Goal: Task Accomplishment & Management: Use online tool/utility

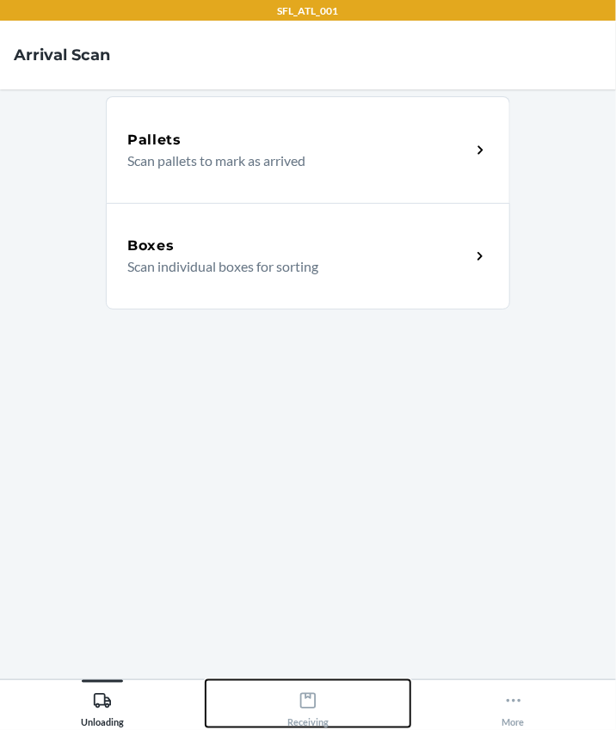
click at [318, 692] on div "Receiving" at bounding box center [307, 705] width 41 height 43
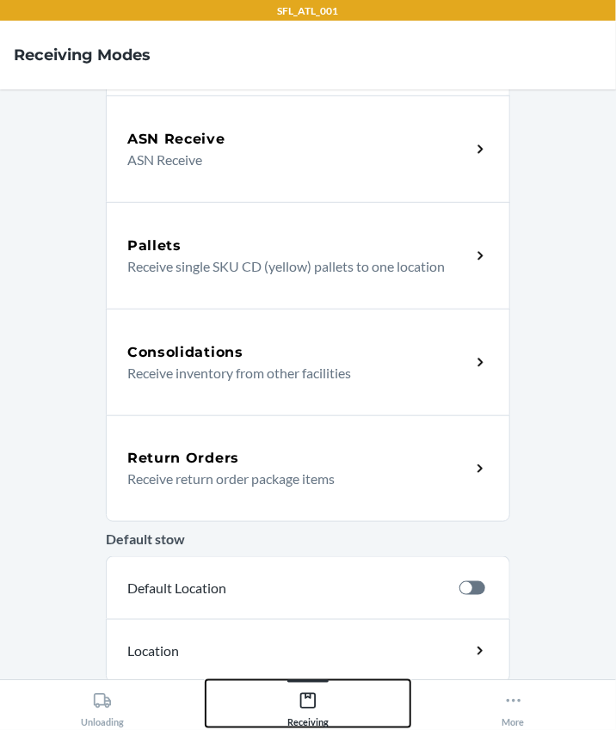
scroll to position [234, 0]
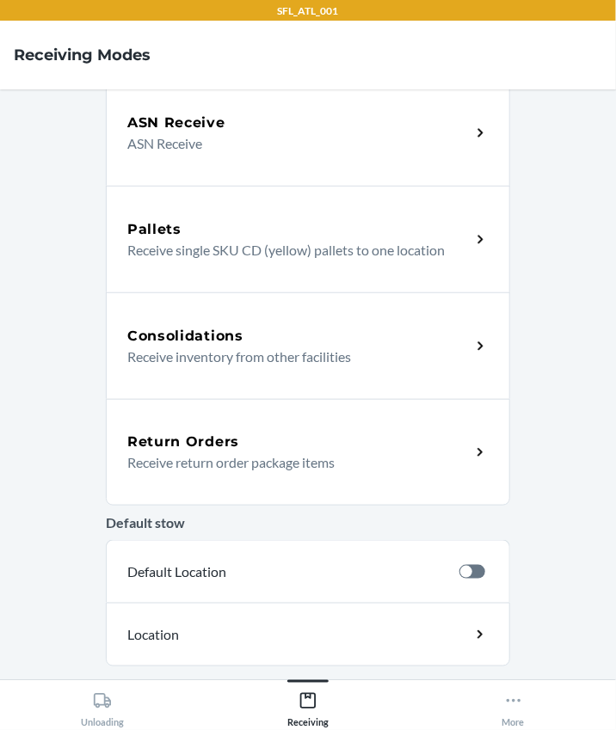
click at [253, 446] on div "Return Orders" at bounding box center [298, 442] width 343 height 21
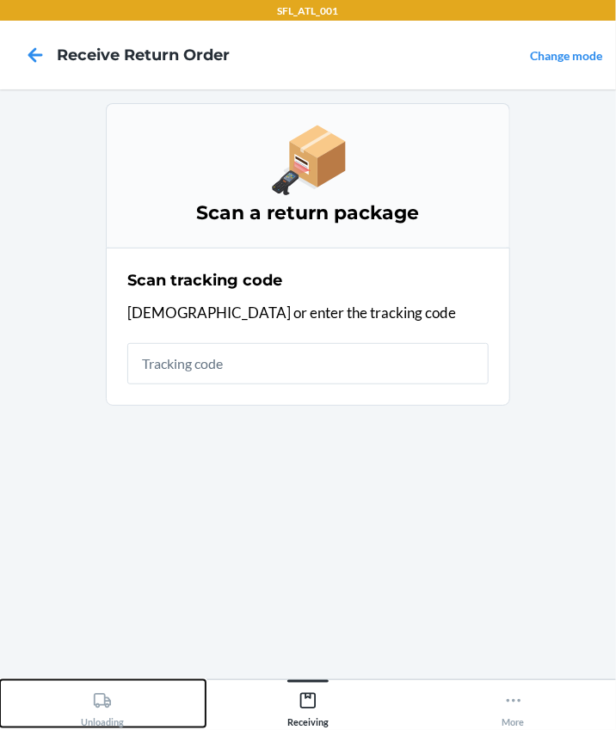
click at [118, 706] on div "Unloading" at bounding box center [102, 705] width 43 height 43
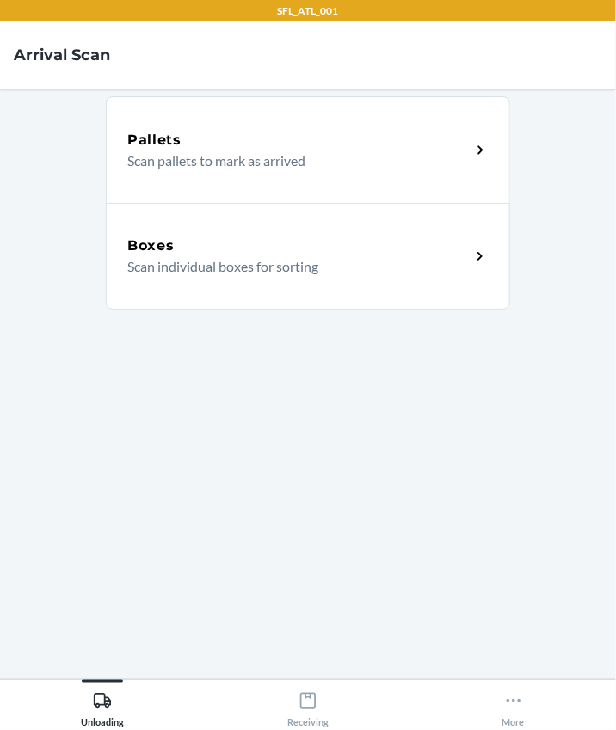
click at [235, 257] on p "Scan individual boxes for sorting" at bounding box center [291, 266] width 329 height 21
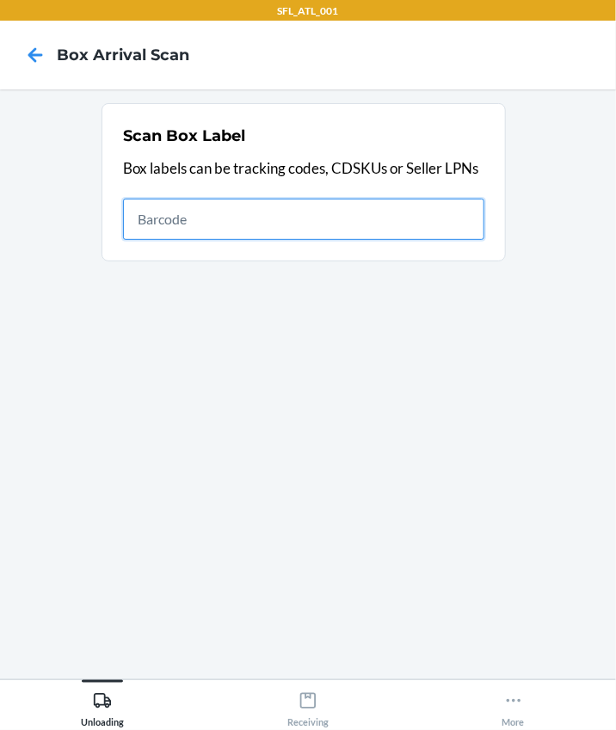
click at [395, 216] on input "text" at bounding box center [303, 219] width 361 height 41
click at [152, 230] on input "text" at bounding box center [303, 219] width 361 height 41
type input "420302599434636106023304778338"
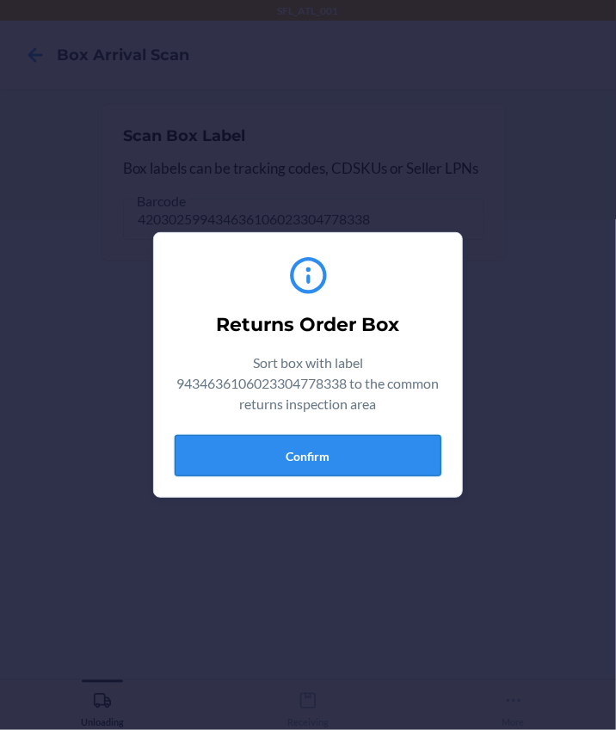
click at [346, 460] on button "Confirm" at bounding box center [308, 455] width 267 height 41
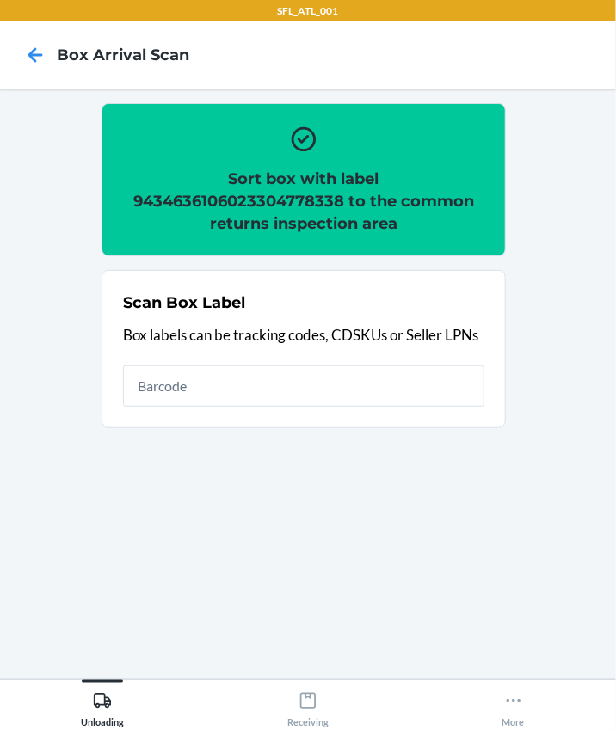
click at [245, 412] on section "Scan Box Label Box labels can be tracking codes, CDSKUs or Seller LPNs" at bounding box center [303, 349] width 404 height 158
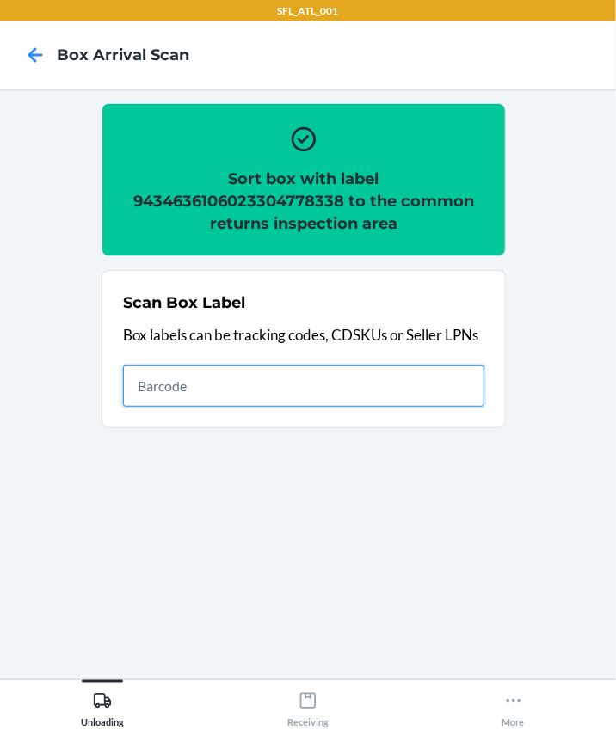
click at [248, 394] on input "text" at bounding box center [303, 385] width 361 height 41
type input "420302599434636106023304347657"
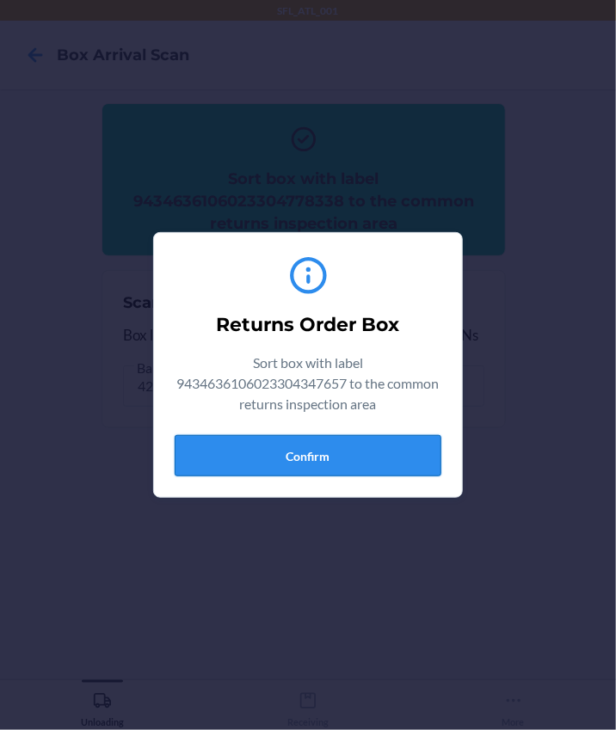
click at [277, 467] on button "Confirm" at bounding box center [308, 455] width 267 height 41
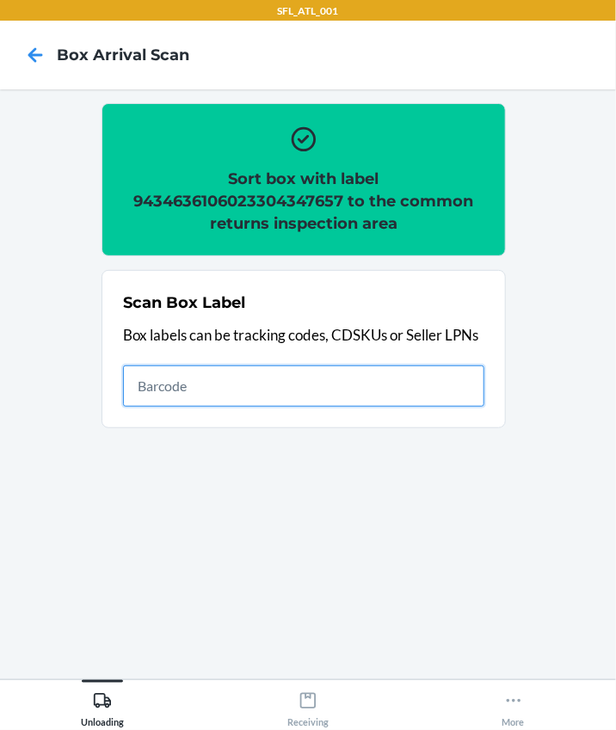
click at [269, 396] on input "text" at bounding box center [303, 385] width 361 height 41
type input "420302599434636106023305330016"
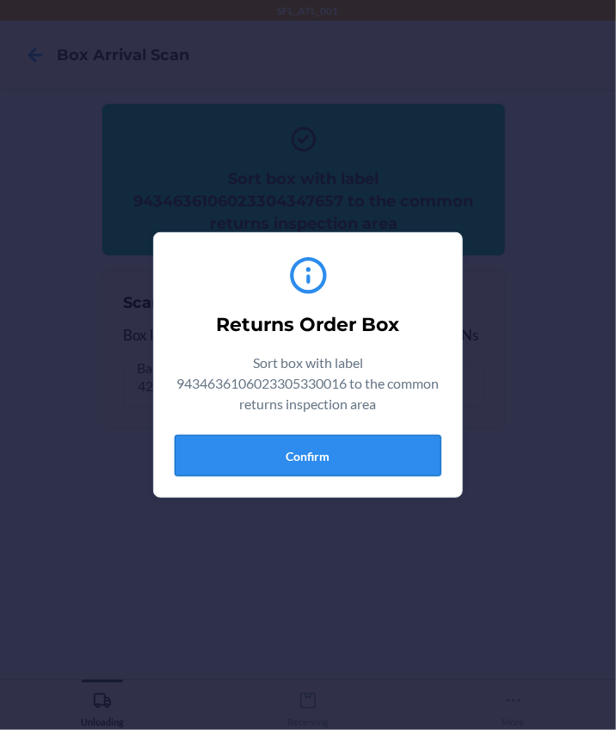
drag, startPoint x: 303, startPoint y: 455, endPoint x: 593, endPoint y: 461, distance: 289.8
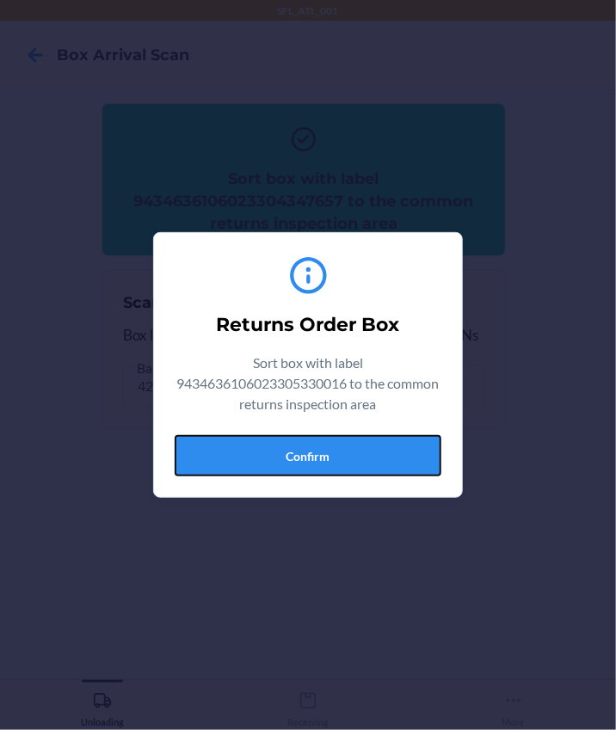
click at [305, 454] on button "Confirm" at bounding box center [308, 455] width 267 height 41
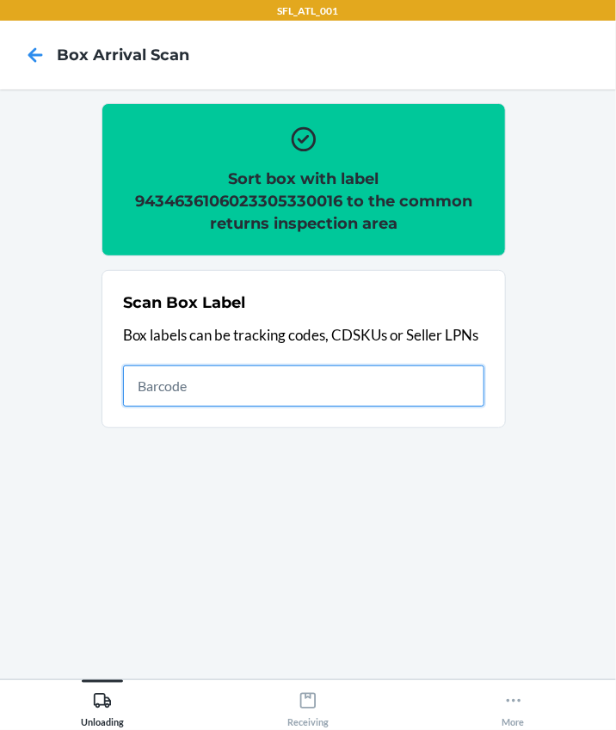
click at [273, 402] on input "text" at bounding box center [303, 385] width 361 height 41
type input "420302599434636106023305673137"
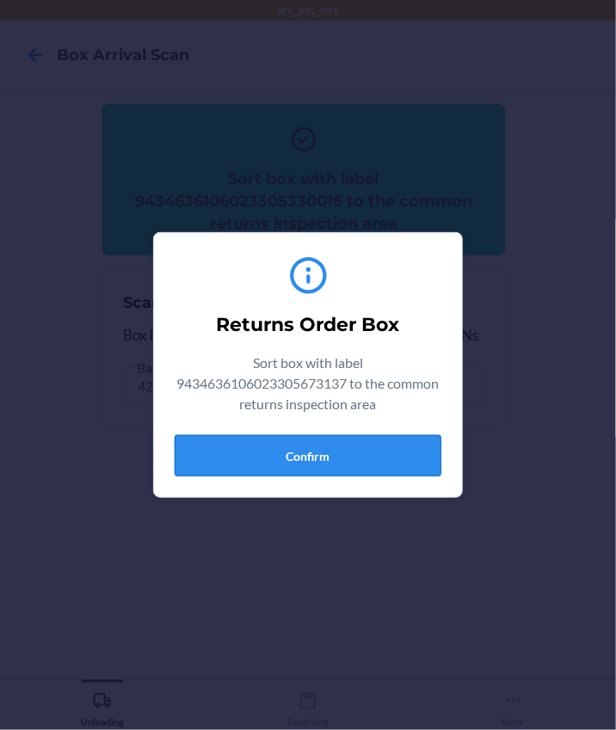
click at [321, 464] on button "Confirm" at bounding box center [308, 455] width 267 height 41
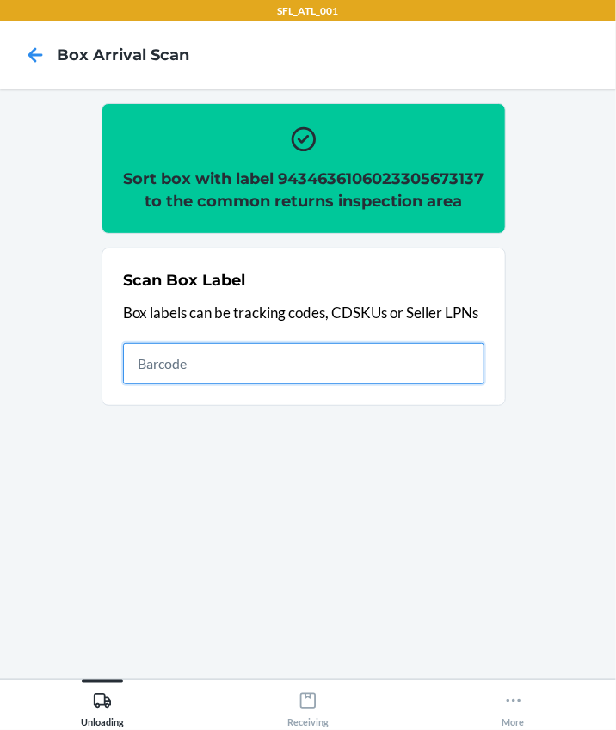
click at [141, 383] on input "text" at bounding box center [303, 363] width 361 height 41
type input "420302599434636106023305222908"
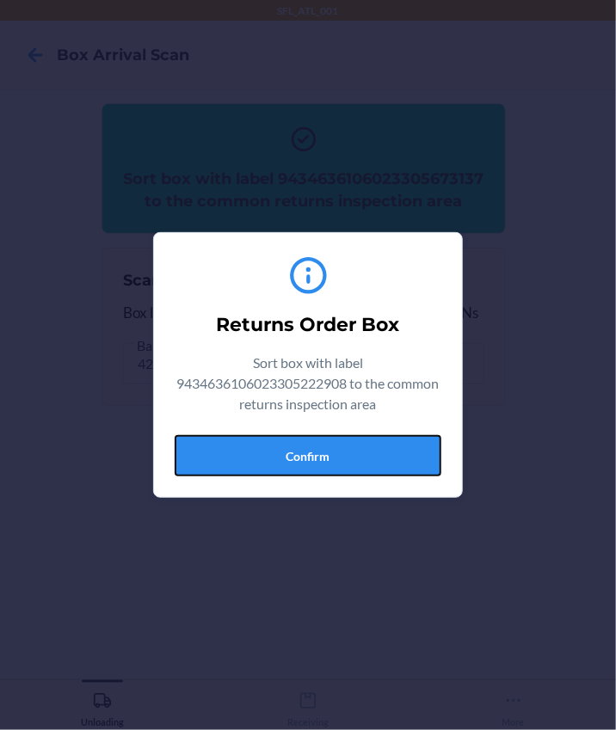
click at [372, 475] on button "Confirm" at bounding box center [308, 455] width 267 height 41
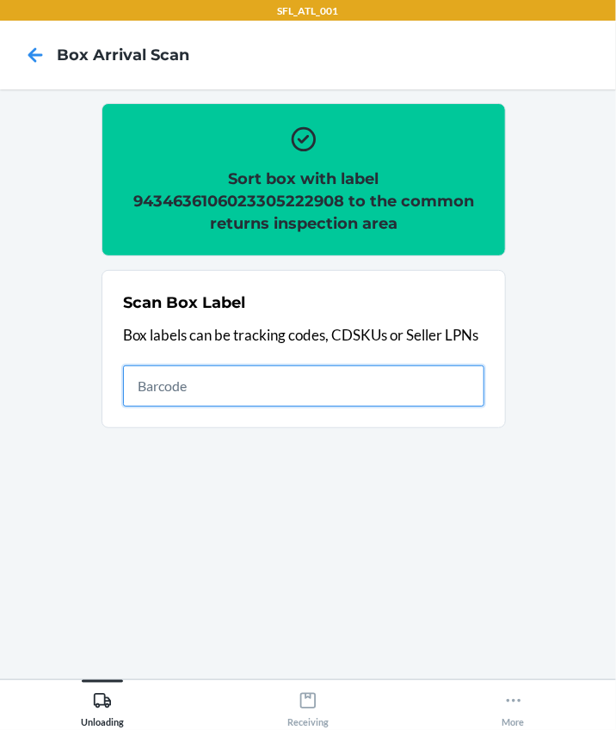
click at [217, 379] on input "text" at bounding box center [303, 385] width 361 height 41
type input "420302599434636106023305636699"
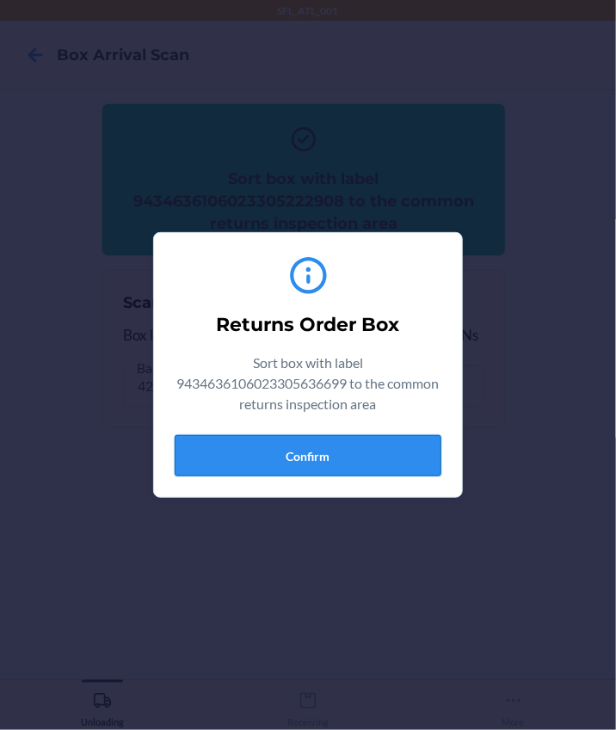
click at [377, 459] on button "Confirm" at bounding box center [308, 455] width 267 height 41
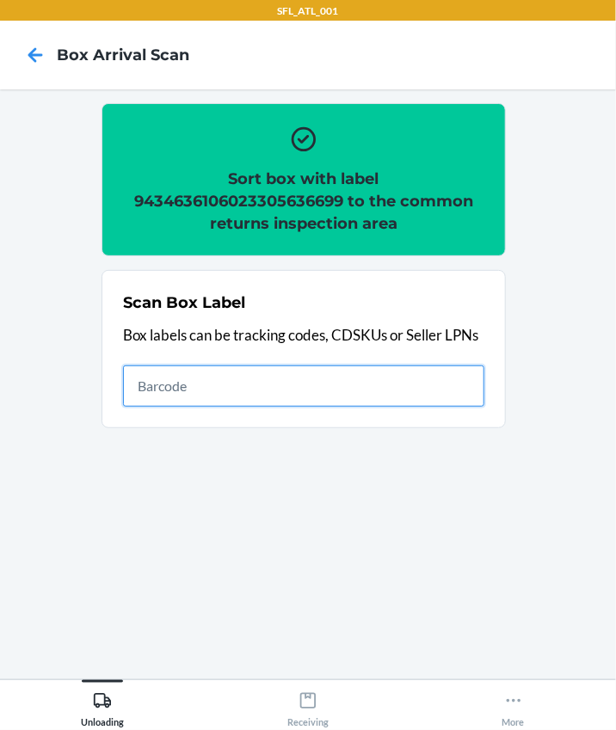
click at [163, 390] on input "text" at bounding box center [303, 385] width 361 height 41
type input "420302599434636106023305482791"
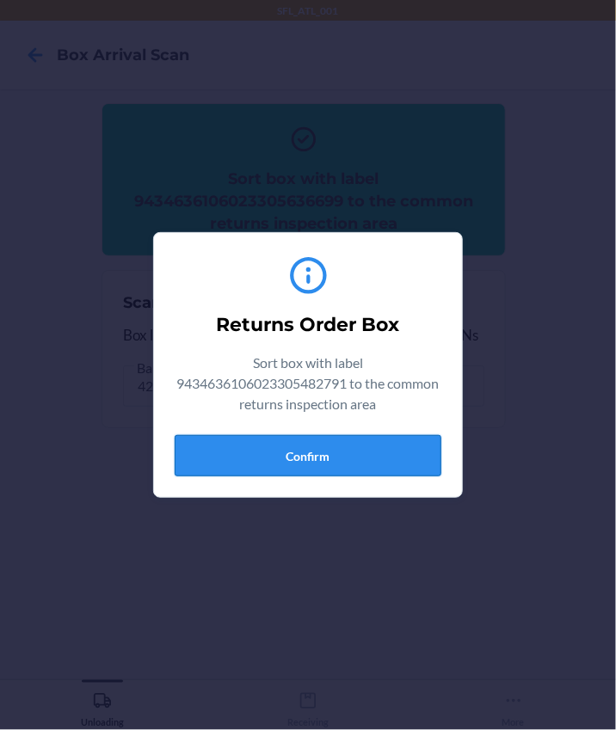
click at [401, 455] on button "Confirm" at bounding box center [308, 455] width 267 height 41
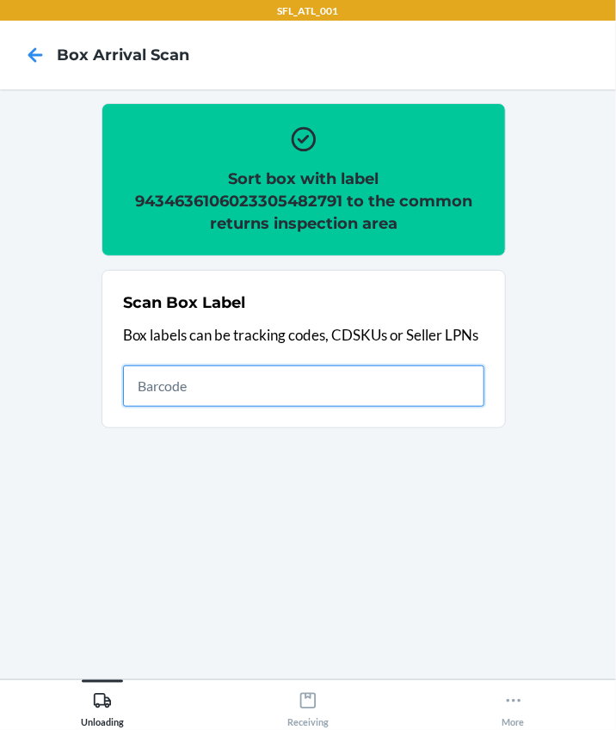
click at [345, 376] on input "text" at bounding box center [303, 385] width 361 height 41
type input "420302599434636106023305674028"
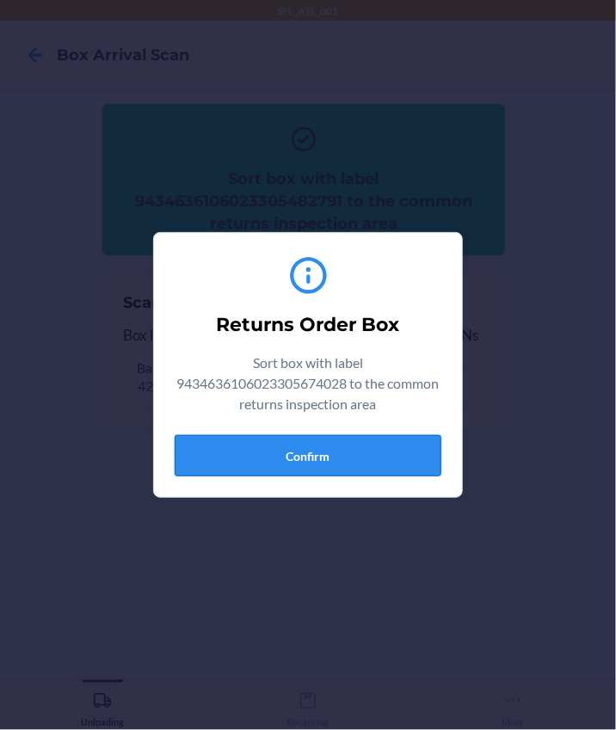
click at [307, 465] on button "Confirm" at bounding box center [308, 455] width 267 height 41
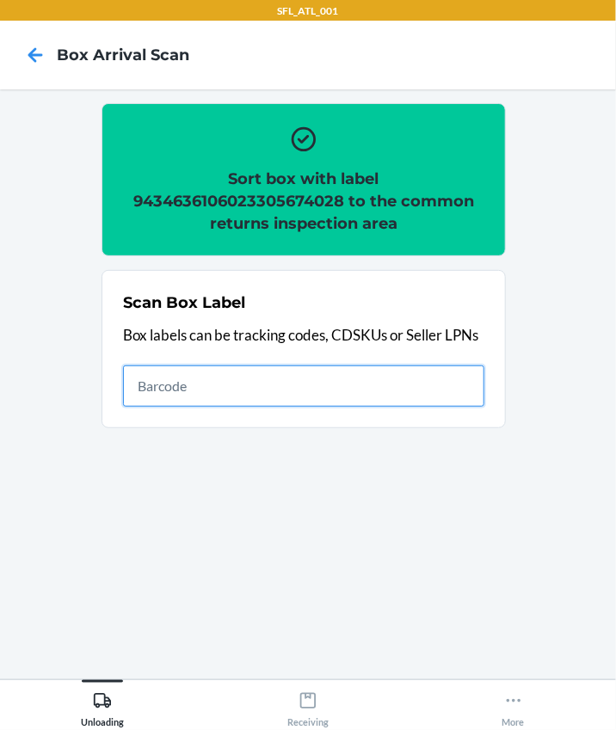
click at [390, 389] on input "text" at bounding box center [303, 385] width 361 height 41
type input "420302599434636106023304792891"
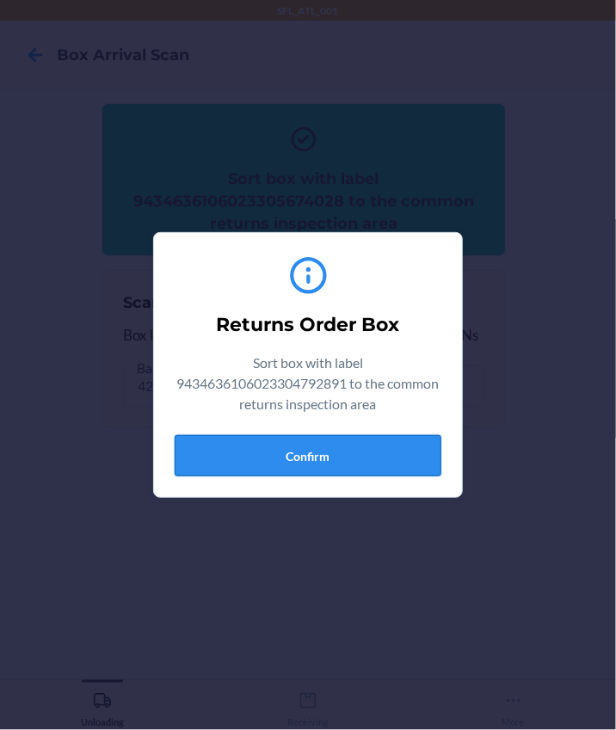
click at [361, 456] on button "Confirm" at bounding box center [308, 455] width 267 height 41
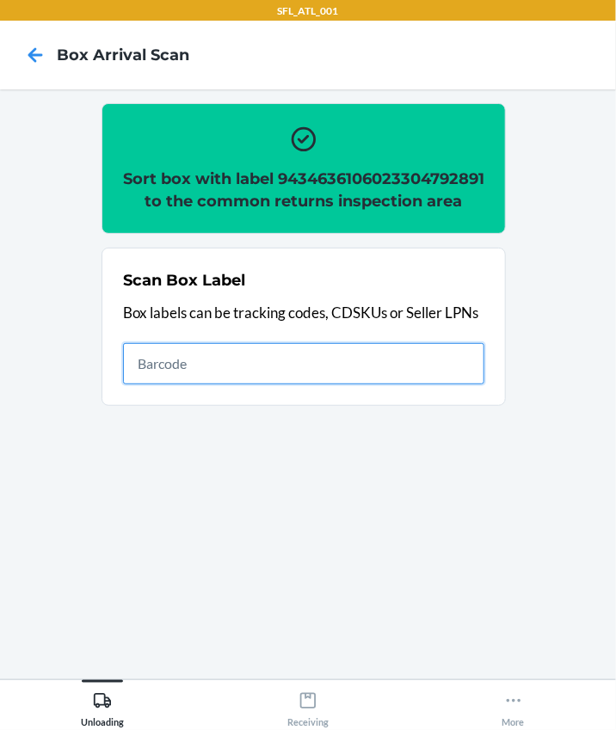
click at [212, 381] on input "text" at bounding box center [303, 363] width 361 height 41
type input "4"
type input "420302599434636106023305349612"
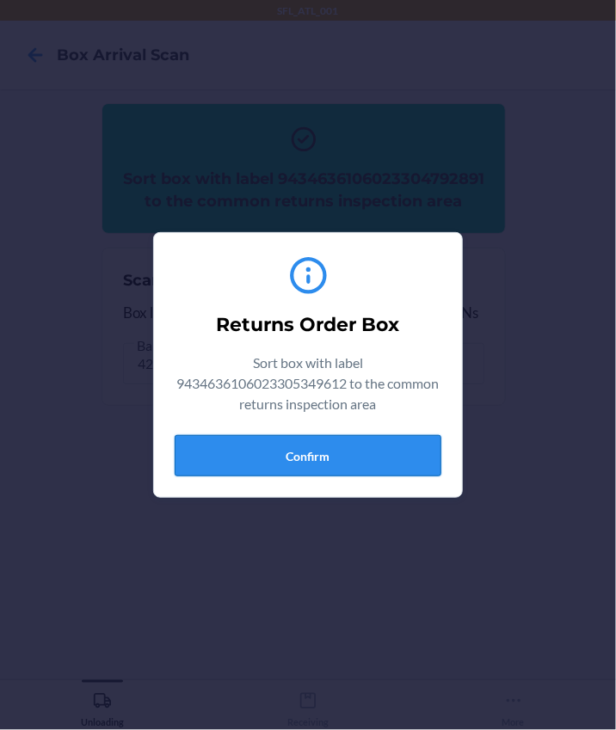
click at [217, 451] on button "Confirm" at bounding box center [308, 455] width 267 height 41
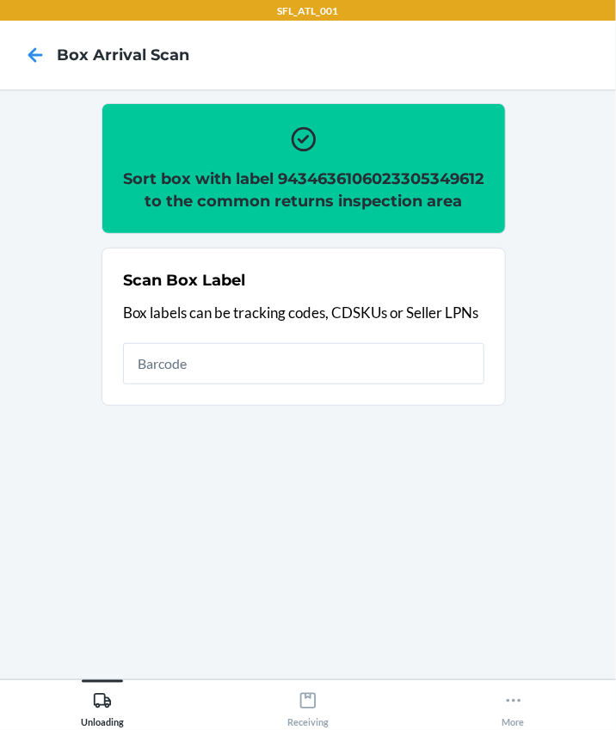
click at [236, 389] on div "Scan Box Label Box labels can be tracking codes, CDSKUs or Seller LPNs" at bounding box center [303, 327] width 361 height 126
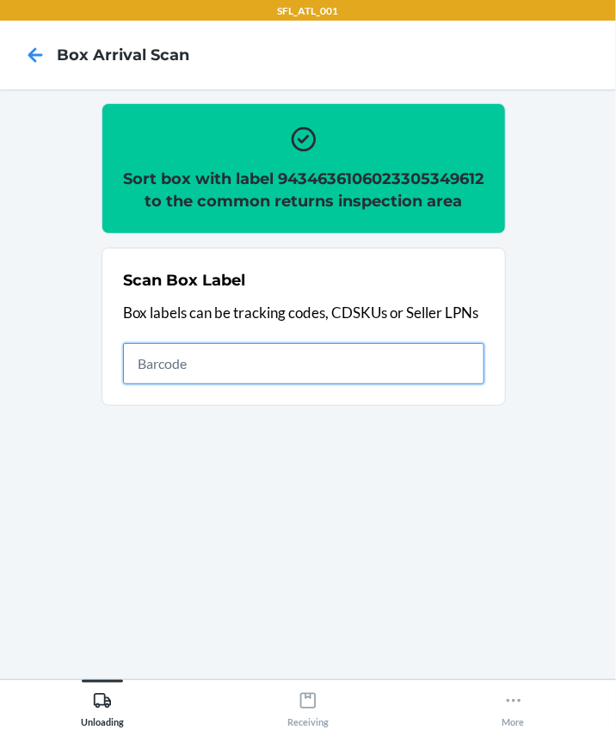
click at [241, 384] on input "text" at bounding box center [303, 363] width 361 height 41
type input "420302599434636106023305310735"
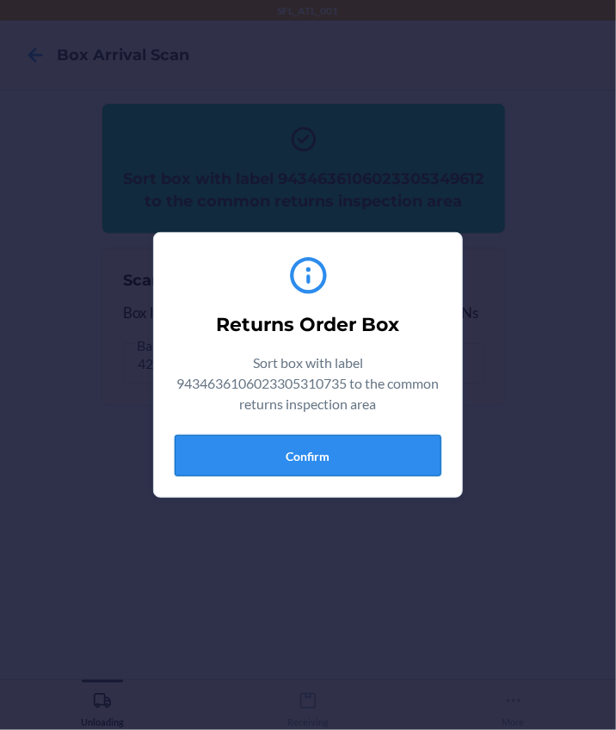
click at [338, 462] on button "Confirm" at bounding box center [308, 455] width 267 height 41
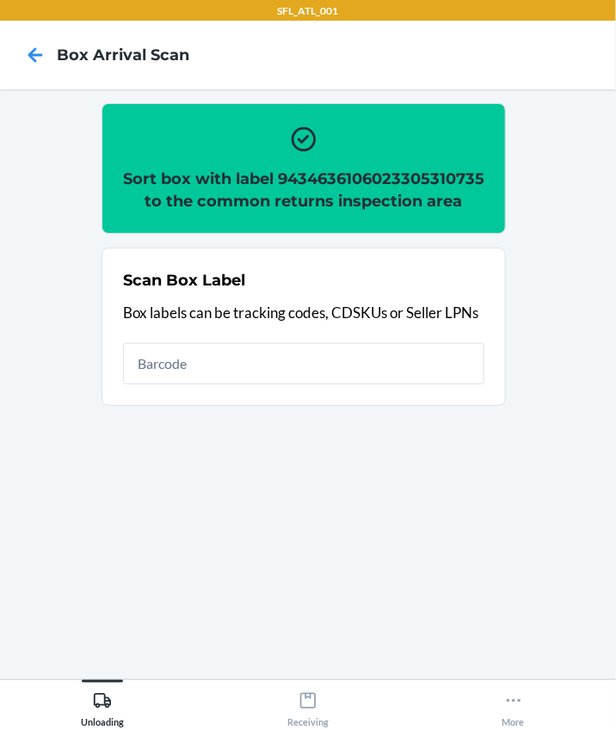
click at [302, 201] on h2 "Sort box with label 9434636106023305310735 to the common returns inspection area" at bounding box center [303, 190] width 361 height 45
click at [303, 201] on h2 "Sort box with label 9434636106023305310735 to the common returns inspection area" at bounding box center [303, 190] width 361 height 45
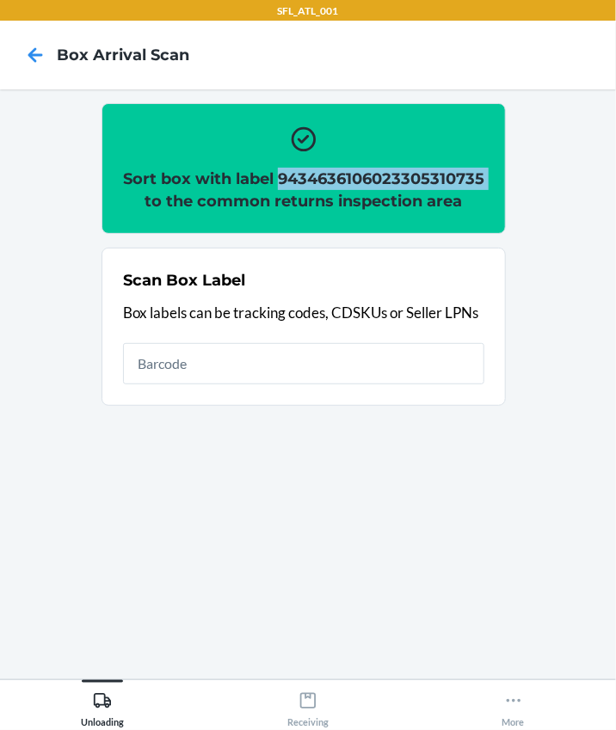
click at [303, 201] on h2 "Sort box with label 9434636106023305310735 to the common returns inspection area" at bounding box center [303, 190] width 361 height 45
copy h2 "9434636106023305310735"
click at [209, 360] on div "Scan Box Label Box labels can be tracking codes, CDSKUs or Seller LPNs" at bounding box center [303, 327] width 361 height 126
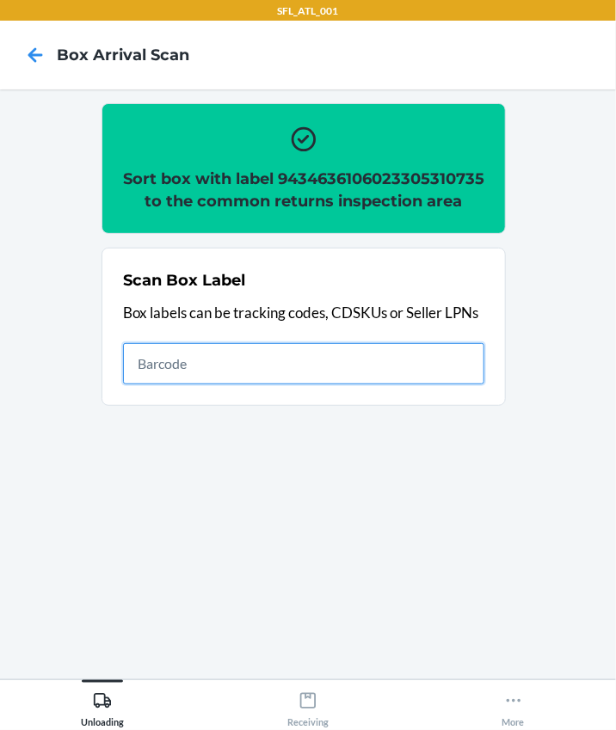
click at [205, 377] on input "text" at bounding box center [303, 363] width 361 height 41
type input "420302599434636106023304882066"
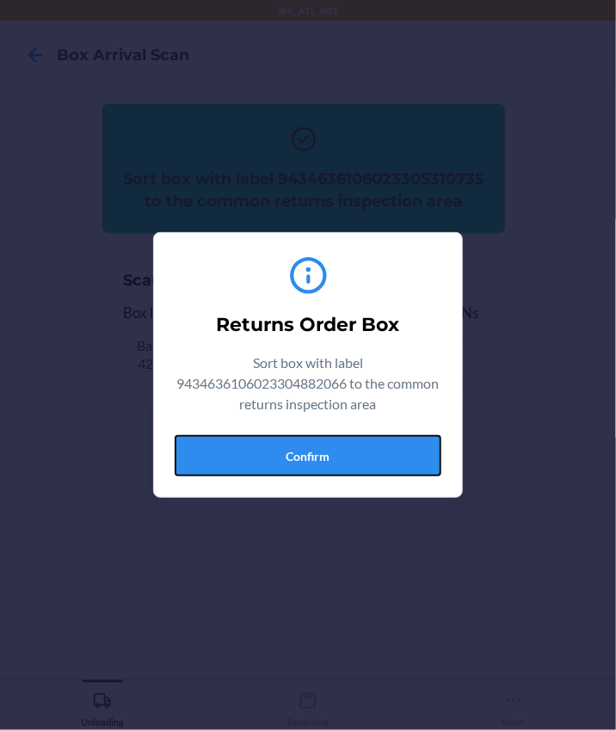
click at [331, 464] on button "Confirm" at bounding box center [308, 455] width 267 height 41
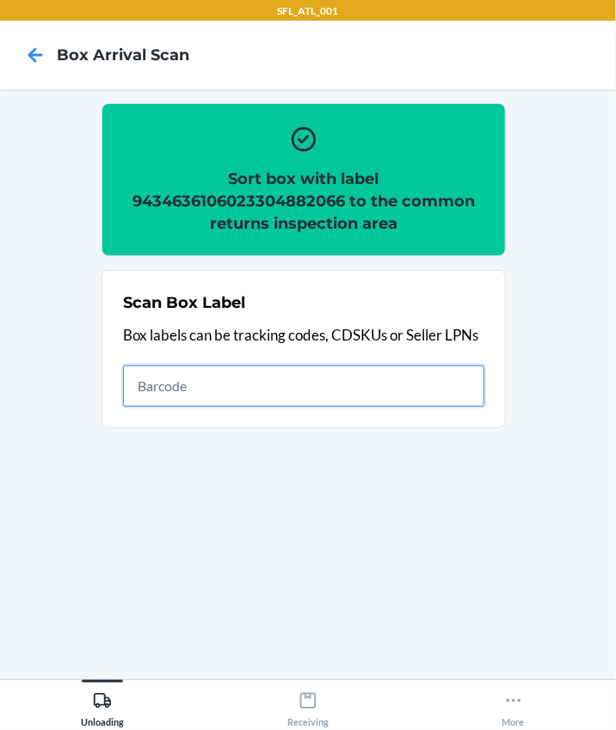
click at [202, 382] on input "text" at bounding box center [303, 385] width 361 height 41
type input "420302599434636106023305453258"
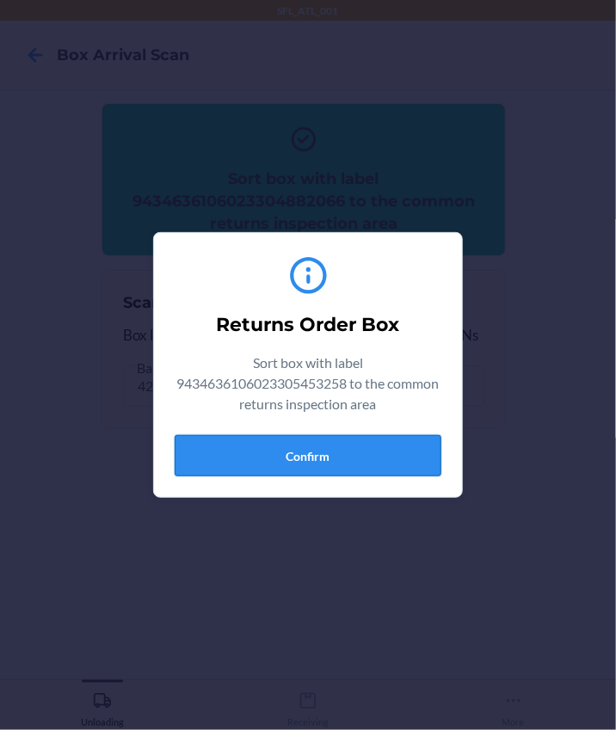
click at [352, 444] on button "Confirm" at bounding box center [308, 455] width 267 height 41
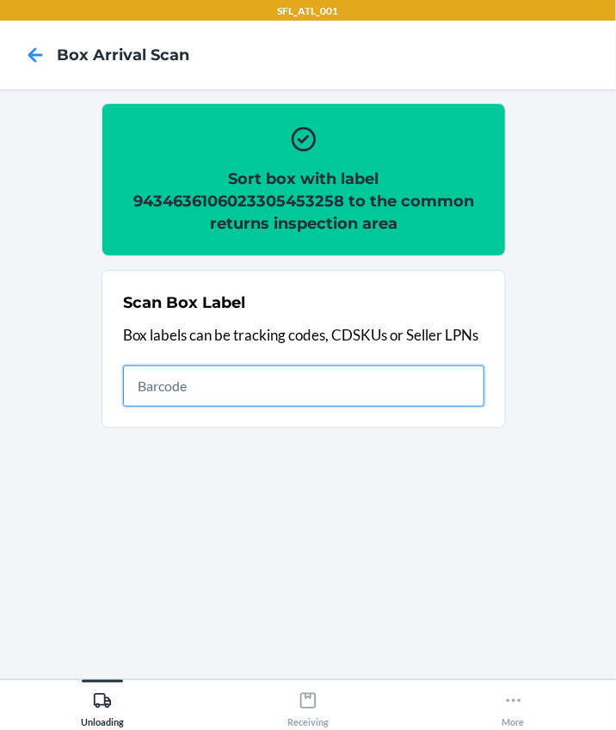
click at [279, 395] on input "text" at bounding box center [303, 385] width 361 height 41
type input "420302599434636106023303735769"
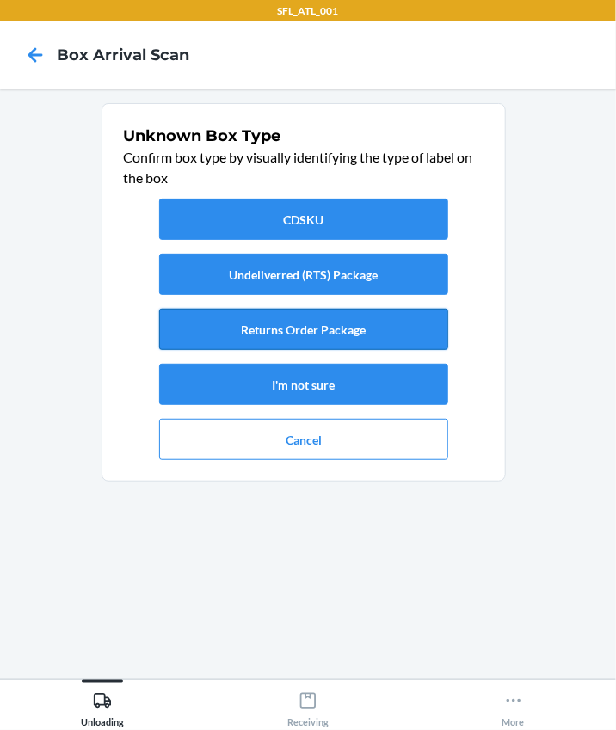
click at [250, 331] on button "Returns Order Package" at bounding box center [303, 329] width 289 height 41
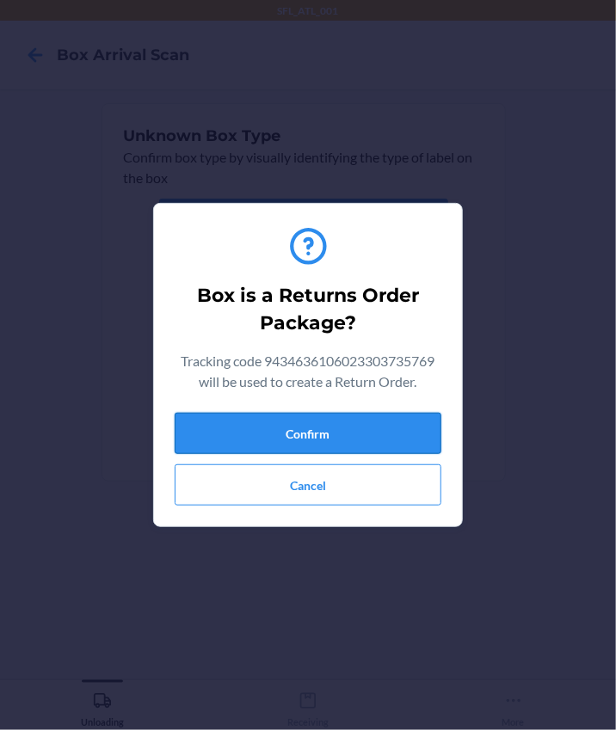
click at [334, 429] on button "Confirm" at bounding box center [308, 433] width 267 height 41
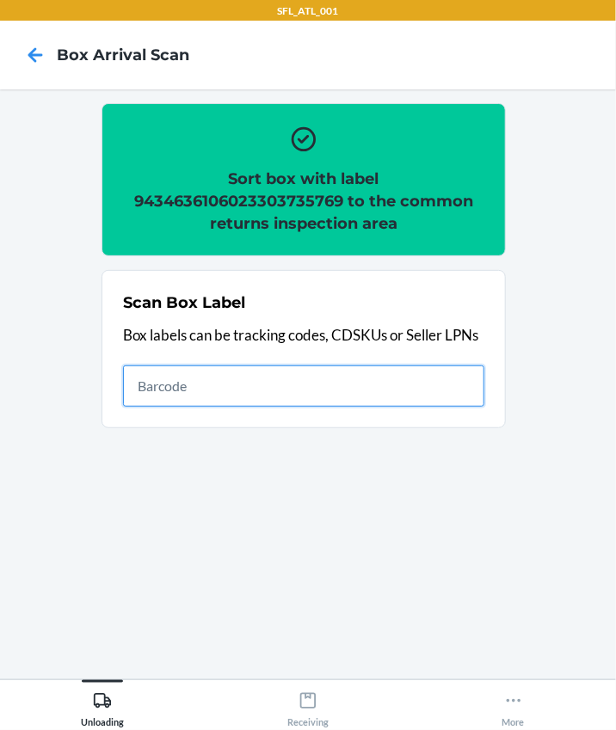
click at [275, 385] on input "text" at bounding box center [303, 385] width 361 height 41
type input "420302599434636106023305552845."
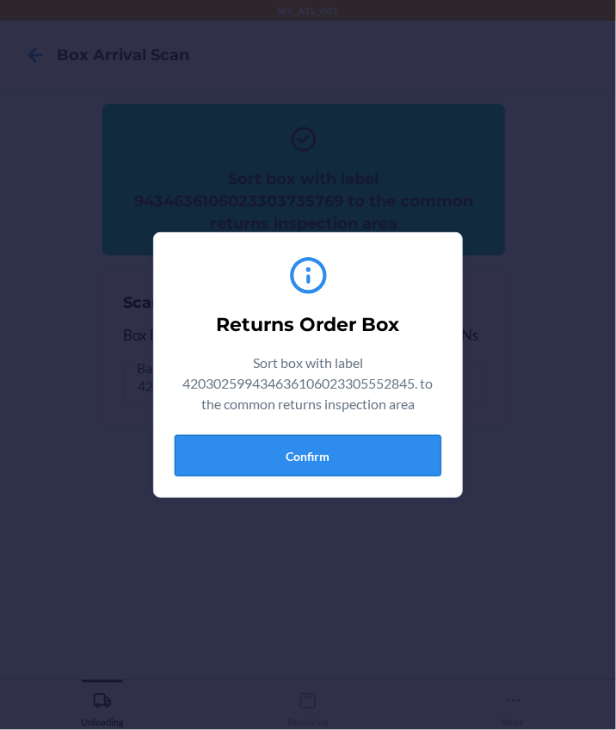
click at [306, 464] on button "Confirm" at bounding box center [308, 455] width 267 height 41
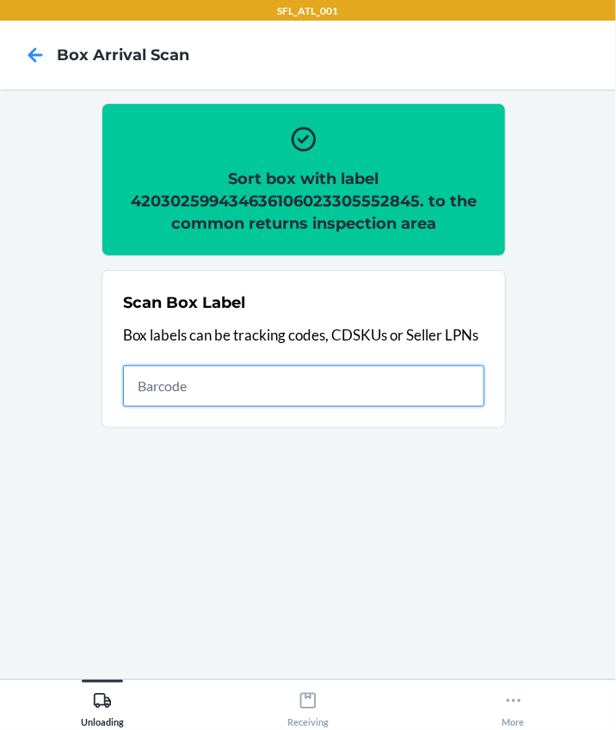
click at [195, 377] on input "text" at bounding box center [303, 385] width 361 height 41
type input "420302599434636106023305676503"
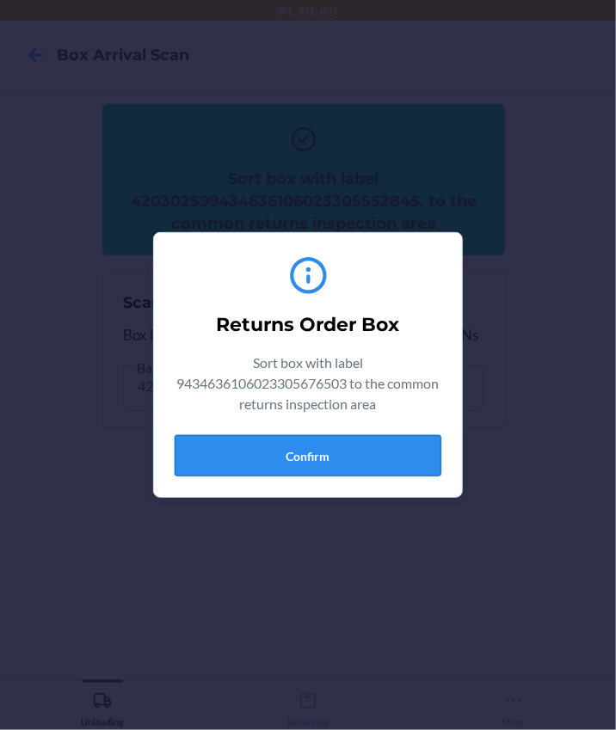
click at [292, 463] on button "Confirm" at bounding box center [308, 455] width 267 height 41
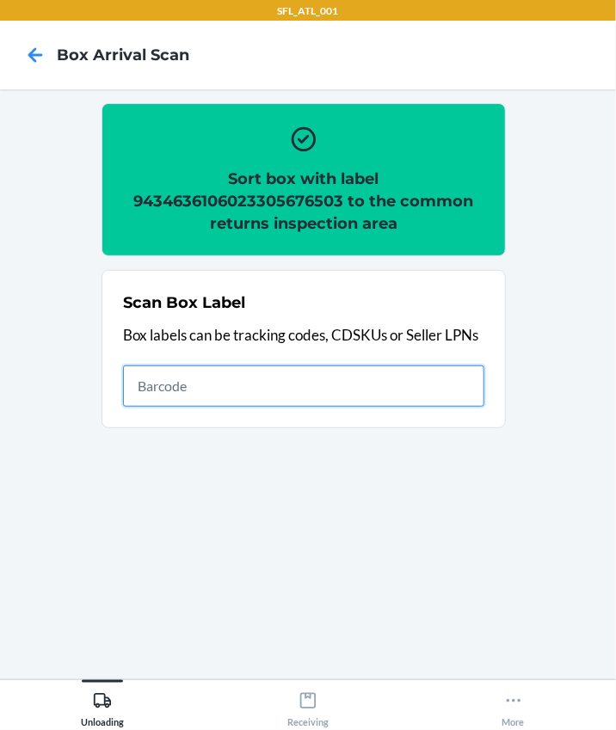
click at [219, 400] on input "text" at bounding box center [303, 385] width 361 height 41
type input "420302599434636106023305566743"
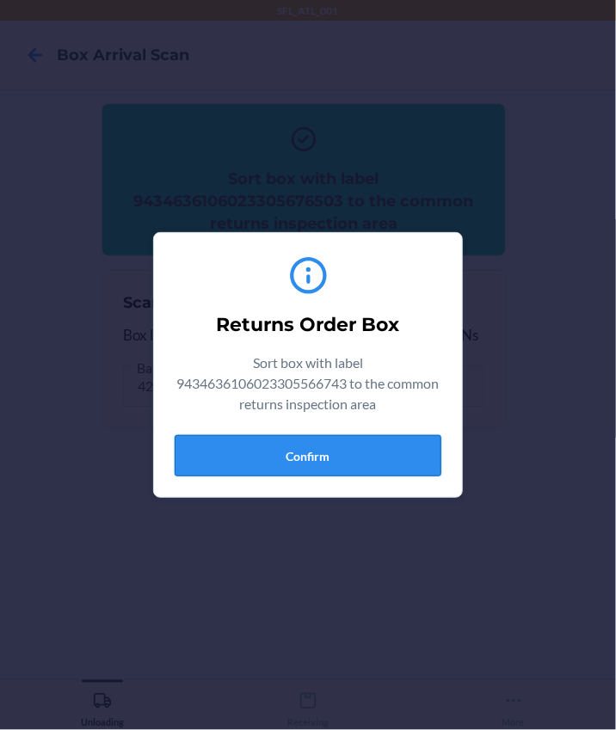
click at [315, 442] on button "Confirm" at bounding box center [308, 455] width 267 height 41
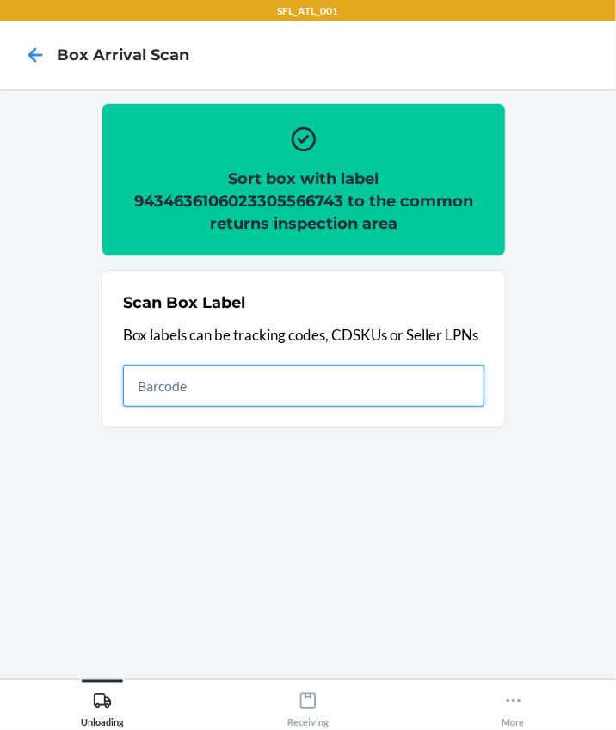
click at [180, 395] on input "text" at bounding box center [303, 385] width 361 height 41
type input "420302599434636106023305683952"
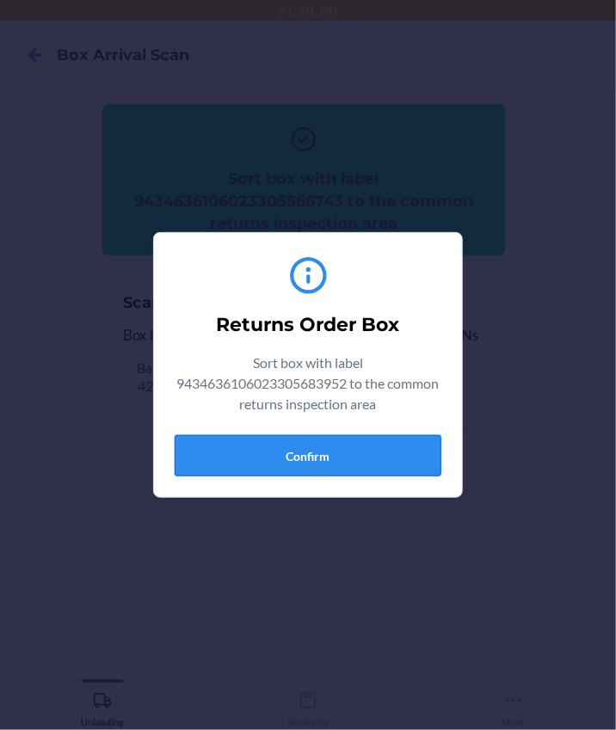
click at [384, 457] on button "Confirm" at bounding box center [308, 455] width 267 height 41
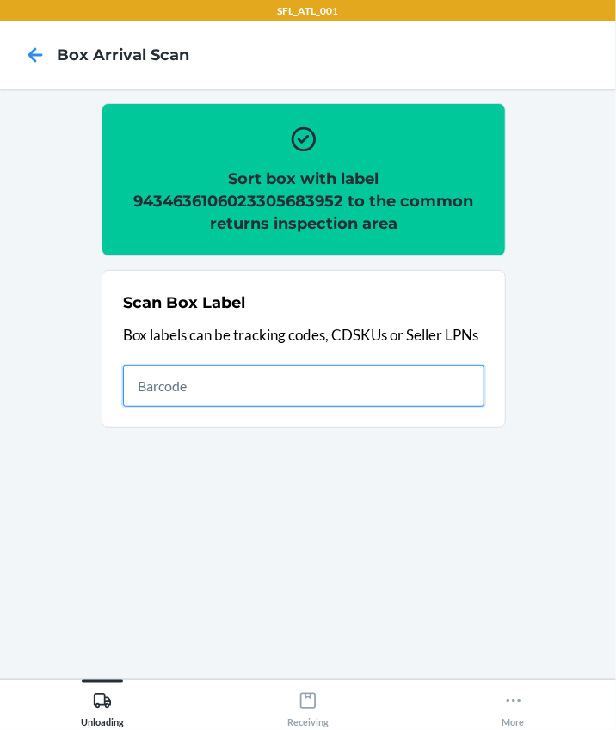
click at [197, 391] on input "text" at bounding box center [303, 385] width 361 height 41
type input "420302599434636106023305790667"
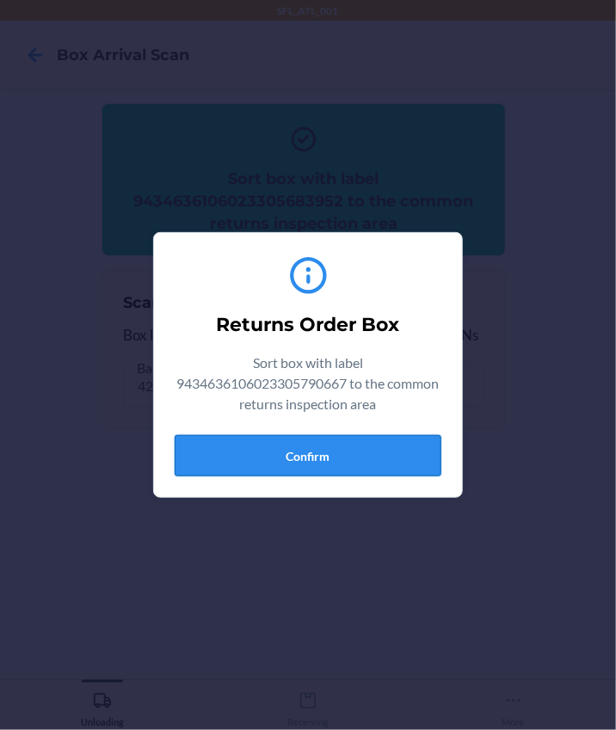
click at [310, 449] on button "Confirm" at bounding box center [308, 455] width 267 height 41
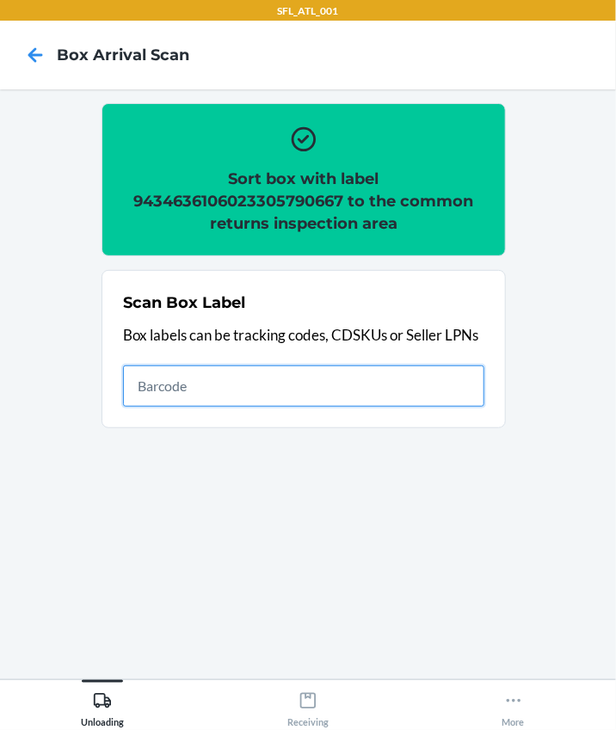
click at [163, 382] on input "text" at bounding box center [303, 385] width 361 height 41
type input "420302599434636106023305777279"
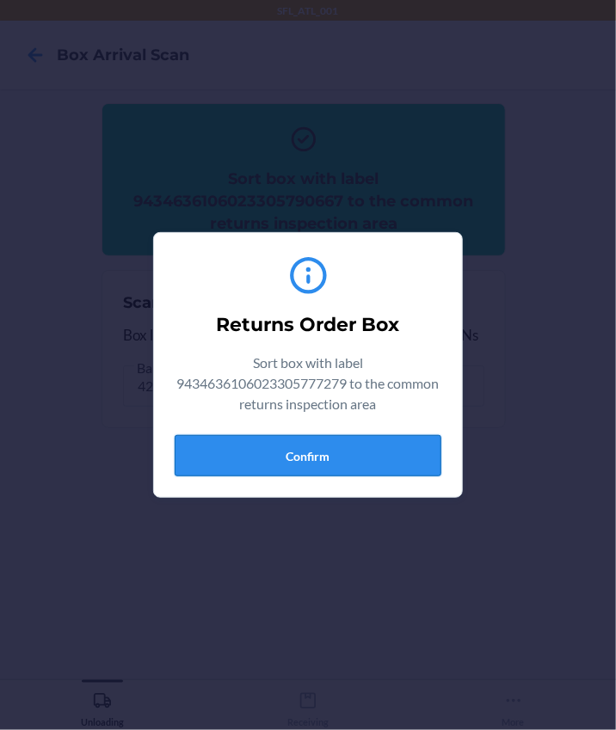
click at [352, 435] on button "Confirm" at bounding box center [308, 455] width 267 height 41
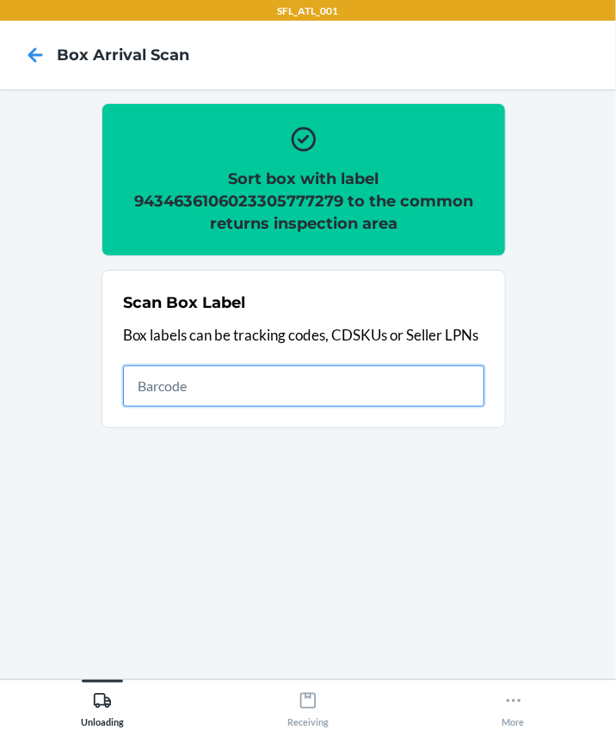
click at [204, 370] on input "text" at bounding box center [303, 385] width 361 height 41
type input "420302599434636106023305670815"
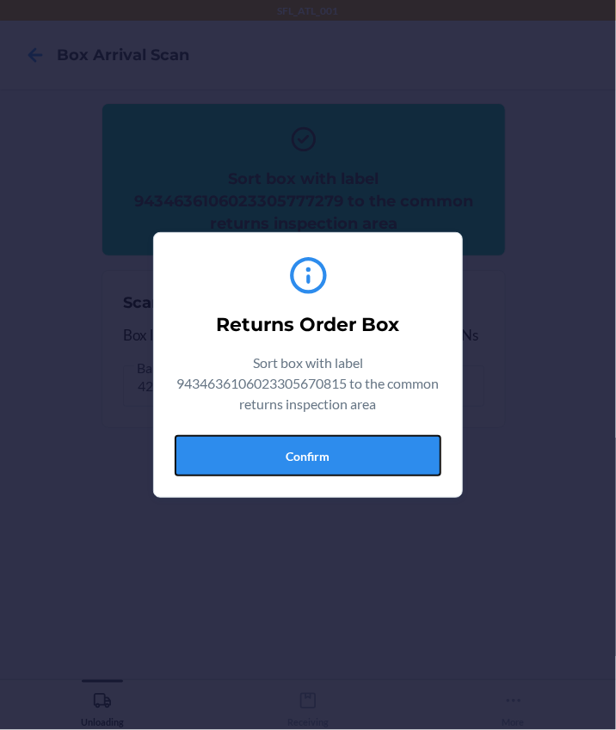
click at [310, 455] on button "Confirm" at bounding box center [308, 455] width 267 height 41
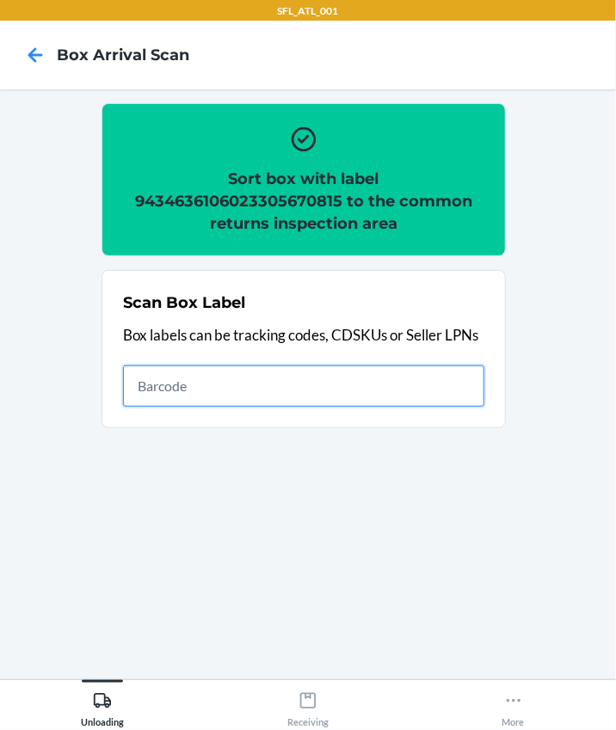
click at [267, 377] on input "text" at bounding box center [303, 385] width 361 height 41
type input "420302599434636106023304036452"
click at [417, 390] on input "420302599434636106023304036452" at bounding box center [303, 385] width 361 height 41
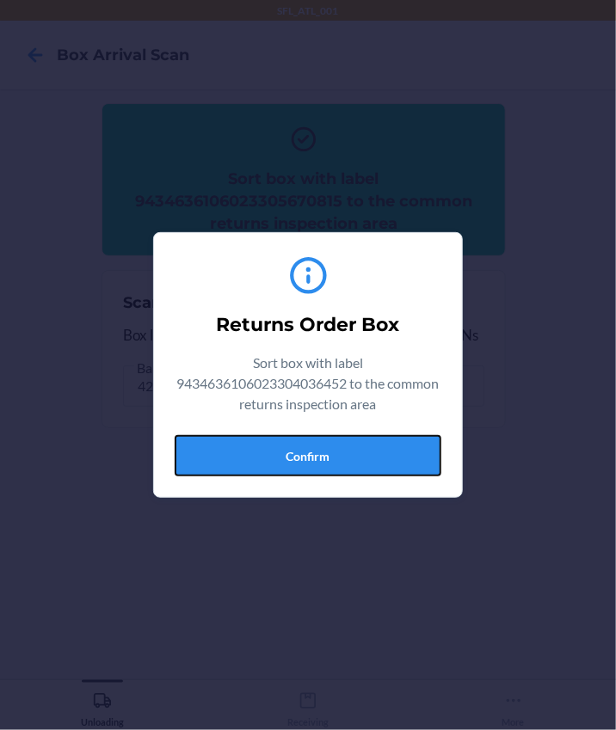
click at [333, 466] on button "Confirm" at bounding box center [308, 455] width 267 height 41
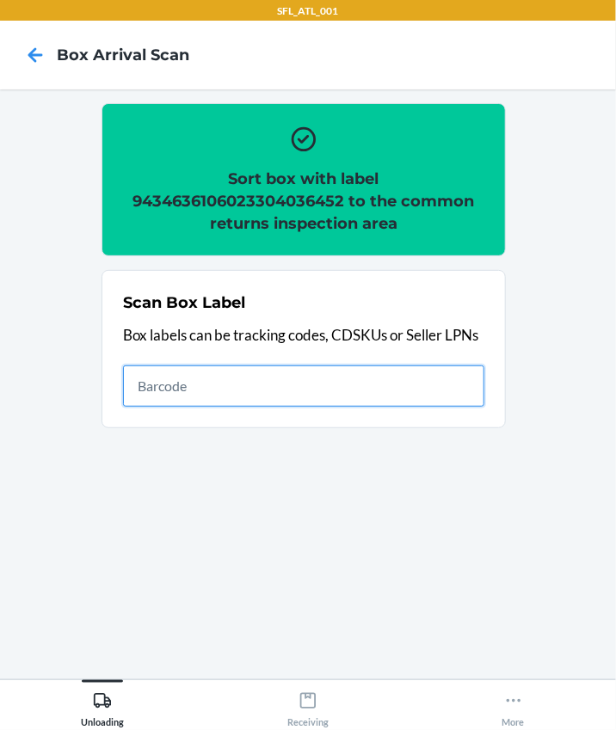
click at [271, 389] on input "text" at bounding box center [303, 385] width 361 height 41
type input "420302599434636106023305792388"
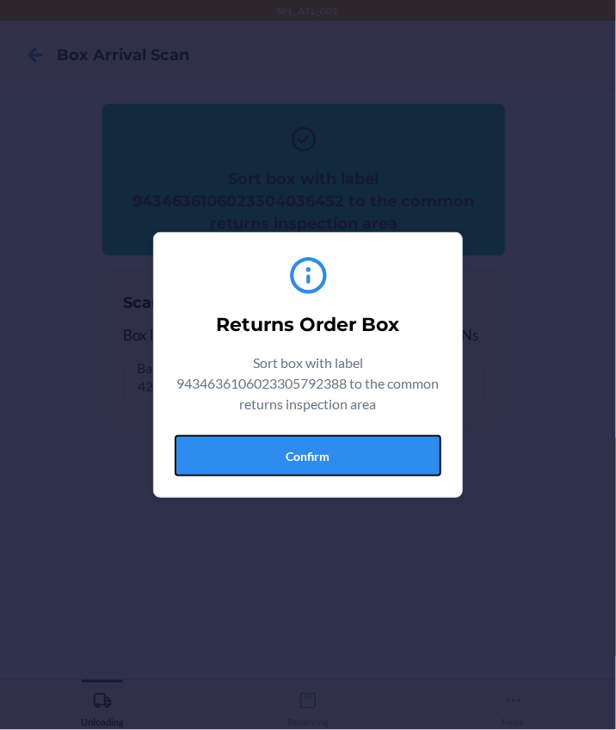
click at [339, 466] on button "Confirm" at bounding box center [308, 455] width 267 height 41
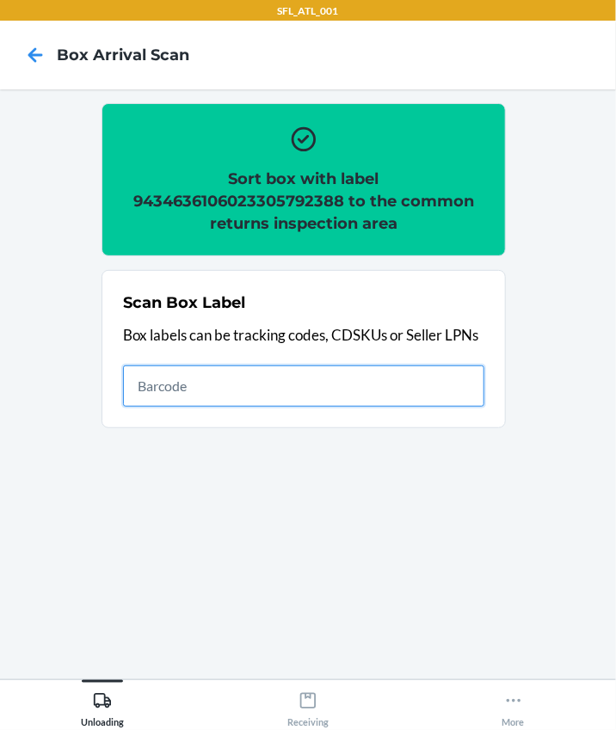
click at [214, 385] on input "text" at bounding box center [303, 385] width 361 height 41
type input "420302599434636106023305349438"
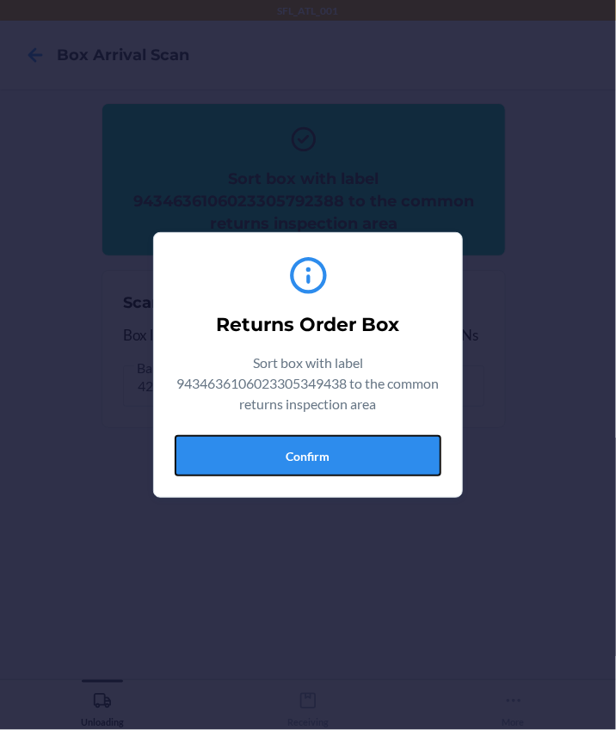
drag, startPoint x: 395, startPoint y: 454, endPoint x: 576, endPoint y: 418, distance: 185.0
click at [395, 454] on button "Confirm" at bounding box center [308, 455] width 267 height 41
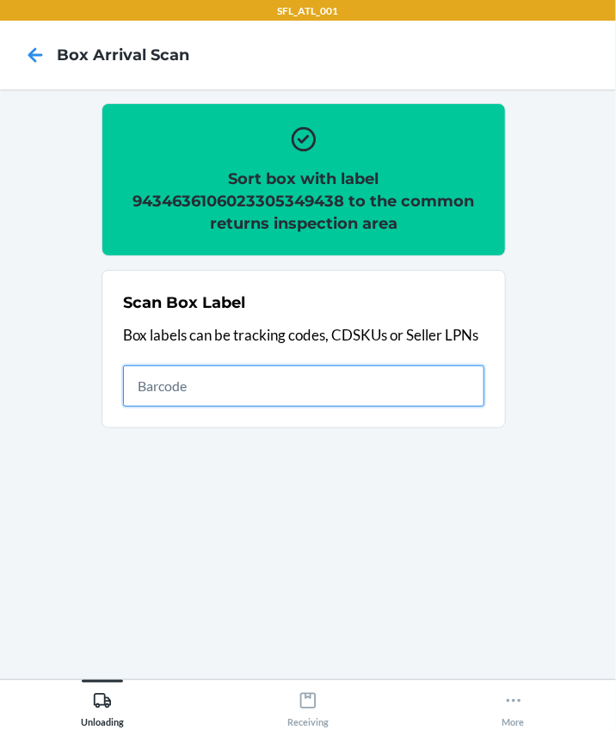
click at [183, 396] on input "text" at bounding box center [303, 385] width 361 height 41
click at [199, 397] on input "text" at bounding box center [303, 385] width 361 height 41
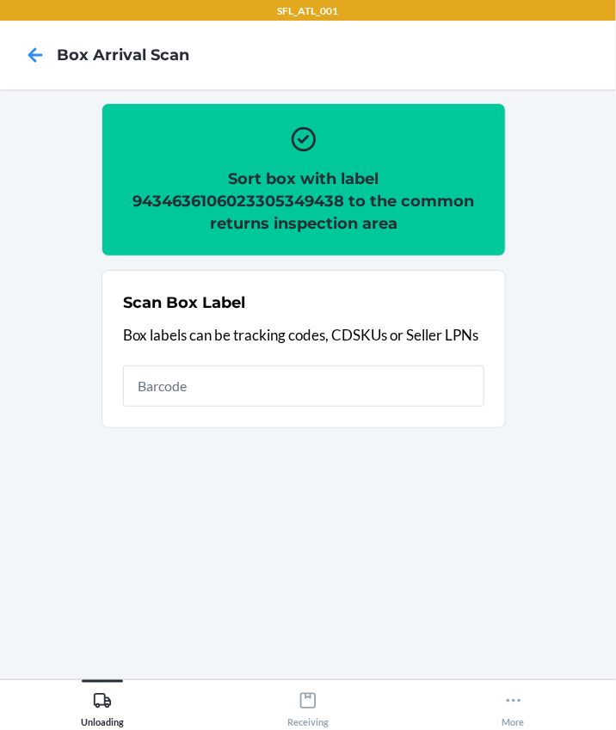
click at [226, 360] on div "Scan Box Label Box labels can be tracking codes, CDSKUs or Seller LPNs" at bounding box center [303, 349] width 361 height 126
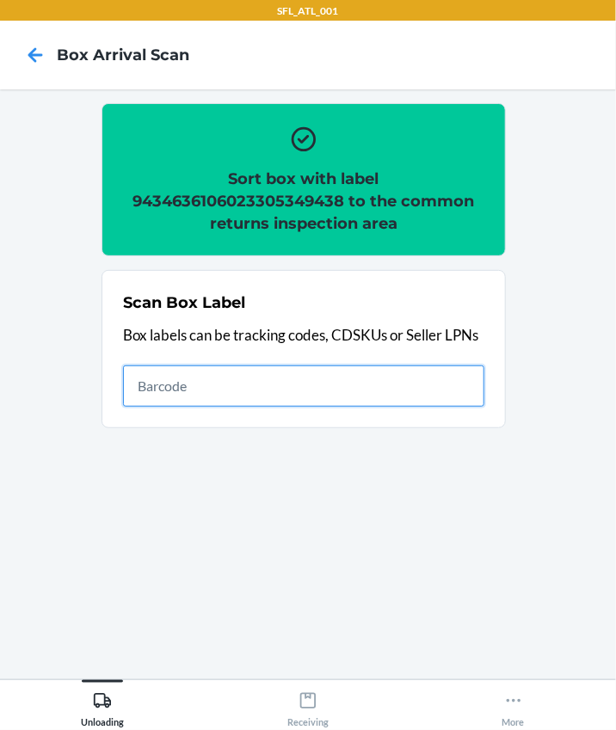
click at [223, 377] on input "text" at bounding box center [303, 385] width 361 height 41
type input "420302599434636106023305463790"
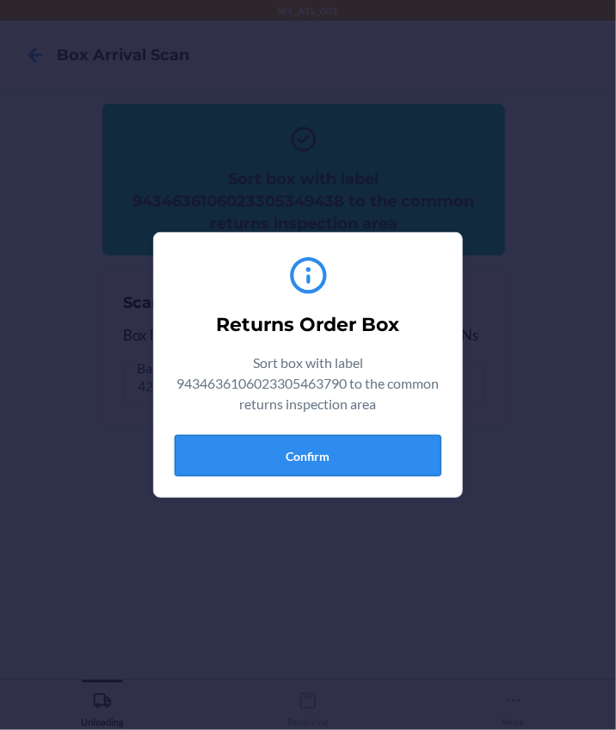
click at [411, 456] on button "Confirm" at bounding box center [308, 455] width 267 height 41
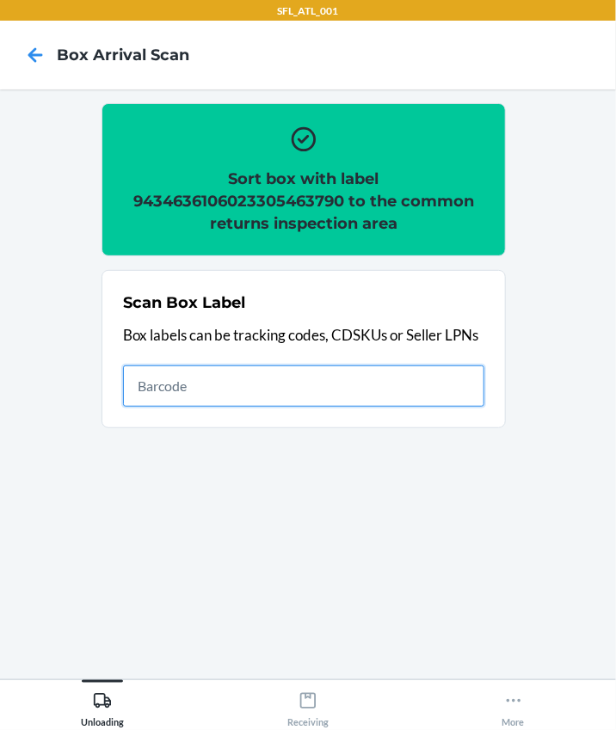
click at [213, 382] on input "text" at bounding box center [303, 385] width 361 height 41
click at [203, 389] on input "text" at bounding box center [303, 385] width 361 height 41
type input "420302599434636106023305821576"
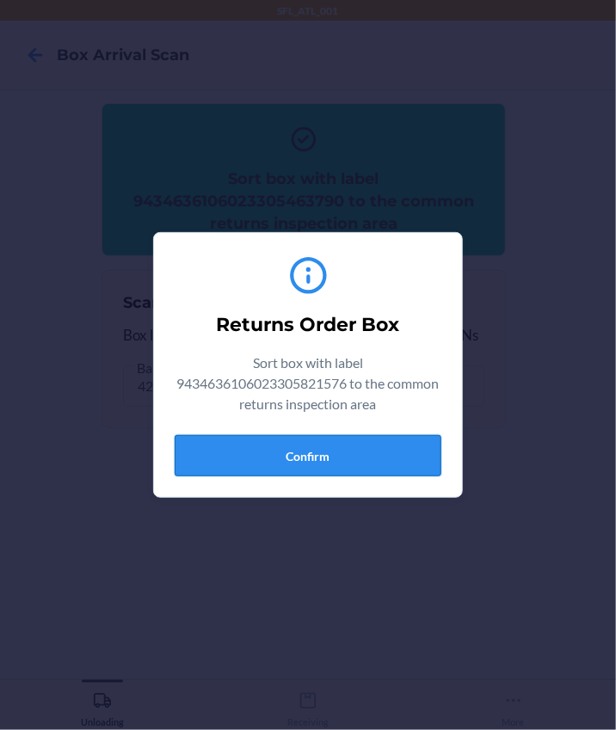
click at [348, 455] on button "Confirm" at bounding box center [308, 455] width 267 height 41
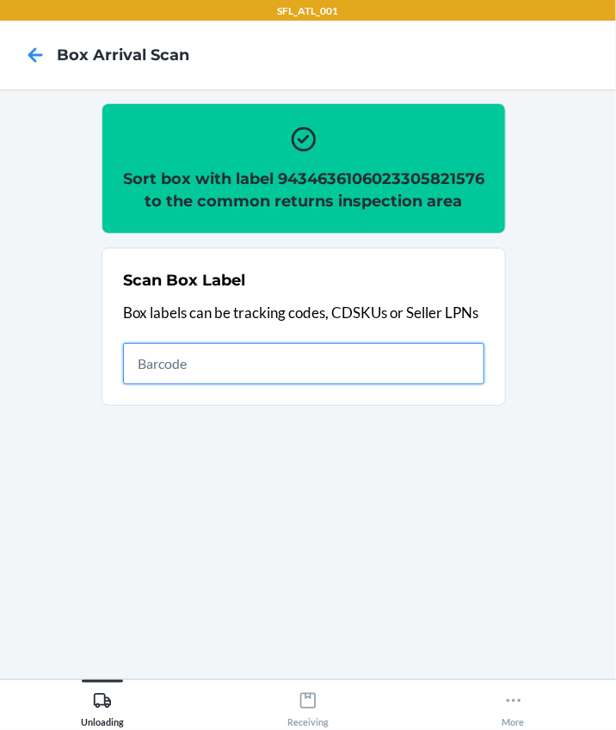
click at [194, 384] on input "text" at bounding box center [303, 363] width 361 height 41
type input "420302599434636106023305572652"
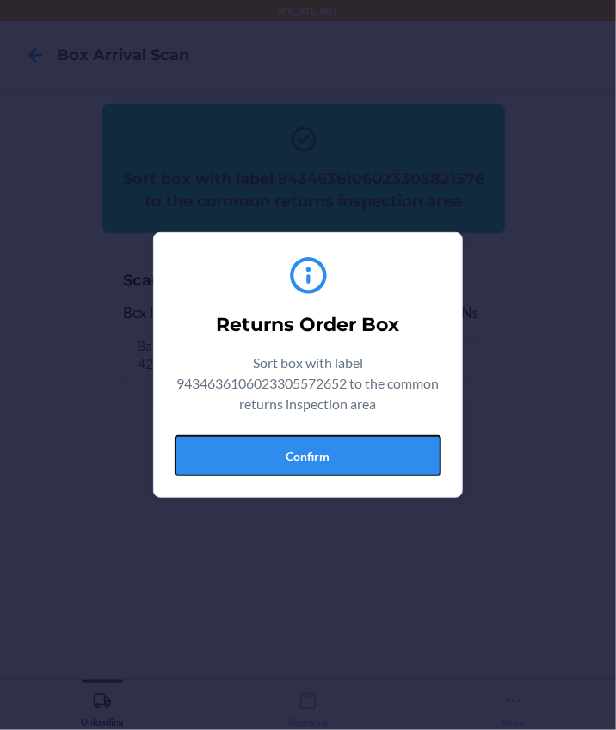
drag, startPoint x: 303, startPoint y: 462, endPoint x: 326, endPoint y: 452, distance: 25.1
click at [303, 462] on button "Confirm" at bounding box center [308, 455] width 267 height 41
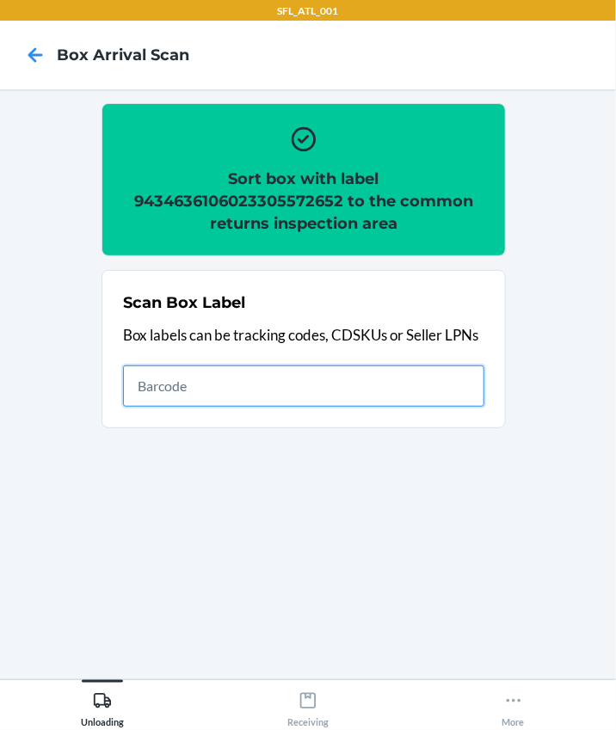
click at [193, 379] on input "text" at bounding box center [303, 385] width 361 height 41
click at [214, 373] on input "text" at bounding box center [303, 385] width 361 height 41
type input "420302599434636106023305611726"
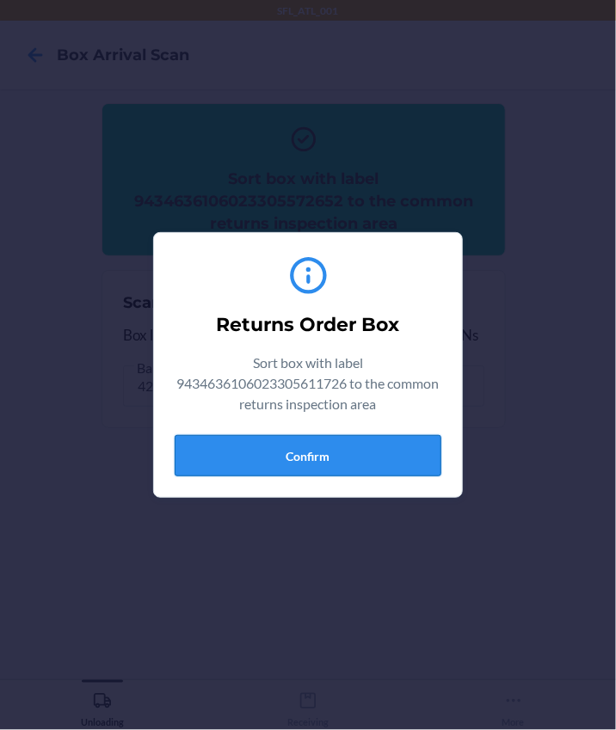
click at [261, 458] on button "Confirm" at bounding box center [308, 455] width 267 height 41
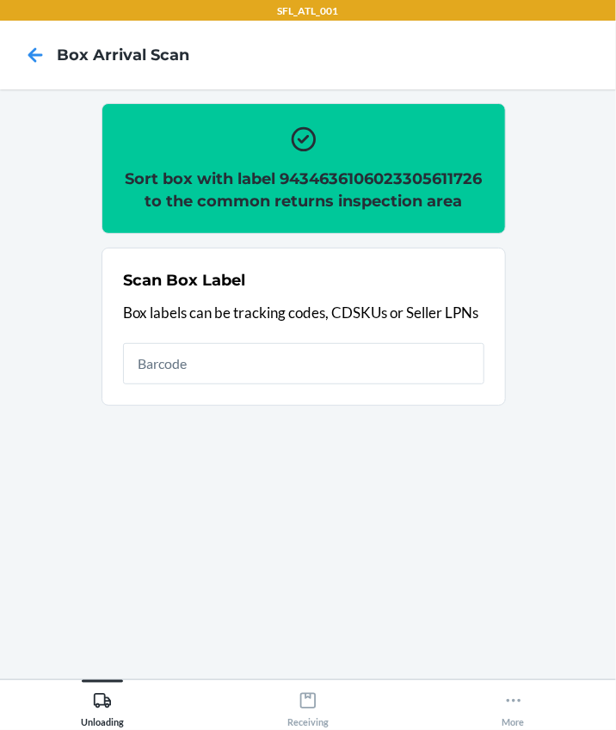
click at [401, 177] on h2 "Sort box with label 9434636106023305611726 to the common returns inspection area" at bounding box center [303, 190] width 361 height 45
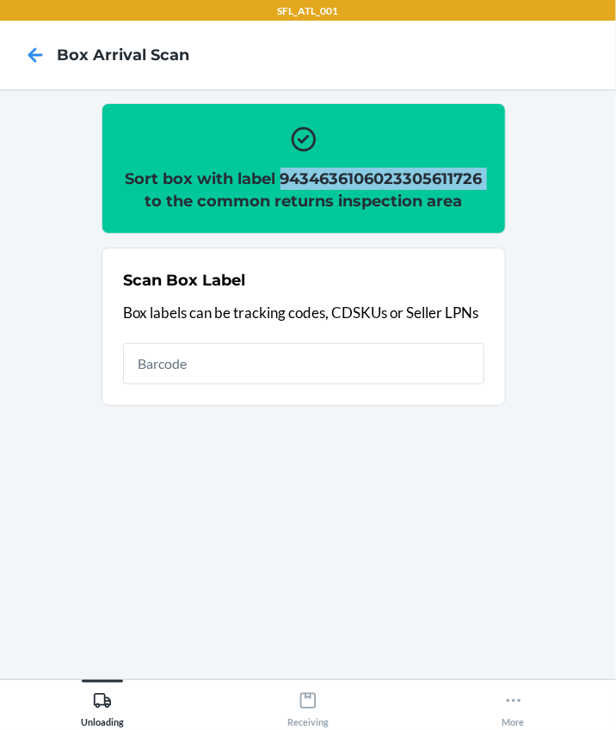
click at [399, 178] on h2 "Sort box with label 9434636106023305611726 to the common returns inspection area" at bounding box center [303, 190] width 361 height 45
copy h2 "9434636106023305611726"
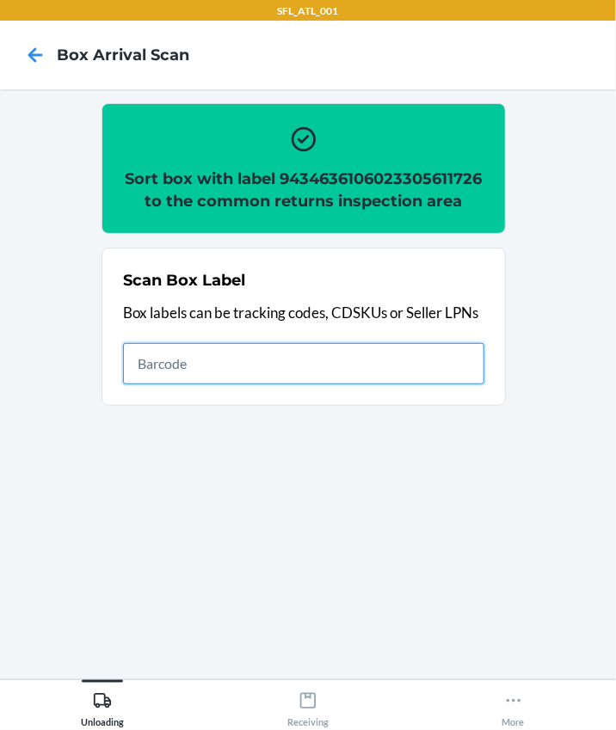
click at [220, 372] on input "text" at bounding box center [303, 363] width 361 height 41
type input "420302599434636106023304841513"
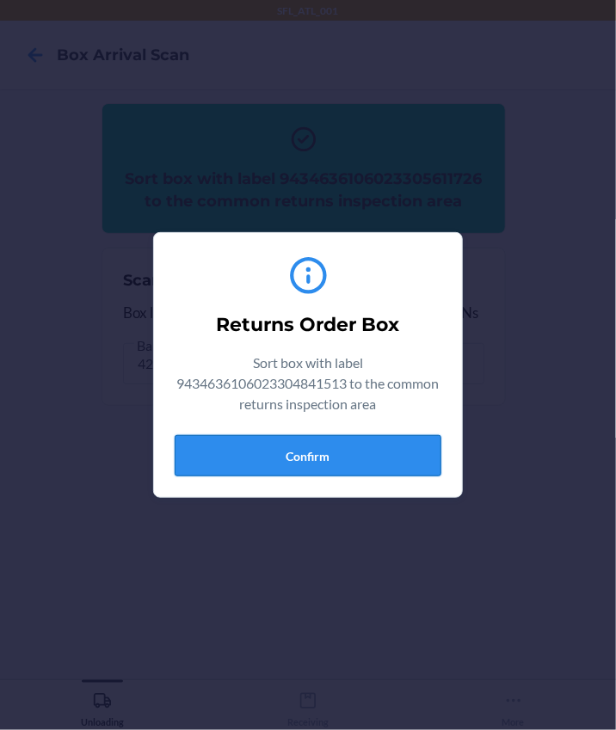
click at [338, 472] on button "Confirm" at bounding box center [308, 455] width 267 height 41
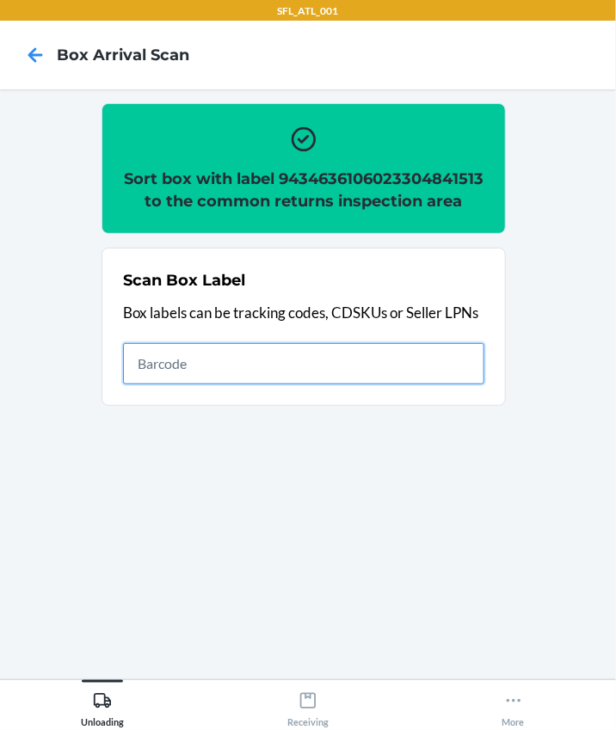
click at [243, 383] on input "text" at bounding box center [303, 363] width 361 height 41
type input "420302599434636106023303987458"
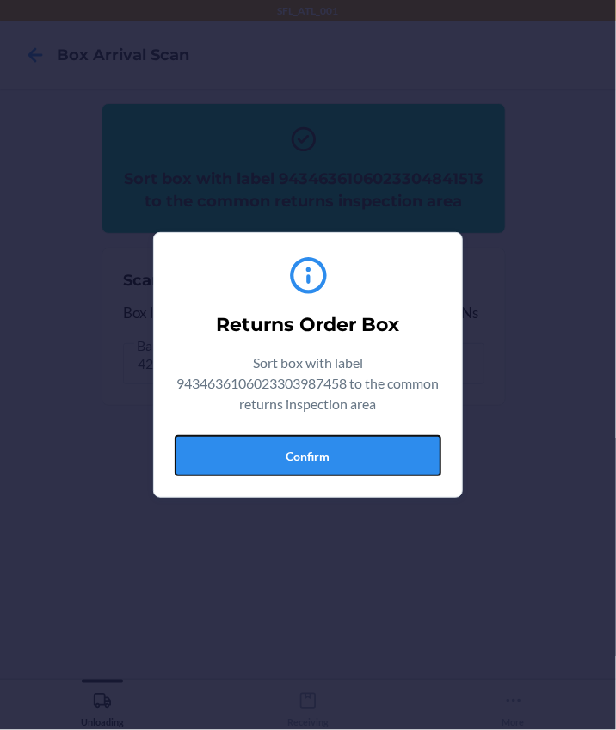
drag, startPoint x: 323, startPoint y: 449, endPoint x: 515, endPoint y: 416, distance: 194.5
click at [323, 449] on button "Confirm" at bounding box center [308, 455] width 267 height 41
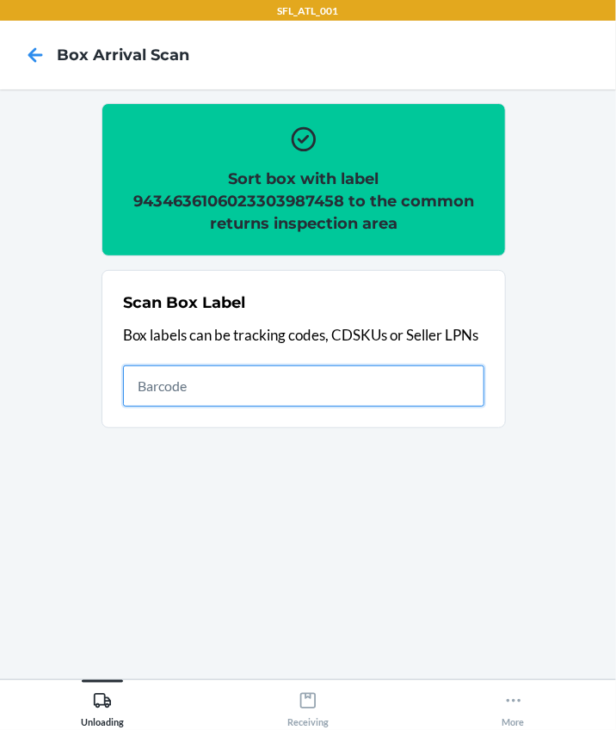
click at [252, 383] on input "text" at bounding box center [303, 385] width 361 height 41
type input "420302599434636106023305632394"
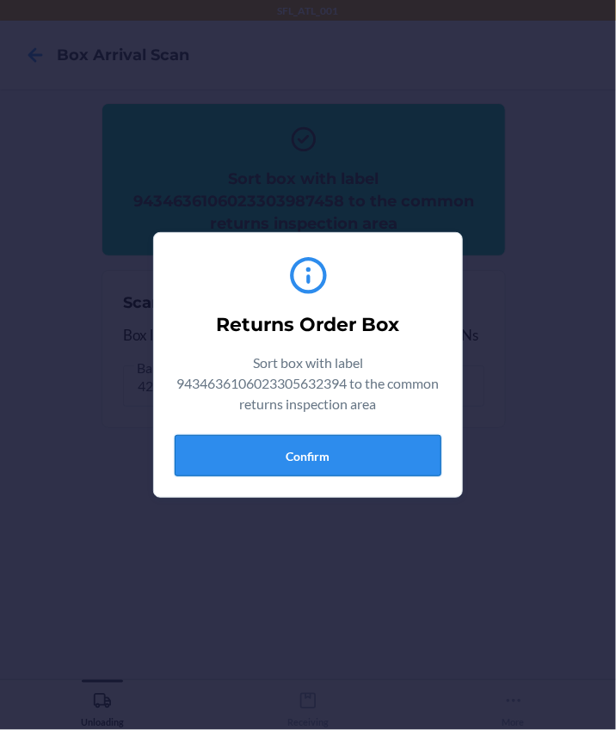
click at [267, 453] on button "Confirm" at bounding box center [308, 455] width 267 height 41
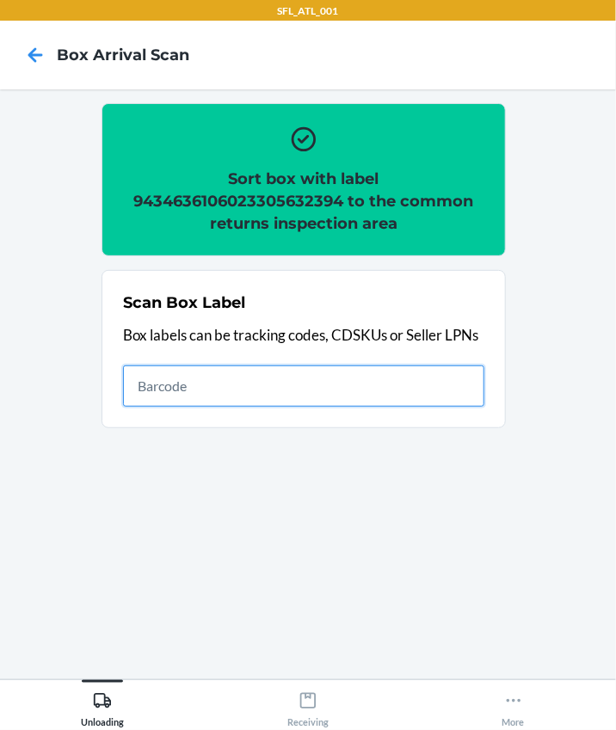
click at [155, 383] on input "text" at bounding box center [303, 385] width 361 height 41
type input "420302599434636106023305542334"
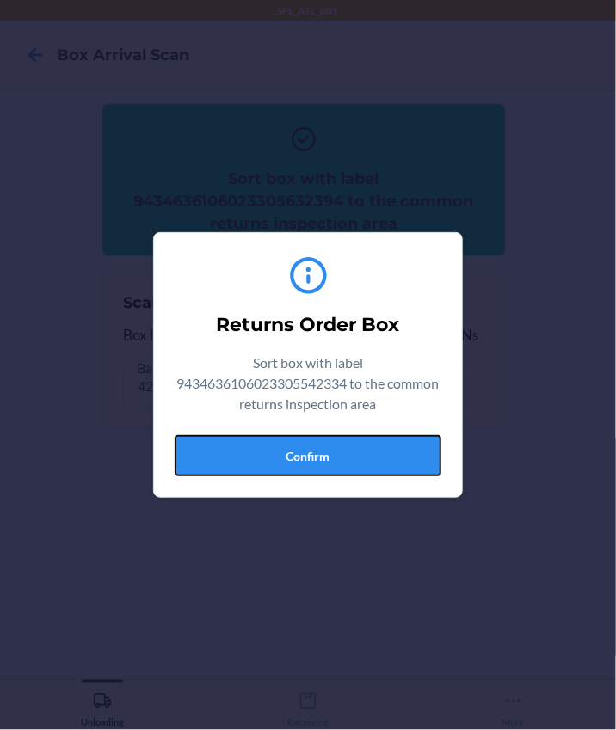
drag, startPoint x: 329, startPoint y: 450, endPoint x: 594, endPoint y: 437, distance: 265.1
click at [333, 448] on button "Confirm" at bounding box center [308, 455] width 267 height 41
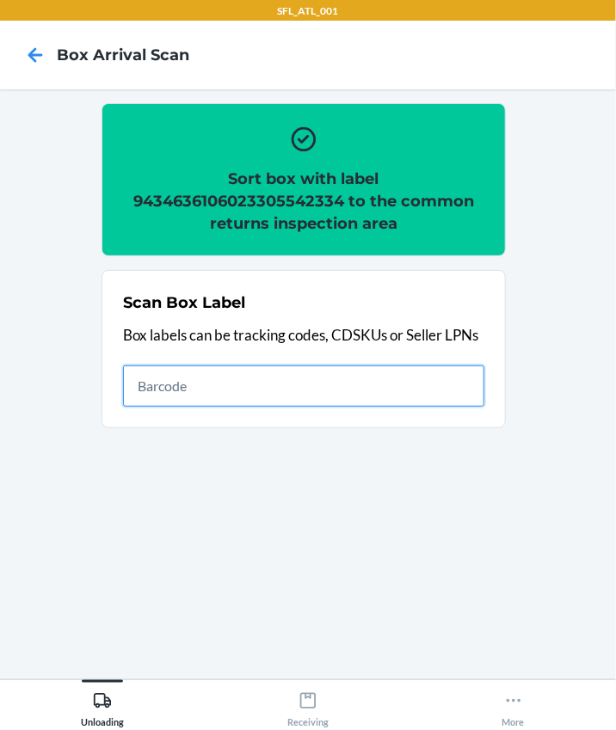
click at [155, 386] on input "text" at bounding box center [303, 385] width 361 height 41
type input "420302599434636106023302250515"
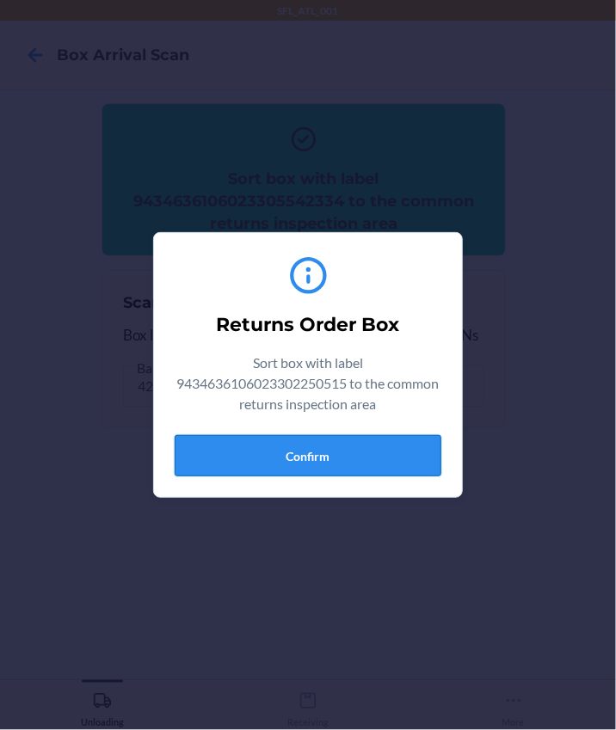
click at [353, 447] on button "Confirm" at bounding box center [308, 455] width 267 height 41
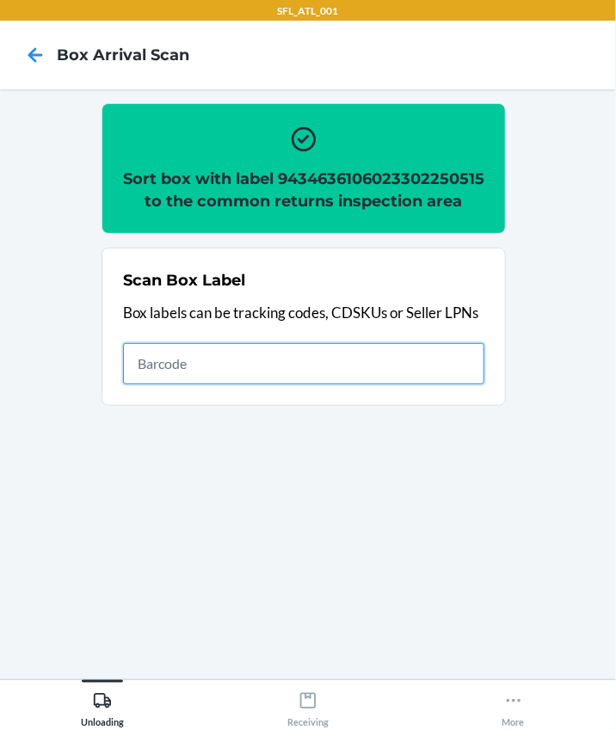
click at [193, 384] on input "text" at bounding box center [303, 363] width 361 height 41
type input "420302599434636106023303894046"
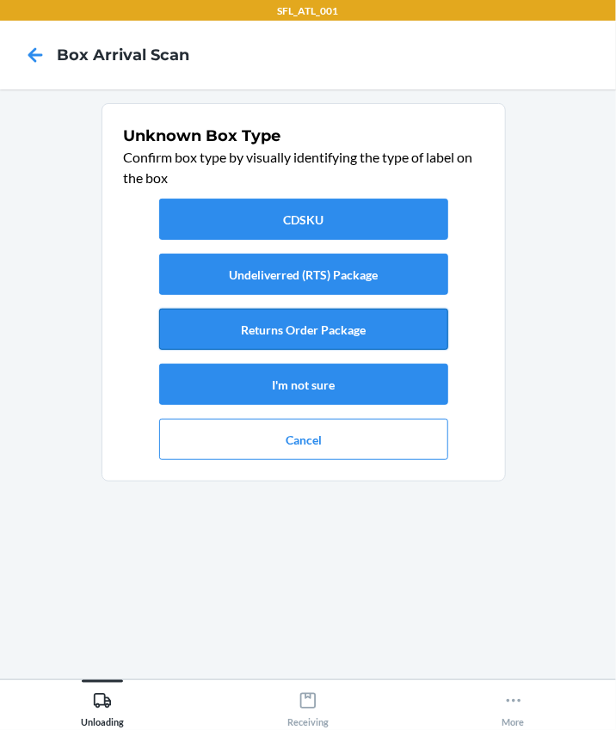
click at [331, 331] on button "Returns Order Package" at bounding box center [303, 329] width 289 height 41
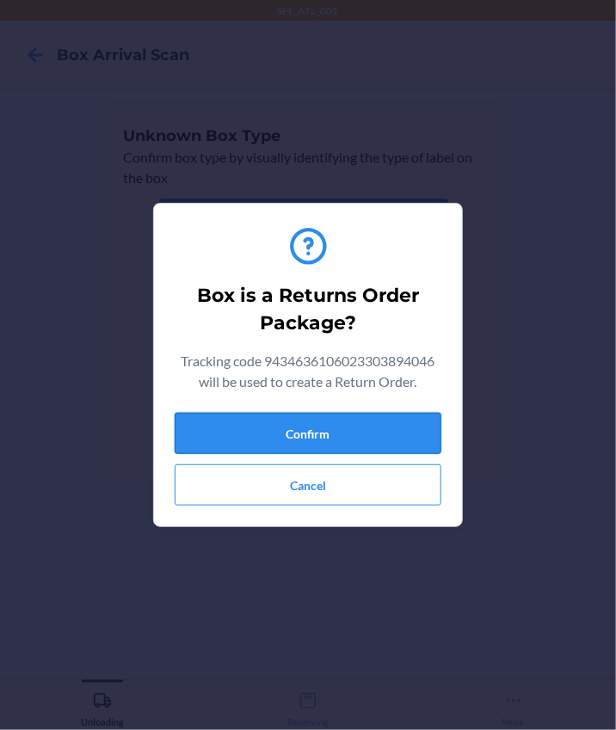
click at [402, 438] on button "Confirm" at bounding box center [308, 433] width 267 height 41
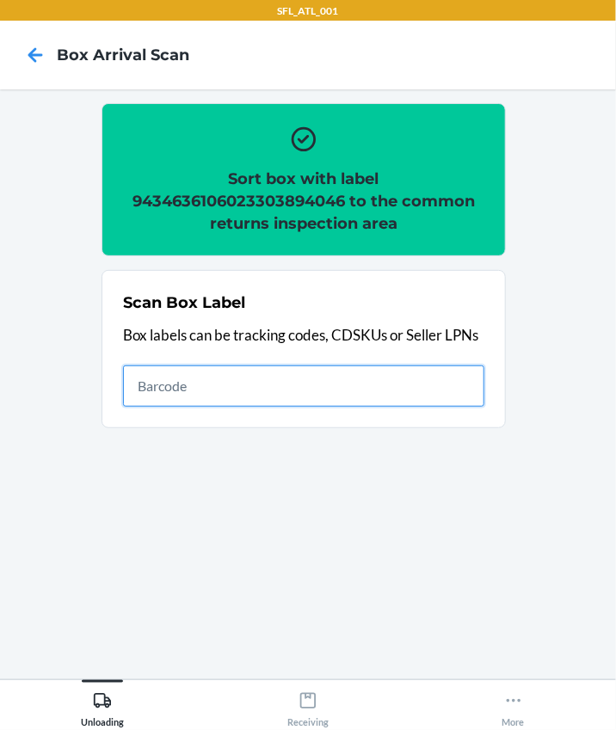
click at [344, 403] on input "text" at bounding box center [303, 385] width 361 height 41
click at [146, 381] on input "text" at bounding box center [303, 385] width 361 height 41
type input "420302599434636106023303758164"
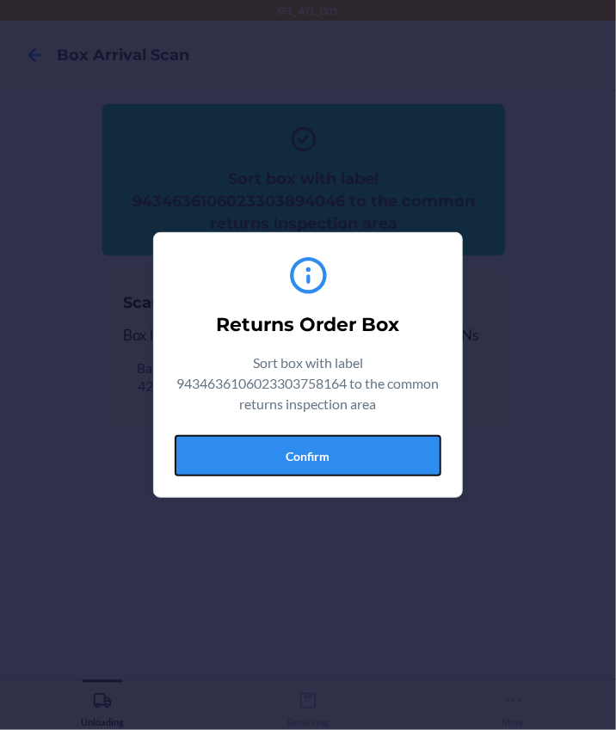
click at [302, 443] on button "Confirm" at bounding box center [308, 455] width 267 height 41
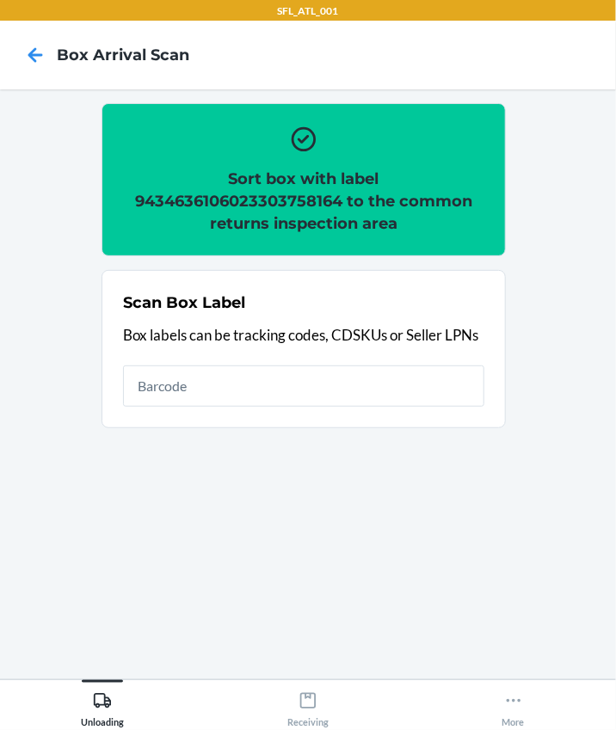
click at [169, 199] on h2 "Sort box with label 9434636106023303758164 to the common returns inspection area" at bounding box center [303, 201] width 361 height 67
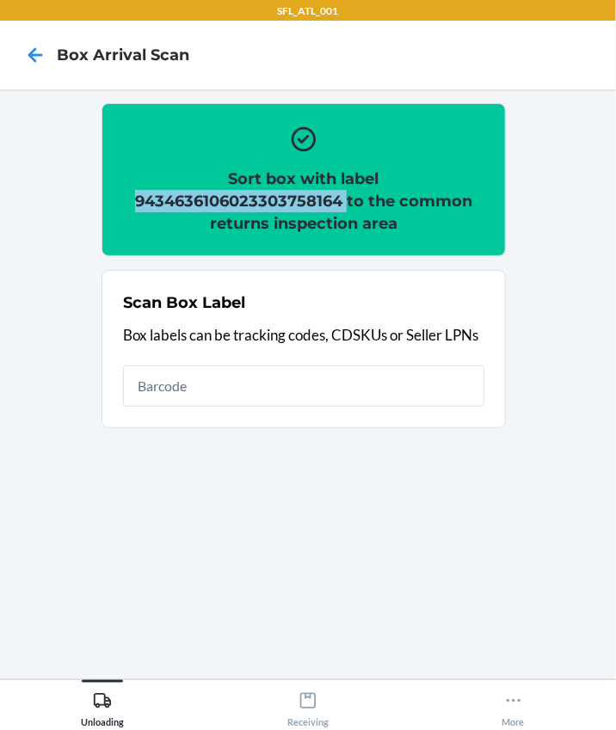
click at [169, 199] on h2 "Sort box with label 9434636106023303758164 to the common returns inspection area" at bounding box center [303, 201] width 361 height 67
copy h2 "9434636106023303758164"
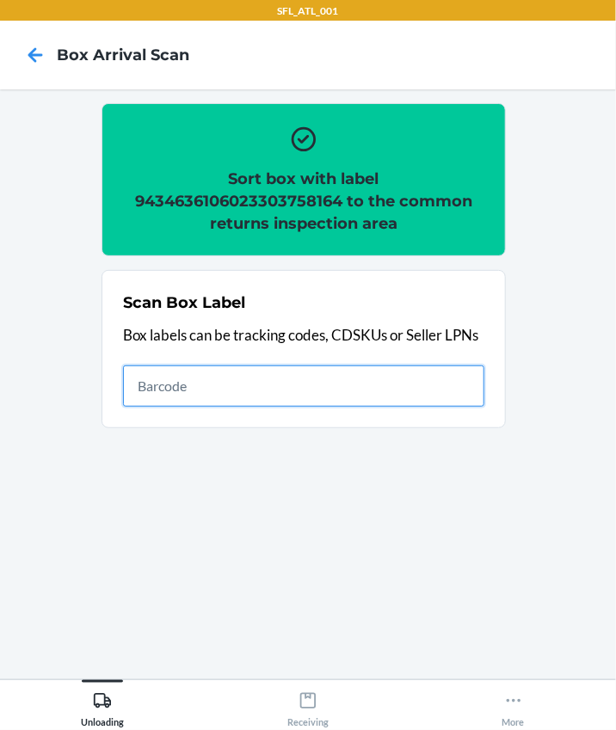
click at [181, 372] on input "text" at bounding box center [303, 385] width 361 height 41
type input "420302599434636106023304850669"
click at [403, 394] on input "420302599434636106023304850669" at bounding box center [303, 385] width 361 height 41
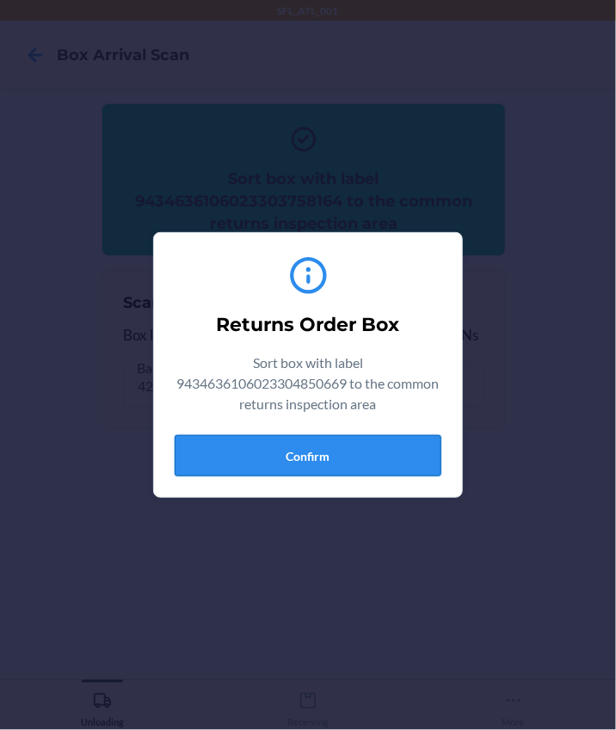
click at [281, 468] on button "Confirm" at bounding box center [308, 455] width 267 height 41
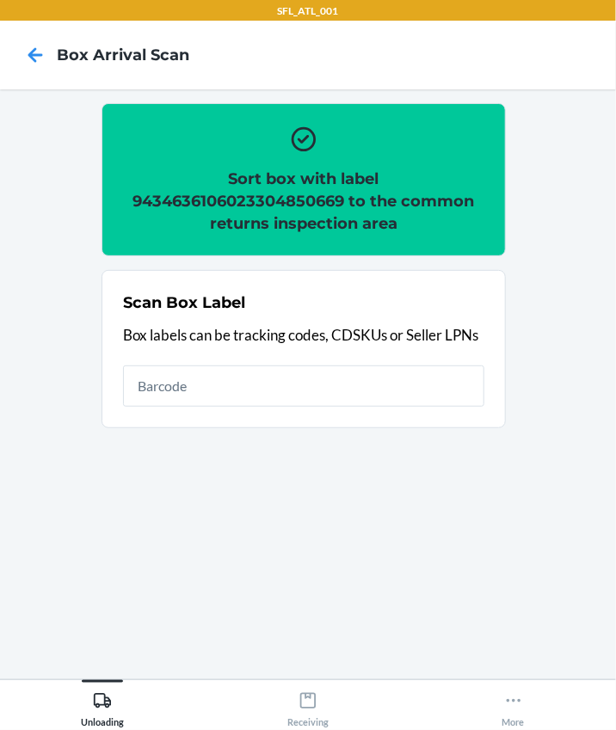
click at [287, 197] on h2 "Sort box with label 9434636106023304850669 to the common returns inspection area" at bounding box center [303, 201] width 361 height 67
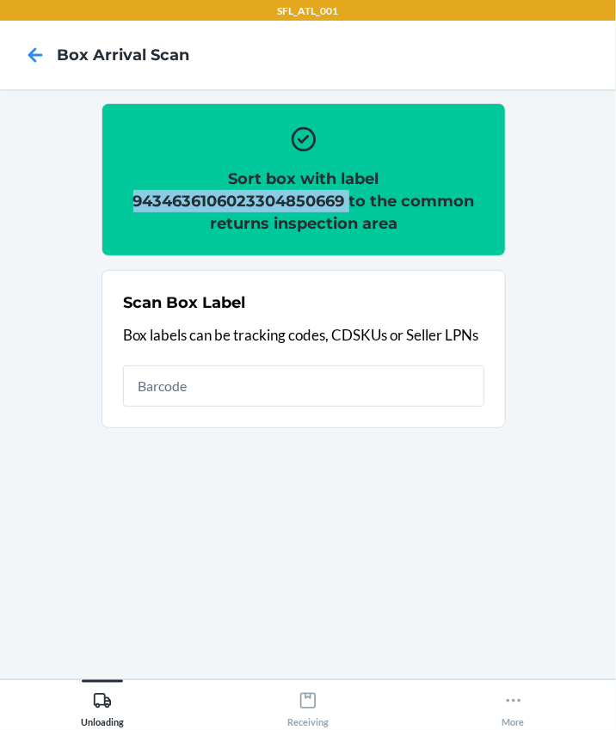
click at [287, 198] on h2 "Sort box with label 9434636106023304850669 to the common returns inspection area" at bounding box center [303, 201] width 361 height 67
copy h2 "9434636106023304850669"
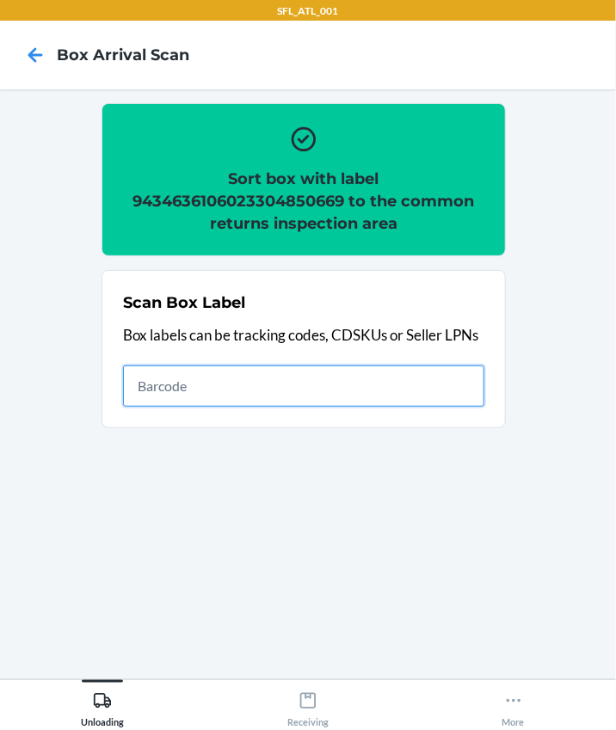
click at [142, 398] on input "text" at bounding box center [303, 385] width 361 height 41
type input "420302599434636106023303758164"
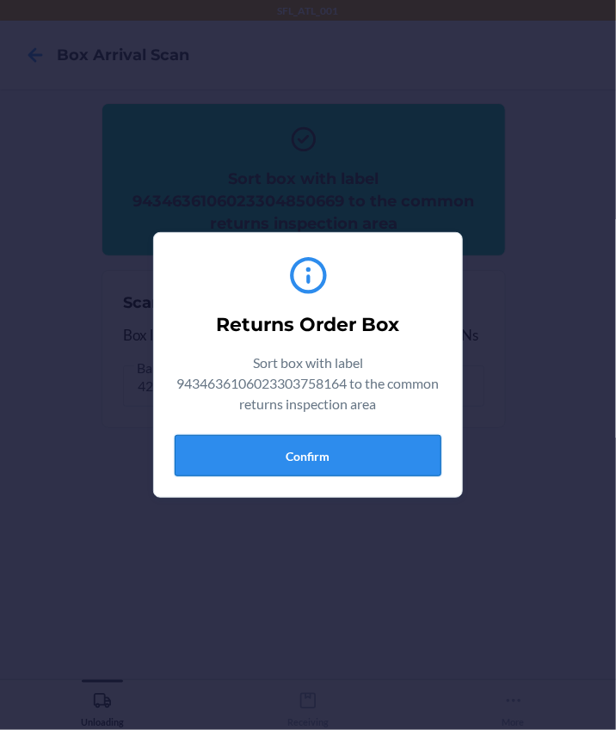
click at [378, 469] on button "Confirm" at bounding box center [308, 455] width 267 height 41
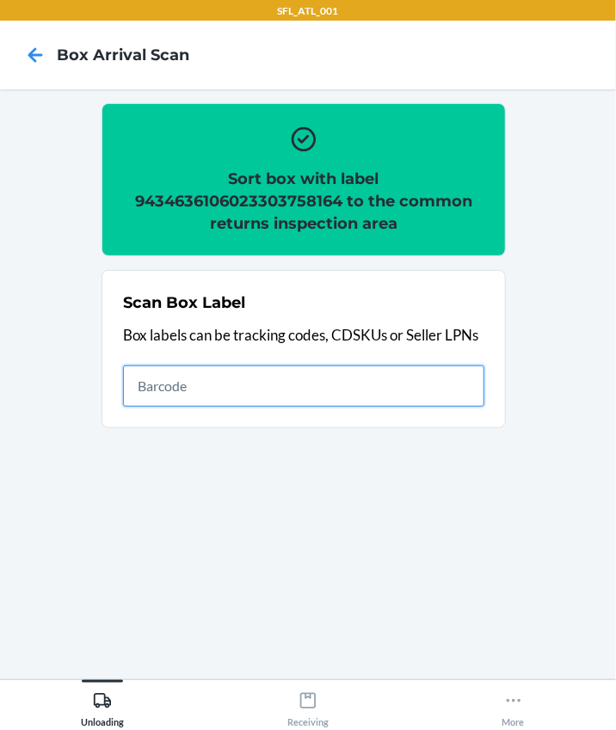
click at [203, 393] on input "text" at bounding box center [303, 385] width 361 height 41
type input "420302599434636106023305437401"
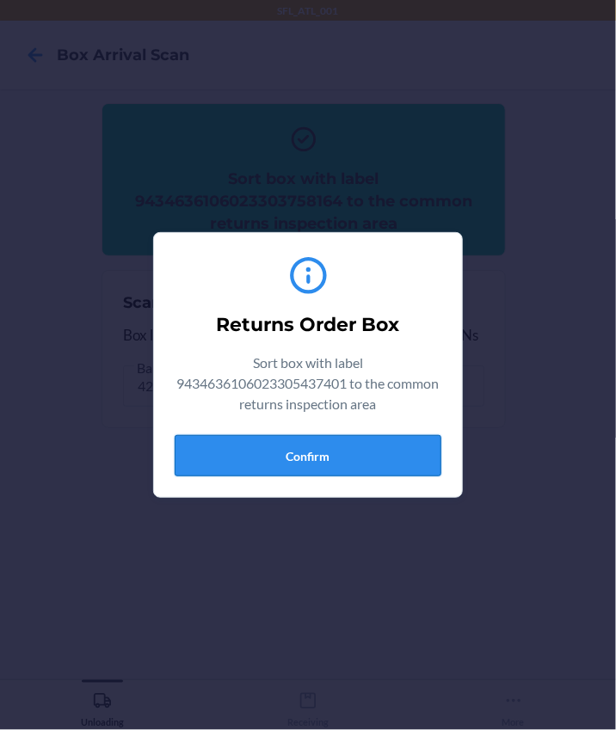
click at [277, 458] on button "Confirm" at bounding box center [308, 455] width 267 height 41
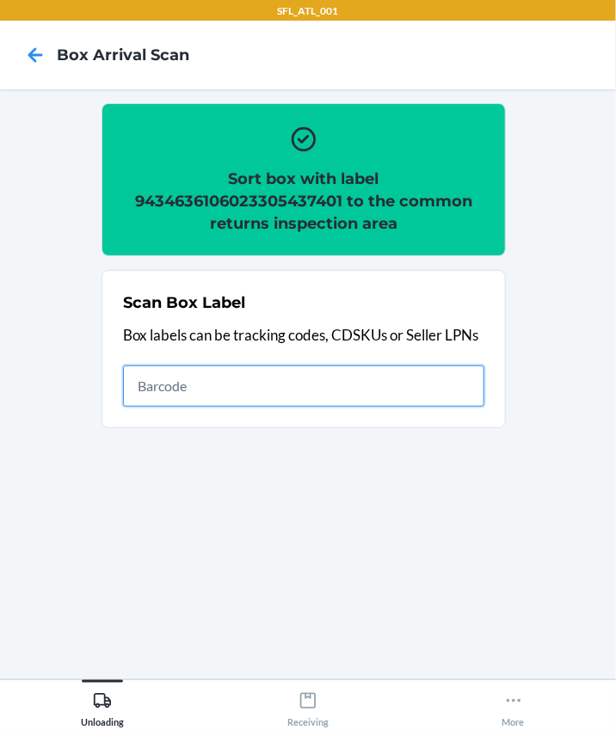
click at [309, 379] on input "text" at bounding box center [303, 385] width 361 height 41
type input "420302599434636106023305009332"
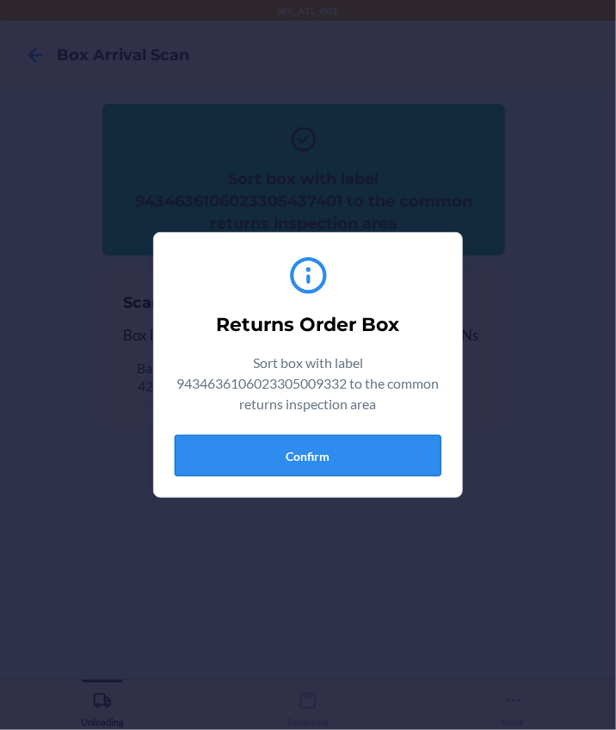
click at [376, 456] on button "Confirm" at bounding box center [308, 455] width 267 height 41
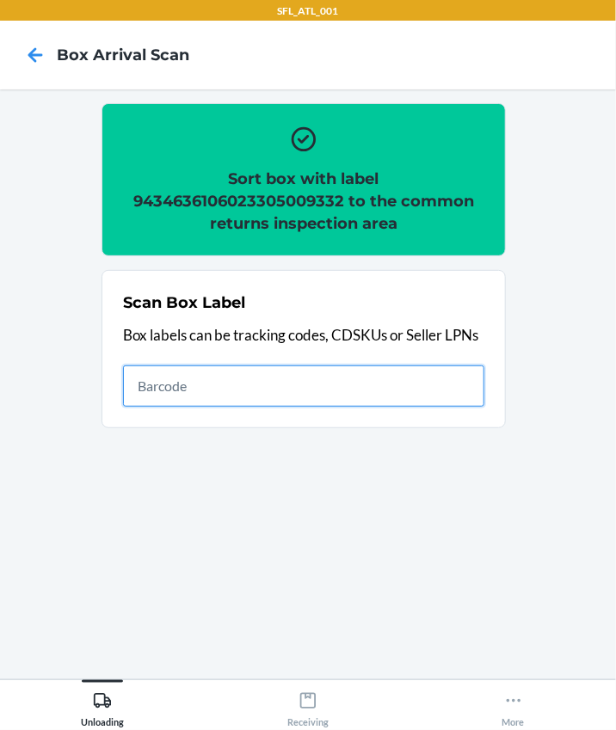
click at [205, 372] on input "text" at bounding box center [303, 385] width 361 height 41
type input "420302599434636106023303444142"
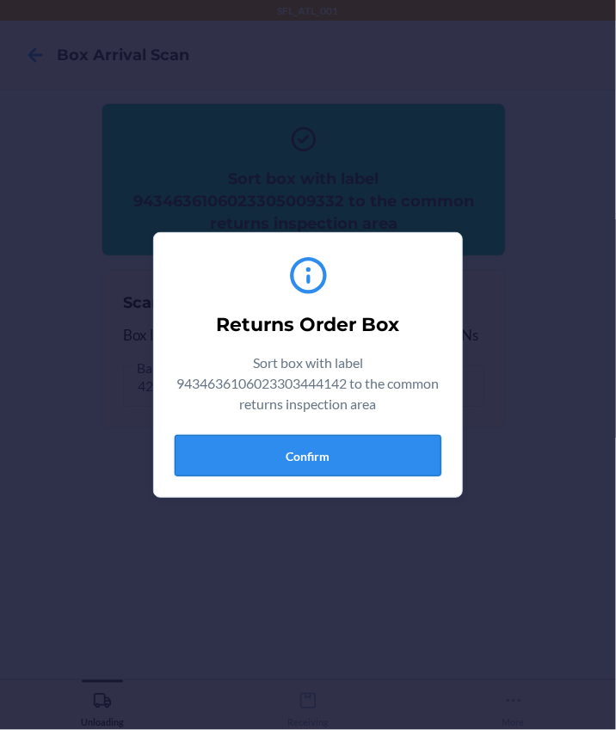
click at [336, 464] on button "Confirm" at bounding box center [308, 455] width 267 height 41
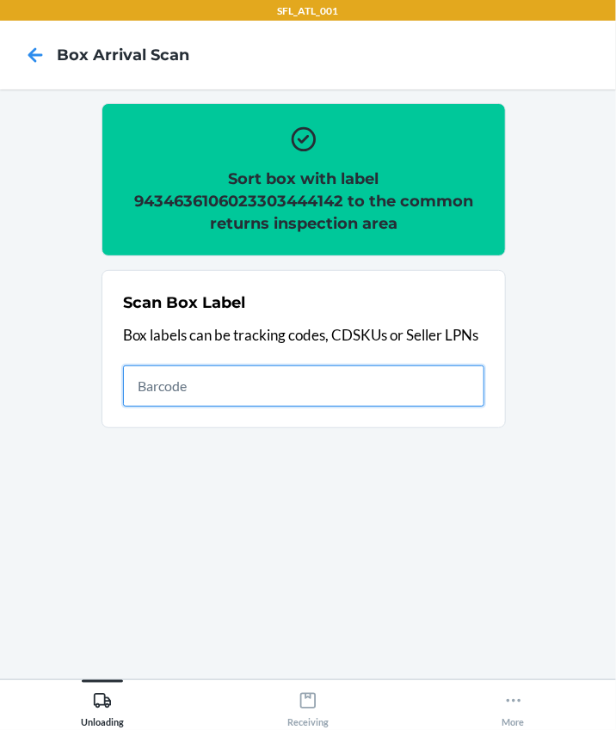
click at [211, 393] on input "text" at bounding box center [303, 385] width 361 height 41
type input "420302599434636106023305655171"
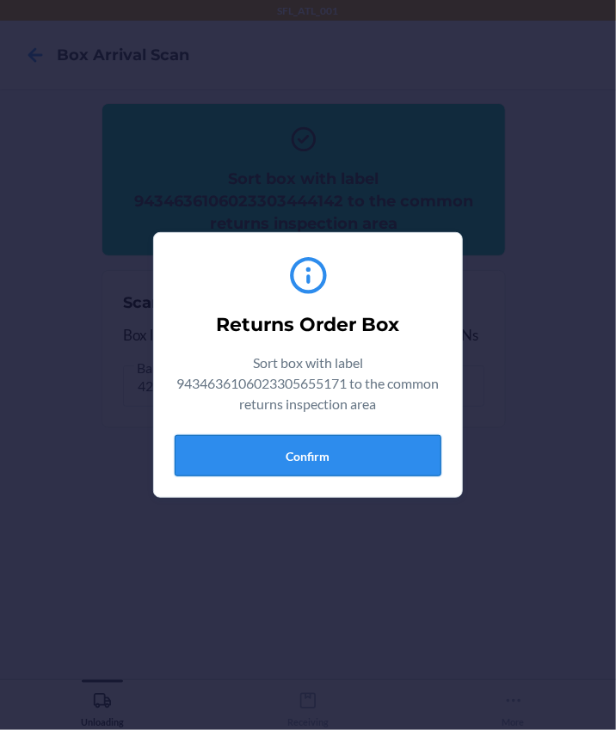
click at [301, 471] on button "Confirm" at bounding box center [308, 455] width 267 height 41
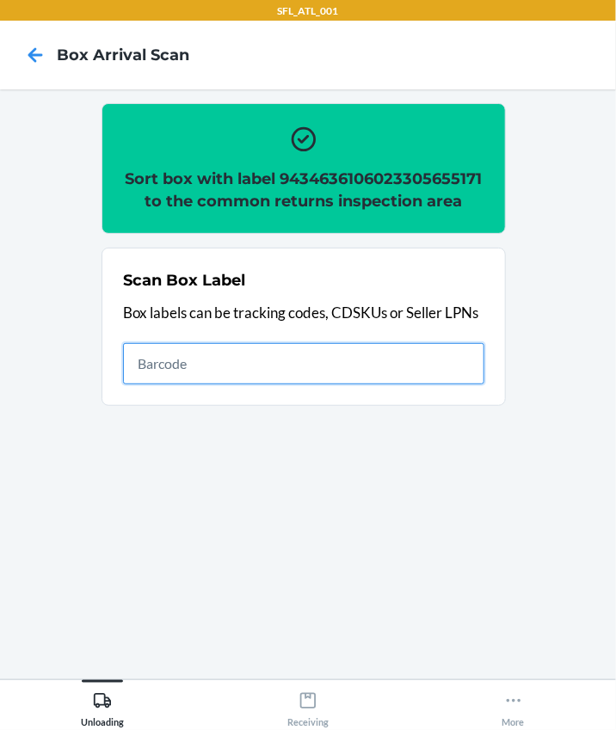
click at [204, 365] on input "text" at bounding box center [303, 363] width 361 height 41
type input "420302599434636106023305621015"
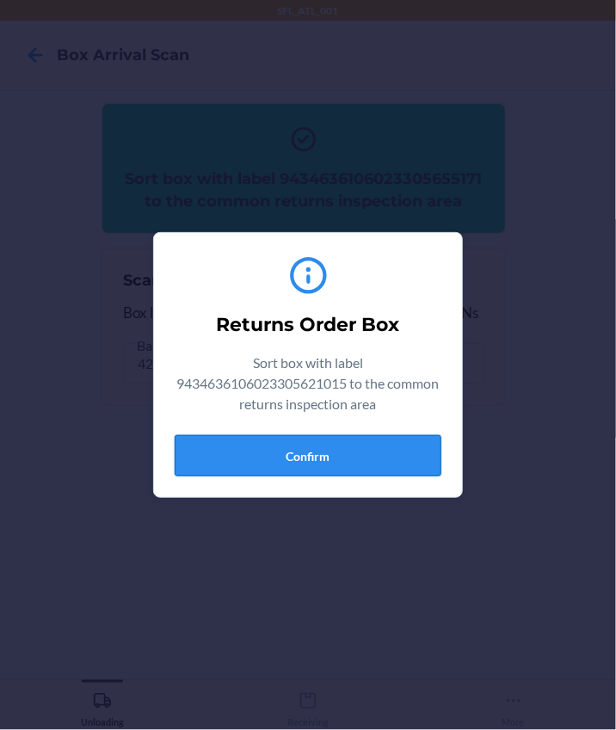
click at [364, 450] on button "Confirm" at bounding box center [308, 455] width 267 height 41
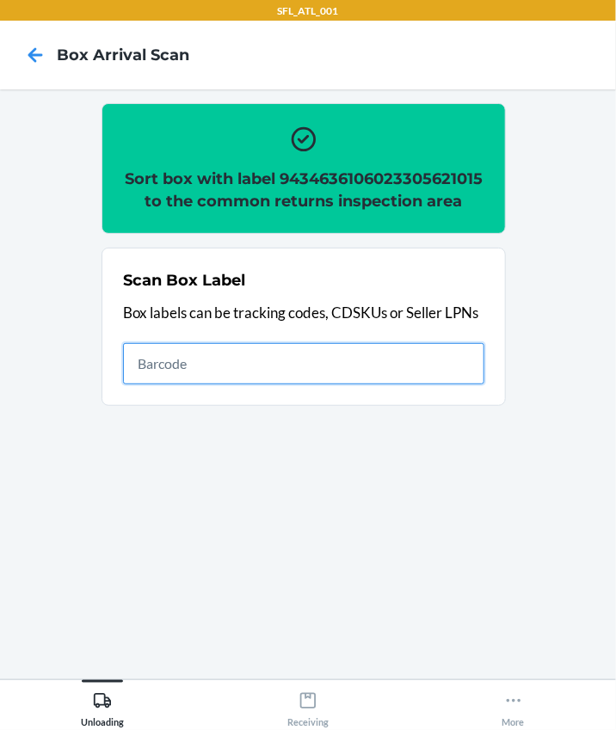
click at [172, 354] on input "text" at bounding box center [303, 363] width 361 height 41
type input "420302599434636106023305588127"
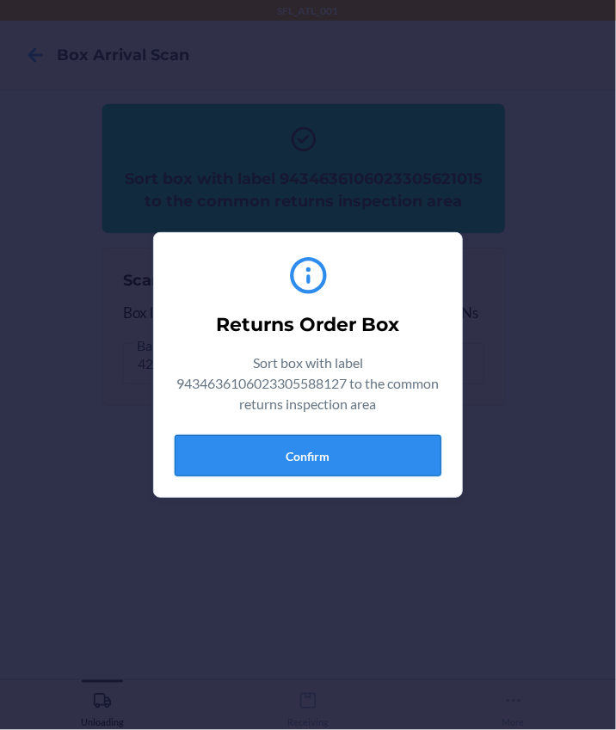
click at [394, 438] on button "Confirm" at bounding box center [308, 455] width 267 height 41
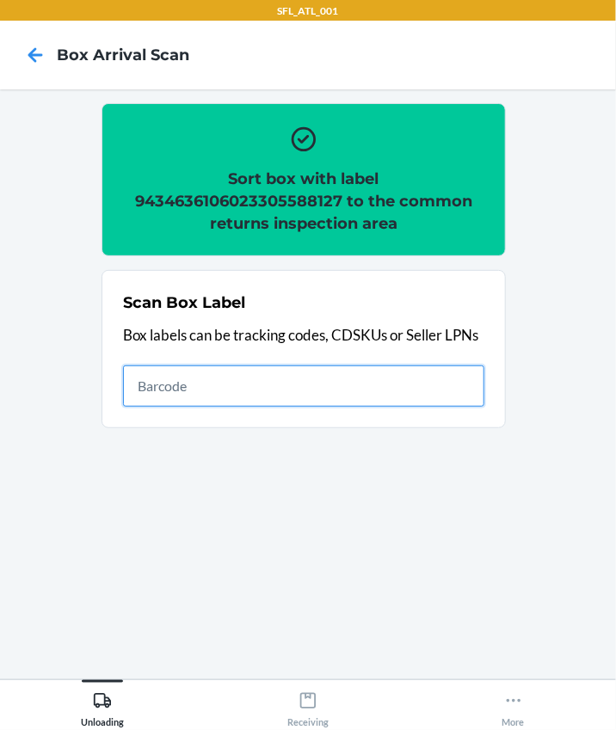
drag, startPoint x: 169, startPoint y: 394, endPoint x: 199, endPoint y: 381, distance: 32.0
click at [169, 394] on input "text" at bounding box center [303, 385] width 361 height 41
type input "420302599434636106023305302792"
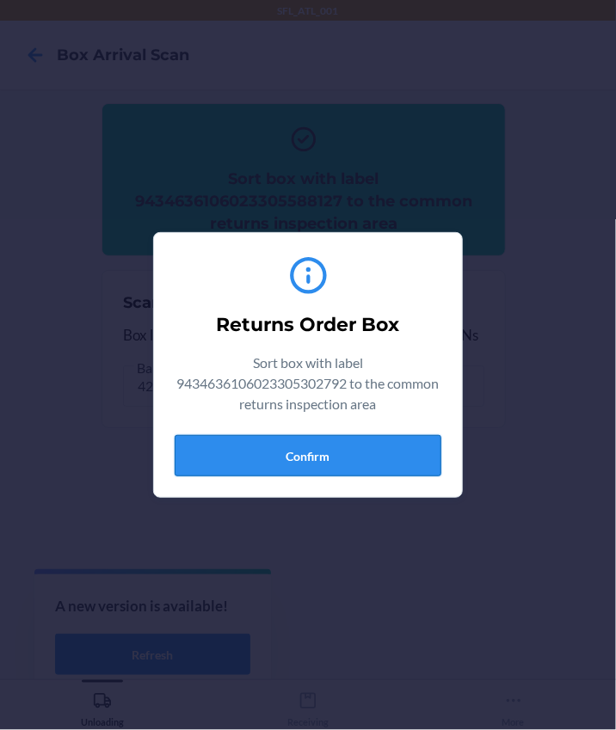
click at [414, 451] on button "Confirm" at bounding box center [308, 455] width 267 height 41
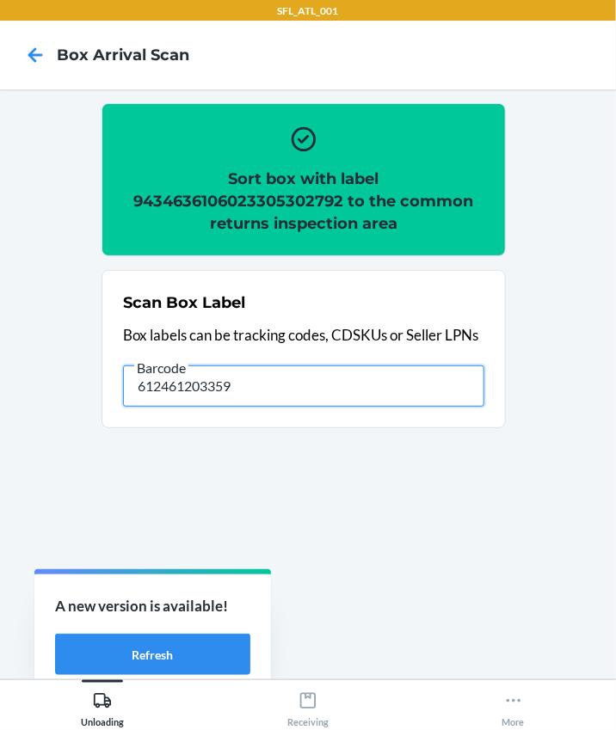
type input "612461203359"
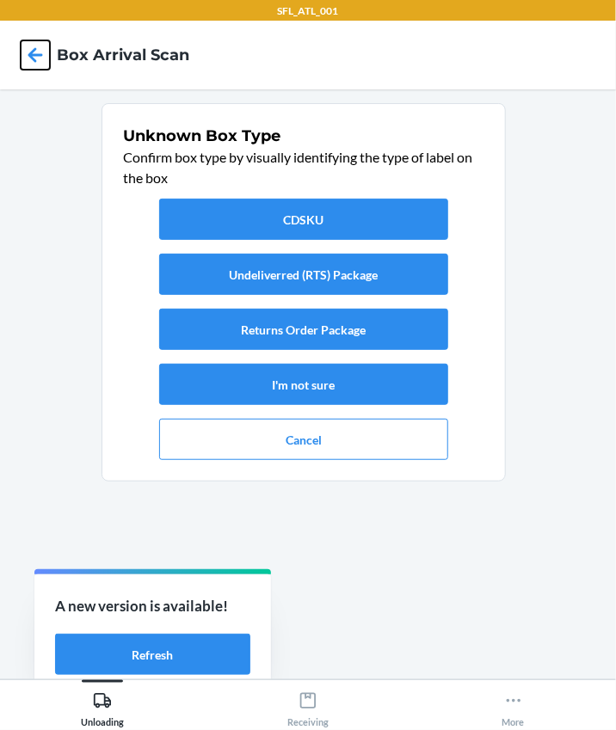
click at [34, 57] on icon at bounding box center [35, 54] width 29 height 29
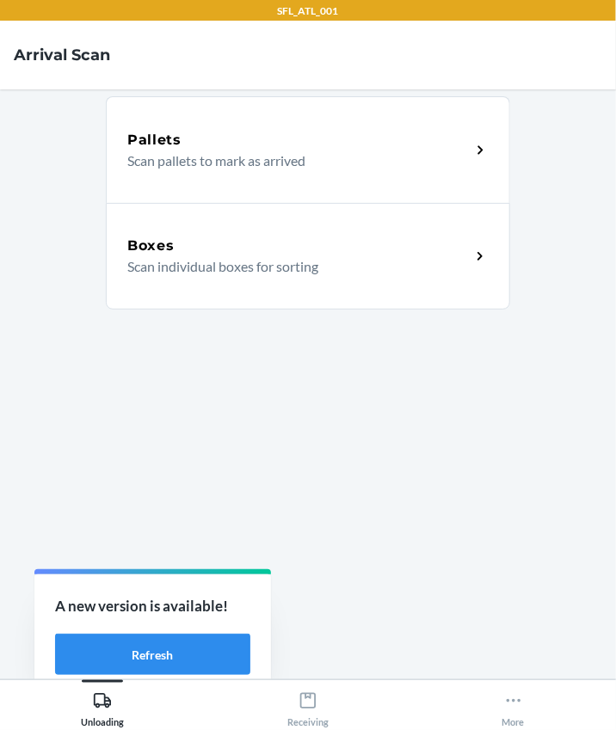
click at [183, 260] on p "Scan individual boxes for sorting" at bounding box center [291, 266] width 329 height 21
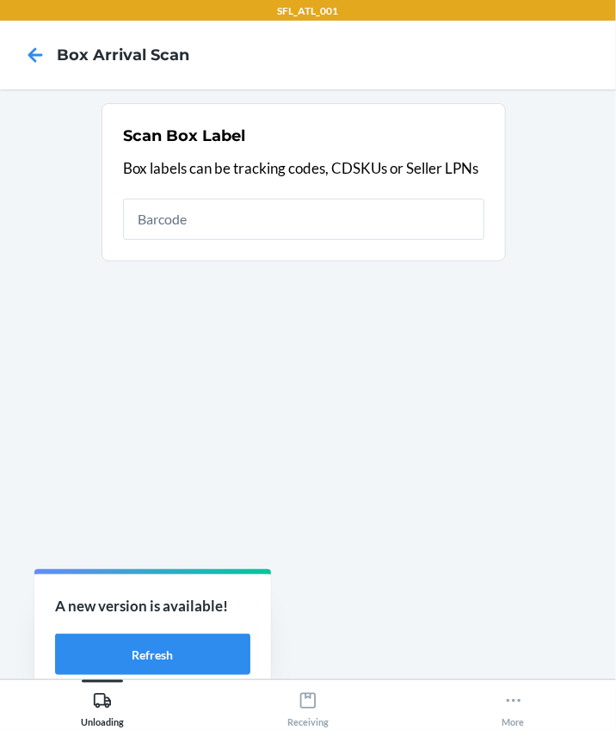
click at [203, 218] on input "text" at bounding box center [303, 219] width 361 height 41
drag, startPoint x: 203, startPoint y: 218, endPoint x: 188, endPoint y: 224, distance: 15.8
drag, startPoint x: 188, startPoint y: 224, endPoint x: 414, endPoint y: 214, distance: 226.4
click at [414, 214] on input "420302599434636106023305302792" at bounding box center [303, 219] width 361 height 41
type input "420302599434636106023305302792"
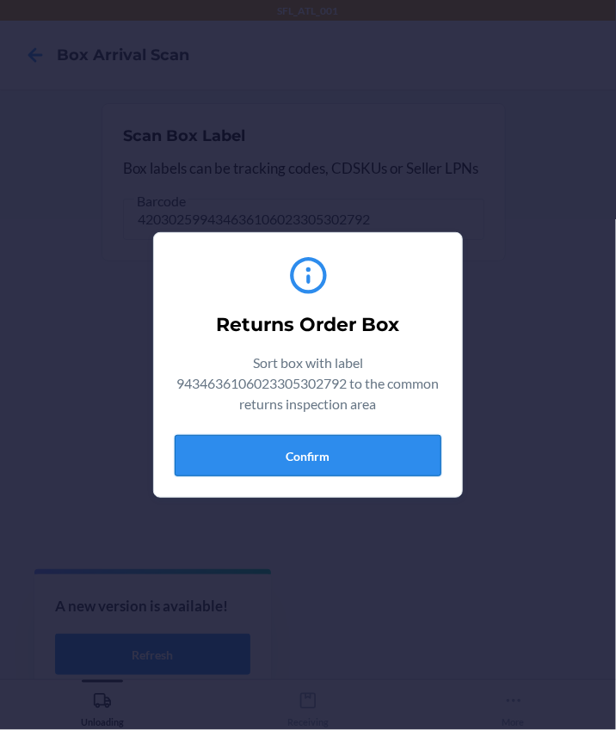
click at [356, 447] on button "Confirm" at bounding box center [308, 455] width 267 height 41
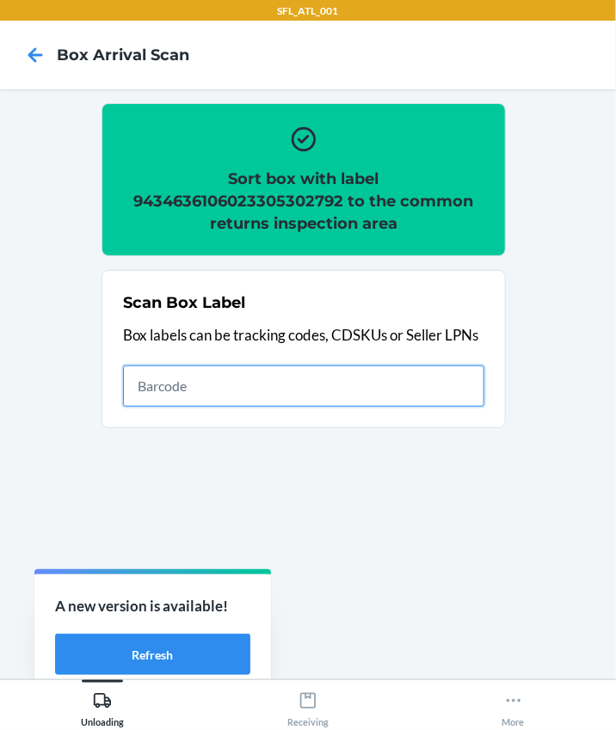
click at [268, 384] on input "text" at bounding box center [303, 385] width 361 height 41
type input "420302599434636106023305347717"
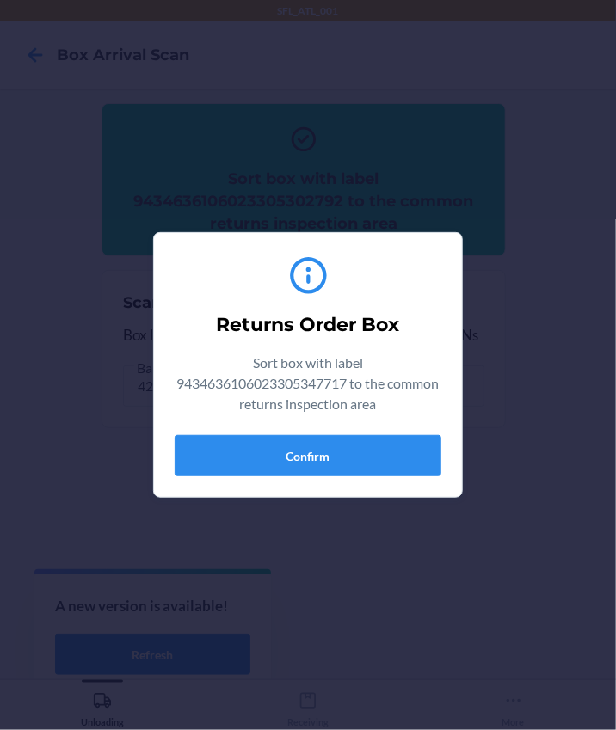
click at [329, 424] on div "Returns Order Box Sort box with label 9434636106023305347717 to the common retu…" at bounding box center [308, 365] width 267 height 236
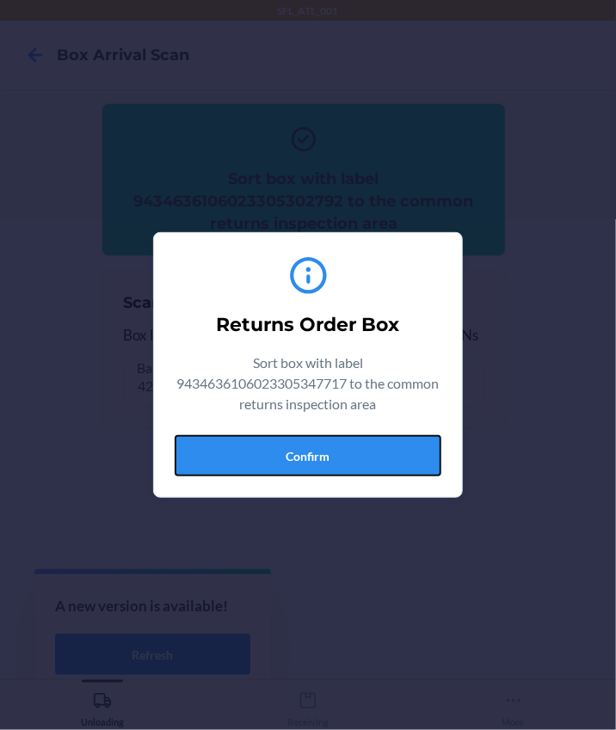
click at [335, 460] on button "Confirm" at bounding box center [308, 455] width 267 height 41
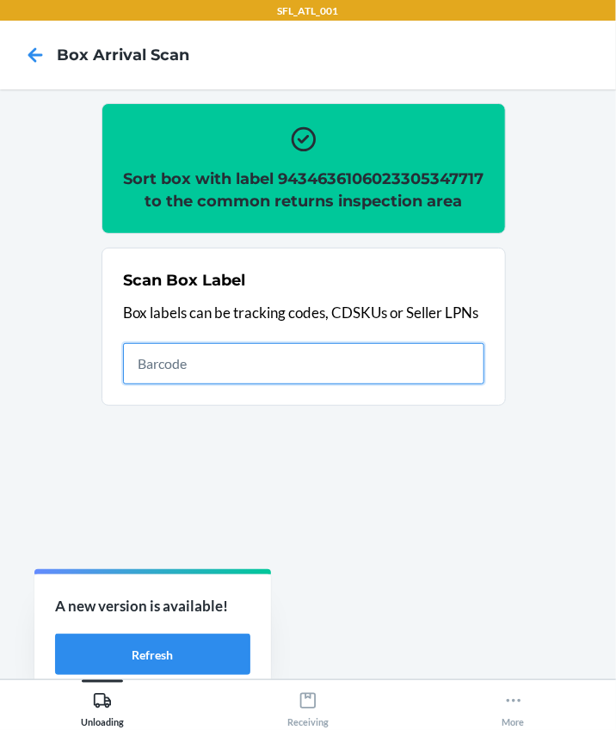
click at [224, 374] on input "text" at bounding box center [303, 363] width 361 height 41
type input "420302599434636106023305071537"
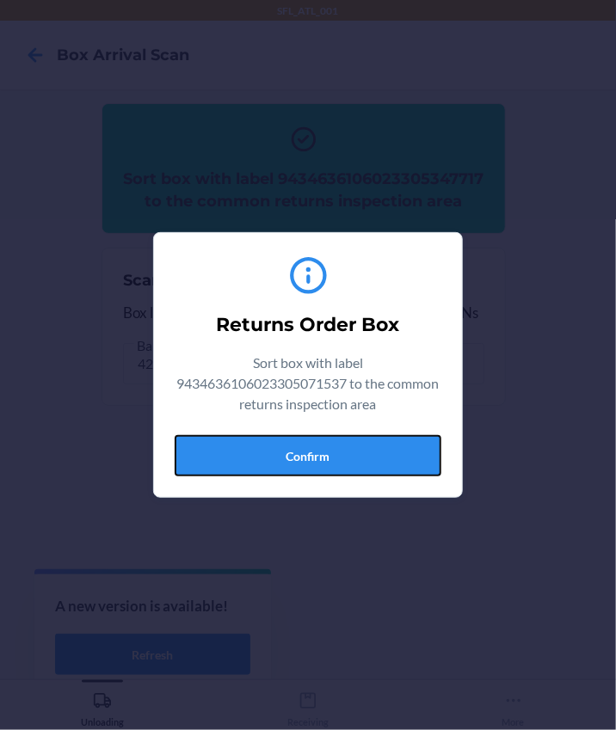
drag, startPoint x: 318, startPoint y: 463, endPoint x: 579, endPoint y: 416, distance: 265.5
click at [319, 462] on button "Confirm" at bounding box center [308, 455] width 267 height 41
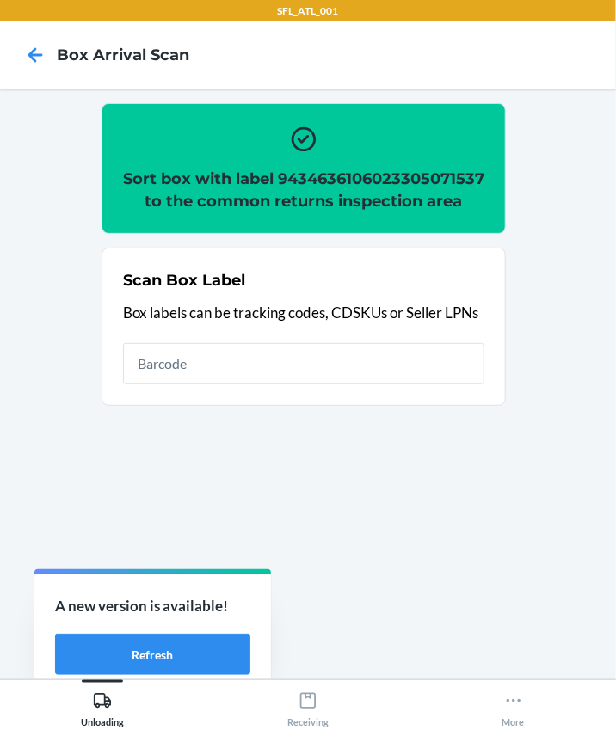
click at [162, 625] on div "A new version is available! Refresh" at bounding box center [152, 635] width 236 height 122
click at [172, 644] on button "Refresh" at bounding box center [152, 654] width 195 height 41
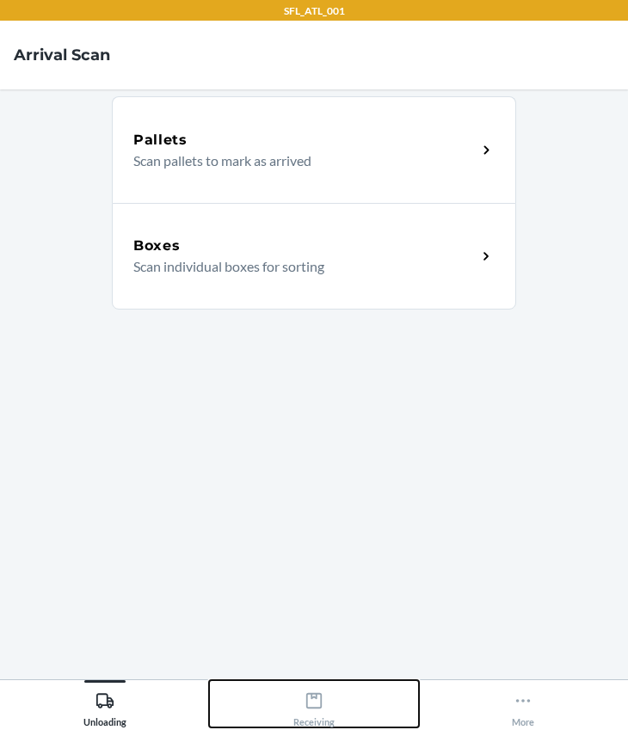
click at [299, 693] on div "Receiving" at bounding box center [313, 705] width 41 height 43
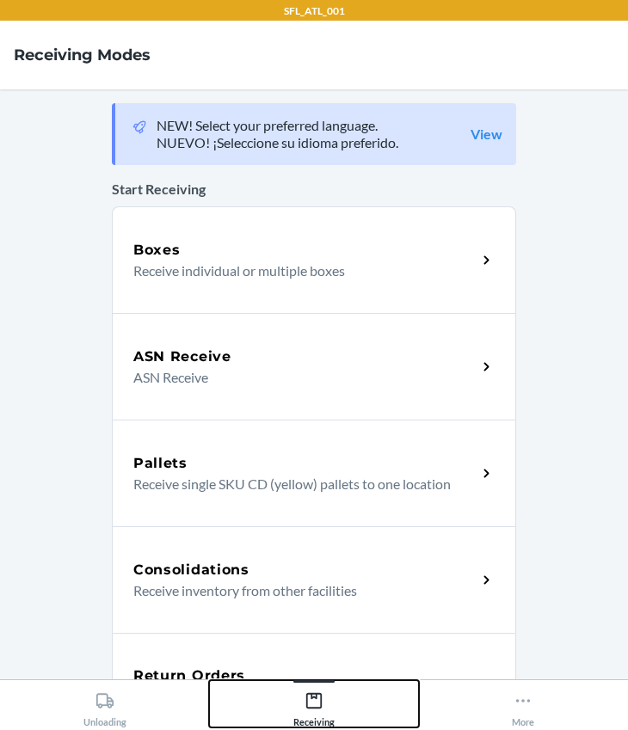
scroll to position [156, 0]
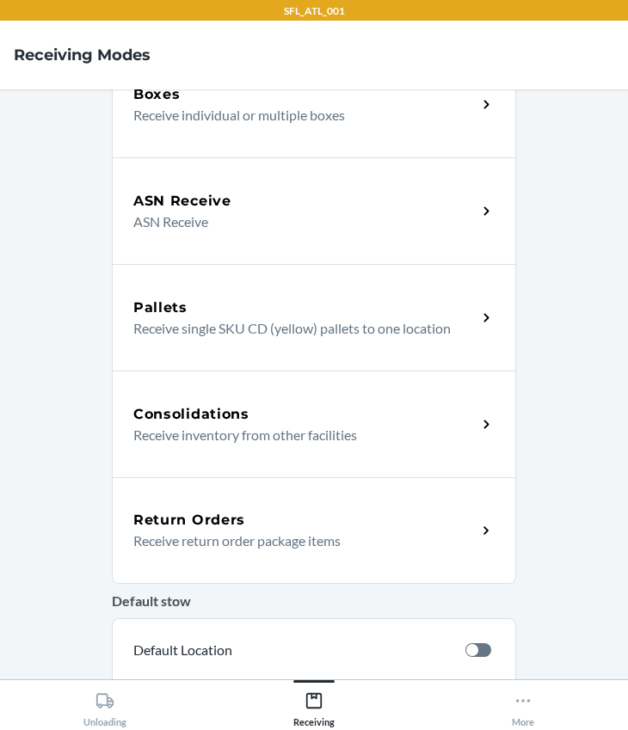
click at [208, 510] on h5 "Return Orders" at bounding box center [189, 520] width 112 height 21
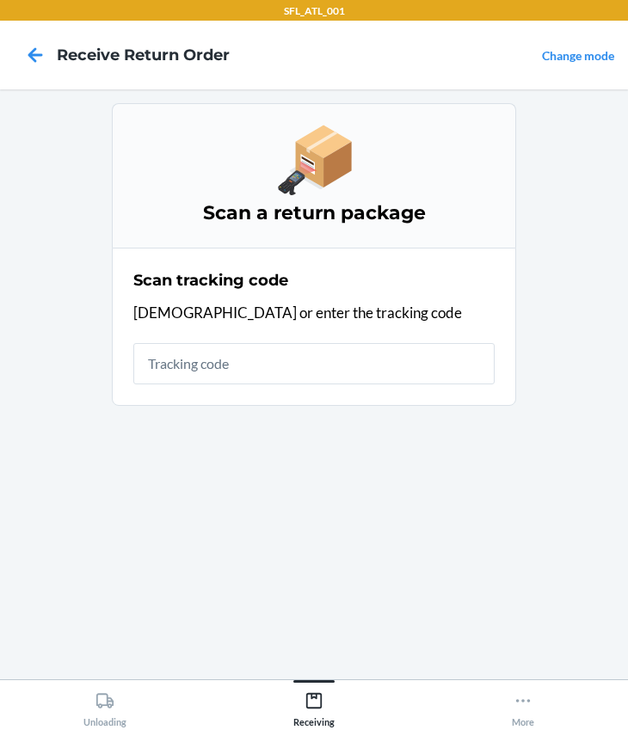
click at [209, 360] on input "text" at bounding box center [313, 363] width 361 height 41
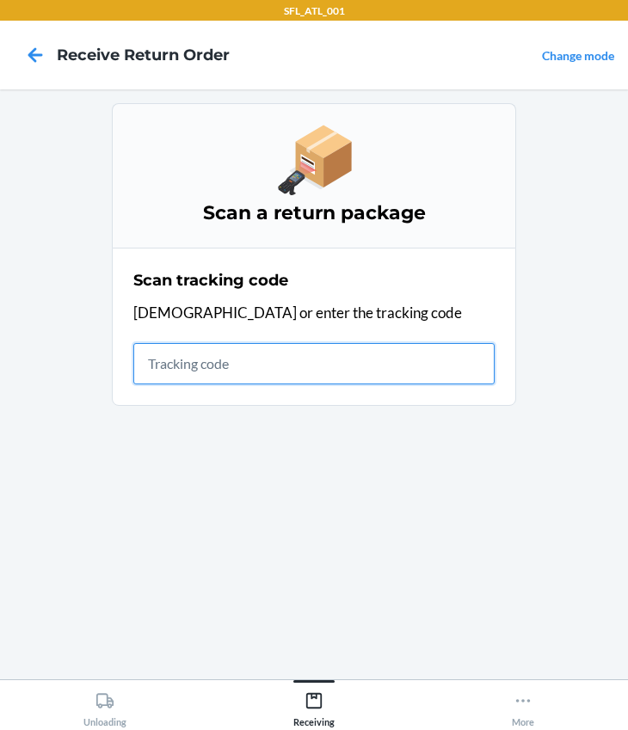
click at [224, 366] on input "text" at bounding box center [313, 363] width 361 height 41
type input "420302599434636106023304778338"
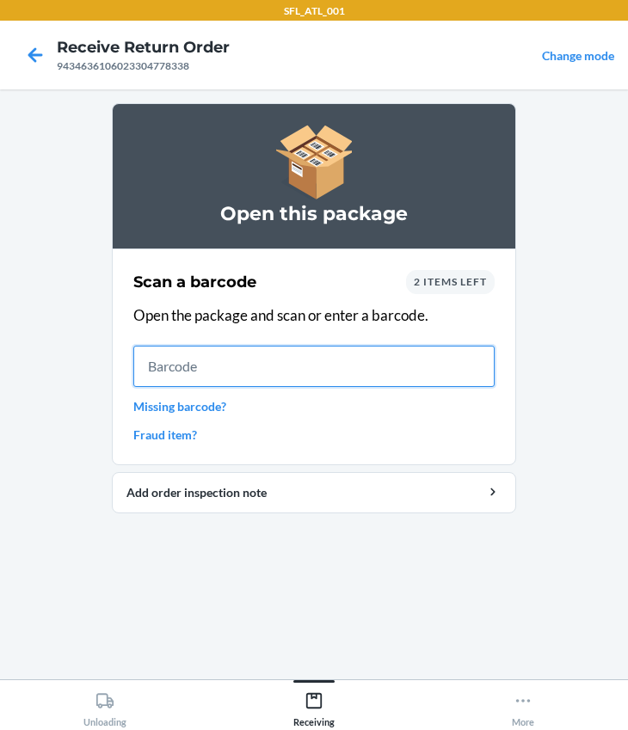
click at [208, 365] on input "text" at bounding box center [313, 366] width 361 height 41
type input "634707188053"
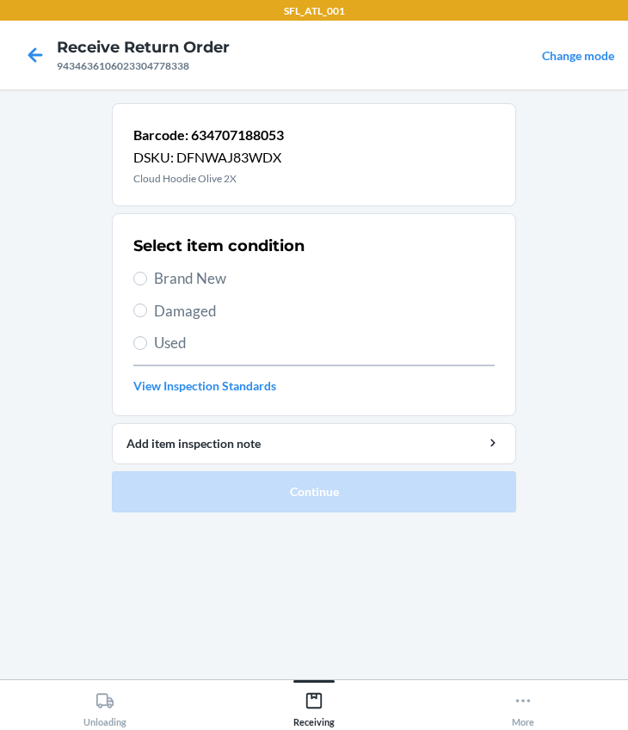
click at [180, 268] on span "Brand New" at bounding box center [324, 278] width 340 height 22
click at [147, 272] on input "Brand New" at bounding box center [140, 279] width 14 height 14
radio input "true"
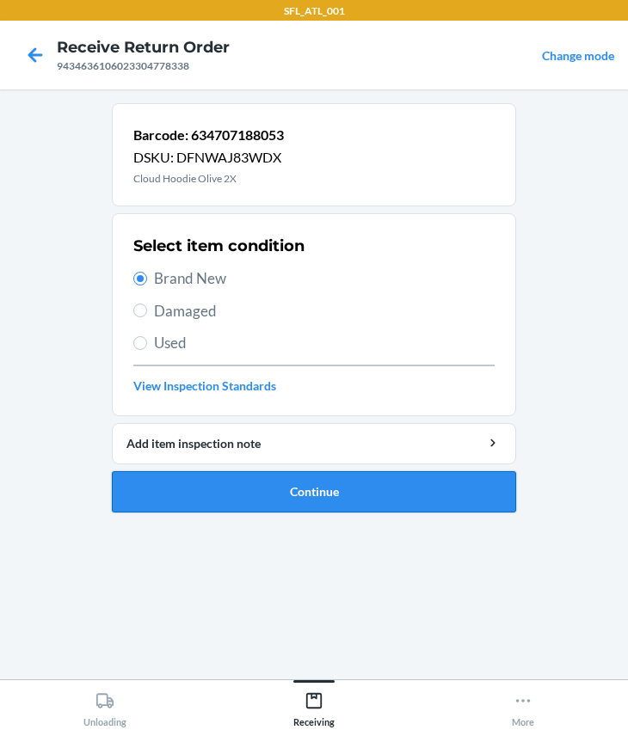
click at [287, 486] on button "Continue" at bounding box center [314, 491] width 404 height 41
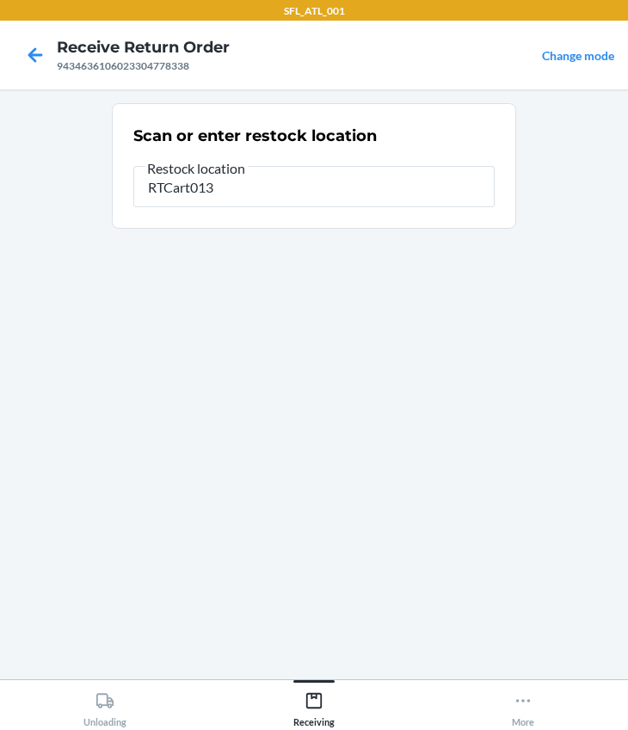
type input "RTCart013"
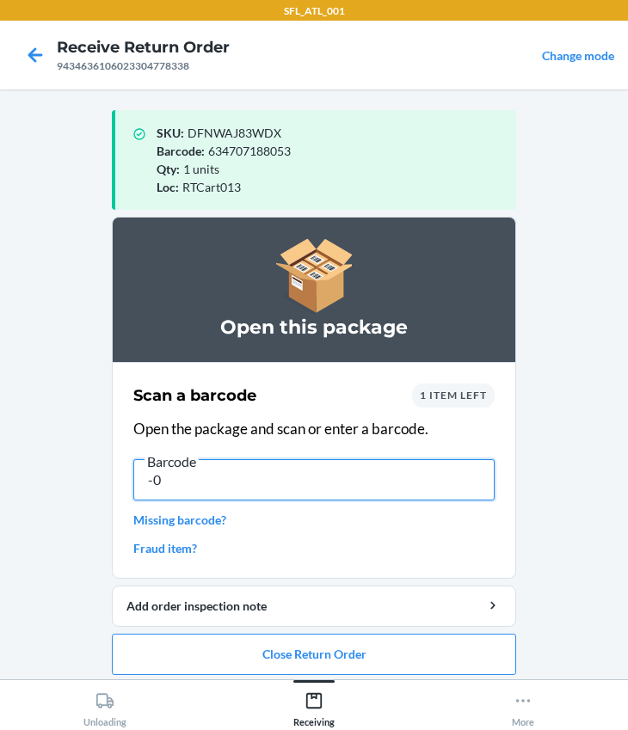
click at [179, 480] on input "-0" at bounding box center [313, 479] width 361 height 41
type input "-"
type input "612461443281"
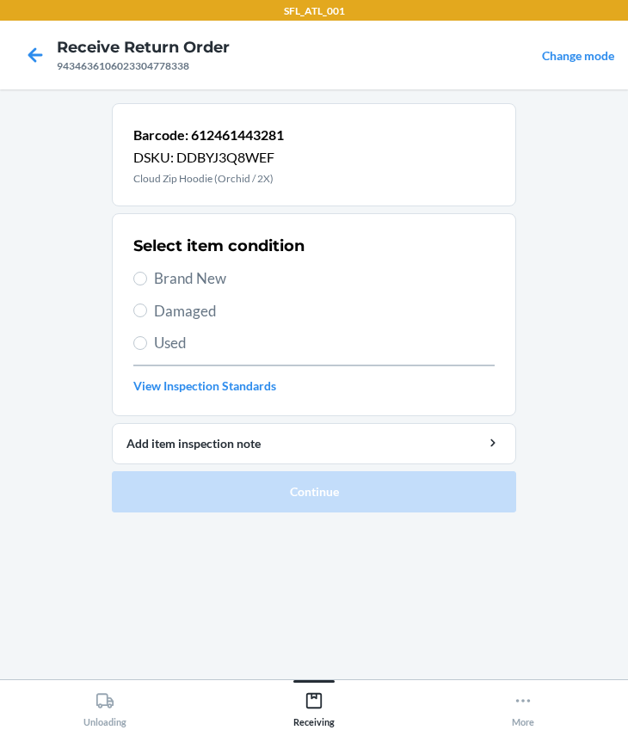
click at [165, 280] on span "Brand New" at bounding box center [324, 278] width 340 height 22
click at [147, 280] on input "Brand New" at bounding box center [140, 279] width 14 height 14
radio input "true"
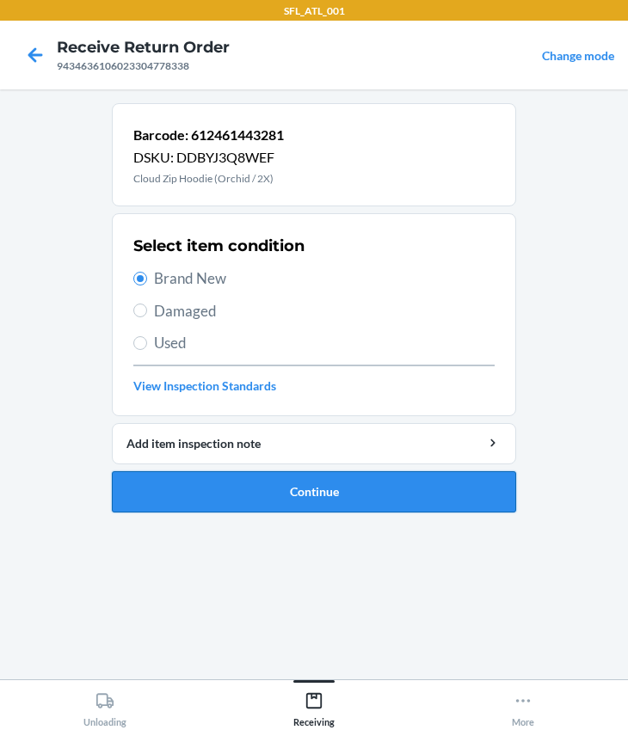
click at [291, 490] on button "Continue" at bounding box center [314, 491] width 404 height 41
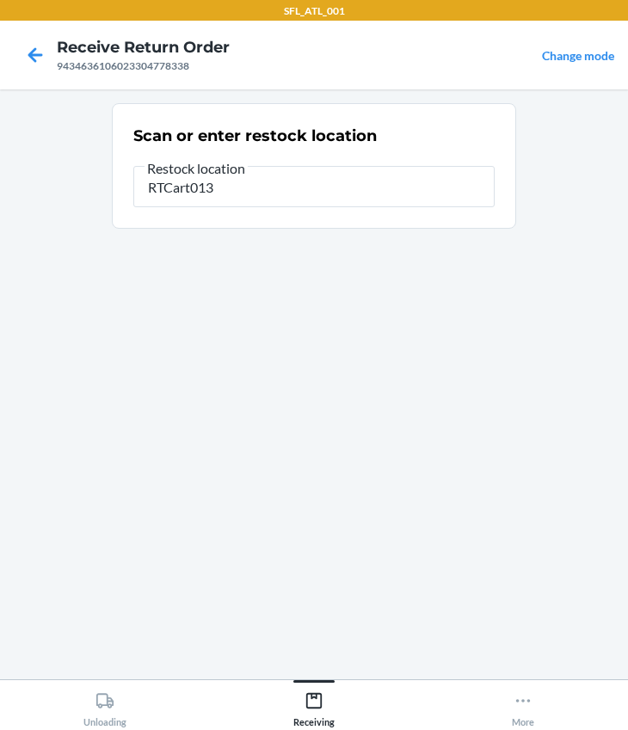
type input "RTCart013"
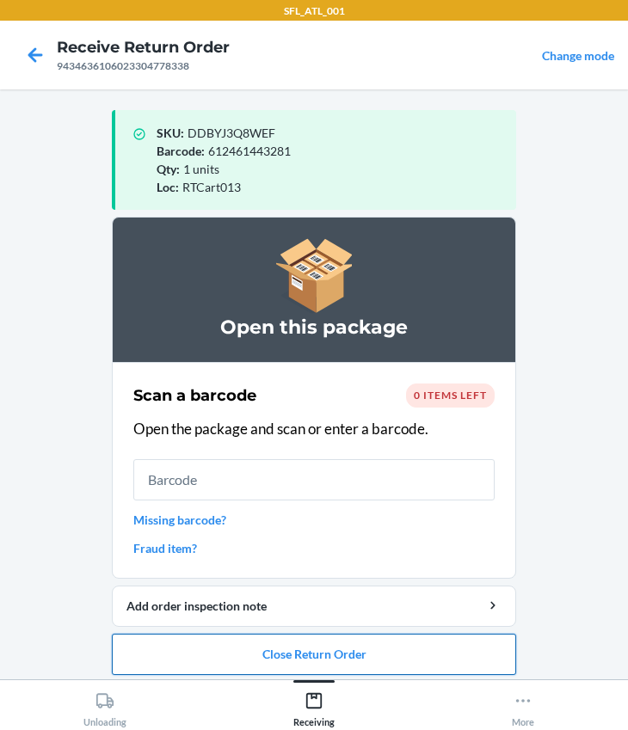
click at [318, 656] on button "Close Return Order" at bounding box center [314, 654] width 404 height 41
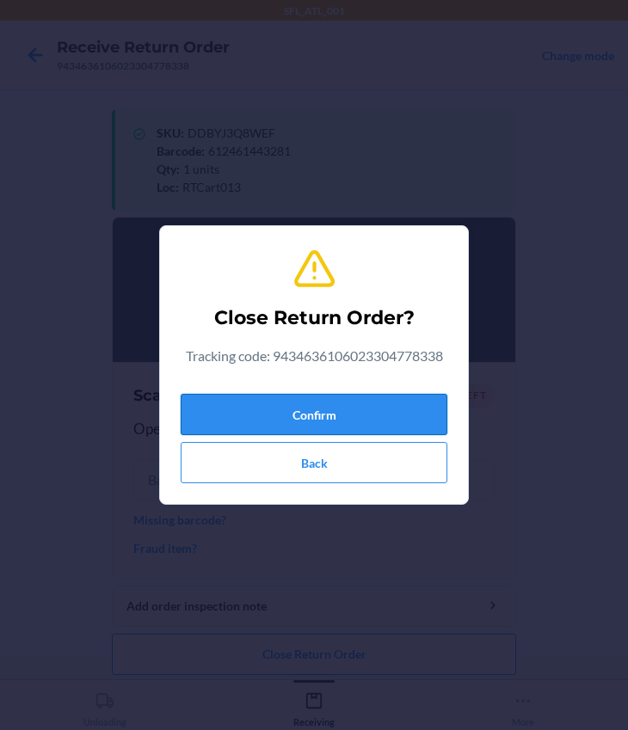
click at [291, 410] on button "Confirm" at bounding box center [314, 414] width 267 height 41
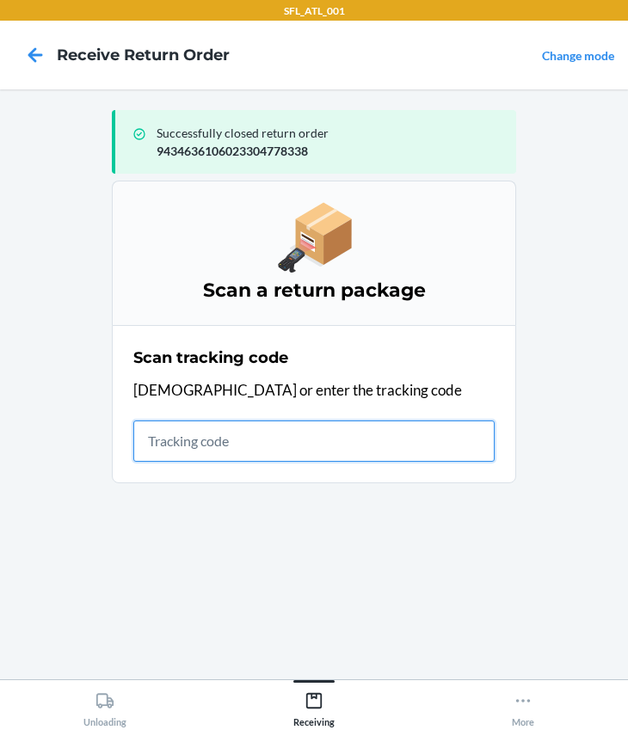
click at [224, 446] on input "text" at bounding box center [313, 440] width 361 height 41
type input "420302599434636106023304347657"
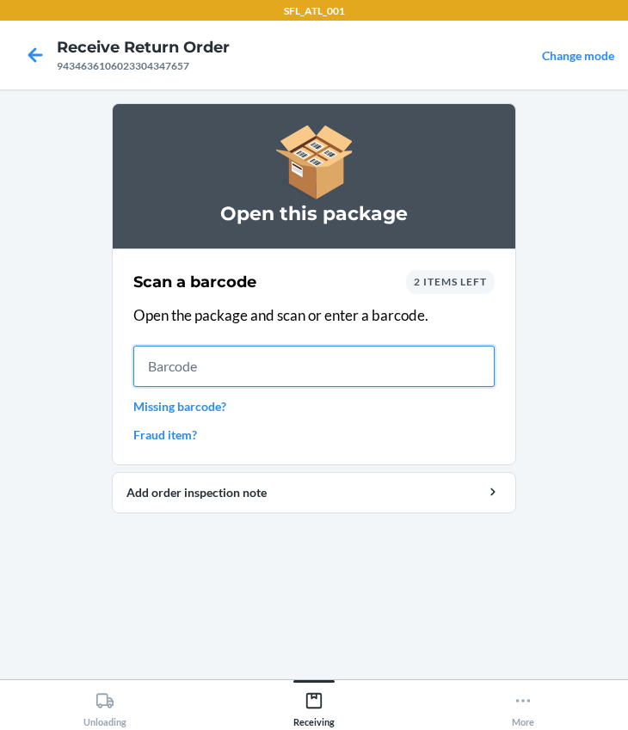
click at [221, 380] on input "text" at bounding box center [313, 366] width 361 height 41
type input "610655544158"
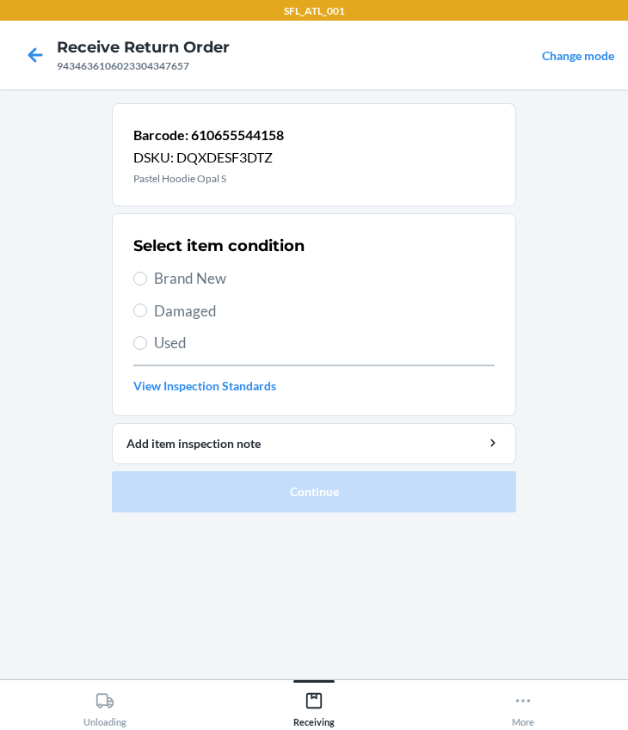
click at [189, 279] on span "Brand New" at bounding box center [324, 278] width 340 height 22
click at [147, 279] on input "Brand New" at bounding box center [140, 279] width 14 height 14
radio input "true"
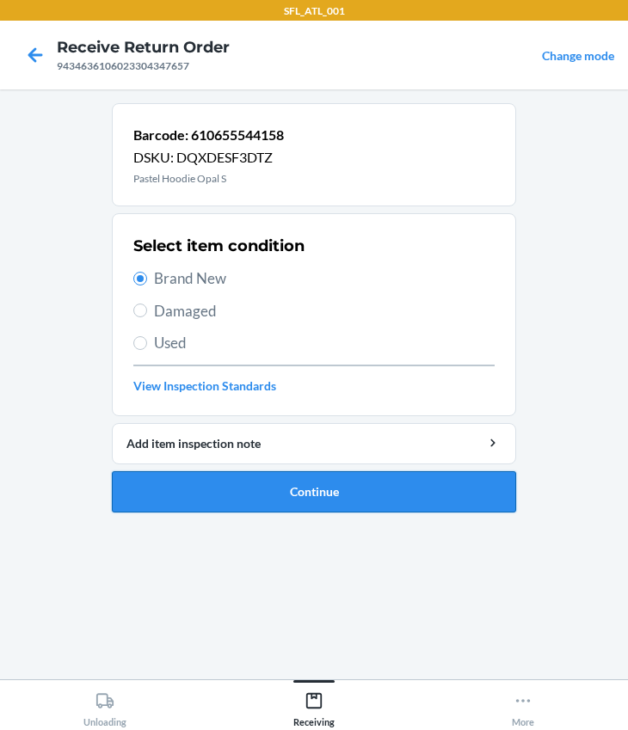
click at [296, 493] on button "Continue" at bounding box center [314, 491] width 404 height 41
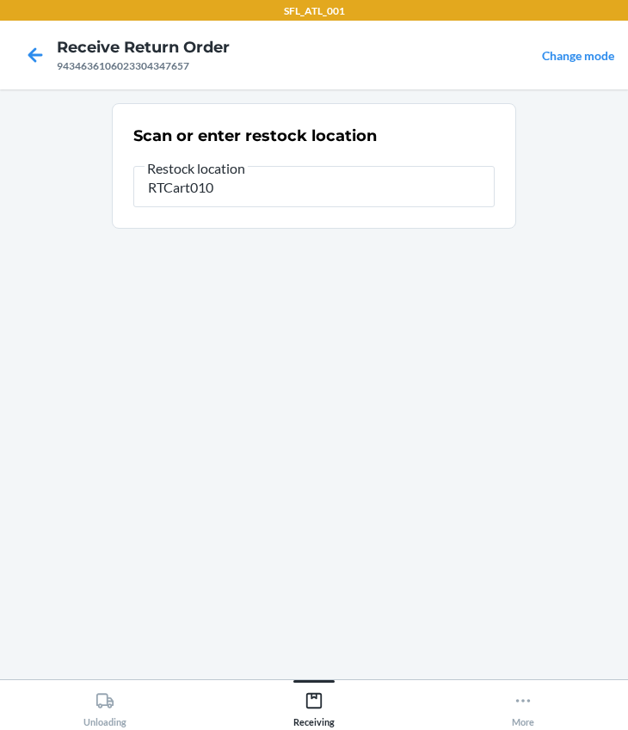
type input "RTCart010"
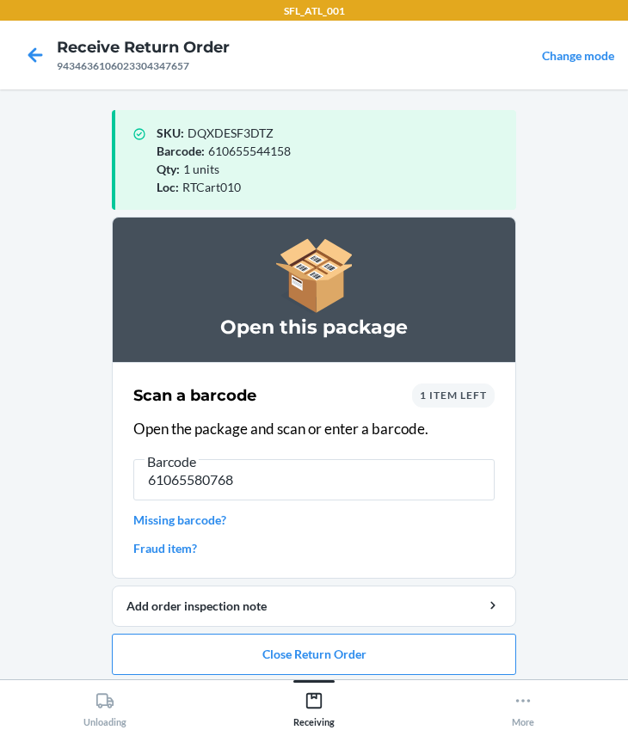
type input "610655807680"
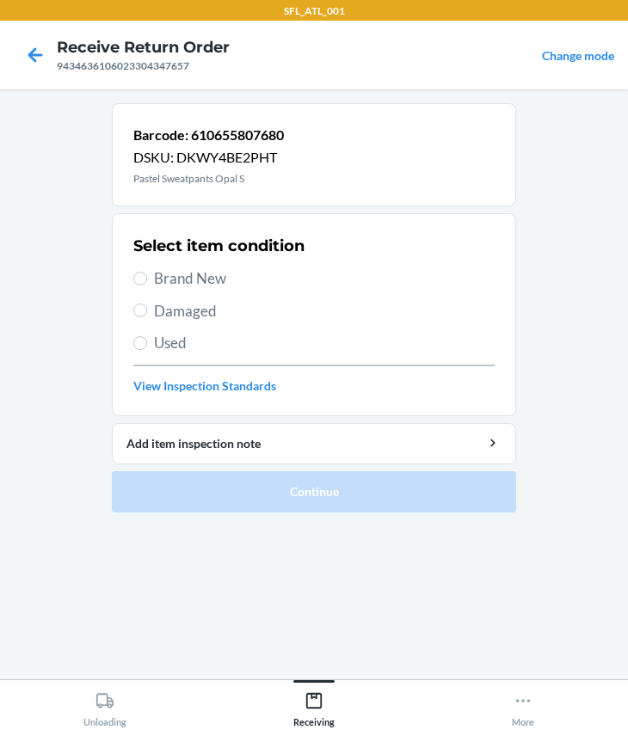
click at [178, 273] on span "Brand New" at bounding box center [324, 278] width 340 height 22
click at [147, 273] on input "Brand New" at bounding box center [140, 279] width 14 height 14
radio input "true"
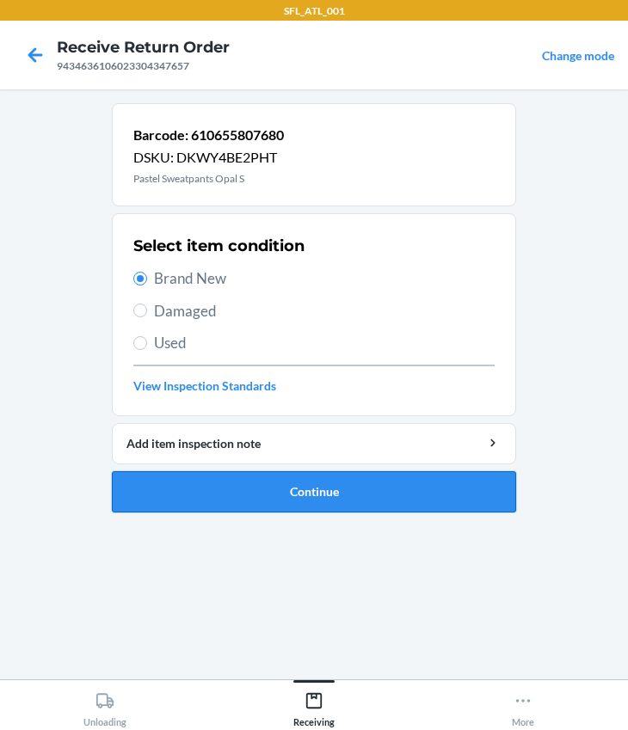
click at [258, 499] on button "Continue" at bounding box center [314, 491] width 404 height 41
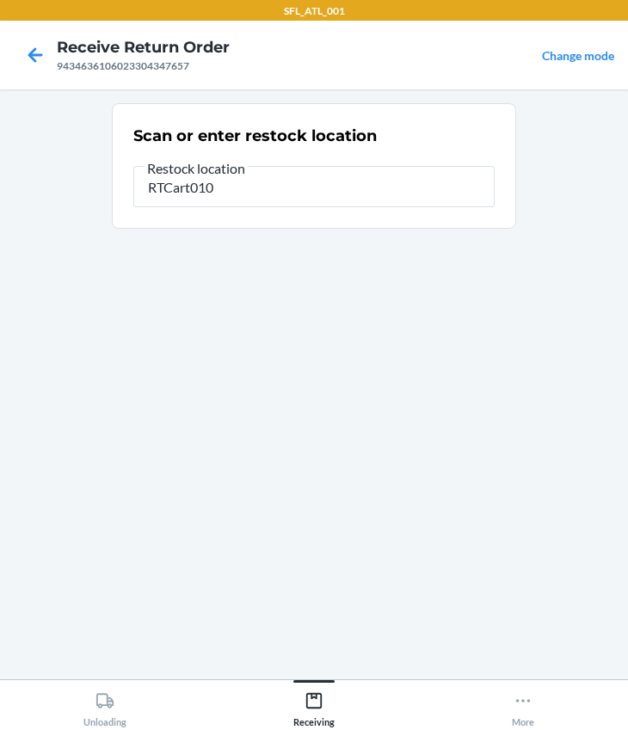
type input "RTCart010"
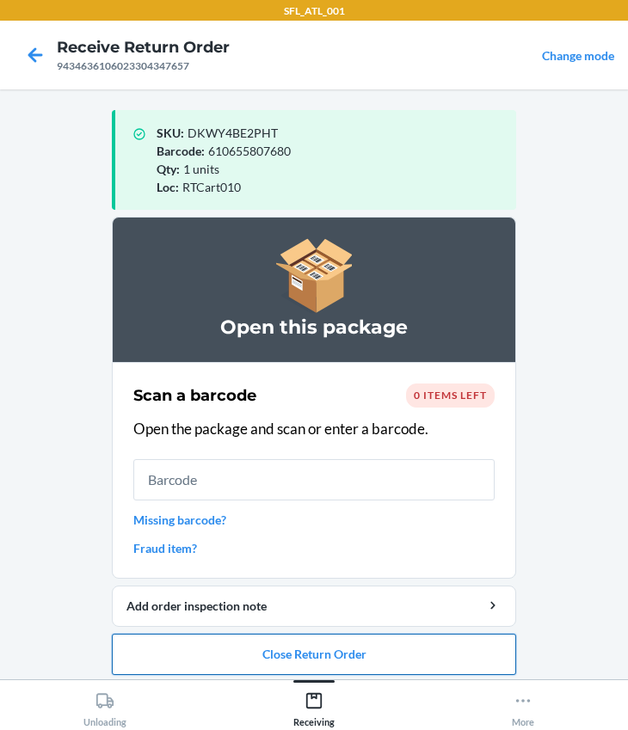
click at [265, 649] on button "Close Return Order" at bounding box center [314, 654] width 404 height 41
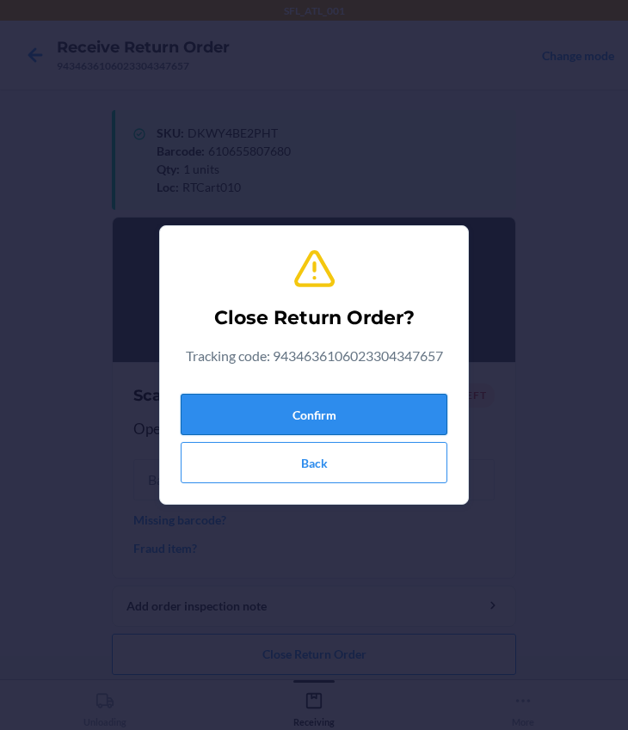
click at [220, 412] on button "Confirm" at bounding box center [314, 414] width 267 height 41
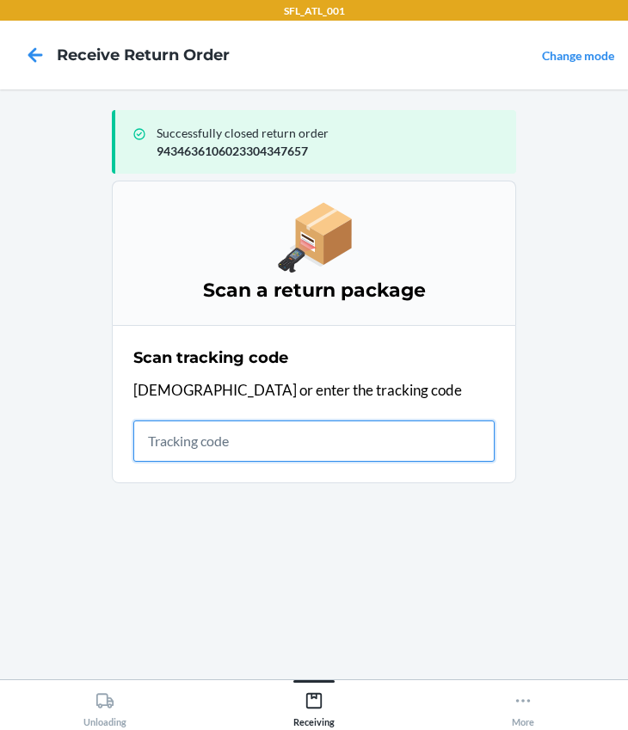
click at [212, 445] on input "text" at bounding box center [313, 440] width 361 height 41
type input "420302599434636106023305330016"
click at [444, 460] on input "420302599434636106023305330016" at bounding box center [313, 440] width 361 height 41
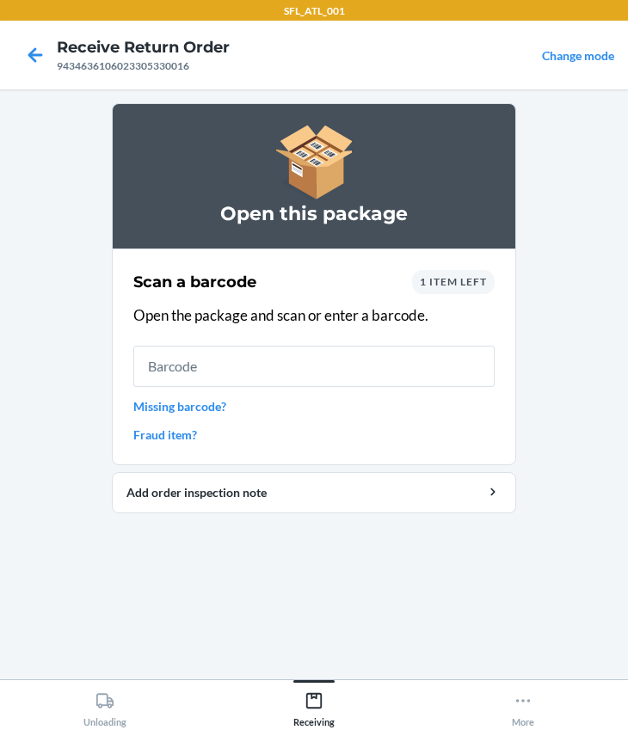
click at [394, 405] on link "Missing barcode?" at bounding box center [313, 406] width 361 height 18
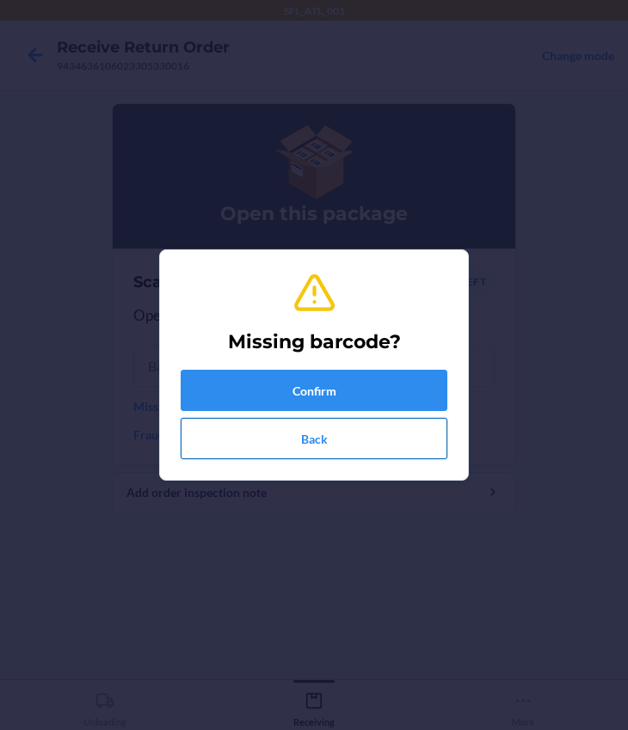
click at [347, 451] on button "Back" at bounding box center [314, 438] width 267 height 41
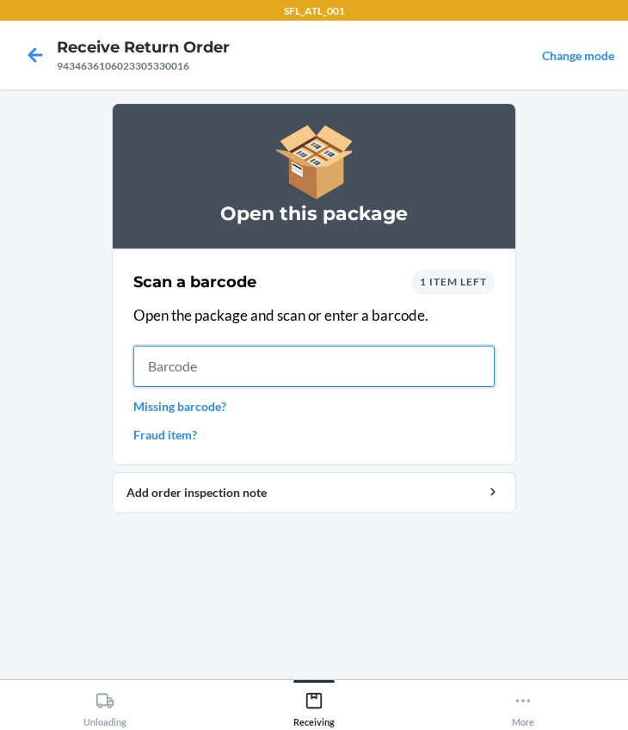
click at [193, 380] on input "text" at bounding box center [313, 366] width 361 height 41
type input "612461028976"
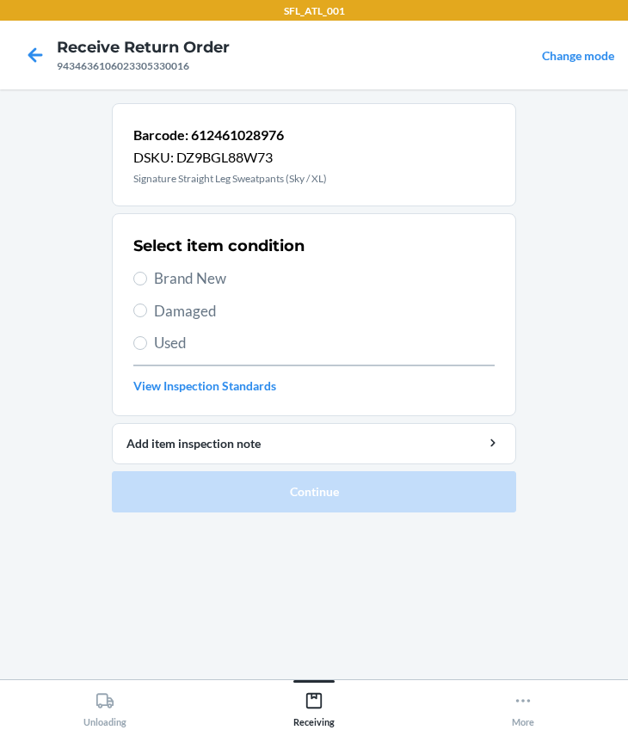
click at [180, 281] on span "Brand New" at bounding box center [324, 278] width 340 height 22
click at [147, 281] on input "Brand New" at bounding box center [140, 279] width 14 height 14
radio input "true"
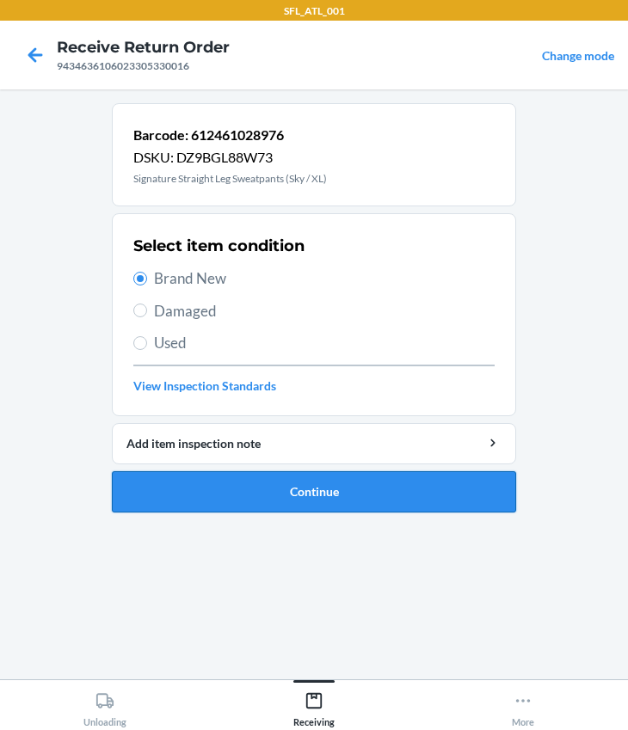
click at [236, 499] on button "Continue" at bounding box center [314, 491] width 404 height 41
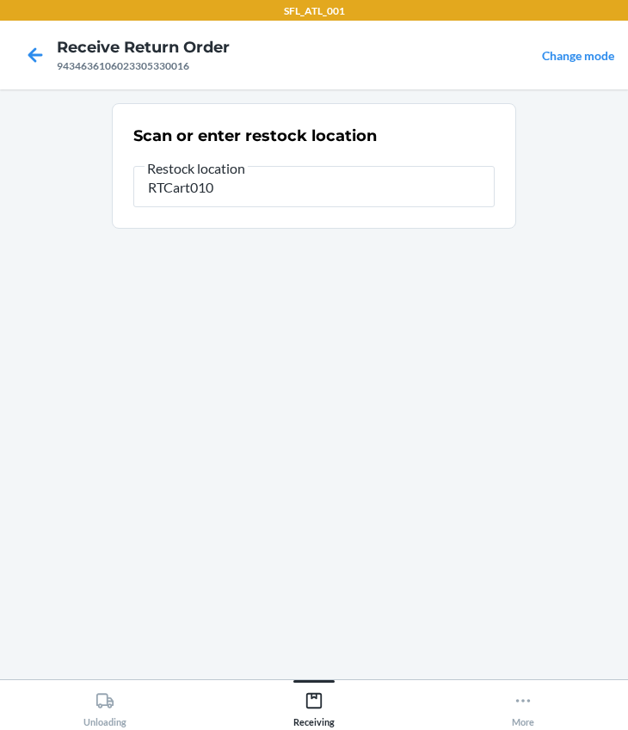
type input "RTCart010"
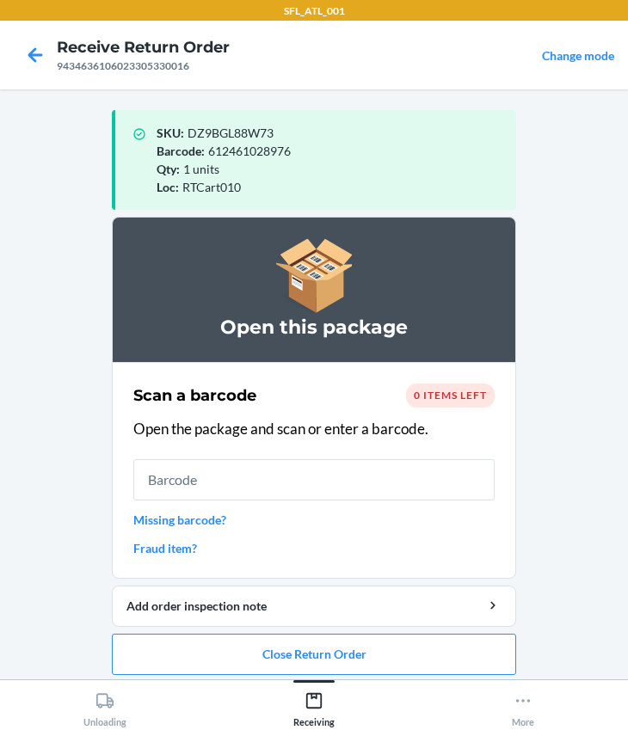
click at [439, 395] on span "0 items left" at bounding box center [450, 395] width 73 height 13
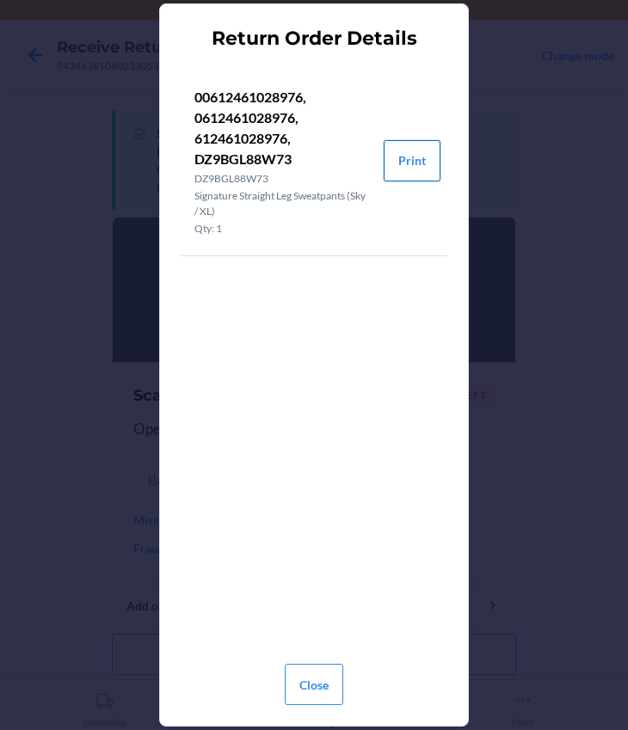
click at [403, 162] on button "Print" at bounding box center [411, 160] width 57 height 41
click at [322, 686] on button "Close" at bounding box center [314, 684] width 58 height 41
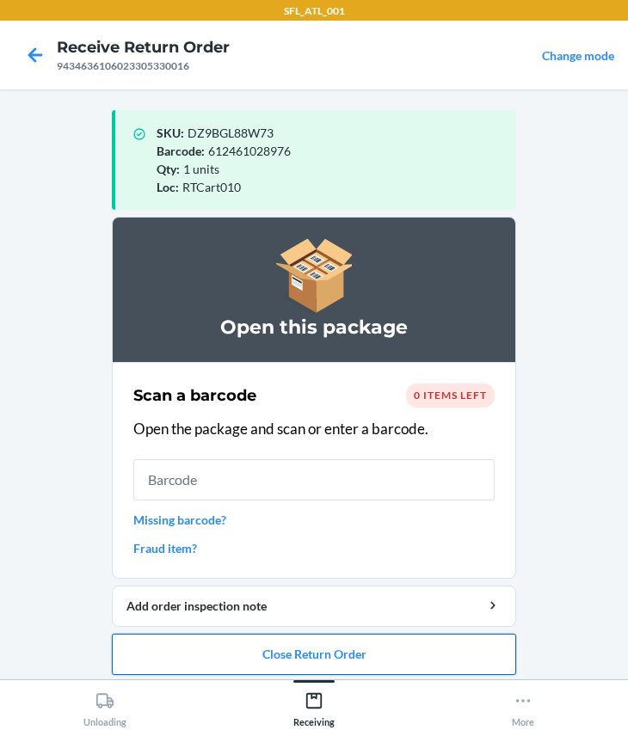
click at [335, 647] on button "Close Return Order" at bounding box center [314, 654] width 404 height 41
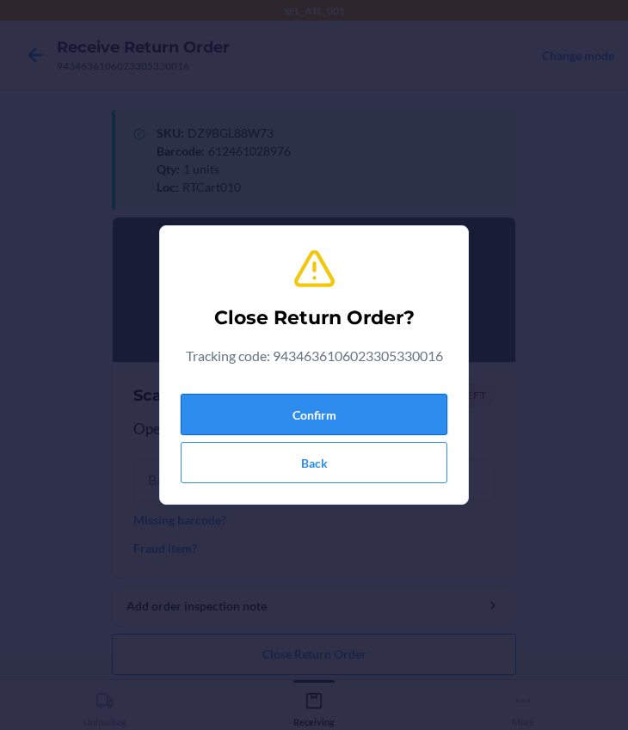
click at [310, 428] on button "Confirm" at bounding box center [314, 414] width 267 height 41
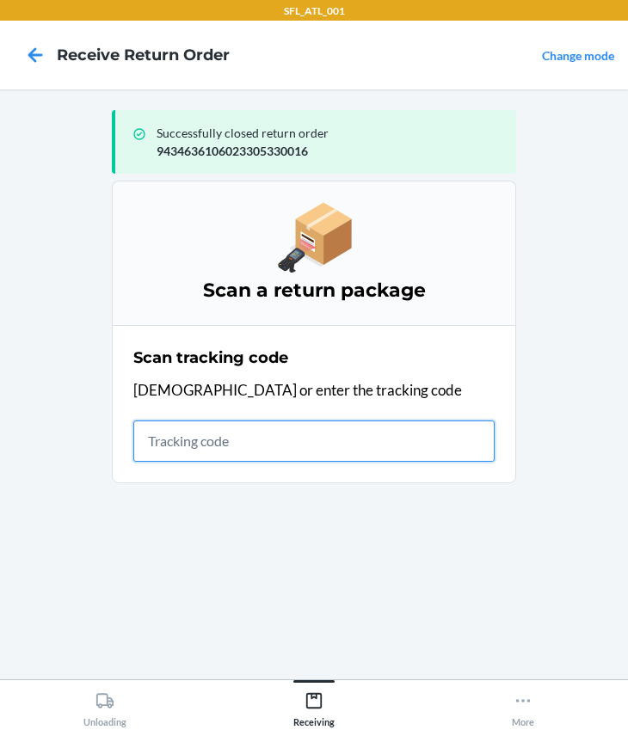
click at [234, 451] on input "text" at bounding box center [313, 440] width 361 height 41
type input "420302599434636106023305673137"
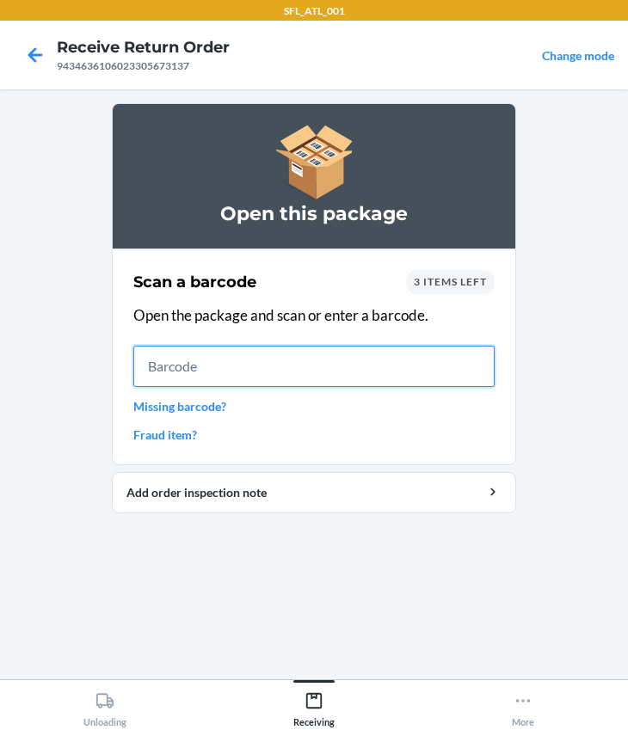
click at [267, 376] on input "text" at bounding box center [313, 366] width 361 height 41
type input "613527467456"
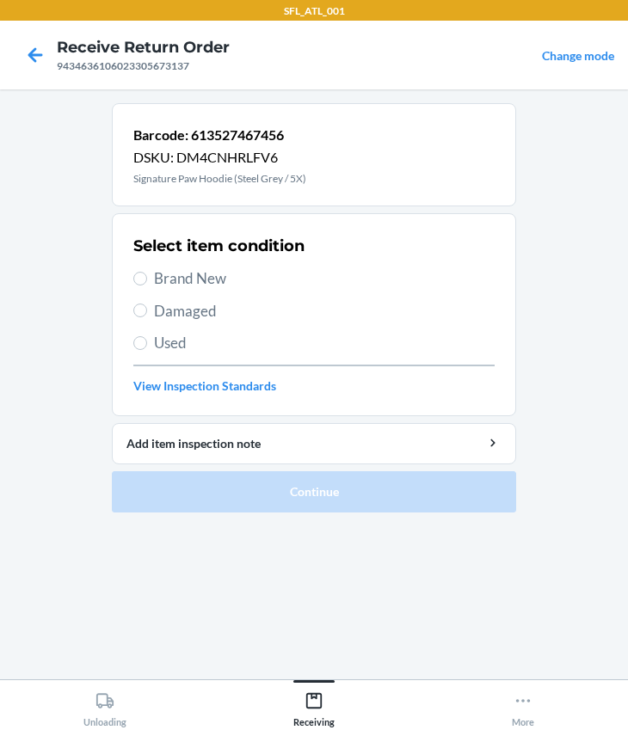
click at [146, 270] on label "Brand New" at bounding box center [313, 278] width 361 height 22
click at [146, 272] on input "Brand New" at bounding box center [140, 279] width 14 height 14
radio input "true"
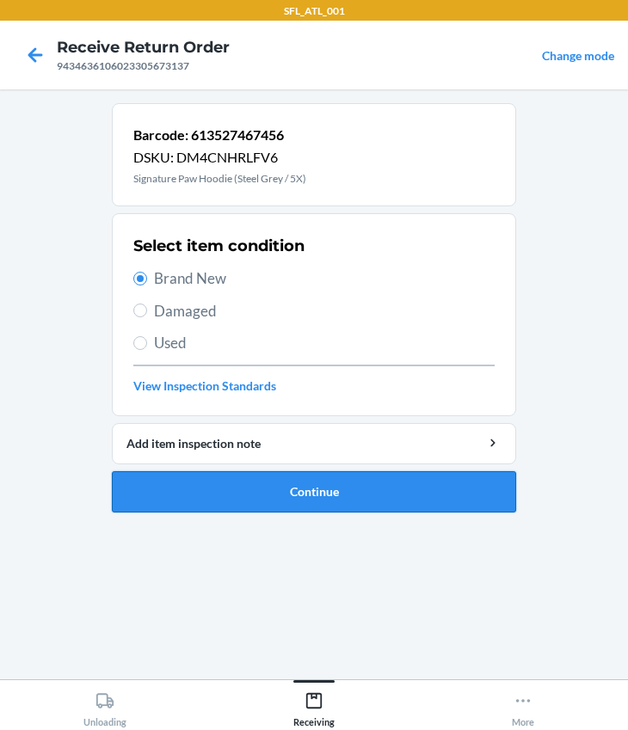
click at [208, 483] on button "Continue" at bounding box center [314, 491] width 404 height 41
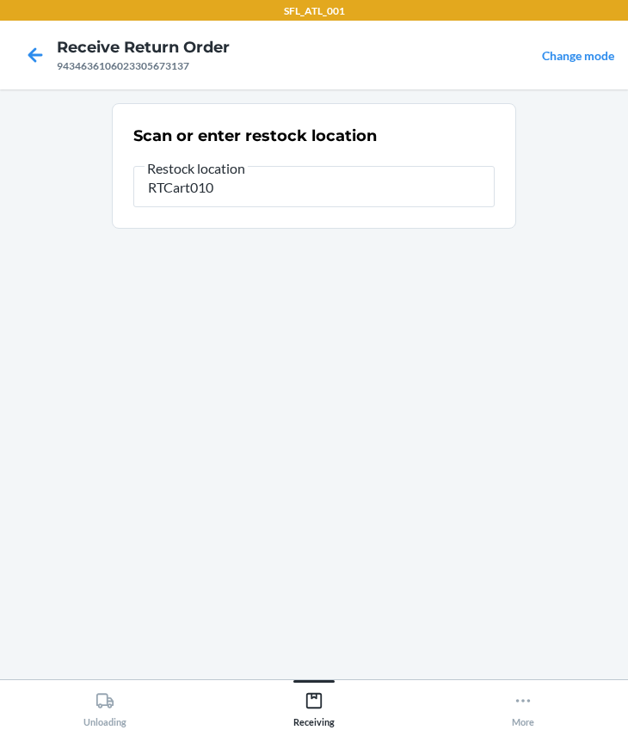
type input "RTCart010"
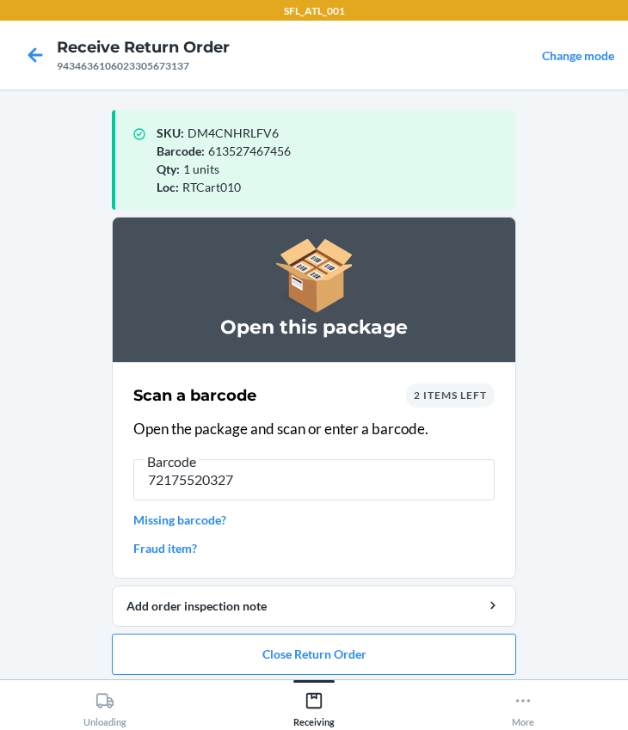
type input "721755203279"
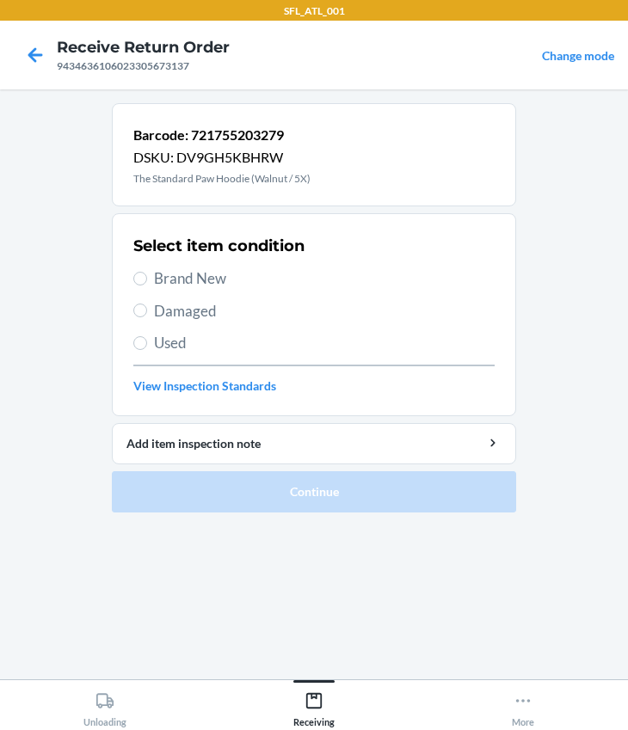
click at [146, 281] on label "Brand New" at bounding box center [313, 278] width 361 height 22
click at [146, 281] on input "Brand New" at bounding box center [140, 279] width 14 height 14
radio input "true"
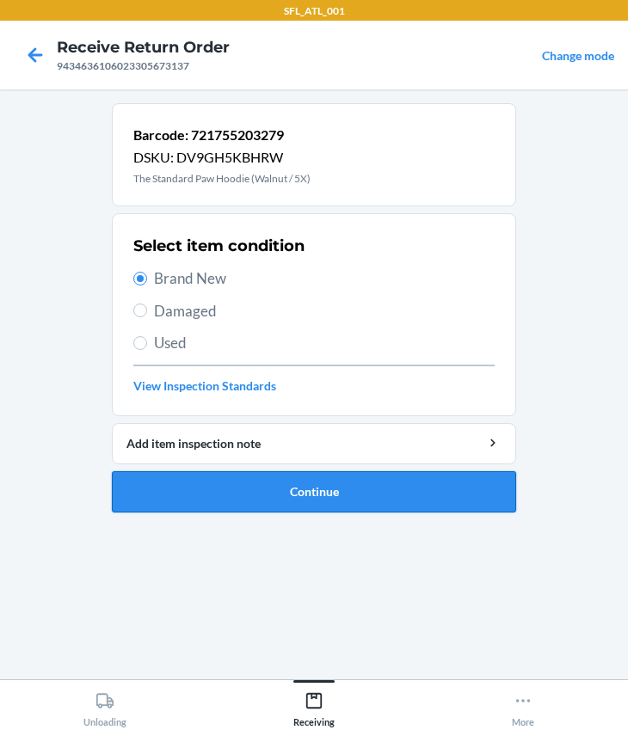
click at [280, 481] on button "Continue" at bounding box center [314, 491] width 404 height 41
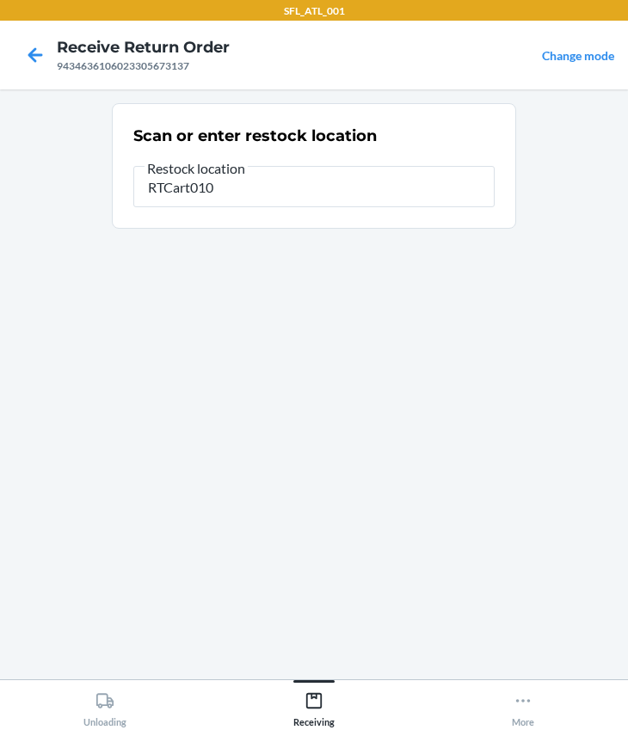
type input "RTCart010"
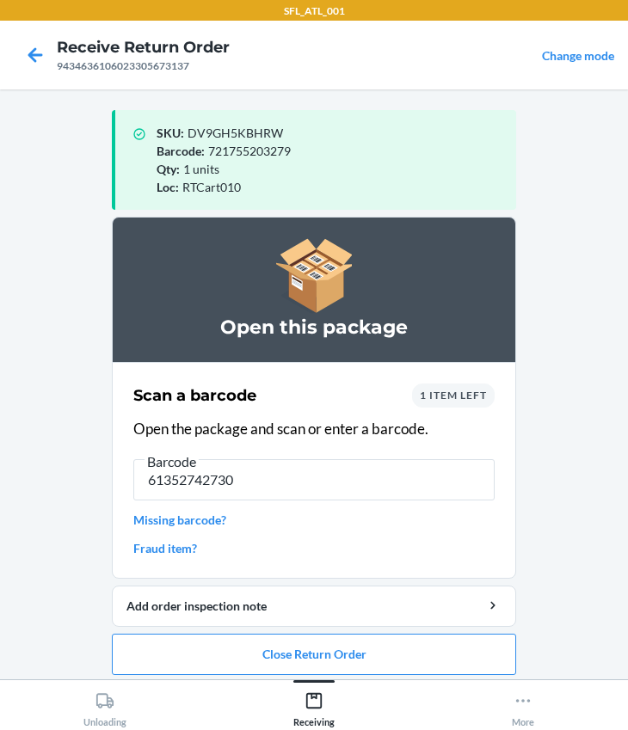
type input "[CREDIT_CARD_NUMBER]"
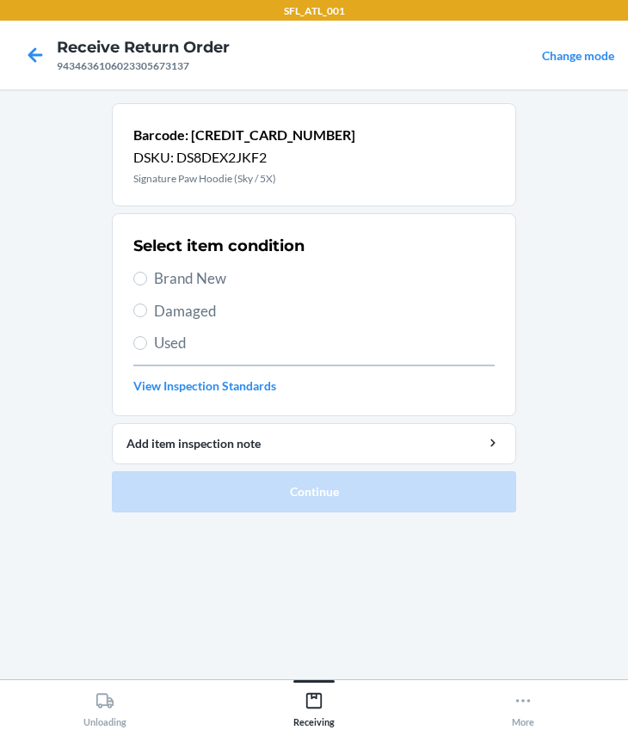
click at [156, 337] on span "Used" at bounding box center [324, 343] width 340 height 22
click at [147, 337] on input "Used" at bounding box center [140, 343] width 14 height 14
radio input "true"
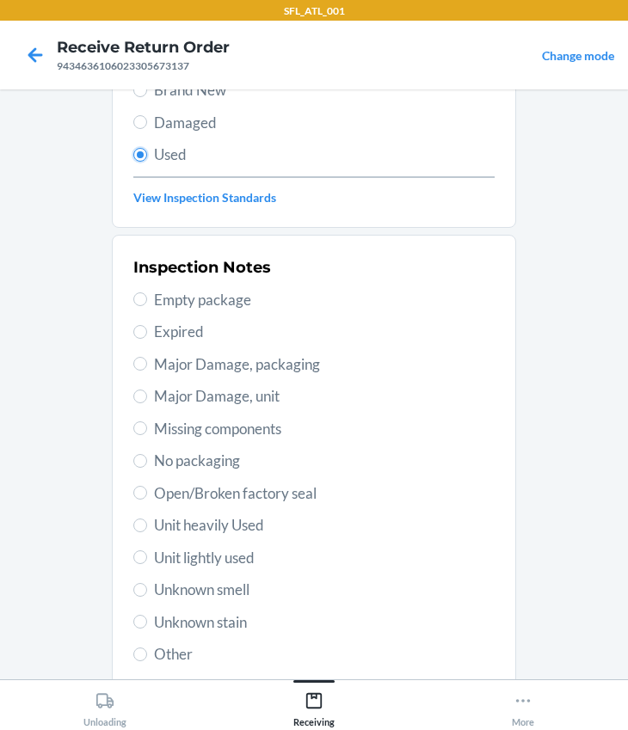
scroll to position [303, 0]
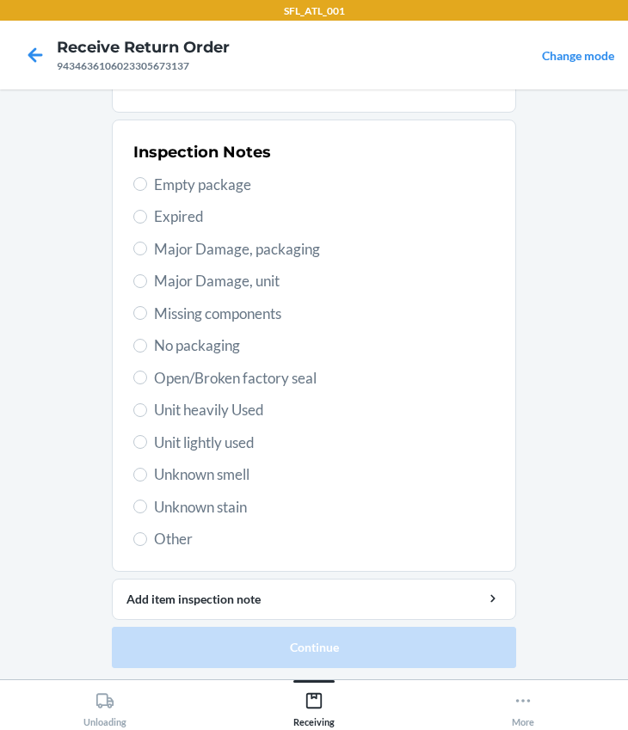
click at [183, 407] on span "Unit heavily Used" at bounding box center [324, 410] width 340 height 22
click at [147, 407] on input "Unit heavily Used" at bounding box center [140, 410] width 14 height 14
radio input "true"
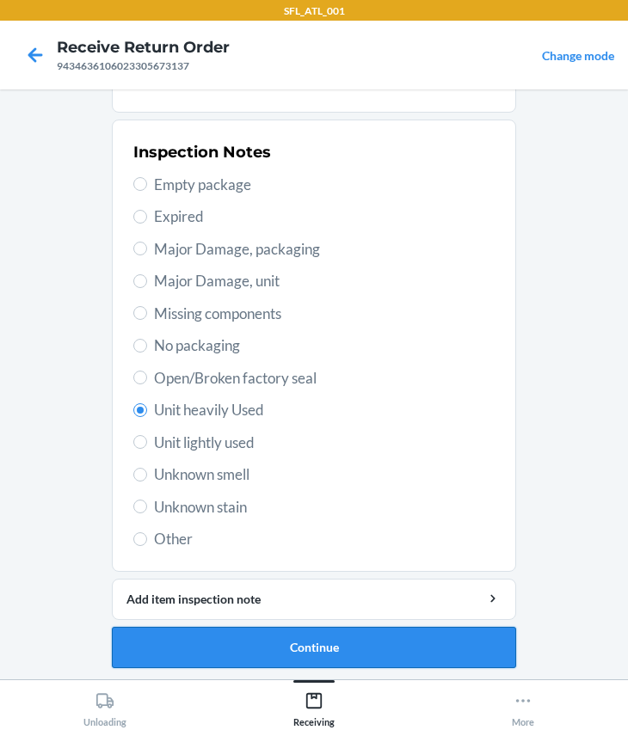
click at [264, 645] on button "Continue" at bounding box center [314, 647] width 404 height 41
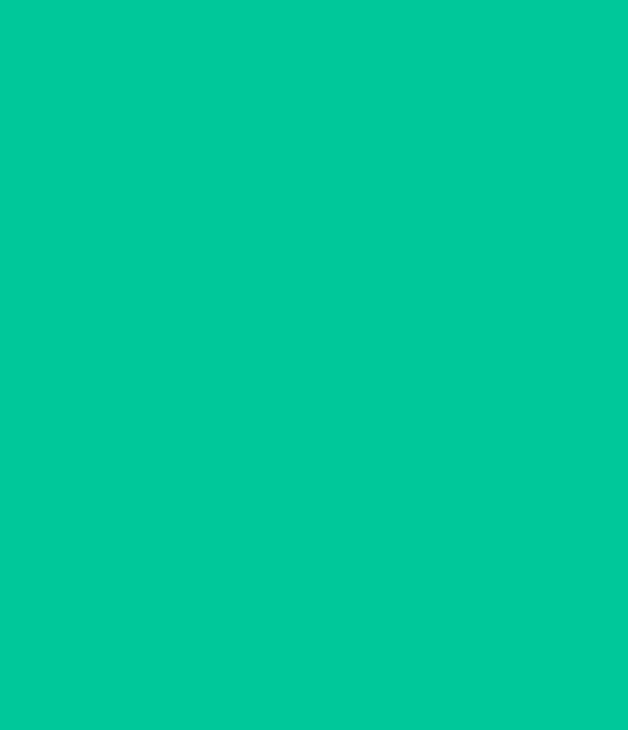
scroll to position [0, 0]
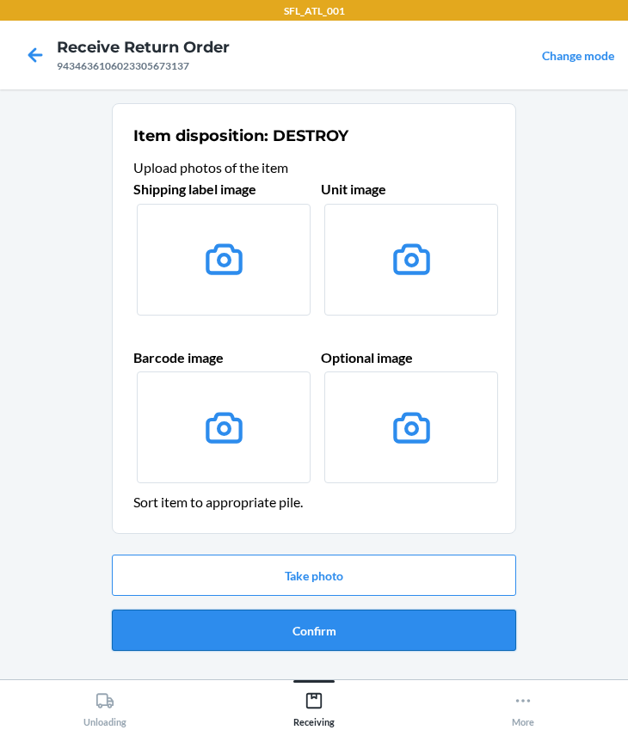
click at [275, 626] on button "Confirm" at bounding box center [314, 630] width 404 height 41
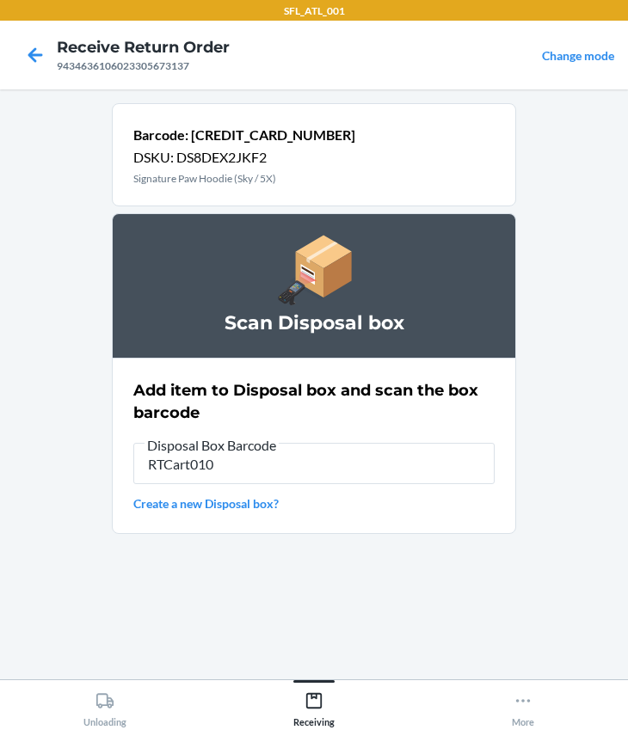
type input "RTCart010"
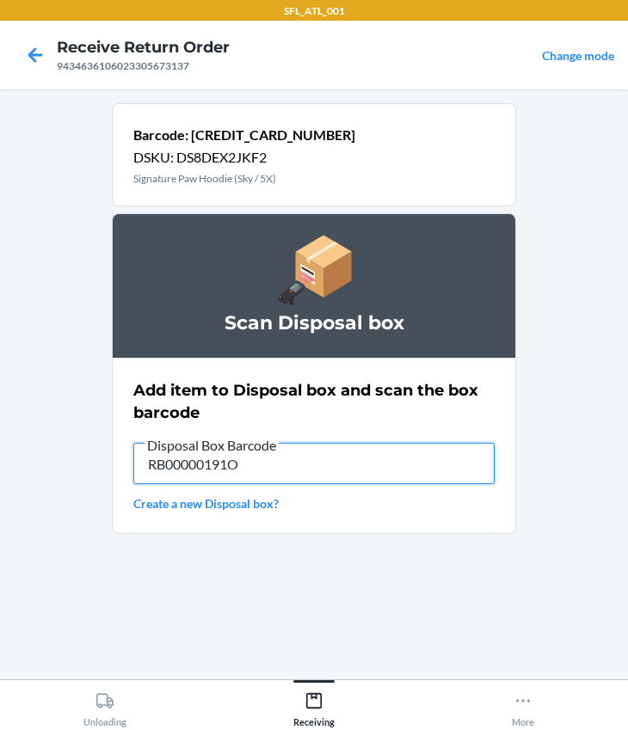
type input "RB00000191O"
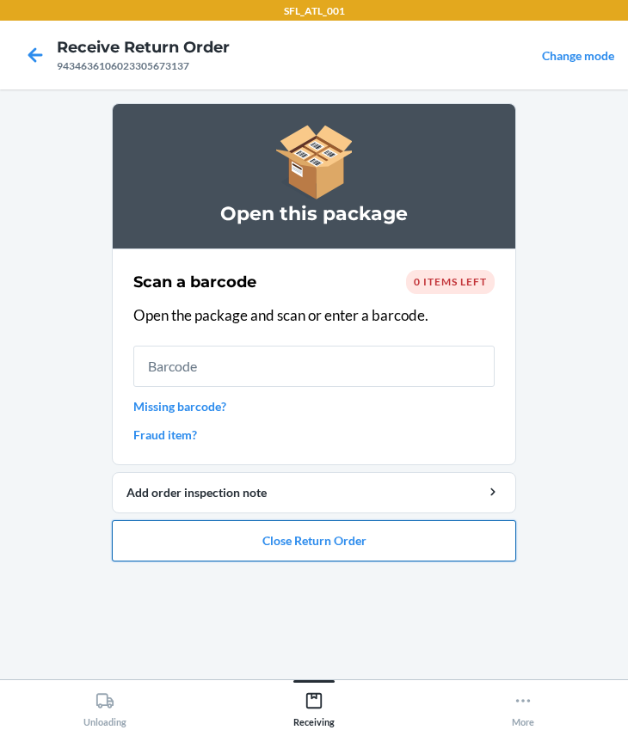
click at [296, 542] on button "Close Return Order" at bounding box center [314, 540] width 404 height 41
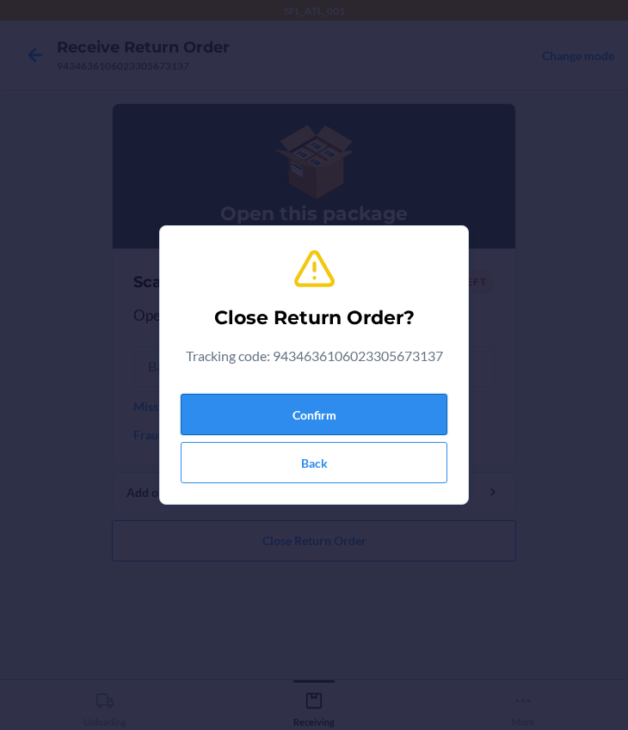
click at [271, 413] on button "Confirm" at bounding box center [314, 414] width 267 height 41
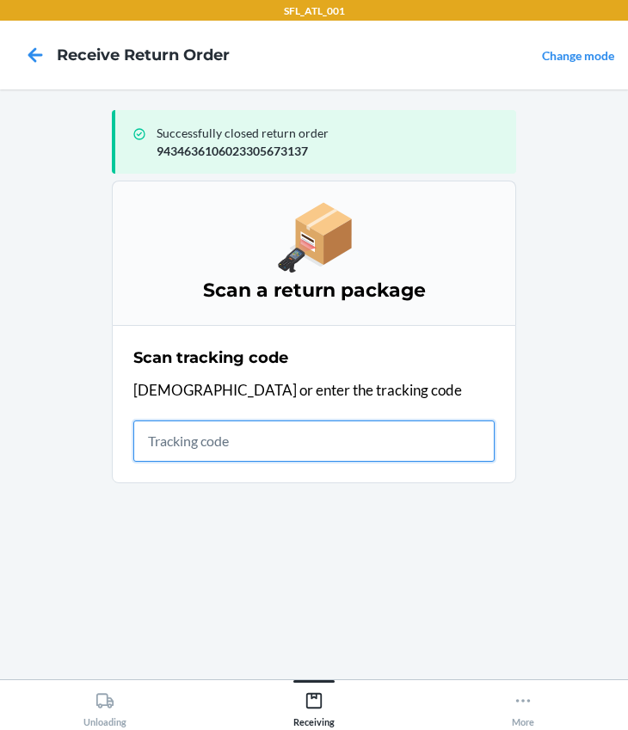
click at [200, 438] on input "text" at bounding box center [313, 440] width 361 height 41
type input "420302599434636106023305222908"
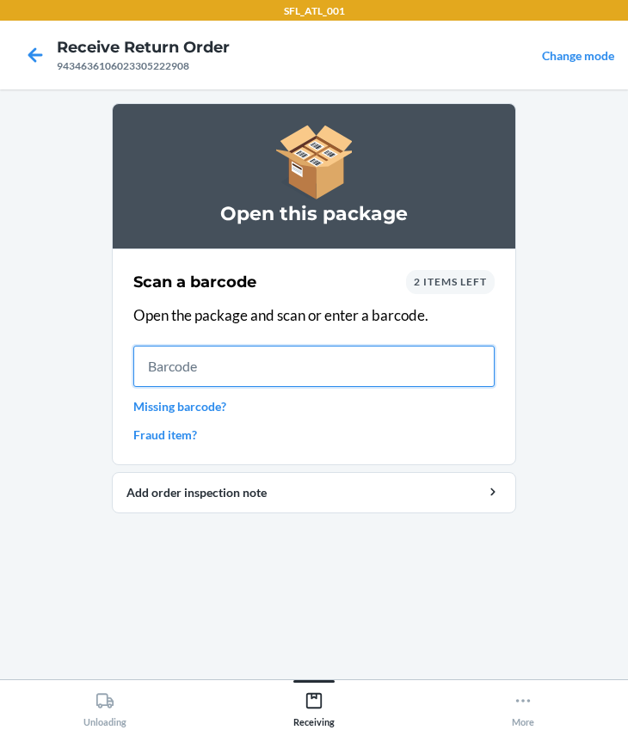
click at [237, 377] on input "text" at bounding box center [313, 366] width 361 height 41
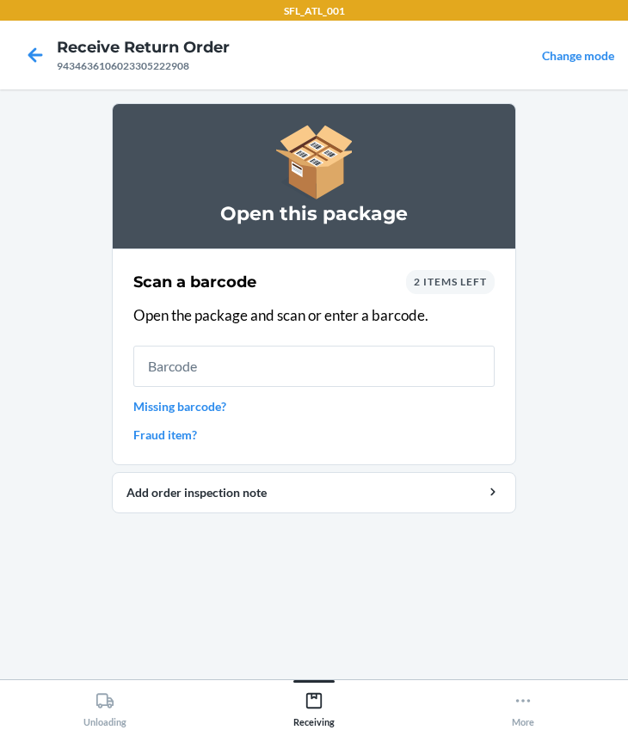
click at [444, 279] on span "2 items left" at bounding box center [450, 281] width 73 height 13
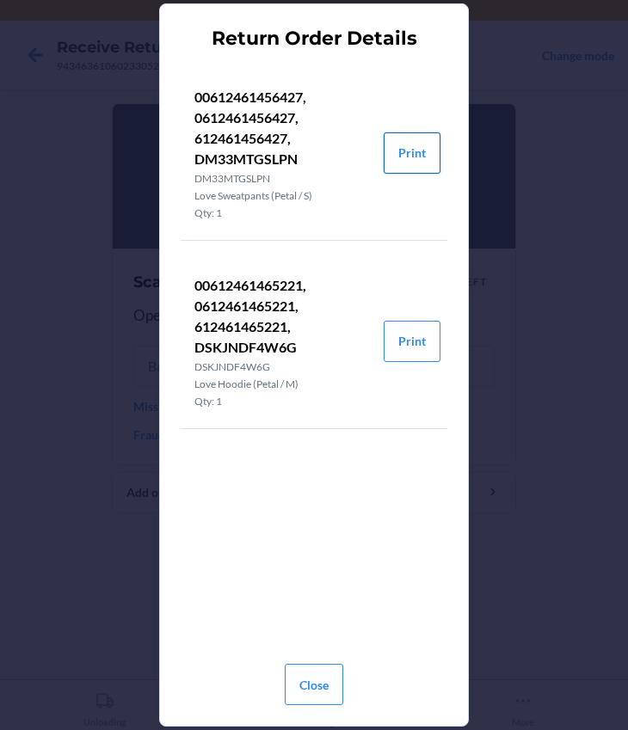
click at [402, 156] on button "Print" at bounding box center [411, 152] width 57 height 41
click at [420, 340] on button "Print" at bounding box center [411, 341] width 57 height 41
click at [324, 675] on button "Close" at bounding box center [314, 684] width 58 height 41
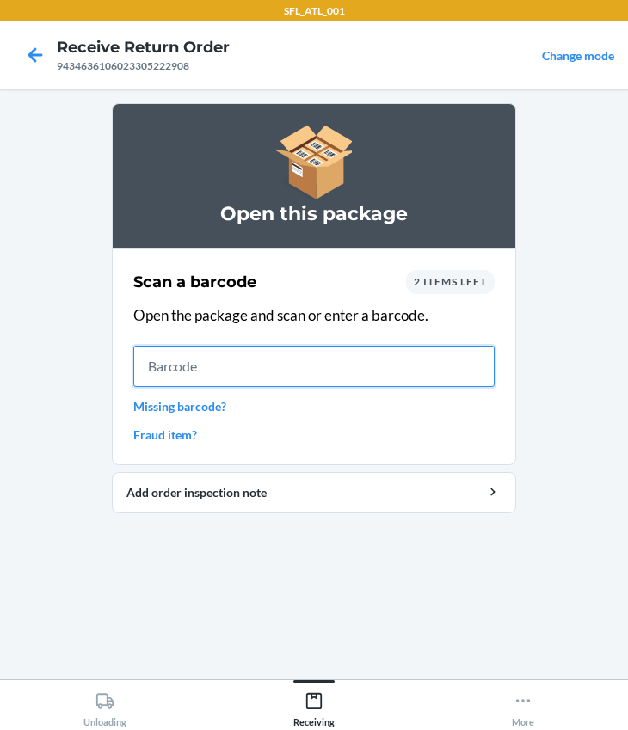
click at [196, 357] on input "text" at bounding box center [313, 366] width 361 height 41
type input "0612461456427"
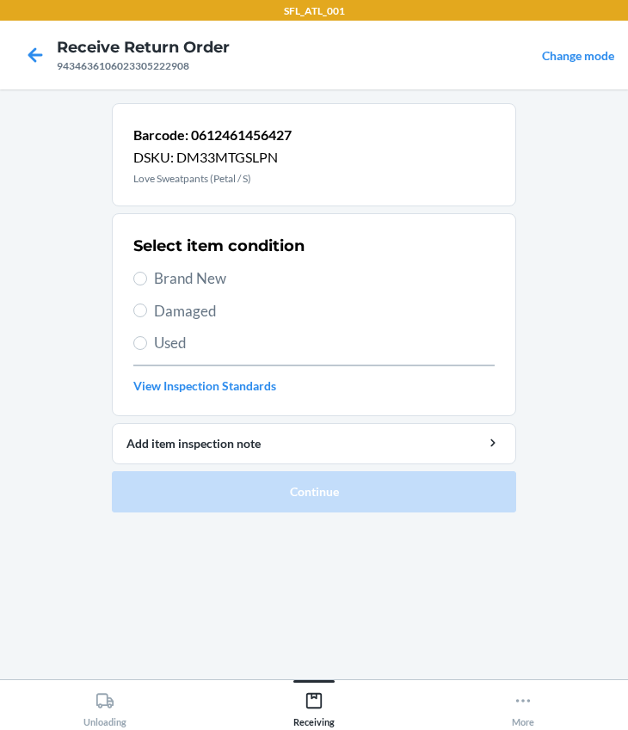
click at [156, 279] on span "Brand New" at bounding box center [324, 278] width 340 height 22
click at [147, 279] on input "Brand New" at bounding box center [140, 279] width 14 height 14
radio input "true"
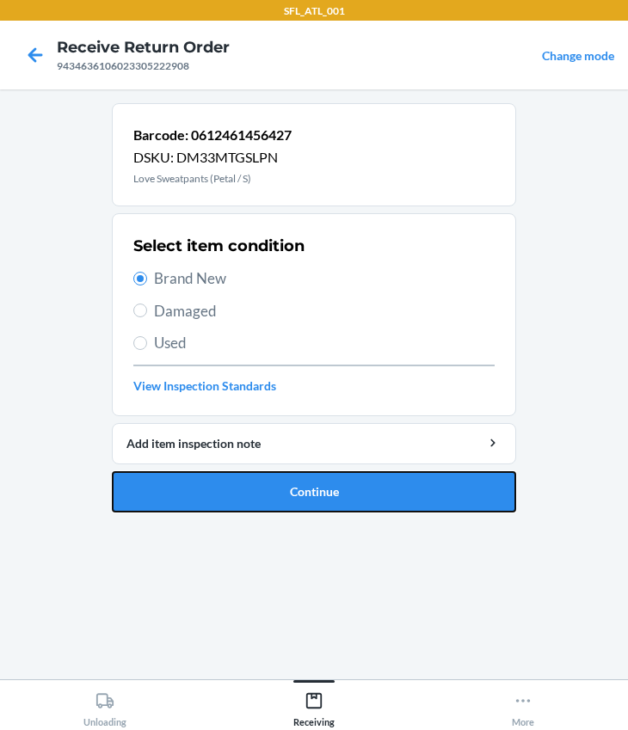
click at [249, 499] on button "Continue" at bounding box center [314, 491] width 404 height 41
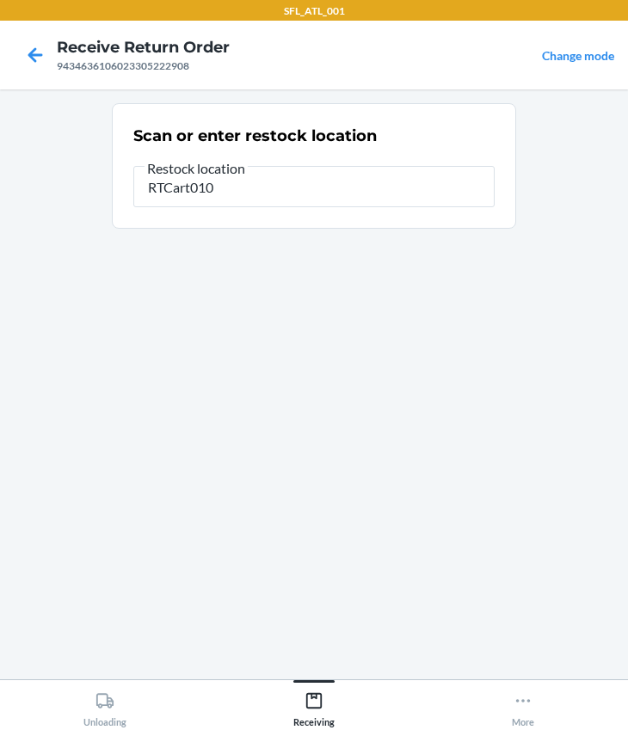
type input "RTCart010"
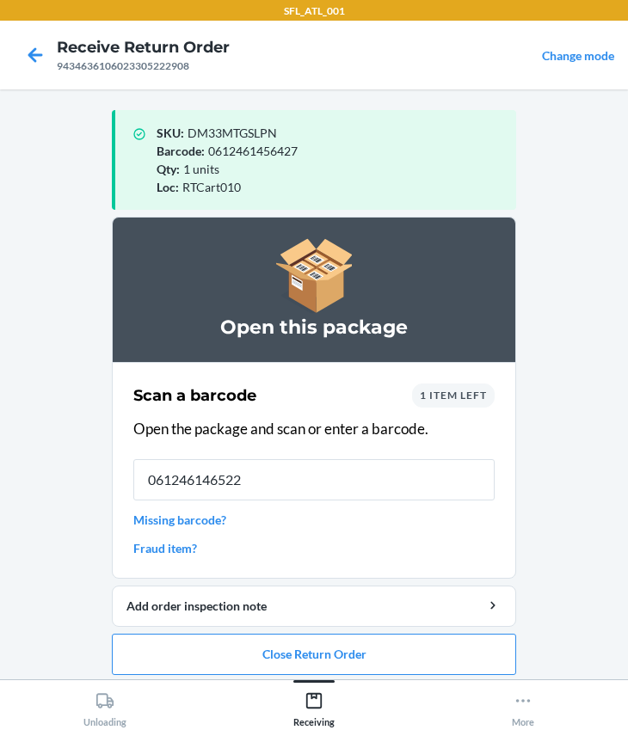
type input "0612461465221"
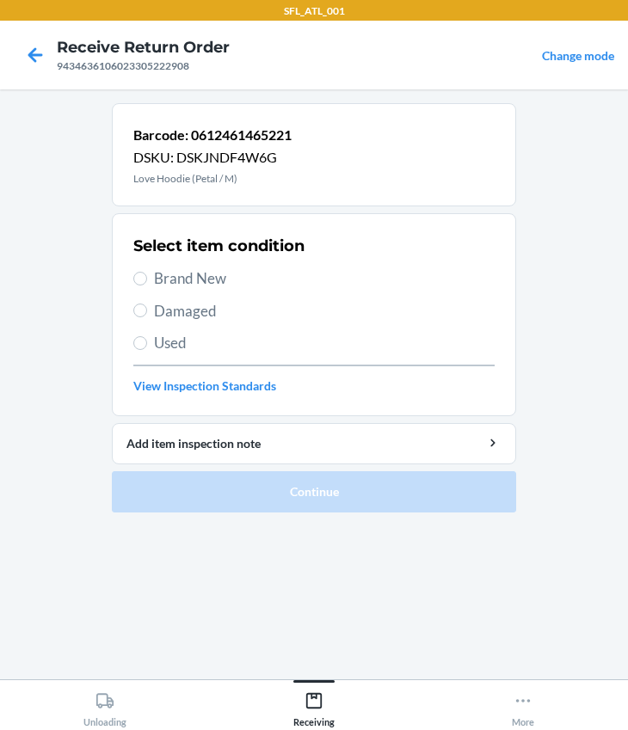
click at [169, 287] on span "Brand New" at bounding box center [324, 278] width 340 height 22
click at [147, 285] on input "Brand New" at bounding box center [140, 279] width 14 height 14
radio input "true"
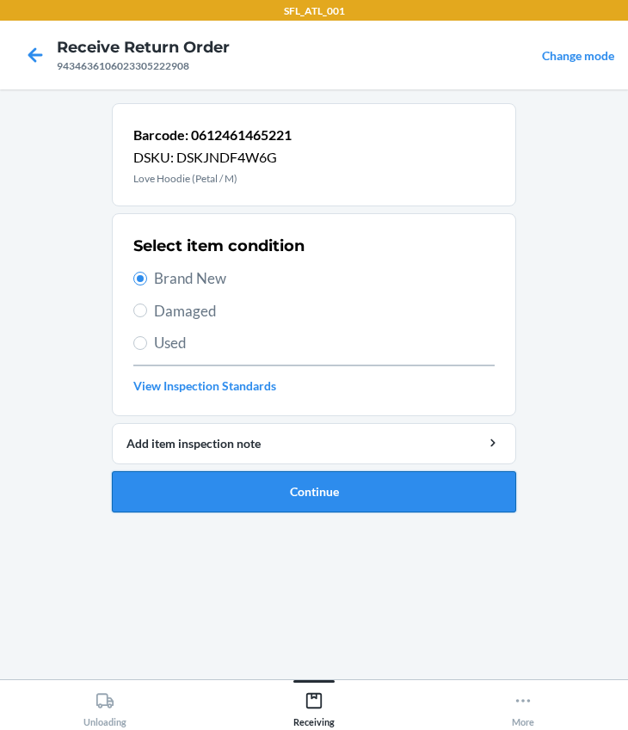
click at [295, 494] on button "Continue" at bounding box center [314, 491] width 404 height 41
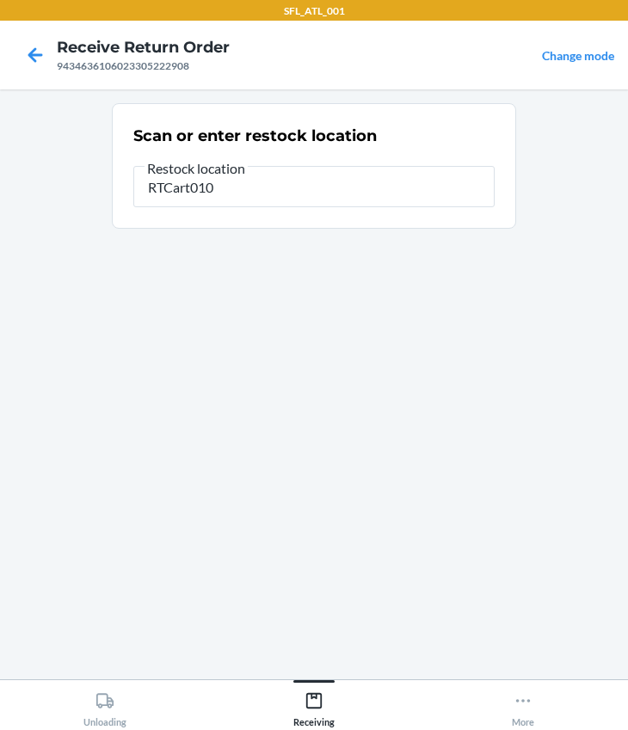
type input "RTCart010"
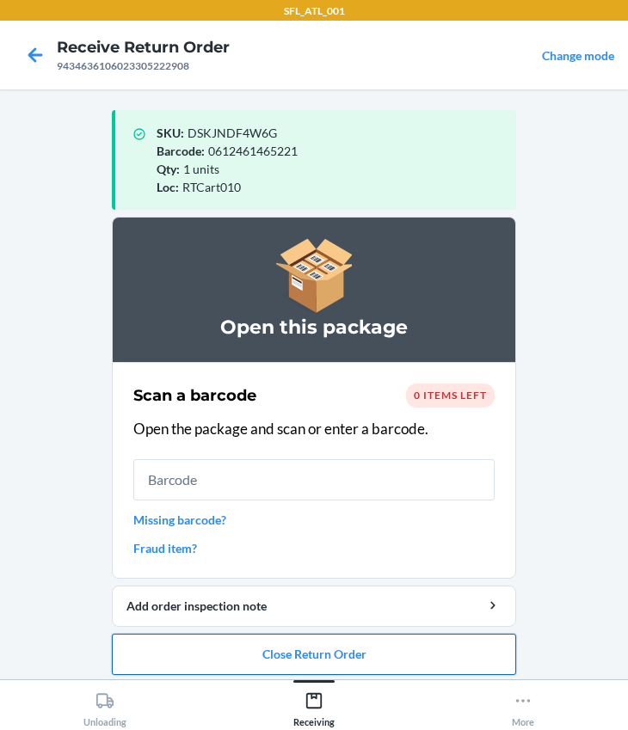
click at [321, 636] on button "Close Return Order" at bounding box center [314, 654] width 404 height 41
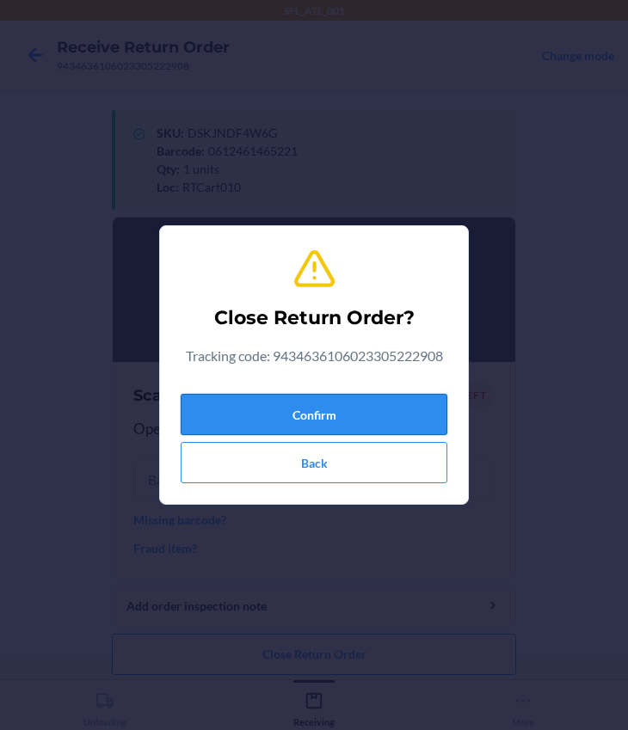
click at [277, 408] on button "Confirm" at bounding box center [314, 414] width 267 height 41
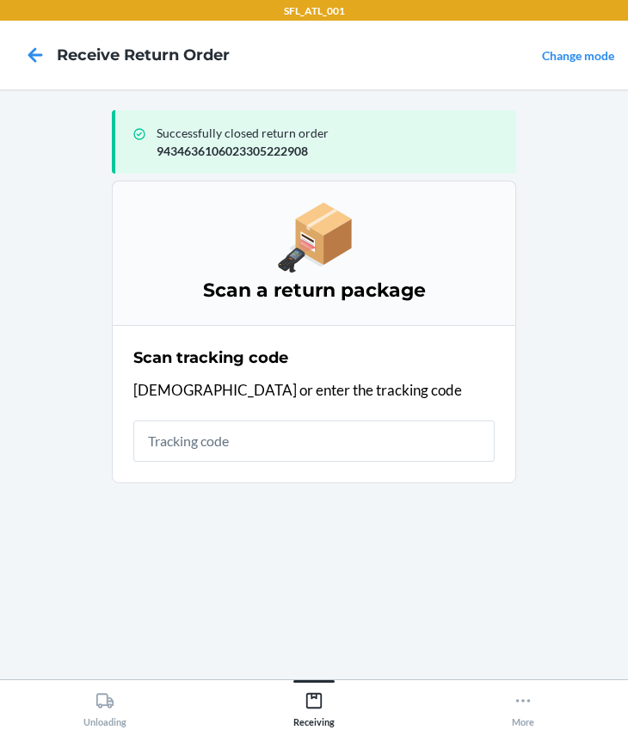
type input "h"
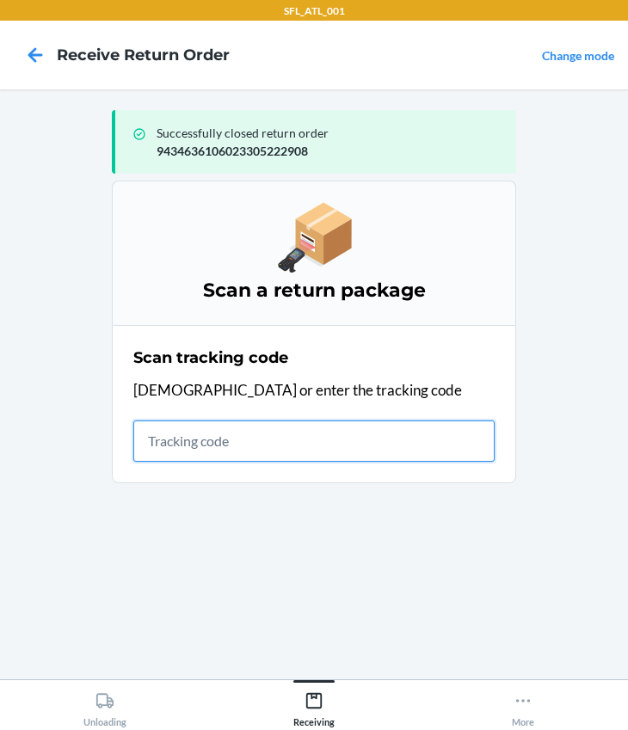
click at [236, 447] on input "text" at bounding box center [313, 440] width 361 height 41
type input "420302599434636106023305636699"
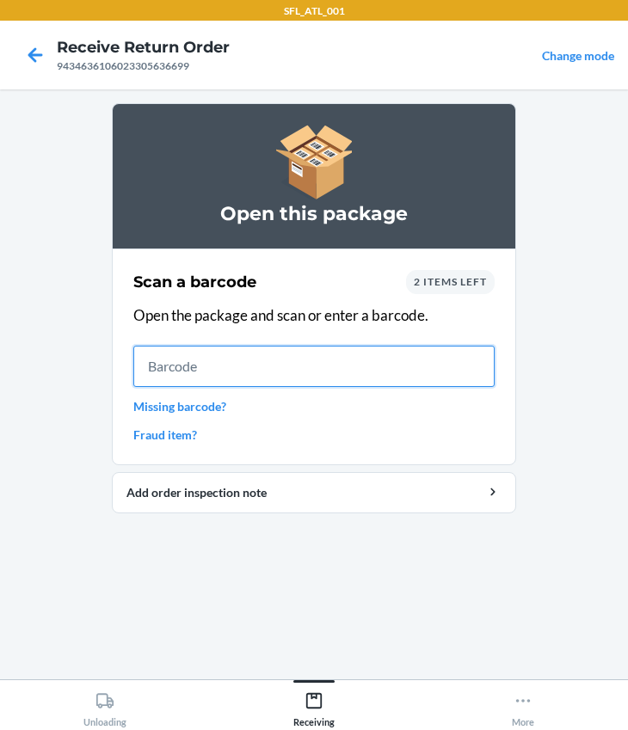
click at [219, 377] on input "text" at bounding box center [313, 366] width 361 height 41
type input "610655501786"
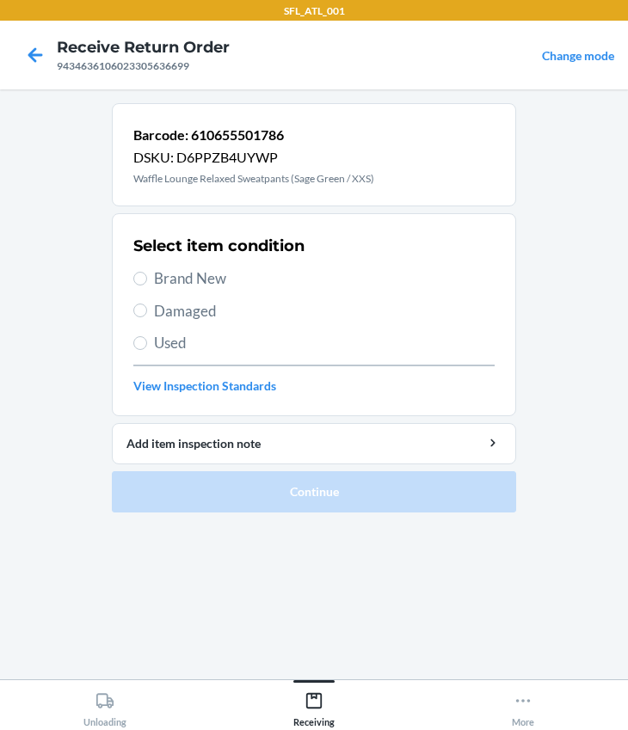
click at [183, 284] on span "Brand New" at bounding box center [324, 278] width 340 height 22
click at [147, 284] on input "Brand New" at bounding box center [140, 279] width 14 height 14
radio input "true"
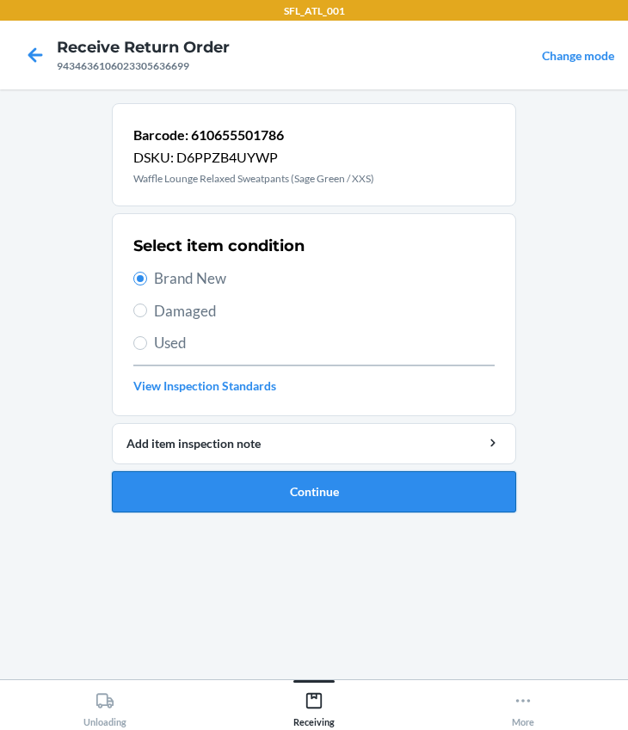
click at [188, 485] on button "Continue" at bounding box center [314, 491] width 404 height 41
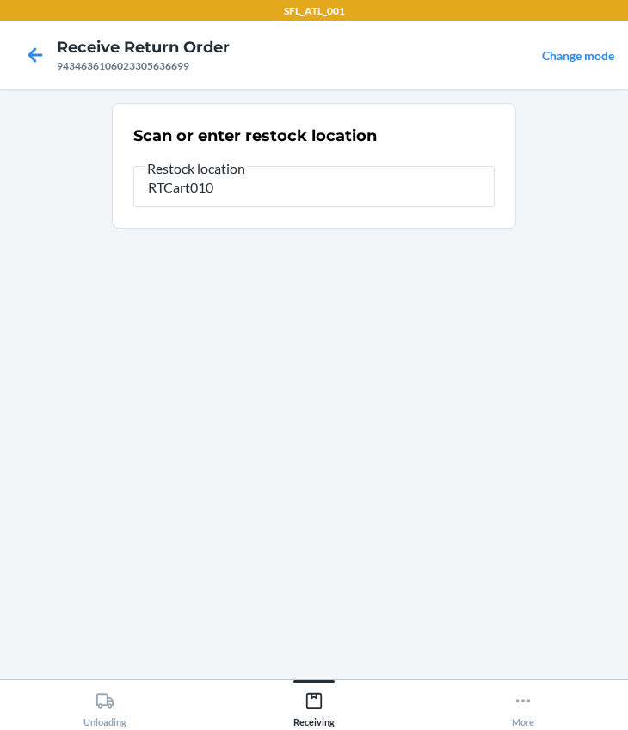
type input "RTCart010"
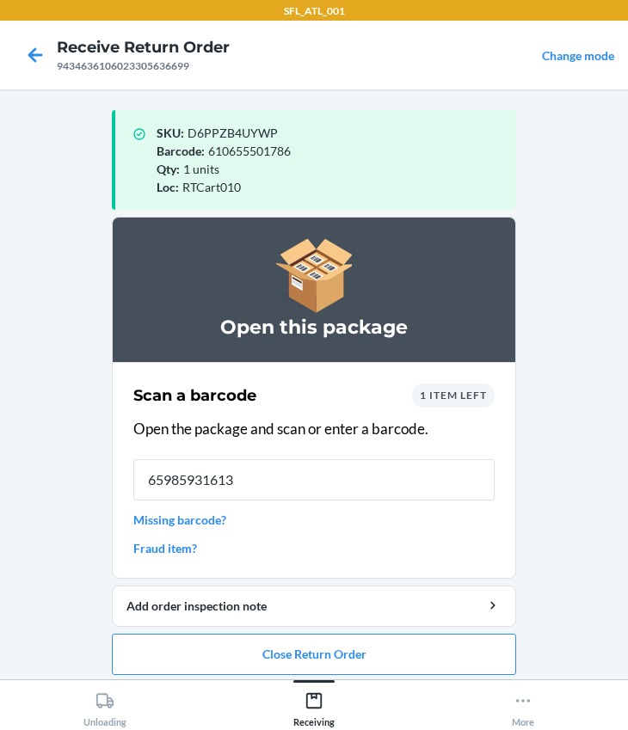
type input "659859316130"
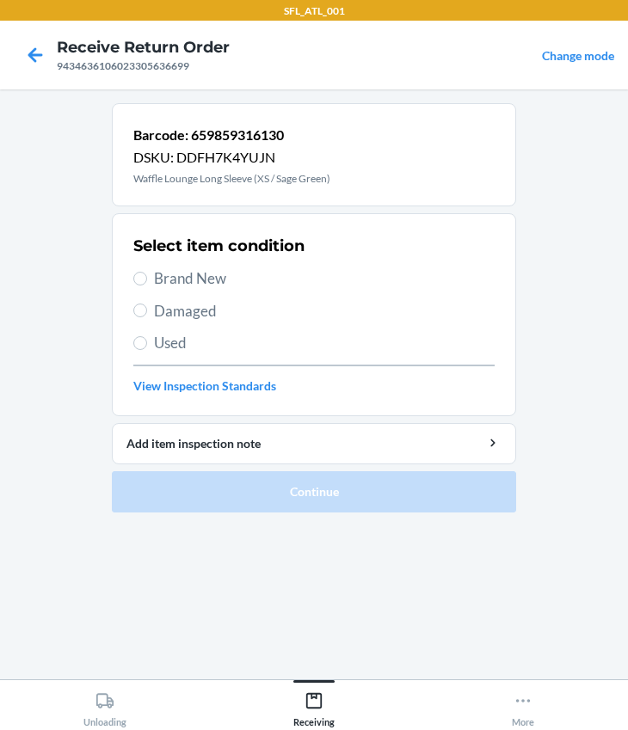
click at [224, 279] on span "Brand New" at bounding box center [324, 278] width 340 height 22
click at [147, 279] on input "Brand New" at bounding box center [140, 279] width 14 height 14
radio input "true"
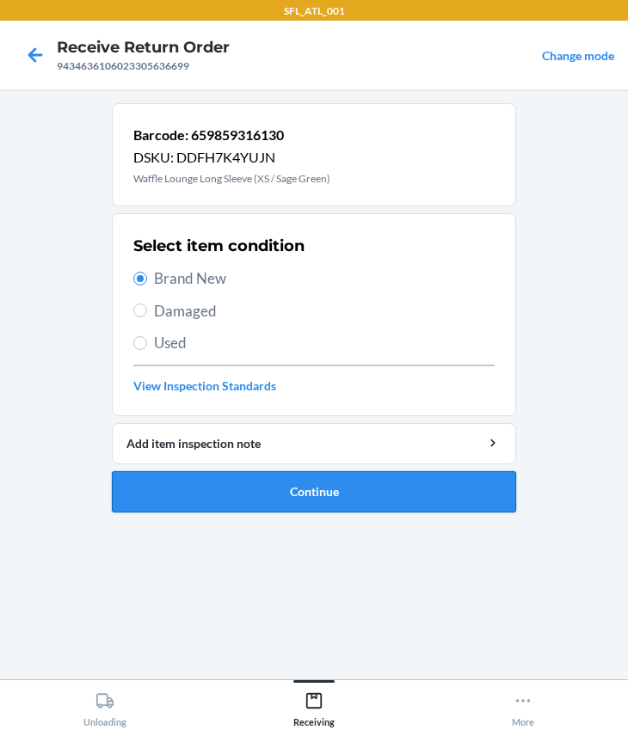
click at [261, 475] on button "Continue" at bounding box center [314, 491] width 404 height 41
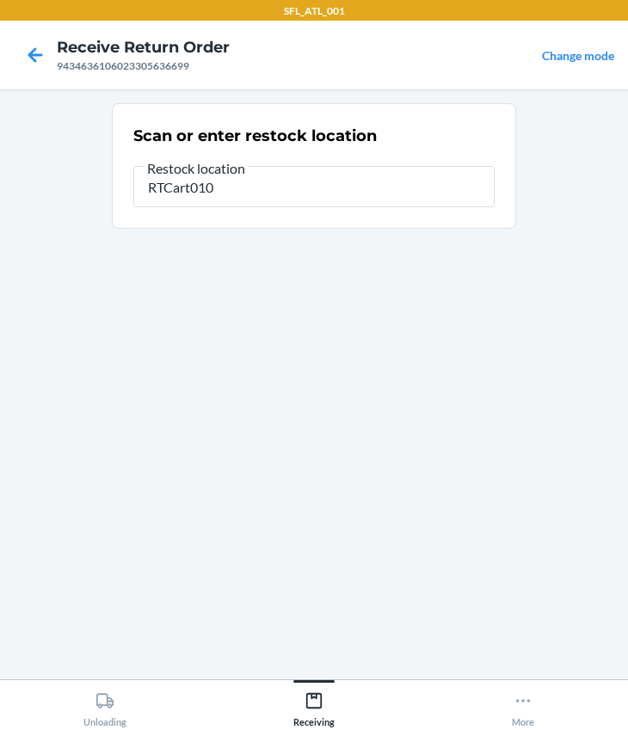
type input "RTCart010"
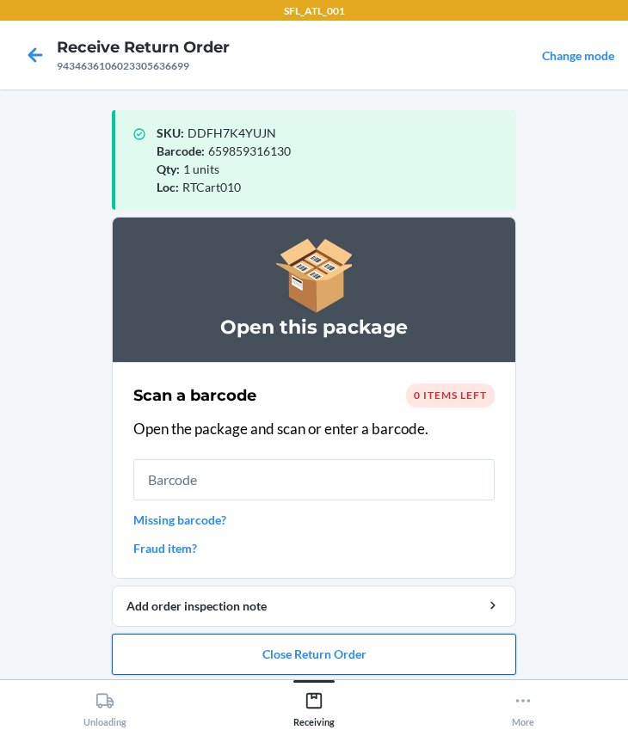
click at [334, 655] on button "Close Return Order" at bounding box center [314, 654] width 404 height 41
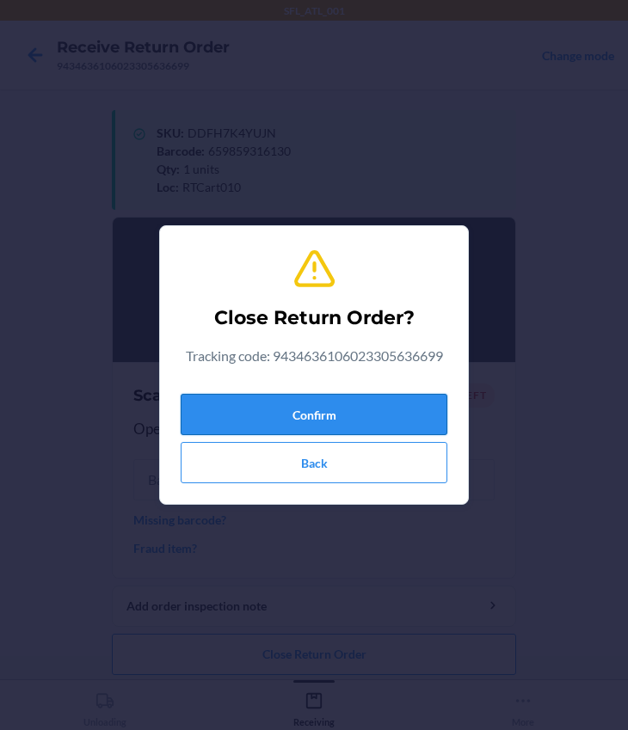
click at [266, 414] on button "Confirm" at bounding box center [314, 414] width 267 height 41
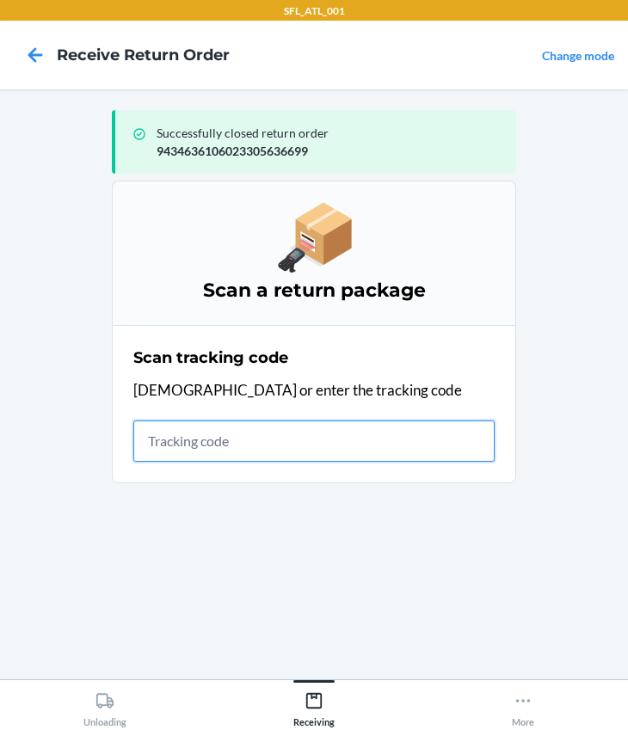
click at [166, 438] on input "text" at bounding box center [313, 440] width 361 height 41
type input "420302599434636106023305482791"
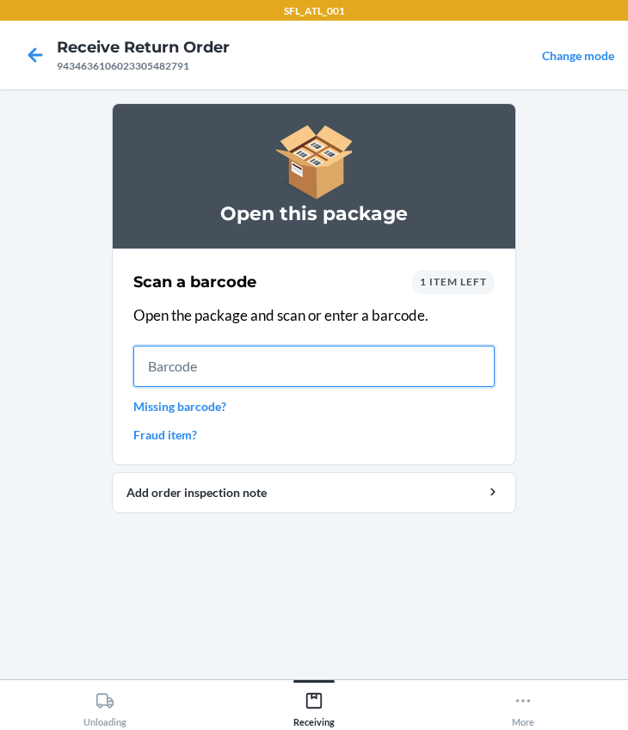
click at [201, 371] on input "text" at bounding box center [313, 366] width 361 height 41
type input "[CREDIT_CARD_NUMBER]"
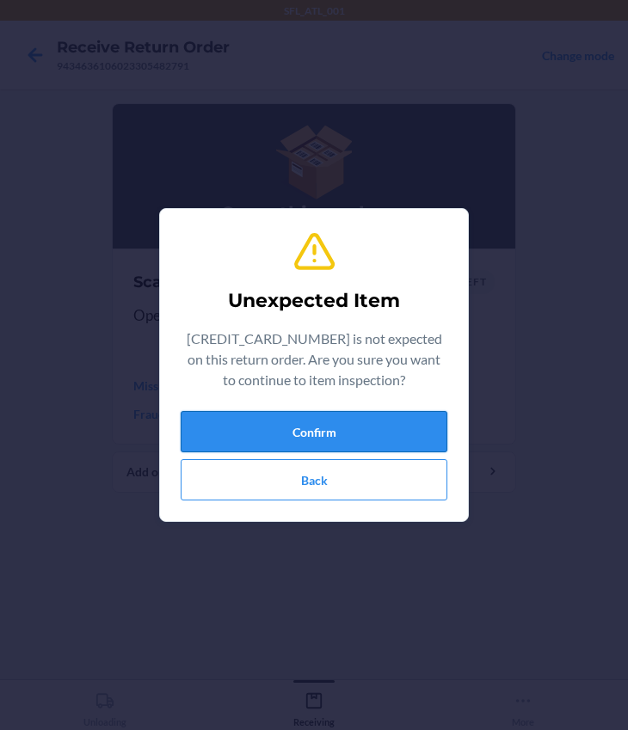
click at [284, 426] on button "Confirm" at bounding box center [314, 431] width 267 height 41
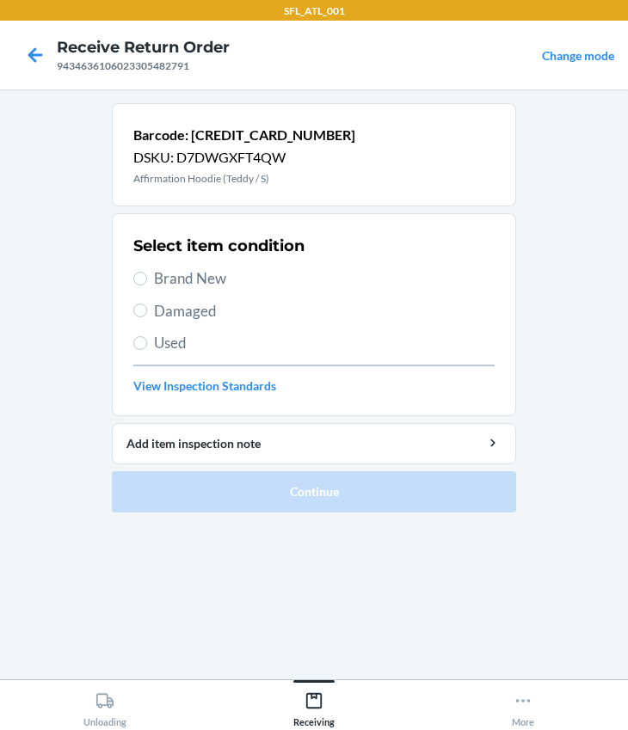
click at [206, 272] on span "Brand New" at bounding box center [324, 278] width 340 height 22
click at [147, 272] on input "Brand New" at bounding box center [140, 279] width 14 height 14
radio input "true"
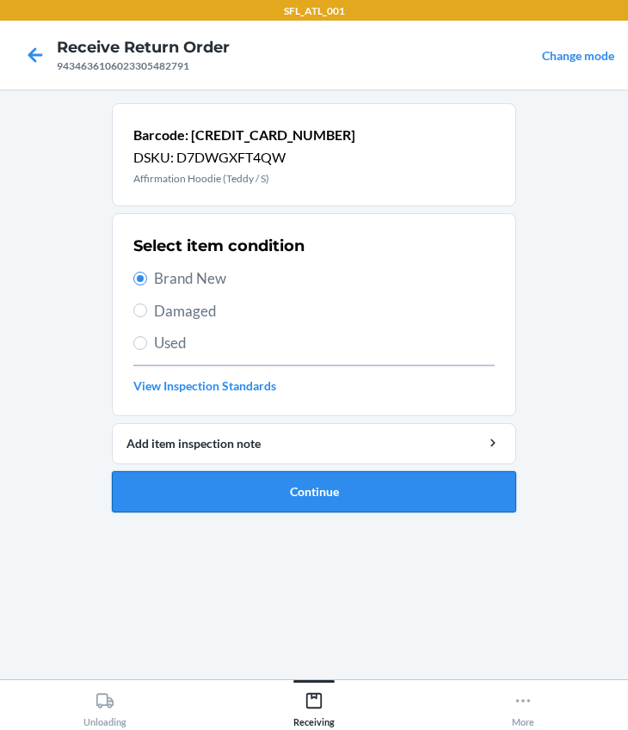
click at [344, 487] on button "Continue" at bounding box center [314, 491] width 404 height 41
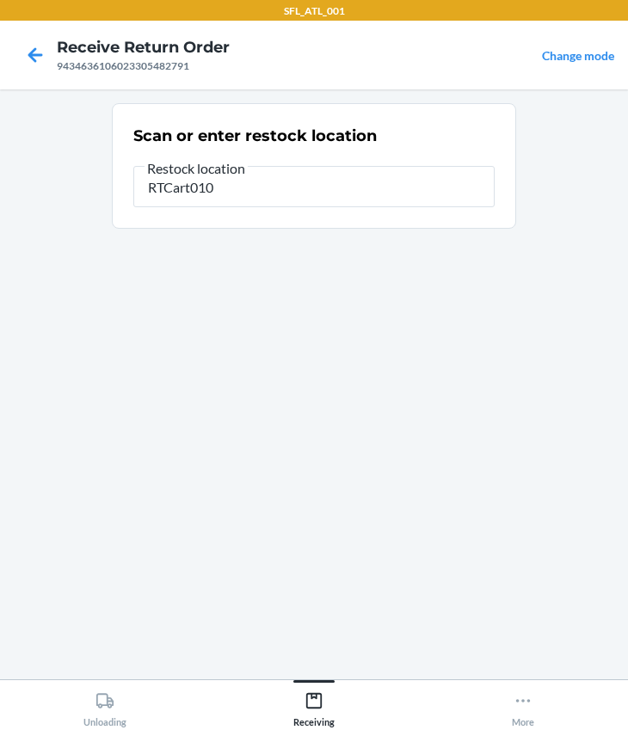
type input "RTCart010"
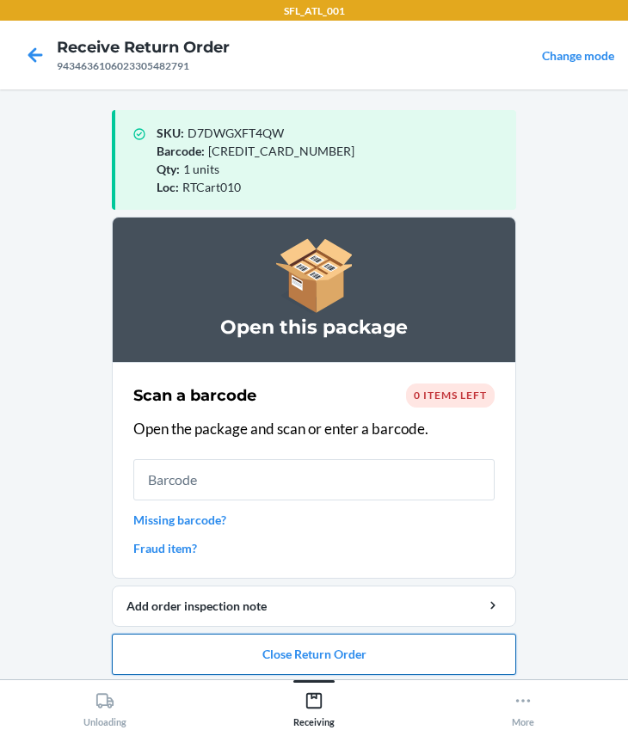
click at [363, 653] on button "Close Return Order" at bounding box center [314, 654] width 404 height 41
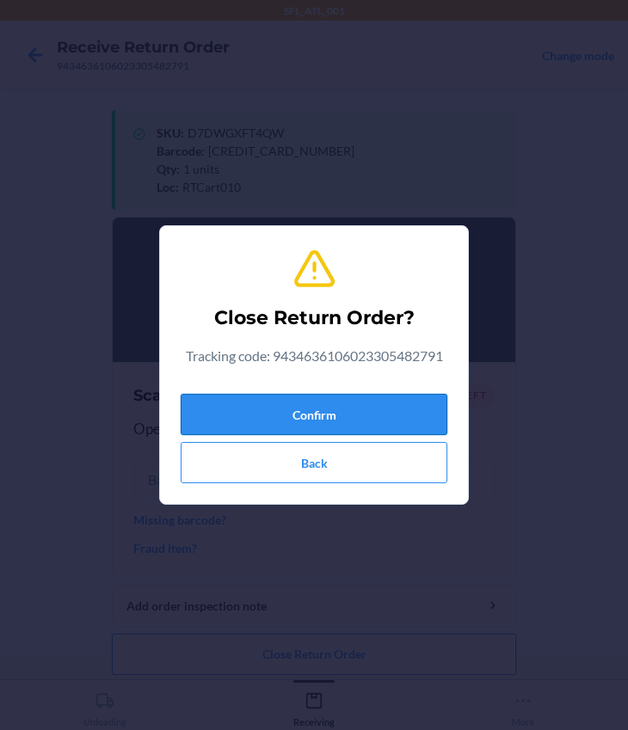
click at [234, 421] on button "Confirm" at bounding box center [314, 414] width 267 height 41
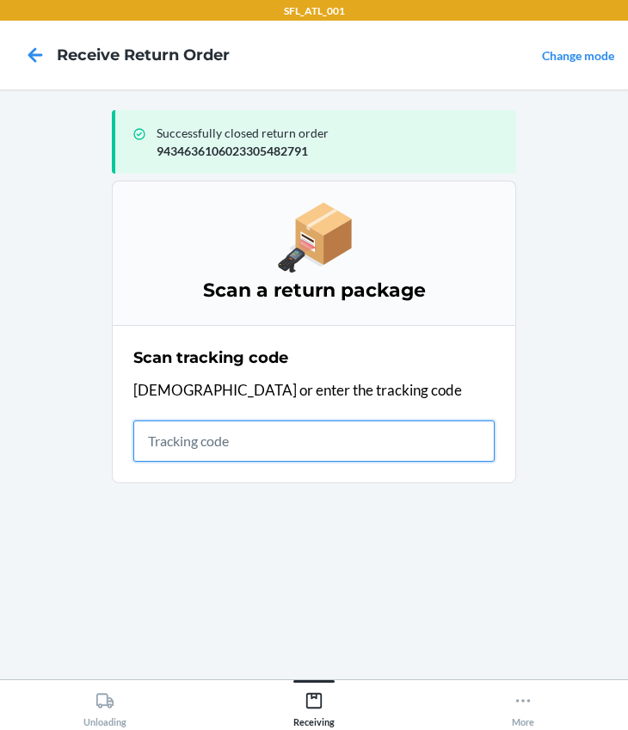
click at [238, 435] on input "text" at bounding box center [313, 440] width 361 height 41
type input "420302599434636106023305674028"
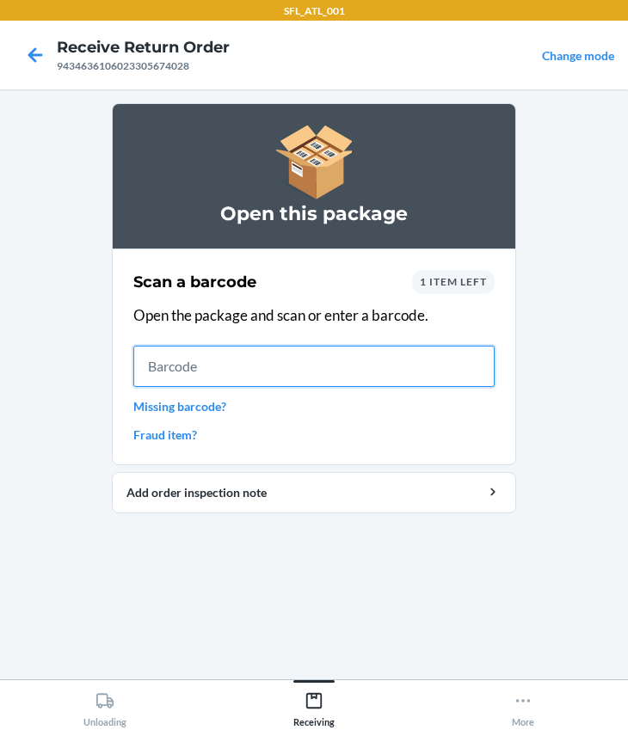
click at [215, 370] on input "text" at bounding box center [313, 366] width 361 height 41
type input "727252264256"
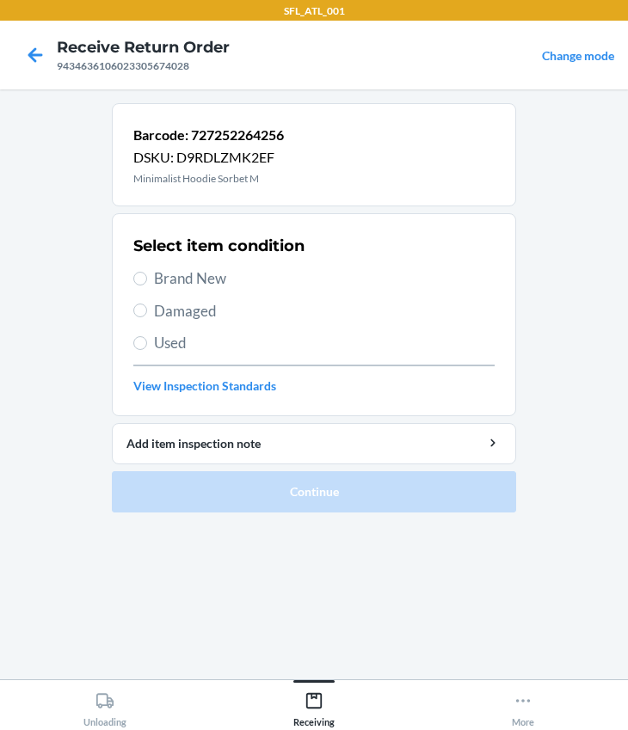
click at [169, 280] on span "Brand New" at bounding box center [324, 278] width 340 height 22
click at [147, 280] on input "Brand New" at bounding box center [140, 279] width 14 height 14
radio input "true"
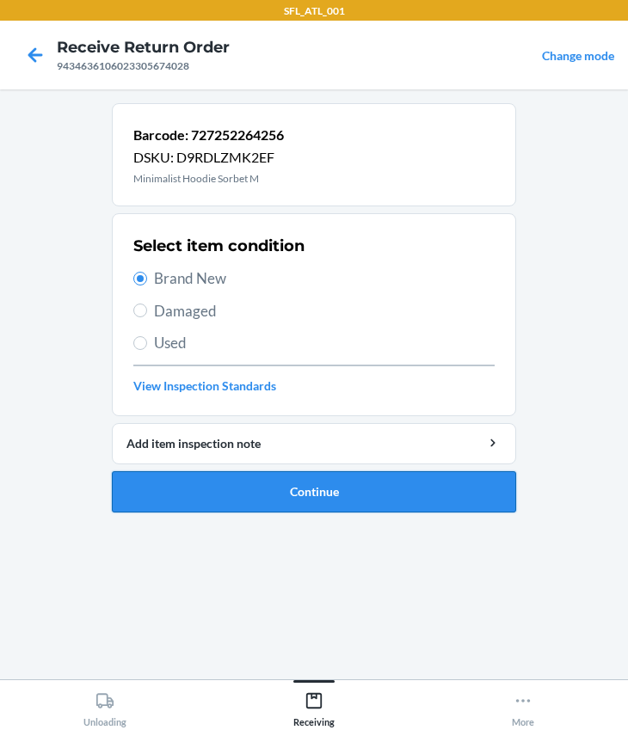
click at [242, 475] on button "Continue" at bounding box center [314, 491] width 404 height 41
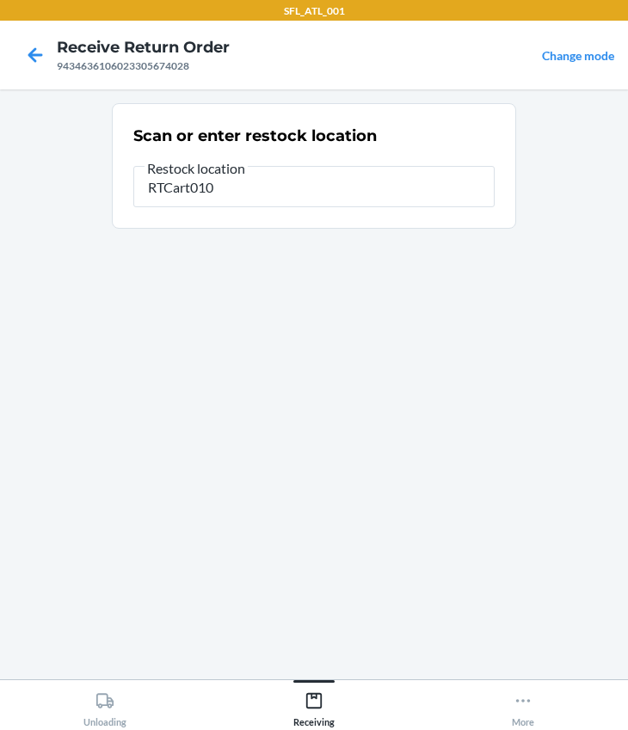
type input "RTCart010"
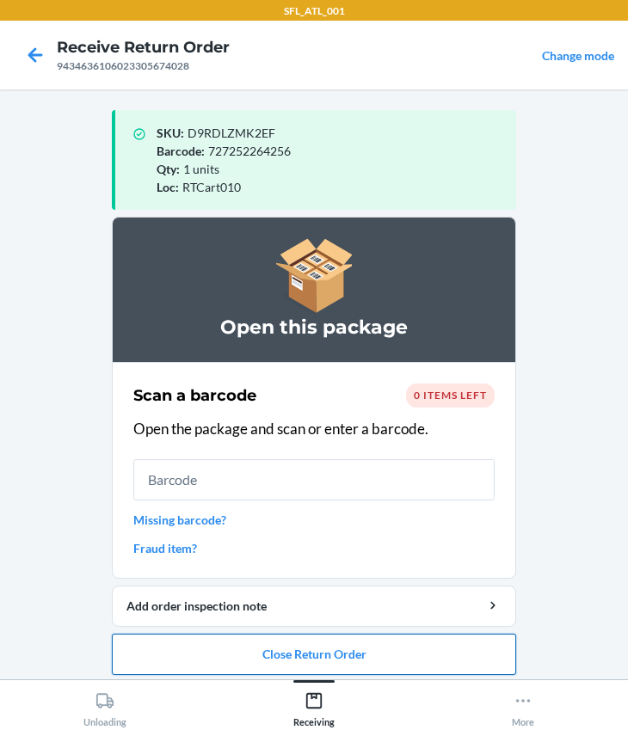
click at [322, 641] on button "Close Return Order" at bounding box center [314, 654] width 404 height 41
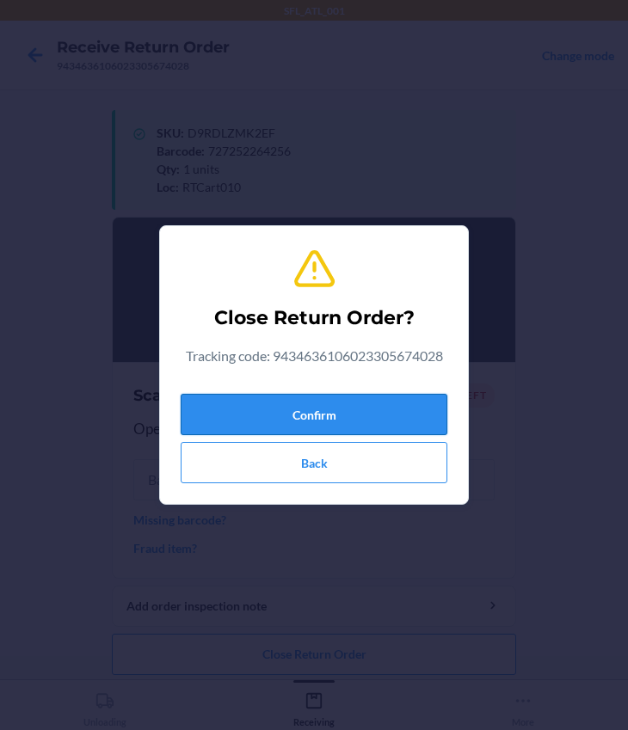
click at [285, 414] on button "Confirm" at bounding box center [314, 414] width 267 height 41
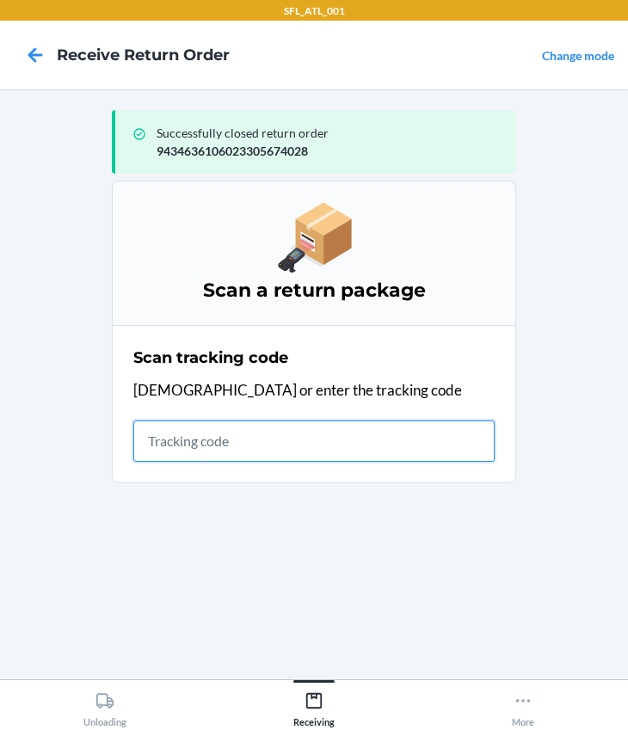
click at [214, 438] on input "text" at bounding box center [313, 440] width 361 height 41
type input "420302599434636106023304792891"
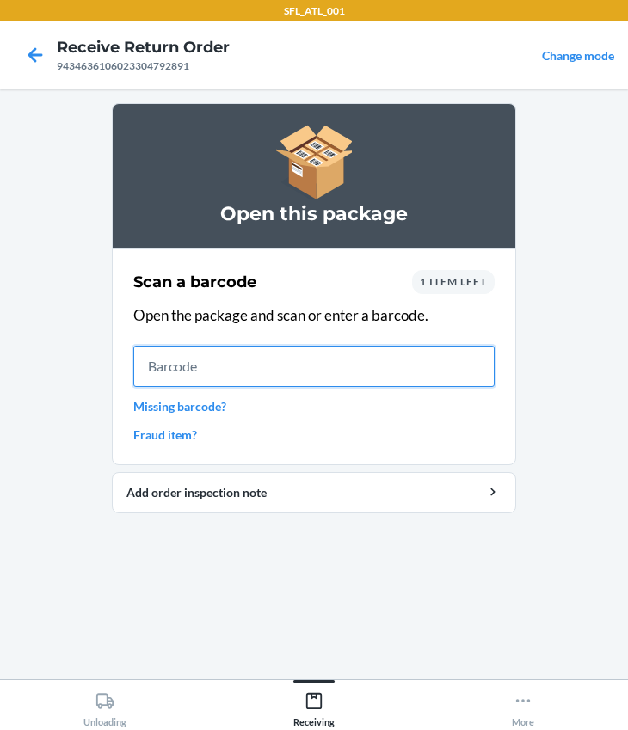
click at [174, 369] on input "text" at bounding box center [313, 366] width 361 height 41
type input "642461171402"
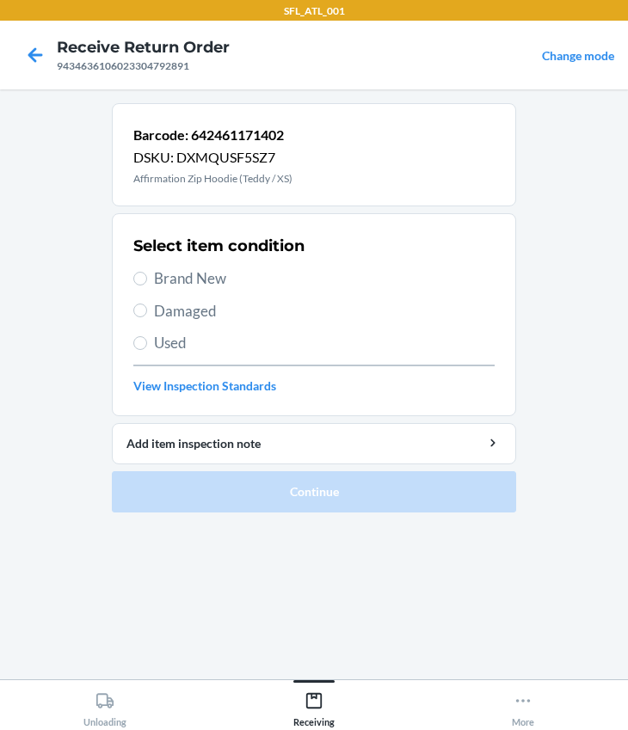
click at [179, 276] on span "Brand New" at bounding box center [324, 278] width 340 height 22
click at [147, 276] on input "Brand New" at bounding box center [140, 279] width 14 height 14
radio input "true"
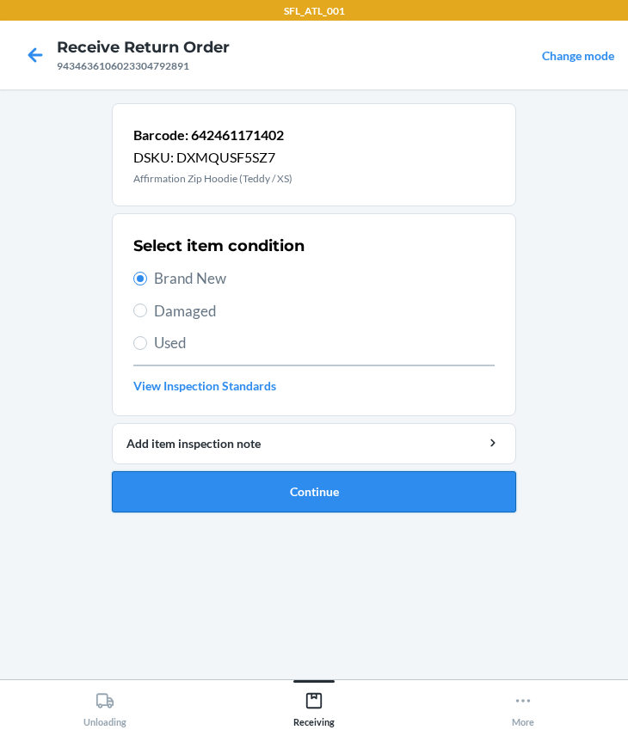
click at [334, 490] on button "Continue" at bounding box center [314, 491] width 404 height 41
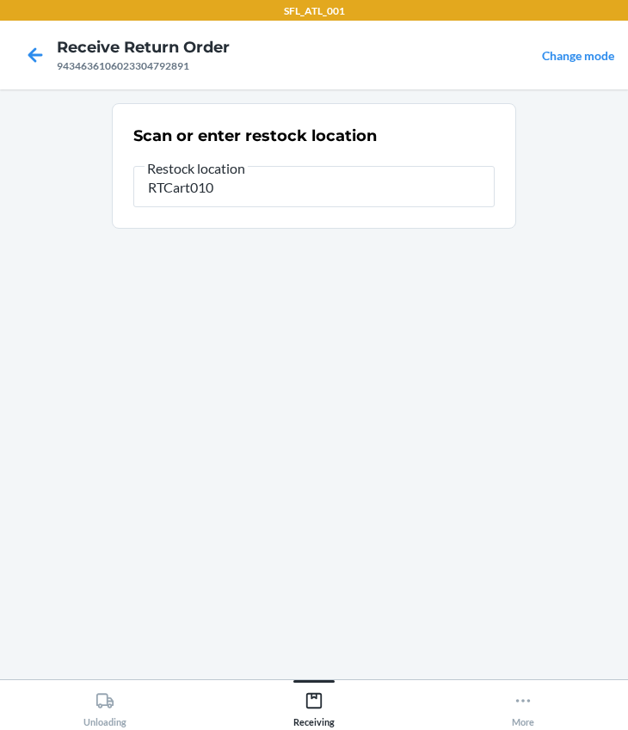
type input "RTCart010"
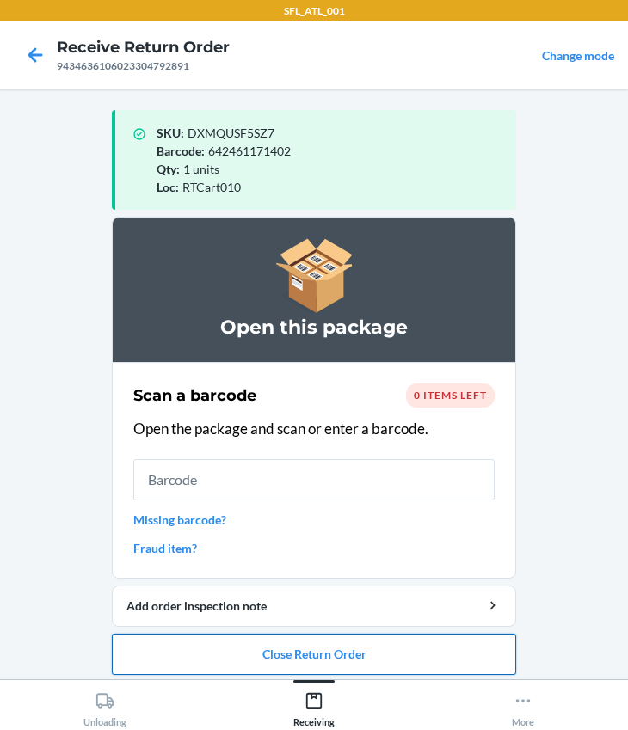
click at [368, 651] on button "Close Return Order" at bounding box center [314, 654] width 404 height 41
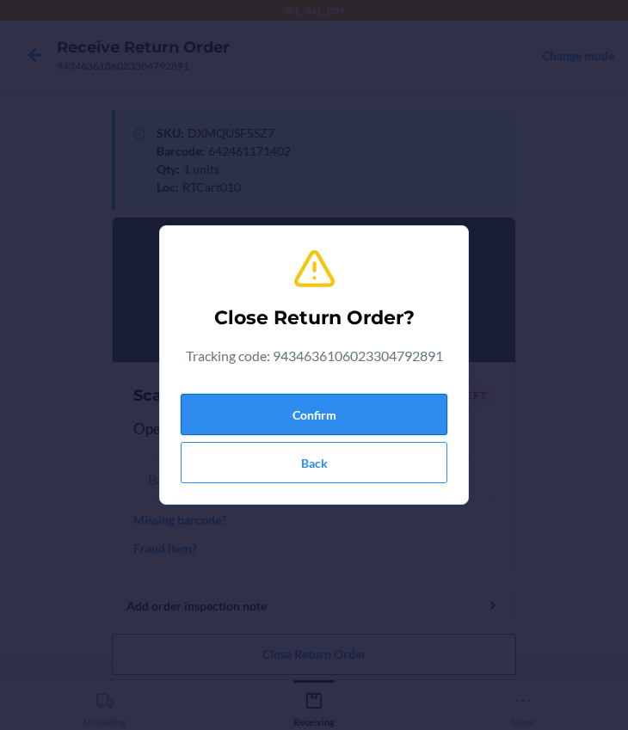
drag, startPoint x: 310, startPoint y: 413, endPoint x: 263, endPoint y: 429, distance: 49.2
click at [310, 412] on button "Confirm" at bounding box center [314, 414] width 267 height 41
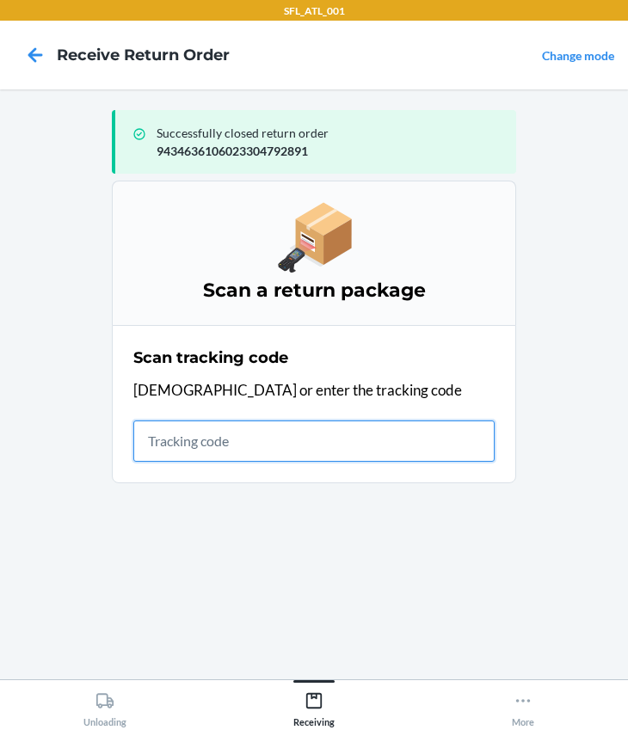
click at [265, 444] on input "text" at bounding box center [313, 440] width 361 height 41
type input "420302599434636106023305349612"
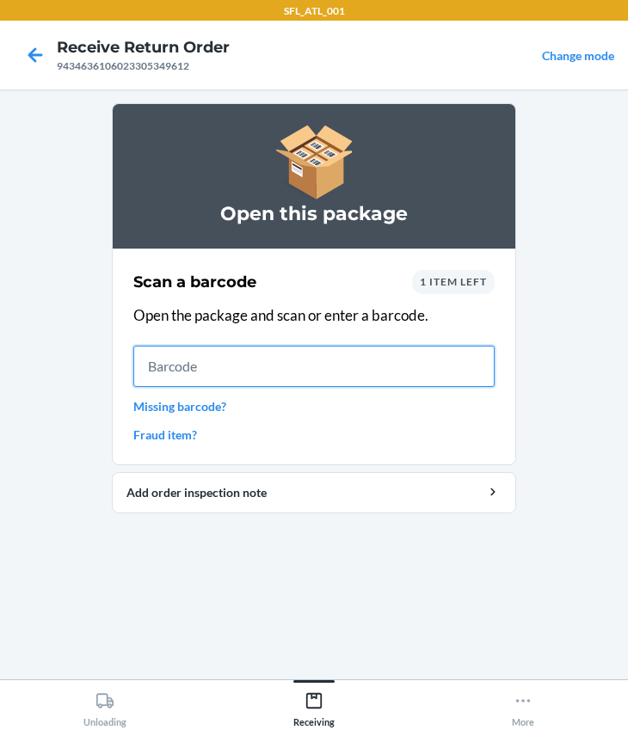
click at [264, 369] on input "text" at bounding box center [313, 366] width 361 height 41
type input "721755335550"
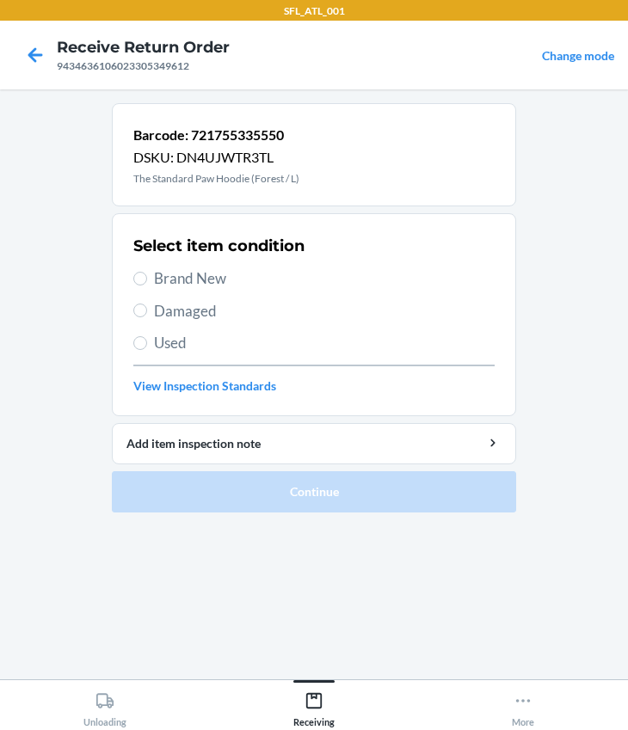
click at [173, 282] on span "Brand New" at bounding box center [324, 278] width 340 height 22
click at [147, 282] on input "Brand New" at bounding box center [140, 279] width 14 height 14
radio input "true"
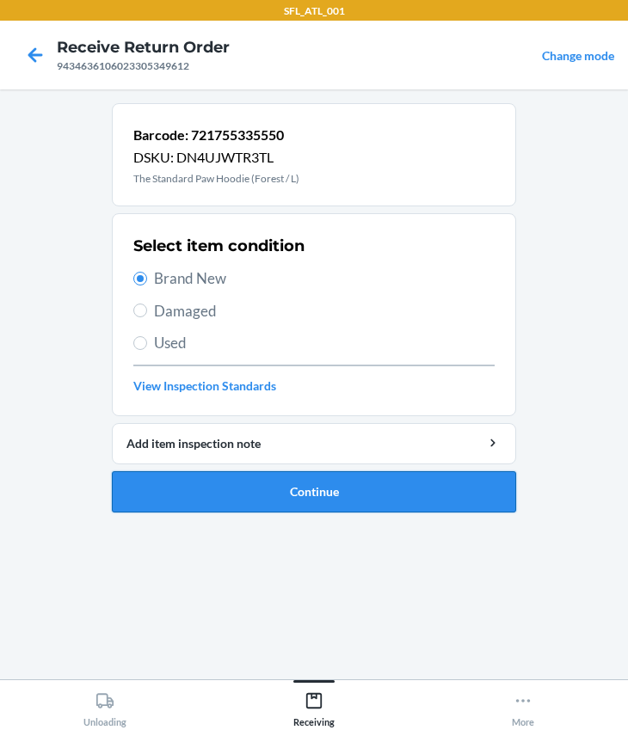
click at [268, 494] on button "Continue" at bounding box center [314, 491] width 404 height 41
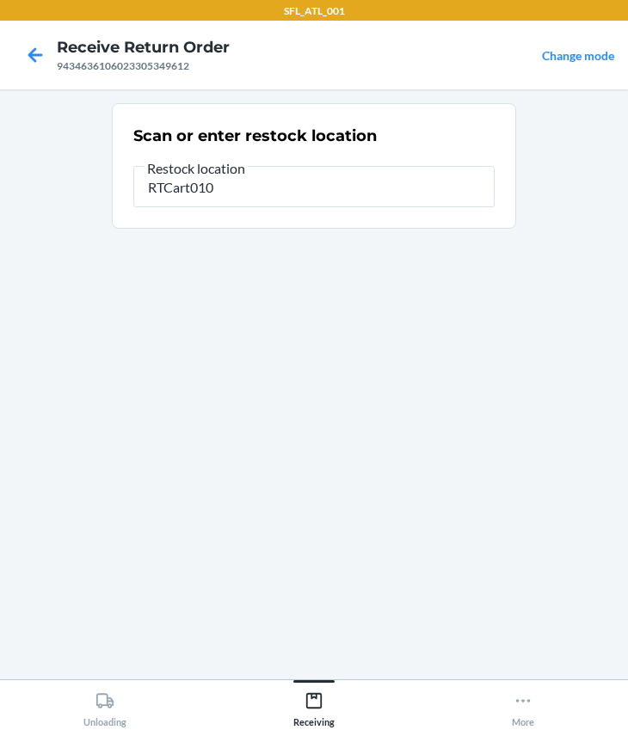
type input "RTCart010"
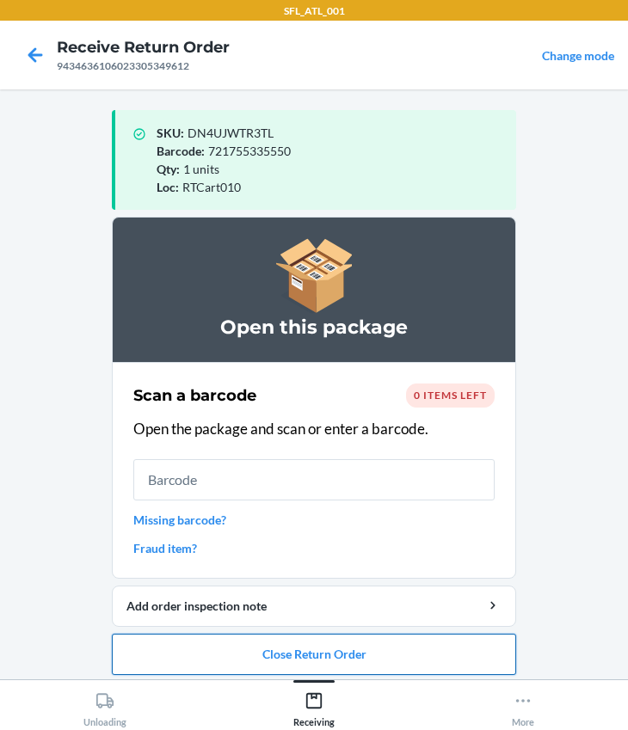
click at [315, 652] on button "Close Return Order" at bounding box center [314, 654] width 404 height 41
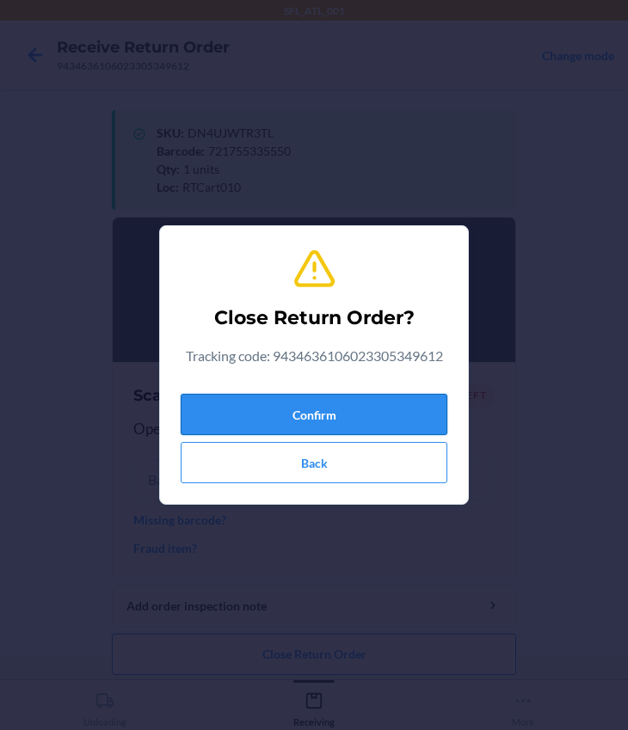
click at [279, 420] on button "Confirm" at bounding box center [314, 414] width 267 height 41
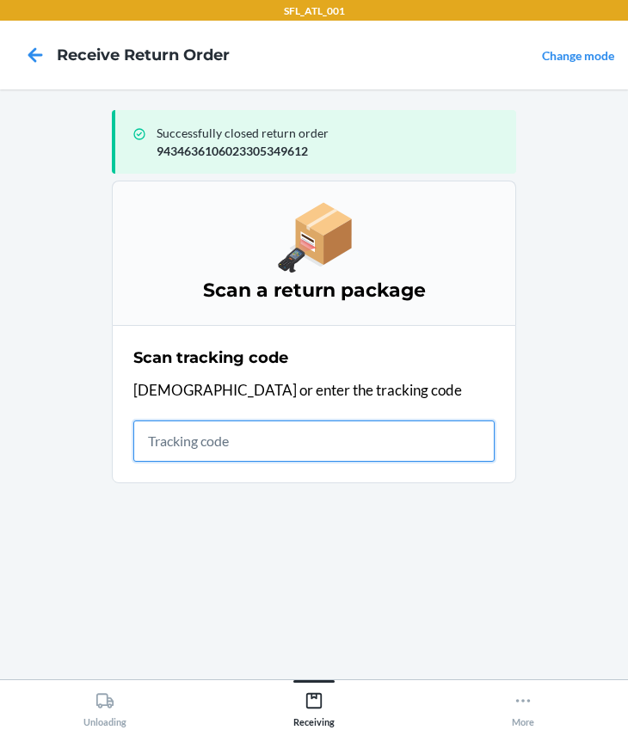
click at [187, 433] on input "text" at bounding box center [313, 440] width 361 height 41
type input "420302599434636106023305310735"
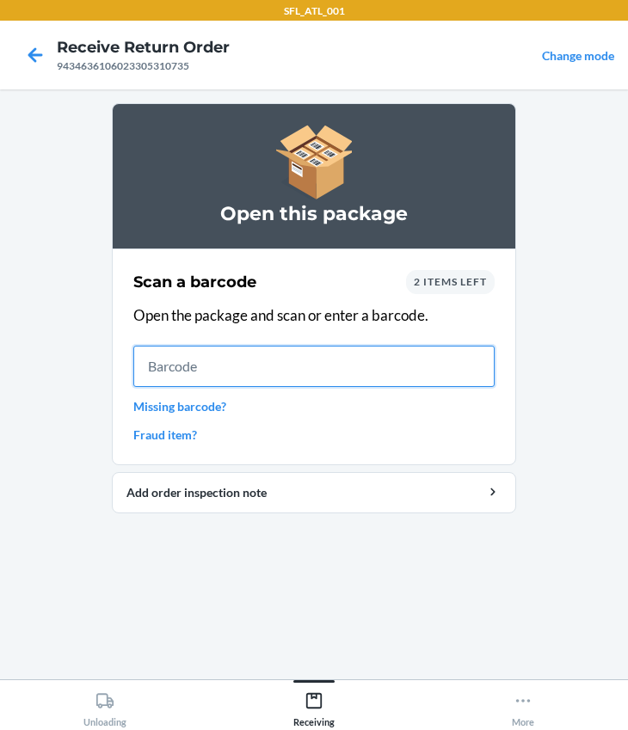
click at [226, 377] on input "text" at bounding box center [313, 366] width 361 height 41
click at [149, 352] on input "text" at bounding box center [313, 366] width 361 height 41
type input "[CREDIT_CARD_NUMBER]"
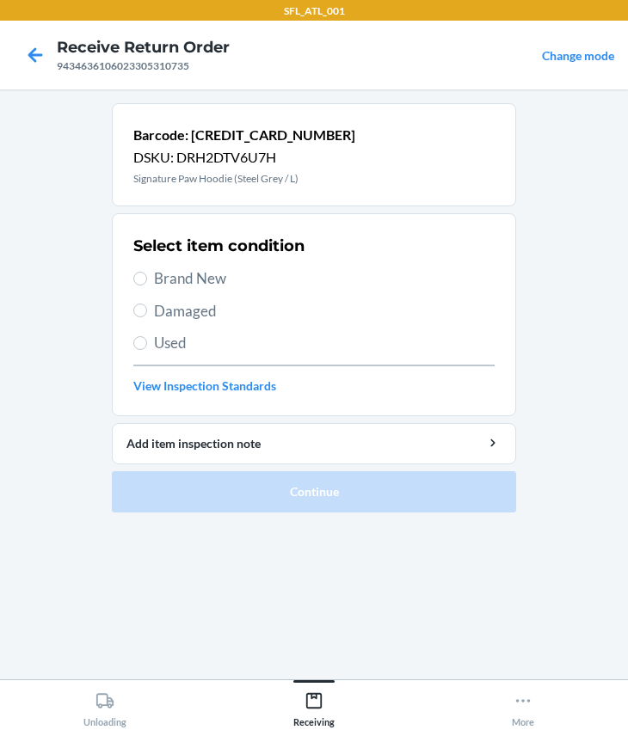
click at [193, 265] on div "Select item condition Brand New Damaged Used View Inspection Standards" at bounding box center [313, 315] width 361 height 170
click at [196, 279] on span "Brand New" at bounding box center [324, 278] width 340 height 22
click at [147, 279] on input "Brand New" at bounding box center [140, 279] width 14 height 14
radio input "true"
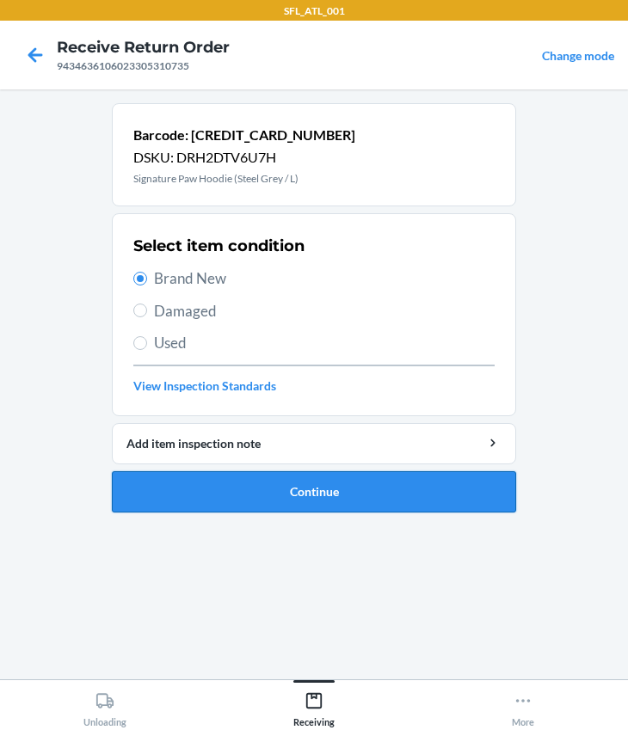
click at [332, 486] on button "Continue" at bounding box center [314, 491] width 404 height 41
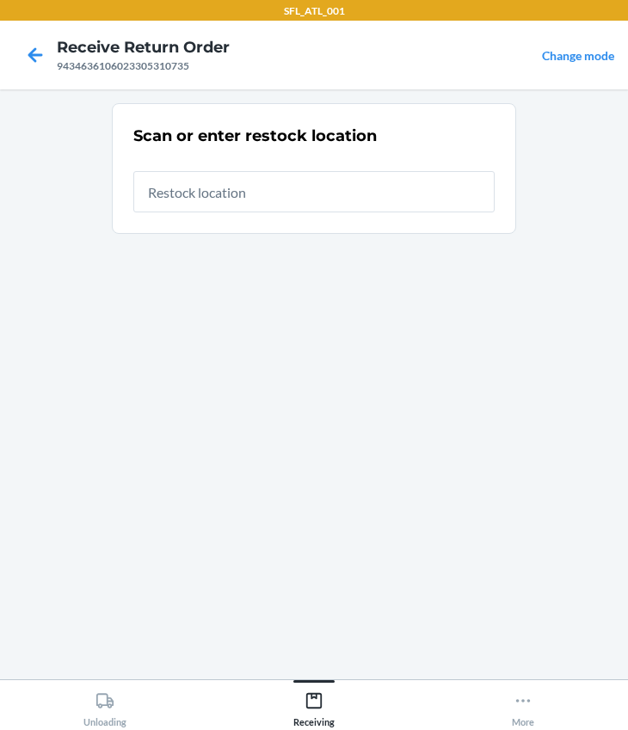
click at [163, 67] on div "9434636106023305310735" at bounding box center [143, 65] width 173 height 15
click at [162, 67] on div "9434636106023305310735" at bounding box center [143, 65] width 173 height 15
copy div "9434636106023305310735"
click at [43, 40] on icon at bounding box center [35, 54] width 29 height 29
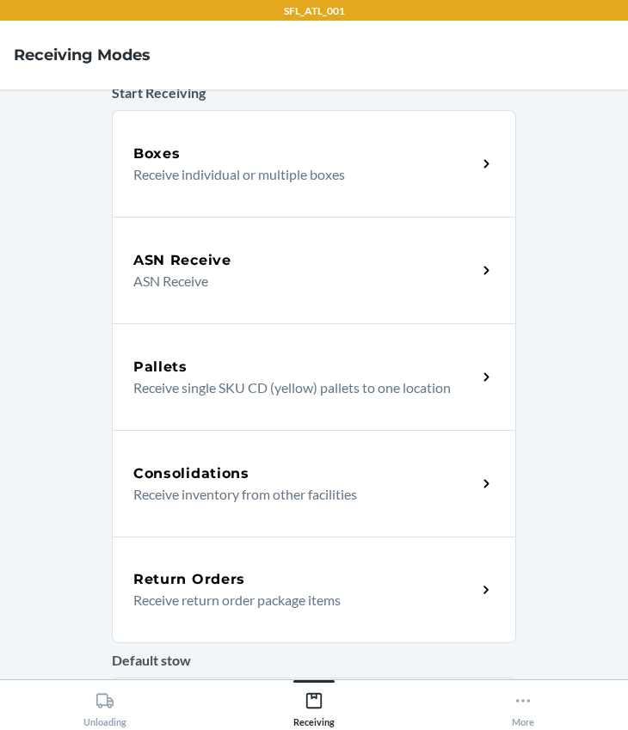
scroll to position [312, 0]
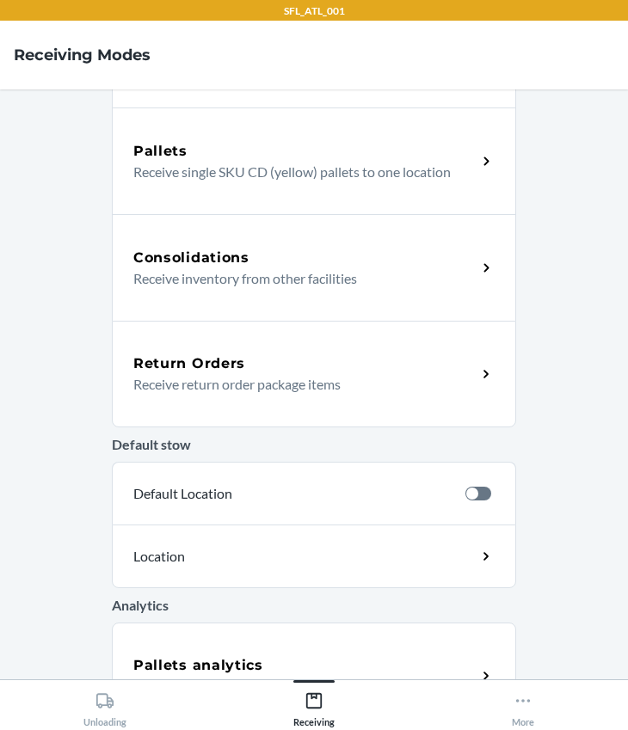
click at [177, 382] on p "Receive return order package items" at bounding box center [297, 384] width 329 height 21
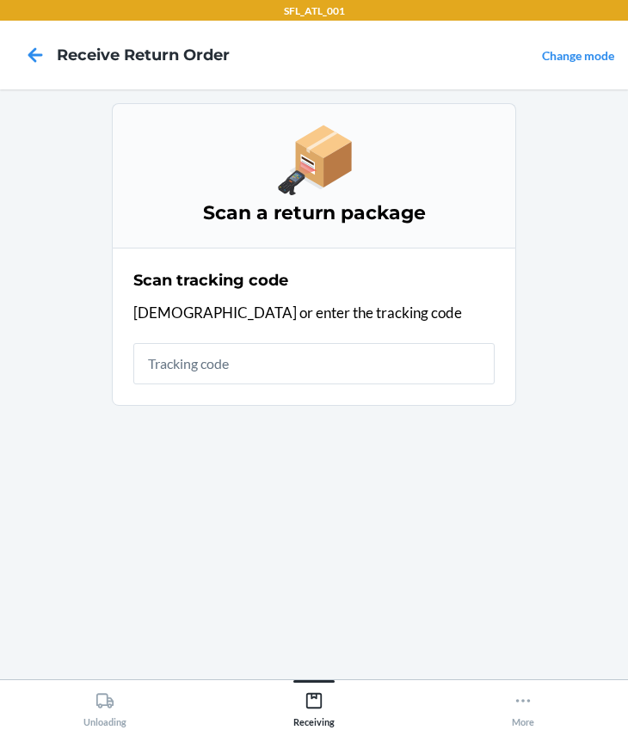
click at [198, 363] on input "text" at bounding box center [313, 363] width 361 height 41
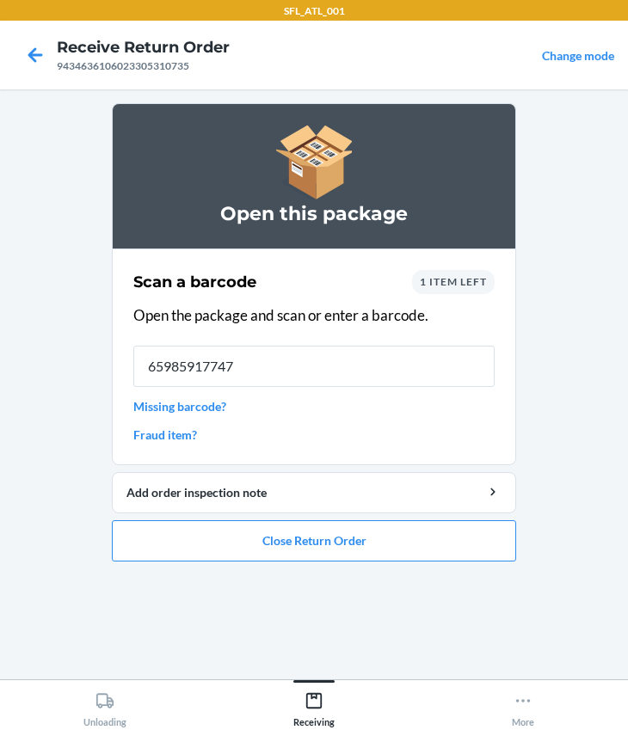
type input "[CREDIT_CARD_NUMBER]"
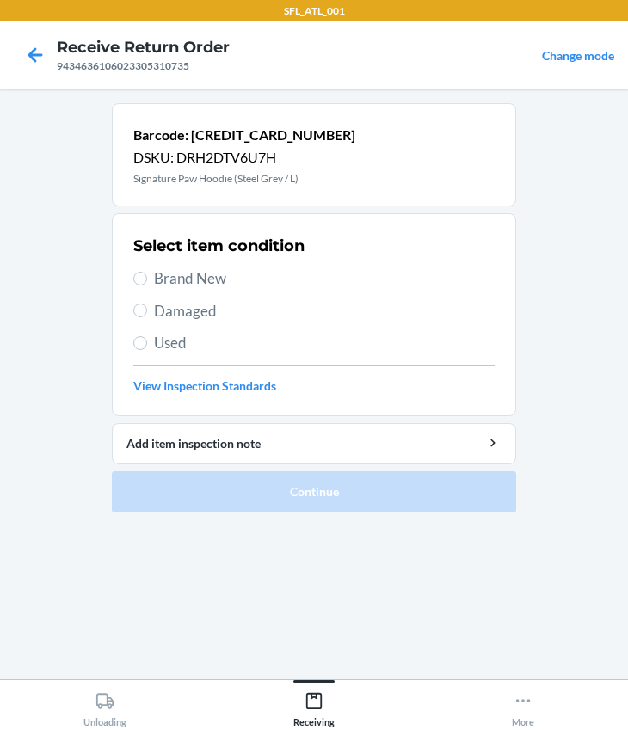
click at [182, 257] on div "Select item condition Brand New Damaged Used View Inspection Standards" at bounding box center [313, 315] width 361 height 170
click at [163, 276] on span "Brand New" at bounding box center [324, 278] width 340 height 22
click at [147, 276] on input "Brand New" at bounding box center [140, 279] width 14 height 14
radio input "true"
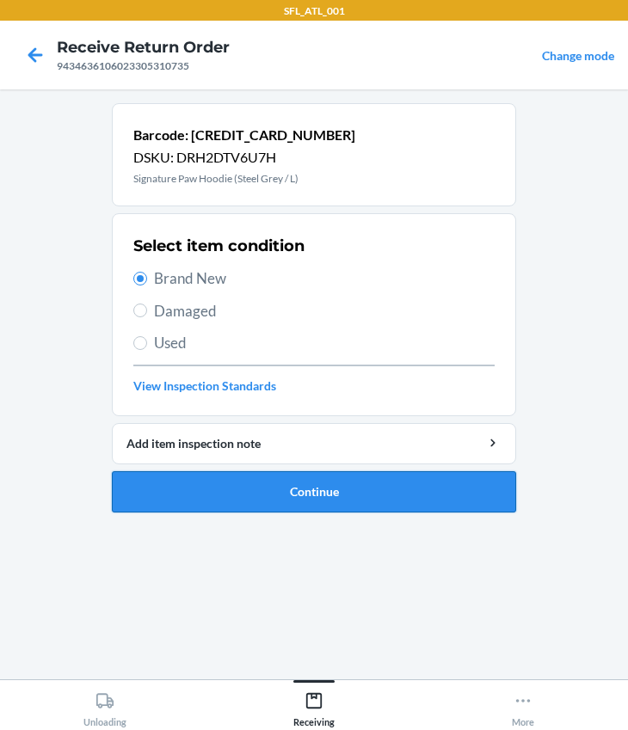
click at [260, 478] on button "Continue" at bounding box center [314, 491] width 404 height 41
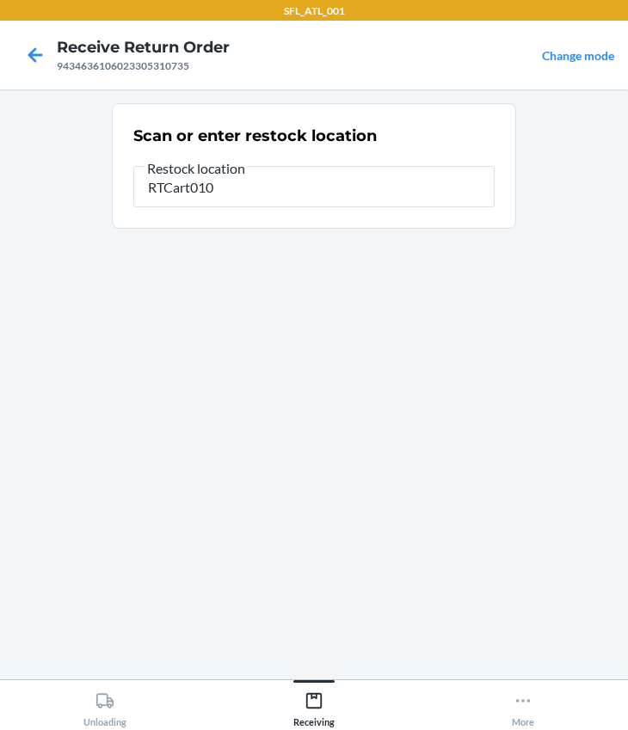
type input "RTCart010"
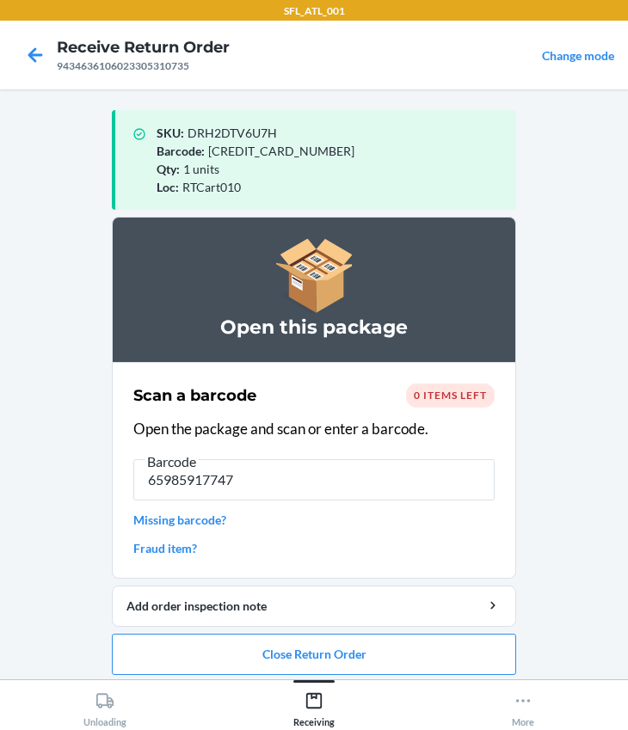
type input "[CREDIT_CARD_NUMBER]"
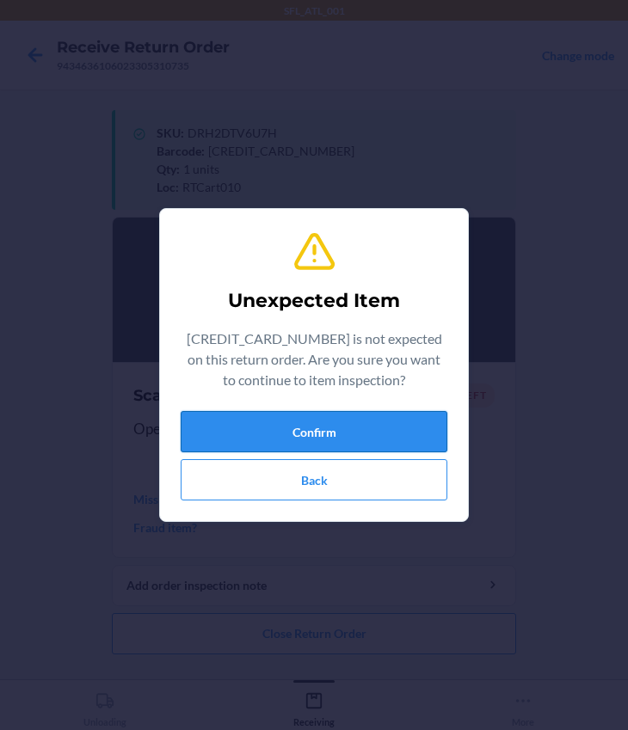
click at [284, 418] on button "Confirm" at bounding box center [314, 431] width 267 height 41
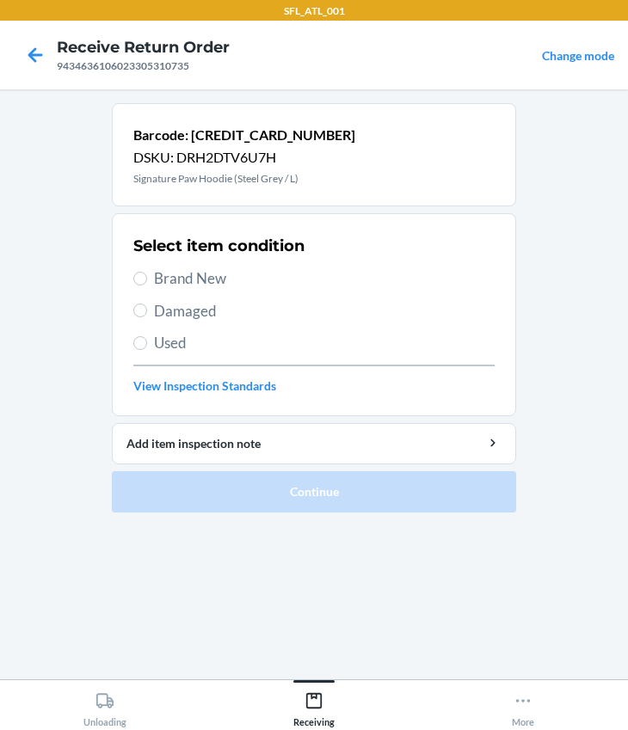
click at [168, 273] on span "Brand New" at bounding box center [324, 278] width 340 height 22
click at [147, 273] on input "Brand New" at bounding box center [140, 279] width 14 height 14
radio input "true"
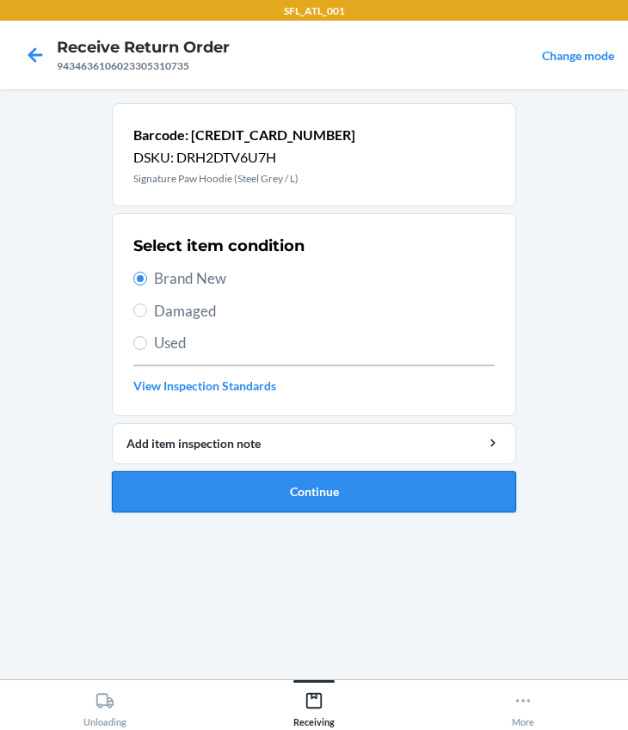
click at [257, 502] on button "Continue" at bounding box center [314, 491] width 404 height 41
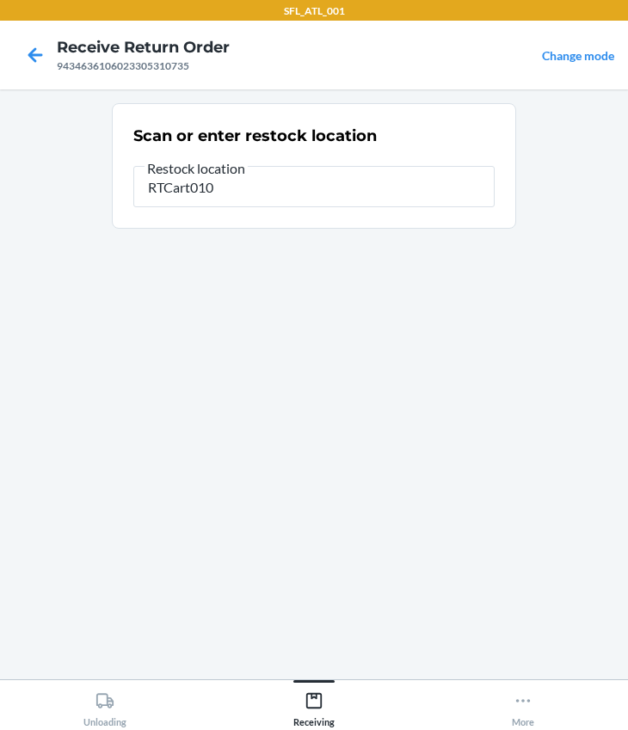
type input "RTCart010"
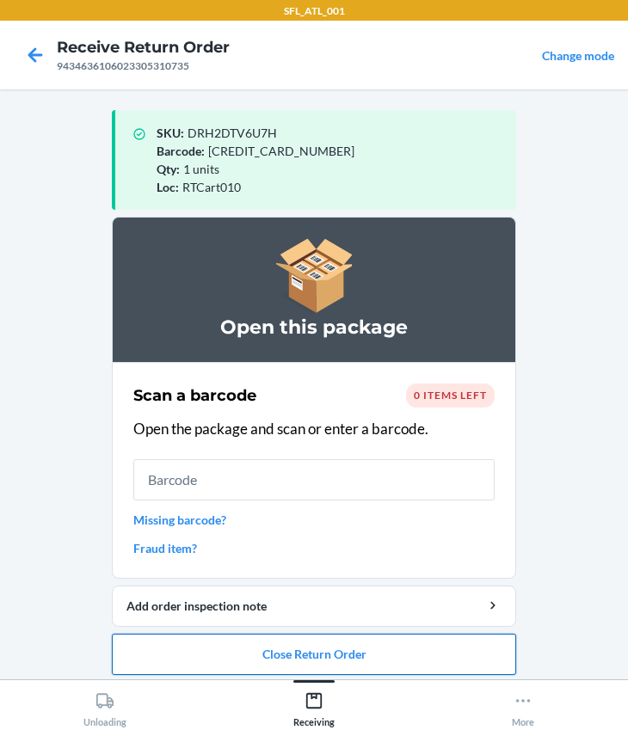
click at [279, 650] on button "Close Return Order" at bounding box center [314, 654] width 404 height 41
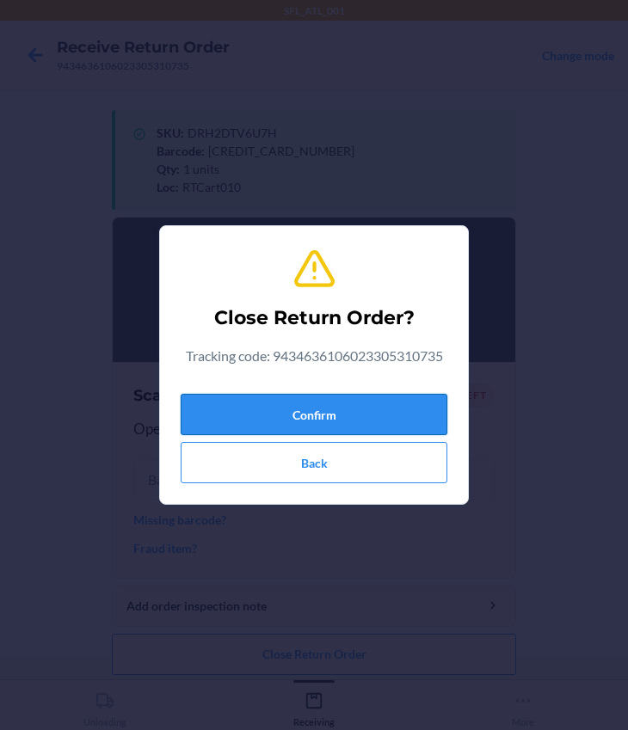
click at [297, 414] on button "Confirm" at bounding box center [314, 414] width 267 height 41
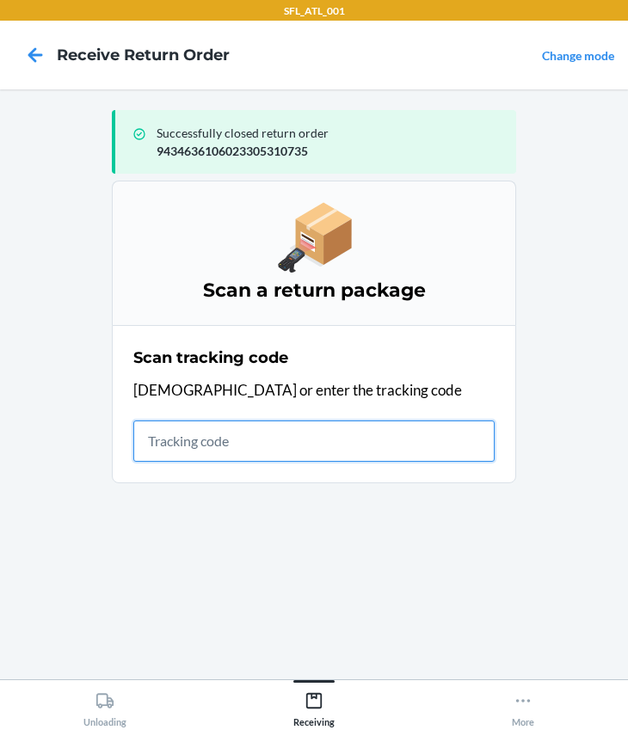
click at [242, 453] on input "text" at bounding box center [313, 440] width 361 height 41
type input "420302599434636106023304882066"
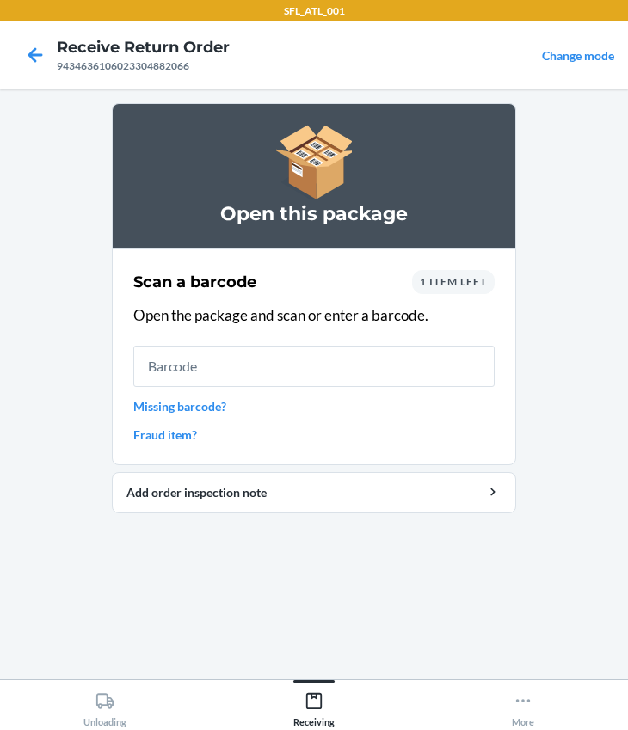
click at [473, 275] on span "1 item left" at bounding box center [453, 281] width 67 height 13
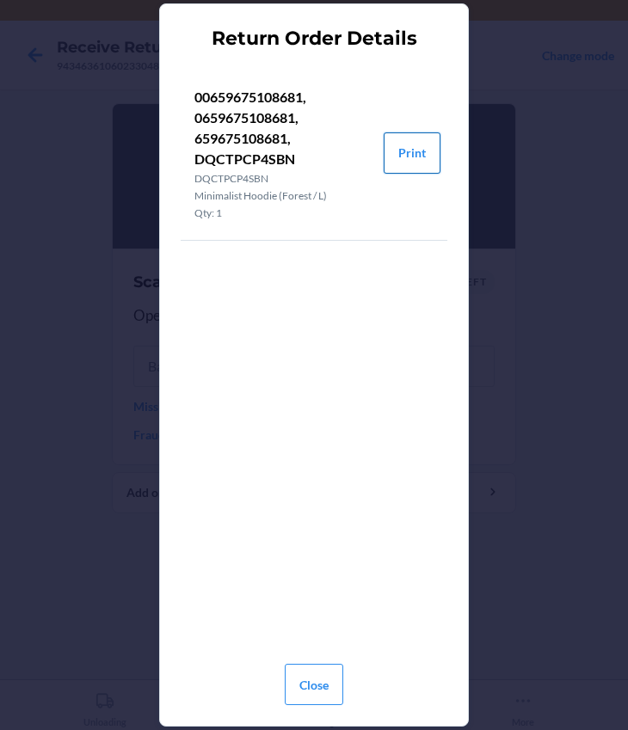
click at [425, 162] on button "Print" at bounding box center [411, 152] width 57 height 41
click at [310, 680] on button "Close" at bounding box center [314, 684] width 58 height 41
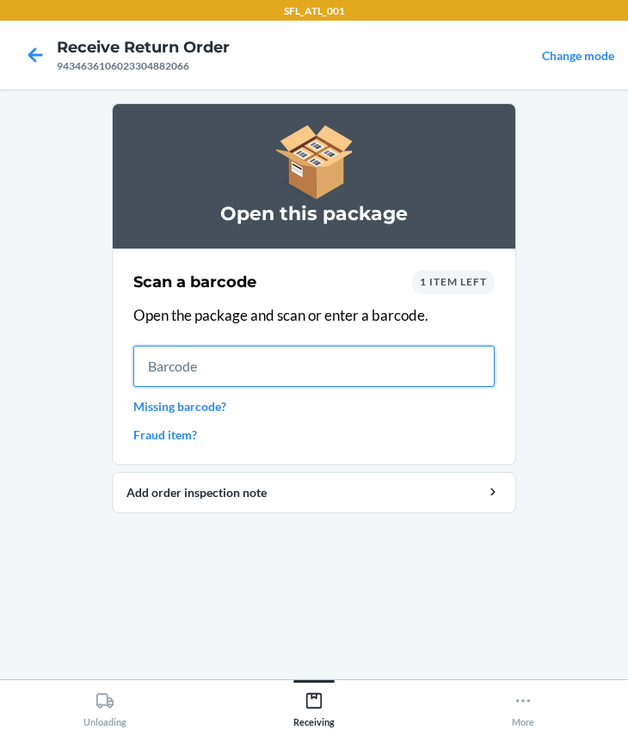
click at [338, 381] on input "text" at bounding box center [313, 366] width 361 height 41
type input "0659675108681"
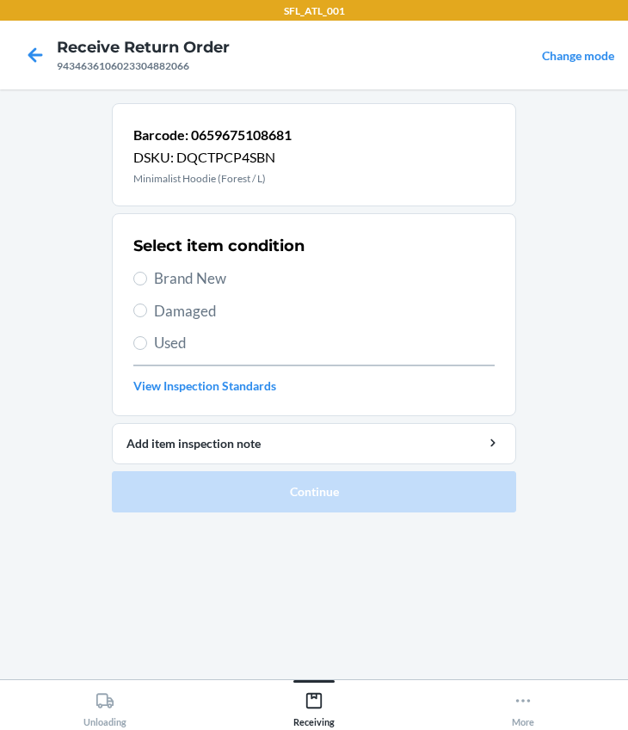
click at [188, 269] on span "Brand New" at bounding box center [324, 278] width 340 height 22
click at [147, 272] on input "Brand New" at bounding box center [140, 279] width 14 height 14
radio input "true"
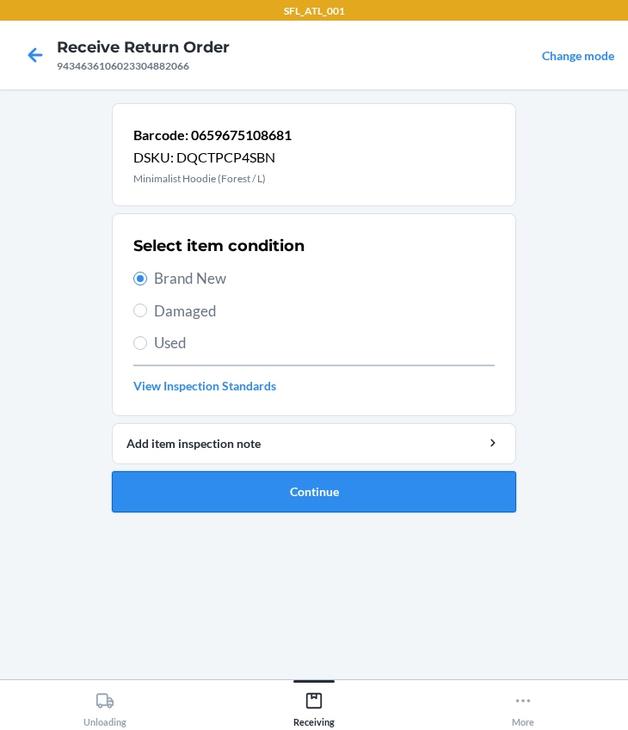
click at [329, 497] on button "Continue" at bounding box center [314, 491] width 404 height 41
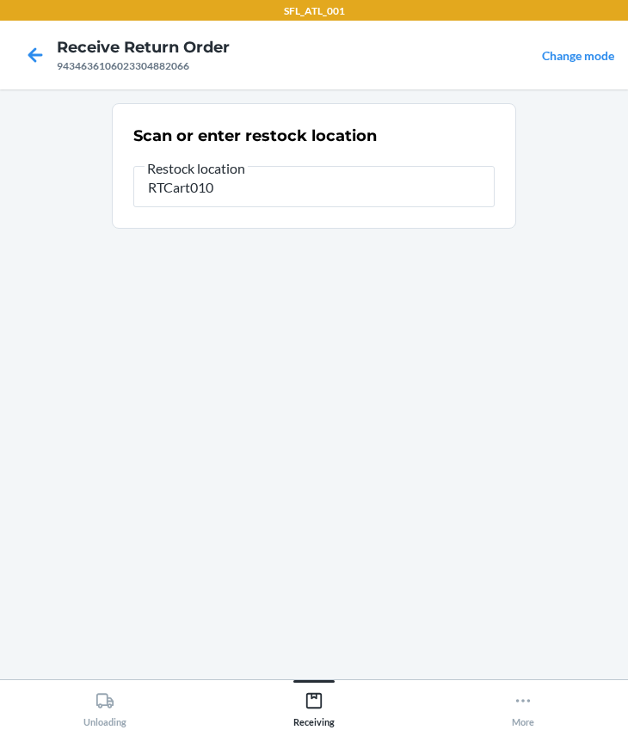
type input "RTCart010"
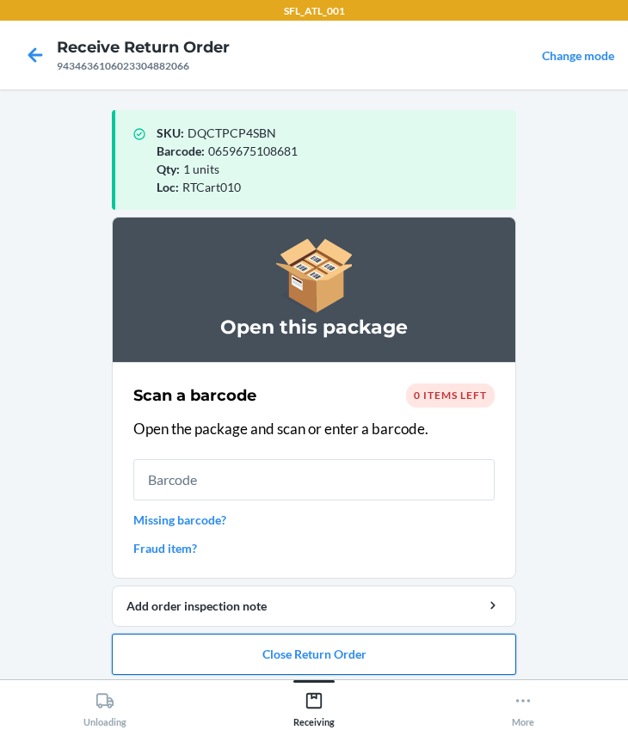
click at [293, 638] on button "Close Return Order" at bounding box center [314, 654] width 404 height 41
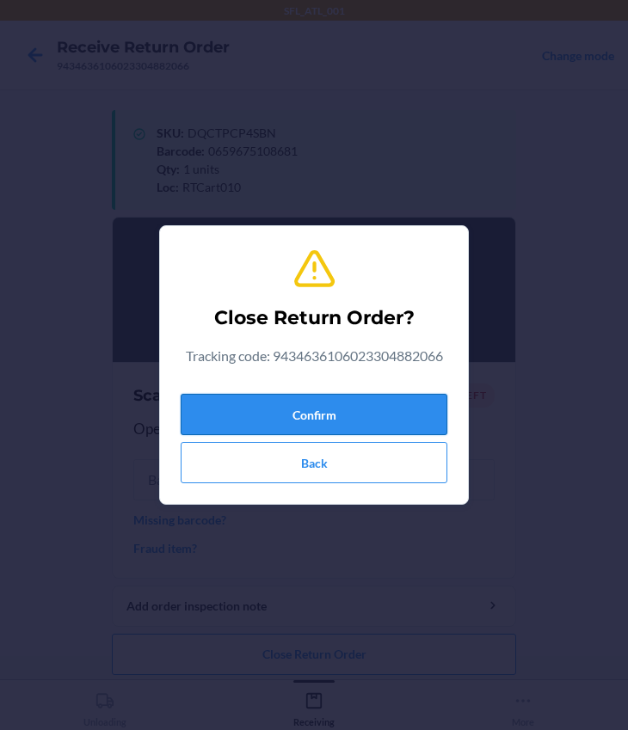
click at [284, 398] on button "Confirm" at bounding box center [314, 414] width 267 height 41
click at [284, 403] on button "Confirm" at bounding box center [314, 414] width 267 height 41
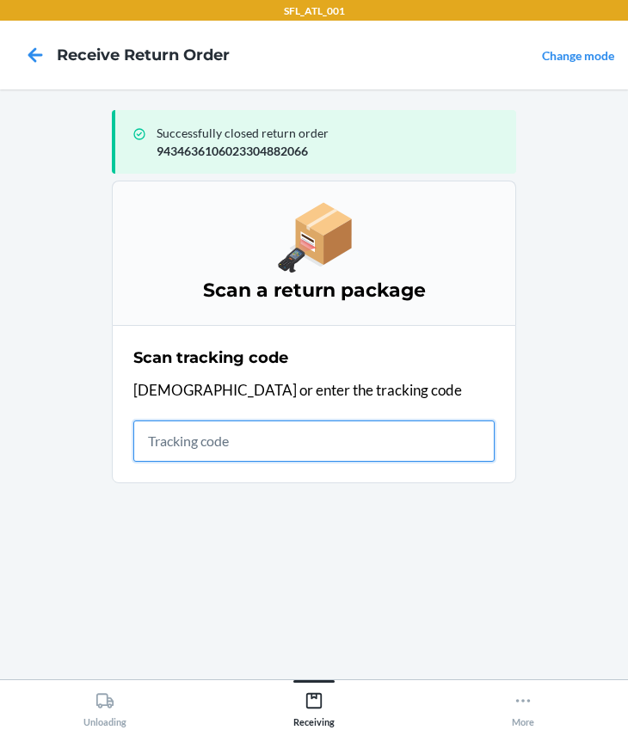
click at [197, 448] on input "text" at bounding box center [313, 440] width 361 height 41
type input "420302599434636106023305453258"
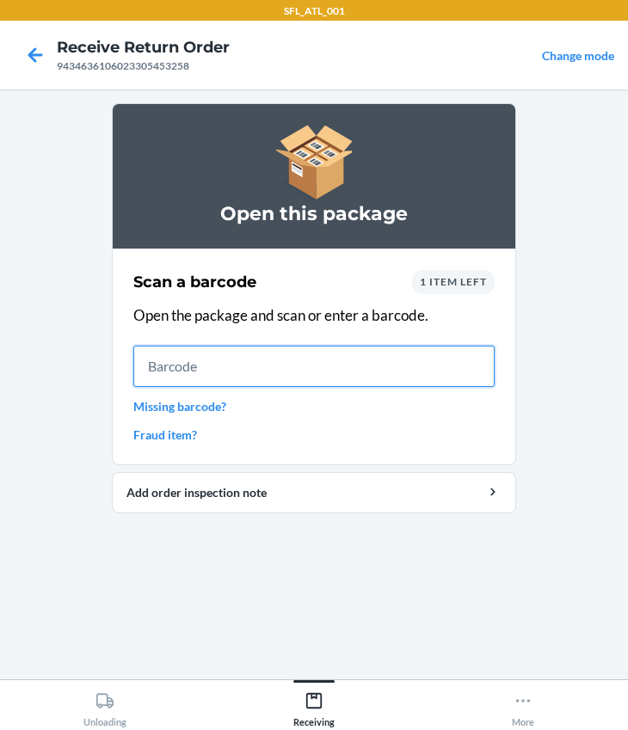
click at [160, 361] on input "text" at bounding box center [313, 366] width 361 height 41
type input "634707083013"
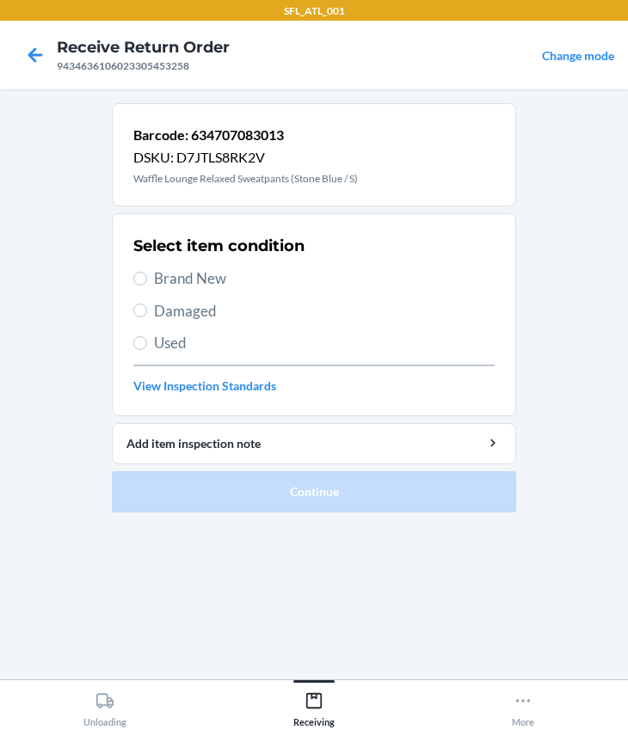
click at [165, 280] on span "Brand New" at bounding box center [324, 278] width 340 height 22
click at [147, 280] on input "Brand New" at bounding box center [140, 279] width 14 height 14
radio input "true"
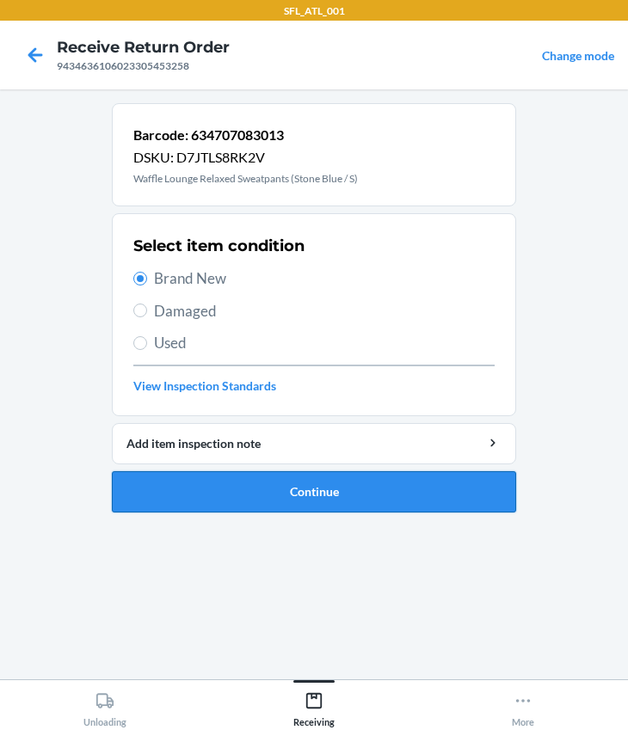
click at [243, 481] on button "Continue" at bounding box center [314, 491] width 404 height 41
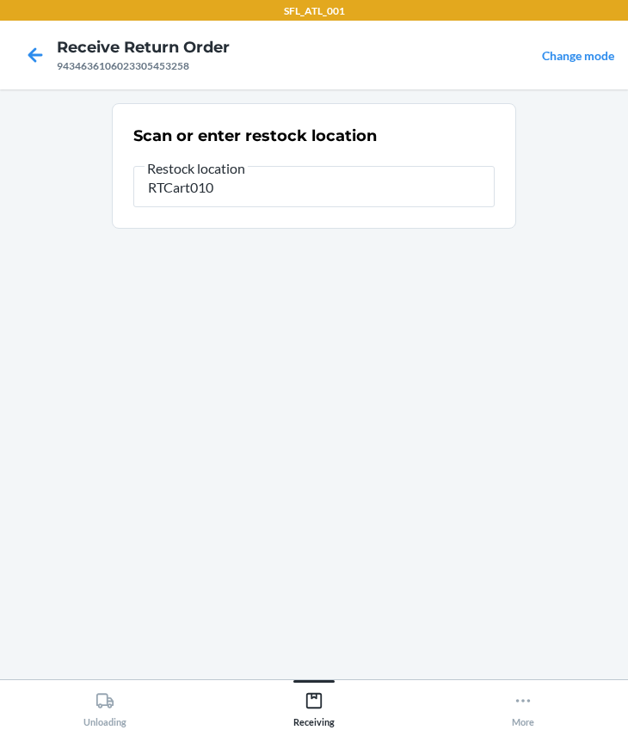
type input "RTCart010"
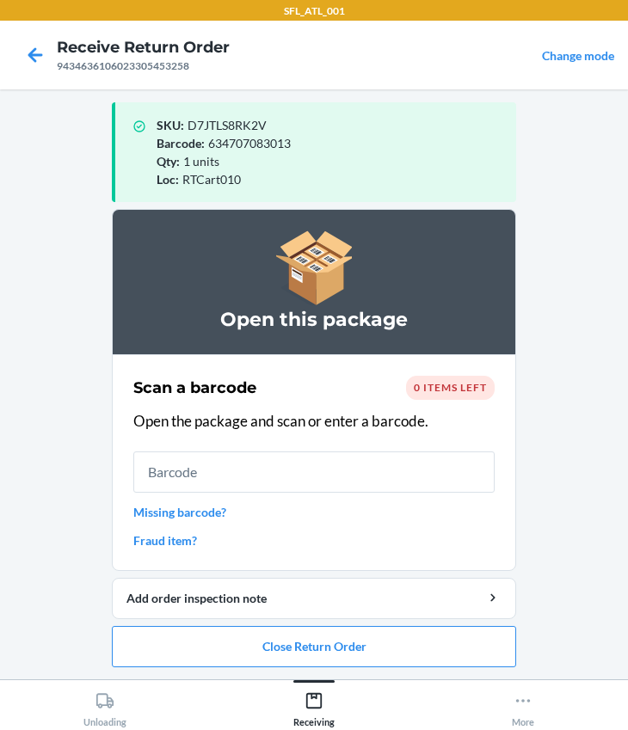
scroll to position [9, 0]
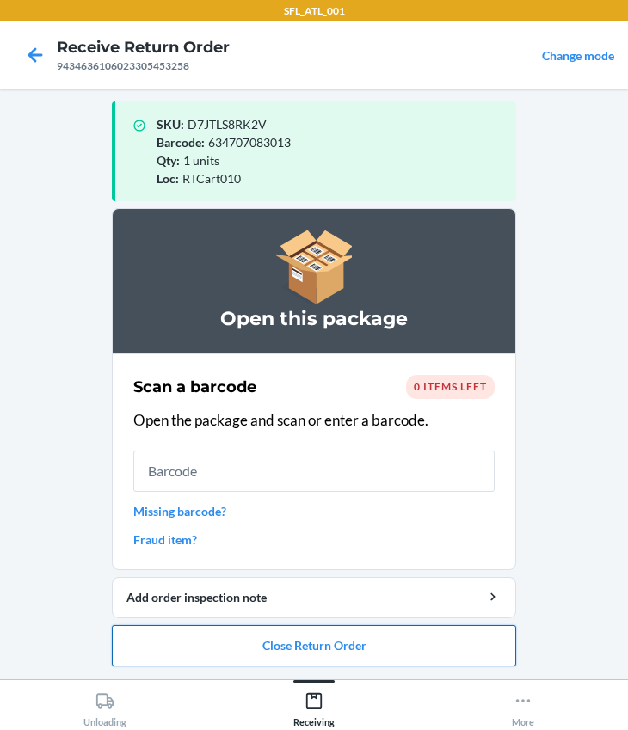
click at [275, 651] on button "Close Return Order" at bounding box center [314, 645] width 404 height 41
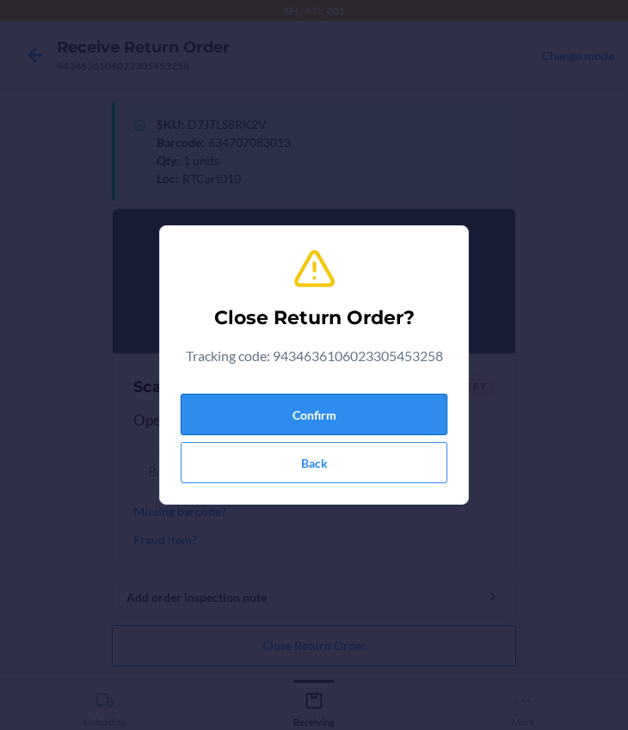
click at [300, 415] on button "Confirm" at bounding box center [314, 414] width 267 height 41
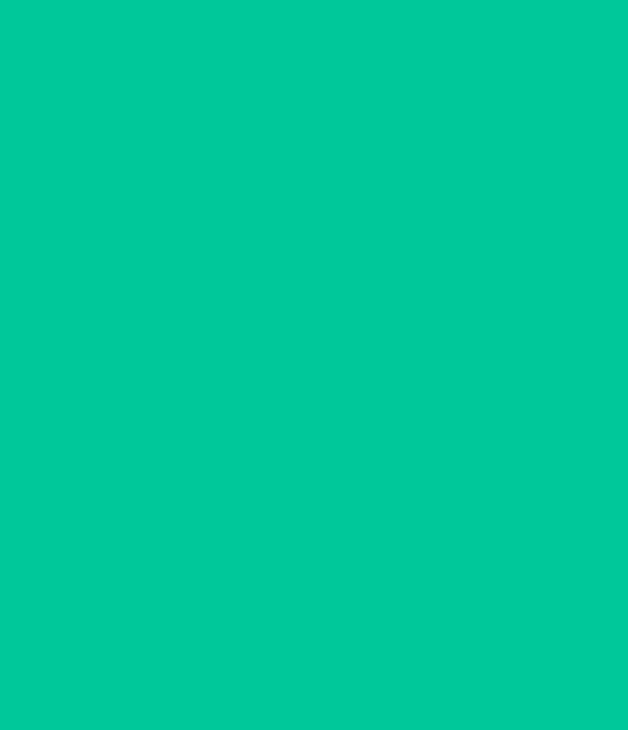
scroll to position [0, 0]
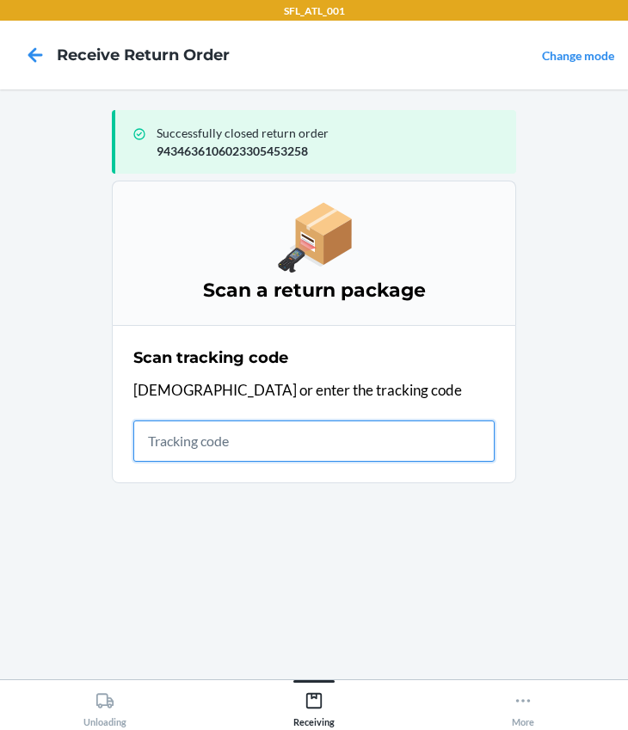
click at [281, 446] on input "text" at bounding box center [313, 440] width 361 height 41
type input "420302599434636106023303735769"
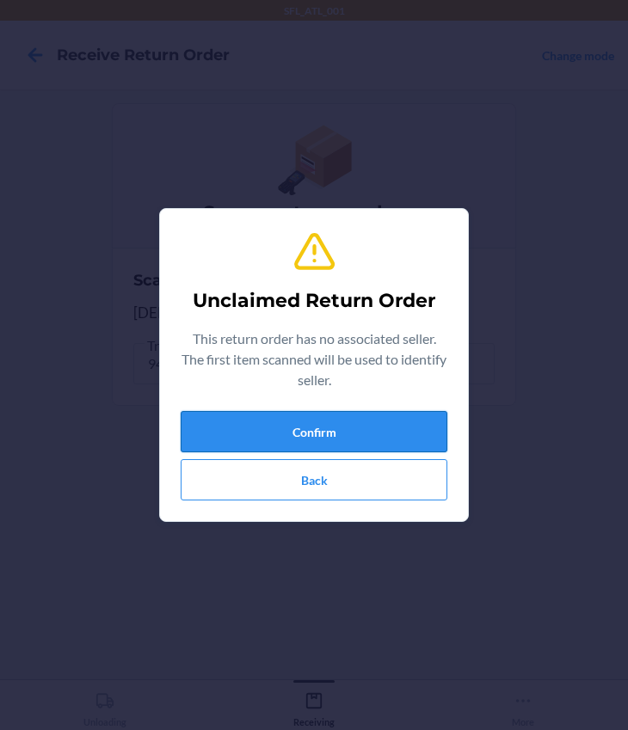
click at [286, 428] on button "Confirm" at bounding box center [314, 431] width 267 height 41
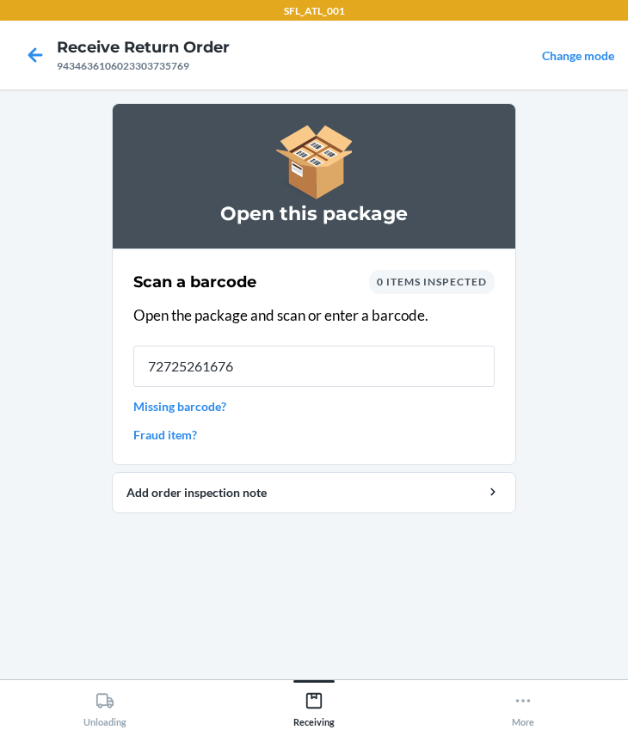
type input "727252616765"
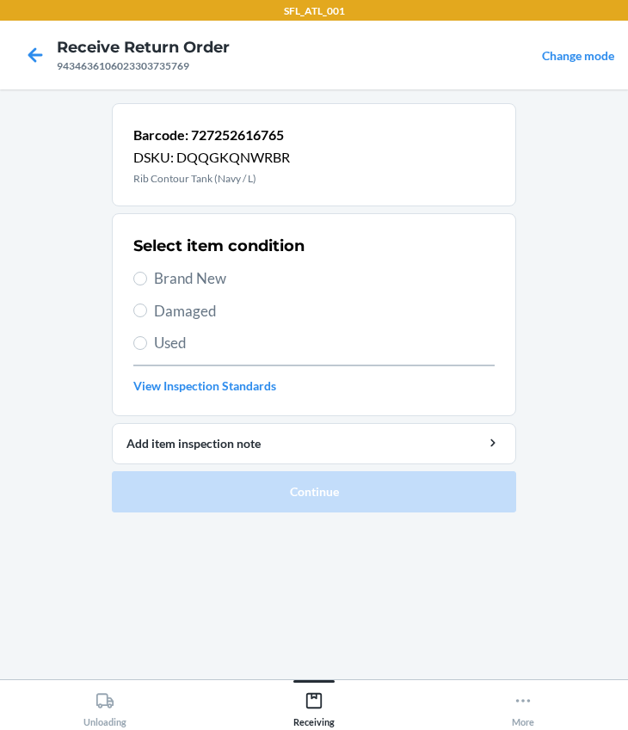
click at [155, 279] on span "Brand New" at bounding box center [324, 278] width 340 height 22
click at [147, 279] on input "Brand New" at bounding box center [140, 279] width 14 height 14
radio input "true"
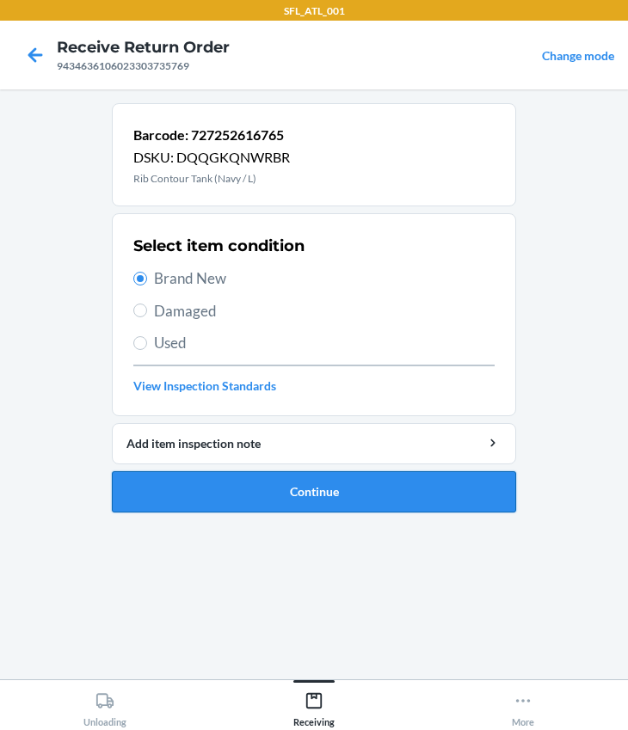
click at [232, 493] on button "Continue" at bounding box center [314, 491] width 404 height 41
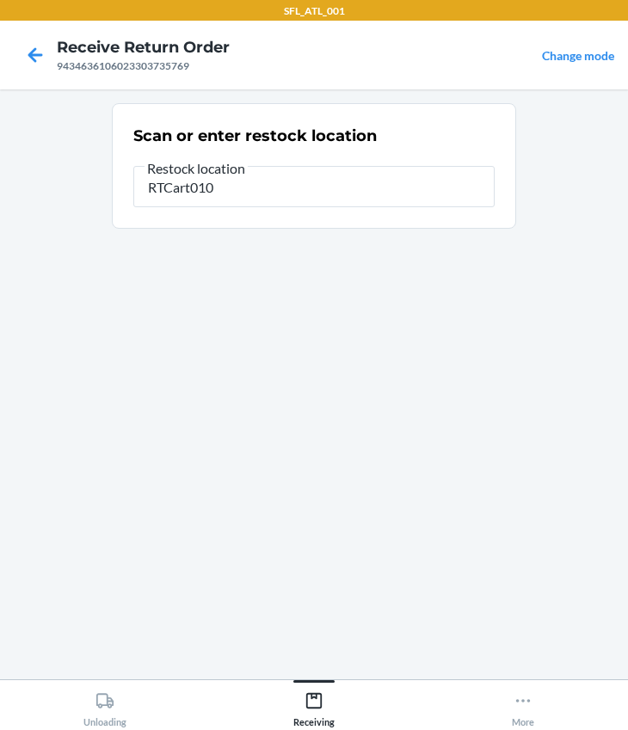
type input "RTCart010"
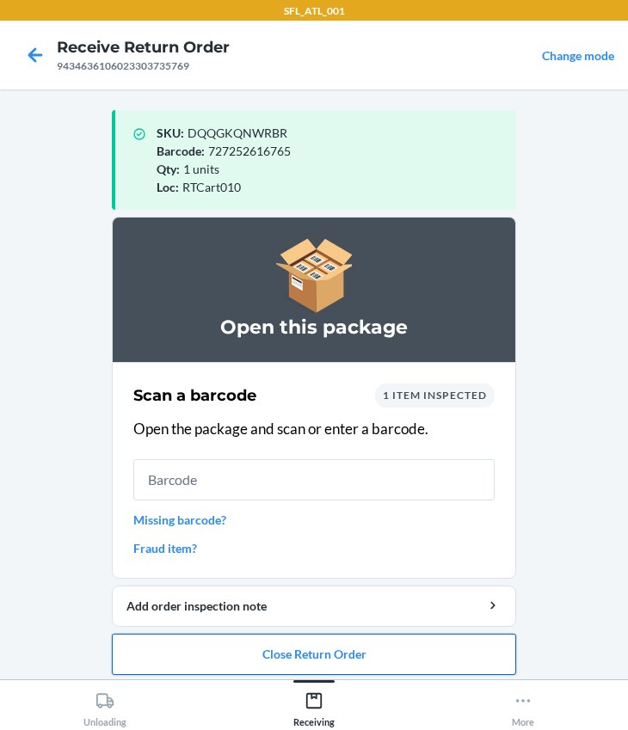
click at [234, 645] on button "Close Return Order" at bounding box center [314, 654] width 404 height 41
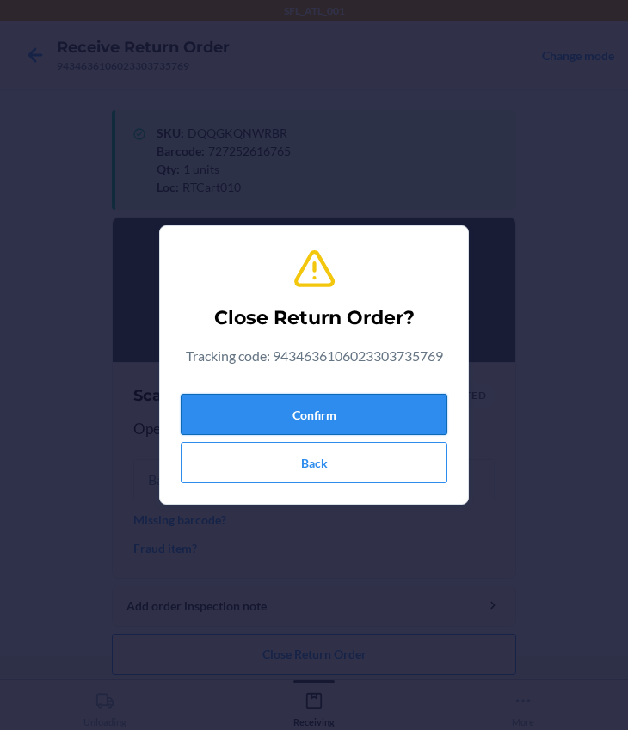
click at [264, 403] on button "Confirm" at bounding box center [314, 414] width 267 height 41
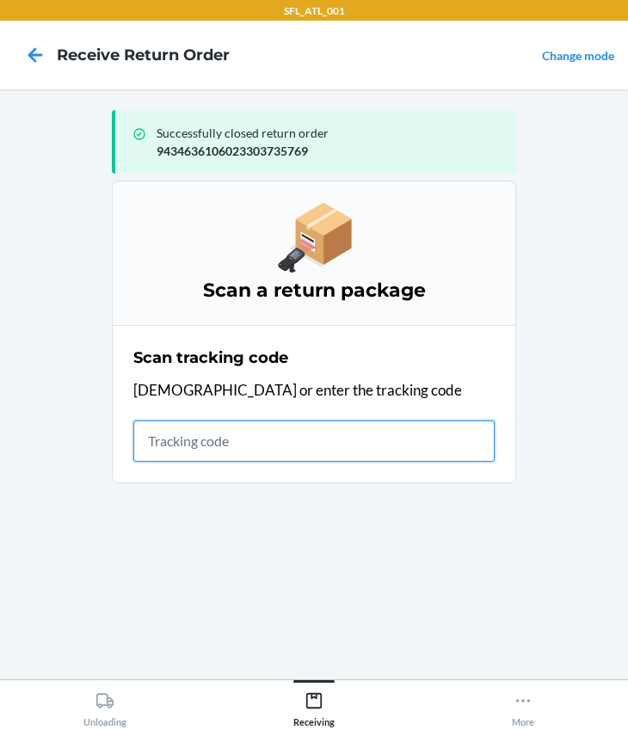
click at [187, 438] on input "text" at bounding box center [313, 440] width 361 height 41
type input "420302599434636106023305552845"
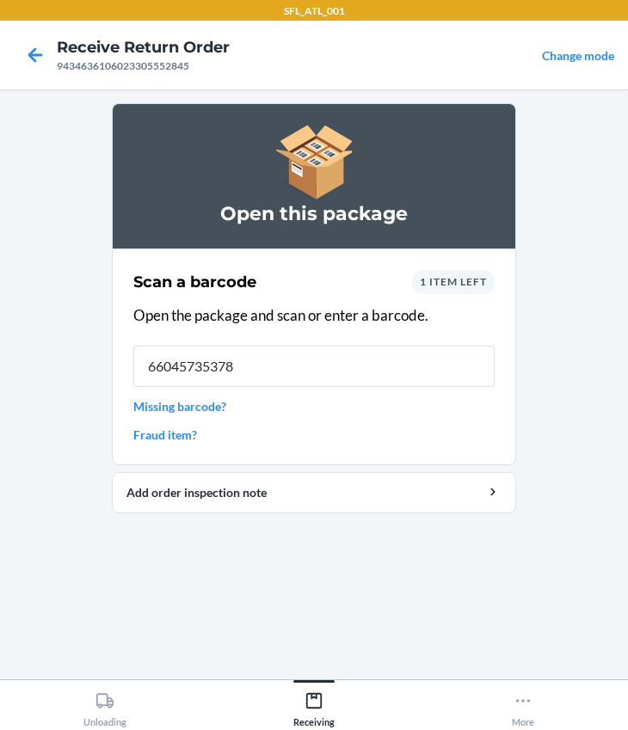
type input "660457353786"
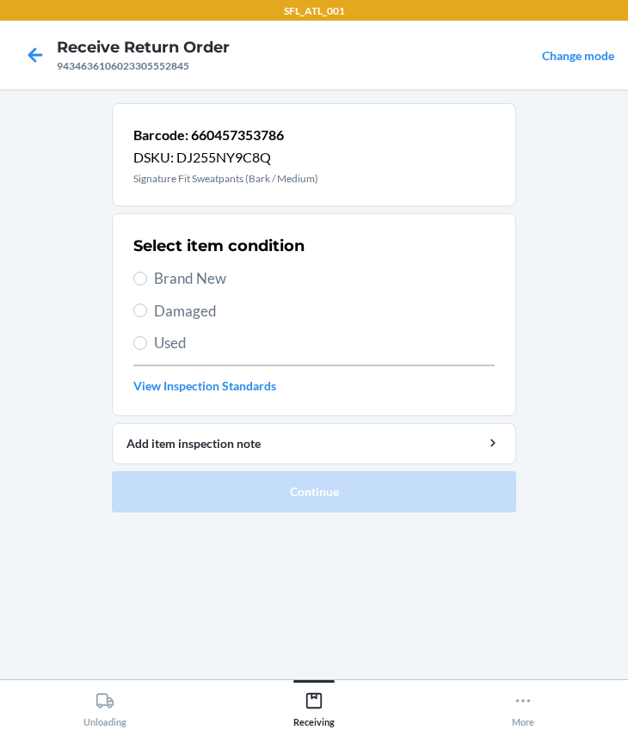
click at [185, 281] on span "Brand New" at bounding box center [324, 278] width 340 height 22
click at [147, 281] on input "Brand New" at bounding box center [140, 279] width 14 height 14
radio input "true"
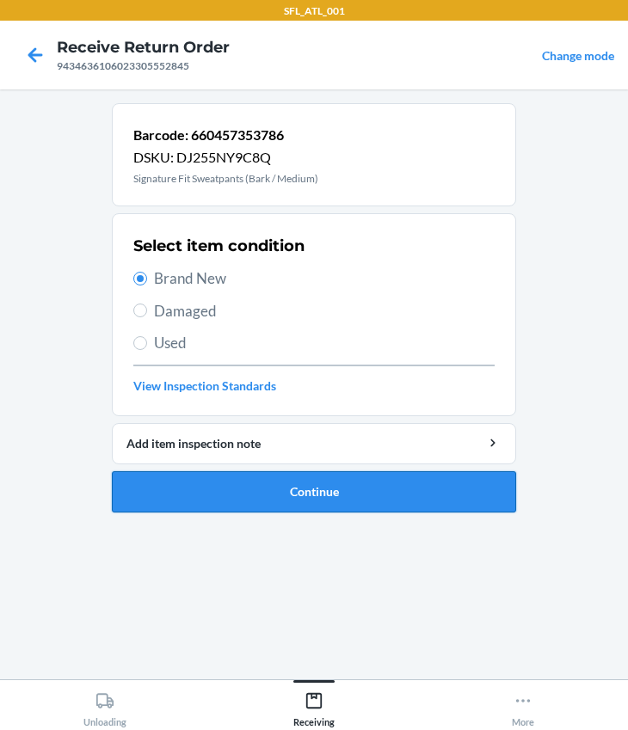
click at [195, 481] on button "Continue" at bounding box center [314, 491] width 404 height 41
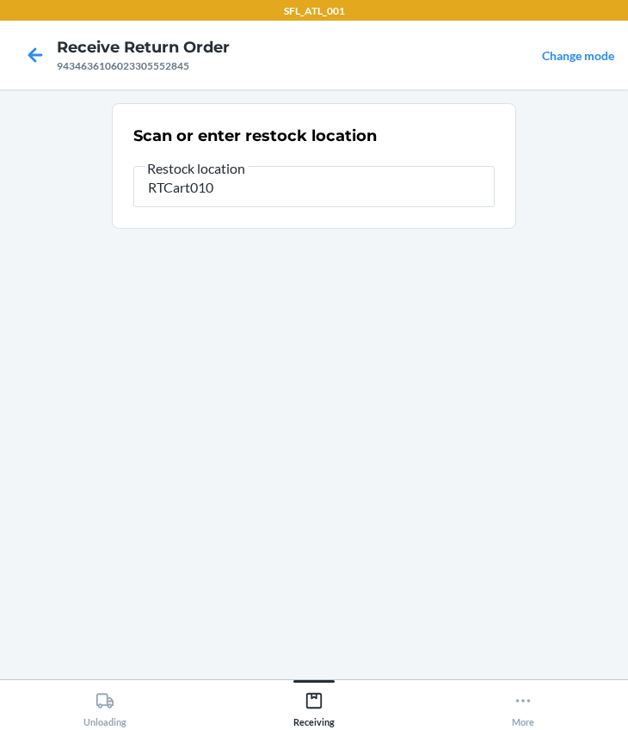
type input "RTCart010"
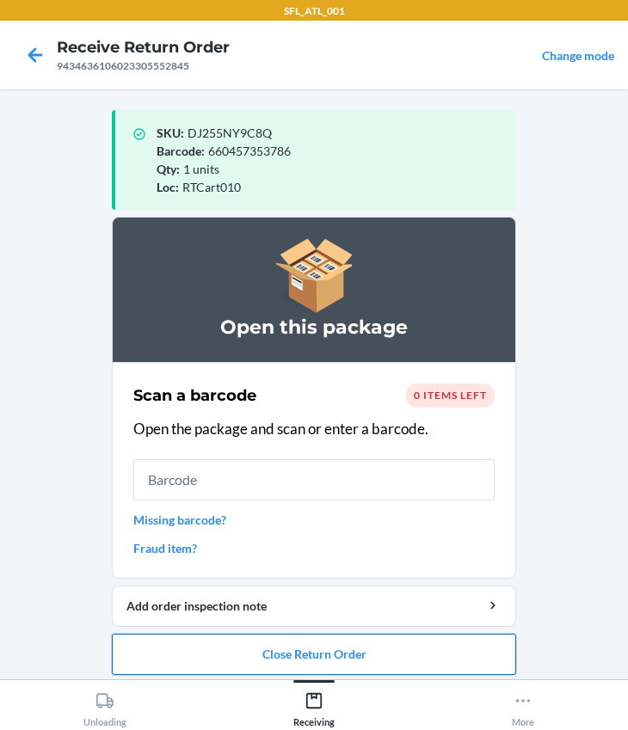
click at [332, 661] on button "Close Return Order" at bounding box center [314, 654] width 404 height 41
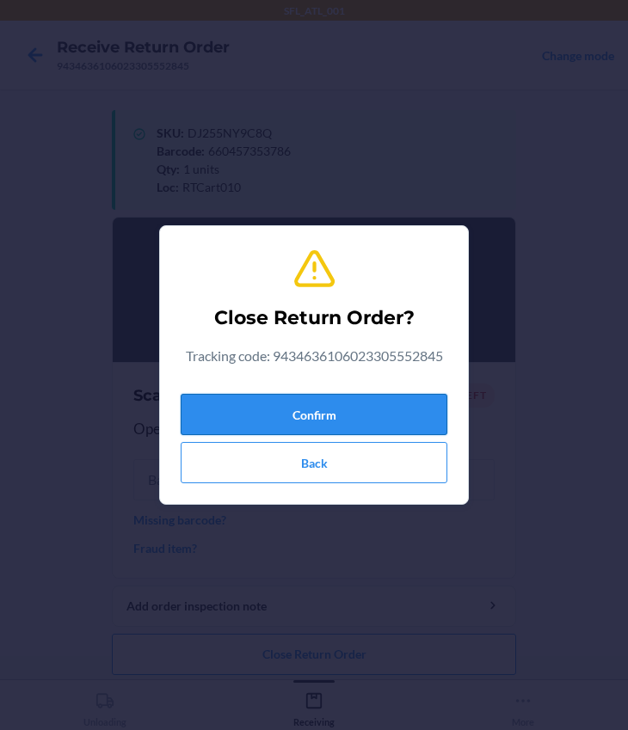
click at [286, 420] on button "Confirm" at bounding box center [314, 414] width 267 height 41
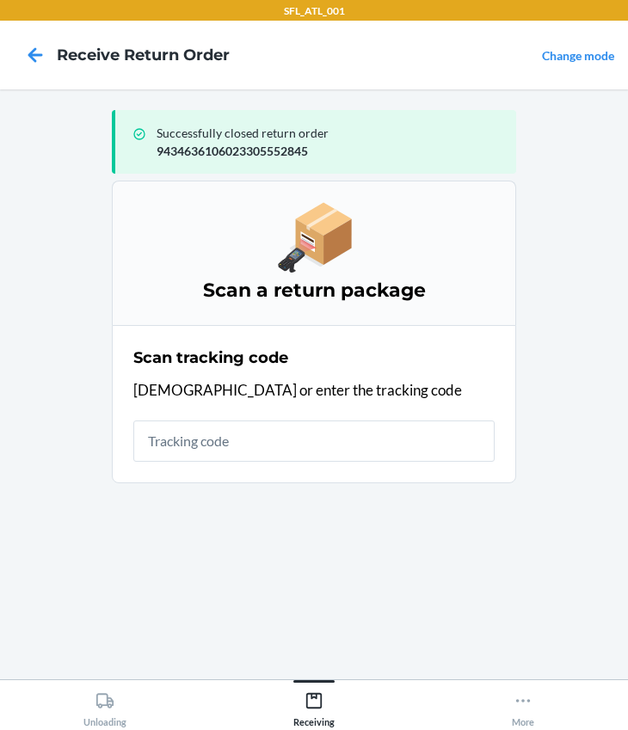
drag, startPoint x: 158, startPoint y: 419, endPoint x: 164, endPoint y: 447, distance: 29.0
click at [158, 419] on div "Scan tracking code Scan or enter the tracking code" at bounding box center [313, 404] width 361 height 126
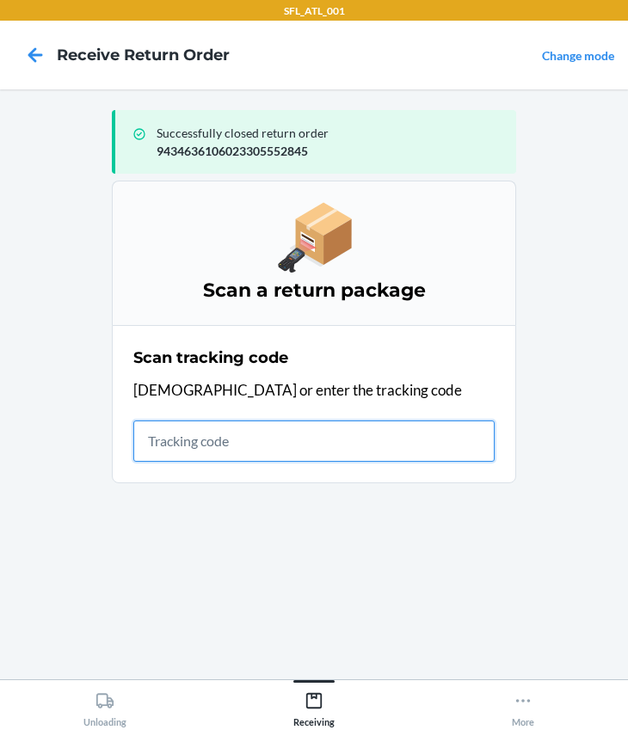
click at [169, 454] on input "text" at bounding box center [313, 440] width 361 height 41
type input "420302599434636106023305676503"
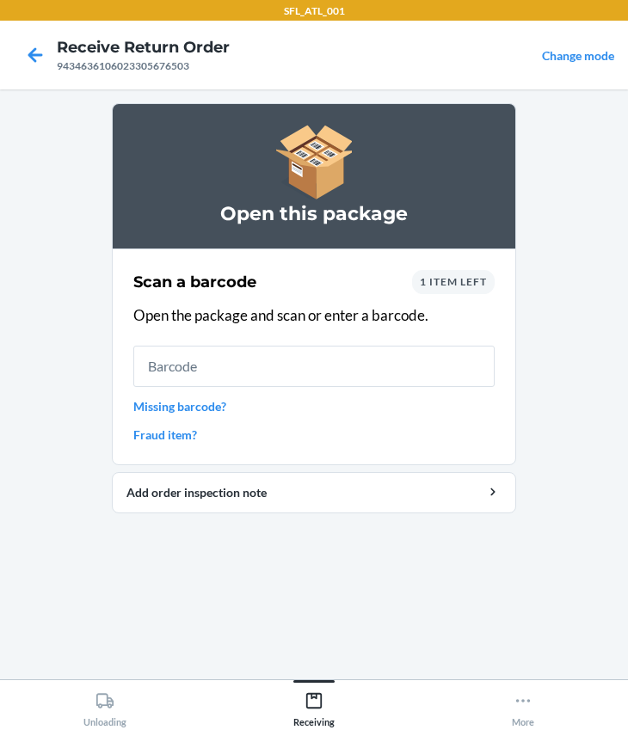
click at [181, 367] on input "text" at bounding box center [313, 366] width 361 height 41
type input "658865119933"
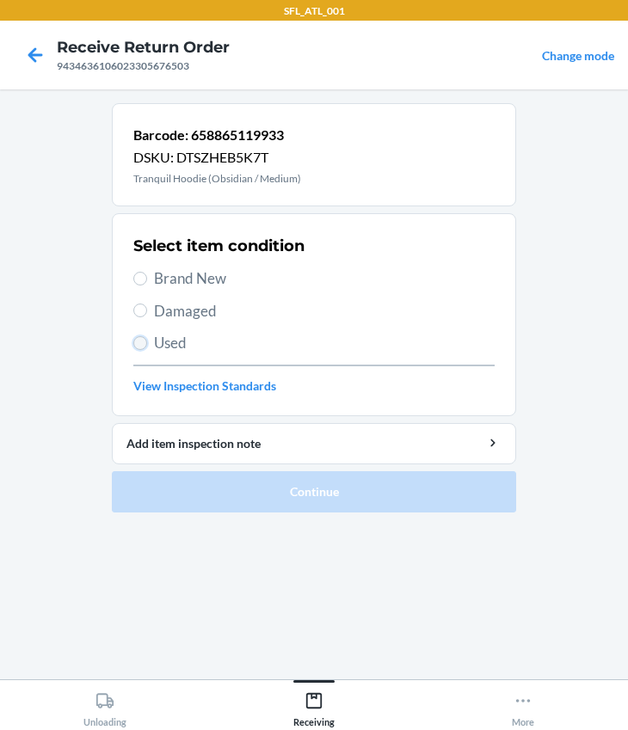
click at [146, 343] on input "Used" at bounding box center [140, 343] width 14 height 14
radio input "true"
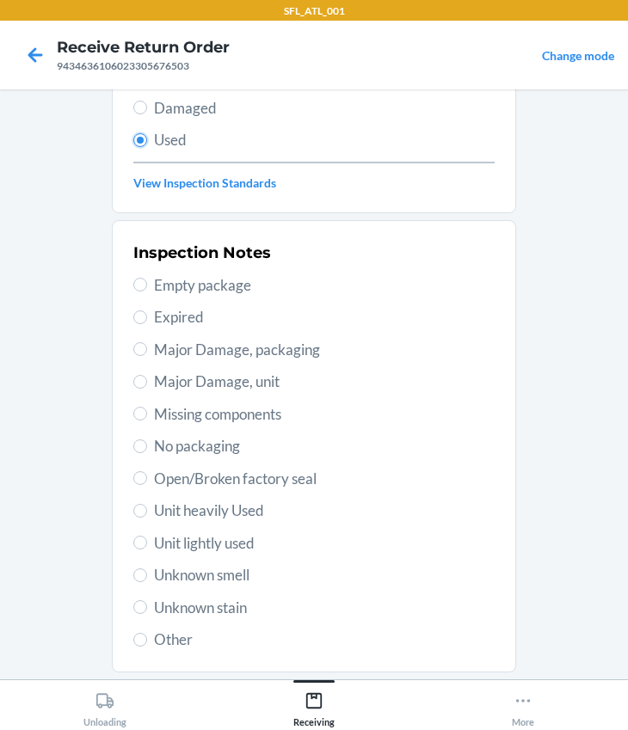
scroll to position [303, 0]
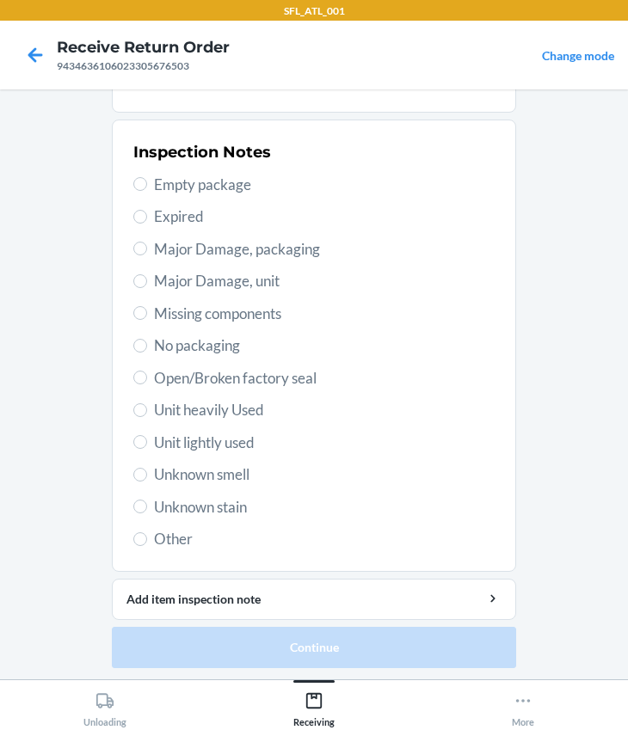
click at [185, 410] on span "Unit heavily Used" at bounding box center [324, 410] width 340 height 22
click at [147, 410] on input "Unit heavily Used" at bounding box center [140, 410] width 14 height 14
radio input "true"
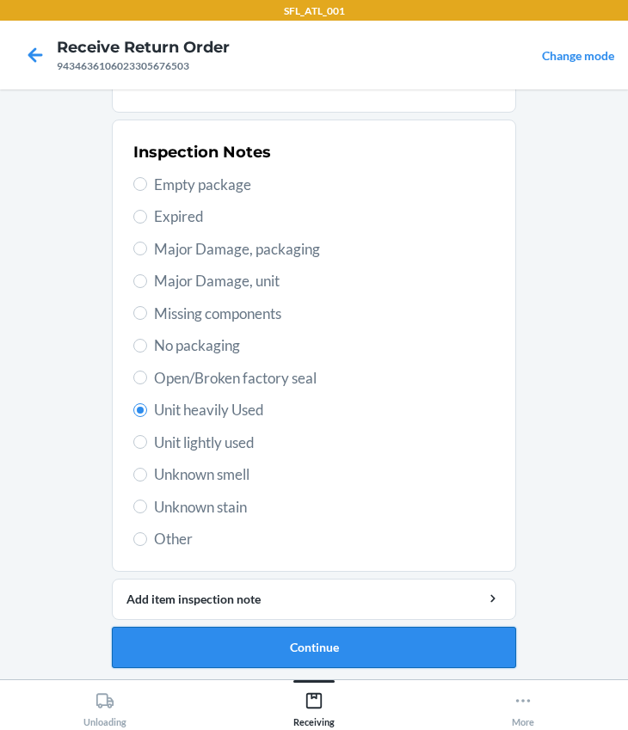
click at [258, 648] on button "Continue" at bounding box center [314, 647] width 404 height 41
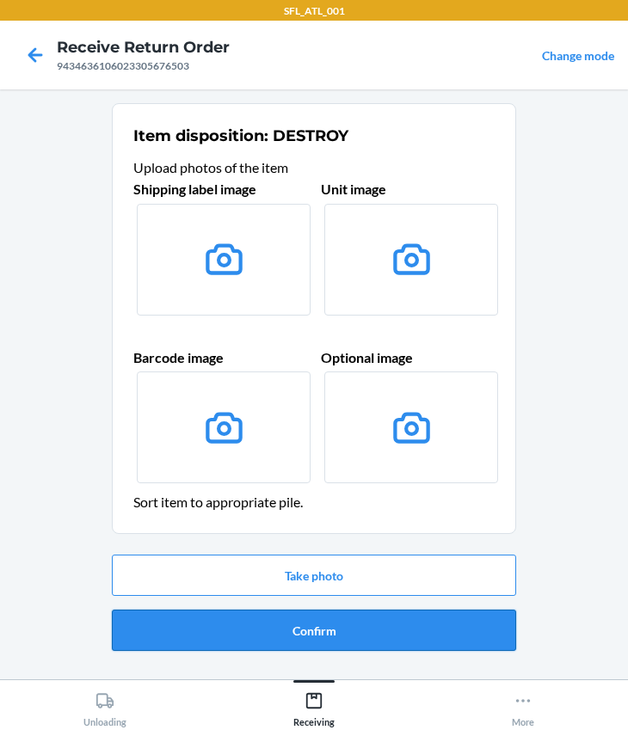
click at [255, 616] on button "Confirm" at bounding box center [314, 630] width 404 height 41
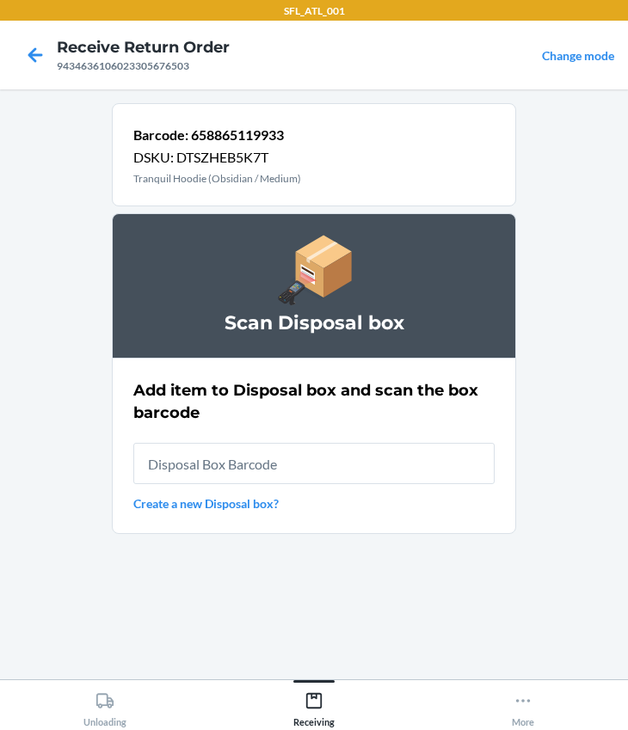
click at [160, 460] on input "text" at bounding box center [313, 463] width 361 height 41
type input "RTCart010"
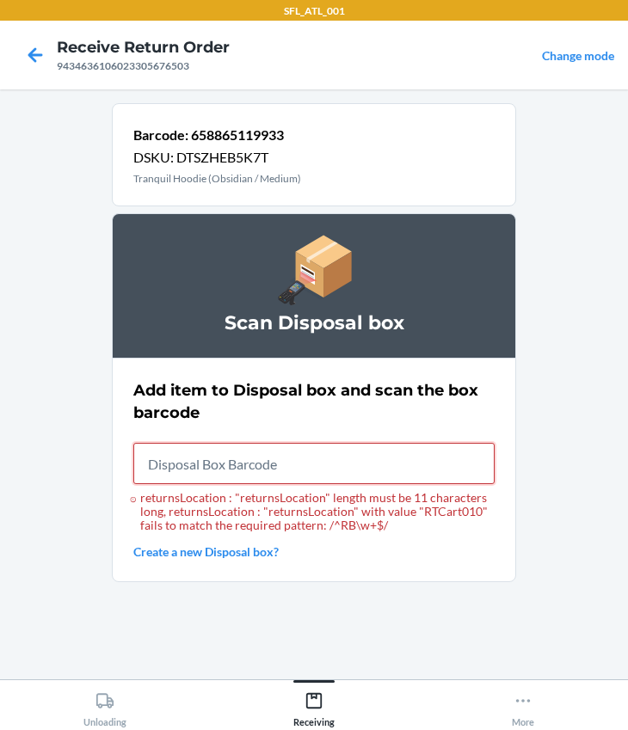
click at [187, 463] on input "returnsLocation : "returnsLocation" length must be 11 characters long, returnsL…" at bounding box center [313, 463] width 361 height 41
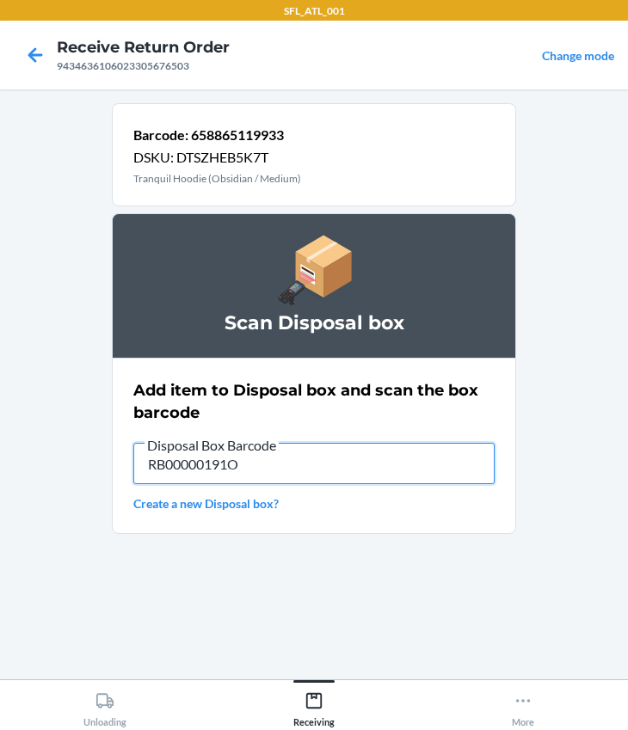
type input "RB00000191O"
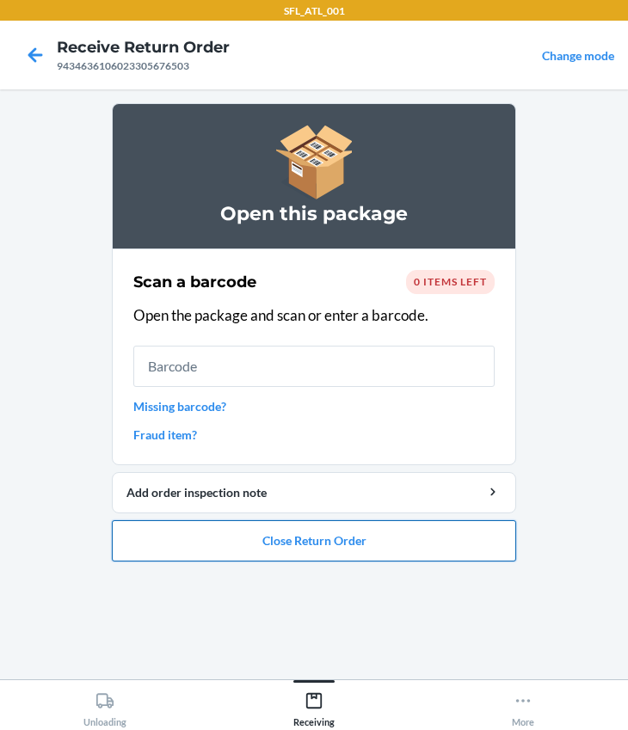
click at [256, 535] on button "Close Return Order" at bounding box center [314, 540] width 404 height 41
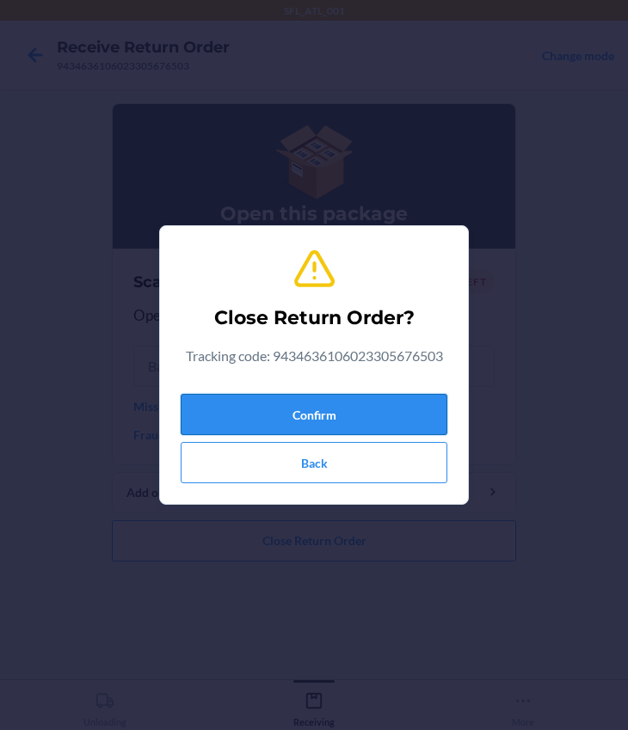
click at [276, 415] on button "Confirm" at bounding box center [314, 414] width 267 height 41
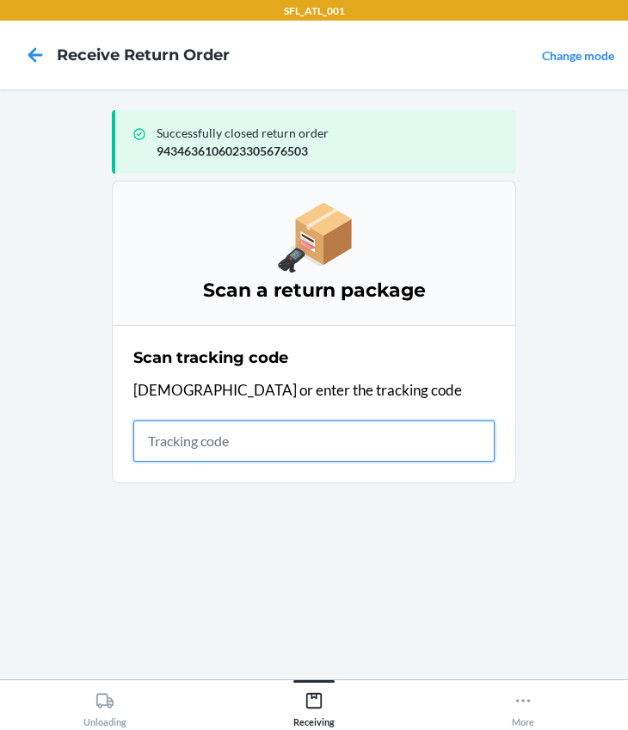
click at [287, 438] on input "text" at bounding box center [313, 440] width 361 height 41
type input "420302599434636106023305566743"
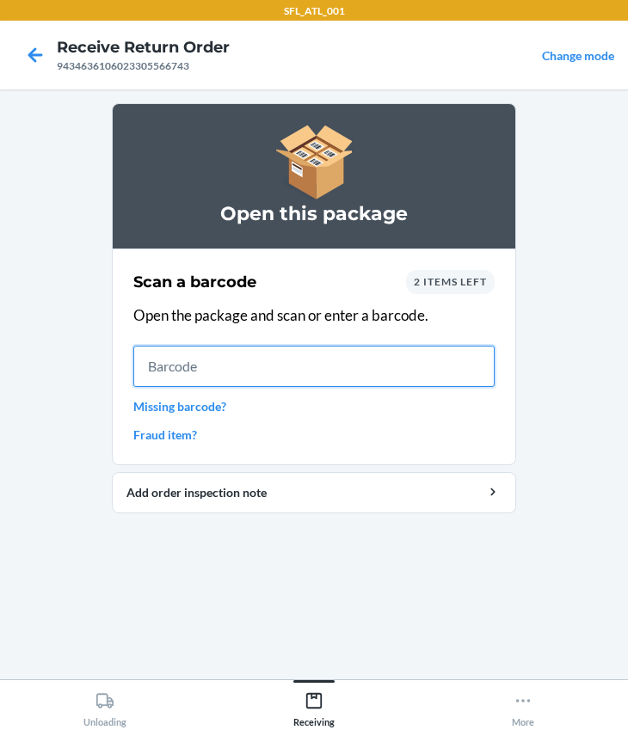
click at [321, 379] on input "text" at bounding box center [313, 366] width 361 height 41
type input "642461967272"
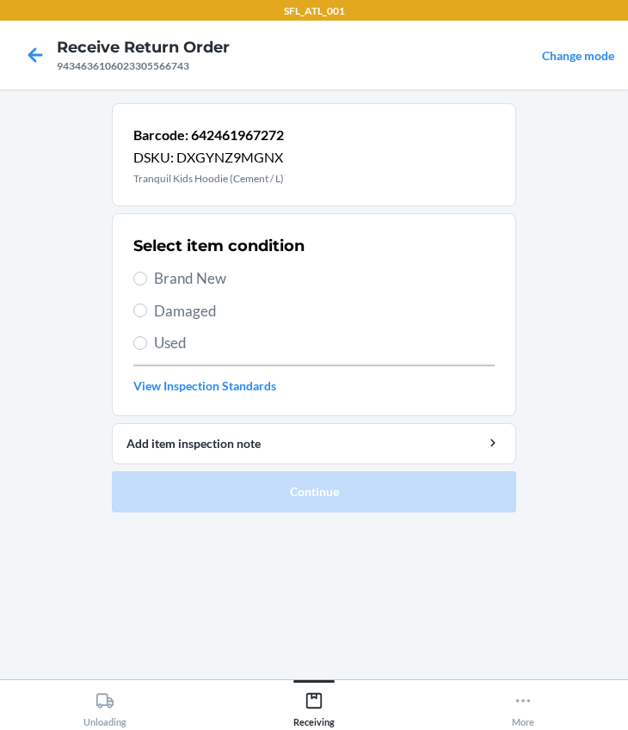
click at [144, 285] on label "Brand New" at bounding box center [313, 278] width 361 height 22
click at [144, 285] on input "Brand New" at bounding box center [140, 279] width 14 height 14
radio input "true"
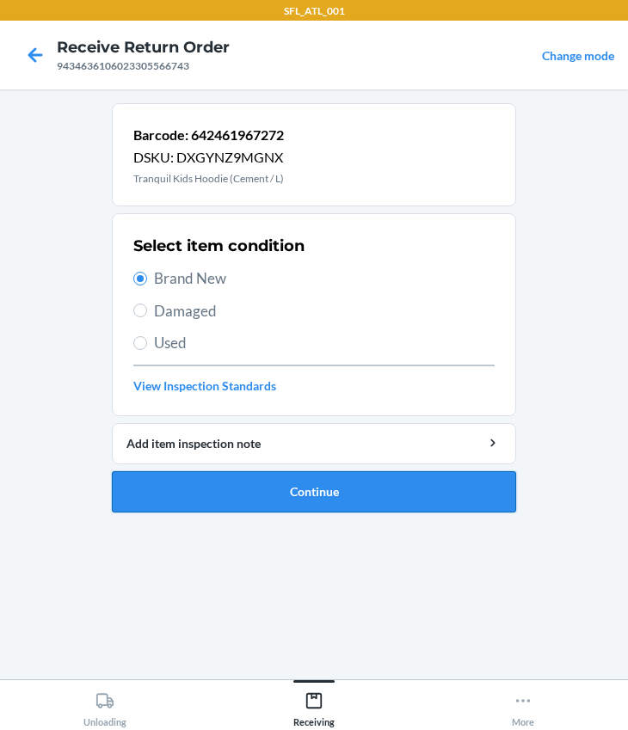
click at [247, 488] on button "Continue" at bounding box center [314, 491] width 404 height 41
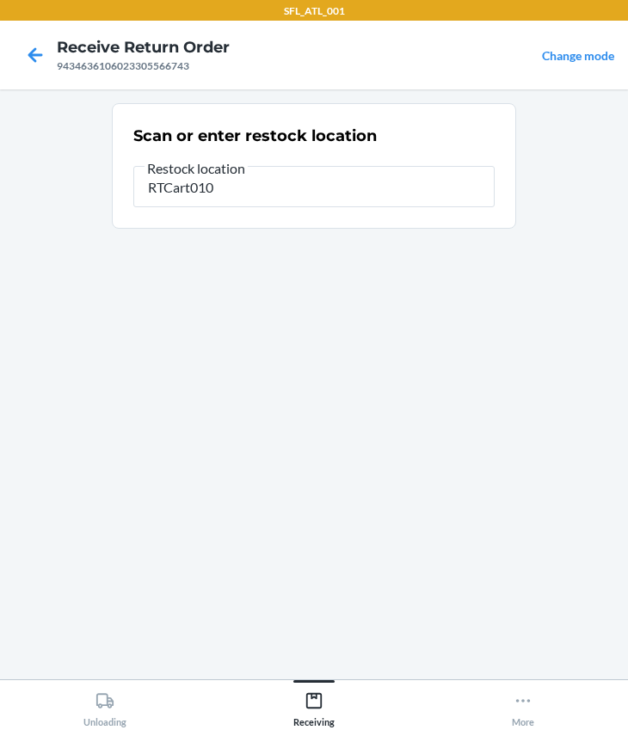
type input "RTCart010"
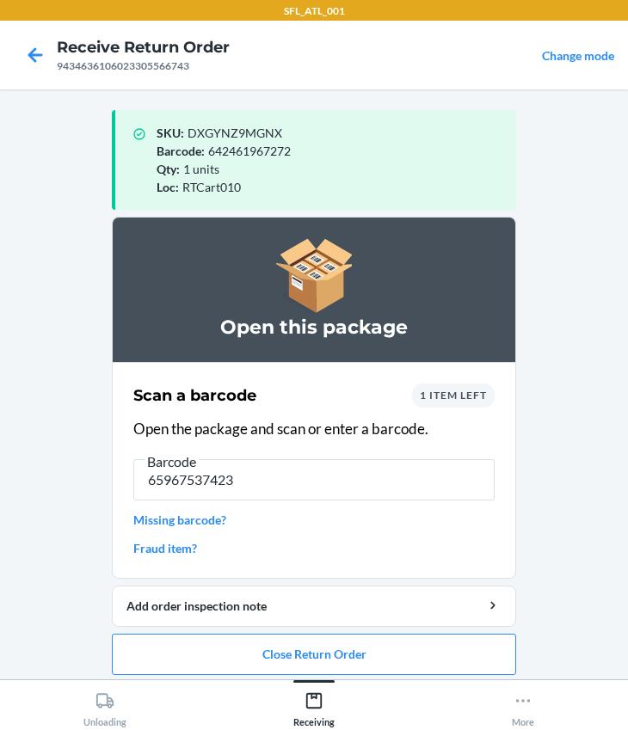
type input "659675374239"
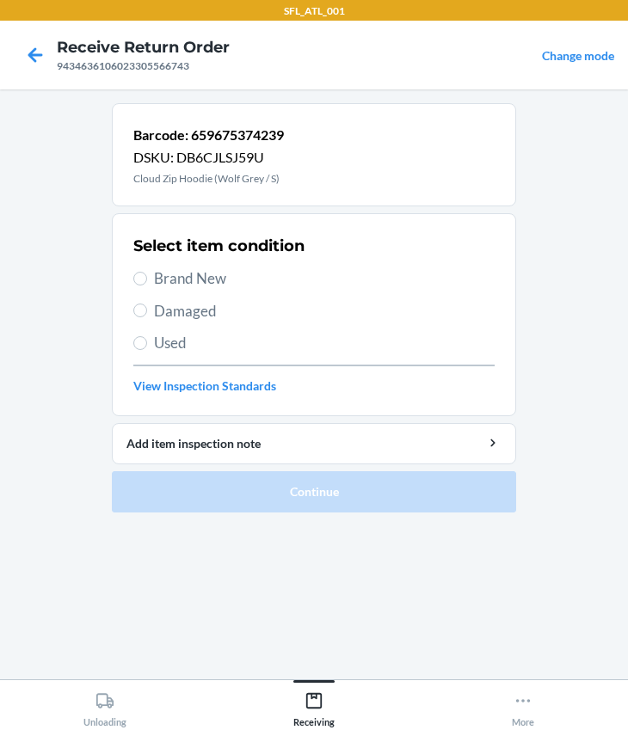
click at [164, 273] on span "Brand New" at bounding box center [324, 278] width 340 height 22
click at [147, 273] on input "Brand New" at bounding box center [140, 279] width 14 height 14
radio input "true"
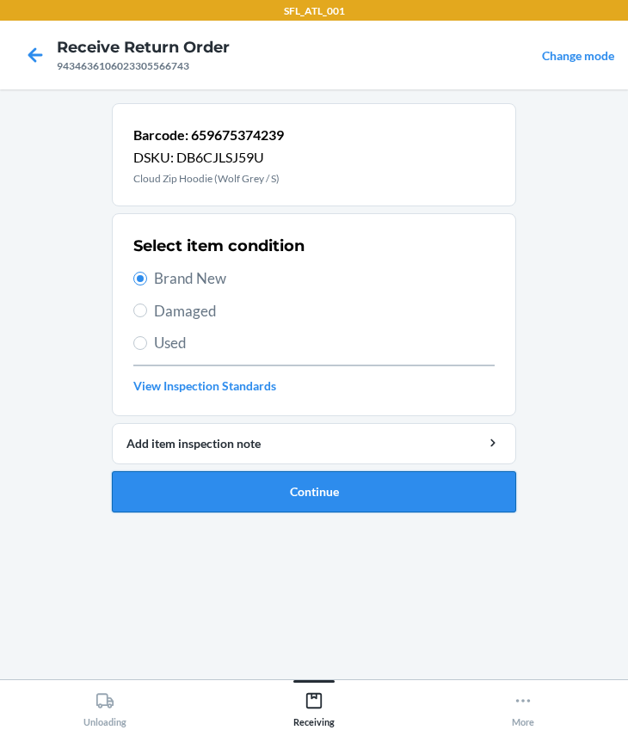
click at [276, 503] on button "Continue" at bounding box center [314, 491] width 404 height 41
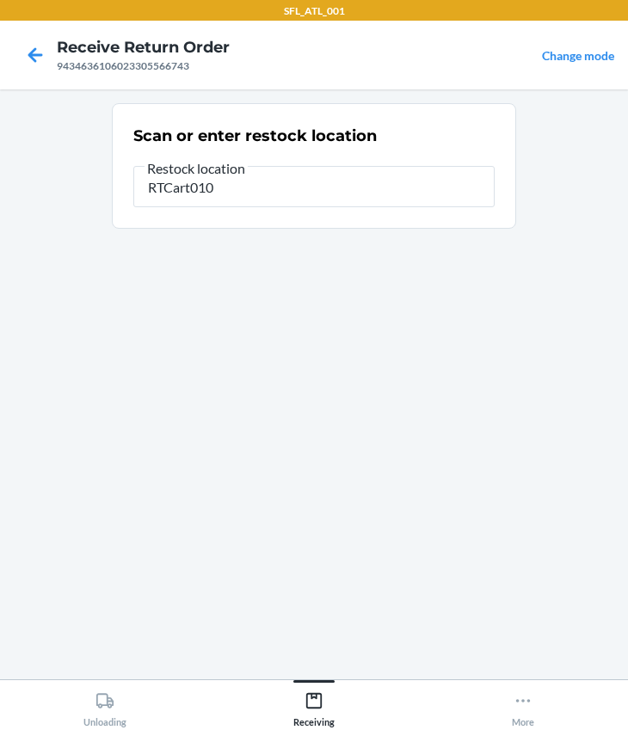
type input "RTCart010"
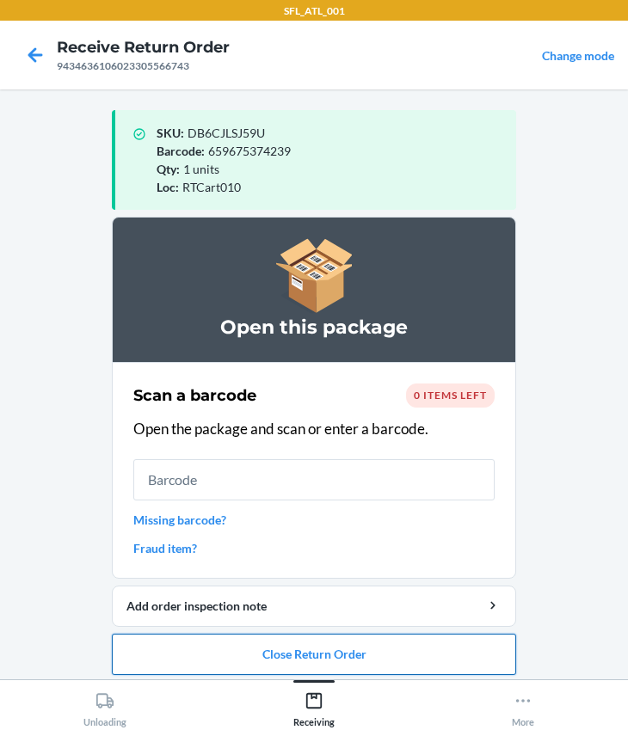
click at [325, 652] on button "Close Return Order" at bounding box center [314, 654] width 404 height 41
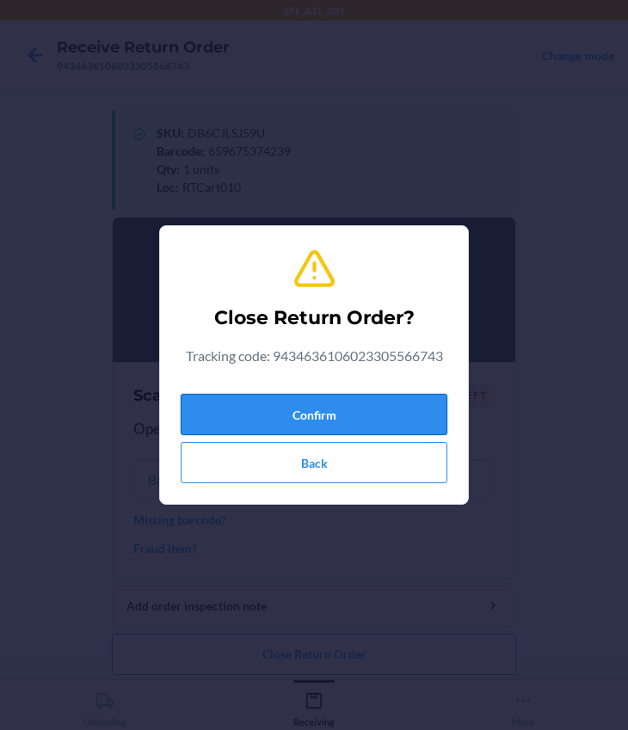
click at [316, 407] on button "Confirm" at bounding box center [314, 414] width 267 height 41
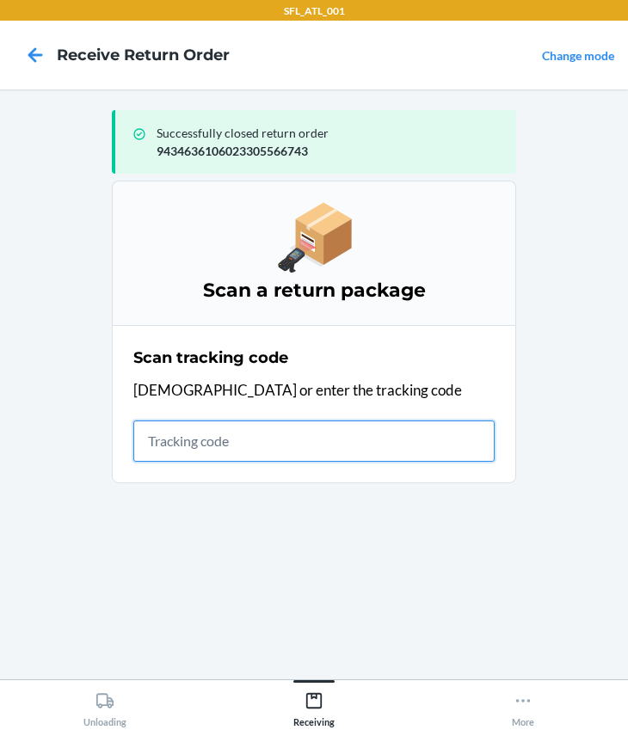
click at [267, 449] on input "text" at bounding box center [313, 440] width 361 height 41
type input "420302599434636106023305683952"
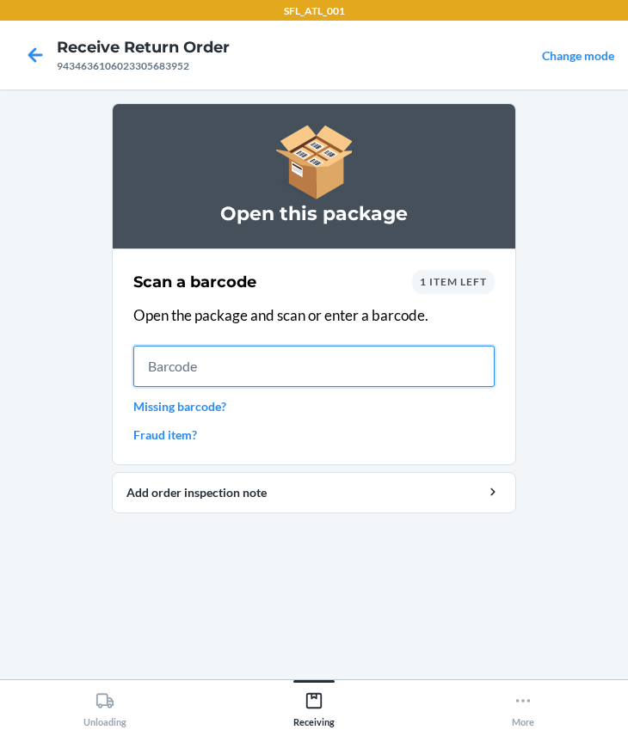
click at [140, 361] on input "text" at bounding box center [313, 366] width 361 height 41
type input "642461298178"
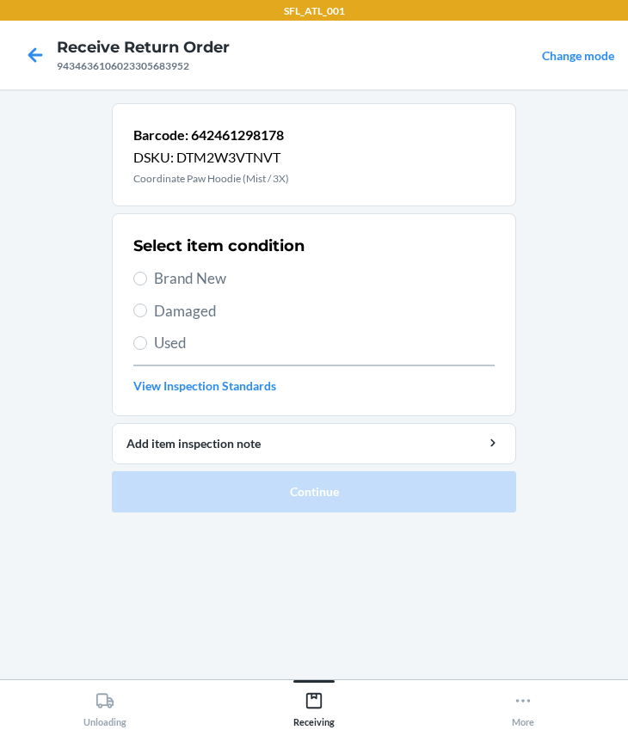
click at [150, 349] on label "Used" at bounding box center [313, 343] width 361 height 22
click at [147, 349] on input "Used" at bounding box center [140, 343] width 14 height 14
radio input "true"
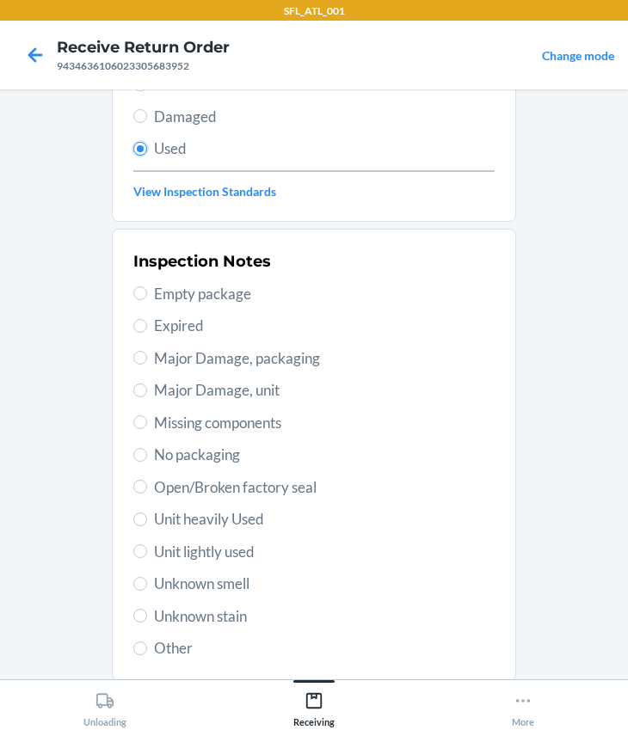
scroll to position [303, 0]
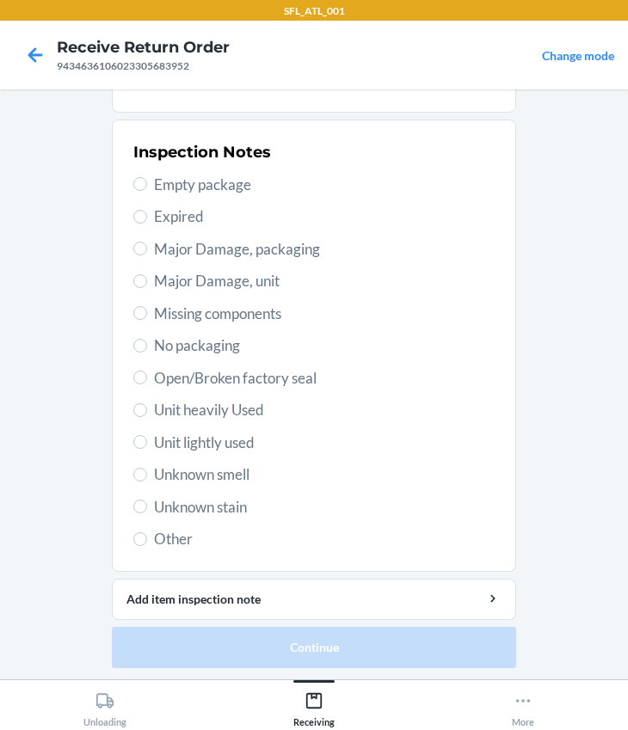
click at [197, 409] on span "Unit heavily Used" at bounding box center [324, 410] width 340 height 22
click at [147, 409] on input "Unit heavily Used" at bounding box center [140, 410] width 14 height 14
radio input "true"
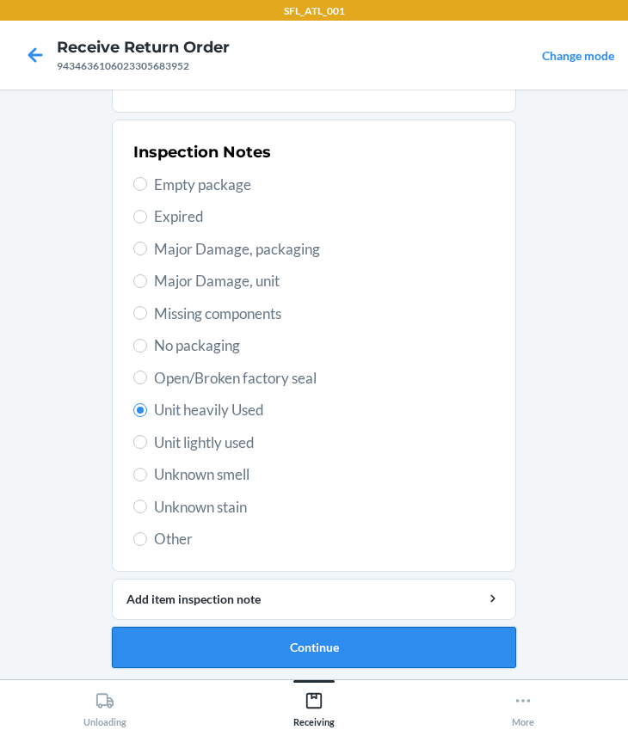
click at [239, 647] on button "Continue" at bounding box center [314, 647] width 404 height 41
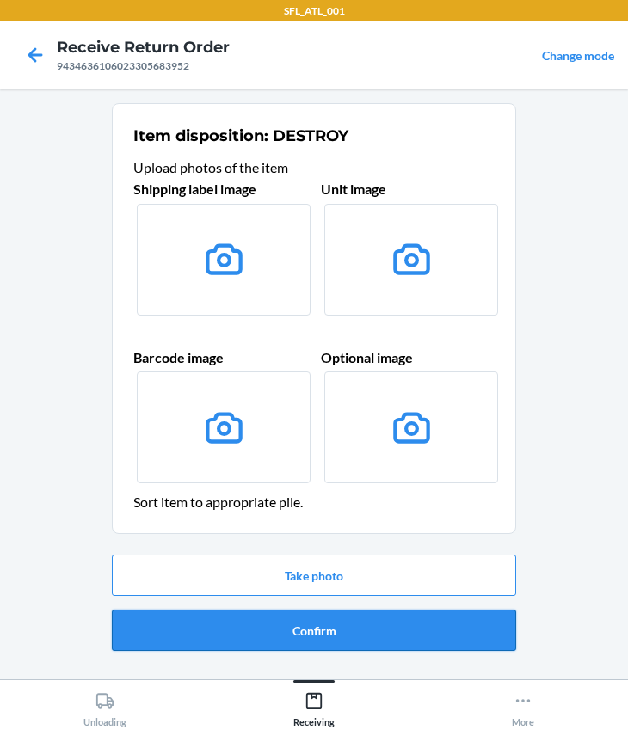
click at [241, 633] on button "Confirm" at bounding box center [314, 630] width 404 height 41
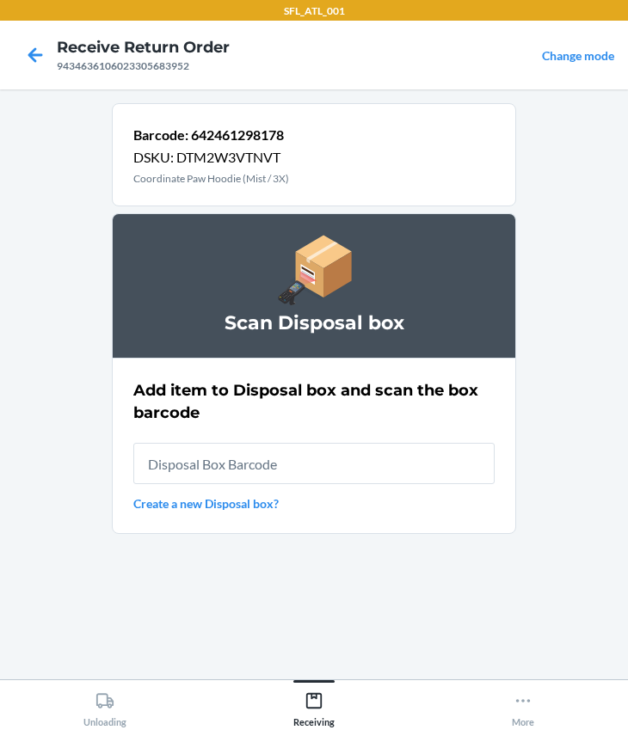
click at [225, 469] on input "text" at bounding box center [313, 463] width 361 height 41
type input "RB00000191O"
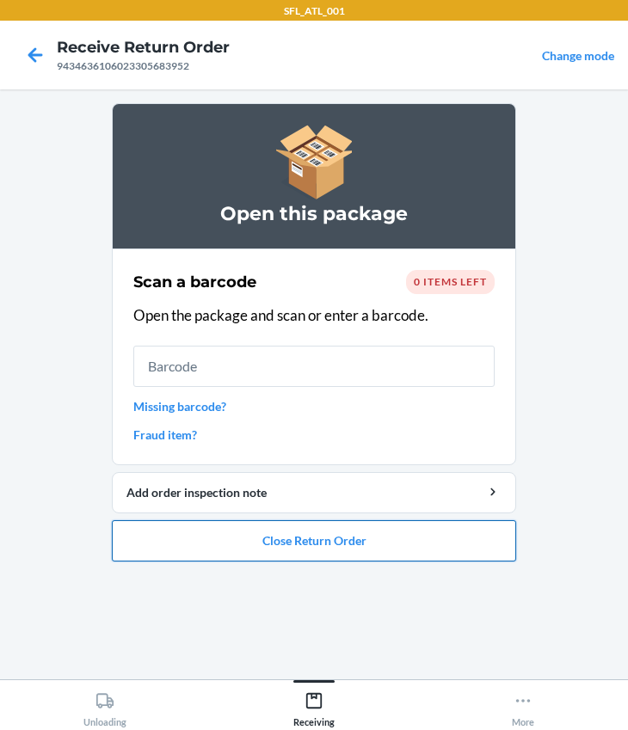
click at [306, 527] on button "Close Return Order" at bounding box center [314, 540] width 404 height 41
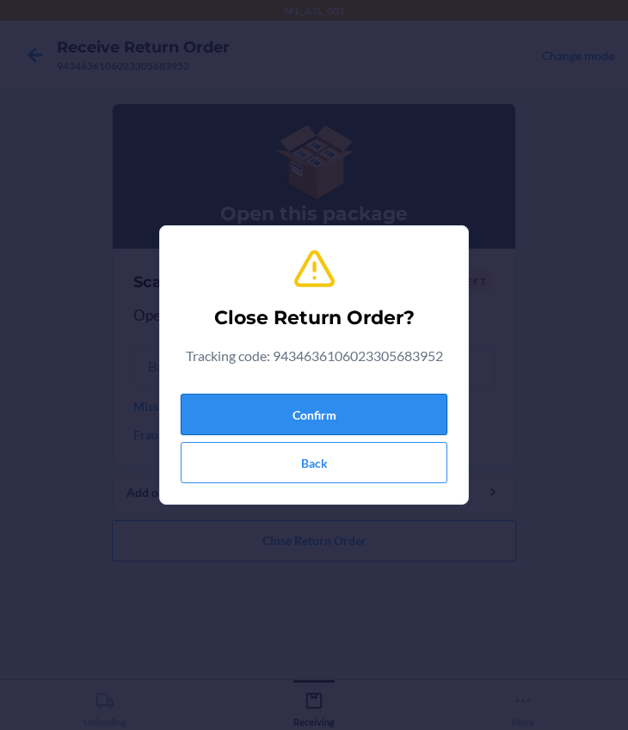
click at [264, 409] on button "Confirm" at bounding box center [314, 414] width 267 height 41
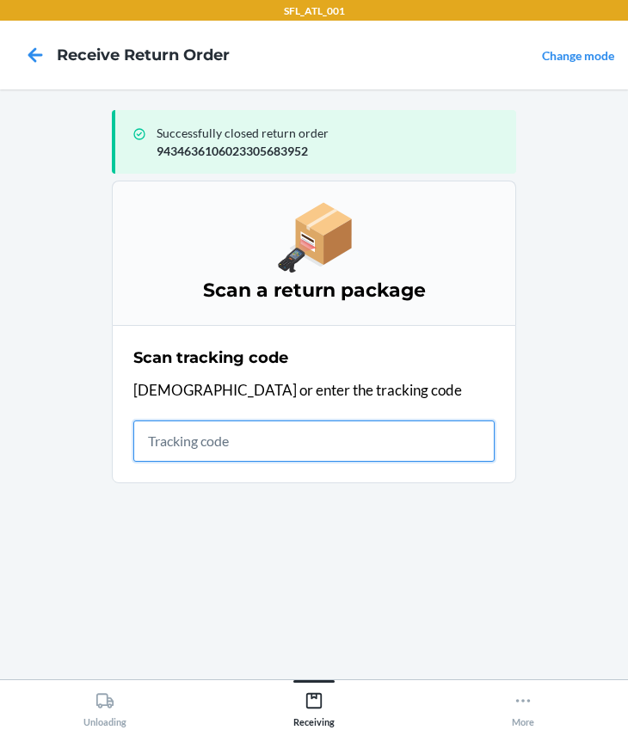
click at [218, 445] on input "text" at bounding box center [313, 440] width 361 height 41
type input "420302599434636106023305790667"
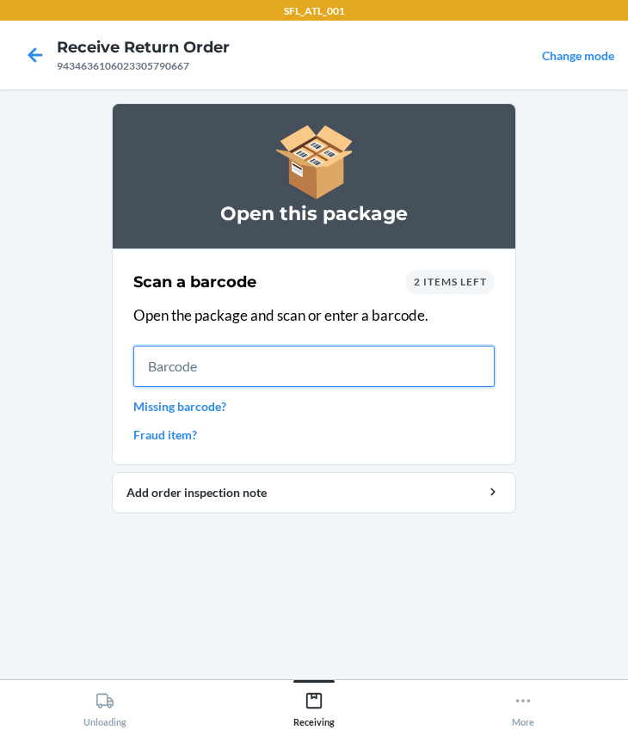
click at [290, 377] on input "text" at bounding box center [313, 366] width 361 height 41
type input "659657204103"
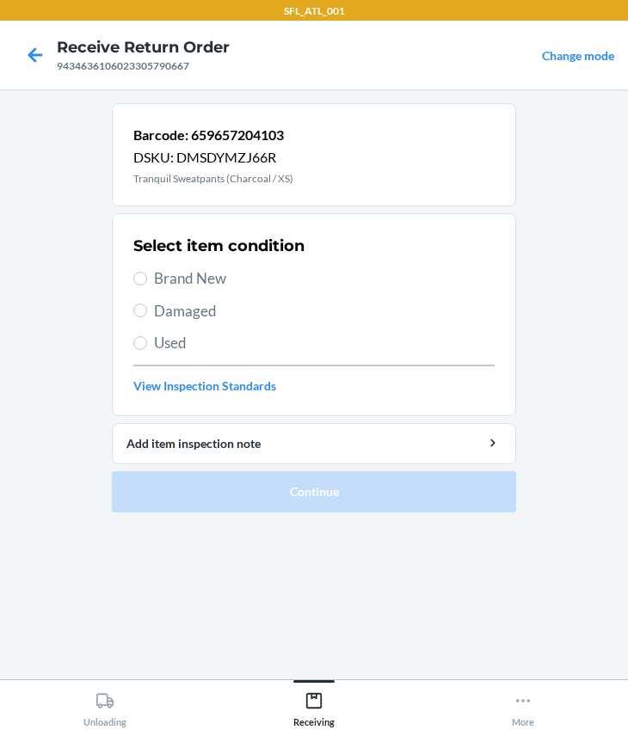
click at [183, 276] on span "Brand New" at bounding box center [324, 278] width 340 height 22
click at [147, 276] on input "Brand New" at bounding box center [140, 279] width 14 height 14
radio input "true"
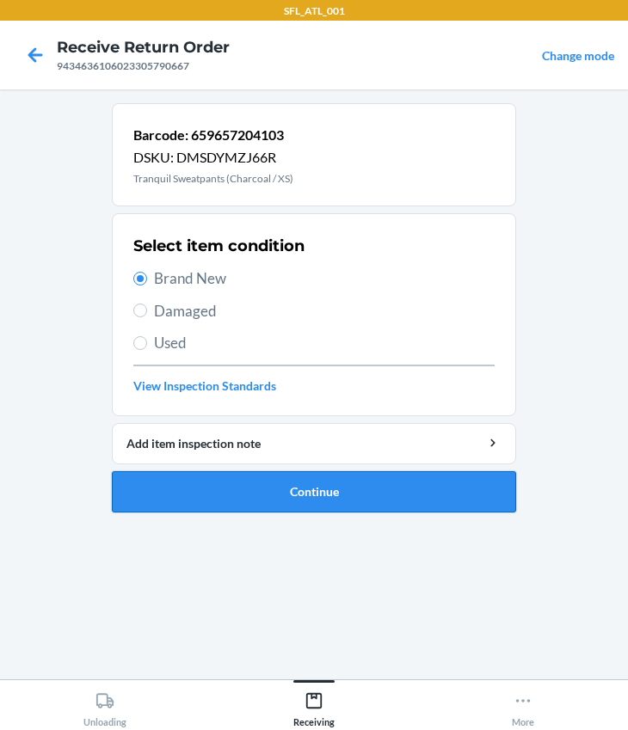
click at [276, 482] on button "Continue" at bounding box center [314, 491] width 404 height 41
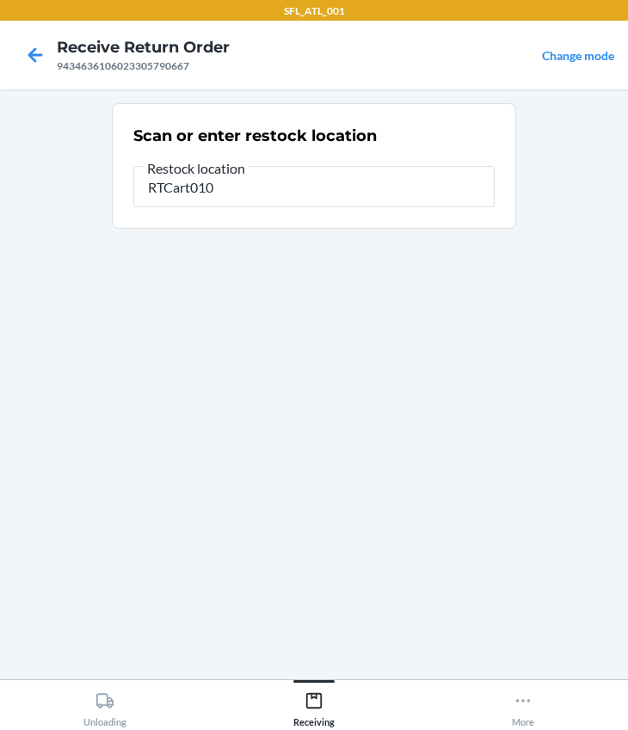
type input "RTCart010"
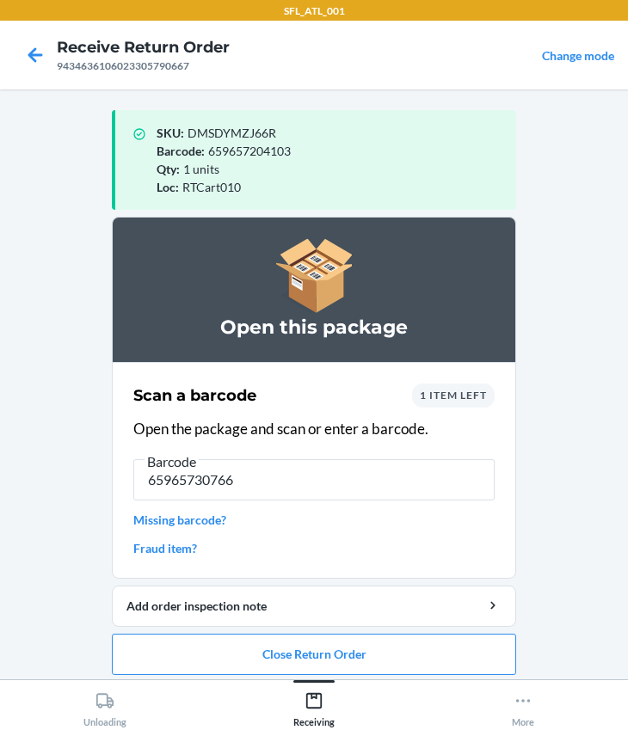
type input "659657307668"
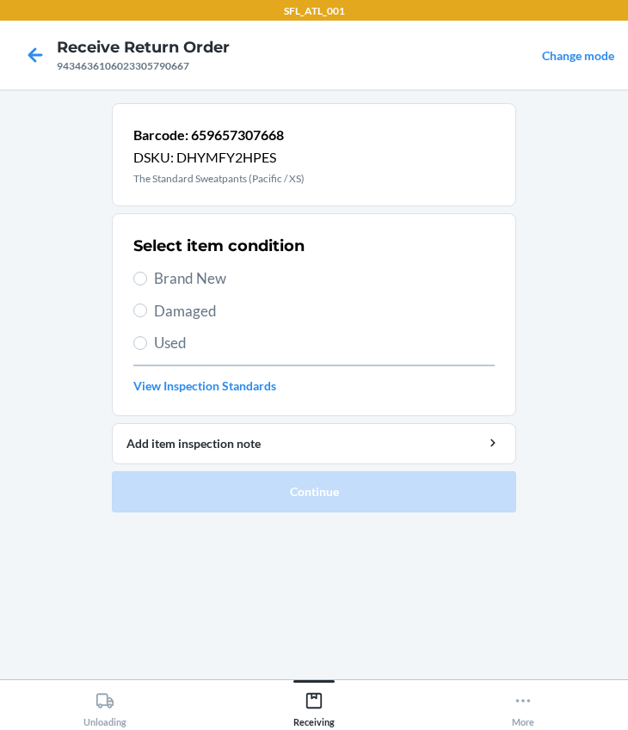
click at [181, 279] on span "Brand New" at bounding box center [324, 278] width 340 height 22
click at [147, 279] on input "Brand New" at bounding box center [140, 279] width 14 height 14
radio input "true"
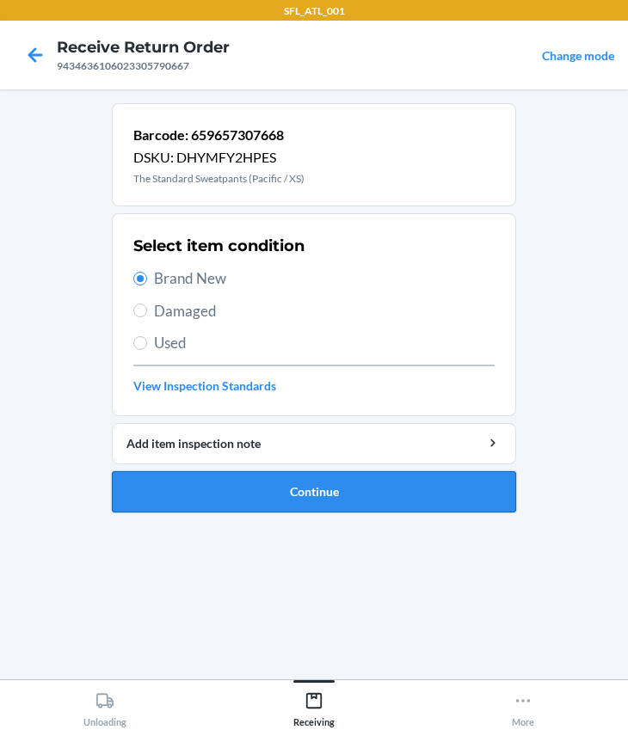
click at [316, 481] on button "Continue" at bounding box center [314, 491] width 404 height 41
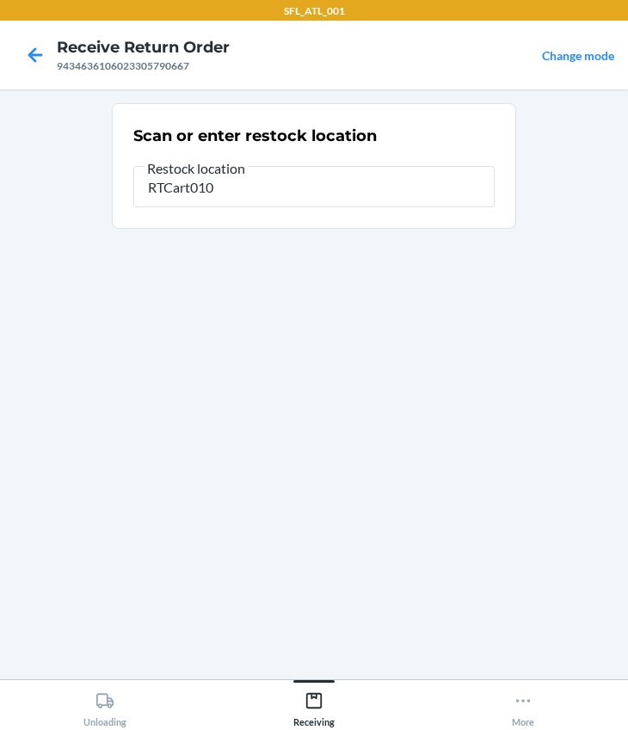
type input "RTCart010"
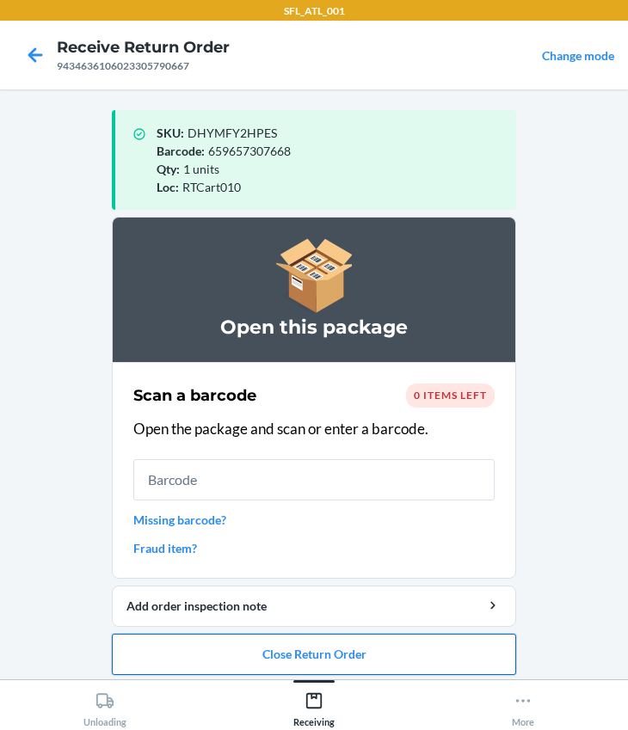
click at [292, 652] on button "Close Return Order" at bounding box center [314, 654] width 404 height 41
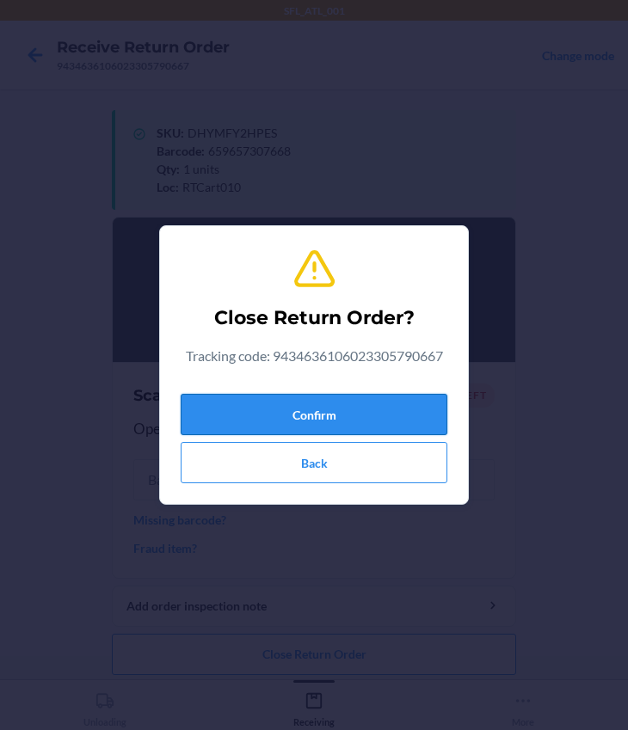
click at [283, 418] on button "Confirm" at bounding box center [314, 414] width 267 height 41
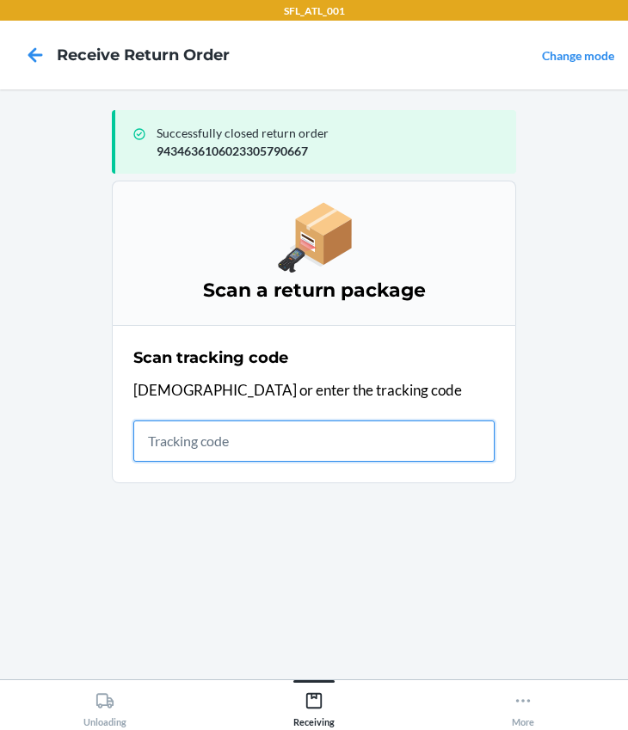
drag, startPoint x: 226, startPoint y: 439, endPoint x: 226, endPoint y: 426, distance: 13.8
click at [226, 439] on input "text" at bounding box center [313, 440] width 361 height 41
type input "420302599434636106023305777279"
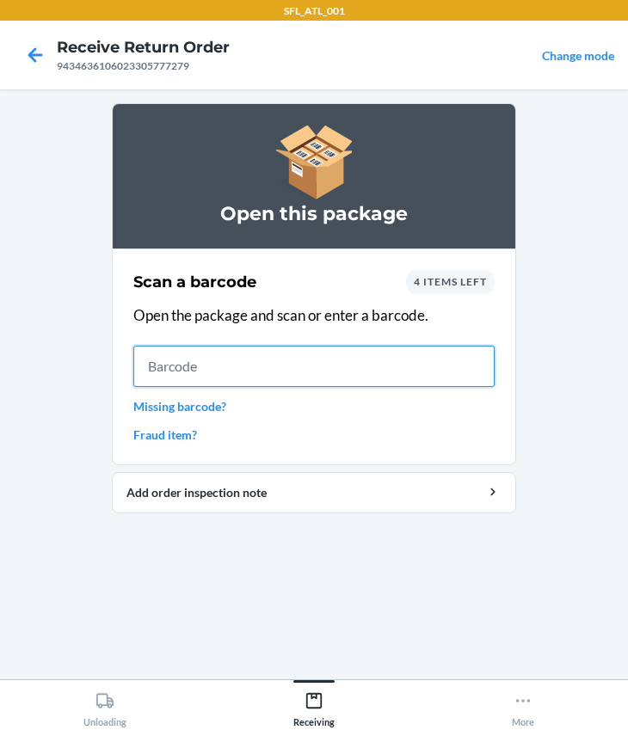
click at [248, 371] on input "text" at bounding box center [313, 366] width 361 height 41
type input "604670179983"
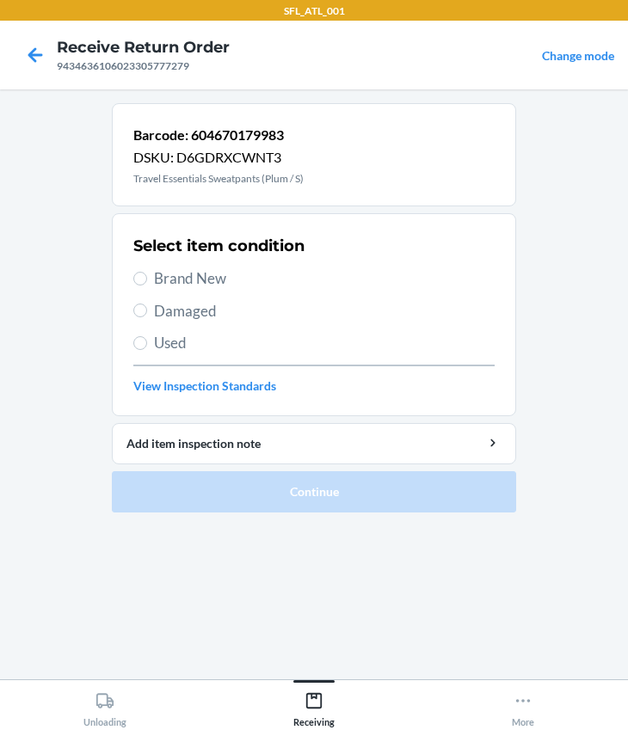
click at [205, 277] on span "Brand New" at bounding box center [324, 278] width 340 height 22
click at [147, 277] on input "Brand New" at bounding box center [140, 279] width 14 height 14
radio input "true"
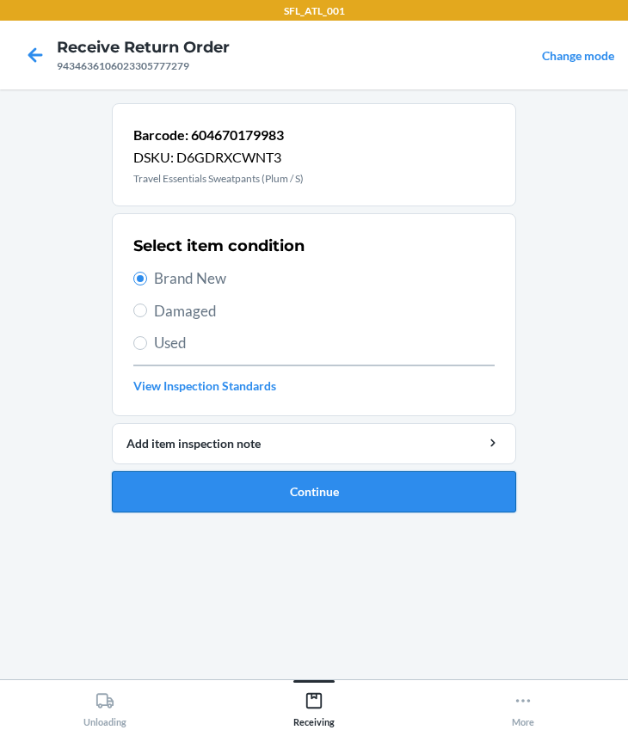
click at [243, 493] on button "Continue" at bounding box center [314, 491] width 404 height 41
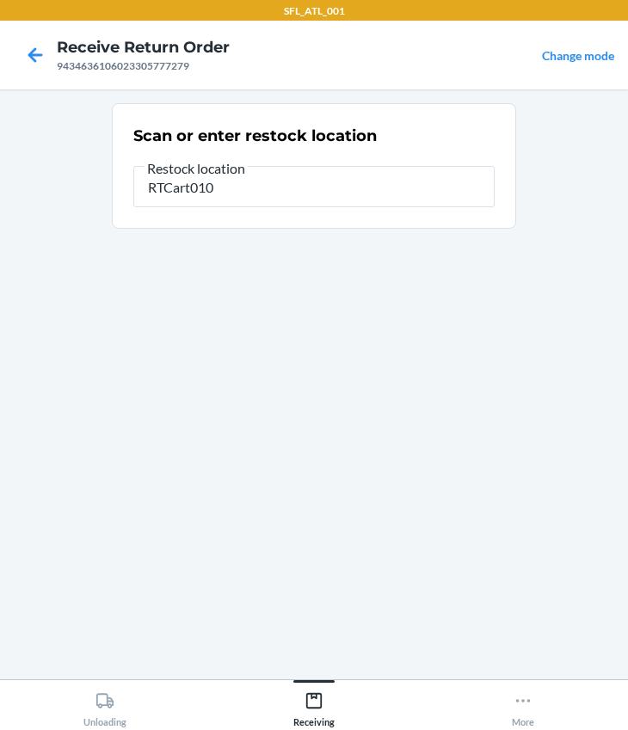
type input "RTCart010"
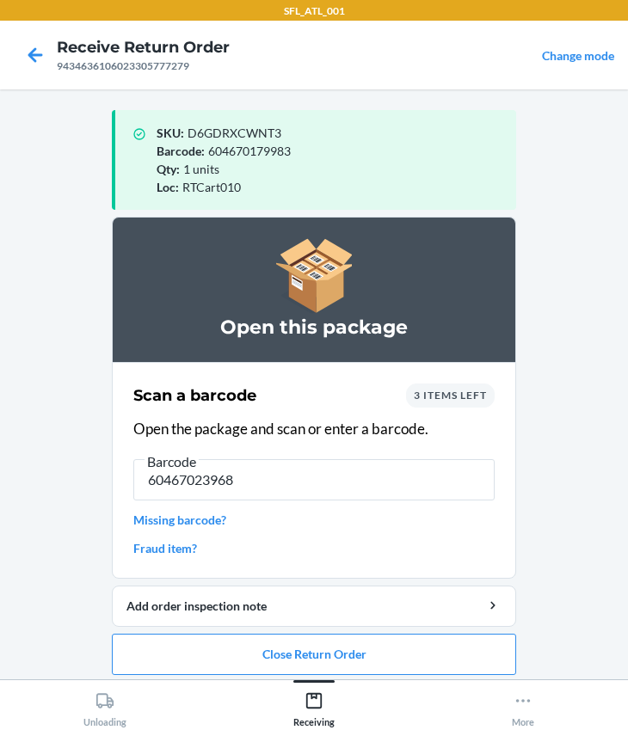
type input "604670239687"
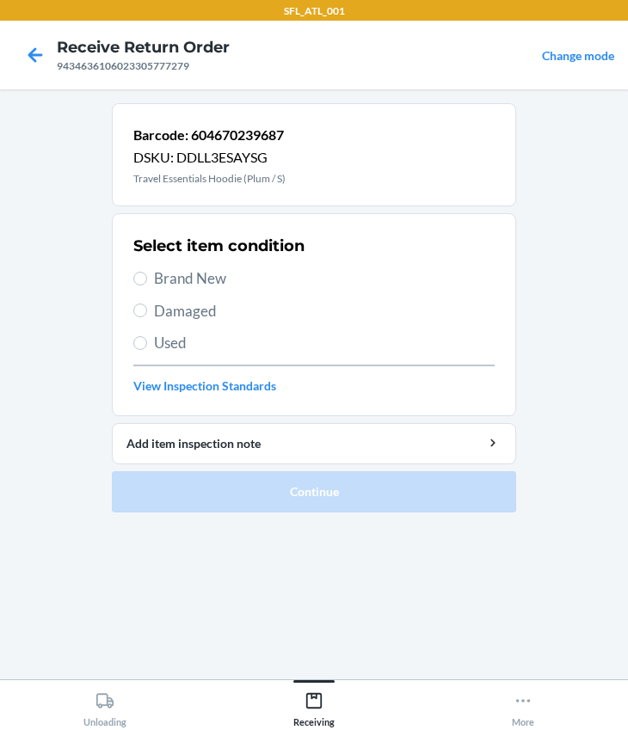
click at [192, 275] on span "Brand New" at bounding box center [324, 278] width 340 height 22
click at [147, 275] on input "Brand New" at bounding box center [140, 279] width 14 height 14
radio input "true"
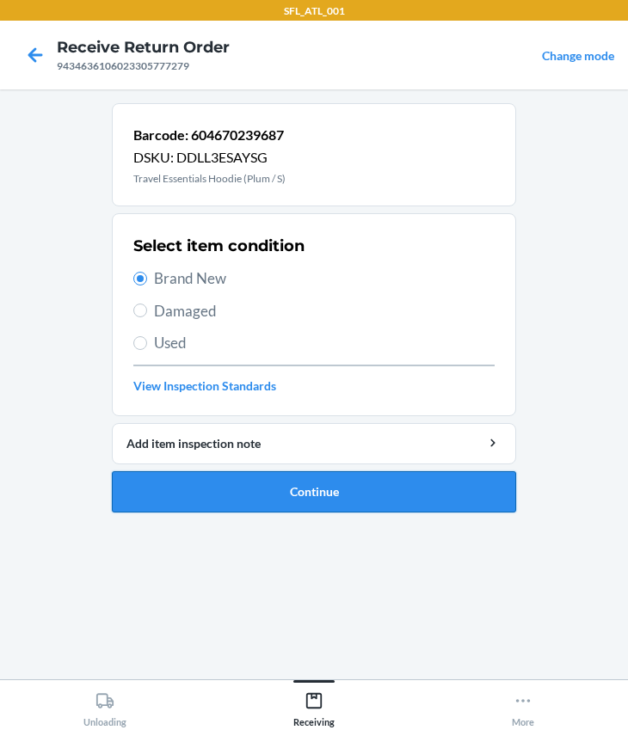
click at [245, 491] on button "Continue" at bounding box center [314, 491] width 404 height 41
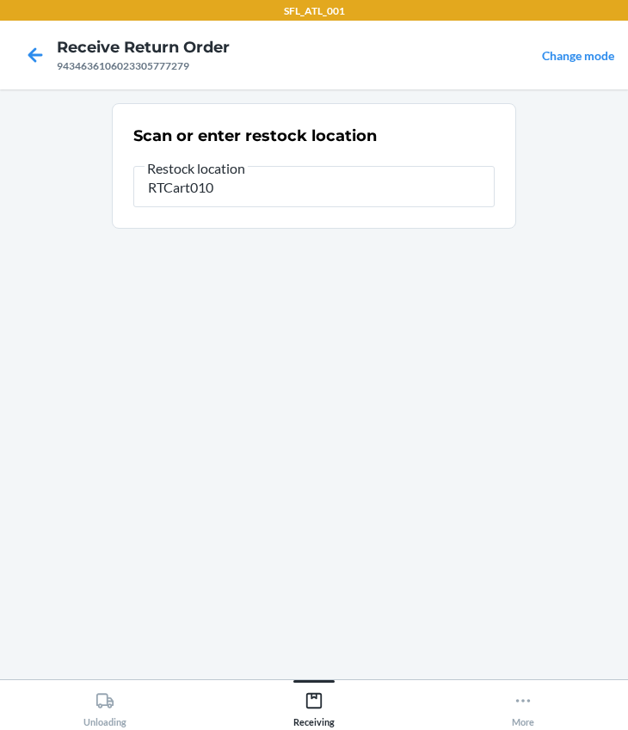
type input "RTCart010"
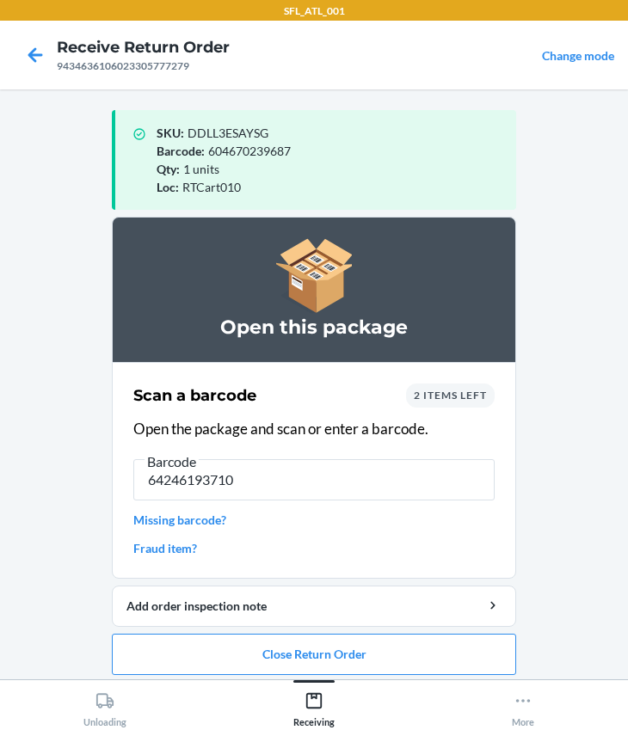
type input "642461937107"
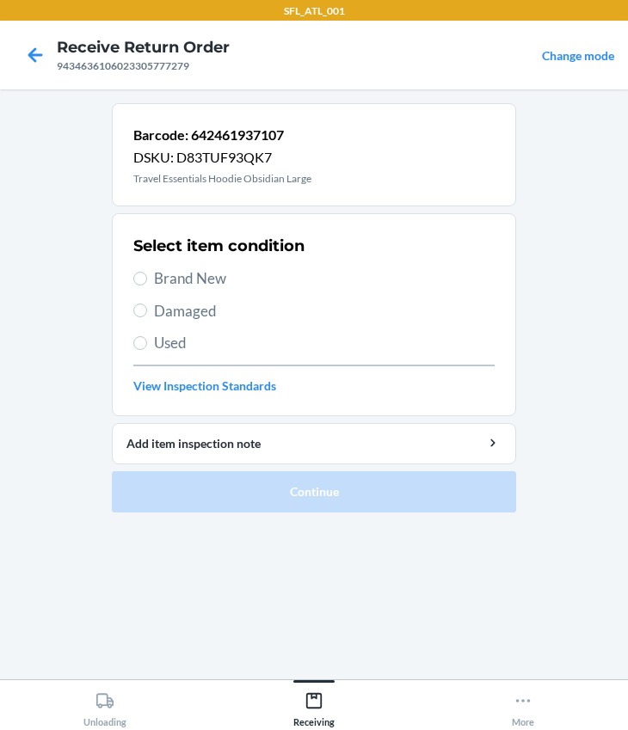
click at [156, 273] on span "Brand New" at bounding box center [324, 278] width 340 height 22
click at [147, 273] on input "Brand New" at bounding box center [140, 279] width 14 height 14
radio input "true"
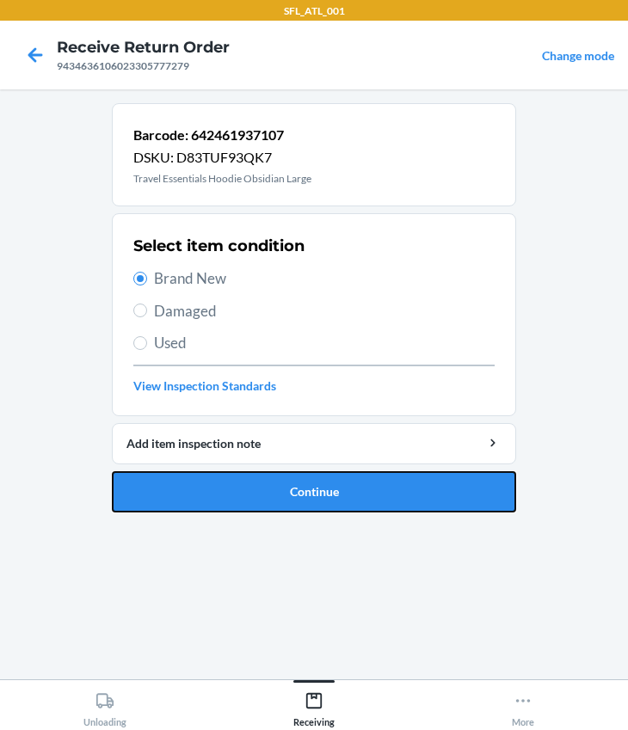
click at [249, 481] on button "Continue" at bounding box center [314, 491] width 404 height 41
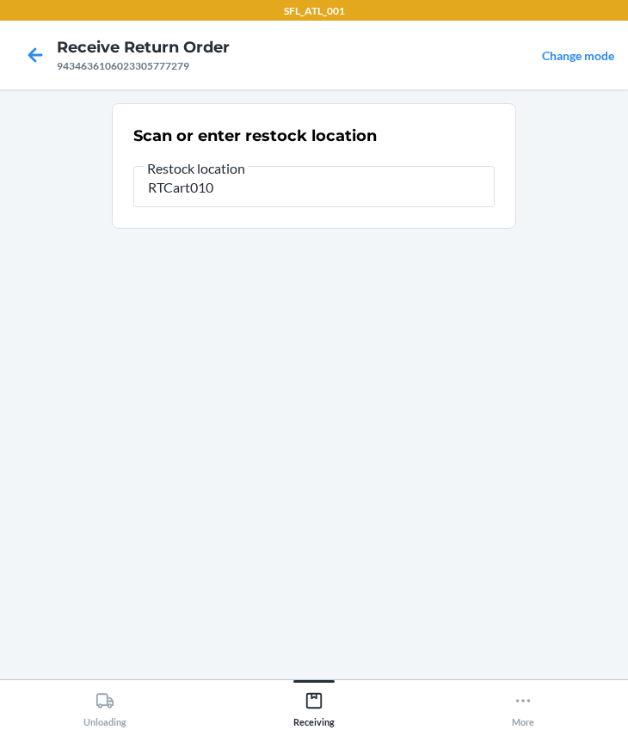
type input "RTCart010"
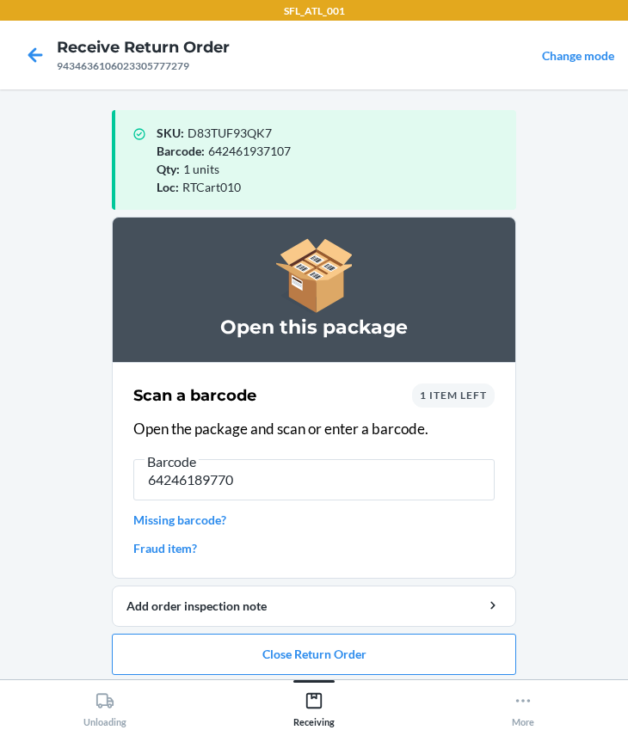
type input "642461897708"
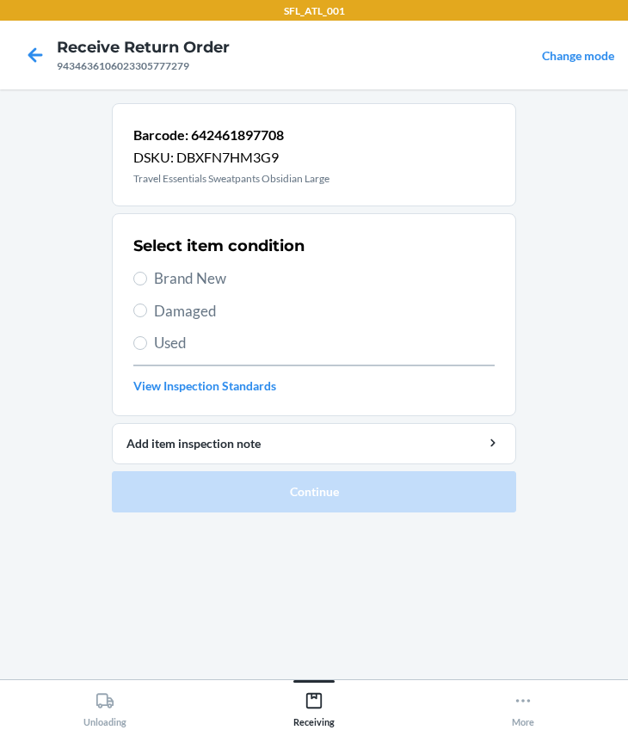
click at [188, 271] on span "Brand New" at bounding box center [324, 278] width 340 height 22
click at [147, 272] on input "Brand New" at bounding box center [140, 279] width 14 height 14
radio input "true"
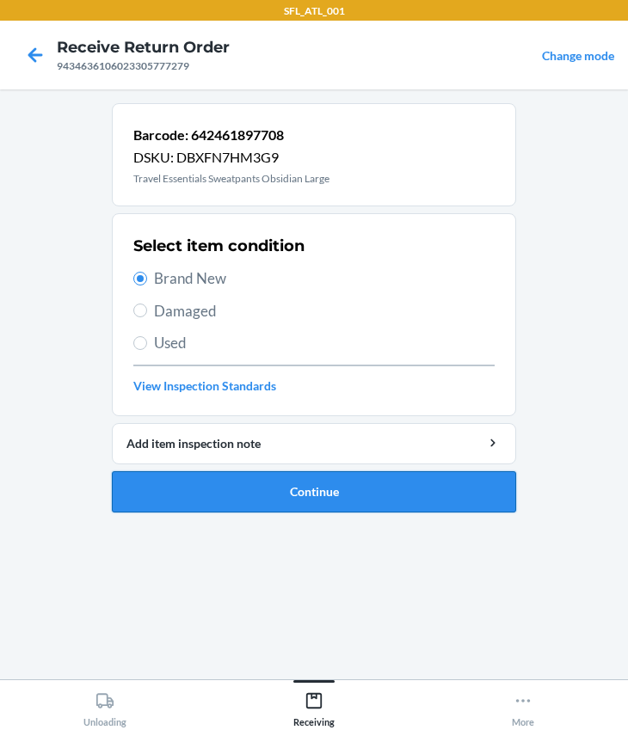
click at [223, 502] on button "Continue" at bounding box center [314, 491] width 404 height 41
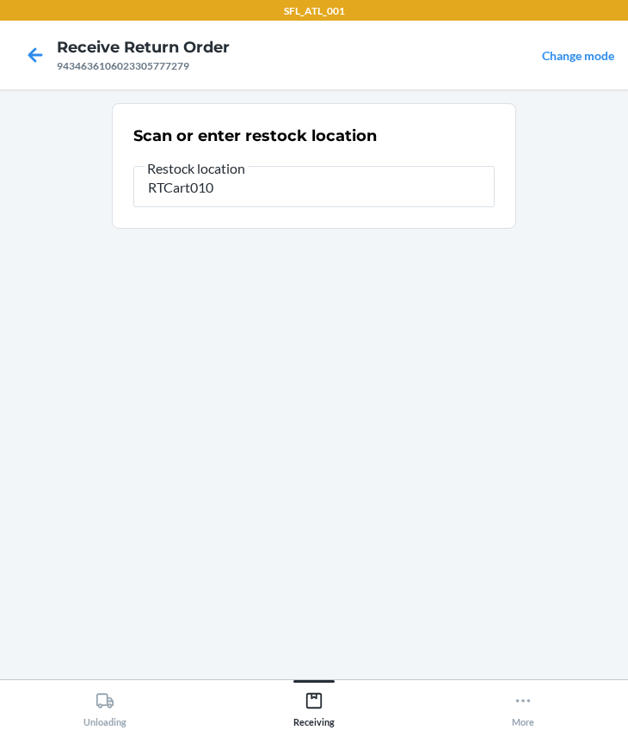
type input "RTCart010"
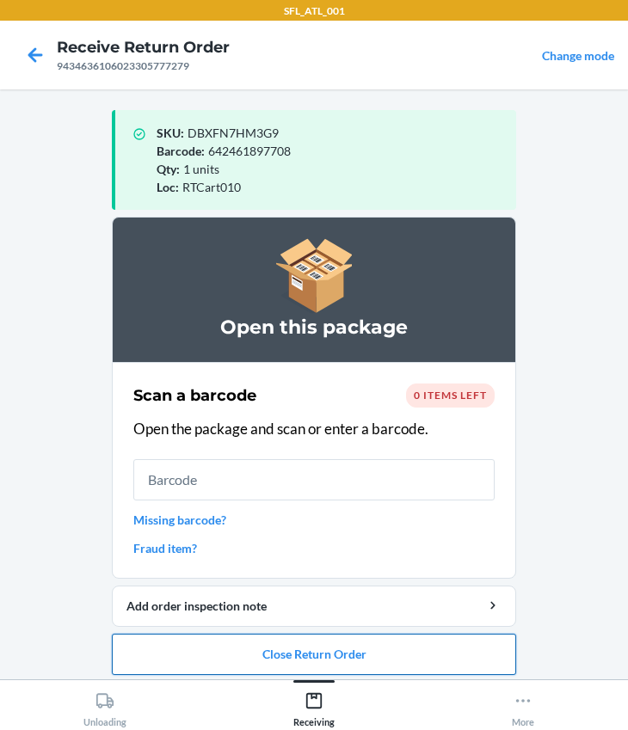
click at [265, 654] on button "Close Return Order" at bounding box center [314, 654] width 404 height 41
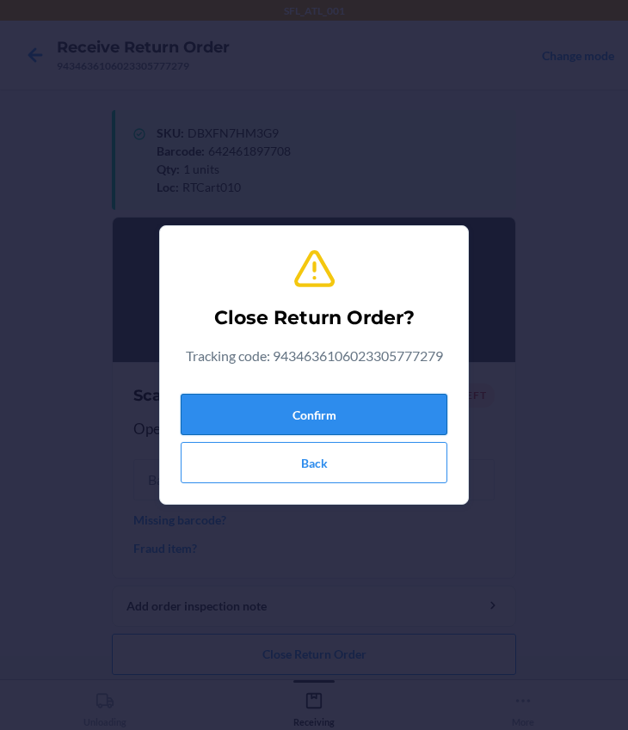
click at [261, 417] on button "Confirm" at bounding box center [314, 414] width 267 height 41
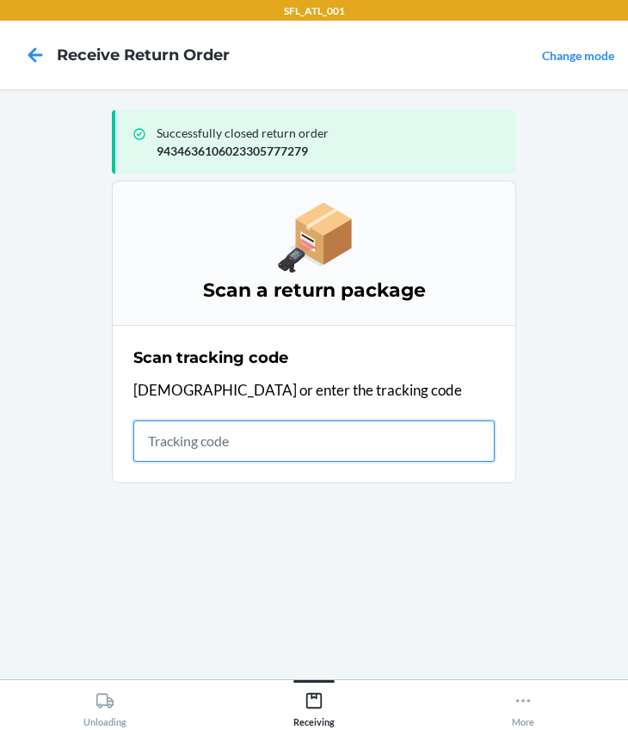
click at [178, 450] on input "text" at bounding box center [313, 440] width 361 height 41
type input "420302599434636106023305670815"
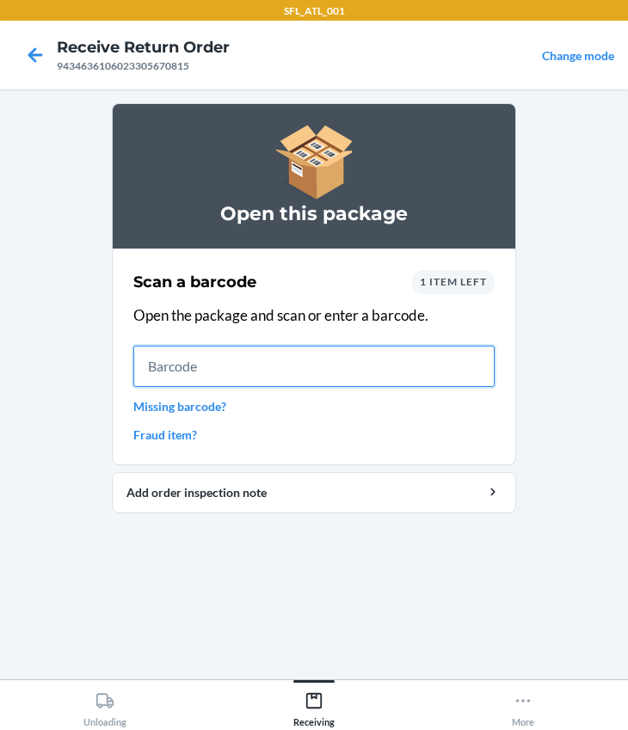
click at [184, 362] on input "text" at bounding box center [313, 366] width 361 height 41
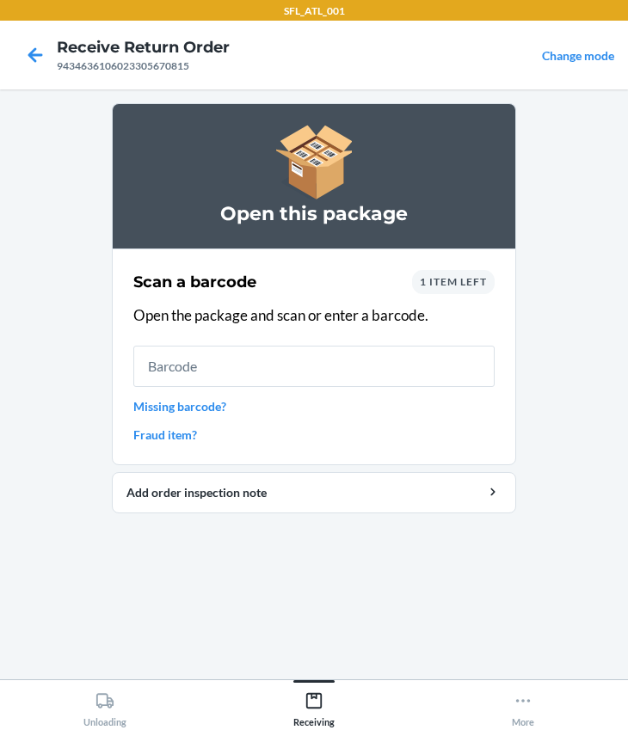
click at [450, 283] on span "1 item left" at bounding box center [453, 281] width 67 height 13
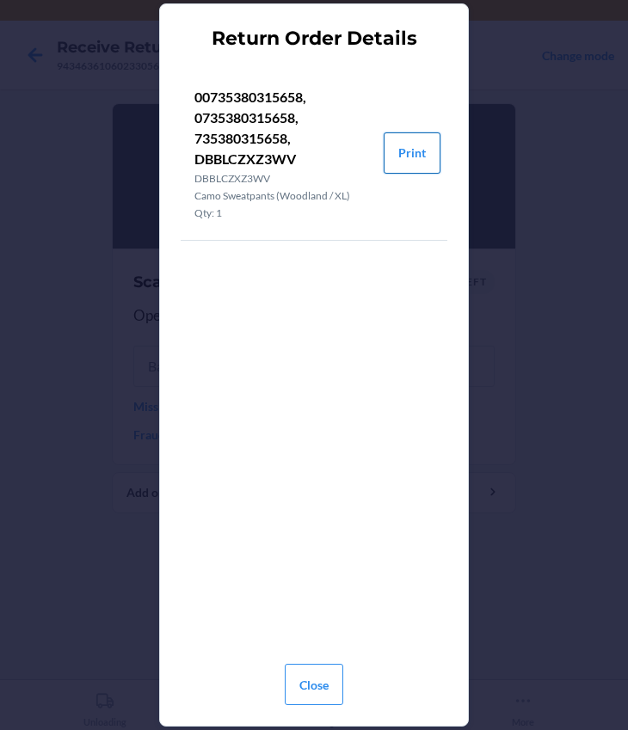
click at [422, 167] on button "Print" at bounding box center [411, 152] width 57 height 41
click at [314, 684] on button "Close" at bounding box center [314, 684] width 58 height 41
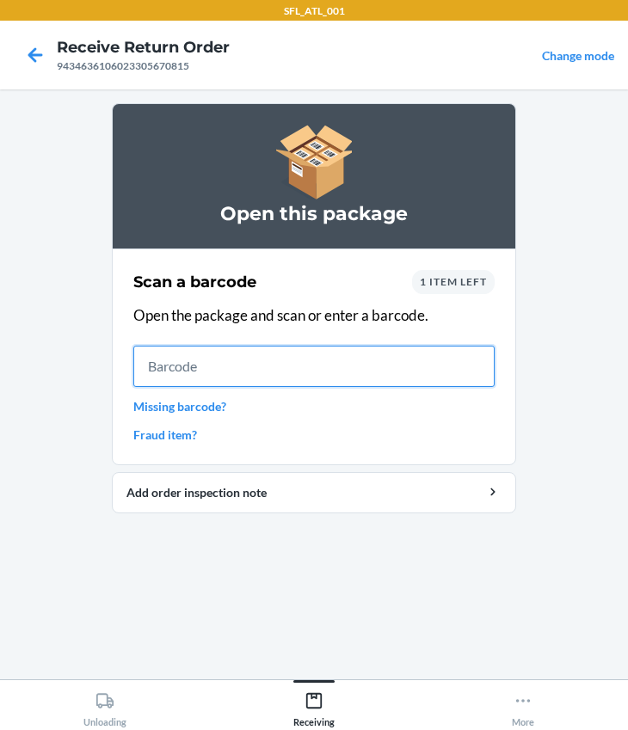
click at [283, 365] on input "text" at bounding box center [313, 366] width 361 height 41
type input "0735380315658"
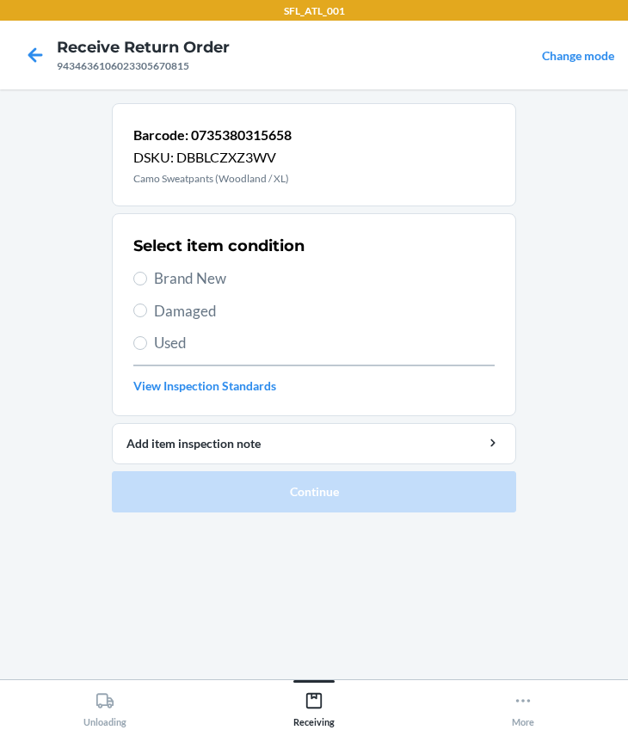
click at [199, 283] on span "Brand New" at bounding box center [324, 278] width 340 height 22
click at [147, 283] on input "Brand New" at bounding box center [140, 279] width 14 height 14
radio input "true"
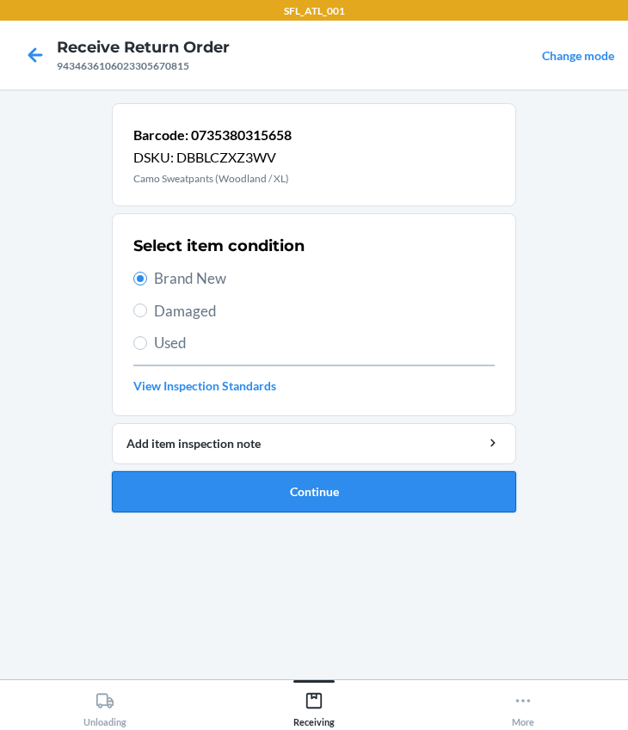
click at [284, 500] on button "Continue" at bounding box center [314, 491] width 404 height 41
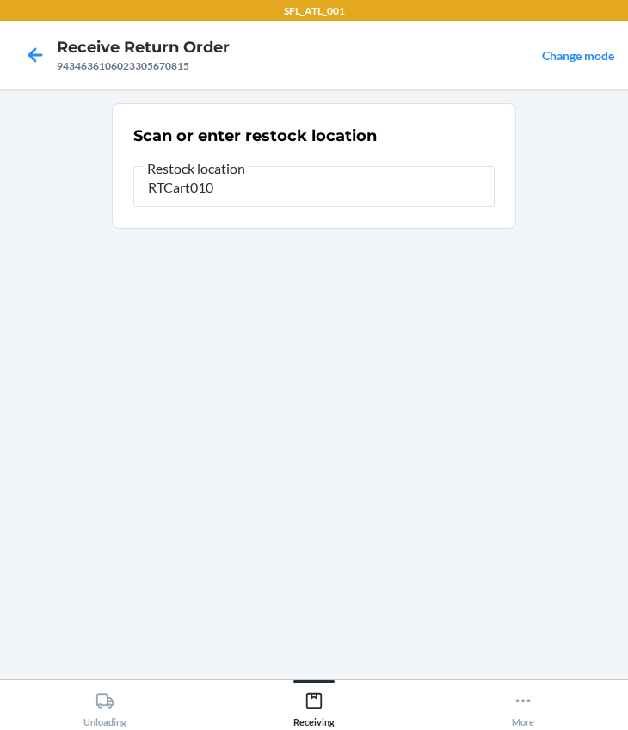
type input "RTCart010"
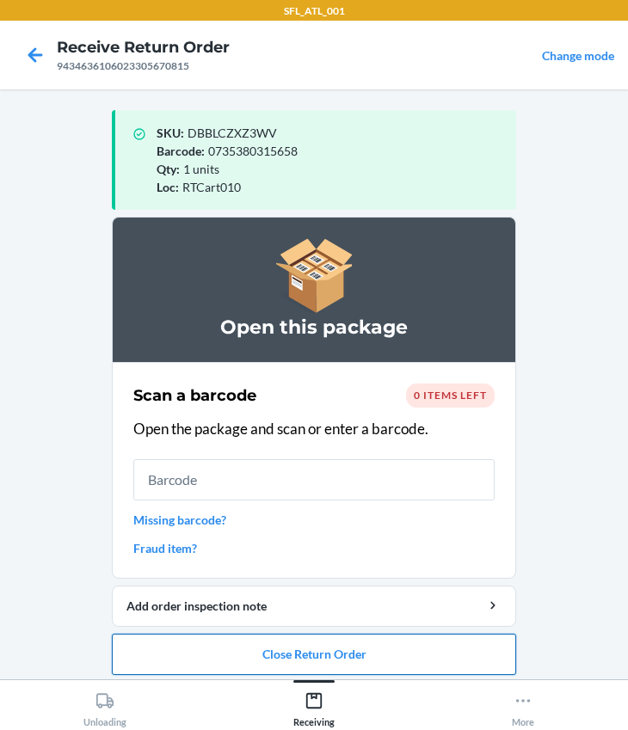
click at [310, 658] on button "Close Return Order" at bounding box center [314, 654] width 404 height 41
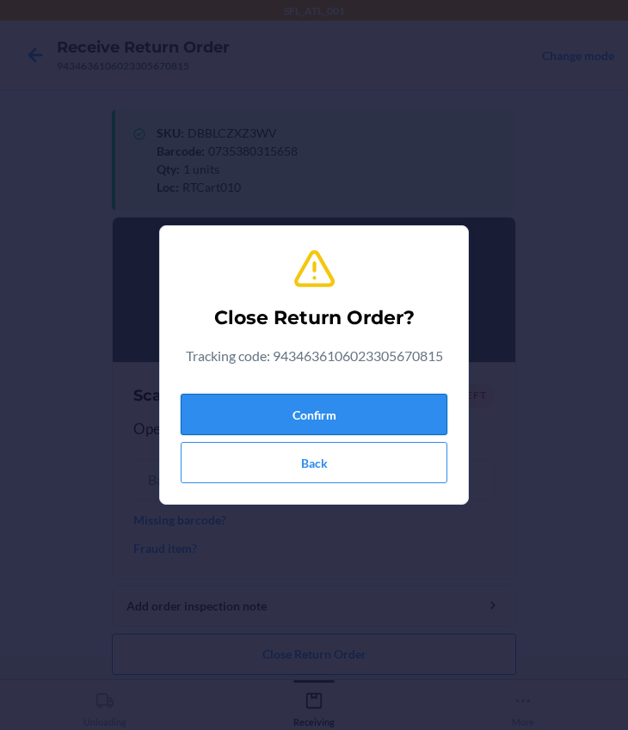
click at [314, 404] on button "Confirm" at bounding box center [314, 414] width 267 height 41
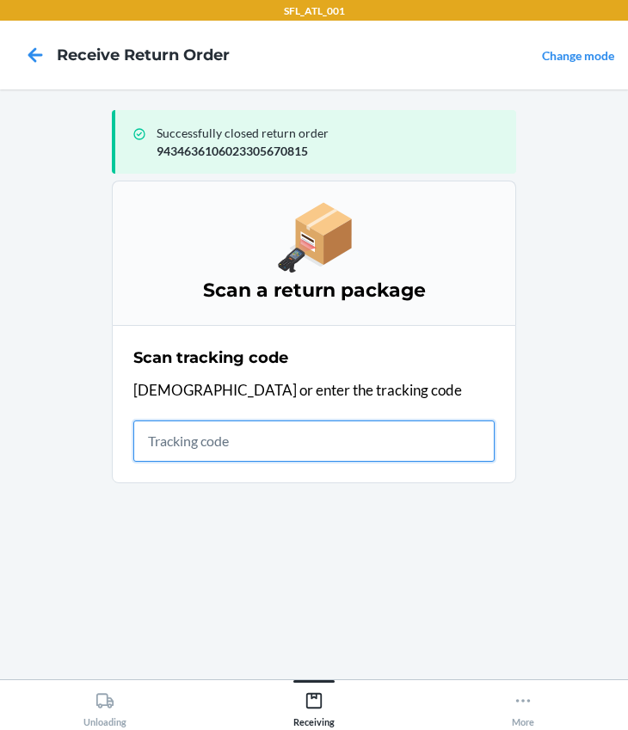
click at [207, 435] on input "text" at bounding box center [313, 440] width 361 height 41
type input "420302599434636106023304036452"
click at [402, 433] on input "420302599434636106023304036452" at bounding box center [313, 440] width 361 height 41
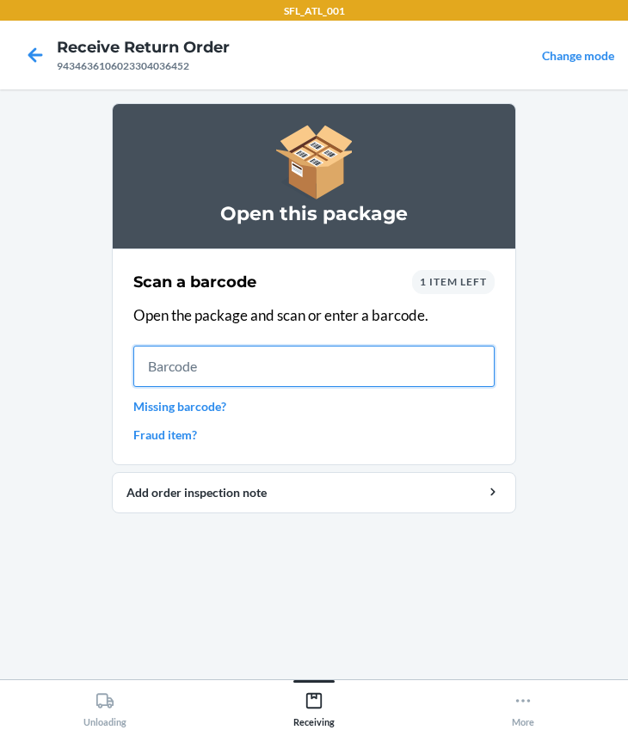
click at [292, 359] on input "text" at bounding box center [313, 366] width 361 height 41
type input "612461126696"
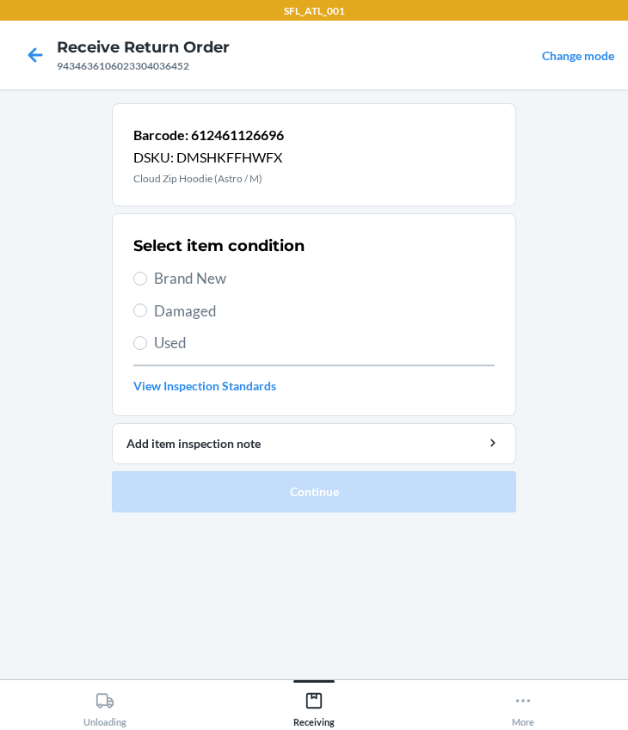
click at [188, 288] on span "Brand New" at bounding box center [324, 278] width 340 height 22
click at [147, 285] on input "Brand New" at bounding box center [140, 279] width 14 height 14
radio input "true"
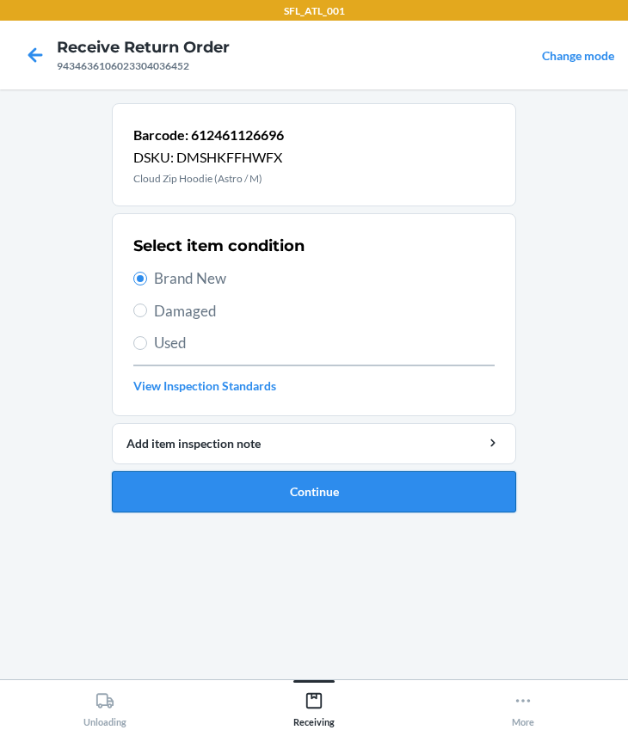
click at [313, 503] on button "Continue" at bounding box center [314, 491] width 404 height 41
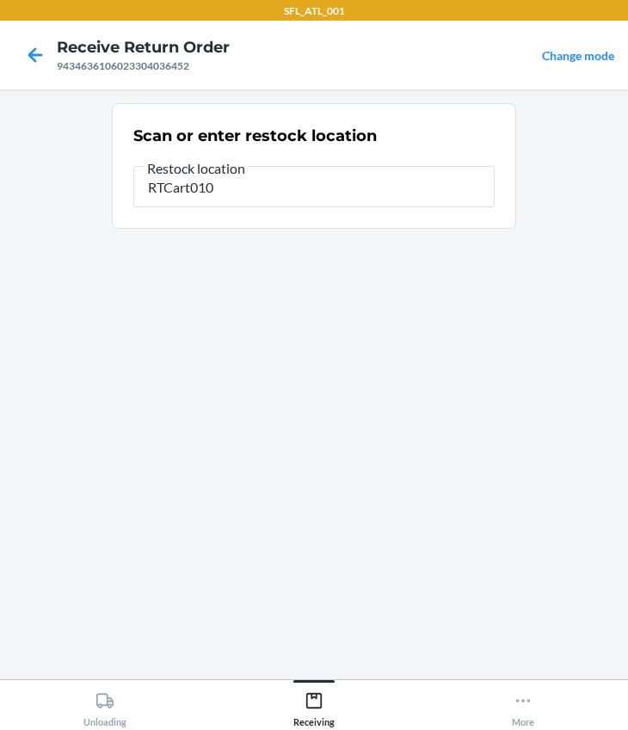
type input "RTCart010"
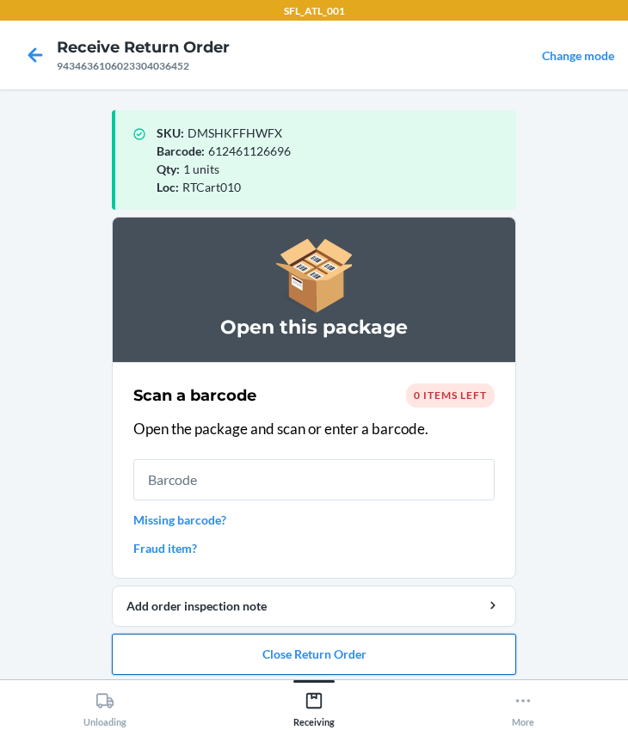
click at [289, 653] on button "Close Return Order" at bounding box center [314, 654] width 404 height 41
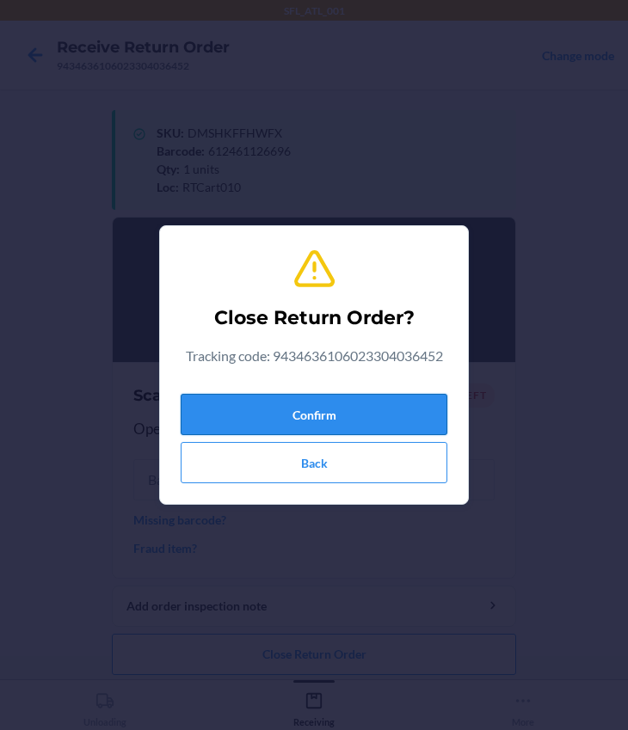
click at [274, 414] on button "Confirm" at bounding box center [314, 414] width 267 height 41
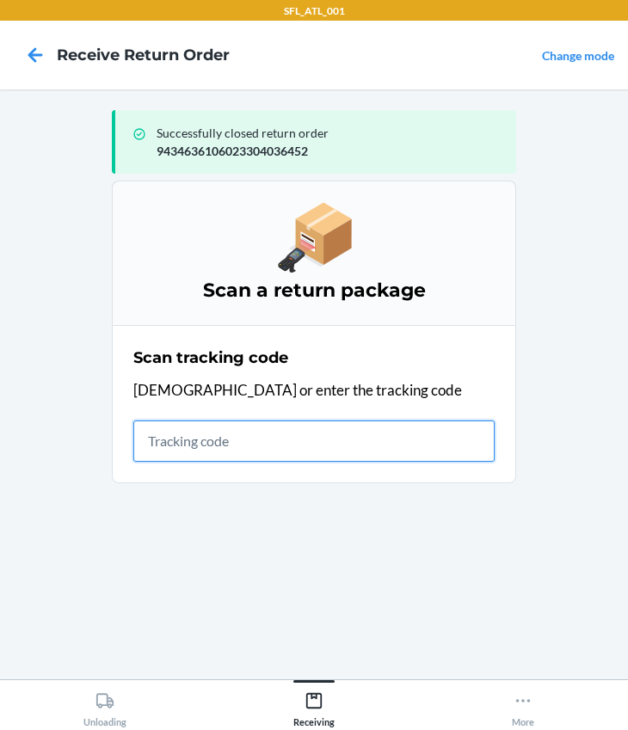
click at [214, 441] on input "text" at bounding box center [313, 440] width 361 height 41
type input "420302599434636106023305792388"
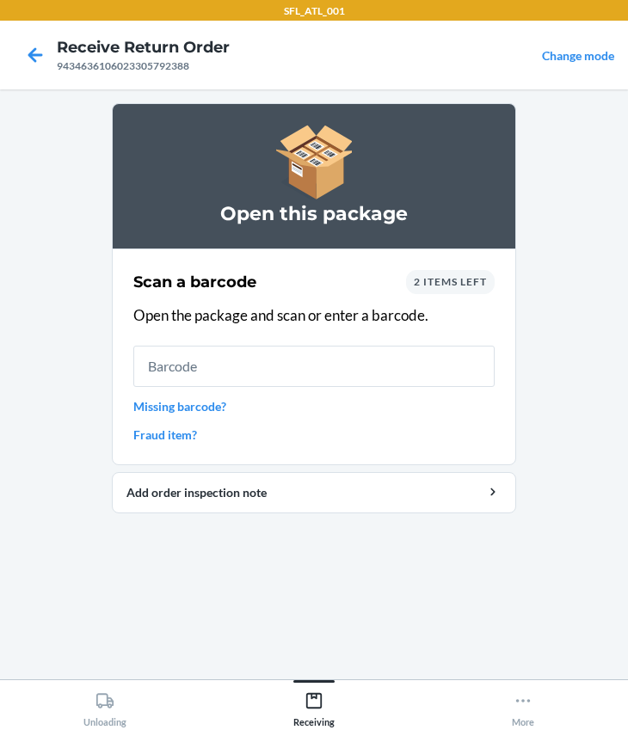
click at [196, 342] on div "Scan a barcode 2 items left Open the package and scan or enter a barcode. Missi…" at bounding box center [313, 357] width 361 height 184
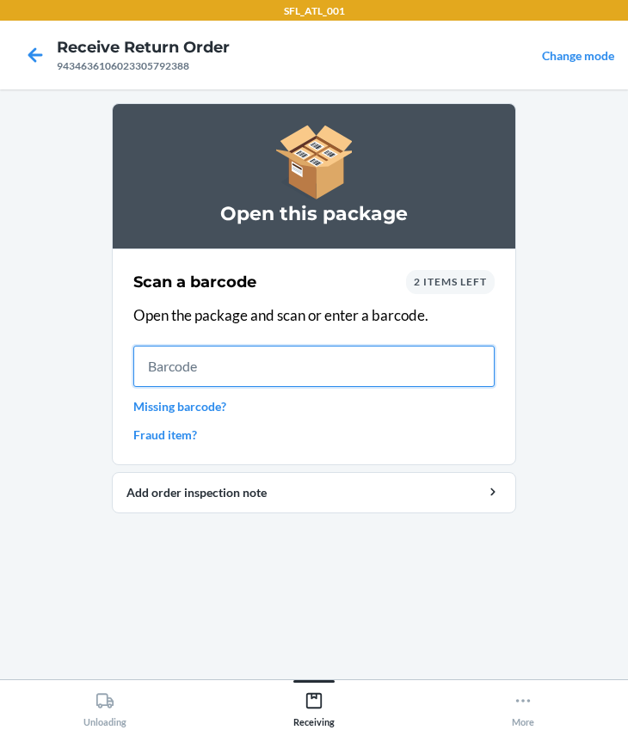
click at [196, 357] on input "text" at bounding box center [313, 366] width 361 height 41
type input "642461452303"
click at [264, 377] on input "642461452303" at bounding box center [313, 366] width 361 height 41
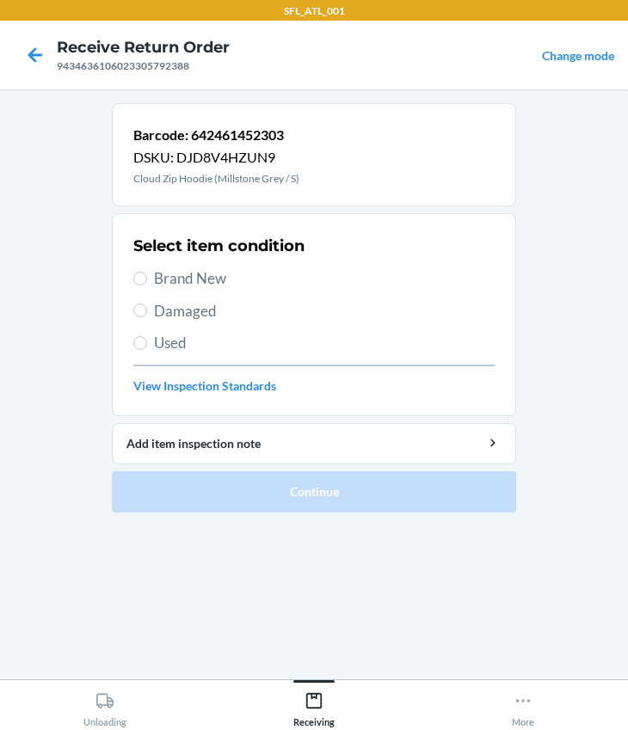
click at [164, 269] on span "Brand New" at bounding box center [324, 278] width 340 height 22
click at [147, 272] on input "Brand New" at bounding box center [140, 279] width 14 height 14
radio input "true"
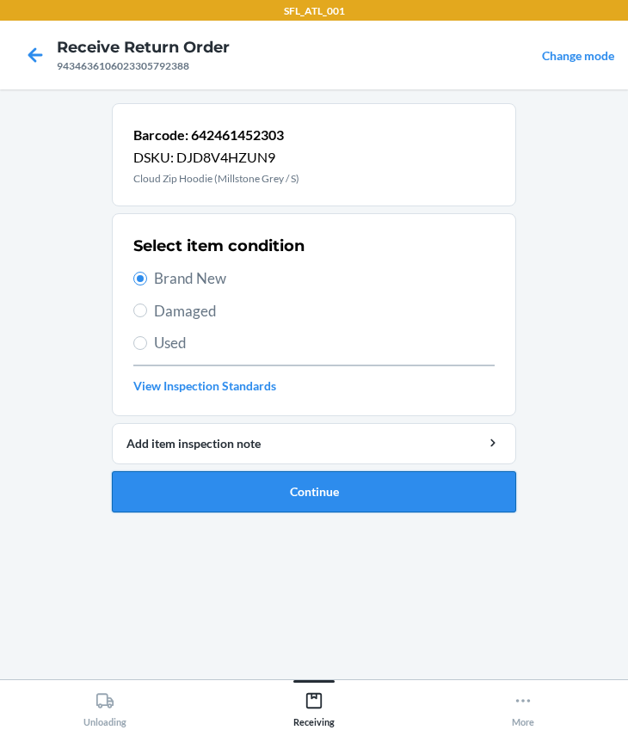
click at [309, 472] on button "Continue" at bounding box center [314, 491] width 404 height 41
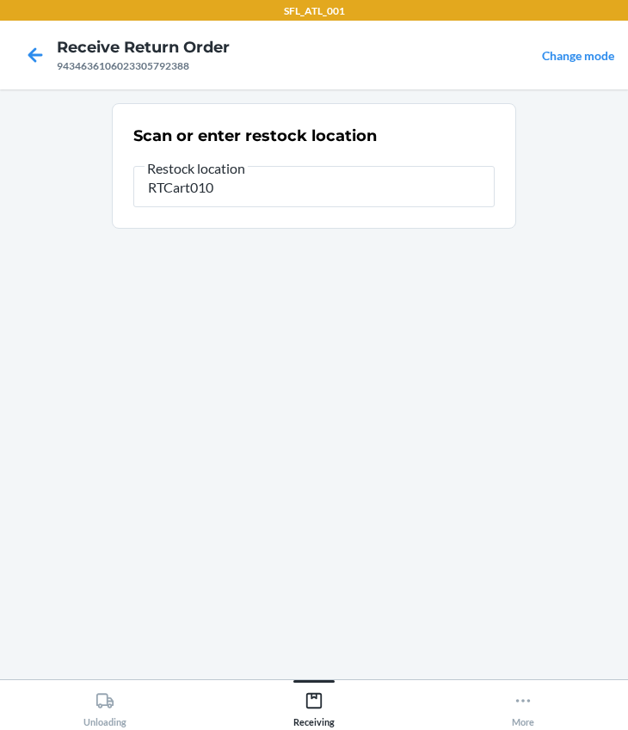
type input "RTCart010"
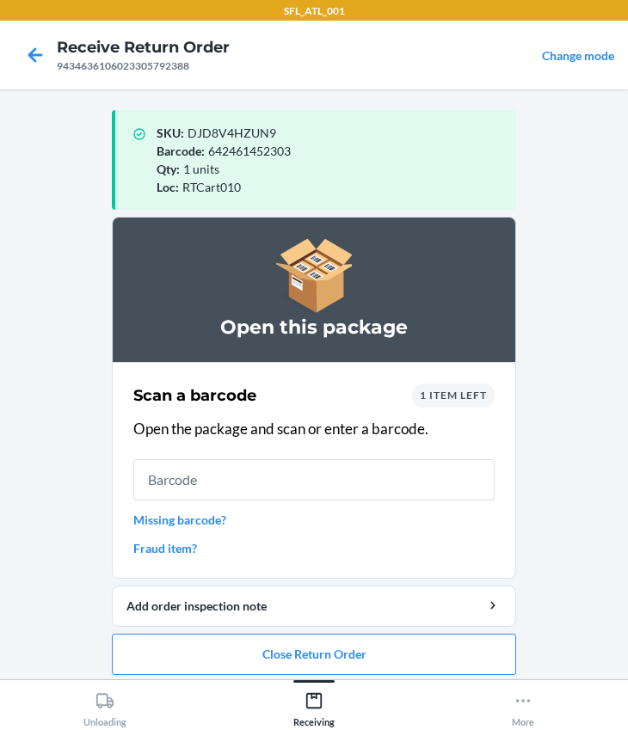
click at [397, 347] on div "Open this package" at bounding box center [314, 289] width 404 height 145
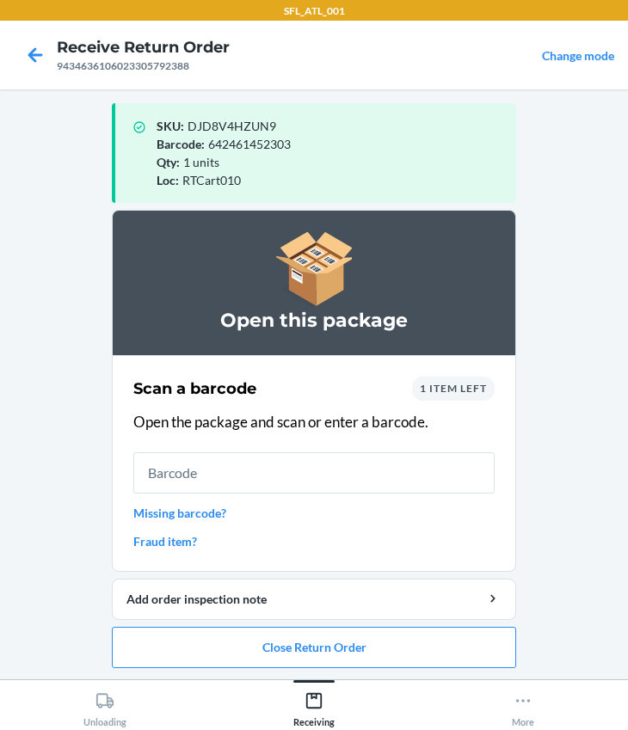
scroll to position [9, 0]
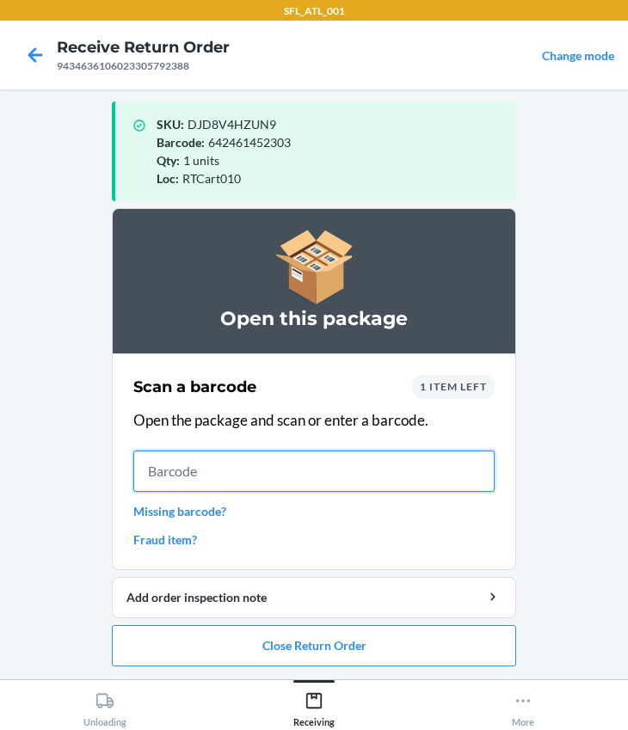
click at [286, 490] on input "text" at bounding box center [313, 471] width 361 height 41
type input "643781877708"
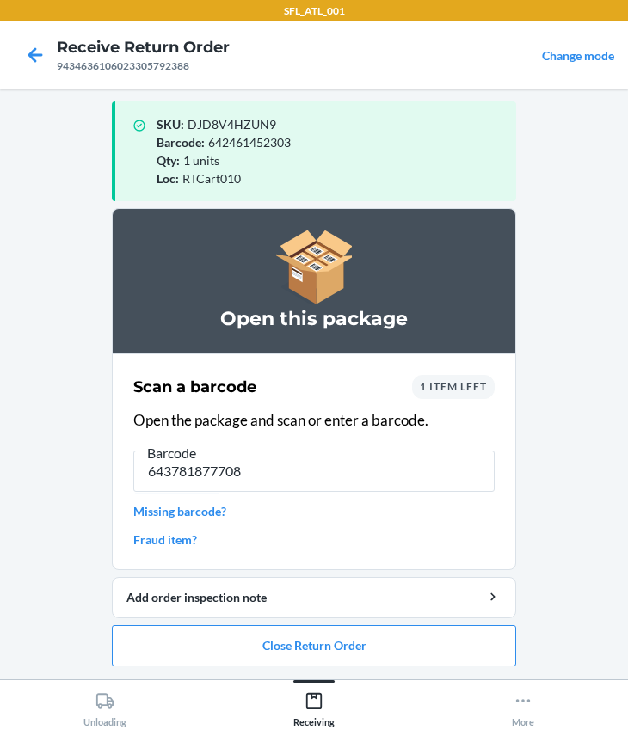
scroll to position [0, 0]
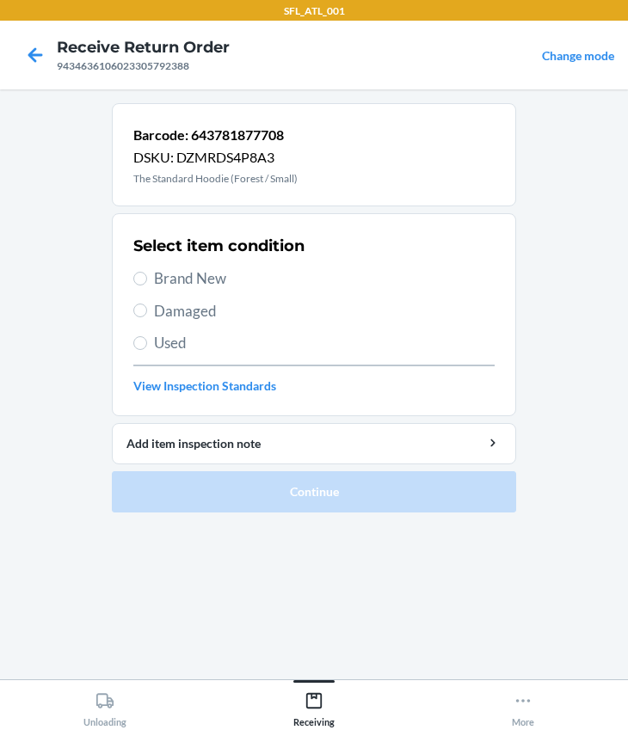
click at [171, 288] on div "Select item condition Brand New Damaged Used View Inspection Standards" at bounding box center [313, 315] width 361 height 170
click at [172, 280] on span "Brand New" at bounding box center [324, 278] width 340 height 22
click at [147, 280] on input "Brand New" at bounding box center [140, 279] width 14 height 14
radio input "true"
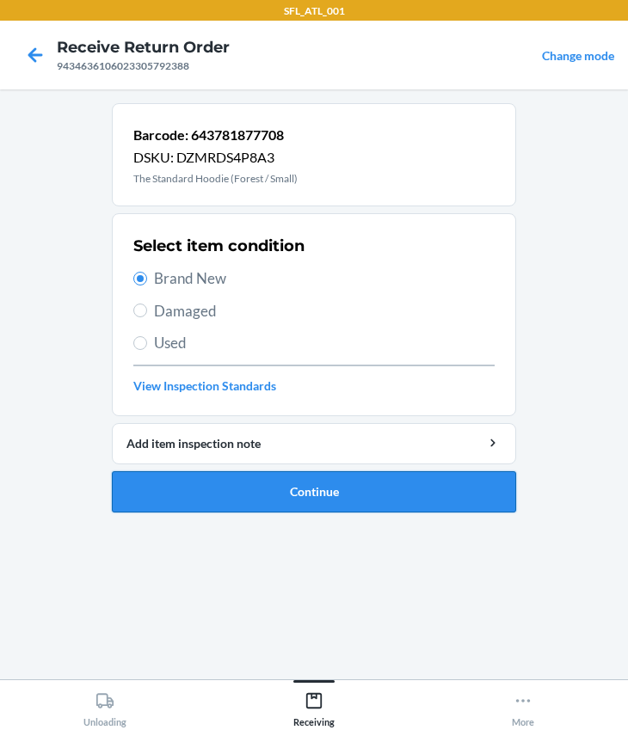
click at [262, 501] on button "Continue" at bounding box center [314, 491] width 404 height 41
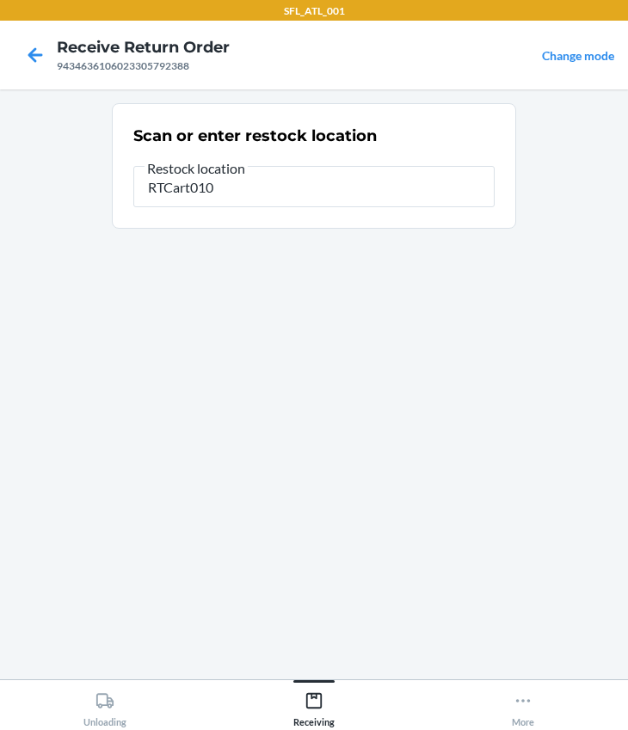
type input "RTCart010"
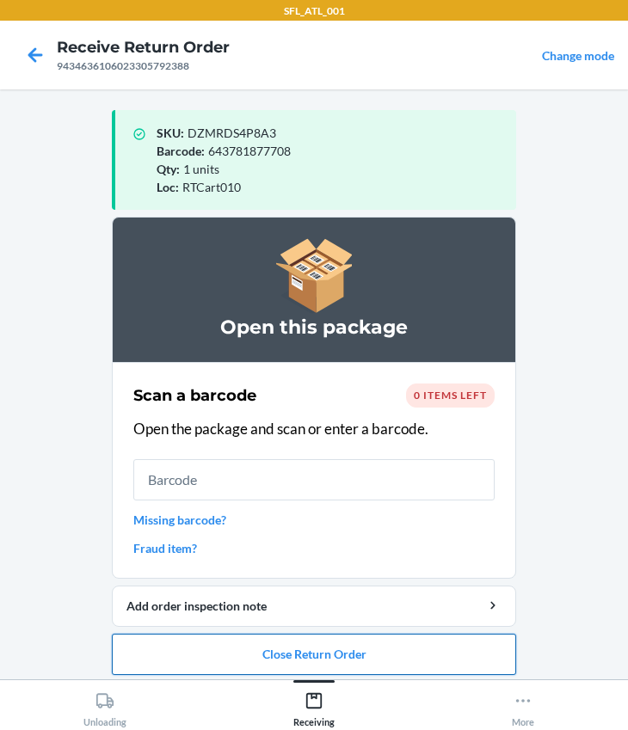
click at [299, 641] on button "Close Return Order" at bounding box center [314, 654] width 404 height 41
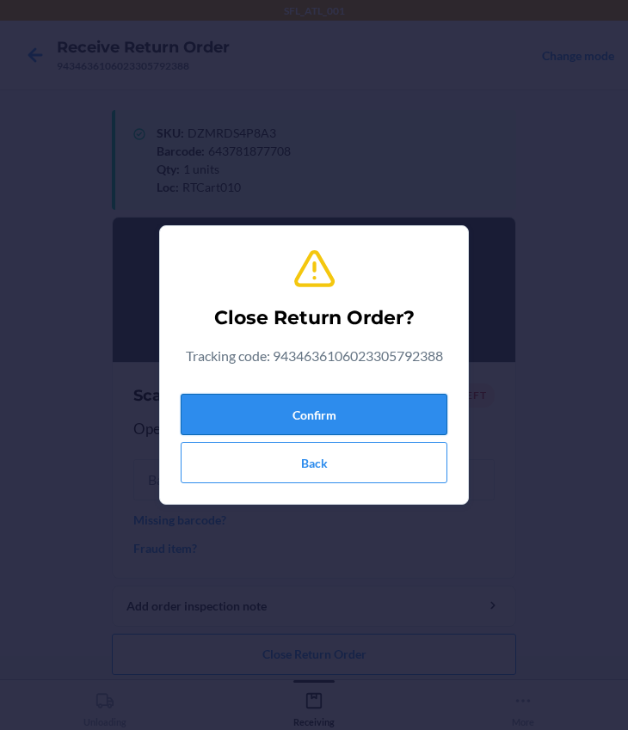
click at [291, 402] on button "Confirm" at bounding box center [314, 414] width 267 height 41
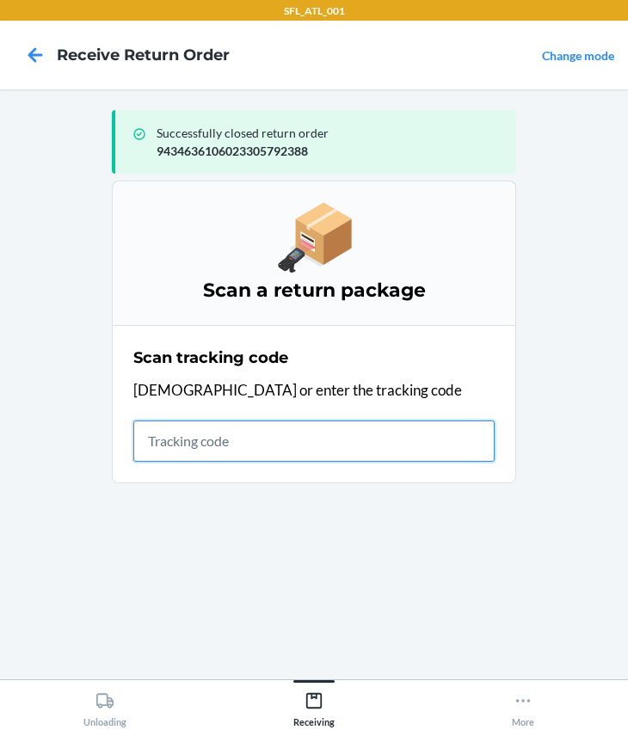
drag, startPoint x: 273, startPoint y: 446, endPoint x: 303, endPoint y: 432, distance: 33.1
click at [272, 446] on input "text" at bounding box center [313, 440] width 361 height 41
type input "420302599434636106023305349438"
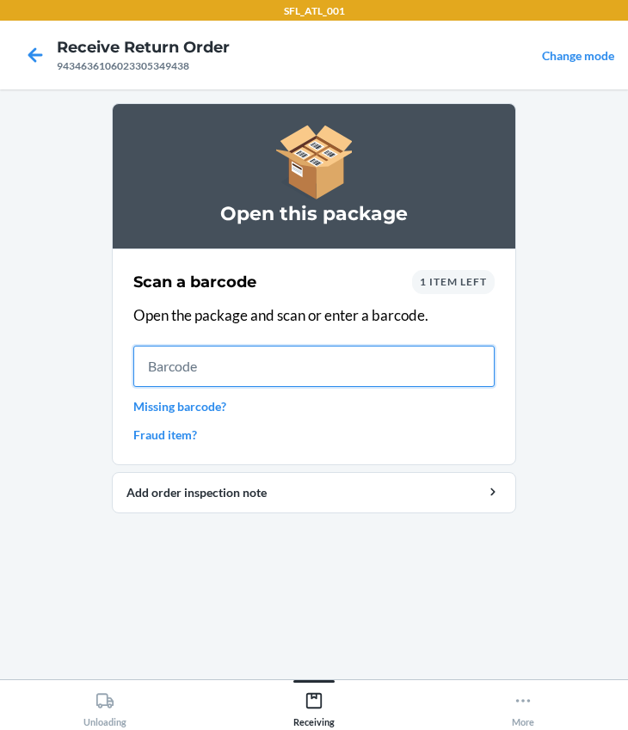
click at [205, 367] on input "text" at bounding box center [313, 366] width 361 height 41
type input "727252197790"
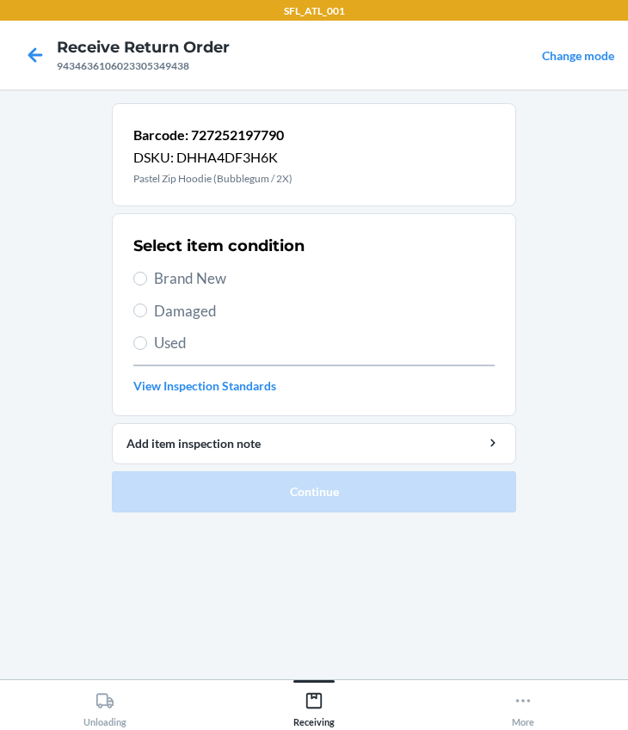
click at [181, 268] on span "Brand New" at bounding box center [324, 278] width 340 height 22
click at [147, 272] on input "Brand New" at bounding box center [140, 279] width 14 height 14
radio input "true"
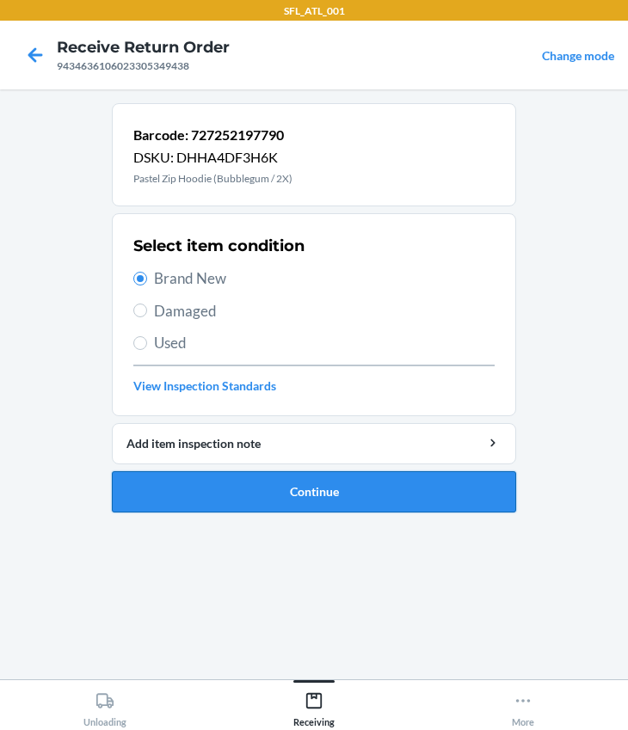
click at [274, 489] on button "Continue" at bounding box center [314, 491] width 404 height 41
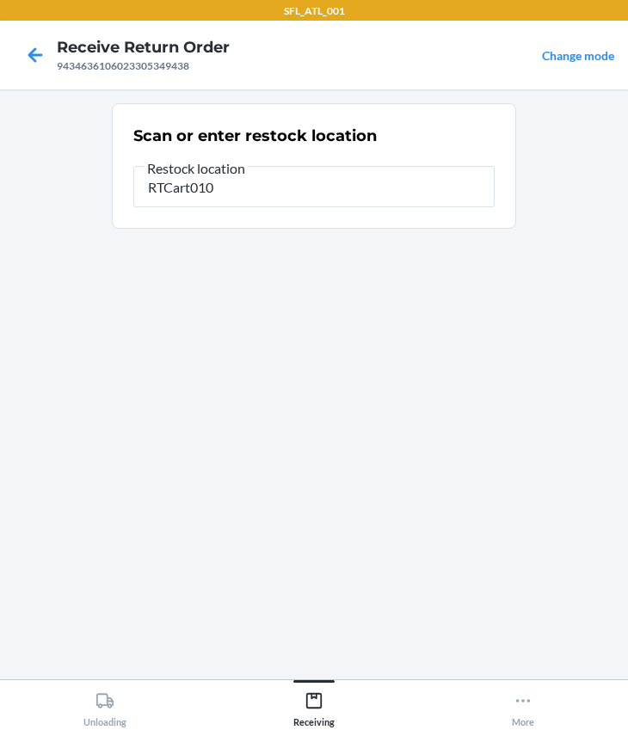
type input "RTCart010"
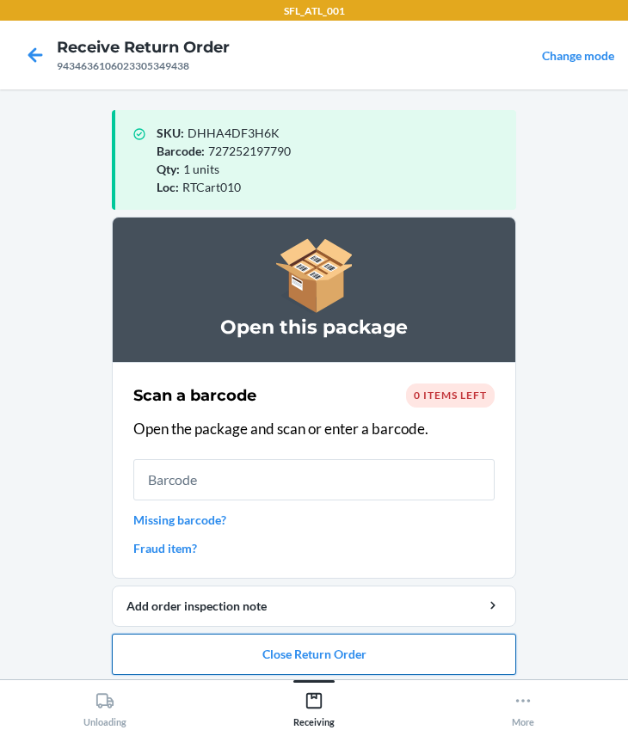
click at [326, 659] on button "Close Return Order" at bounding box center [314, 654] width 404 height 41
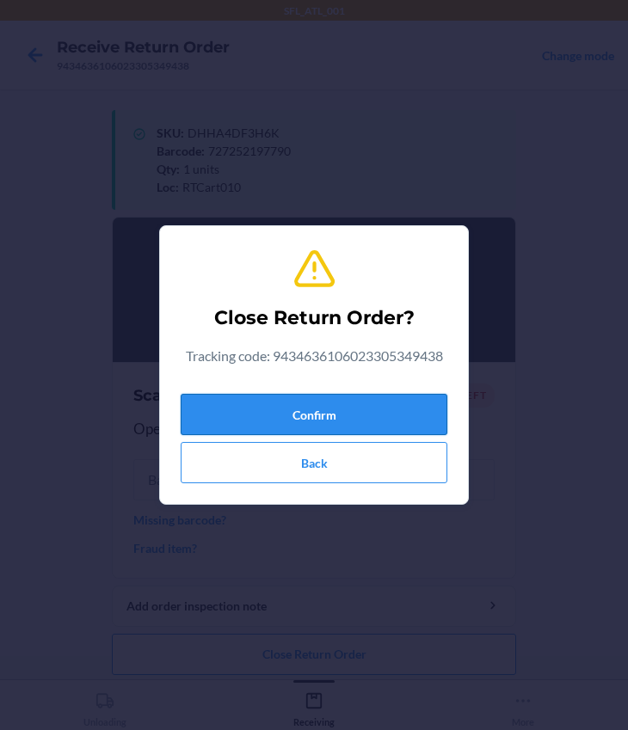
click at [263, 421] on button "Confirm" at bounding box center [314, 414] width 267 height 41
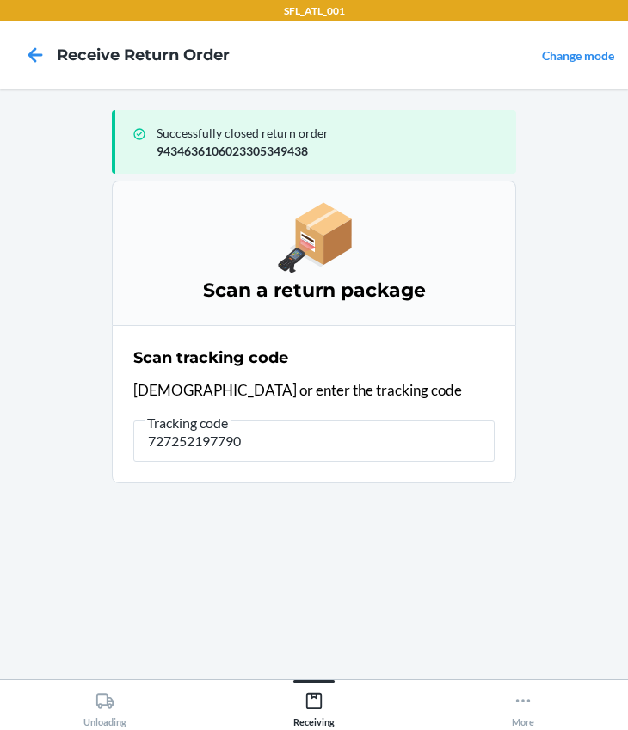
type input "727252197790"
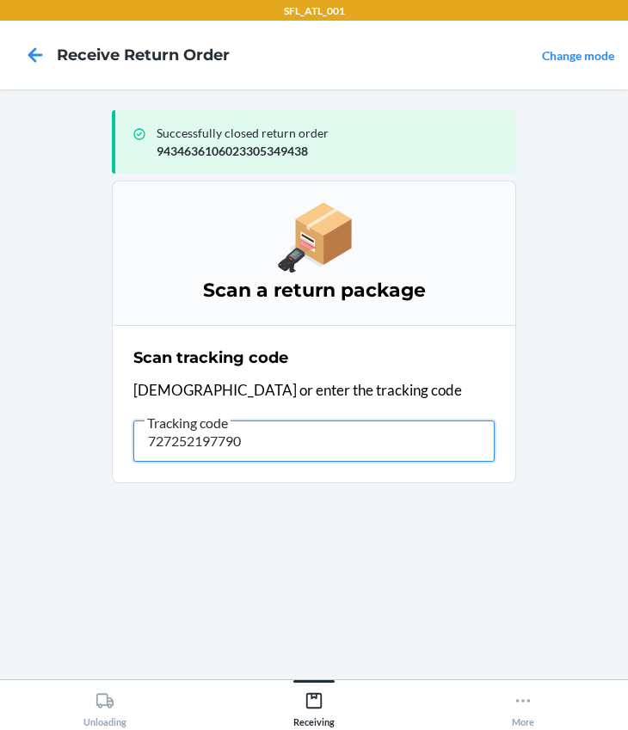
drag, startPoint x: 288, startPoint y: 450, endPoint x: -205, endPoint y: 477, distance: 494.3
click at [0, 477] on html "SFL_ATL_001 Receive Return Order Change mode Successfully closed return order 9…" at bounding box center [314, 365] width 628 height 730
click at [197, 421] on input "text" at bounding box center [313, 440] width 361 height 41
type input "420302599434636106023305463790"
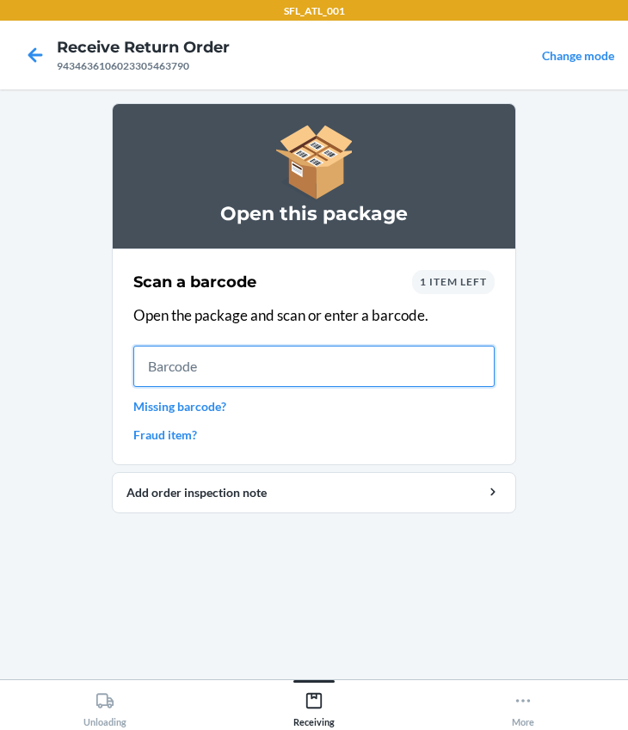
click at [185, 384] on input "text" at bounding box center [313, 366] width 361 height 41
type input "658865055606"
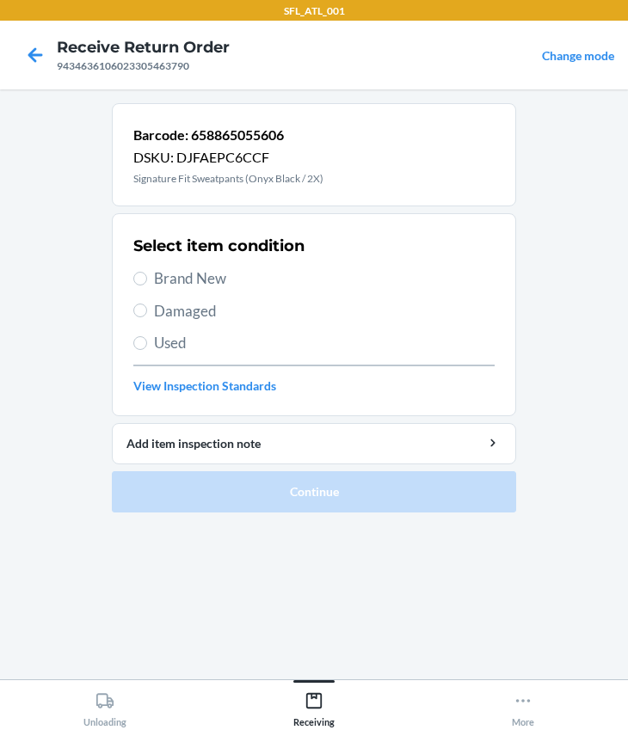
click at [169, 337] on span "Used" at bounding box center [324, 343] width 340 height 22
click at [147, 337] on input "Used" at bounding box center [140, 343] width 14 height 14
radio input "true"
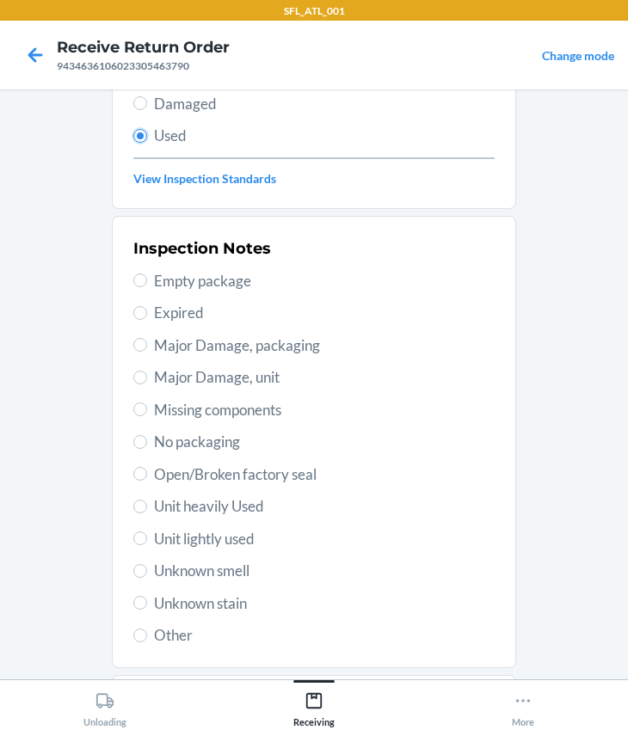
scroll to position [303, 0]
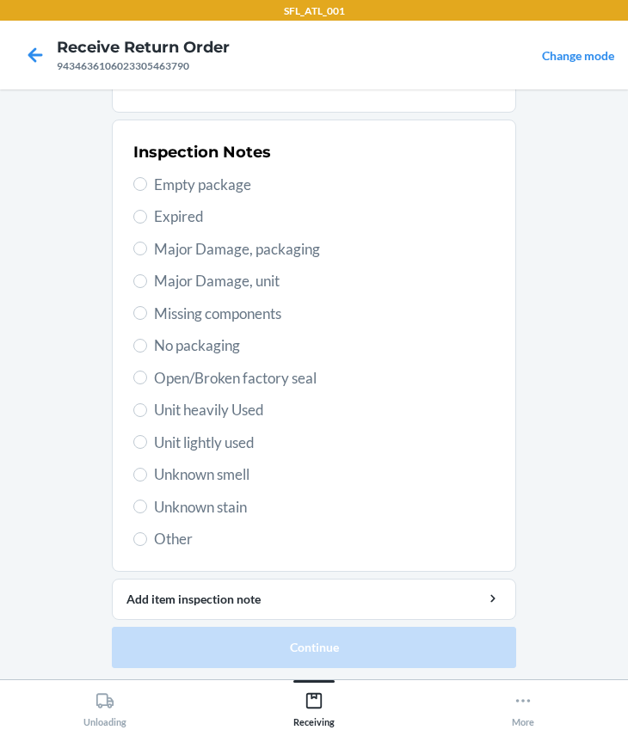
click at [201, 416] on span "Unit heavily Used" at bounding box center [324, 410] width 340 height 22
click at [147, 416] on input "Unit heavily Used" at bounding box center [140, 410] width 14 height 14
radio input "true"
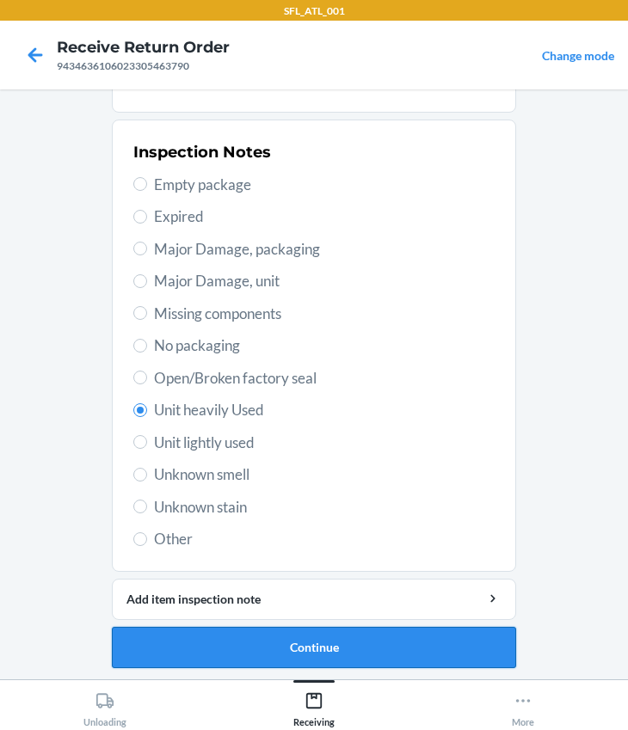
click at [221, 648] on button "Continue" at bounding box center [314, 647] width 404 height 41
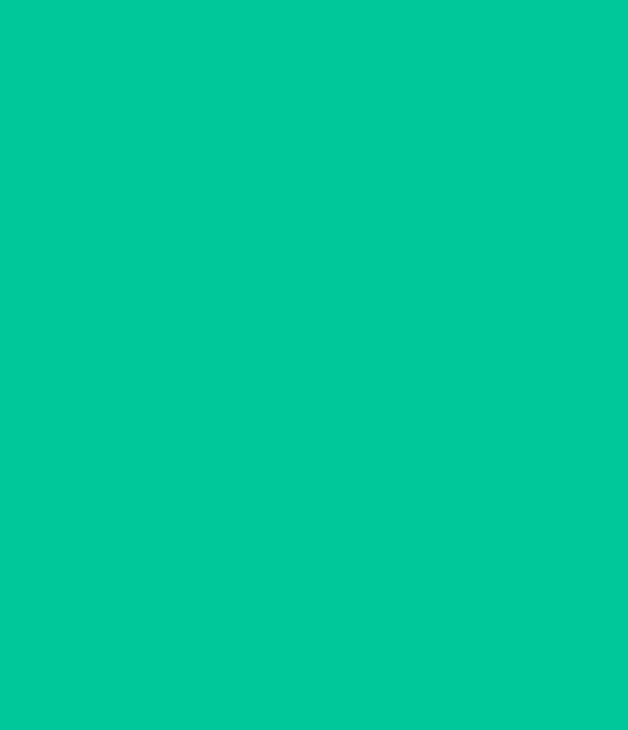
scroll to position [0, 0]
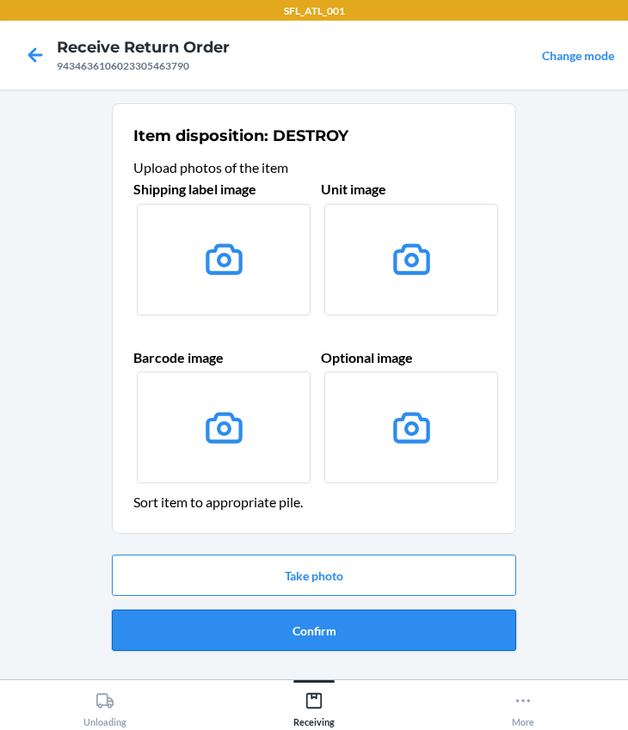
click at [216, 627] on button "Confirm" at bounding box center [314, 630] width 404 height 41
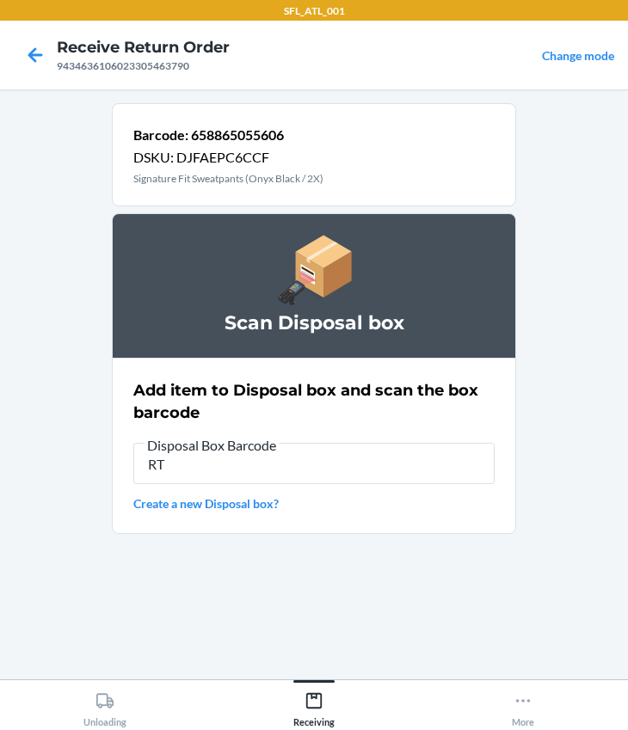
type input "R"
type input "RB00000191O"
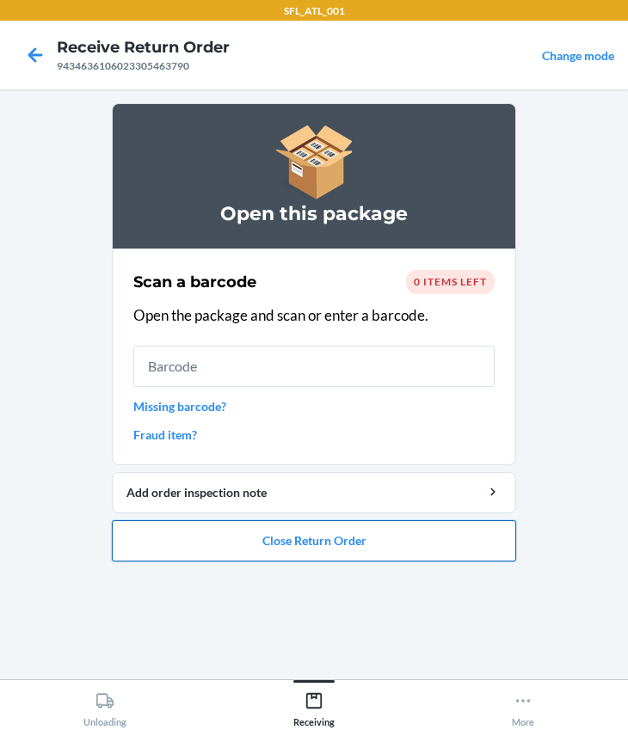
click at [268, 550] on button "Close Return Order" at bounding box center [314, 540] width 404 height 41
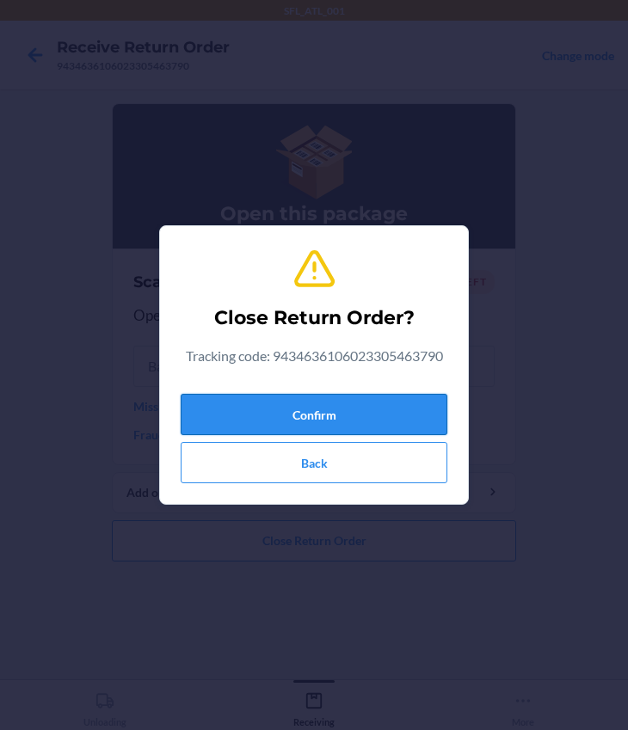
click at [285, 410] on button "Confirm" at bounding box center [314, 414] width 267 height 41
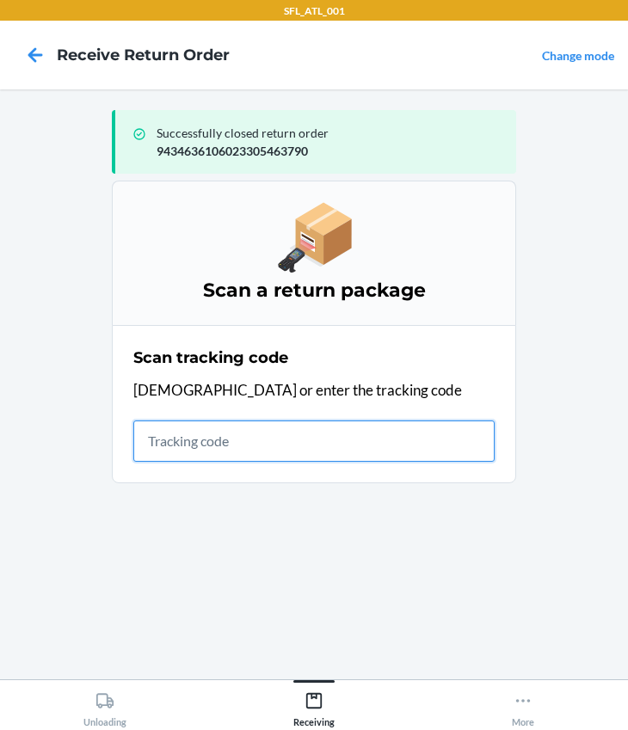
click at [215, 443] on input "text" at bounding box center [313, 440] width 361 height 41
type input "420302599434636106023305821576"
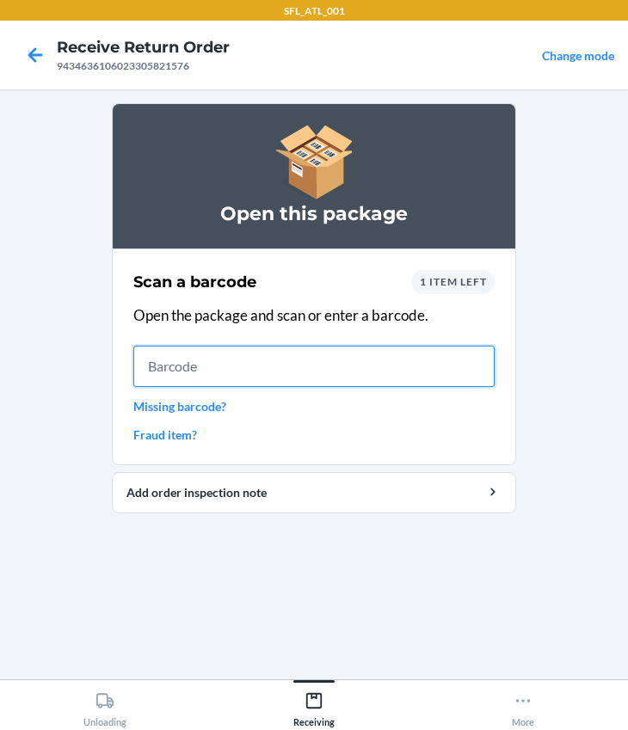
click at [322, 366] on input "text" at bounding box center [313, 366] width 361 height 41
type input "605258159236"
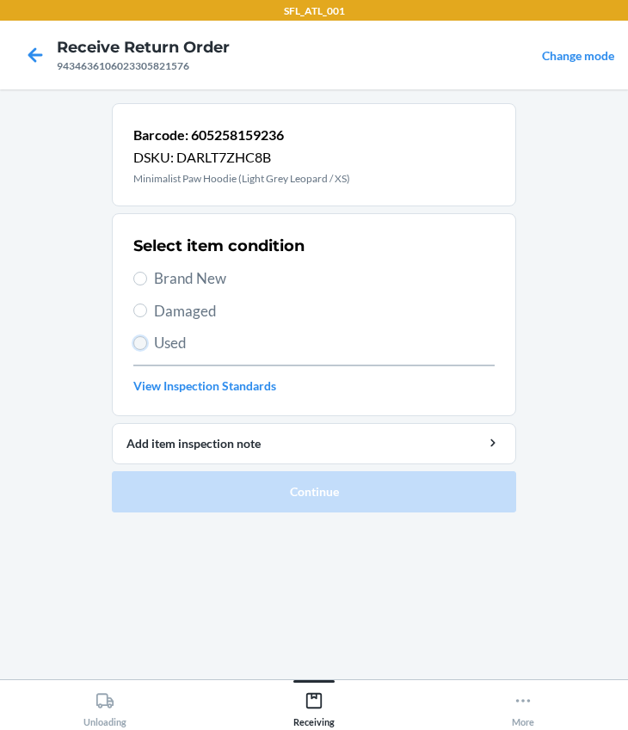
click at [143, 343] on input "Used" at bounding box center [140, 343] width 14 height 14
radio input "true"
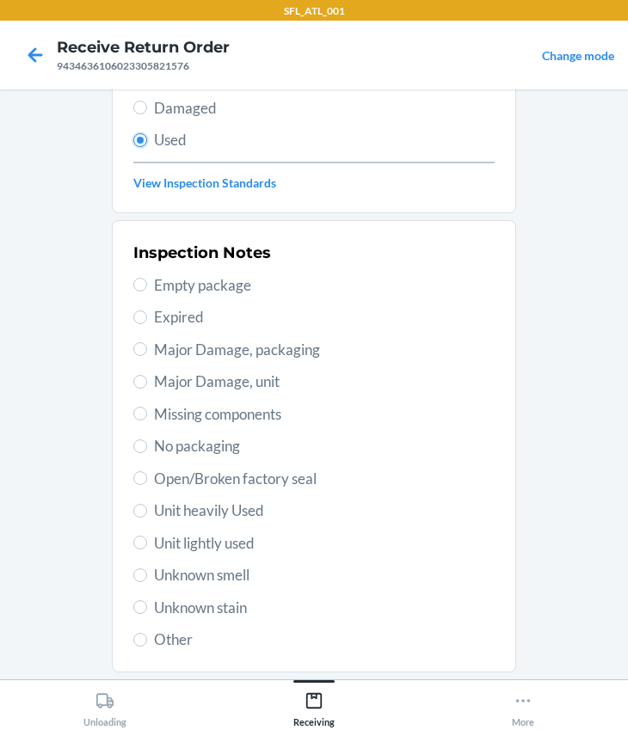
scroll to position [303, 0]
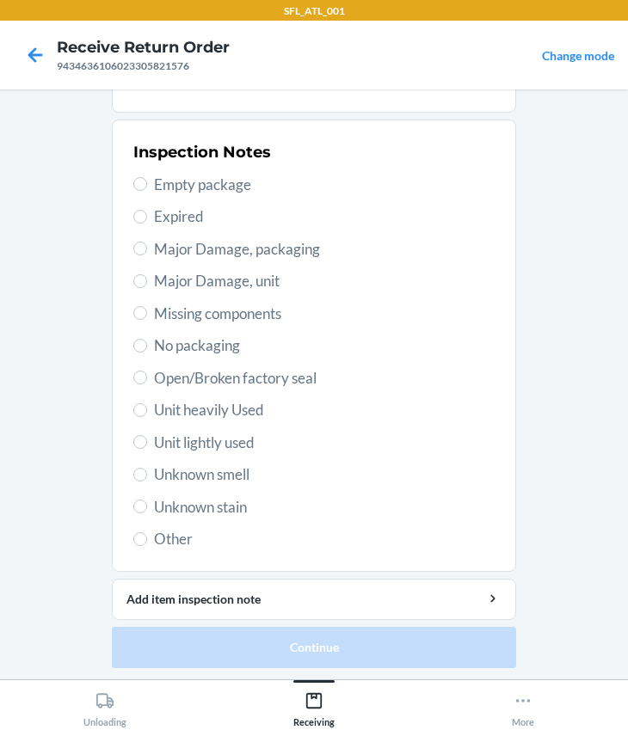
click at [180, 406] on span "Unit heavily Used" at bounding box center [324, 410] width 340 height 22
click at [147, 406] on input "Unit heavily Used" at bounding box center [140, 410] width 14 height 14
radio input "true"
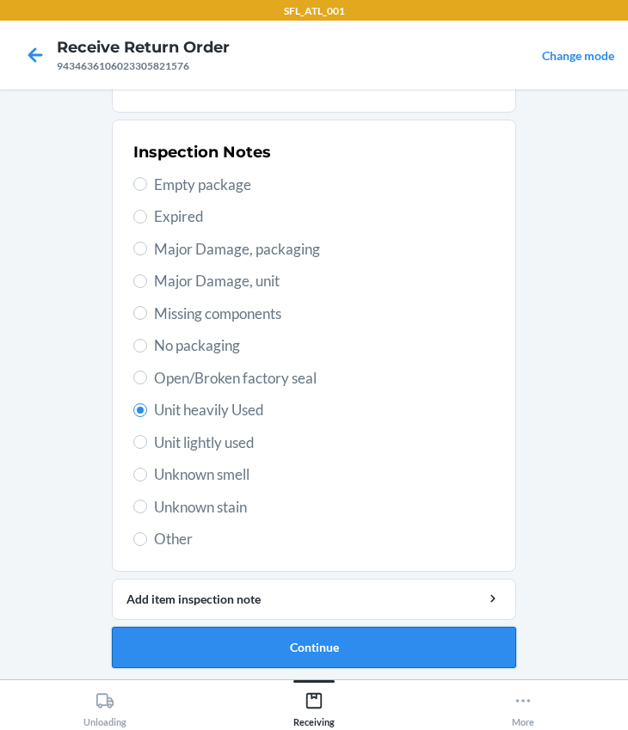
click at [316, 665] on button "Continue" at bounding box center [314, 647] width 404 height 41
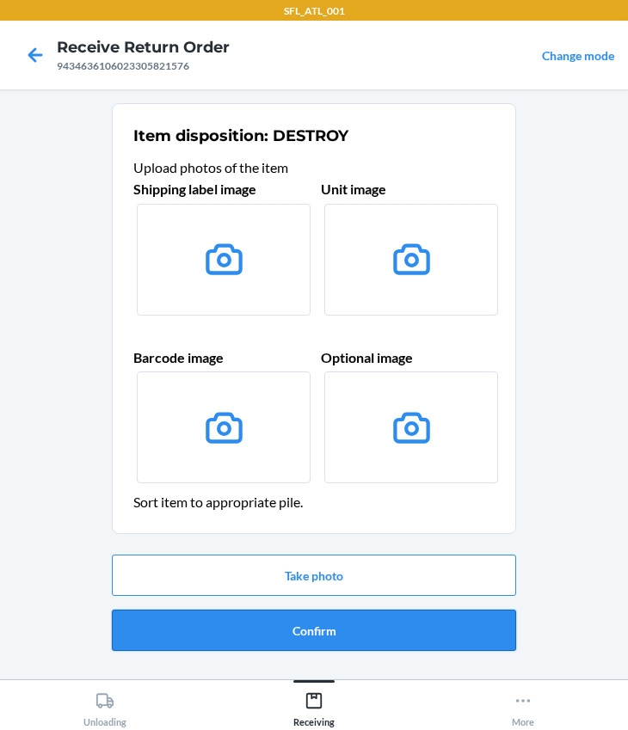
click at [305, 638] on button "Confirm" at bounding box center [314, 630] width 404 height 41
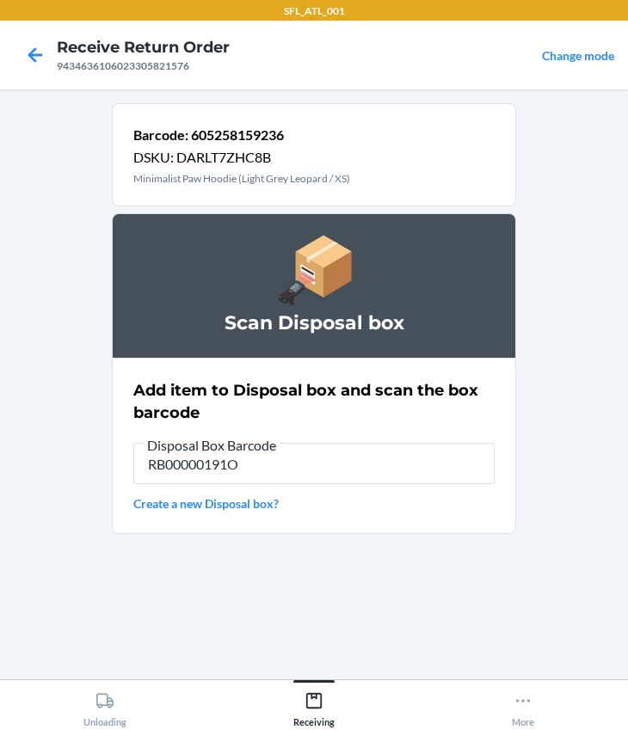
type input "RB00000191O"
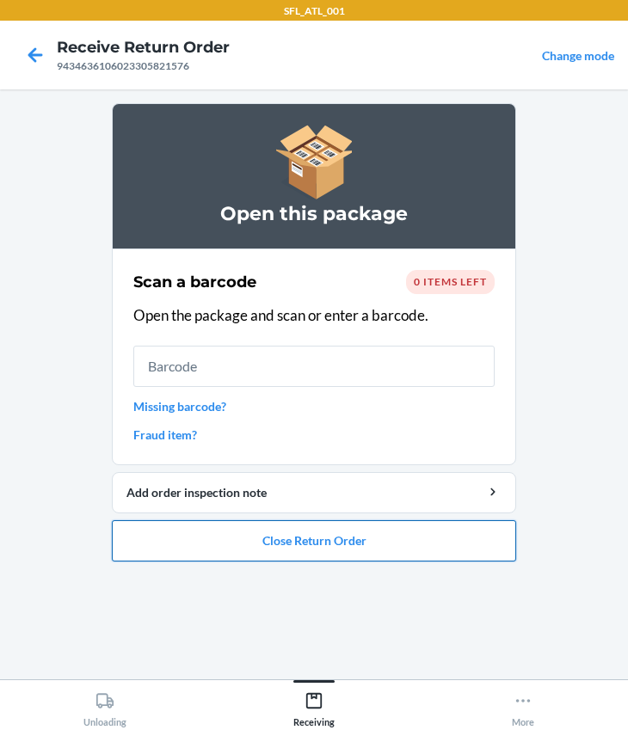
drag, startPoint x: 289, startPoint y: 542, endPoint x: 275, endPoint y: 549, distance: 15.4
click at [275, 549] on button "Close Return Order" at bounding box center [314, 540] width 404 height 41
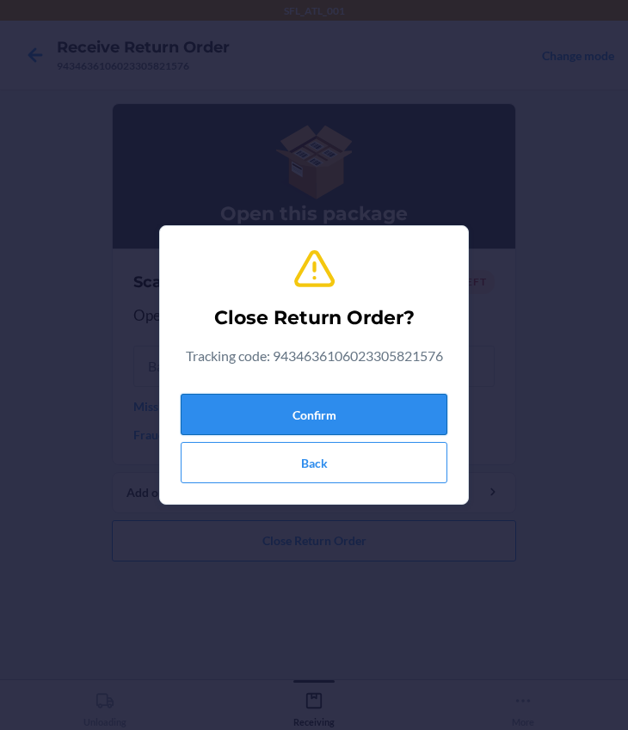
click at [219, 395] on button "Confirm" at bounding box center [314, 414] width 267 height 41
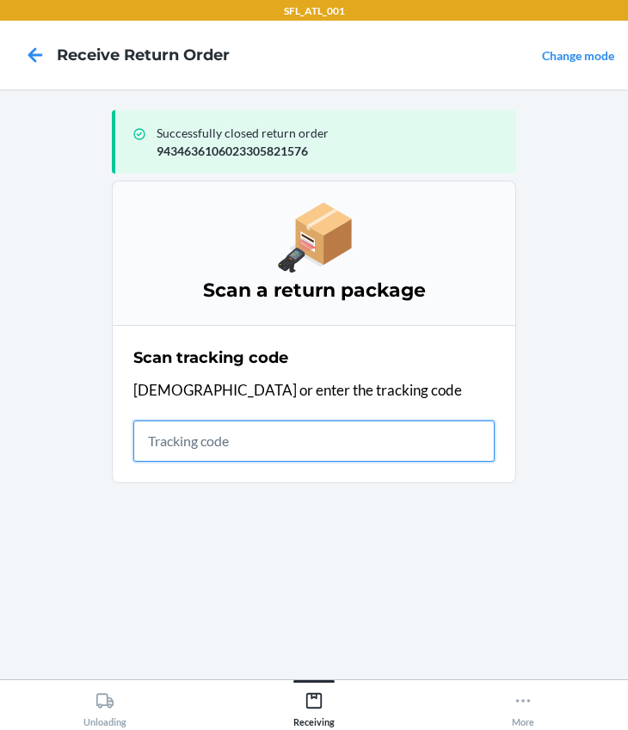
click at [201, 434] on input "text" at bounding box center [313, 440] width 361 height 41
type input "420302599434636106023305572652"
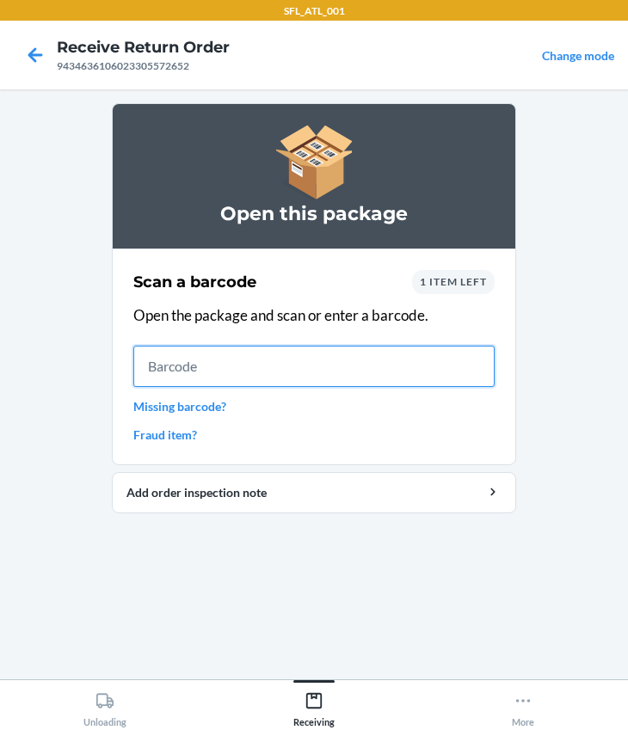
click at [170, 371] on input "text" at bounding box center [313, 366] width 361 height 41
type input "634707345920"
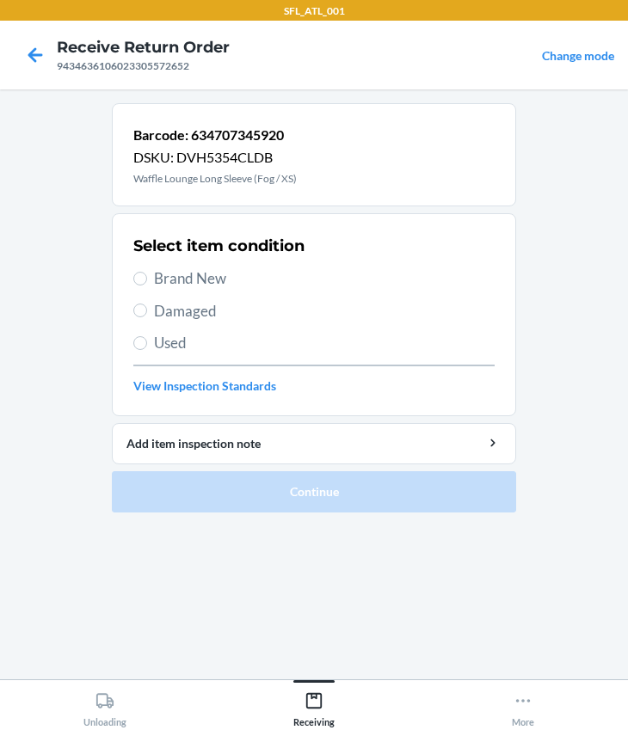
click at [180, 279] on span "Brand New" at bounding box center [324, 278] width 340 height 22
click at [147, 279] on input "Brand New" at bounding box center [140, 279] width 14 height 14
radio input "true"
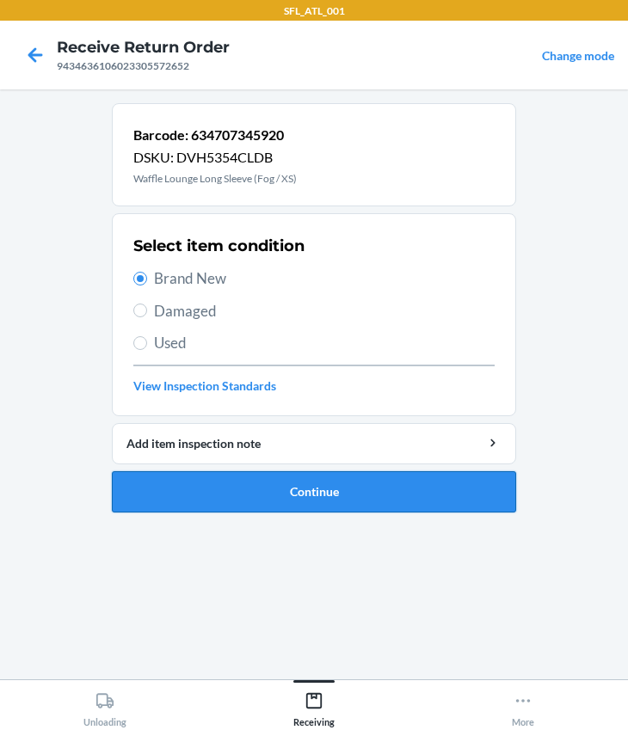
click at [249, 496] on button "Continue" at bounding box center [314, 491] width 404 height 41
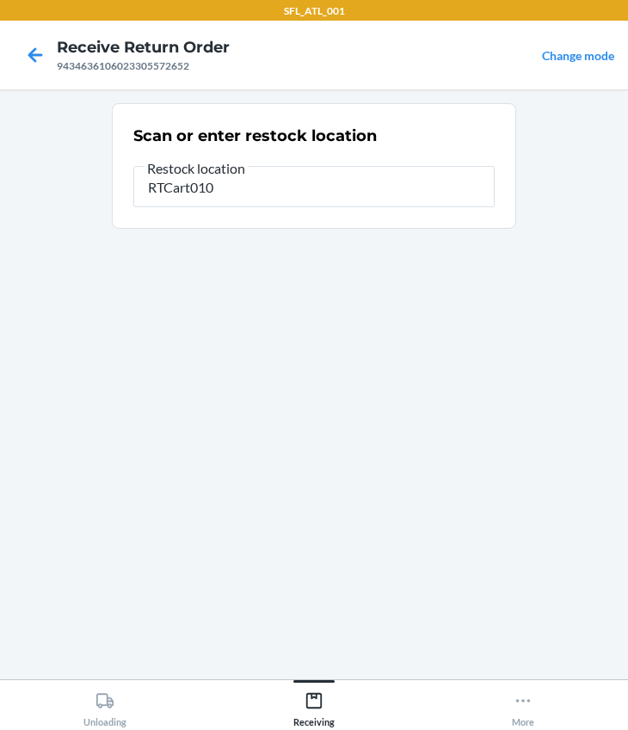
type input "RTCart010"
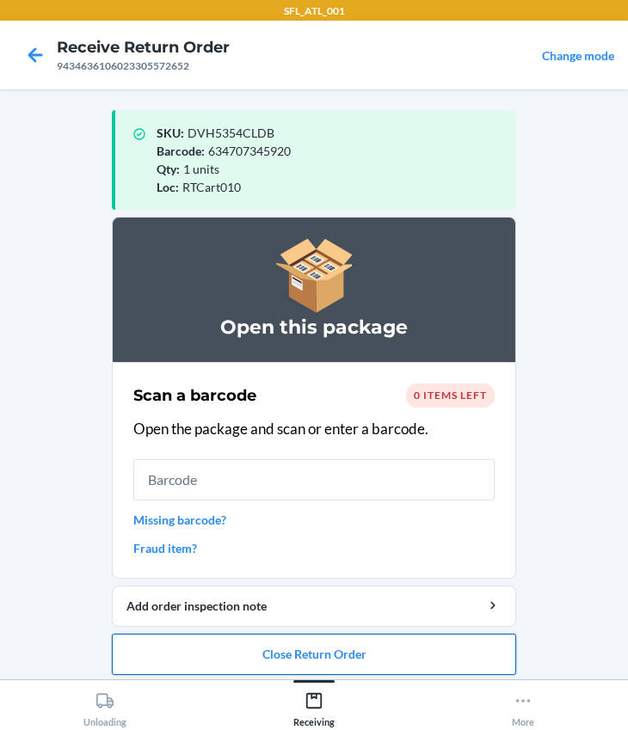
click at [350, 648] on button "Close Return Order" at bounding box center [314, 654] width 404 height 41
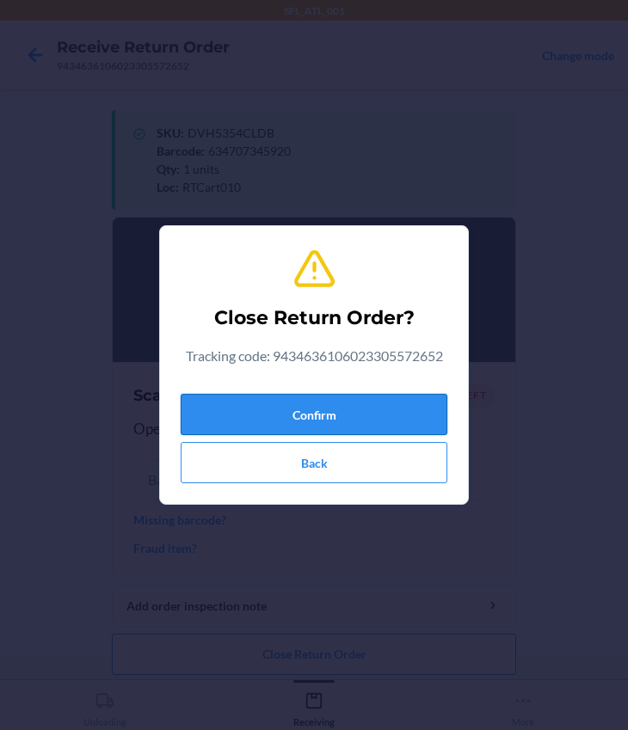
click at [289, 404] on button "Confirm" at bounding box center [314, 414] width 267 height 41
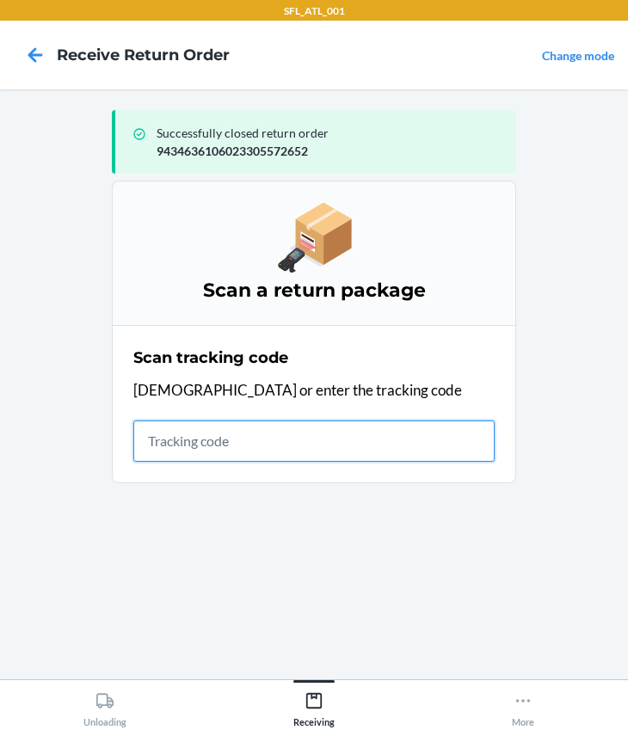
click at [234, 438] on input "text" at bounding box center [313, 440] width 361 height 41
type input "420302599434636106023305611726"
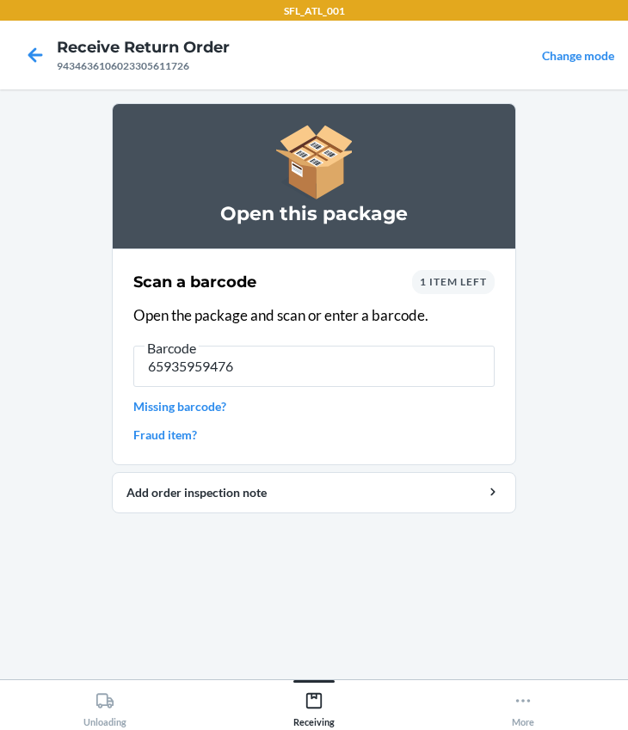
type input "[CREDIT_CARD_NUMBER]"
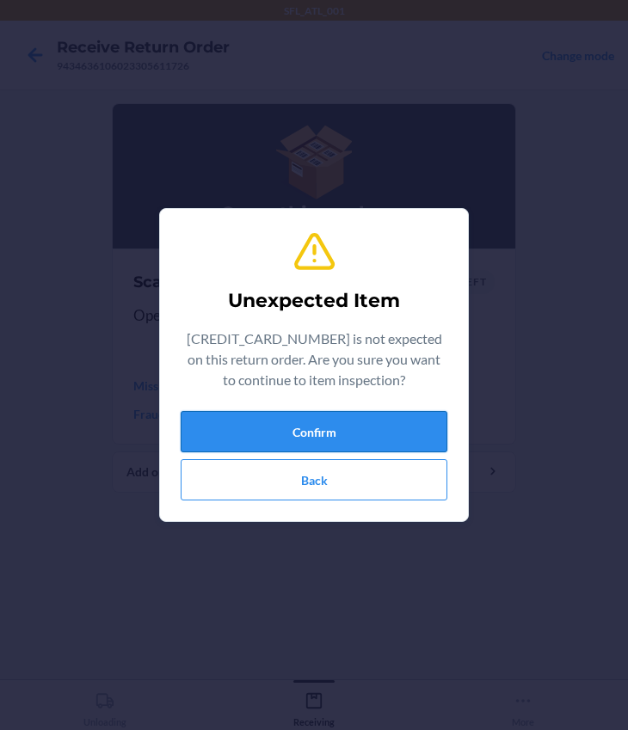
click at [267, 436] on button "Confirm" at bounding box center [314, 431] width 267 height 41
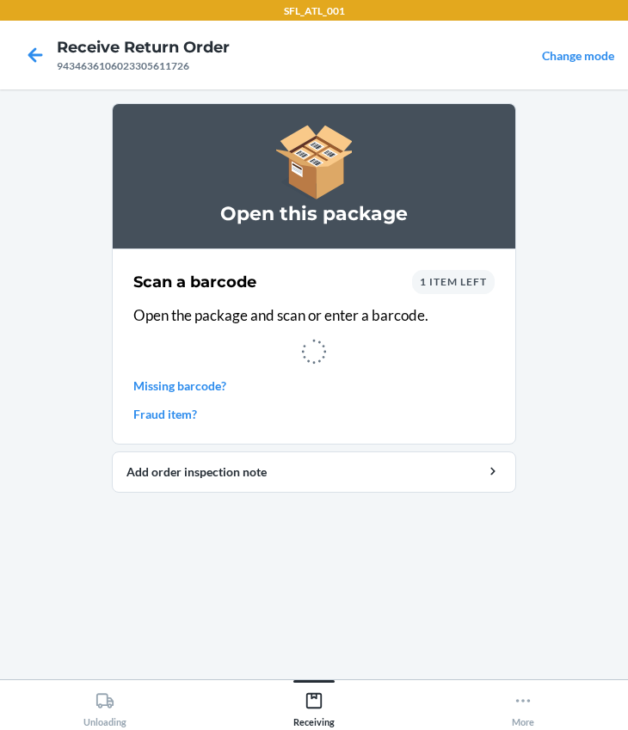
click at [426, 280] on span "1 item left" at bounding box center [453, 281] width 67 height 13
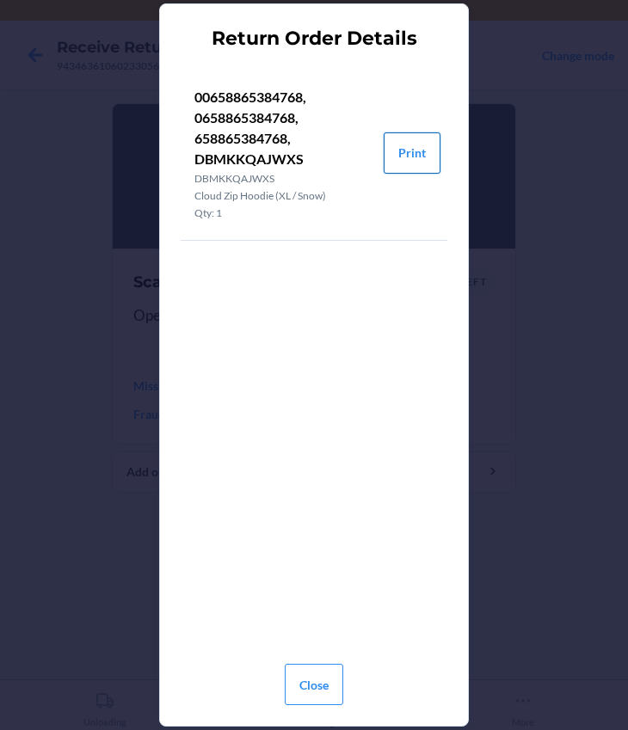
click at [402, 153] on button "Print" at bounding box center [411, 152] width 57 height 41
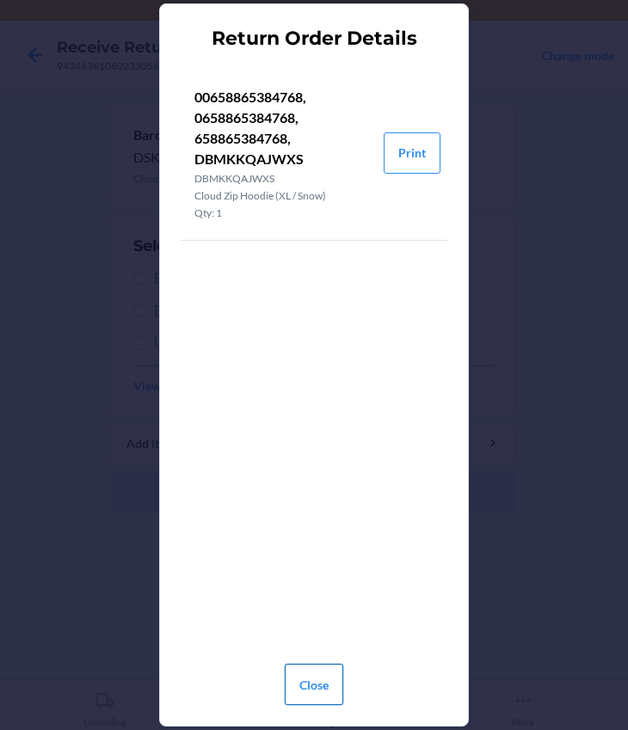
click at [336, 689] on button "Close" at bounding box center [314, 684] width 58 height 41
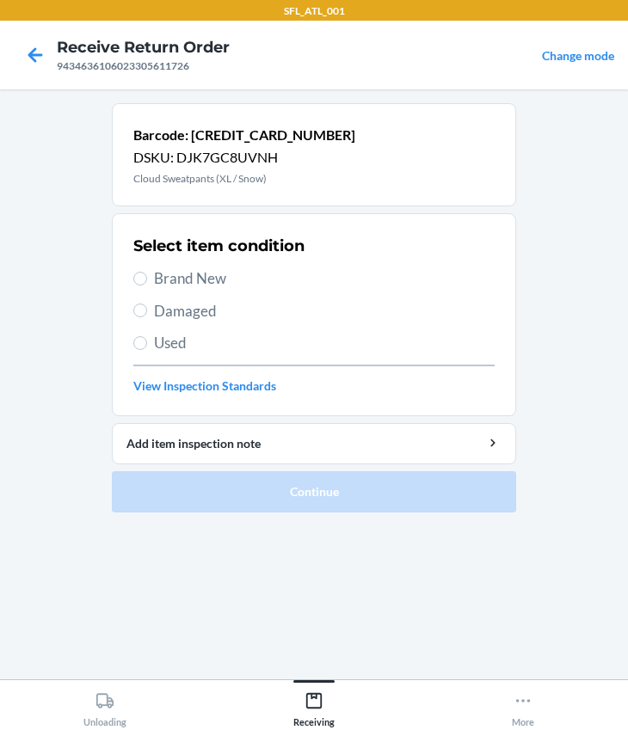
click at [196, 281] on span "Brand New" at bounding box center [324, 278] width 340 height 22
click at [147, 281] on input "Brand New" at bounding box center [140, 279] width 14 height 14
radio input "true"
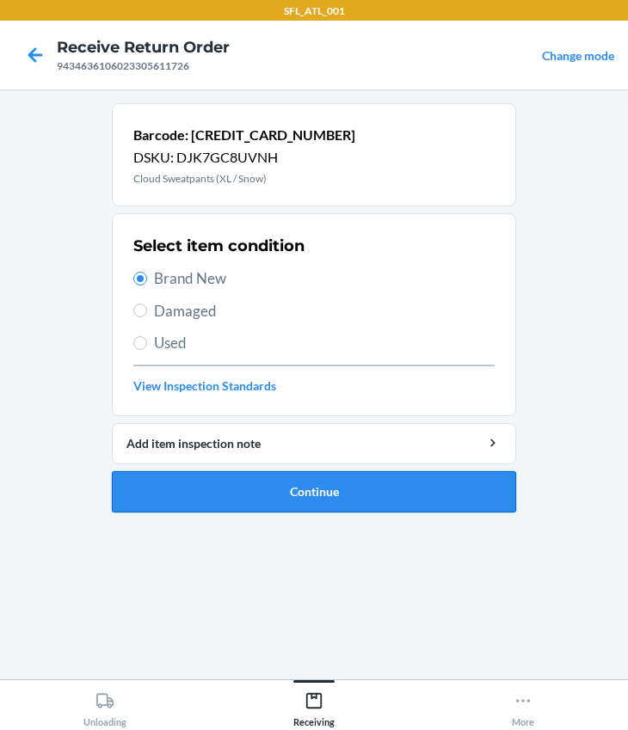
click at [303, 496] on button "Continue" at bounding box center [314, 491] width 404 height 41
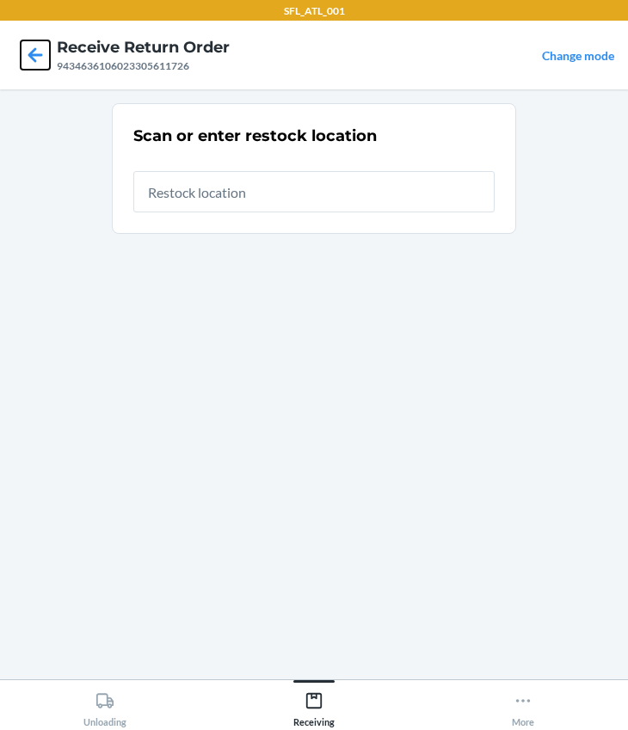
click at [35, 53] on icon at bounding box center [35, 54] width 15 height 15
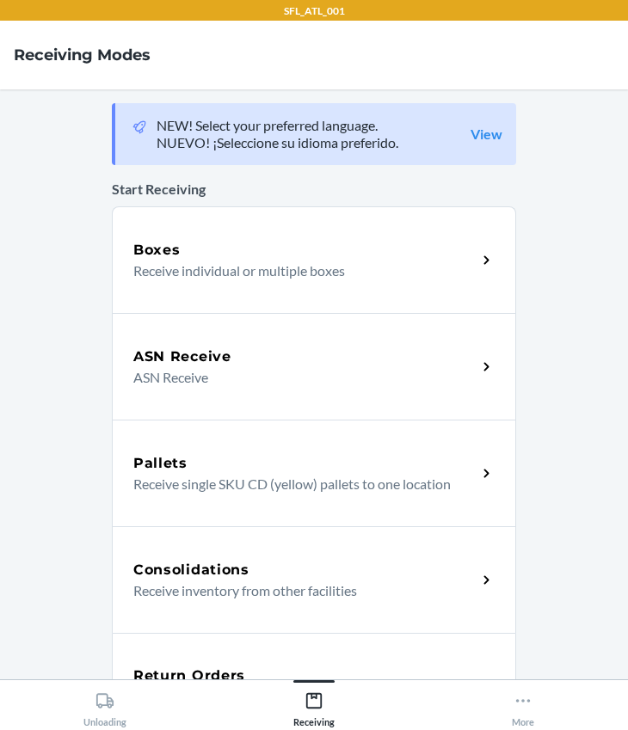
scroll to position [234, 0]
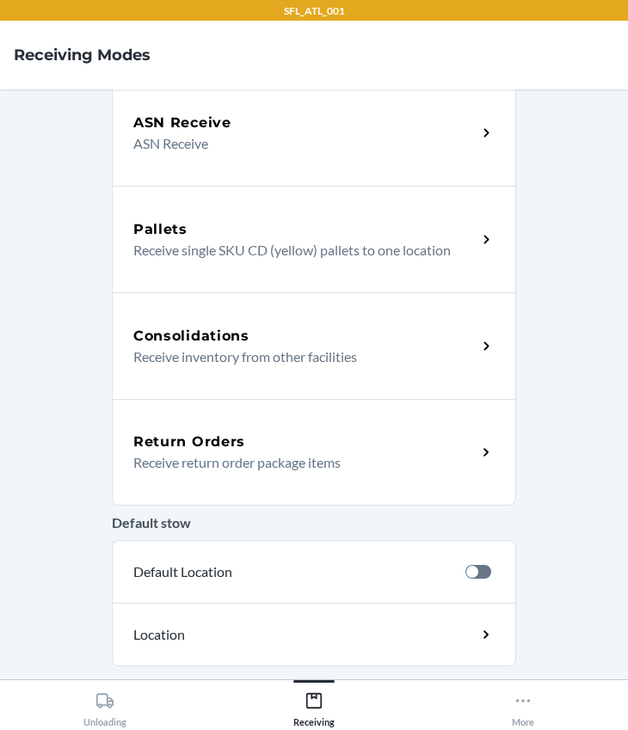
click at [187, 444] on h5 "Return Orders" at bounding box center [189, 442] width 112 height 21
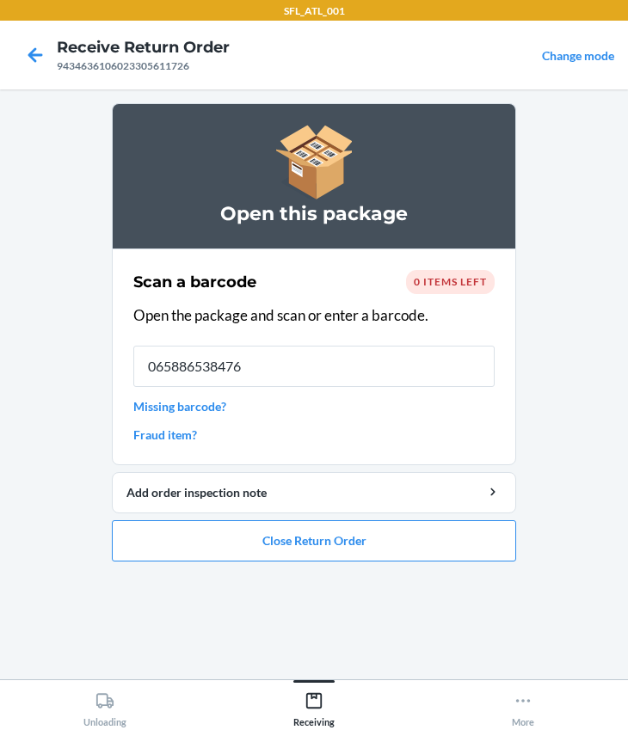
type input "0658865384768"
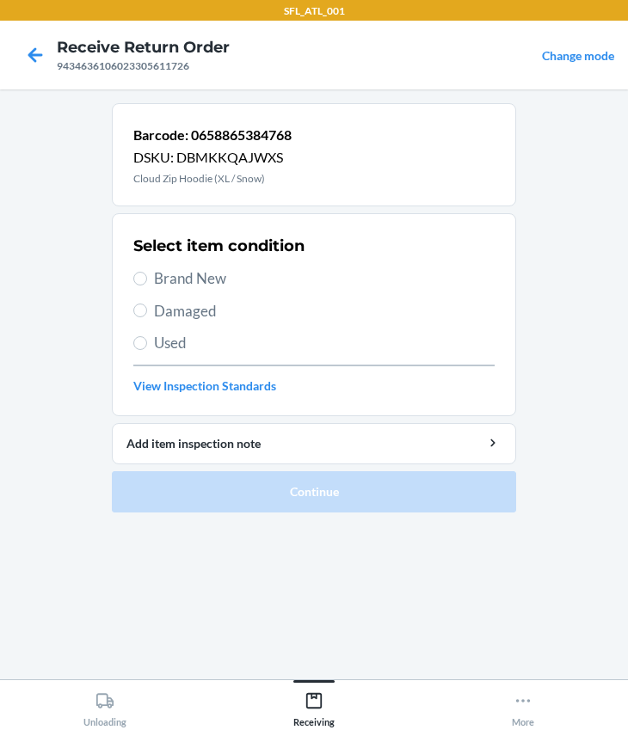
click at [194, 276] on span "Brand New" at bounding box center [324, 278] width 340 height 22
click at [147, 276] on input "Brand New" at bounding box center [140, 279] width 14 height 14
radio input "true"
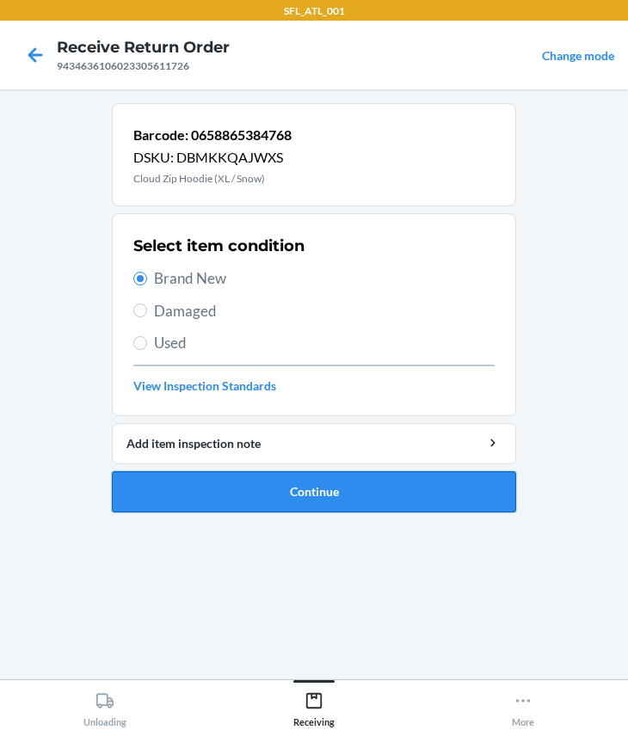
click at [268, 489] on button "Continue" at bounding box center [314, 491] width 404 height 41
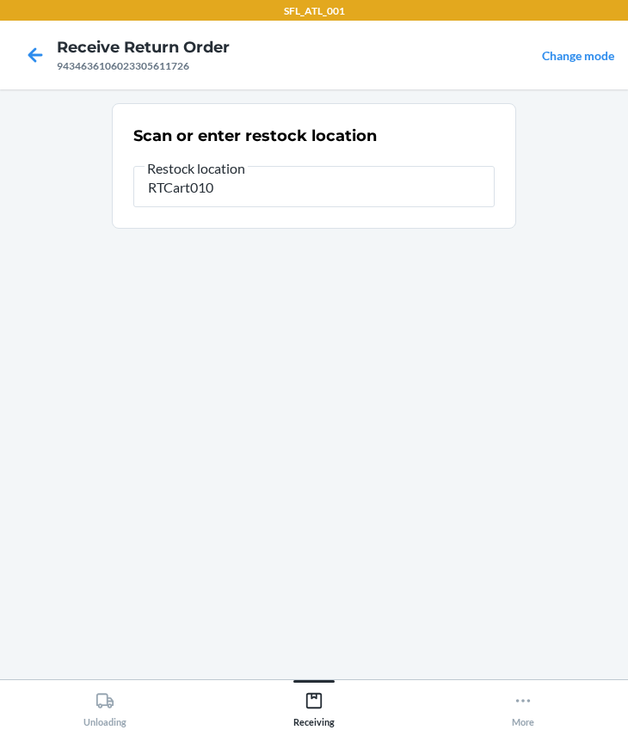
type input "RTCart010"
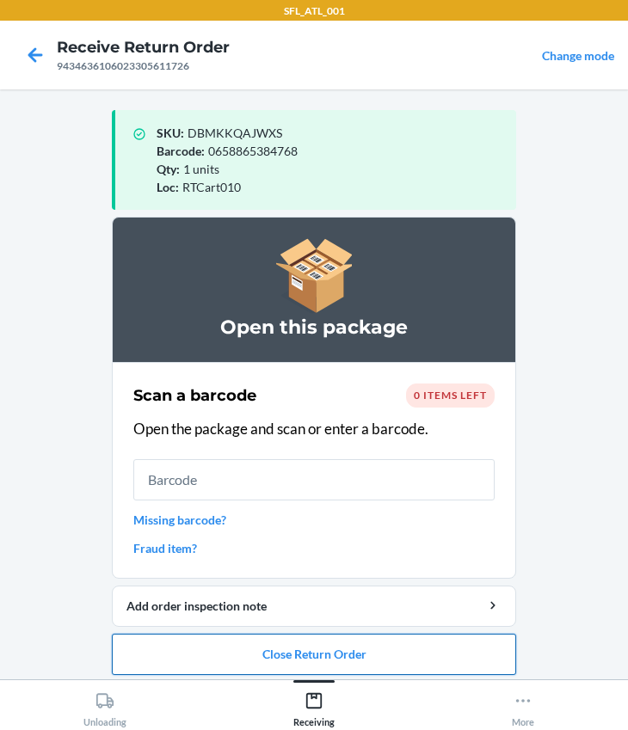
click at [280, 639] on button "Close Return Order" at bounding box center [314, 654] width 404 height 41
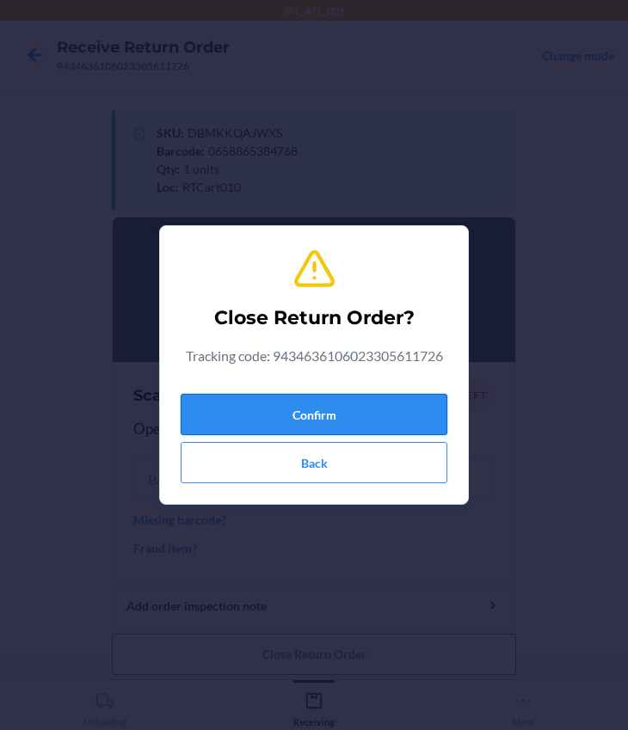
click at [301, 400] on button "Confirm" at bounding box center [314, 414] width 267 height 41
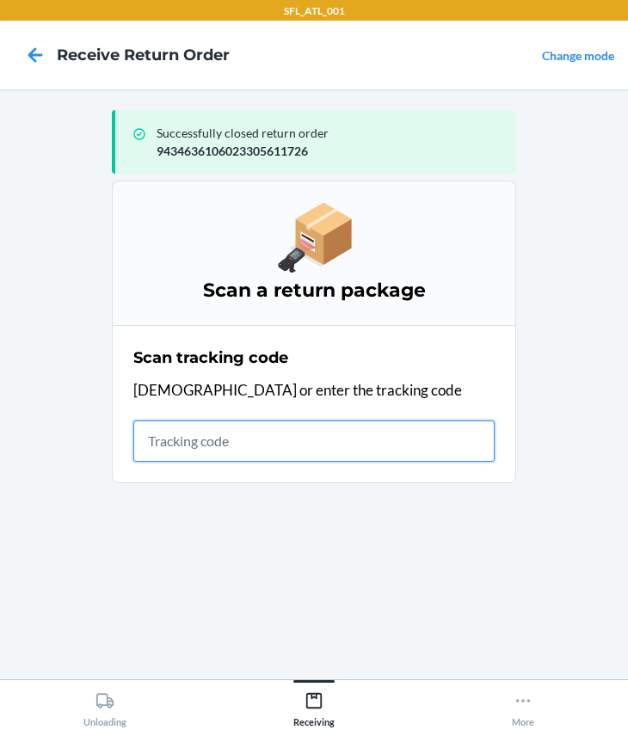
click at [208, 457] on input "text" at bounding box center [313, 440] width 361 height 41
type input "420302599434636106023304841513"
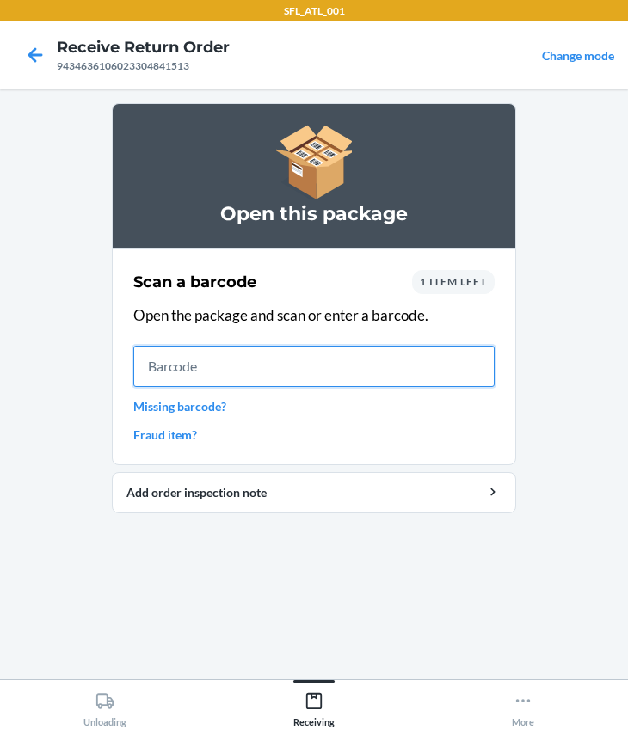
click at [281, 373] on input "text" at bounding box center [313, 366] width 361 height 41
type input "642461709803"
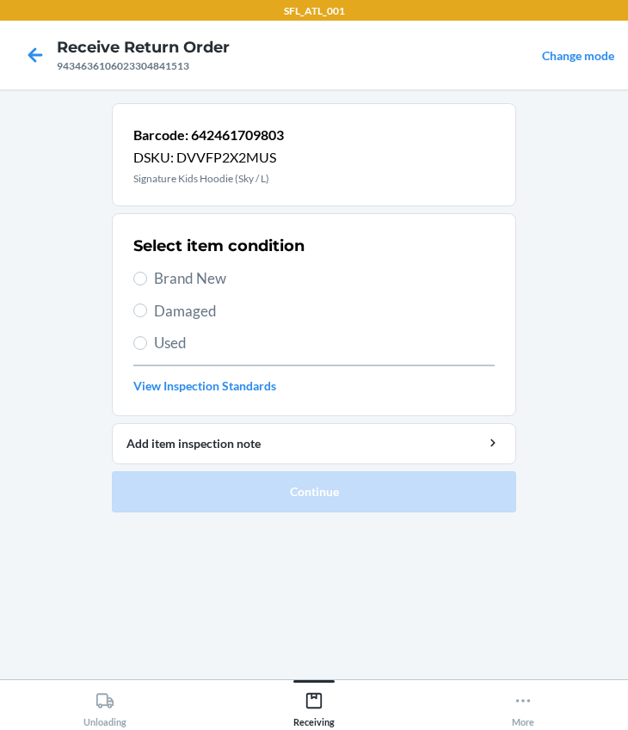
click at [176, 282] on span "Brand New" at bounding box center [324, 278] width 340 height 22
click at [147, 282] on input "Brand New" at bounding box center [140, 279] width 14 height 14
radio input "true"
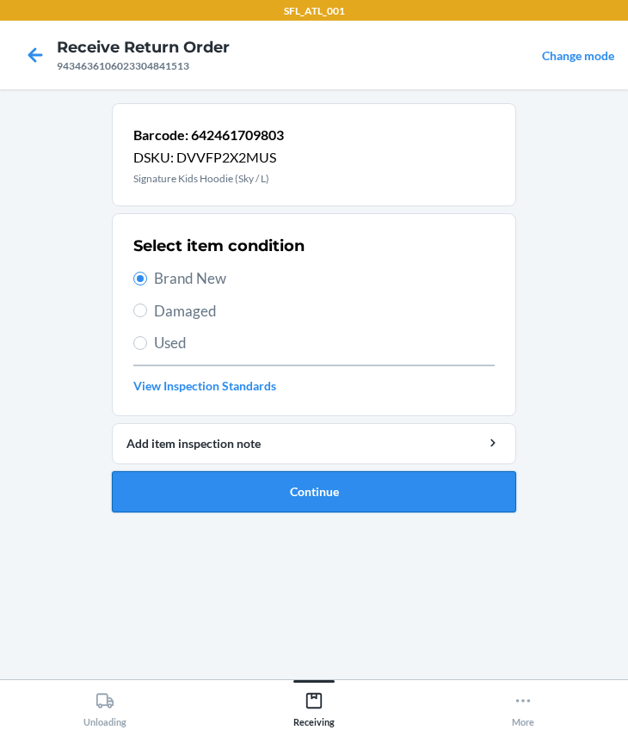
click at [314, 489] on button "Continue" at bounding box center [314, 491] width 404 height 41
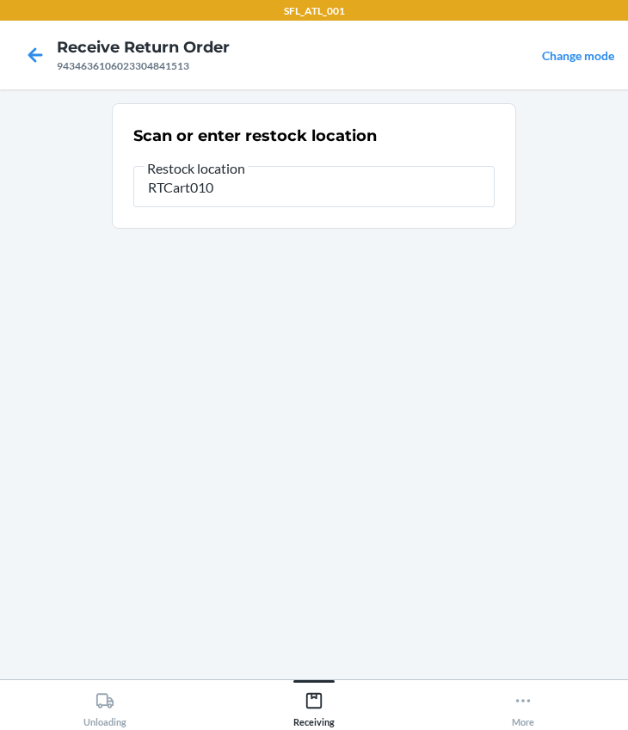
type input "RTCart010"
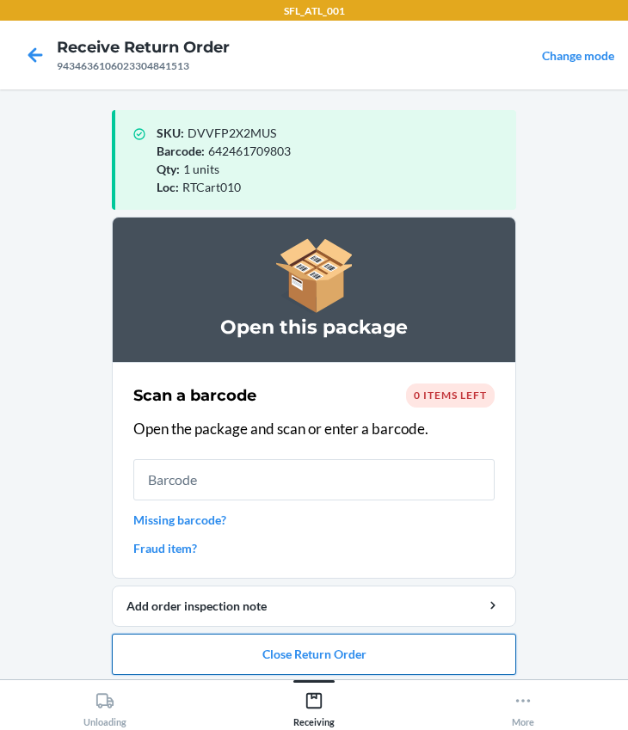
click at [307, 659] on button "Close Return Order" at bounding box center [314, 654] width 404 height 41
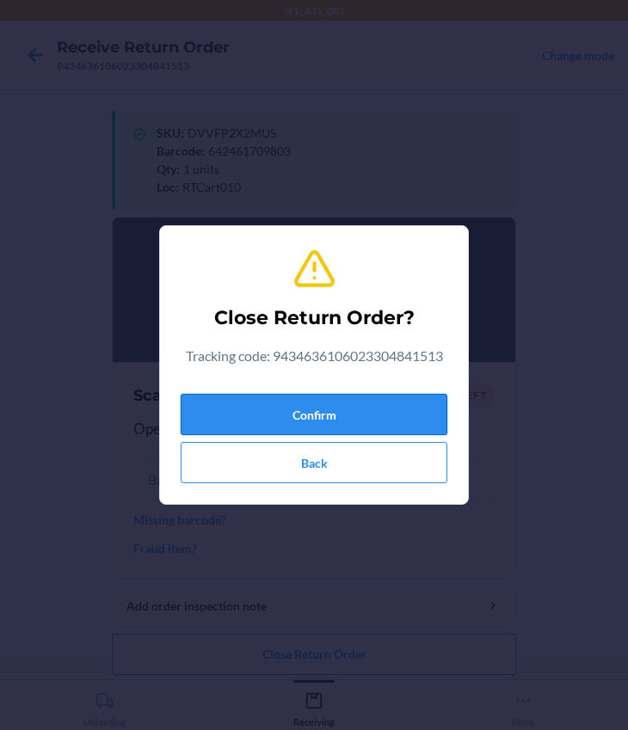
click at [273, 396] on button "Confirm" at bounding box center [314, 414] width 267 height 41
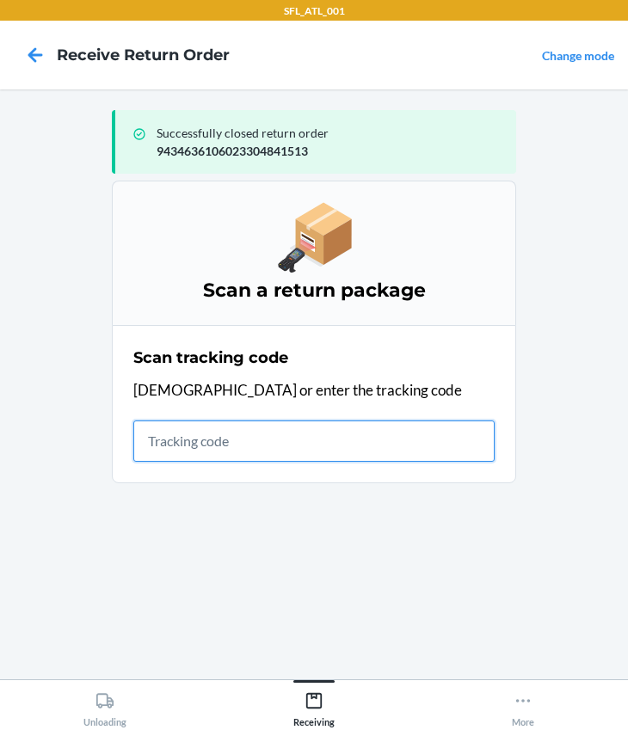
click at [313, 457] on input "text" at bounding box center [313, 440] width 361 height 41
type input "420302599434636106023303987458"
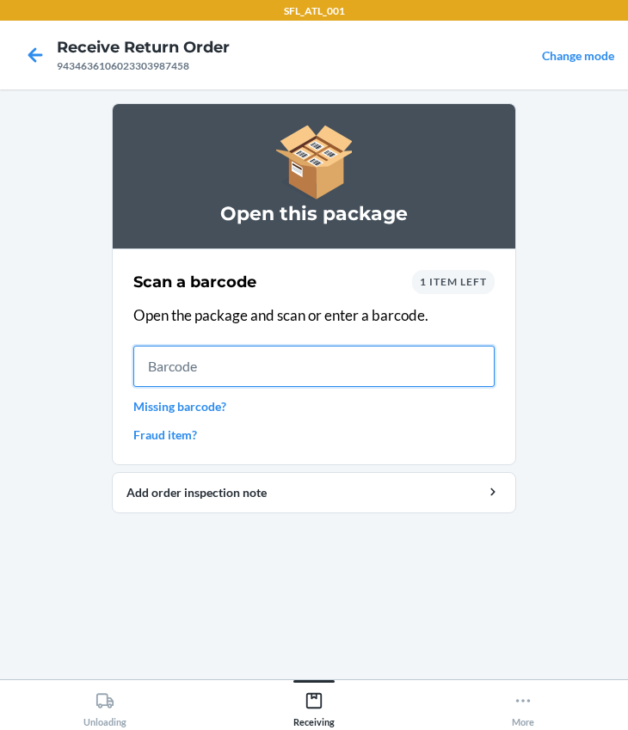
click at [186, 362] on input "text" at bounding box center [313, 366] width 361 height 41
type input "643781554135"
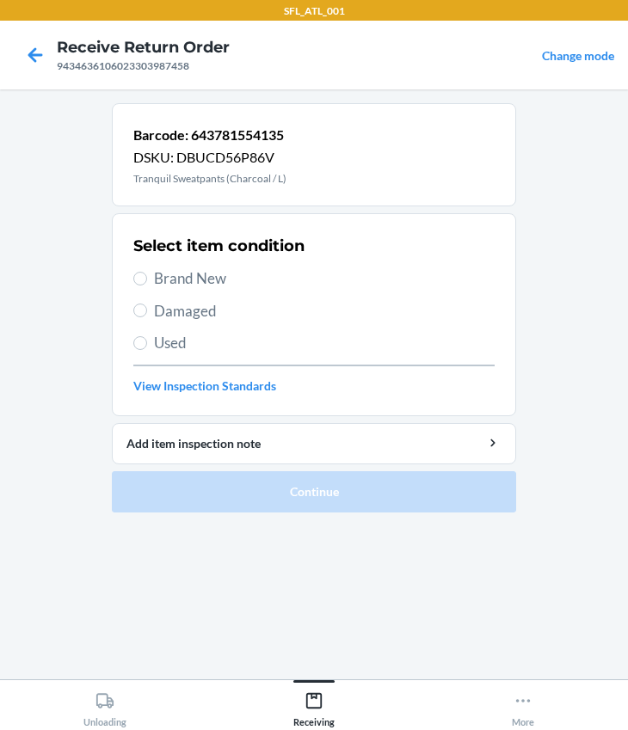
click at [199, 284] on span "Brand New" at bounding box center [324, 278] width 340 height 22
click at [147, 284] on input "Brand New" at bounding box center [140, 279] width 14 height 14
radio input "true"
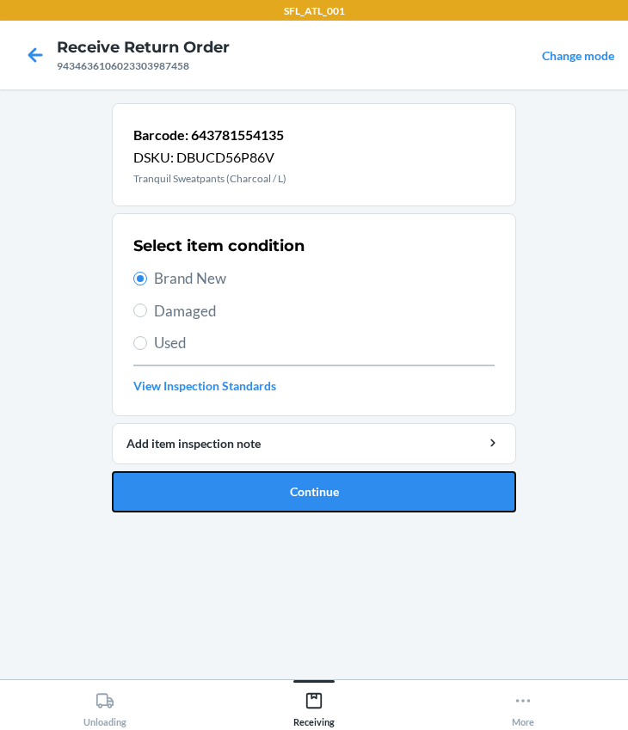
click at [282, 508] on button "Continue" at bounding box center [314, 491] width 404 height 41
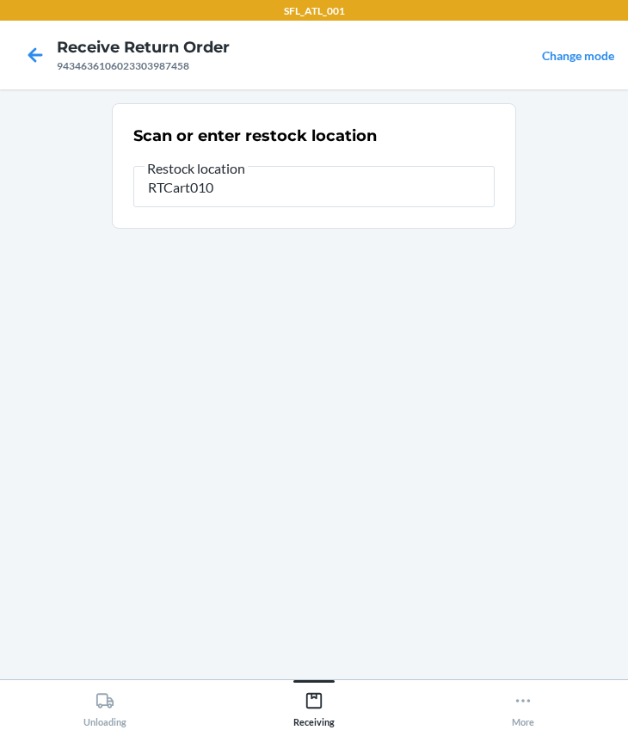
type input "RTCart010"
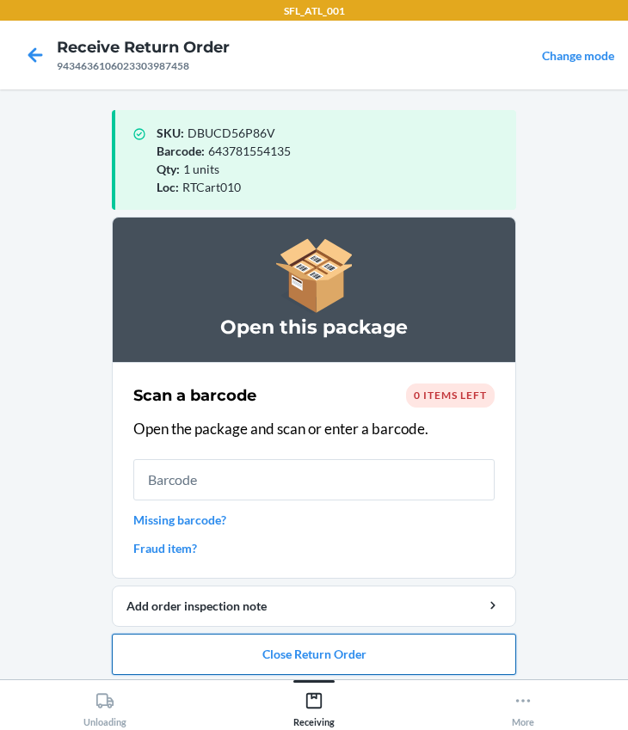
click at [316, 663] on button "Close Return Order" at bounding box center [314, 654] width 404 height 41
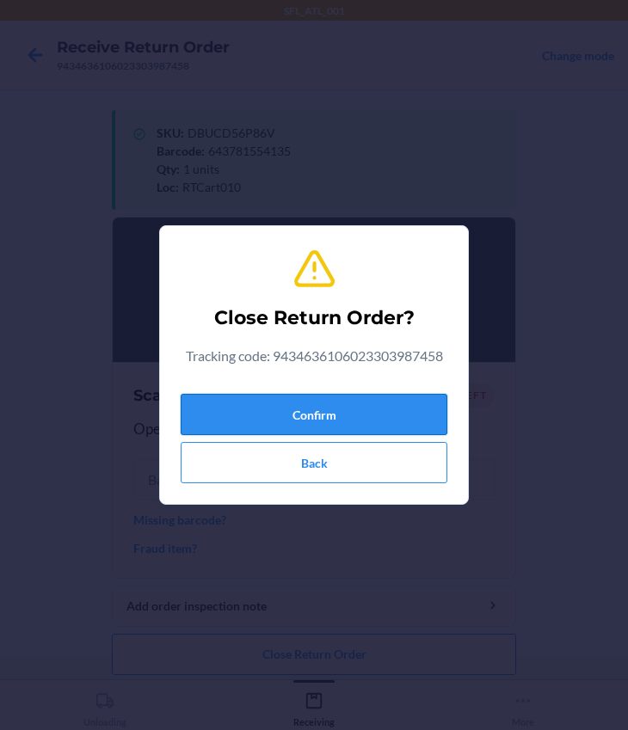
click at [275, 406] on button "Confirm" at bounding box center [314, 414] width 267 height 41
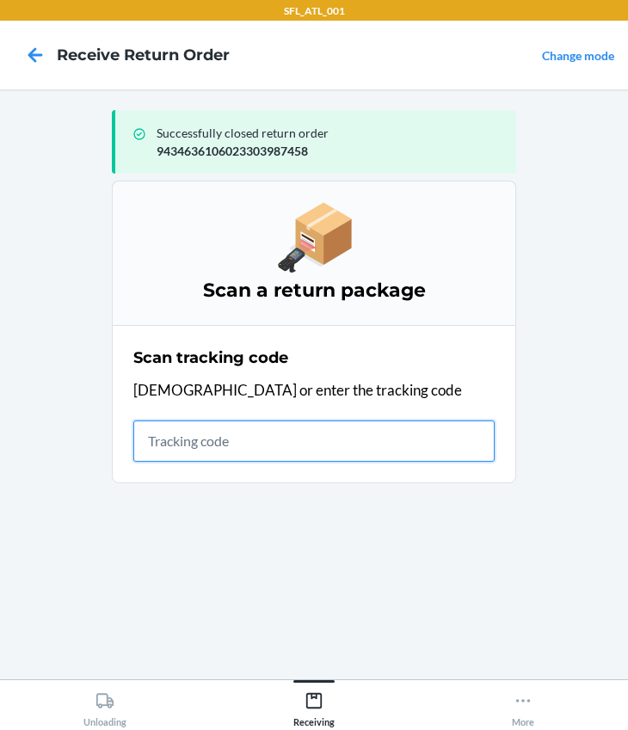
click at [191, 434] on input "text" at bounding box center [313, 440] width 361 height 41
type input "420302599434636106023305632394"
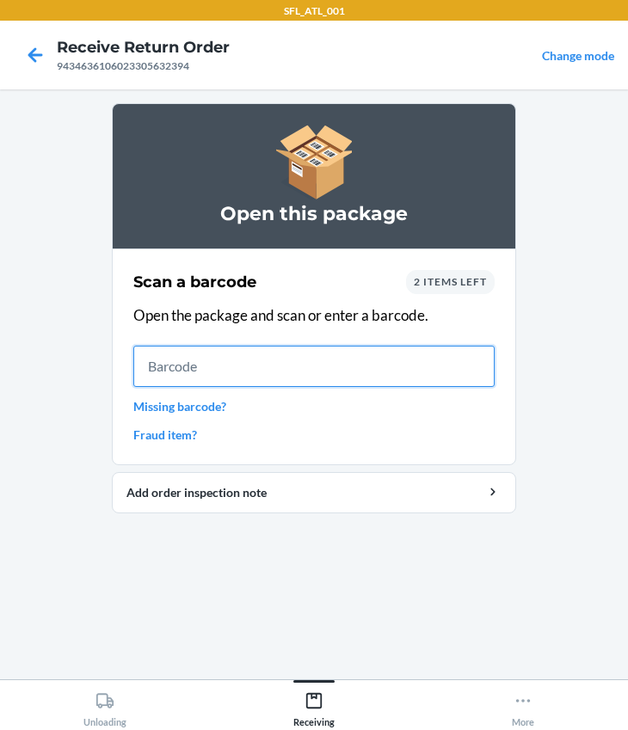
click at [183, 357] on input "text" at bounding box center [313, 366] width 361 height 41
type input "605258113504"
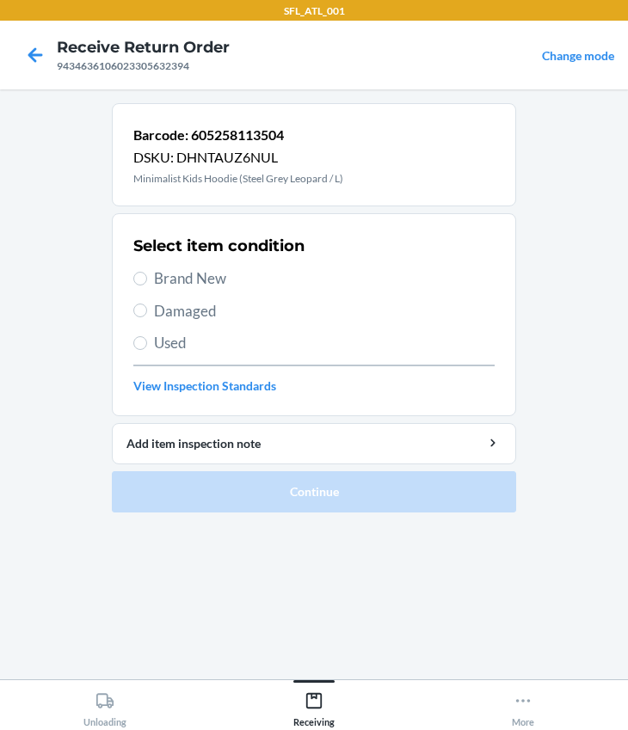
click at [169, 279] on span "Brand New" at bounding box center [324, 278] width 340 height 22
click at [147, 279] on input "Brand New" at bounding box center [140, 279] width 14 height 14
radio input "true"
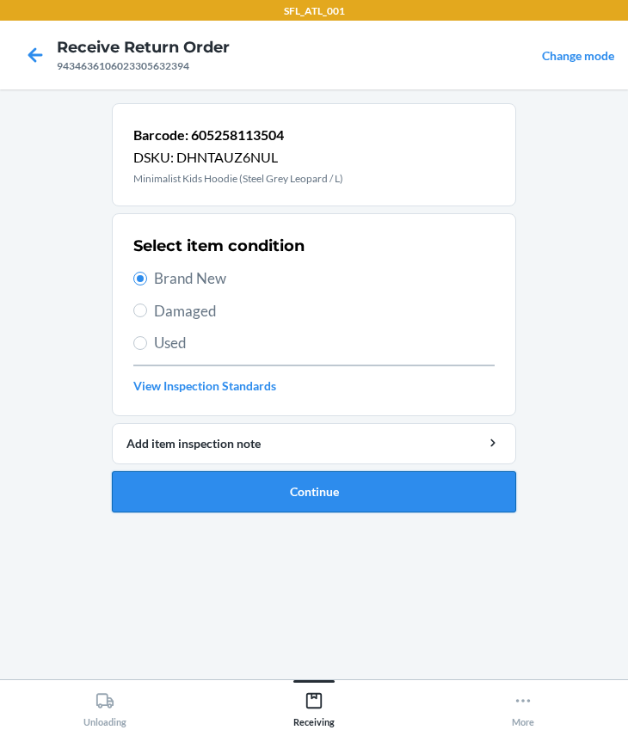
click at [212, 489] on button "Continue" at bounding box center [314, 491] width 404 height 41
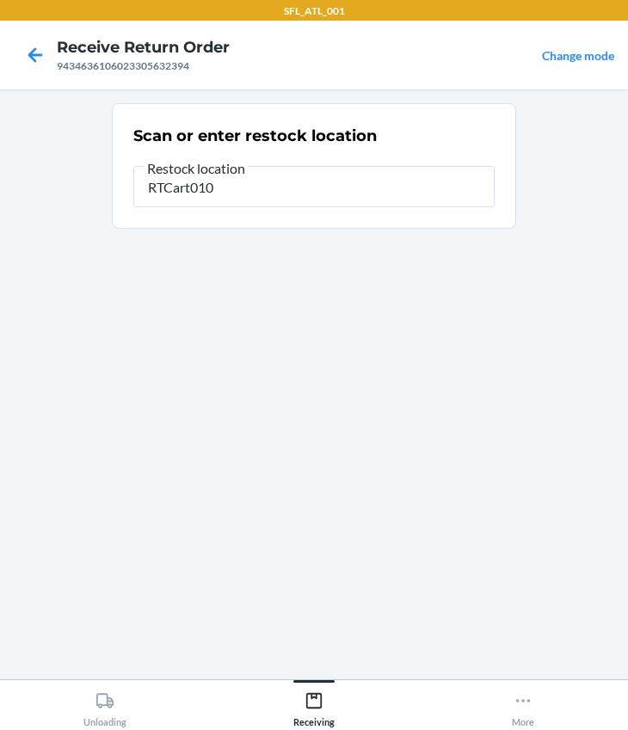
type input "RTCart010"
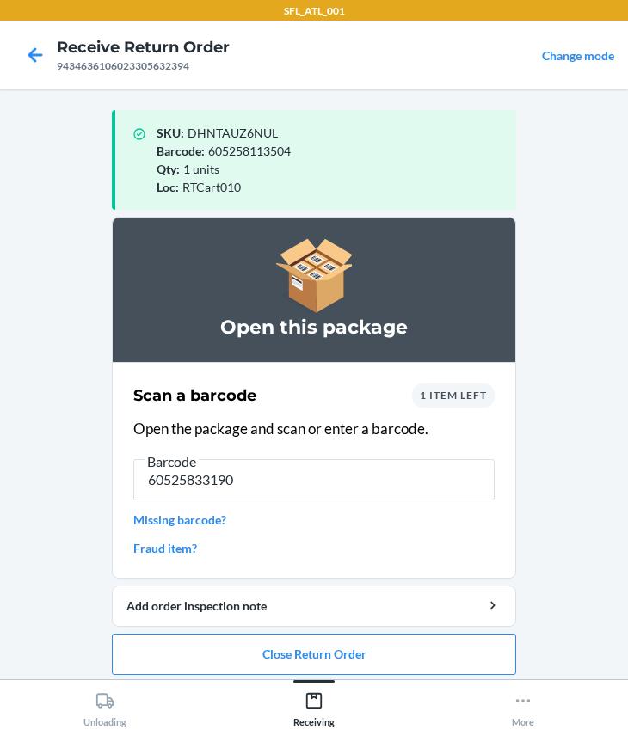
type input "605258331908"
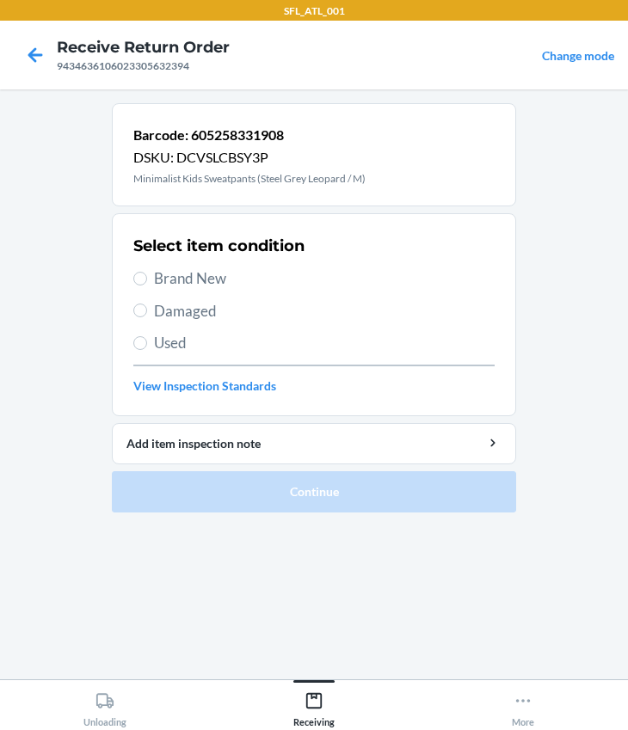
click at [174, 281] on span "Brand New" at bounding box center [324, 278] width 340 height 22
click at [147, 281] on input "Brand New" at bounding box center [140, 279] width 14 height 14
radio input "true"
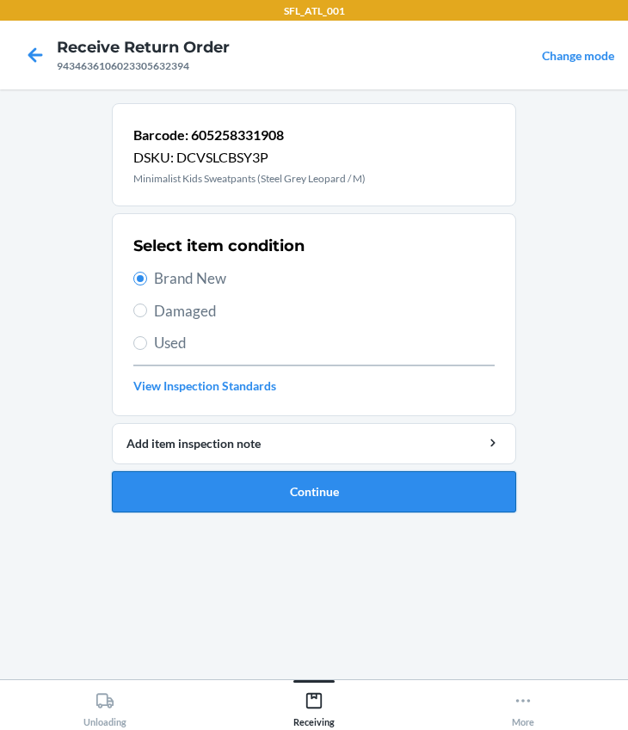
click at [236, 480] on button "Continue" at bounding box center [314, 491] width 404 height 41
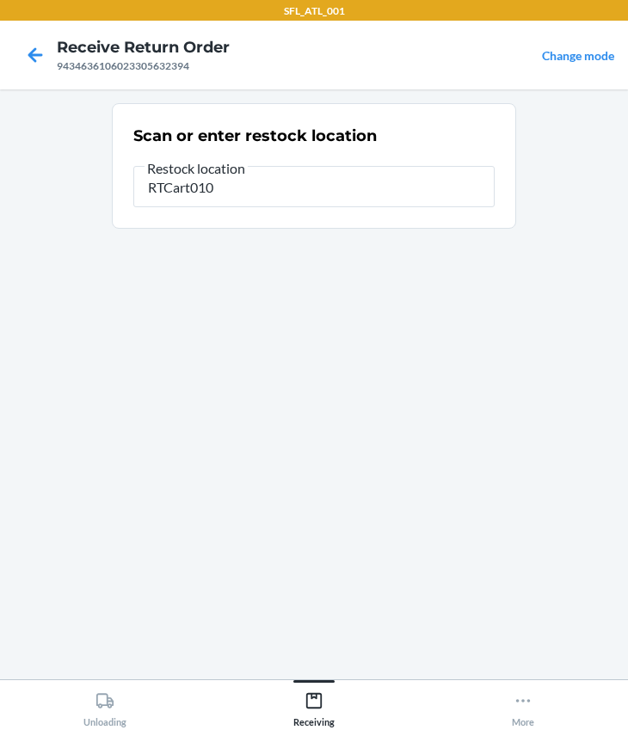
type input "RTCart010"
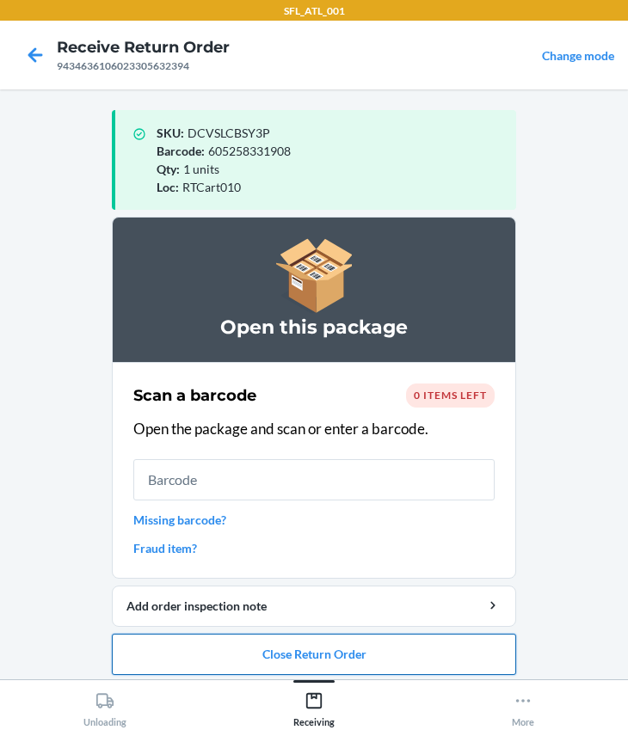
click at [288, 647] on button "Close Return Order" at bounding box center [314, 654] width 404 height 41
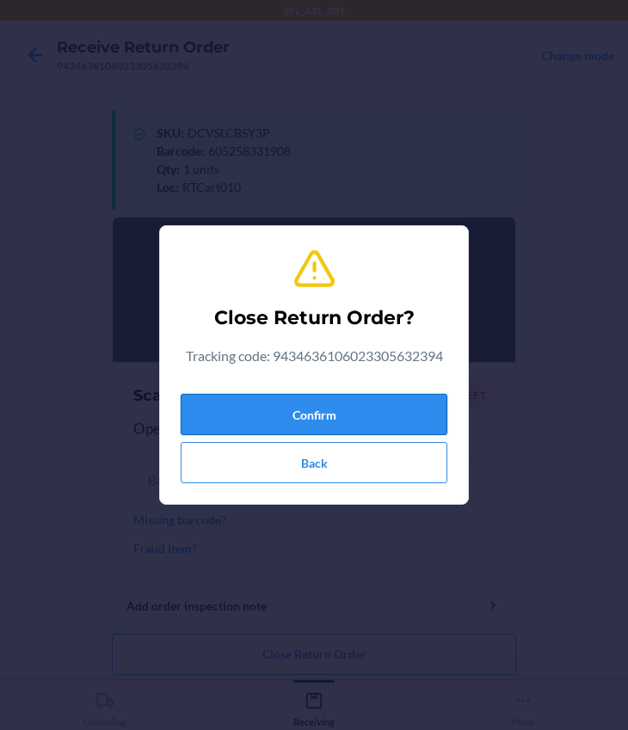
click at [254, 405] on button "Confirm" at bounding box center [314, 414] width 267 height 41
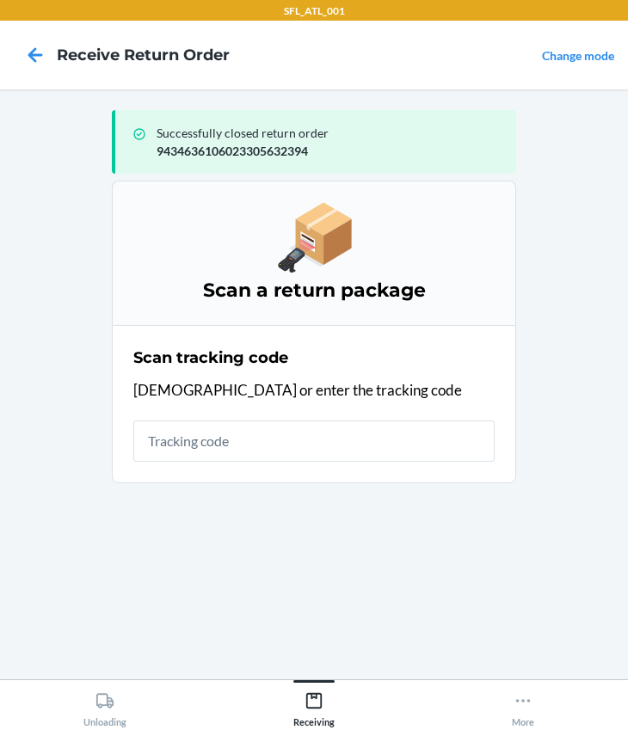
click at [214, 443] on input "text" at bounding box center [313, 440] width 361 height 41
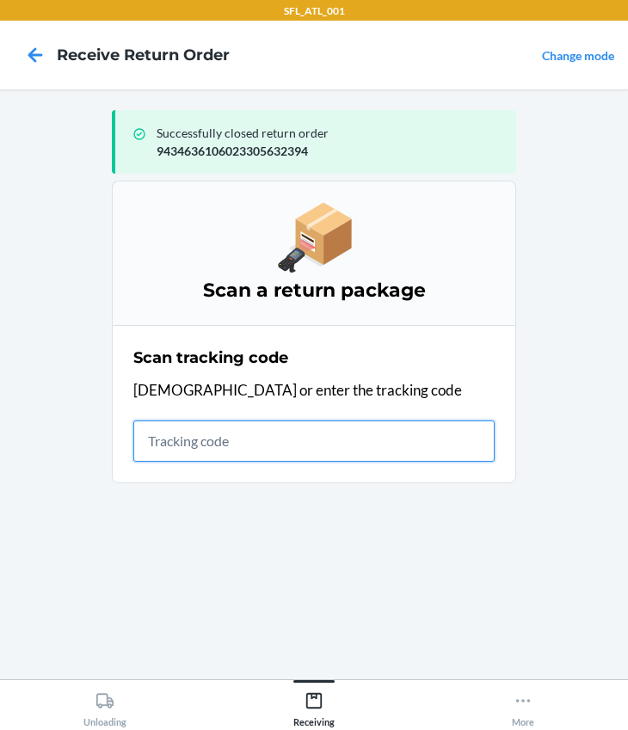
click at [259, 431] on input "text" at bounding box center [313, 440] width 361 height 41
type input "420302599434636106023305542334"
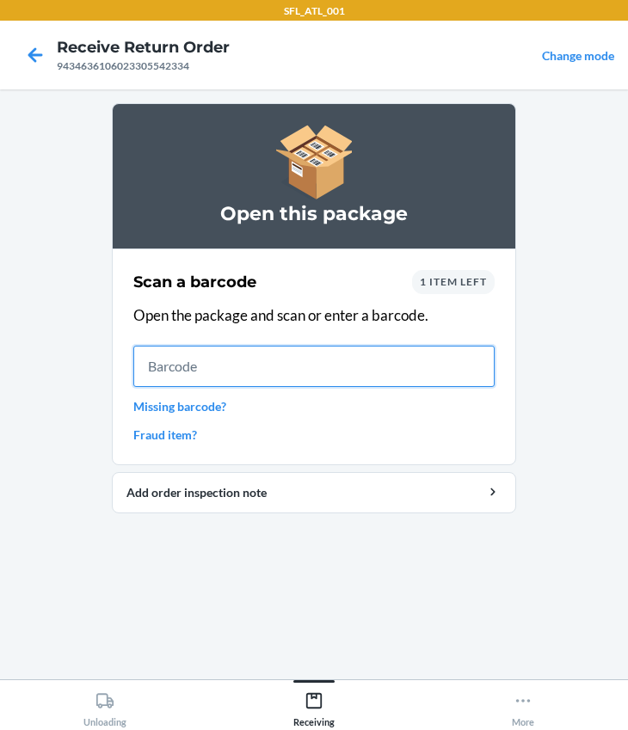
click at [239, 373] on input "text" at bounding box center [313, 366] width 361 height 41
type input "727252447246"
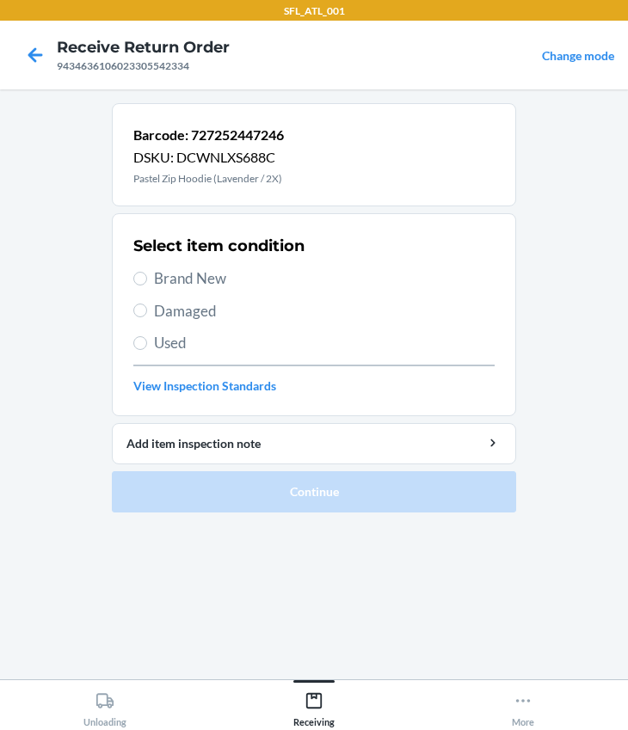
click at [154, 273] on span "Brand New" at bounding box center [324, 278] width 340 height 22
click at [147, 273] on input "Brand New" at bounding box center [140, 279] width 14 height 14
radio input "true"
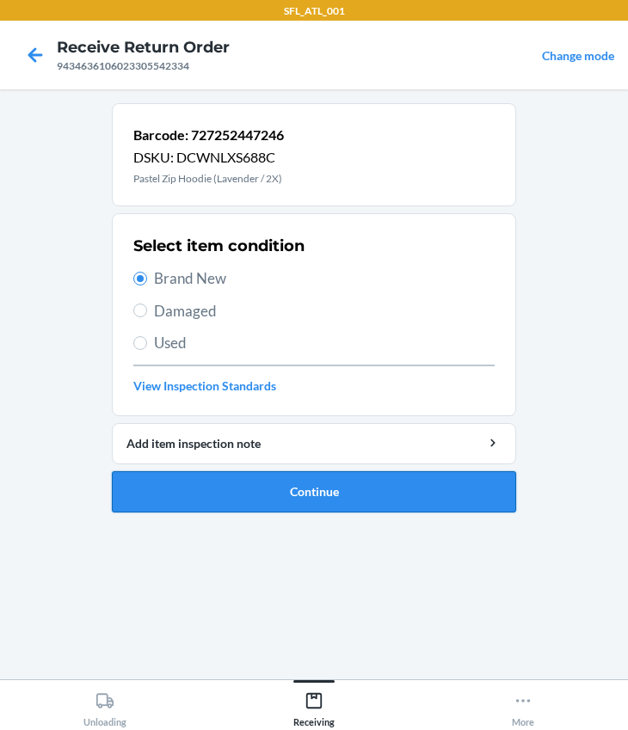
click at [232, 497] on button "Continue" at bounding box center [314, 491] width 404 height 41
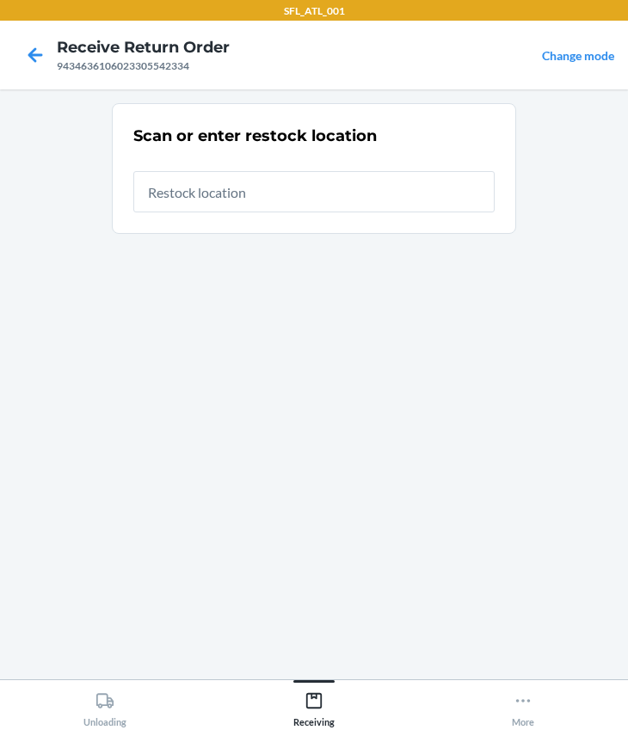
click at [188, 181] on input "text" at bounding box center [313, 191] width 361 height 41
type input "RTCart010"
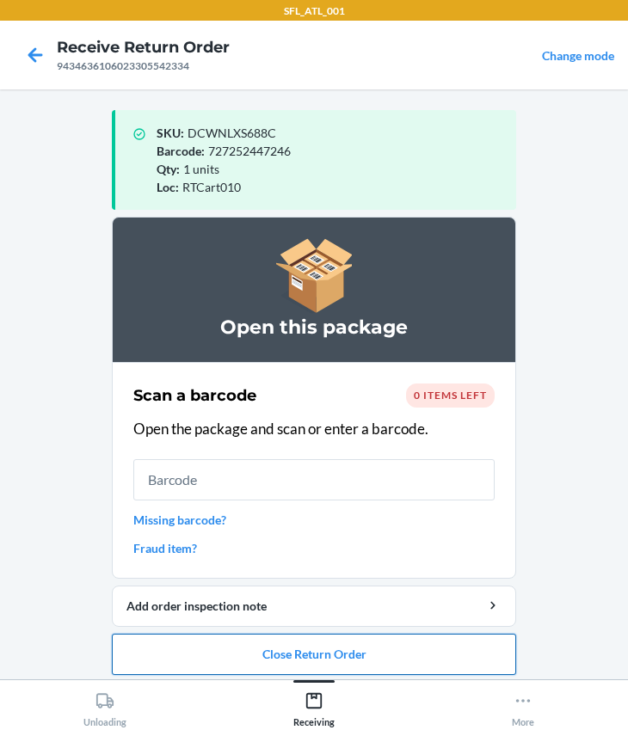
click at [300, 652] on button "Close Return Order" at bounding box center [314, 654] width 404 height 41
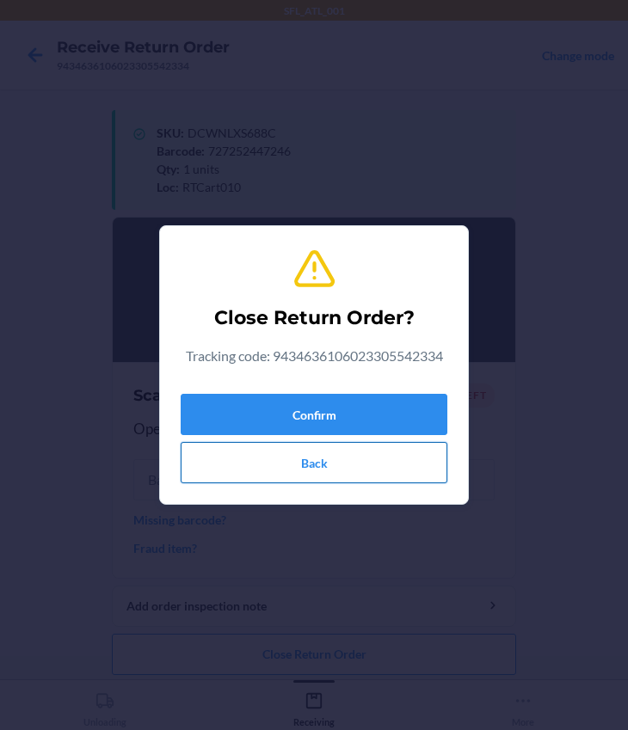
click at [307, 466] on button "Back" at bounding box center [314, 462] width 267 height 41
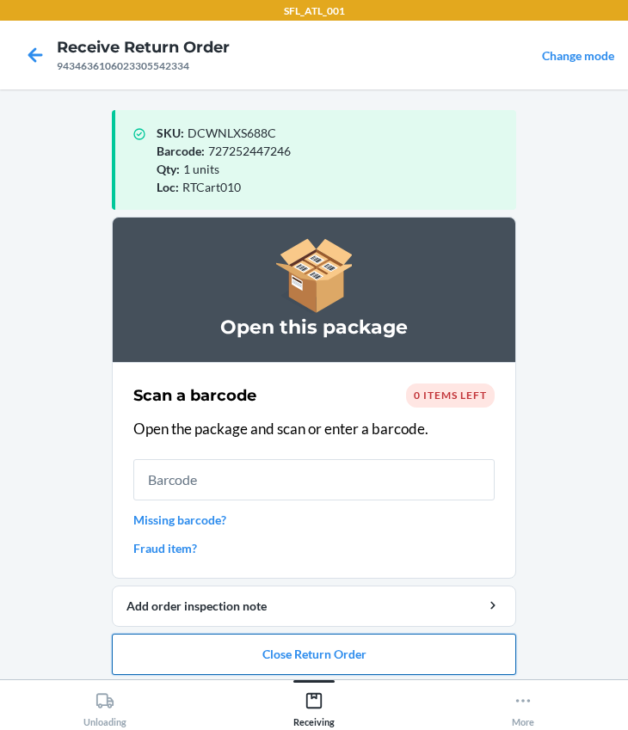
click at [288, 651] on button "Close Return Order" at bounding box center [314, 654] width 404 height 41
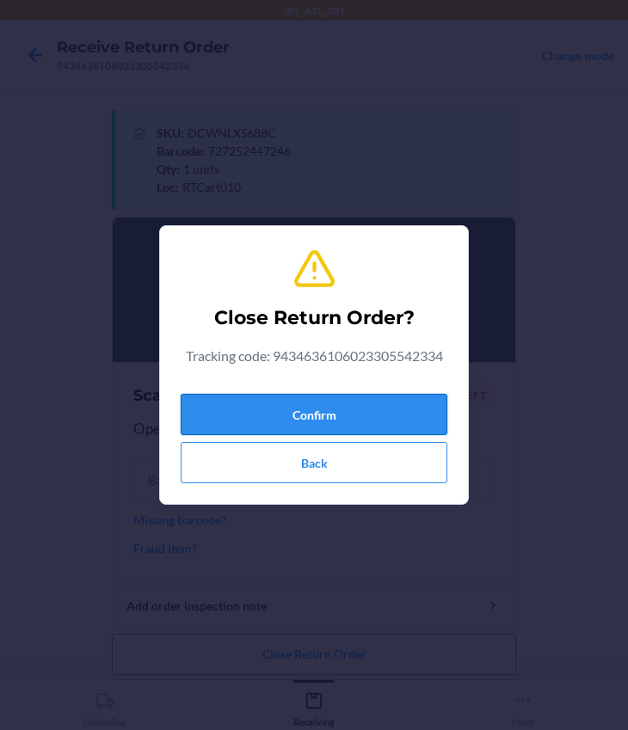
click at [265, 402] on button "Confirm" at bounding box center [314, 414] width 267 height 41
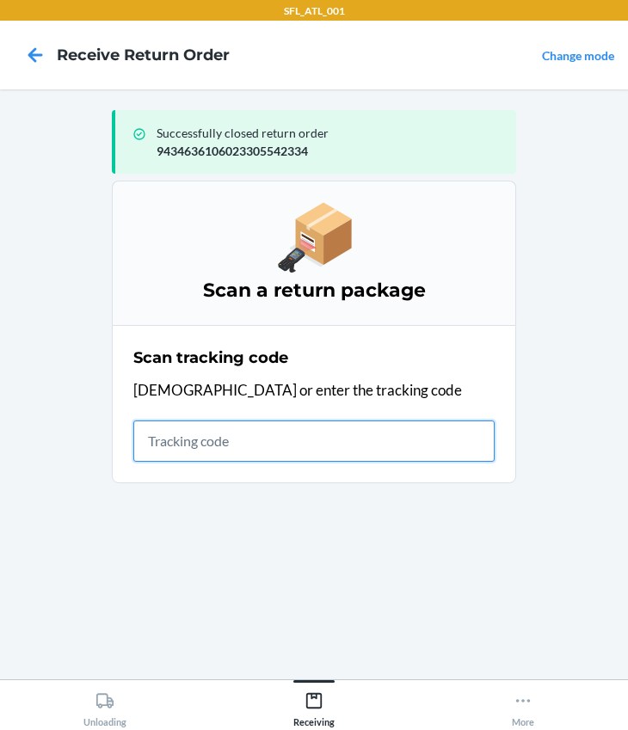
click at [206, 445] on input "text" at bounding box center [313, 440] width 361 height 41
type input "420302599434636106023302250515"
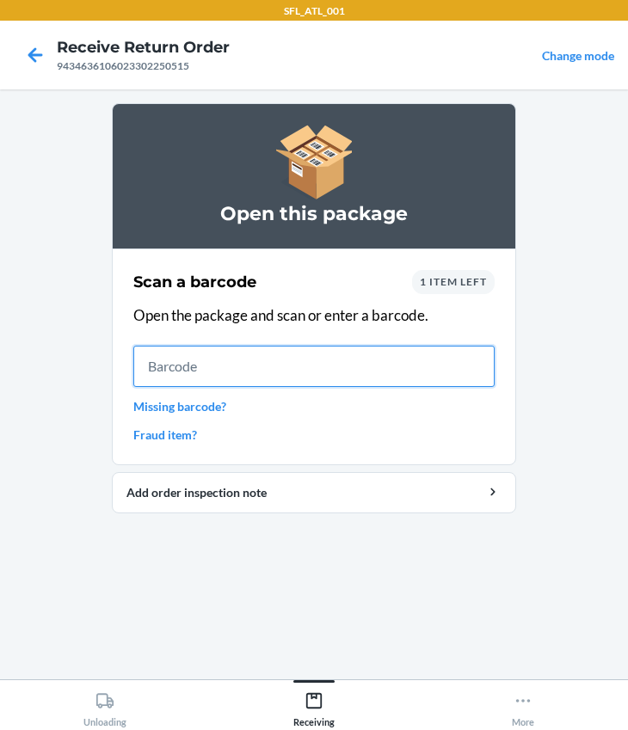
click at [145, 364] on input "text" at bounding box center [313, 366] width 361 height 41
type input "659675381015"
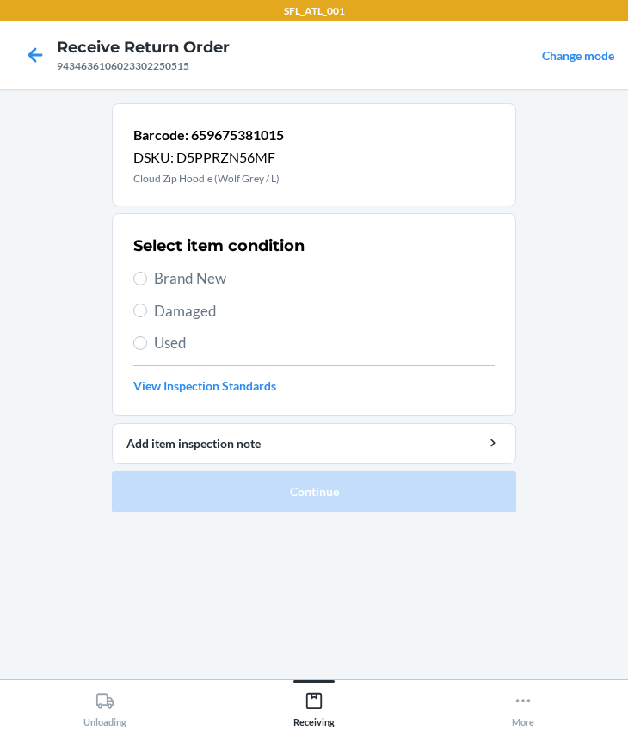
click at [154, 282] on span "Brand New" at bounding box center [324, 278] width 340 height 22
click at [147, 282] on input "Brand New" at bounding box center [140, 279] width 14 height 14
radio input "true"
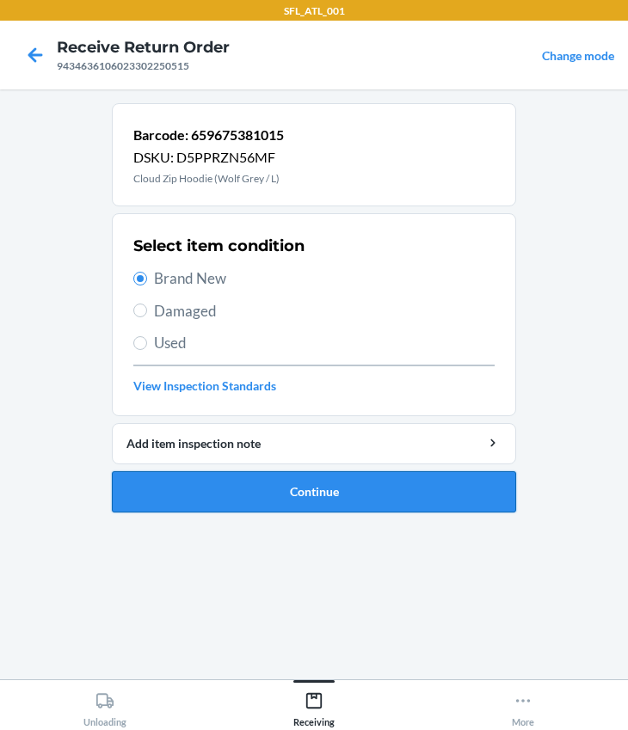
click at [285, 487] on button "Continue" at bounding box center [314, 491] width 404 height 41
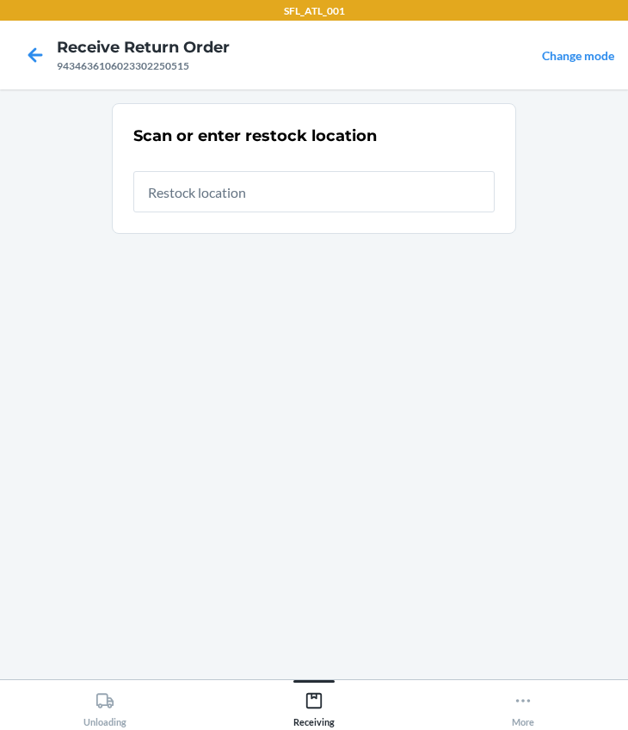
click at [236, 198] on input "text" at bounding box center [313, 191] width 361 height 41
type input "RTCart010"
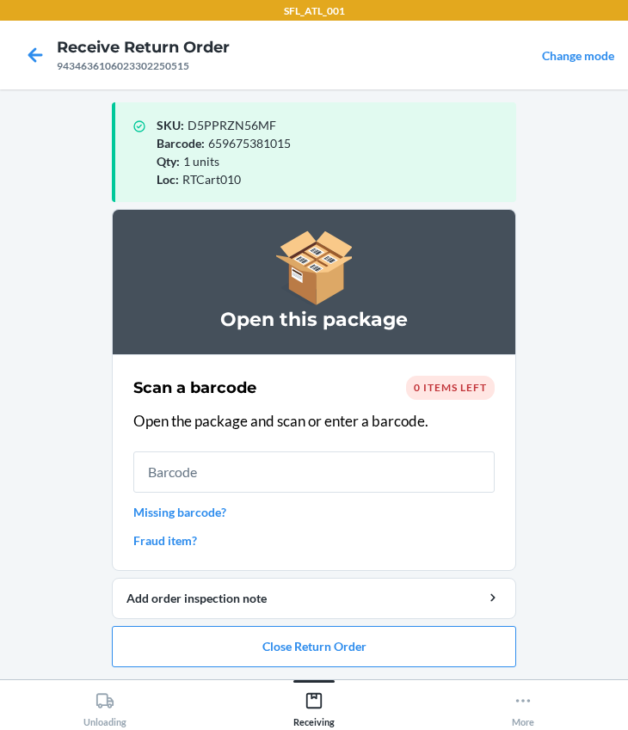
scroll to position [9, 0]
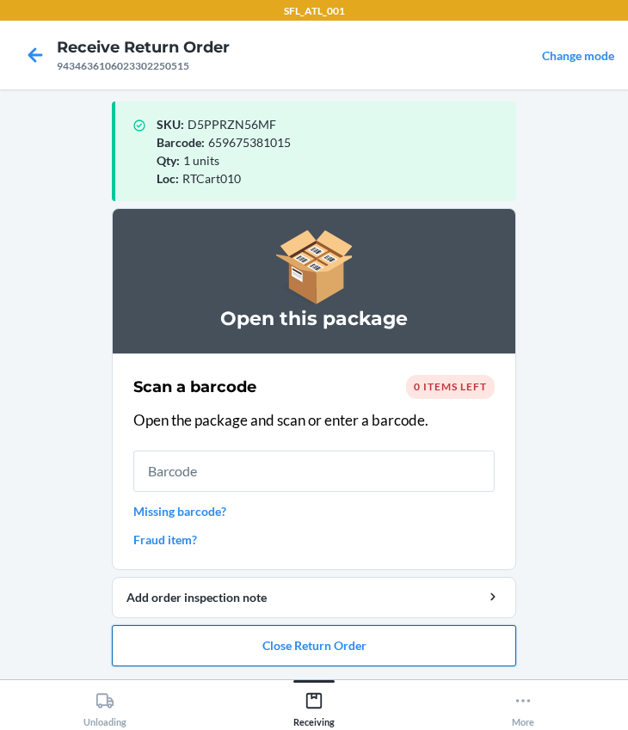
click at [236, 640] on button "Close Return Order" at bounding box center [314, 645] width 404 height 41
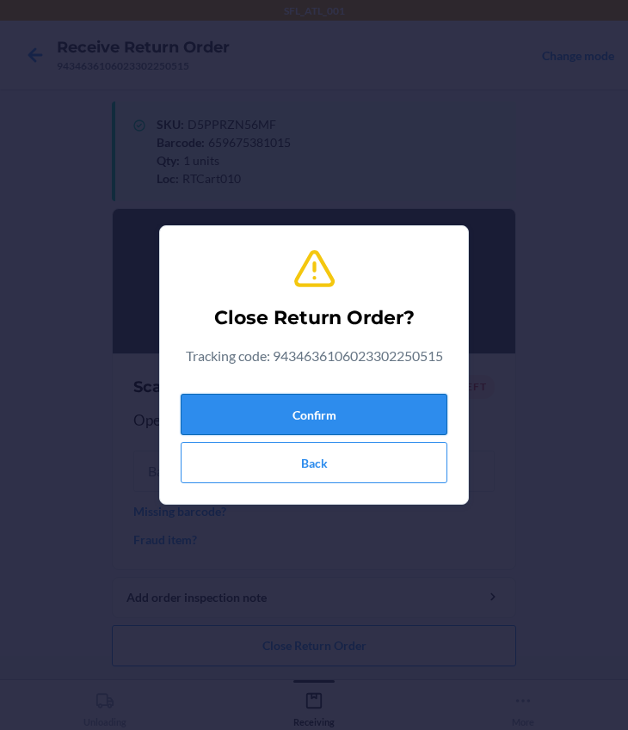
click at [269, 416] on button "Confirm" at bounding box center [314, 414] width 267 height 41
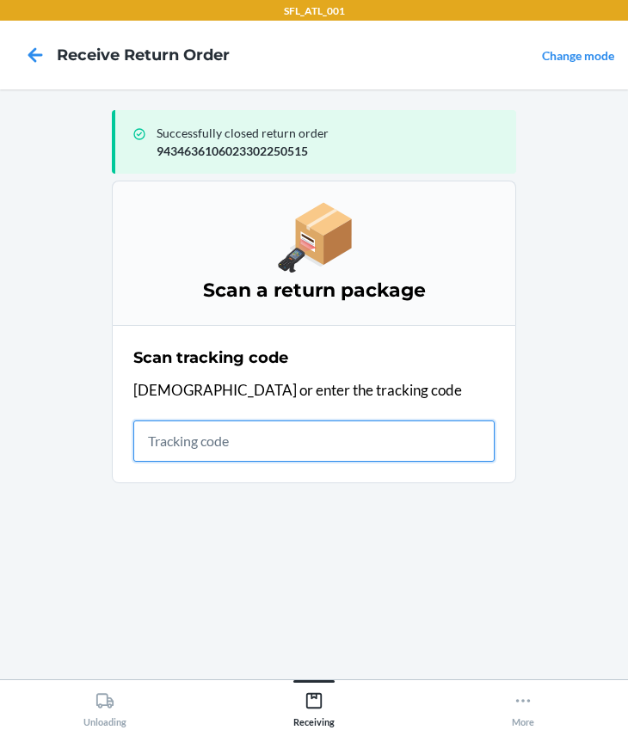
drag, startPoint x: 275, startPoint y: 442, endPoint x: 233, endPoint y: 462, distance: 46.5
click at [254, 457] on input "text" at bounding box center [313, 440] width 361 height 41
type input "420302599434636106023303894046"
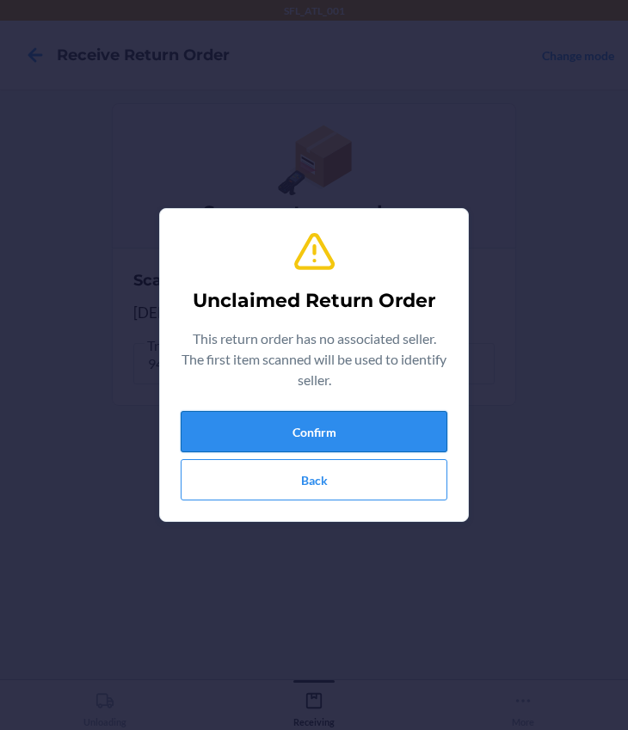
click at [347, 427] on button "Confirm" at bounding box center [314, 431] width 267 height 41
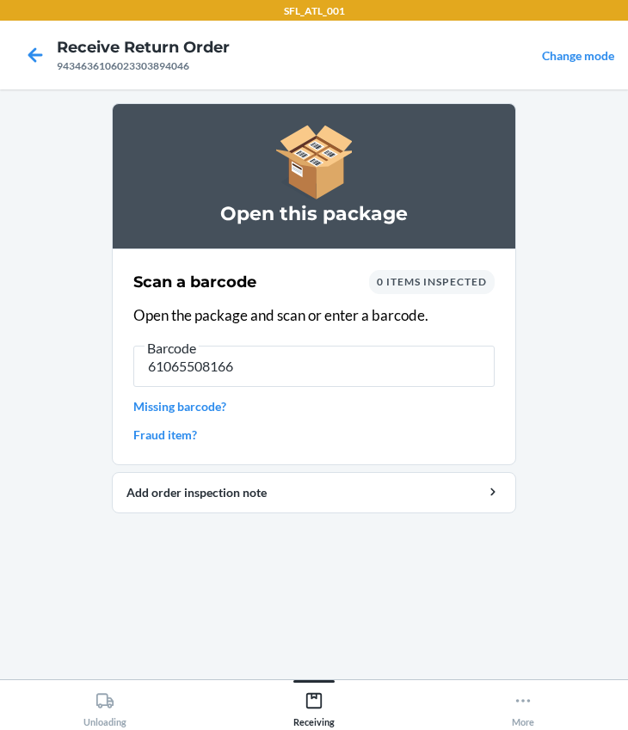
type input "610655081660"
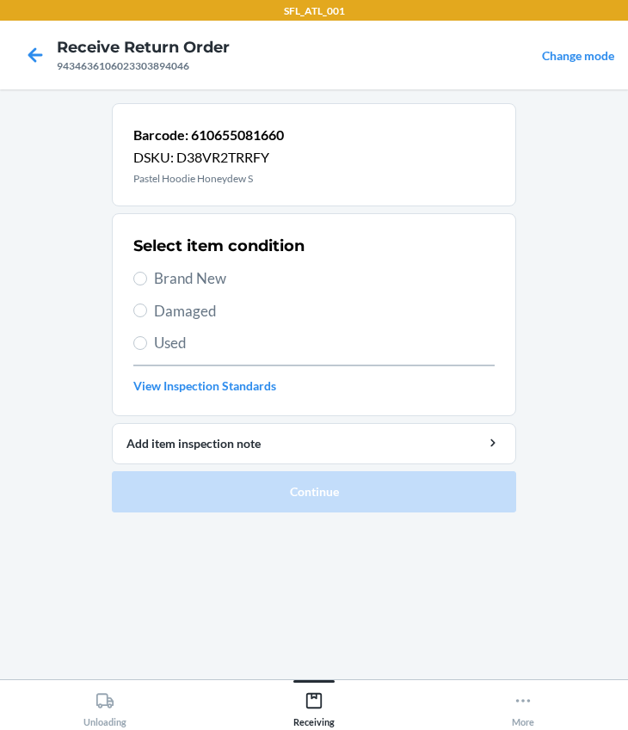
click at [159, 284] on span "Brand New" at bounding box center [324, 278] width 340 height 22
click at [147, 284] on input "Brand New" at bounding box center [140, 279] width 14 height 14
radio input "true"
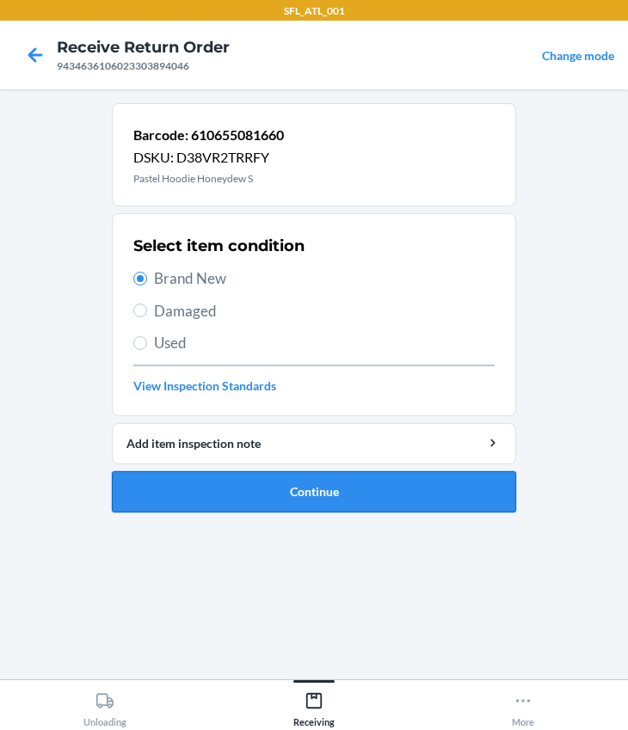
click at [266, 487] on button "Continue" at bounding box center [314, 491] width 404 height 41
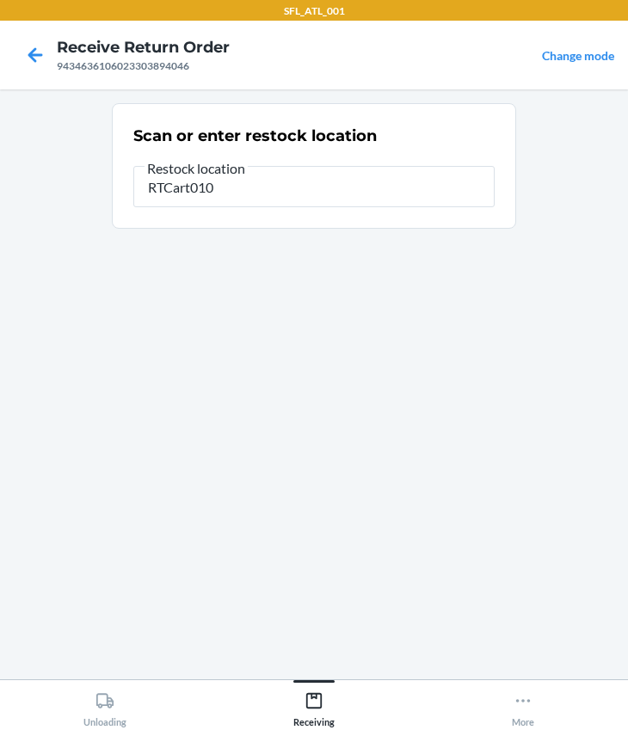
type input "RTCart010"
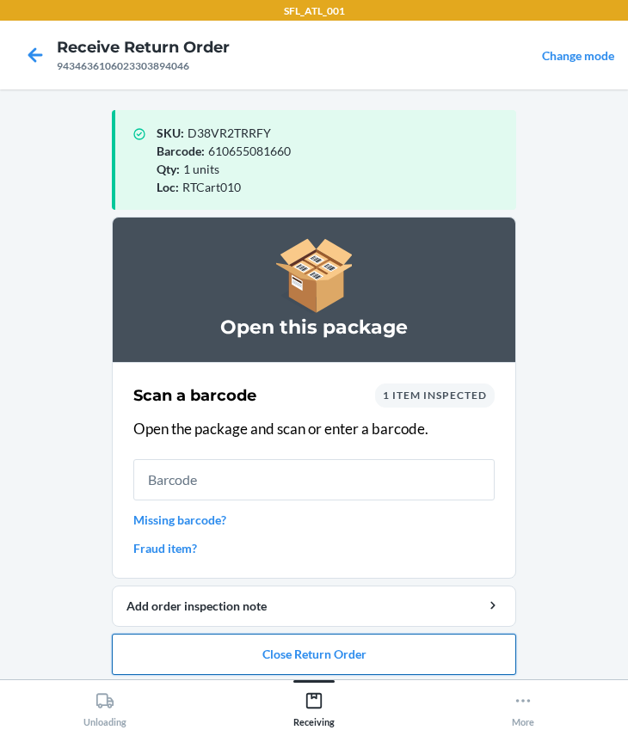
click at [335, 654] on button "Close Return Order" at bounding box center [314, 654] width 404 height 41
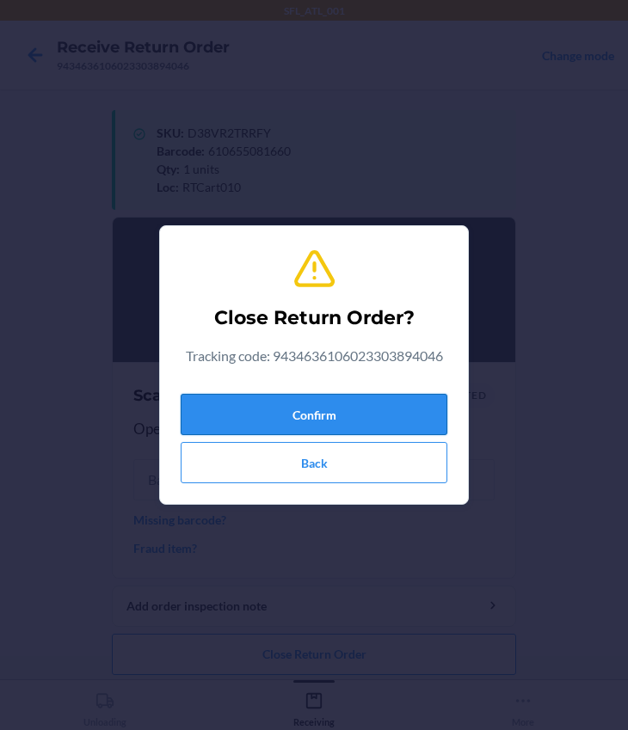
click at [304, 395] on button "Confirm" at bounding box center [314, 414] width 267 height 41
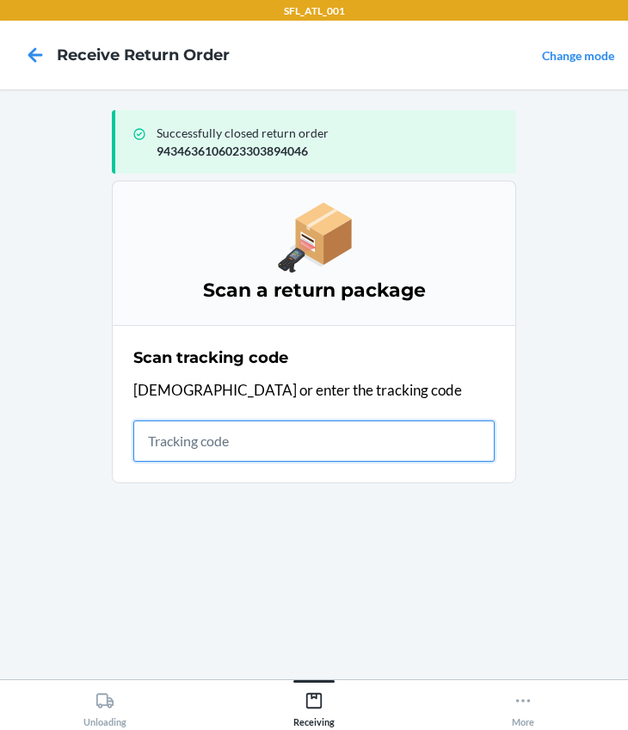
click at [226, 447] on input "text" at bounding box center [313, 440] width 361 height 41
type input "420302599434636106023303758164"
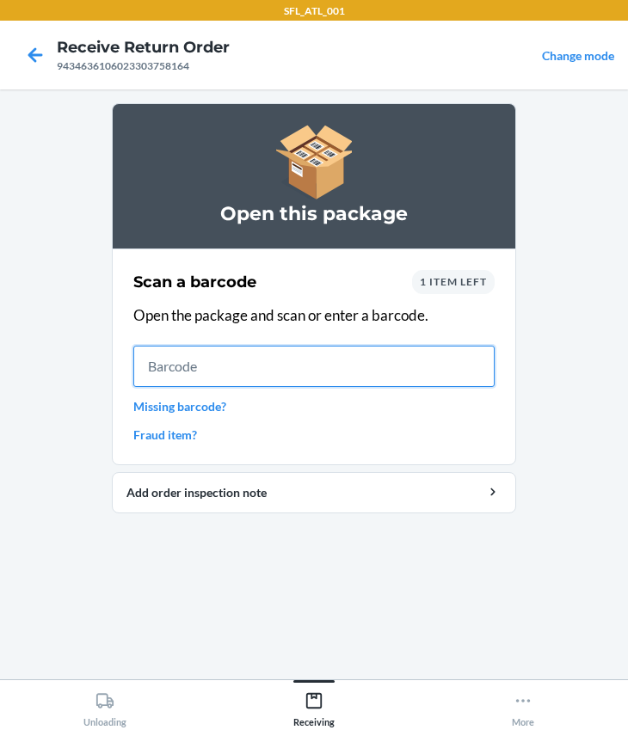
click at [263, 375] on input "text" at bounding box center [313, 366] width 361 height 41
type input "612461325990"
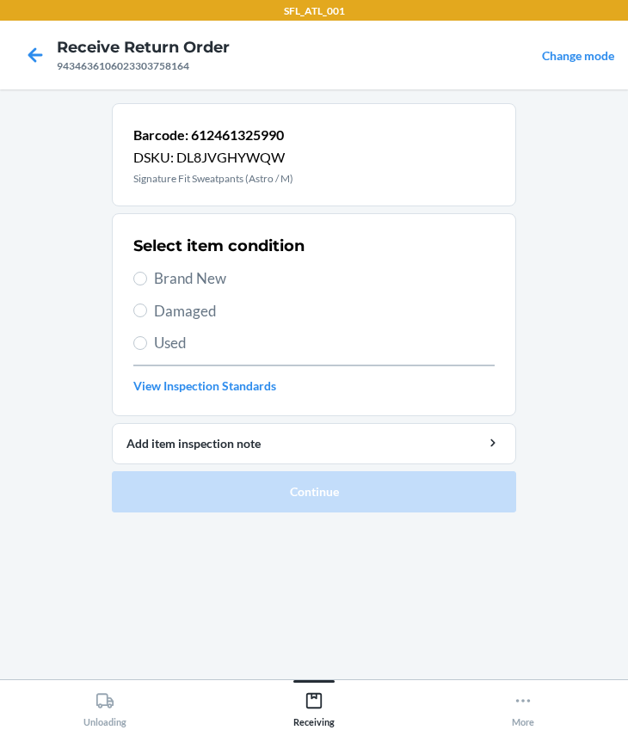
click at [205, 278] on span "Brand New" at bounding box center [324, 278] width 340 height 22
click at [147, 278] on input "Brand New" at bounding box center [140, 279] width 14 height 14
radio input "true"
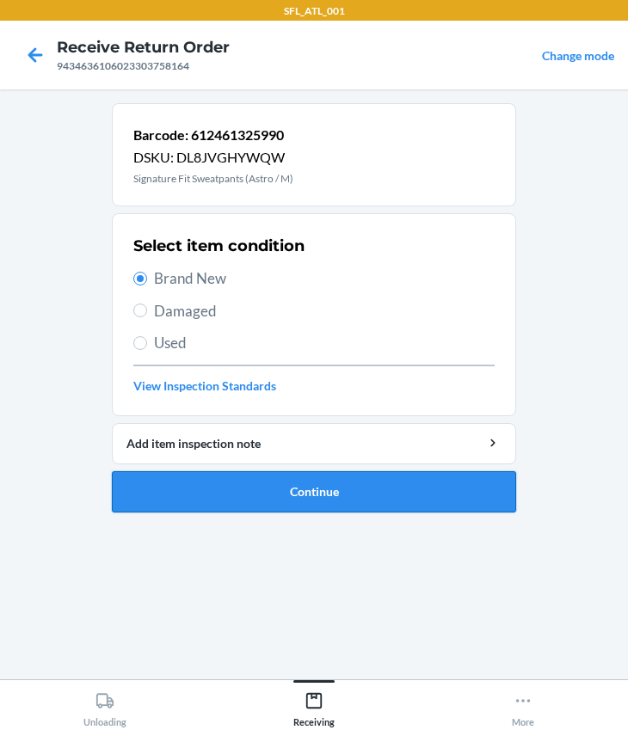
click at [291, 491] on button "Continue" at bounding box center [314, 491] width 404 height 41
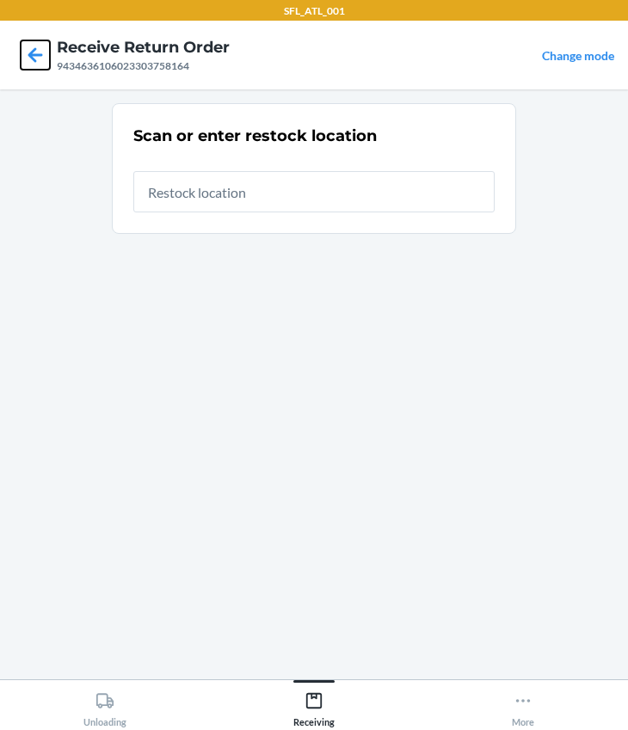
click at [35, 50] on icon at bounding box center [35, 54] width 29 height 29
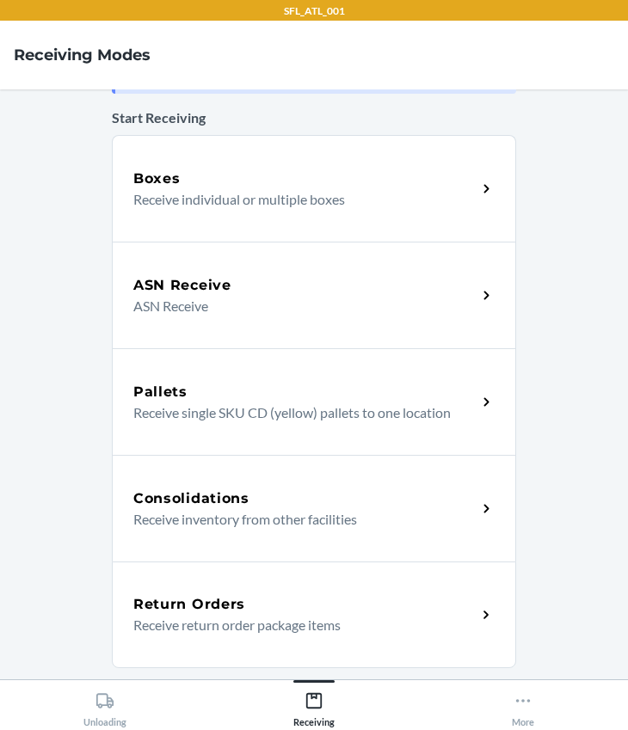
scroll to position [156, 0]
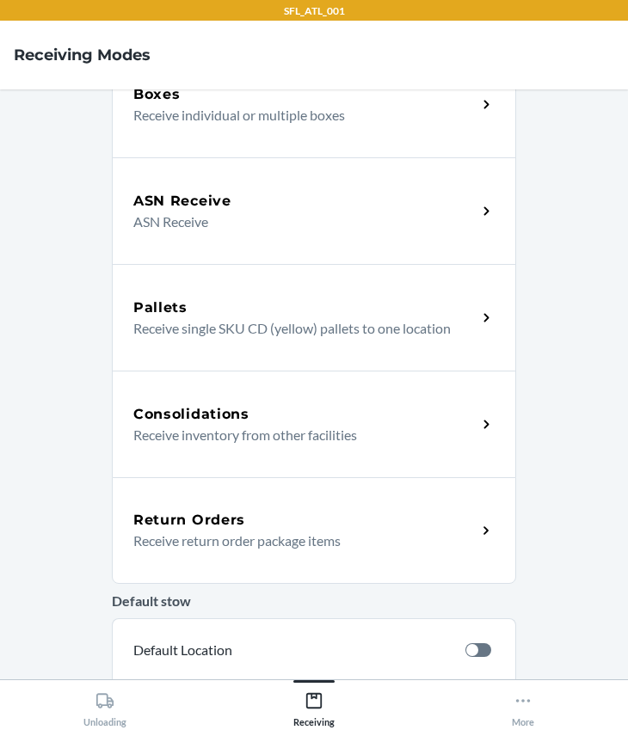
click at [235, 532] on p "Receive return order package items" at bounding box center [297, 540] width 329 height 21
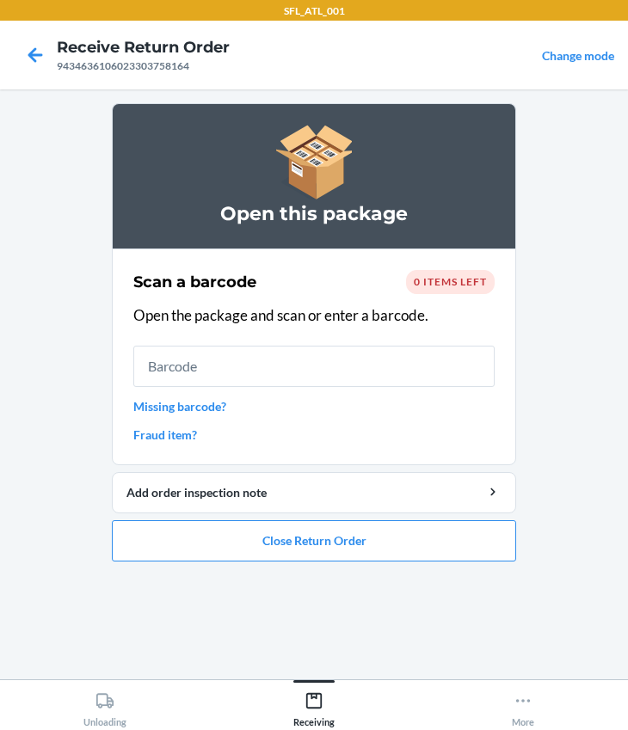
click at [439, 284] on span "0 items left" at bounding box center [450, 281] width 73 height 13
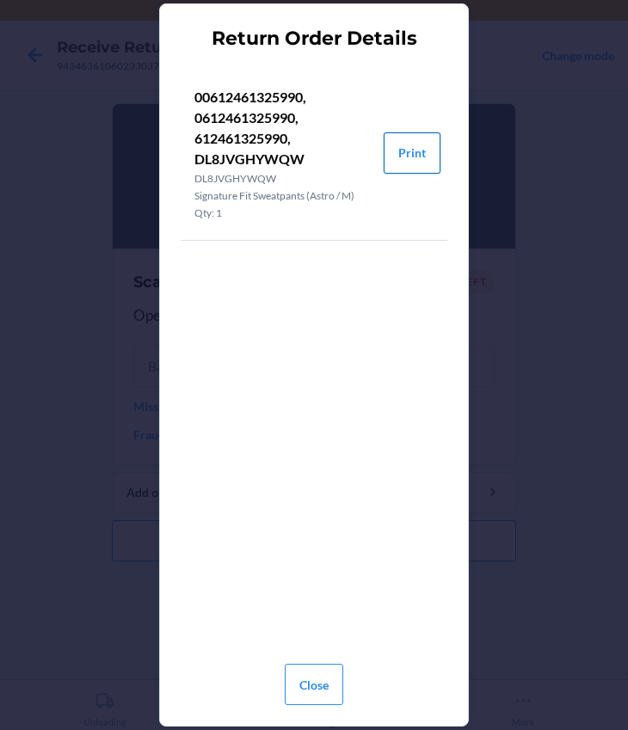
click at [404, 155] on button "Print" at bounding box center [411, 152] width 57 height 41
click at [317, 679] on button "Close" at bounding box center [314, 684] width 58 height 41
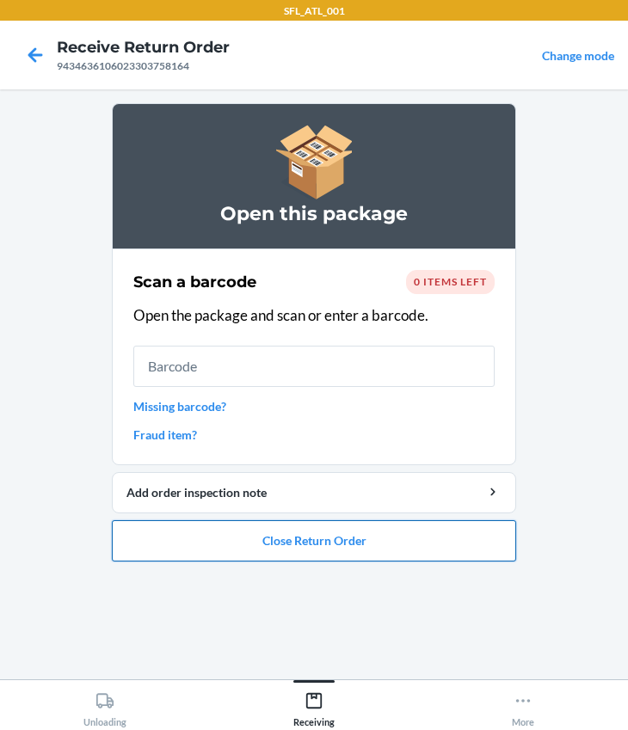
click at [299, 540] on button "Close Return Order" at bounding box center [314, 540] width 404 height 41
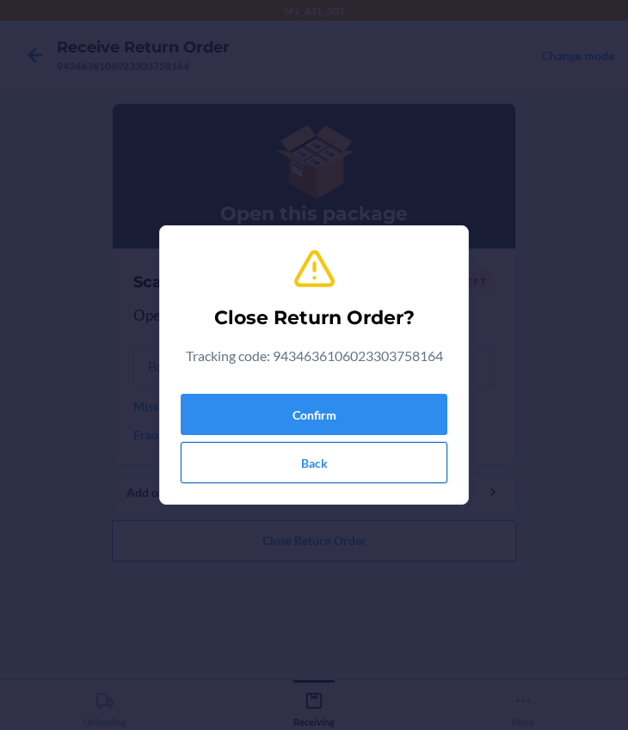
click at [267, 463] on button "Back" at bounding box center [314, 462] width 267 height 41
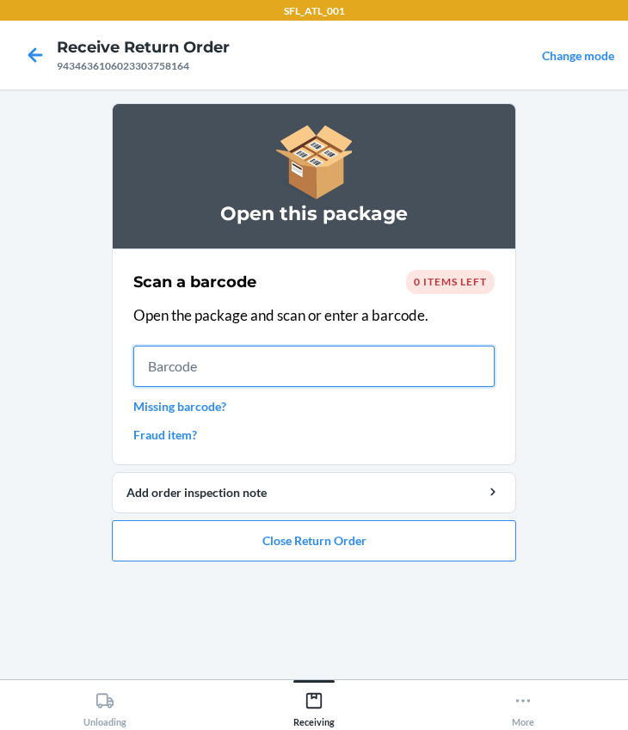
click at [236, 378] on input "text" at bounding box center [313, 366] width 361 height 41
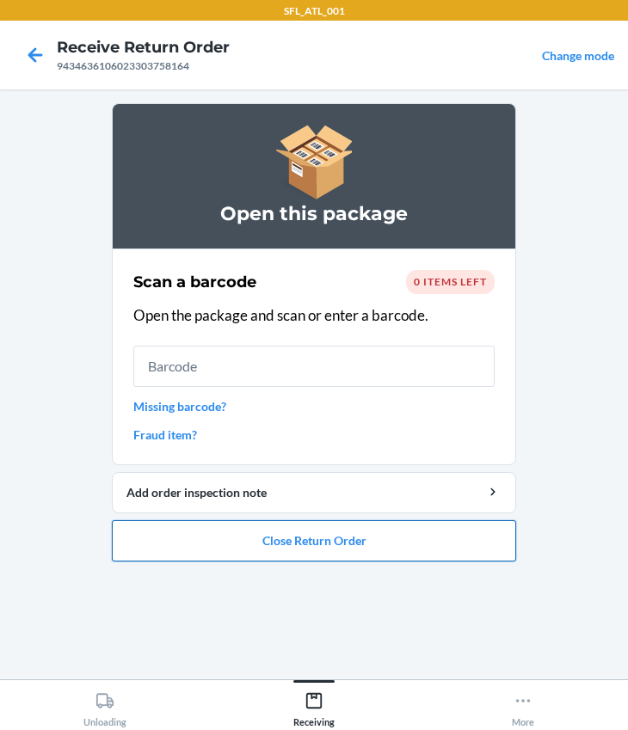
click at [269, 536] on button "Close Return Order" at bounding box center [314, 540] width 404 height 41
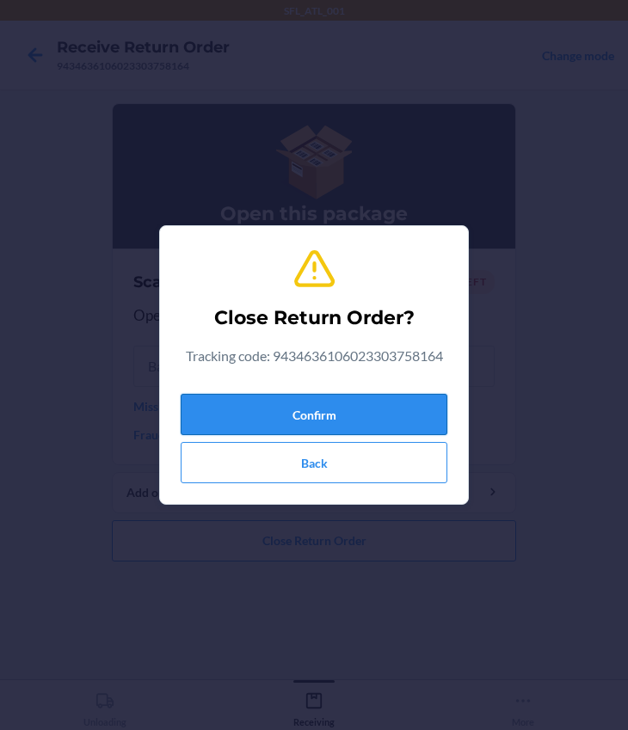
click at [275, 403] on button "Confirm" at bounding box center [314, 414] width 267 height 41
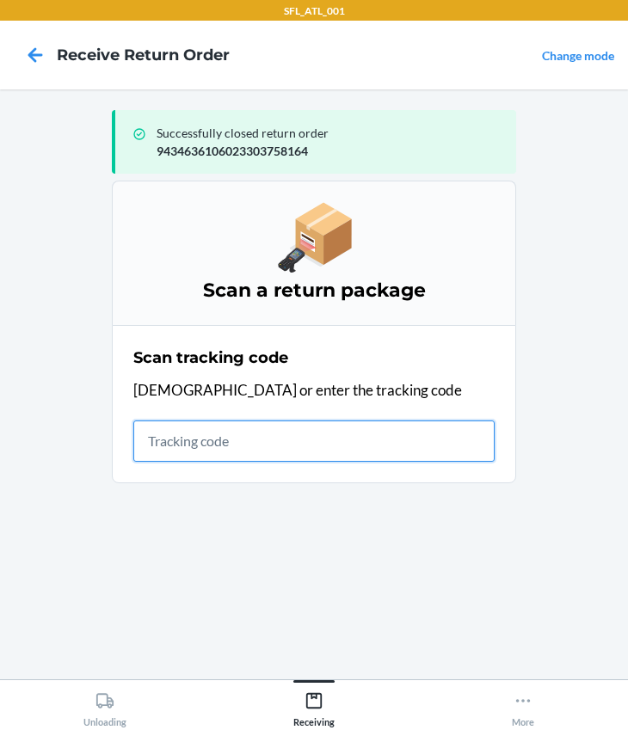
click at [187, 438] on input "text" at bounding box center [313, 440] width 361 height 41
type input "420302599434636106023304850669"
click at [463, 441] on input "420302599434636106023304850669" at bounding box center [313, 440] width 361 height 41
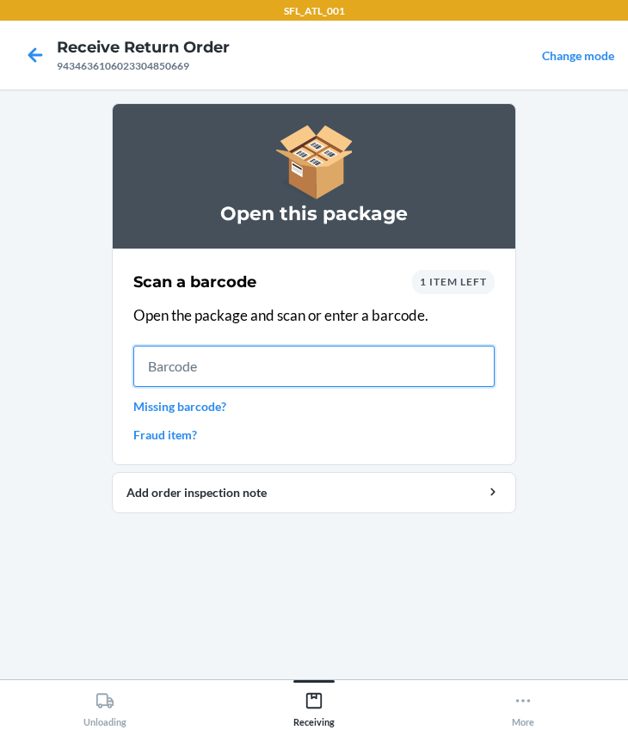
click at [242, 365] on input "text" at bounding box center [313, 366] width 361 height 41
type input "727252456101"
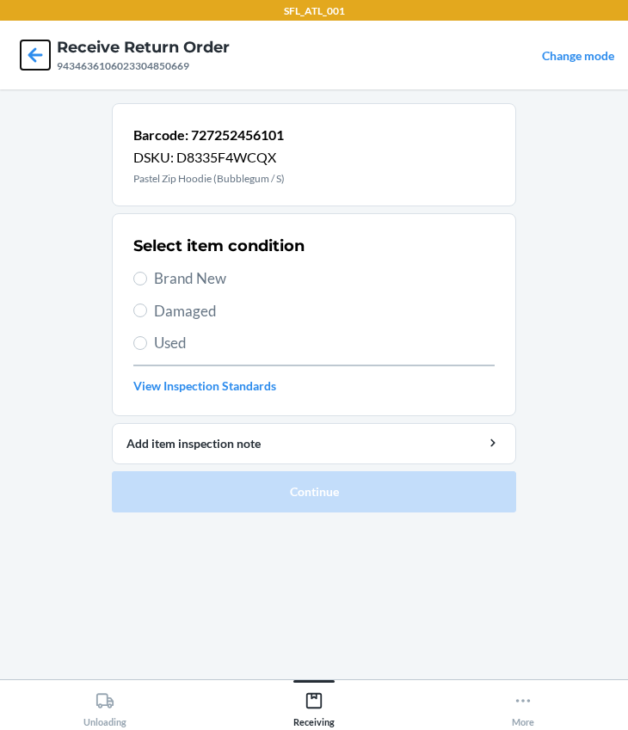
click at [46, 59] on icon at bounding box center [35, 54] width 29 height 29
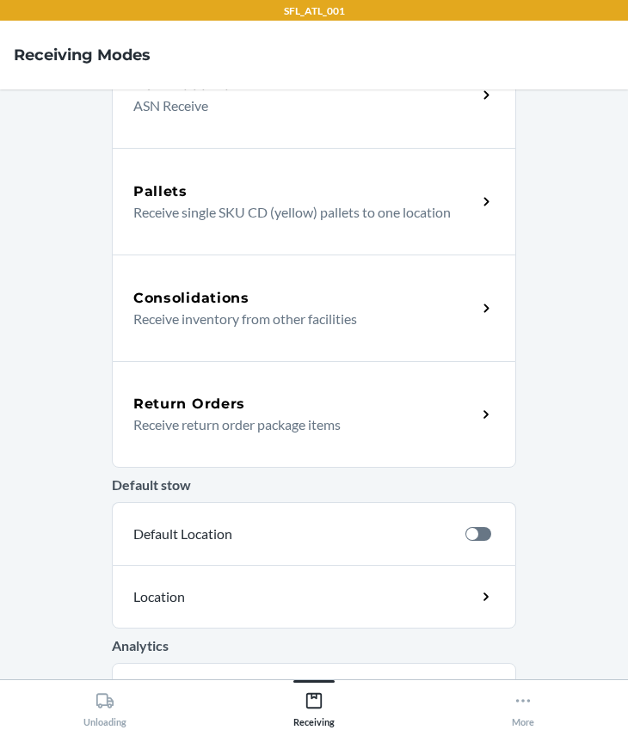
scroll to position [312, 0]
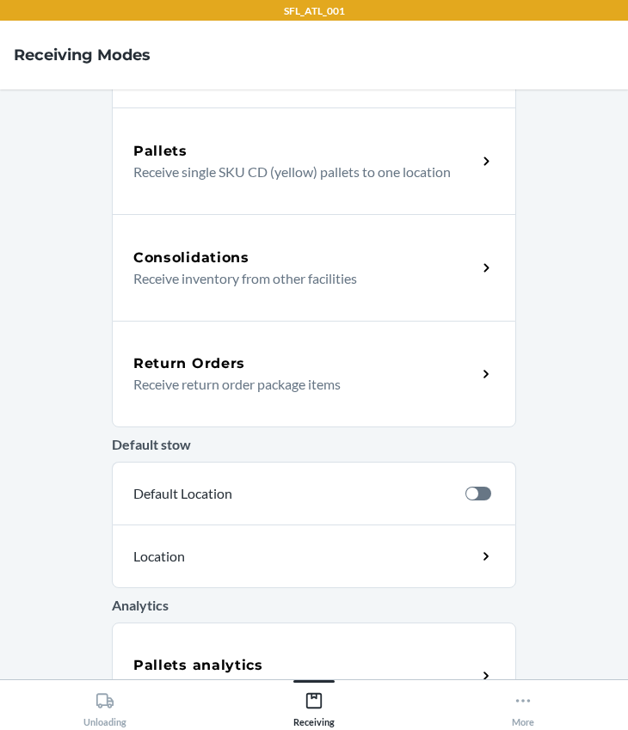
click at [205, 344] on div "Return Orders Receive return order package items" at bounding box center [314, 374] width 404 height 107
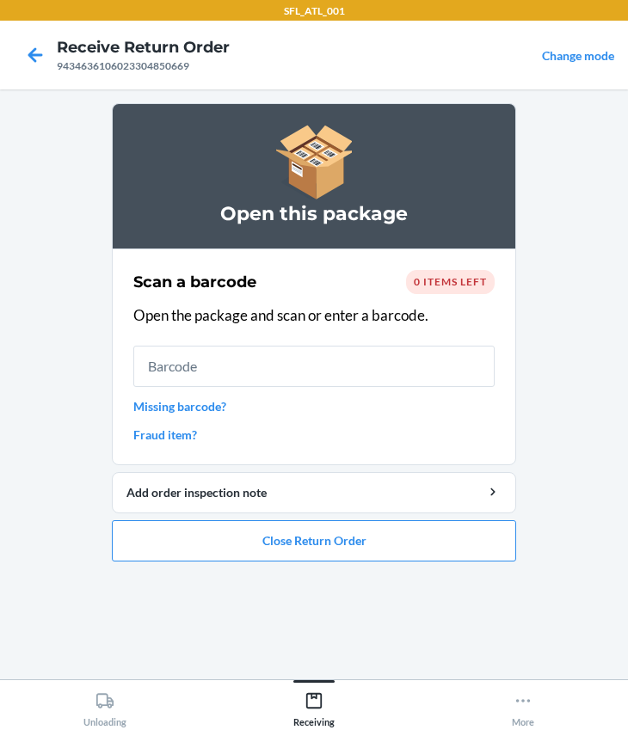
click at [437, 286] on span "0 items left" at bounding box center [450, 281] width 73 height 13
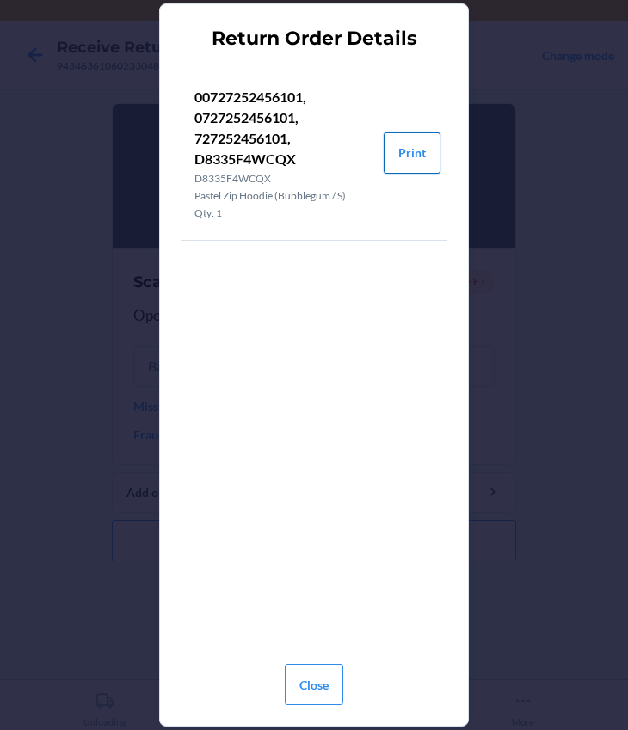
click at [395, 139] on button "Print" at bounding box center [411, 152] width 57 height 41
click at [324, 671] on button "Close" at bounding box center [314, 684] width 58 height 41
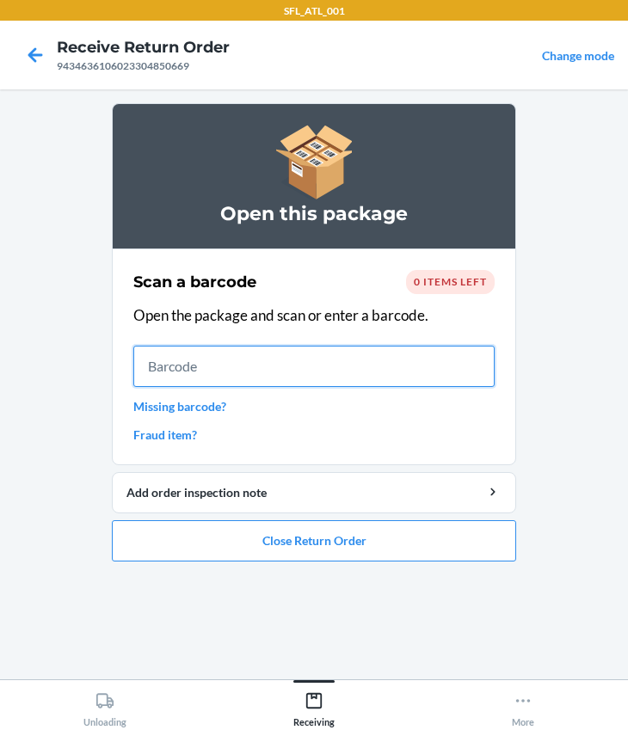
click at [224, 365] on input "text" at bounding box center [313, 366] width 361 height 41
type input "0727252456101"
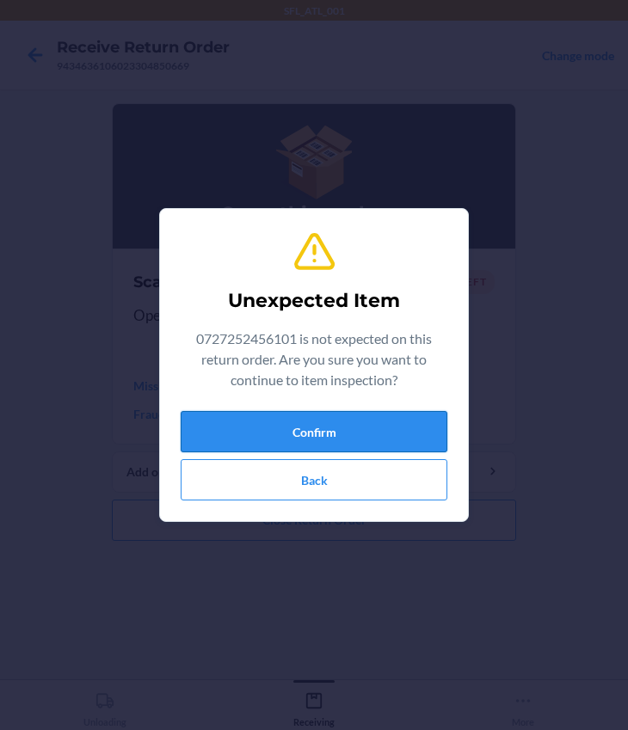
click at [310, 434] on button "Confirm" at bounding box center [314, 431] width 267 height 41
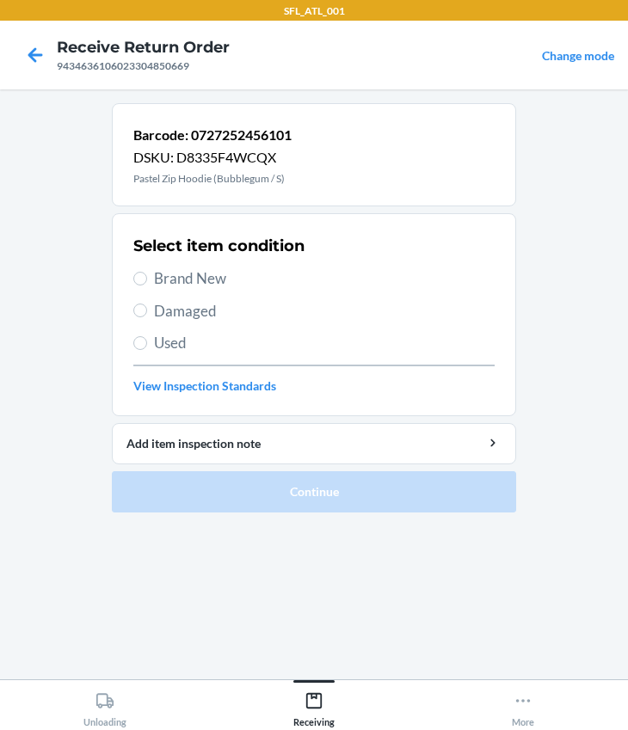
click at [199, 280] on span "Brand New" at bounding box center [324, 278] width 340 height 22
click at [147, 280] on input "Brand New" at bounding box center [140, 279] width 14 height 14
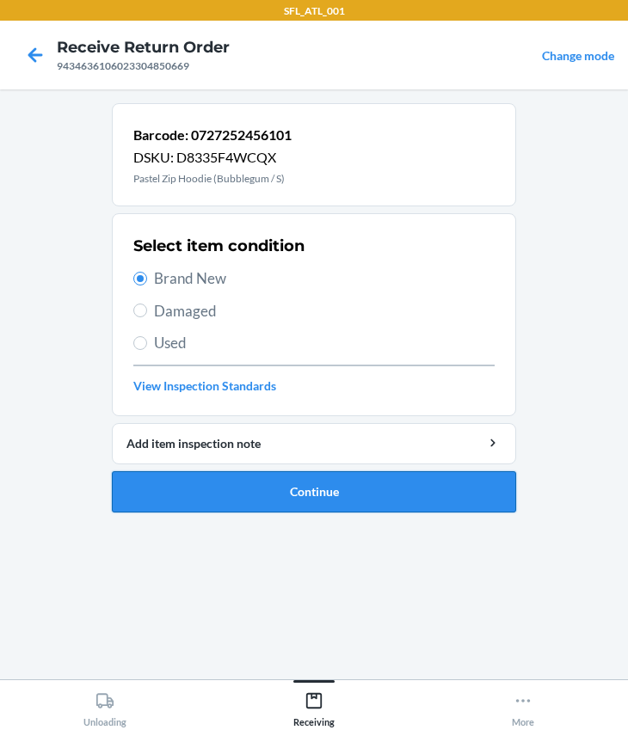
click at [295, 489] on button "Continue" at bounding box center [314, 491] width 404 height 41
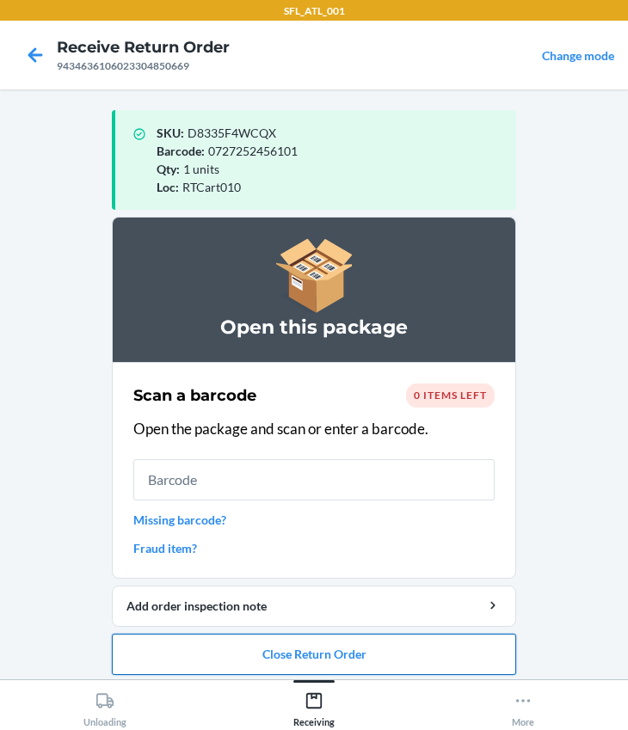
click at [335, 645] on button "Close Return Order" at bounding box center [314, 654] width 404 height 41
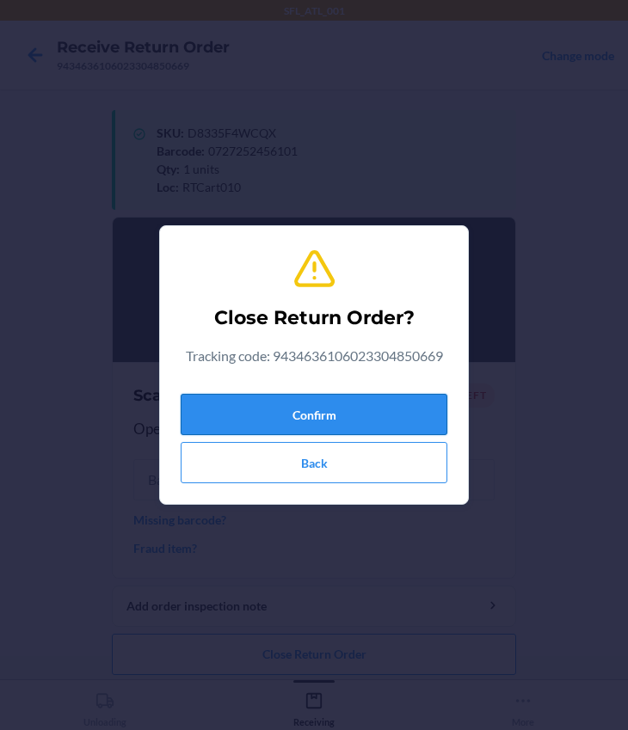
click at [287, 414] on button "Confirm" at bounding box center [314, 414] width 267 height 41
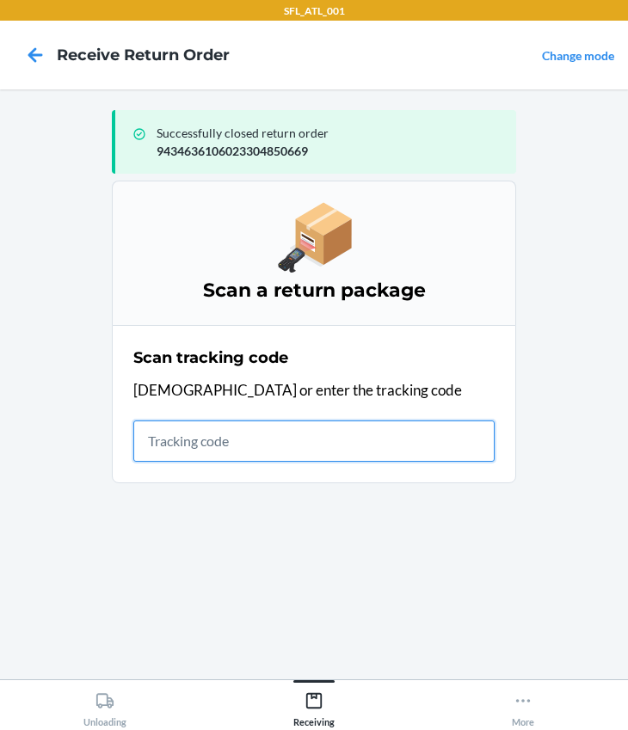
click at [216, 420] on input "text" at bounding box center [313, 440] width 361 height 41
click at [295, 434] on input "text" at bounding box center [313, 440] width 361 height 41
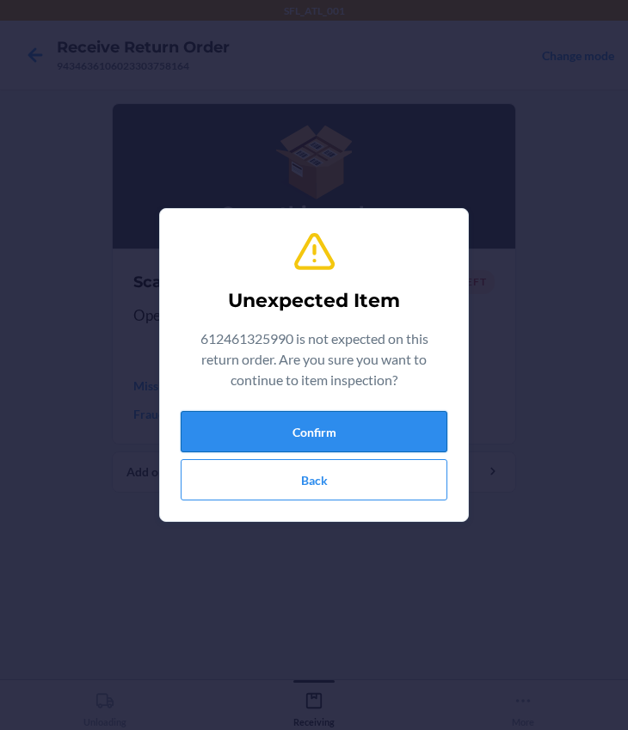
click at [334, 425] on button "Confirm" at bounding box center [314, 431] width 267 height 41
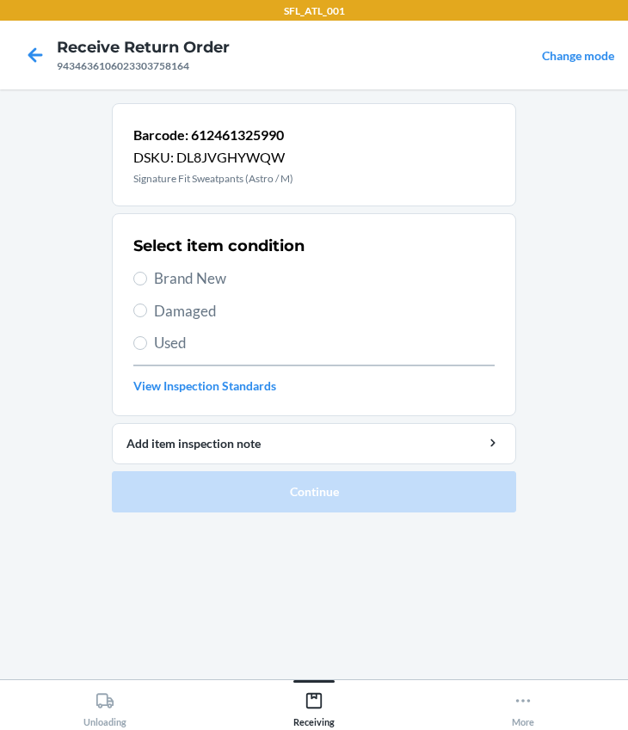
click at [165, 275] on span "Brand New" at bounding box center [324, 278] width 340 height 22
click at [147, 275] on input "Brand New" at bounding box center [140, 279] width 14 height 14
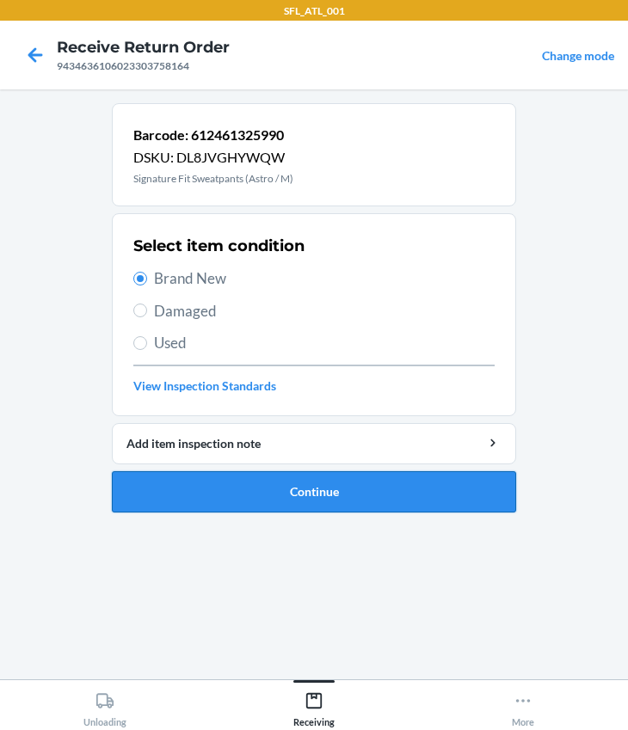
click at [275, 481] on button "Continue" at bounding box center [314, 491] width 404 height 41
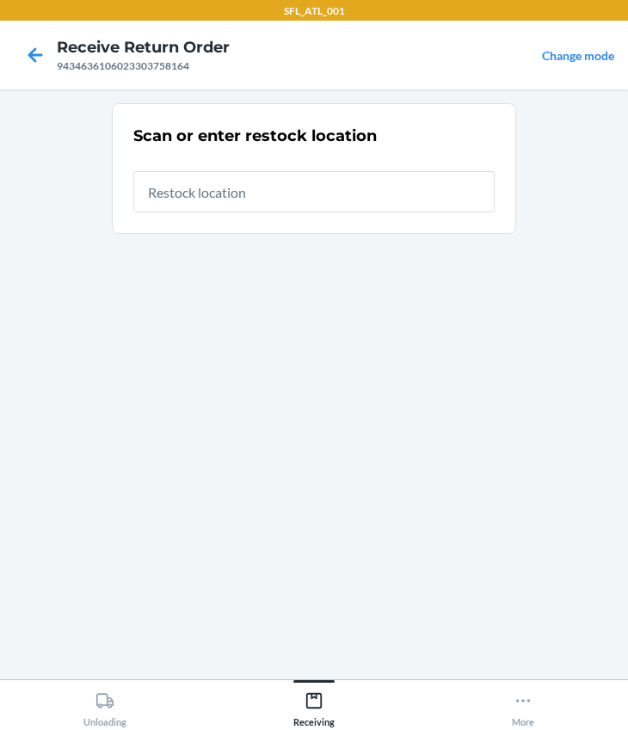
click at [214, 199] on input "text" at bounding box center [313, 191] width 361 height 41
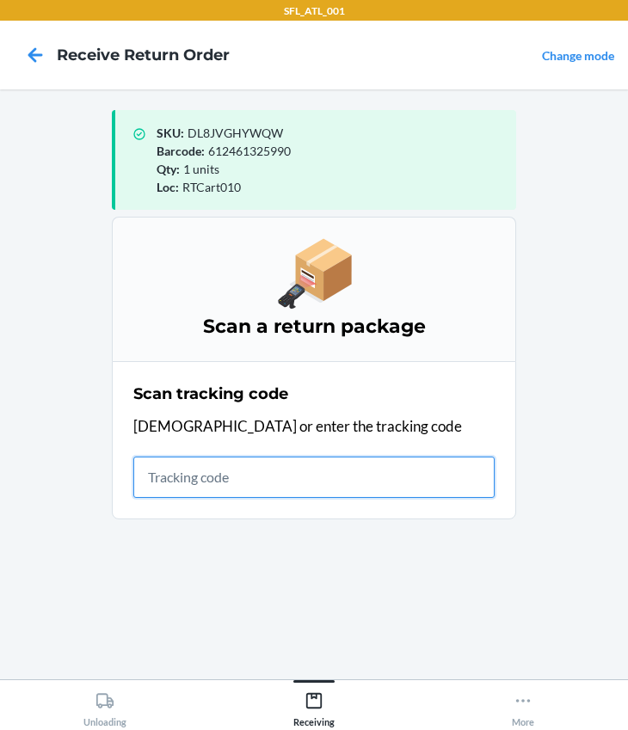
click at [199, 484] on input "text" at bounding box center [313, 477] width 361 height 41
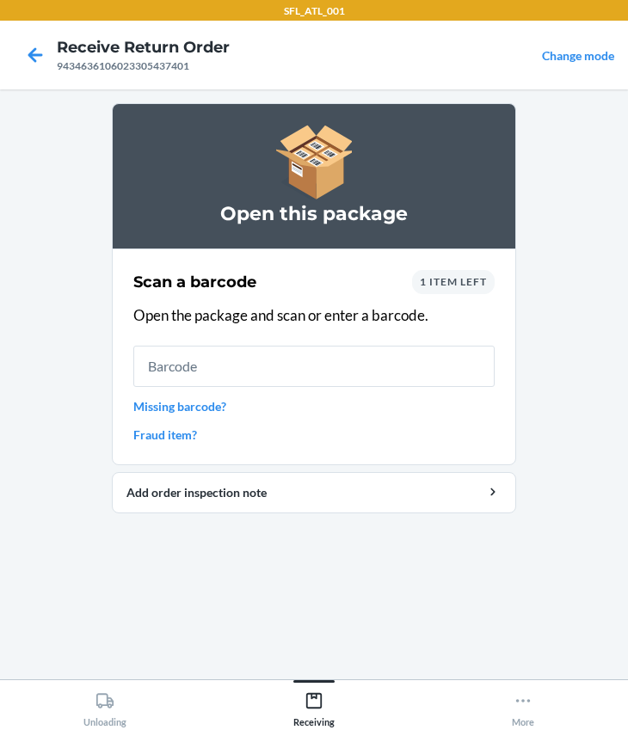
click at [414, 273] on div "1 item left" at bounding box center [453, 282] width 83 height 24
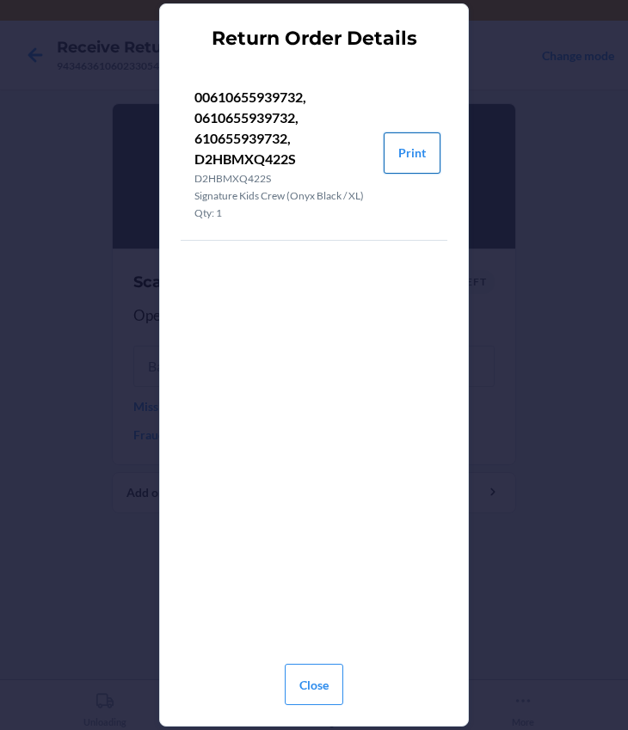
click at [404, 153] on button "Print" at bounding box center [411, 152] width 57 height 41
click at [325, 687] on button "Close" at bounding box center [314, 684] width 58 height 41
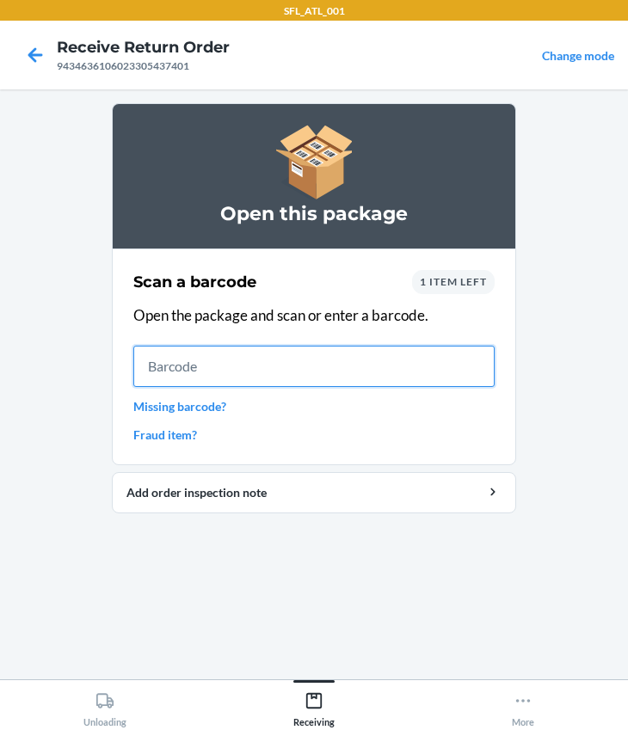
click at [296, 374] on input "text" at bounding box center [313, 366] width 361 height 41
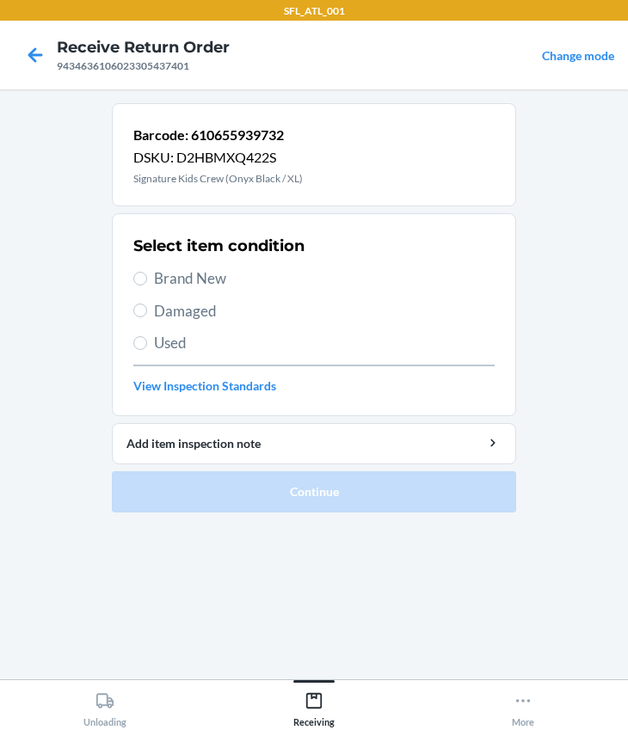
click at [182, 279] on span "Brand New" at bounding box center [324, 278] width 340 height 22
click at [147, 279] on input "Brand New" at bounding box center [140, 279] width 14 height 14
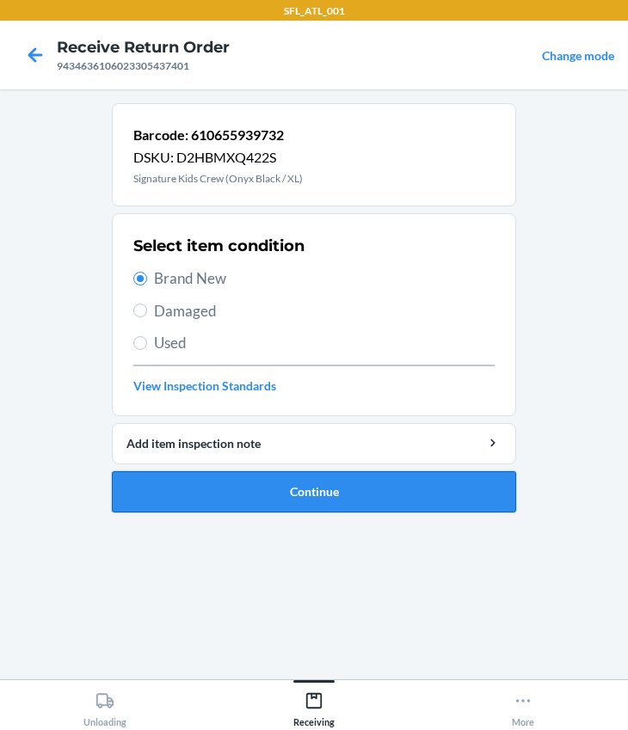
click at [344, 479] on button "Continue" at bounding box center [314, 491] width 404 height 41
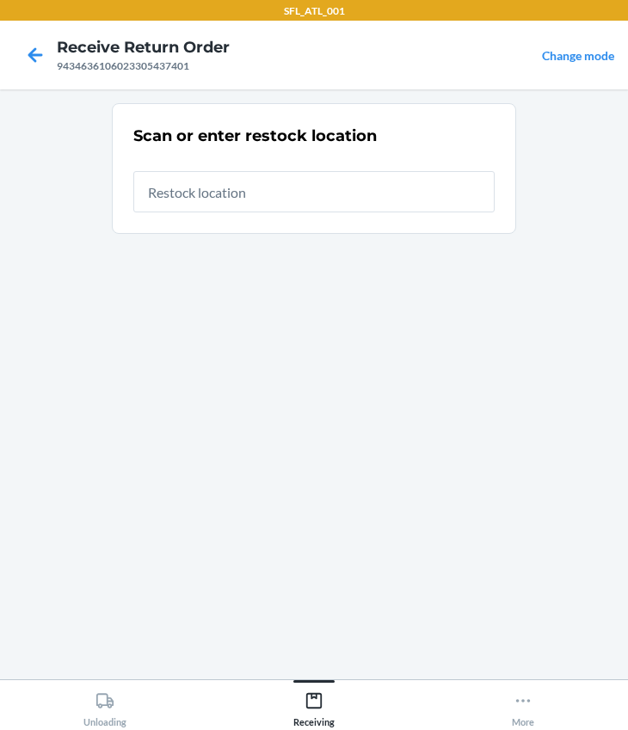
click at [92, 67] on div "9434636106023305437401" at bounding box center [143, 65] width 173 height 15
copy div "9434636106023305437401"
click at [42, 42] on icon at bounding box center [35, 54] width 29 height 29
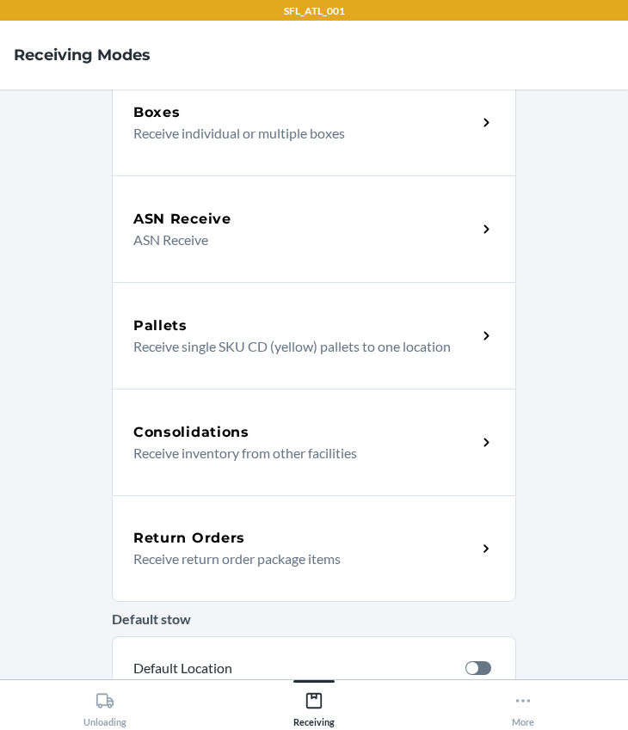
scroll to position [312, 0]
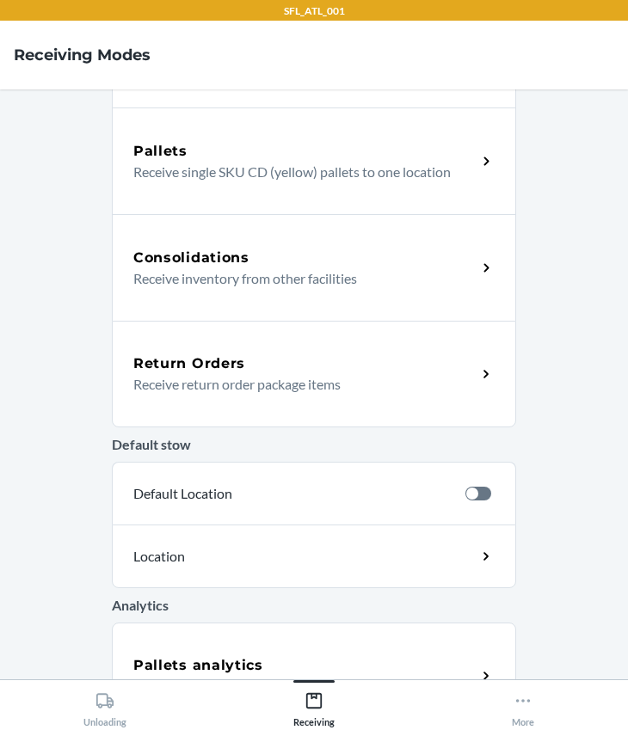
click at [227, 354] on h5 "Return Orders" at bounding box center [189, 363] width 112 height 21
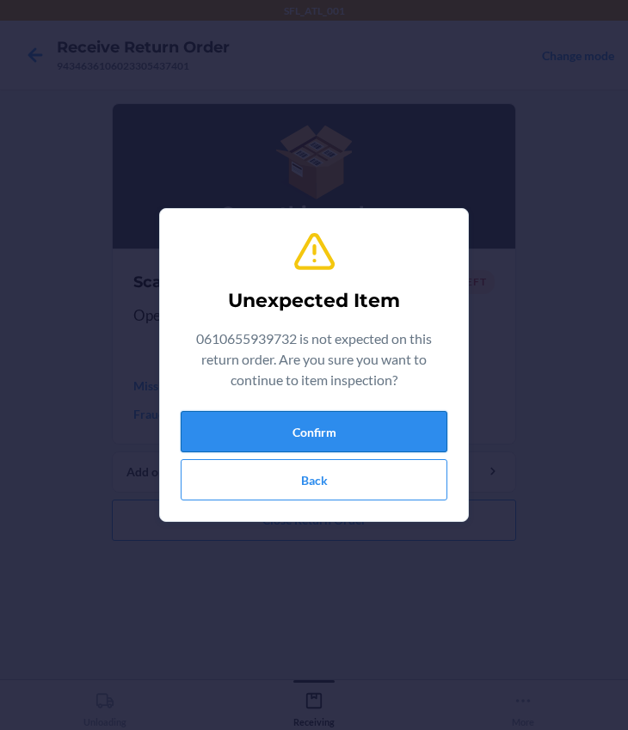
click at [306, 428] on button "Confirm" at bounding box center [314, 431] width 267 height 41
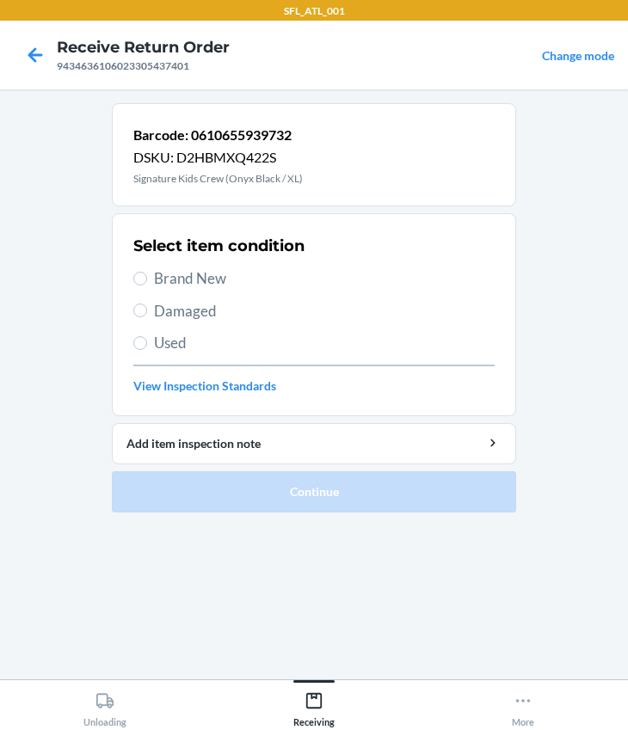
click at [174, 347] on span "Used" at bounding box center [324, 343] width 340 height 22
click at [147, 347] on input "Used" at bounding box center [140, 343] width 14 height 14
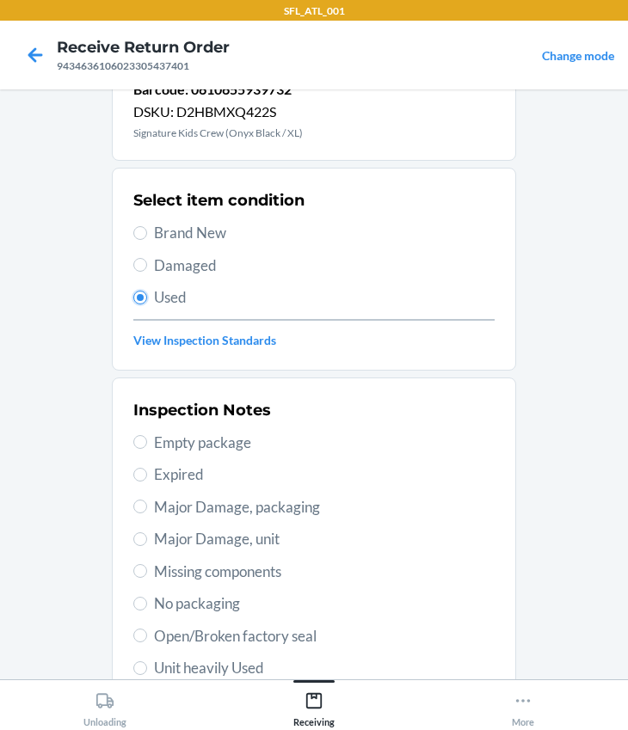
scroll to position [234, 0]
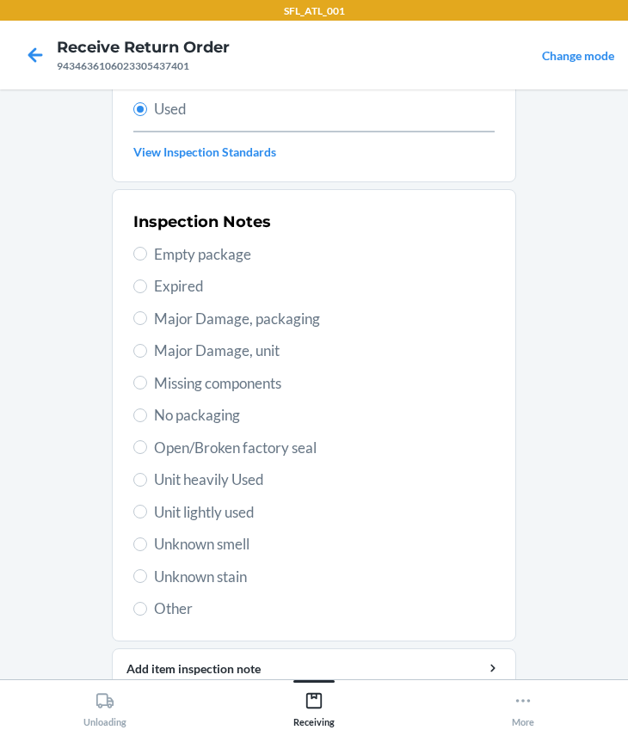
click at [184, 477] on span "Unit heavily Used" at bounding box center [324, 480] width 340 height 22
click at [147, 477] on input "Unit heavily Used" at bounding box center [140, 480] width 14 height 14
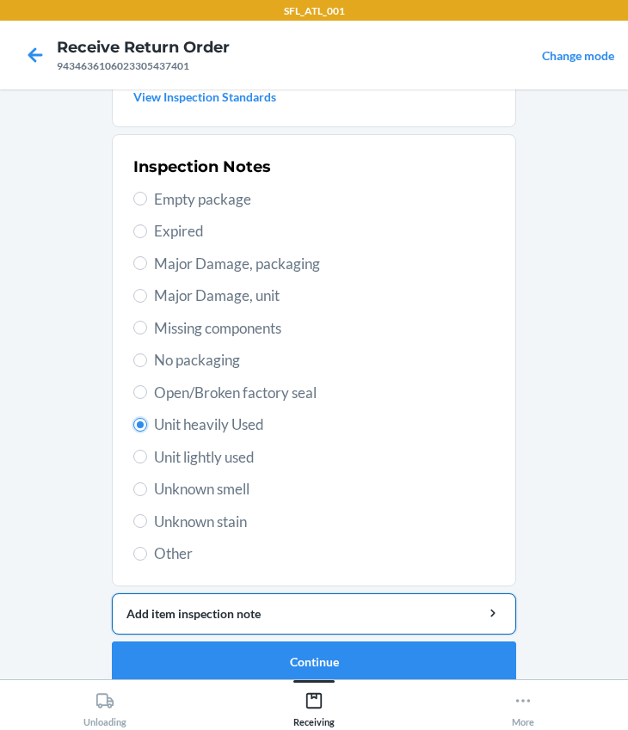
scroll to position [303, 0]
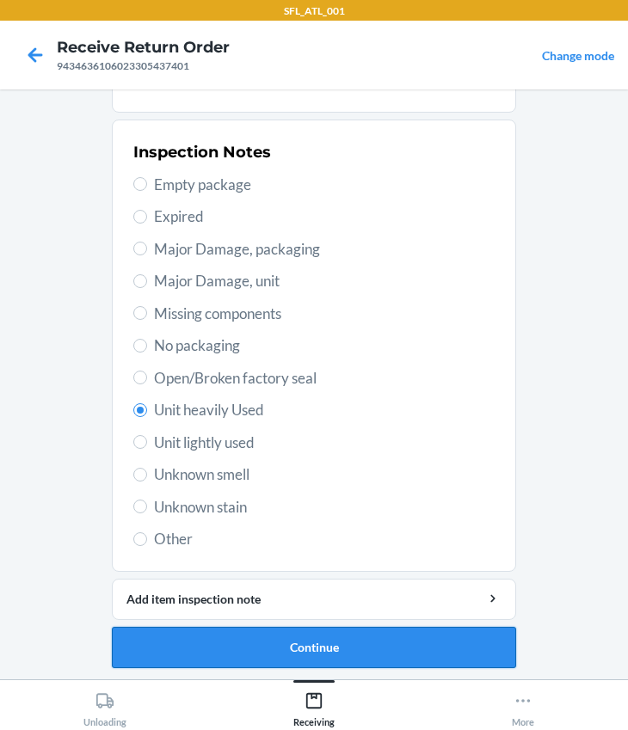
click at [291, 643] on button "Continue" at bounding box center [314, 647] width 404 height 41
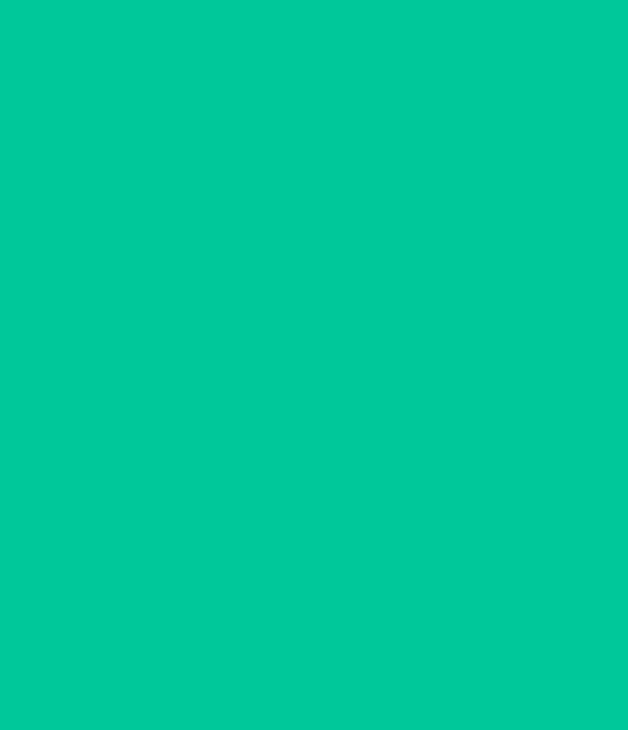
scroll to position [0, 0]
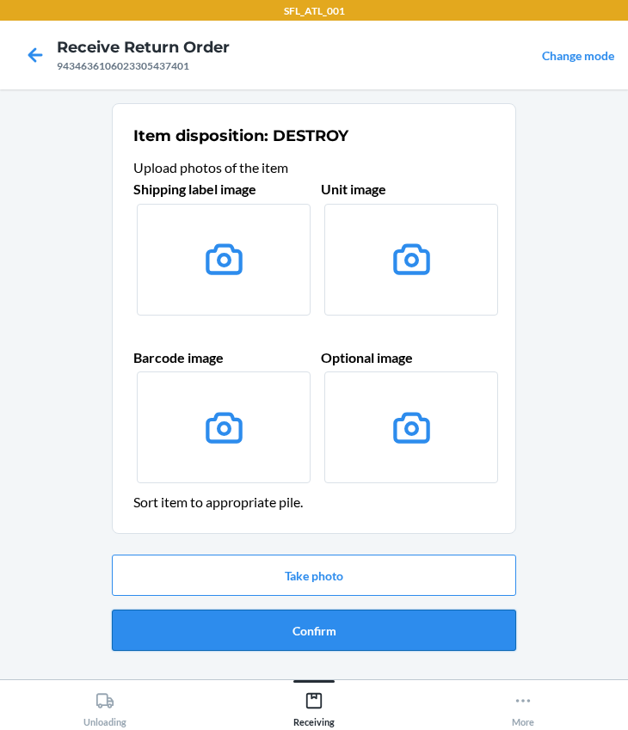
click at [311, 633] on button "Confirm" at bounding box center [314, 630] width 404 height 41
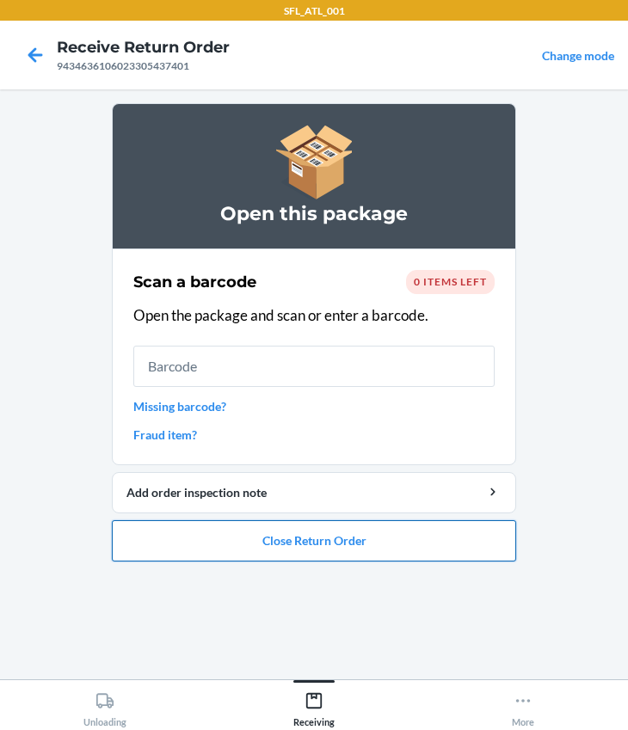
click at [280, 542] on button "Close Return Order" at bounding box center [314, 540] width 404 height 41
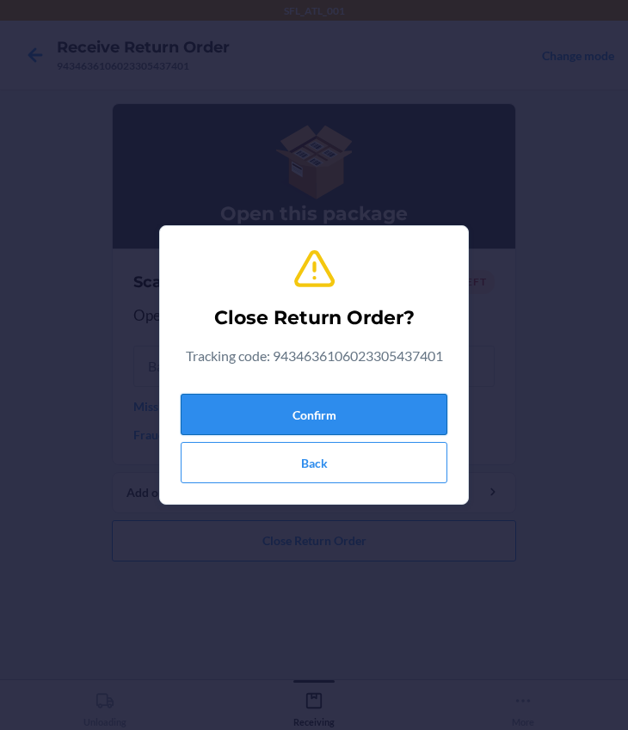
click at [280, 409] on button "Confirm" at bounding box center [314, 414] width 267 height 41
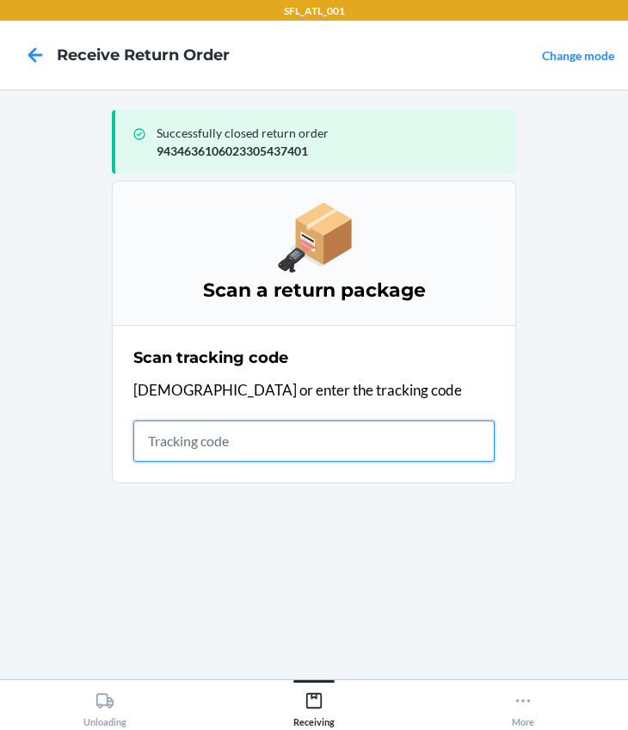
click at [265, 440] on input "text" at bounding box center [313, 440] width 361 height 41
click at [448, 448] on input "420302599434636106023305009332" at bounding box center [313, 440] width 361 height 41
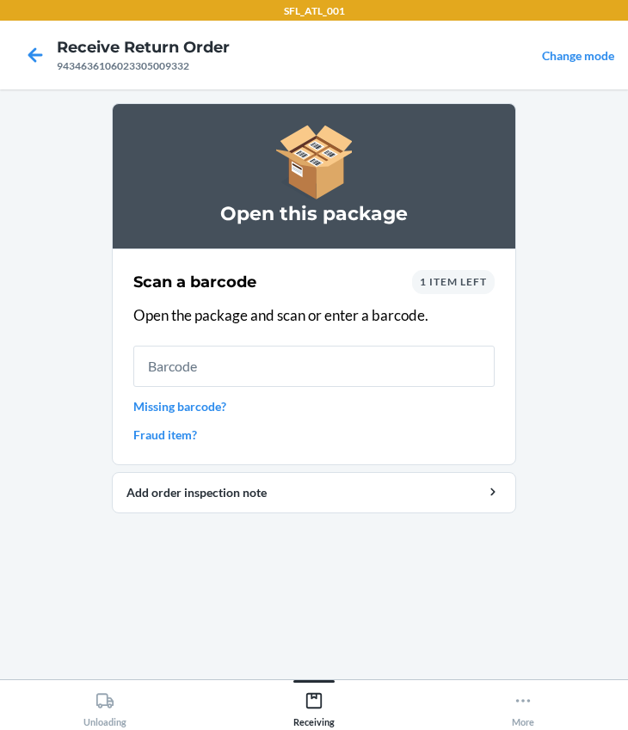
click at [438, 279] on span "1 item left" at bounding box center [453, 281] width 67 height 13
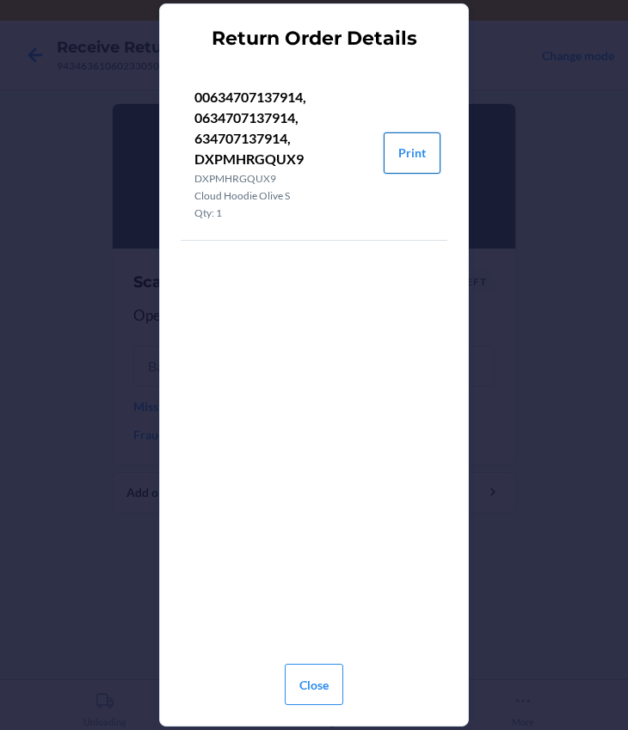
click at [394, 165] on button "Print" at bounding box center [411, 152] width 57 height 41
click at [330, 681] on button "Close" at bounding box center [314, 684] width 58 height 41
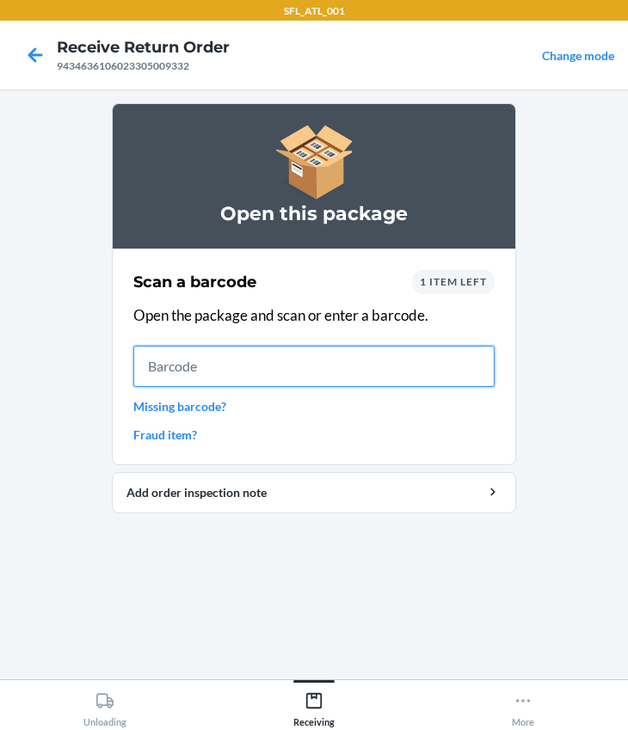
click at [278, 384] on input "text" at bounding box center [313, 366] width 361 height 41
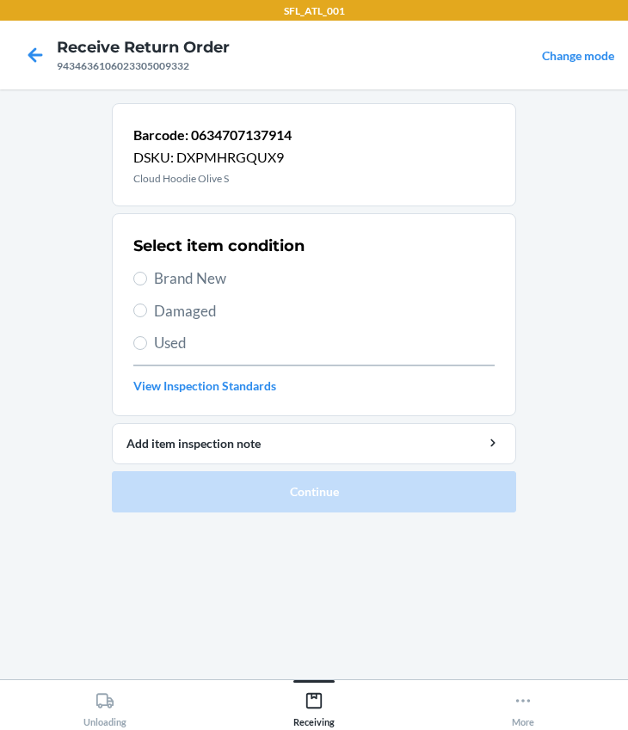
click at [192, 285] on span "Brand New" at bounding box center [324, 278] width 340 height 22
click at [147, 285] on input "Brand New" at bounding box center [140, 279] width 14 height 14
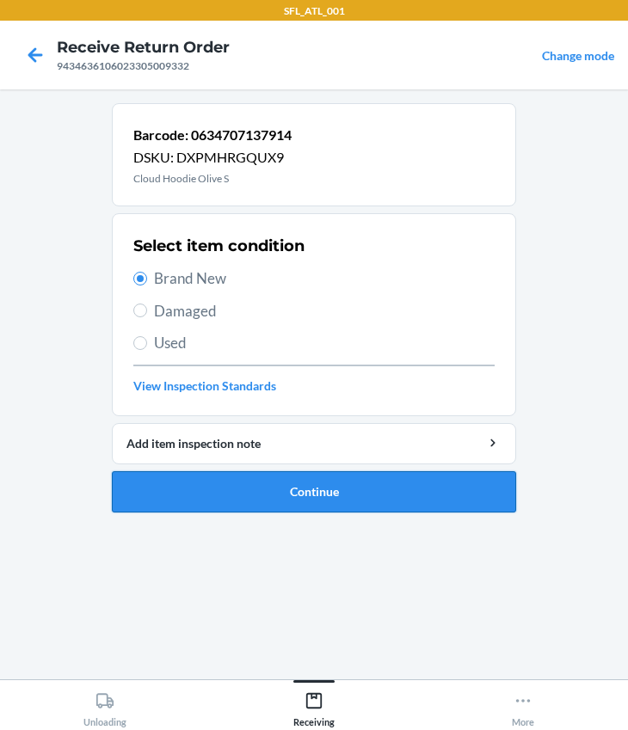
click at [292, 497] on button "Continue" at bounding box center [314, 491] width 404 height 41
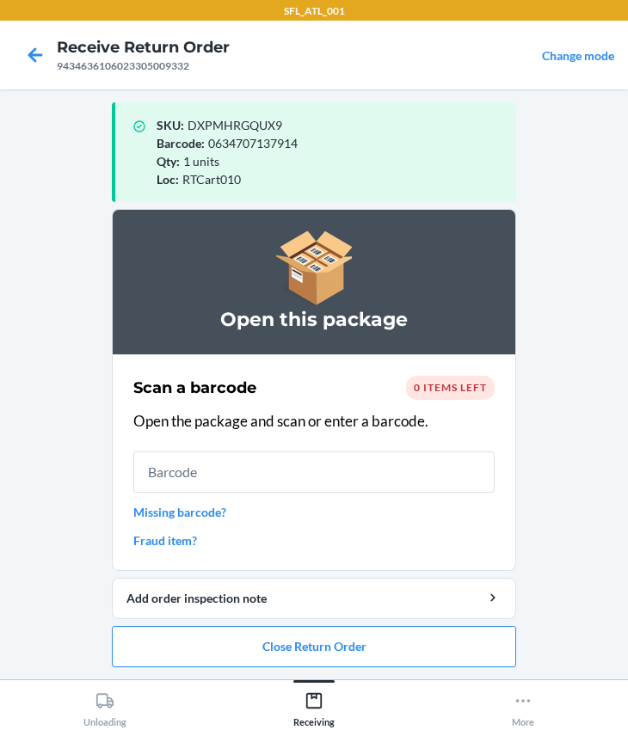
scroll to position [9, 0]
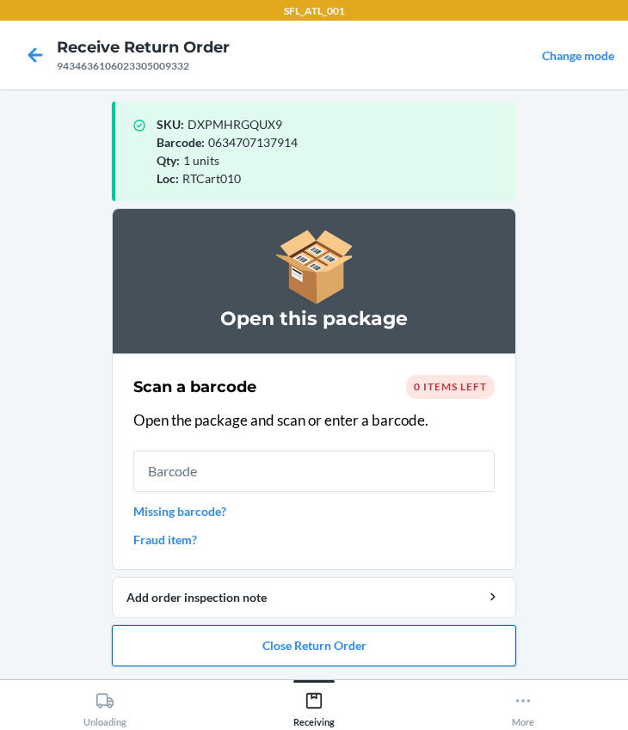
click at [316, 632] on button "Close Return Order" at bounding box center [314, 645] width 404 height 41
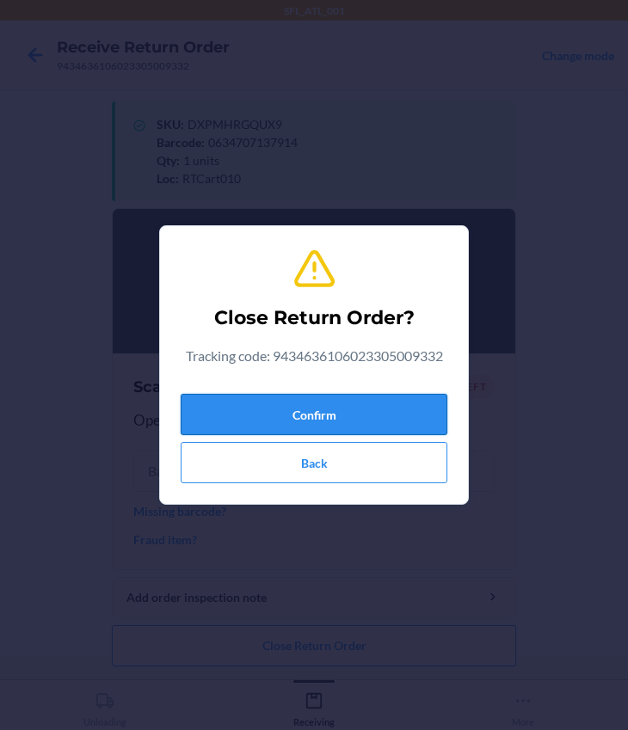
click at [269, 407] on button "Confirm" at bounding box center [314, 414] width 267 height 41
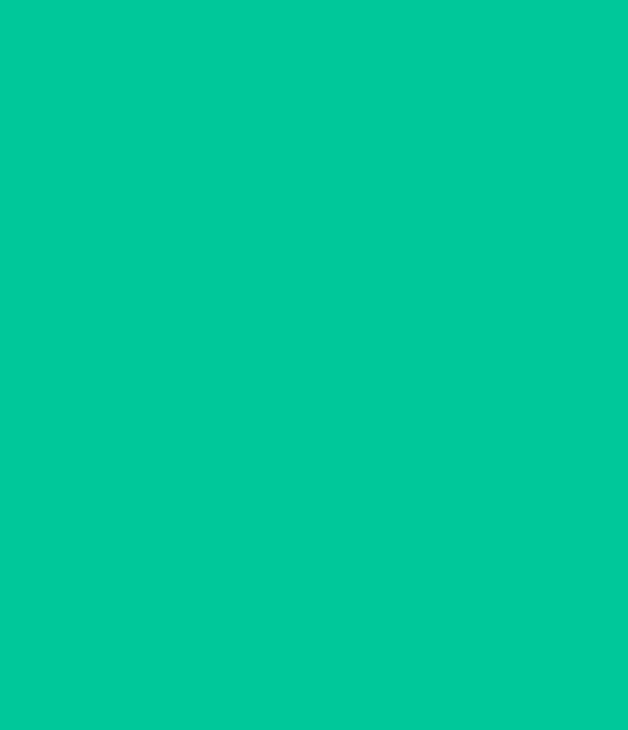
scroll to position [0, 0]
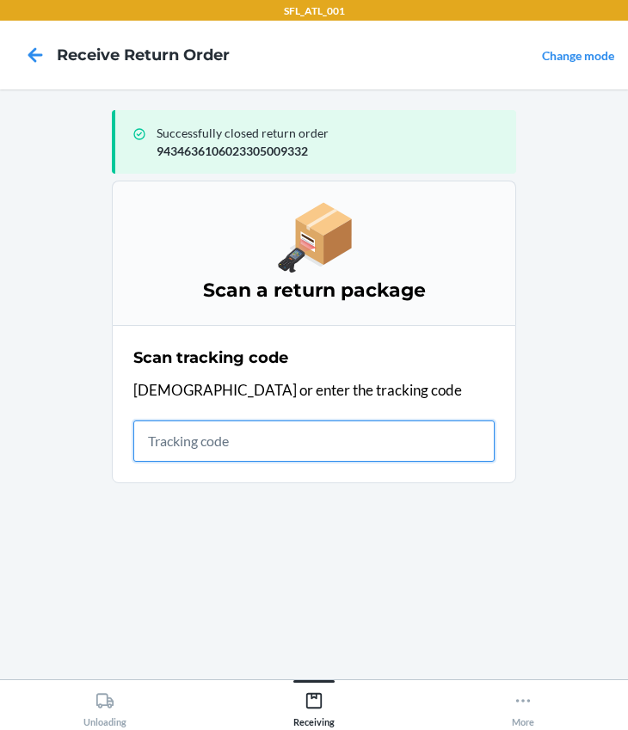
click at [222, 449] on input "text" at bounding box center [313, 440] width 361 height 41
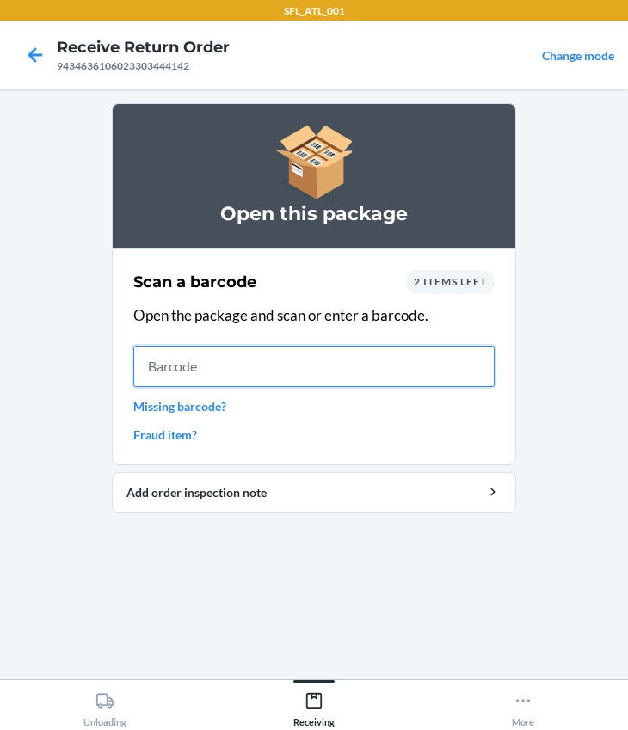
click at [220, 377] on input "text" at bounding box center [313, 366] width 361 height 41
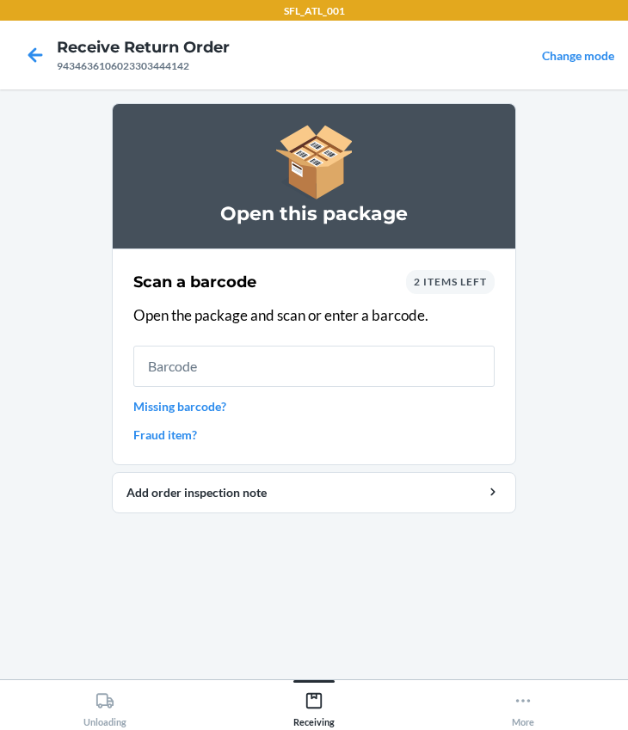
click at [443, 292] on div "2 items left" at bounding box center [450, 282] width 89 height 24
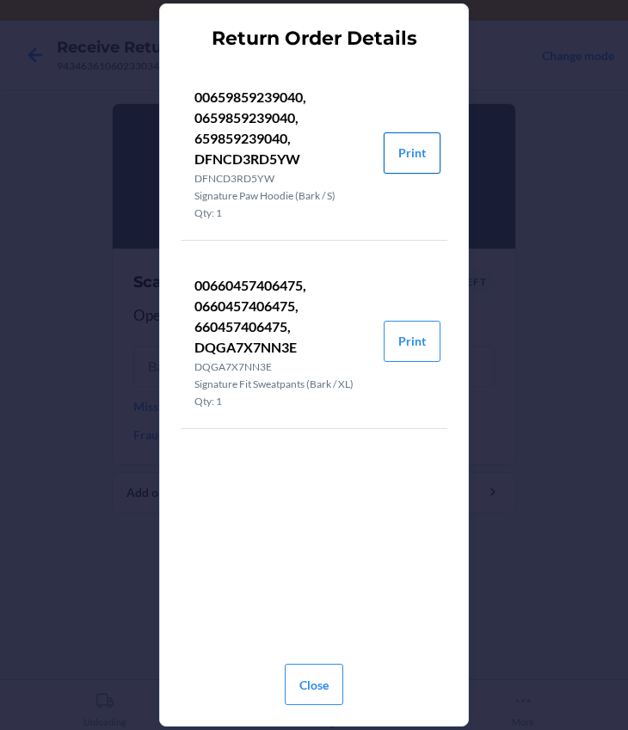
click at [406, 159] on button "Print" at bounding box center [411, 152] width 57 height 41
click at [410, 345] on button "Print" at bounding box center [411, 341] width 57 height 41
click at [316, 682] on button "Close" at bounding box center [314, 684] width 58 height 41
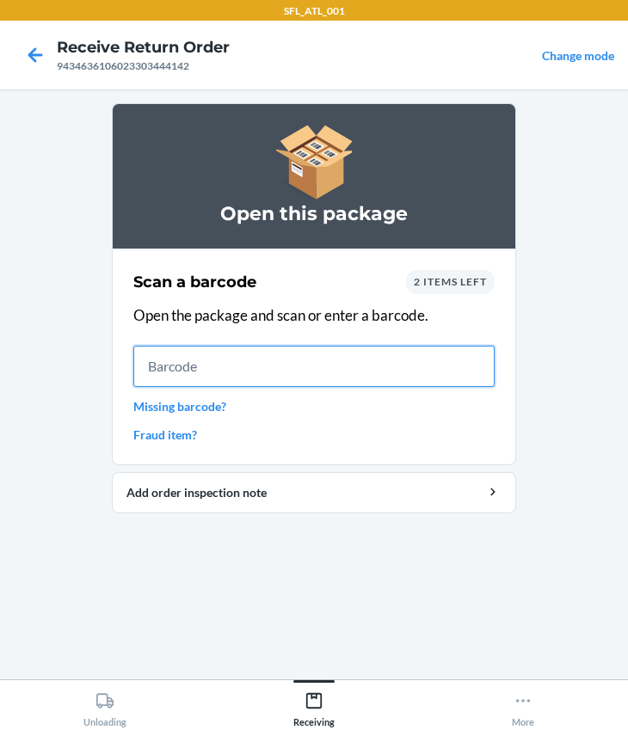
click at [272, 379] on input "text" at bounding box center [313, 366] width 361 height 41
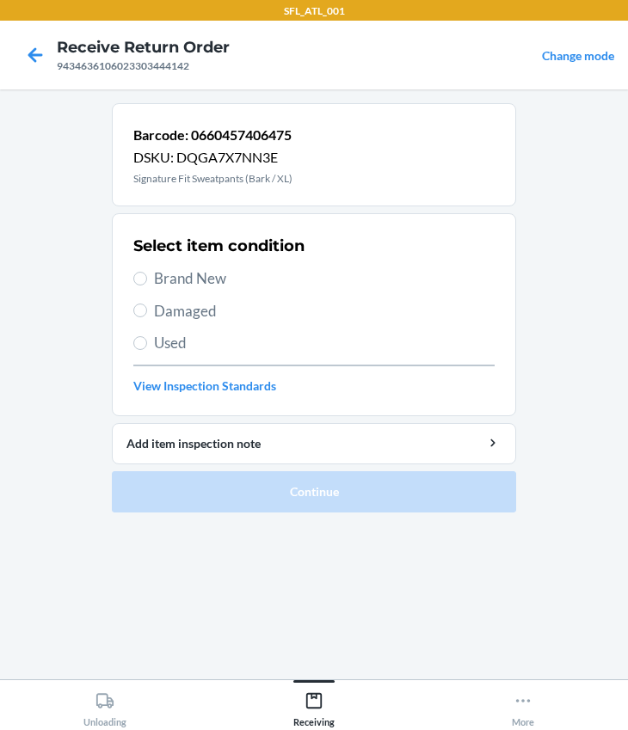
click at [177, 284] on span "Brand New" at bounding box center [324, 278] width 340 height 22
click at [147, 284] on input "Brand New" at bounding box center [140, 279] width 14 height 14
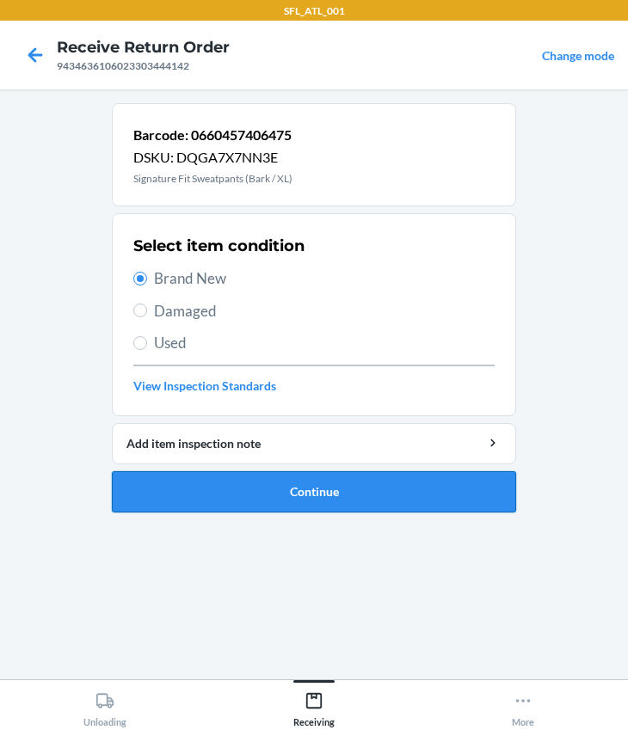
click at [238, 503] on button "Continue" at bounding box center [314, 491] width 404 height 41
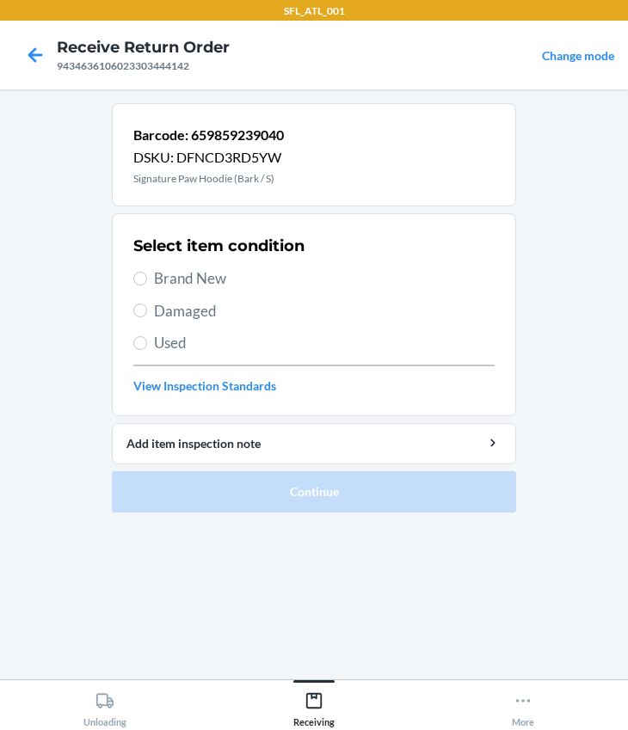
click at [188, 283] on span "Brand New" at bounding box center [324, 278] width 340 height 22
click at [147, 283] on input "Brand New" at bounding box center [140, 279] width 14 height 14
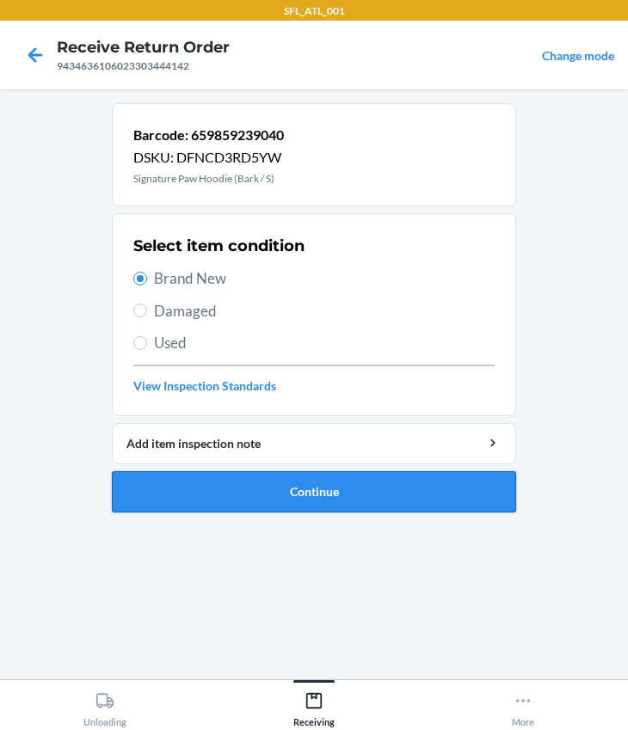
click at [323, 492] on button "Continue" at bounding box center [314, 491] width 404 height 41
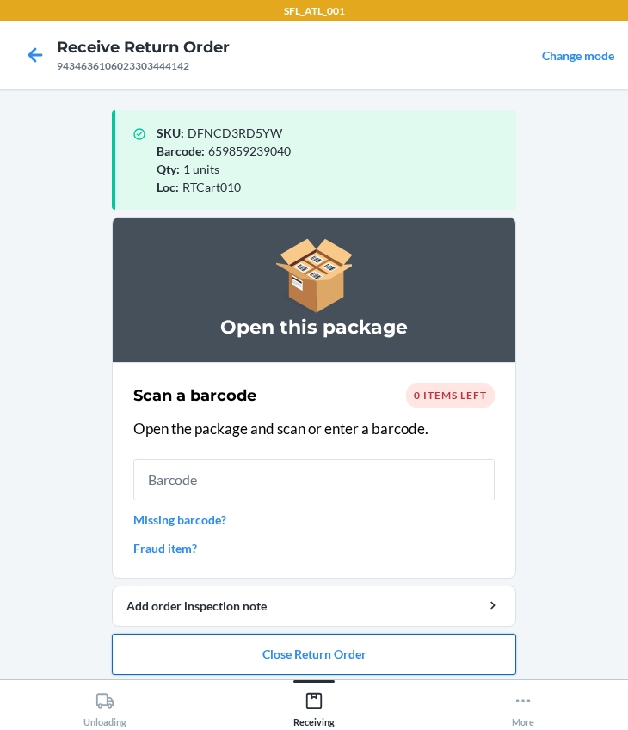
click at [325, 647] on button "Close Return Order" at bounding box center [314, 654] width 404 height 41
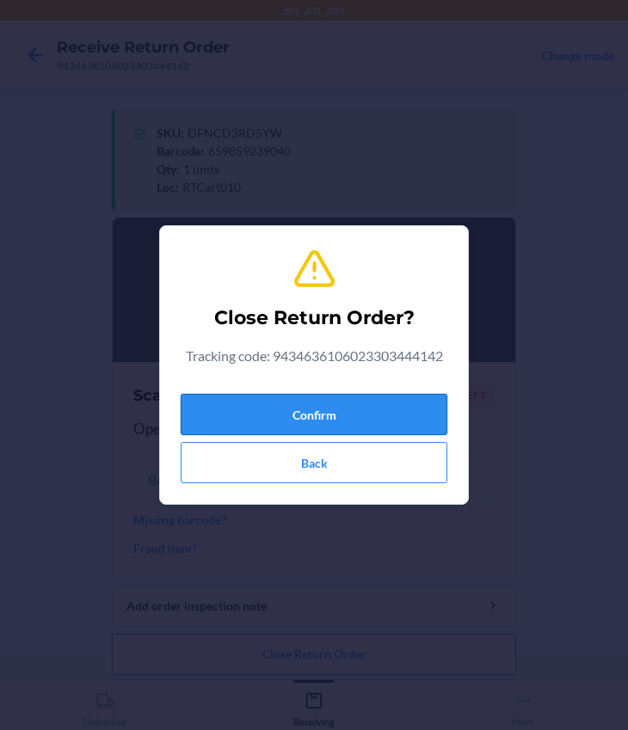
click at [227, 407] on button "Confirm" at bounding box center [314, 414] width 267 height 41
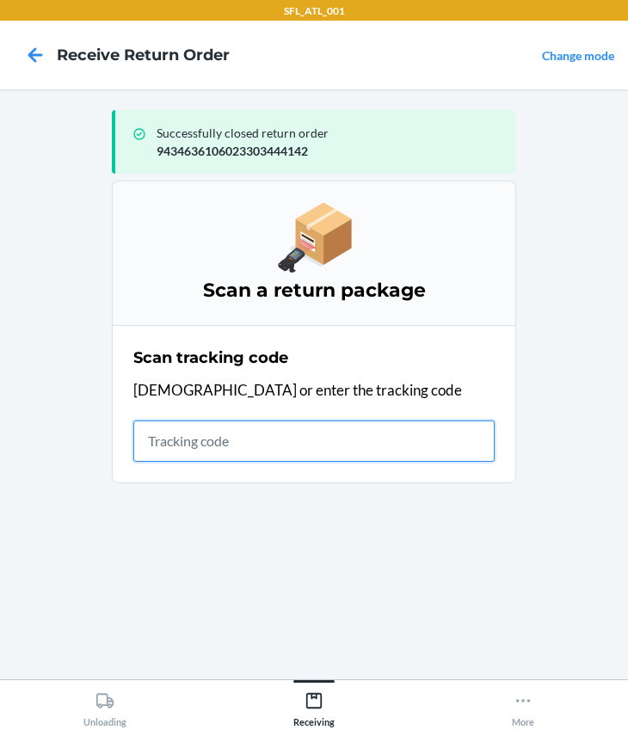
click at [235, 435] on input "text" at bounding box center [313, 440] width 361 height 41
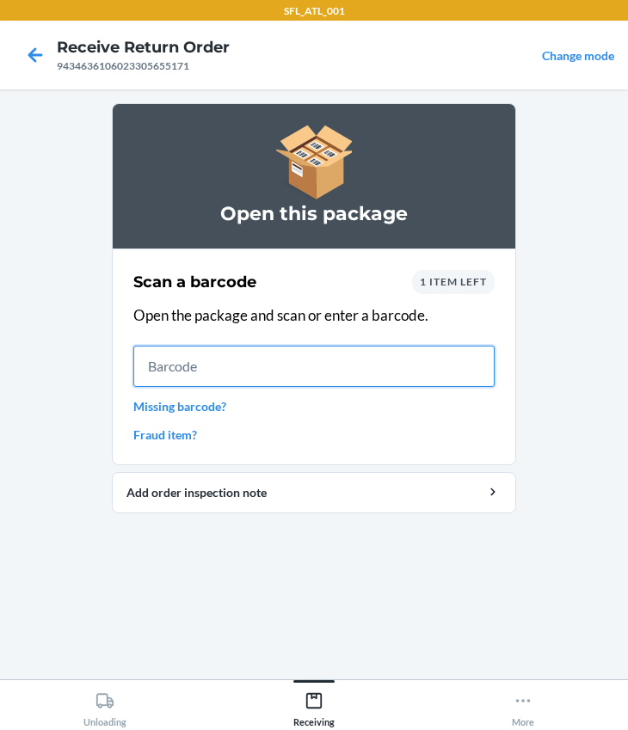
click at [237, 350] on input "text" at bounding box center [313, 366] width 361 height 41
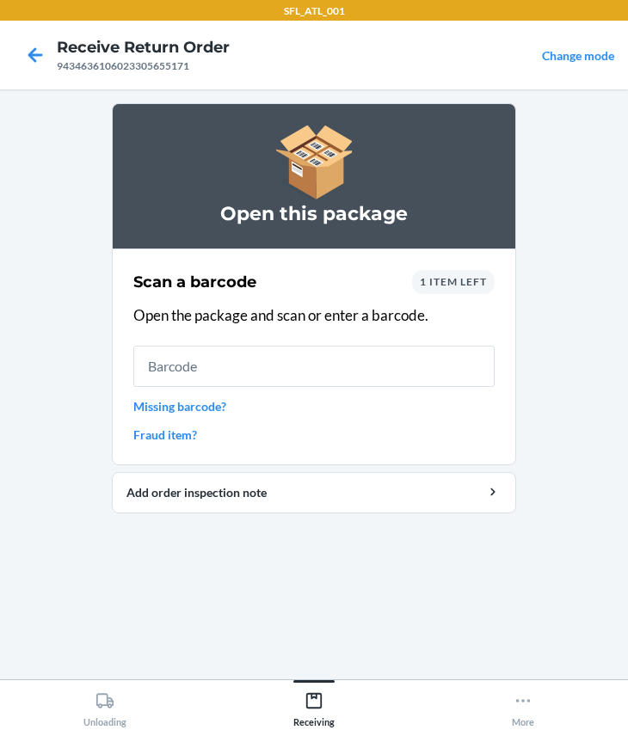
click at [445, 288] on div "1 item left" at bounding box center [453, 282] width 83 height 24
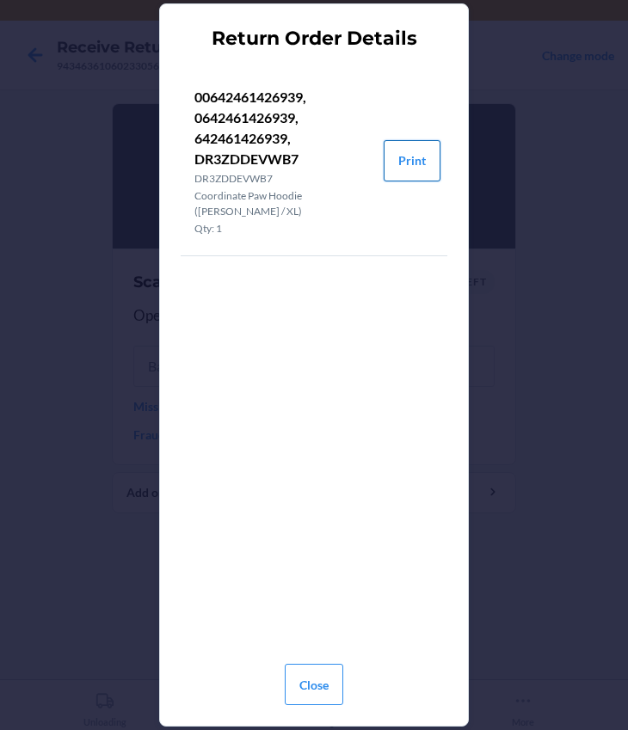
click at [408, 156] on button "Print" at bounding box center [411, 160] width 57 height 41
click at [318, 677] on button "Close" at bounding box center [314, 684] width 58 height 41
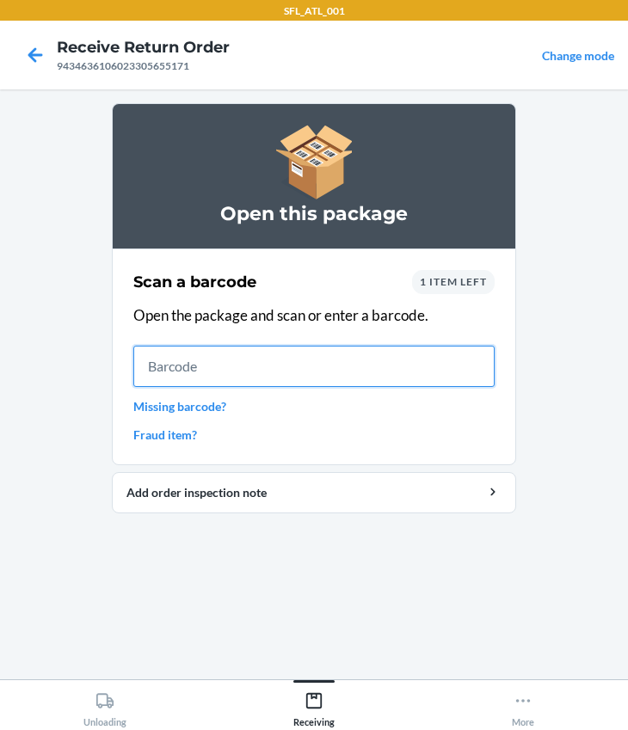
click at [268, 383] on input "text" at bounding box center [313, 366] width 361 height 41
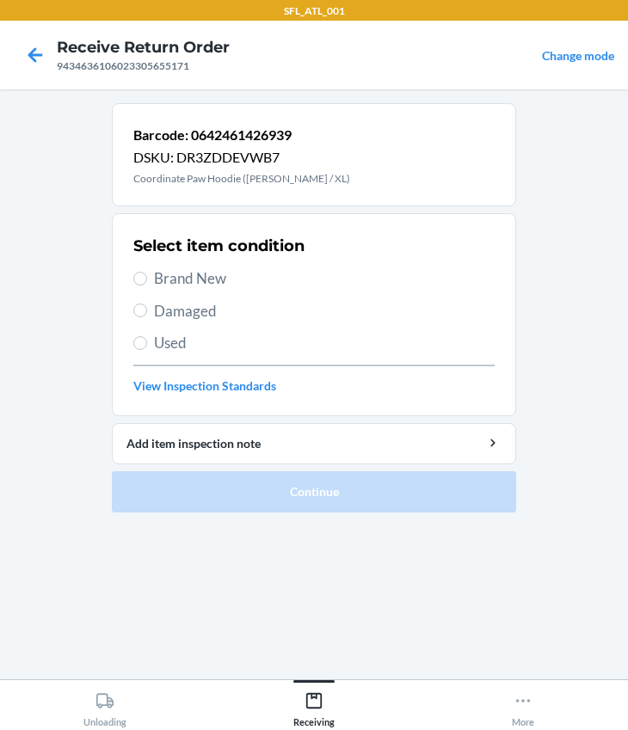
click at [207, 280] on span "Brand New" at bounding box center [324, 278] width 340 height 22
click at [147, 280] on input "Brand New" at bounding box center [140, 279] width 14 height 14
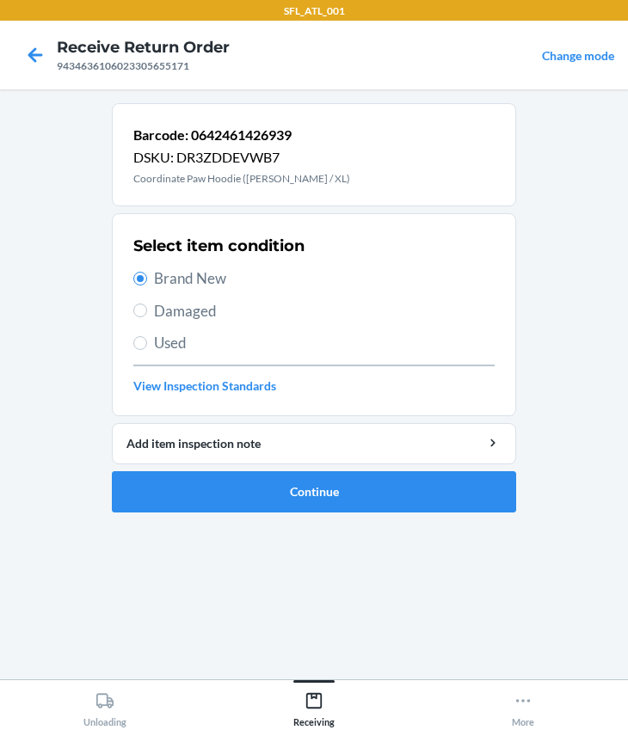
click at [169, 351] on span "Used" at bounding box center [324, 343] width 340 height 22
click at [147, 350] on input "Used" at bounding box center [140, 343] width 14 height 14
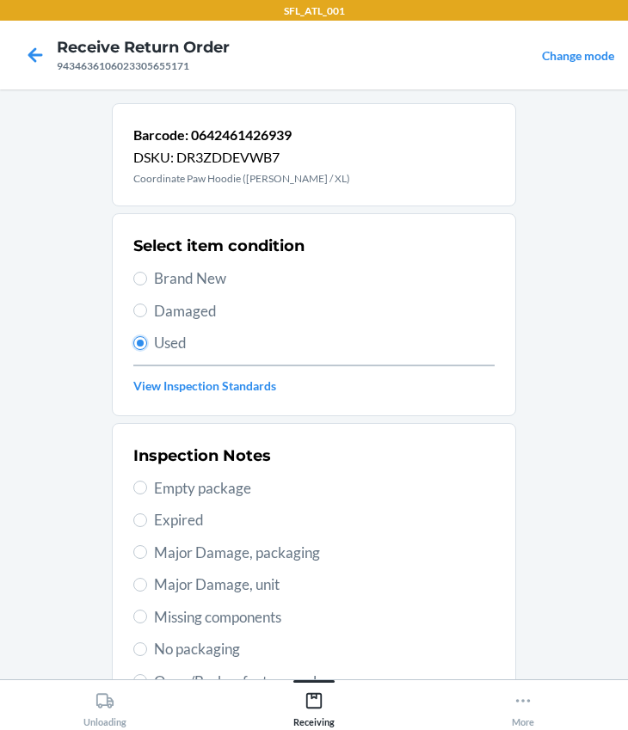
scroll to position [303, 0]
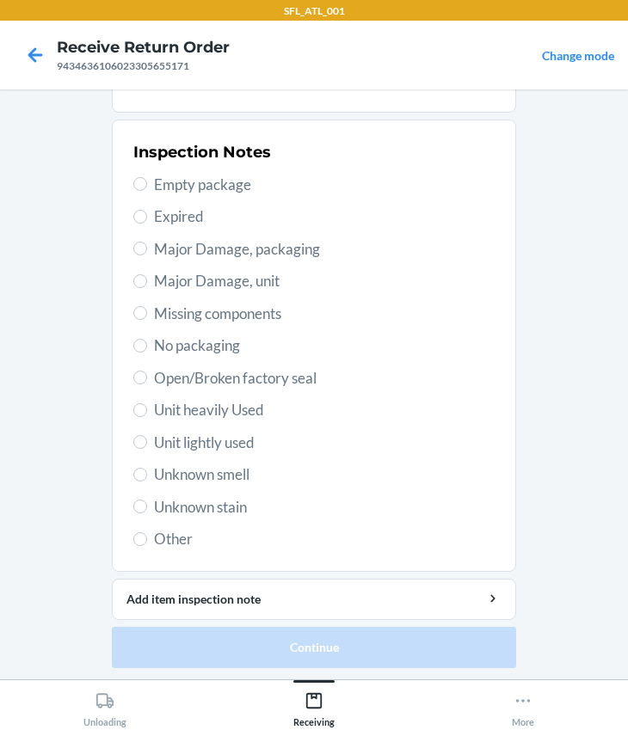
click at [170, 459] on div "Inspection Notes Empty package Expired Major Damage, packaging Major Damage, un…" at bounding box center [313, 346] width 361 height 420
click at [168, 467] on span "Unknown smell" at bounding box center [324, 474] width 340 height 22
click at [147, 468] on input "Unknown smell" at bounding box center [140, 475] width 14 height 14
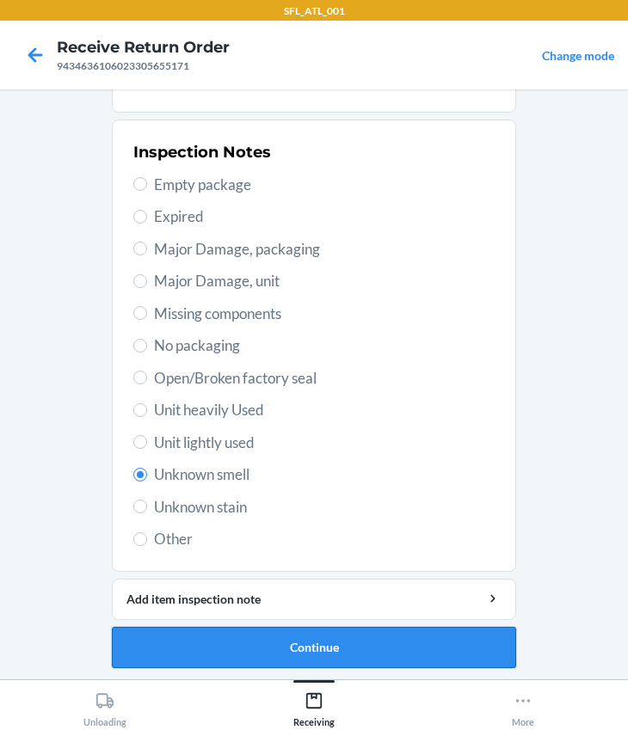
click at [318, 660] on button "Continue" at bounding box center [314, 647] width 404 height 41
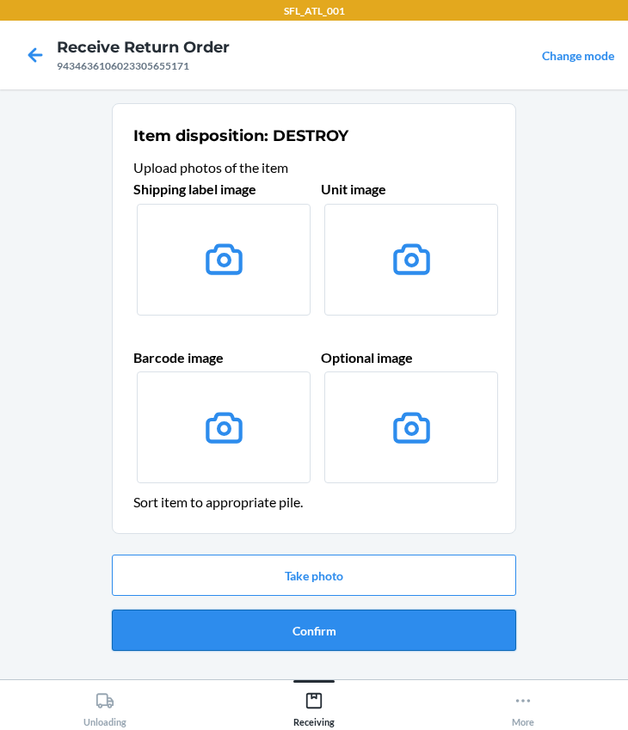
click at [328, 622] on button "Confirm" at bounding box center [314, 630] width 404 height 41
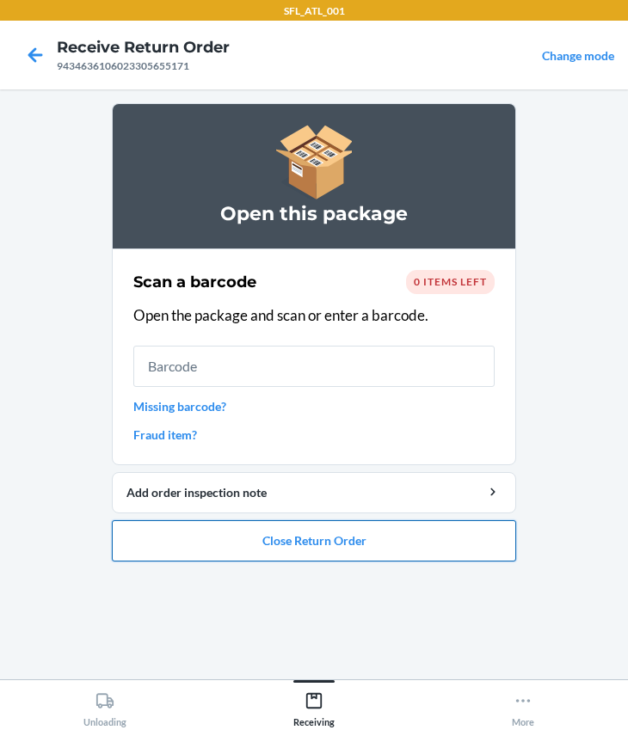
click at [300, 535] on button "Close Return Order" at bounding box center [314, 540] width 404 height 41
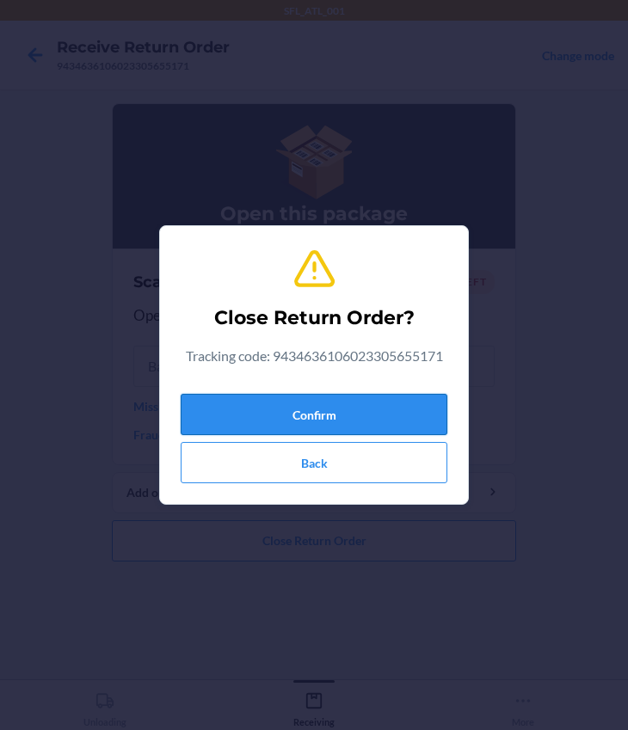
click at [282, 414] on button "Confirm" at bounding box center [314, 414] width 267 height 41
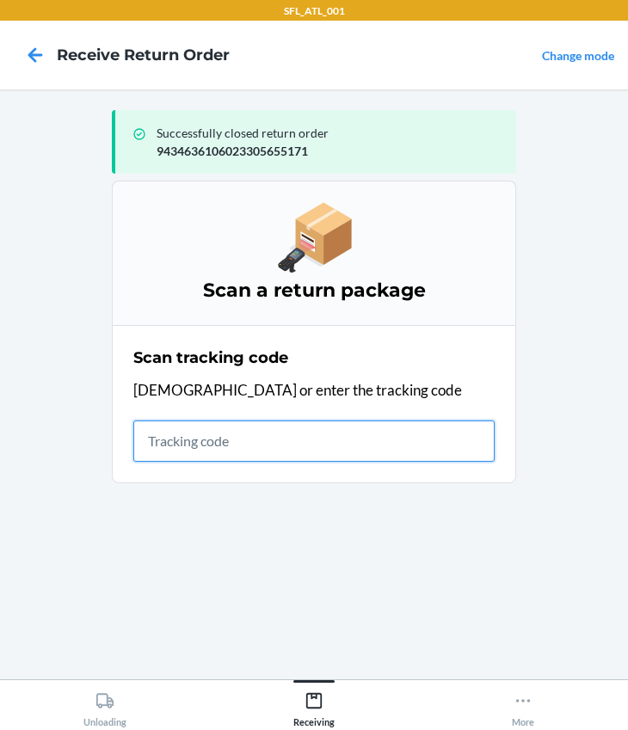
click at [257, 423] on input "text" at bounding box center [313, 440] width 361 height 41
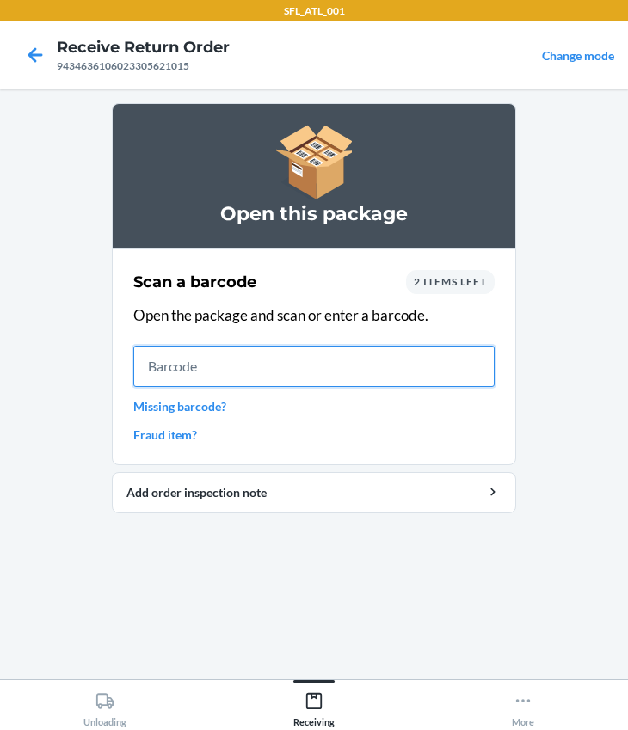
click at [205, 352] on input "text" at bounding box center [313, 366] width 361 height 41
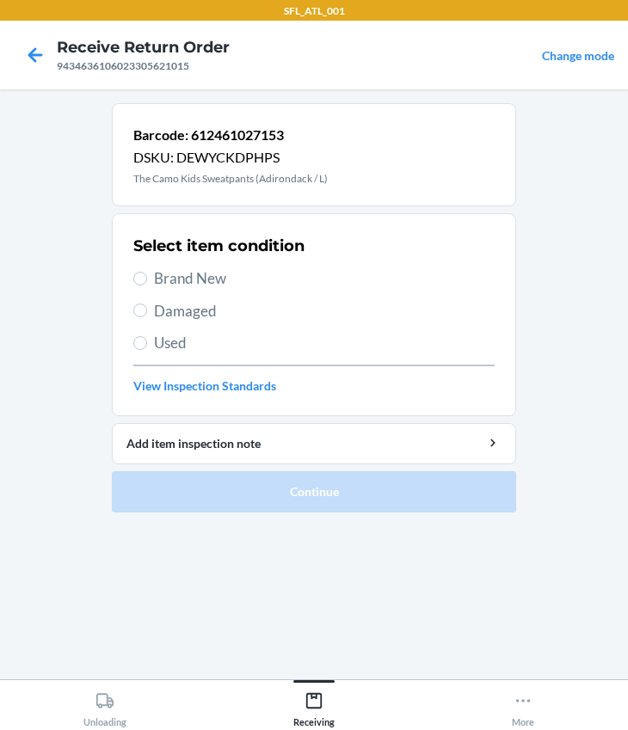
click at [203, 276] on span "Brand New" at bounding box center [324, 278] width 340 height 22
click at [147, 276] on input "Brand New" at bounding box center [140, 279] width 14 height 14
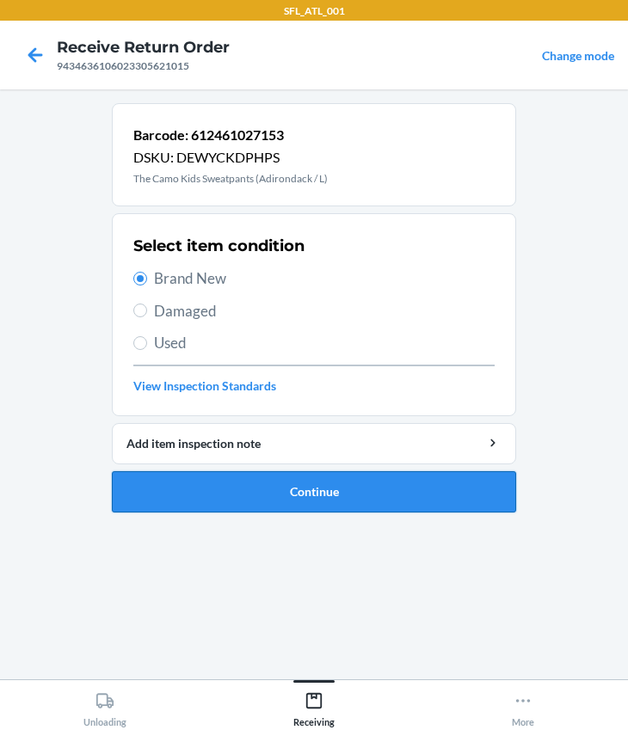
click at [270, 486] on button "Continue" at bounding box center [314, 491] width 404 height 41
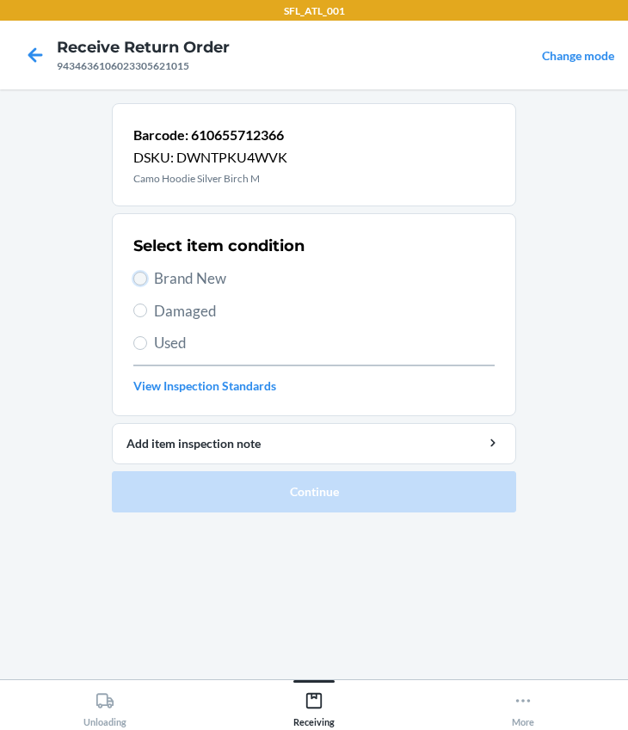
click at [133, 275] on input "Brand New" at bounding box center [140, 279] width 14 height 14
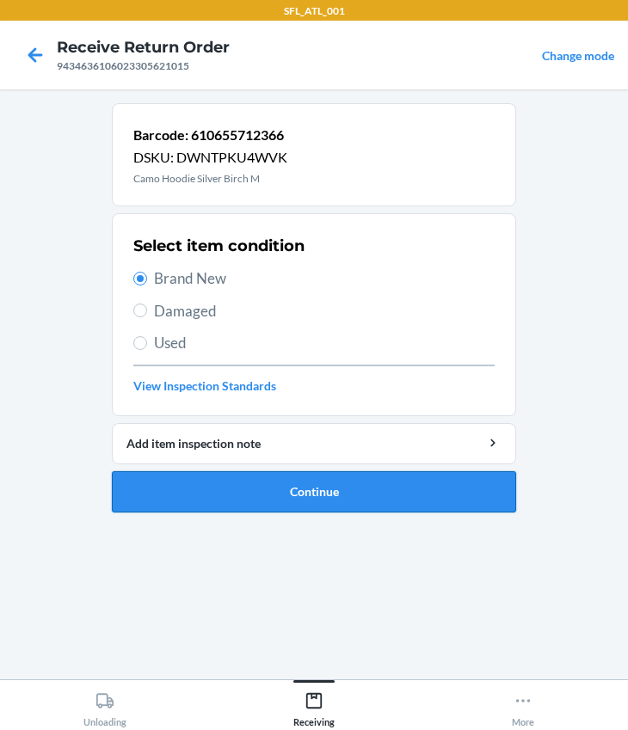
click at [224, 486] on button "Continue" at bounding box center [314, 491] width 404 height 41
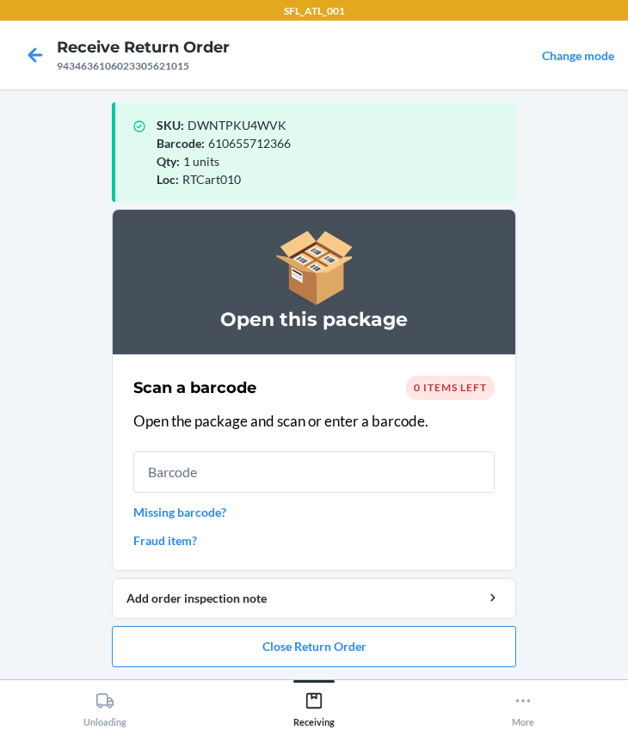
scroll to position [9, 0]
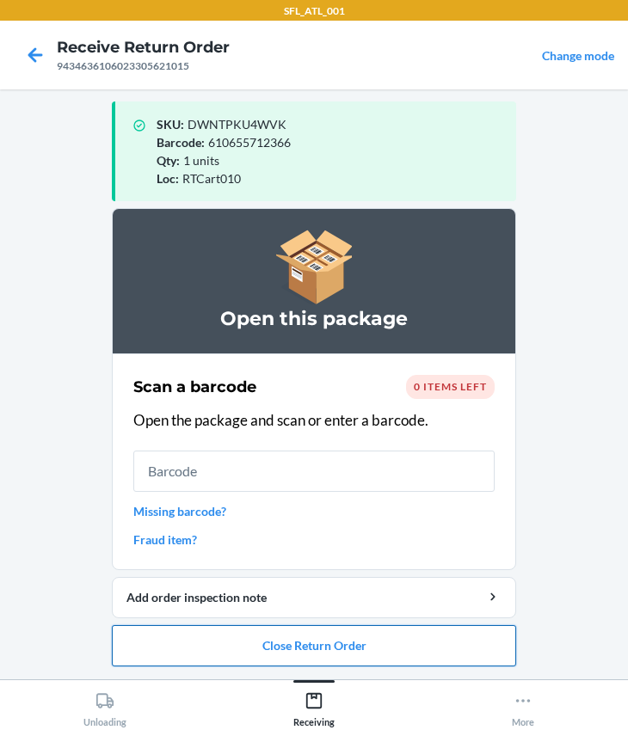
click at [214, 645] on button "Close Return Order" at bounding box center [314, 645] width 404 height 41
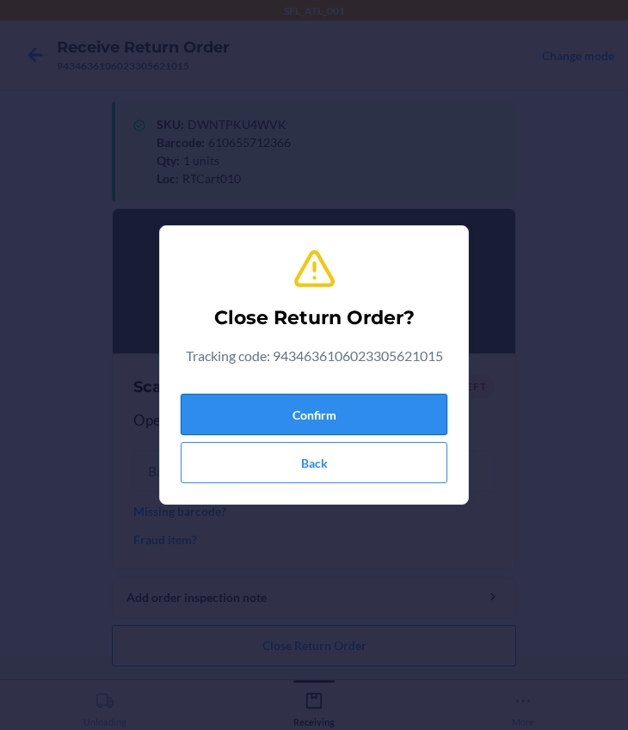
click at [226, 402] on button "Confirm" at bounding box center [314, 414] width 267 height 41
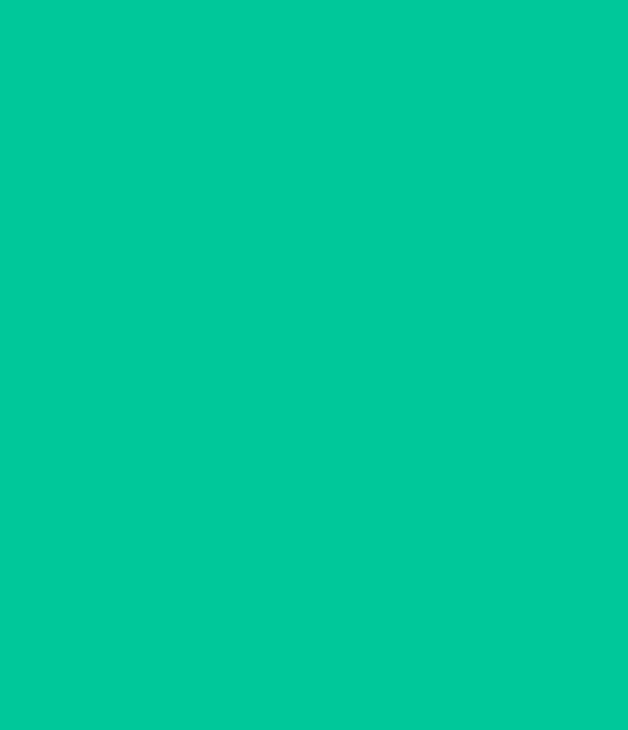
scroll to position [0, 0]
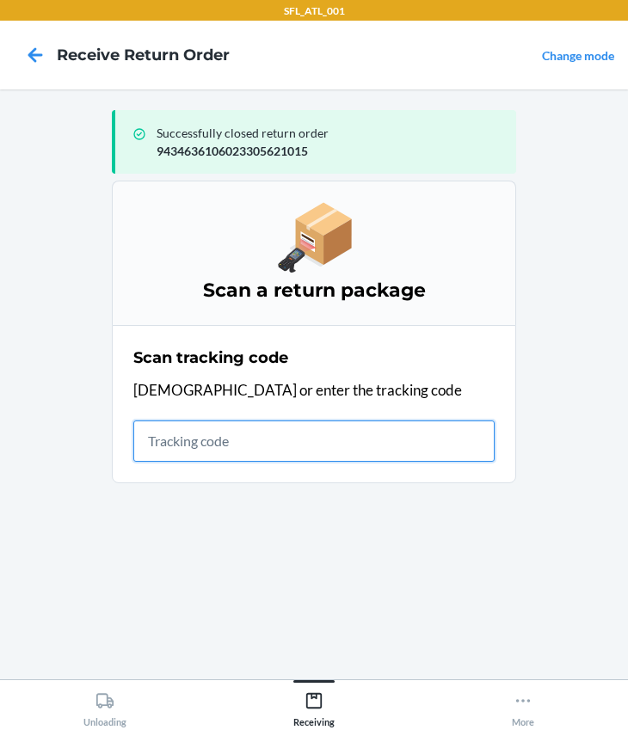
click at [205, 448] on input "text" at bounding box center [313, 440] width 361 height 41
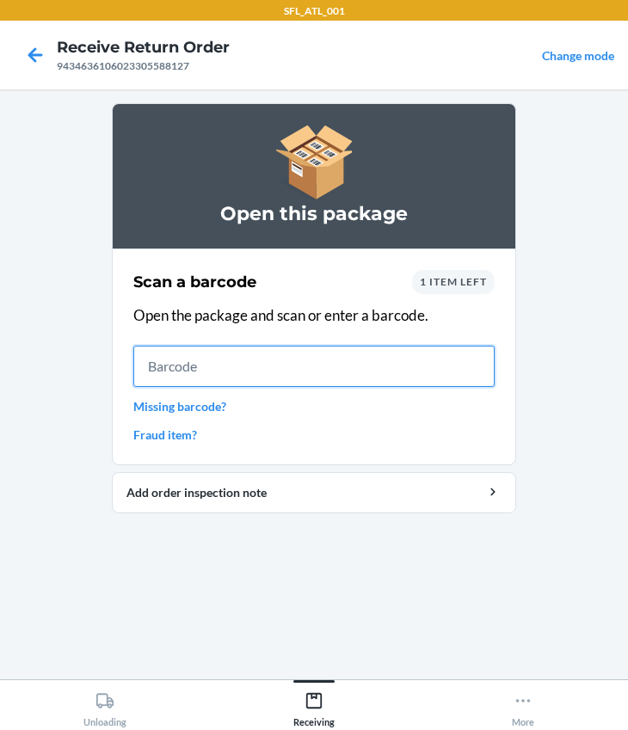
click at [197, 372] on input "text" at bounding box center [313, 366] width 361 height 41
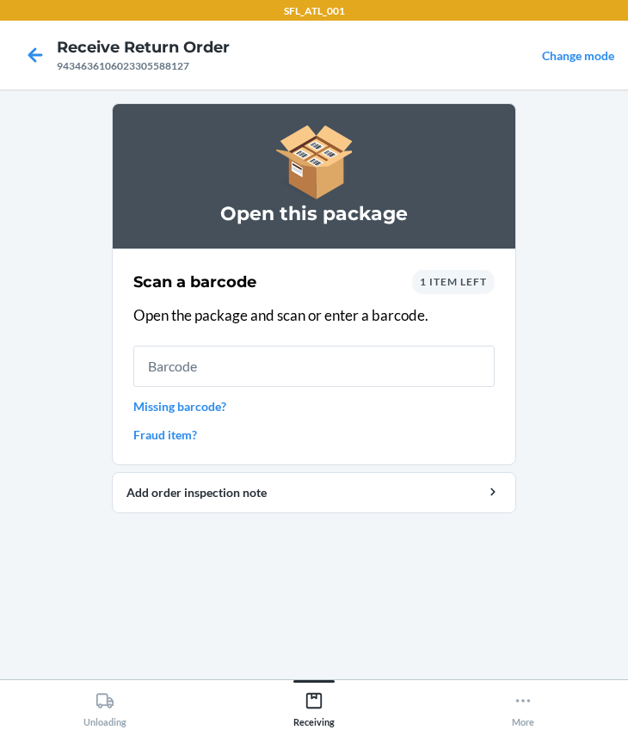
click at [463, 275] on span "1 item left" at bounding box center [453, 281] width 67 height 13
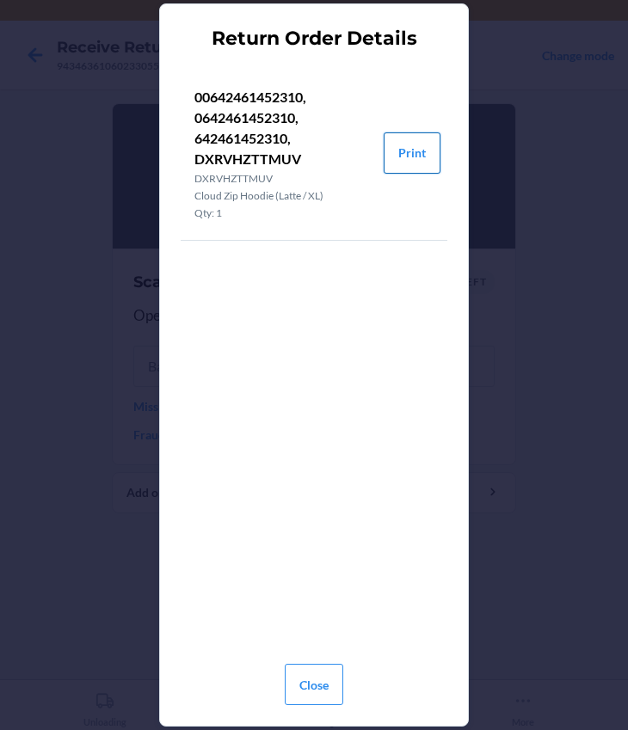
click at [408, 153] on button "Print" at bounding box center [411, 152] width 57 height 41
click at [315, 680] on button "Close" at bounding box center [314, 684] width 58 height 41
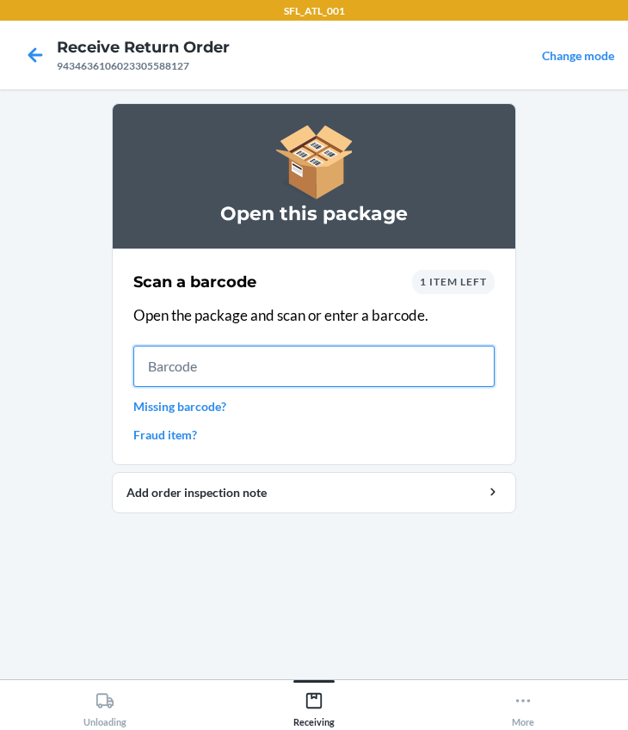
click at [241, 383] on input "text" at bounding box center [313, 366] width 361 height 41
click at [320, 526] on section "Open this package Scan a barcode 1 item left Open the package and scan or enter…" at bounding box center [314, 384] width 404 height 562
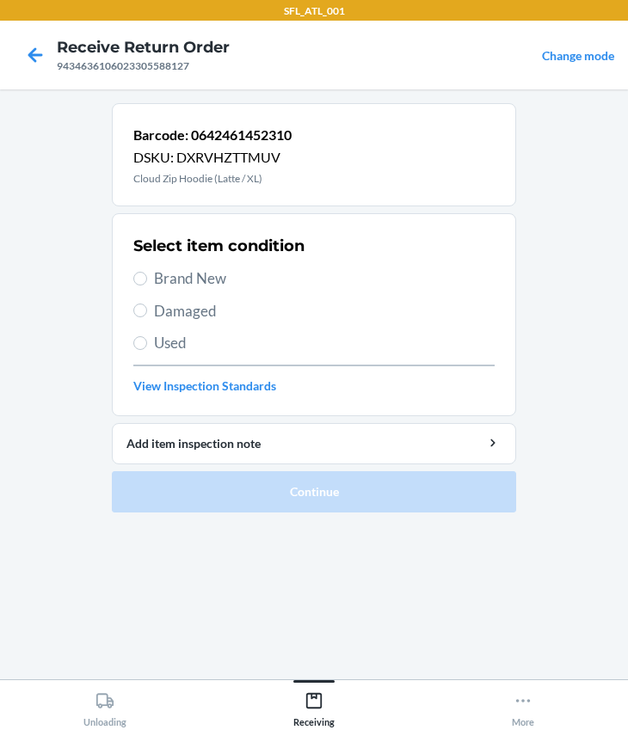
click at [129, 280] on section "Select item condition Brand New Damaged Used View Inspection Standards" at bounding box center [314, 314] width 404 height 203
click at [141, 281] on input "Brand New" at bounding box center [140, 279] width 14 height 14
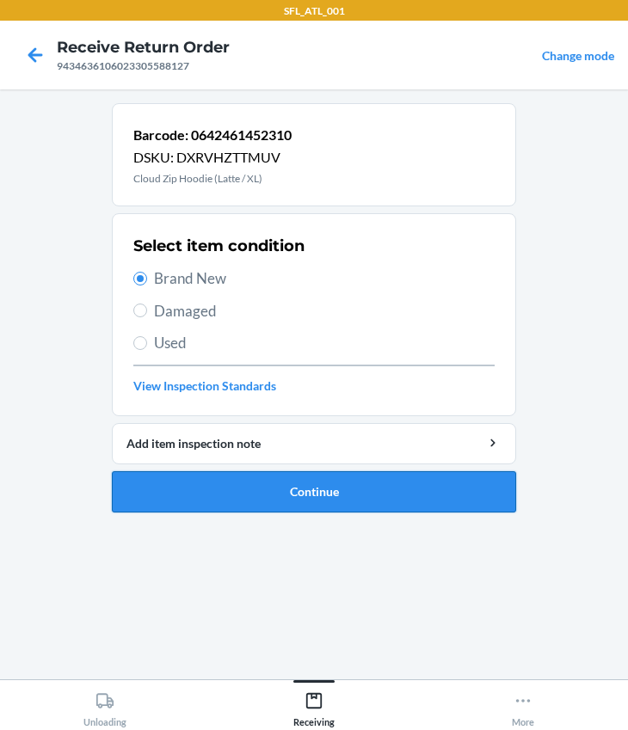
click at [289, 481] on button "Continue" at bounding box center [314, 491] width 404 height 41
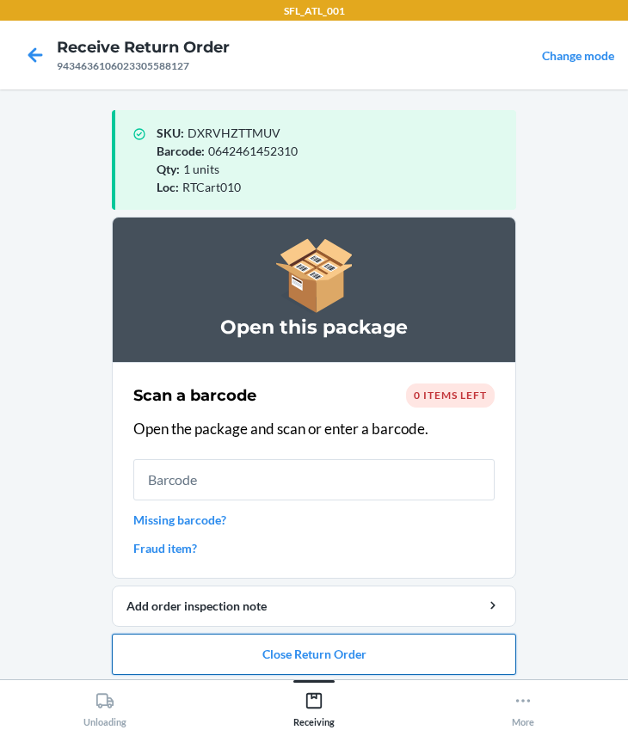
click at [292, 657] on button "Close Return Order" at bounding box center [314, 654] width 404 height 41
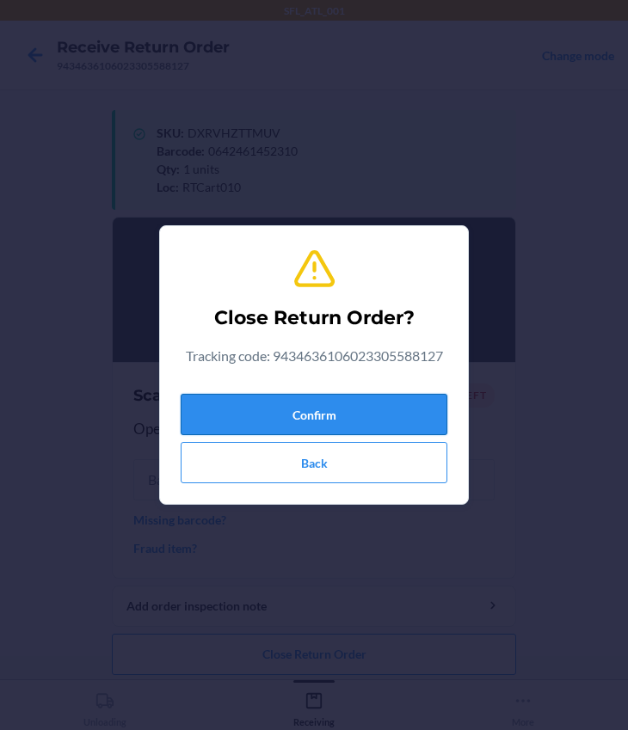
click at [264, 414] on button "Confirm" at bounding box center [314, 414] width 267 height 41
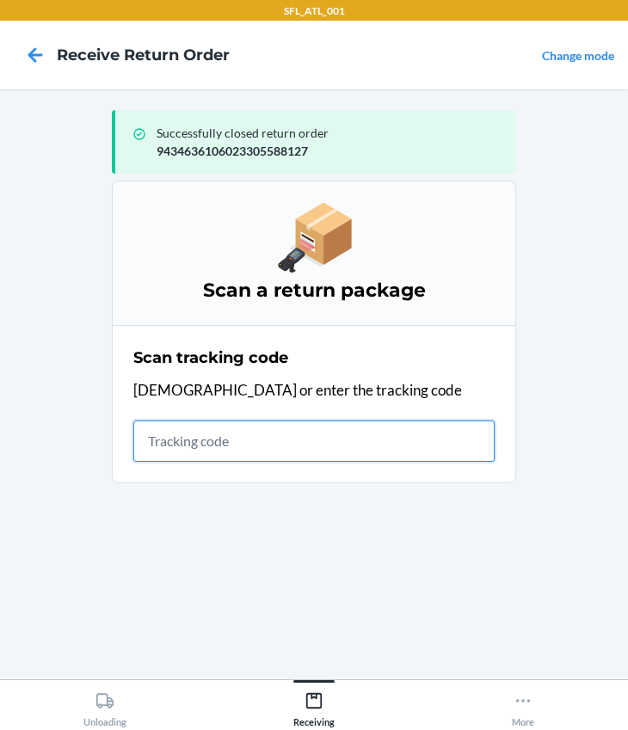
click at [241, 441] on input "text" at bounding box center [313, 440] width 361 height 41
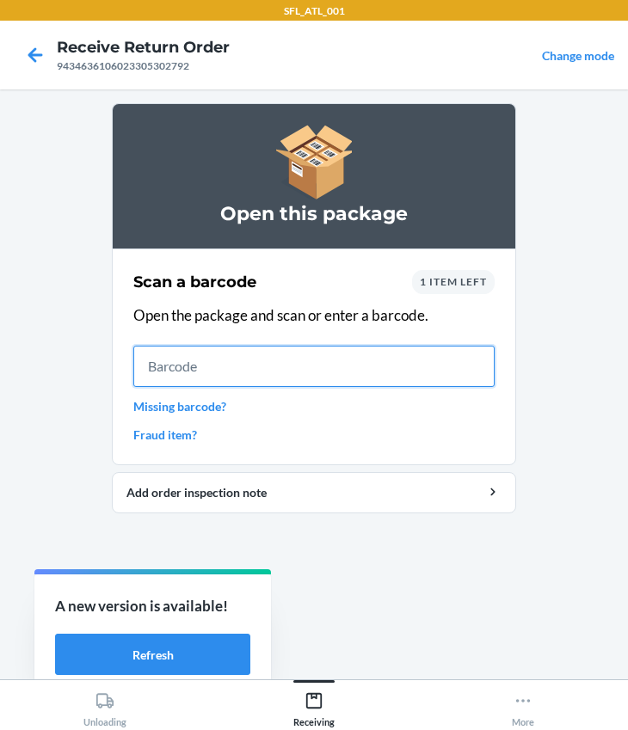
click at [204, 363] on input "text" at bounding box center [313, 366] width 361 height 41
click at [254, 364] on input "text" at bounding box center [313, 366] width 361 height 41
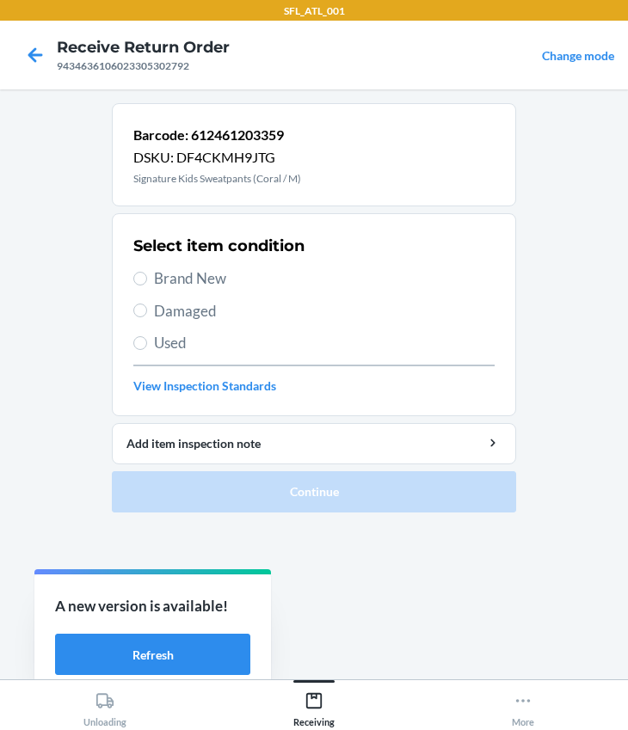
click at [177, 282] on span "Brand New" at bounding box center [324, 278] width 340 height 22
click at [147, 282] on input "Brand New" at bounding box center [140, 279] width 14 height 14
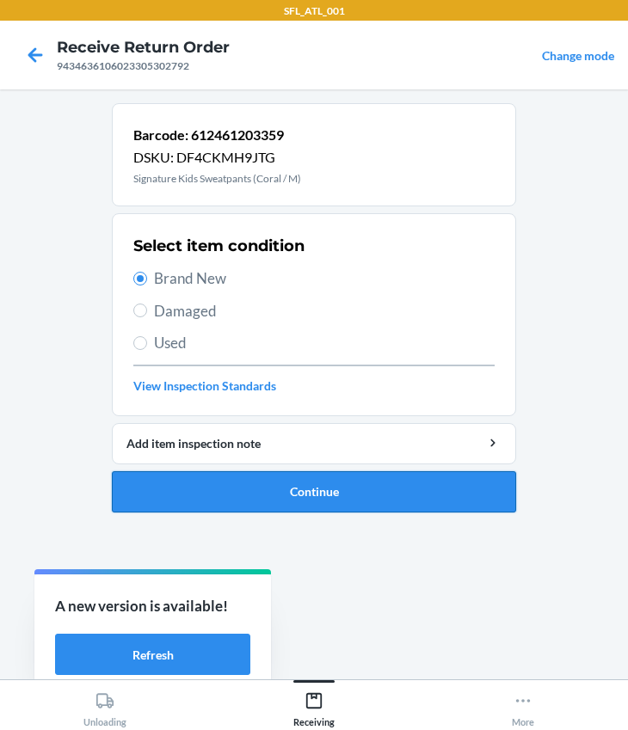
click at [214, 494] on button "Continue" at bounding box center [314, 491] width 404 height 41
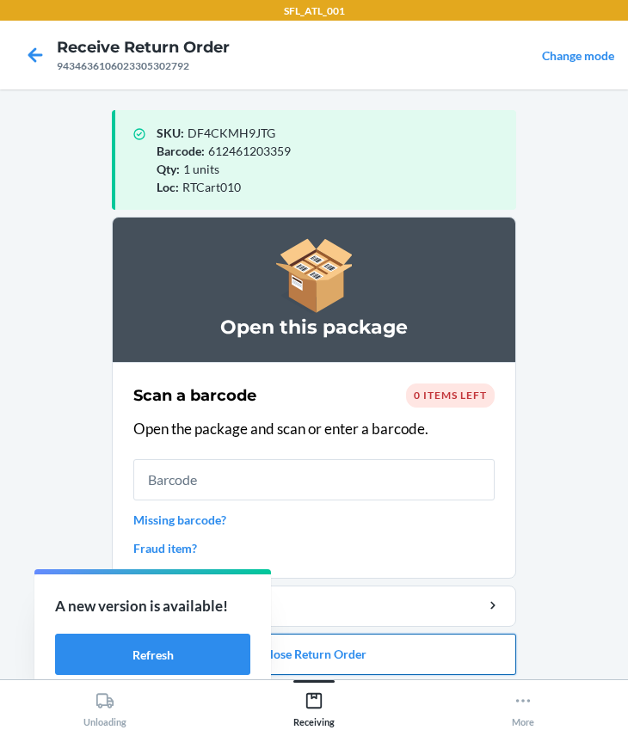
click at [361, 662] on button "Close Return Order" at bounding box center [314, 654] width 404 height 41
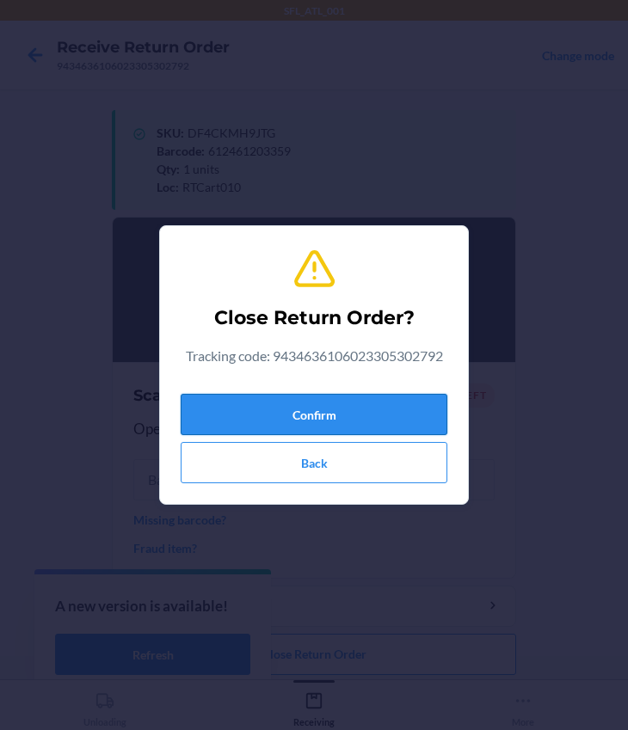
click at [309, 394] on button "Confirm" at bounding box center [314, 414] width 267 height 41
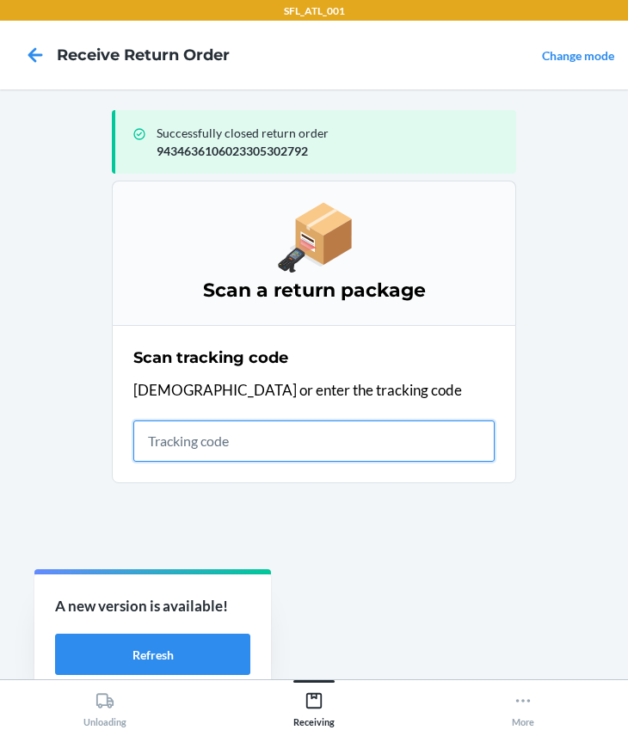
click at [230, 441] on input "text" at bounding box center [313, 440] width 361 height 41
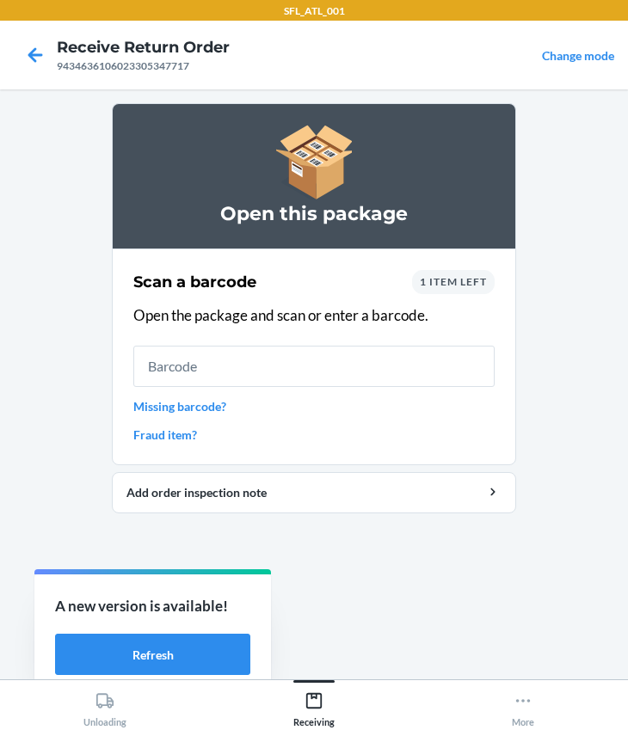
click at [440, 267] on div "Scan a barcode 1 item left Open the package and scan or enter a barcode. Missin…" at bounding box center [313, 357] width 361 height 184
click at [438, 285] on span "1 item left" at bounding box center [453, 281] width 67 height 13
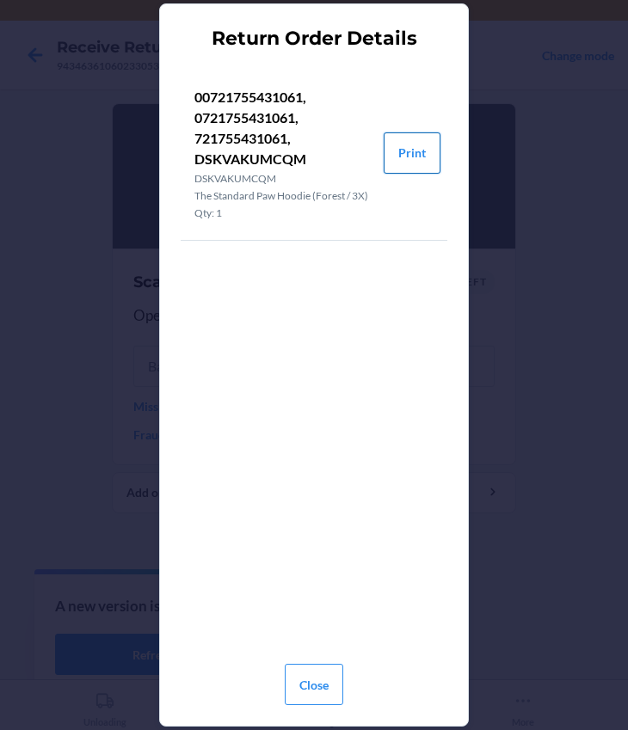
click at [400, 156] on button "Print" at bounding box center [411, 152] width 57 height 41
click at [310, 685] on button "Close" at bounding box center [314, 684] width 58 height 41
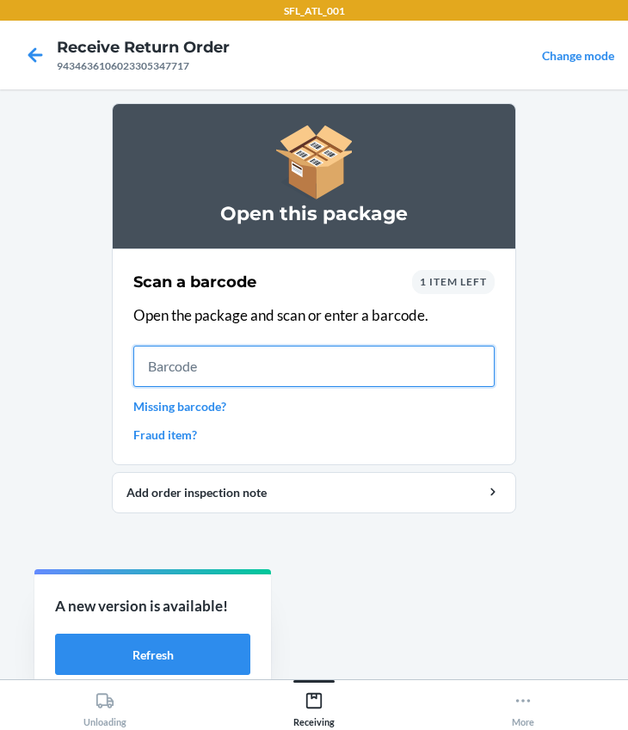
click at [224, 362] on input "text" at bounding box center [313, 366] width 361 height 41
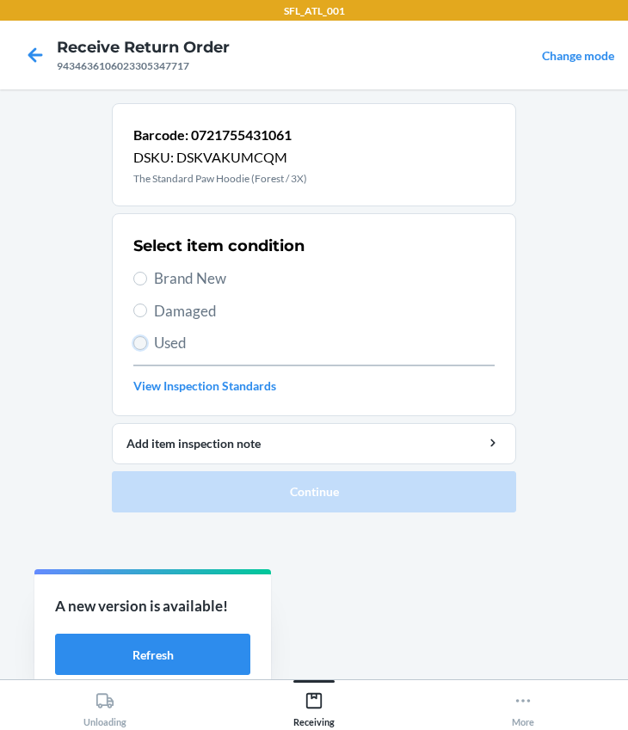
click at [145, 340] on input "Used" at bounding box center [140, 343] width 14 height 14
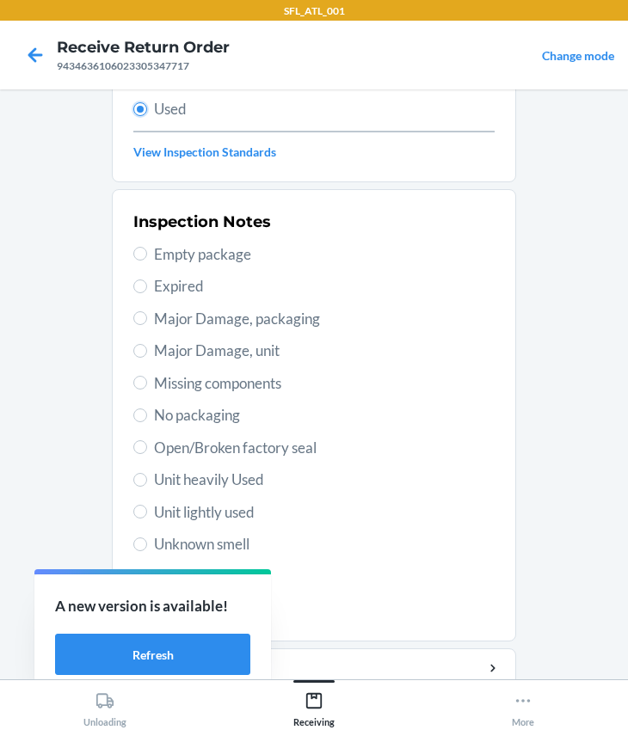
scroll to position [303, 0]
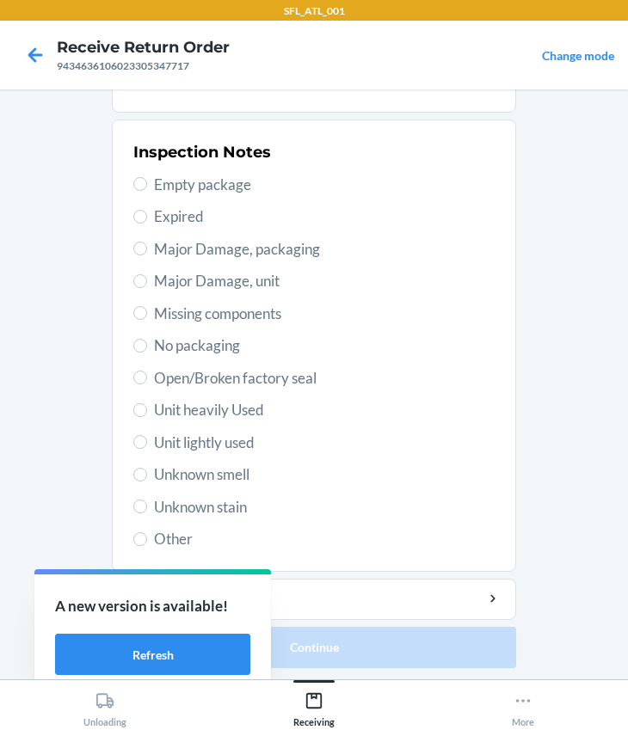
click at [188, 407] on span "Unit heavily Used" at bounding box center [324, 410] width 340 height 22
click at [147, 407] on input "Unit heavily Used" at bounding box center [140, 410] width 14 height 14
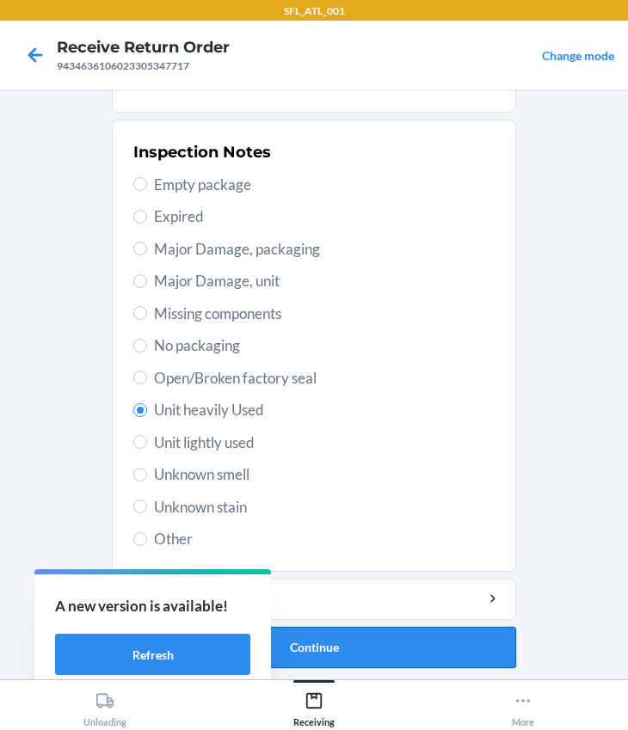
click at [354, 644] on button "Continue" at bounding box center [314, 647] width 404 height 41
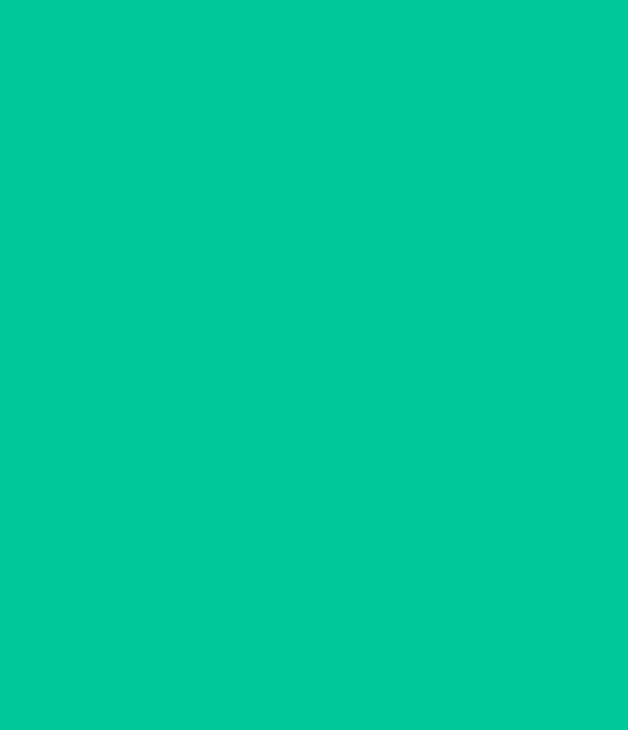
scroll to position [0, 0]
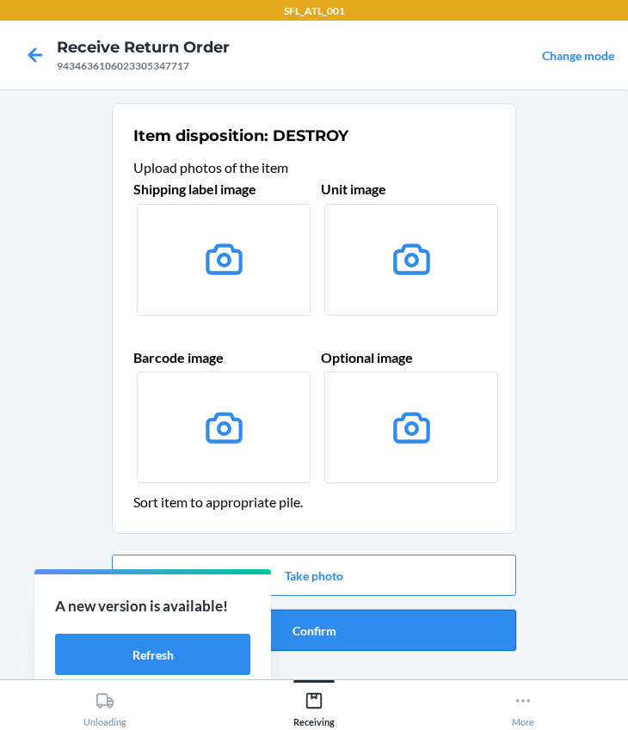
click at [324, 632] on button "Confirm" at bounding box center [314, 630] width 404 height 41
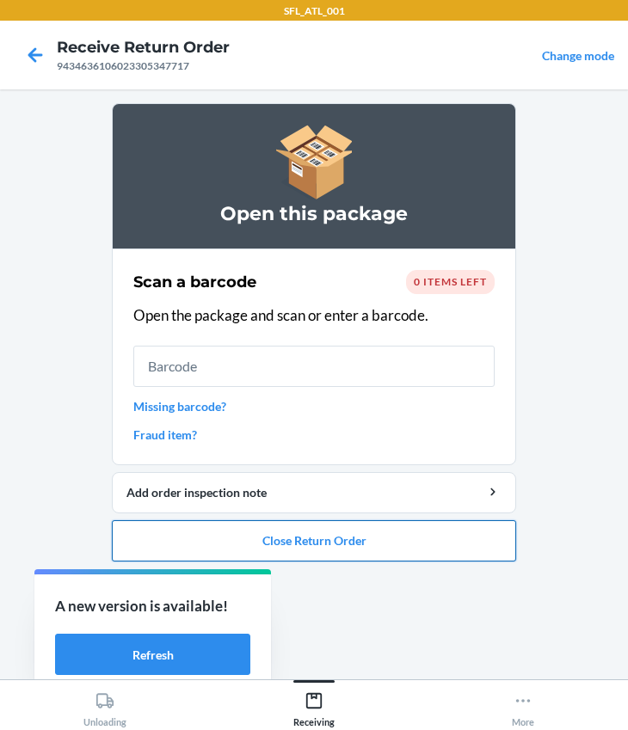
click at [359, 534] on button "Close Return Order" at bounding box center [314, 540] width 404 height 41
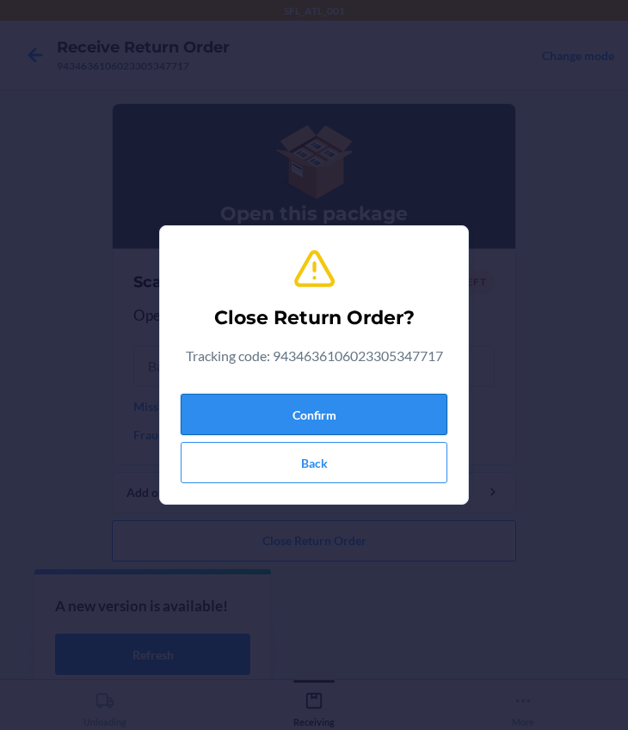
click at [343, 414] on button "Confirm" at bounding box center [314, 414] width 267 height 41
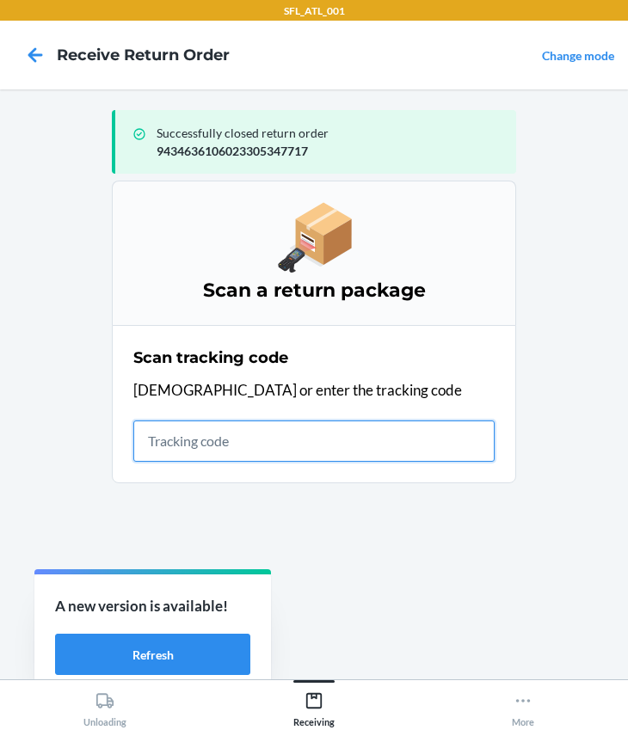
click at [235, 445] on input "text" at bounding box center [313, 440] width 361 height 41
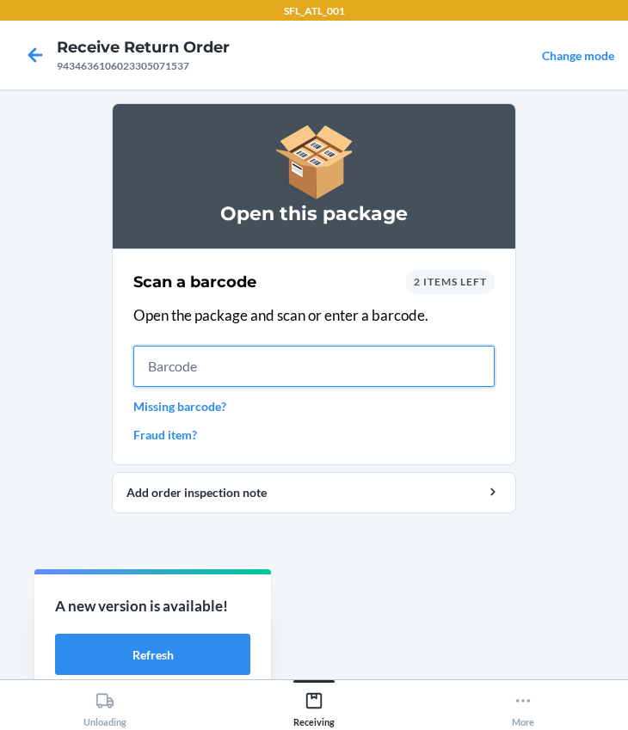
click at [246, 375] on input "text" at bounding box center [313, 366] width 361 height 41
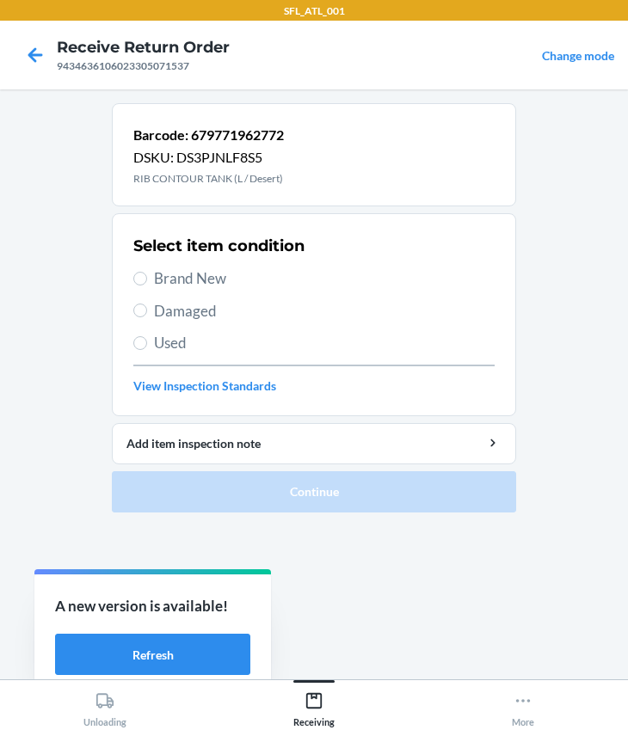
click at [179, 268] on span "Brand New" at bounding box center [324, 278] width 340 height 22
click at [147, 272] on input "Brand New" at bounding box center [140, 279] width 14 height 14
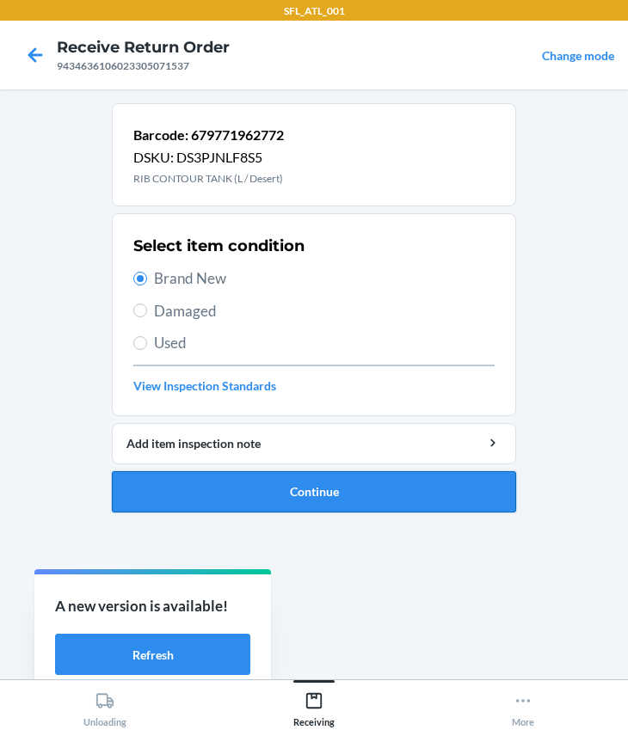
click at [273, 495] on button "Continue" at bounding box center [314, 491] width 404 height 41
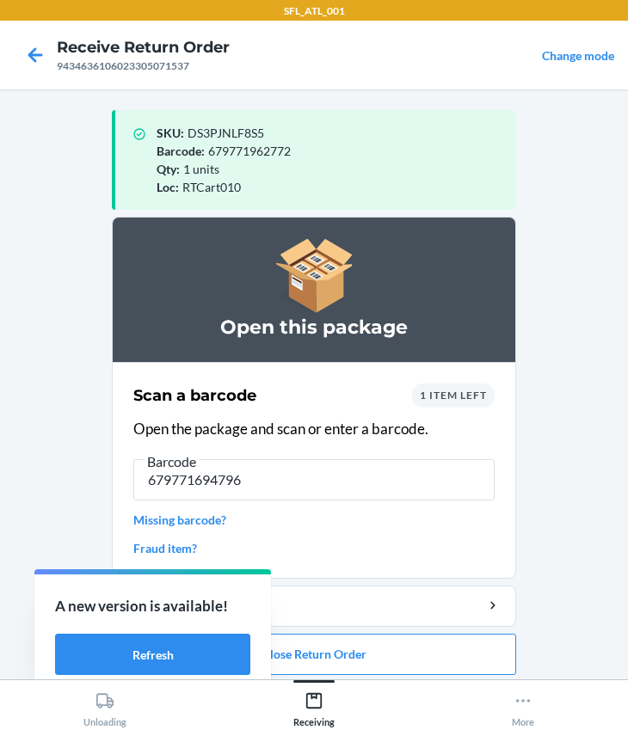
click at [201, 481] on input "679771694796" at bounding box center [313, 479] width 361 height 41
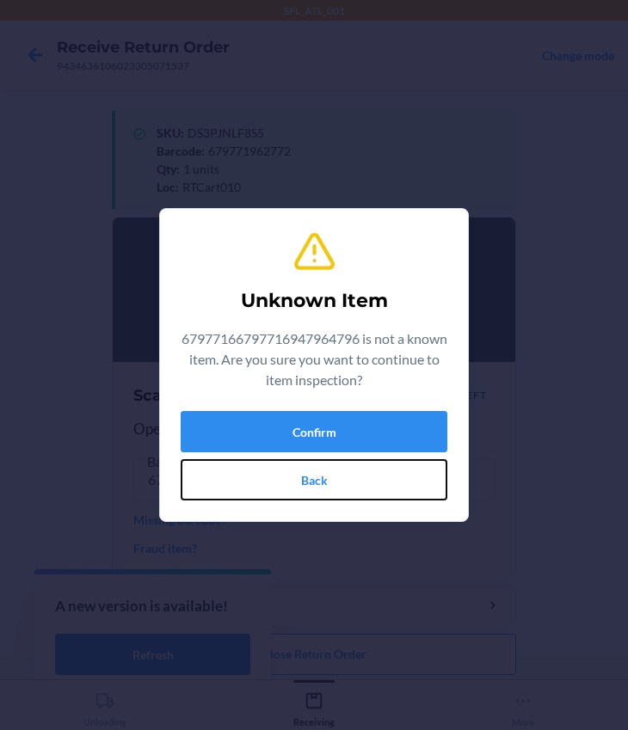
click at [297, 474] on button "Back" at bounding box center [314, 479] width 267 height 41
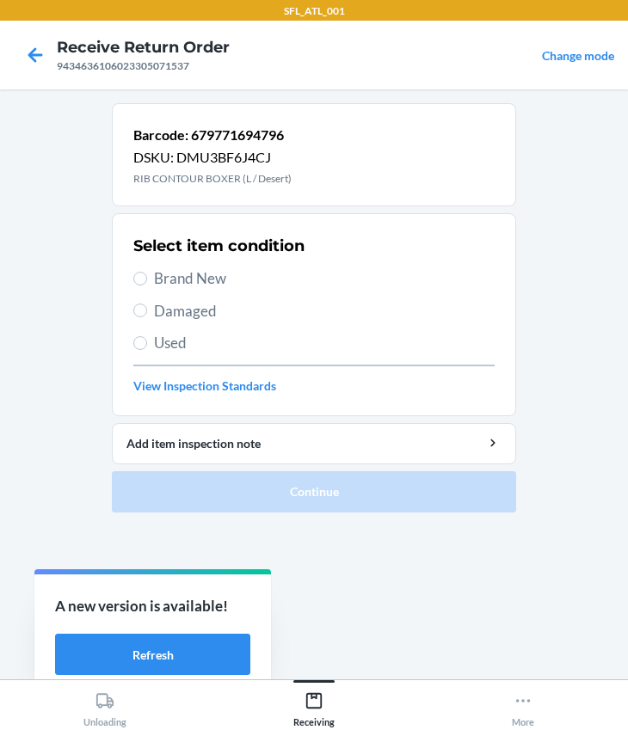
click at [190, 282] on span "Brand New" at bounding box center [324, 278] width 340 height 22
click at [147, 282] on input "Brand New" at bounding box center [140, 279] width 14 height 14
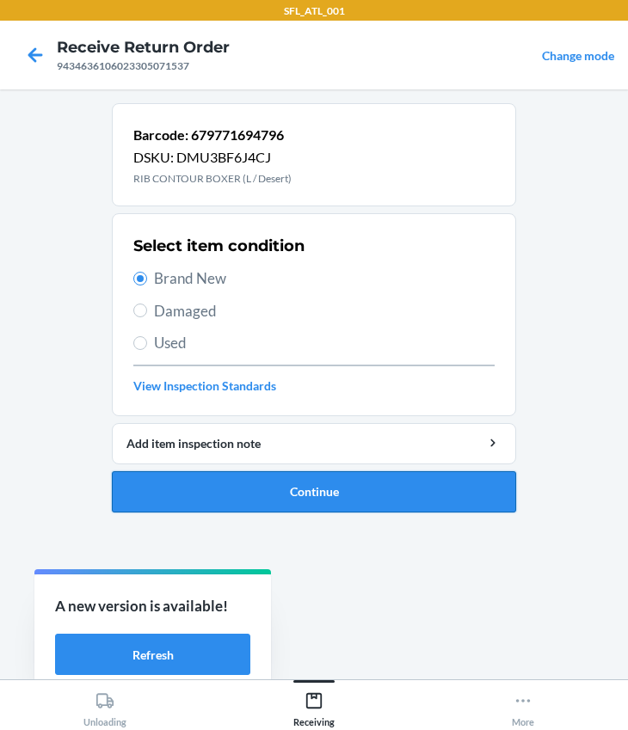
click at [257, 494] on button "Continue" at bounding box center [314, 491] width 404 height 41
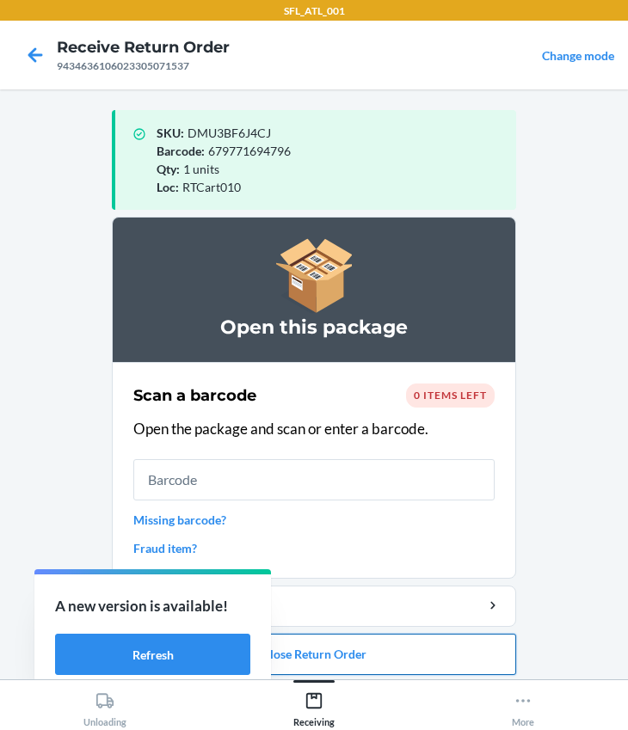
click at [313, 664] on button "Close Return Order" at bounding box center [314, 654] width 404 height 41
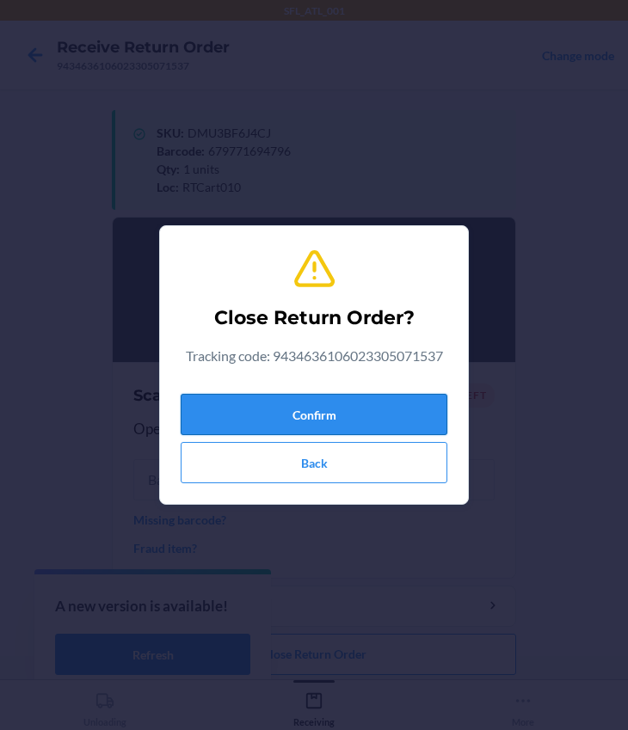
click at [273, 410] on button "Confirm" at bounding box center [314, 414] width 267 height 41
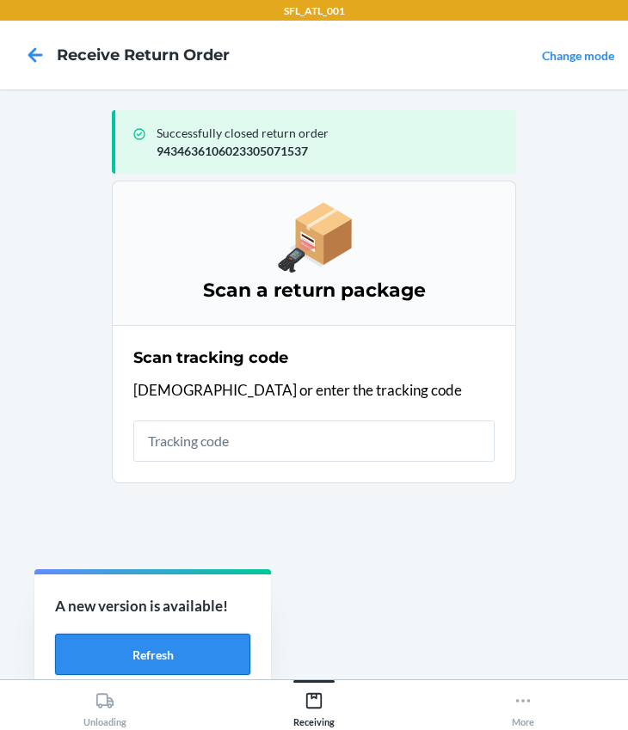
click at [132, 641] on button "Refresh" at bounding box center [152, 654] width 195 height 41
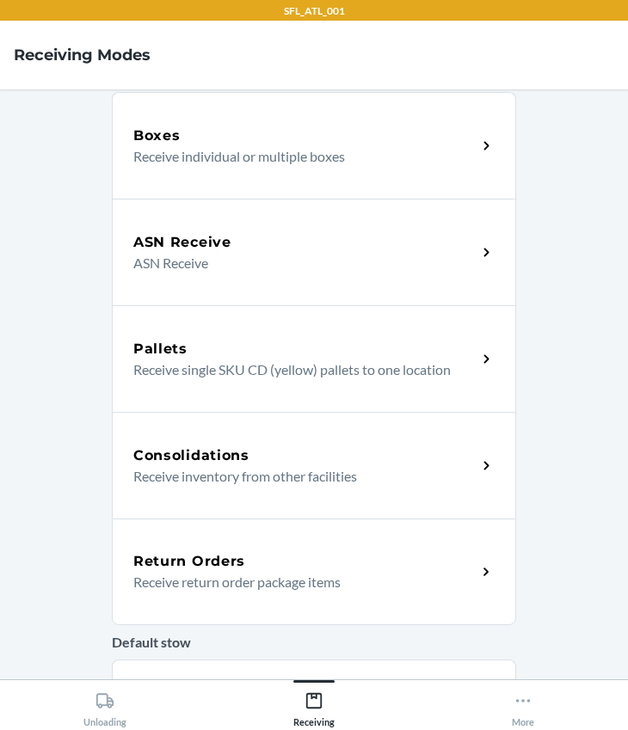
scroll to position [312, 0]
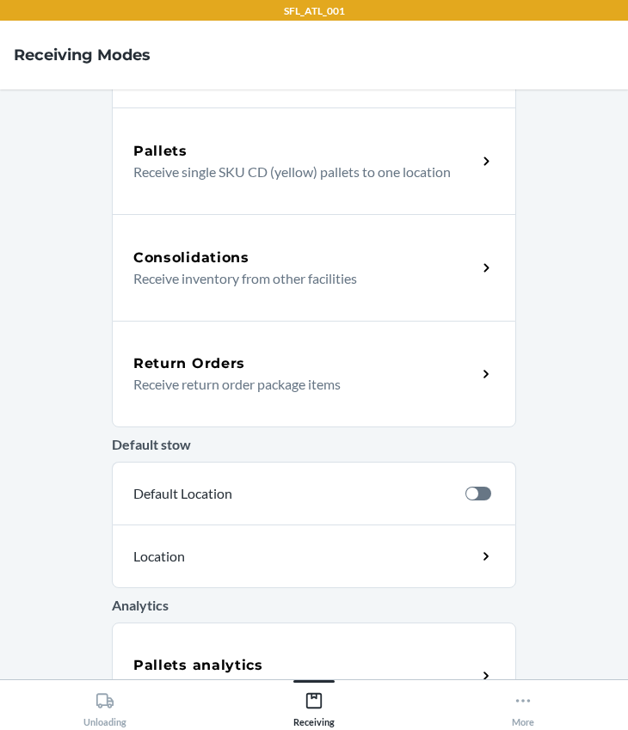
click at [193, 346] on div "Return Orders Receive return order package items" at bounding box center [314, 374] width 404 height 107
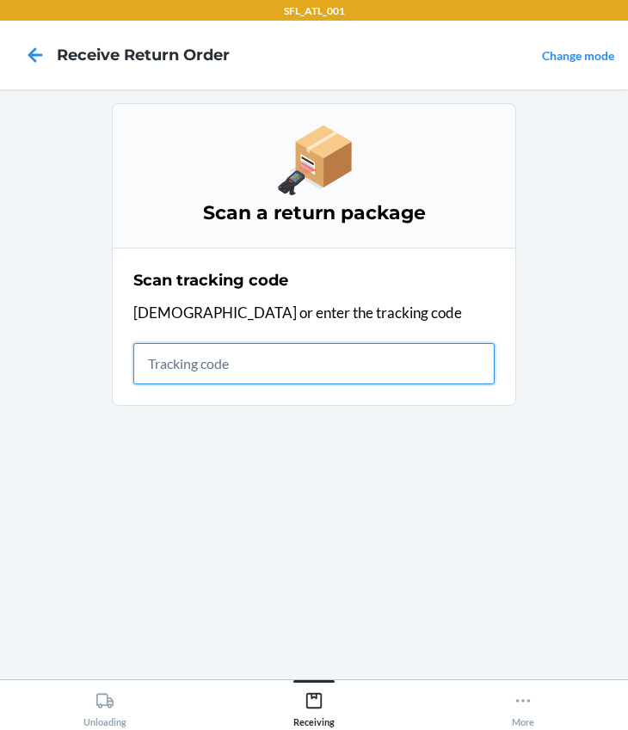
click at [213, 364] on input "text" at bounding box center [313, 363] width 361 height 41
type input "420302599434636106023305711303"
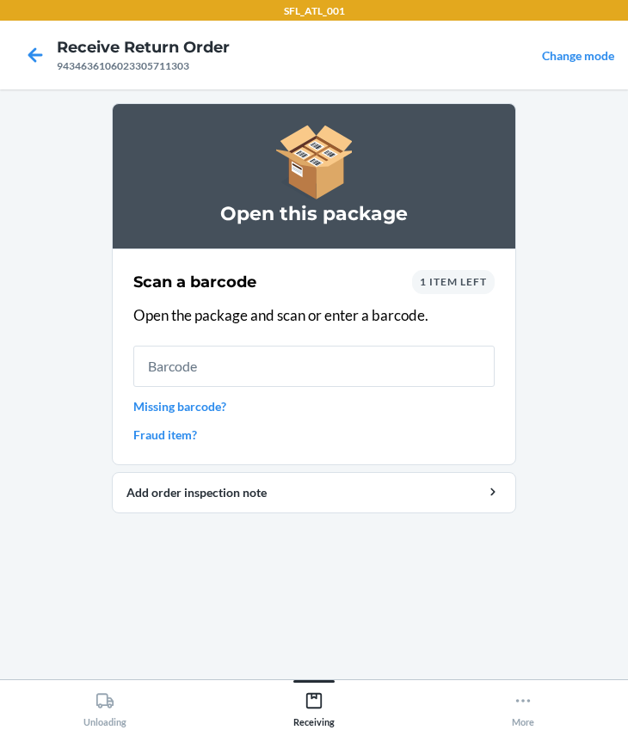
click at [463, 282] on span "1 item left" at bounding box center [453, 281] width 67 height 13
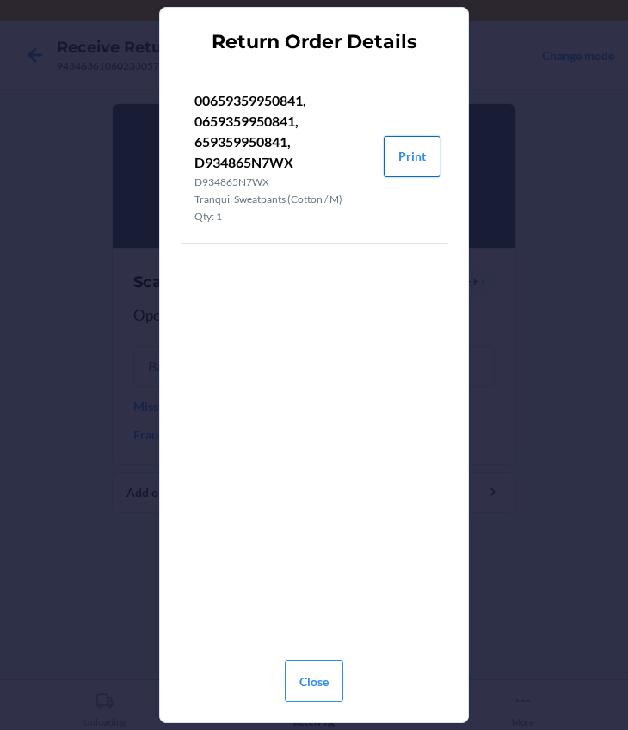
click at [402, 160] on button "Print" at bounding box center [411, 156] width 57 height 41
click at [322, 684] on button "Close" at bounding box center [314, 680] width 58 height 41
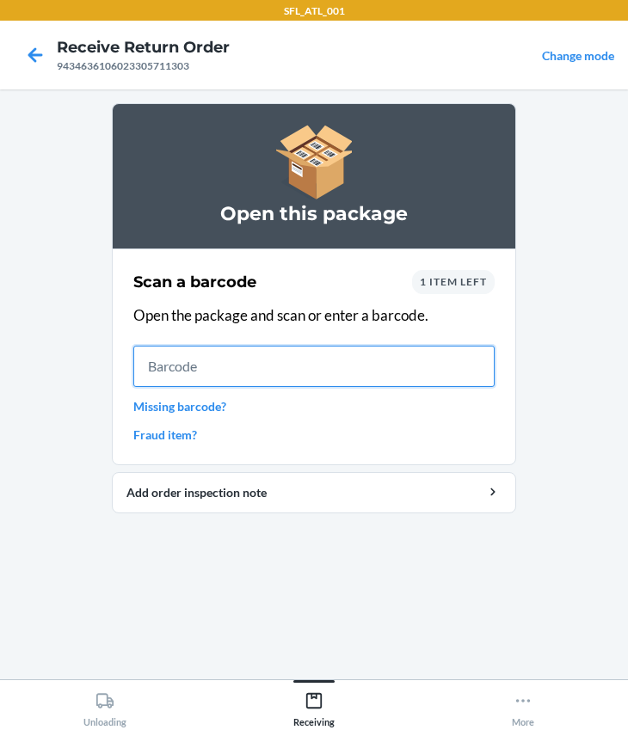
click at [210, 359] on input "text" at bounding box center [313, 366] width 361 height 41
type input "0659359950841"
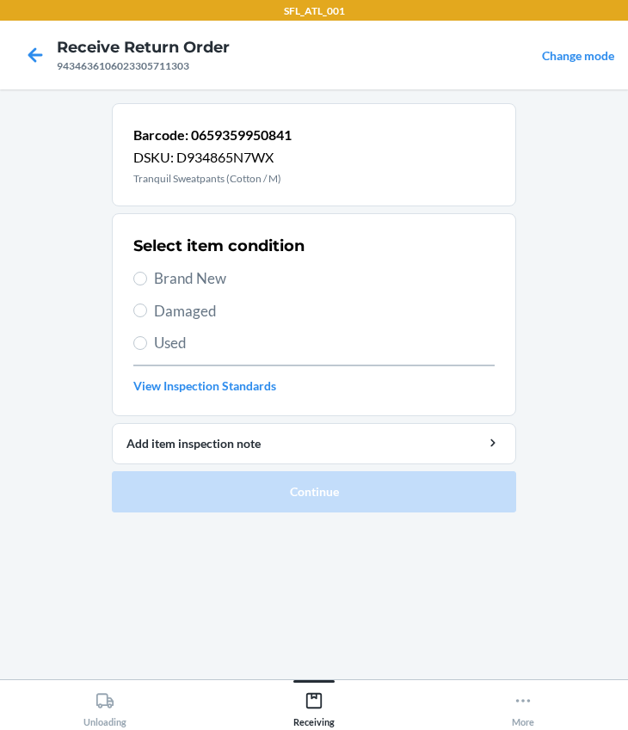
click at [192, 279] on span "Brand New" at bounding box center [324, 278] width 340 height 22
click at [147, 279] on input "Brand New" at bounding box center [140, 279] width 14 height 14
radio input "true"
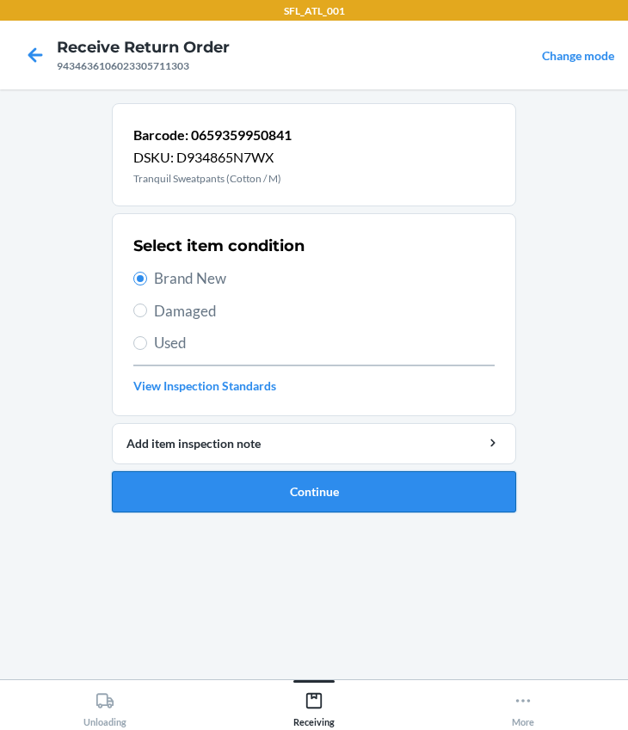
click at [233, 506] on button "Continue" at bounding box center [314, 491] width 404 height 41
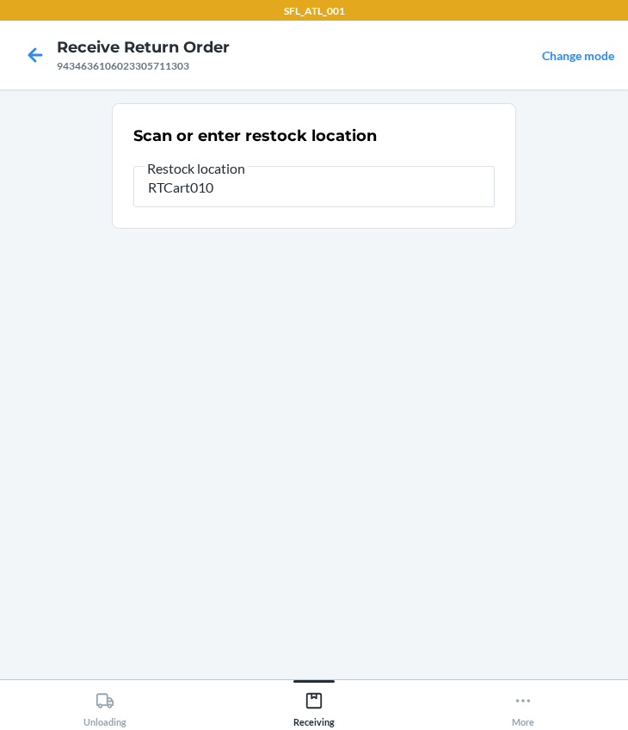
type input "RTCart010"
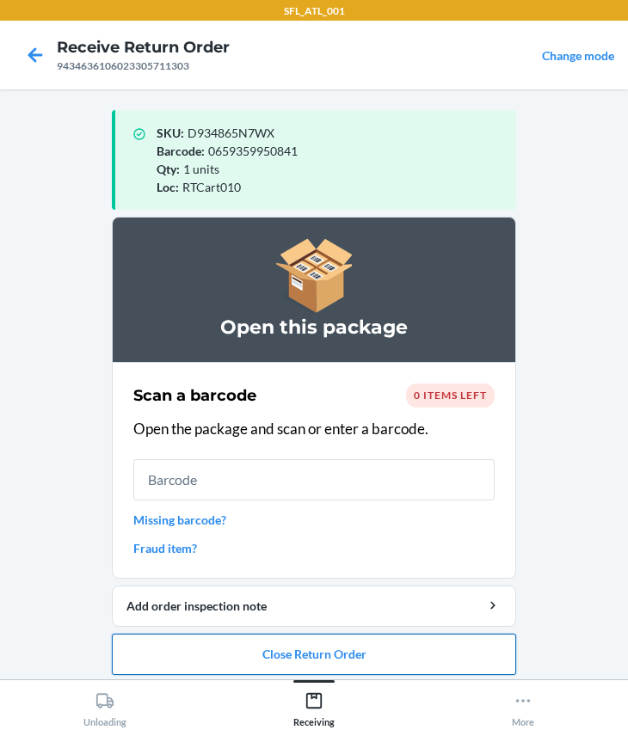
click at [327, 662] on button "Close Return Order" at bounding box center [314, 654] width 404 height 41
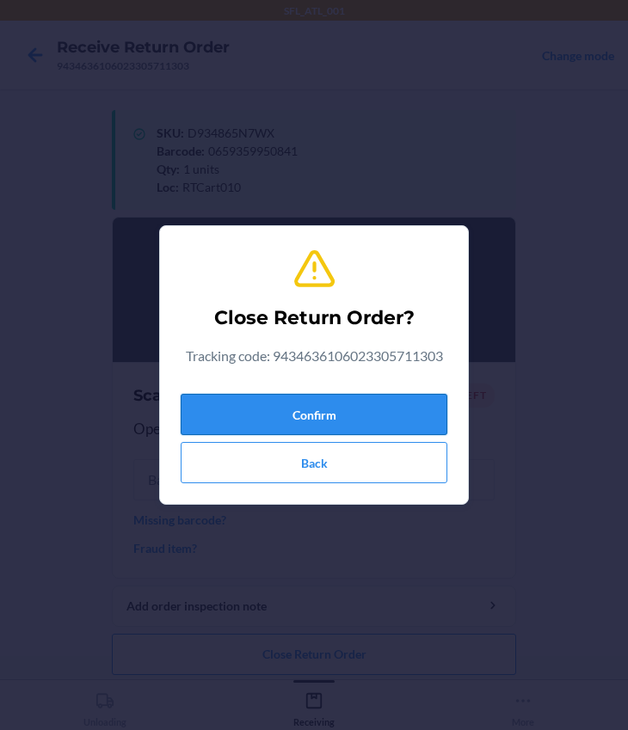
click at [282, 407] on button "Confirm" at bounding box center [314, 414] width 267 height 41
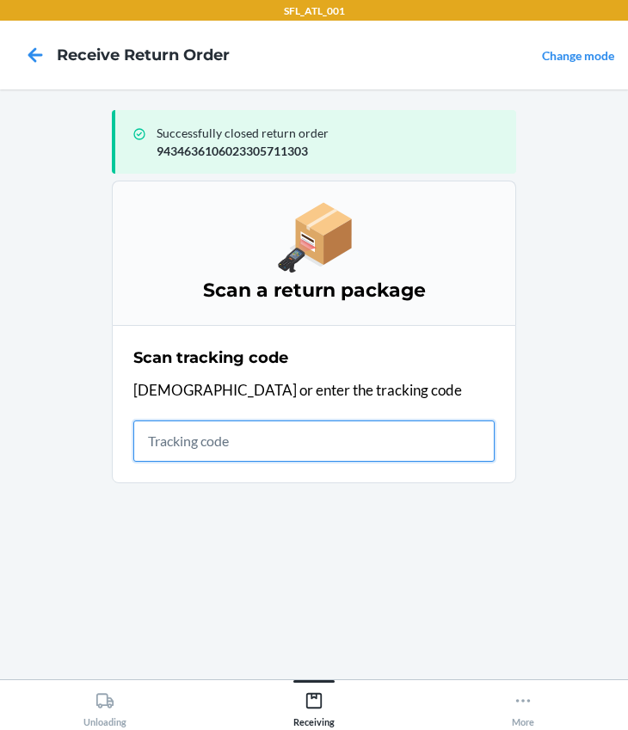
click at [213, 438] on input "text" at bounding box center [313, 440] width 361 height 41
type input "420302599434636106023304876270"
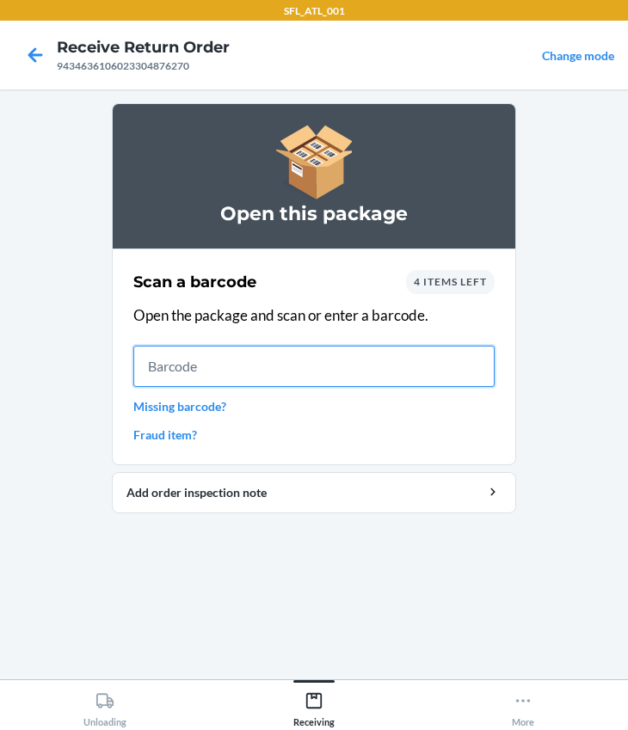
click at [258, 371] on input "text" at bounding box center [313, 366] width 361 height 41
type input "659359767890"
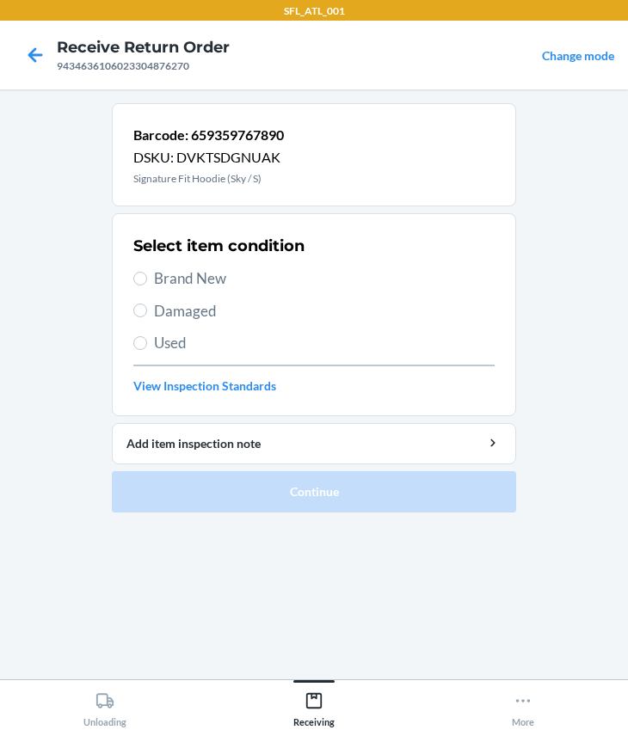
click at [171, 284] on span "Brand New" at bounding box center [324, 278] width 340 height 22
click at [147, 284] on input "Brand New" at bounding box center [140, 279] width 14 height 14
radio input "true"
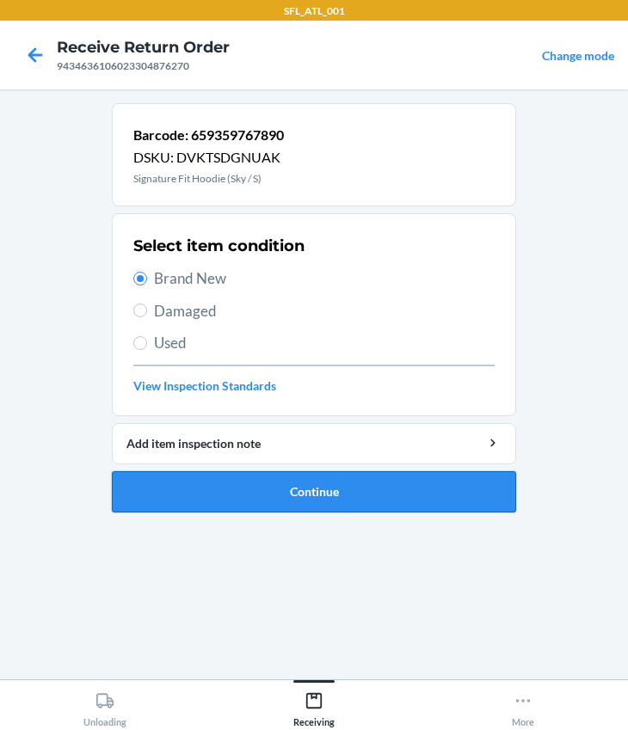
click at [212, 492] on button "Continue" at bounding box center [314, 491] width 404 height 41
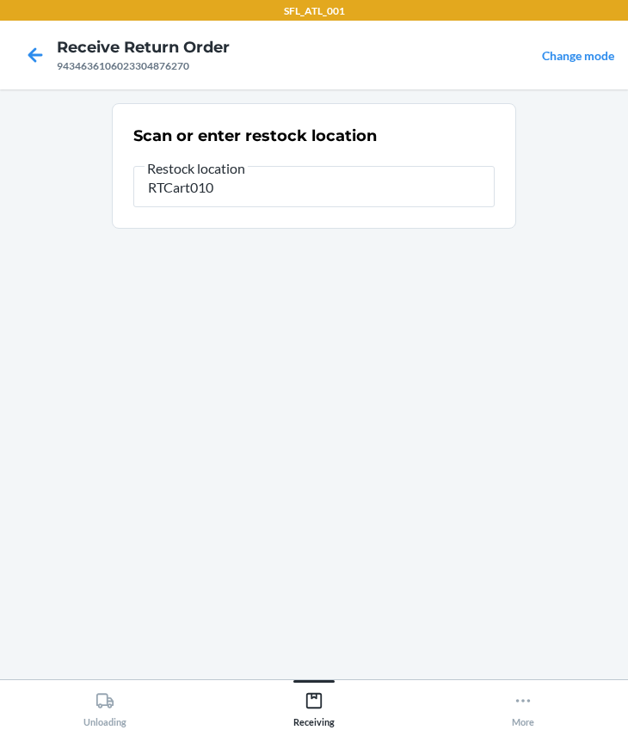
type input "RTCart010"
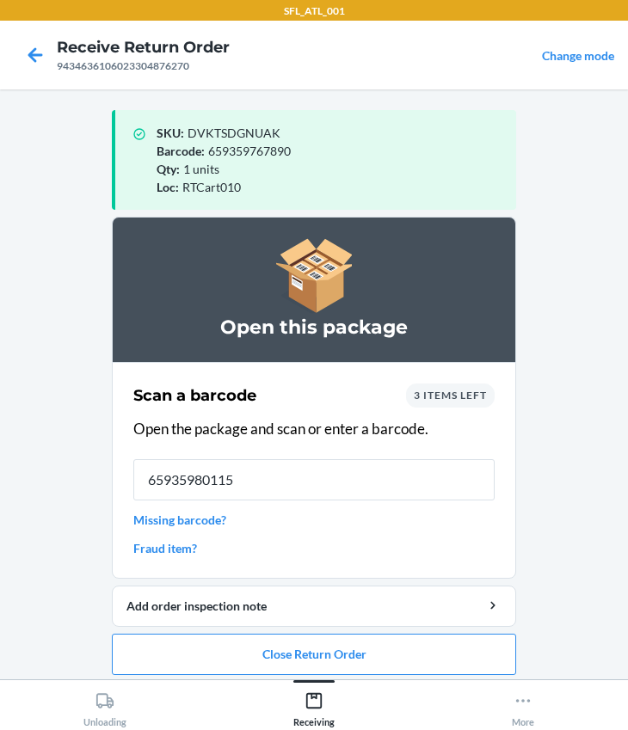
type input "659359801150"
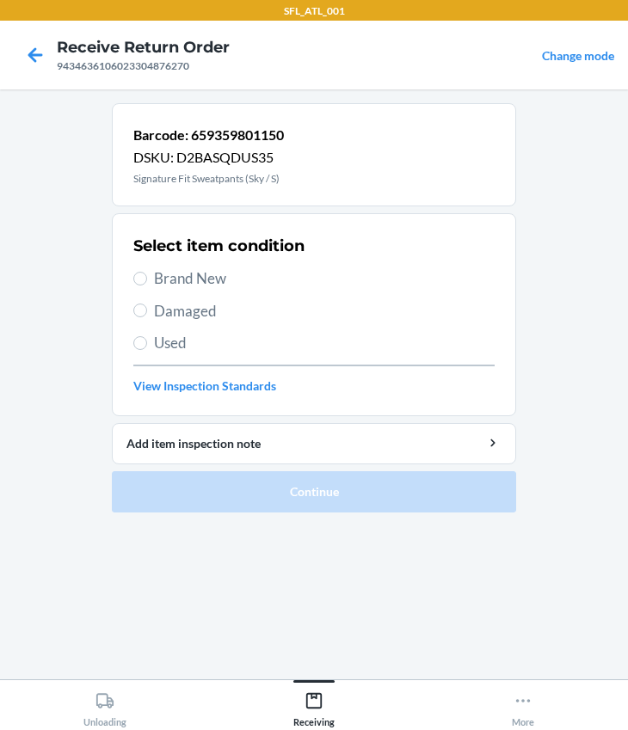
click at [163, 274] on span "Brand New" at bounding box center [324, 278] width 340 height 22
click at [147, 274] on input "Brand New" at bounding box center [140, 279] width 14 height 14
radio input "true"
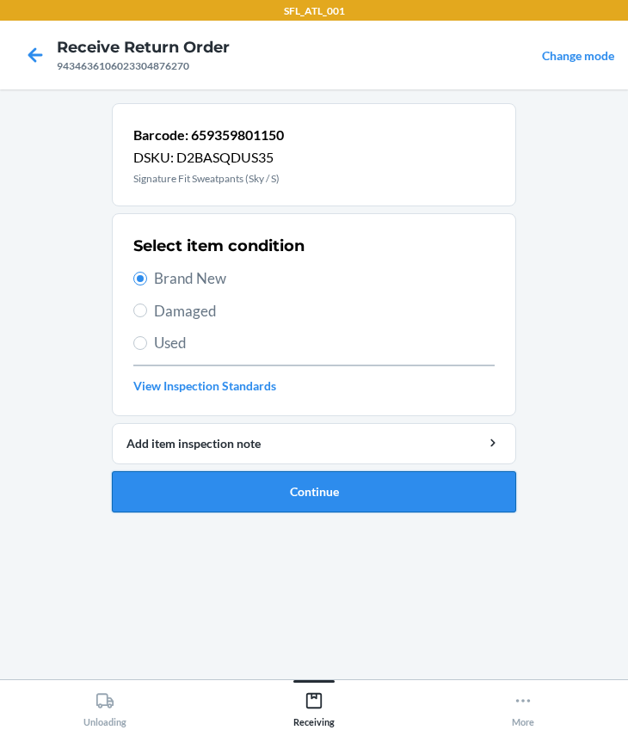
click at [326, 492] on button "Continue" at bounding box center [314, 491] width 404 height 41
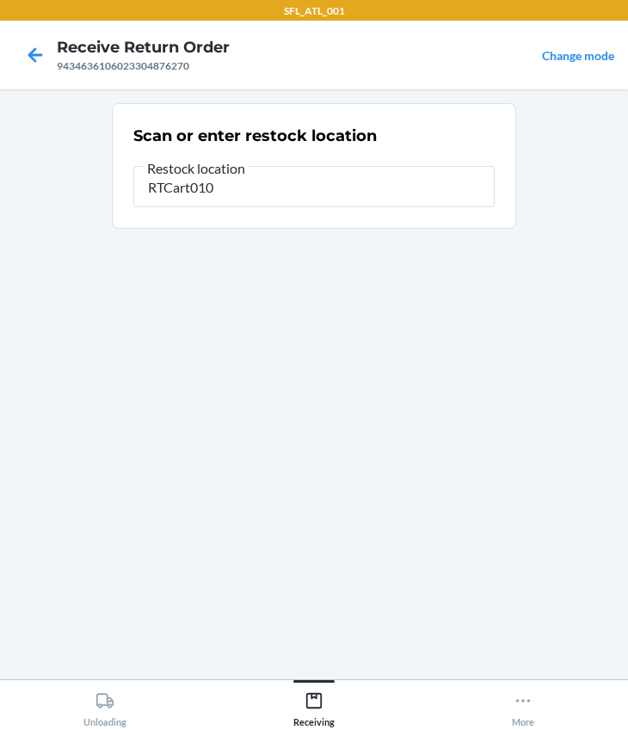
type input "RTCart010"
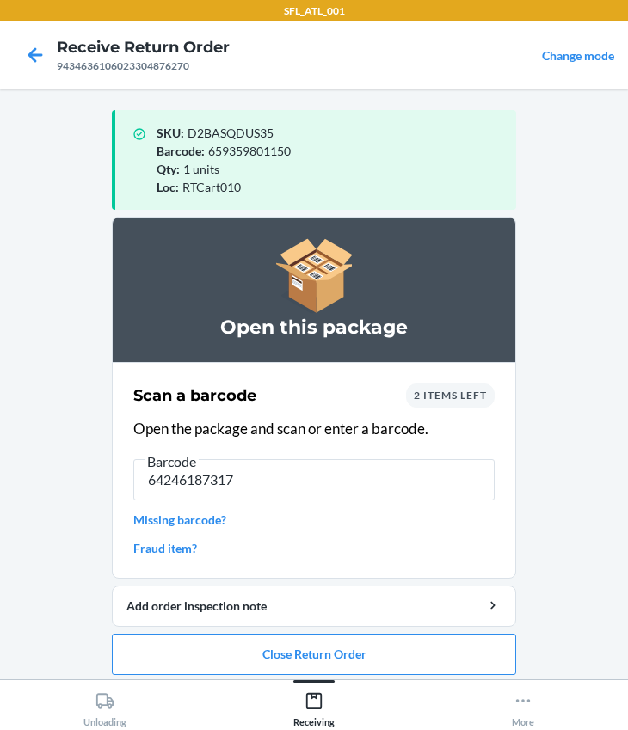
type input "642461873177"
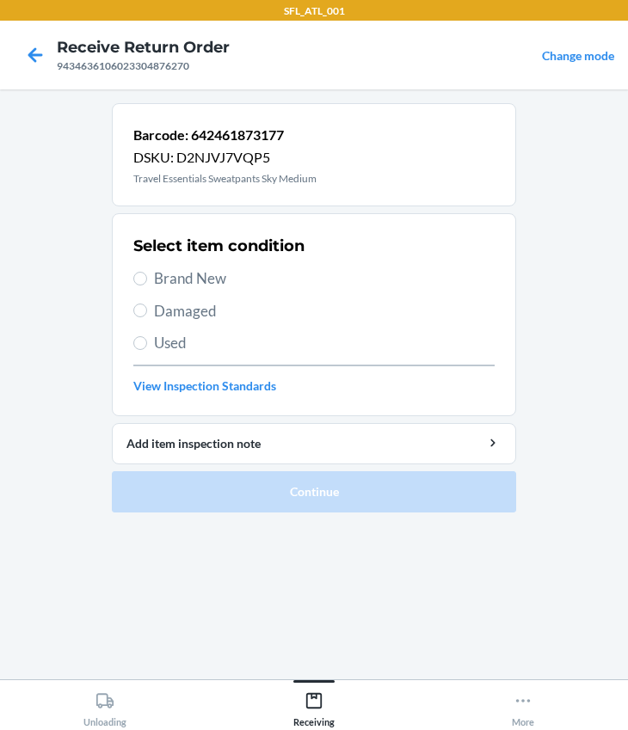
click at [181, 342] on span "Used" at bounding box center [324, 343] width 340 height 22
click at [147, 342] on input "Used" at bounding box center [140, 343] width 14 height 14
radio input "true"
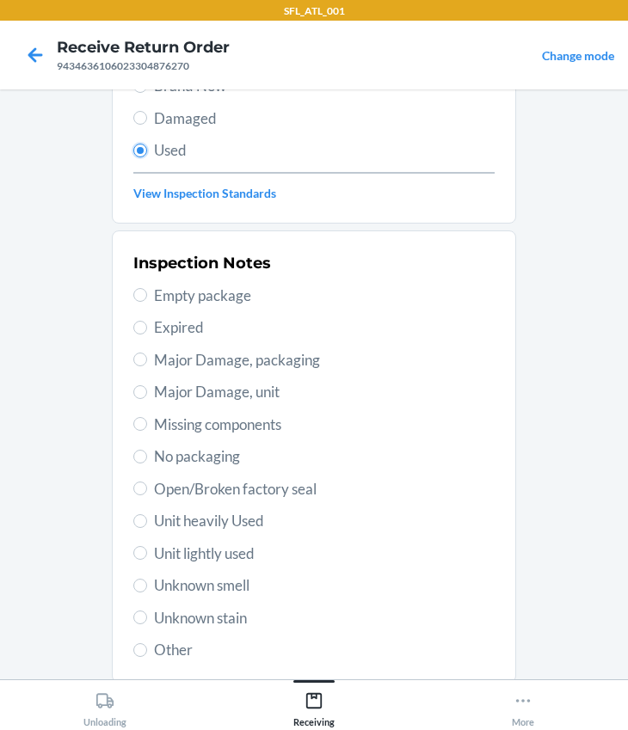
scroll to position [303, 0]
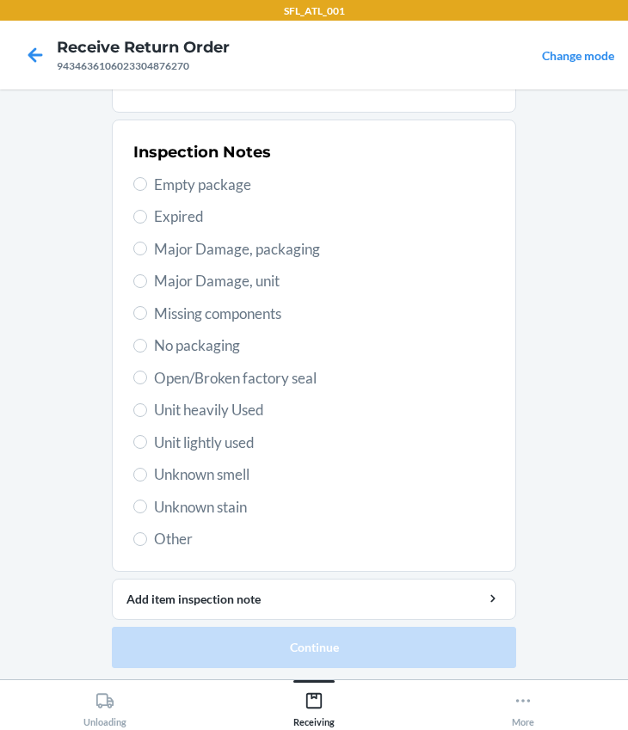
click at [175, 403] on span "Unit heavily Used" at bounding box center [324, 410] width 340 height 22
click at [147, 403] on input "Unit heavily Used" at bounding box center [140, 410] width 14 height 14
radio input "true"
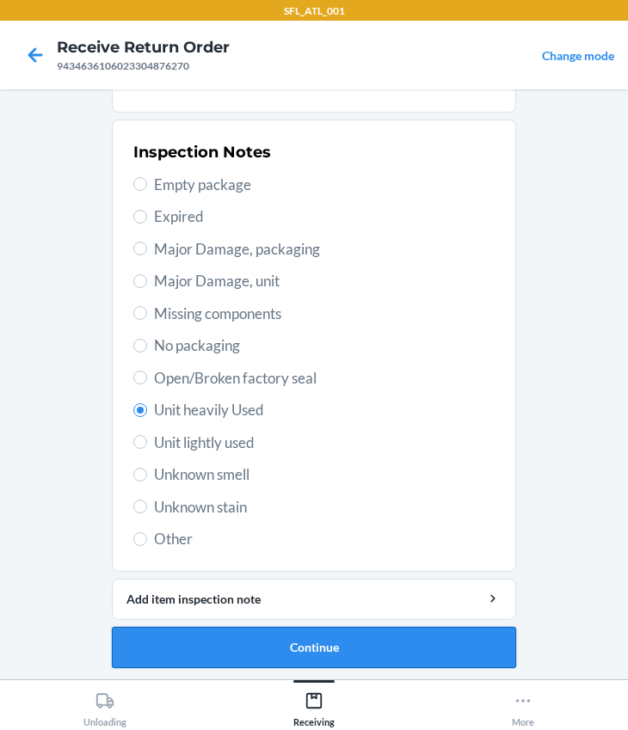
click at [249, 647] on button "Continue" at bounding box center [314, 647] width 404 height 41
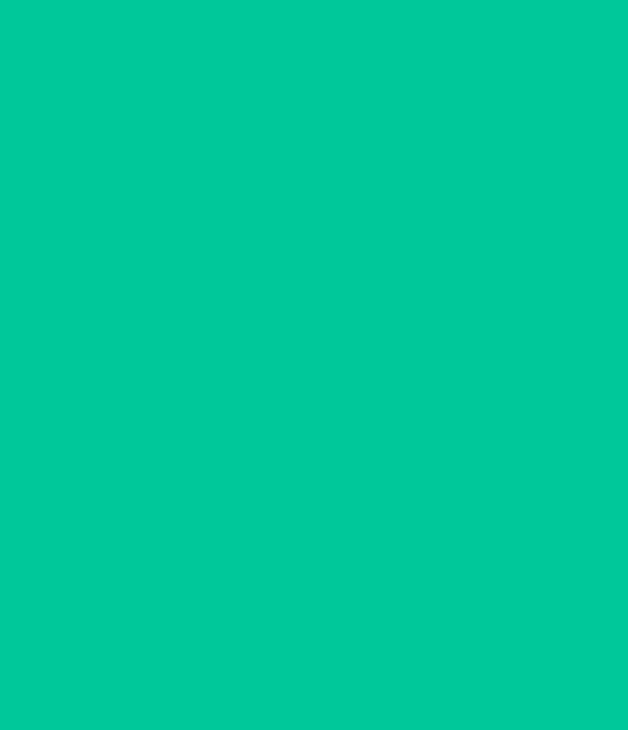
scroll to position [0, 0]
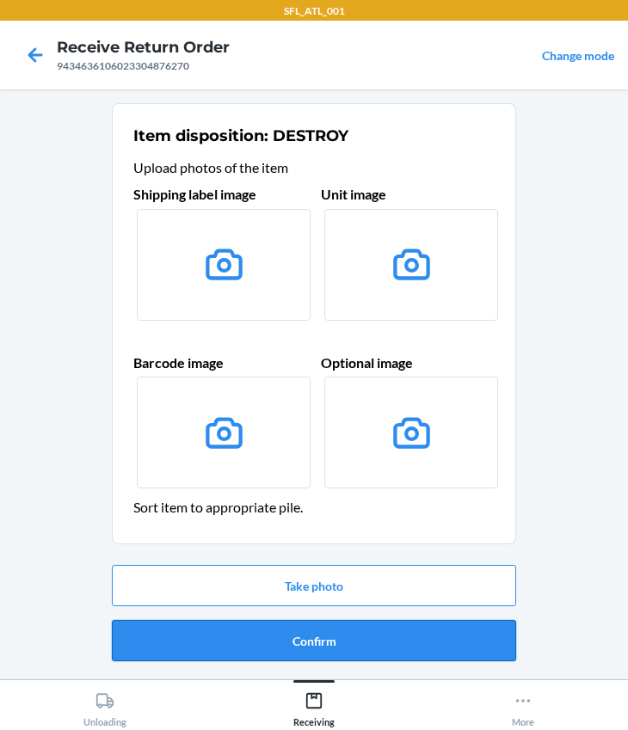
click at [325, 638] on button "Confirm" at bounding box center [314, 640] width 404 height 41
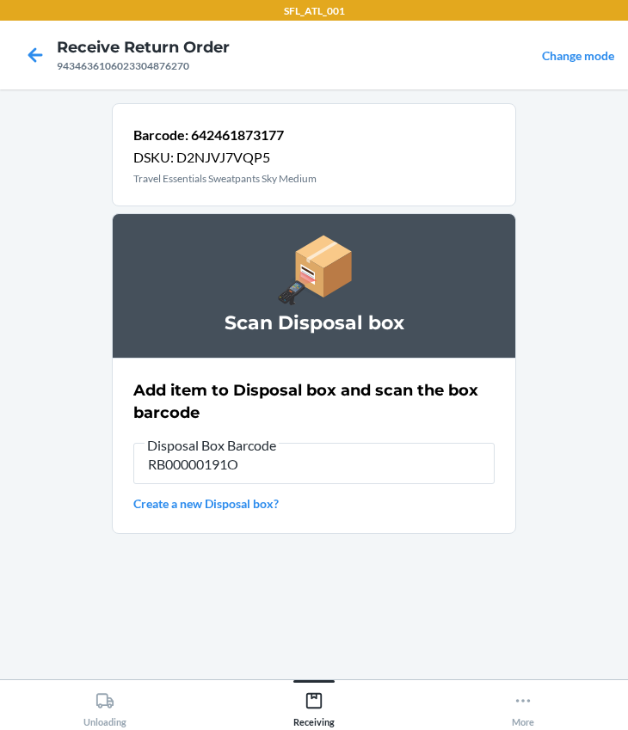
type input "RB00000191O"
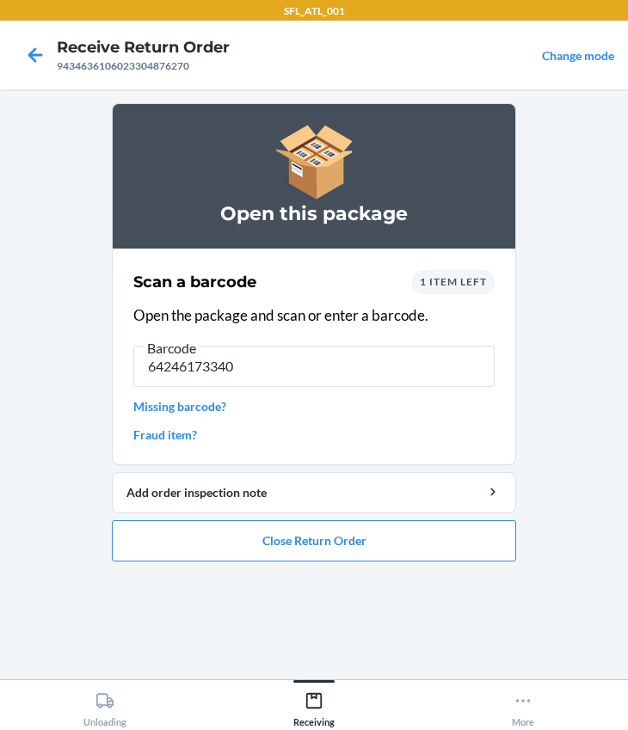
type input "642461733402"
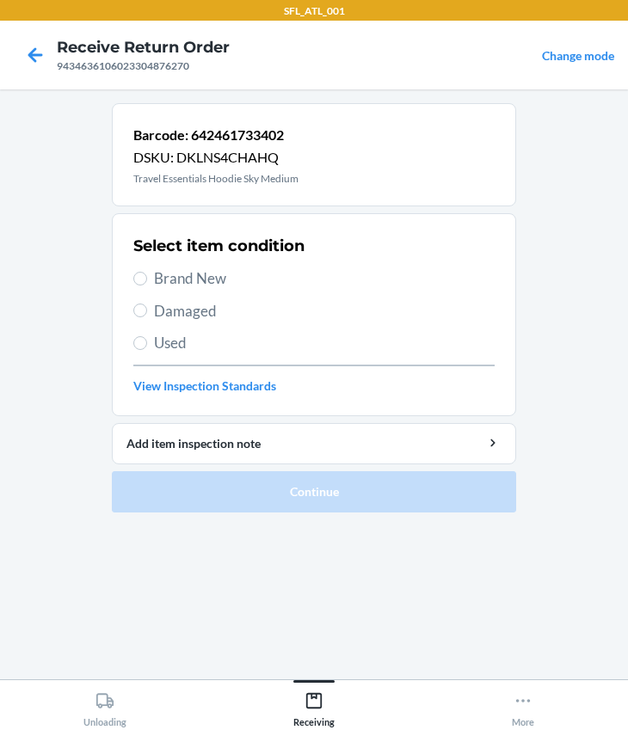
click at [102, 67] on div "9434636106023304876270" at bounding box center [143, 65] width 173 height 15
copy div "9434636106023304876270"
click at [25, 55] on icon at bounding box center [35, 54] width 29 height 29
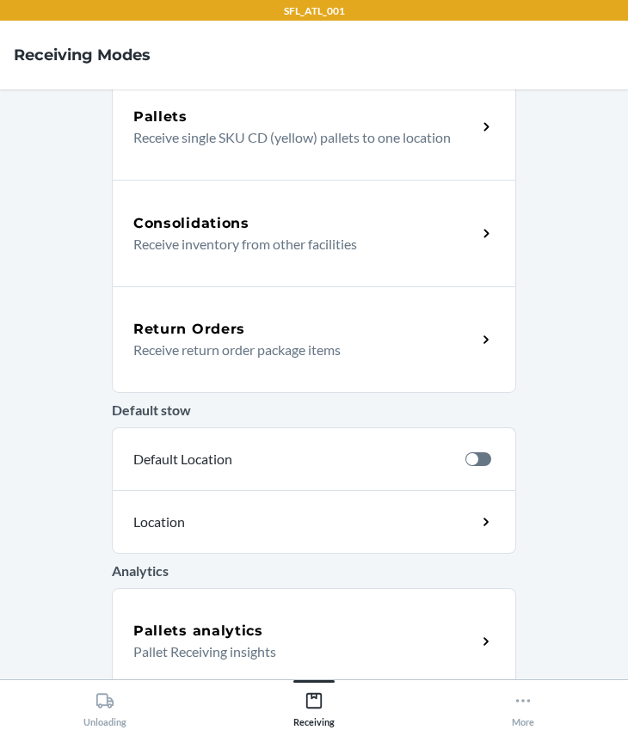
scroll to position [361, 0]
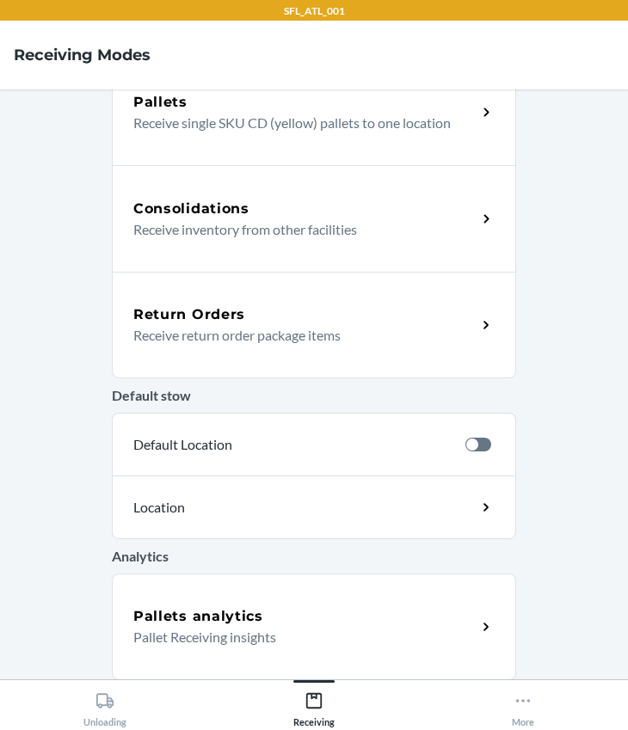
click at [173, 297] on div "Return Orders Receive return order package items" at bounding box center [314, 325] width 404 height 107
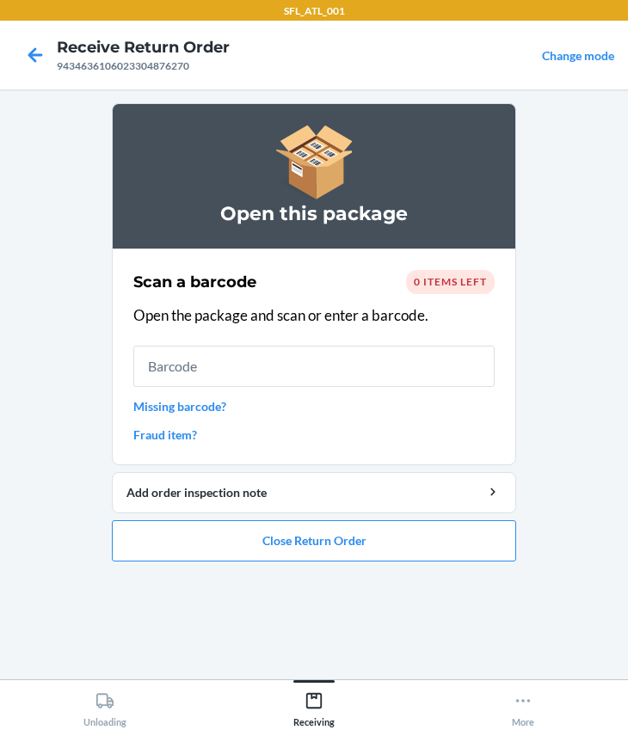
click at [434, 285] on span "0 items left" at bounding box center [450, 281] width 73 height 13
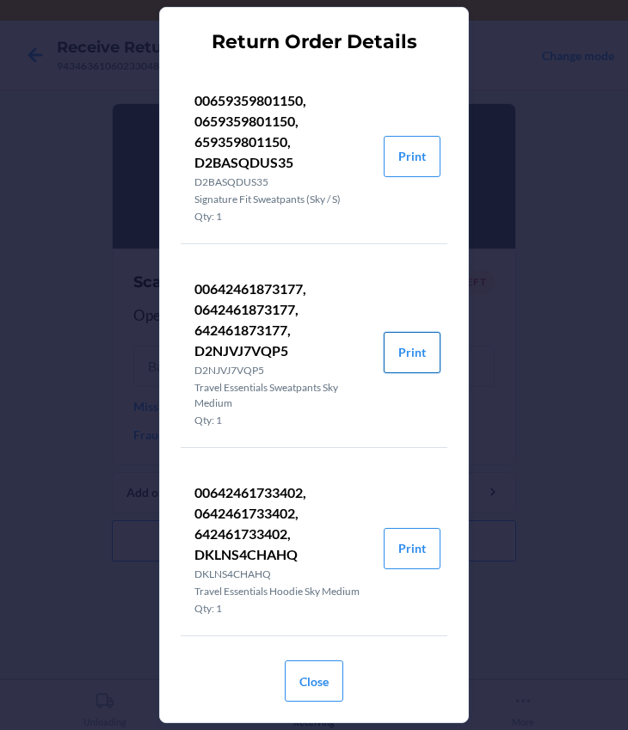
click at [395, 354] on button "Print" at bounding box center [411, 352] width 57 height 41
click at [310, 669] on button "Close" at bounding box center [314, 680] width 58 height 41
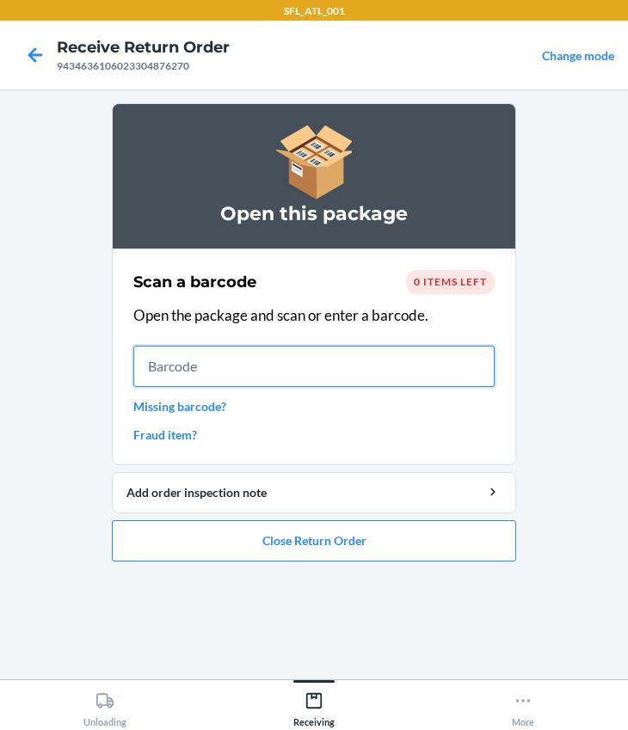
click at [246, 365] on input "text" at bounding box center [313, 366] width 361 height 41
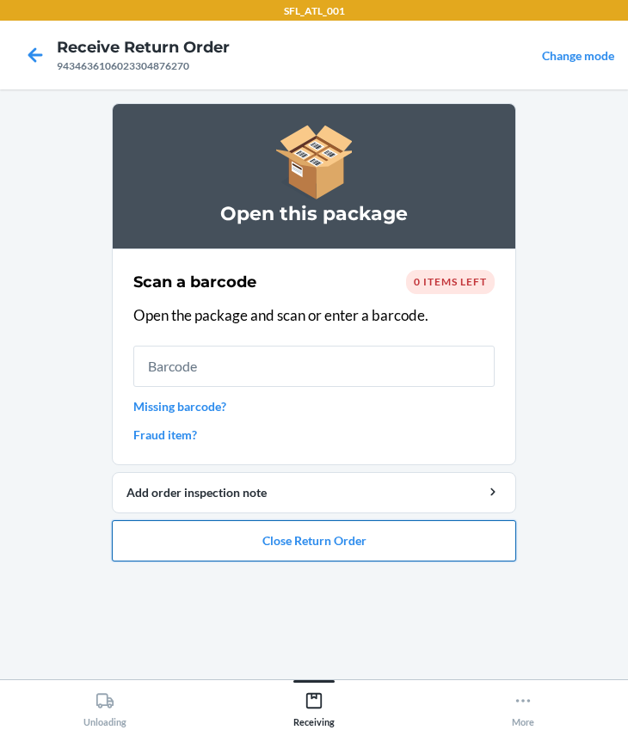
click at [289, 539] on button "Close Return Order" at bounding box center [314, 540] width 404 height 41
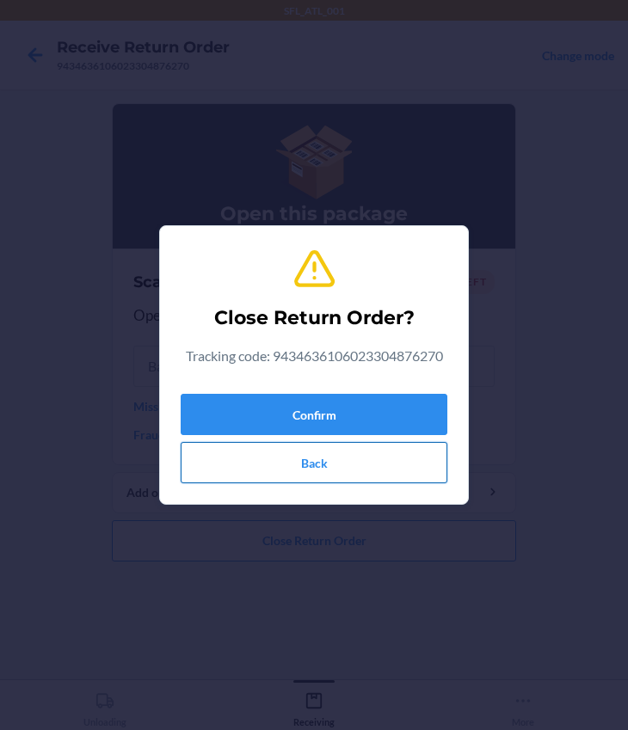
click at [269, 463] on button "Back" at bounding box center [314, 462] width 267 height 41
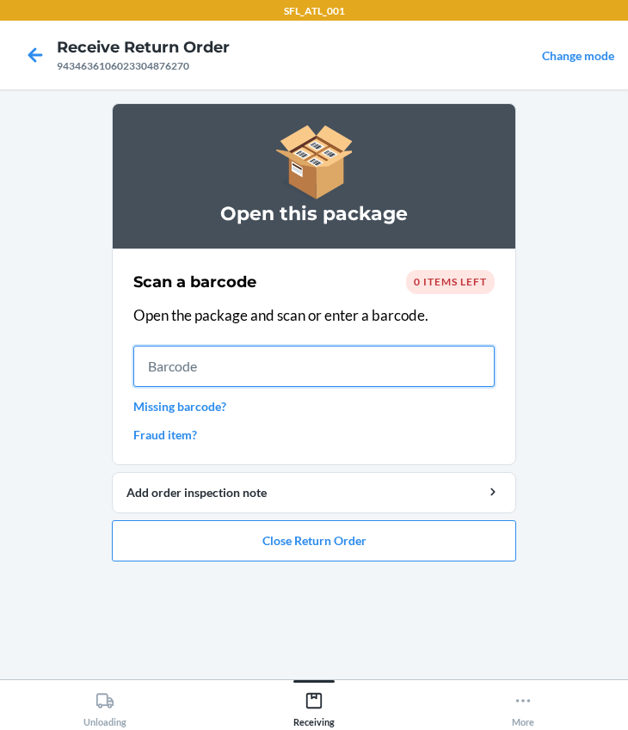
click at [249, 368] on input "text" at bounding box center [313, 366] width 361 height 41
type input "0642461873177"
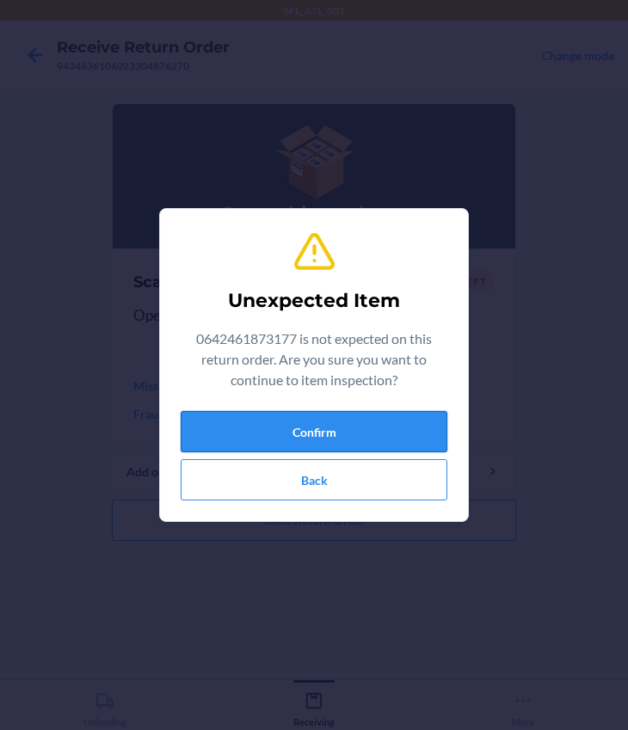
click at [327, 429] on button "Confirm" at bounding box center [314, 431] width 267 height 41
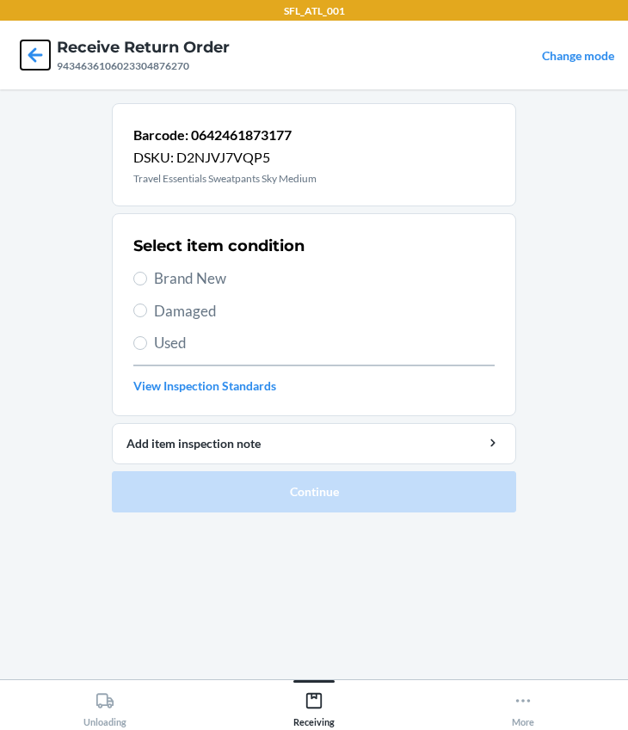
click at [26, 54] on icon at bounding box center [35, 54] width 29 height 29
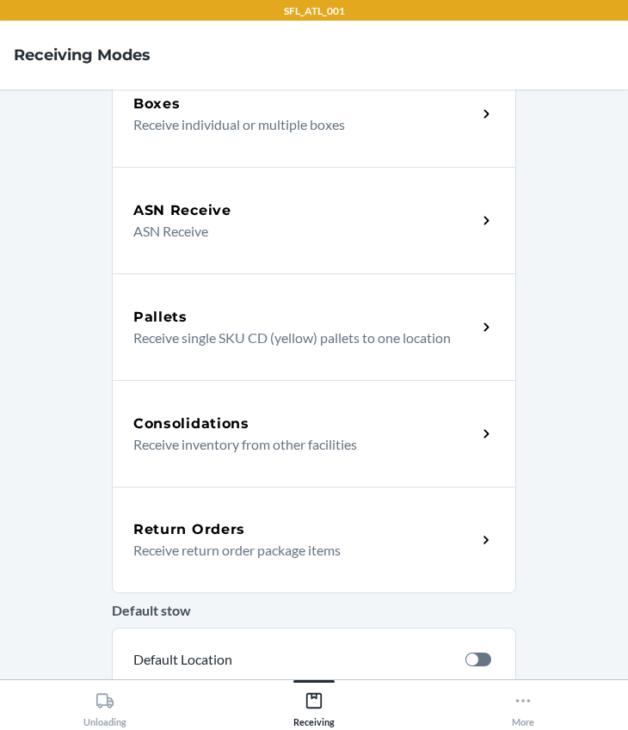
scroll to position [312, 0]
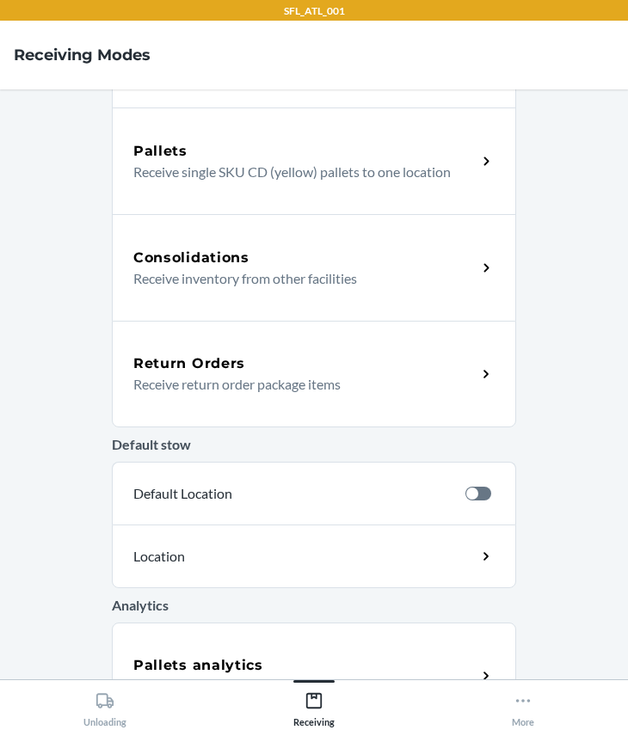
click at [207, 375] on p "Receive return order package items" at bounding box center [297, 384] width 329 height 21
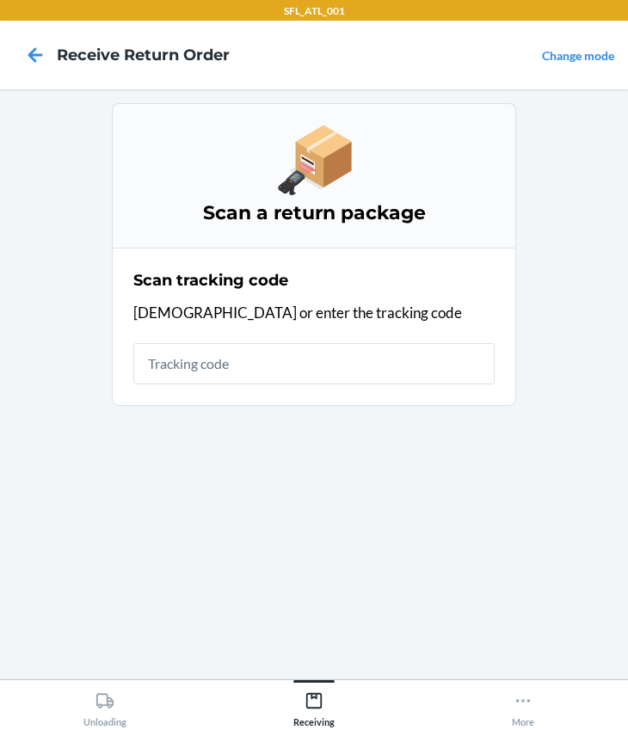
drag, startPoint x: 125, startPoint y: 341, endPoint x: 133, endPoint y: 350, distance: 12.2
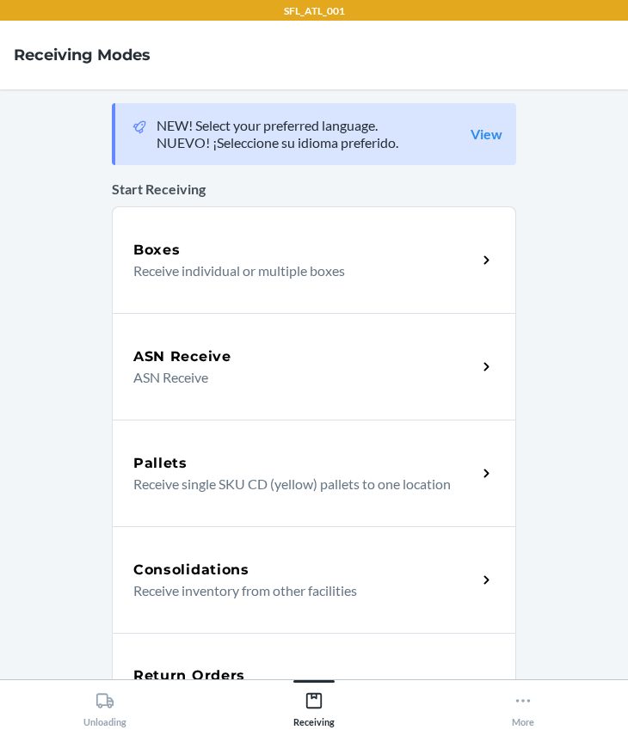
scroll to position [312, 0]
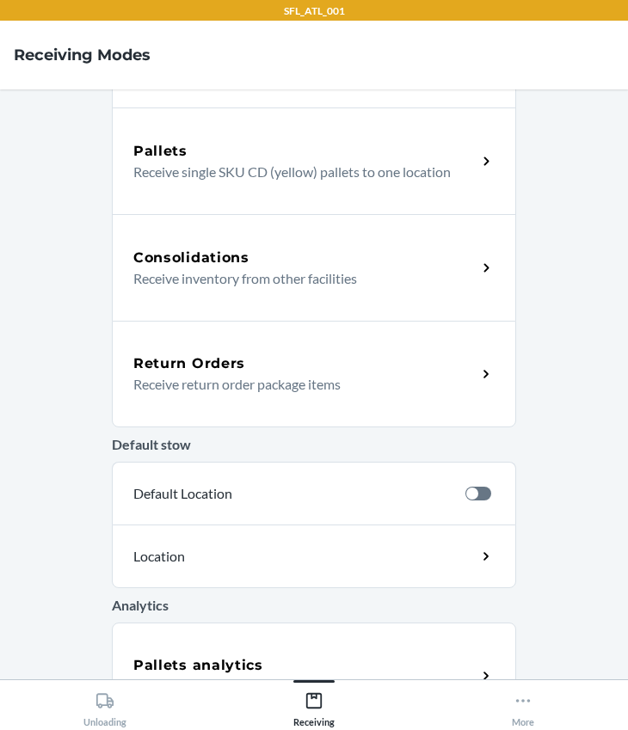
click at [170, 336] on div "Return Orders Receive return order package items" at bounding box center [314, 374] width 404 height 107
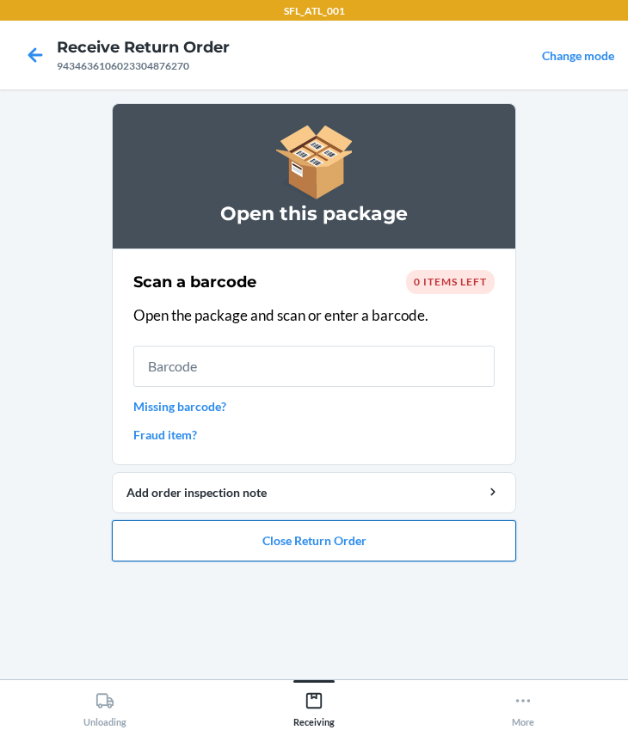
click at [242, 540] on button "Close Return Order" at bounding box center [314, 540] width 404 height 41
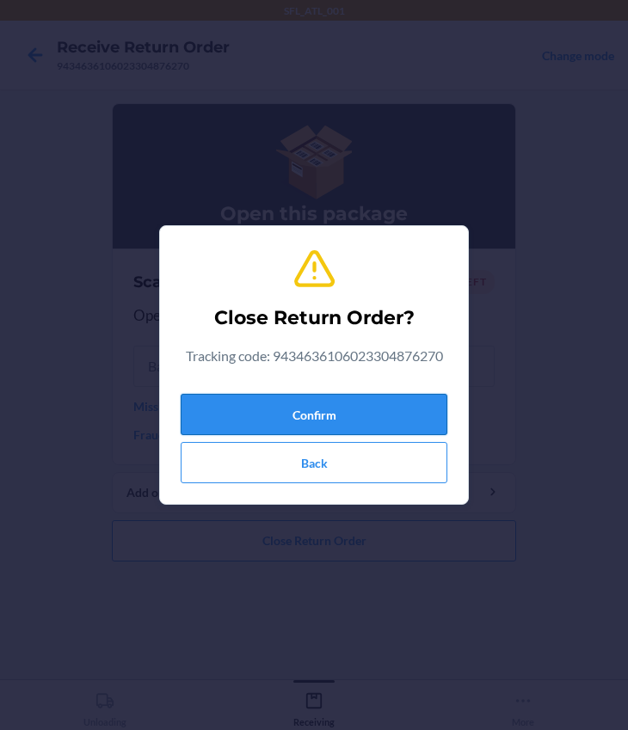
click at [264, 423] on button "Confirm" at bounding box center [314, 414] width 267 height 41
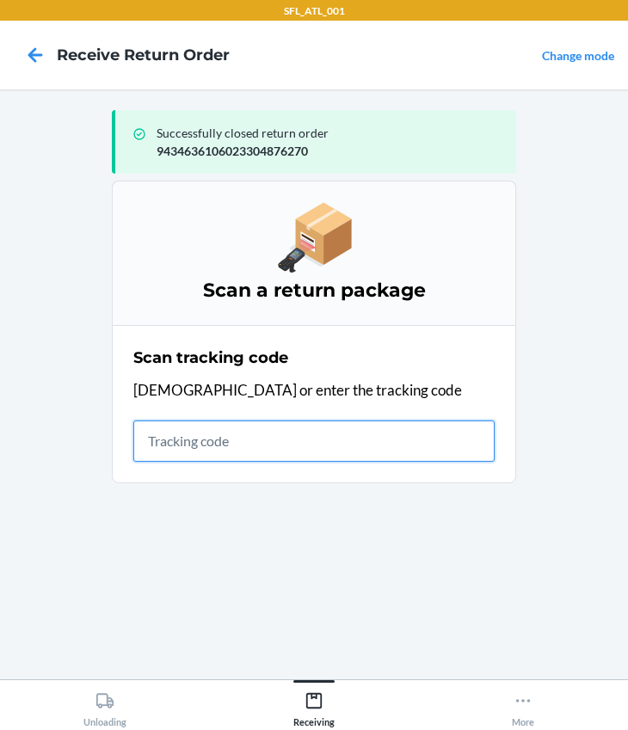
click at [235, 444] on input "text" at bounding box center [313, 440] width 361 height 41
type input "420302599434636106023303710377"
click at [423, 447] on input "420302599434636106023303710377" at bounding box center [313, 440] width 361 height 41
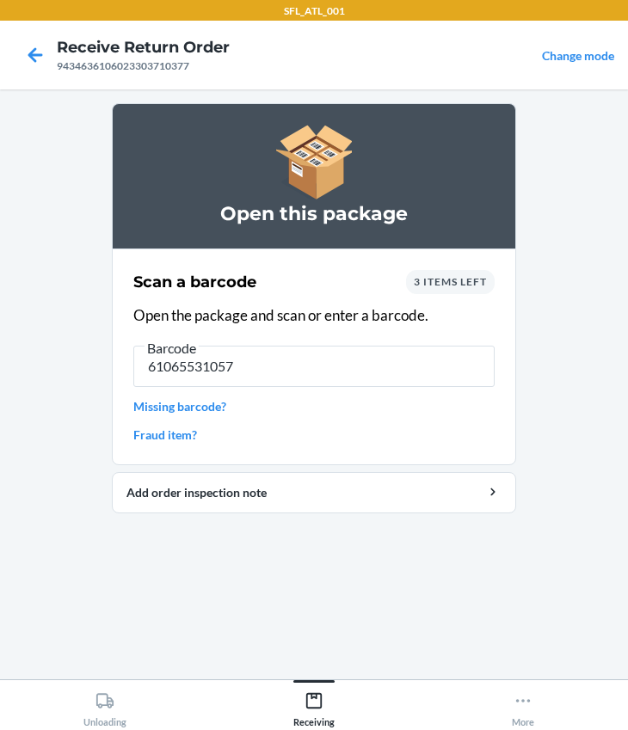
type input "610655310579"
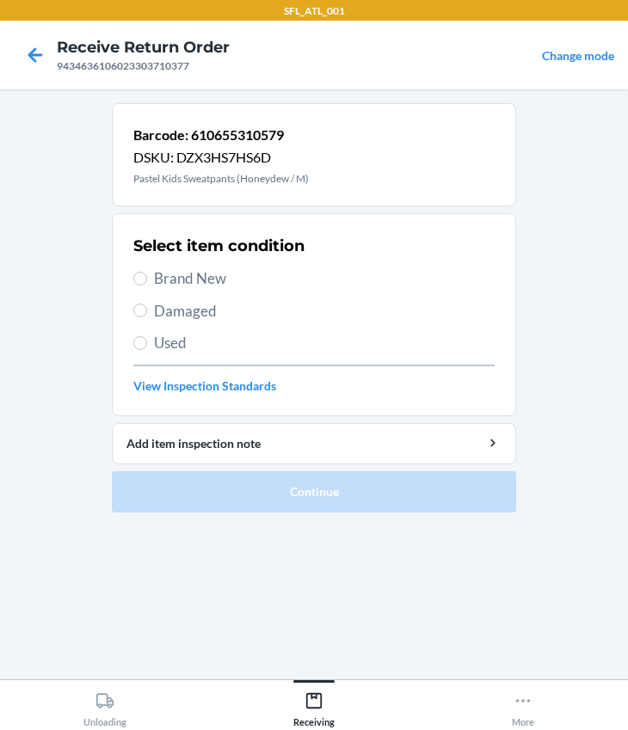
click at [154, 271] on span "Brand New" at bounding box center [324, 278] width 340 height 22
click at [147, 272] on input "Brand New" at bounding box center [140, 279] width 14 height 14
radio input "true"
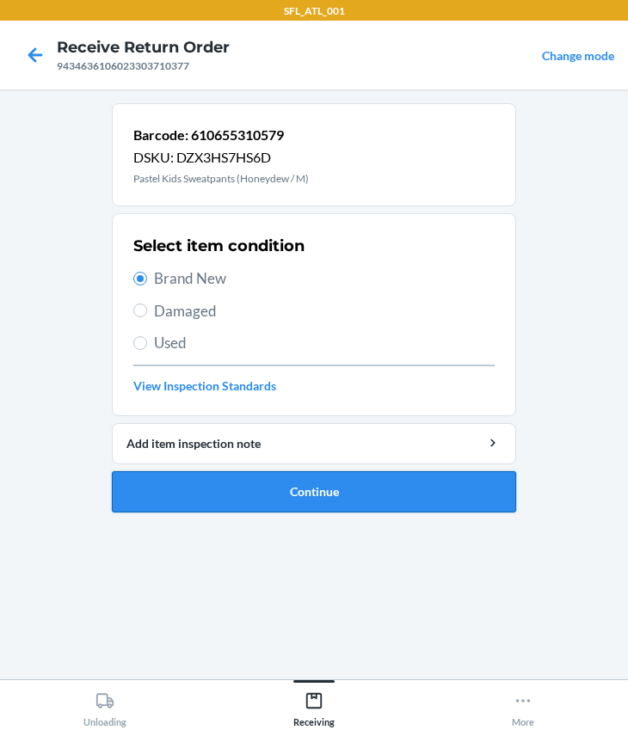
click at [252, 494] on button "Continue" at bounding box center [314, 491] width 404 height 41
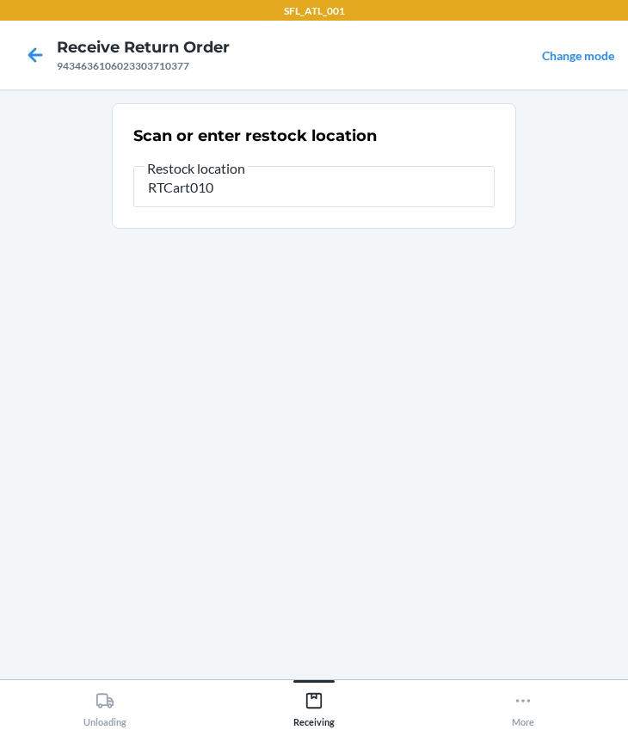
type input "RTCart010"
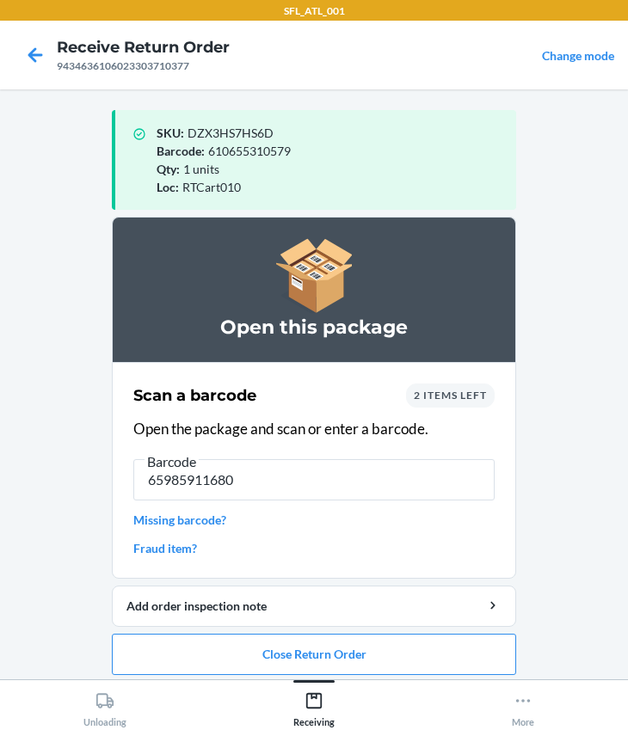
type input "659859116808"
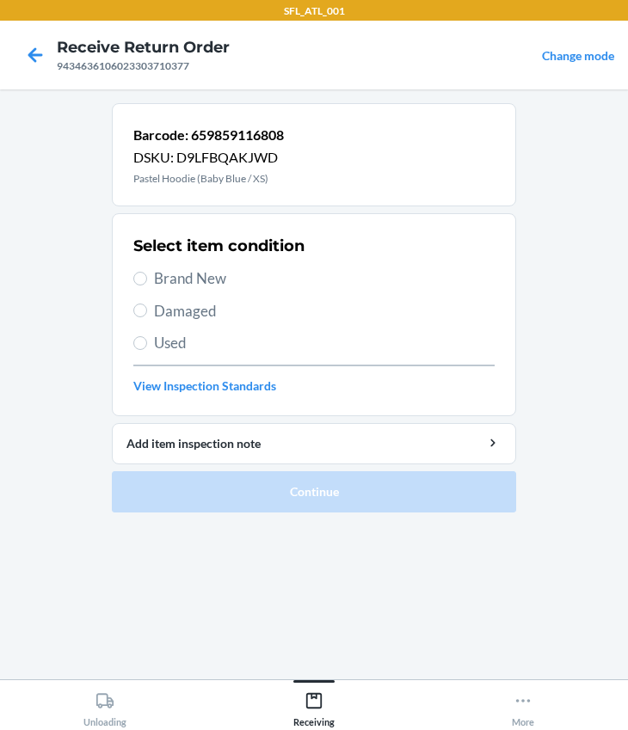
click at [147, 279] on label "Brand New" at bounding box center [313, 278] width 361 height 22
click at [147, 279] on input "Brand New" at bounding box center [140, 279] width 14 height 14
radio input "true"
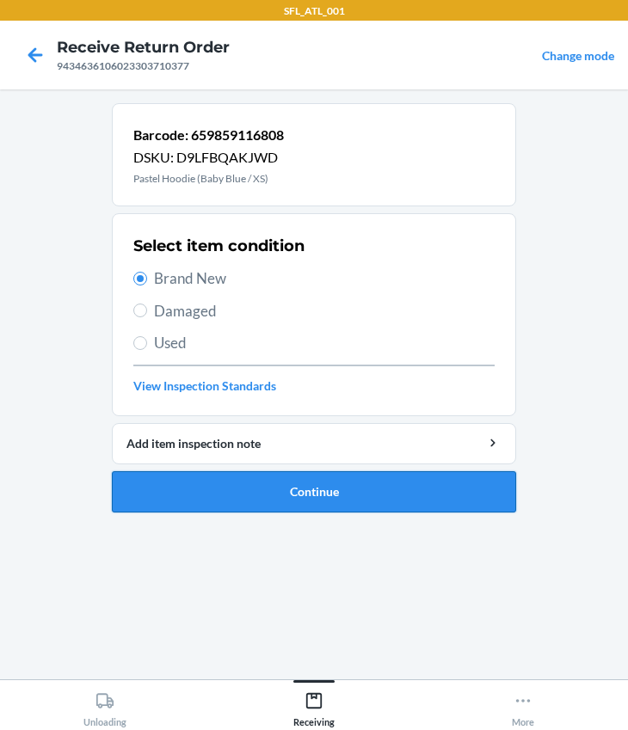
click at [215, 495] on button "Continue" at bounding box center [314, 491] width 404 height 41
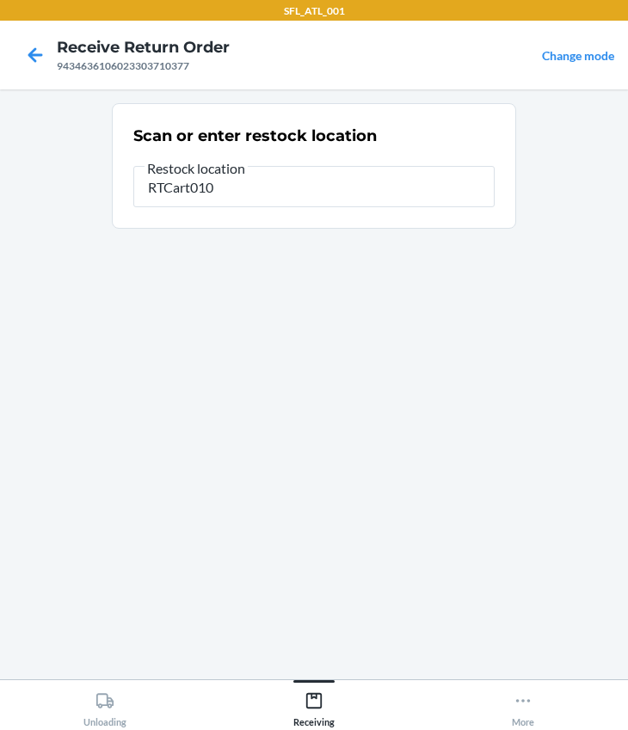
type input "RTCart010"
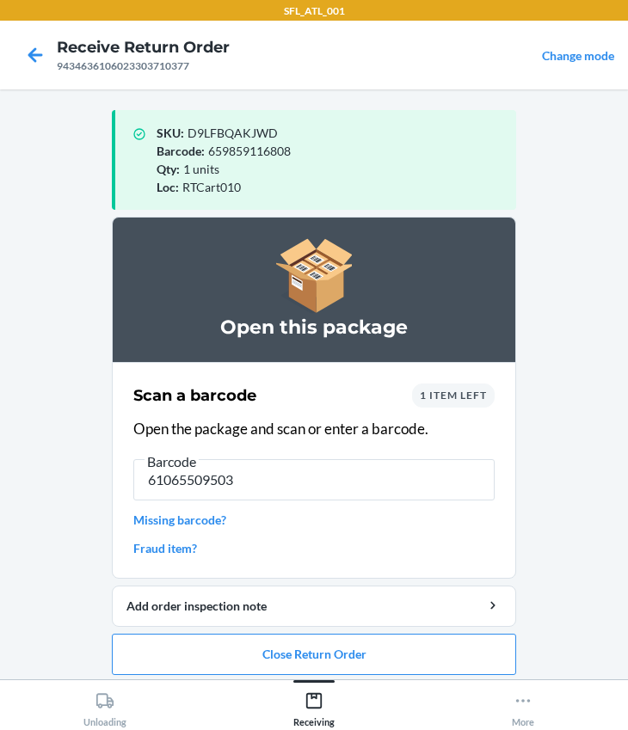
type input "610655095032"
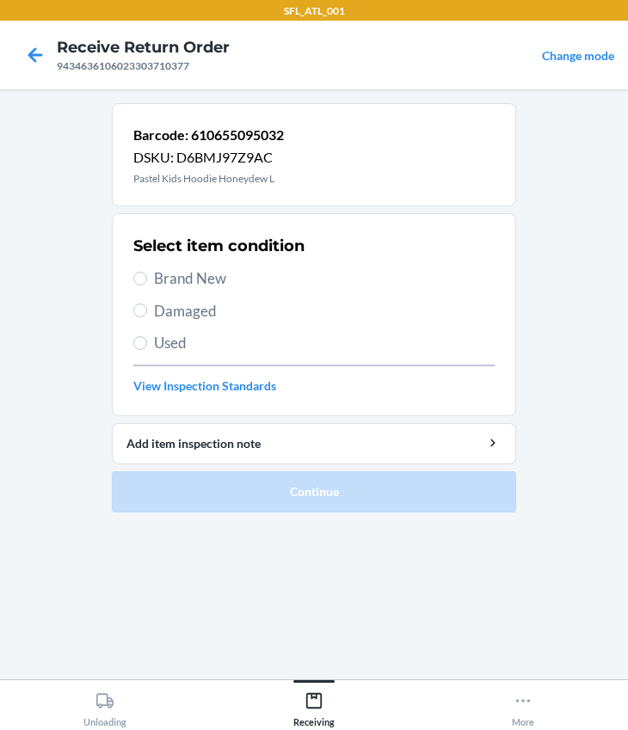
drag, startPoint x: 181, startPoint y: 284, endPoint x: 182, endPoint y: 292, distance: 8.6
click at [181, 284] on span "Brand New" at bounding box center [324, 278] width 340 height 22
click at [147, 284] on input "Brand New" at bounding box center [140, 279] width 14 height 14
radio input "true"
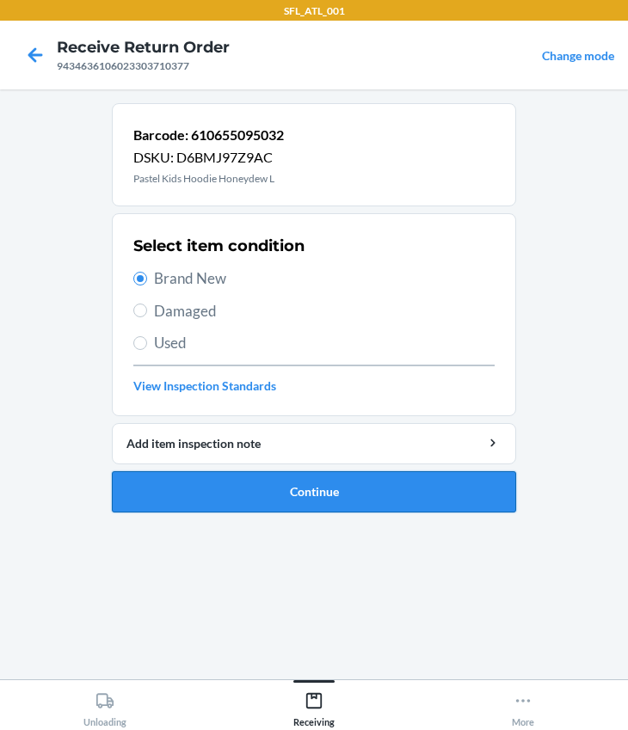
click at [232, 491] on button "Continue" at bounding box center [314, 491] width 404 height 41
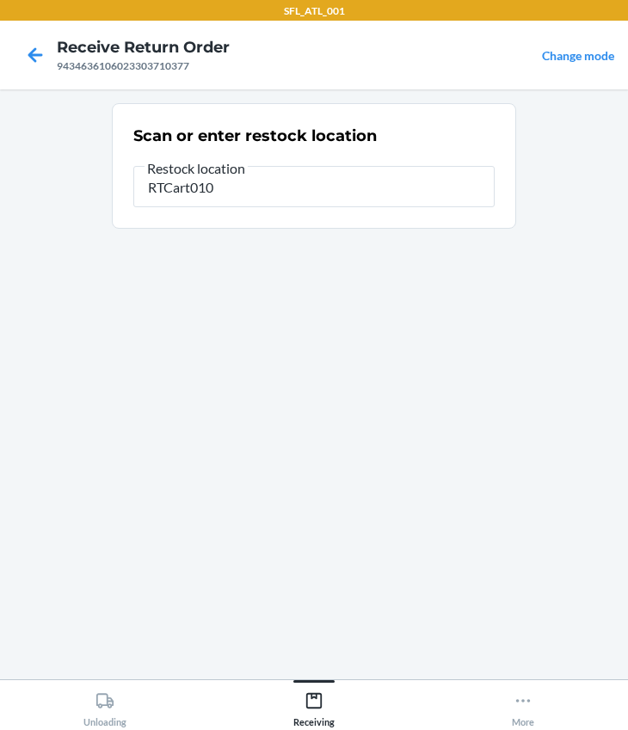
type input "RTCart010"
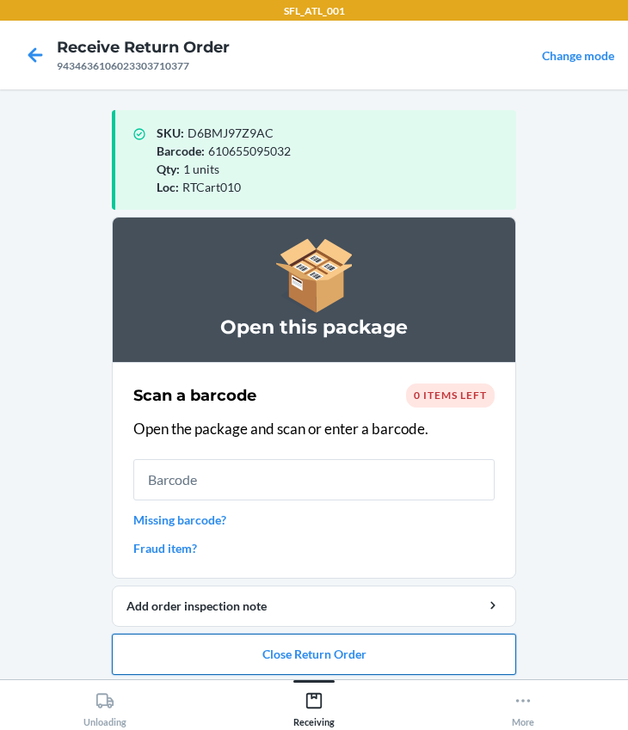
click at [312, 653] on button "Close Return Order" at bounding box center [314, 654] width 404 height 41
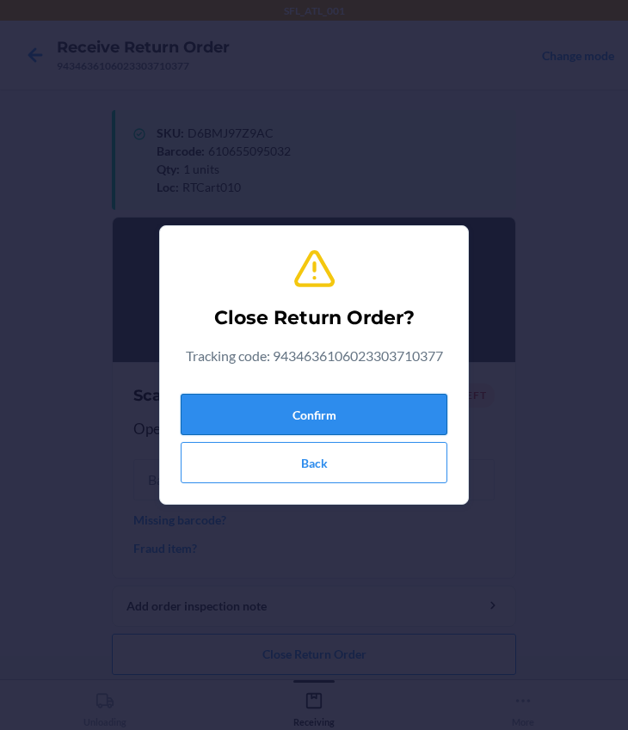
click at [271, 423] on button "Confirm" at bounding box center [314, 414] width 267 height 41
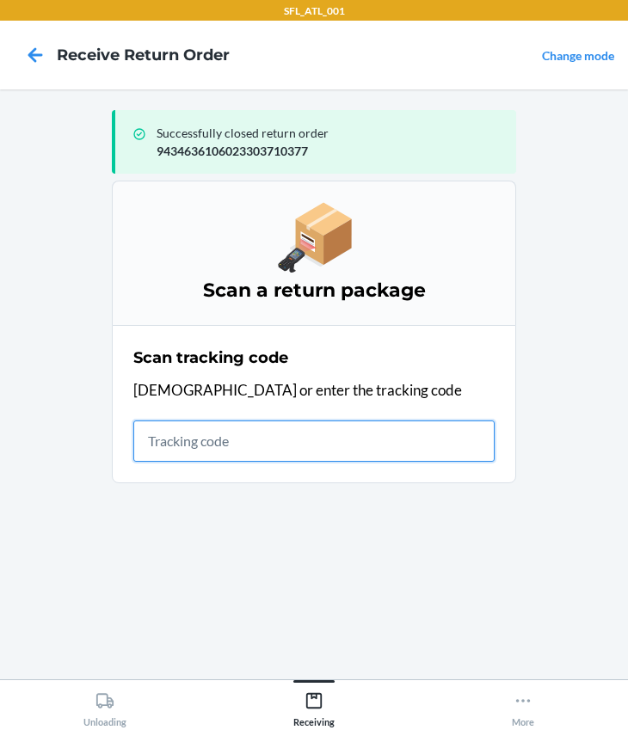
click at [194, 434] on input "text" at bounding box center [313, 440] width 361 height 41
type input "420302599434636106023304970466"
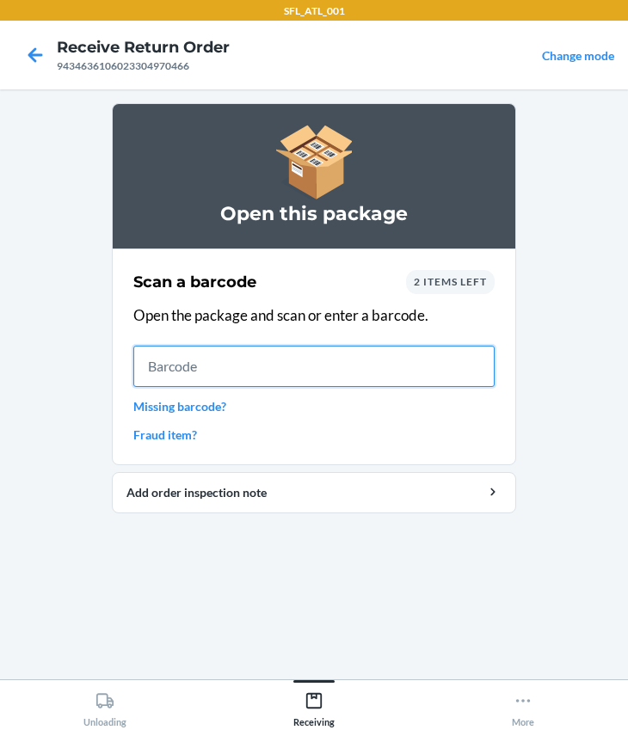
click at [201, 378] on input "text" at bounding box center [313, 366] width 361 height 41
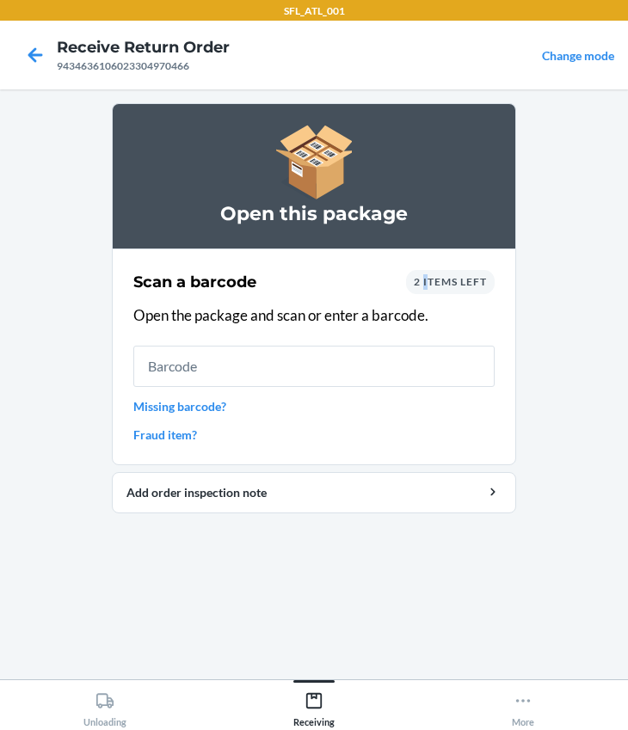
click at [424, 286] on span "2 items left" at bounding box center [450, 281] width 73 height 13
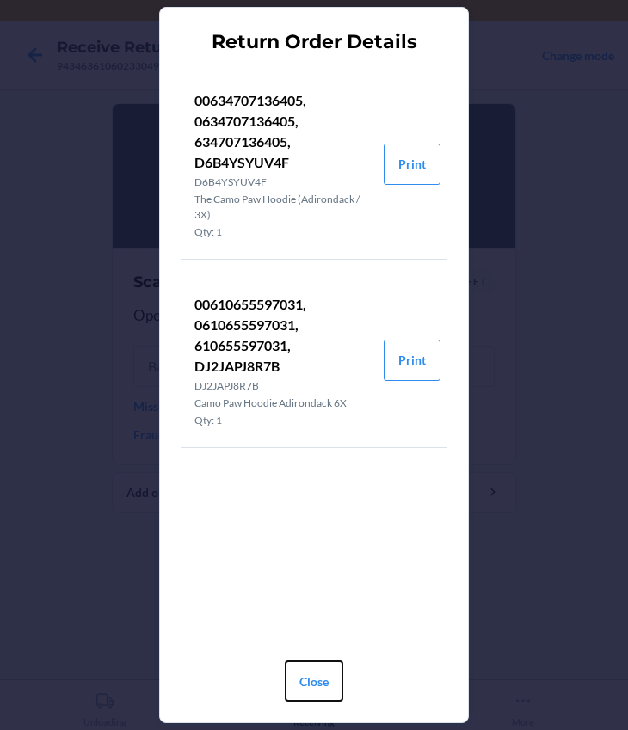
drag, startPoint x: 315, startPoint y: 678, endPoint x: 322, endPoint y: 586, distance: 92.3
click at [315, 678] on button "Close" at bounding box center [314, 680] width 58 height 41
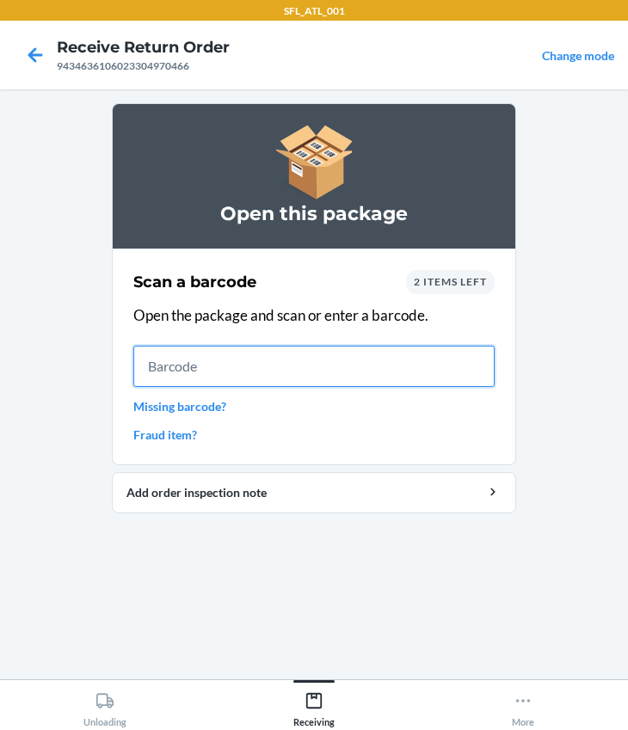
click at [228, 358] on input "text" at bounding box center [313, 366] width 361 height 41
type input "610655597031"
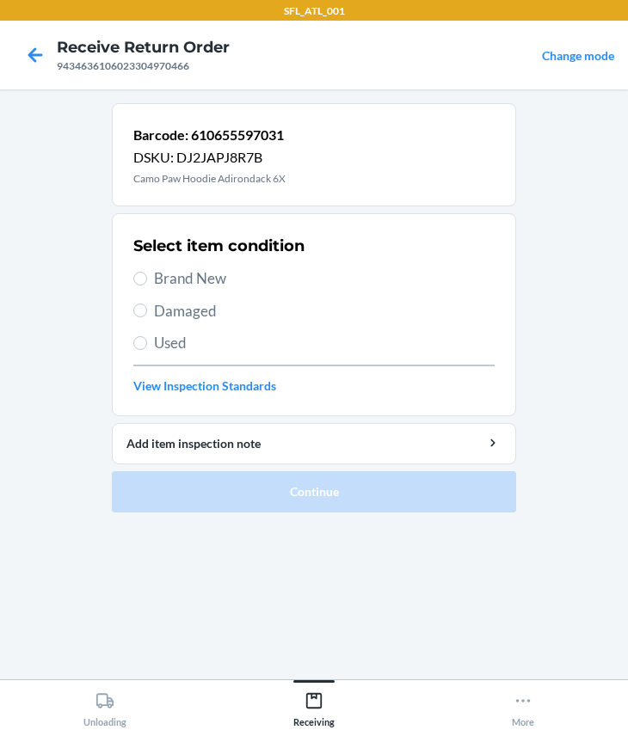
click at [171, 340] on span "Used" at bounding box center [324, 343] width 340 height 22
click at [147, 340] on input "Used" at bounding box center [140, 343] width 14 height 14
radio input "true"
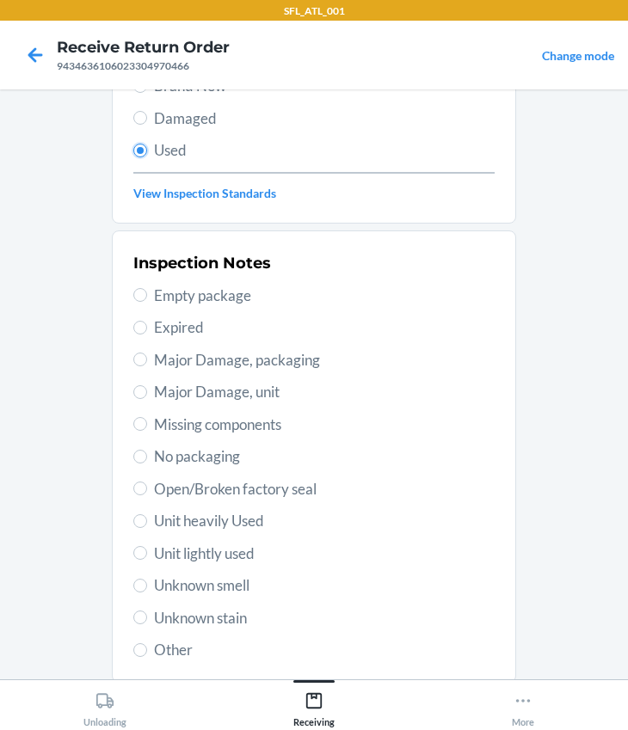
scroll to position [303, 0]
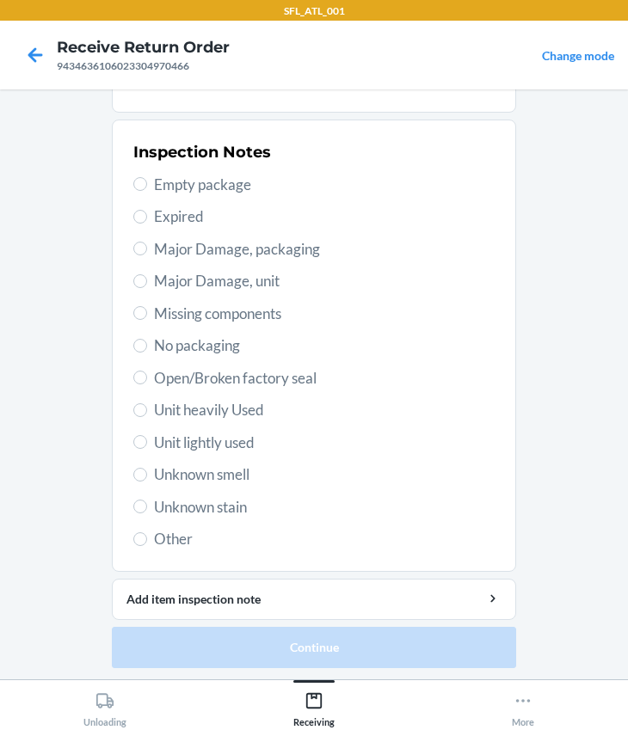
click at [188, 408] on span "Unit heavily Used" at bounding box center [324, 410] width 340 height 22
click at [147, 408] on input "Unit heavily Used" at bounding box center [140, 410] width 14 height 14
radio input "true"
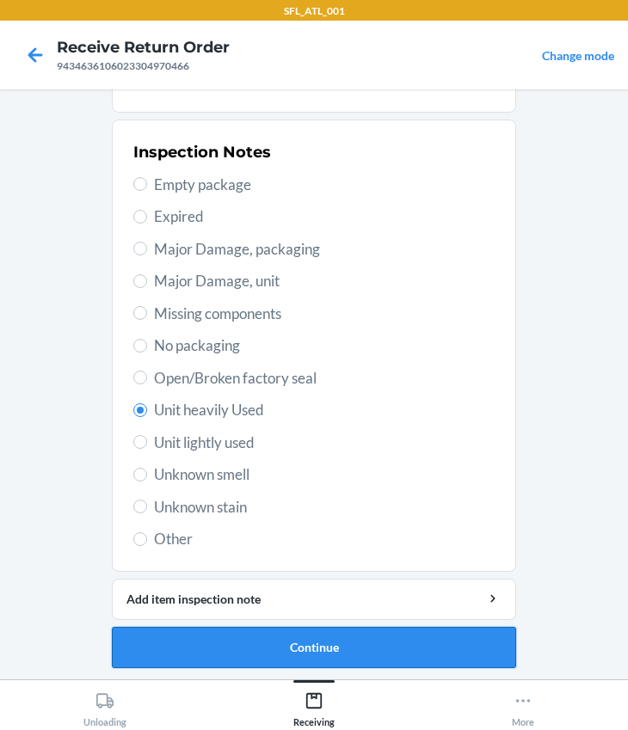
click at [310, 643] on button "Continue" at bounding box center [314, 647] width 404 height 41
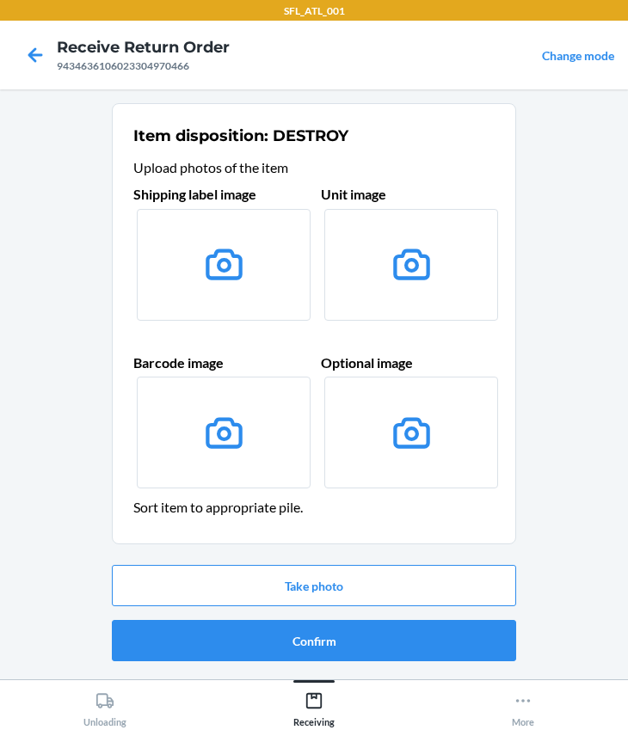
click at [318, 670] on ol "Item disposition: DESTROY Upload photos of the item Shipping label image Unit i…" at bounding box center [314, 389] width 404 height 572
click at [335, 642] on button "Confirm" at bounding box center [314, 640] width 404 height 41
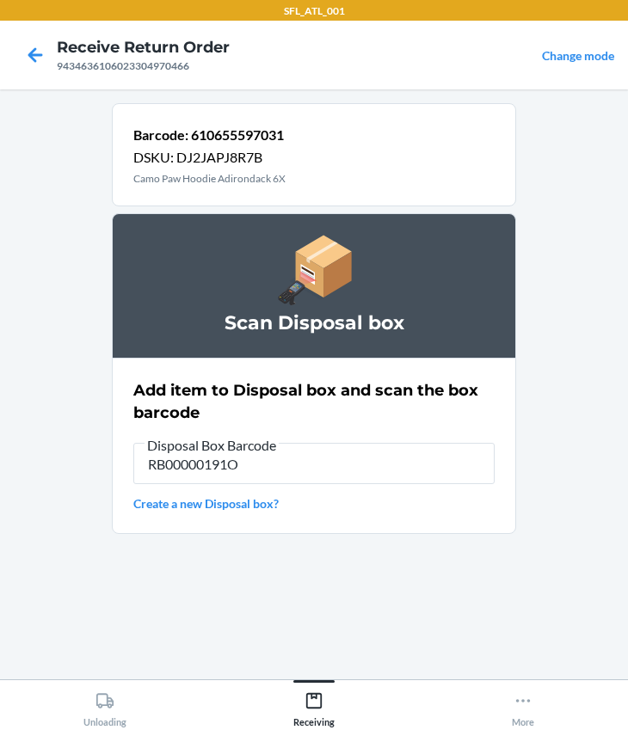
type input "RB00000191O"
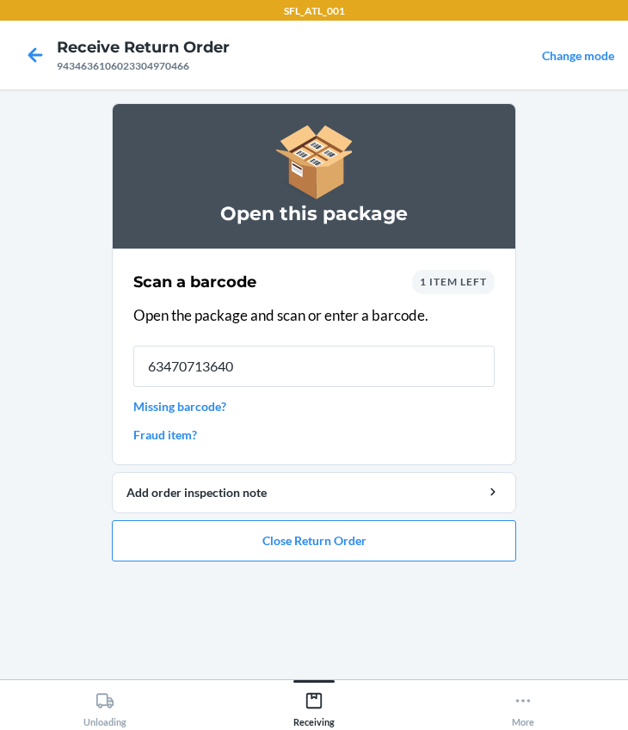
type input "634707136405"
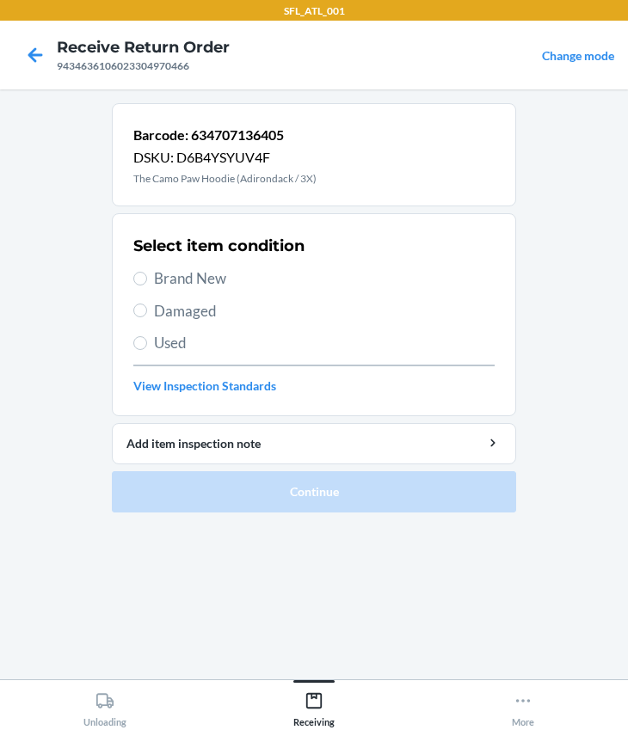
click at [179, 346] on span "Used" at bounding box center [324, 343] width 340 height 22
click at [147, 346] on input "Used" at bounding box center [140, 343] width 14 height 14
radio input "true"
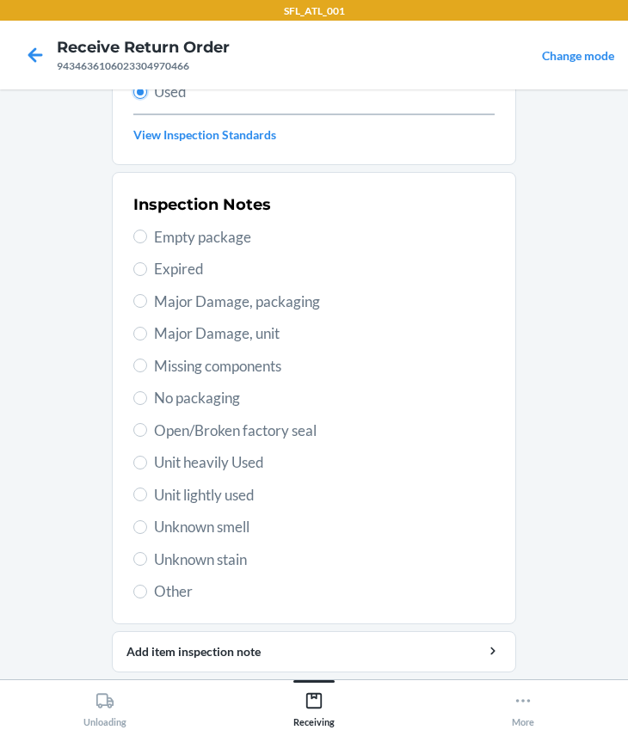
scroll to position [303, 0]
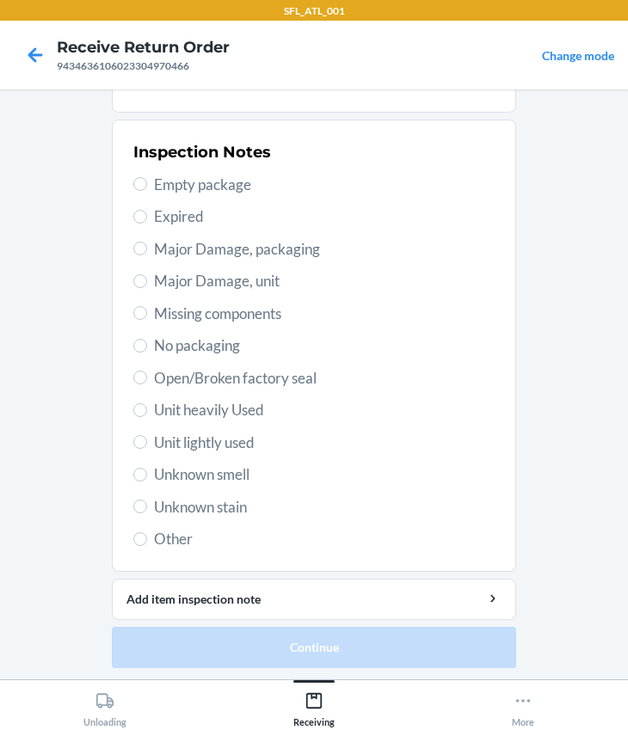
click at [199, 405] on span "Unit heavily Used" at bounding box center [324, 410] width 340 height 22
click at [147, 405] on input "Unit heavily Used" at bounding box center [140, 410] width 14 height 14
radio input "true"
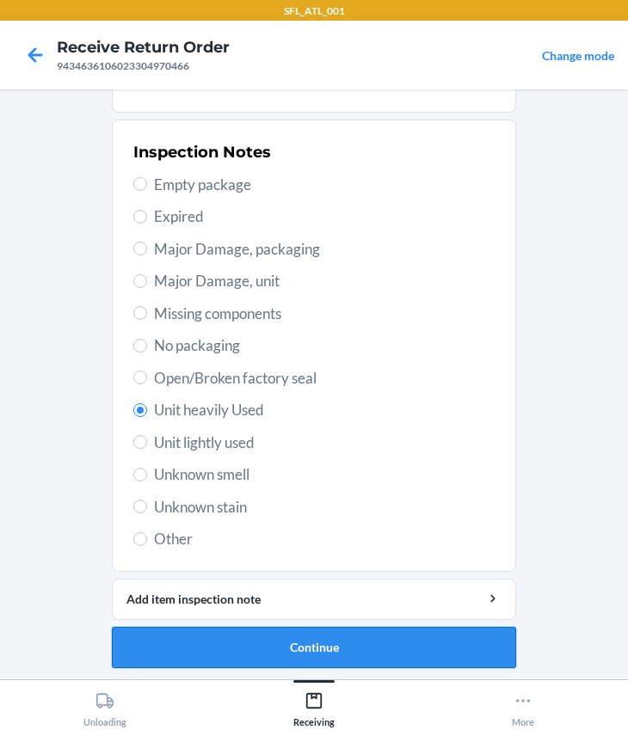
click at [333, 653] on button "Continue" at bounding box center [314, 647] width 404 height 41
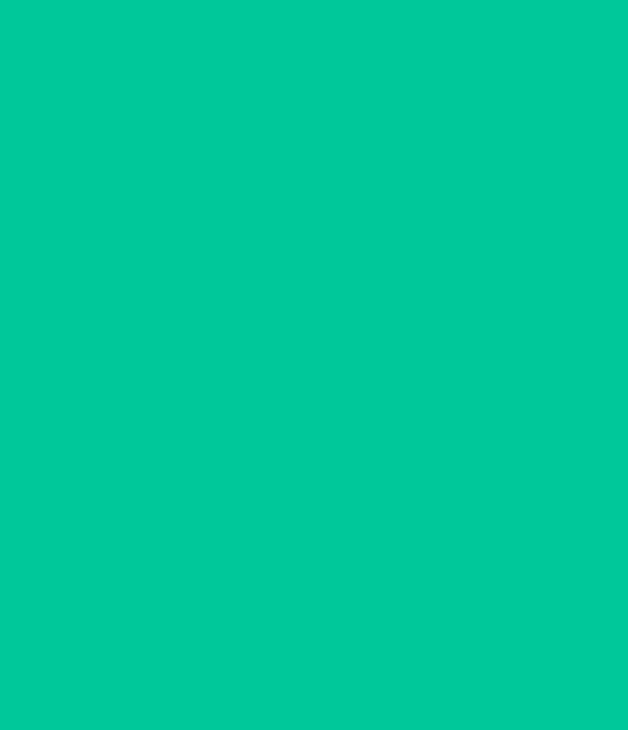
scroll to position [0, 0]
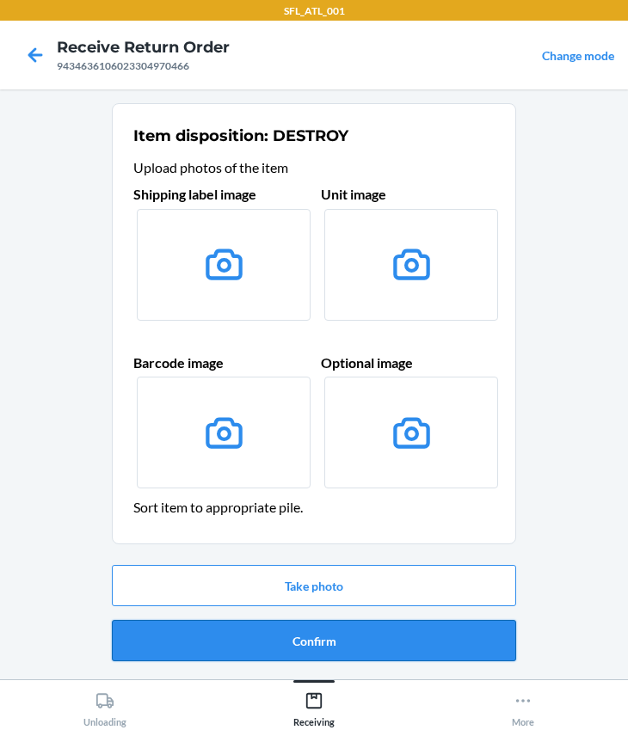
click at [347, 651] on button "Confirm" at bounding box center [314, 640] width 404 height 41
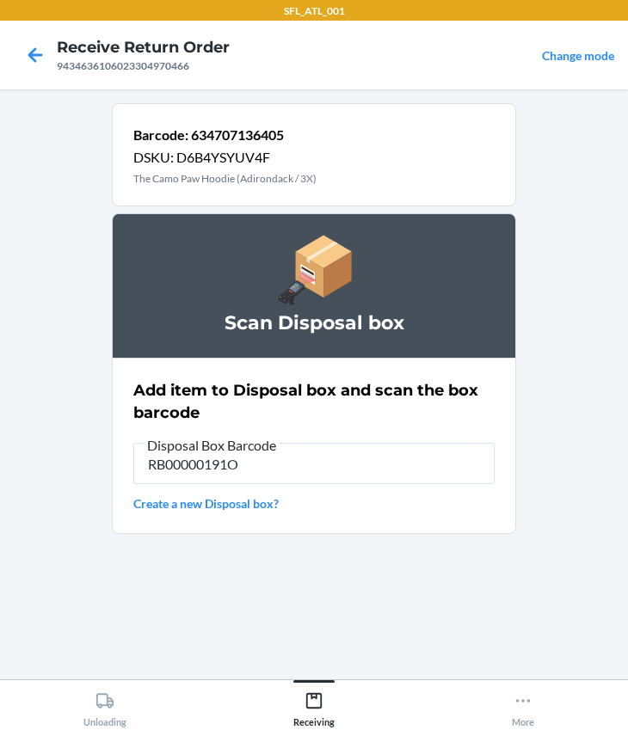
type input "RB00000191O"
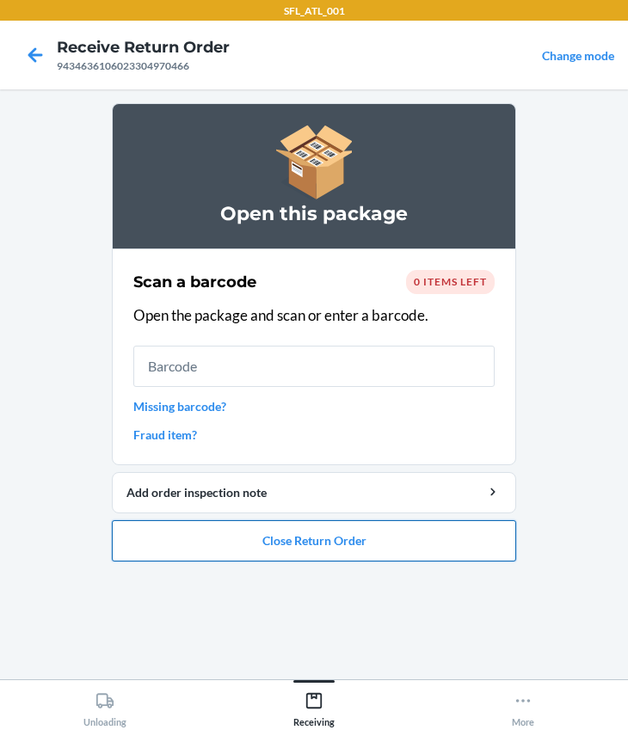
click at [299, 554] on button "Close Return Order" at bounding box center [314, 540] width 404 height 41
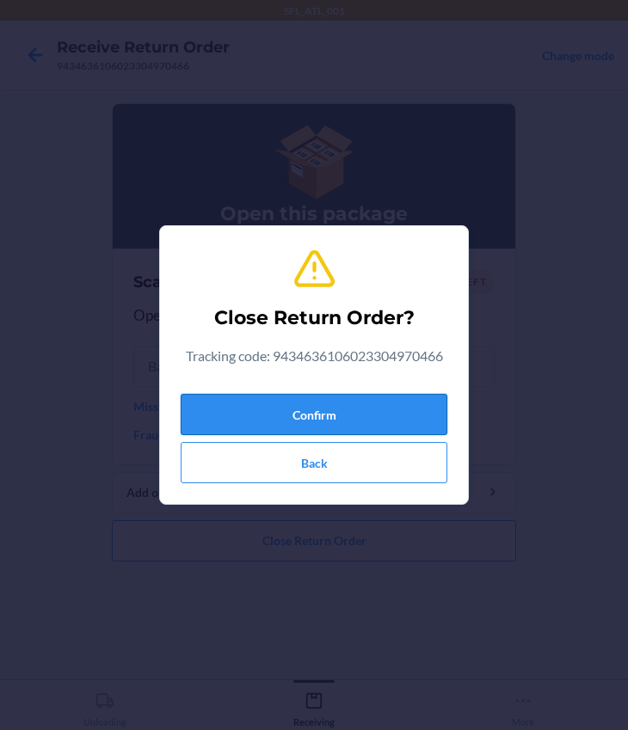
click at [318, 404] on button "Confirm" at bounding box center [314, 414] width 267 height 41
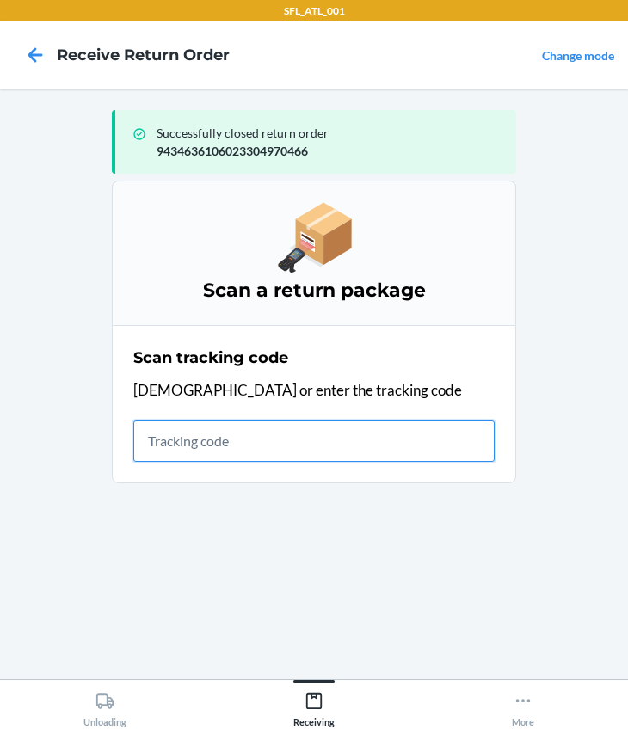
click at [260, 443] on input "text" at bounding box center [313, 440] width 361 height 41
click at [236, 448] on input "text" at bounding box center [313, 440] width 361 height 41
type input "420302599434636106023304912282"
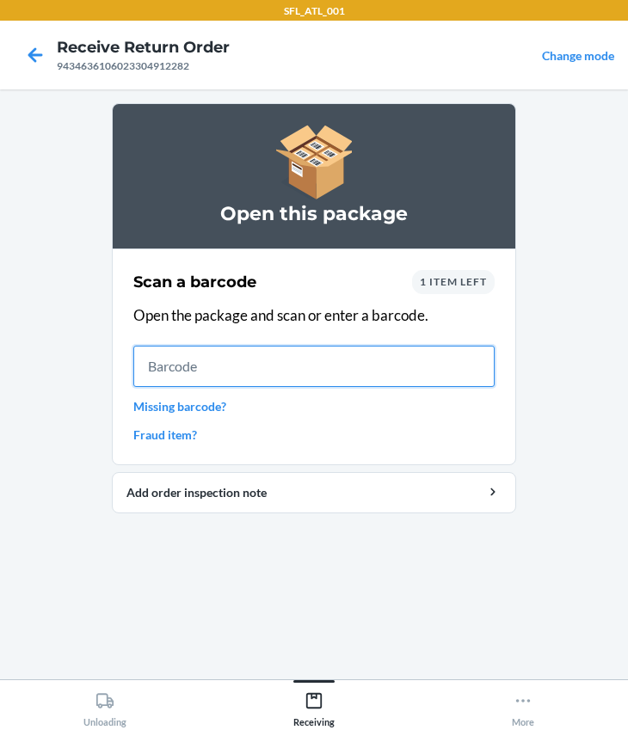
click at [284, 361] on input "text" at bounding box center [313, 366] width 361 height 41
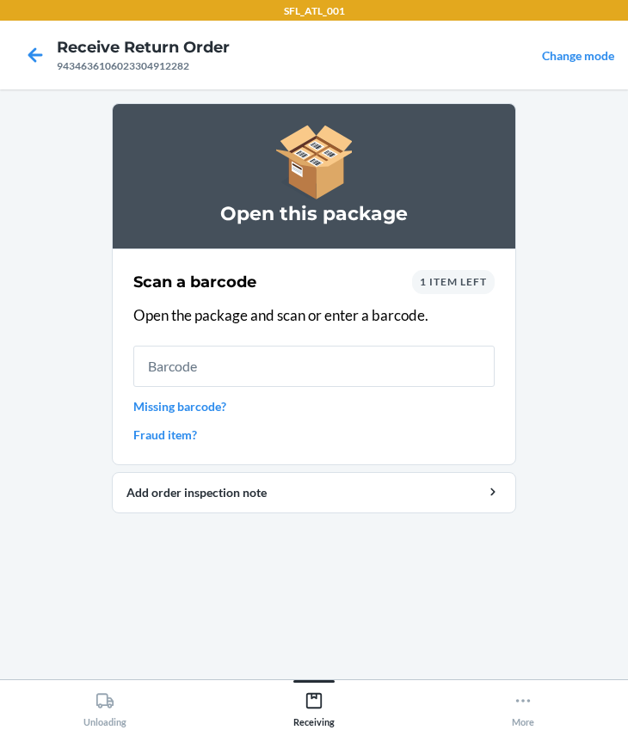
click at [475, 275] on span "1 item left" at bounding box center [453, 281] width 67 height 13
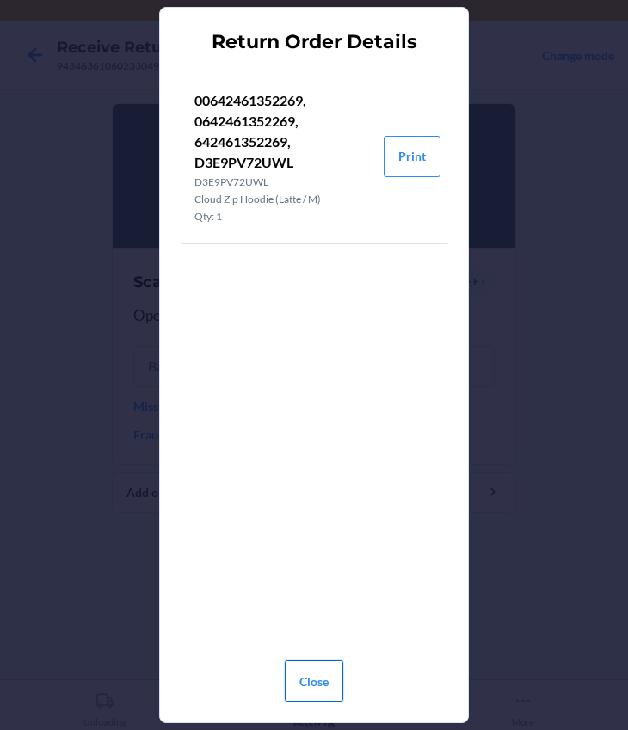
click at [328, 689] on button "Close" at bounding box center [314, 680] width 58 height 41
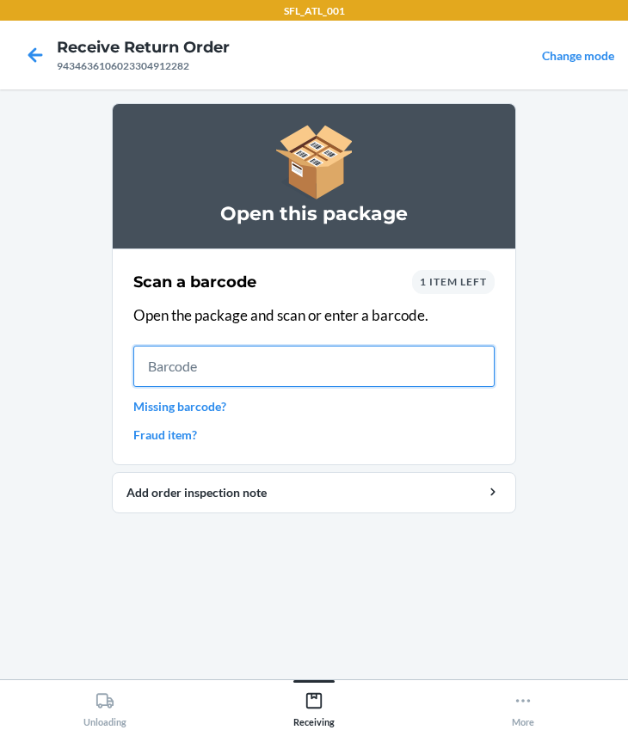
click at [303, 355] on input "text" at bounding box center [313, 366] width 361 height 41
type input "642461352269"
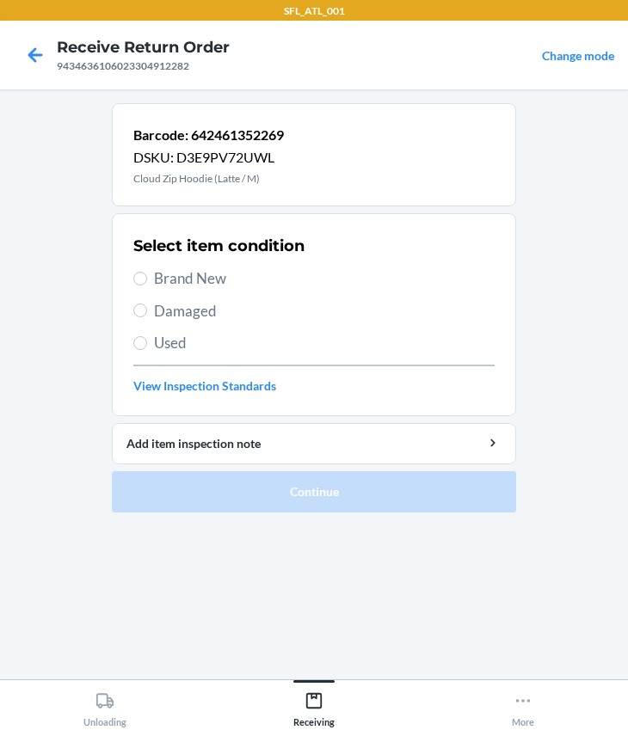
click at [212, 265] on div "Select item condition Brand New Damaged Used View Inspection Standards" at bounding box center [313, 315] width 361 height 170
click at [212, 284] on span "Brand New" at bounding box center [324, 278] width 340 height 22
click at [147, 284] on input "Brand New" at bounding box center [140, 279] width 14 height 14
radio input "true"
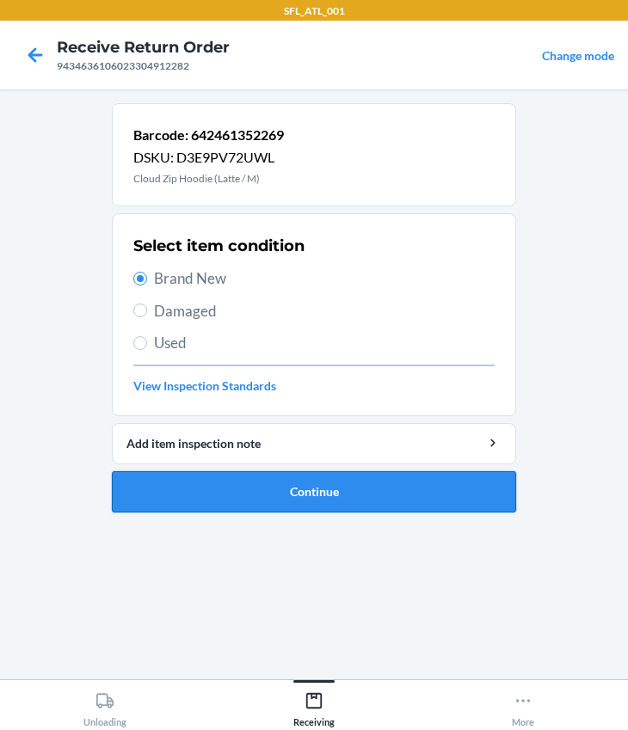
click at [305, 498] on button "Continue" at bounding box center [314, 491] width 404 height 41
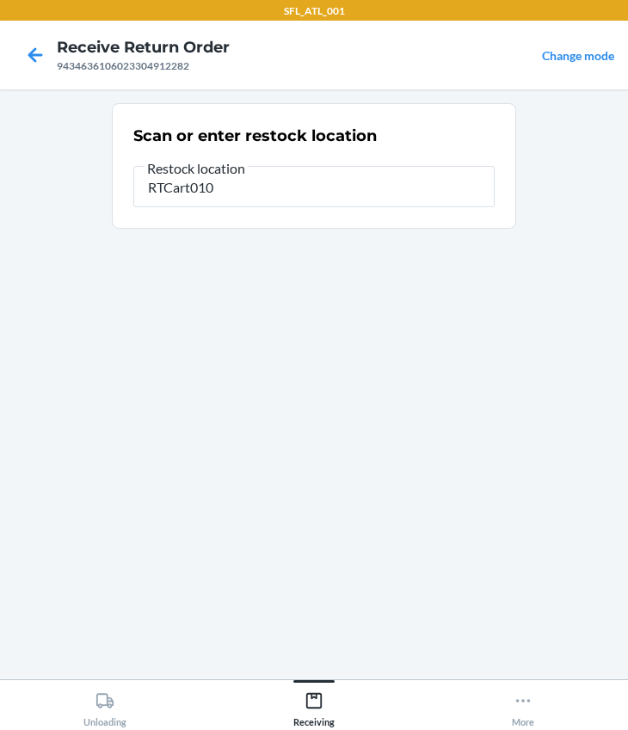
type input "RTCart010"
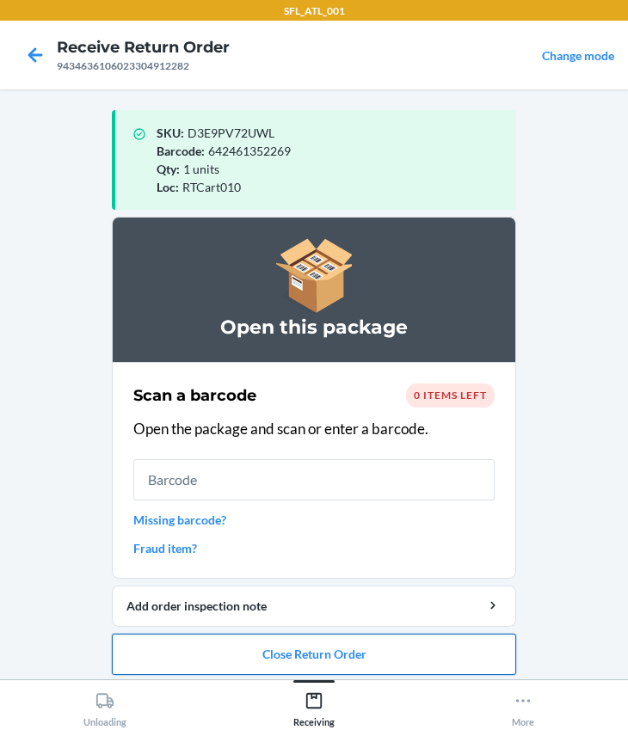
click at [278, 647] on button "Close Return Order" at bounding box center [314, 654] width 404 height 41
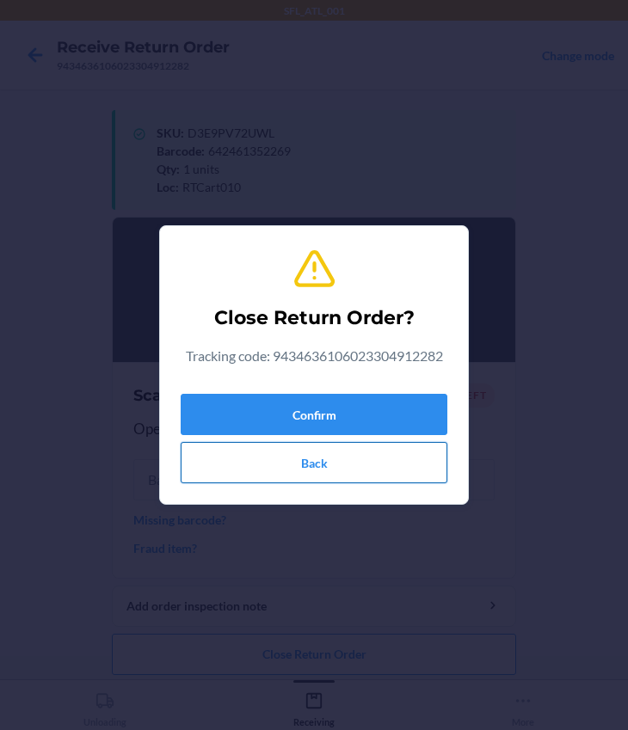
click at [313, 463] on button "Back" at bounding box center [314, 462] width 267 height 41
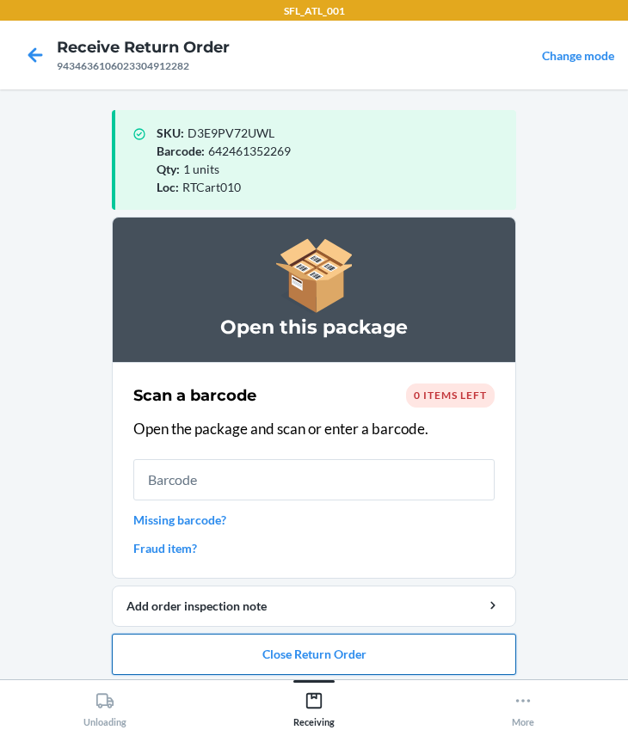
click at [292, 660] on button "Close Return Order" at bounding box center [314, 654] width 404 height 41
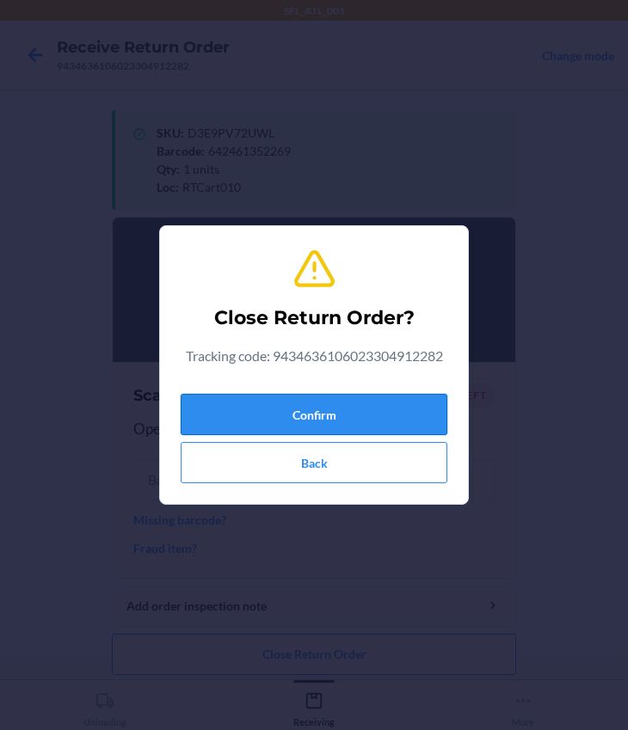
click at [262, 424] on button "Confirm" at bounding box center [314, 414] width 267 height 41
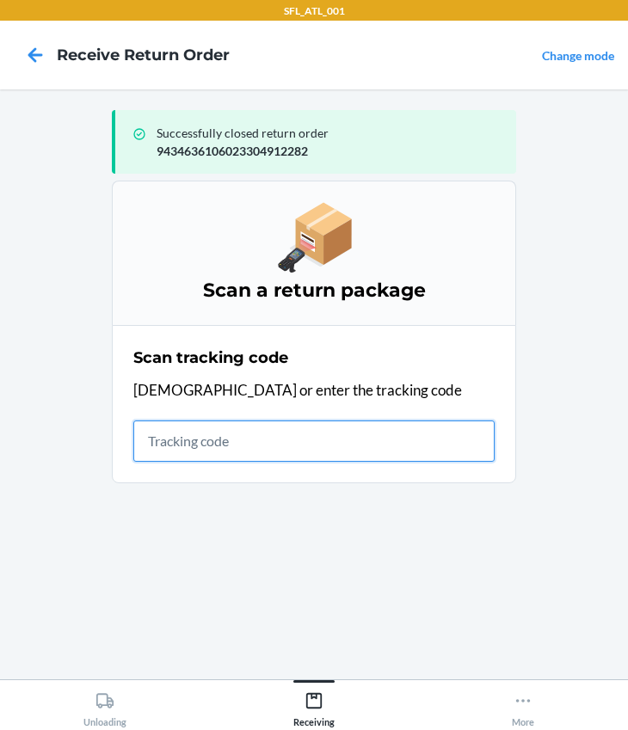
click at [162, 432] on input "text" at bounding box center [313, 440] width 361 height 41
type input "420302599434636106023304240606"
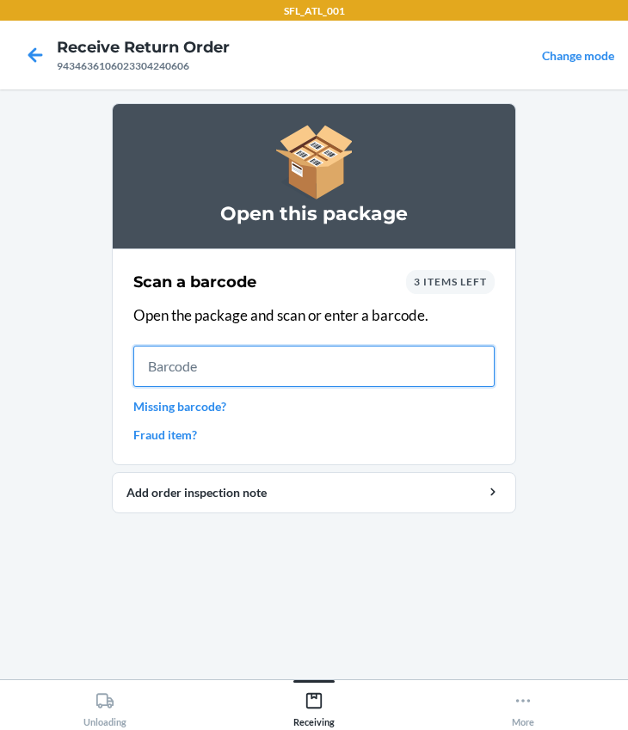
click at [166, 372] on input "text" at bounding box center [313, 366] width 361 height 41
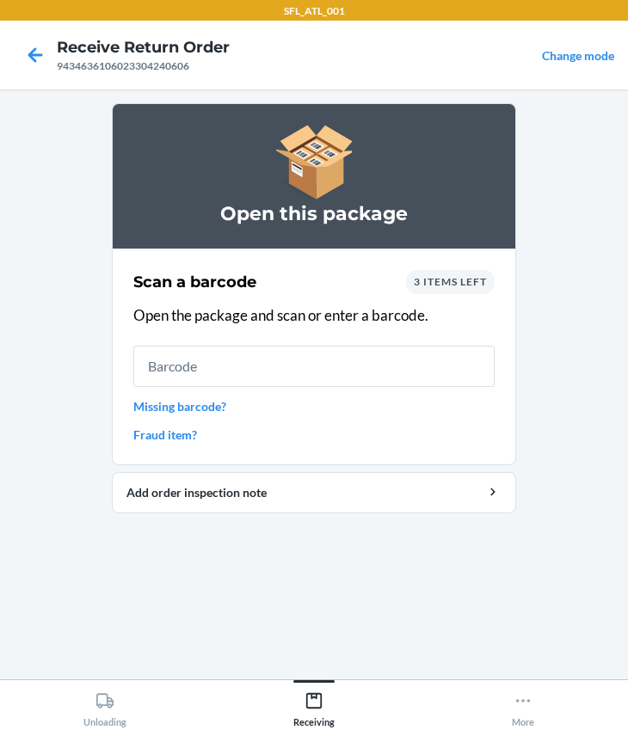
click at [437, 282] on span "3 items left" at bounding box center [450, 281] width 73 height 13
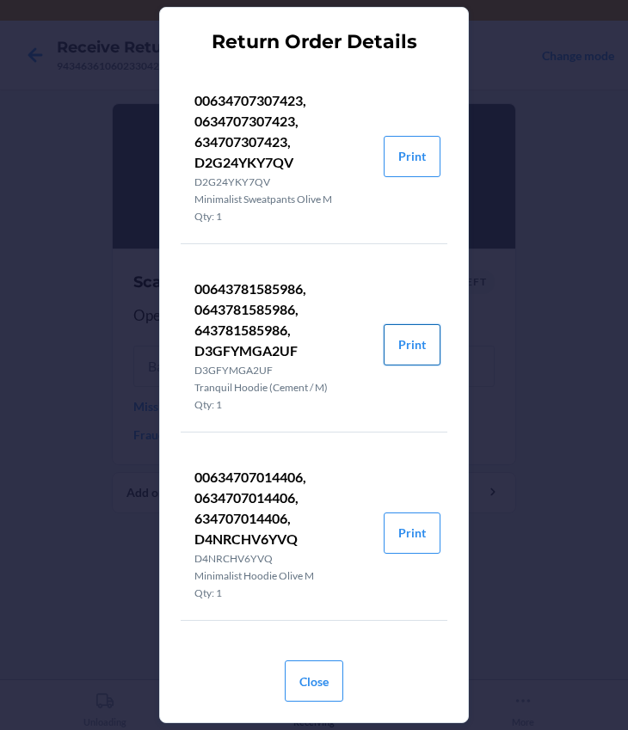
click at [413, 345] on button "Print" at bounding box center [411, 344] width 57 height 41
click at [308, 671] on button "Close" at bounding box center [314, 680] width 58 height 41
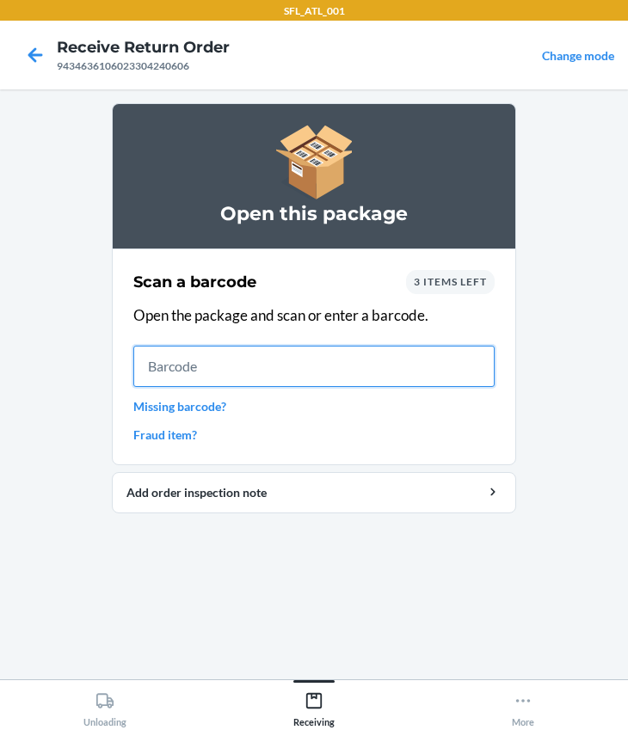
click at [212, 357] on input "text" at bounding box center [313, 366] width 361 height 41
type input "634707307423"
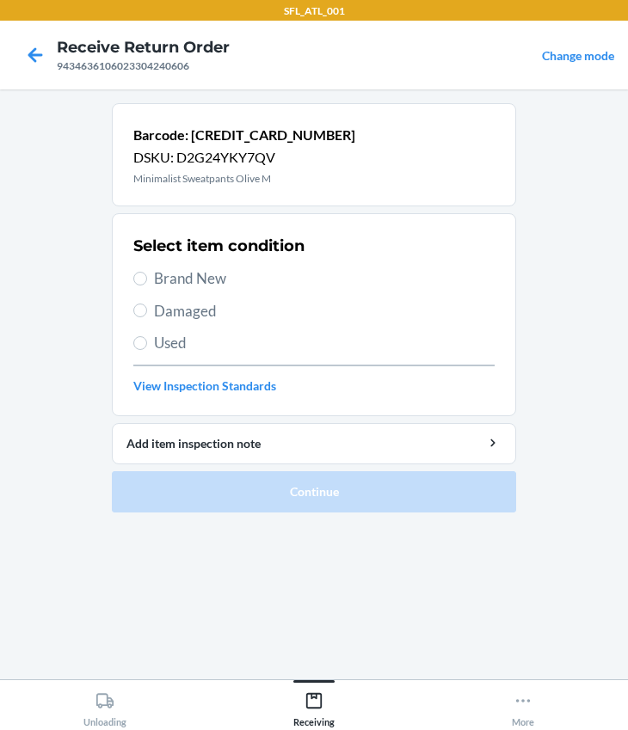
click at [181, 282] on span "Brand New" at bounding box center [324, 278] width 340 height 22
click at [147, 282] on input "Brand New" at bounding box center [140, 279] width 14 height 14
radio input "true"
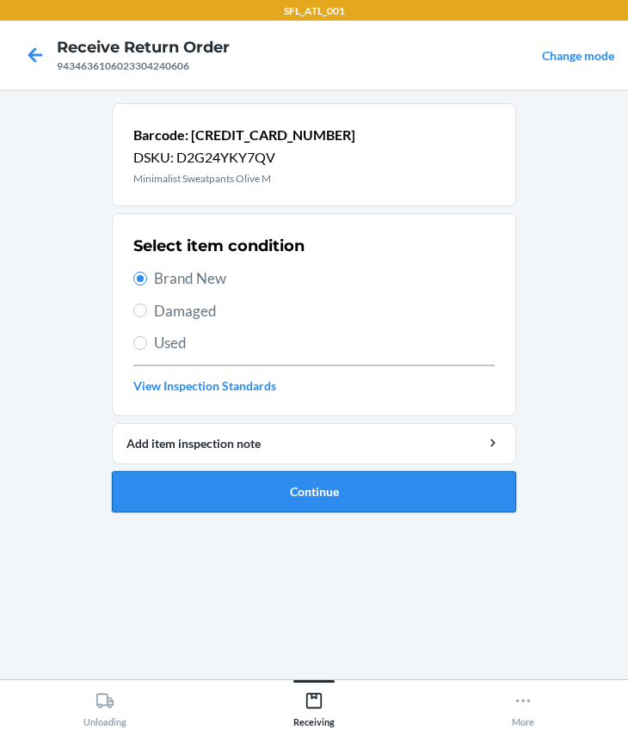
click at [312, 497] on button "Continue" at bounding box center [314, 491] width 404 height 41
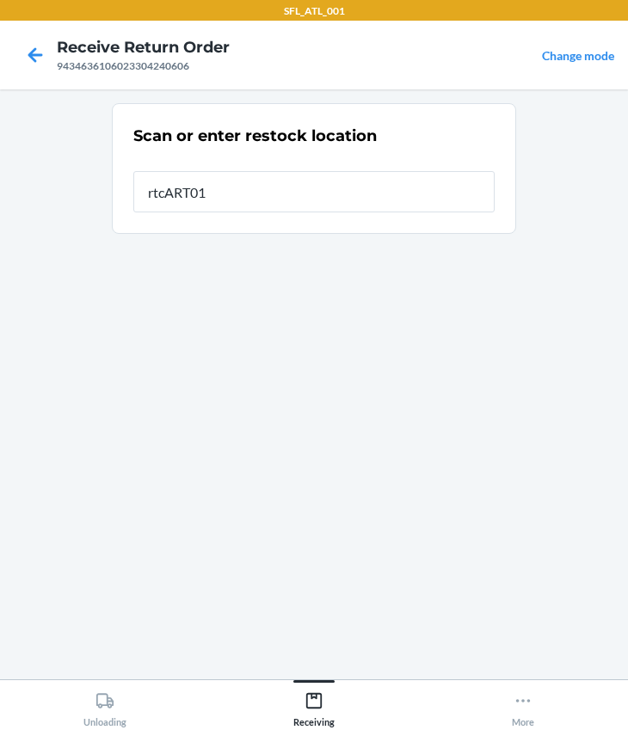
type input "rtcART010"
drag, startPoint x: 263, startPoint y: 195, endPoint x: -80, endPoint y: 193, distance: 343.1
click at [0, 193] on html "SFL_ATL_001 Receive Return Order 9434636106023304240606 Change mode Scan or ent…" at bounding box center [314, 365] width 628 height 730
type input "RTCart010"
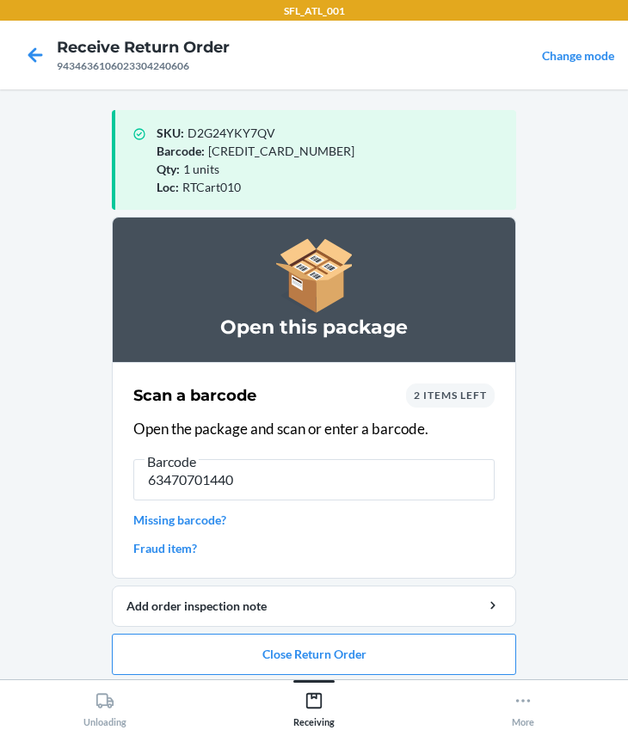
type input "634707014406"
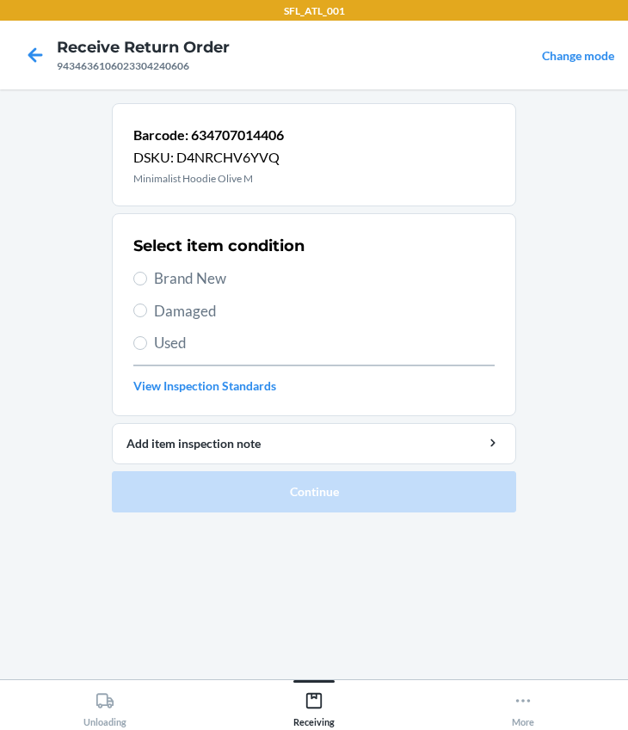
click at [187, 288] on span "Brand New" at bounding box center [324, 278] width 340 height 22
click at [147, 285] on input "Brand New" at bounding box center [140, 279] width 14 height 14
radio input "true"
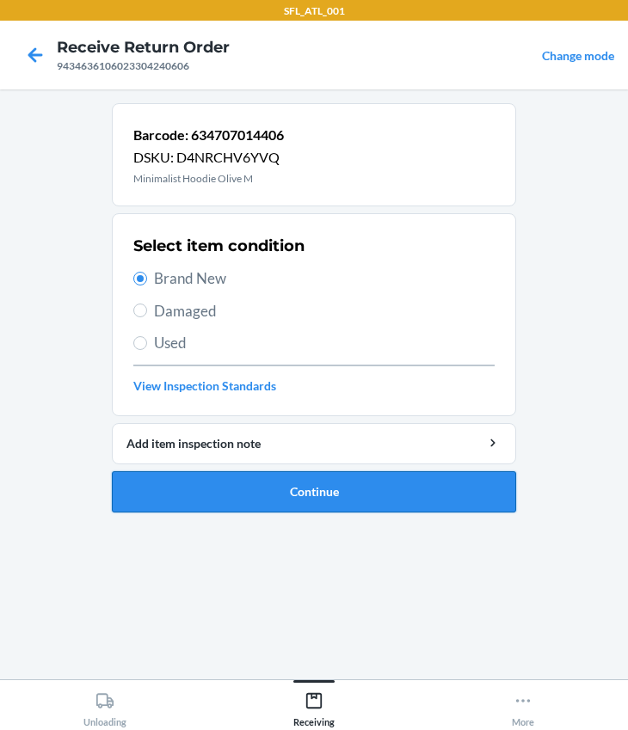
click at [284, 494] on button "Continue" at bounding box center [314, 491] width 404 height 41
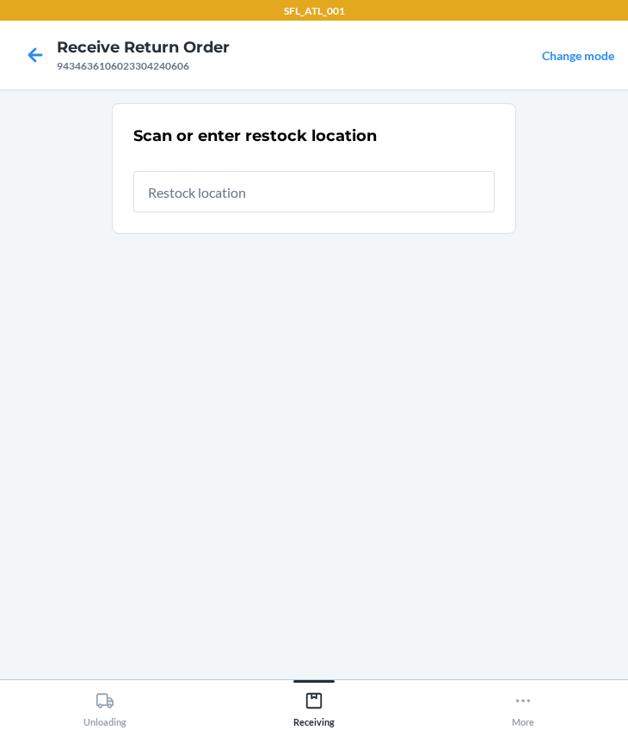
click at [206, 193] on input "text" at bounding box center [313, 191] width 361 height 41
type input "RTCart010"
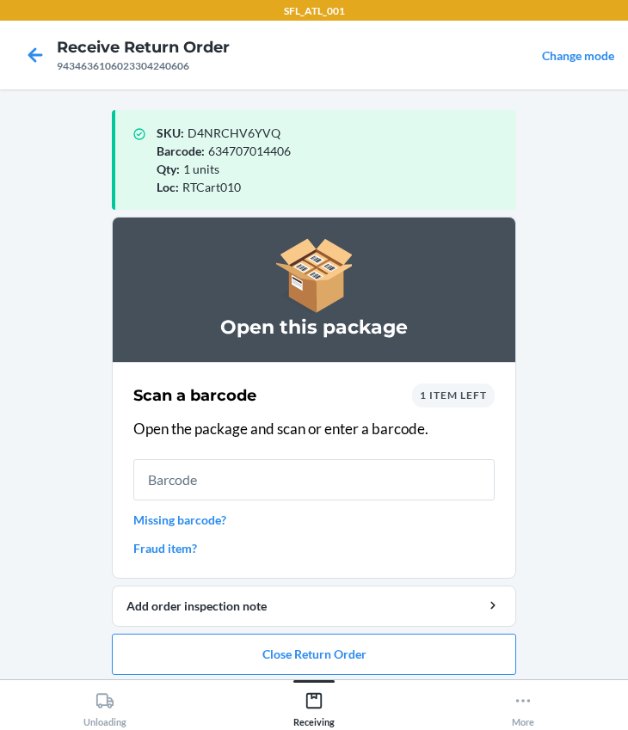
type input "0"
type input "0643781585986"
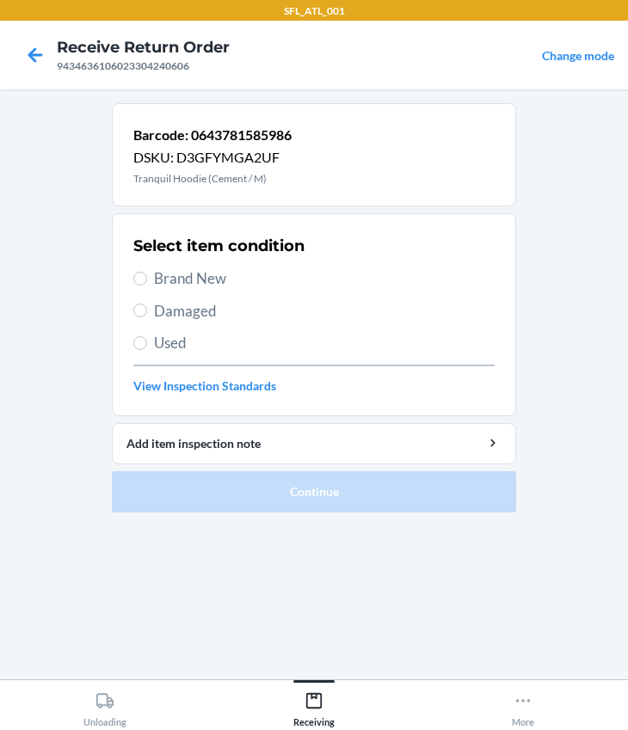
click at [164, 267] on span "Brand New" at bounding box center [324, 278] width 340 height 22
click at [147, 272] on input "Brand New" at bounding box center [140, 279] width 14 height 14
radio input "true"
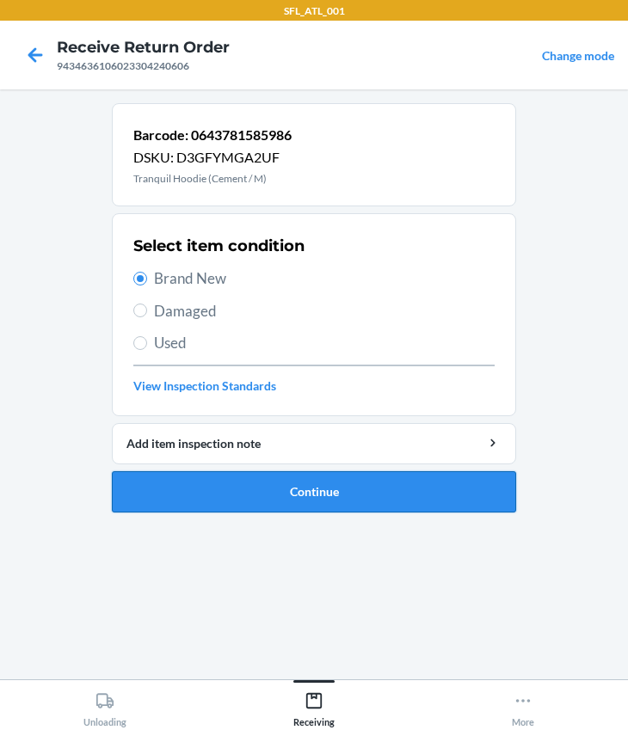
click at [296, 494] on button "Continue" at bounding box center [314, 491] width 404 height 41
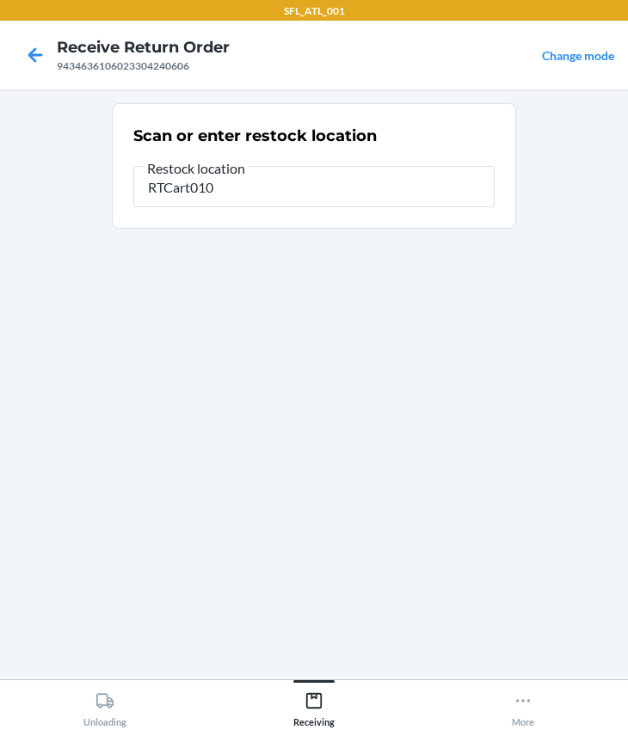
type input "RTCart010"
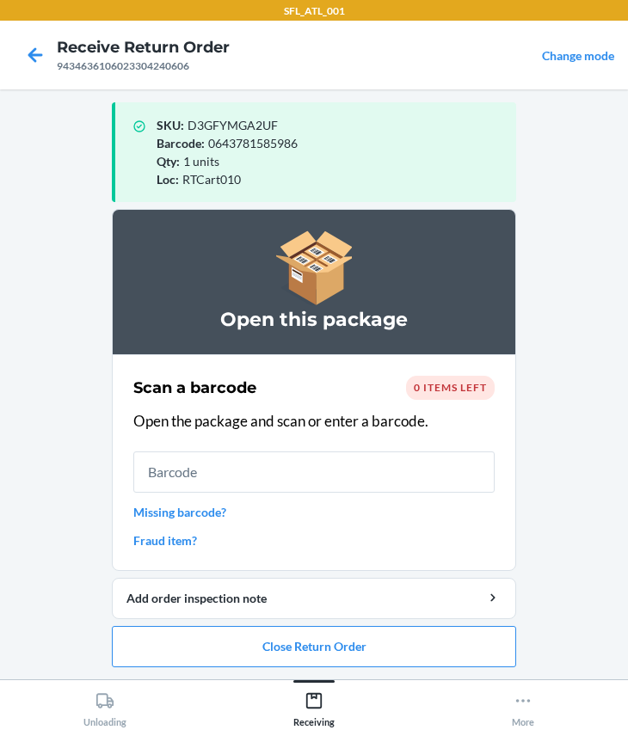
scroll to position [9, 0]
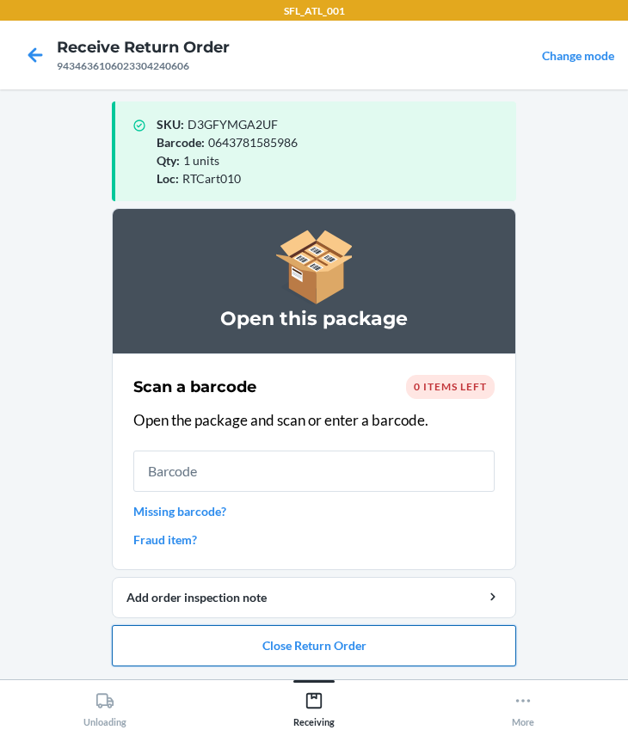
click at [379, 628] on button "Close Return Order" at bounding box center [314, 645] width 404 height 41
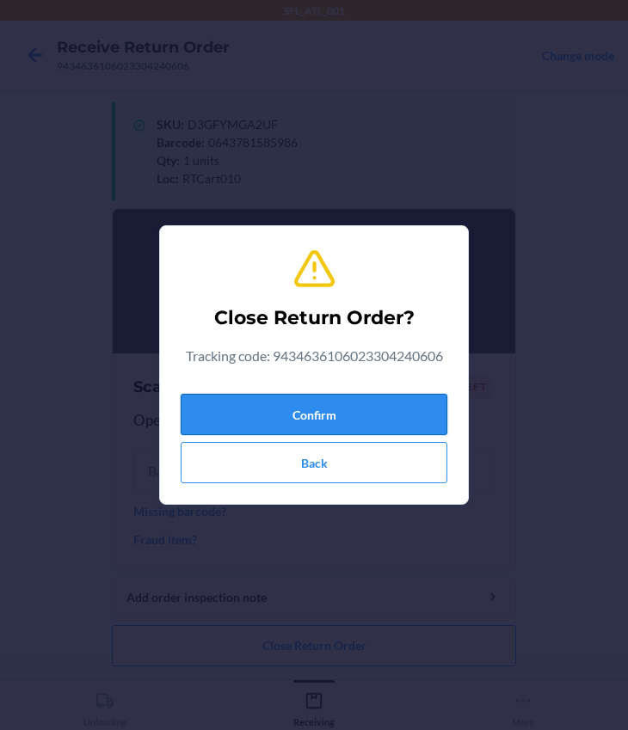
click at [301, 416] on button "Confirm" at bounding box center [314, 414] width 267 height 41
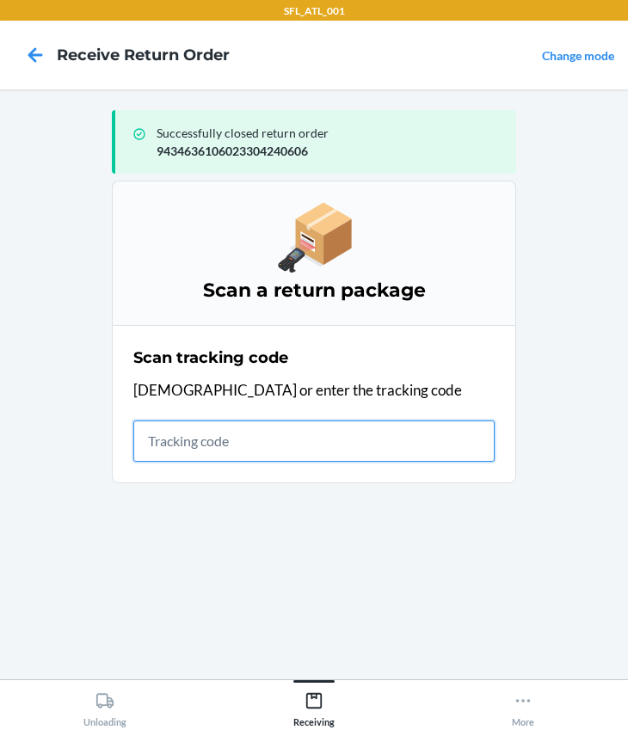
click at [220, 454] on input "text" at bounding box center [313, 440] width 361 height 41
type input "420302599434636106023304883230"
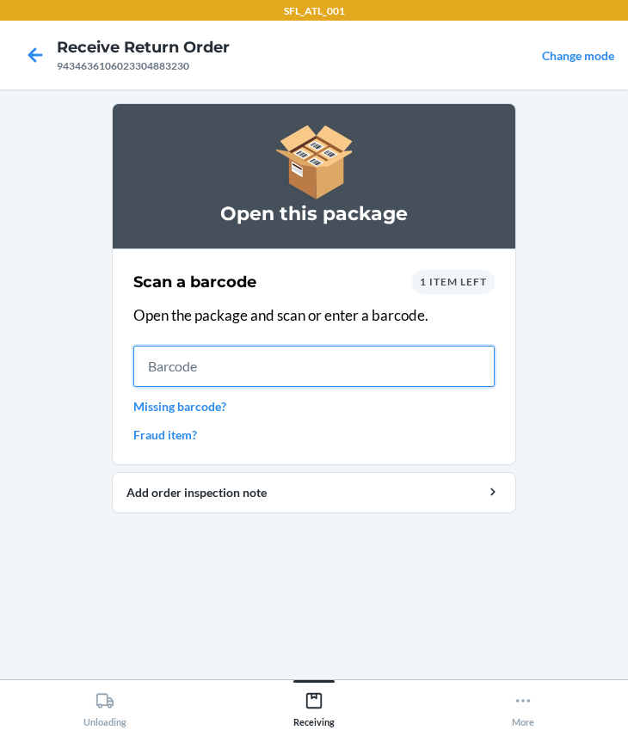
click at [246, 364] on input "text" at bounding box center [313, 366] width 361 height 41
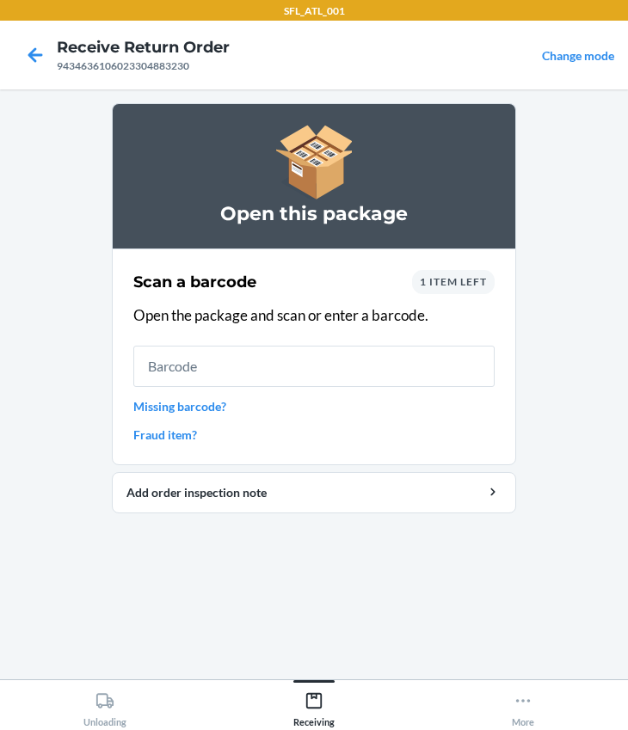
click at [457, 293] on div "Scan a barcode 1 item left Open the package and scan or enter a barcode. Missin…" at bounding box center [313, 357] width 361 height 184
click at [462, 284] on span "1 item left" at bounding box center [453, 281] width 67 height 13
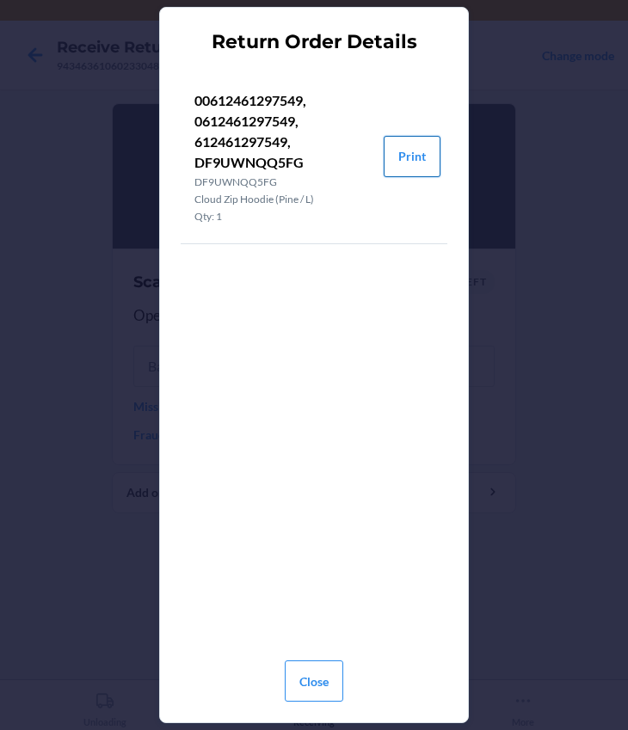
click at [404, 158] on button "Print" at bounding box center [411, 156] width 57 height 41
click at [311, 682] on button "Close" at bounding box center [314, 680] width 58 height 41
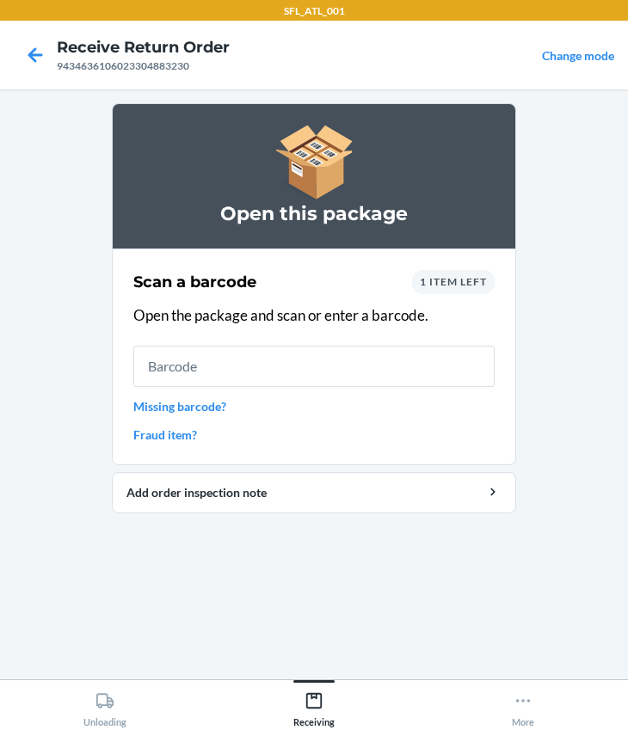
drag, startPoint x: 310, startPoint y: 624, endPoint x: 369, endPoint y: 708, distance: 102.6
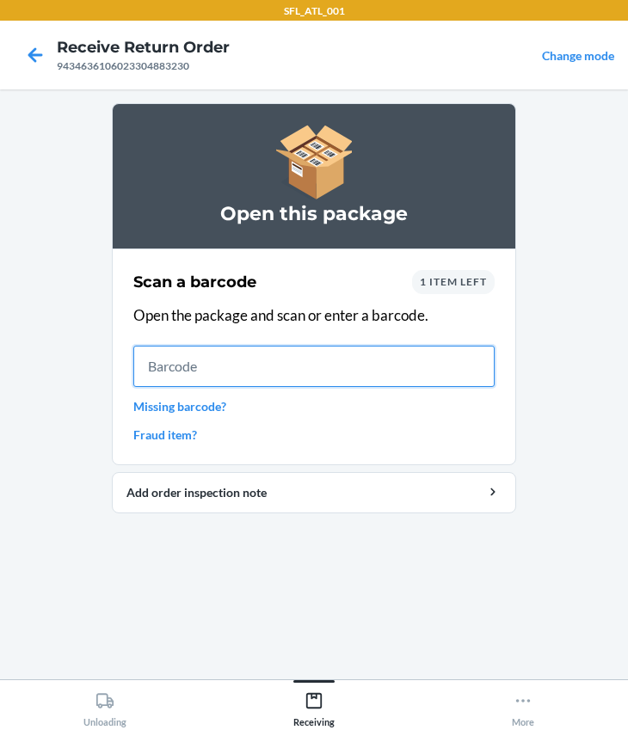
click at [182, 362] on input "text" at bounding box center [313, 366] width 361 height 41
type input "0612461297549"
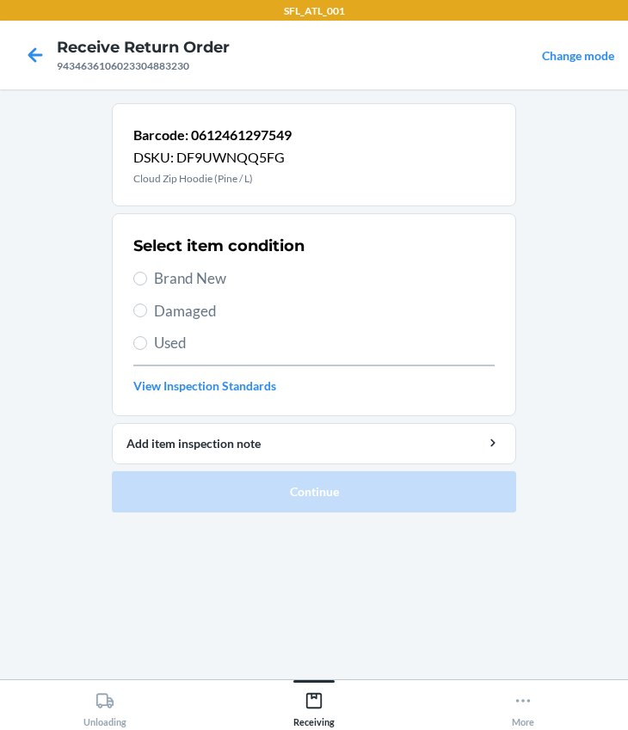
click at [222, 292] on div "Select item condition Brand New Damaged Used View Inspection Standards" at bounding box center [313, 315] width 361 height 170
click at [213, 283] on span "Brand New" at bounding box center [324, 278] width 340 height 22
click at [147, 283] on input "Brand New" at bounding box center [140, 279] width 14 height 14
radio input "true"
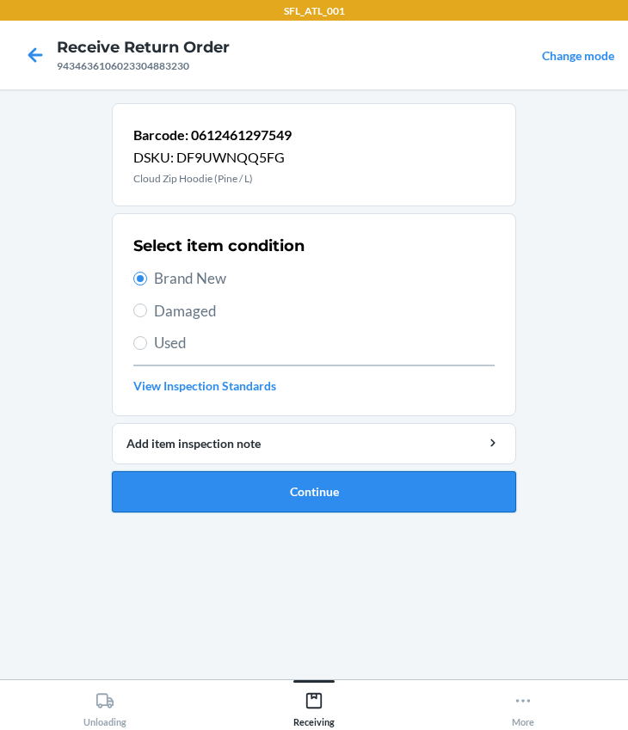
click at [399, 478] on button "Continue" at bounding box center [314, 491] width 404 height 41
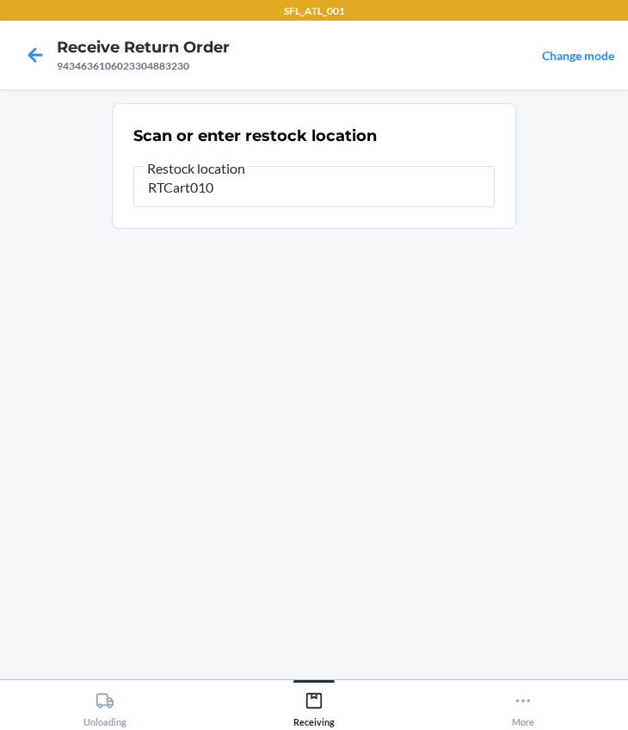
type input "RTCart010"
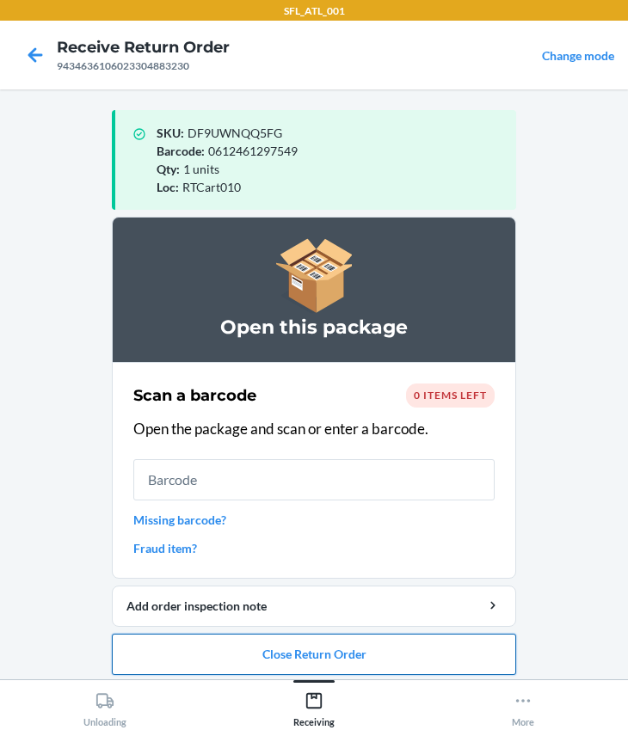
click at [287, 643] on button "Close Return Order" at bounding box center [314, 654] width 404 height 41
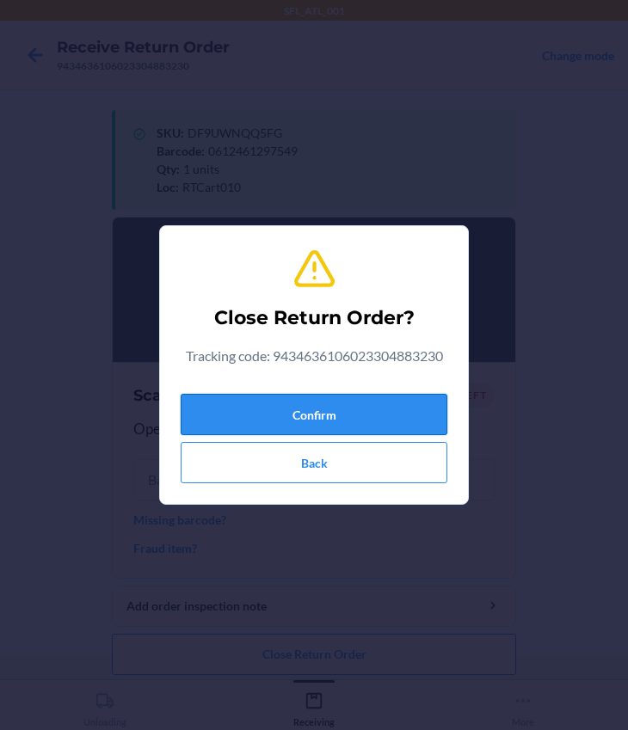
click at [238, 406] on button "Confirm" at bounding box center [314, 414] width 267 height 41
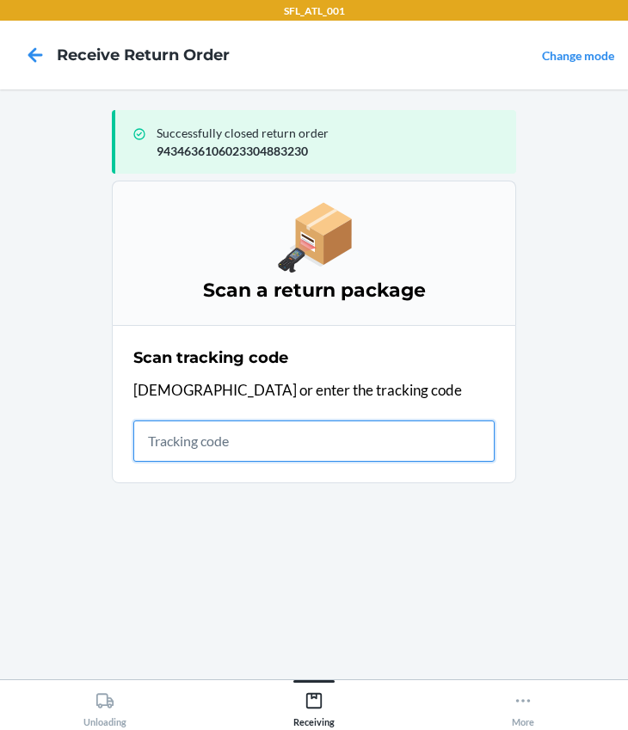
click at [218, 456] on input "text" at bounding box center [313, 440] width 361 height 41
type input "420302599434636106023304466556"
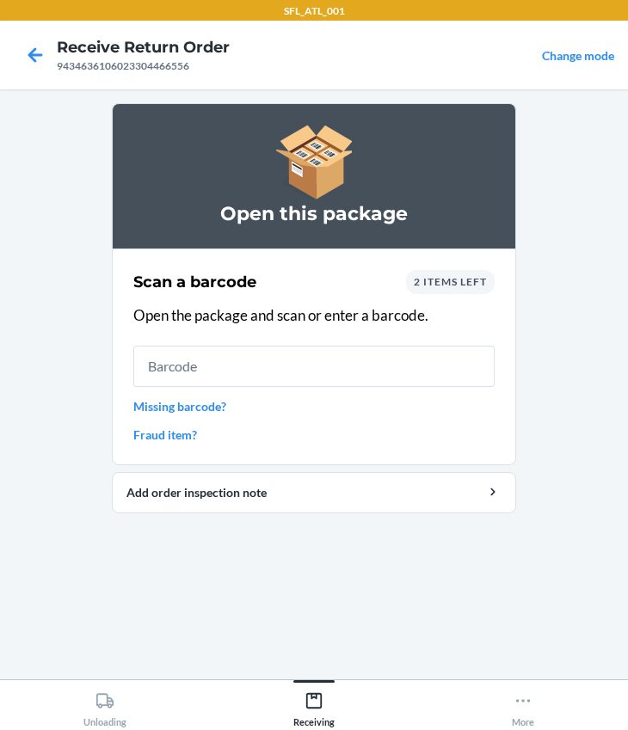
click at [439, 280] on span "2 items left" at bounding box center [450, 281] width 73 height 13
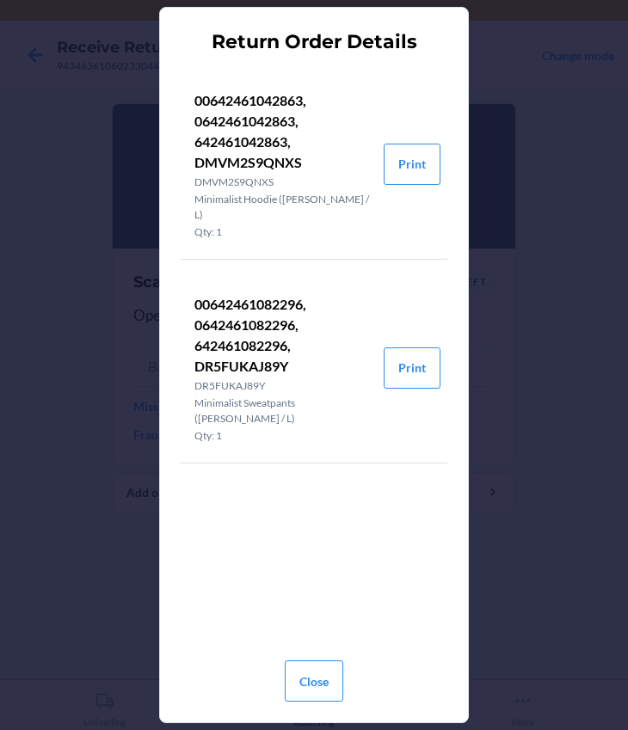
click at [317, 653] on div "Close" at bounding box center [314, 678] width 58 height 62
click at [317, 665] on button "Close" at bounding box center [314, 680] width 58 height 41
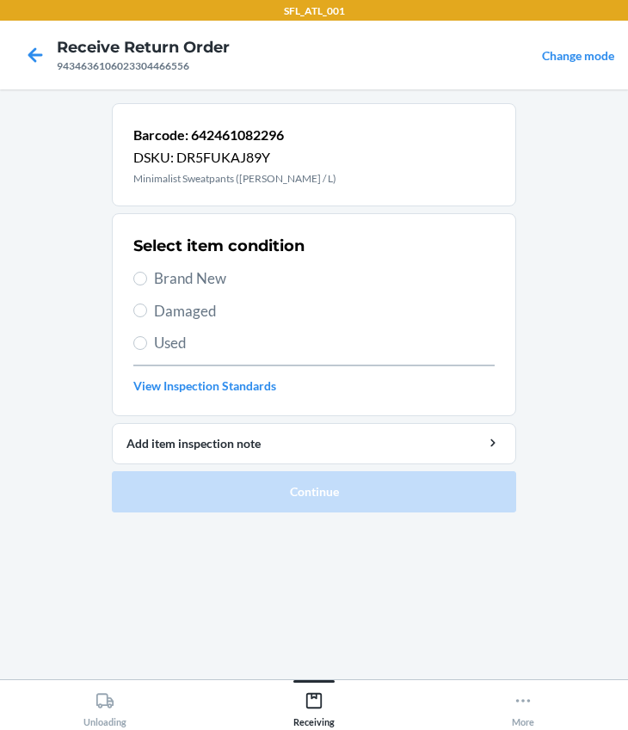
click at [159, 289] on div "Select item condition Brand New Damaged Used View Inspection Standards" at bounding box center [313, 315] width 361 height 170
click at [156, 277] on span "Brand New" at bounding box center [324, 278] width 340 height 22
click at [147, 277] on input "Brand New" at bounding box center [140, 279] width 14 height 14
radio input "true"
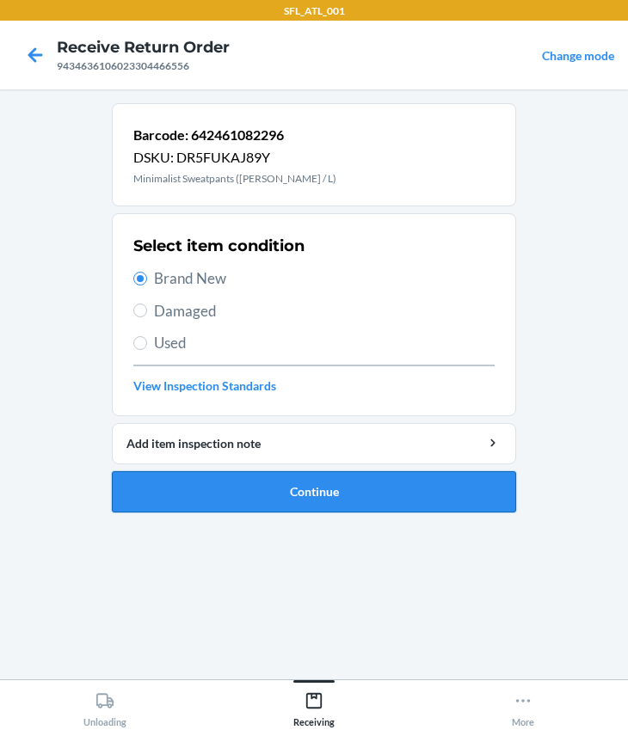
click at [272, 489] on button "Continue" at bounding box center [314, 491] width 404 height 41
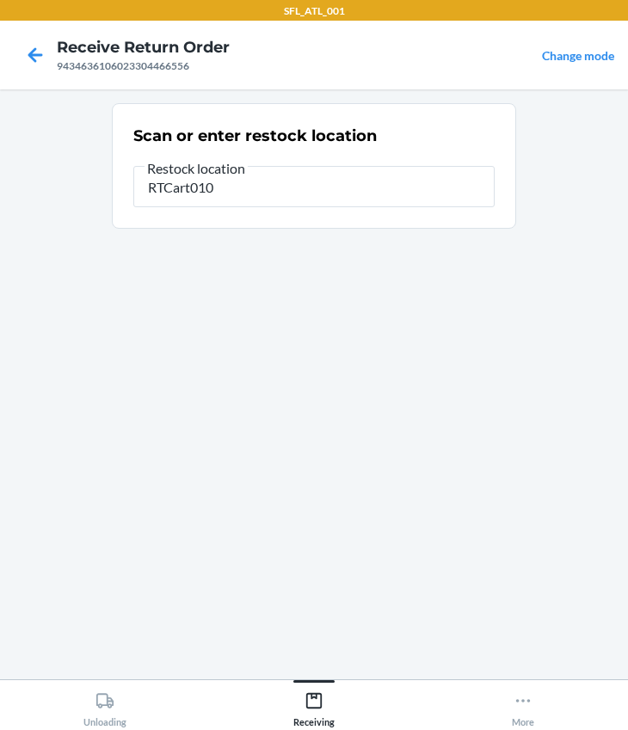
type input "RTCart010"
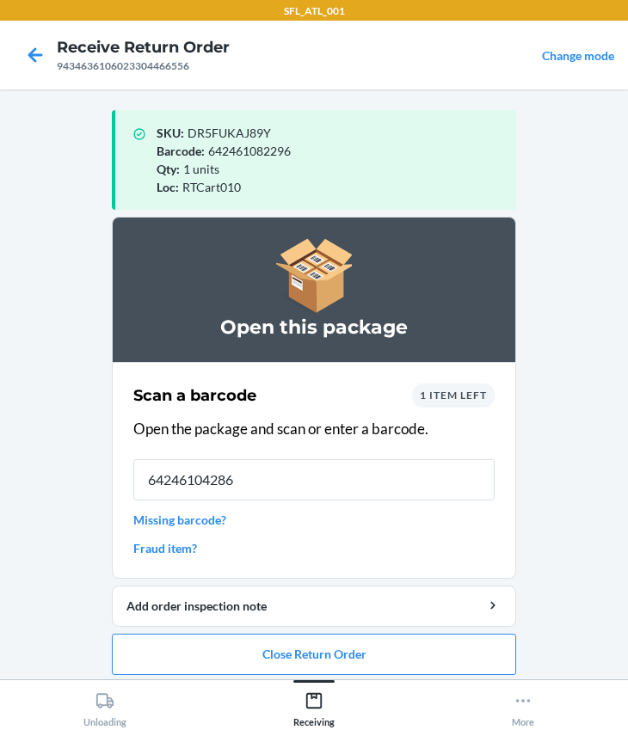
type input "642461042863"
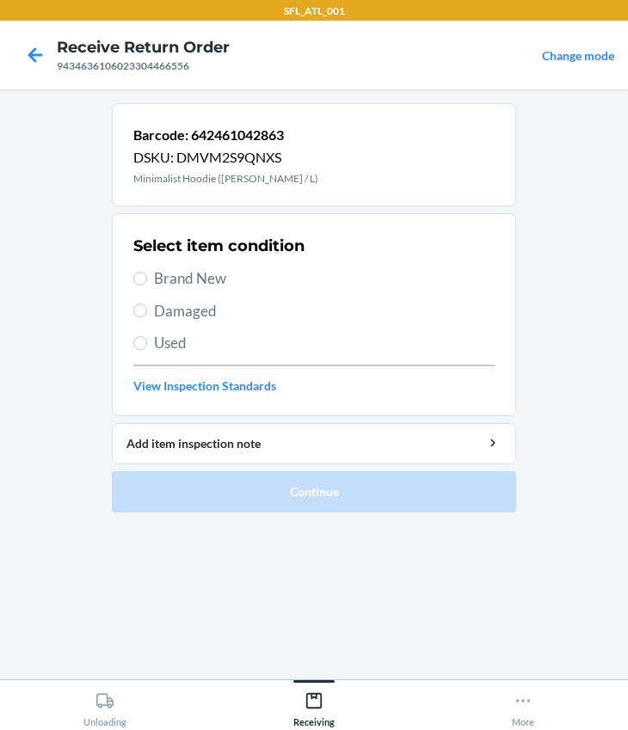
click at [201, 267] on span "Brand New" at bounding box center [324, 278] width 340 height 22
click at [147, 272] on input "Brand New" at bounding box center [140, 279] width 14 height 14
radio input "true"
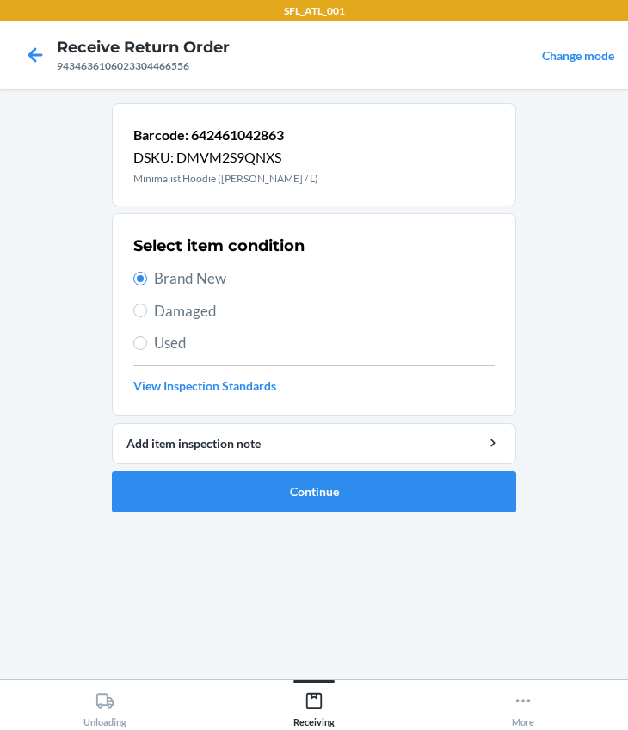
click at [200, 269] on span "Brand New" at bounding box center [324, 278] width 340 height 22
click at [147, 272] on input "Brand New" at bounding box center [140, 279] width 14 height 14
click at [371, 492] on button "Continue" at bounding box center [314, 491] width 404 height 41
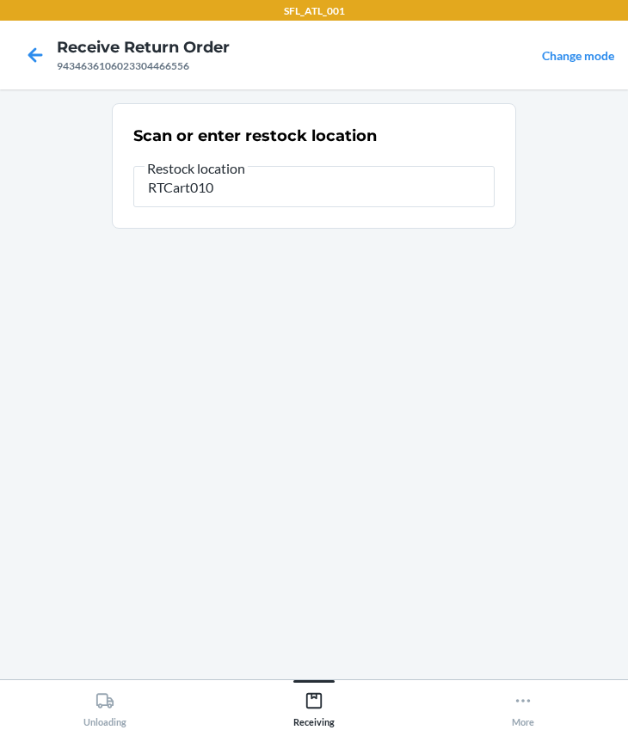
type input "RTCart010"
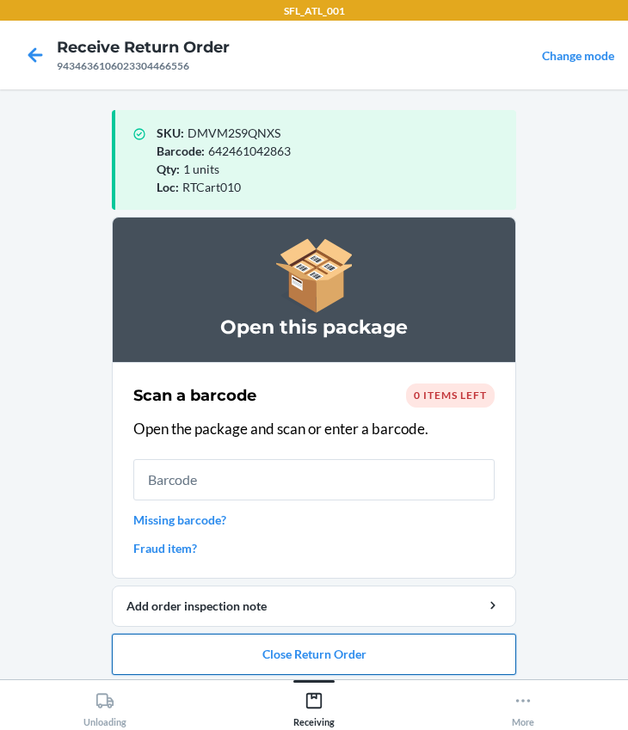
click at [270, 642] on button "Close Return Order" at bounding box center [314, 654] width 404 height 41
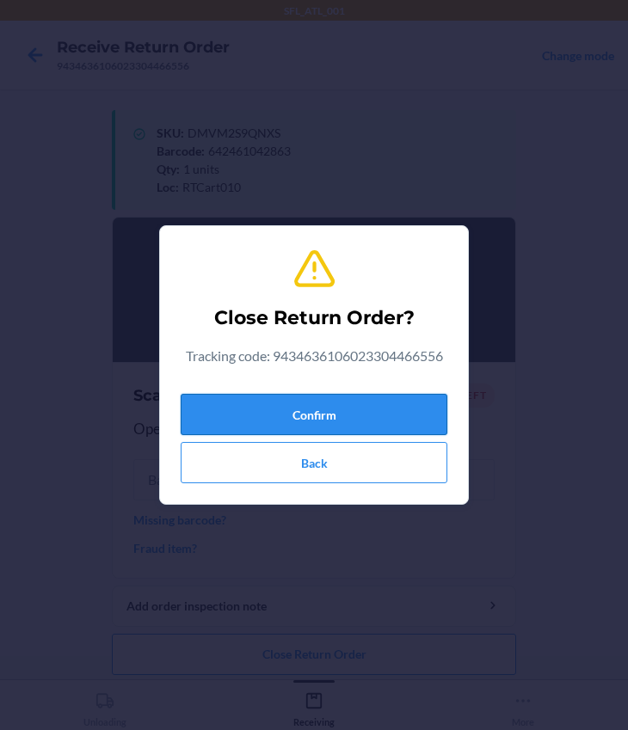
click at [273, 404] on button "Confirm" at bounding box center [314, 414] width 267 height 41
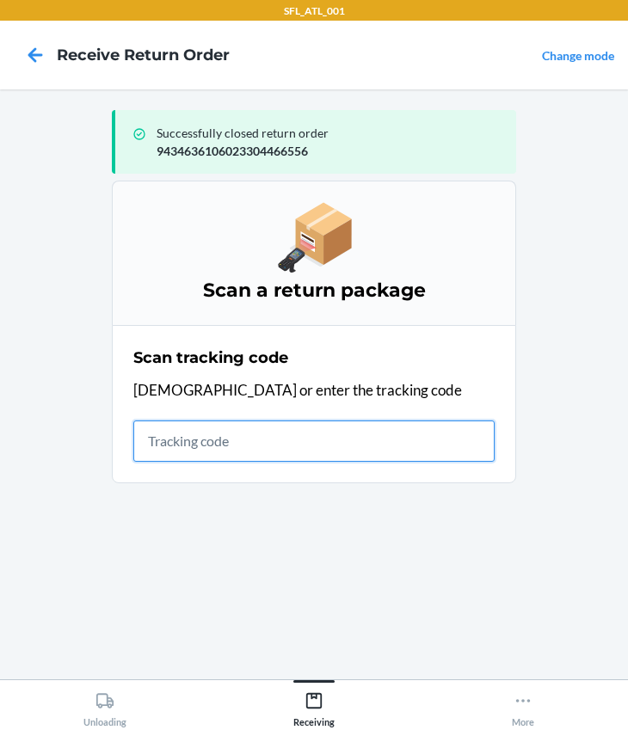
click at [225, 444] on input "text" at bounding box center [313, 440] width 361 height 41
type input "420302599434636106023302407551"
click at [442, 435] on input "420302599434636106023302407551" at bounding box center [313, 440] width 361 height 41
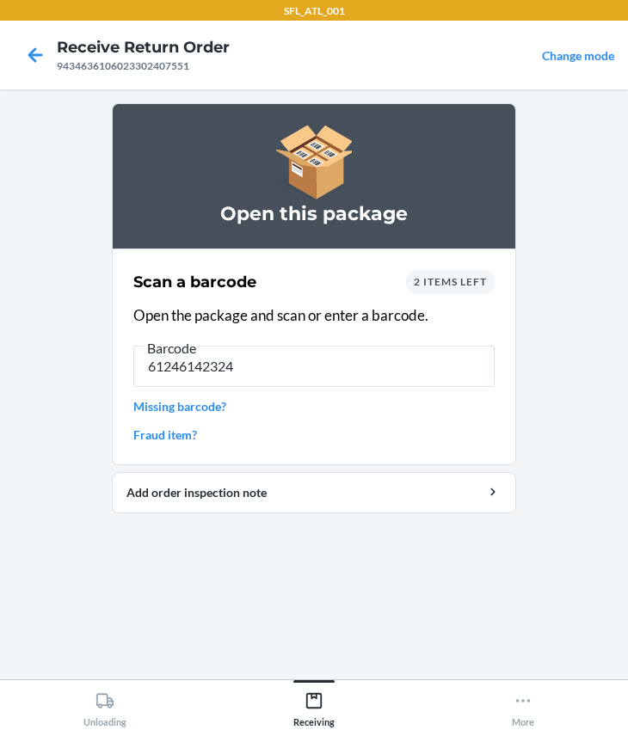
type input "612461423245"
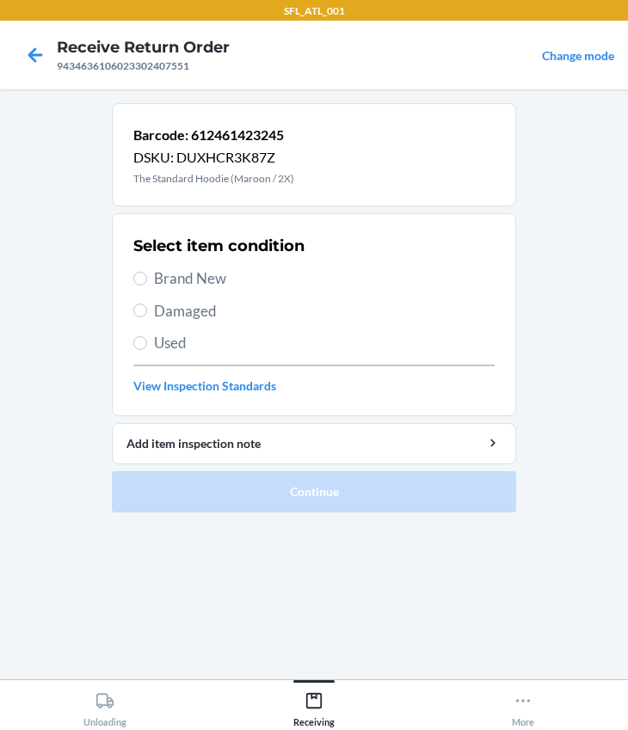
click at [199, 285] on span "Brand New" at bounding box center [324, 278] width 340 height 22
click at [147, 285] on input "Brand New" at bounding box center [140, 279] width 14 height 14
radio input "true"
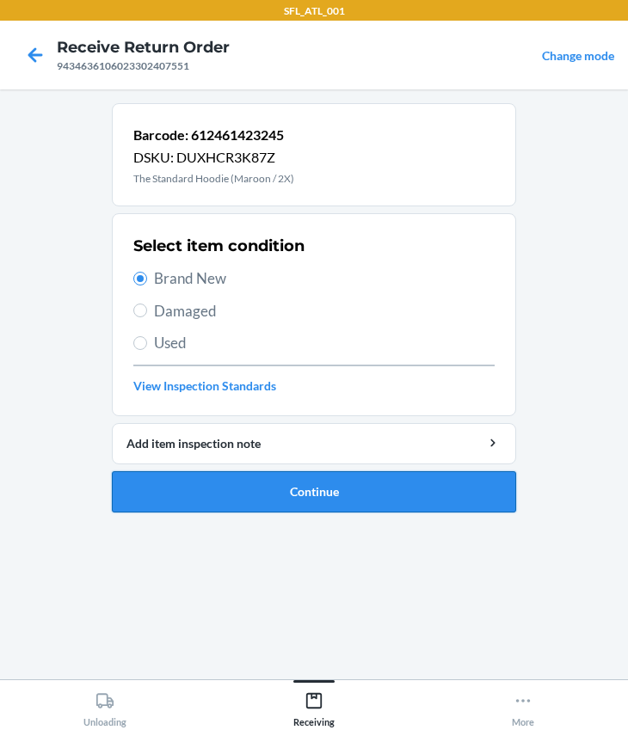
click at [291, 494] on button "Continue" at bounding box center [314, 491] width 404 height 41
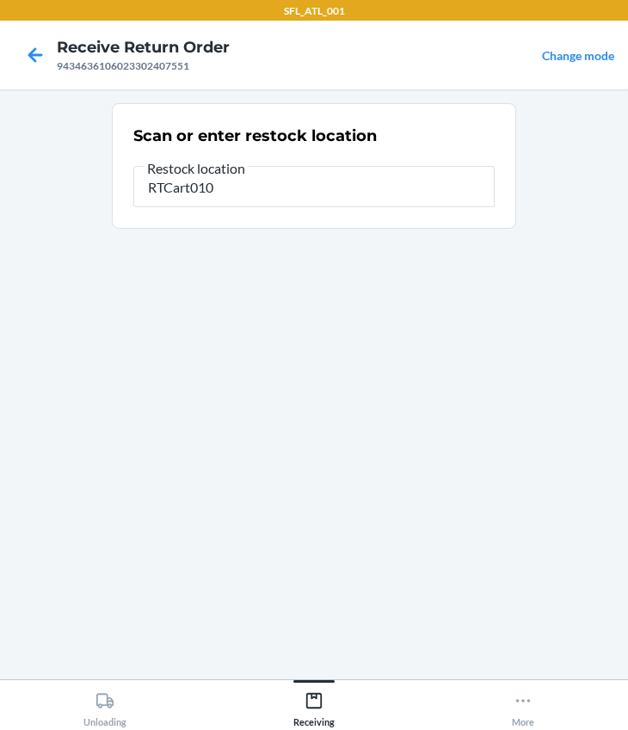
type input "RTCart010"
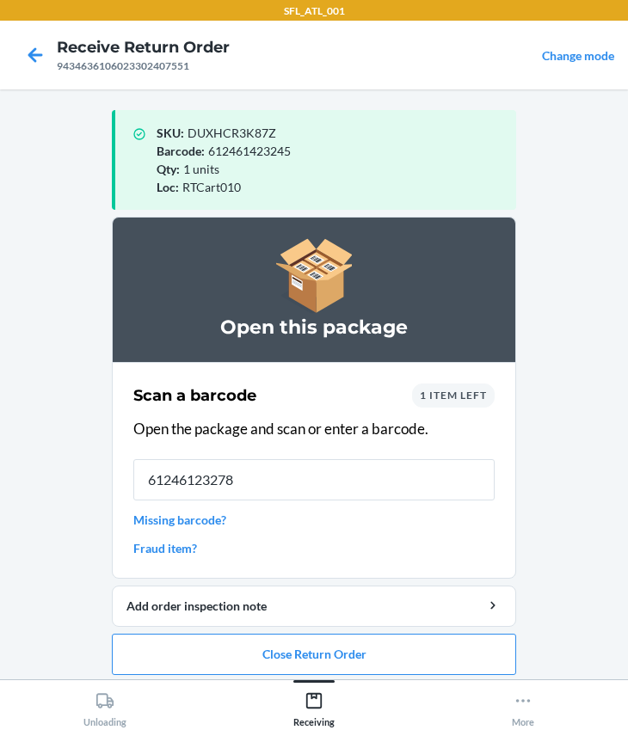
type input "612461232786"
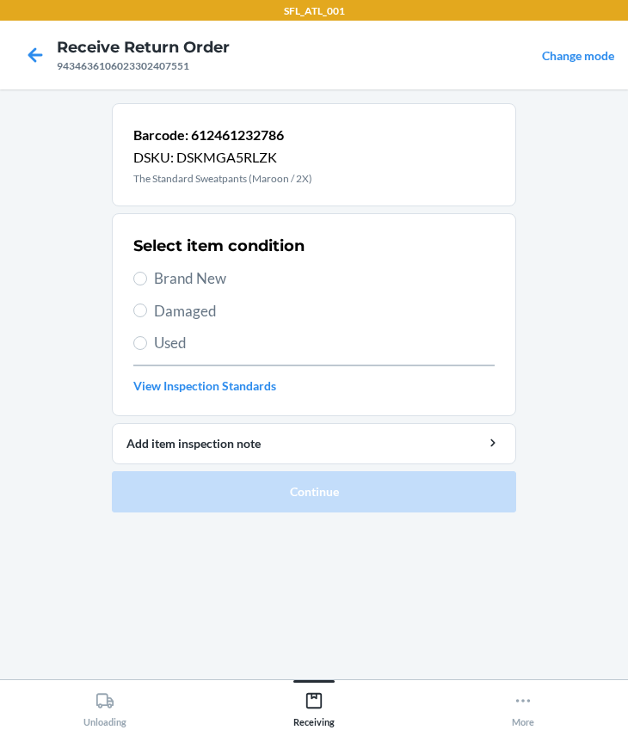
click at [181, 275] on span "Brand New" at bounding box center [324, 278] width 340 height 22
click at [147, 275] on input "Brand New" at bounding box center [140, 279] width 14 height 14
radio input "true"
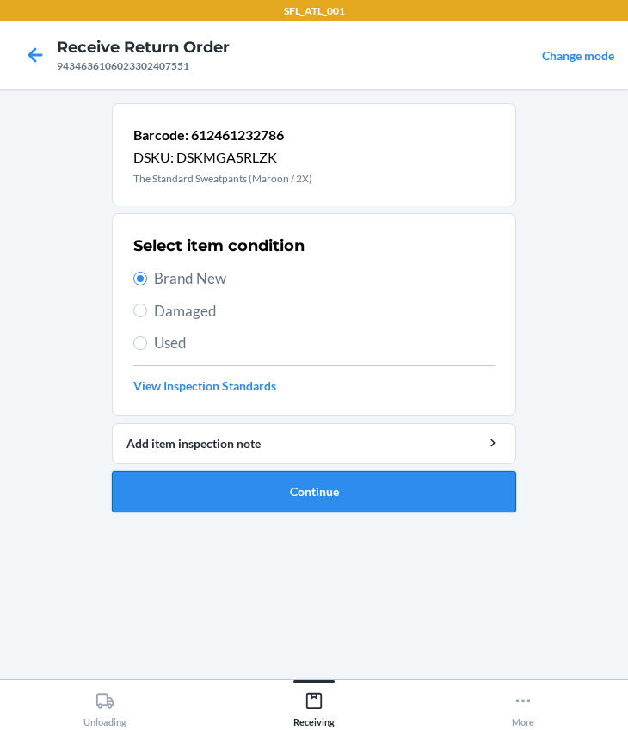
click at [360, 500] on button "Continue" at bounding box center [314, 491] width 404 height 41
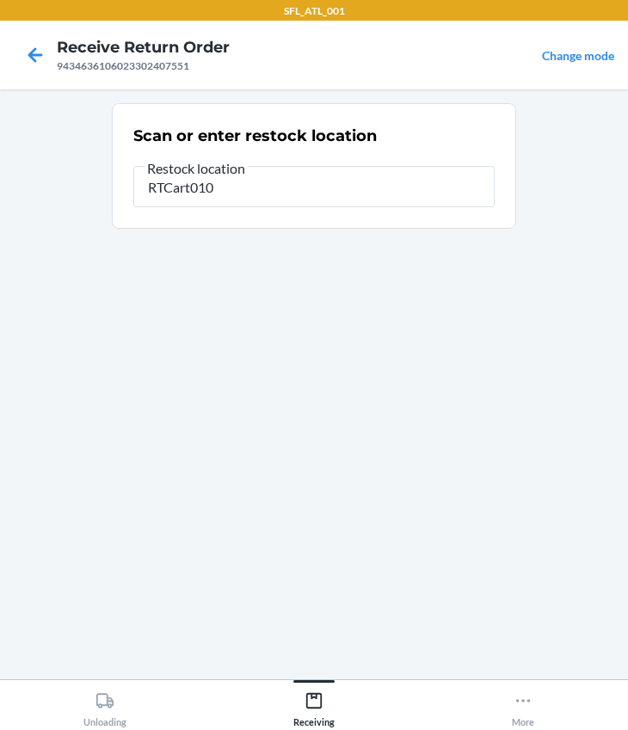
type input "RTCart010"
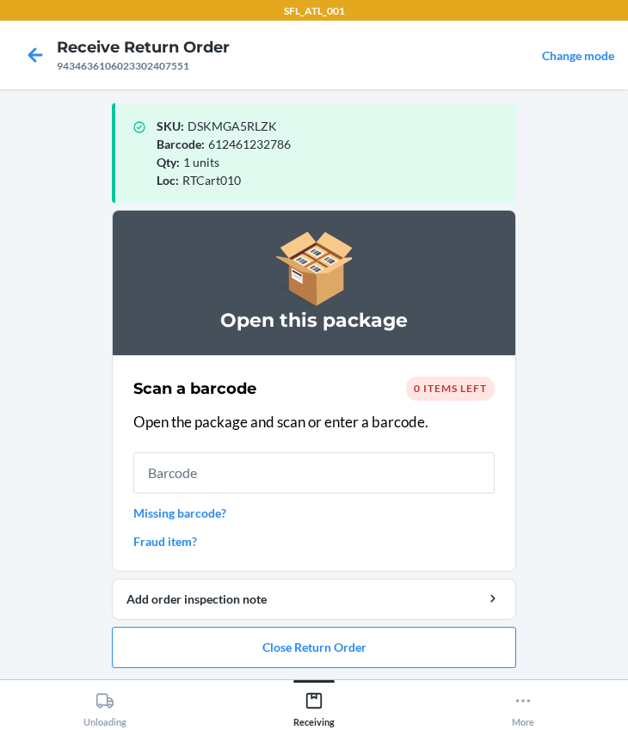
scroll to position [9, 0]
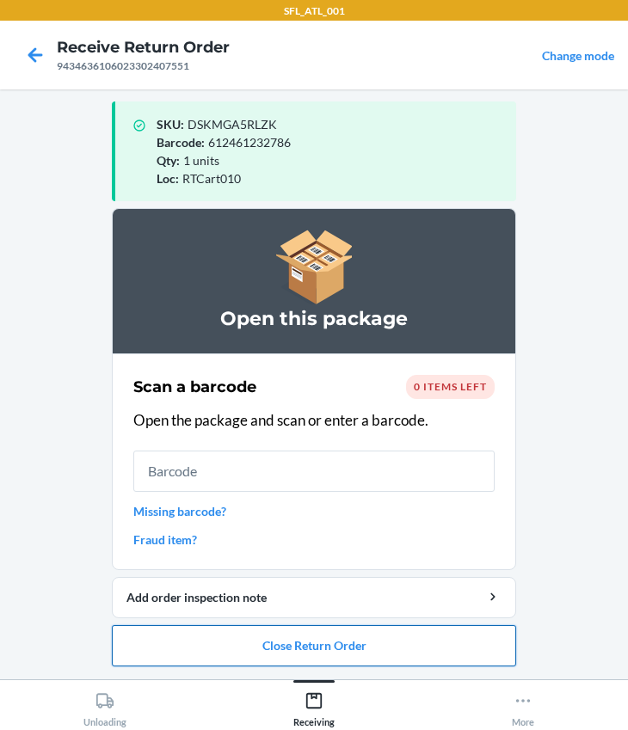
click at [259, 649] on button "Close Return Order" at bounding box center [314, 645] width 404 height 41
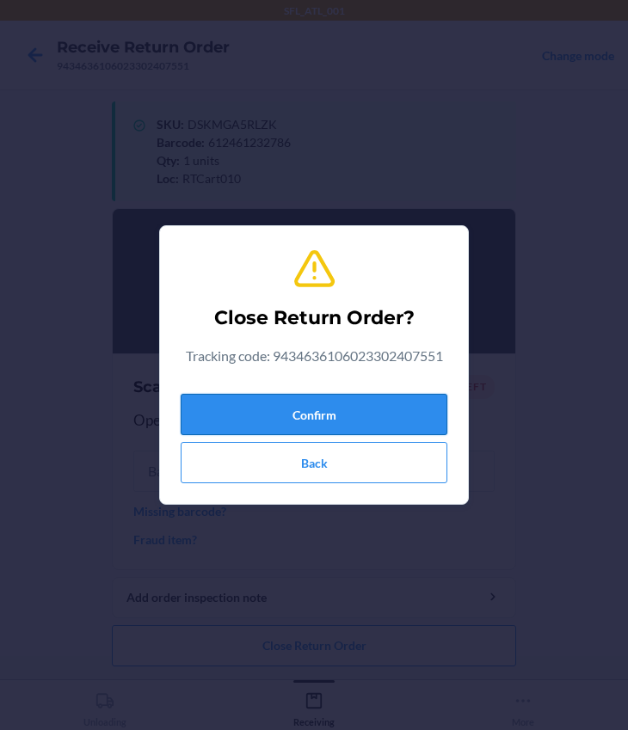
click at [208, 416] on button "Confirm" at bounding box center [314, 414] width 267 height 41
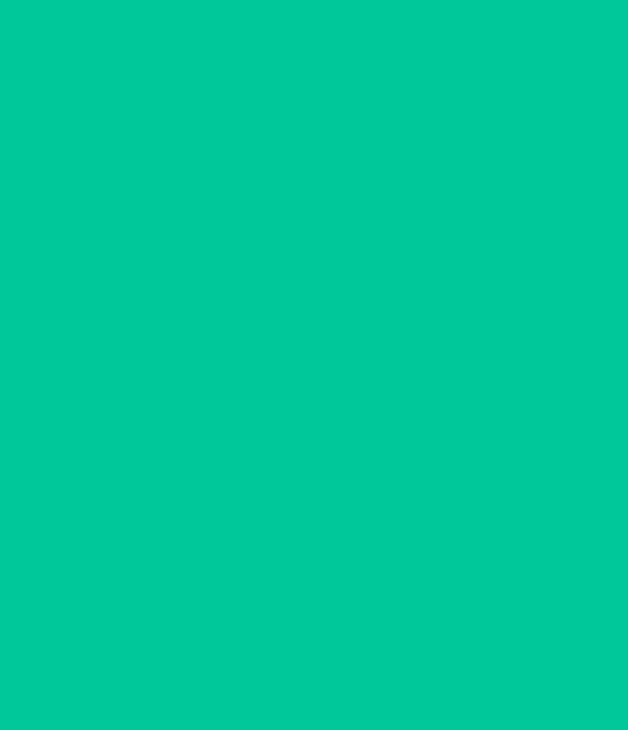
scroll to position [0, 0]
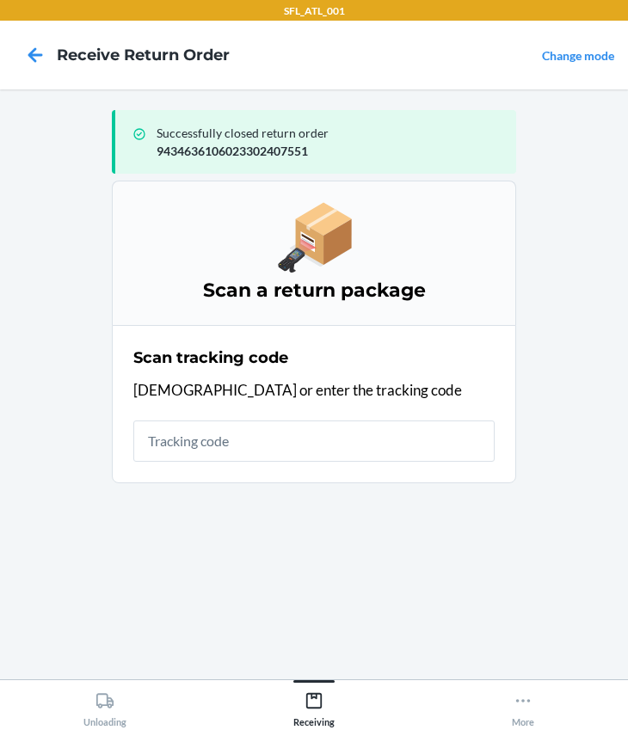
click at [257, 480] on section "Scan tracking code Scan or enter the tracking code" at bounding box center [314, 404] width 404 height 158
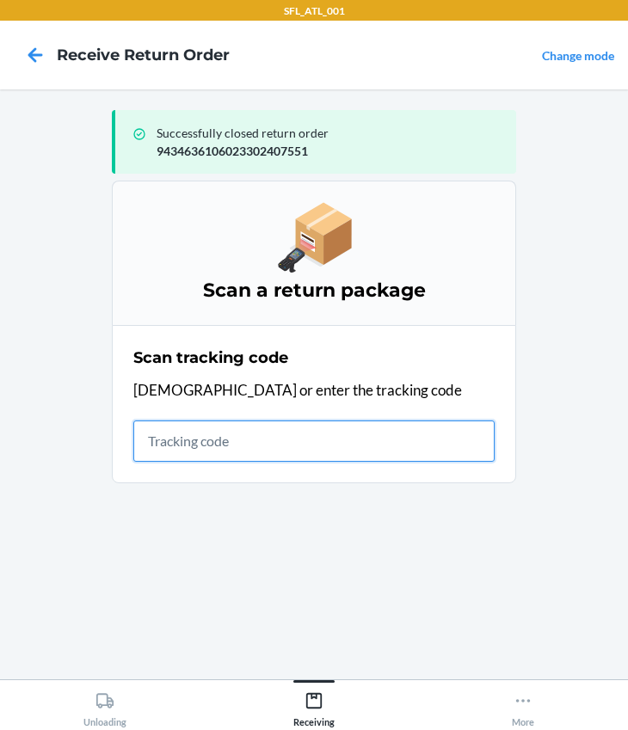
click at [313, 445] on input "text" at bounding box center [313, 440] width 361 height 41
type input "420302599434636106023304715586"
click at [440, 454] on input "420302599434636106023304715586" at bounding box center [313, 440] width 361 height 41
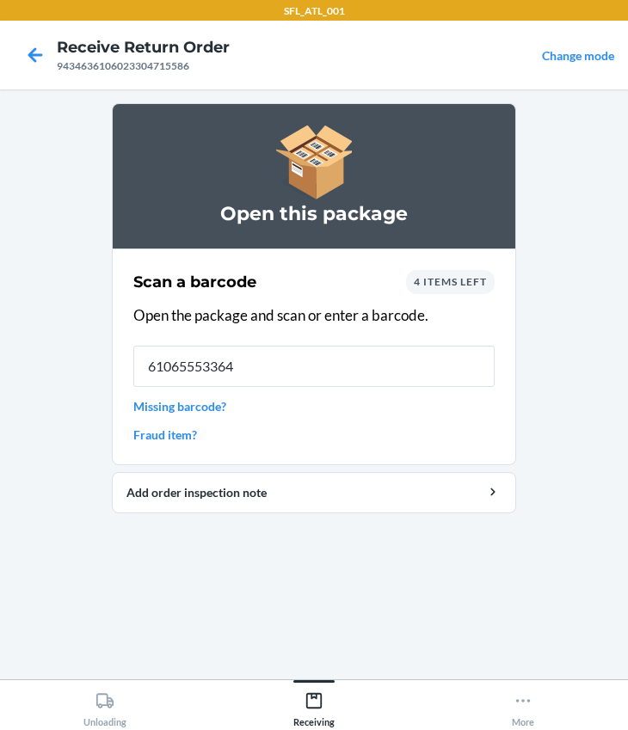
type input "610655533640"
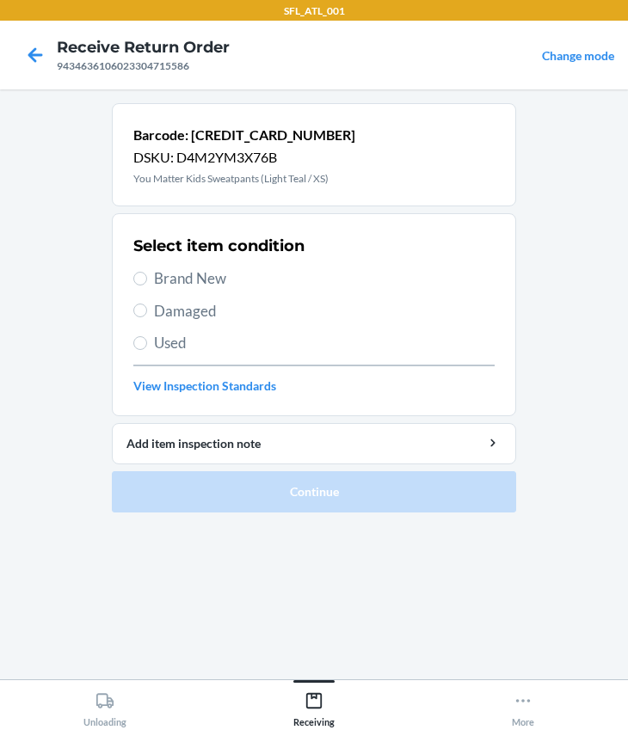
click at [156, 271] on span "Brand New" at bounding box center [324, 278] width 340 height 22
click at [147, 272] on input "Brand New" at bounding box center [140, 279] width 14 height 14
radio input "true"
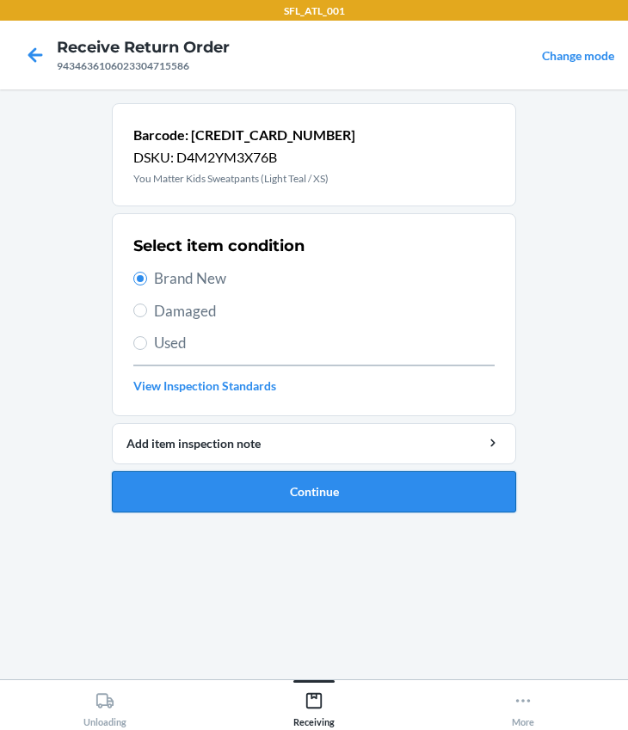
click at [299, 511] on button "Continue" at bounding box center [314, 491] width 404 height 41
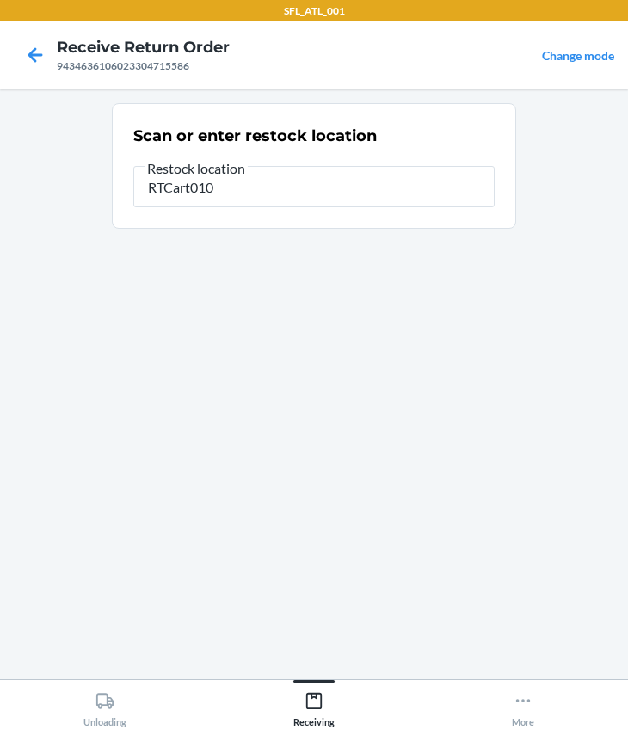
type input "RTCart010"
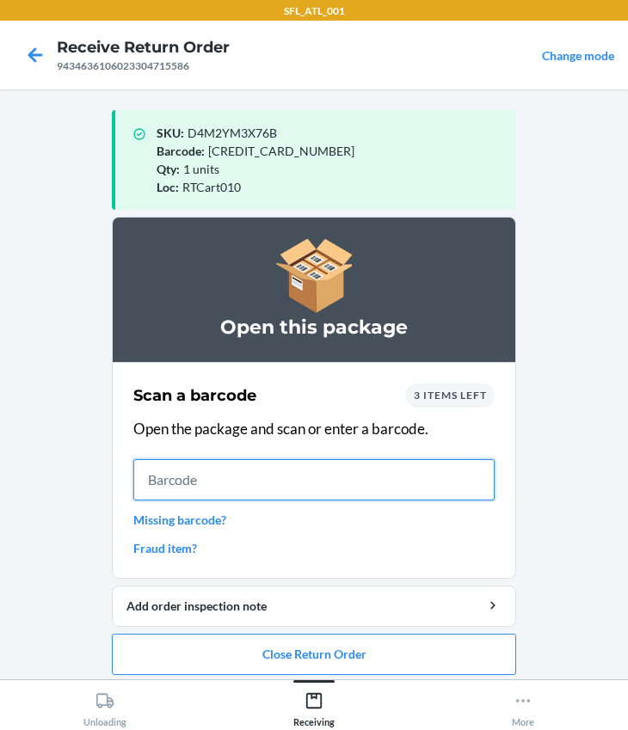
click at [197, 493] on input "text" at bounding box center [313, 479] width 361 height 41
type input "610655994298"
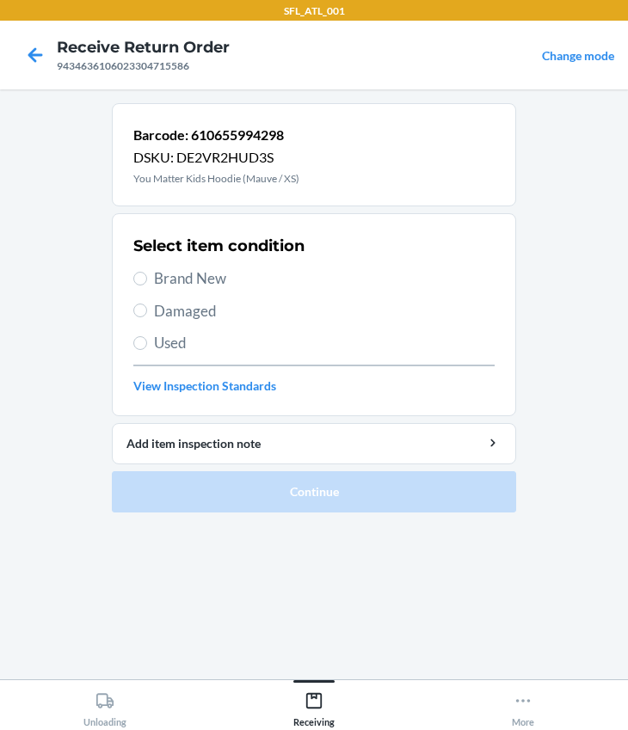
click at [157, 279] on span "Brand New" at bounding box center [324, 278] width 340 height 22
click at [147, 279] on input "Brand New" at bounding box center [140, 279] width 14 height 14
radio input "true"
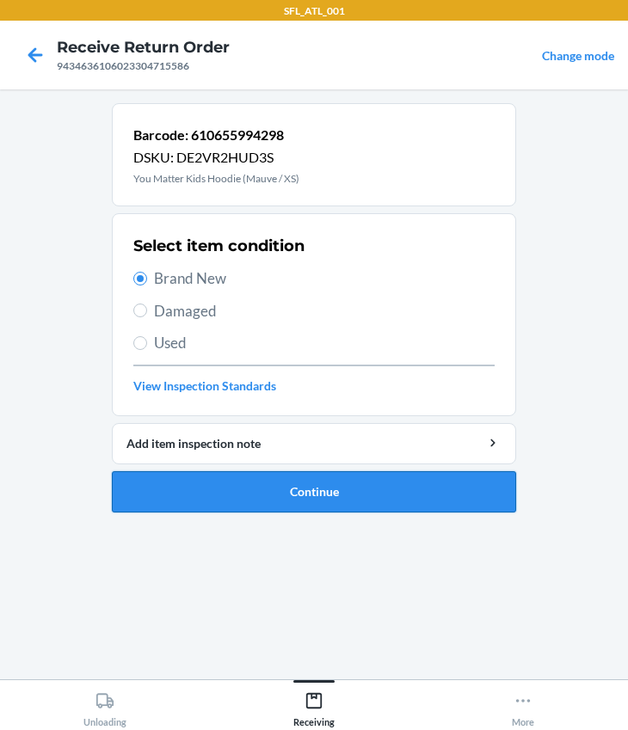
click at [292, 490] on button "Continue" at bounding box center [314, 491] width 404 height 41
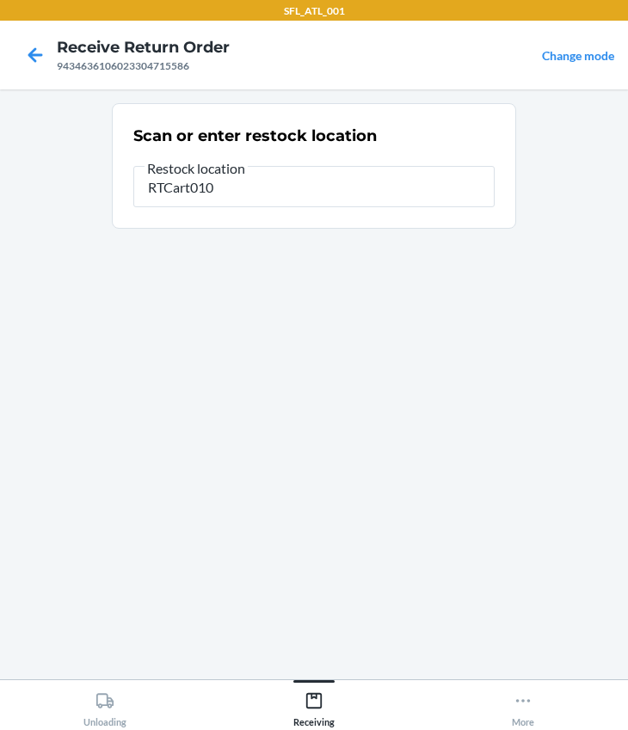
type input "RTCart010"
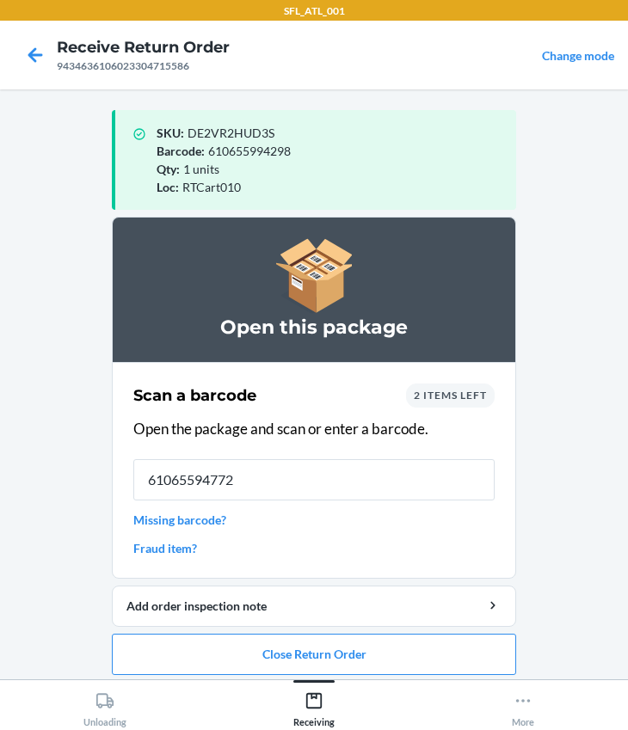
type input "610655947720"
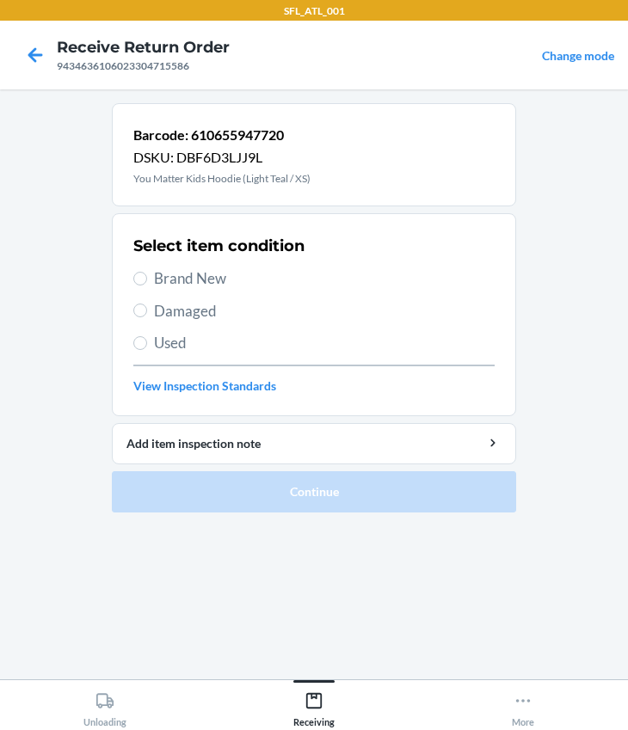
click at [155, 281] on span "Brand New" at bounding box center [324, 278] width 340 height 22
click at [147, 281] on input "Brand New" at bounding box center [140, 279] width 14 height 14
radio input "true"
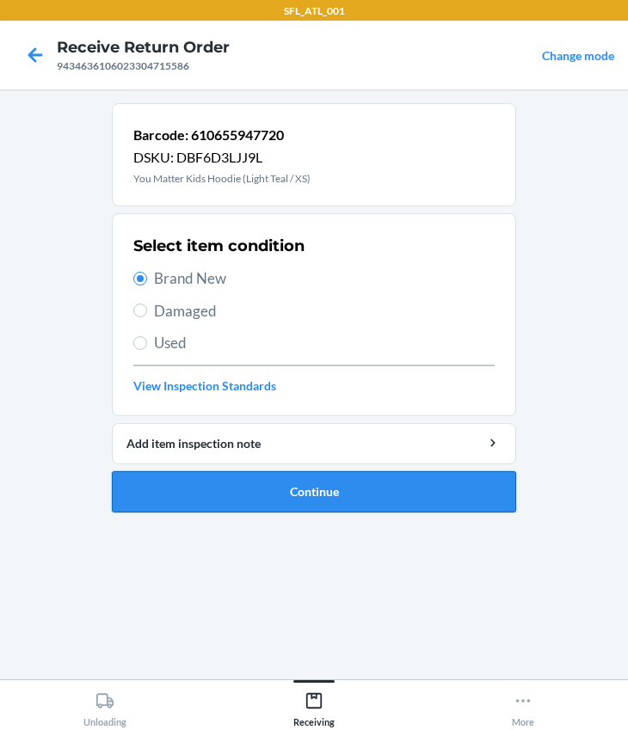
click at [258, 480] on button "Continue" at bounding box center [314, 491] width 404 height 41
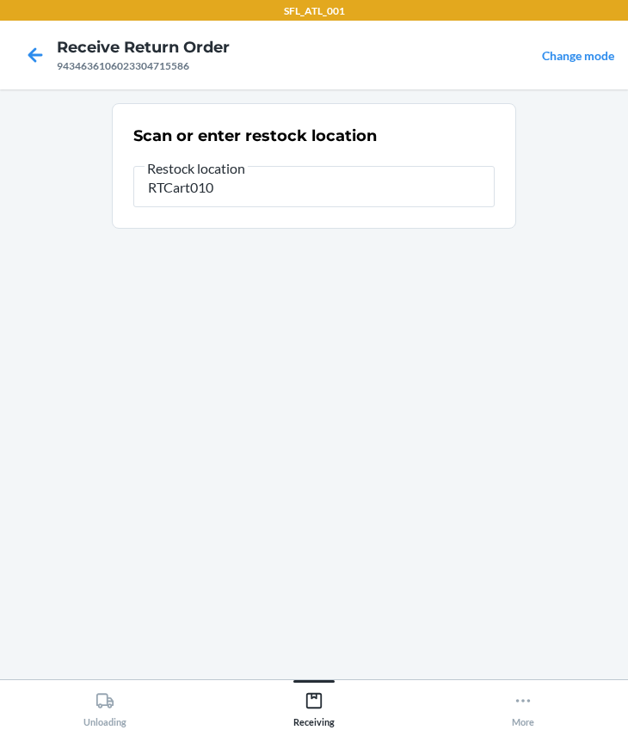
type input "RTCart010"
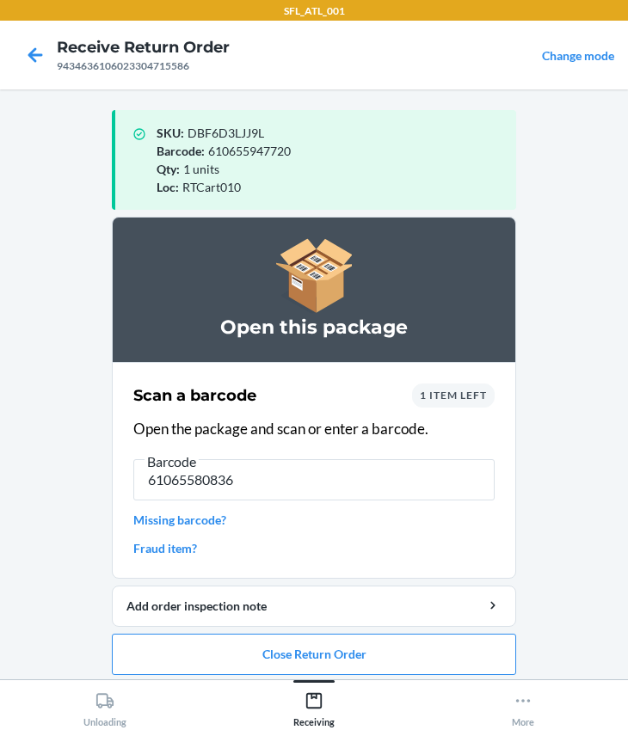
type input "610655808366"
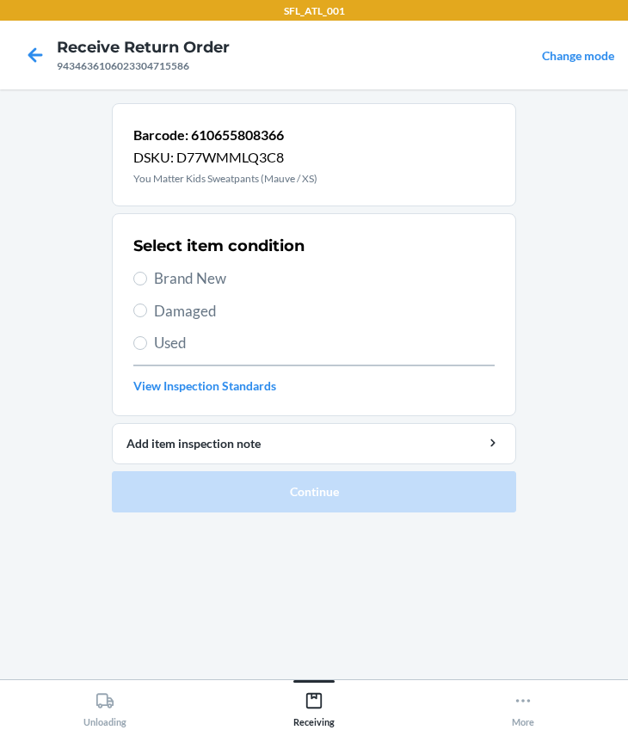
click at [128, 279] on section "Select item condition Brand New Damaged Used View Inspection Standards" at bounding box center [314, 314] width 404 height 203
click at [163, 278] on span "Brand New" at bounding box center [324, 278] width 340 height 22
click at [147, 278] on input "Brand New" at bounding box center [140, 279] width 14 height 14
radio input "true"
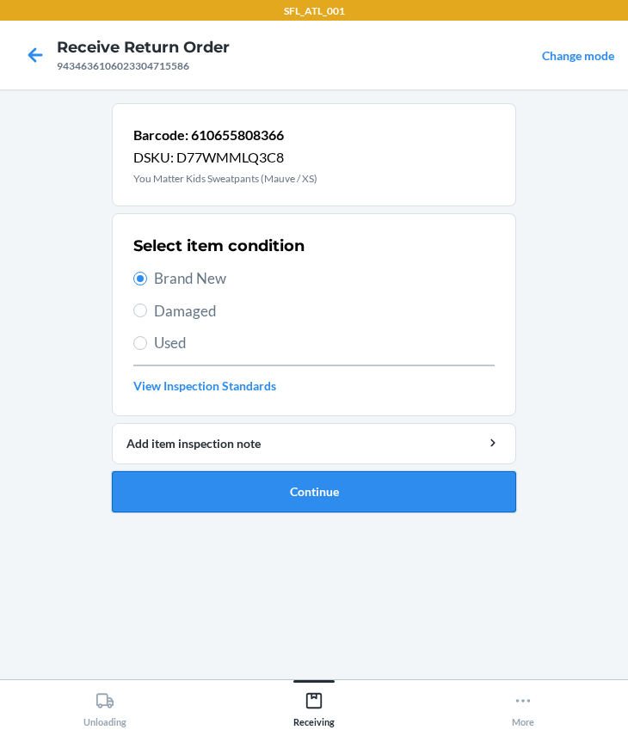
click at [261, 507] on button "Continue" at bounding box center [314, 491] width 404 height 41
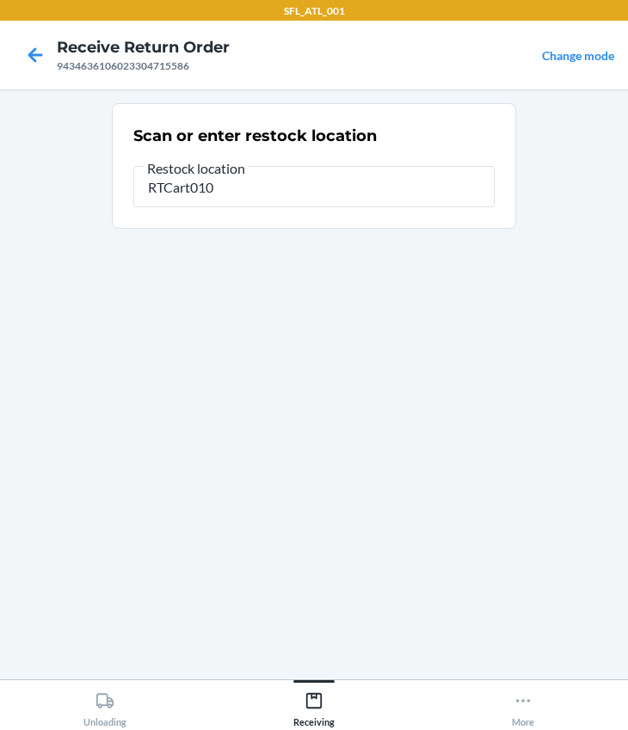
type input "RTCart010"
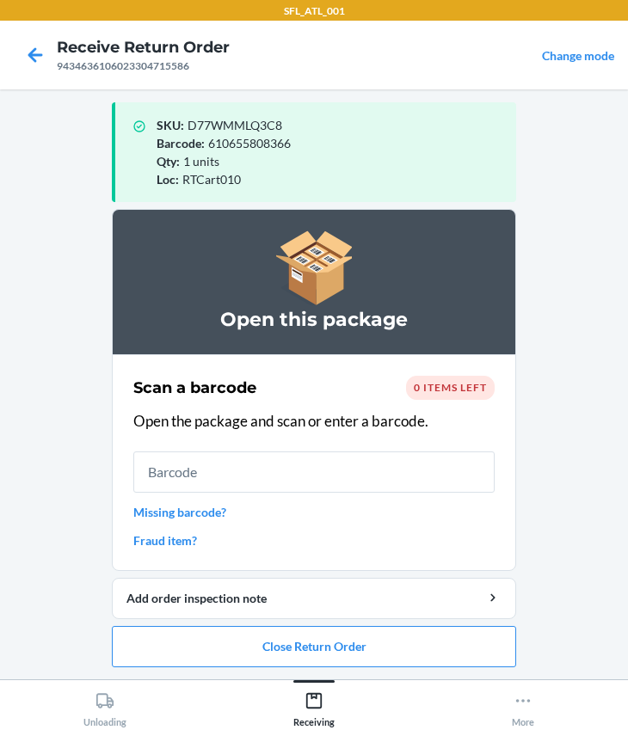
scroll to position [9, 0]
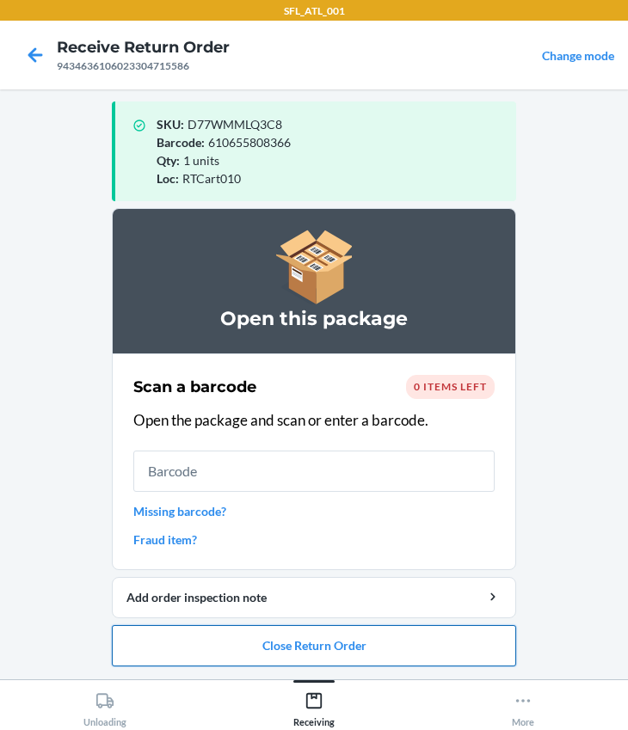
click at [220, 644] on button "Close Return Order" at bounding box center [314, 645] width 404 height 41
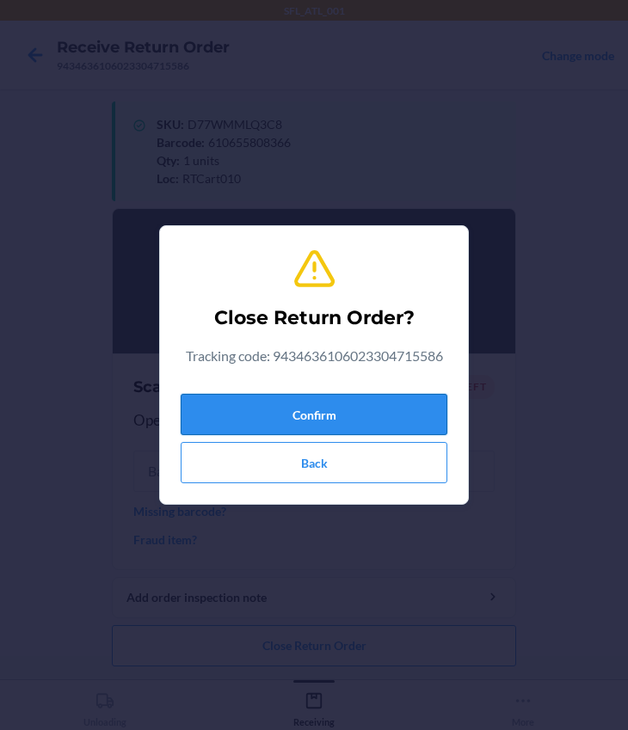
click at [224, 409] on button "Confirm" at bounding box center [314, 414] width 267 height 41
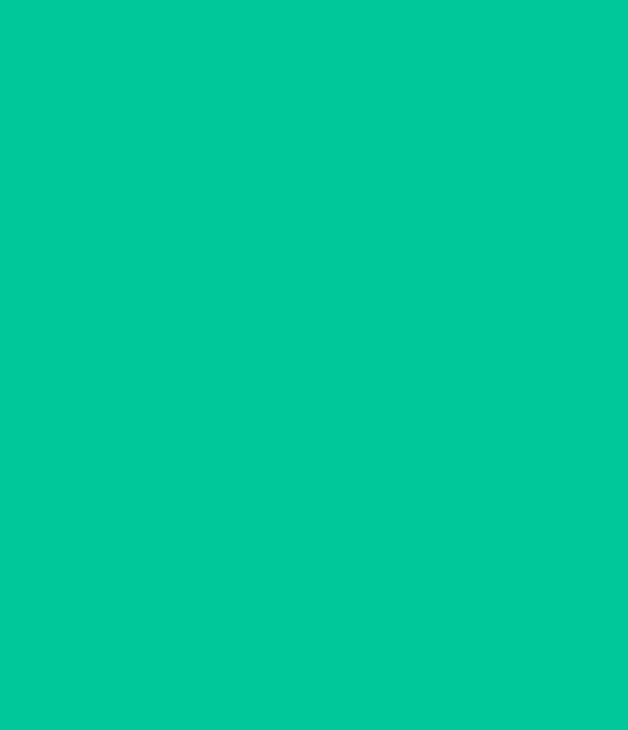
scroll to position [0, 0]
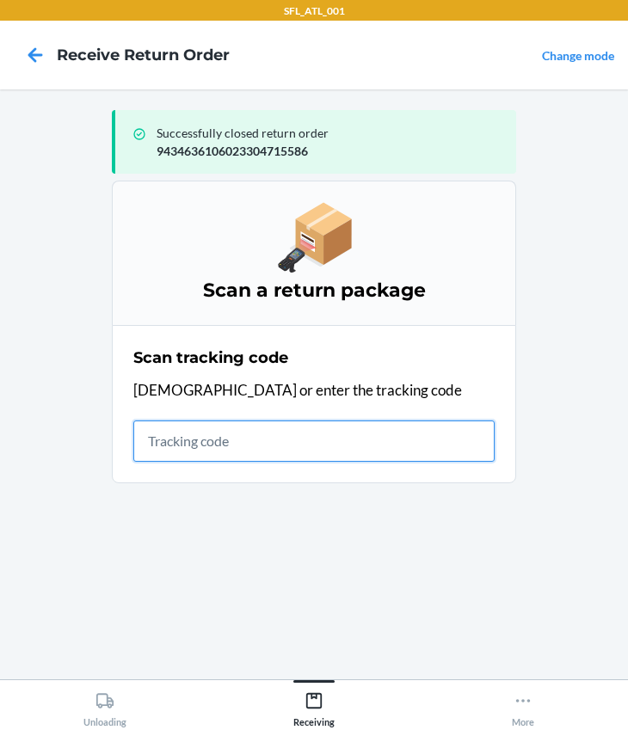
click at [198, 438] on input "text" at bounding box center [313, 440] width 361 height 41
type input "420302599434636106023303930867"
click at [461, 450] on input "420302599434636106023303930867" at bounding box center [313, 440] width 361 height 41
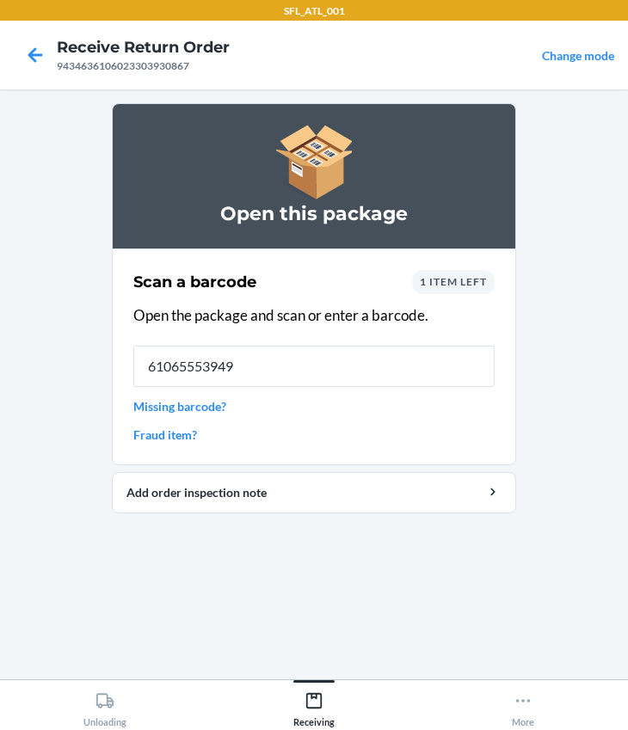
type input "610655539499"
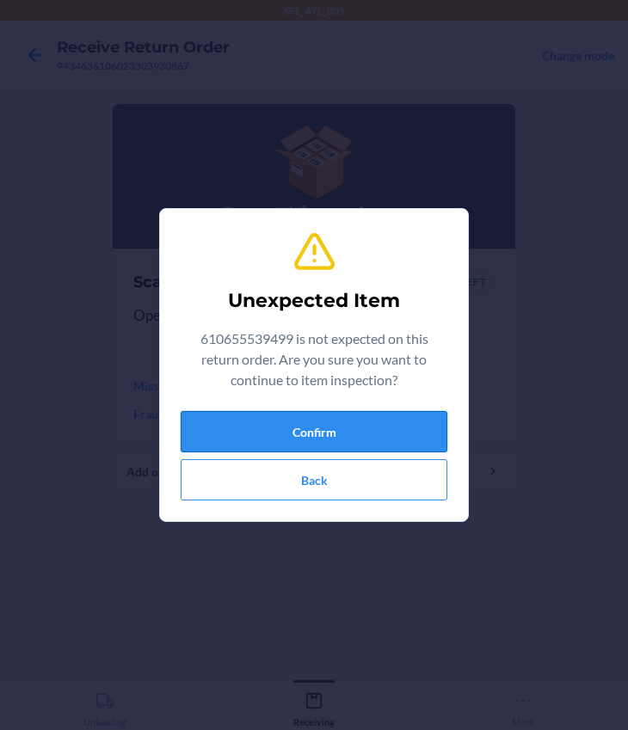
click at [383, 420] on button "Confirm" at bounding box center [314, 431] width 267 height 41
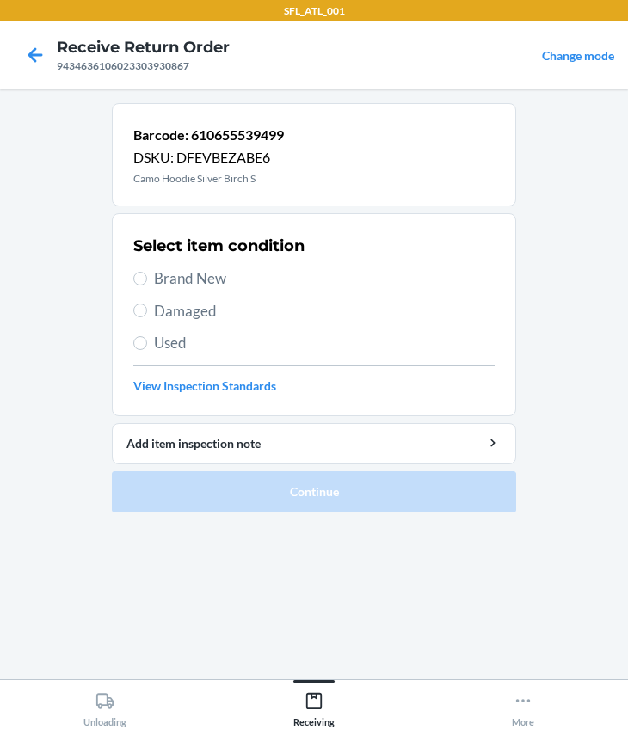
click at [138, 264] on div "Select item condition Brand New Damaged Used View Inspection Standards" at bounding box center [313, 315] width 361 height 170
click at [142, 265] on div "Select item condition Brand New Damaged Used View Inspection Standards" at bounding box center [313, 315] width 361 height 170
click at [147, 277] on label "Brand New" at bounding box center [313, 278] width 361 height 22
click at [147, 277] on input "Brand New" at bounding box center [140, 279] width 14 height 14
radio input "true"
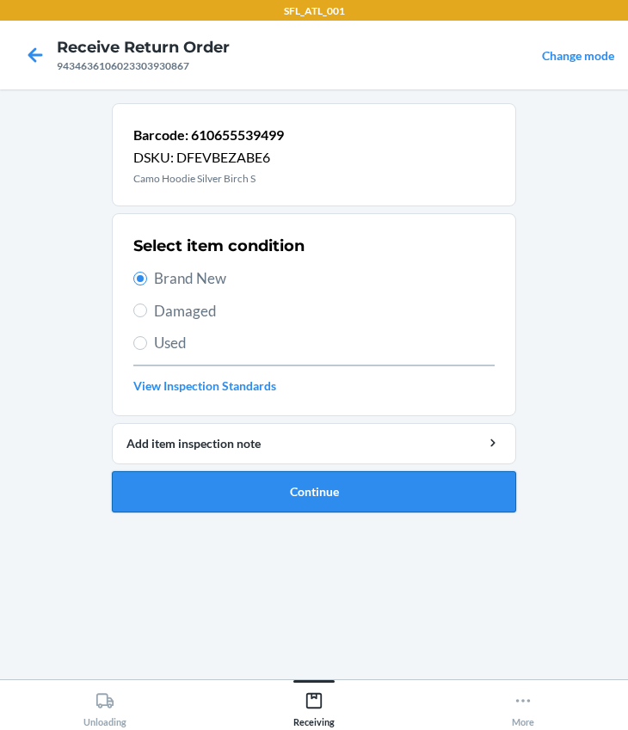
click at [242, 486] on button "Continue" at bounding box center [314, 491] width 404 height 41
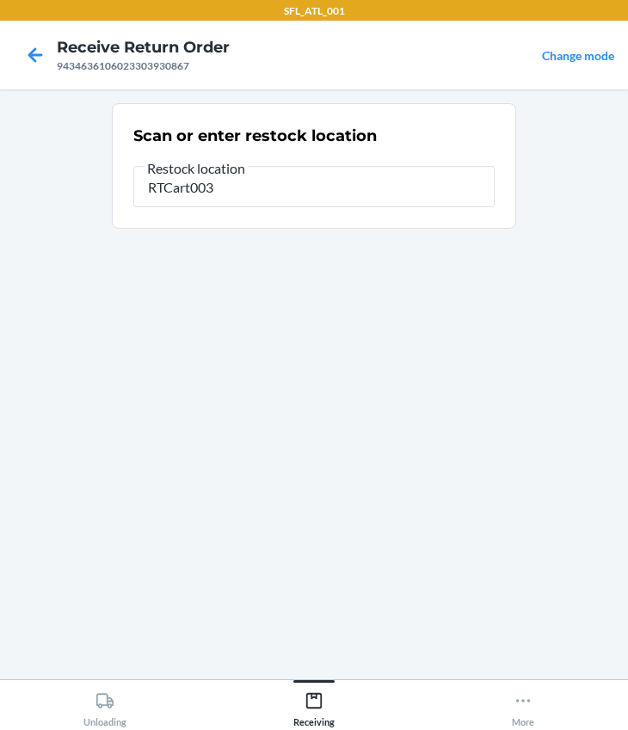
type input "RTCart003"
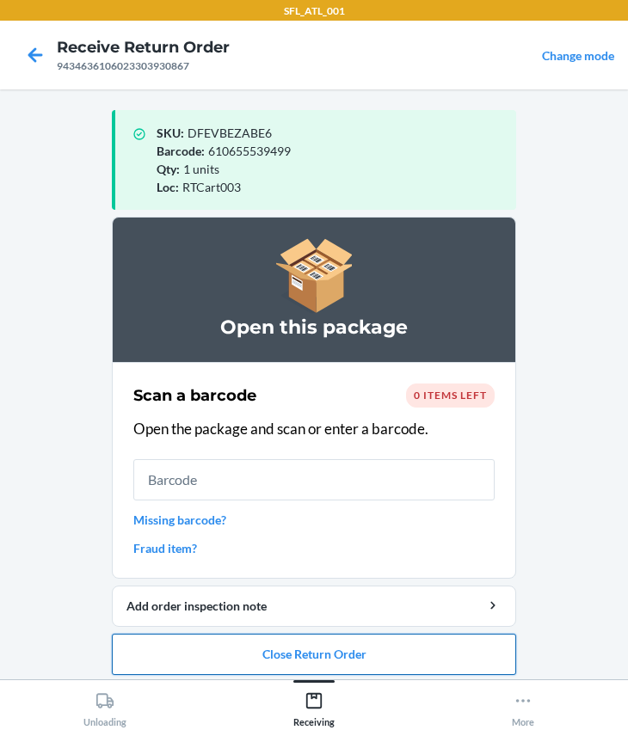
click at [272, 645] on button "Close Return Order" at bounding box center [314, 654] width 404 height 41
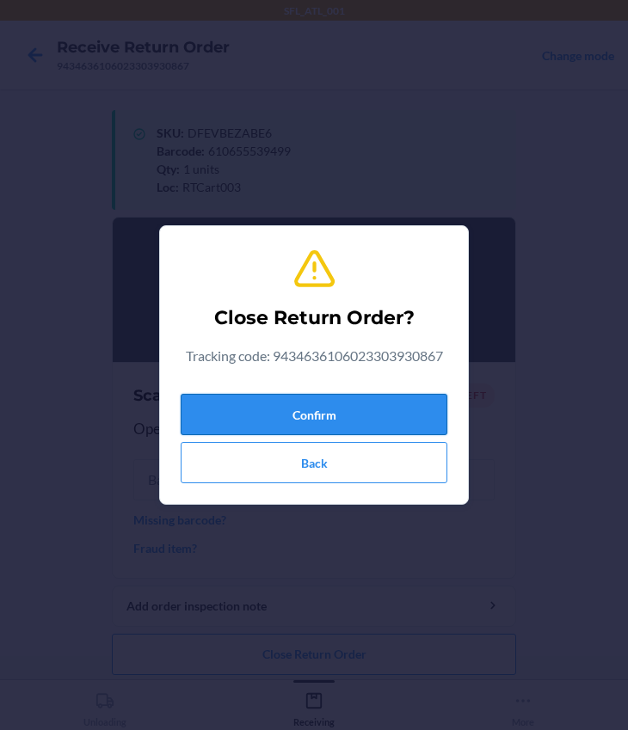
click at [268, 411] on button "Confirm" at bounding box center [314, 414] width 267 height 41
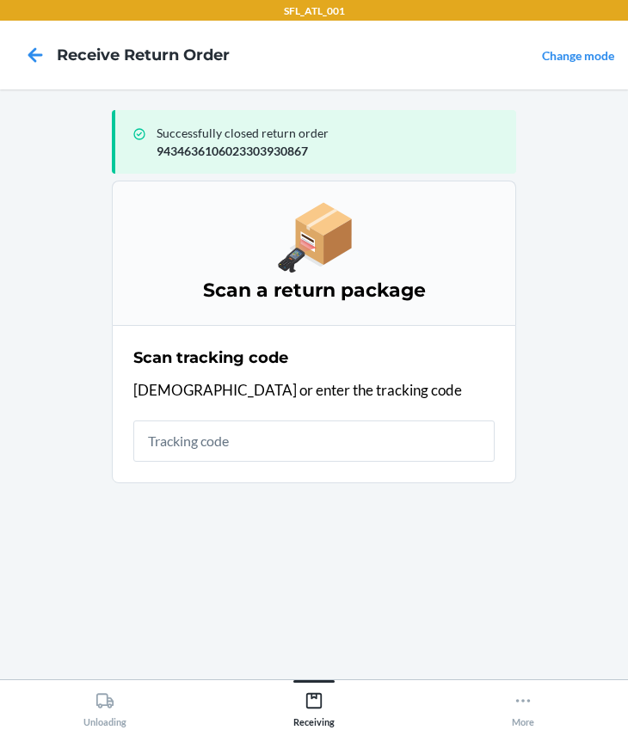
click at [203, 463] on div "Scan tracking code Scan or enter the tracking code" at bounding box center [313, 404] width 361 height 126
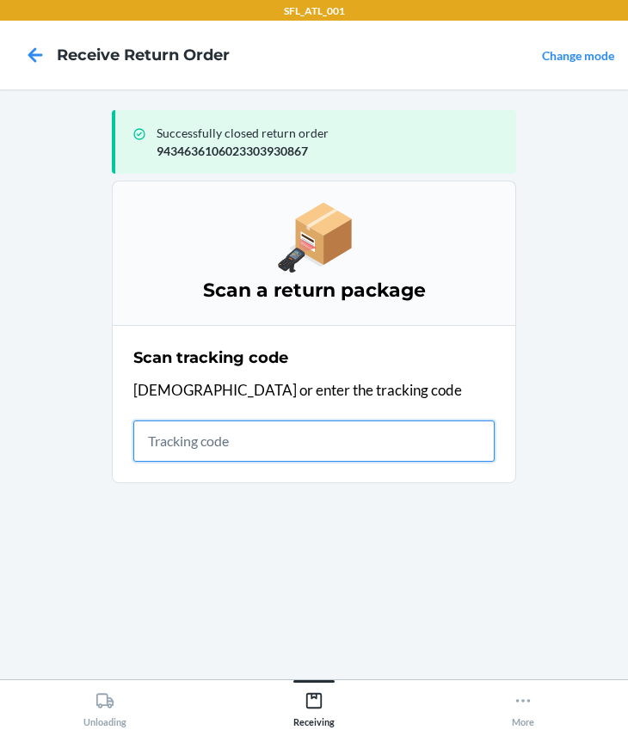
click at [207, 452] on input "text" at bounding box center [313, 440] width 361 height 41
type input "420302599434636106023304705372"
click at [437, 438] on input "420302599434636106023304705372" at bounding box center [313, 440] width 361 height 41
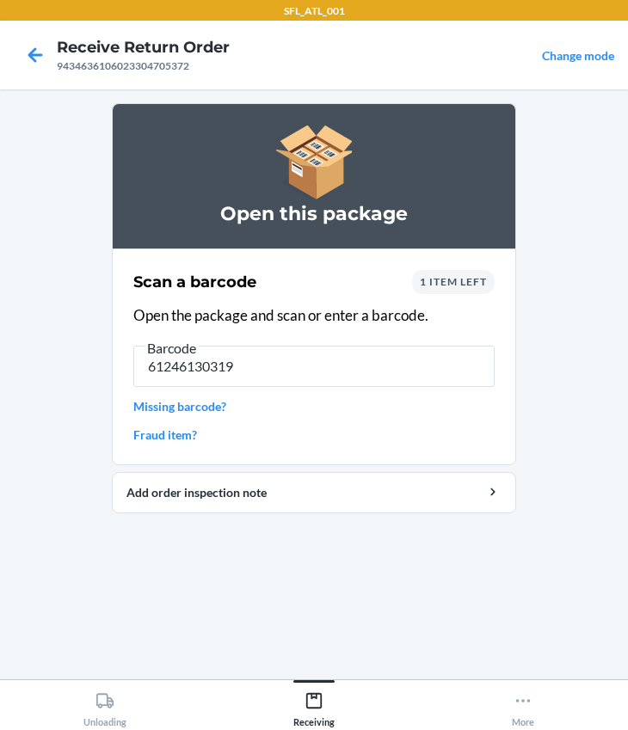
type input "612461303196"
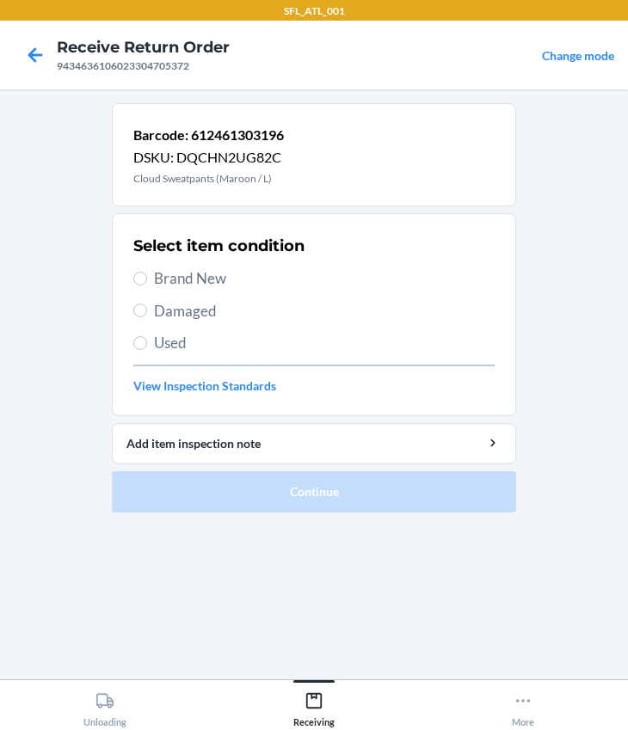
click at [150, 284] on label "Brand New" at bounding box center [313, 278] width 361 height 22
click at [147, 284] on input "Brand New" at bounding box center [140, 279] width 14 height 14
radio input "true"
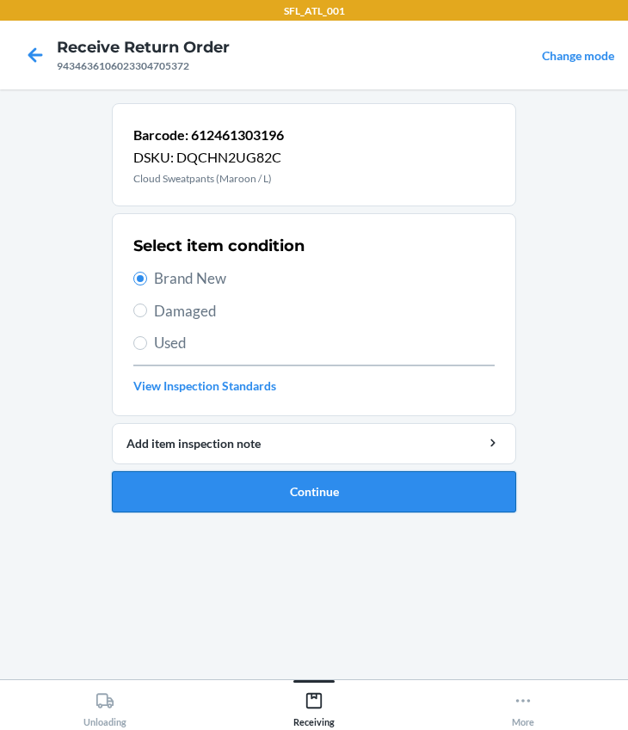
click at [238, 495] on button "Continue" at bounding box center [314, 491] width 404 height 41
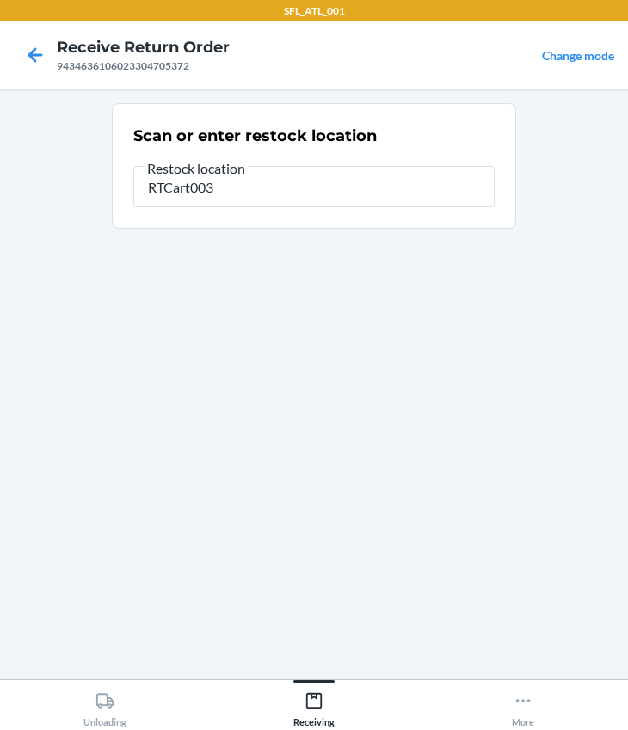
type input "RTCart003"
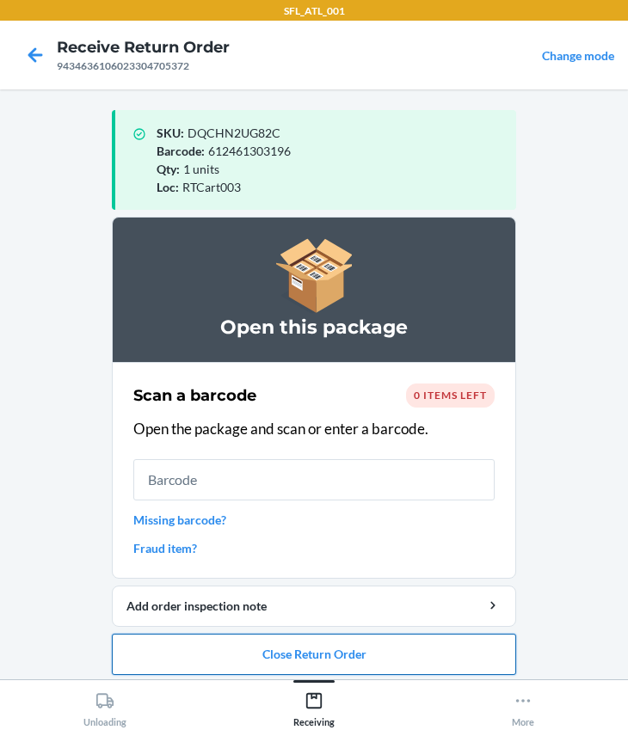
click at [291, 651] on button "Close Return Order" at bounding box center [314, 654] width 404 height 41
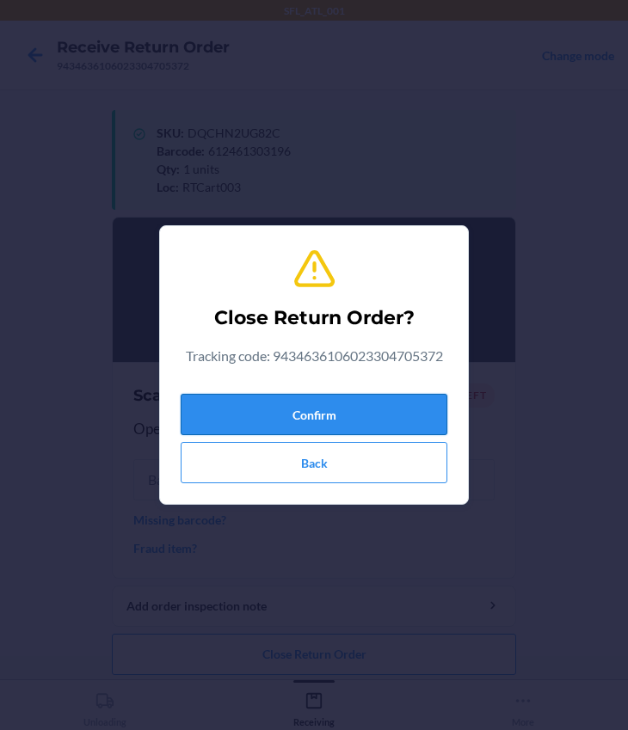
click at [297, 420] on button "Confirm" at bounding box center [314, 414] width 267 height 41
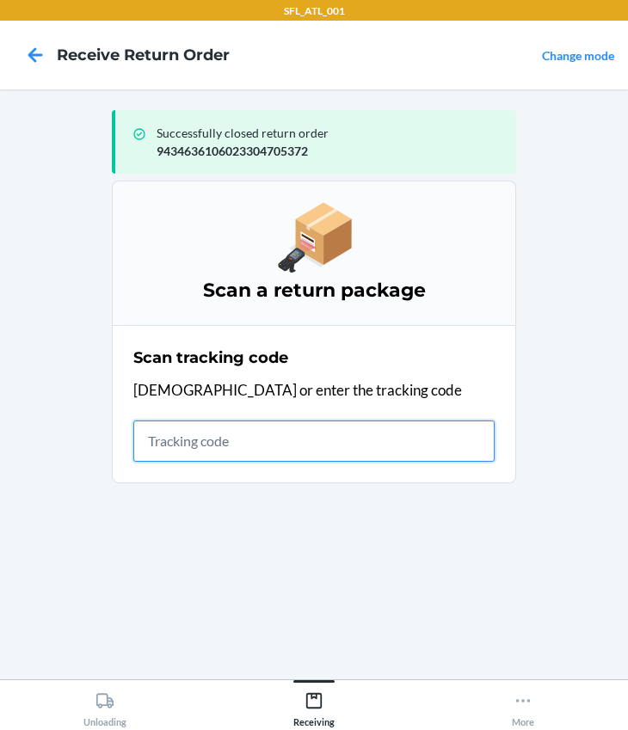
drag, startPoint x: 273, startPoint y: 436, endPoint x: 261, endPoint y: 439, distance: 11.7
click at [261, 439] on input "text" at bounding box center [313, 440] width 361 height 41
type input "420302599434636106023304292117"
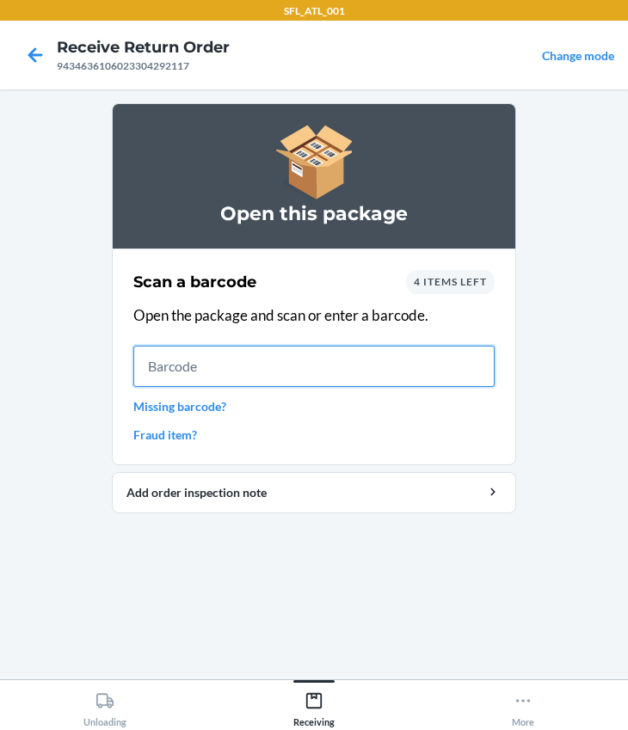
click at [230, 359] on input "text" at bounding box center [313, 366] width 361 height 41
click at [209, 363] on input "text" at bounding box center [313, 366] width 361 height 41
type input "634707032110"
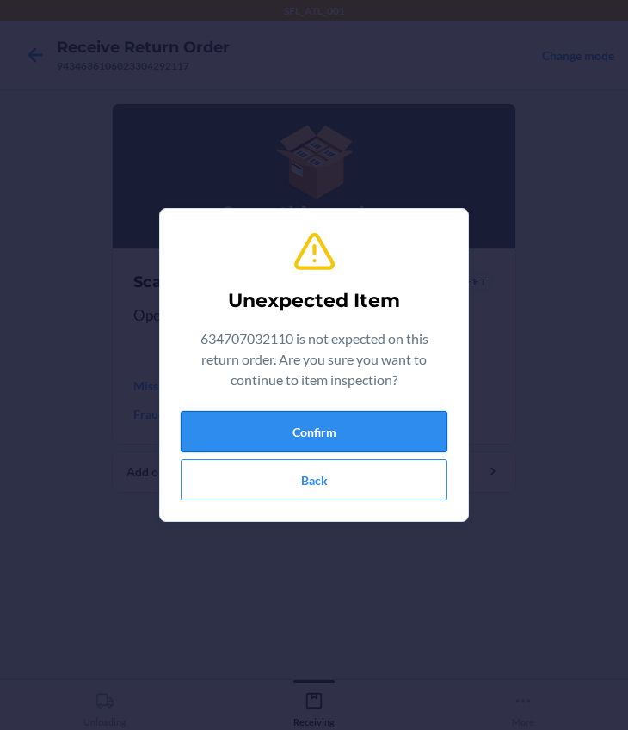
click at [305, 431] on button "Confirm" at bounding box center [314, 431] width 267 height 41
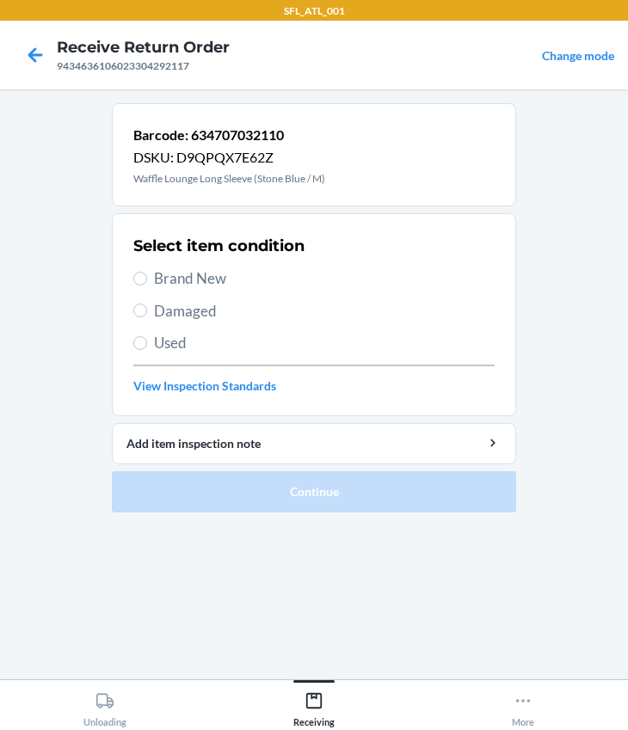
click at [213, 287] on span "Brand New" at bounding box center [324, 278] width 340 height 22
click at [147, 285] on input "Brand New" at bounding box center [140, 279] width 14 height 14
radio input "true"
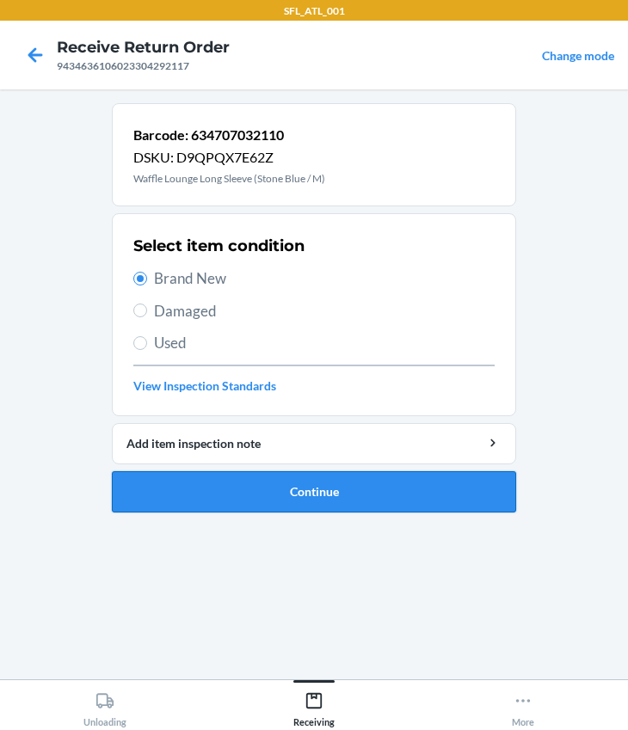
click at [279, 487] on button "Continue" at bounding box center [314, 491] width 404 height 41
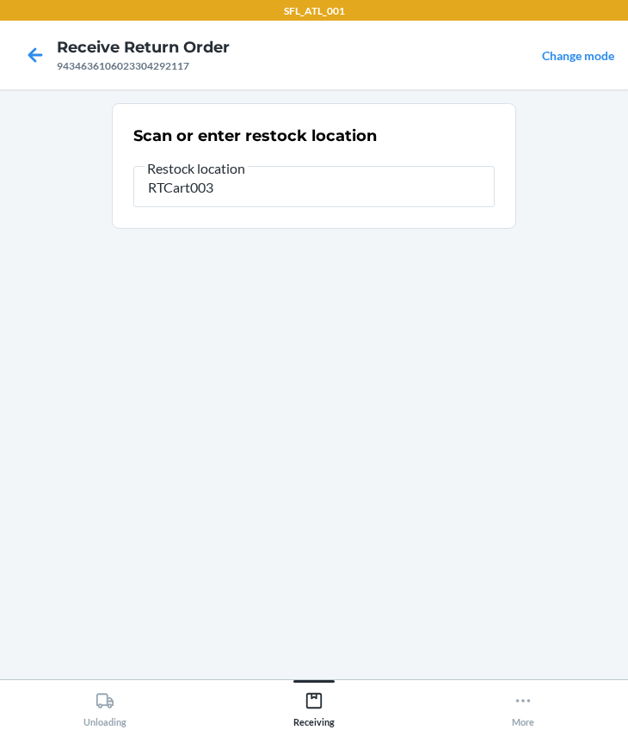
type input "RTCart003"
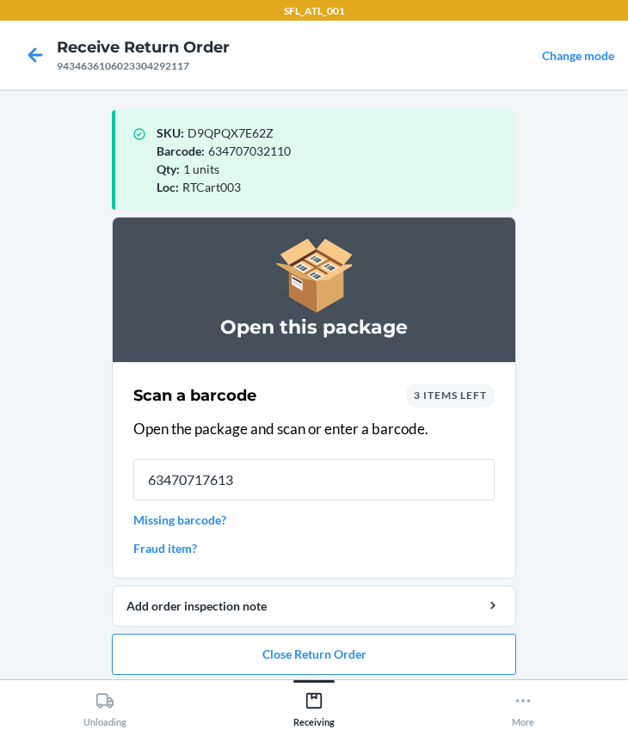
type input "634707176135"
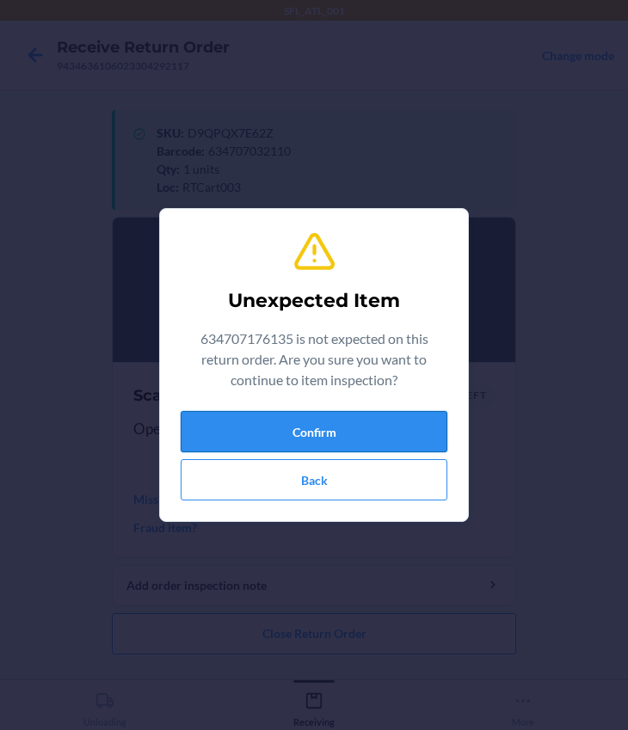
click at [320, 420] on button "Confirm" at bounding box center [314, 431] width 267 height 41
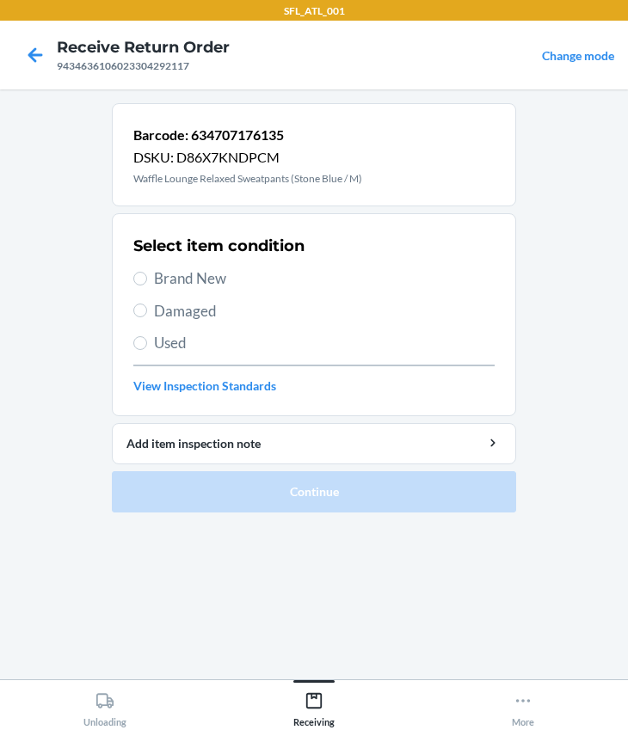
click at [151, 349] on label "Used" at bounding box center [313, 343] width 361 height 22
click at [147, 349] on input "Used" at bounding box center [140, 343] width 14 height 14
radio input "true"
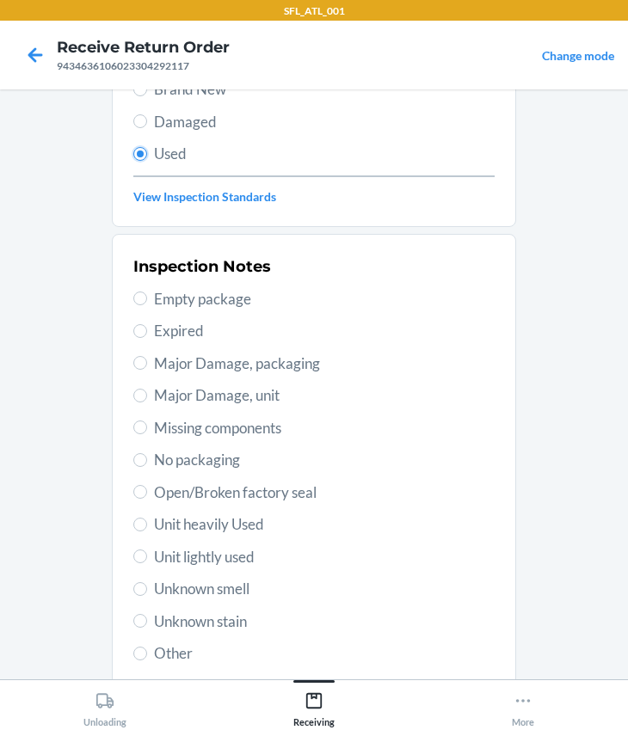
scroll to position [303, 0]
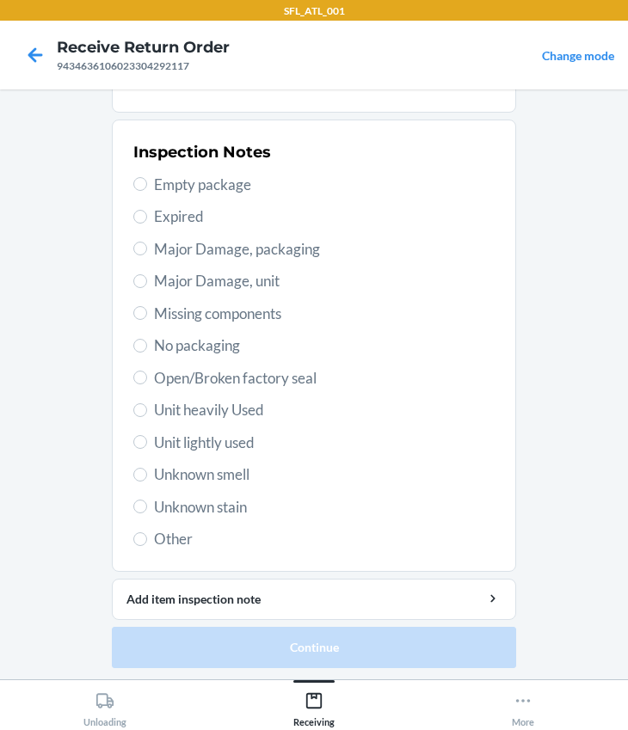
click at [187, 406] on span "Unit heavily Used" at bounding box center [324, 410] width 340 height 22
click at [147, 406] on input "Unit heavily Used" at bounding box center [140, 410] width 14 height 14
radio input "true"
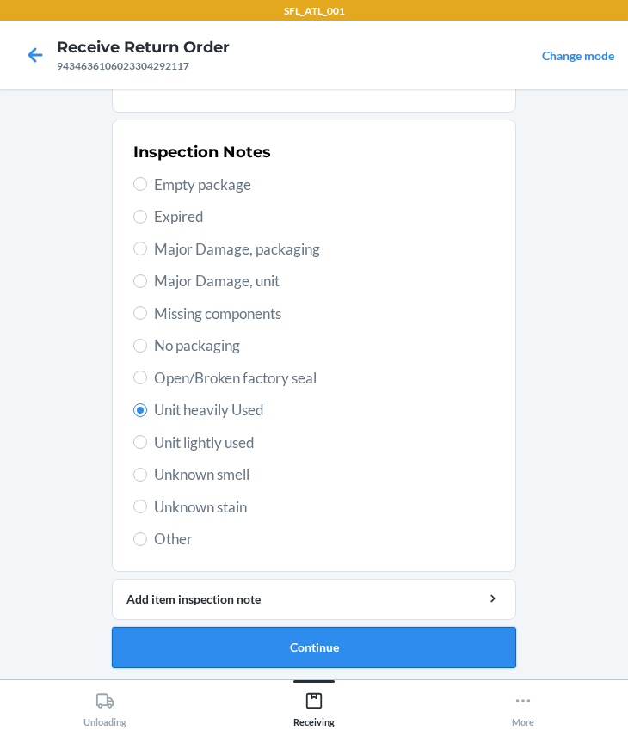
click at [257, 641] on button "Continue" at bounding box center [314, 647] width 404 height 41
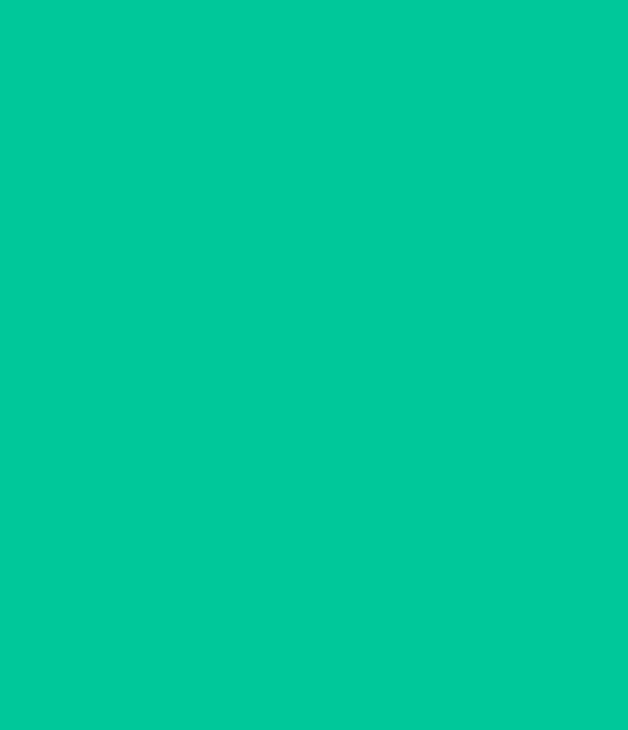
scroll to position [0, 0]
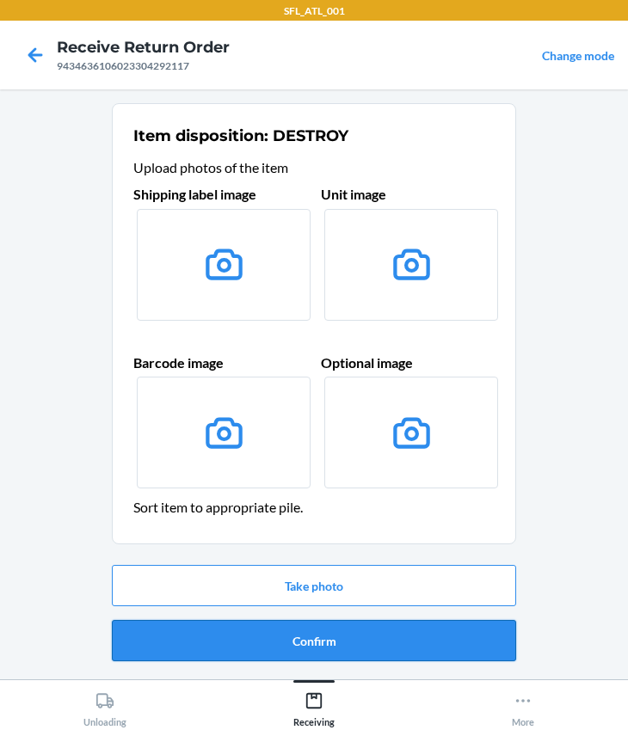
click at [311, 636] on button "Confirm" at bounding box center [314, 640] width 404 height 41
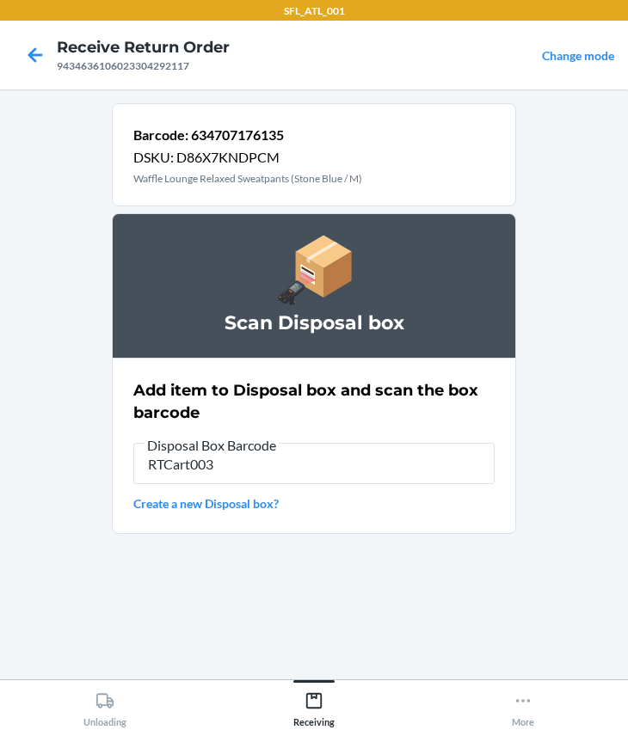
type input "RTCart003"
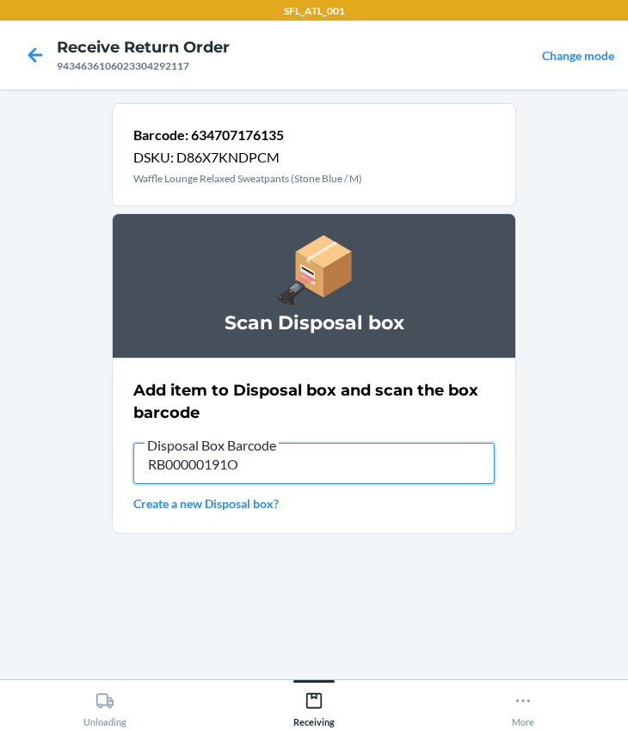
type input "RB00000191O"
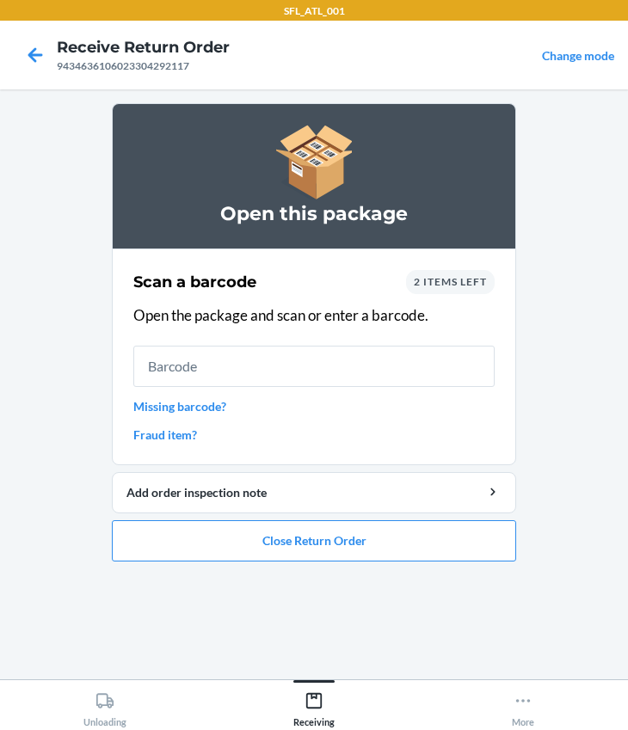
click at [438, 281] on span "2 items left" at bounding box center [450, 281] width 73 height 13
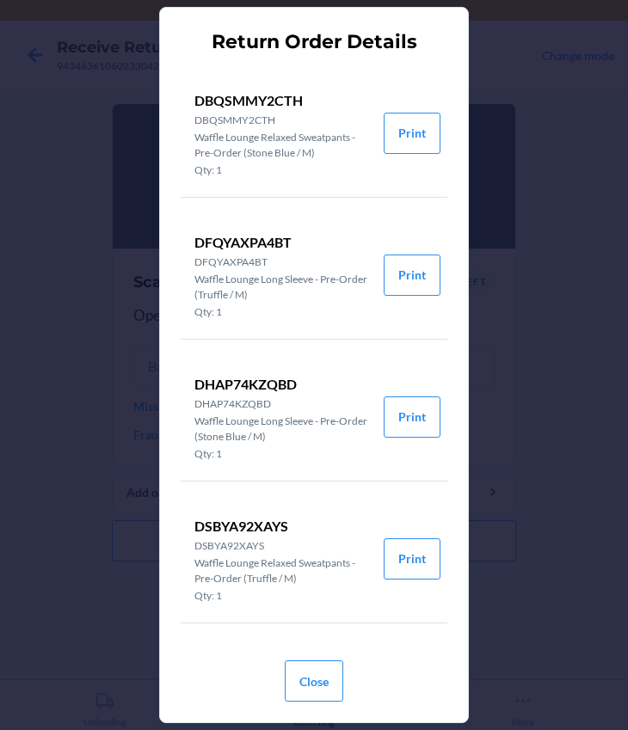
click at [241, 99] on p "DBQSMMY2CTH" at bounding box center [281, 100] width 175 height 21
copy p "DBQSMMY2CTH"
click at [570, 122] on div "Return Order Details DBQSMMY2CTH DBQSMMY2CTH Waffle Lounge Relaxed Sweatpants -…" at bounding box center [314, 365] width 628 height 730
click at [333, 671] on button "Close" at bounding box center [314, 680] width 58 height 41
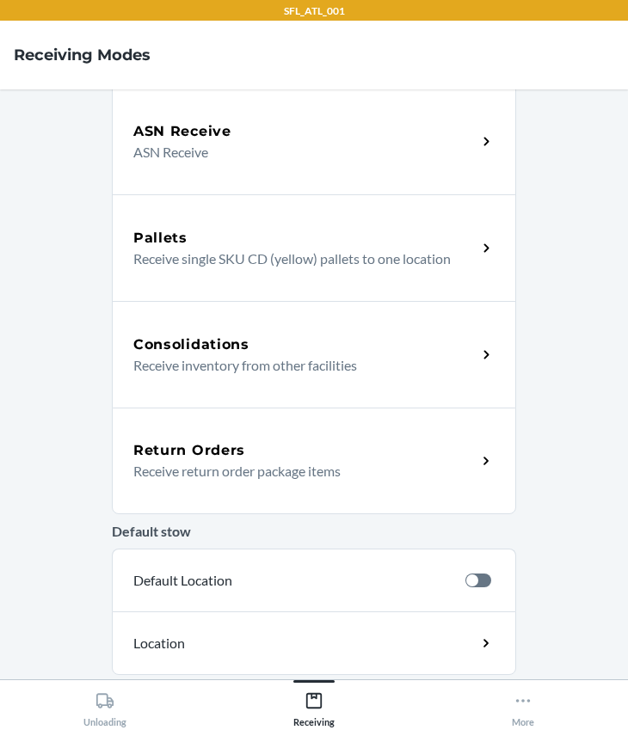
scroll to position [312, 0]
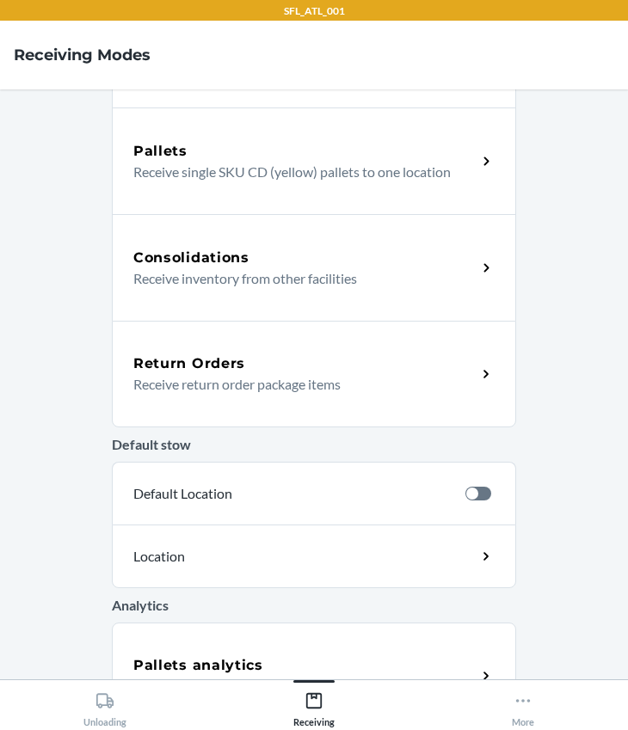
click at [181, 362] on h5 "Return Orders" at bounding box center [189, 363] width 112 height 21
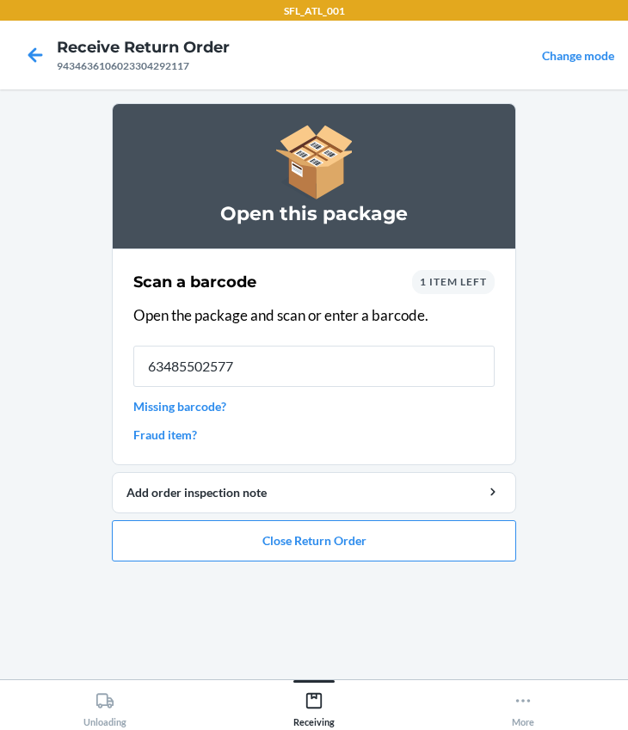
type input "634855025774"
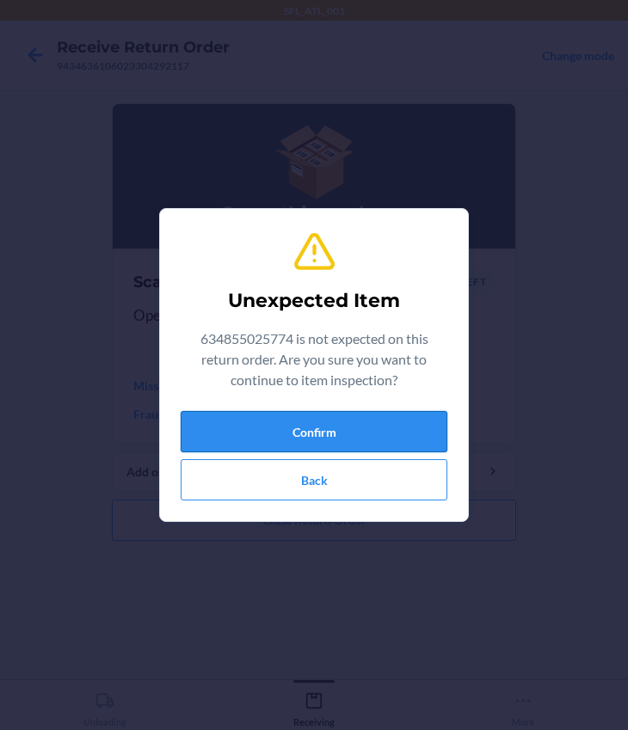
click at [314, 419] on button "Confirm" at bounding box center [314, 431] width 267 height 41
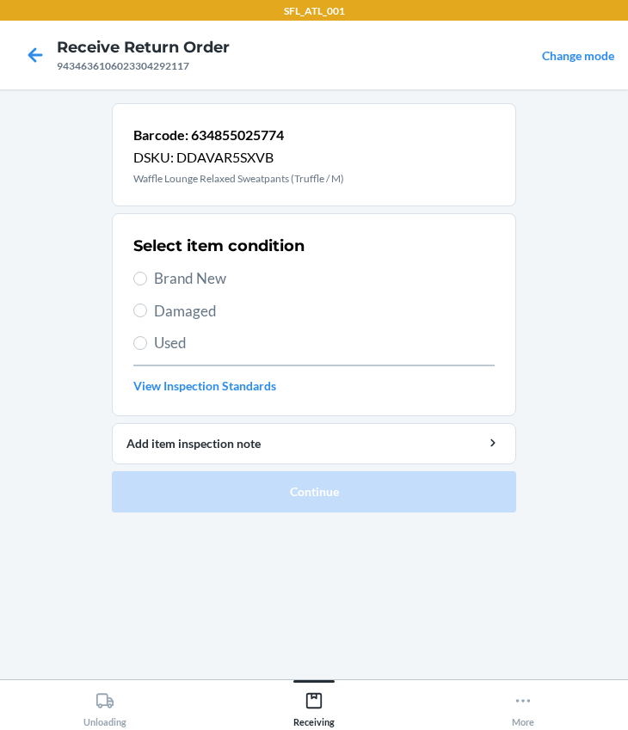
click at [192, 280] on span "Brand New" at bounding box center [324, 278] width 340 height 22
click at [147, 280] on input "Brand New" at bounding box center [140, 279] width 14 height 14
radio input "true"
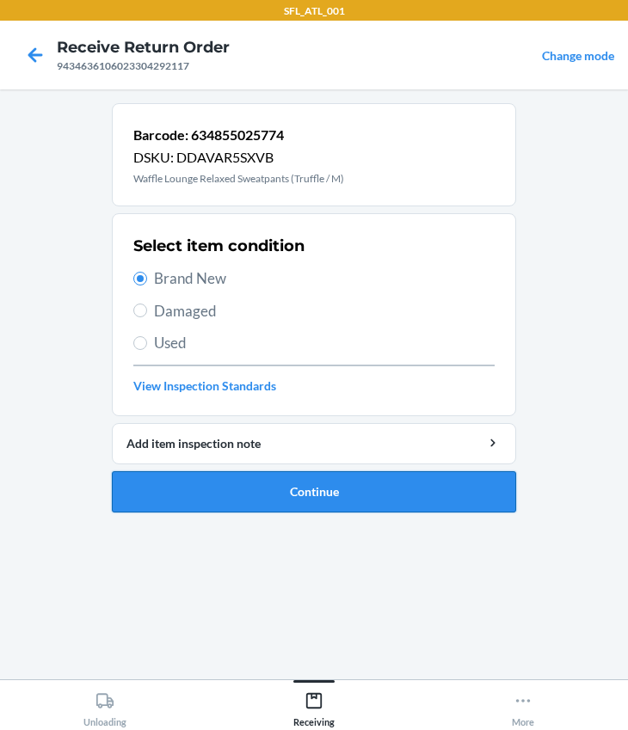
click at [300, 487] on button "Continue" at bounding box center [314, 491] width 404 height 41
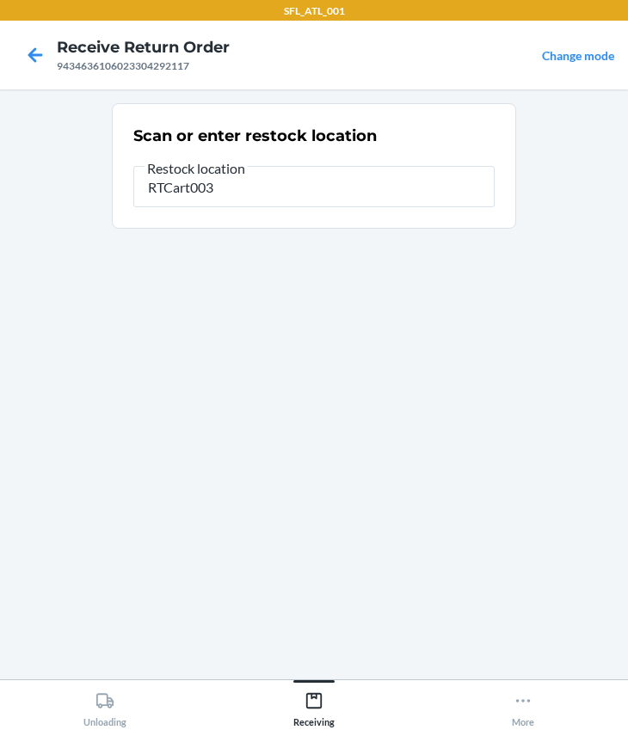
type input "RTCart003"
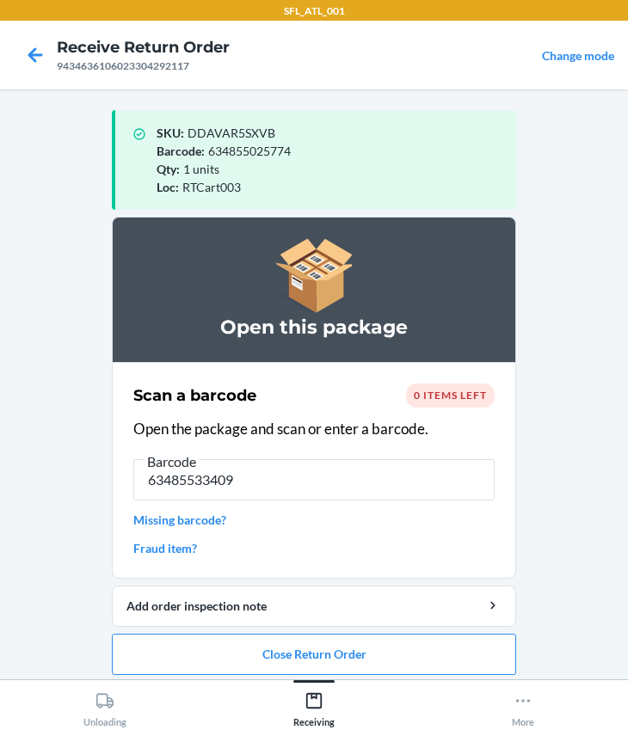
type input "634855334098"
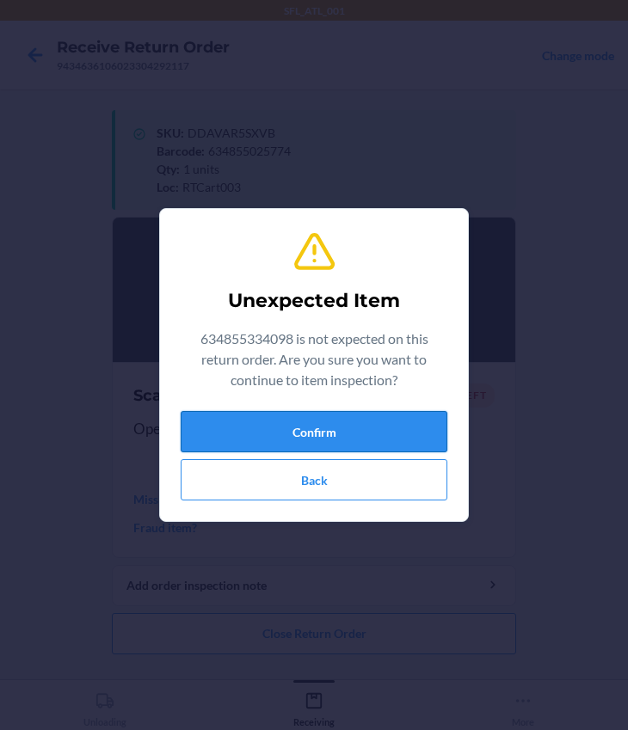
click at [267, 428] on button "Confirm" at bounding box center [314, 431] width 267 height 41
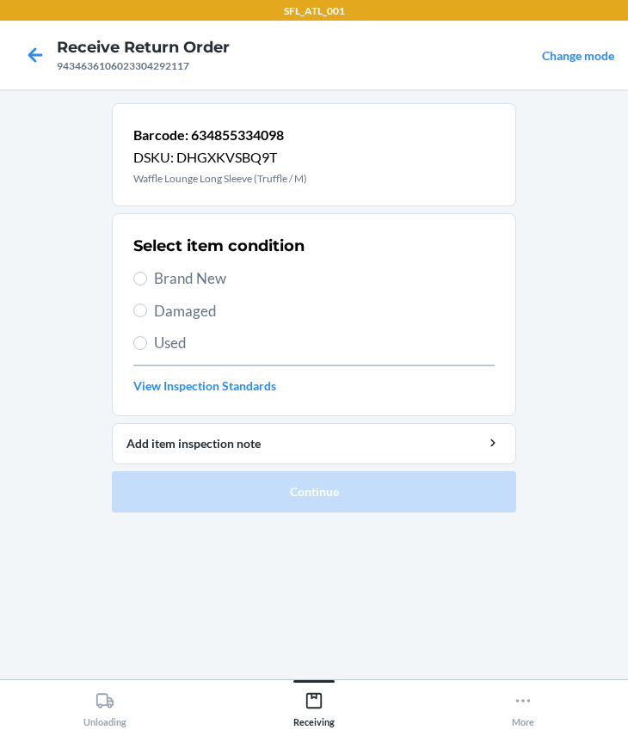
click at [205, 278] on span "Brand New" at bounding box center [324, 278] width 340 height 22
click at [147, 278] on input "Brand New" at bounding box center [140, 279] width 14 height 14
radio input "true"
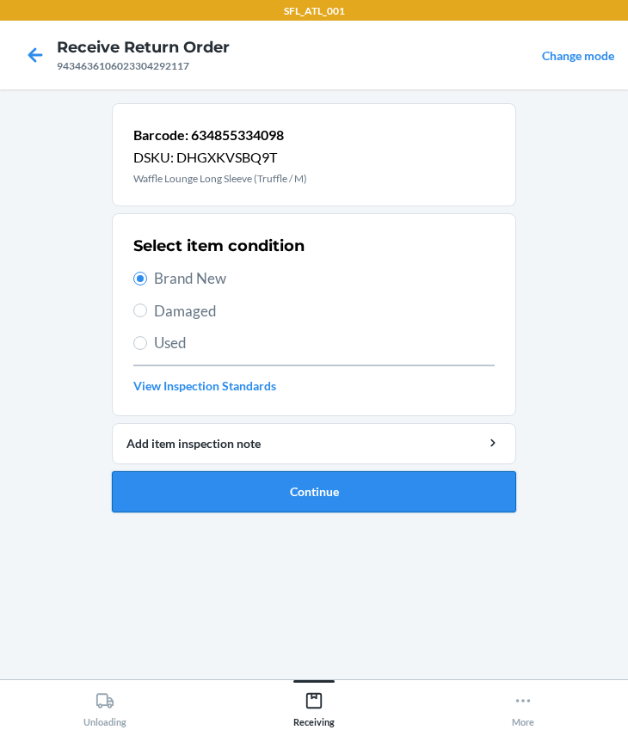
click at [281, 482] on button "Continue" at bounding box center [314, 491] width 404 height 41
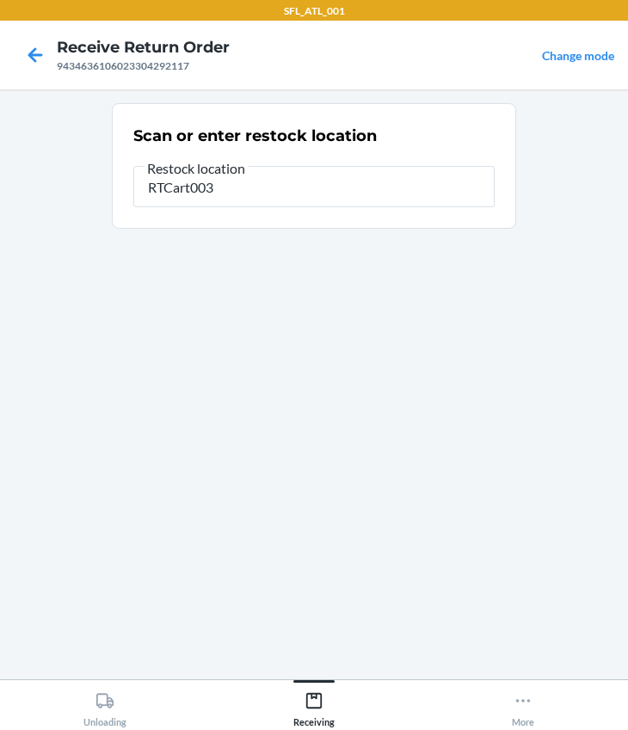
type input "RTCart003"
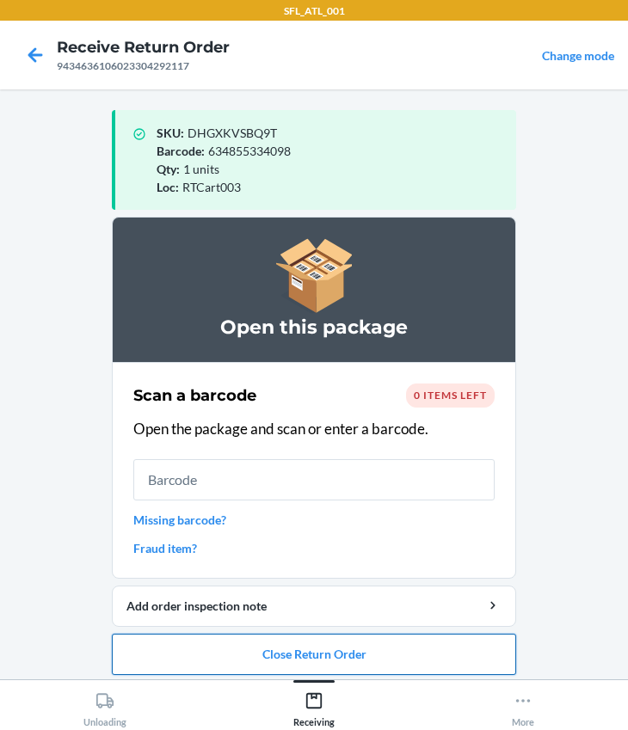
click at [313, 653] on button "Close Return Order" at bounding box center [314, 654] width 404 height 41
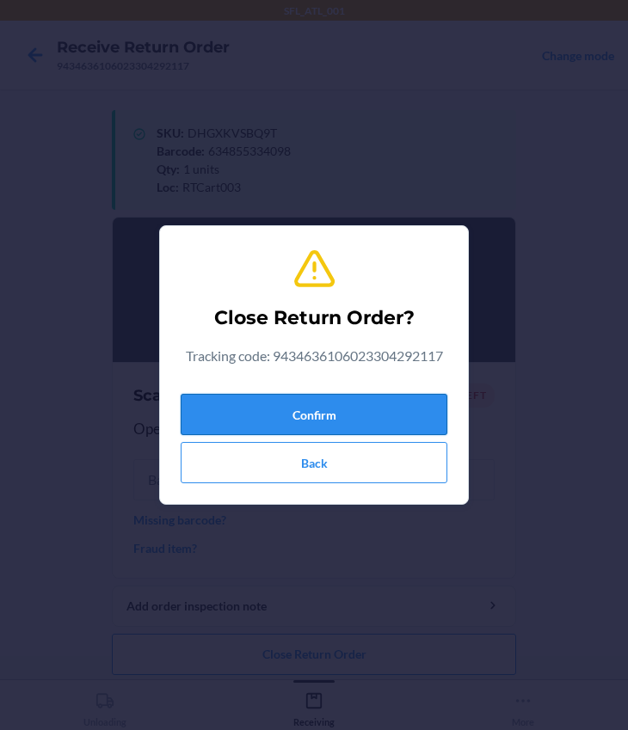
click at [279, 404] on button "Confirm" at bounding box center [314, 414] width 267 height 41
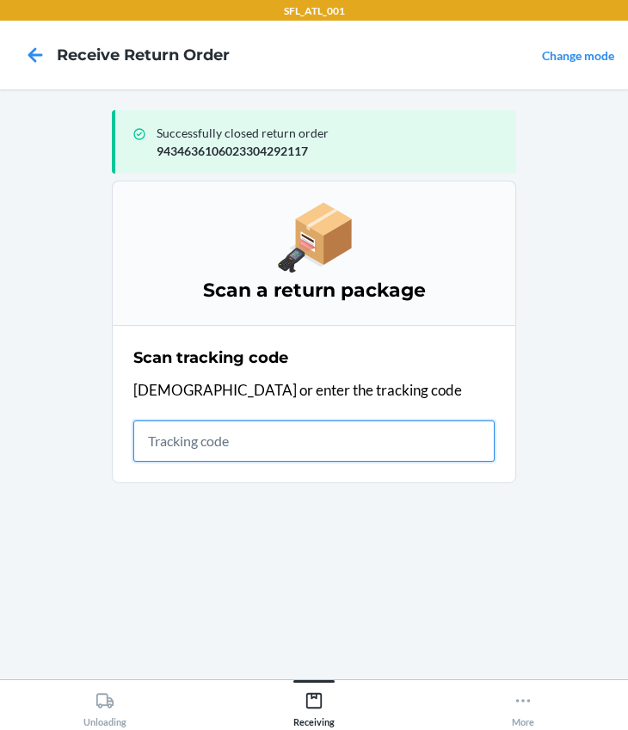
drag, startPoint x: 267, startPoint y: 442, endPoint x: 274, endPoint y: 432, distance: 11.7
click at [267, 439] on input "text" at bounding box center [313, 440] width 361 height 41
type input "420302599434636106023304569899"
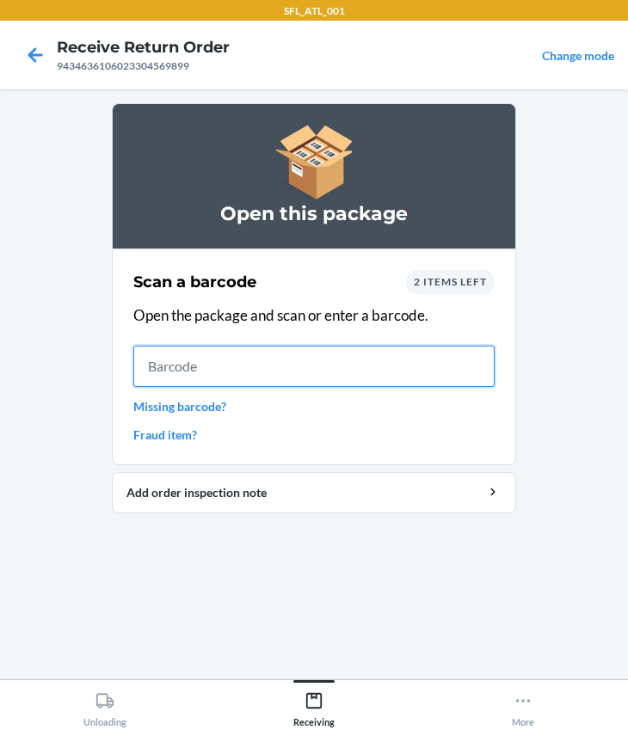
click at [151, 363] on input "text" at bounding box center [313, 366] width 361 height 41
type input "610655977697"
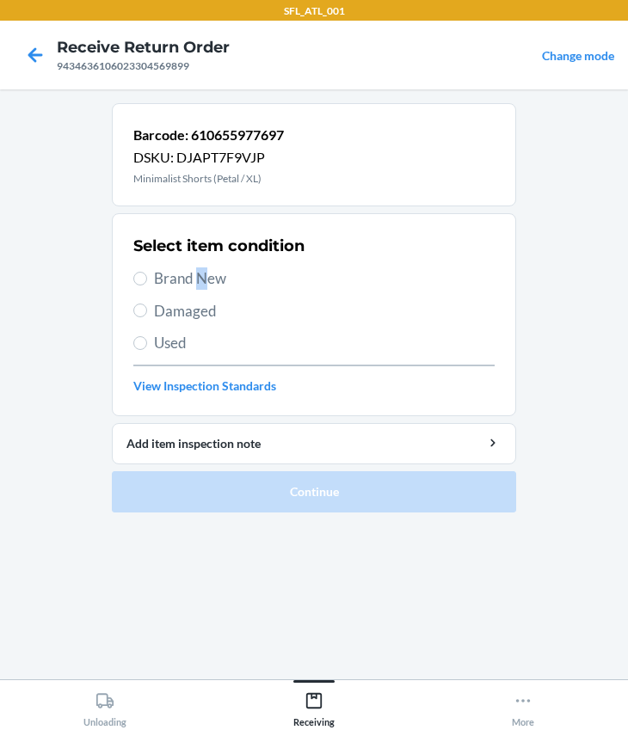
click at [200, 274] on span "Brand New" at bounding box center [324, 278] width 340 height 22
click at [152, 279] on label "Brand New" at bounding box center [313, 278] width 361 height 22
click at [147, 279] on input "Brand New" at bounding box center [140, 279] width 14 height 14
radio input "true"
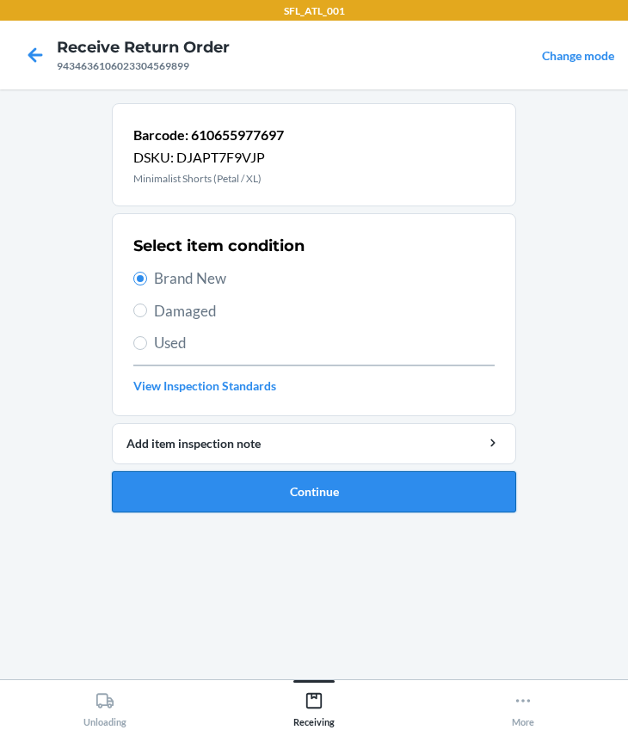
click at [202, 478] on button "Continue" at bounding box center [314, 491] width 404 height 41
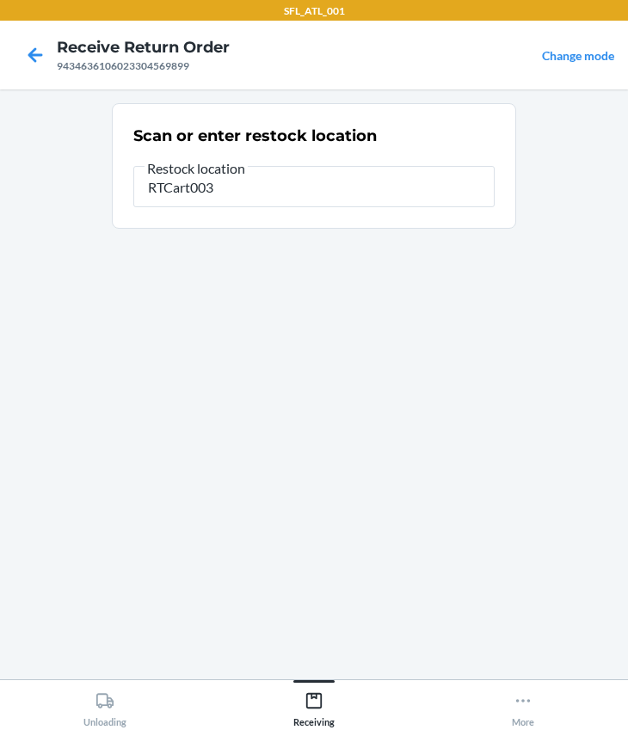
type input "RTCart003"
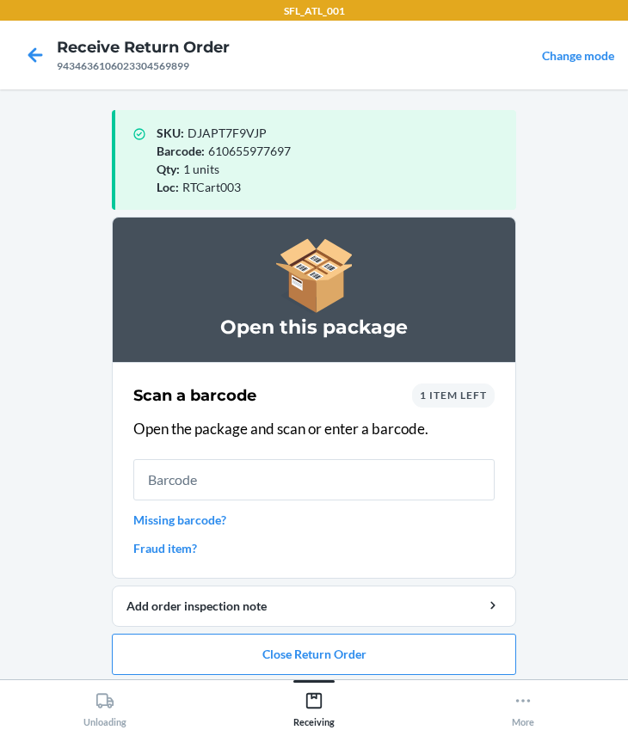
click at [217, 468] on input "text" at bounding box center [313, 479] width 361 height 41
click at [180, 475] on input "text" at bounding box center [313, 479] width 361 height 41
click at [205, 474] on input "text" at bounding box center [313, 479] width 361 height 41
click at [197, 475] on input "text" at bounding box center [313, 479] width 361 height 41
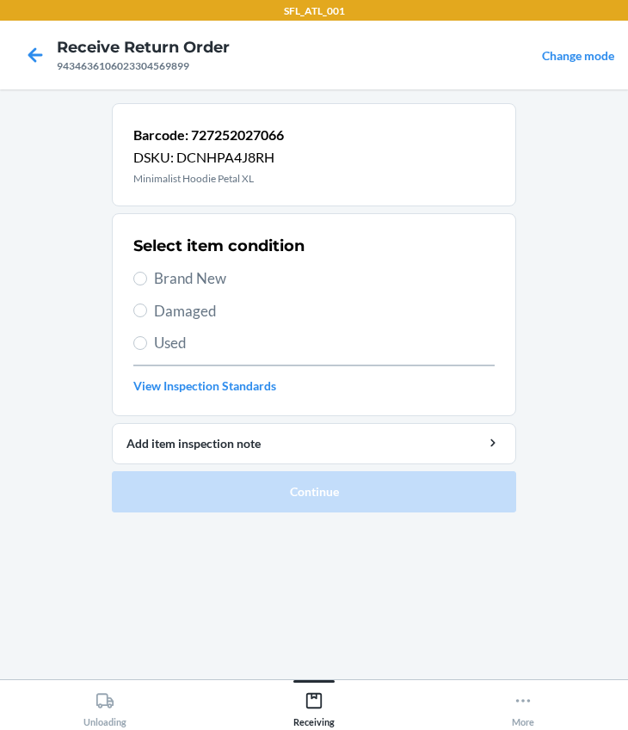
click at [165, 275] on span "Brand New" at bounding box center [324, 278] width 340 height 22
click at [147, 275] on input "Brand New" at bounding box center [140, 279] width 14 height 14
radio input "true"
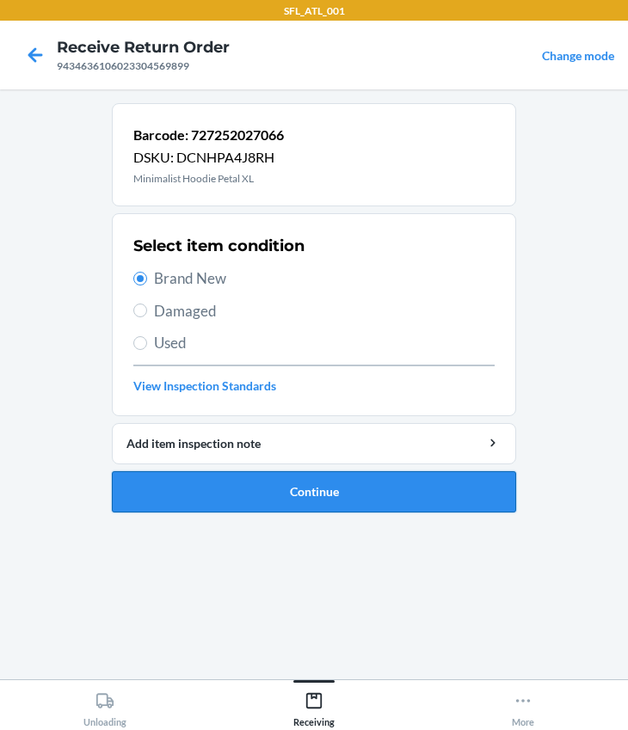
click at [261, 493] on button "Continue" at bounding box center [314, 491] width 404 height 41
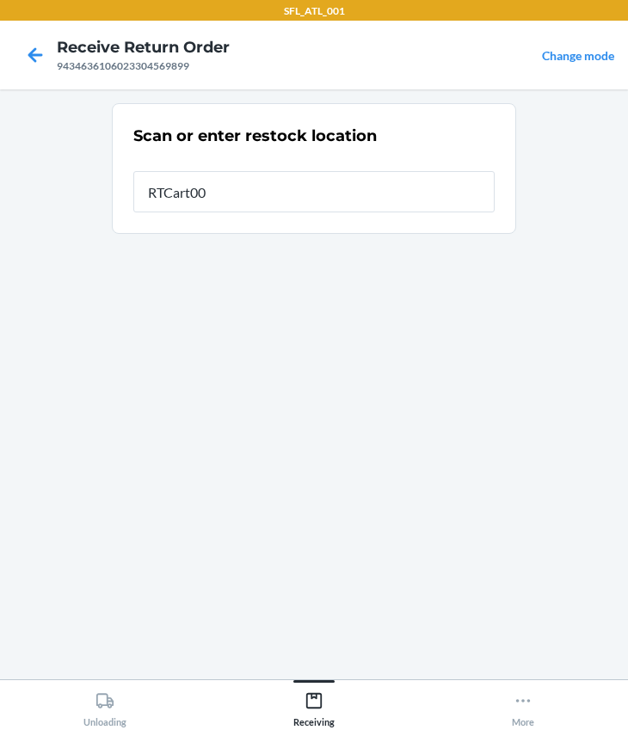
type input "RTCart003"
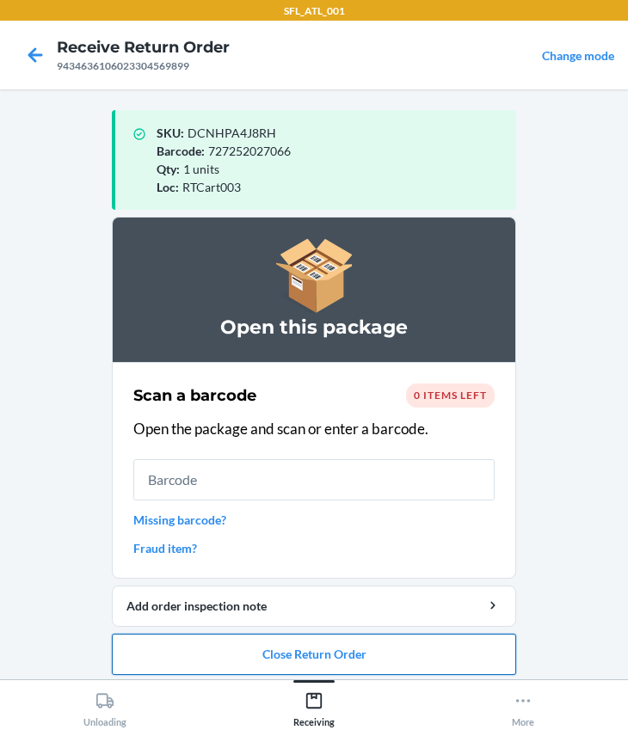
click at [290, 656] on button "Close Return Order" at bounding box center [314, 654] width 404 height 41
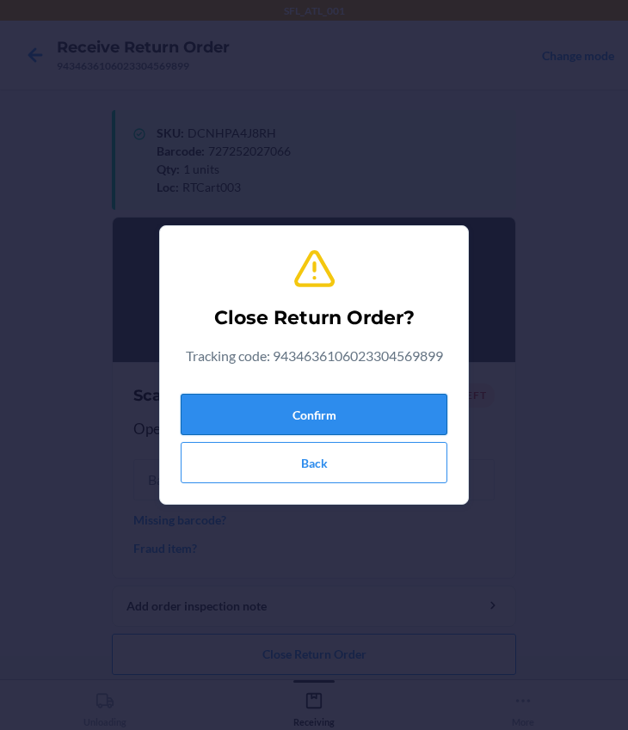
click at [280, 408] on button "Confirm" at bounding box center [314, 414] width 267 height 41
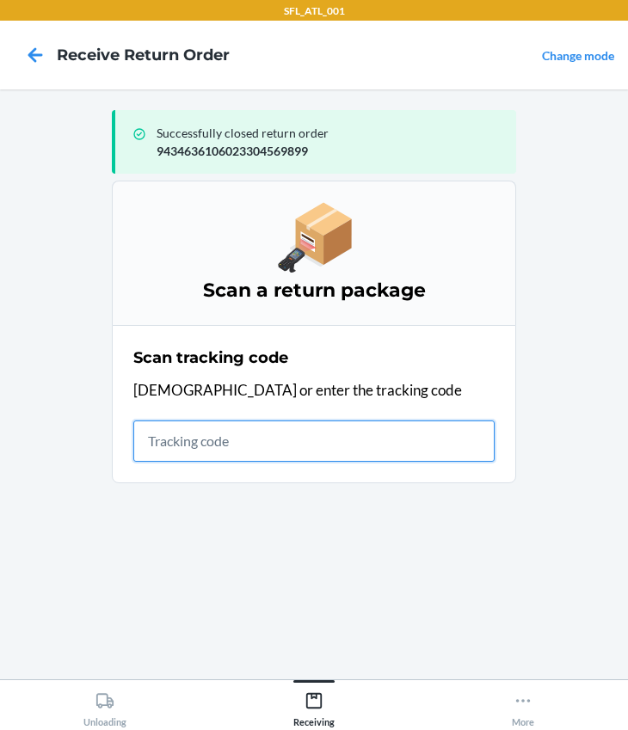
click at [285, 451] on input "text" at bounding box center [313, 440] width 361 height 41
click at [204, 432] on input "text" at bounding box center [313, 440] width 361 height 41
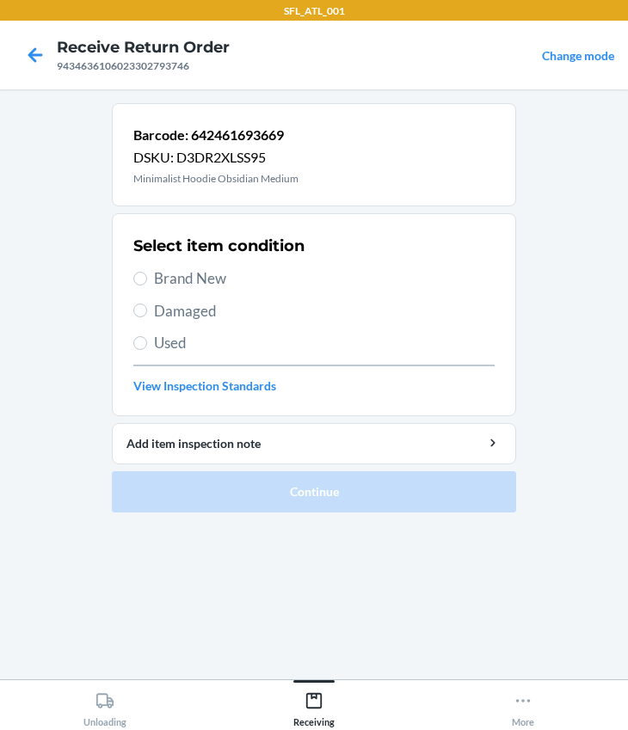
click at [199, 276] on span "Brand New" at bounding box center [324, 278] width 340 height 22
click at [147, 276] on input "Brand New" at bounding box center [140, 279] width 14 height 14
radio input "true"
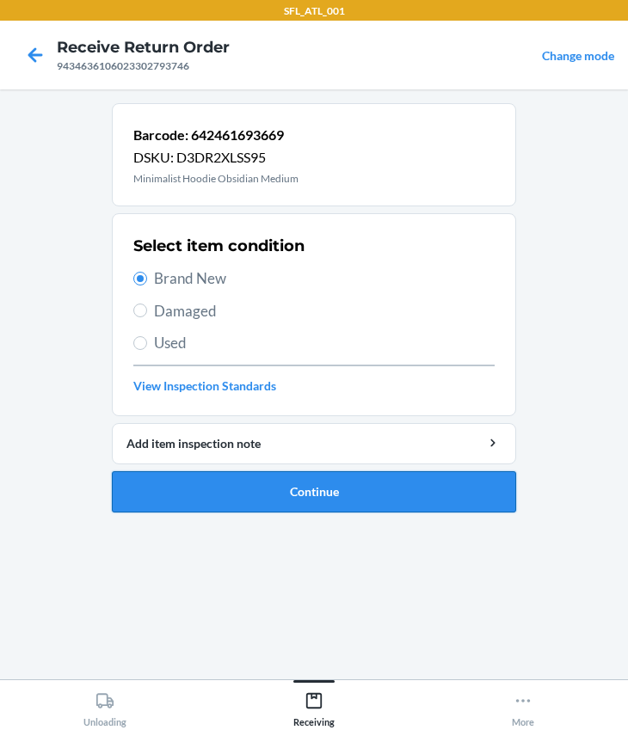
click at [258, 492] on button "Continue" at bounding box center [314, 491] width 404 height 41
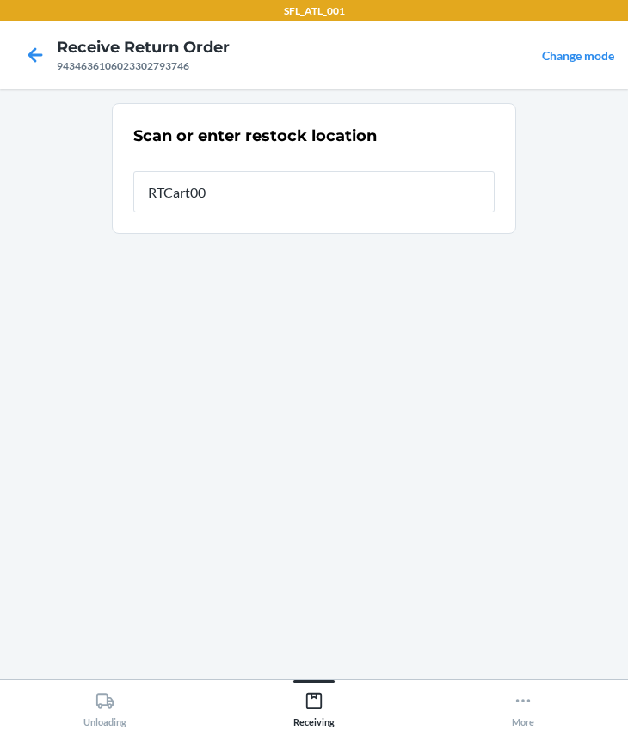
type input "RTCart003"
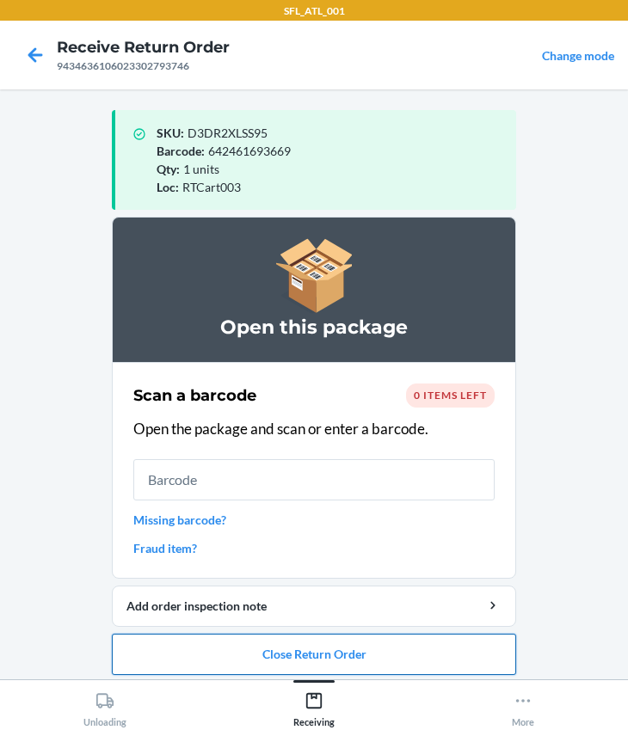
click at [332, 656] on button "Close Return Order" at bounding box center [314, 654] width 404 height 41
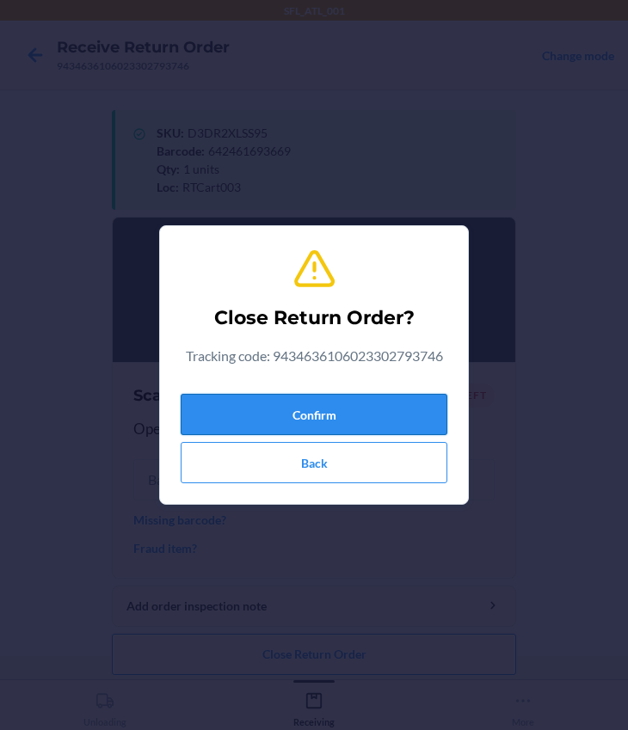
click at [240, 410] on button "Confirm" at bounding box center [314, 414] width 267 height 41
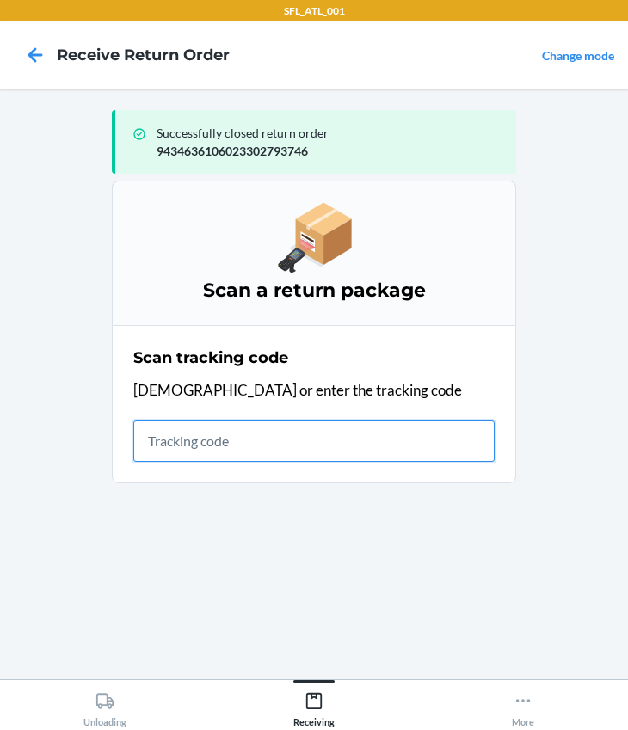
click at [191, 430] on input "text" at bounding box center [313, 440] width 361 height 41
click at [189, 445] on input "text" at bounding box center [313, 440] width 361 height 41
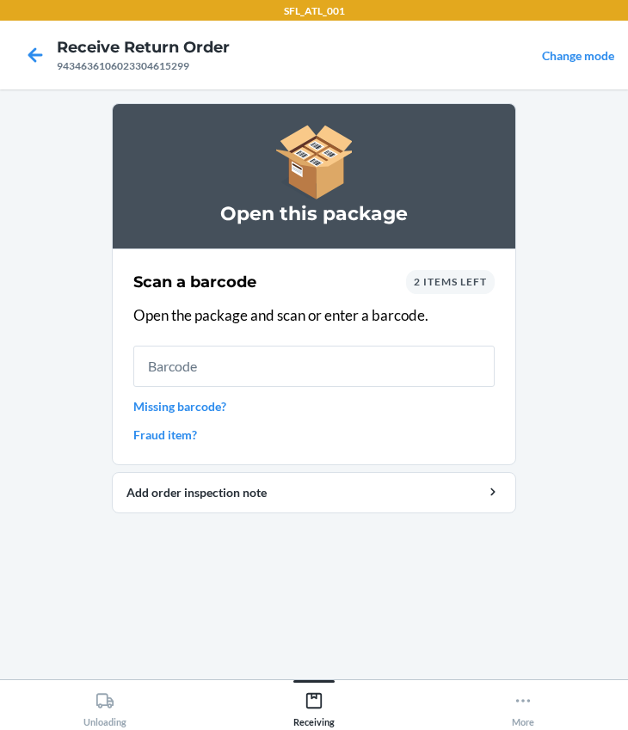
click at [216, 377] on input "text" at bounding box center [313, 366] width 361 height 41
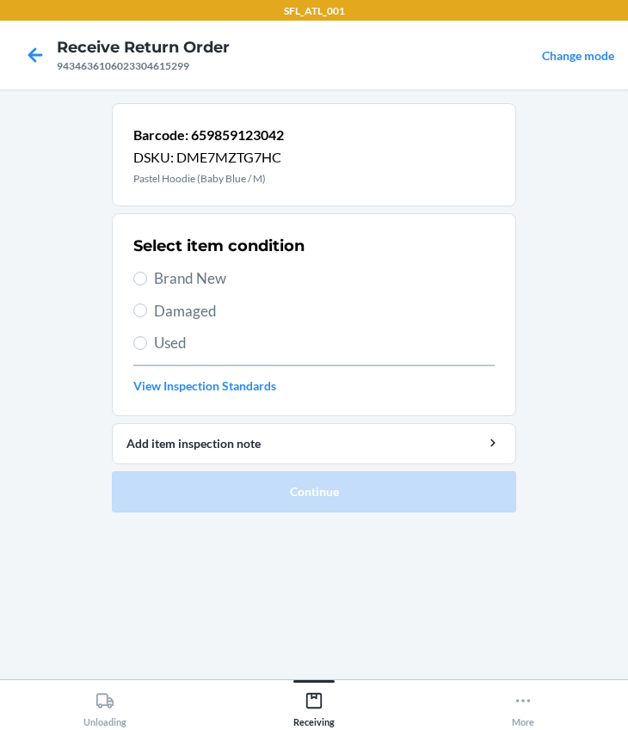
click at [204, 273] on span "Brand New" at bounding box center [324, 278] width 340 height 22
click at [147, 273] on input "Brand New" at bounding box center [140, 279] width 14 height 14
radio input "true"
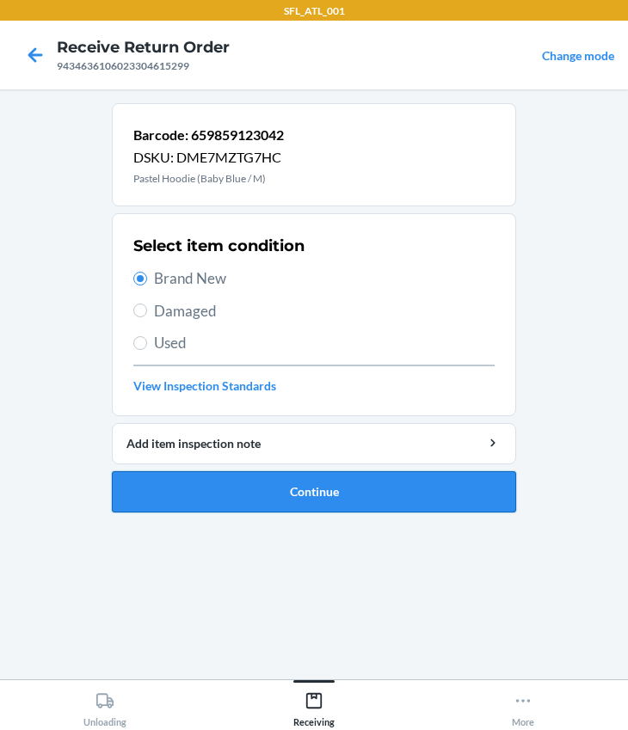
click at [283, 499] on button "Continue" at bounding box center [314, 491] width 404 height 41
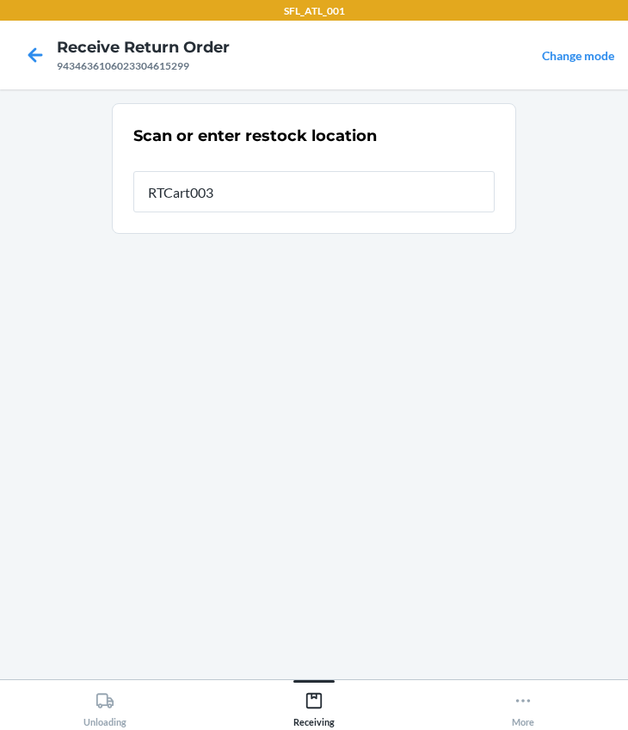
type input "RTCart003"
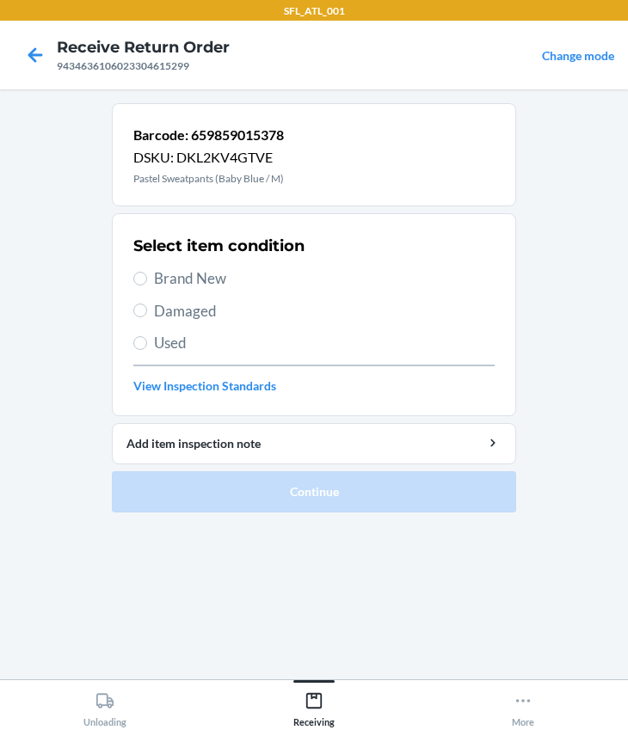
click at [150, 282] on label "Brand New" at bounding box center [313, 278] width 361 height 22
click at [147, 282] on input "Brand New" at bounding box center [140, 279] width 14 height 14
radio input "true"
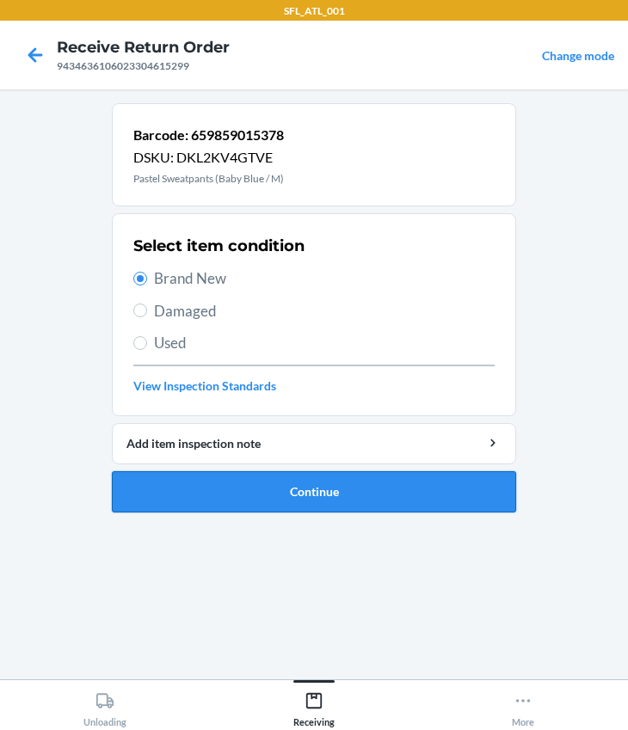
click at [228, 503] on button "Continue" at bounding box center [314, 491] width 404 height 41
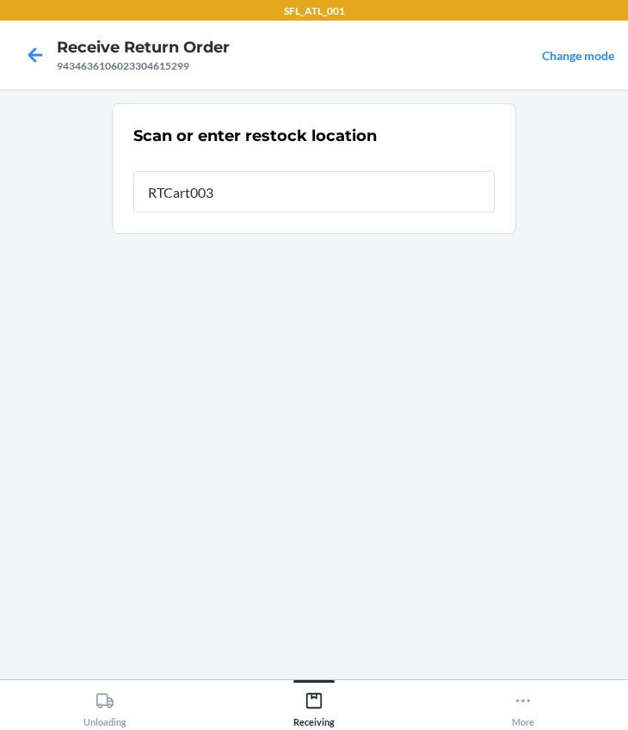
type input "RTCart003"
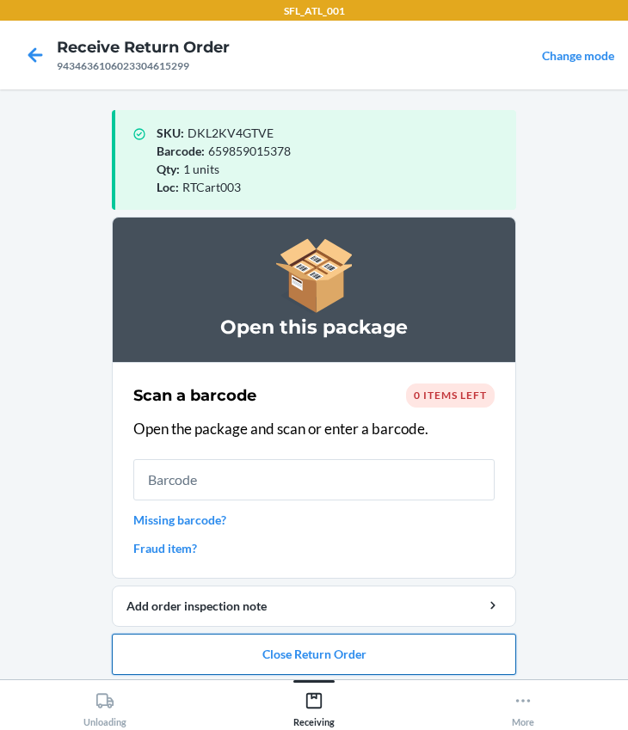
click at [364, 649] on button "Close Return Order" at bounding box center [314, 654] width 404 height 41
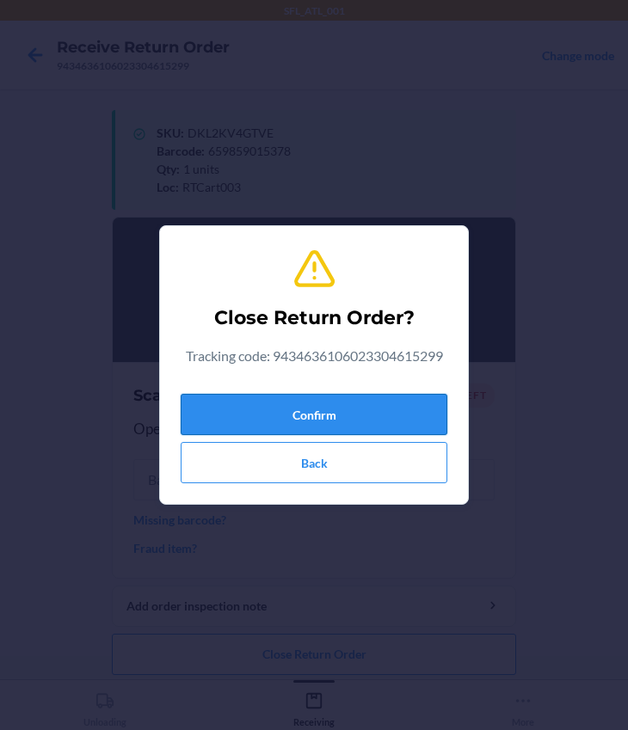
click at [371, 418] on button "Confirm" at bounding box center [314, 414] width 267 height 41
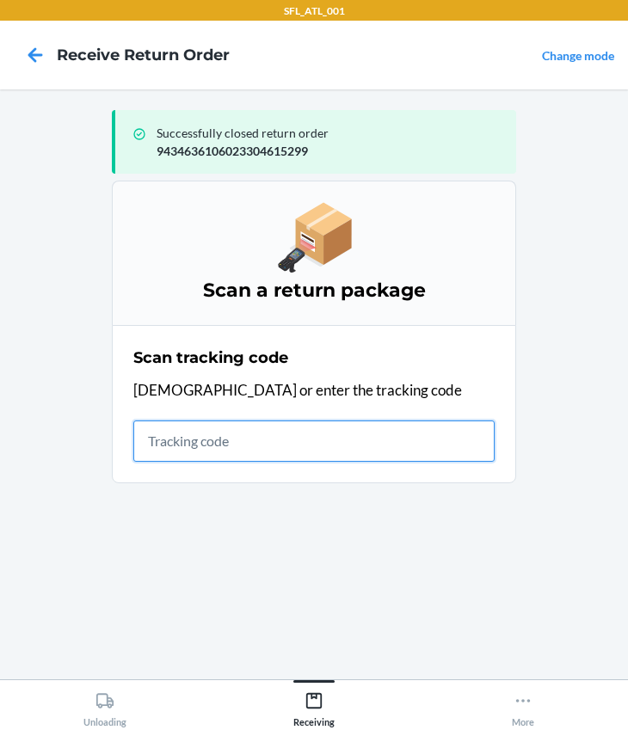
click at [237, 450] on input "text" at bounding box center [313, 440] width 361 height 41
click at [235, 426] on input "text" at bounding box center [313, 440] width 361 height 41
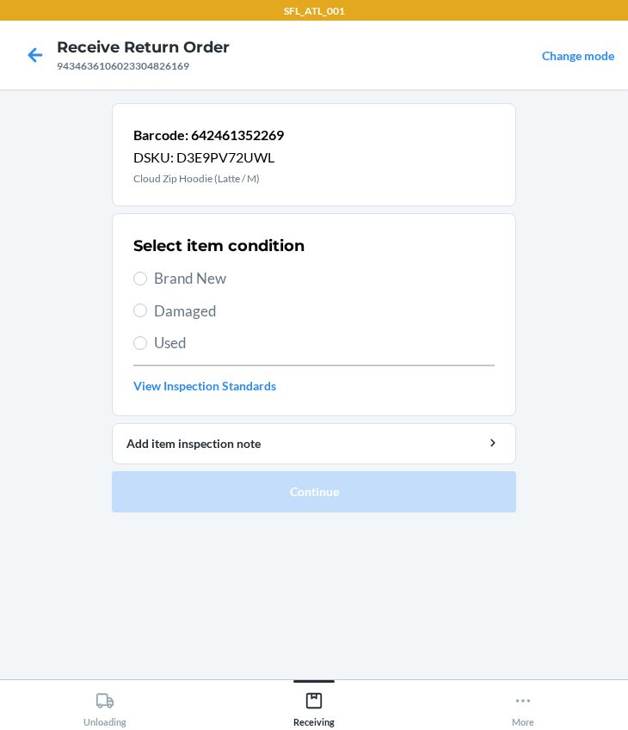
click at [207, 274] on span "Brand New" at bounding box center [324, 278] width 340 height 22
click at [147, 274] on input "Brand New" at bounding box center [140, 279] width 14 height 14
radio input "true"
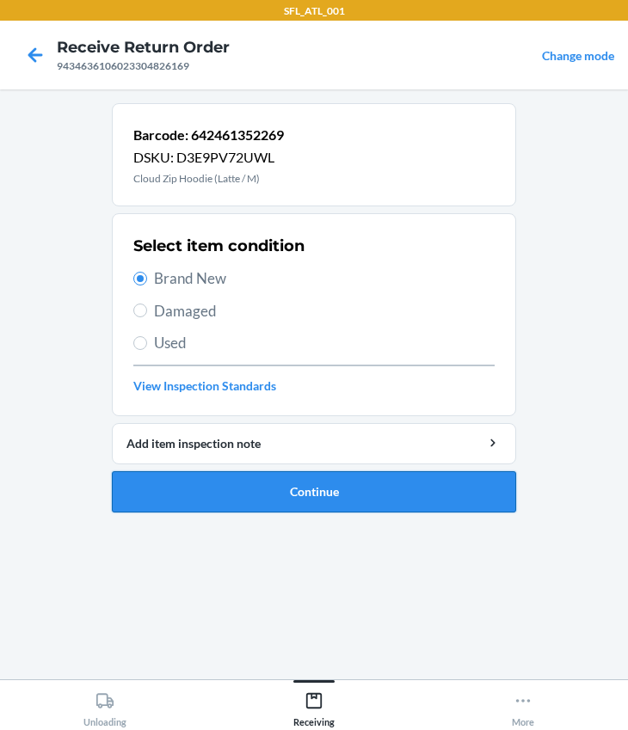
click at [321, 502] on button "Continue" at bounding box center [314, 491] width 404 height 41
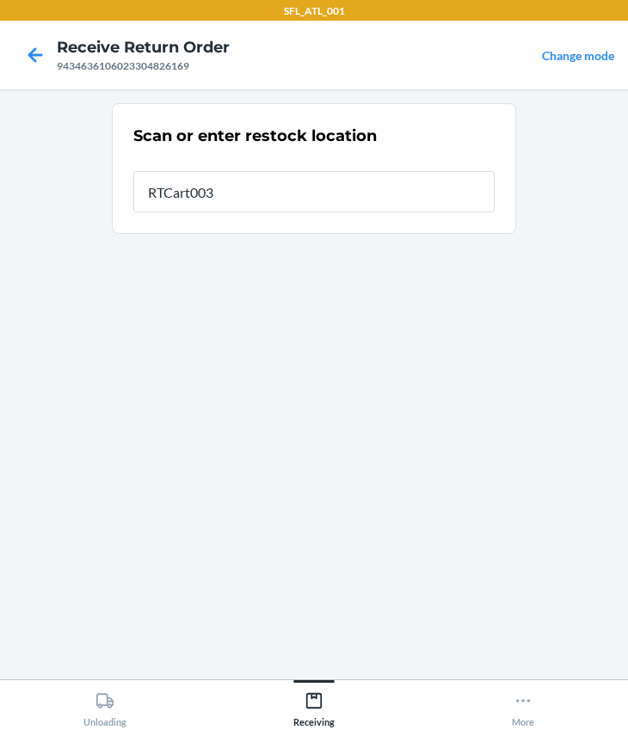
type input "RTCart003"
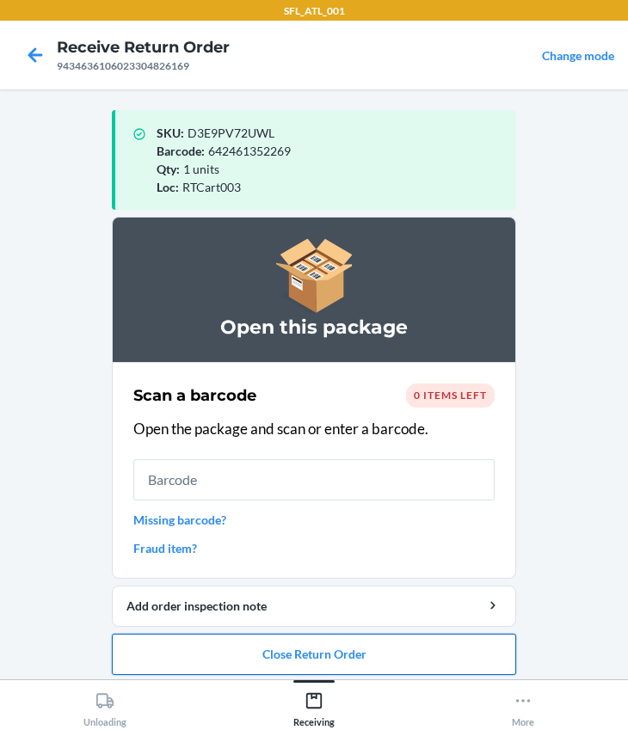
click at [292, 654] on button "Close Return Order" at bounding box center [314, 654] width 404 height 41
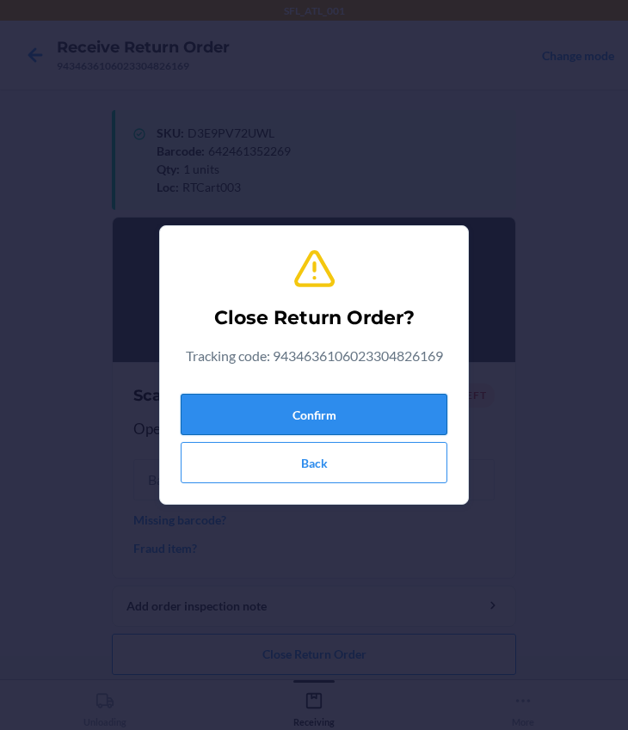
click at [284, 420] on button "Confirm" at bounding box center [314, 414] width 267 height 41
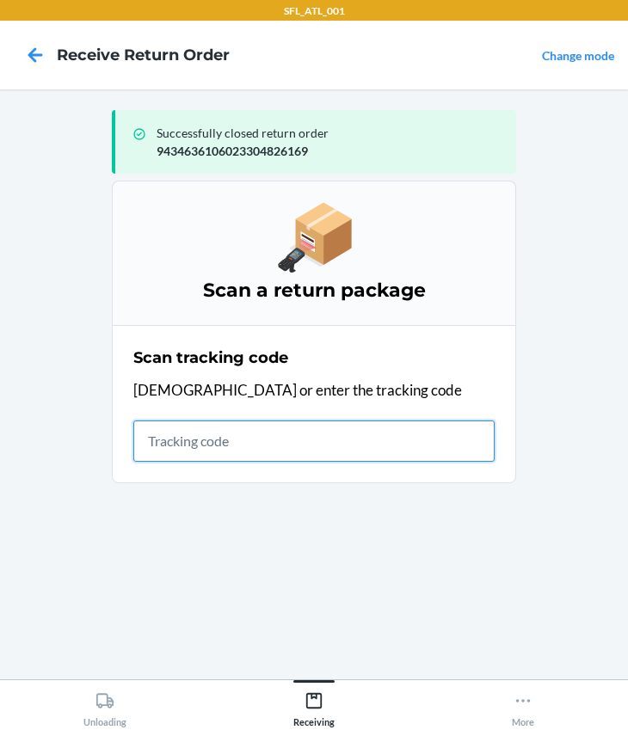
click at [248, 447] on input "text" at bounding box center [313, 440] width 361 height 41
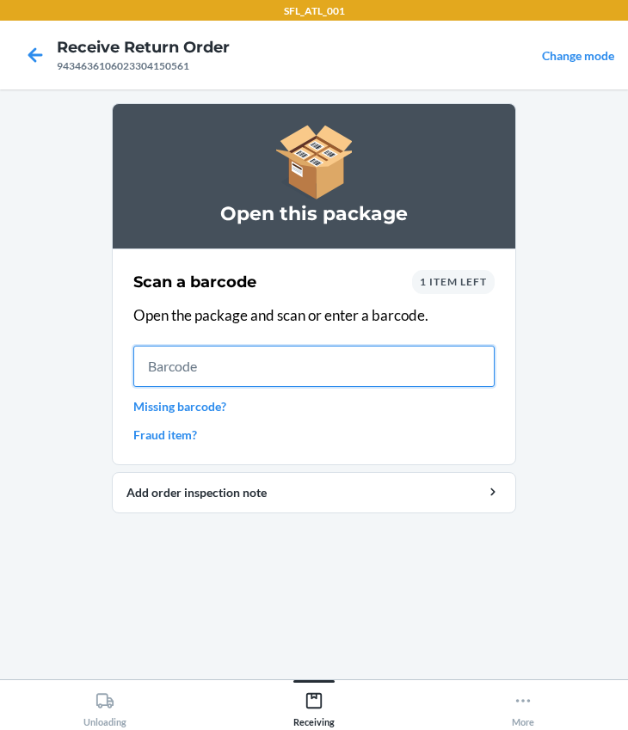
click at [259, 367] on input "text" at bounding box center [313, 366] width 361 height 41
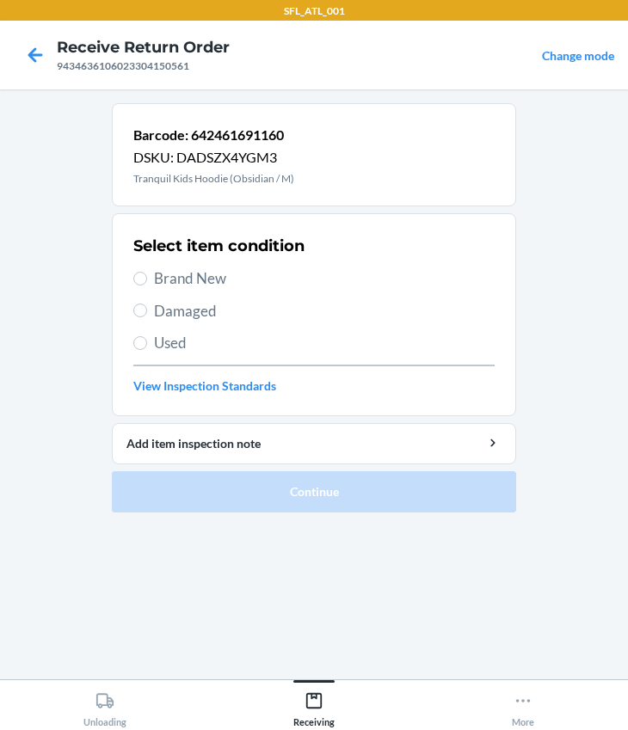
click at [177, 349] on span "Used" at bounding box center [324, 343] width 340 height 22
click at [147, 349] on input "Used" at bounding box center [140, 343] width 14 height 14
radio input "true"
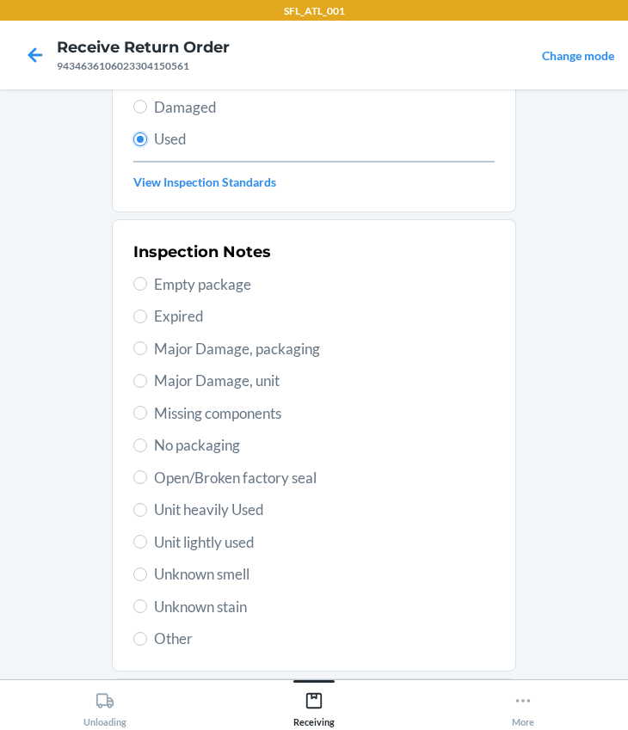
scroll to position [303, 0]
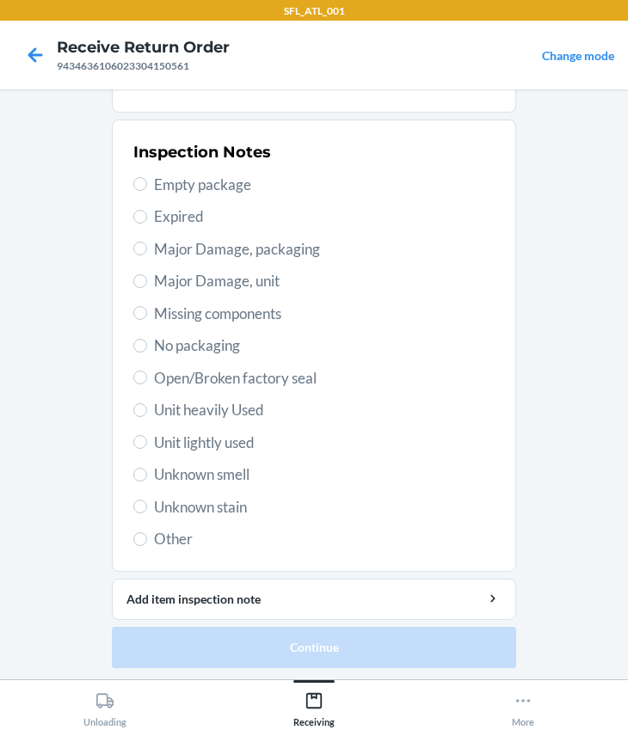
click at [196, 412] on span "Unit heavily Used" at bounding box center [324, 410] width 340 height 22
click at [147, 412] on input "Unit heavily Used" at bounding box center [140, 410] width 14 height 14
radio input "true"
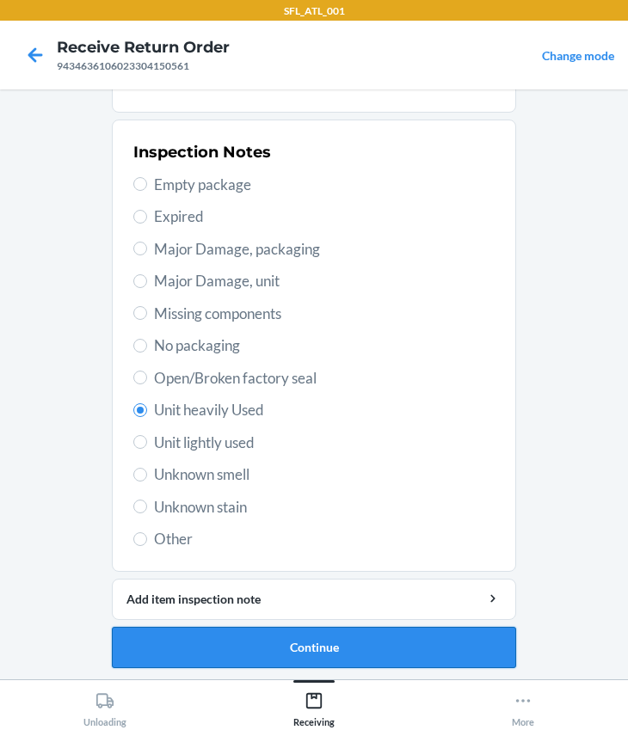
click at [234, 647] on button "Continue" at bounding box center [314, 647] width 404 height 41
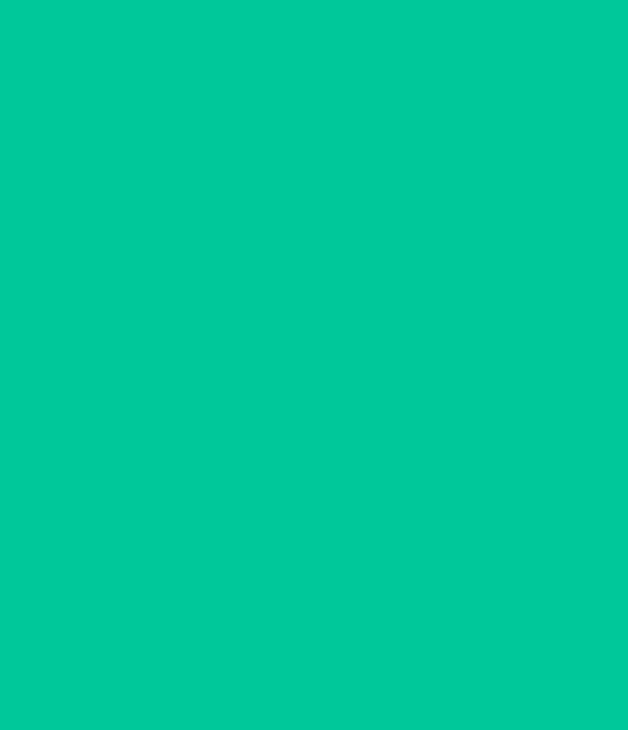
scroll to position [0, 0]
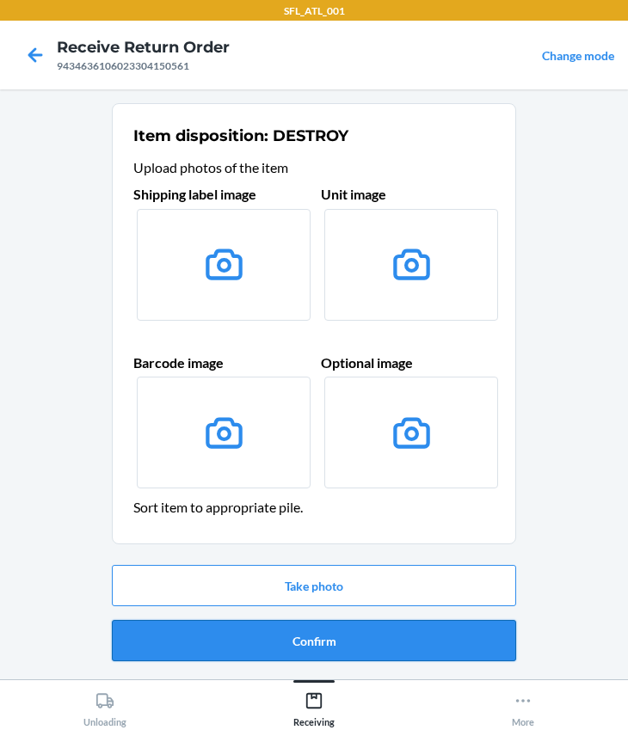
click at [289, 635] on button "Confirm" at bounding box center [314, 640] width 404 height 41
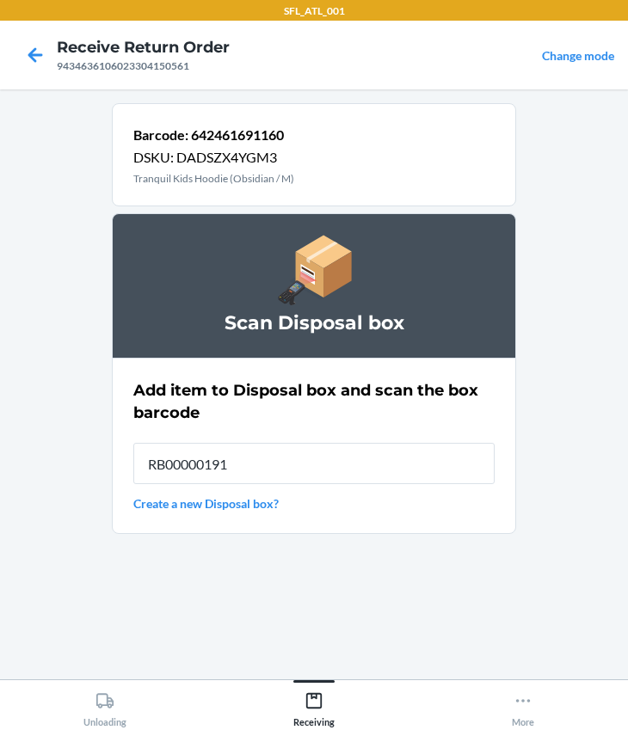
type input "RB00000191O"
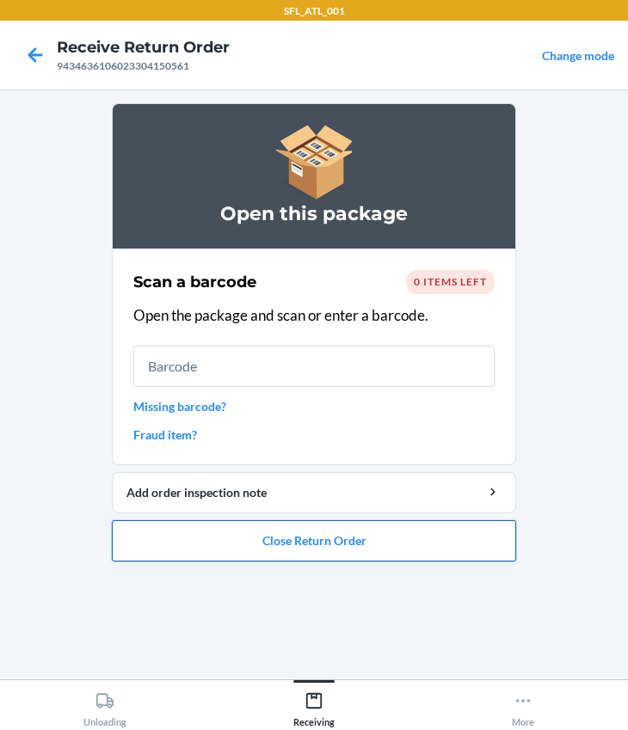
click at [323, 527] on button "Close Return Order" at bounding box center [314, 540] width 404 height 41
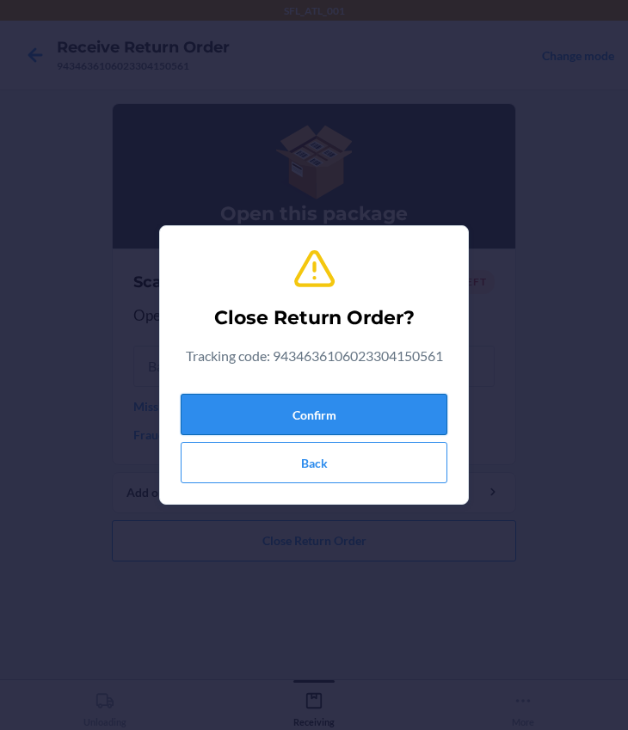
click at [281, 430] on button "Confirm" at bounding box center [314, 414] width 267 height 41
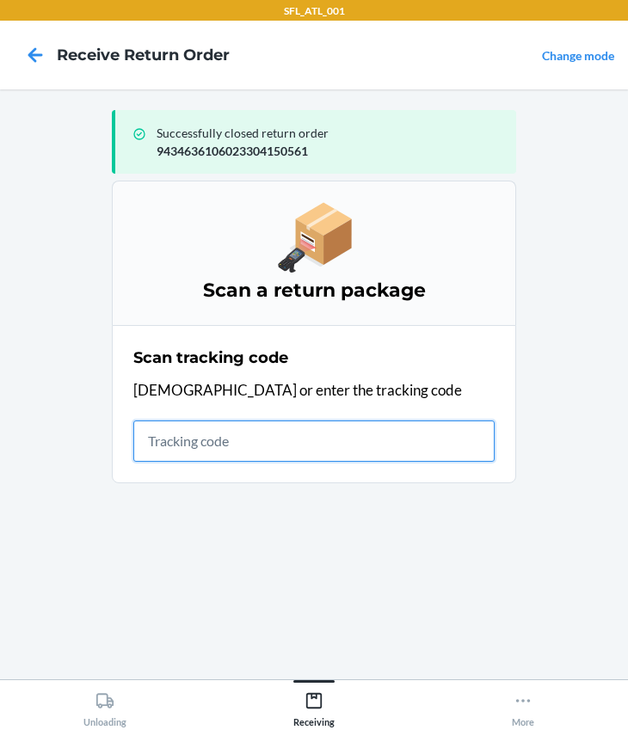
click at [187, 438] on input "text" at bounding box center [313, 440] width 361 height 41
click at [237, 454] on input "text" at bounding box center [313, 440] width 361 height 41
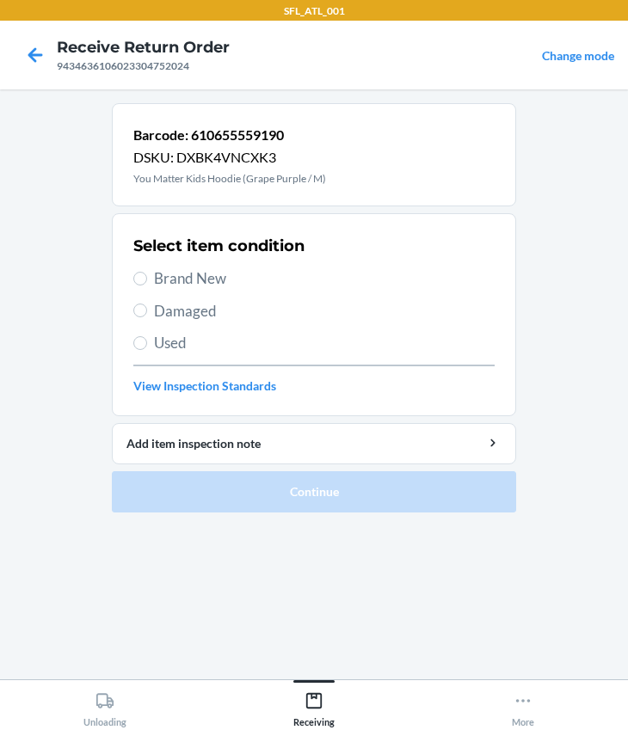
click at [185, 282] on span "Brand New" at bounding box center [324, 278] width 340 height 22
click at [147, 282] on input "Brand New" at bounding box center [140, 279] width 14 height 14
radio input "true"
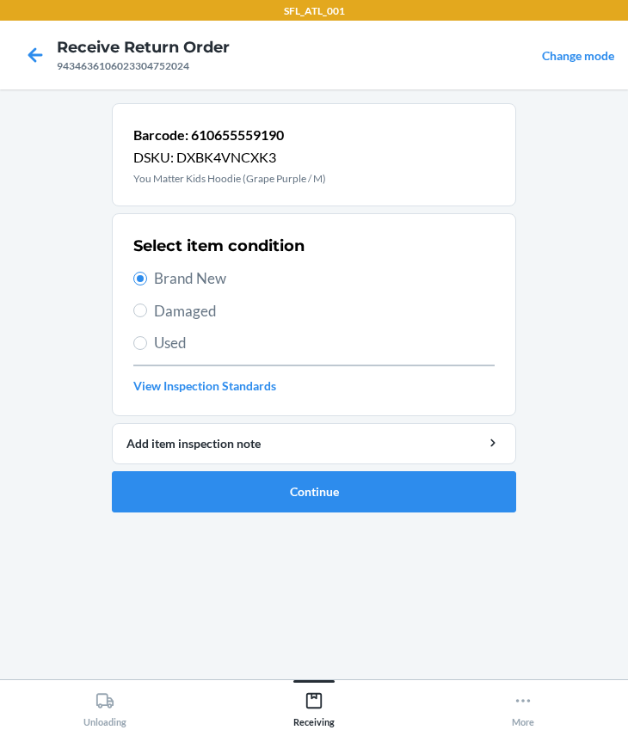
click at [205, 512] on ol "Barcode: 610655559190 DSKU: DXBK4VNCXK3 You Matter Kids Hoodie (Grape Purple / …" at bounding box center [314, 314] width 404 height 423
click at [210, 494] on button "Continue" at bounding box center [314, 491] width 404 height 41
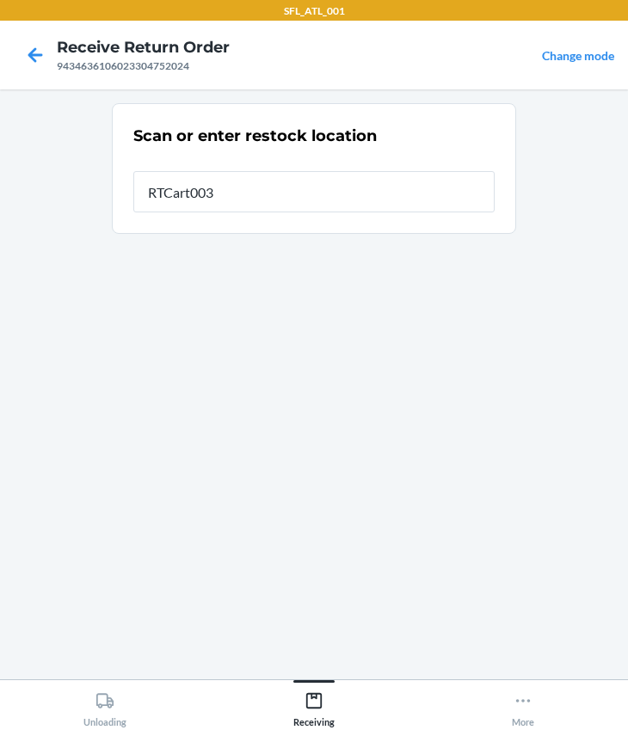
type input "RTCart003"
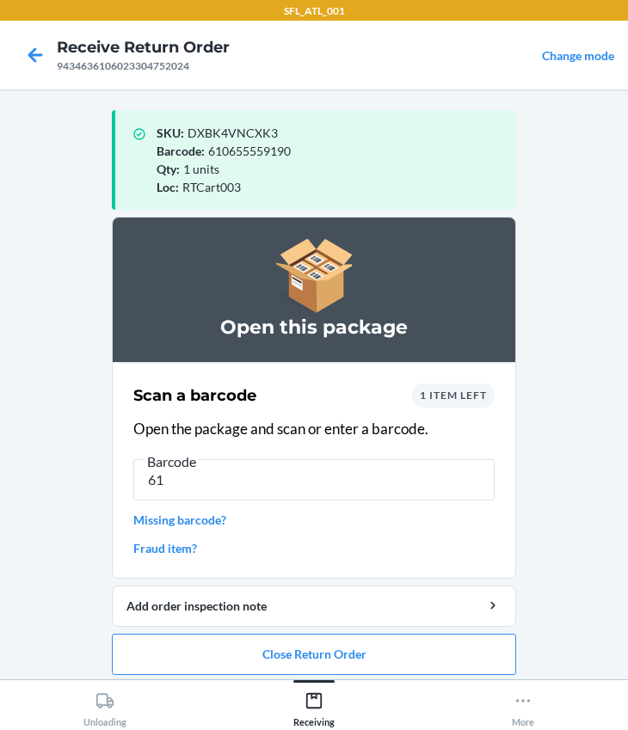
type input "6"
type input "612461284778"
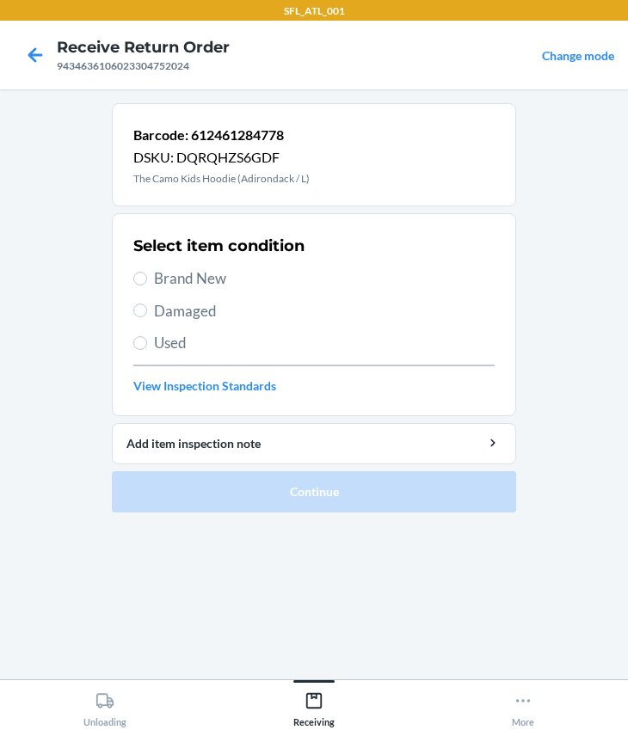
click at [199, 283] on span "Brand New" at bounding box center [324, 278] width 340 height 22
click at [147, 283] on input "Brand New" at bounding box center [140, 279] width 14 height 14
radio input "true"
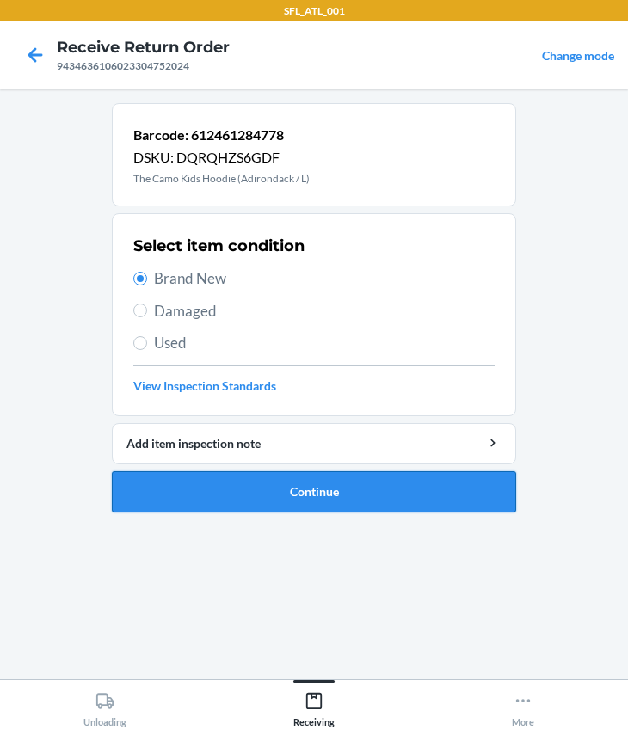
click at [291, 483] on button "Continue" at bounding box center [314, 491] width 404 height 41
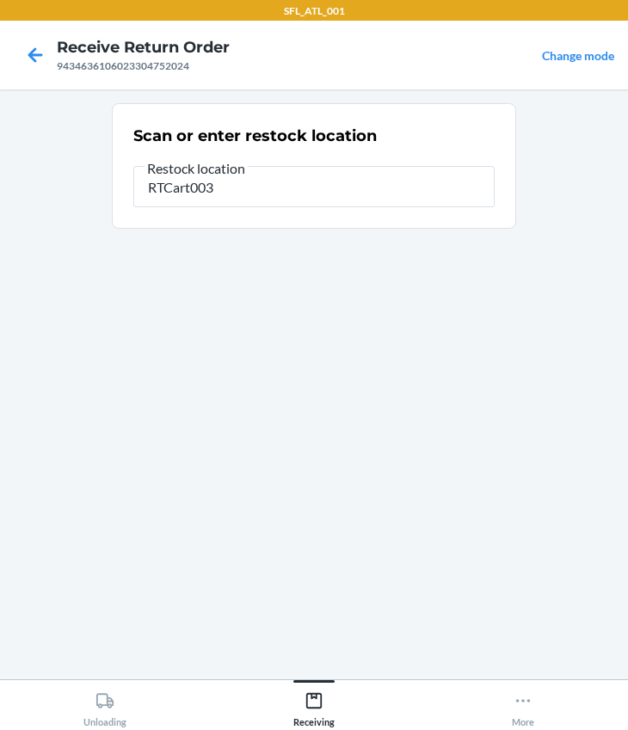
type input "RTCart003"
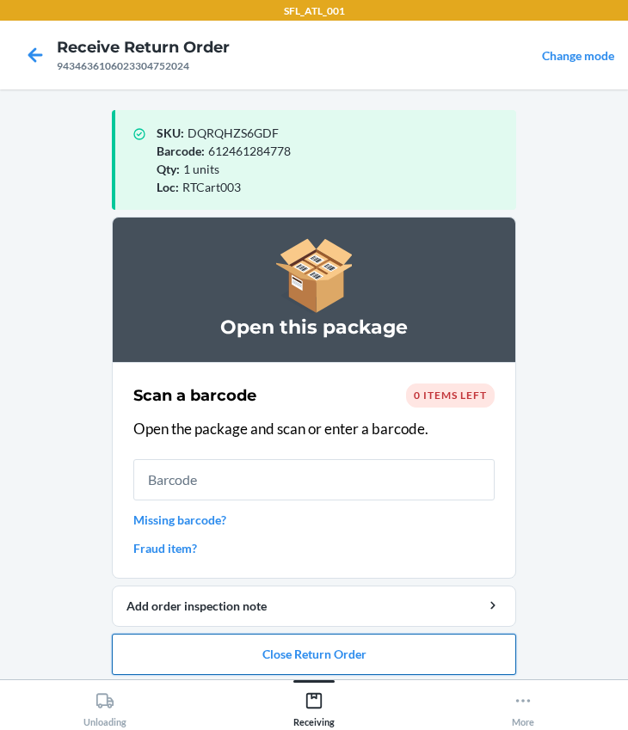
click at [312, 650] on button "Close Return Order" at bounding box center [314, 654] width 404 height 41
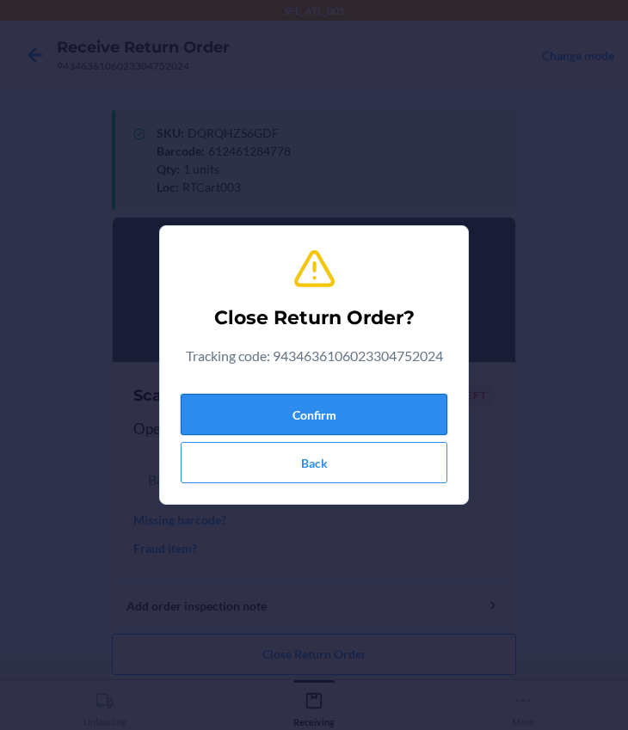
click at [296, 407] on button "Confirm" at bounding box center [314, 414] width 267 height 41
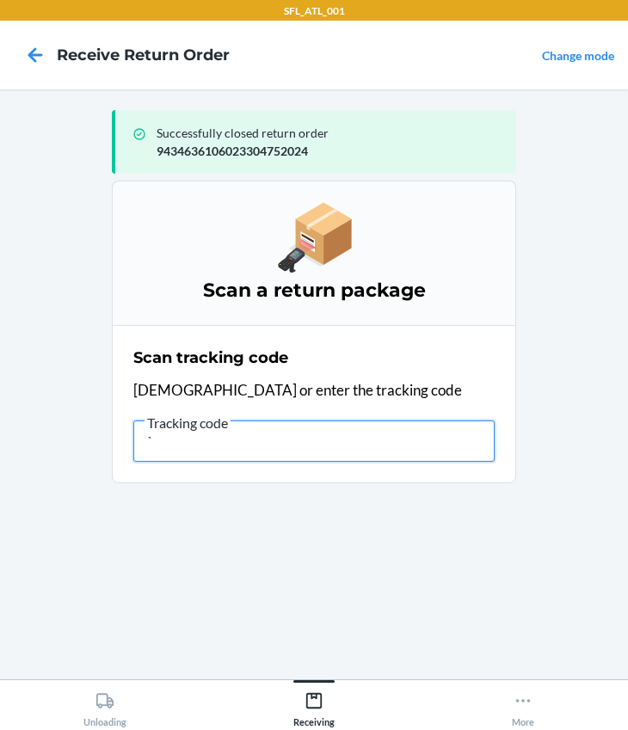
click at [353, 456] on input "`" at bounding box center [313, 440] width 361 height 41
type input "`420302599434636106023304323576"
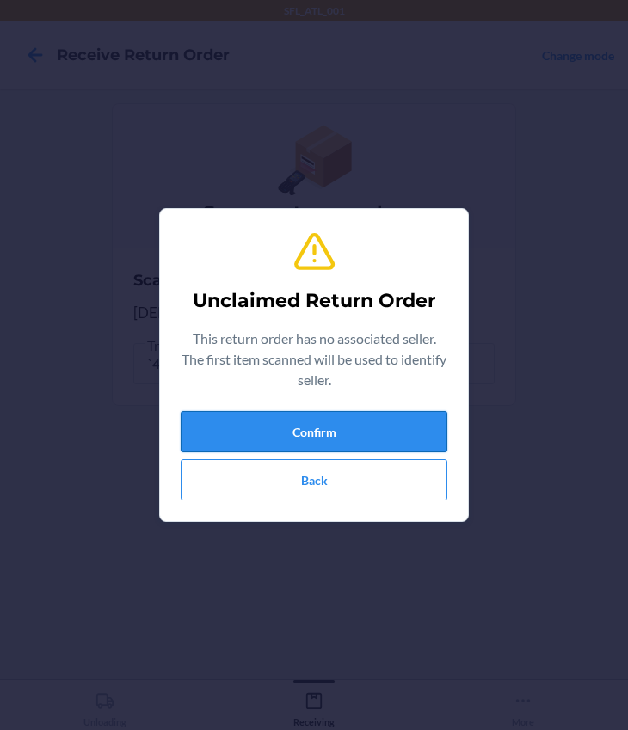
click at [345, 420] on button "Confirm" at bounding box center [314, 431] width 267 height 41
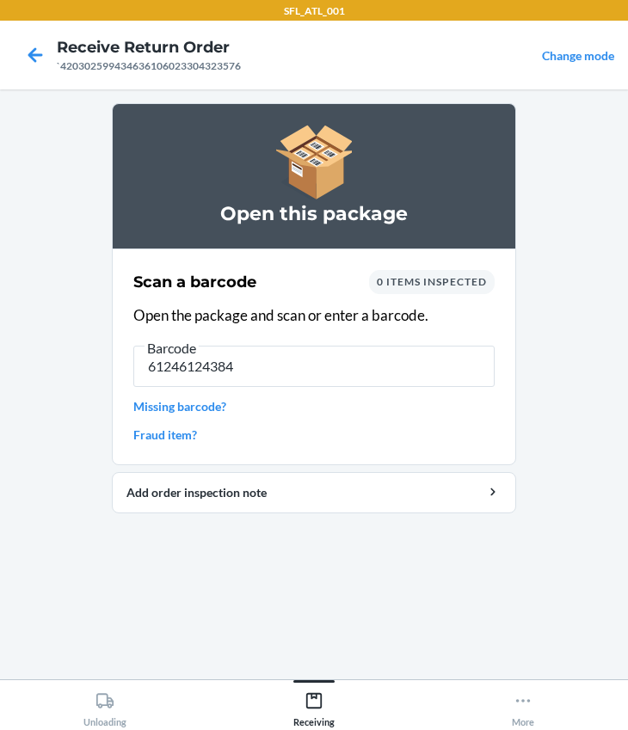
type input "612461243843"
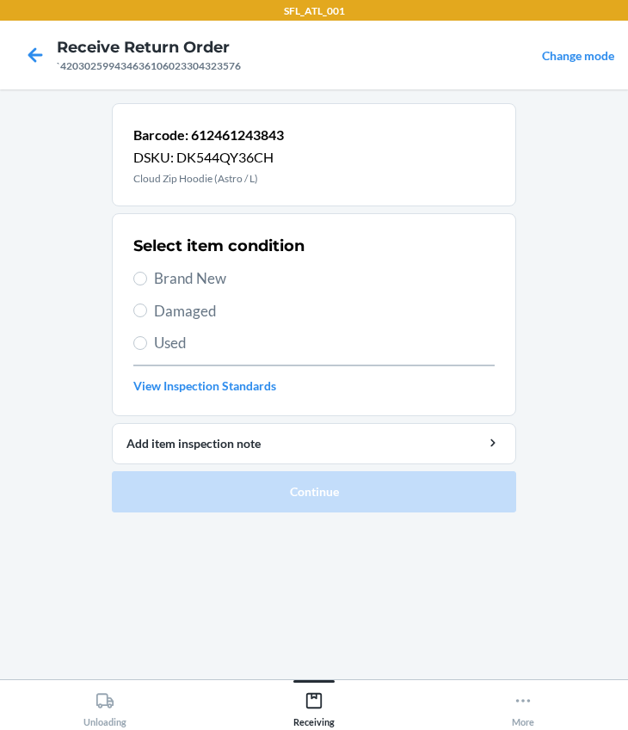
click at [182, 271] on span "Brand New" at bounding box center [324, 278] width 340 height 22
click at [147, 272] on input "Brand New" at bounding box center [140, 279] width 14 height 14
radio input "true"
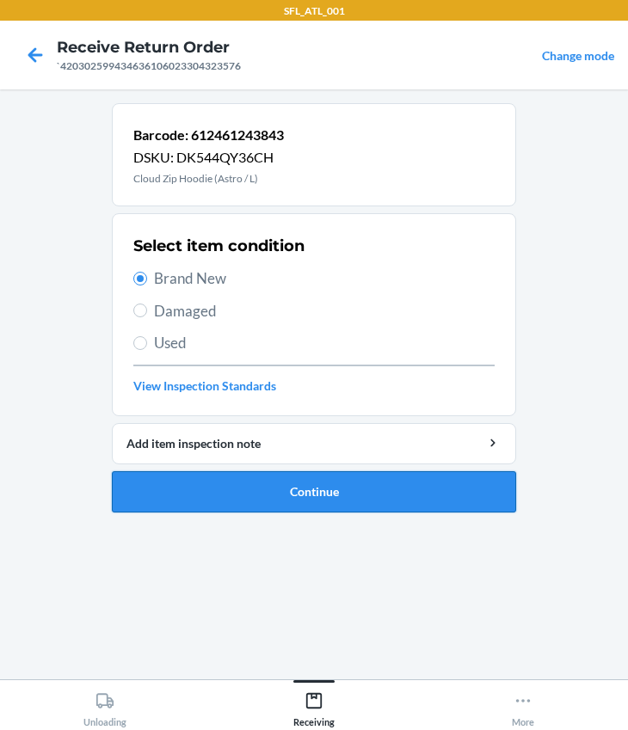
click at [231, 498] on button "Continue" at bounding box center [314, 491] width 404 height 41
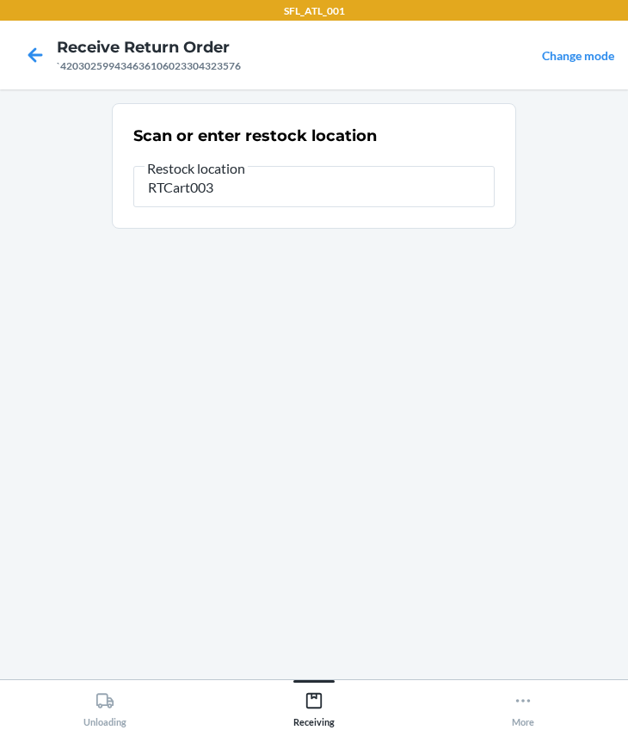
type input "RTCart003"
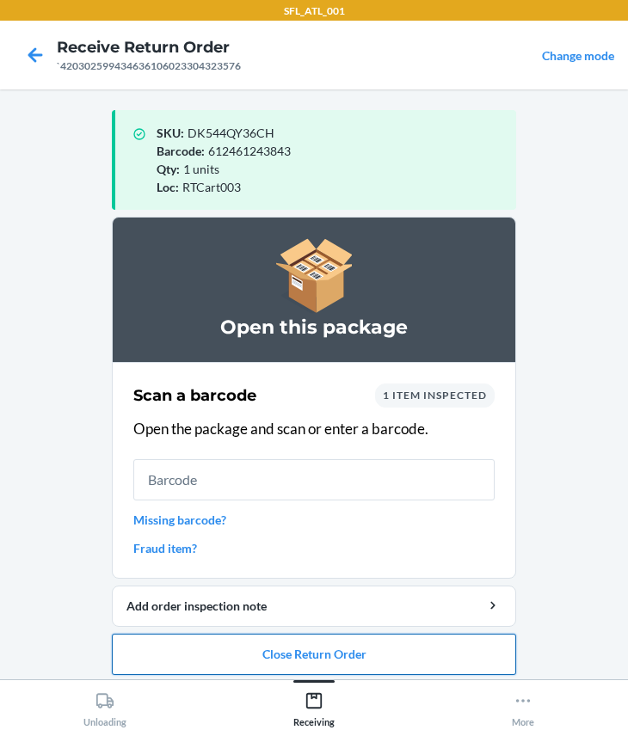
click at [336, 647] on button "Close Return Order" at bounding box center [314, 654] width 404 height 41
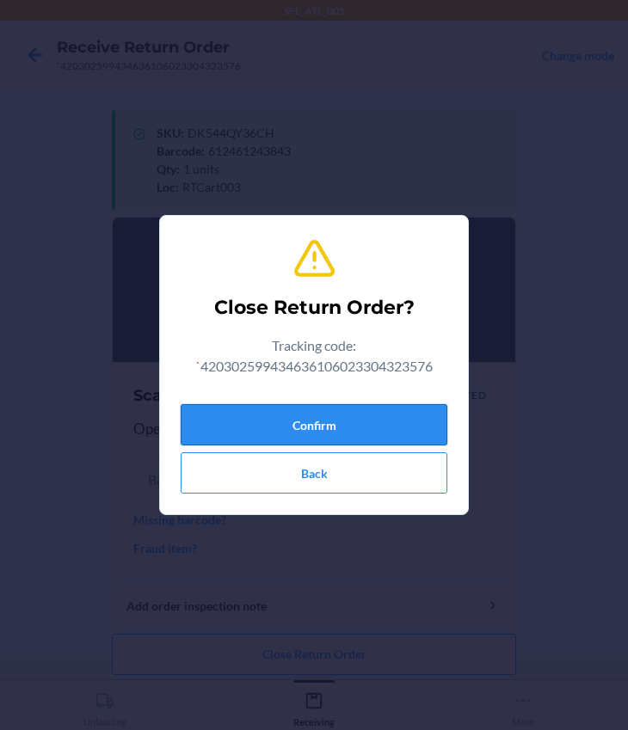
click at [310, 431] on button "Confirm" at bounding box center [314, 424] width 267 height 41
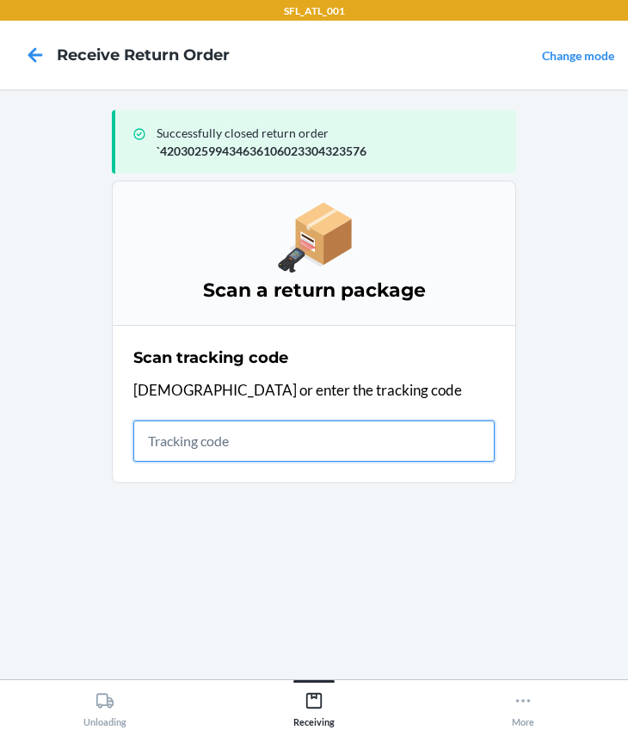
click at [186, 437] on input "text" at bounding box center [313, 440] width 361 height 41
type input "420302599434636106023304758392"
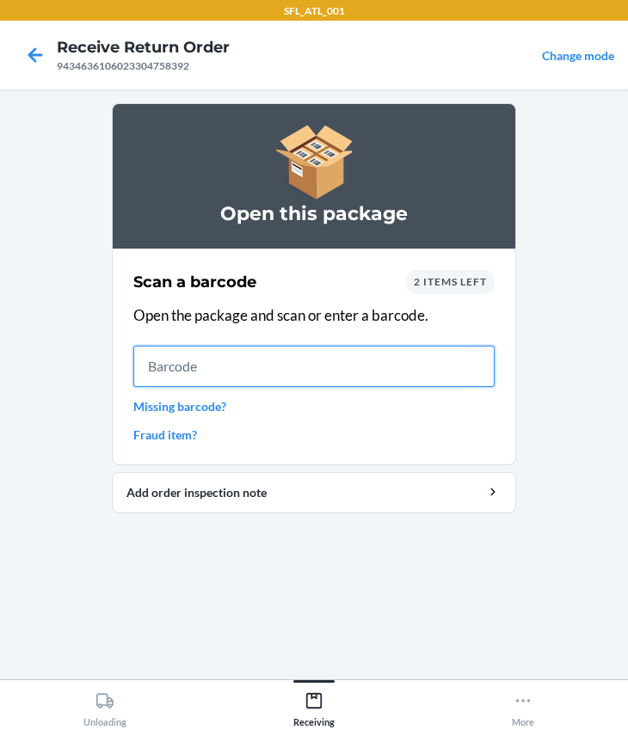
click at [176, 375] on input "text" at bounding box center [313, 366] width 361 height 41
type input "612461198846"
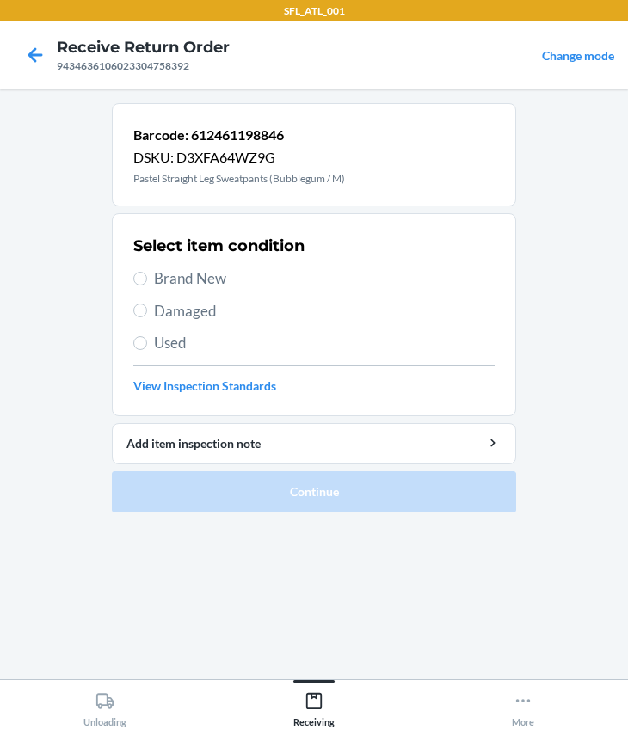
click at [172, 280] on span "Brand New" at bounding box center [324, 278] width 340 height 22
click at [147, 280] on input "Brand New" at bounding box center [140, 279] width 14 height 14
radio input "true"
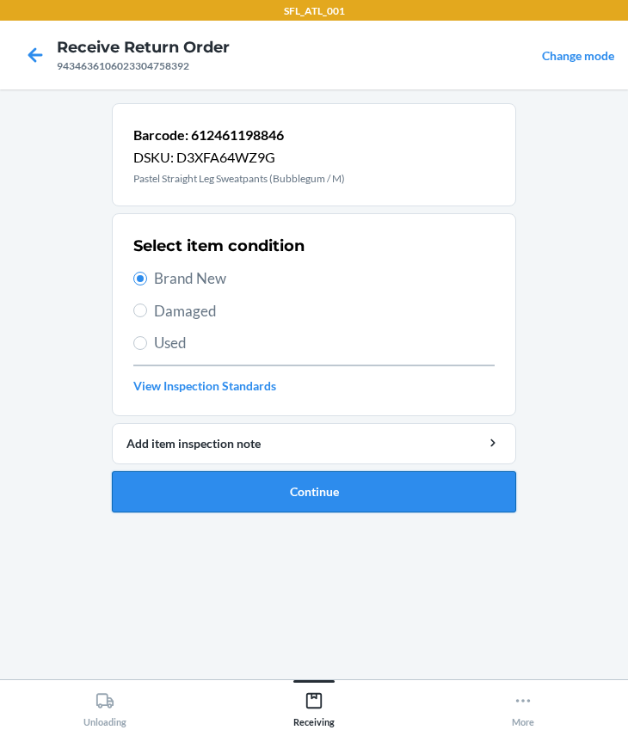
click at [313, 509] on button "Continue" at bounding box center [314, 491] width 404 height 41
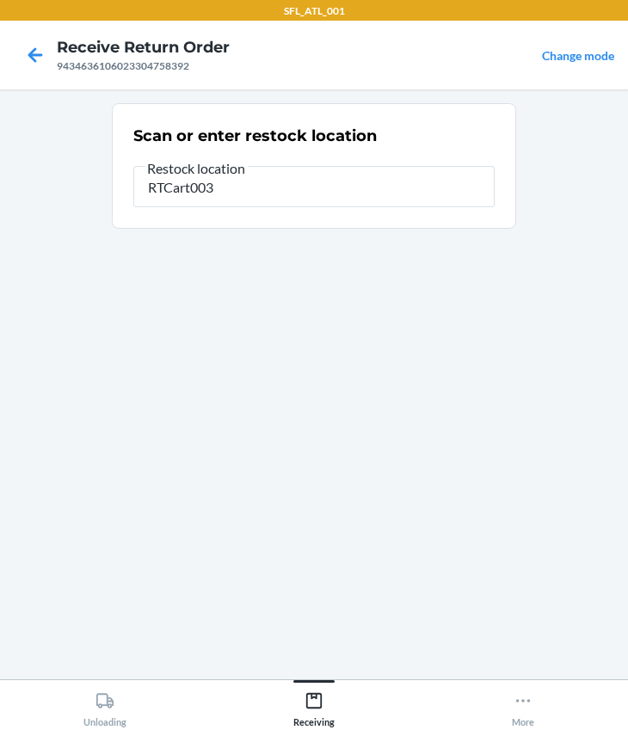
type input "RTCart003"
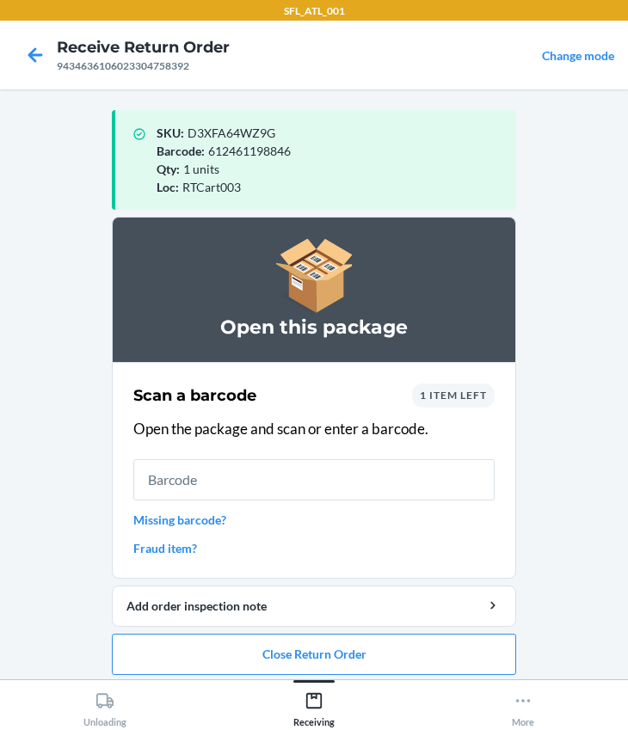
click at [113, 484] on section "Scan a barcode 1 item left Open the package and scan or enter a barcode. Missin…" at bounding box center [314, 470] width 404 height 217
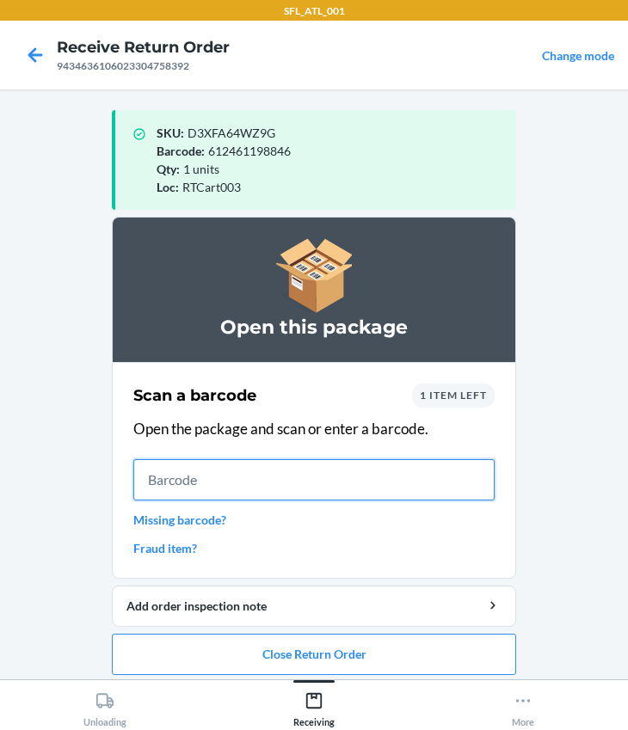
click at [181, 469] on input "text" at bounding box center [313, 479] width 361 height 41
type input "727252057476"
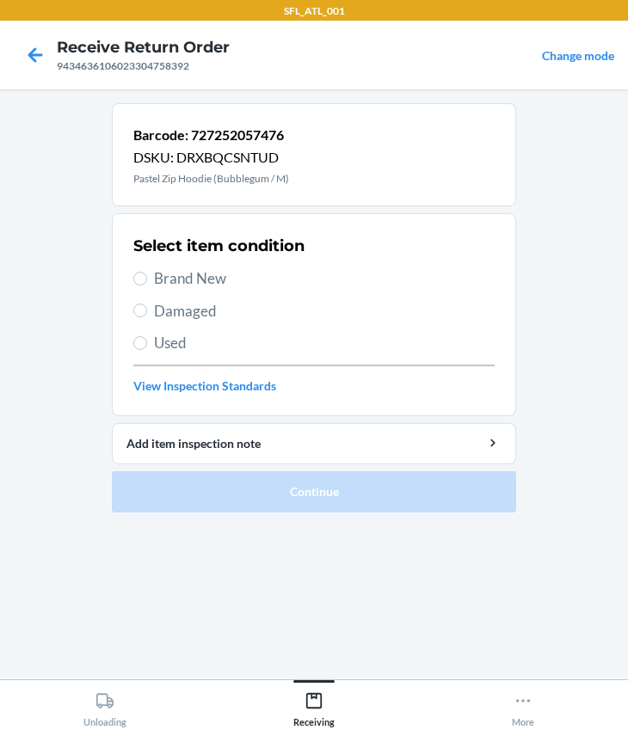
click at [211, 275] on span "Brand New" at bounding box center [324, 278] width 340 height 22
click at [147, 275] on input "Brand New" at bounding box center [140, 279] width 14 height 14
radio input "true"
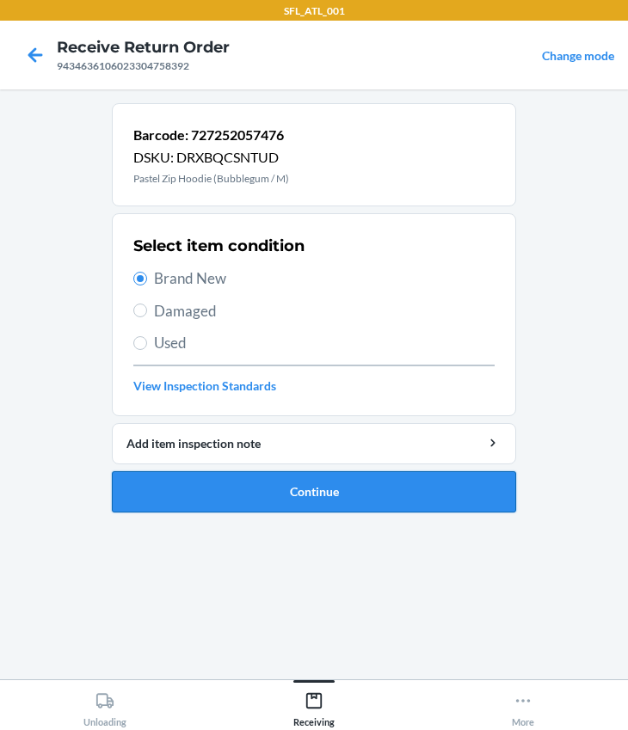
click at [290, 489] on button "Continue" at bounding box center [314, 491] width 404 height 41
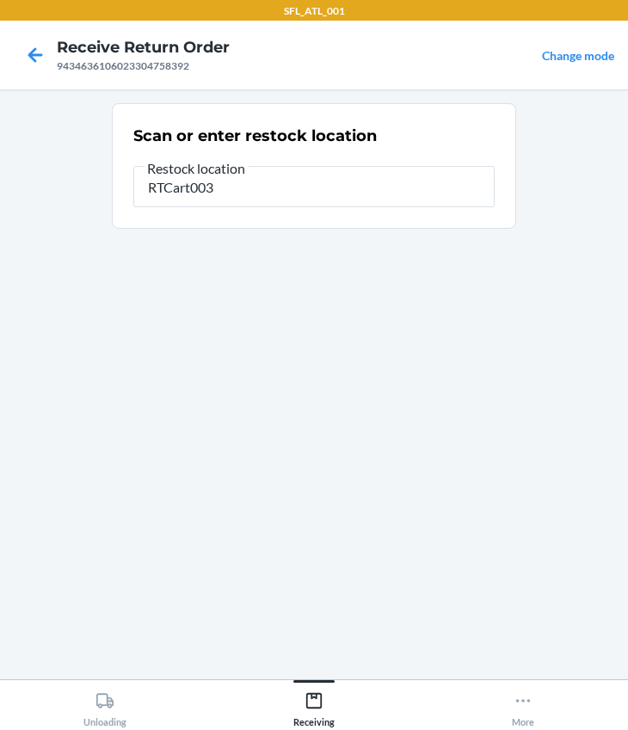
type input "RTCart003"
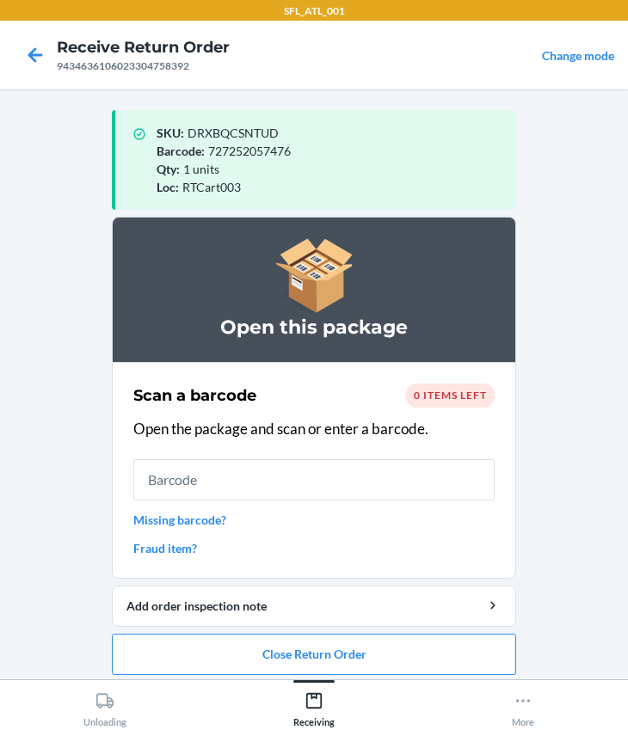
scroll to position [9, 0]
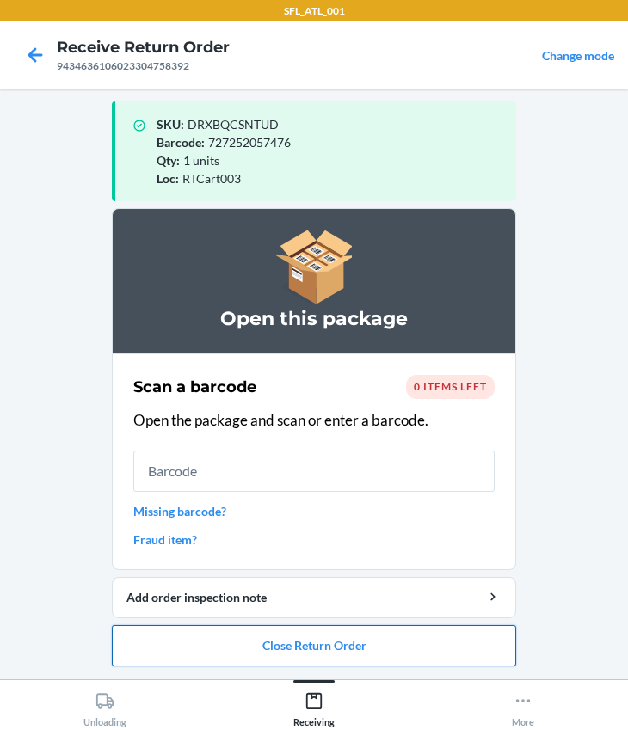
click at [312, 635] on button "Close Return Order" at bounding box center [314, 645] width 404 height 41
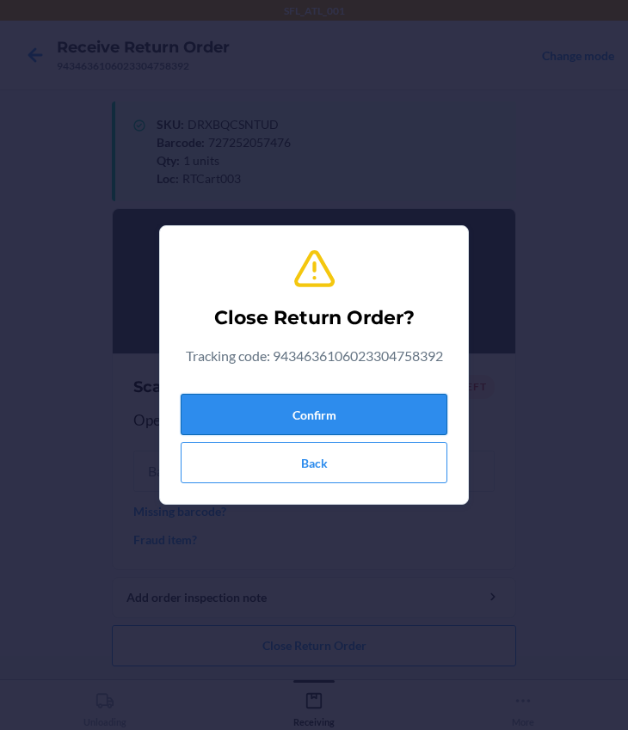
click at [293, 425] on button "Confirm" at bounding box center [314, 414] width 267 height 41
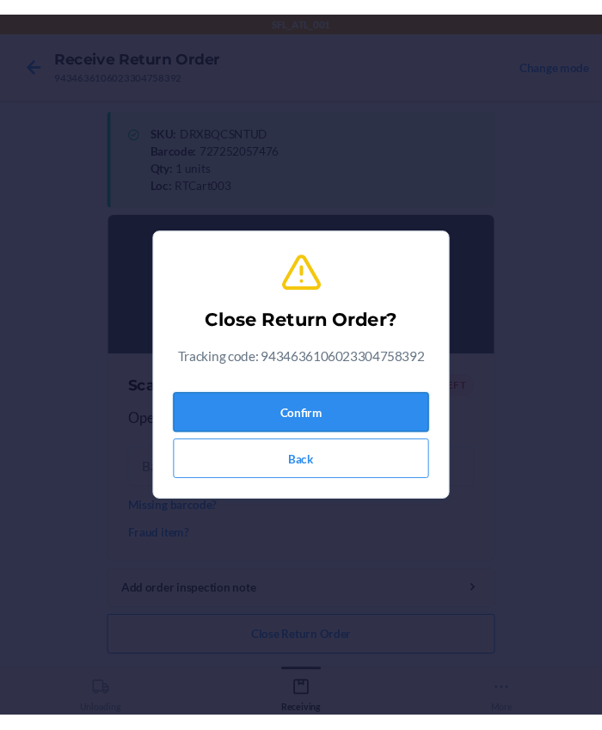
scroll to position [0, 0]
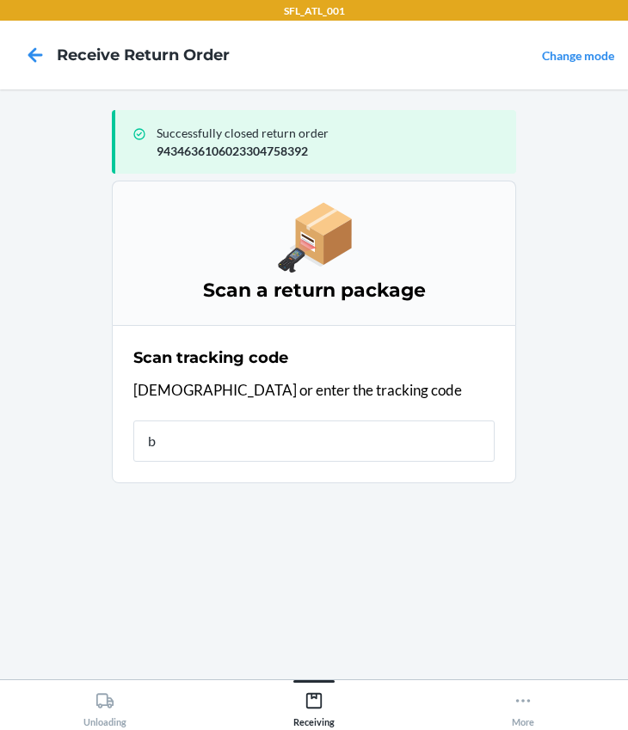
type input "b"
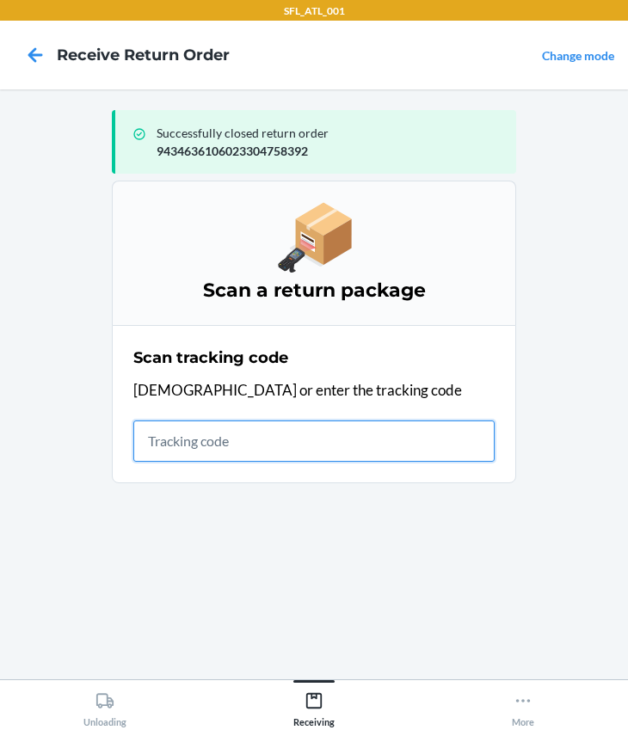
click at [139, 453] on input "text" at bounding box center [313, 440] width 361 height 41
type input "420302599434636106023304706591"
click at [447, 445] on input "420302599434636106023304706591" at bounding box center [313, 440] width 361 height 41
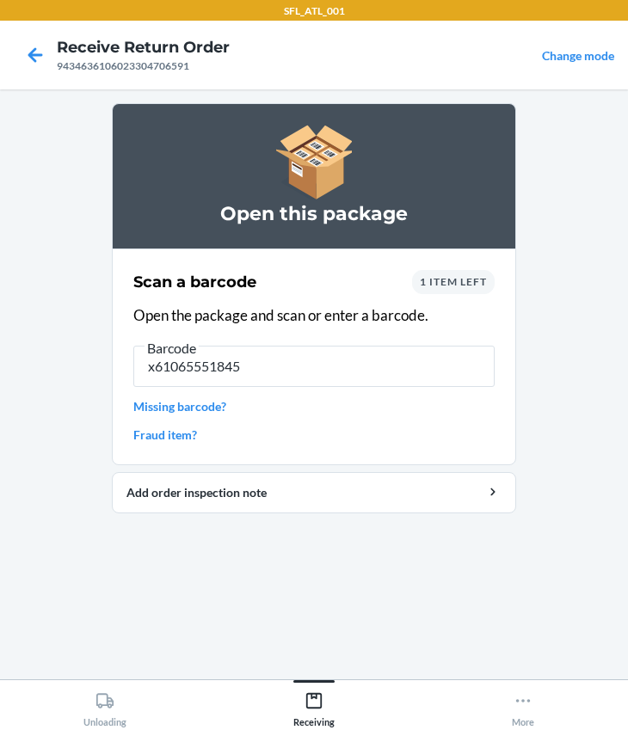
type input "x610655518456"
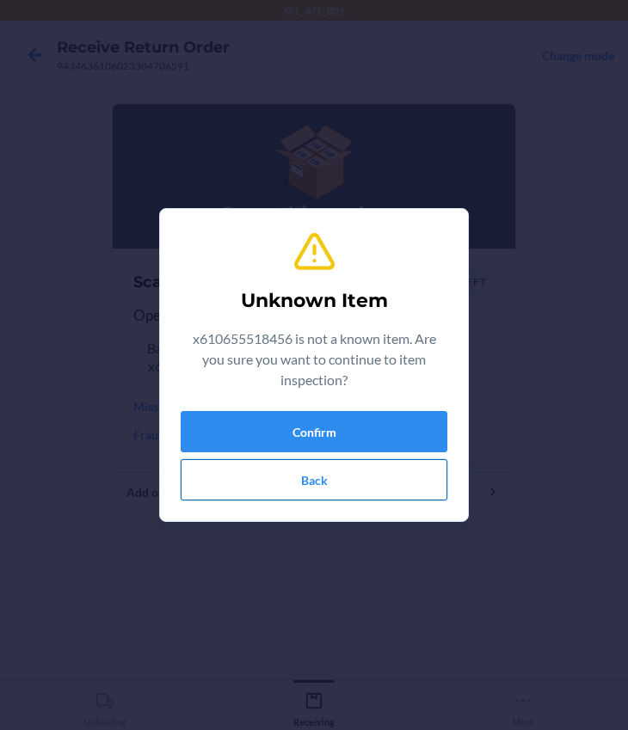
click at [342, 481] on button "Back" at bounding box center [314, 479] width 267 height 41
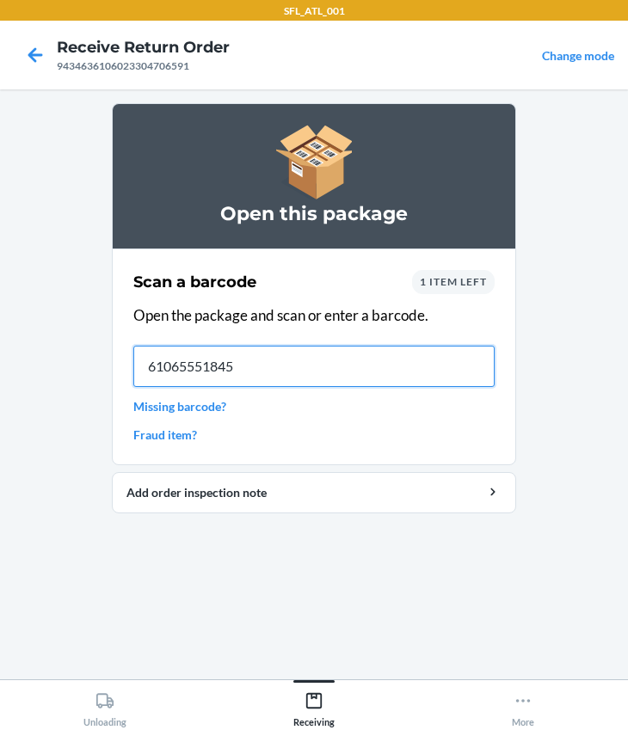
type input "610655518456"
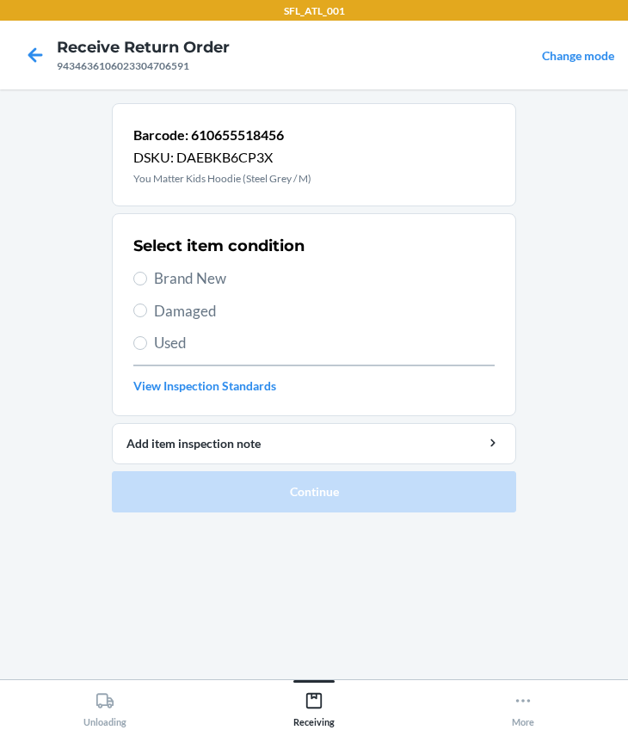
click at [177, 273] on span "Brand New" at bounding box center [324, 278] width 340 height 22
click at [147, 273] on input "Brand New" at bounding box center [140, 279] width 14 height 14
radio input "true"
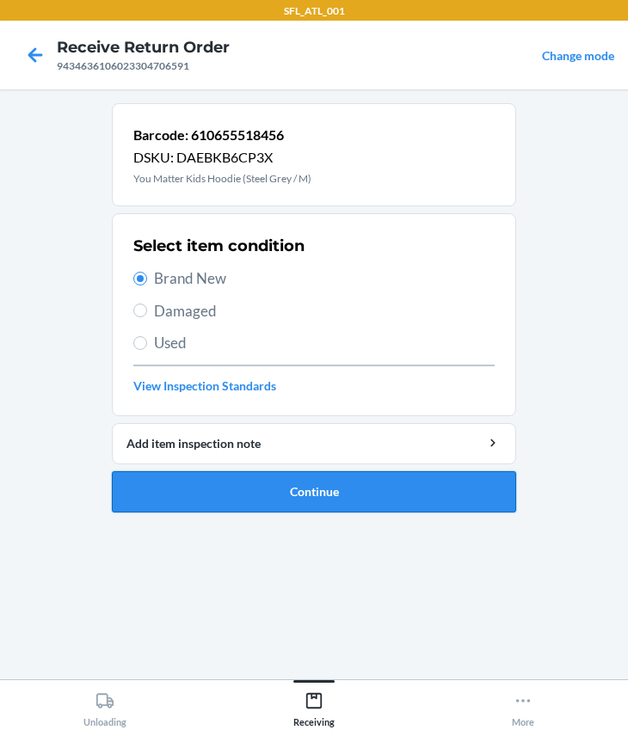
click at [242, 497] on button "Continue" at bounding box center [314, 491] width 404 height 41
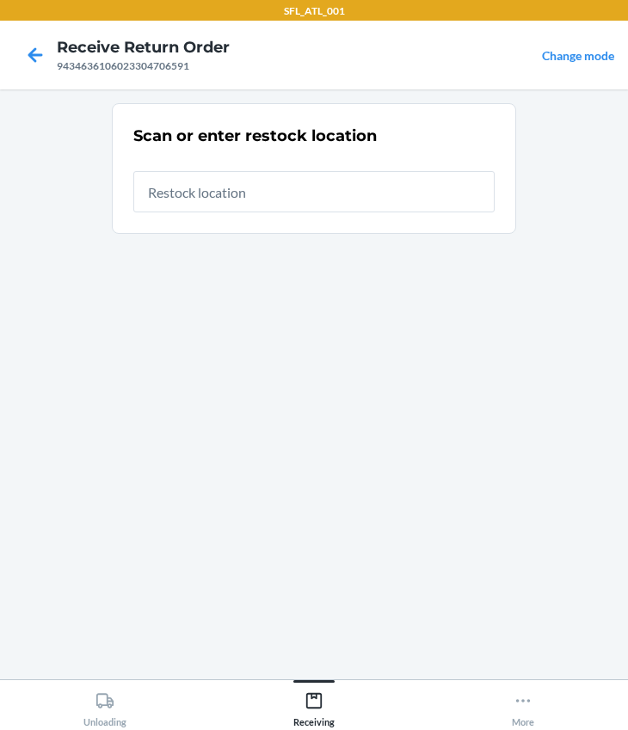
click at [213, 191] on input "text" at bounding box center [313, 191] width 361 height 41
type input "RTCart003"
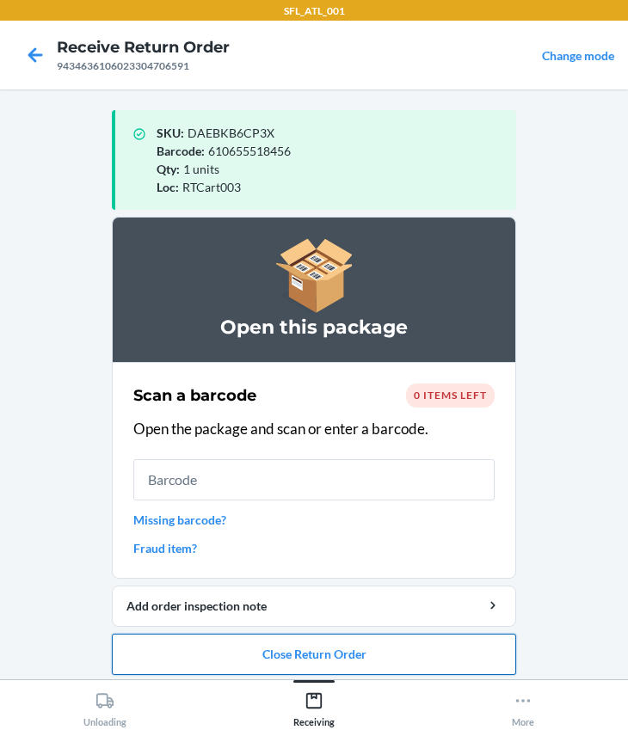
click at [379, 656] on button "Close Return Order" at bounding box center [314, 654] width 404 height 41
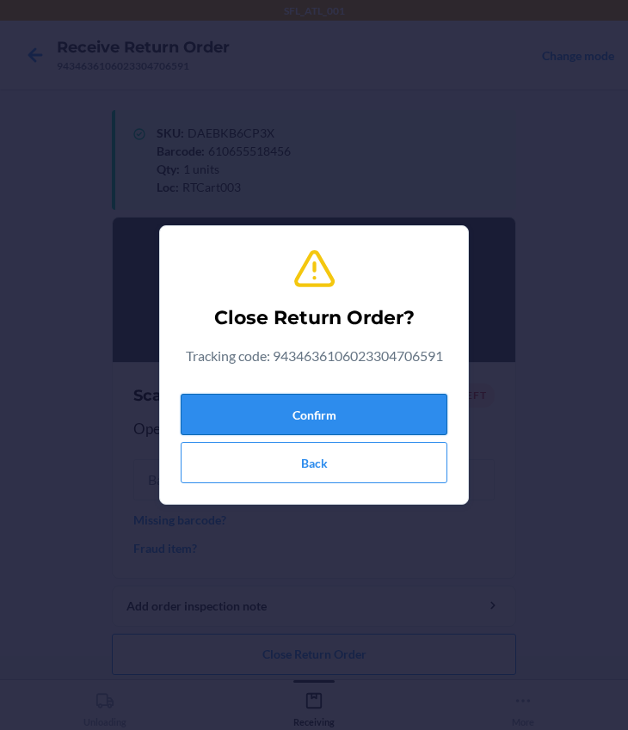
click at [346, 410] on button "Confirm" at bounding box center [314, 414] width 267 height 41
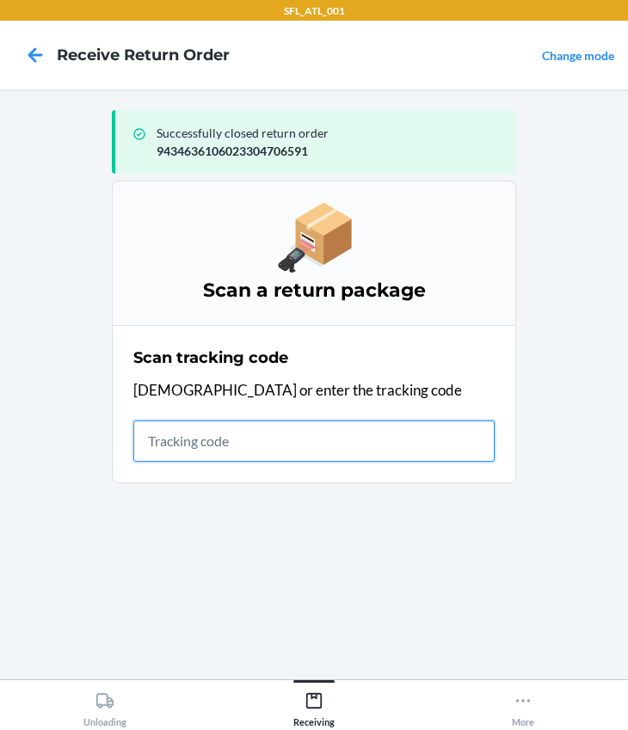
click at [244, 455] on input "text" at bounding box center [313, 440] width 361 height 41
type input "420302599434636106023304695888"
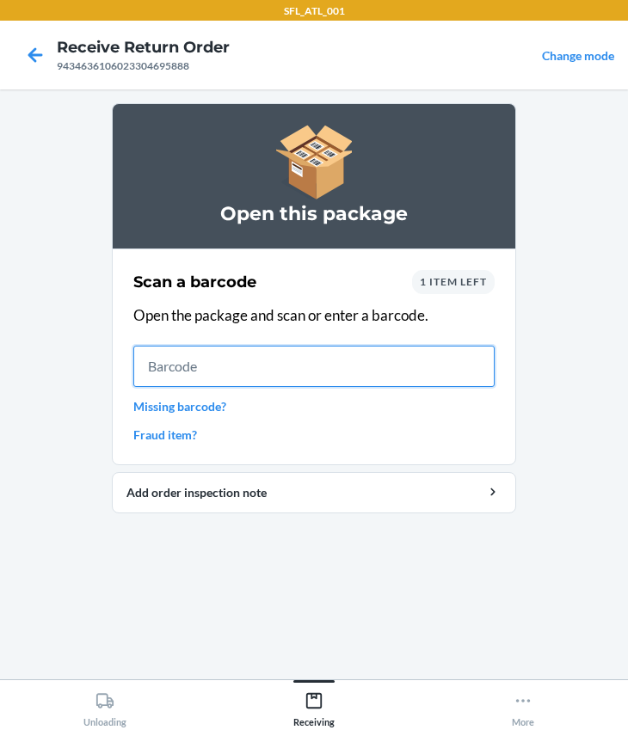
click at [177, 384] on input "text" at bounding box center [313, 366] width 361 height 41
type input "642461560114"
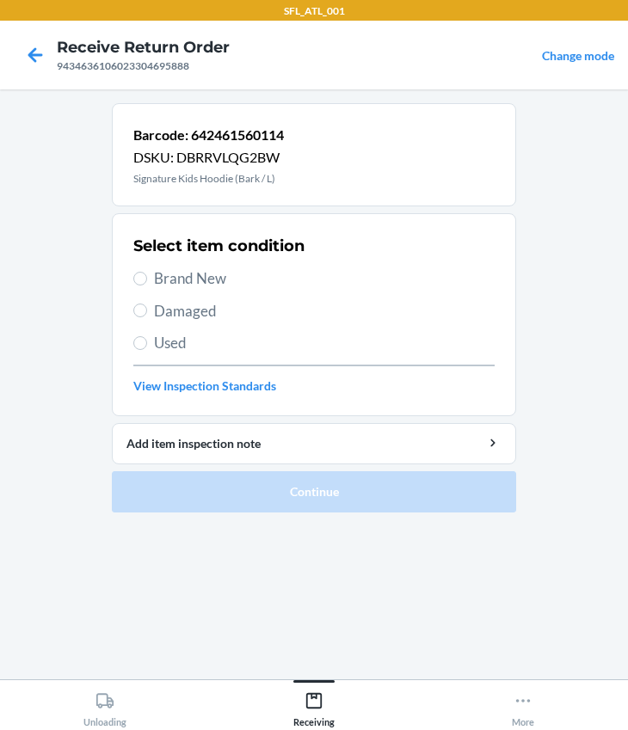
click at [172, 278] on span "Brand New" at bounding box center [324, 278] width 340 height 22
click at [147, 278] on input "Brand New" at bounding box center [140, 279] width 14 height 14
radio input "true"
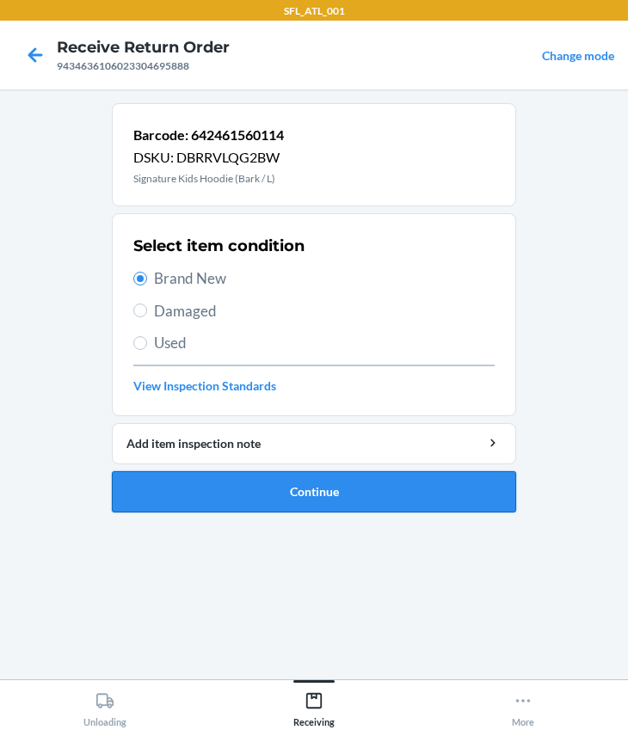
click at [328, 482] on button "Continue" at bounding box center [314, 491] width 404 height 41
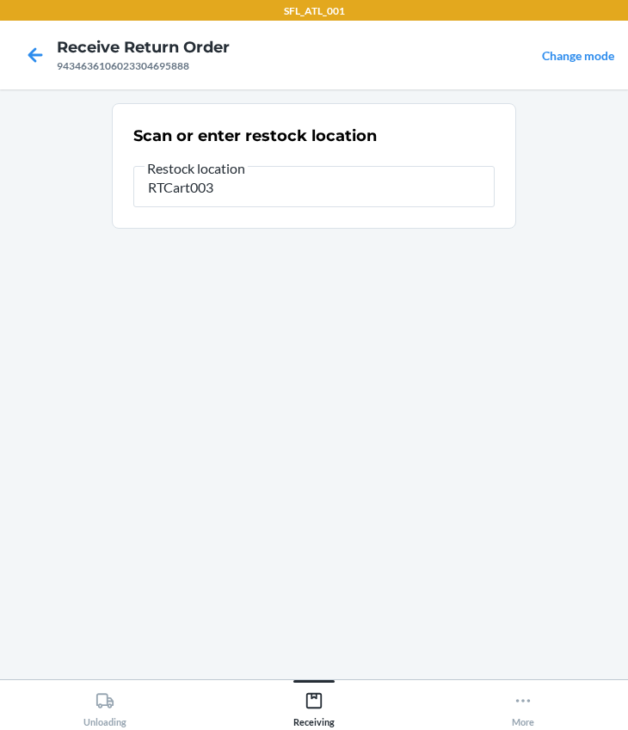
type input "RTCart003"
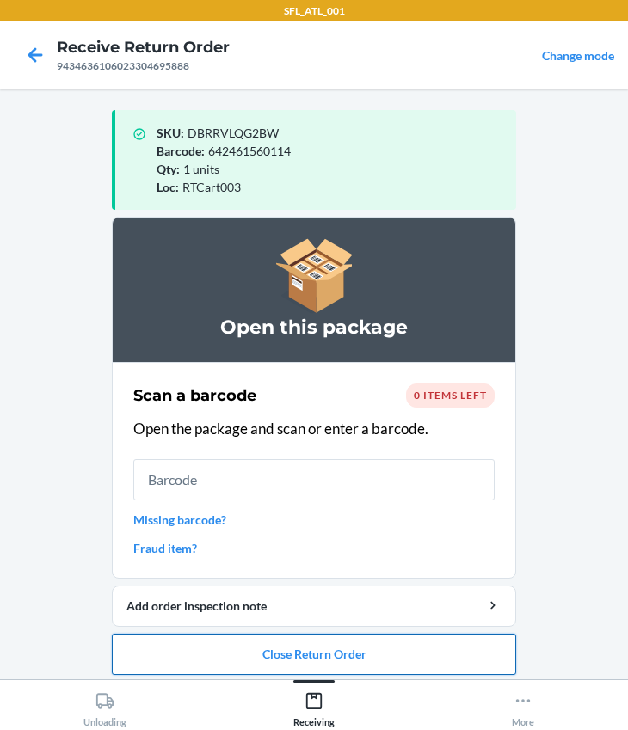
click at [303, 653] on button "Close Return Order" at bounding box center [314, 654] width 404 height 41
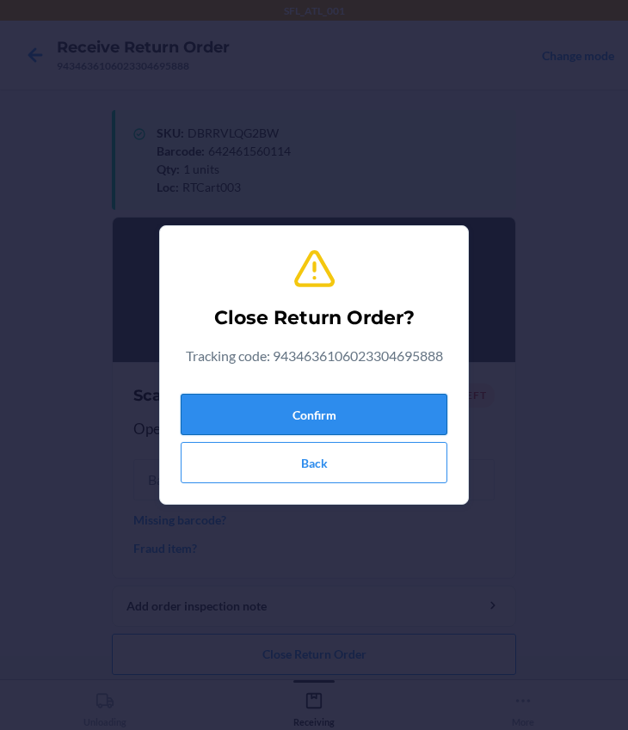
click at [310, 411] on button "Confirm" at bounding box center [314, 414] width 267 height 41
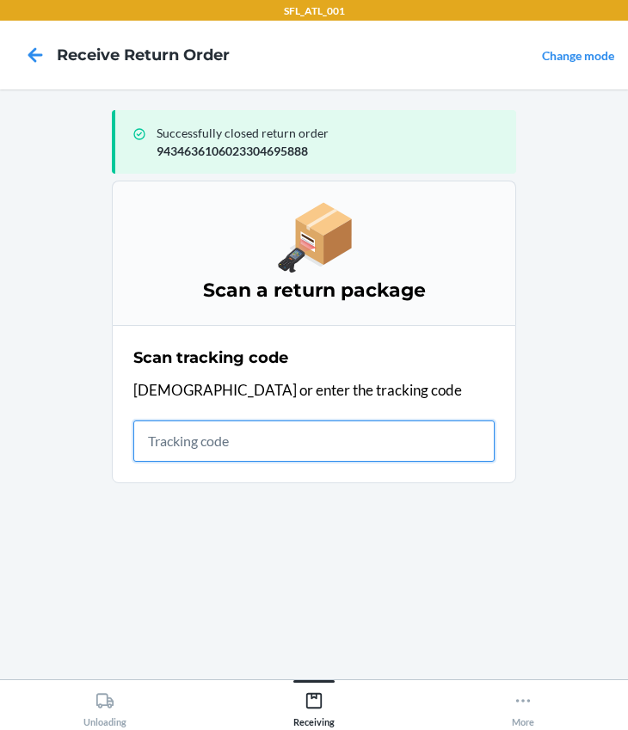
click at [214, 450] on input "text" at bounding box center [313, 440] width 361 height 41
type input "420302599434636106023304828538"
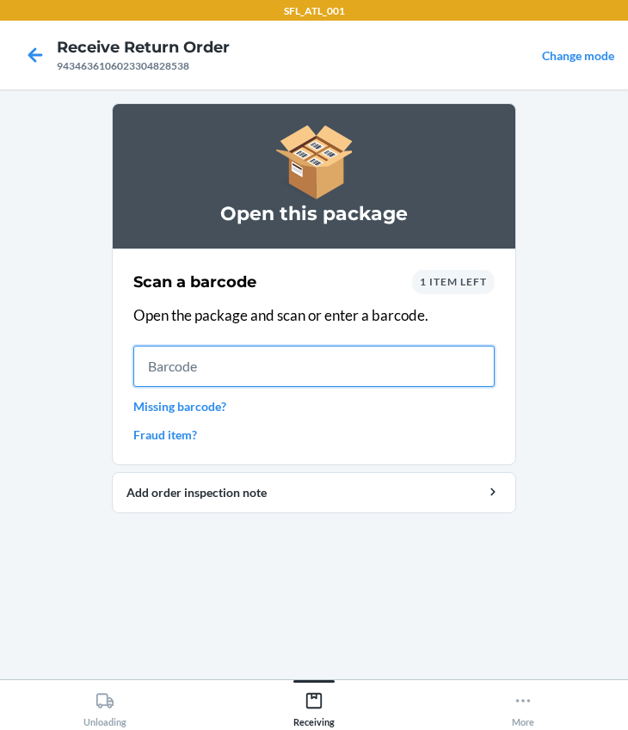
click at [144, 384] on input "text" at bounding box center [313, 366] width 361 height 41
type input "610655808830"
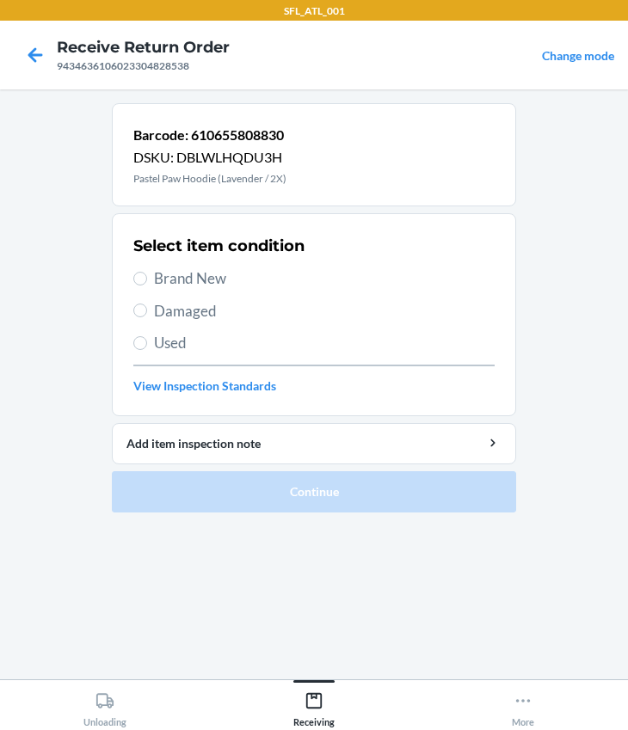
click at [156, 271] on span "Brand New" at bounding box center [324, 278] width 340 height 22
click at [147, 272] on input "Brand New" at bounding box center [140, 279] width 14 height 14
radio input "true"
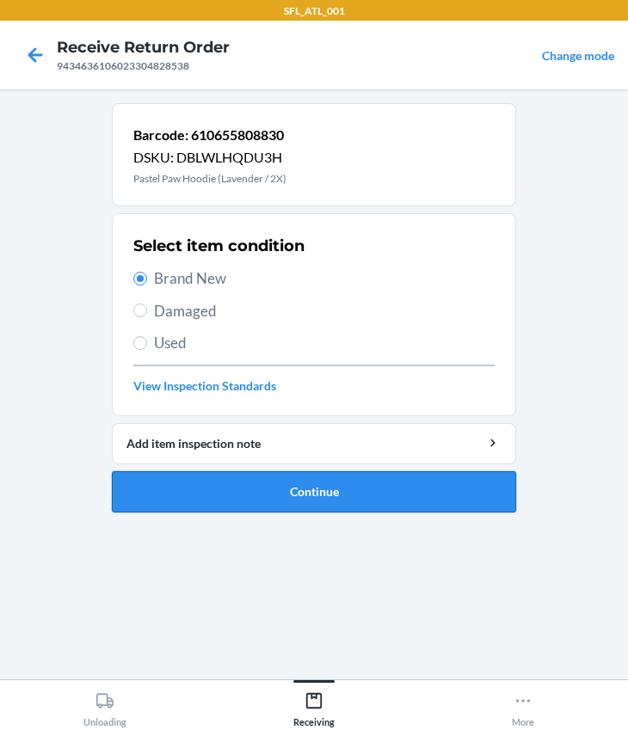
click at [281, 475] on button "Continue" at bounding box center [314, 491] width 404 height 41
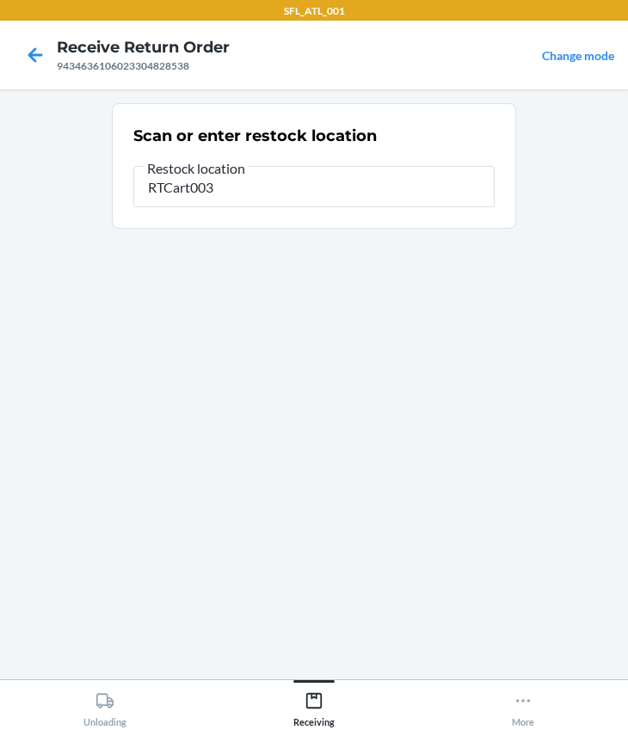
type input "RTCart003"
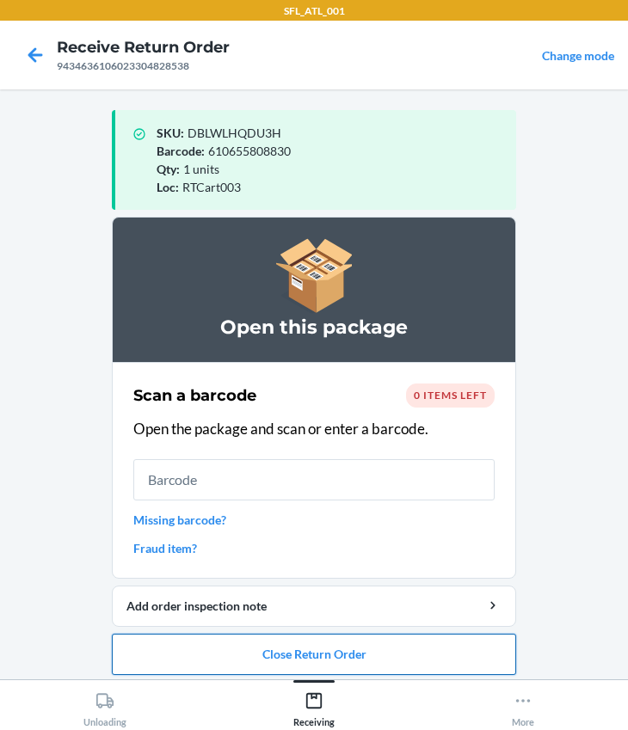
drag, startPoint x: 255, startPoint y: 662, endPoint x: 254, endPoint y: 672, distance: 10.4
click at [254, 671] on button "Close Return Order" at bounding box center [314, 654] width 404 height 41
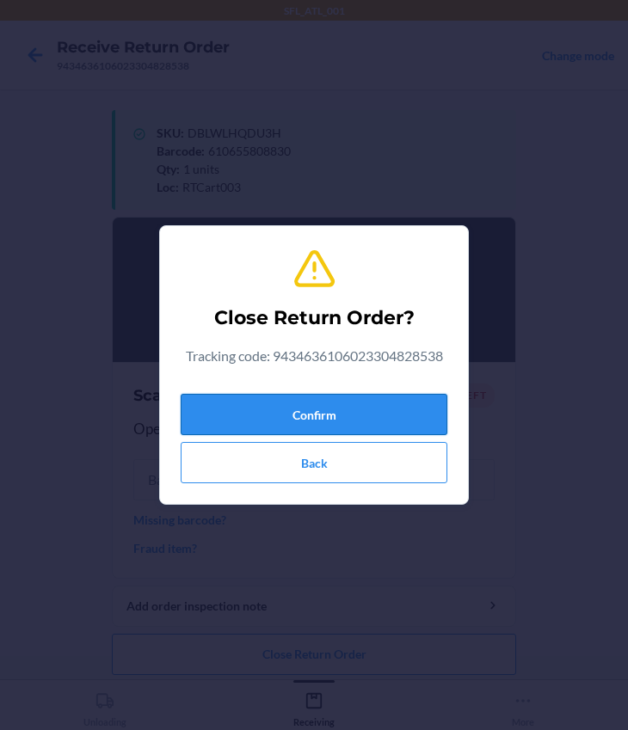
click at [266, 415] on button "Confirm" at bounding box center [314, 414] width 267 height 41
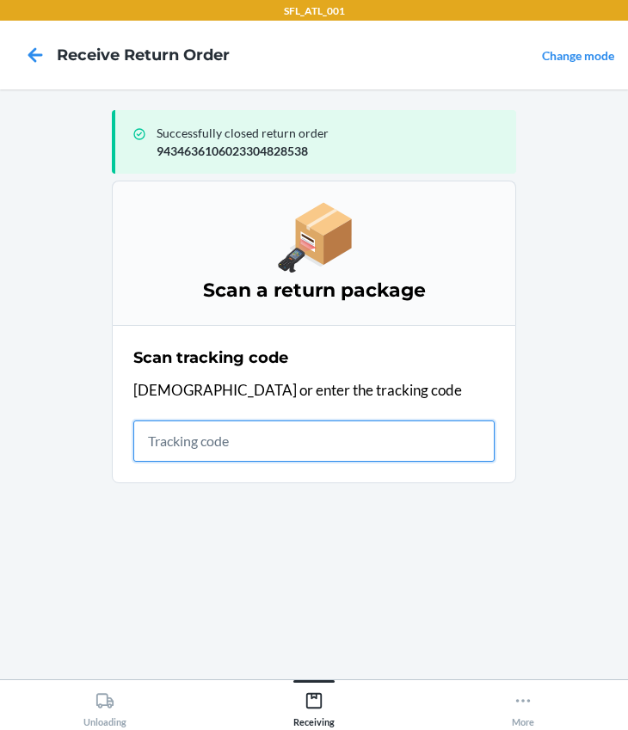
click at [153, 425] on input "text" at bounding box center [313, 440] width 361 height 41
type input "420302599434636106023304871107"
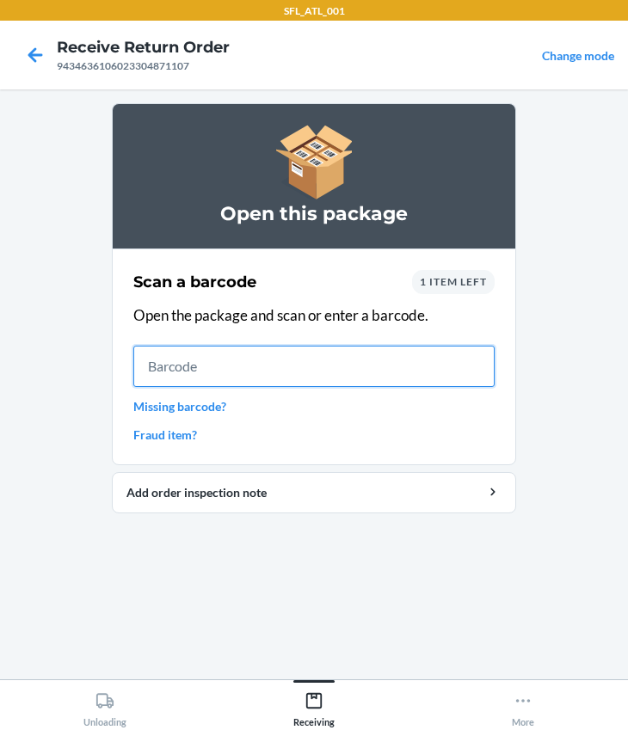
click at [195, 357] on input "text" at bounding box center [313, 366] width 361 height 41
type input "610655970896"
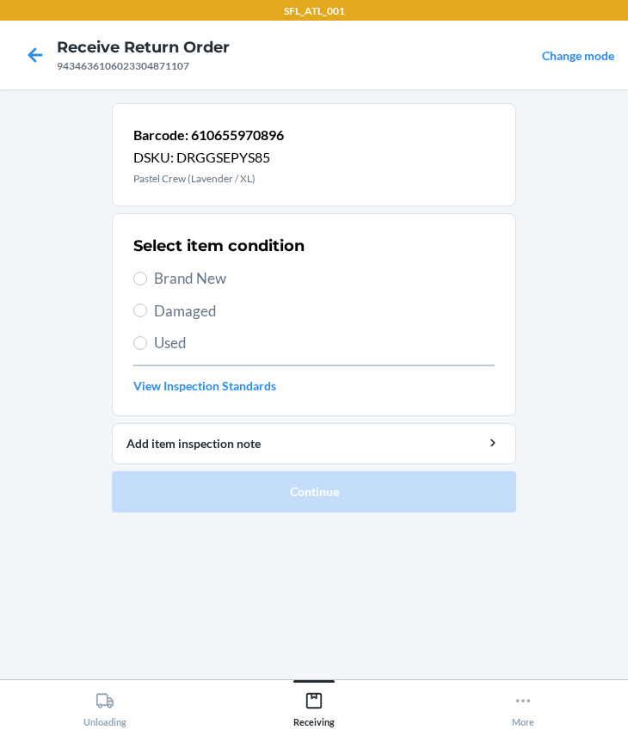
click at [190, 277] on span "Brand New" at bounding box center [324, 278] width 340 height 22
click at [147, 277] on input "Brand New" at bounding box center [140, 279] width 14 height 14
radio input "true"
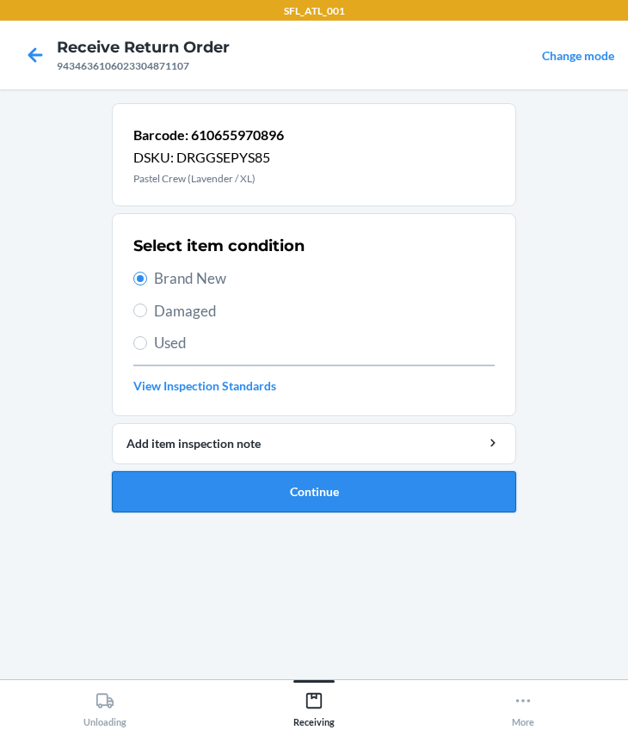
click at [249, 505] on button "Continue" at bounding box center [314, 491] width 404 height 41
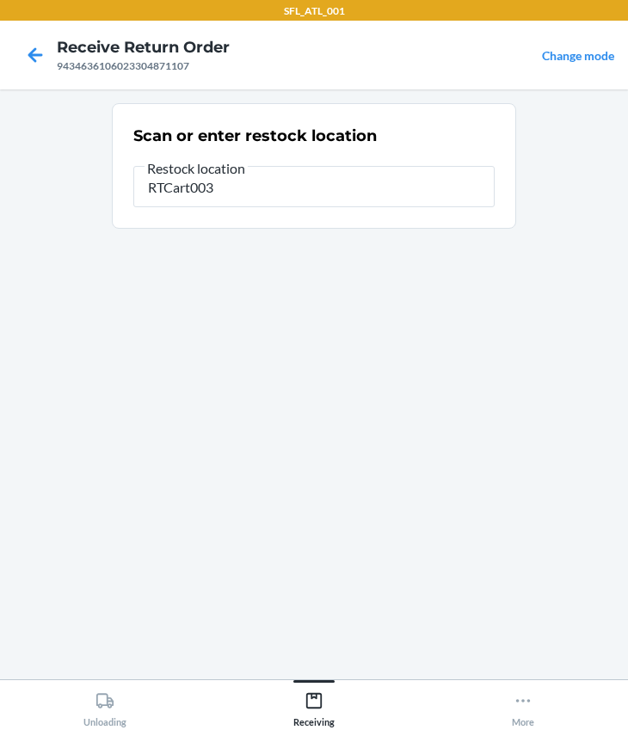
type input "RTCart003"
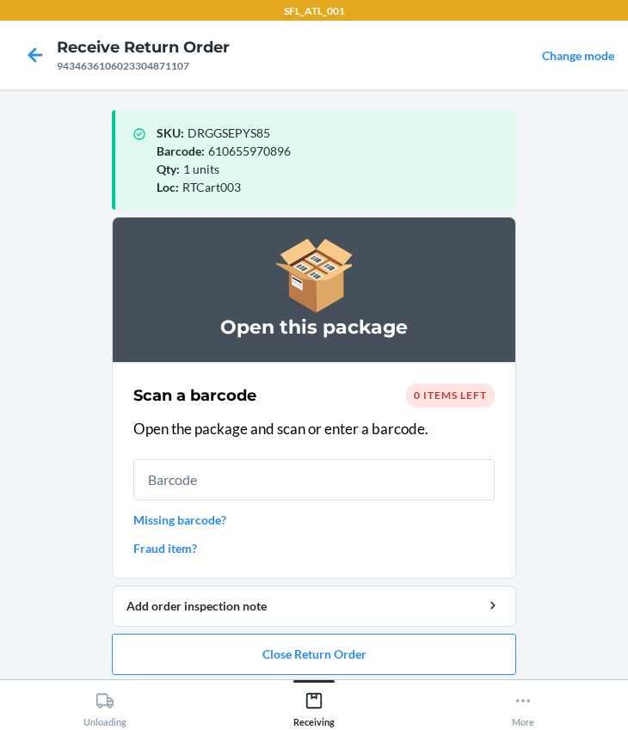
click at [456, 395] on span "0 items left" at bounding box center [450, 395] width 73 height 13
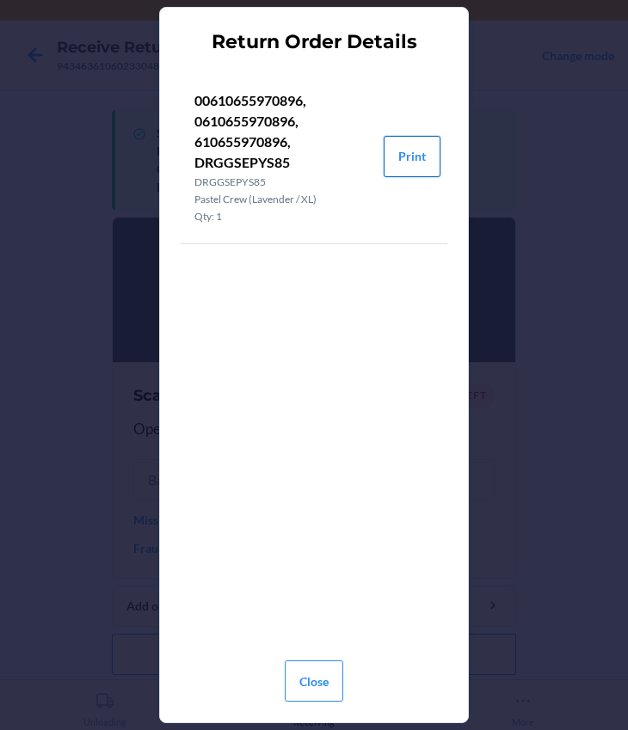
click at [403, 151] on button "Print" at bounding box center [411, 156] width 57 height 41
click at [307, 671] on button "Close" at bounding box center [314, 680] width 58 height 41
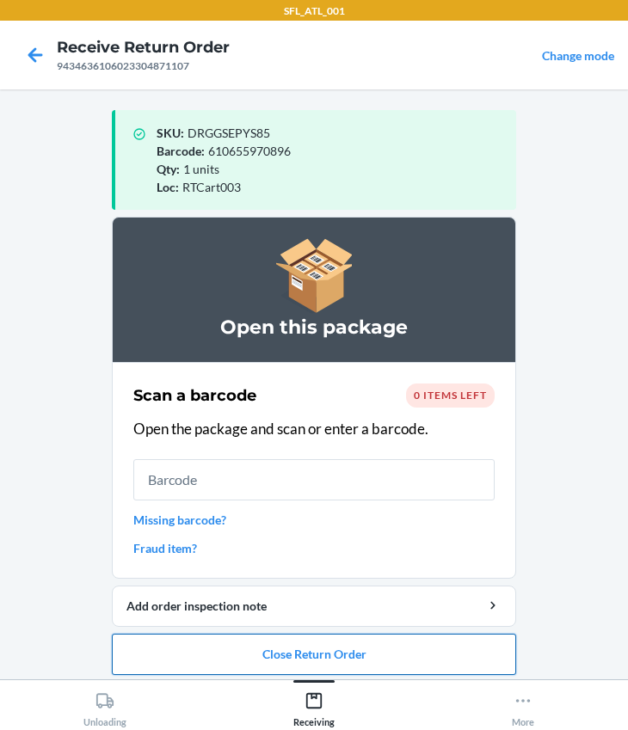
click at [261, 639] on button "Close Return Order" at bounding box center [314, 654] width 404 height 41
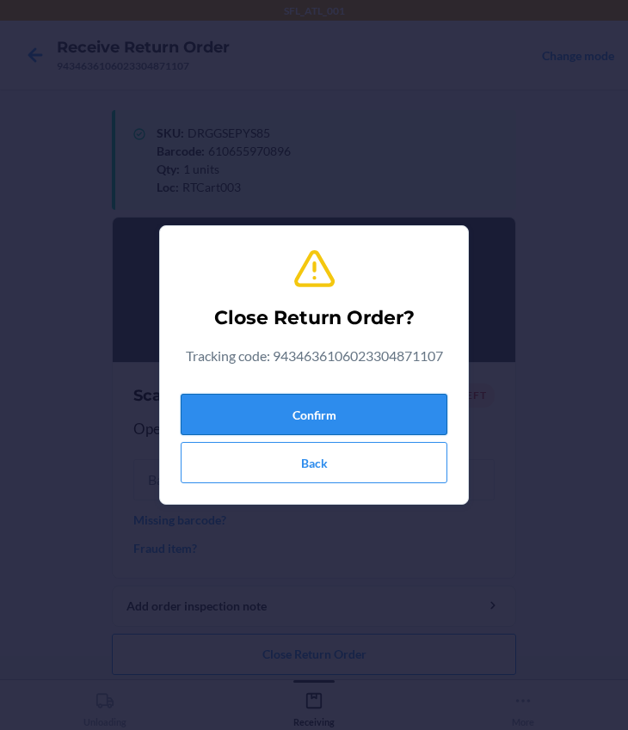
click at [297, 410] on button "Confirm" at bounding box center [314, 414] width 267 height 41
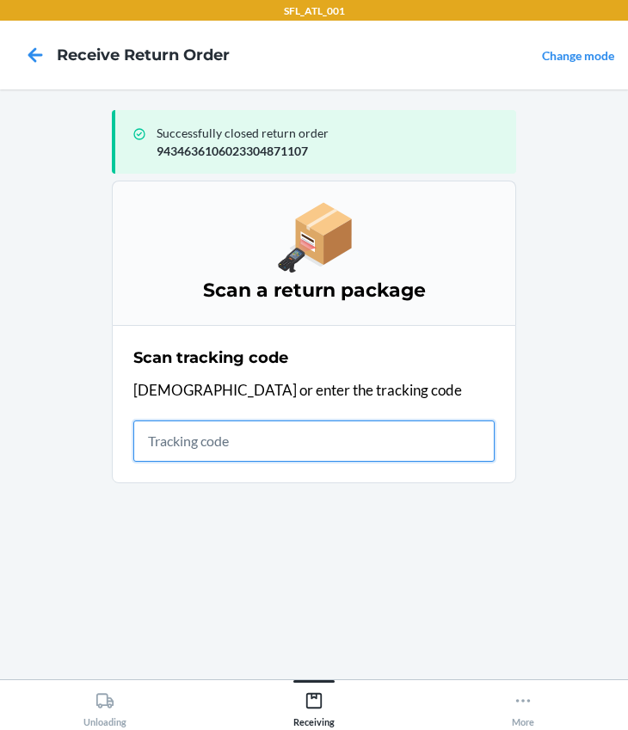
drag, startPoint x: 188, startPoint y: 443, endPoint x: 197, endPoint y: 434, distance: 12.2
click at [193, 440] on input "text" at bounding box center [313, 440] width 361 height 41
type input "420302599434636106023303854897"
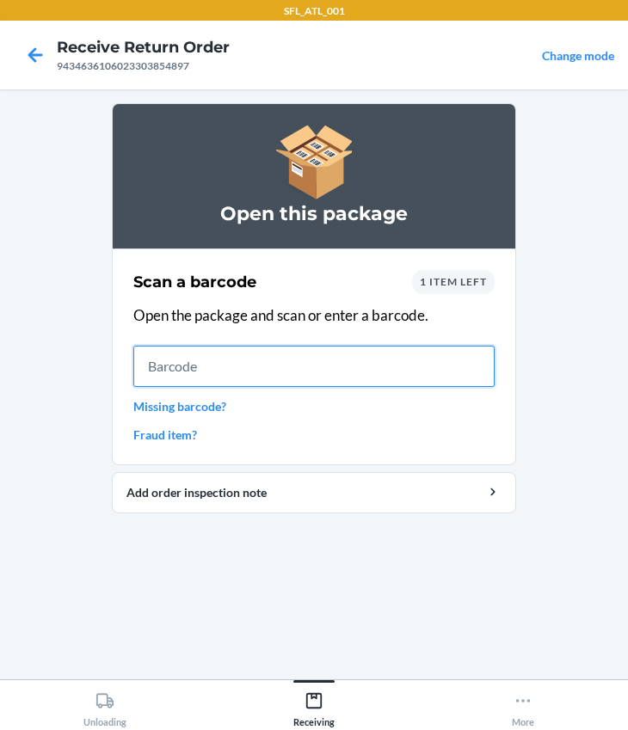
click at [294, 371] on input "text" at bounding box center [313, 366] width 361 height 41
type input "610655123223"
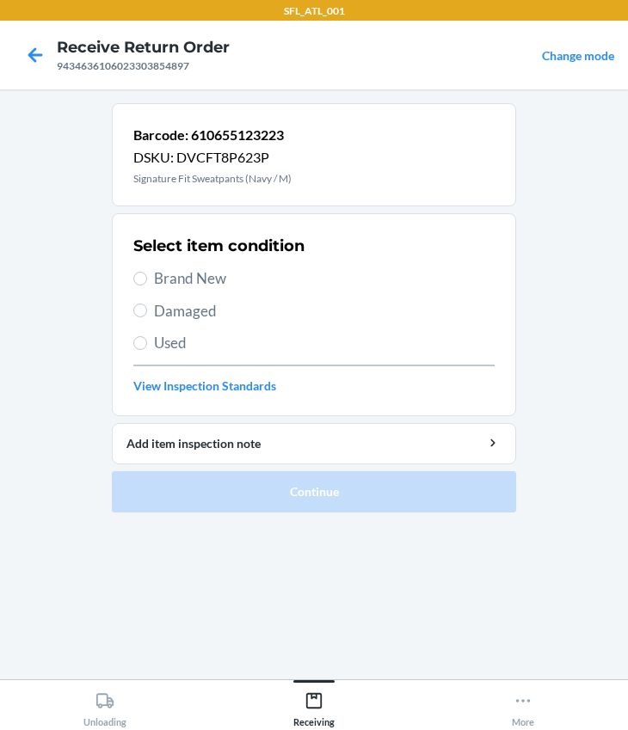
click at [175, 275] on span "Brand New" at bounding box center [324, 278] width 340 height 22
click at [147, 275] on input "Brand New" at bounding box center [140, 279] width 14 height 14
radio input "true"
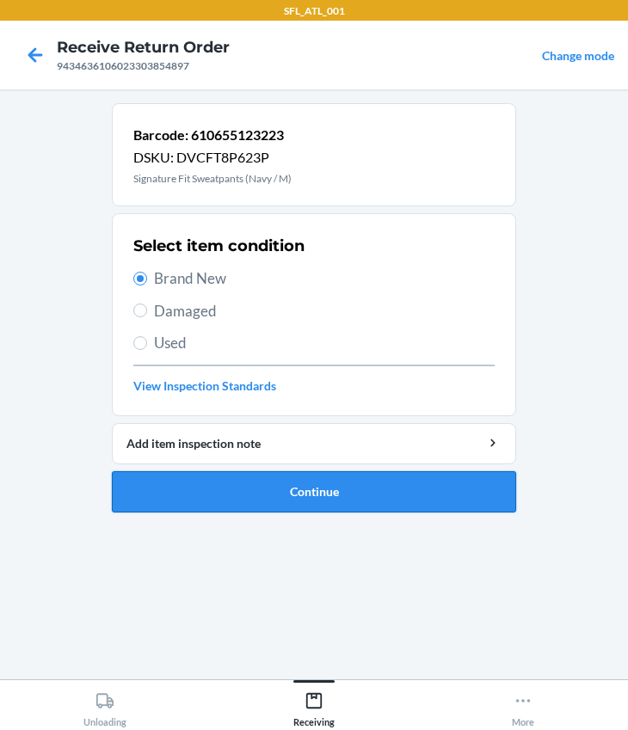
click at [257, 494] on button "Continue" at bounding box center [314, 491] width 404 height 41
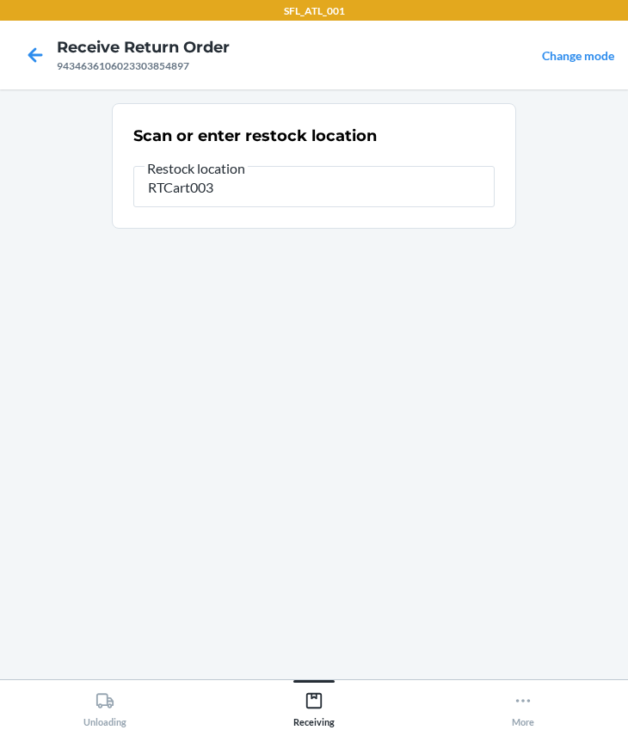
type input "RTCart003"
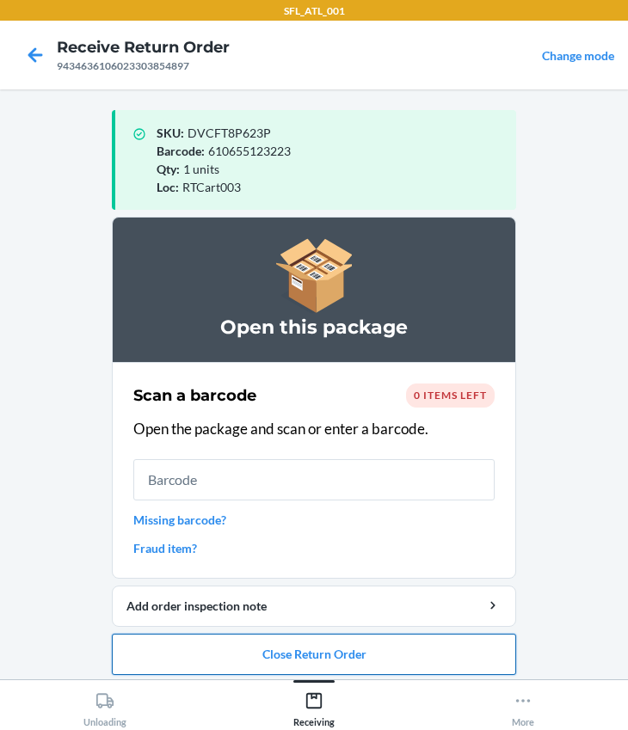
click at [375, 635] on button "Close Return Order" at bounding box center [314, 654] width 404 height 41
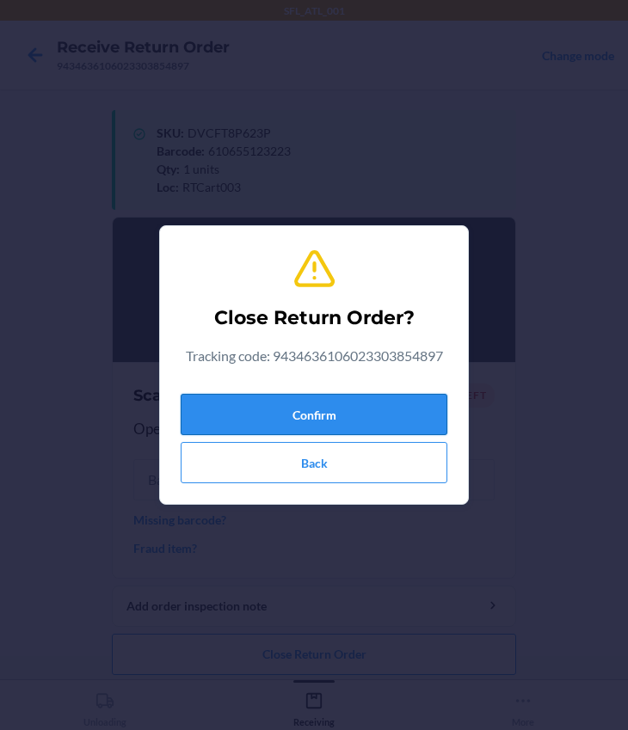
click at [313, 426] on button "Confirm" at bounding box center [314, 414] width 267 height 41
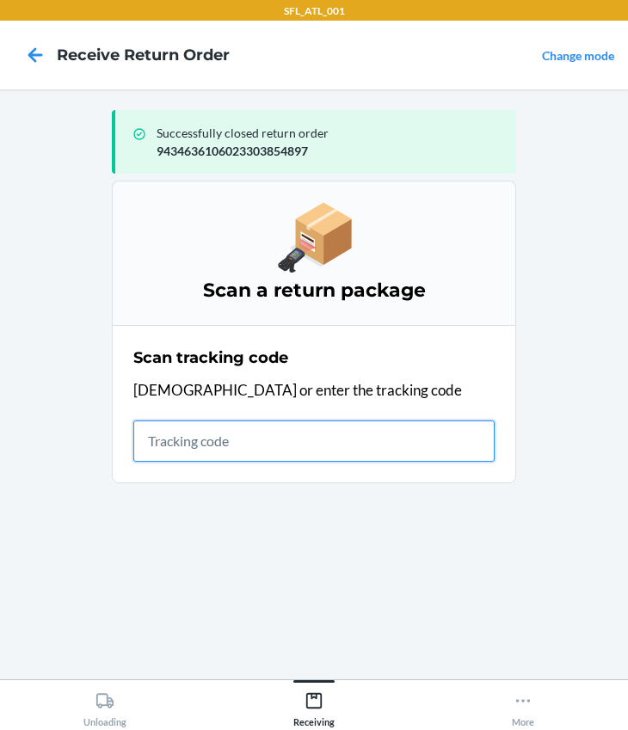
click at [240, 438] on input "text" at bounding box center [313, 440] width 361 height 41
type input "420302599434636106023304740595"
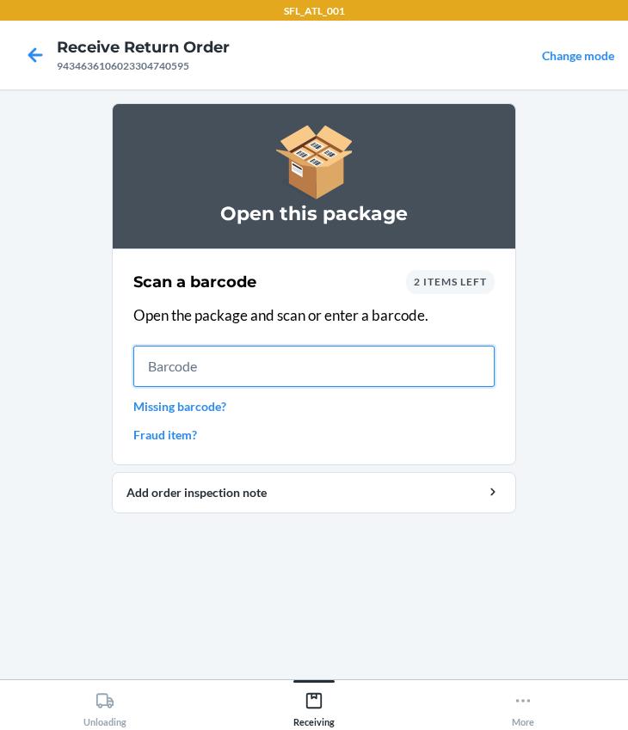
click at [187, 371] on input "text" at bounding box center [313, 366] width 361 height 41
type input "658865142078"
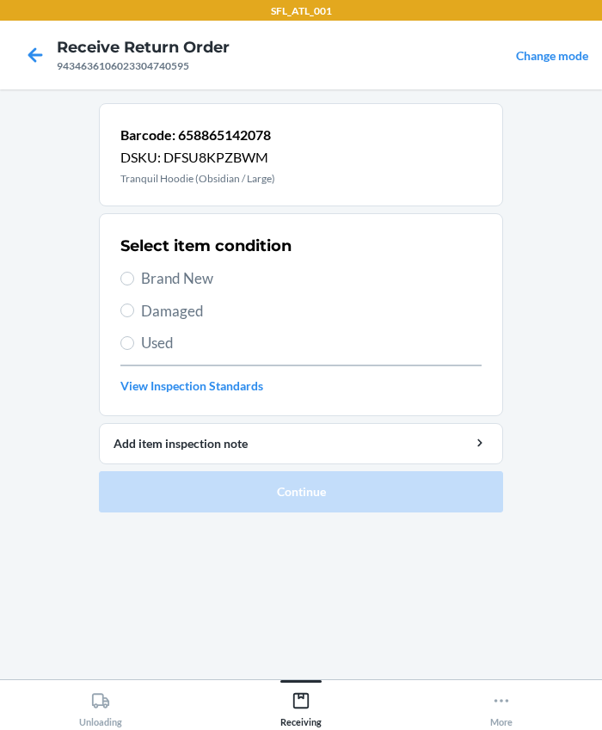
click at [156, 332] on span "Used" at bounding box center [311, 343] width 340 height 22
click at [134, 336] on input "Used" at bounding box center [127, 343] width 14 height 14
radio input "true"
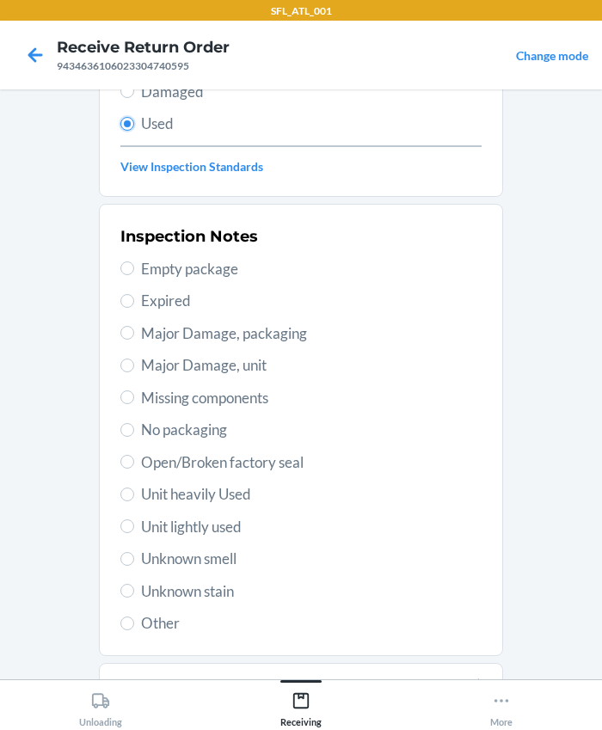
scroll to position [303, 0]
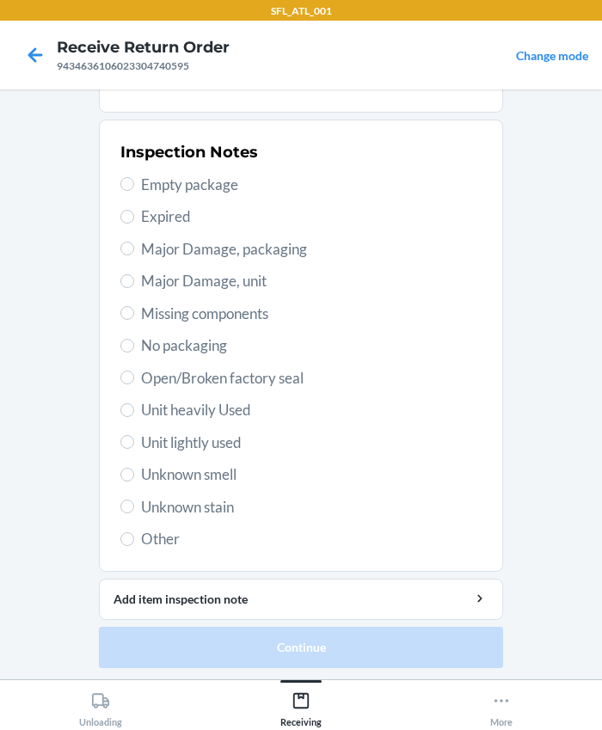
click at [141, 412] on span "Unit heavily Used" at bounding box center [311, 410] width 340 height 22
click at [134, 412] on input "Unit heavily Used" at bounding box center [127, 410] width 14 height 14
radio input "true"
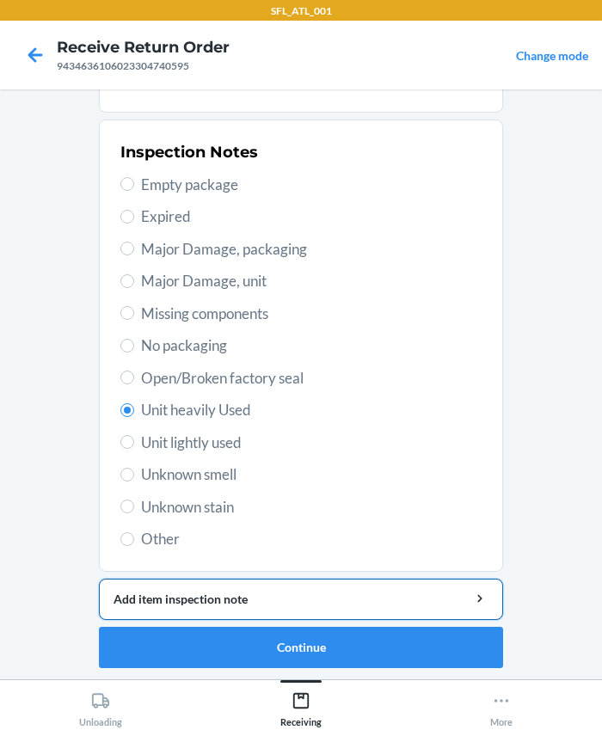
click at [318, 598] on div "Add item inspection note" at bounding box center [300, 599] width 375 height 18
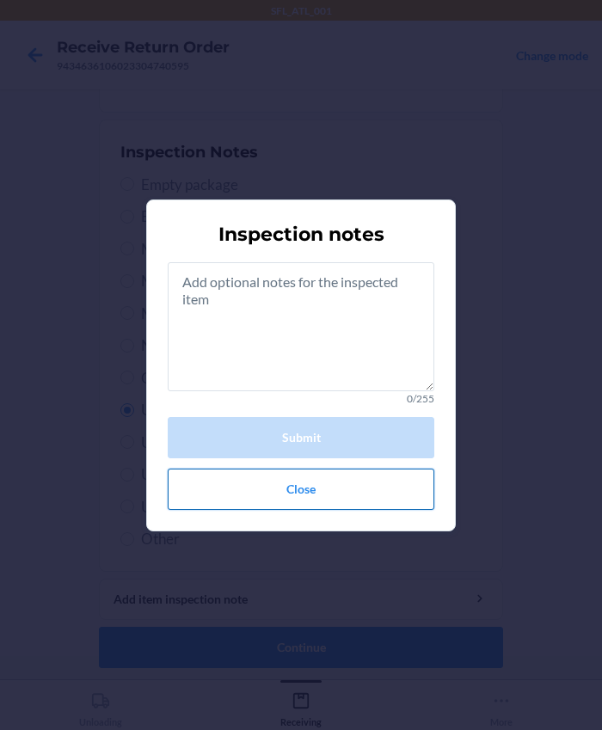
click at [272, 481] on button "Close" at bounding box center [301, 489] width 267 height 41
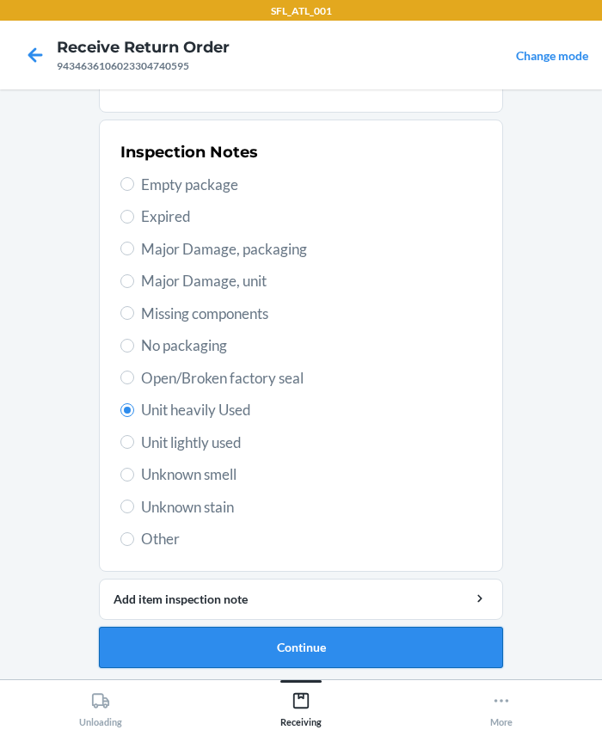
click at [261, 646] on button "Continue" at bounding box center [301, 647] width 404 height 41
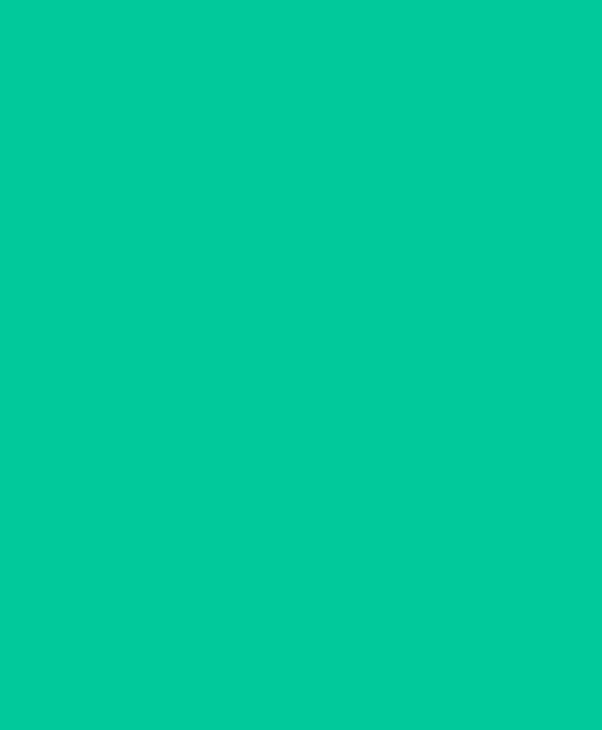
scroll to position [0, 0]
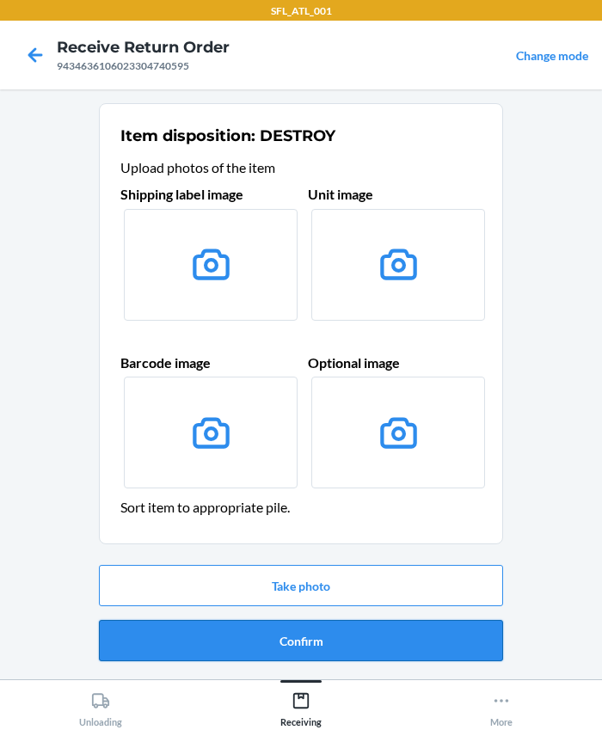
click at [305, 623] on button "Confirm" at bounding box center [301, 640] width 404 height 41
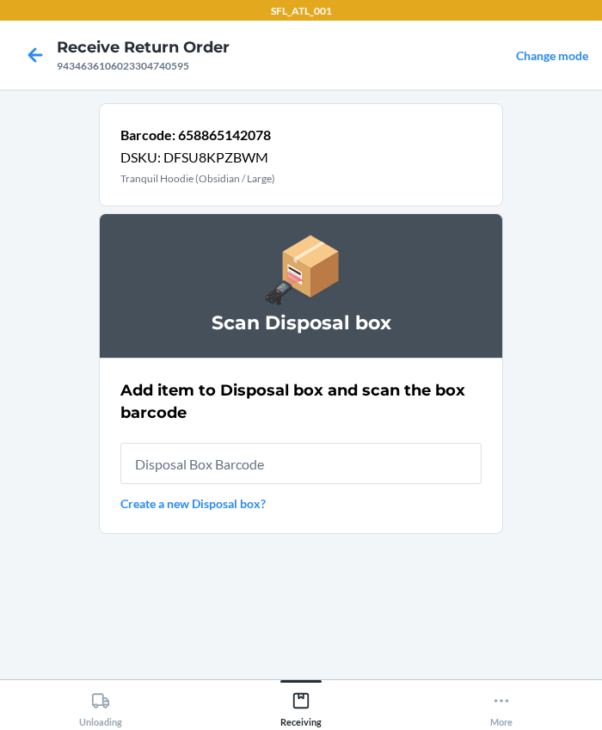
click at [292, 457] on input "text" at bounding box center [300, 463] width 361 height 41
type input "RB00000191O"
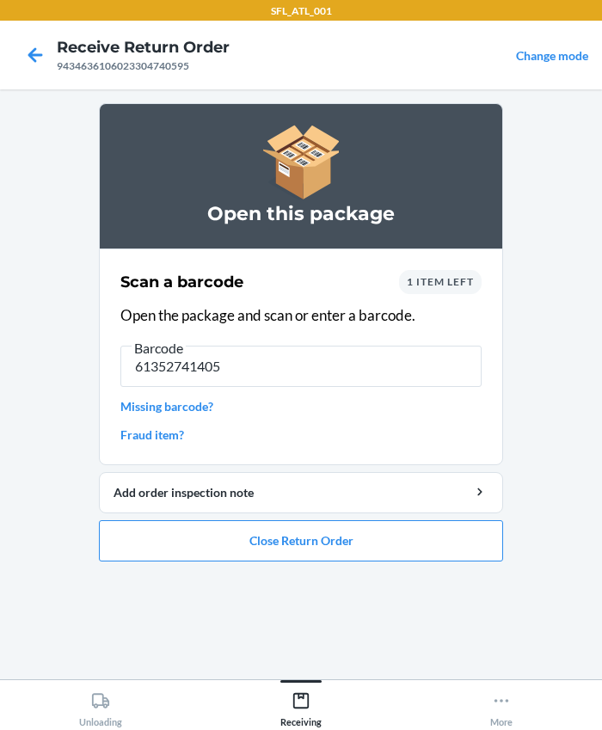
type input "613527414054"
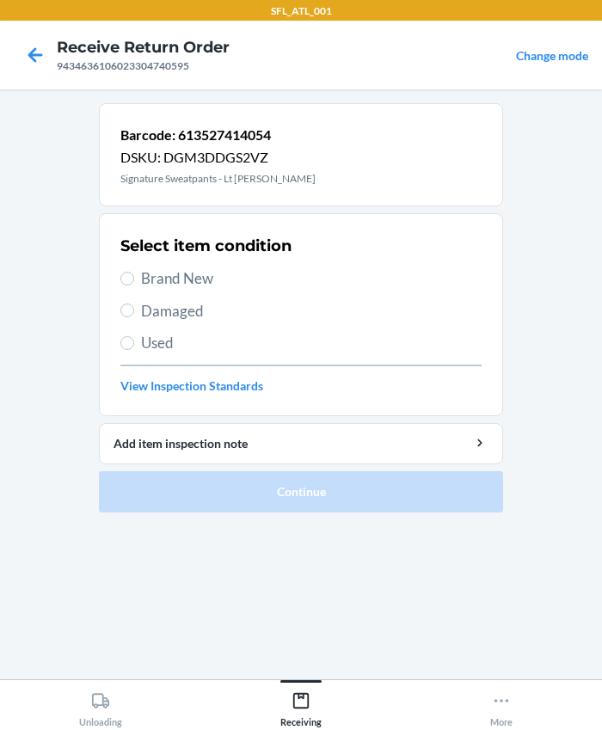
click at [138, 273] on label "Brand New" at bounding box center [300, 278] width 361 height 22
click at [134, 273] on input "Brand New" at bounding box center [127, 279] width 14 height 14
radio input "true"
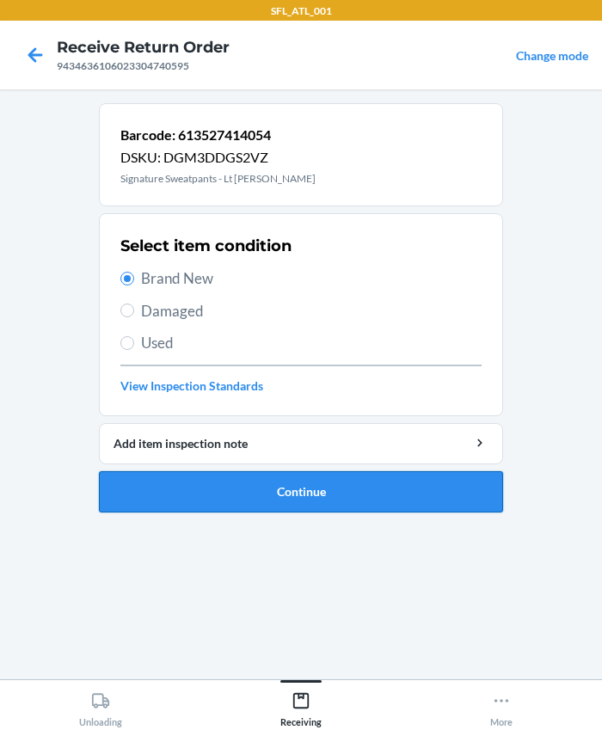
click at [199, 478] on button "Continue" at bounding box center [301, 491] width 404 height 41
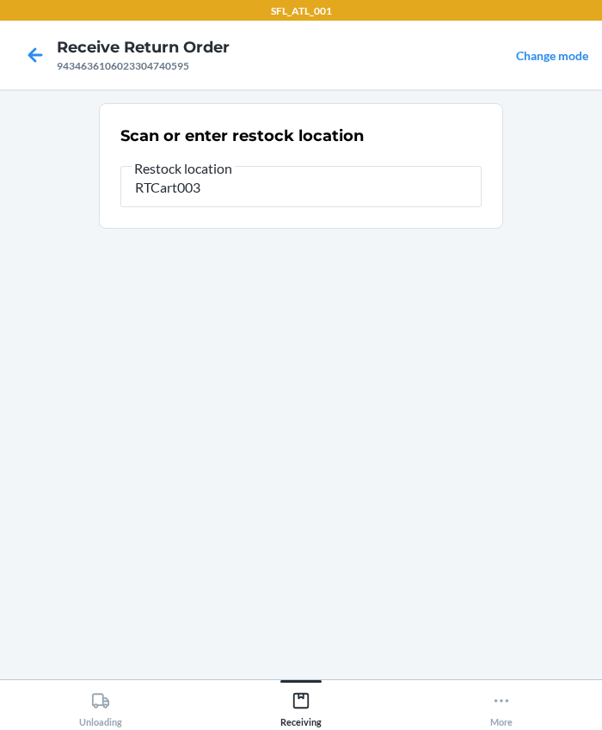
type input "RTCart003"
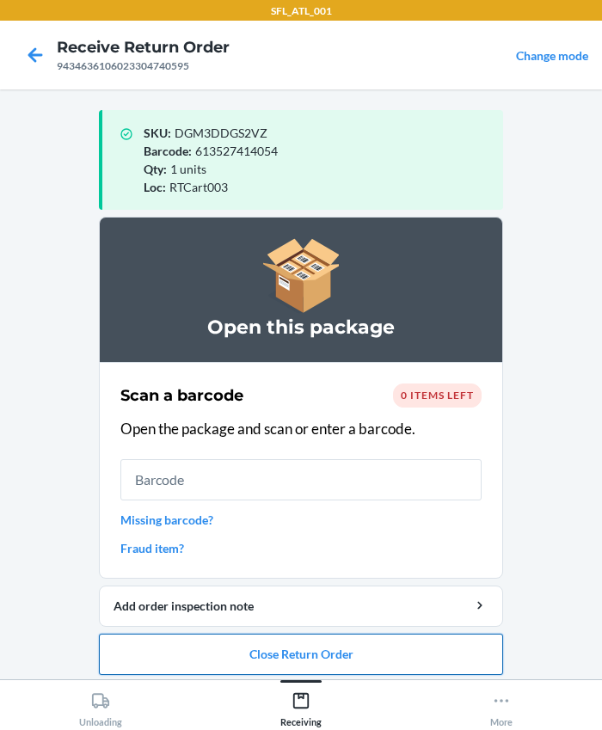
click at [263, 658] on button "Close Return Order" at bounding box center [301, 654] width 404 height 41
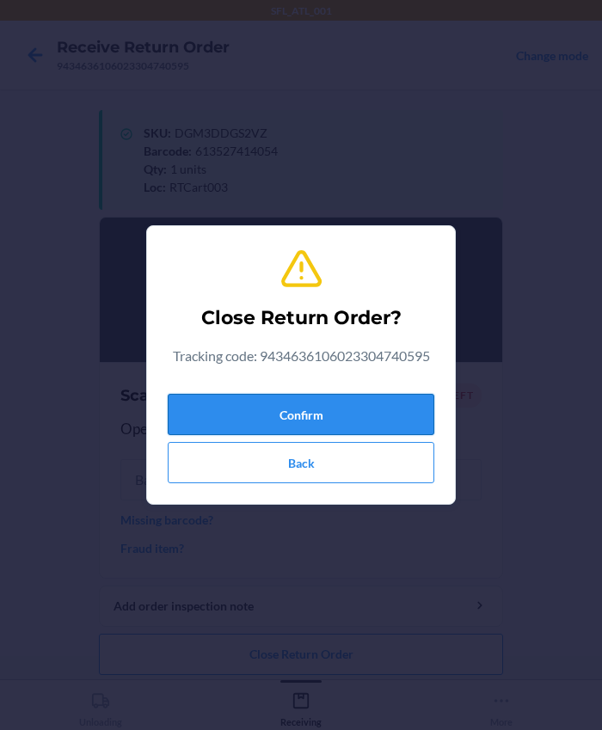
click at [258, 416] on button "Confirm" at bounding box center [301, 414] width 267 height 41
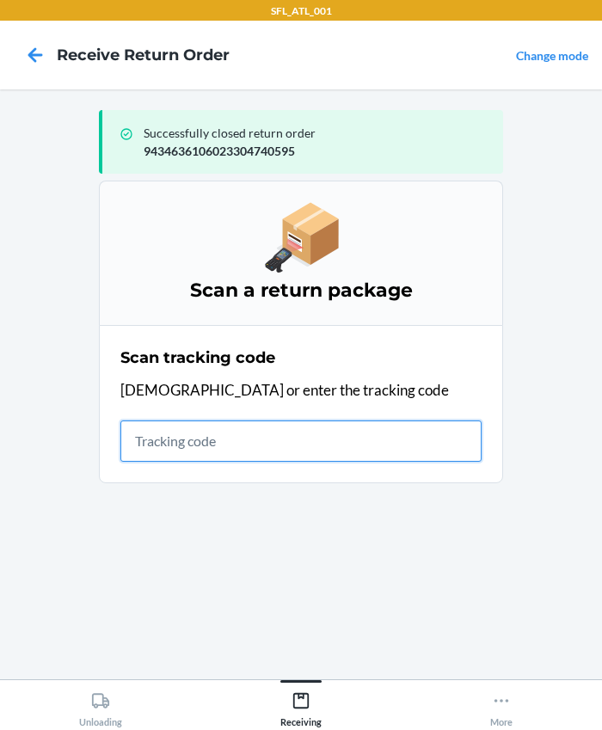
click at [241, 434] on input "text" at bounding box center [300, 440] width 361 height 41
type input "s"
type input "420302599434636106023304081377"
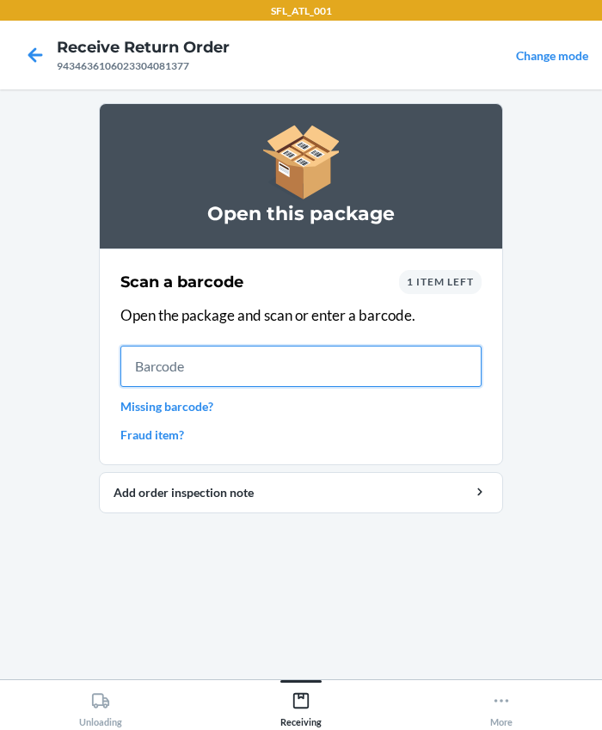
click at [234, 373] on input "text" at bounding box center [300, 366] width 361 height 41
type input "642461195552"
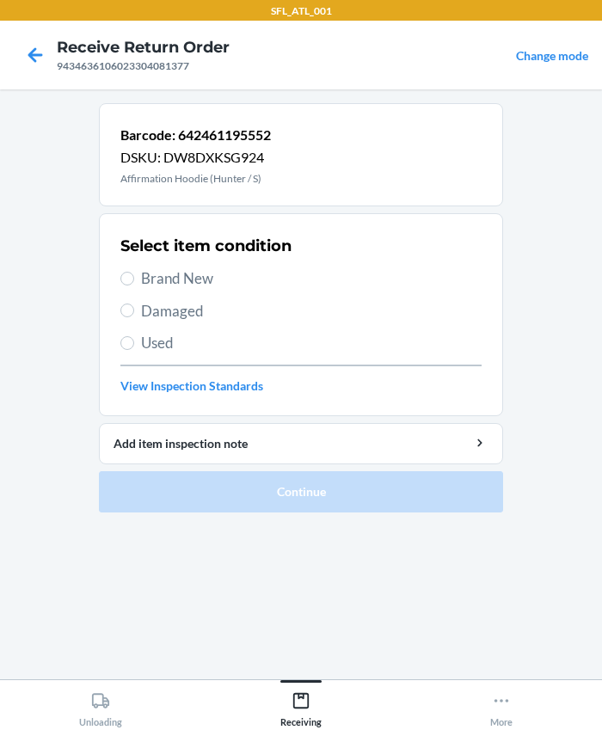
click at [160, 279] on span "Brand New" at bounding box center [311, 278] width 340 height 22
click at [134, 279] on input "Brand New" at bounding box center [127, 279] width 14 height 14
radio input "true"
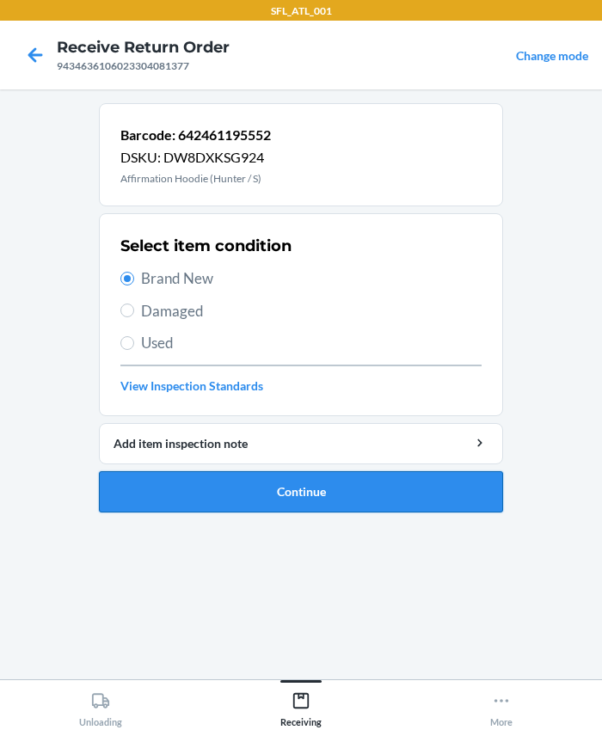
click at [254, 477] on button "Continue" at bounding box center [301, 491] width 404 height 41
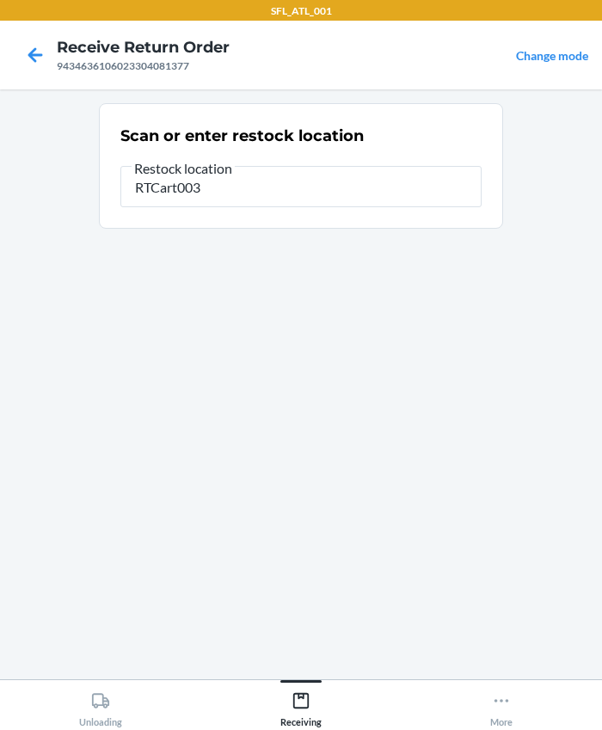
type input "RTCart003"
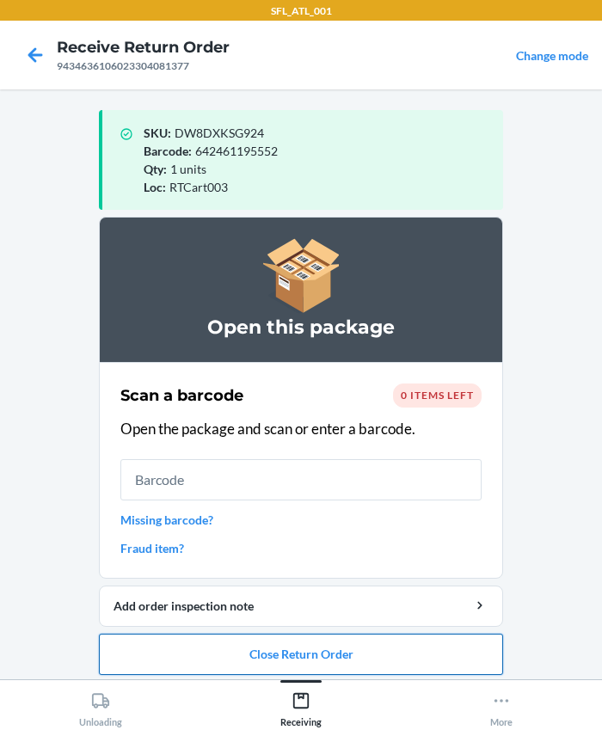
click at [305, 653] on button "Close Return Order" at bounding box center [301, 654] width 404 height 41
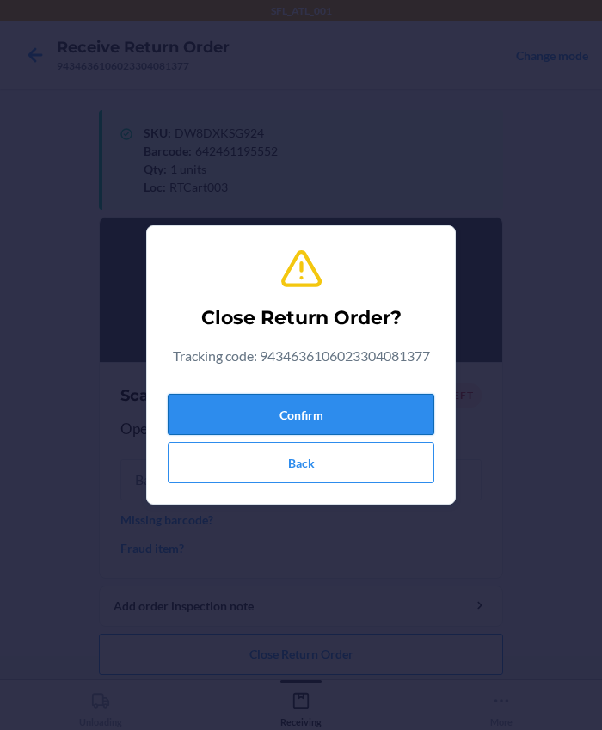
click at [281, 414] on button "Confirm" at bounding box center [301, 414] width 267 height 41
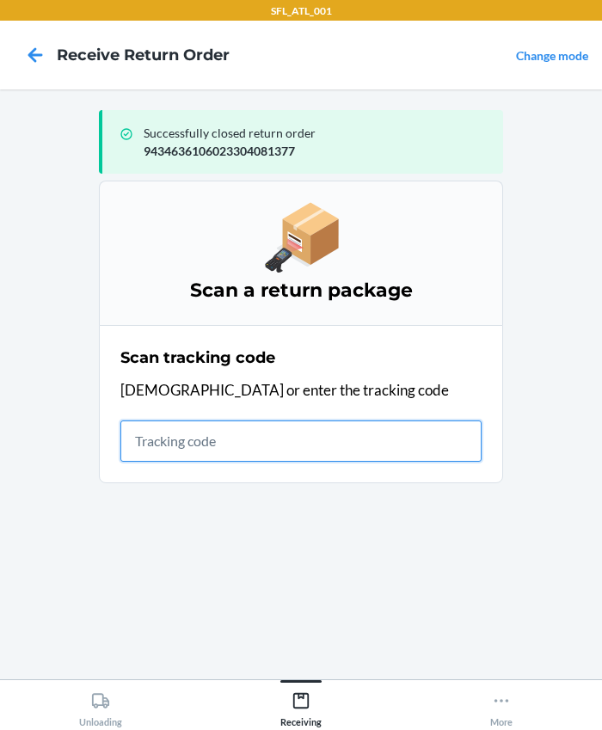
click at [225, 442] on input "text" at bounding box center [300, 440] width 361 height 41
type input "420302599434636106023303960574"
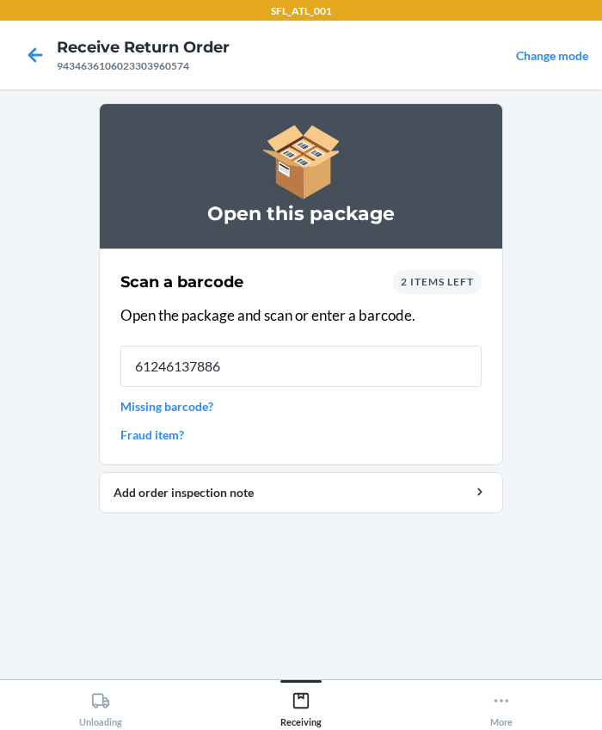
type input "612461378866"
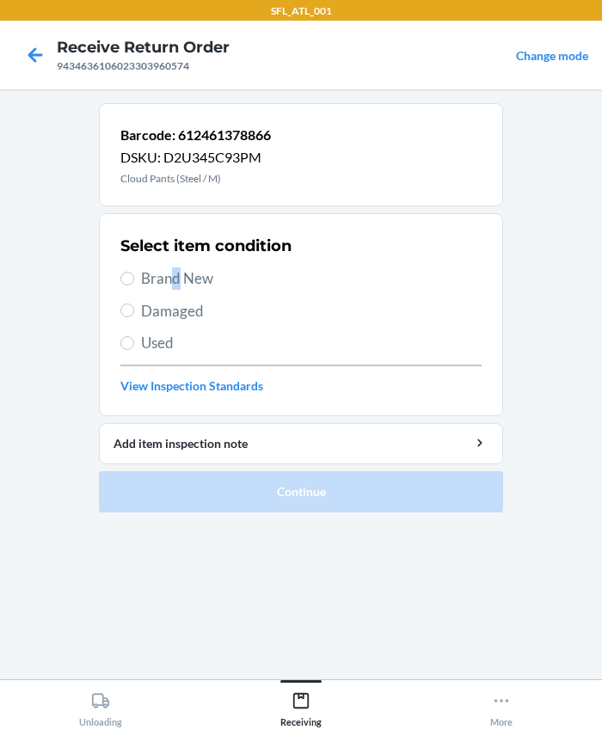
click at [175, 282] on span "Brand New" at bounding box center [311, 278] width 340 height 22
click at [126, 277] on input "Brand New" at bounding box center [127, 279] width 14 height 14
radio input "true"
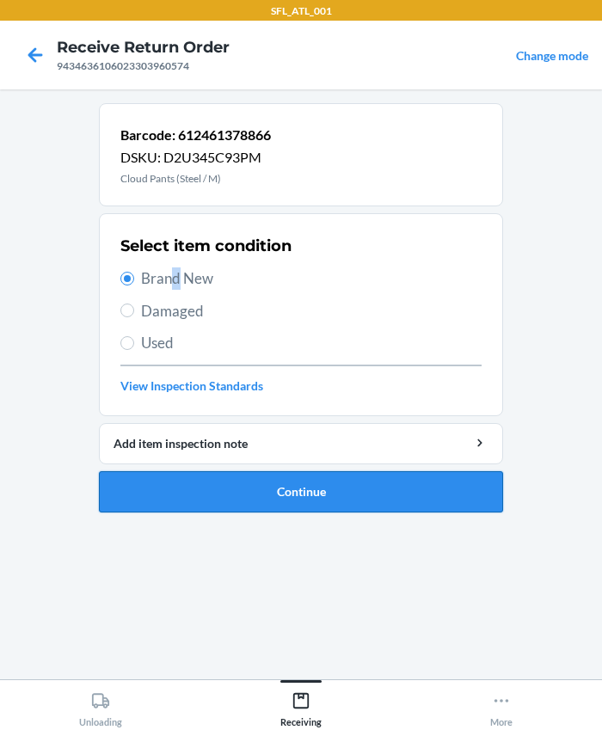
click at [230, 497] on button "Continue" at bounding box center [301, 491] width 404 height 41
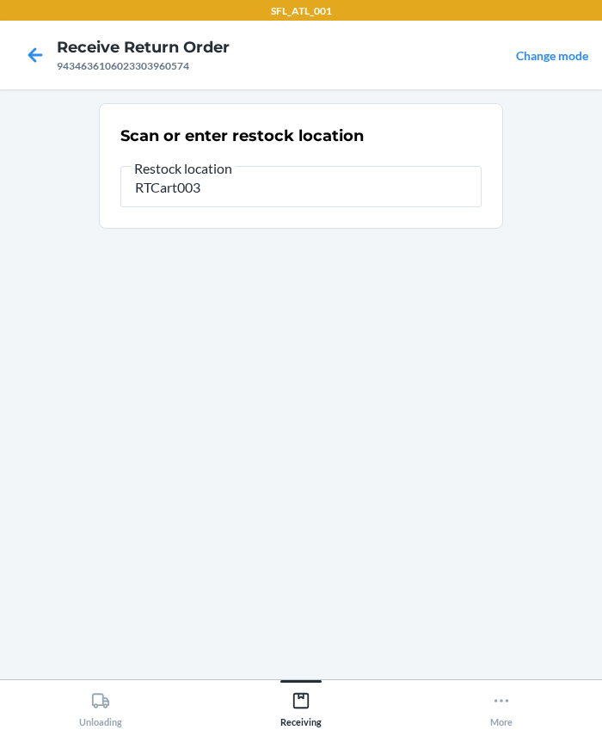
type input "RTCart003"
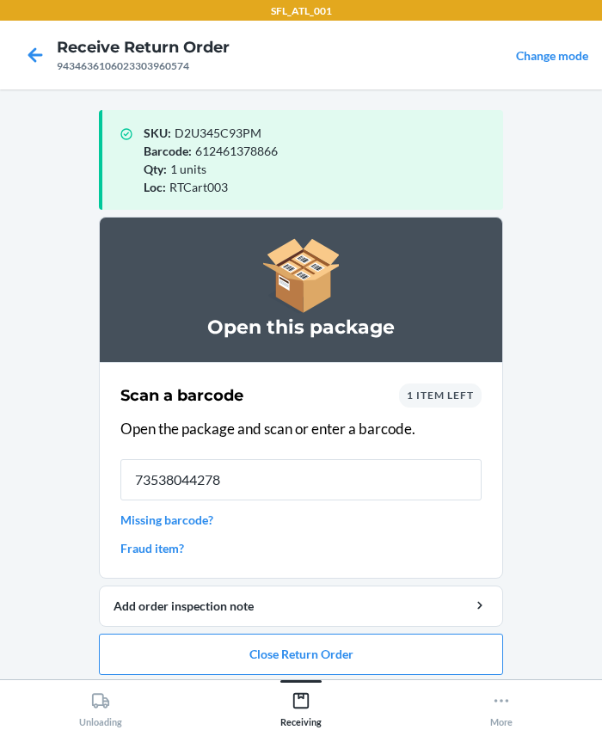
type input "735380442781"
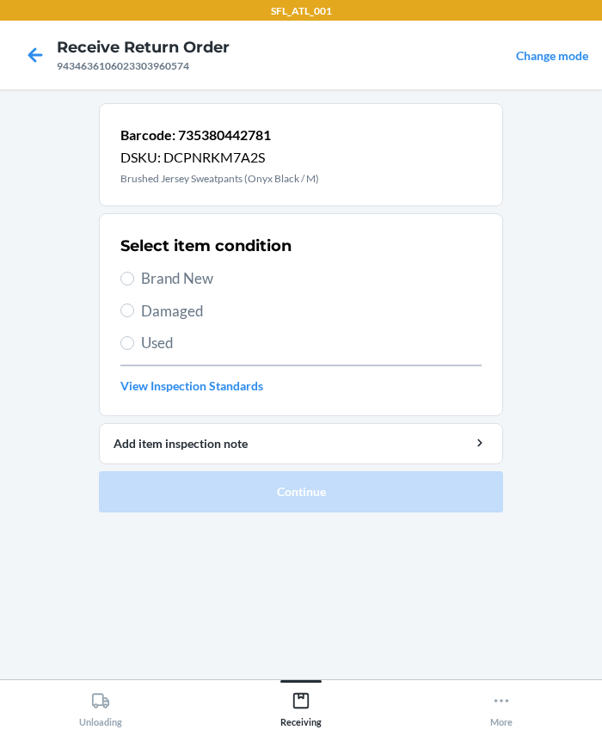
click at [181, 279] on span "Brand New" at bounding box center [311, 278] width 340 height 22
click at [134, 279] on input "Brand New" at bounding box center [127, 279] width 14 height 14
radio input "true"
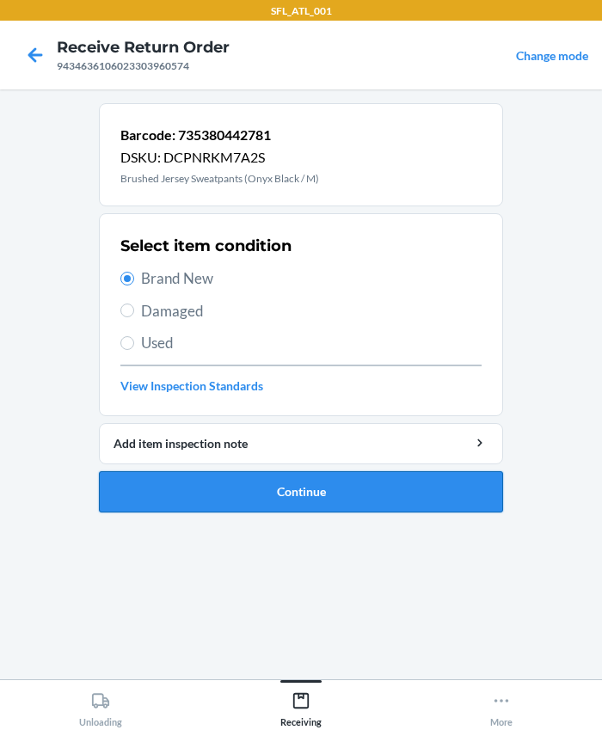
click at [297, 500] on button "Continue" at bounding box center [301, 491] width 404 height 41
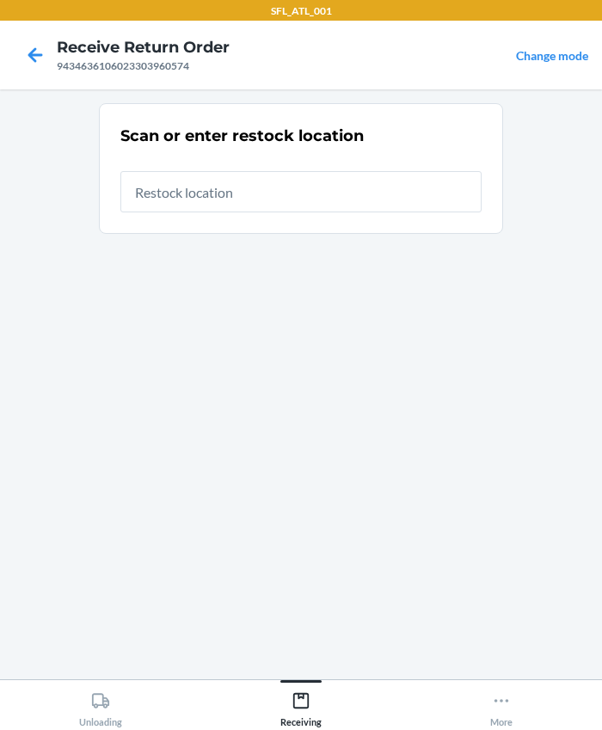
click at [187, 187] on input "text" at bounding box center [300, 191] width 361 height 41
type input "RTCart003"
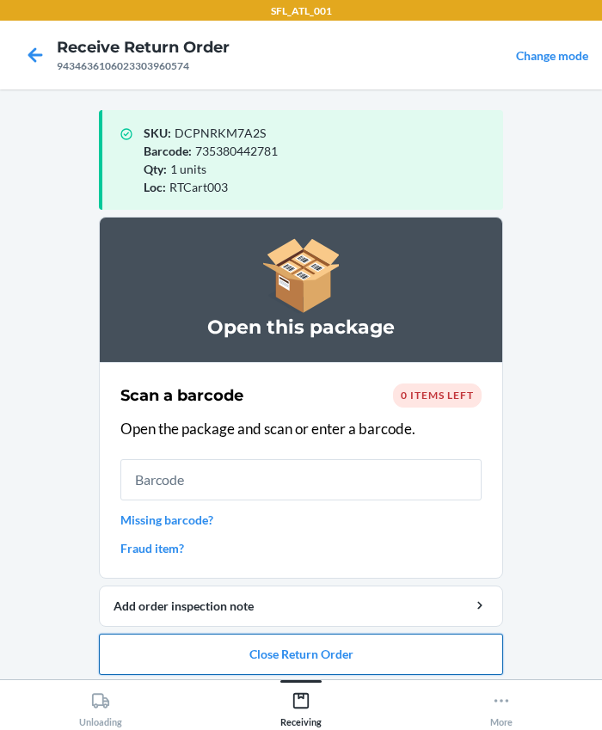
click at [313, 668] on button "Close Return Order" at bounding box center [301, 654] width 404 height 41
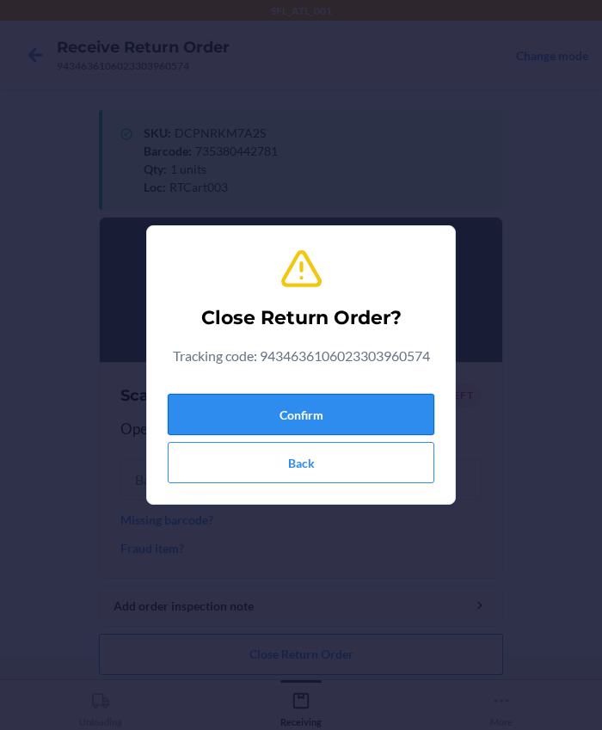
click at [253, 405] on button "Confirm" at bounding box center [301, 414] width 267 height 41
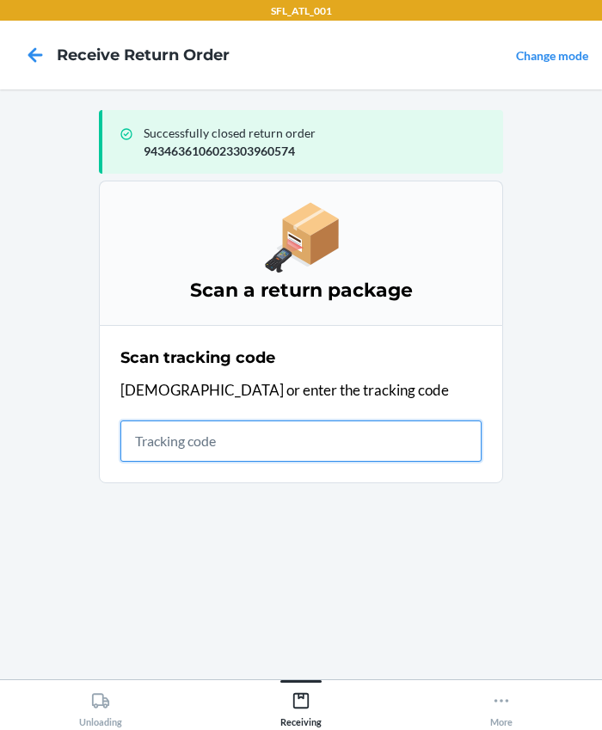
click at [254, 446] on input "text" at bounding box center [300, 440] width 361 height 41
type input "420302599434636106023304783387"
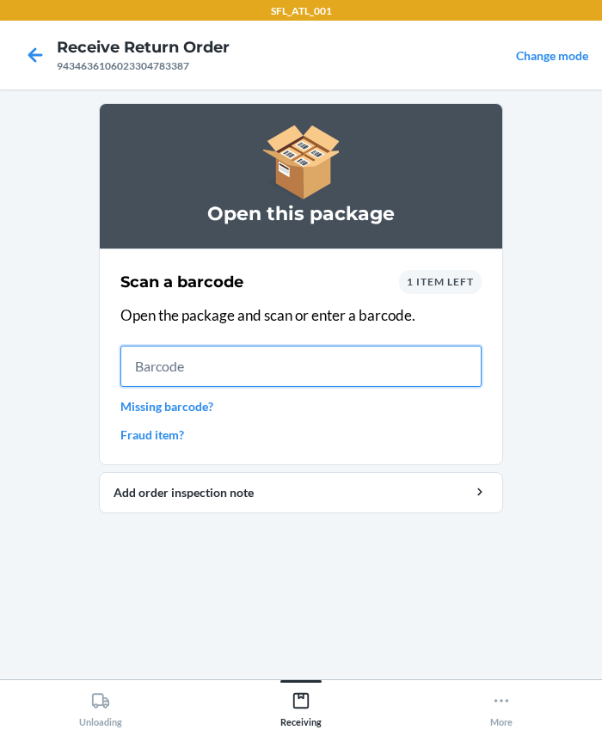
click at [126, 377] on input "text" at bounding box center [300, 366] width 361 height 41
type input "604670330032"
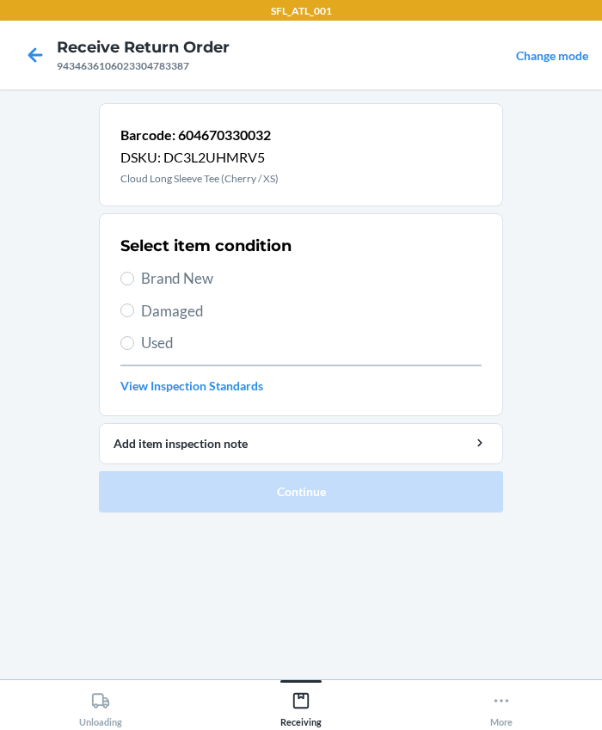
click at [149, 282] on span "Brand New" at bounding box center [311, 278] width 340 height 22
click at [134, 282] on input "Brand New" at bounding box center [127, 279] width 14 height 14
radio input "true"
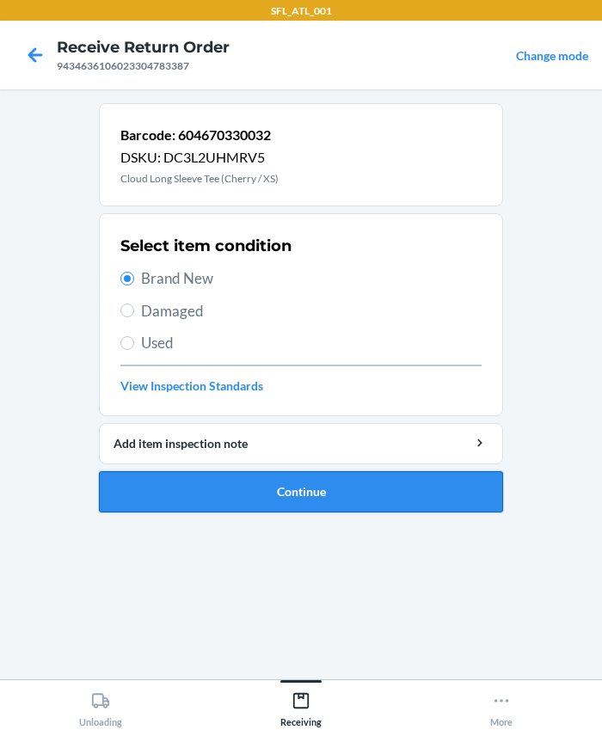
click at [255, 485] on button "Continue" at bounding box center [301, 491] width 404 height 41
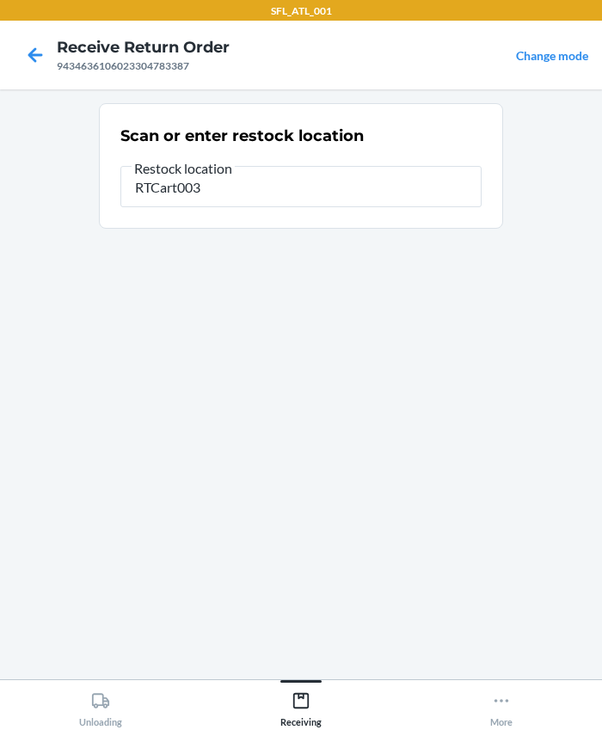
type input "RTCart003"
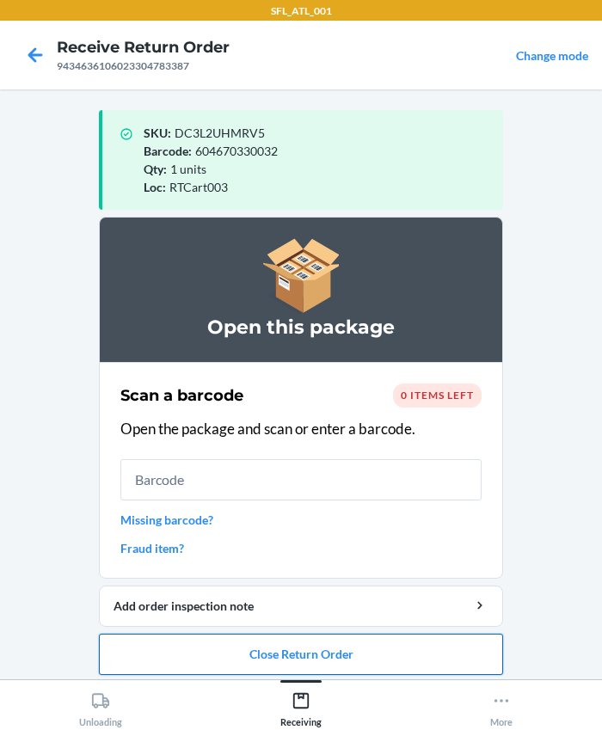
click at [212, 647] on button "Close Return Order" at bounding box center [301, 654] width 404 height 41
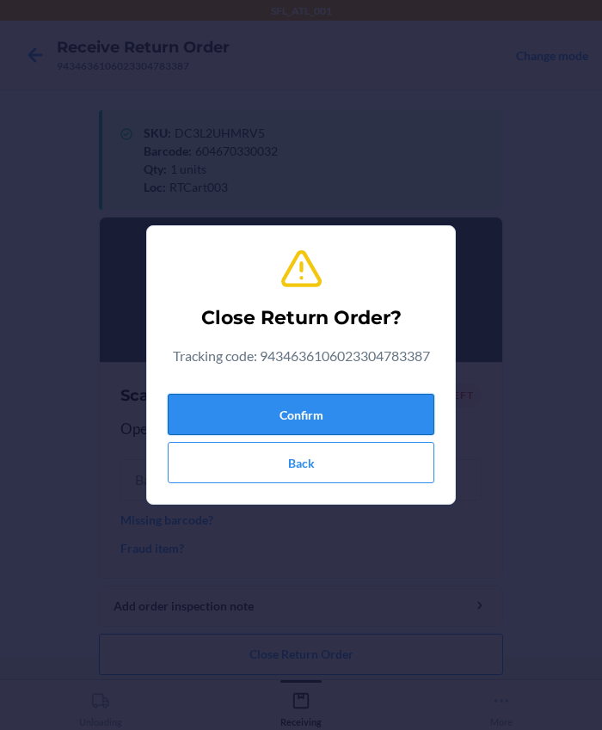
click at [210, 415] on button "Confirm" at bounding box center [301, 414] width 267 height 41
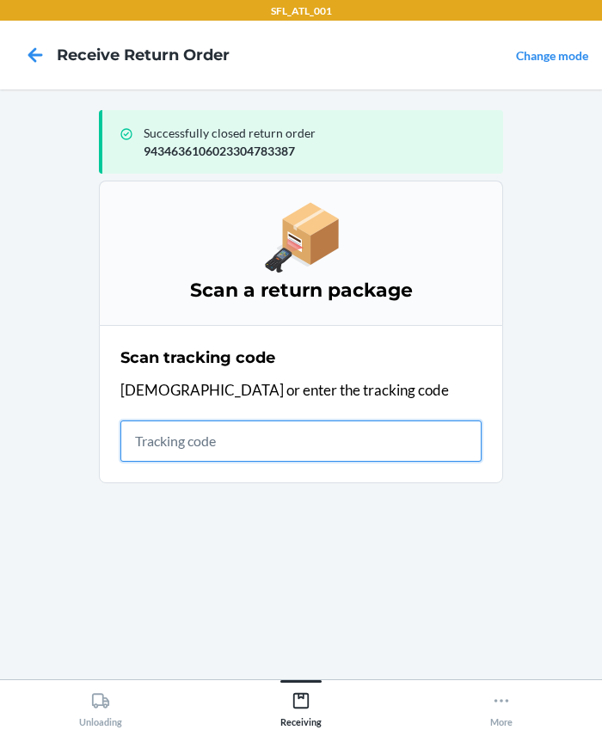
click at [222, 435] on input "text" at bounding box center [300, 440] width 361 height 41
type input "420302599434636106023304730350"
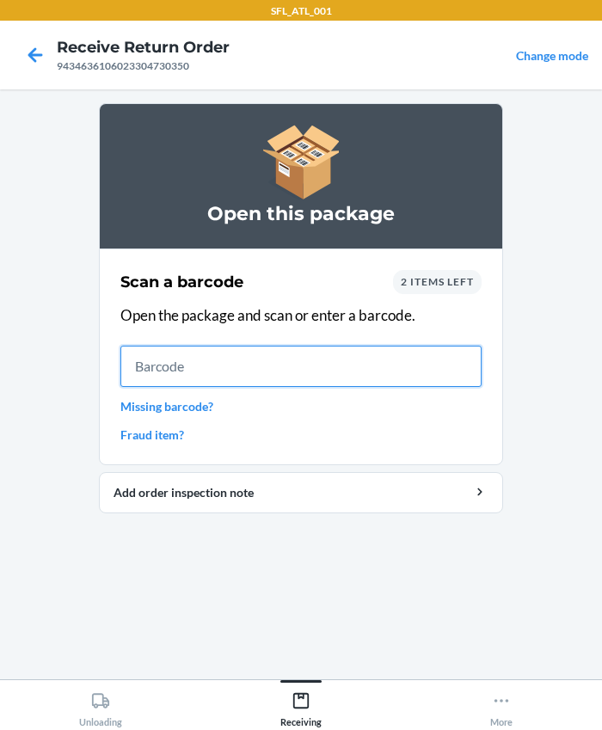
click at [224, 379] on input "text" at bounding box center [300, 366] width 361 height 41
type input "604670011054"
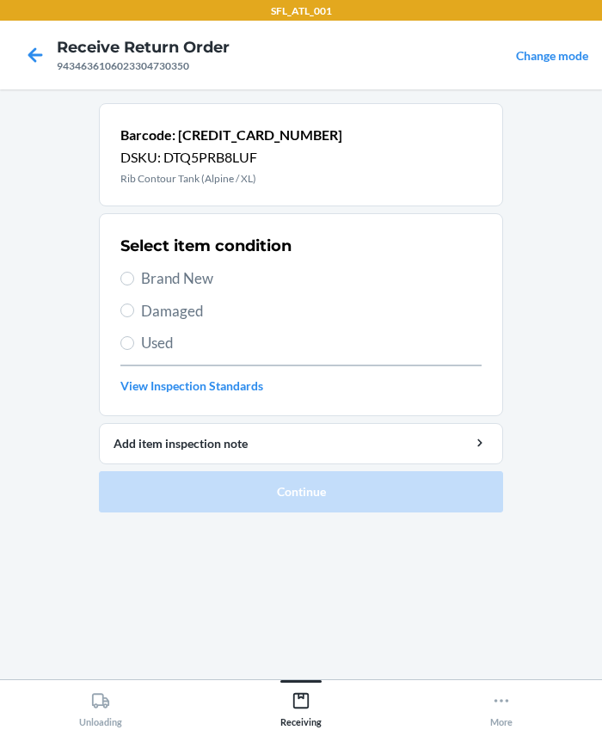
click at [155, 273] on span "Brand New" at bounding box center [311, 278] width 340 height 22
click at [134, 273] on input "Brand New" at bounding box center [127, 279] width 14 height 14
radio input "true"
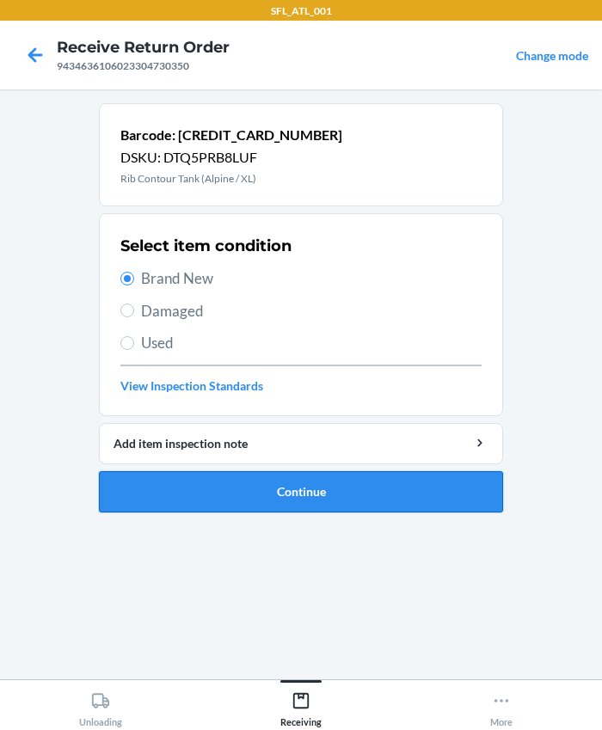
click at [236, 489] on button "Continue" at bounding box center [301, 491] width 404 height 41
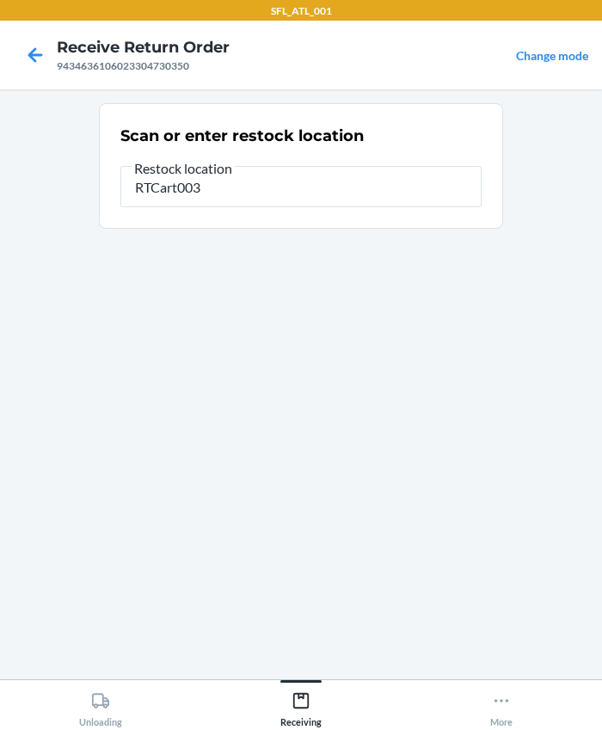
type input "RTCart003"
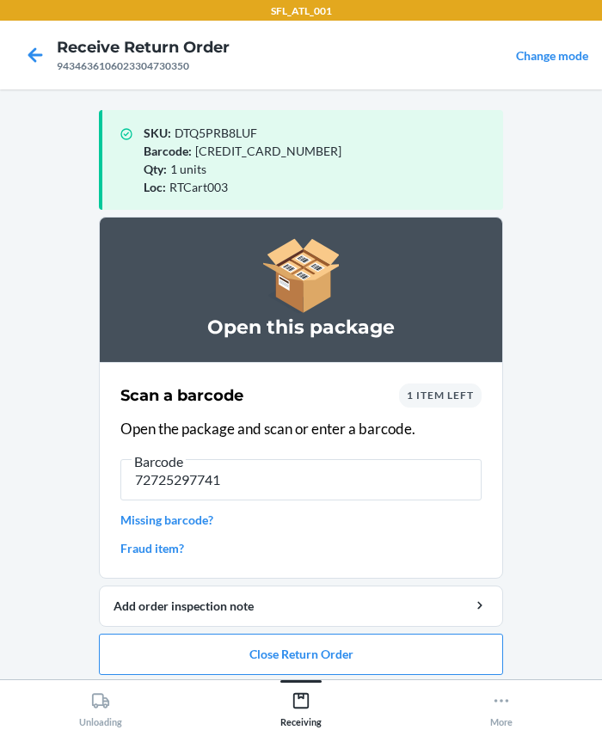
type input "727252977415"
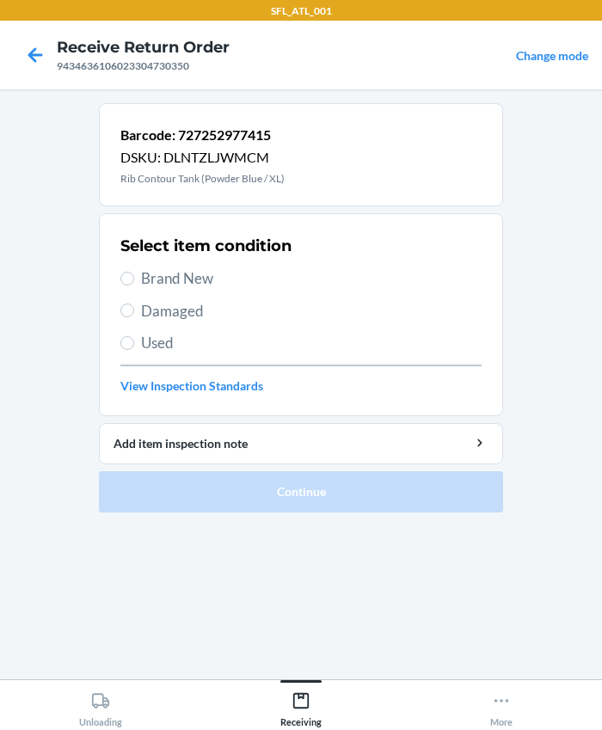
click at [166, 275] on span "Brand New" at bounding box center [311, 278] width 340 height 22
click at [134, 275] on input "Brand New" at bounding box center [127, 279] width 14 height 14
radio input "true"
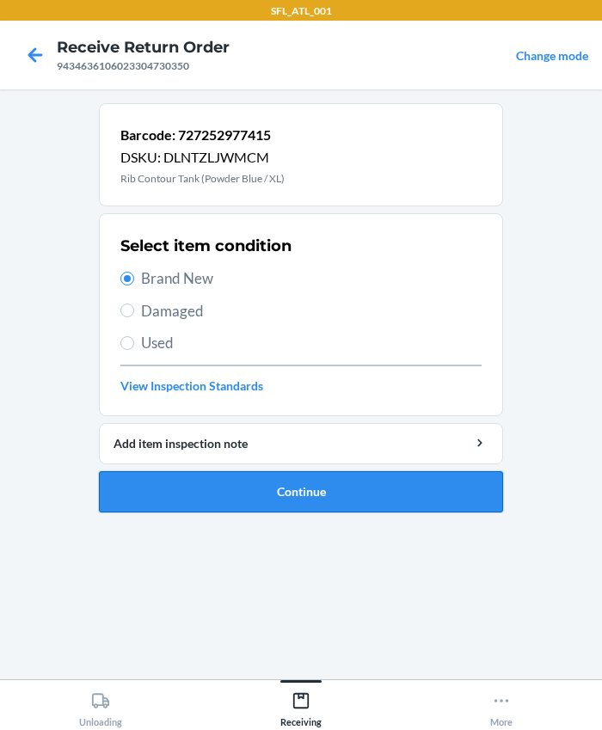
click at [231, 506] on button "Continue" at bounding box center [301, 491] width 404 height 41
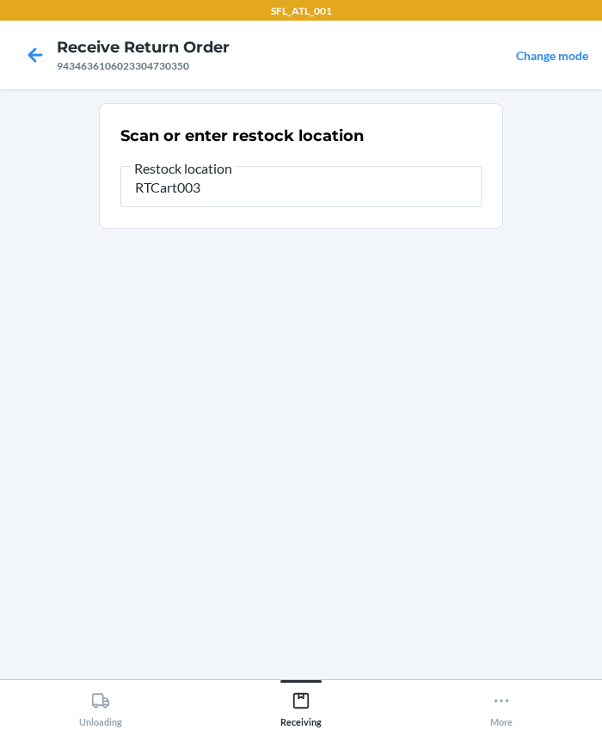
type input "RTCart003"
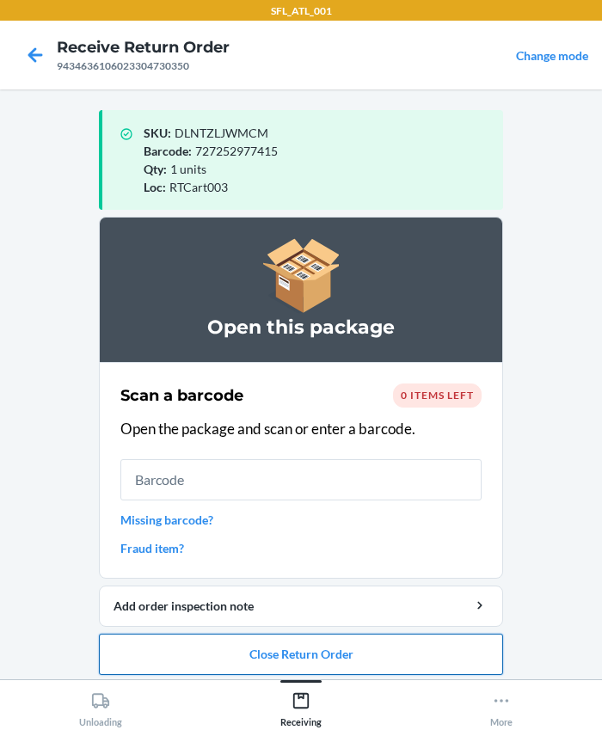
click at [262, 653] on button "Close Return Order" at bounding box center [301, 654] width 404 height 41
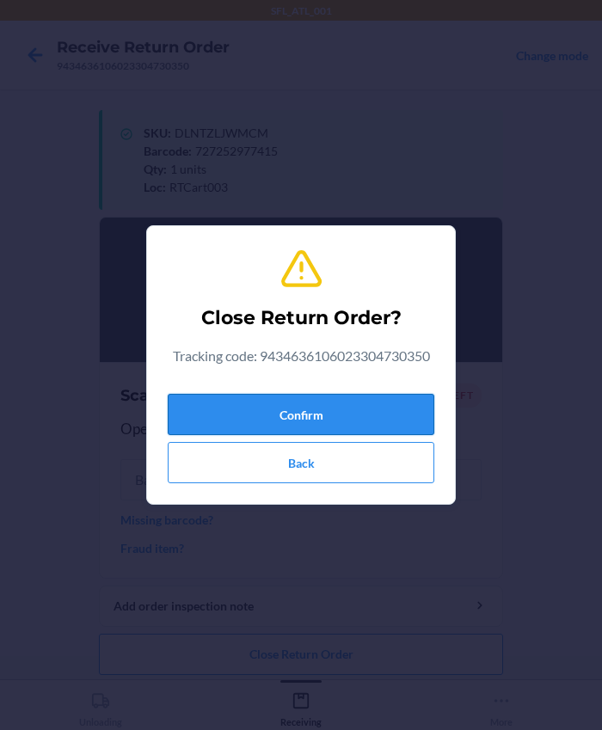
click at [224, 414] on button "Confirm" at bounding box center [301, 414] width 267 height 41
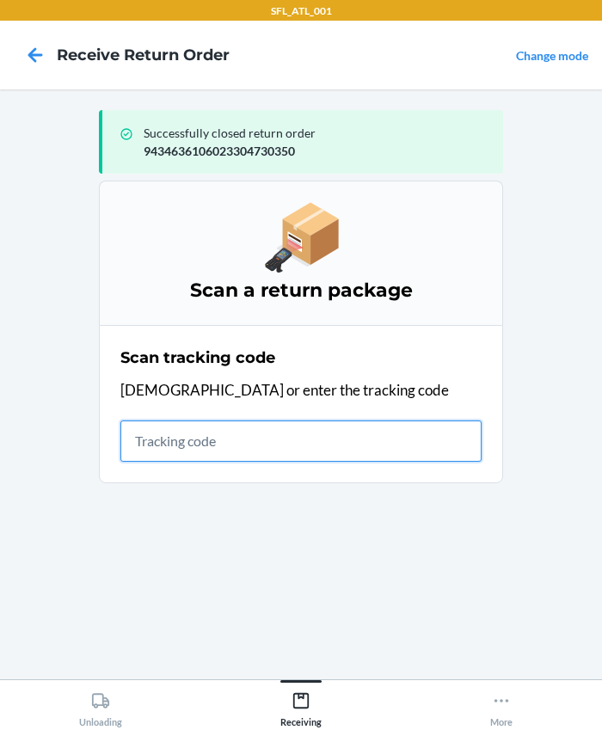
click at [187, 445] on input "text" at bounding box center [300, 440] width 361 height 41
type input "420302599434636106023304882783"
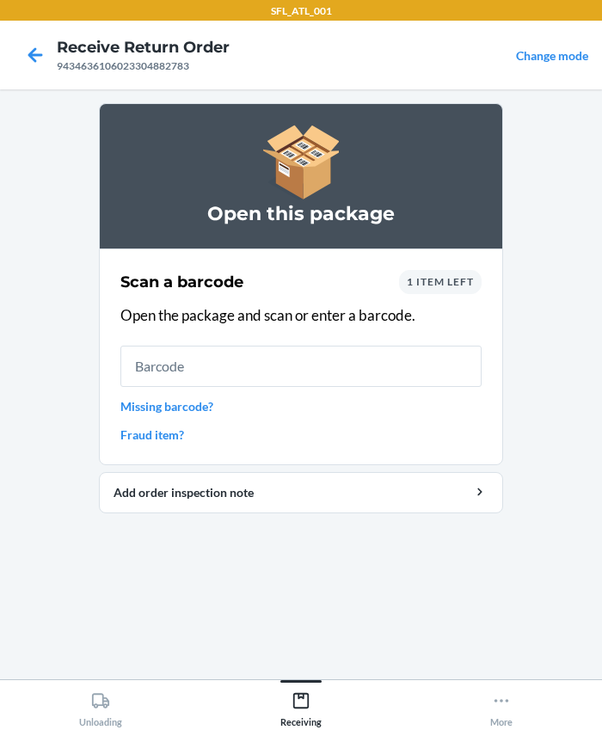
click at [178, 370] on input "text" at bounding box center [300, 366] width 361 height 41
type input "612461070630"
click at [416, 286] on span "1 item left" at bounding box center [440, 281] width 67 height 13
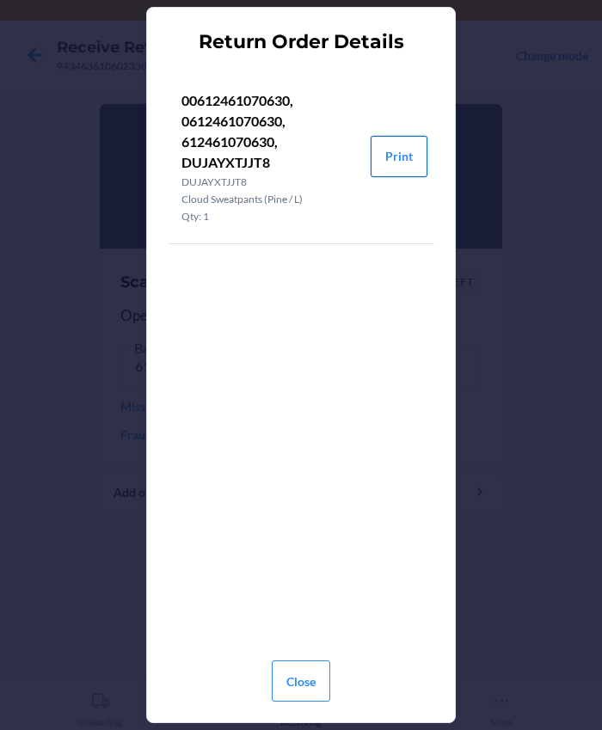
click at [383, 153] on button "Print" at bounding box center [399, 156] width 57 height 41
click at [305, 690] on button "Close" at bounding box center [301, 680] width 58 height 41
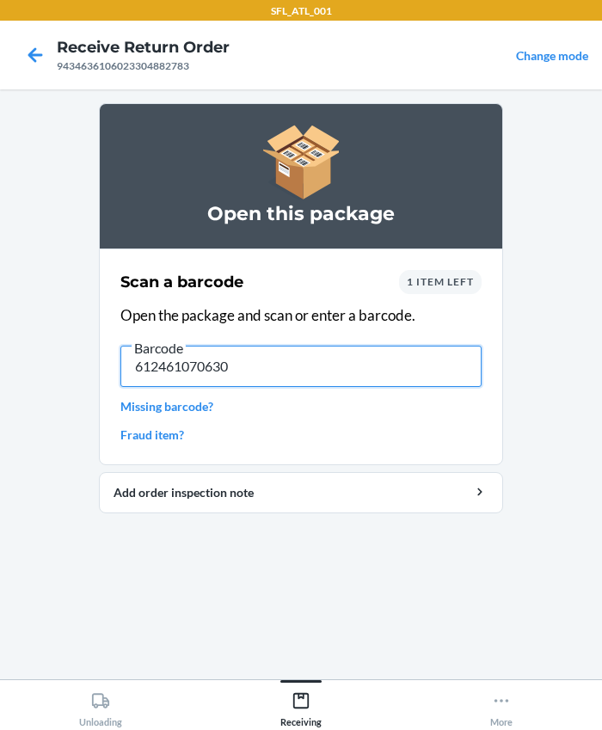
click at [309, 360] on input "612461070630" at bounding box center [300, 366] width 361 height 41
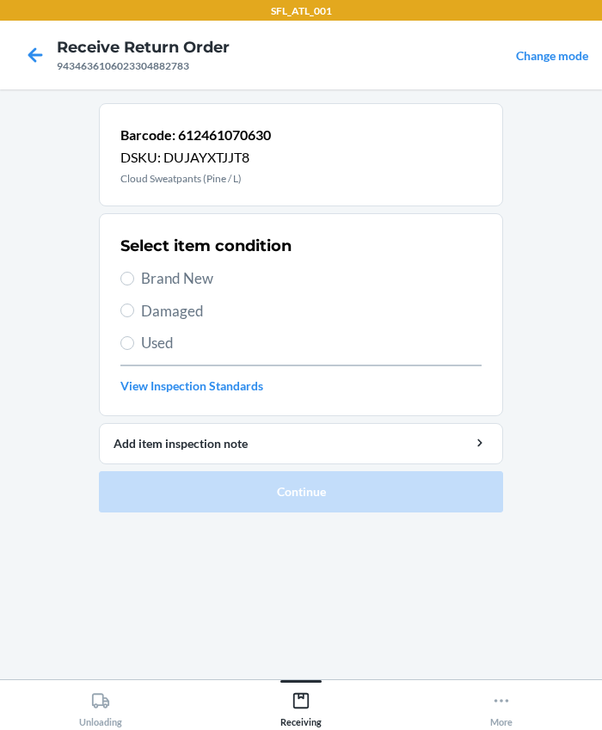
click at [188, 275] on span "Brand New" at bounding box center [311, 278] width 340 height 22
click at [134, 275] on input "Brand New" at bounding box center [127, 279] width 14 height 14
radio input "true"
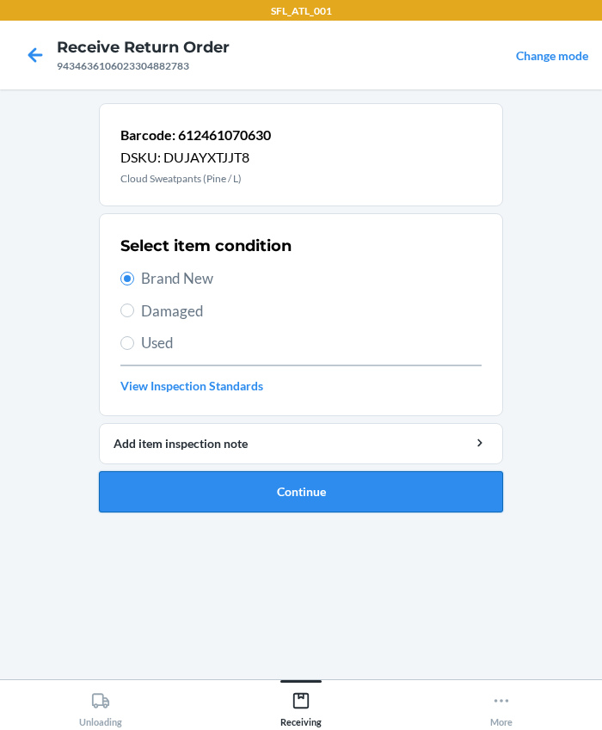
click at [313, 498] on button "Continue" at bounding box center [301, 491] width 404 height 41
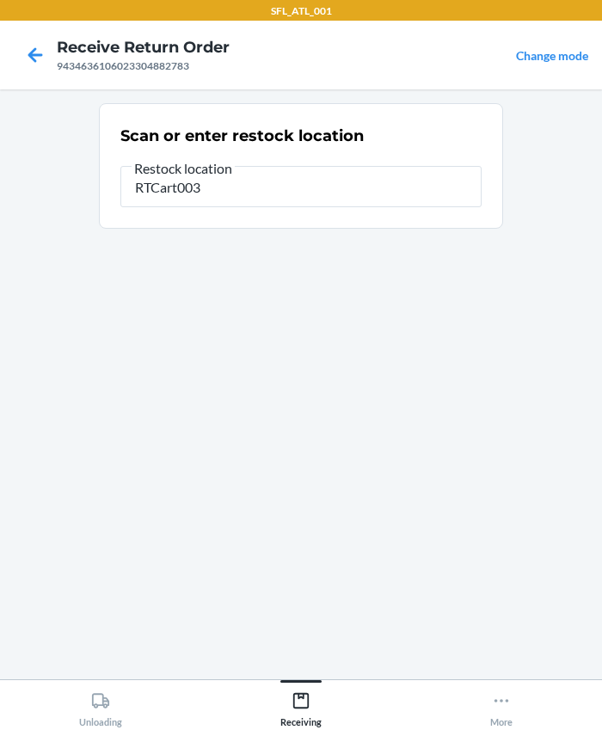
type input "RTCart003"
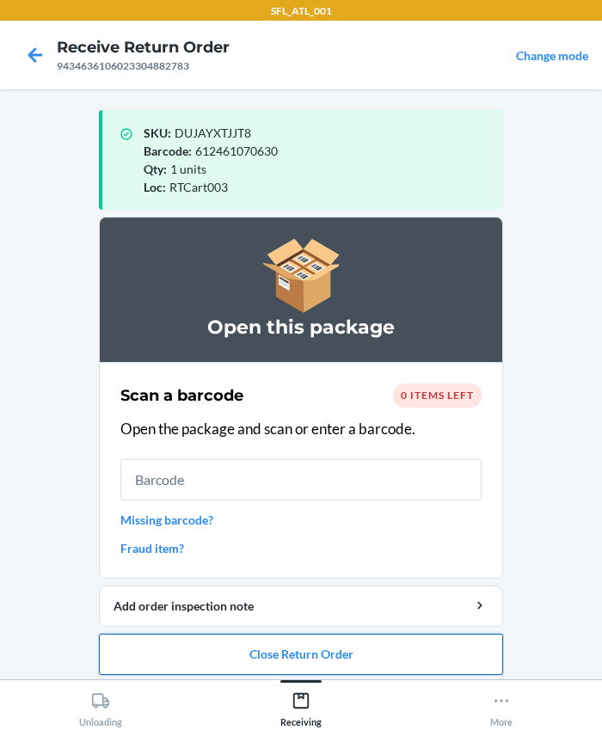
click at [301, 647] on button "Close Return Order" at bounding box center [301, 654] width 404 height 41
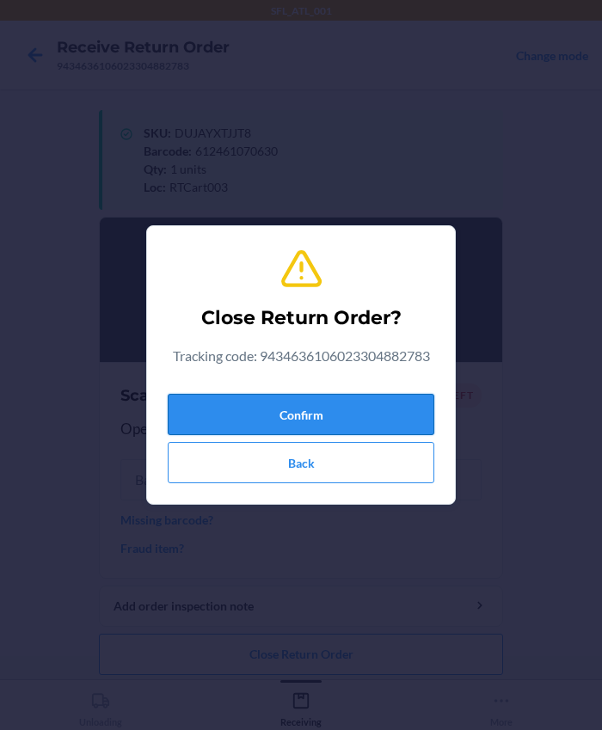
click at [279, 401] on button "Confirm" at bounding box center [301, 414] width 267 height 41
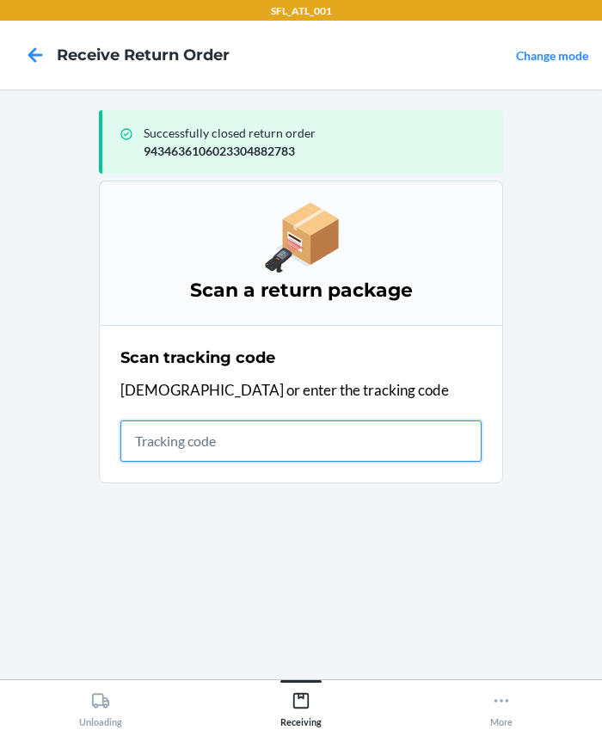
click at [275, 425] on input "text" at bounding box center [300, 440] width 361 height 41
type input "420302599434636106023304983770"
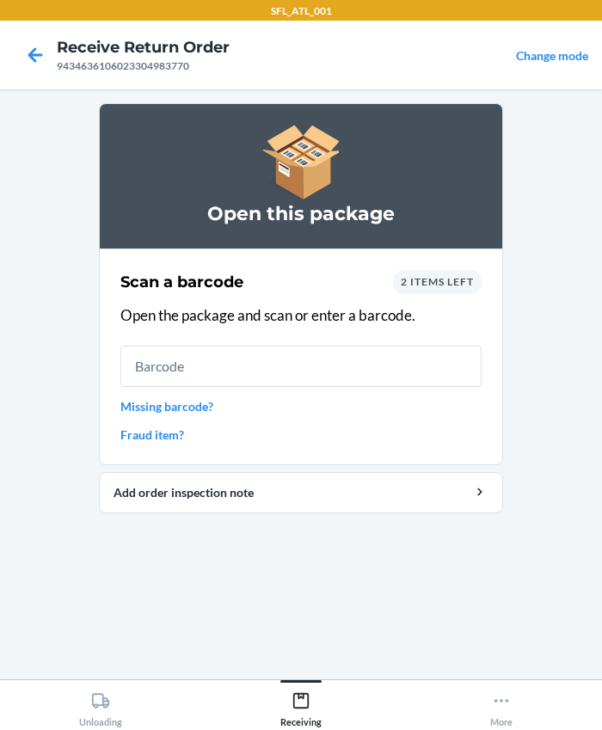
click at [254, 359] on input "text" at bounding box center [300, 366] width 361 height 41
type input "604670385438"
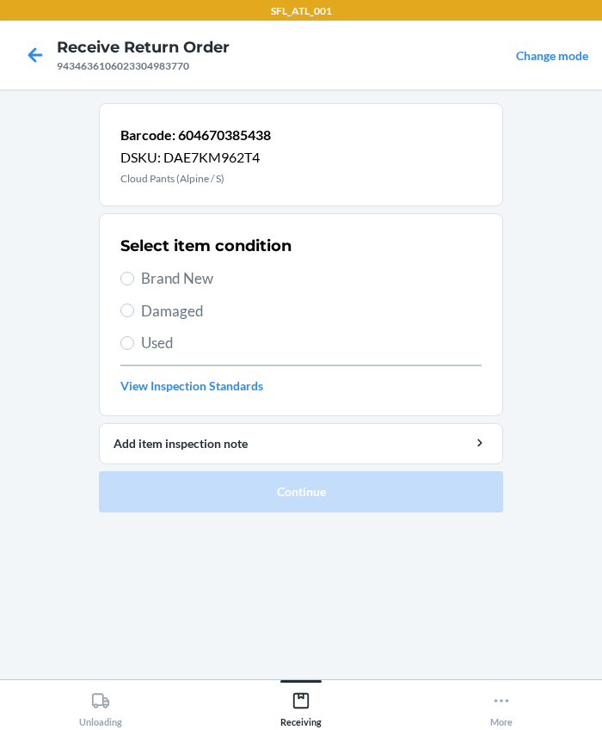
click at [149, 275] on span "Brand New" at bounding box center [311, 278] width 340 height 22
click at [134, 275] on input "Brand New" at bounding box center [127, 279] width 14 height 14
radio input "true"
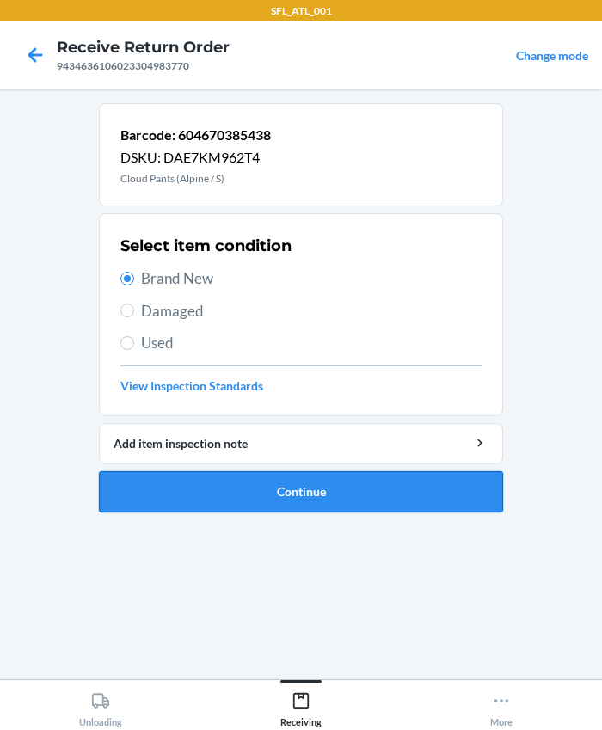
click at [289, 495] on button "Continue" at bounding box center [301, 491] width 404 height 41
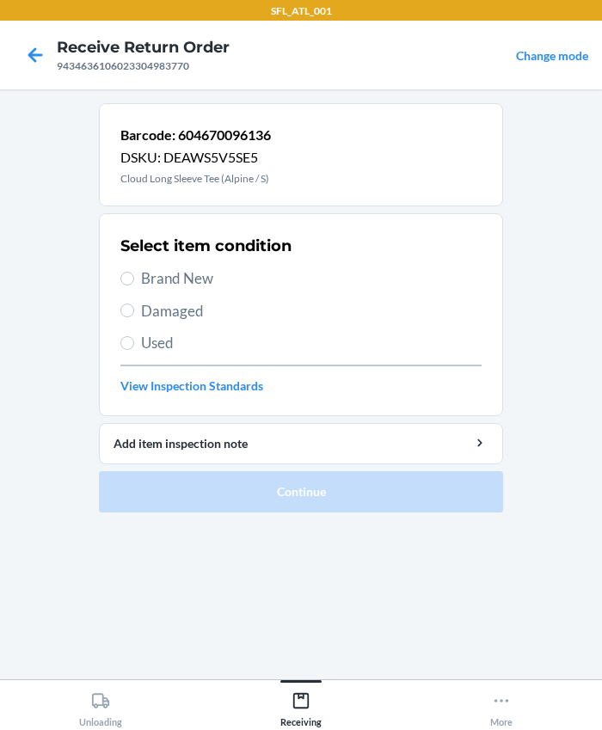
click at [141, 271] on span "Brand New" at bounding box center [311, 278] width 340 height 22
click at [134, 272] on input "Brand New" at bounding box center [127, 279] width 14 height 14
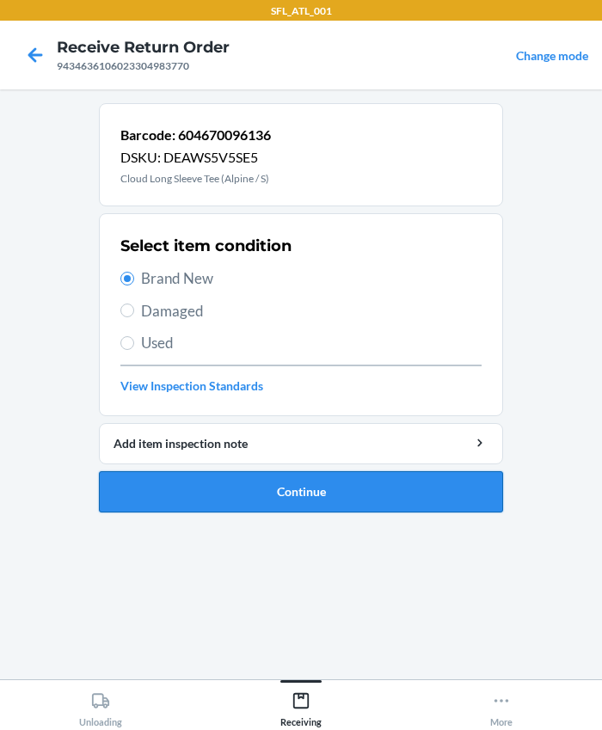
click at [254, 488] on button "Continue" at bounding box center [301, 491] width 404 height 41
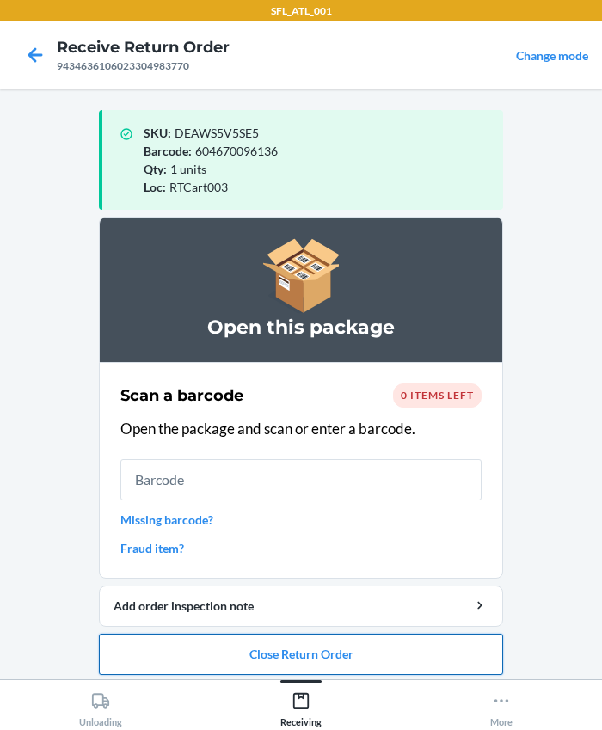
click at [317, 647] on button "Close Return Order" at bounding box center [301, 654] width 404 height 41
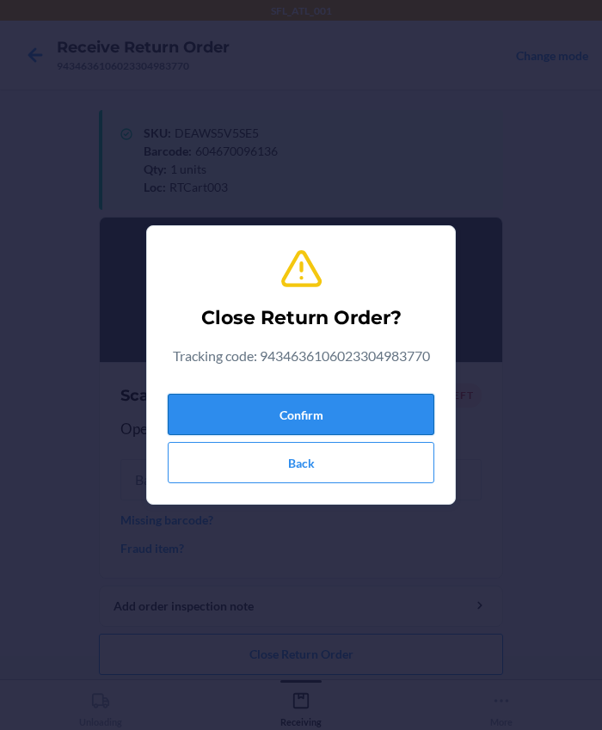
click at [305, 401] on button "Confirm" at bounding box center [301, 414] width 267 height 41
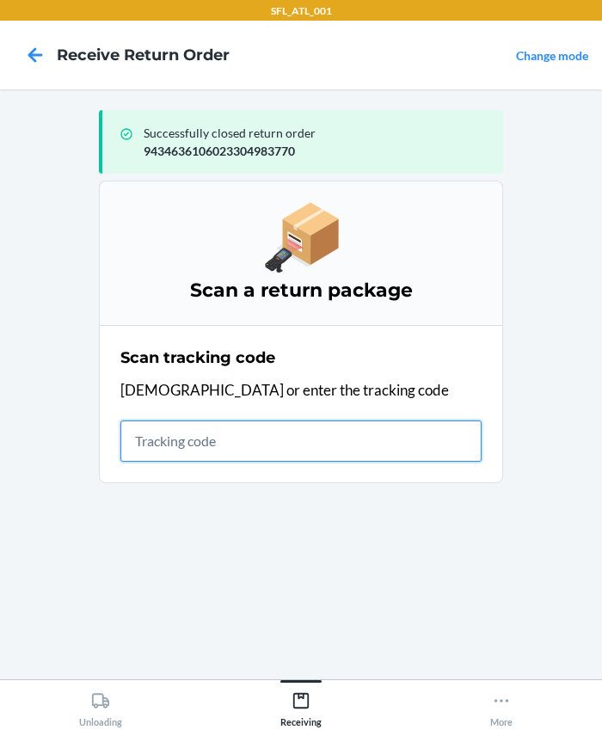
click at [181, 438] on input "text" at bounding box center [300, 440] width 361 height 41
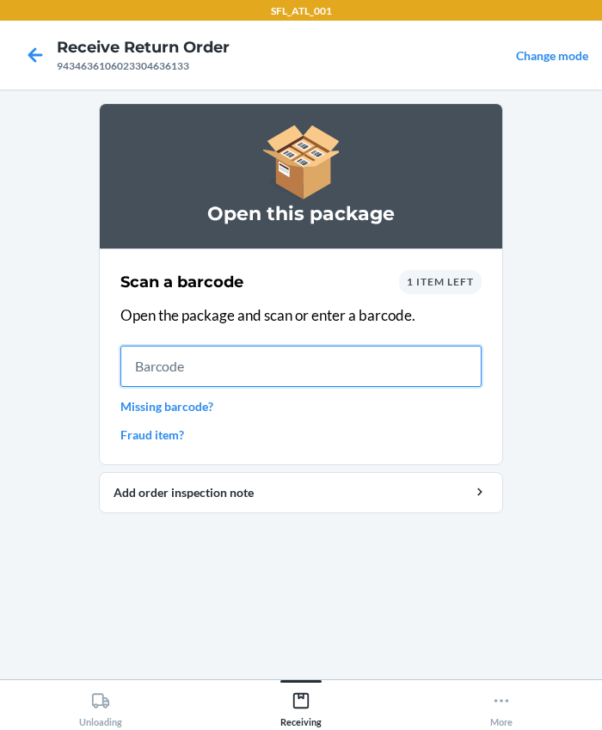
click at [242, 360] on input "text" at bounding box center [300, 366] width 361 height 41
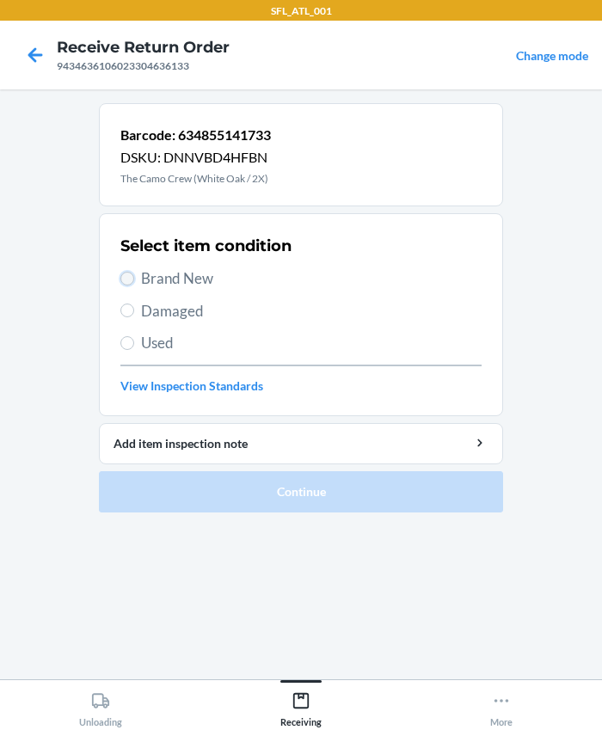
click at [127, 279] on input "Brand New" at bounding box center [127, 279] width 14 height 14
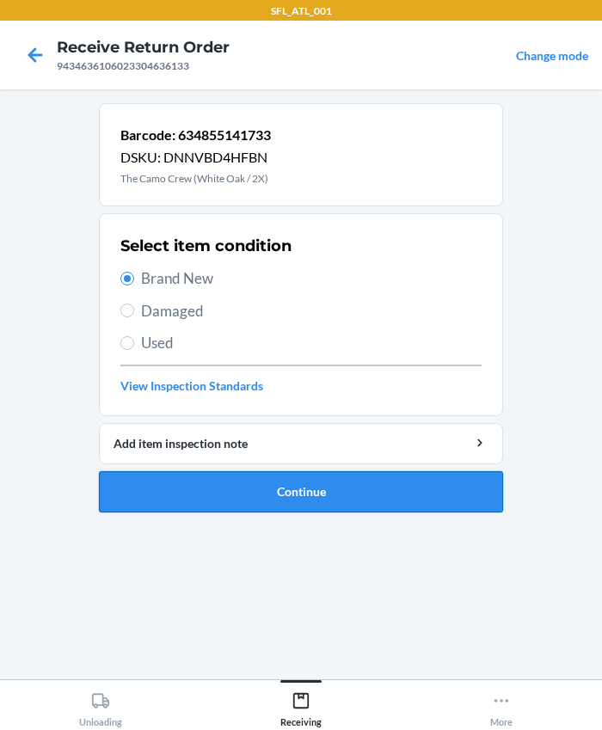
click at [254, 502] on button "Continue" at bounding box center [301, 491] width 404 height 41
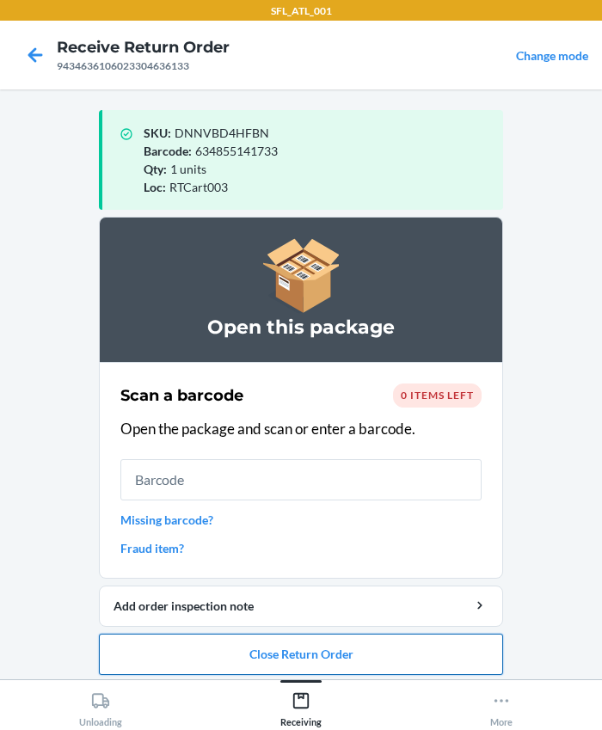
click at [288, 660] on button "Close Return Order" at bounding box center [301, 654] width 404 height 41
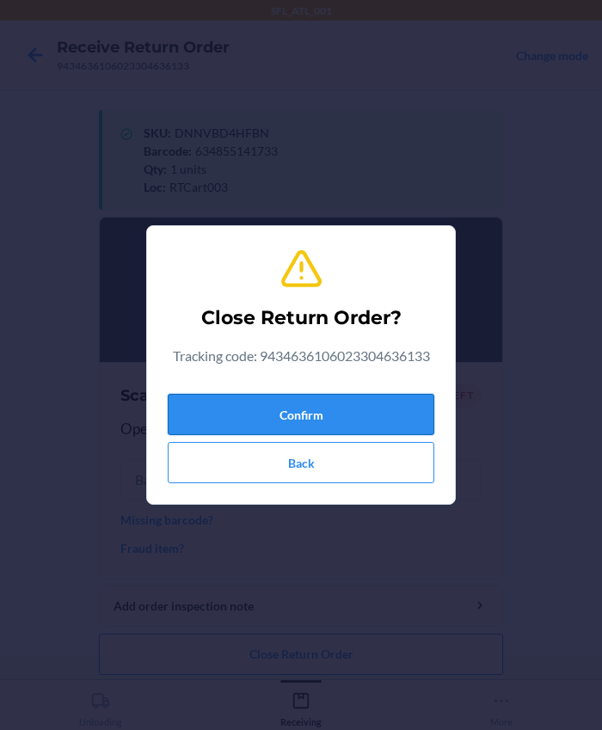
click at [248, 425] on button "Confirm" at bounding box center [301, 414] width 267 height 41
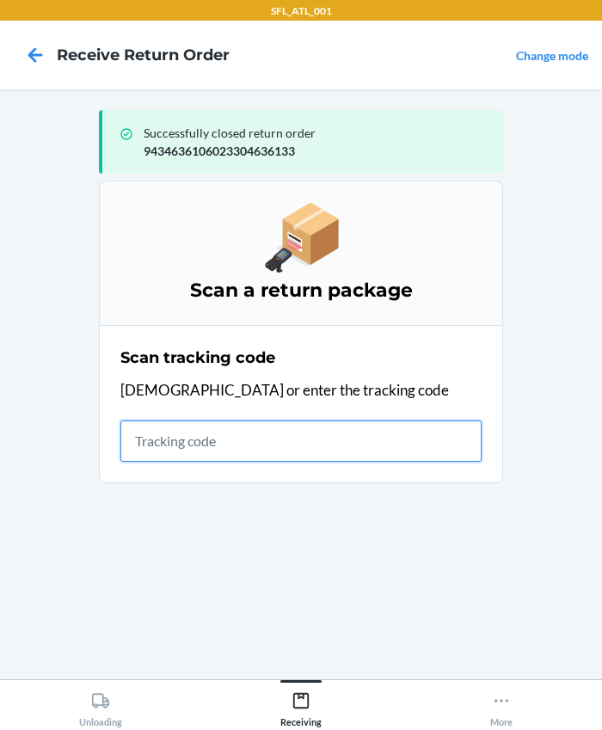
click at [233, 429] on input "text" at bounding box center [300, 440] width 361 height 41
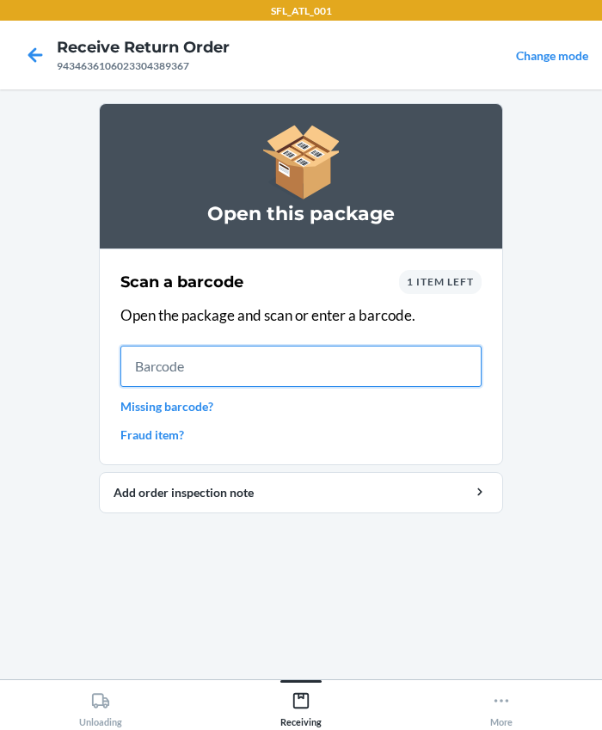
click at [193, 377] on input "text" at bounding box center [300, 366] width 361 height 41
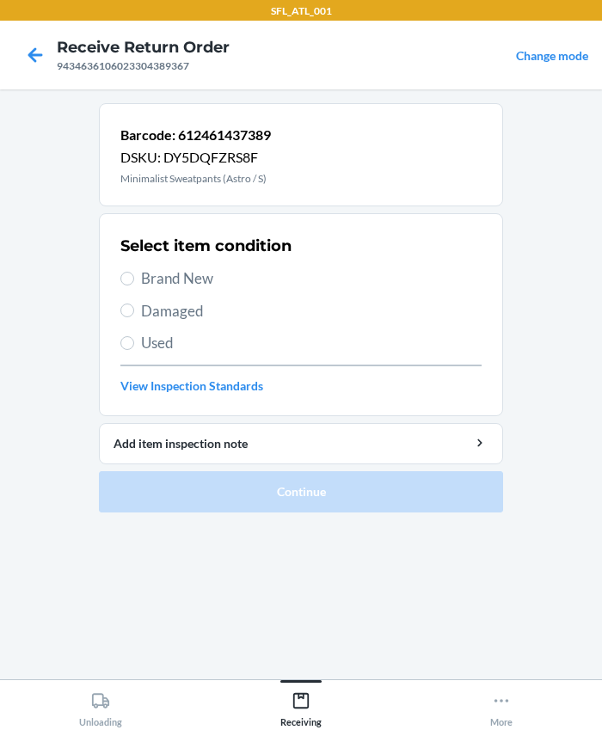
drag, startPoint x: 195, startPoint y: 292, endPoint x: 195, endPoint y: 281, distance: 11.2
click at [195, 291] on div "Select item condition Brand New Damaged Used View Inspection Standards" at bounding box center [300, 315] width 361 height 170
click at [195, 280] on span "Brand New" at bounding box center [311, 278] width 340 height 22
click at [134, 280] on input "Brand New" at bounding box center [127, 279] width 14 height 14
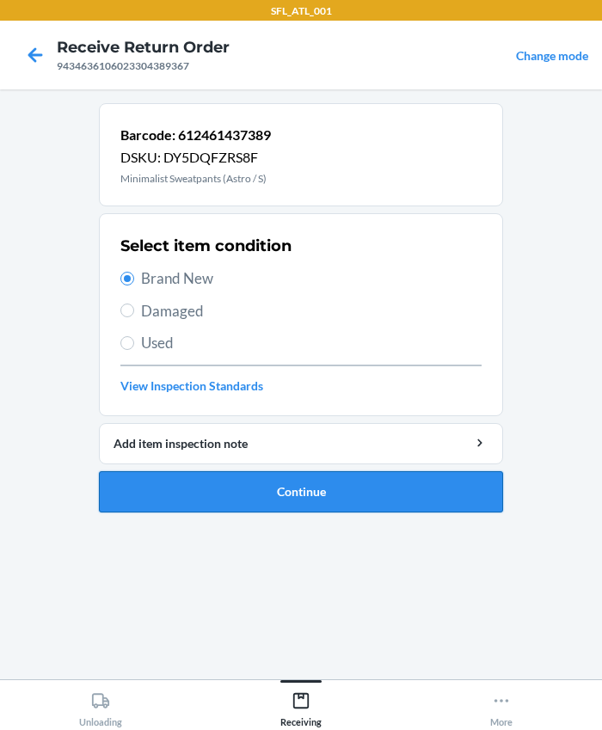
click at [310, 491] on button "Continue" at bounding box center [301, 491] width 404 height 41
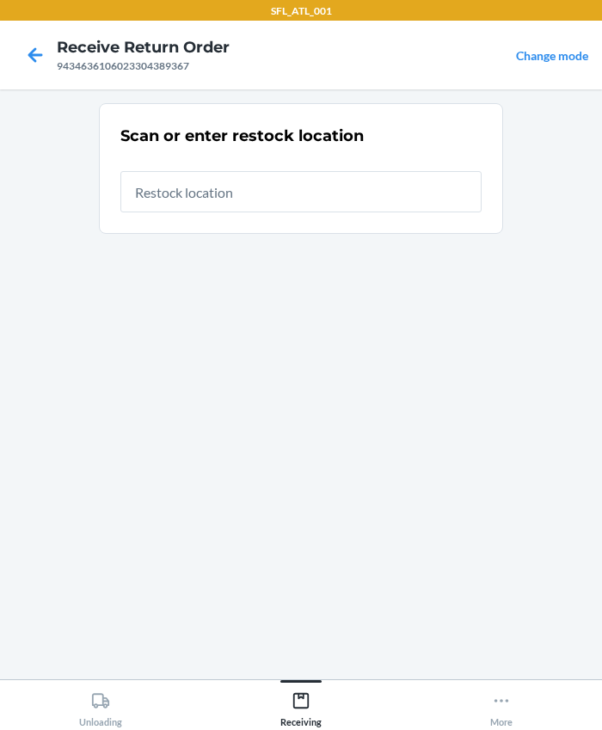
click at [279, 187] on input "text" at bounding box center [300, 191] width 361 height 41
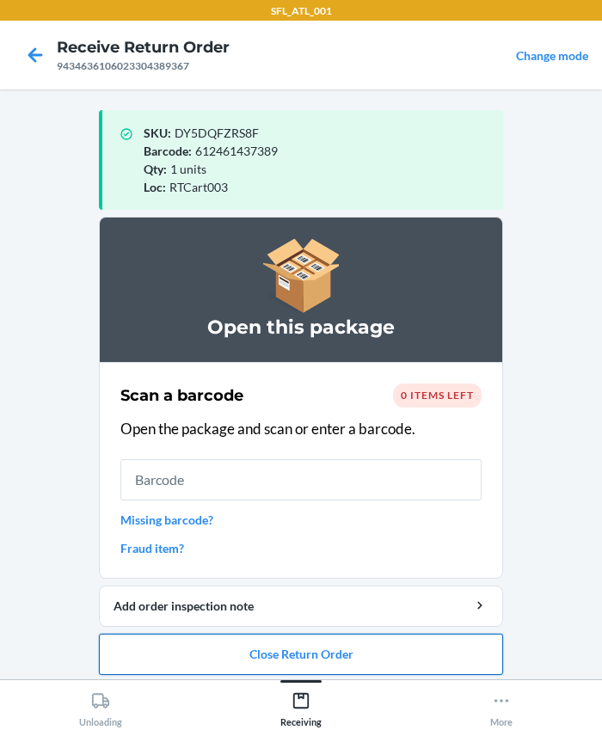
click at [282, 652] on button "Close Return Order" at bounding box center [301, 654] width 404 height 41
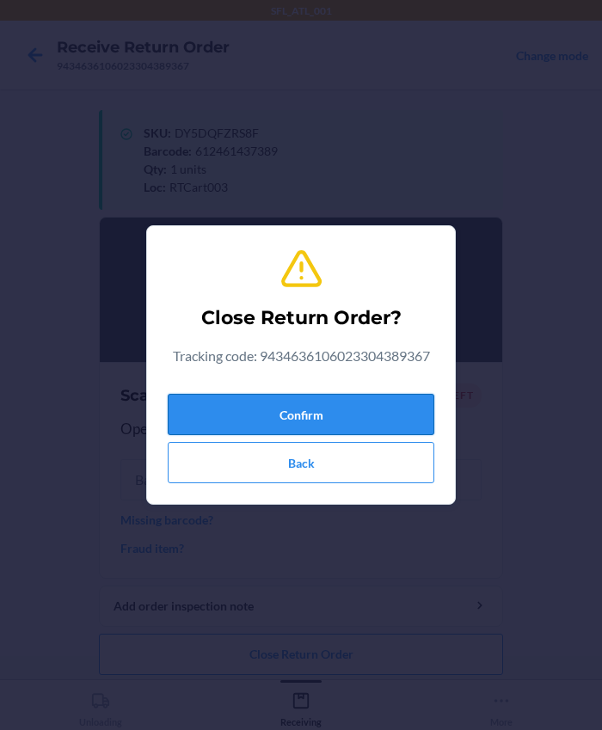
click at [254, 405] on button "Confirm" at bounding box center [301, 414] width 267 height 41
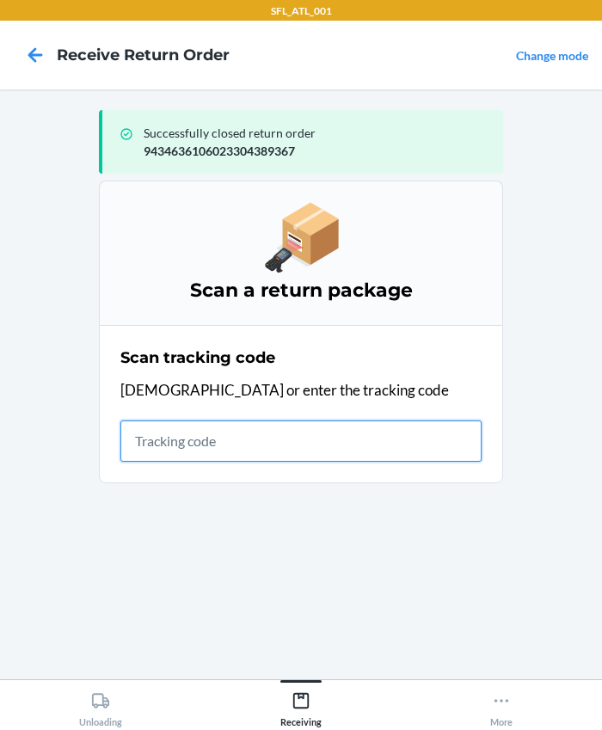
click at [197, 454] on input "text" at bounding box center [300, 440] width 361 height 41
click at [201, 447] on input "text" at bounding box center [300, 440] width 361 height 41
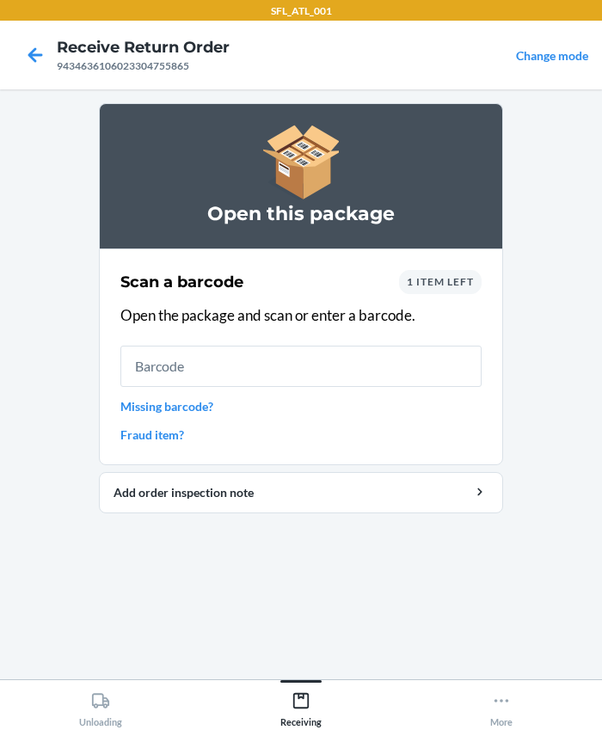
click at [412, 279] on span "1 item left" at bounding box center [440, 281] width 67 height 13
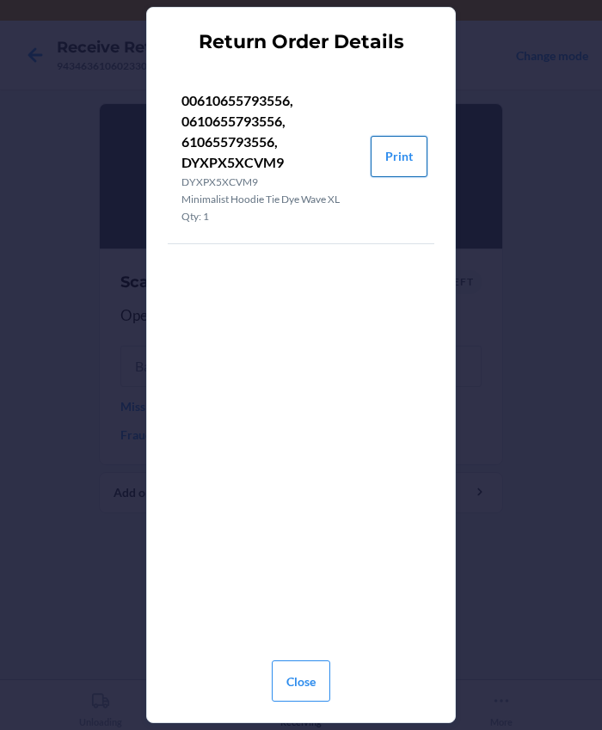
click at [390, 163] on button "Print" at bounding box center [399, 156] width 57 height 41
click at [305, 688] on button "Close" at bounding box center [301, 680] width 58 height 41
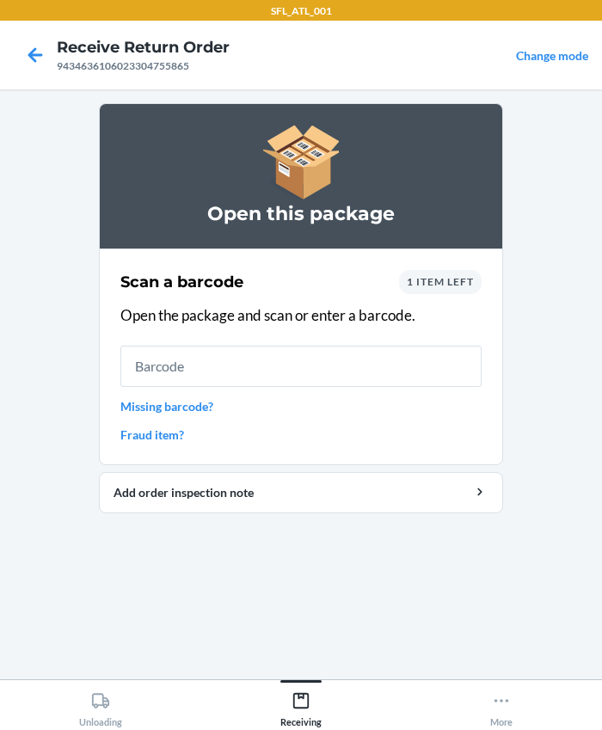
click at [287, 384] on div "Scan a barcode 1 item left Open the package and scan or enter a barcode. Missin…" at bounding box center [300, 357] width 361 height 184
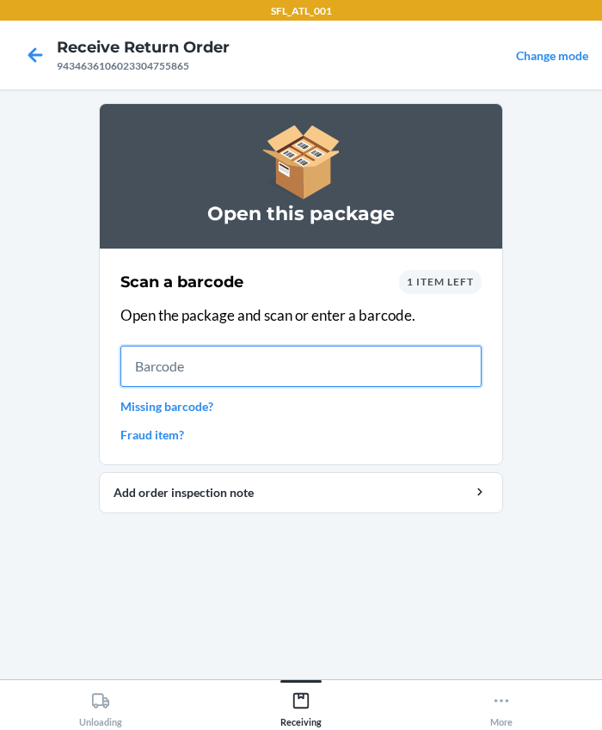
click at [287, 377] on input "text" at bounding box center [300, 366] width 361 height 41
click at [287, 376] on input "text" at bounding box center [300, 366] width 361 height 41
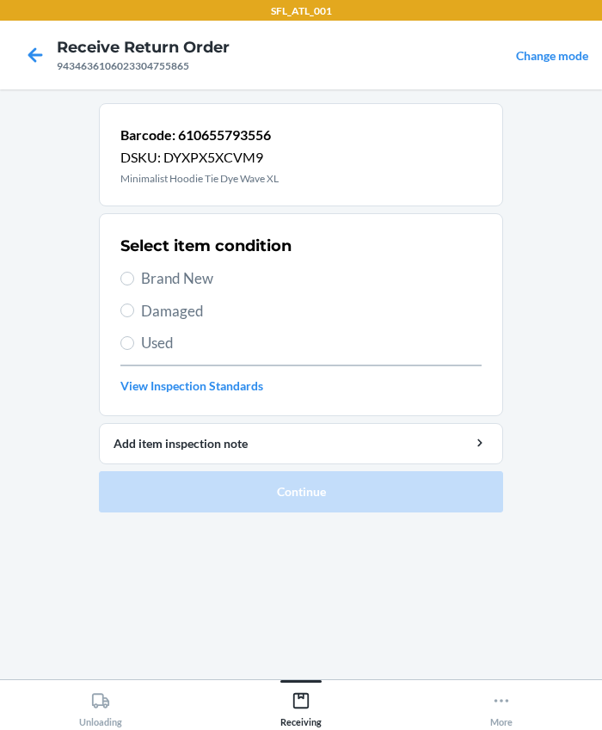
click at [198, 279] on span "Brand New" at bounding box center [311, 278] width 340 height 22
click at [134, 279] on input "Brand New" at bounding box center [127, 279] width 14 height 14
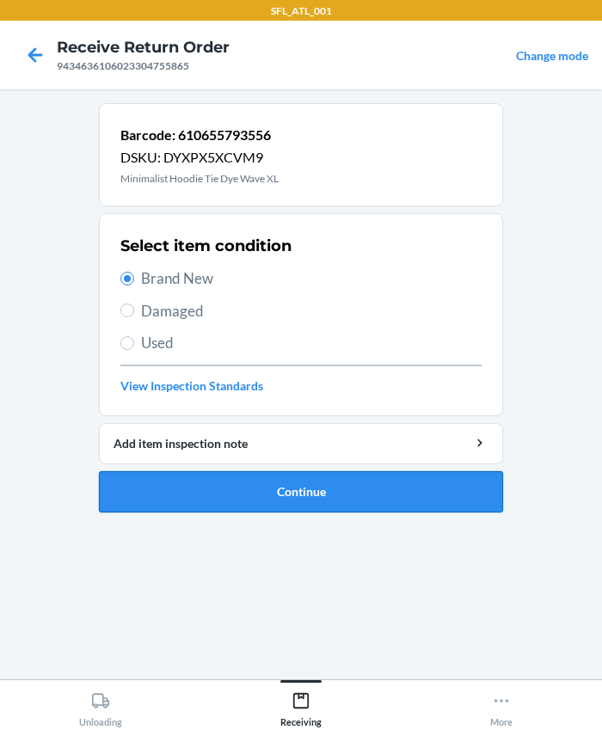
click at [273, 490] on button "Continue" at bounding box center [301, 491] width 404 height 41
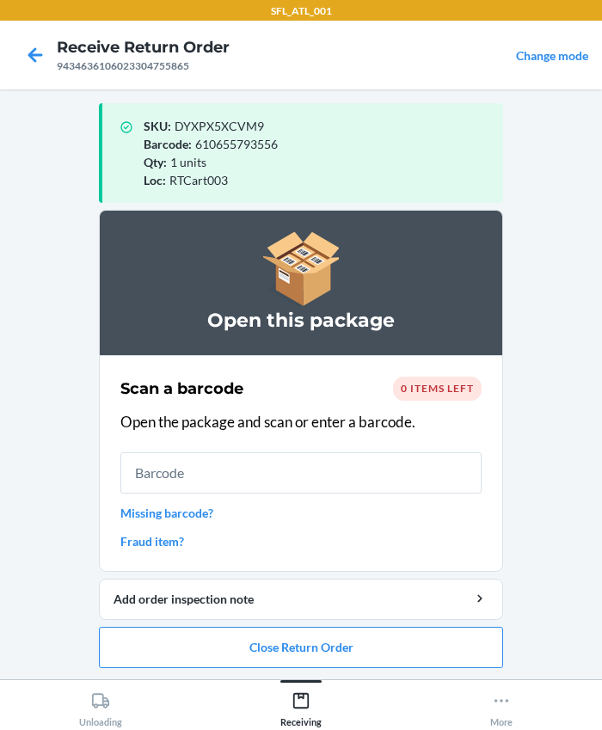
scroll to position [9, 0]
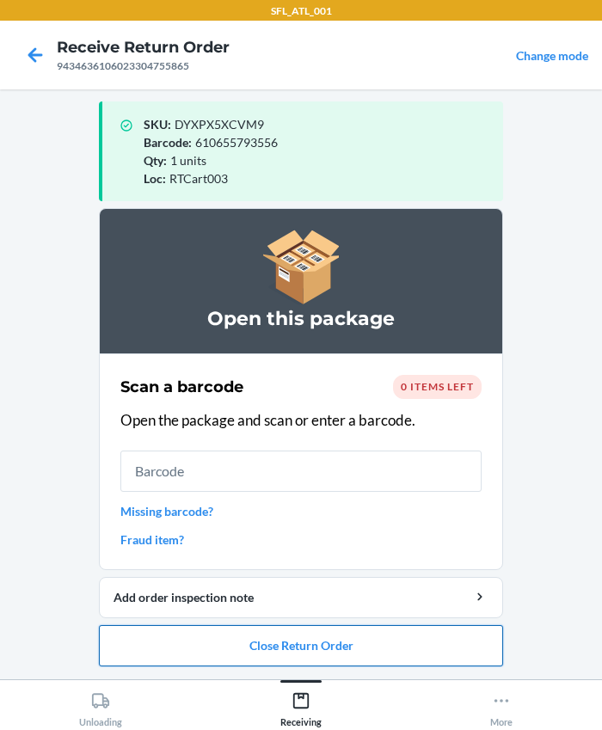
click at [280, 628] on button "Close Return Order" at bounding box center [301, 645] width 404 height 41
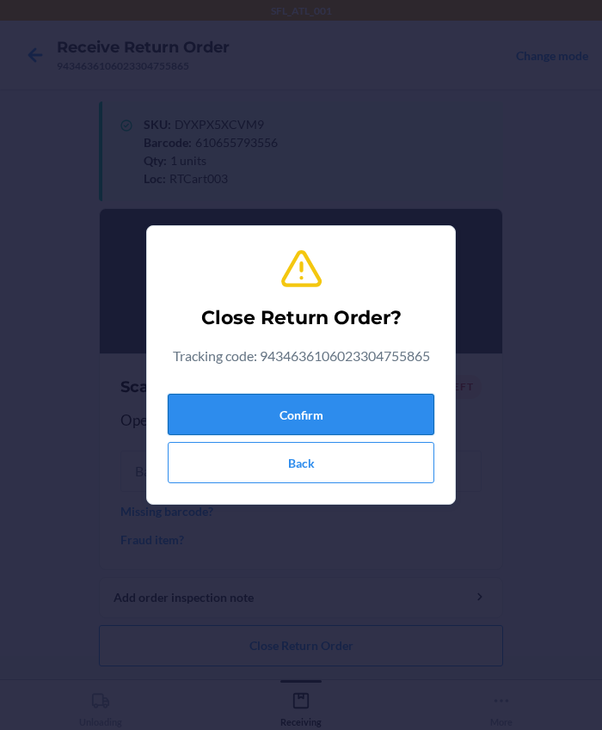
click at [282, 409] on button "Confirm" at bounding box center [301, 414] width 267 height 41
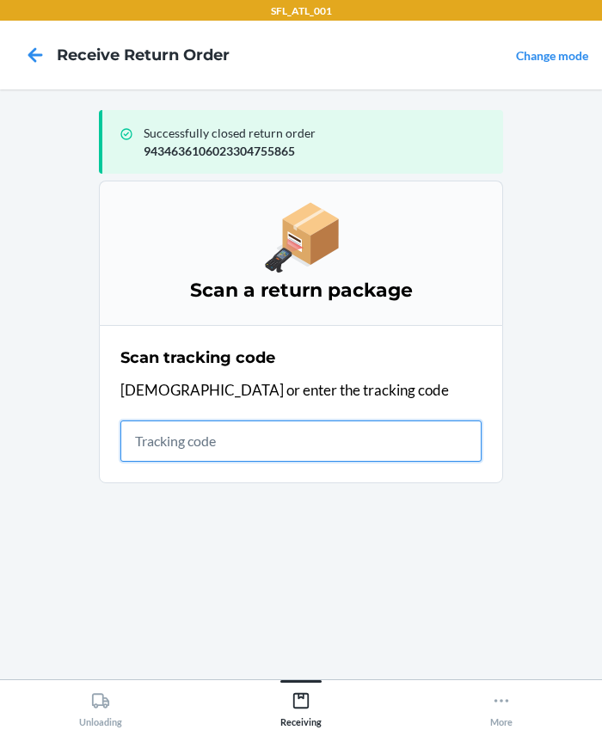
click at [216, 456] on input "text" at bounding box center [300, 440] width 361 height 41
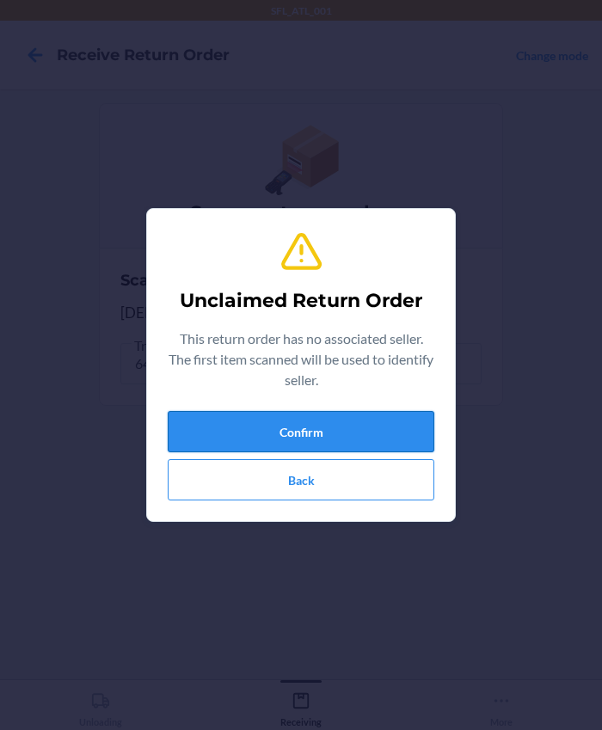
click at [312, 425] on button "Confirm" at bounding box center [301, 431] width 267 height 41
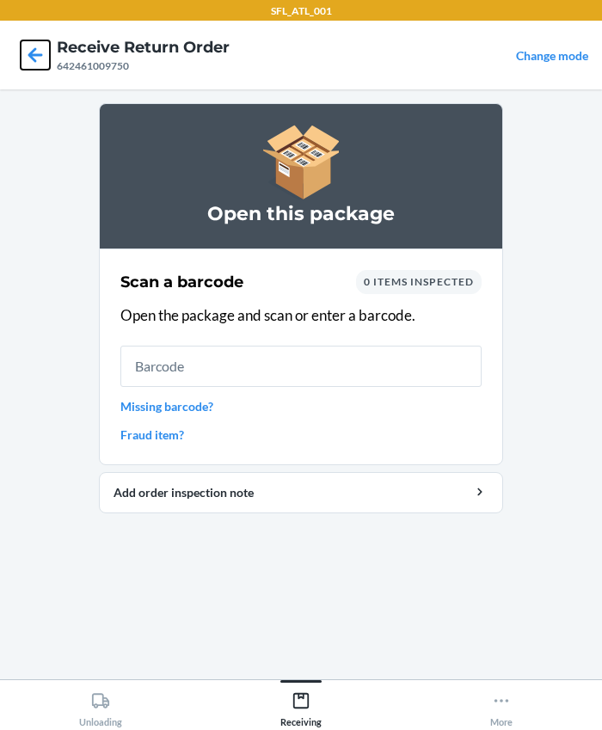
click at [40, 50] on icon at bounding box center [35, 54] width 29 height 29
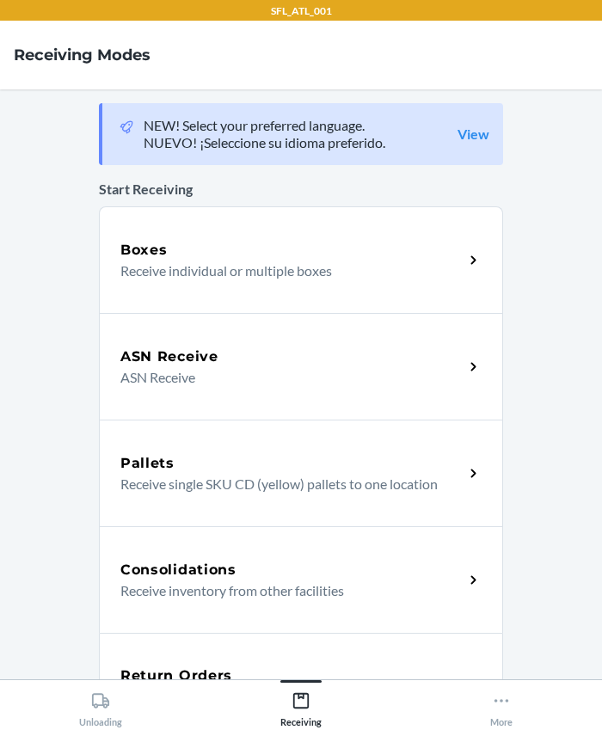
scroll to position [234, 0]
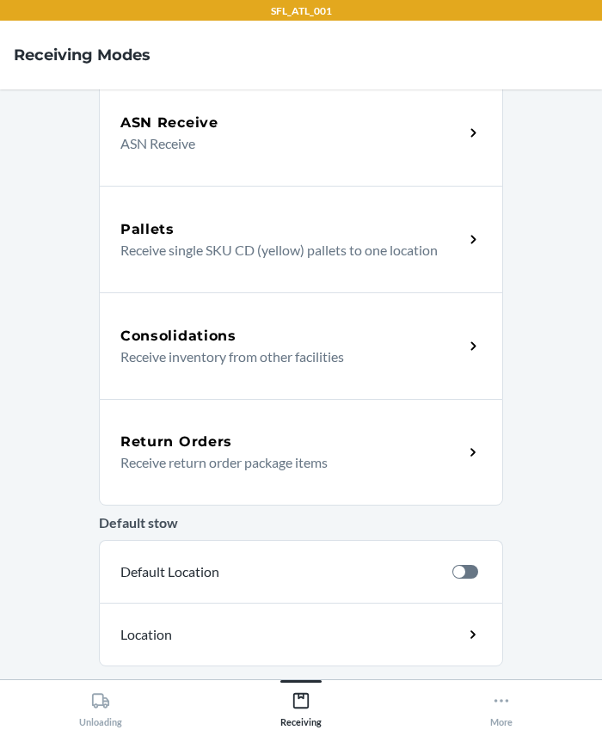
click at [163, 458] on p "Receive return order package items" at bounding box center [284, 462] width 329 height 21
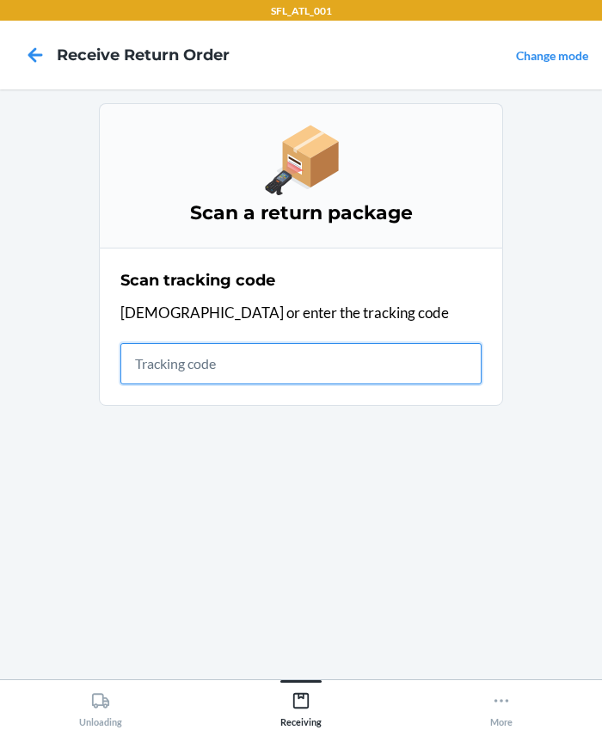
click at [172, 374] on input "text" at bounding box center [300, 363] width 361 height 41
click at [191, 348] on input "text" at bounding box center [300, 363] width 361 height 41
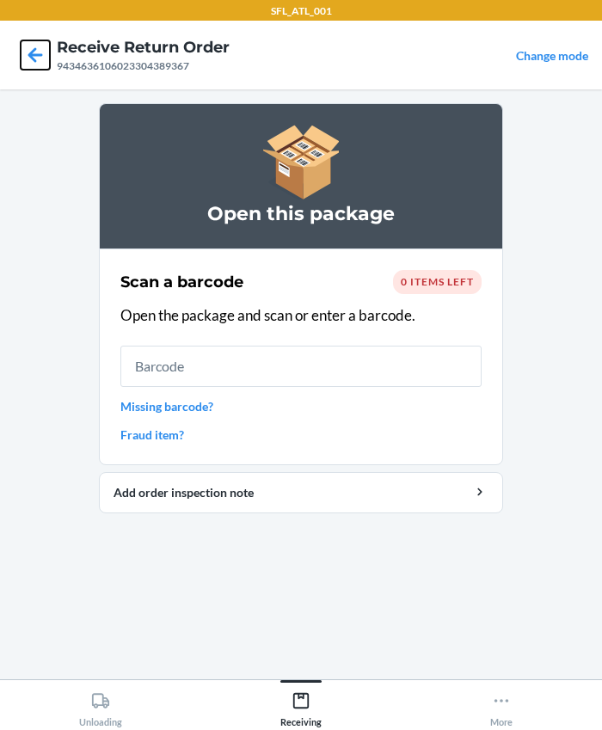
click at [32, 60] on icon at bounding box center [35, 54] width 29 height 29
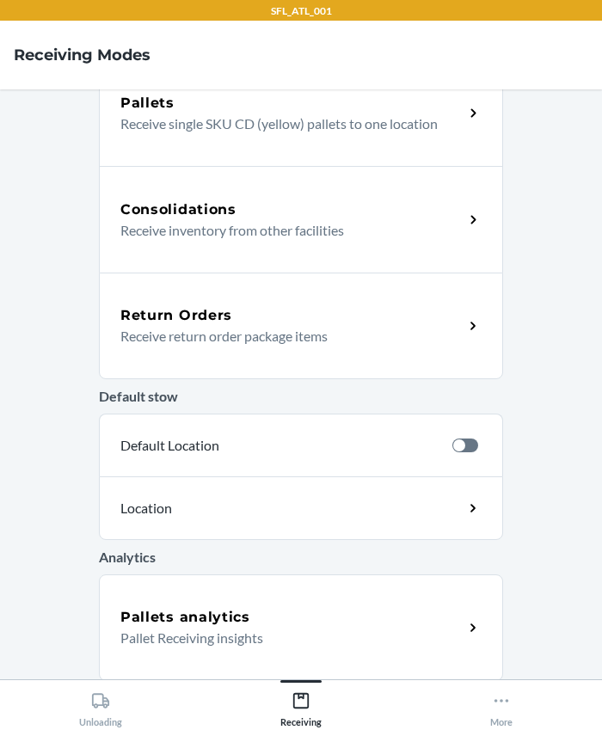
scroll to position [361, 0]
click at [181, 353] on div "Return Orders Receive return order package items" at bounding box center [301, 325] width 404 height 107
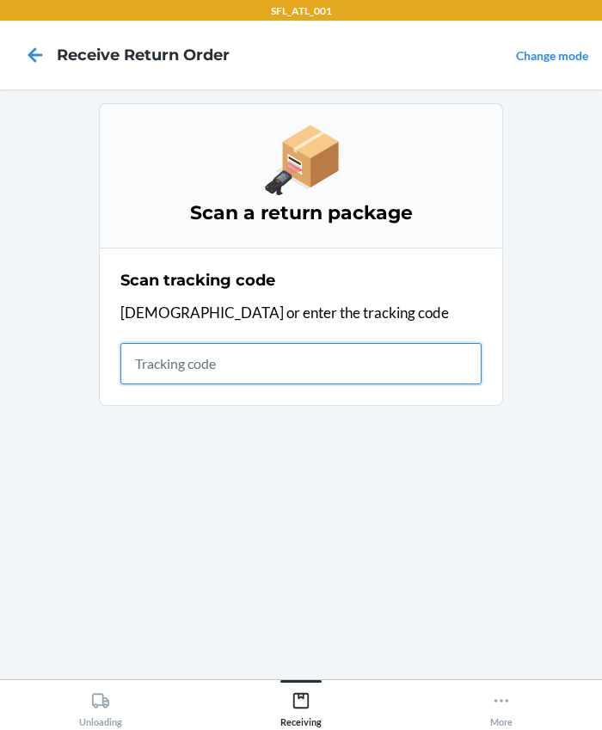
drag, startPoint x: 224, startPoint y: 361, endPoint x: 236, endPoint y: 355, distance: 14.2
click at [224, 361] on input "text" at bounding box center [300, 363] width 361 height 41
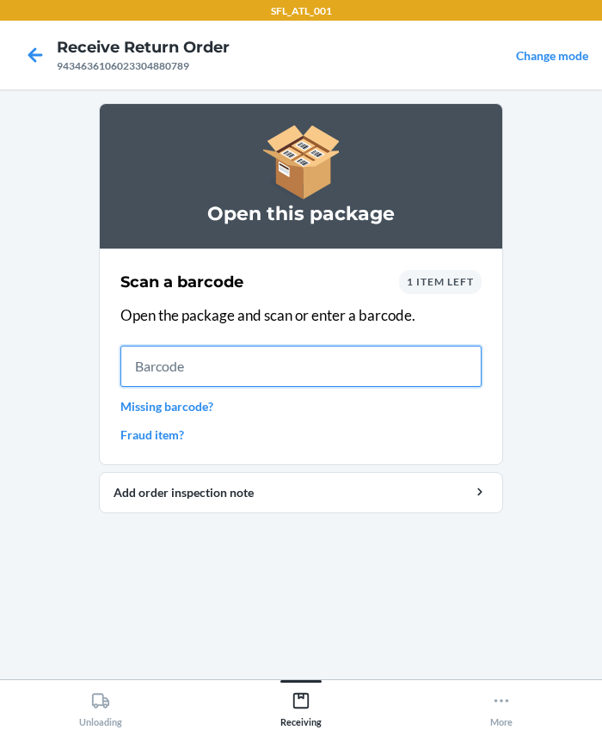
click at [132, 365] on input "text" at bounding box center [300, 366] width 361 height 41
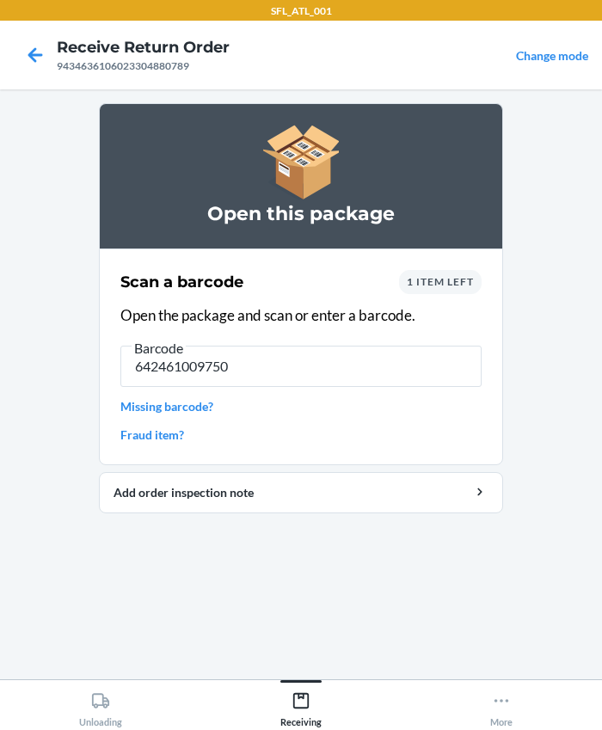
click at [445, 278] on span "1 item left" at bounding box center [440, 281] width 67 height 13
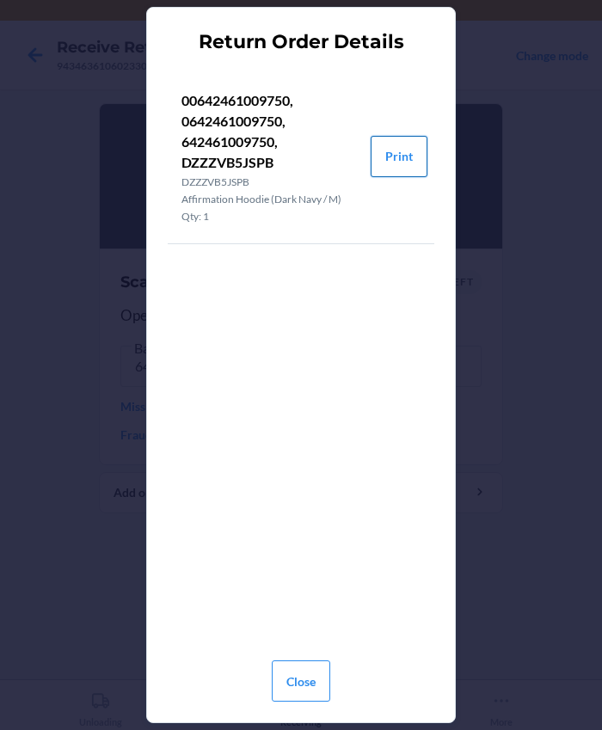
click at [403, 150] on button "Print" at bounding box center [399, 156] width 57 height 41
click at [308, 688] on button "Close" at bounding box center [301, 680] width 58 height 41
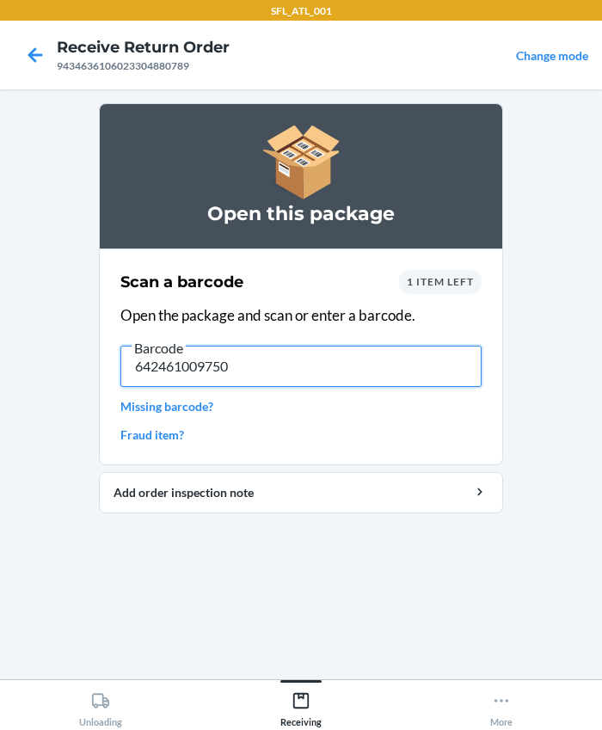
click at [258, 368] on input "642461009750" at bounding box center [300, 366] width 361 height 41
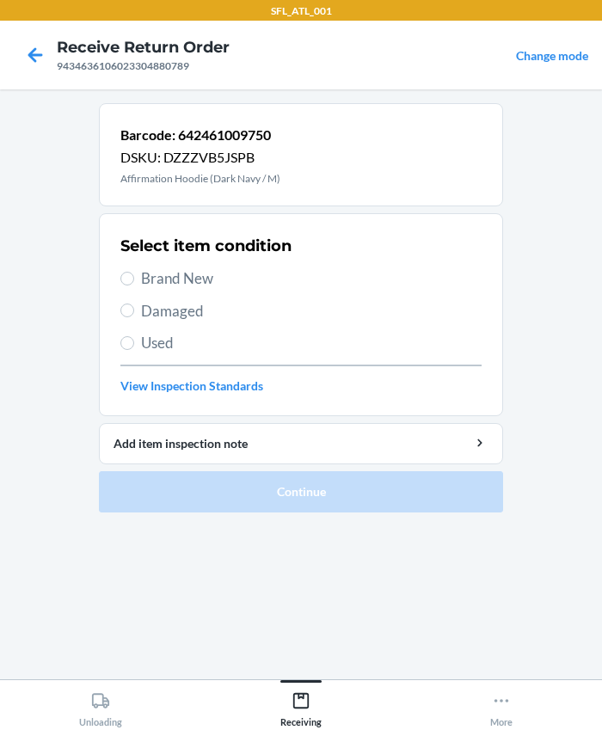
click at [241, 279] on span "Brand New" at bounding box center [311, 278] width 340 height 22
click at [134, 279] on input "Brand New" at bounding box center [127, 279] width 14 height 14
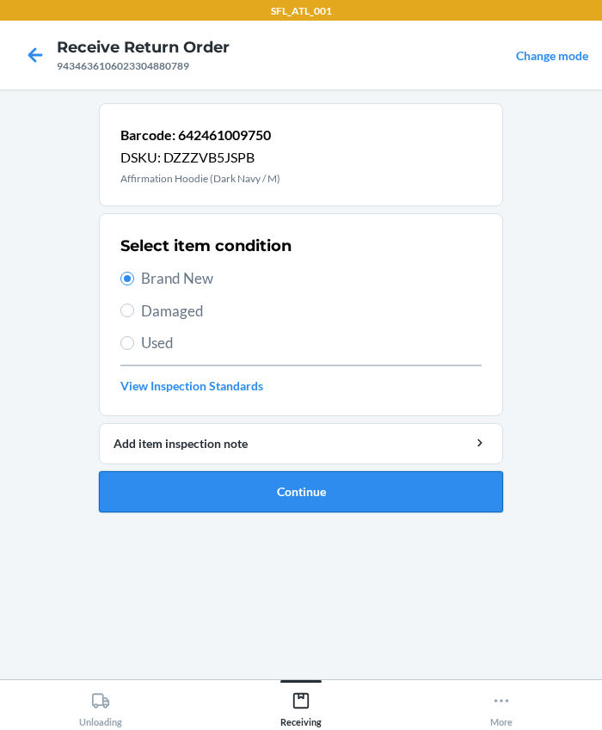
click at [278, 486] on button "Continue" at bounding box center [301, 491] width 404 height 41
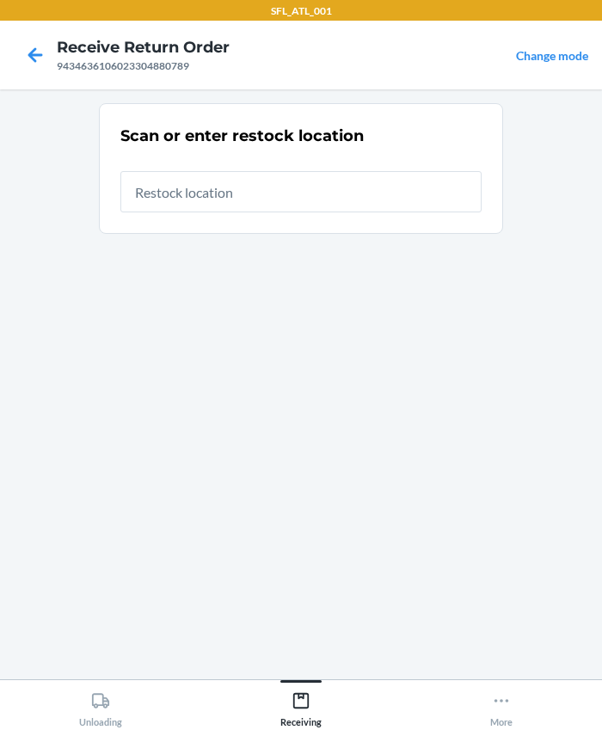
click at [199, 200] on input "text" at bounding box center [300, 191] width 361 height 41
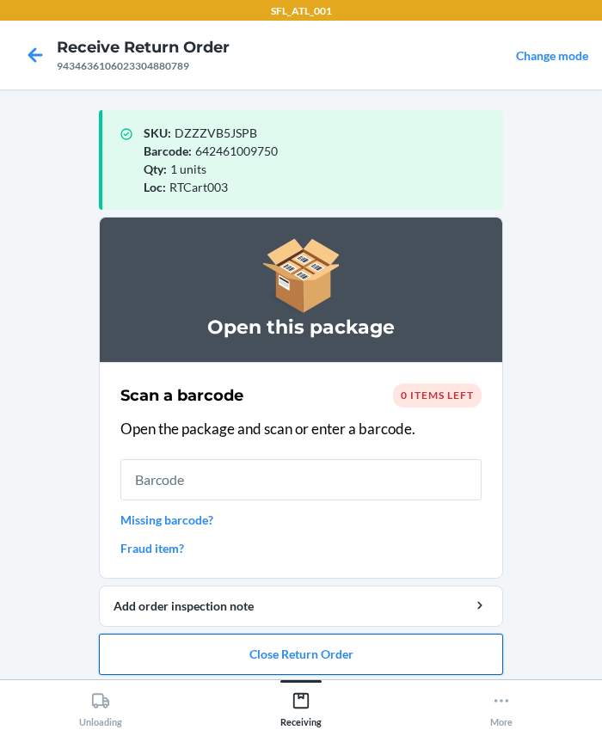
click at [279, 653] on button "Close Return Order" at bounding box center [301, 654] width 404 height 41
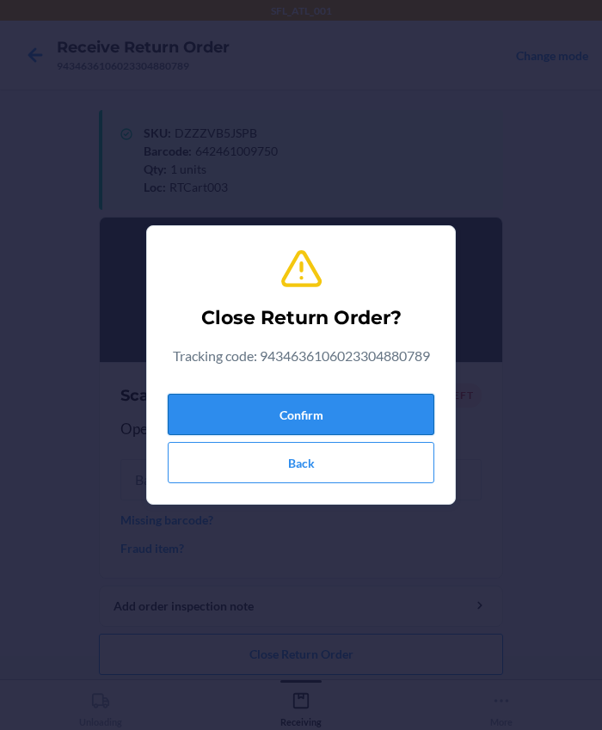
click at [278, 422] on button "Confirm" at bounding box center [301, 414] width 267 height 41
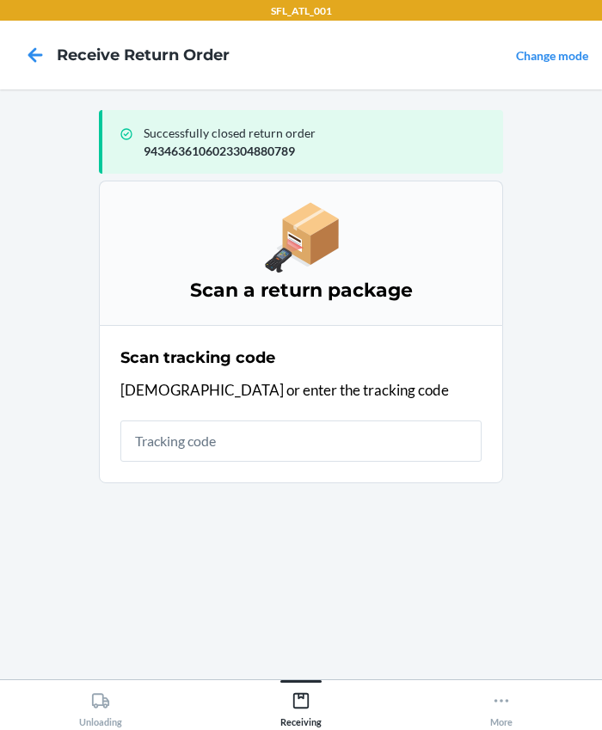
click at [76, 542] on main "Successfully closed return order 9434636106023304880789 Scan a return package S…" at bounding box center [301, 384] width 602 height 590
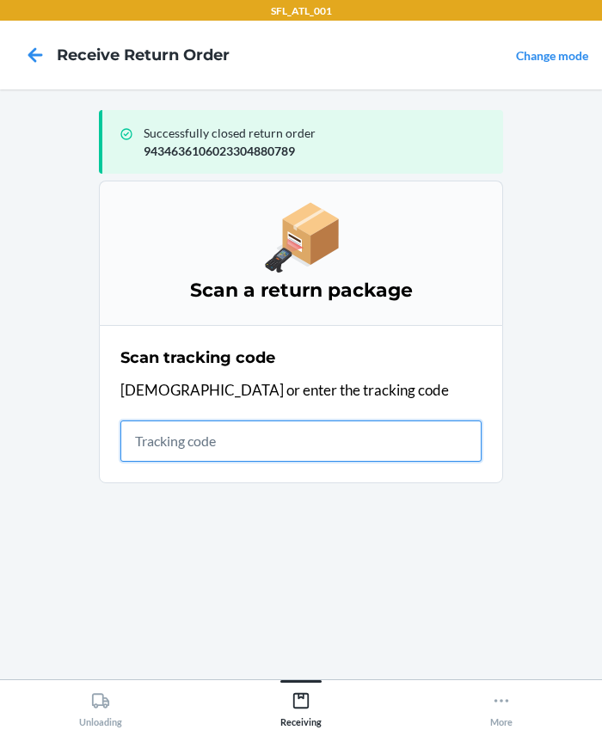
click at [293, 448] on input "text" at bounding box center [300, 440] width 361 height 41
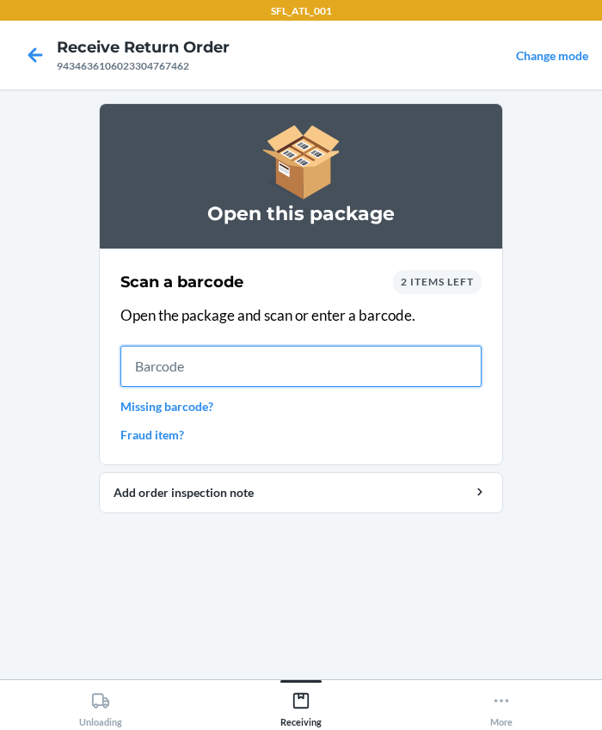
click at [201, 373] on input "text" at bounding box center [300, 366] width 361 height 41
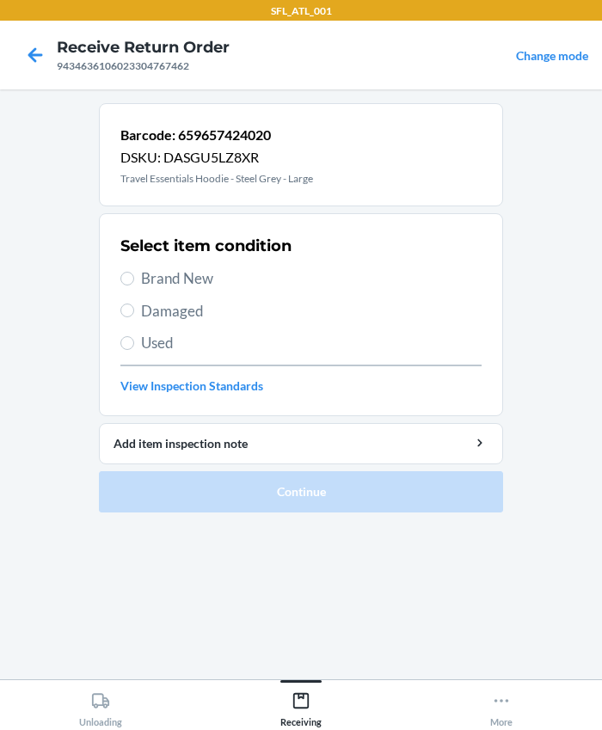
click at [153, 277] on span "Brand New" at bounding box center [311, 278] width 340 height 22
click at [134, 277] on input "Brand New" at bounding box center [127, 279] width 14 height 14
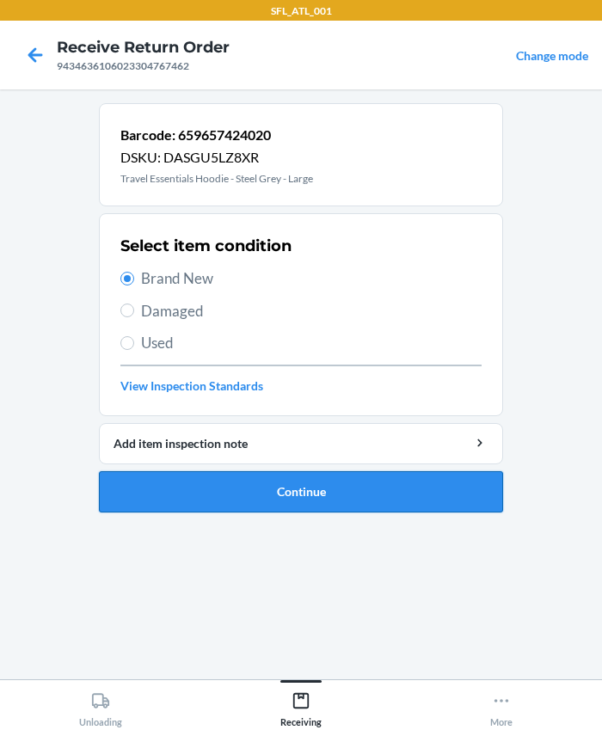
click at [284, 487] on button "Continue" at bounding box center [301, 491] width 404 height 41
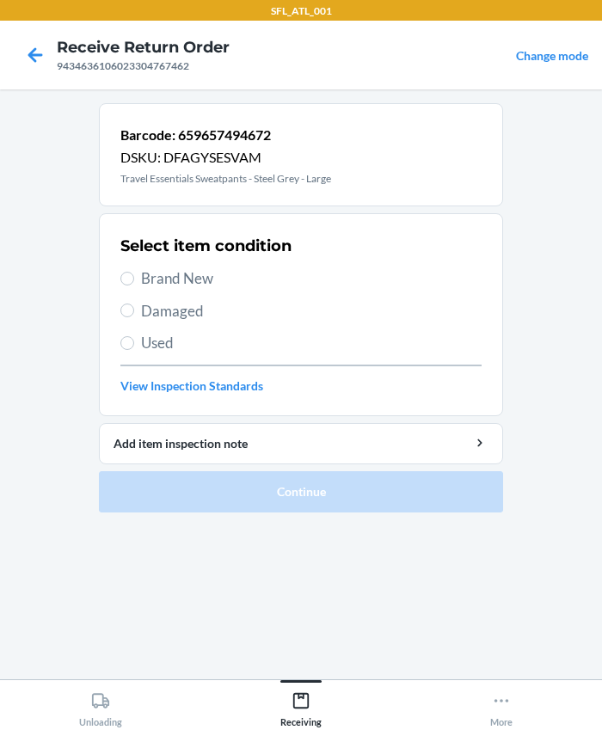
click at [177, 278] on span "Brand New" at bounding box center [311, 278] width 340 height 22
click at [134, 278] on input "Brand New" at bounding box center [127, 279] width 14 height 14
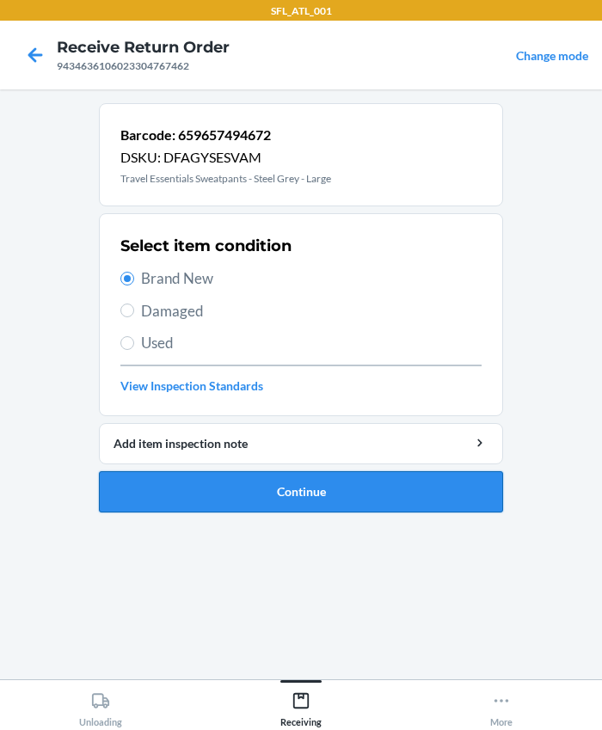
click at [261, 487] on button "Continue" at bounding box center [301, 491] width 404 height 41
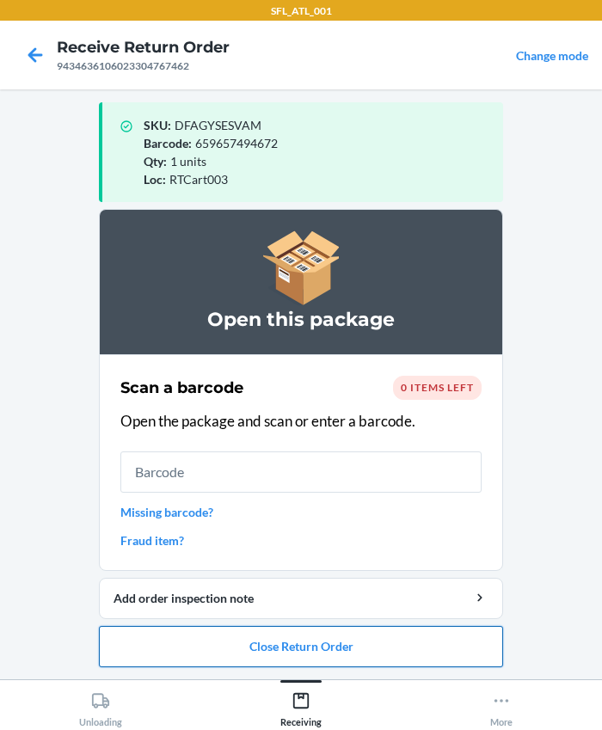
scroll to position [9, 0]
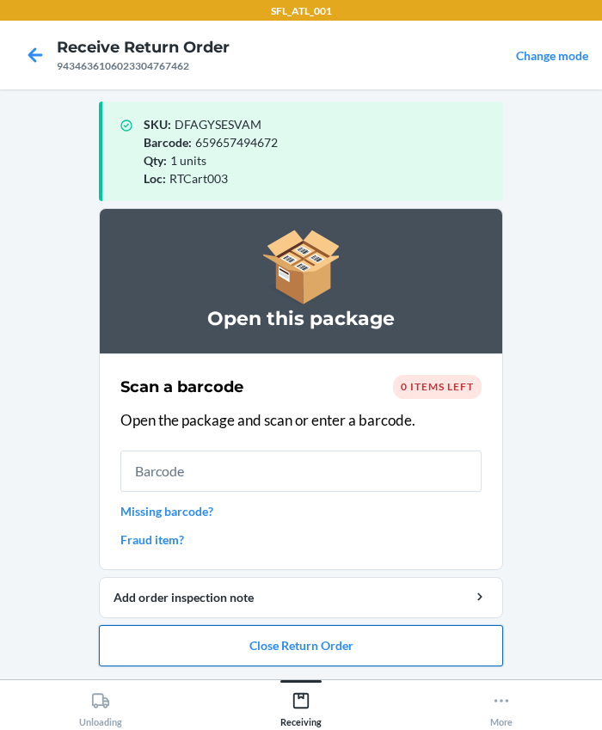
click at [292, 640] on button "Close Return Order" at bounding box center [301, 645] width 404 height 41
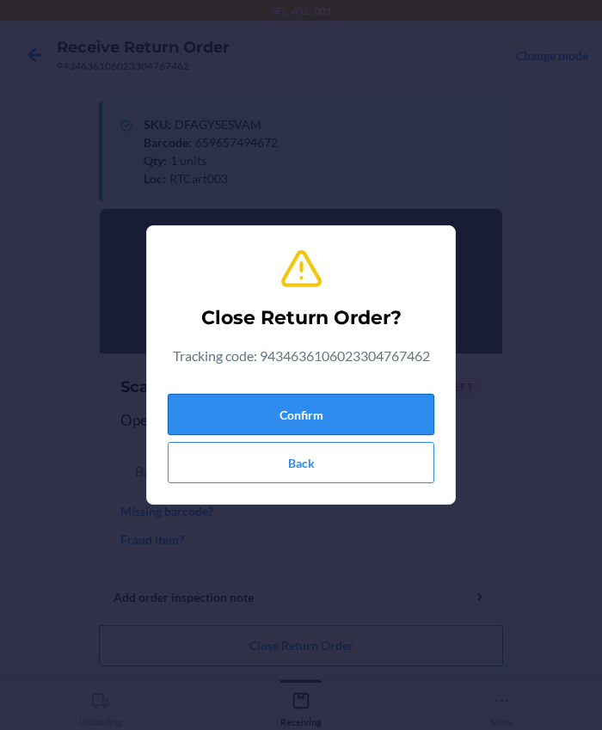
click at [279, 412] on button "Confirm" at bounding box center [301, 414] width 267 height 41
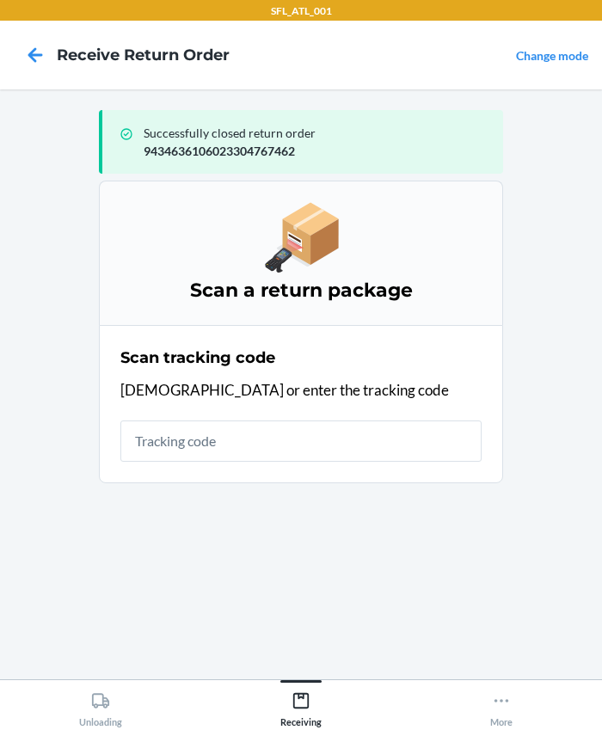
drag, startPoint x: 161, startPoint y: 412, endPoint x: 160, endPoint y: 429, distance: 17.2
click at [160, 412] on div "Scan tracking code Scan or enter the tracking code" at bounding box center [300, 404] width 361 height 126
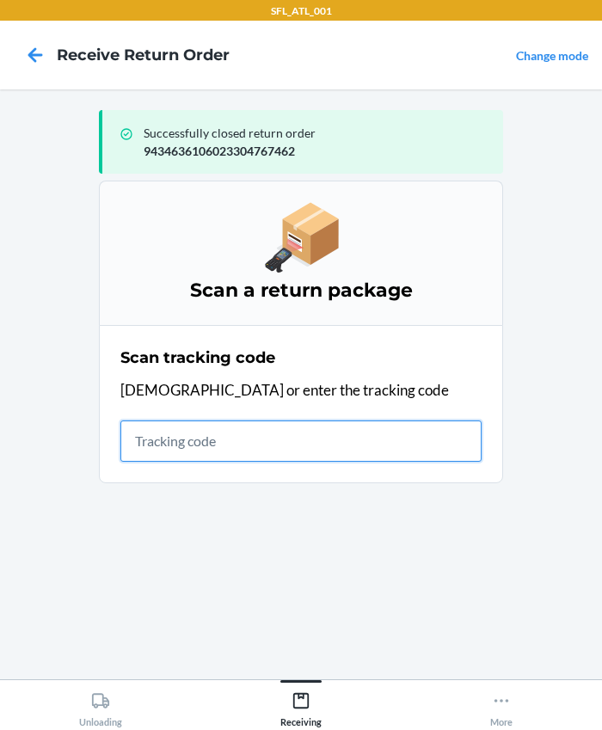
click at [160, 430] on input "text" at bounding box center [300, 440] width 361 height 41
click at [233, 435] on input "text" at bounding box center [300, 440] width 361 height 41
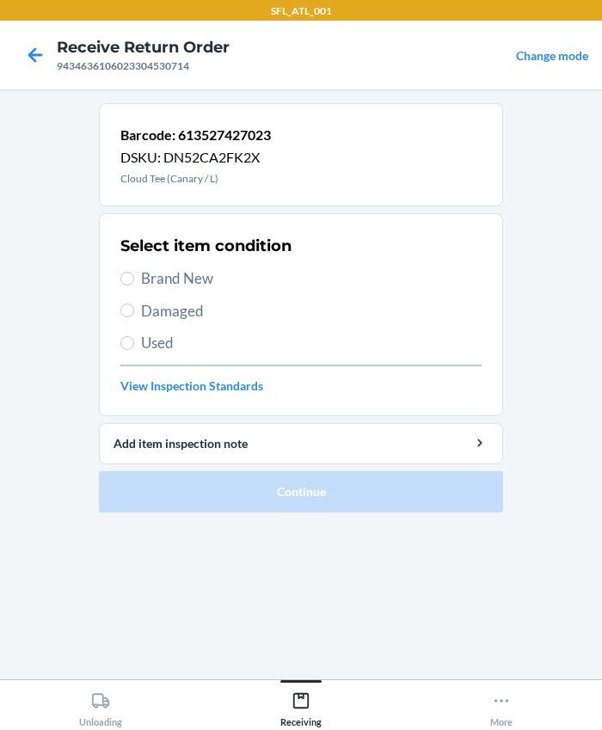
click at [181, 272] on span "Brand New" at bounding box center [311, 278] width 340 height 22
click at [134, 272] on input "Brand New" at bounding box center [127, 279] width 14 height 14
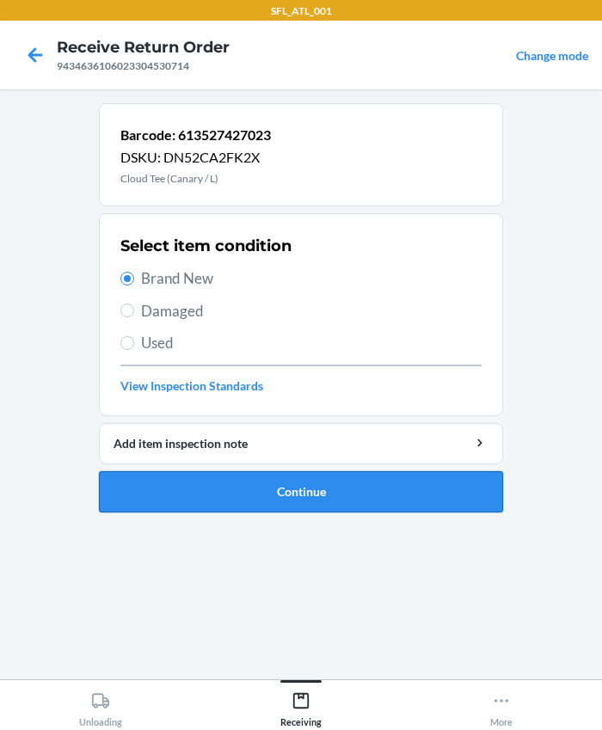
click at [257, 500] on button "Continue" at bounding box center [301, 491] width 404 height 41
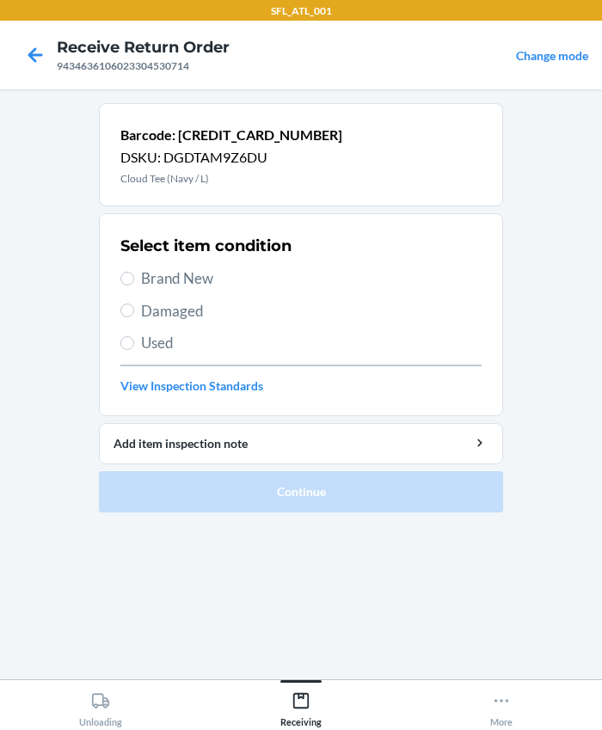
click at [153, 272] on span "Brand New" at bounding box center [311, 278] width 340 height 22
click at [134, 272] on input "Brand New" at bounding box center [127, 279] width 14 height 14
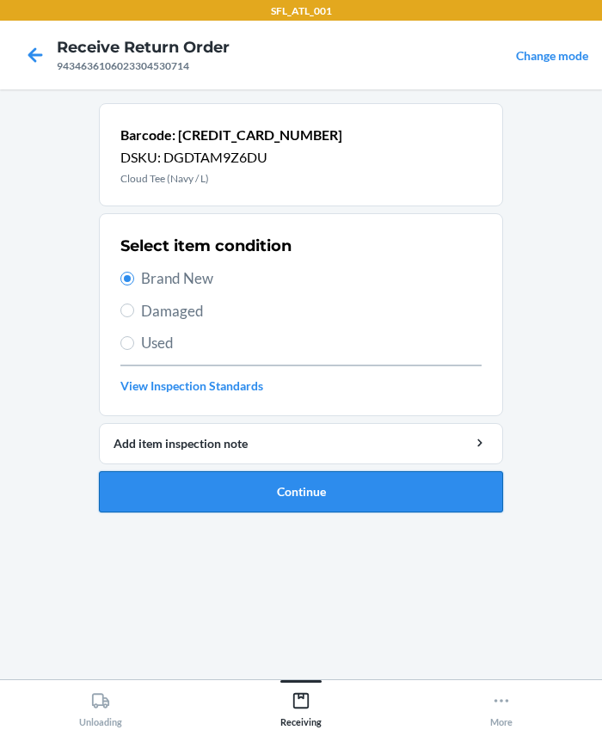
click at [254, 479] on button "Continue" at bounding box center [301, 491] width 404 height 41
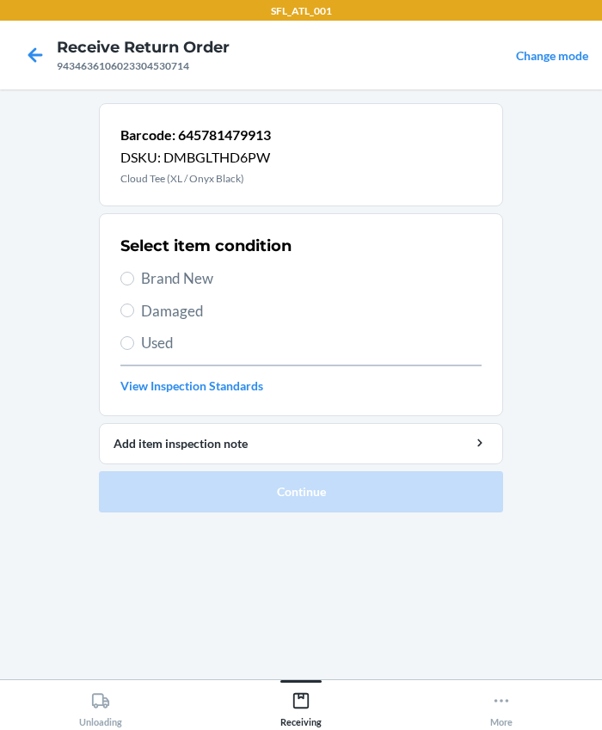
click at [202, 282] on span "Brand New" at bounding box center [311, 278] width 340 height 22
click at [134, 282] on input "Brand New" at bounding box center [127, 279] width 14 height 14
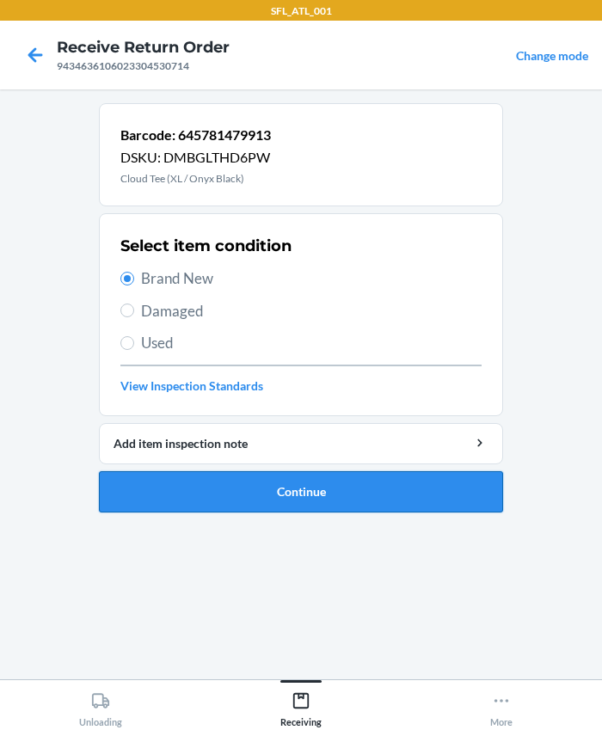
click at [317, 500] on button "Continue" at bounding box center [301, 491] width 404 height 41
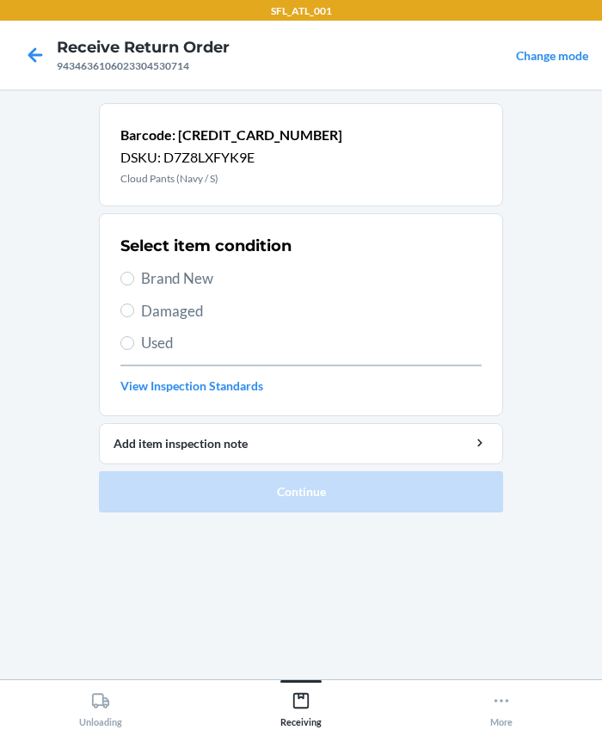
click at [210, 279] on span "Brand New" at bounding box center [311, 278] width 340 height 22
click at [134, 279] on input "Brand New" at bounding box center [127, 279] width 14 height 14
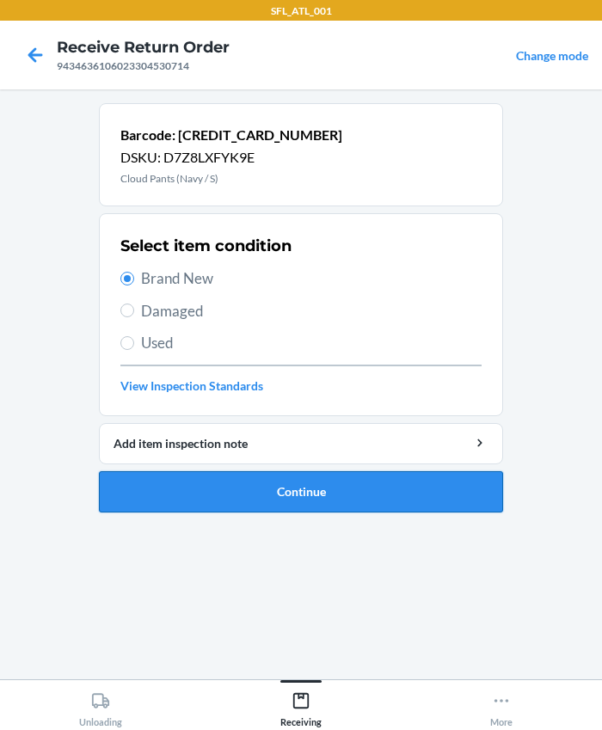
click at [240, 498] on button "Continue" at bounding box center [301, 491] width 404 height 41
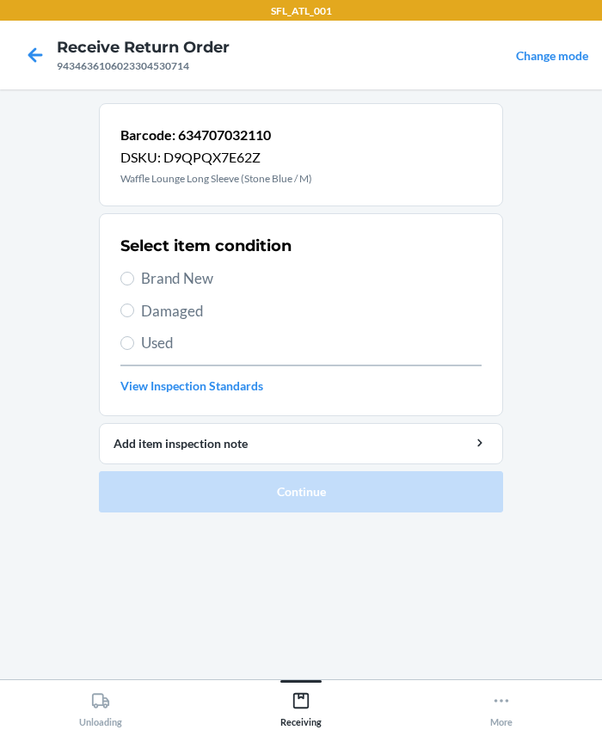
click at [173, 279] on span "Brand New" at bounding box center [311, 278] width 340 height 22
click at [134, 279] on input "Brand New" at bounding box center [127, 279] width 14 height 14
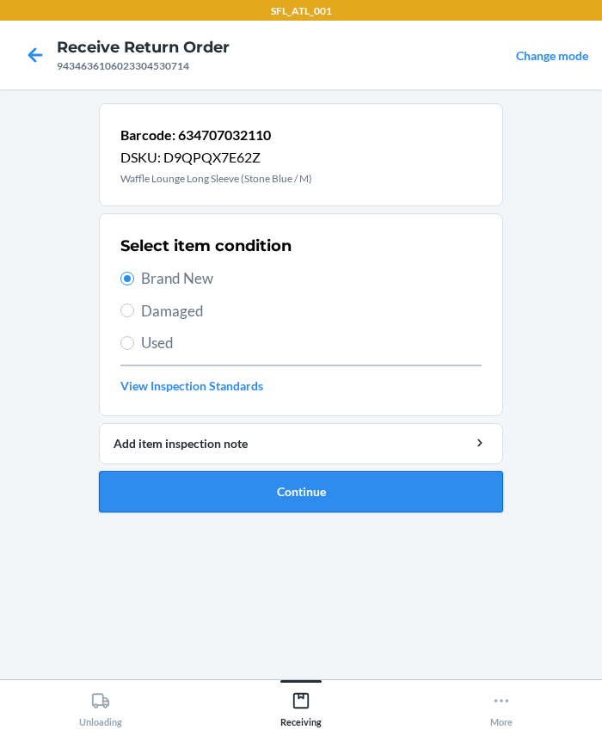
click at [289, 495] on button "Continue" at bounding box center [301, 491] width 404 height 41
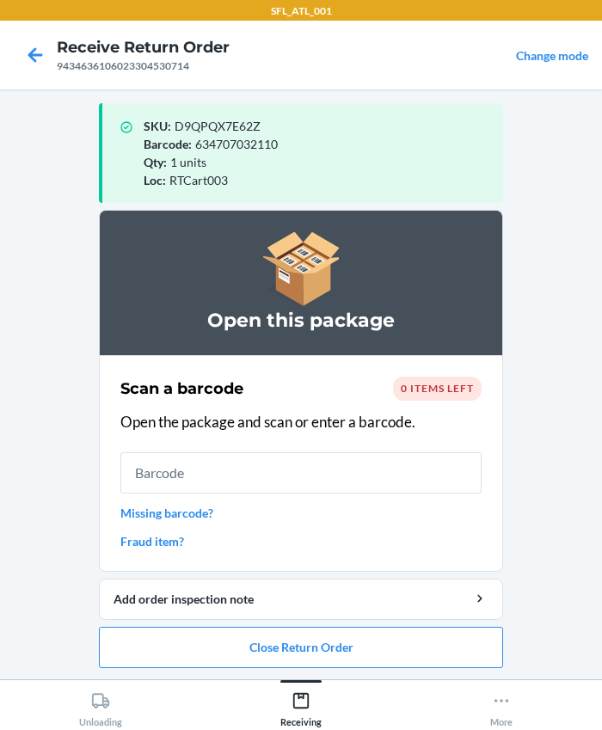
scroll to position [9, 0]
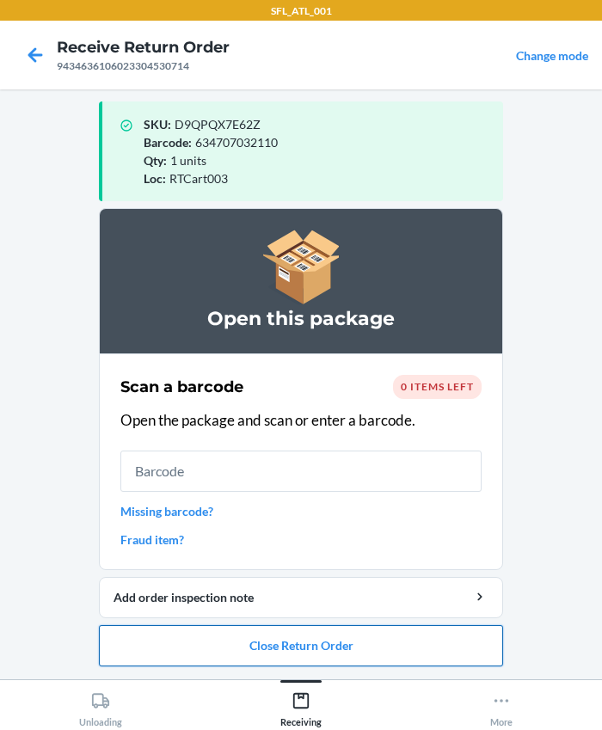
click at [296, 629] on button "Close Return Order" at bounding box center [301, 645] width 404 height 41
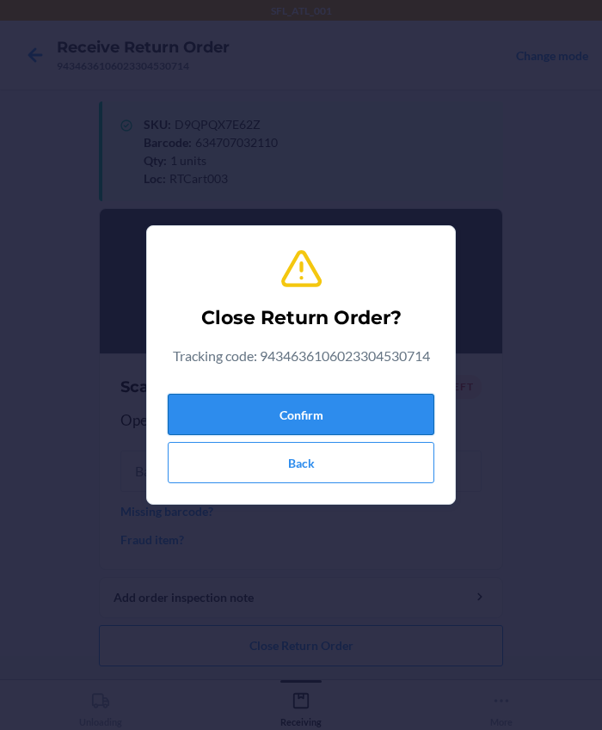
click at [245, 406] on button "Confirm" at bounding box center [301, 414] width 267 height 41
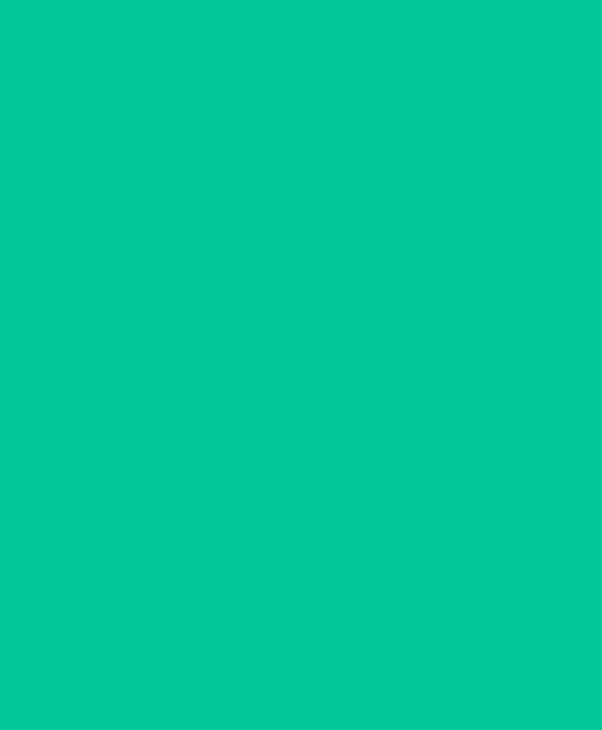
scroll to position [0, 0]
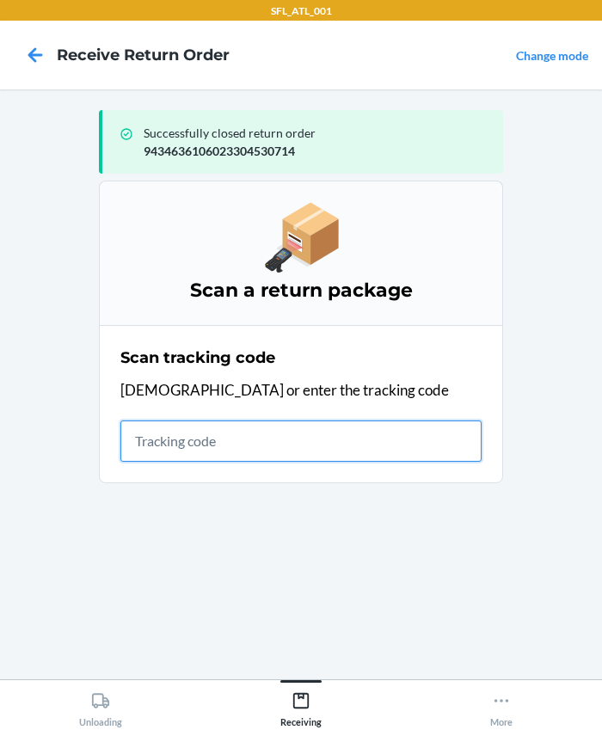
drag, startPoint x: 218, startPoint y: 438, endPoint x: 232, endPoint y: 422, distance: 20.7
click at [218, 438] on input "text" at bounding box center [300, 440] width 361 height 41
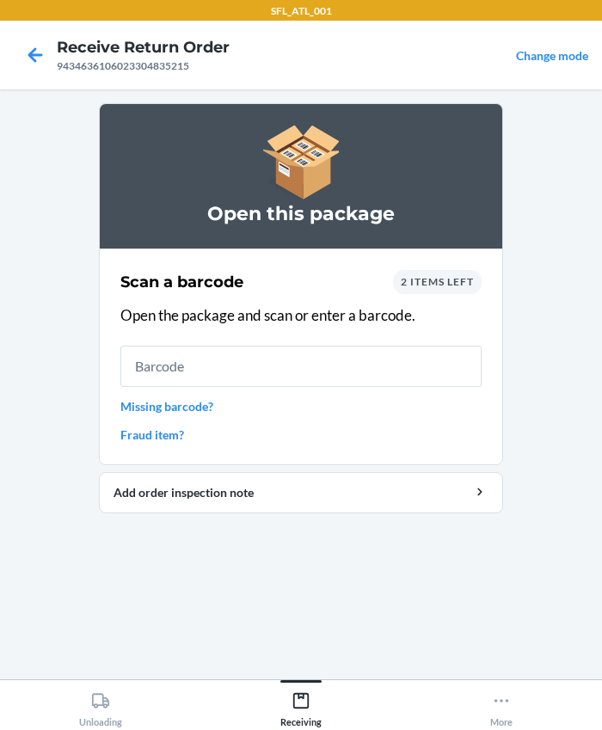
click at [438, 285] on span "2 items left" at bounding box center [437, 281] width 73 height 13
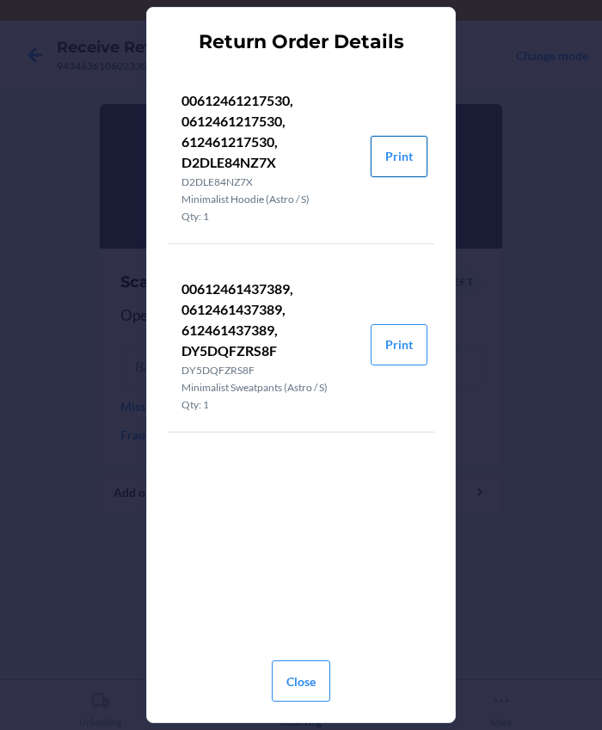
drag, startPoint x: 400, startPoint y: 153, endPoint x: 438, endPoint y: 212, distance: 69.6
click at [400, 152] on button "Print" at bounding box center [399, 156] width 57 height 41
click at [407, 340] on button "Print" at bounding box center [399, 344] width 57 height 41
click at [292, 689] on button "Close" at bounding box center [301, 680] width 58 height 41
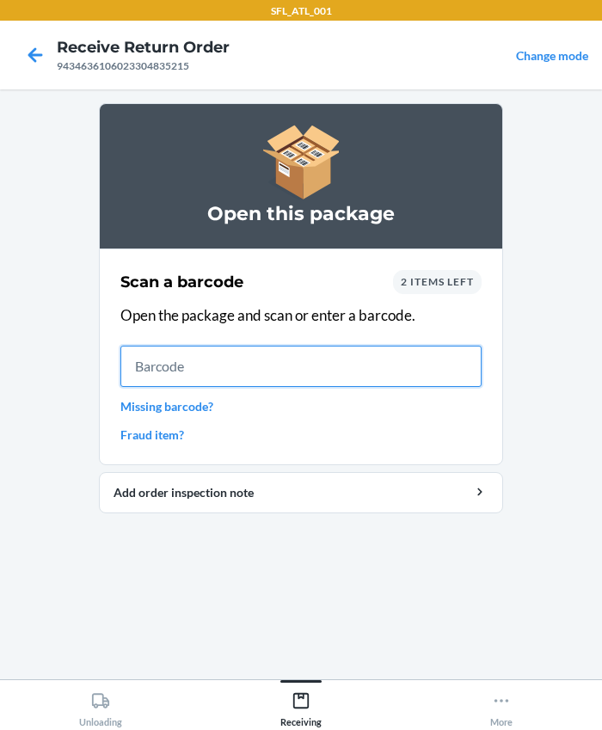
click at [211, 375] on input "text" at bounding box center [300, 366] width 361 height 41
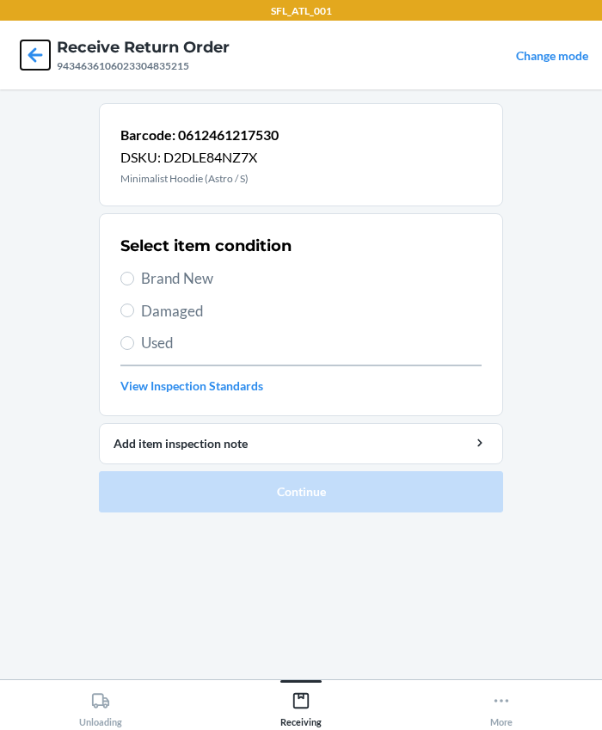
click at [40, 55] on icon at bounding box center [35, 54] width 15 height 15
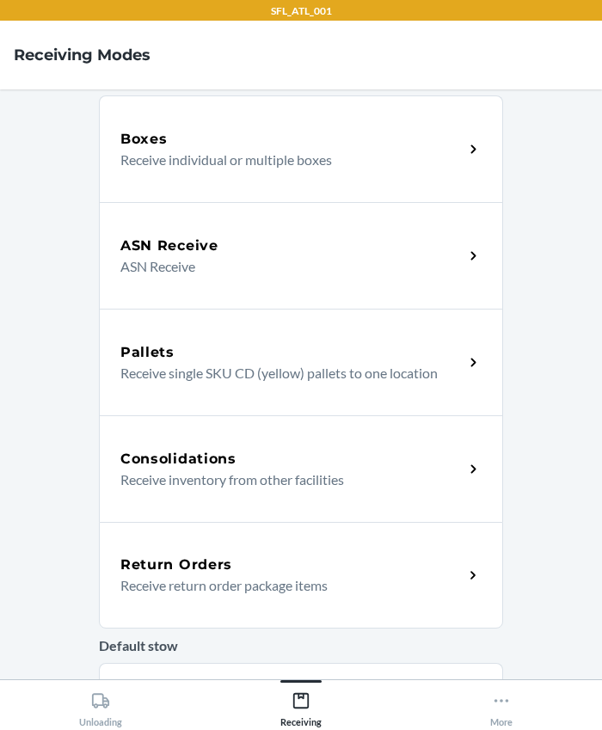
scroll to position [156, 0]
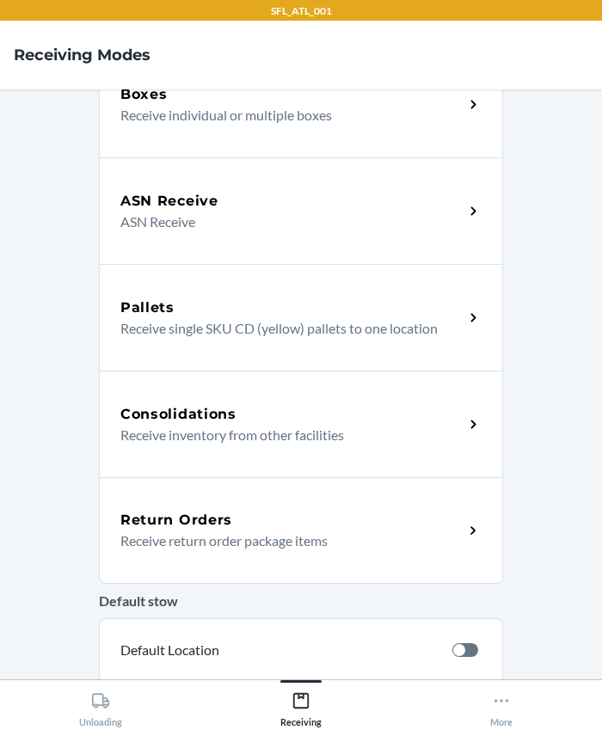
click at [204, 506] on div "Return Orders Receive return order package items" at bounding box center [301, 530] width 404 height 107
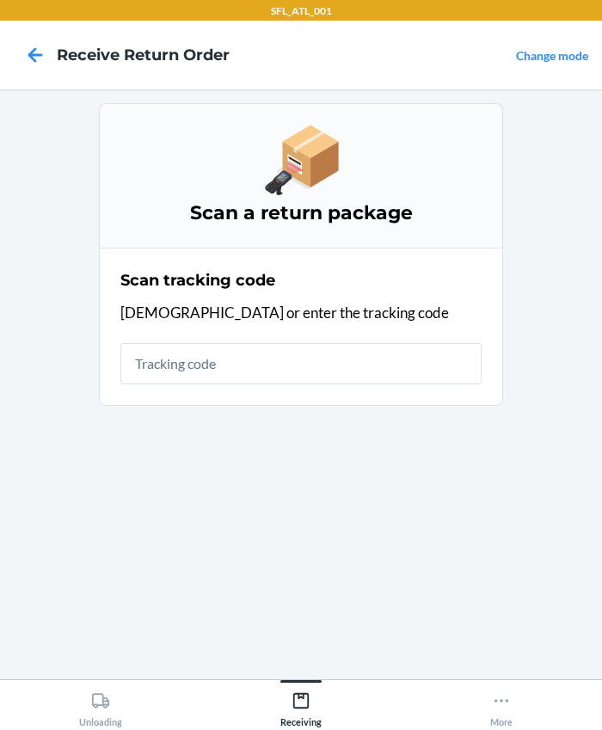
click at [193, 368] on input "text" at bounding box center [300, 363] width 361 height 41
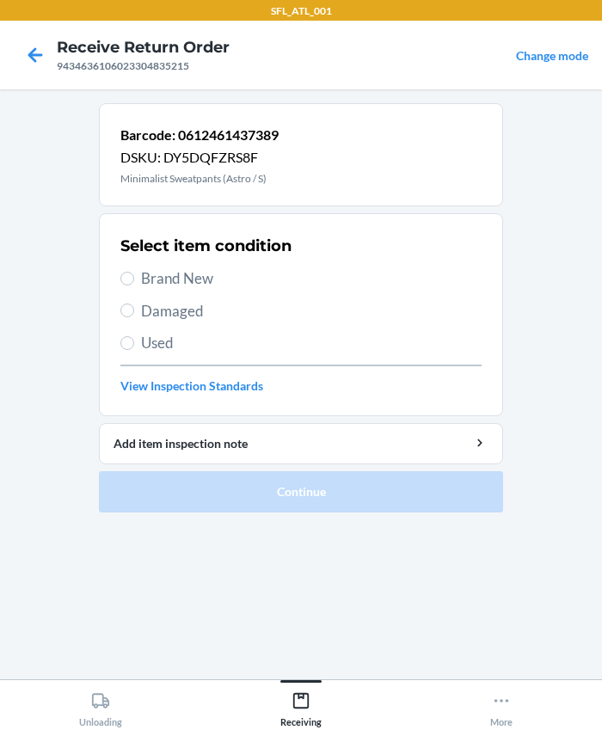
click at [190, 278] on span "Brand New" at bounding box center [311, 278] width 340 height 22
click at [134, 278] on input "Brand New" at bounding box center [127, 279] width 14 height 14
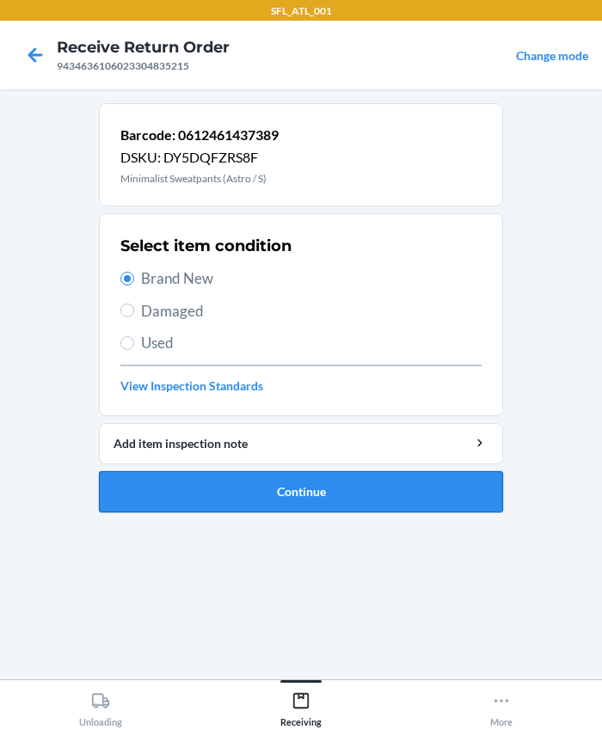
click at [351, 476] on button "Continue" at bounding box center [301, 491] width 404 height 41
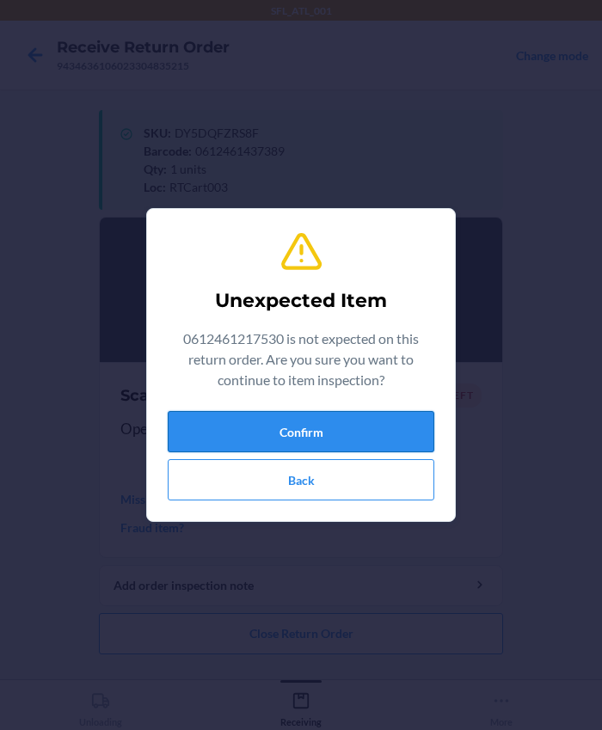
click at [301, 435] on button "Confirm" at bounding box center [301, 431] width 267 height 41
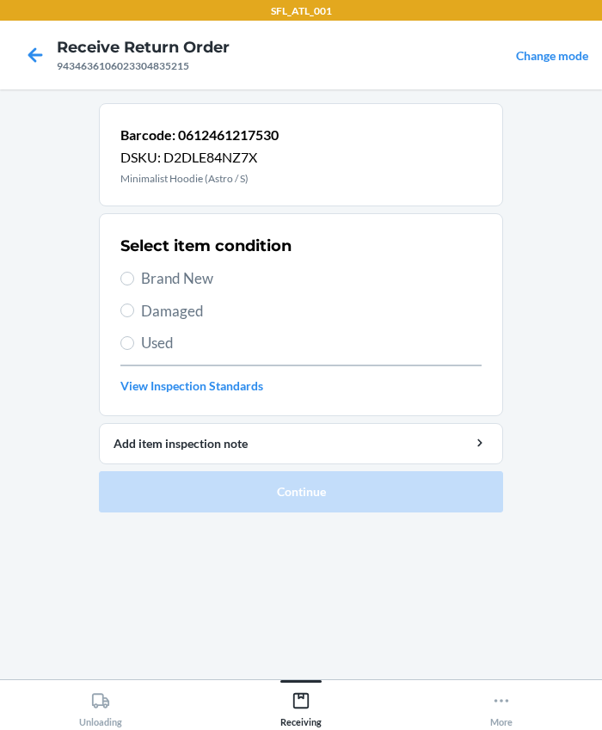
click at [208, 292] on div "Select item condition Brand New Damaged Used View Inspection Standards" at bounding box center [300, 315] width 361 height 170
click at [187, 283] on span "Brand New" at bounding box center [311, 278] width 340 height 22
click at [134, 283] on input "Brand New" at bounding box center [127, 279] width 14 height 14
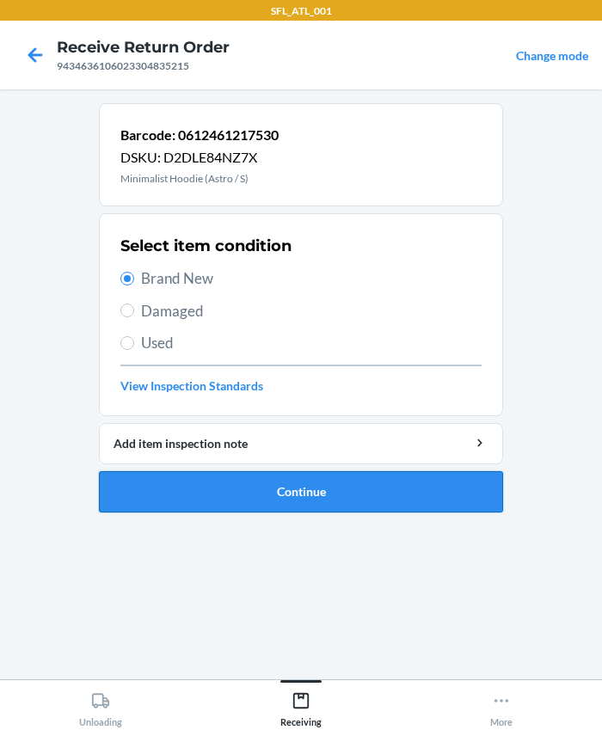
click at [324, 490] on button "Continue" at bounding box center [301, 491] width 404 height 41
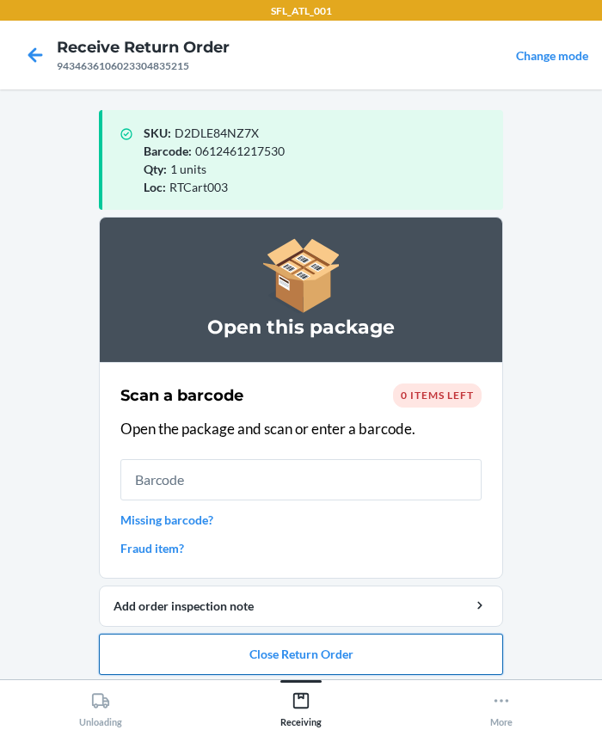
click at [267, 653] on button "Close Return Order" at bounding box center [301, 654] width 404 height 41
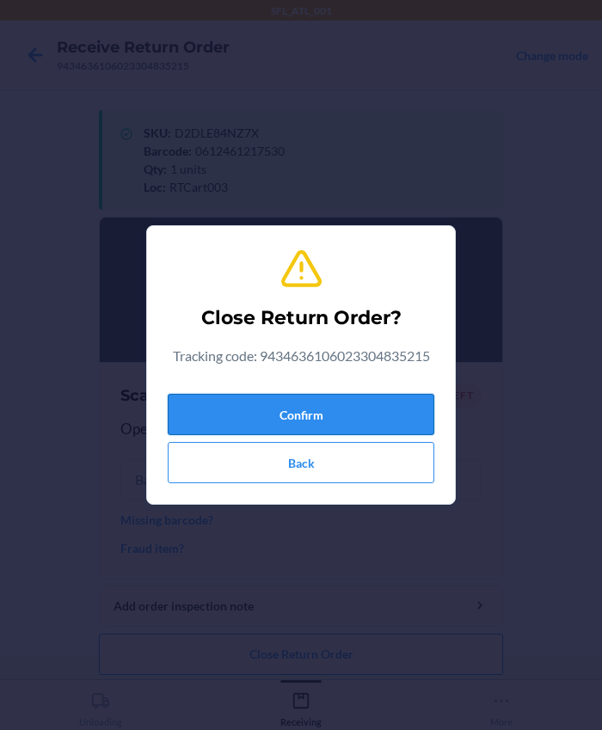
drag, startPoint x: 210, startPoint y: 405, endPoint x: 214, endPoint y: 395, distance: 11.2
click at [212, 403] on button "Confirm" at bounding box center [301, 414] width 267 height 41
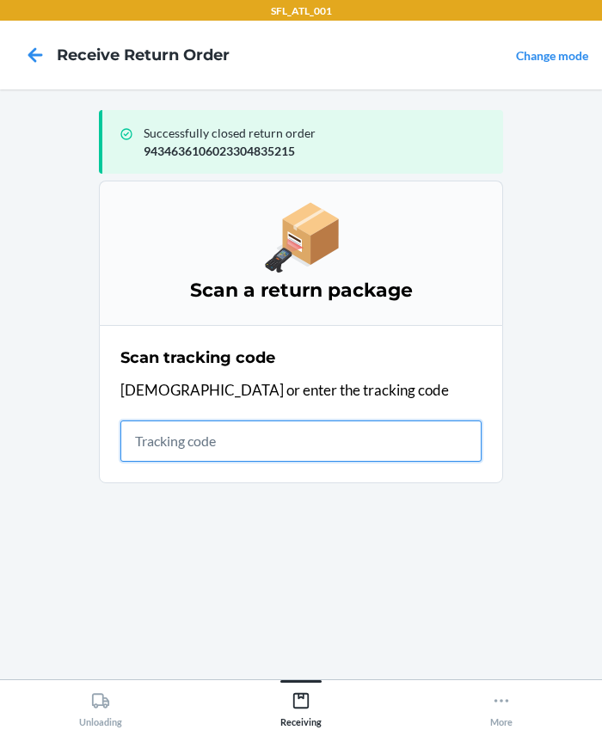
click at [228, 447] on input "text" at bounding box center [300, 440] width 361 height 41
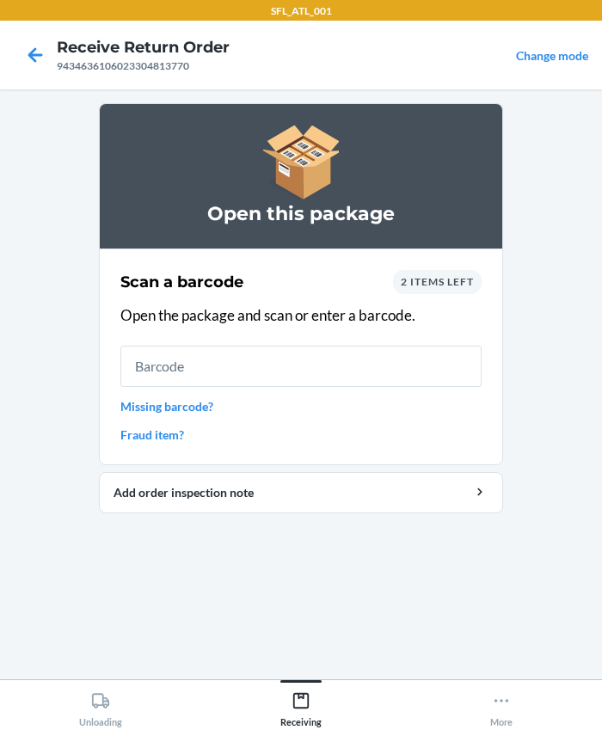
click at [424, 285] on span "2 items left" at bounding box center [437, 281] width 73 height 13
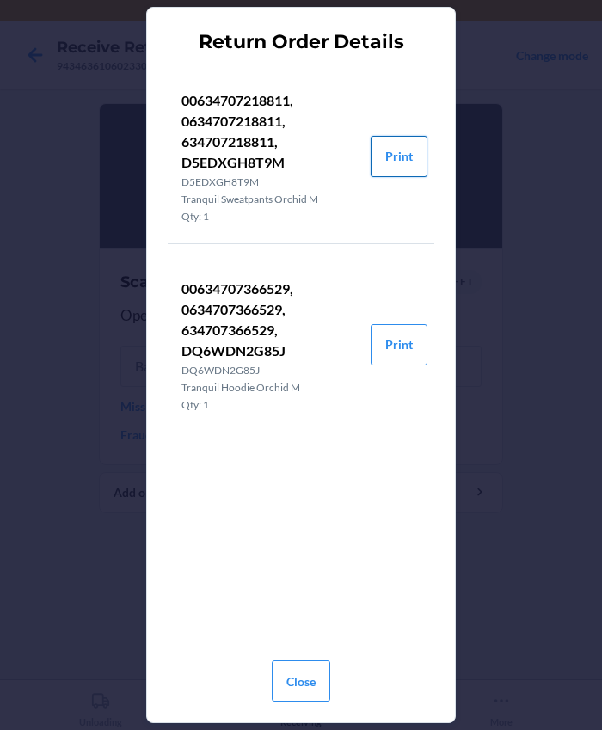
click at [394, 152] on button "Print" at bounding box center [399, 156] width 57 height 41
click at [399, 349] on button "Print" at bounding box center [399, 344] width 57 height 41
click at [285, 673] on button "Close" at bounding box center [301, 680] width 58 height 41
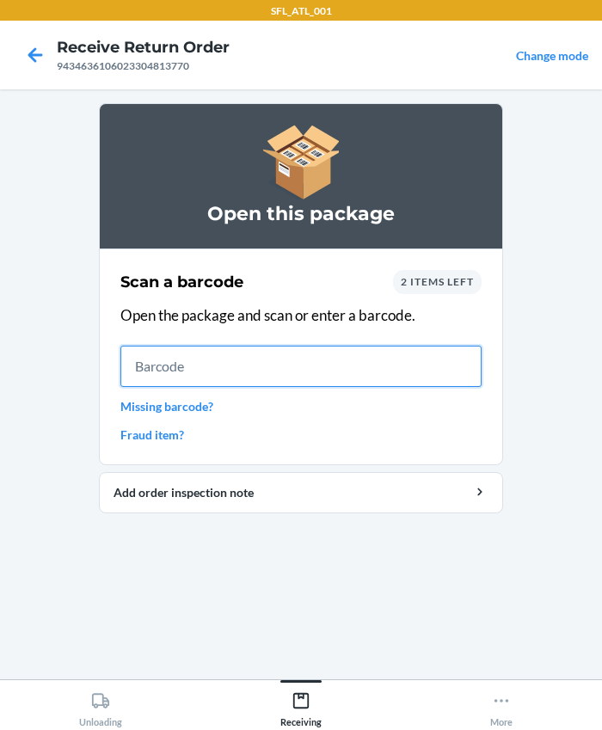
click at [218, 367] on input "text" at bounding box center [300, 366] width 361 height 41
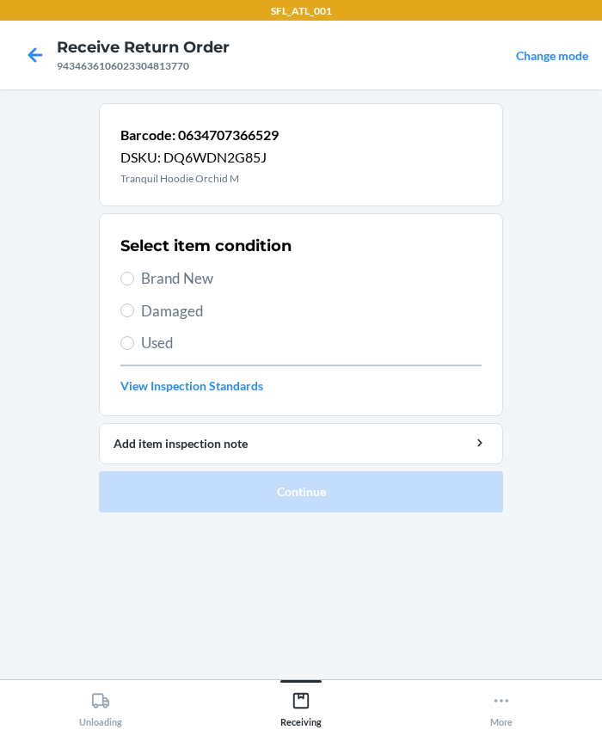
click at [181, 267] on span "Brand New" at bounding box center [311, 278] width 340 height 22
click at [134, 272] on input "Brand New" at bounding box center [127, 279] width 14 height 14
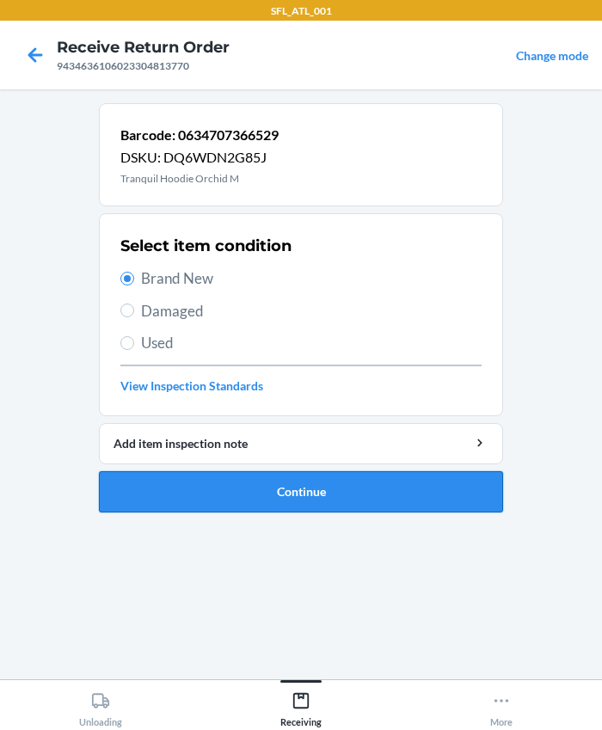
click at [288, 473] on button "Continue" at bounding box center [301, 491] width 404 height 41
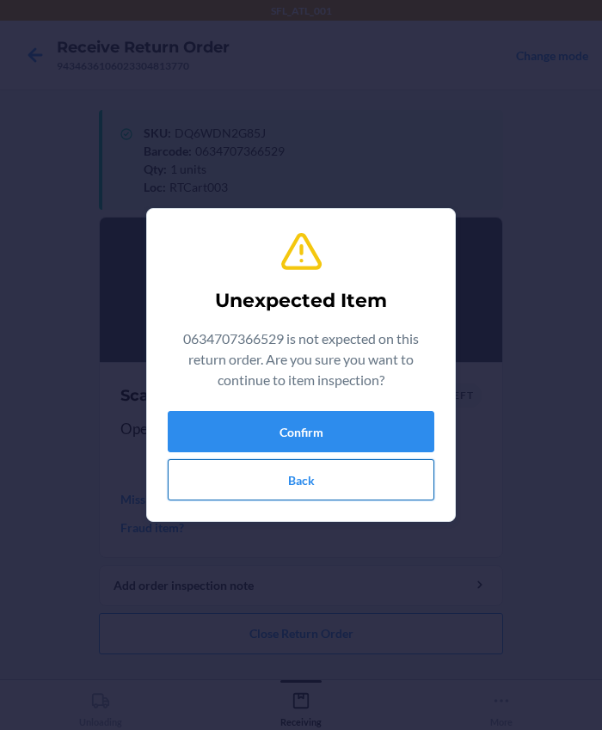
click at [295, 480] on button "Back" at bounding box center [301, 479] width 267 height 41
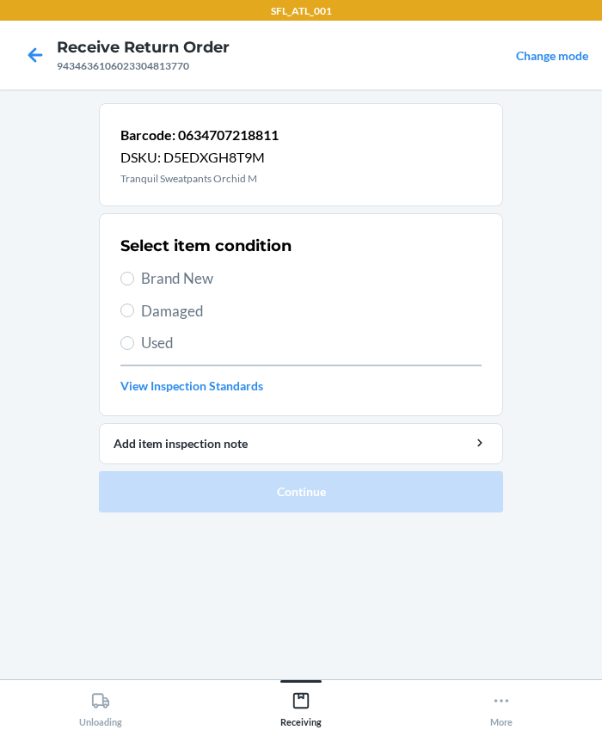
click at [229, 281] on span "Brand New" at bounding box center [311, 278] width 340 height 22
click at [134, 281] on input "Brand New" at bounding box center [127, 279] width 14 height 14
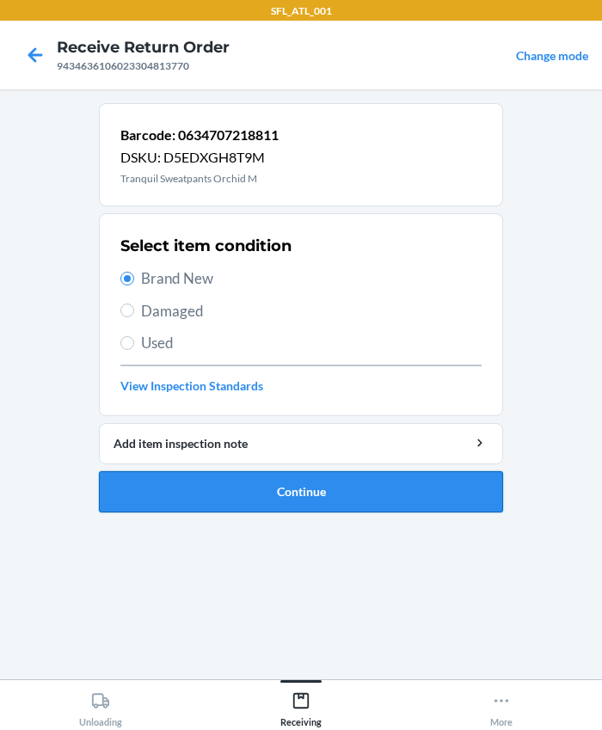
click at [304, 490] on button "Continue" at bounding box center [301, 491] width 404 height 41
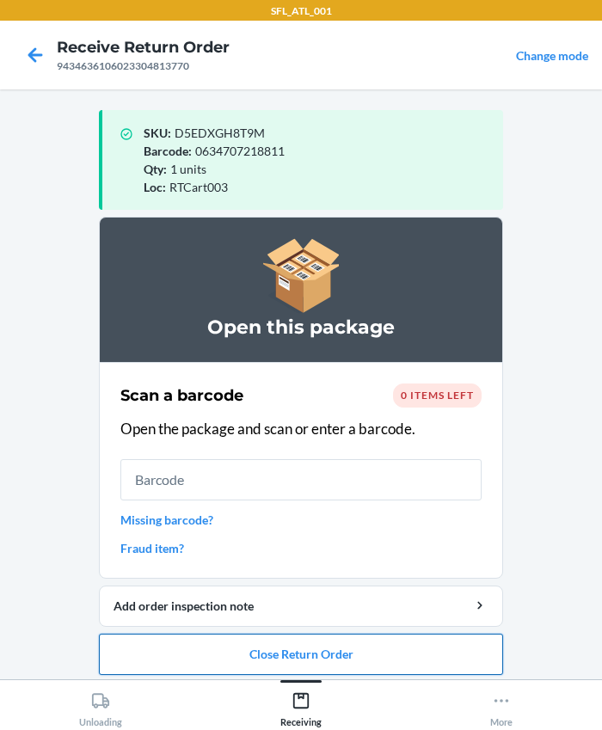
click at [285, 653] on button "Close Return Order" at bounding box center [301, 654] width 404 height 41
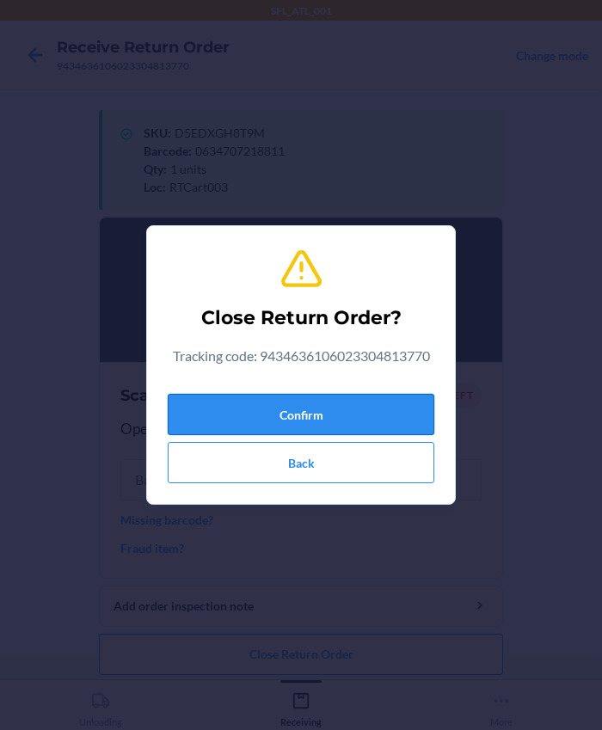
click at [290, 410] on button "Confirm" at bounding box center [301, 414] width 267 height 41
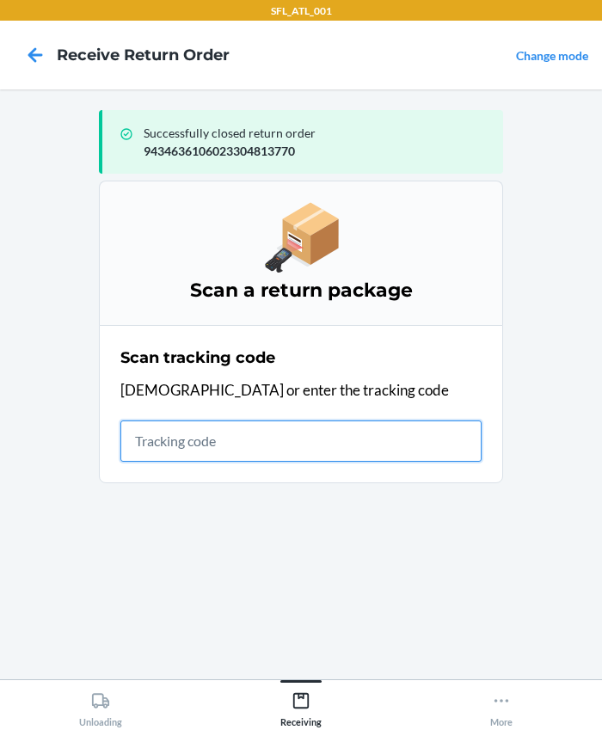
click at [145, 427] on input "text" at bounding box center [300, 440] width 361 height 41
click at [265, 426] on input "text" at bounding box center [300, 440] width 361 height 41
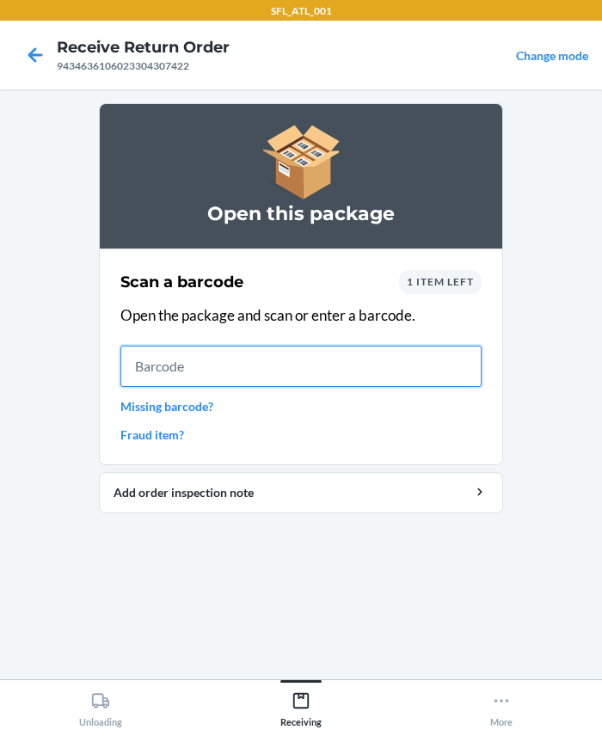
click at [196, 357] on input "text" at bounding box center [300, 366] width 361 height 41
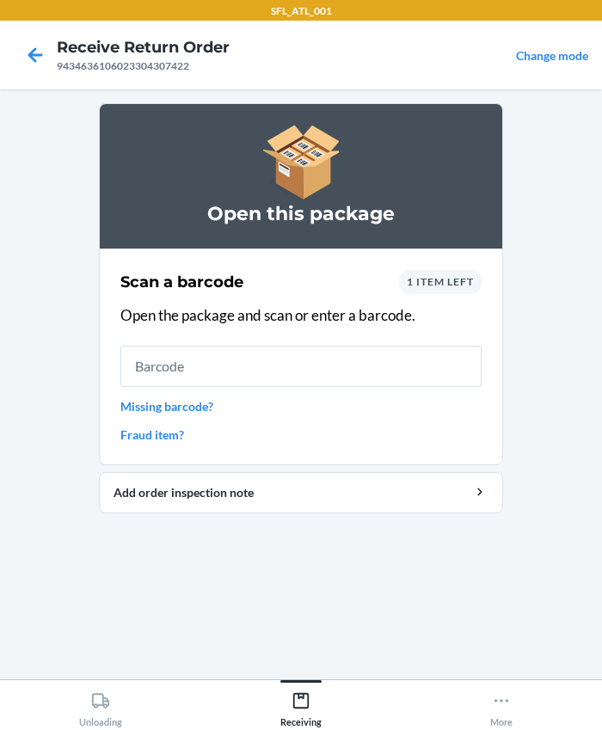
click at [434, 279] on span "1 item left" at bounding box center [440, 281] width 67 height 13
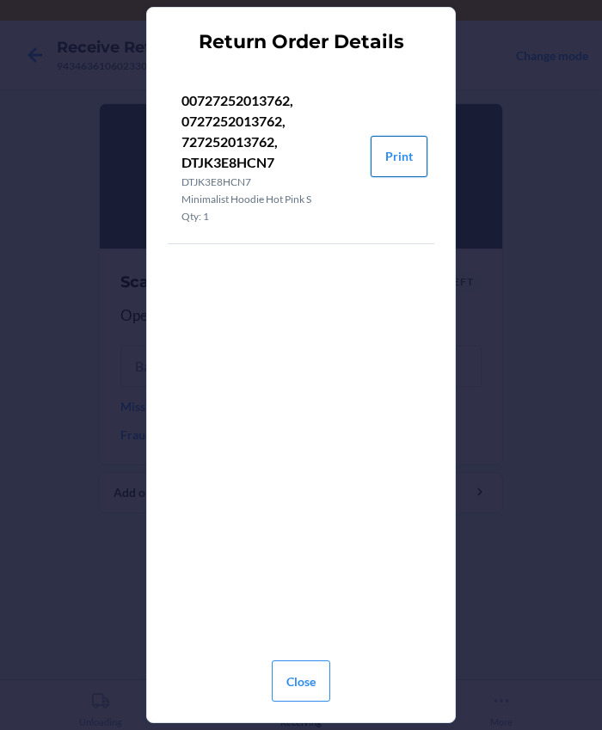
click at [412, 149] on button "Print" at bounding box center [399, 156] width 57 height 41
click at [323, 679] on button "Close" at bounding box center [301, 680] width 58 height 41
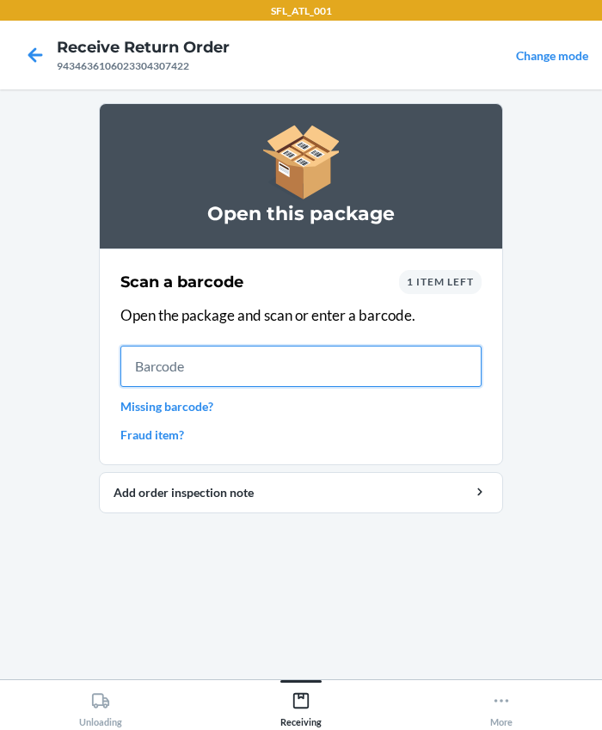
click at [237, 375] on input "text" at bounding box center [300, 366] width 361 height 41
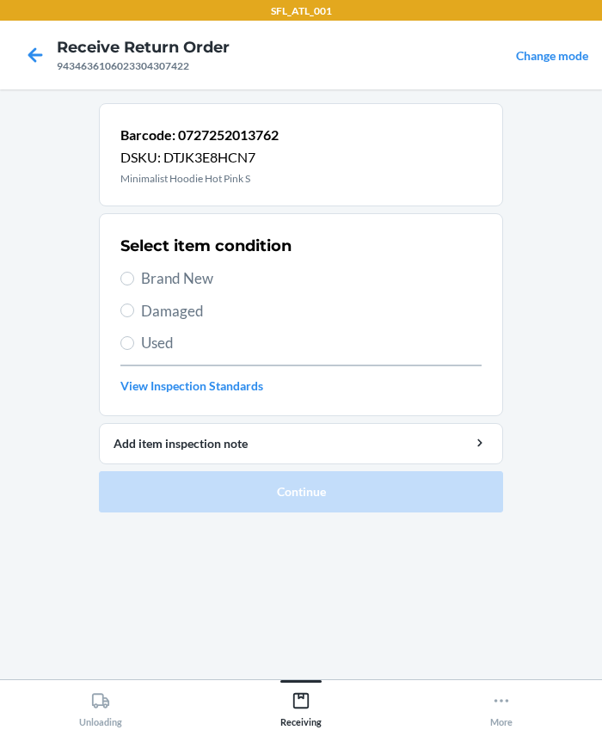
click at [146, 278] on span "Brand New" at bounding box center [311, 278] width 340 height 22
click at [134, 278] on input "Brand New" at bounding box center [127, 279] width 14 height 14
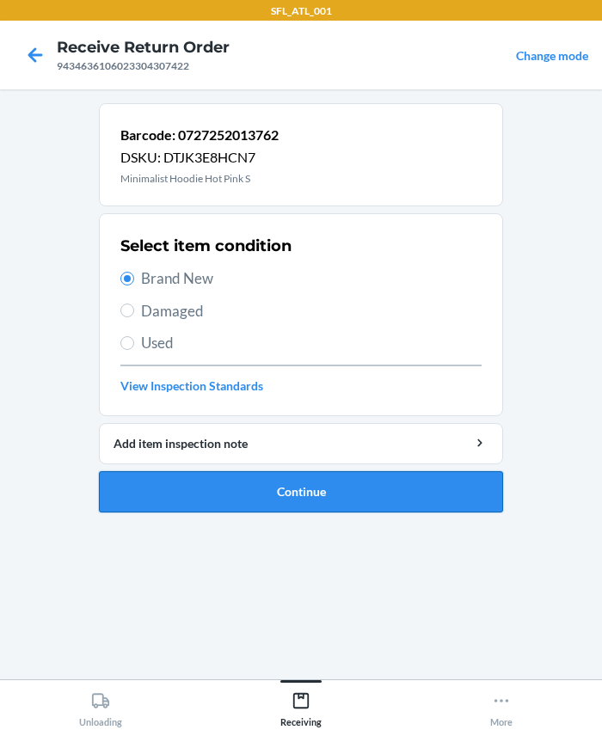
click at [258, 492] on button "Continue" at bounding box center [301, 491] width 404 height 41
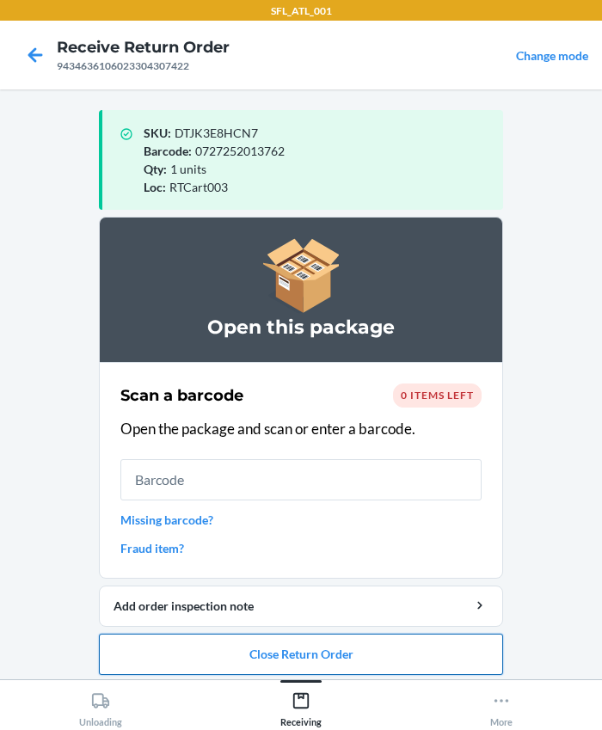
click at [281, 645] on button "Close Return Order" at bounding box center [301, 654] width 404 height 41
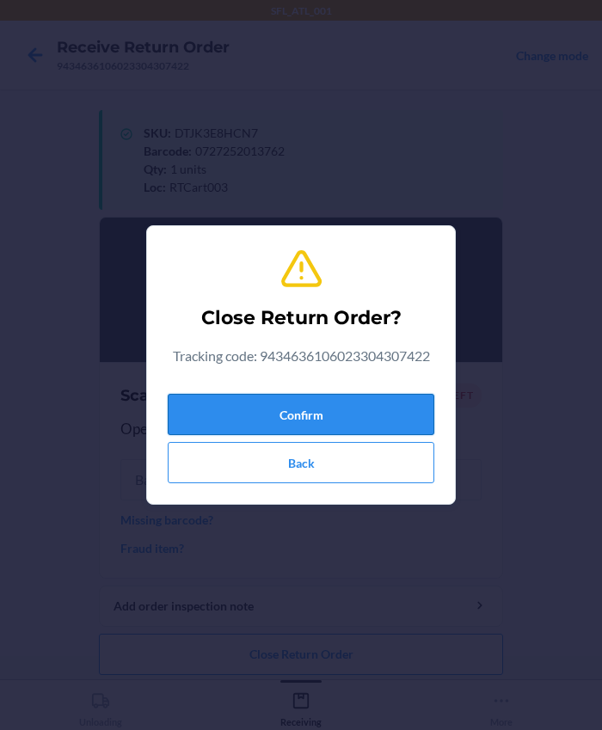
click at [298, 413] on button "Confirm" at bounding box center [301, 414] width 267 height 41
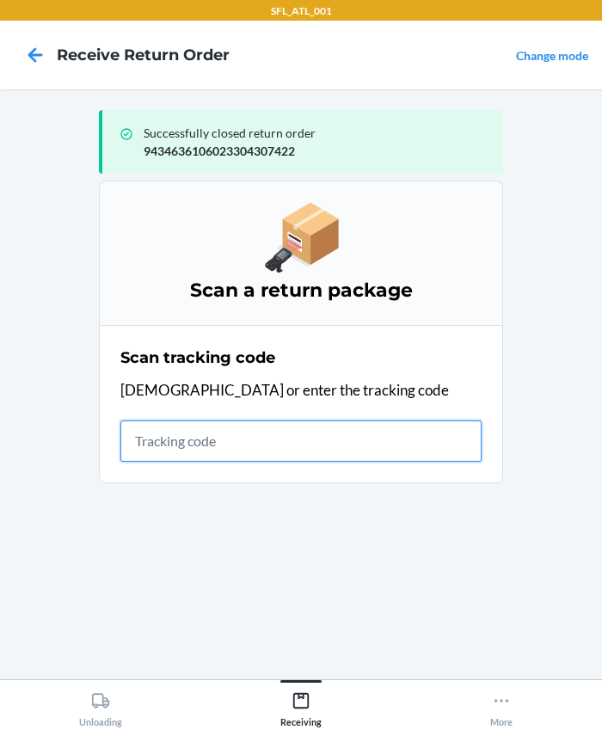
click at [196, 447] on input "text" at bounding box center [300, 440] width 361 height 41
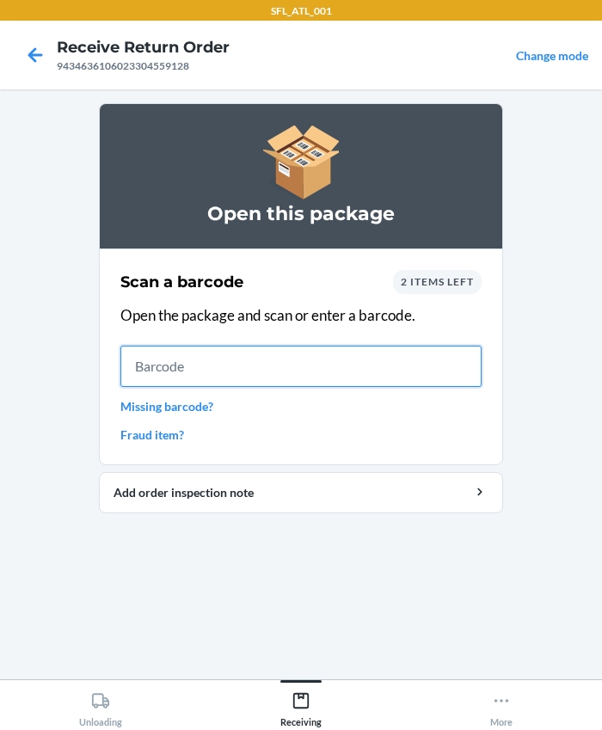
click at [224, 375] on input "text" at bounding box center [300, 366] width 361 height 41
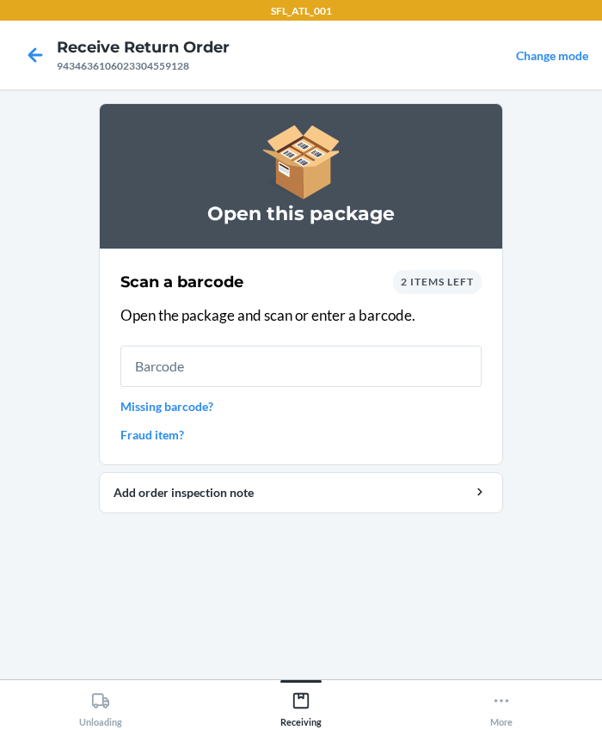
click at [429, 276] on span "2 items left" at bounding box center [437, 281] width 73 height 13
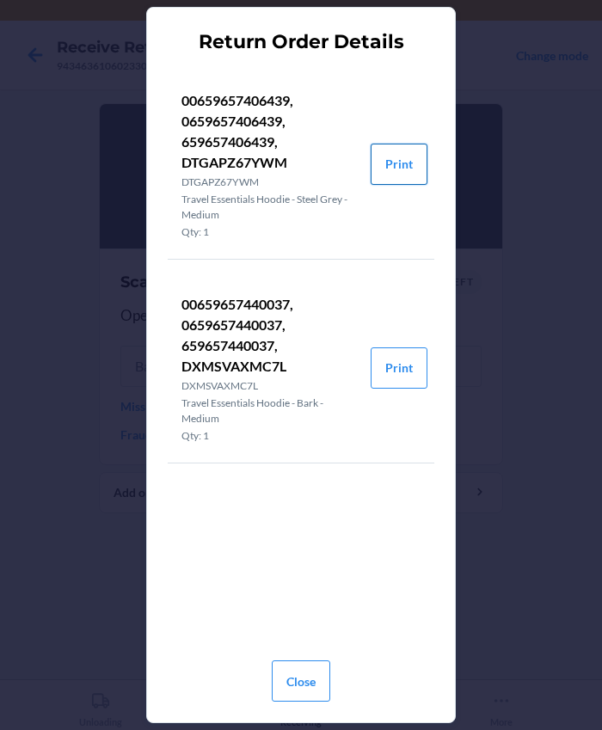
click at [385, 163] on button "Print" at bounding box center [399, 164] width 57 height 41
click at [409, 365] on button "Print" at bounding box center [399, 367] width 57 height 41
click at [310, 685] on button "Close" at bounding box center [301, 680] width 58 height 41
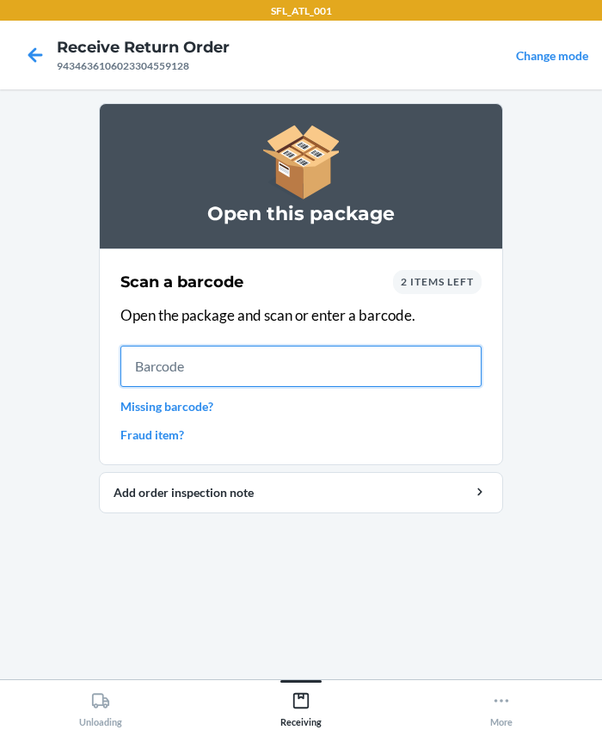
click at [215, 366] on input "text" at bounding box center [300, 366] width 361 height 41
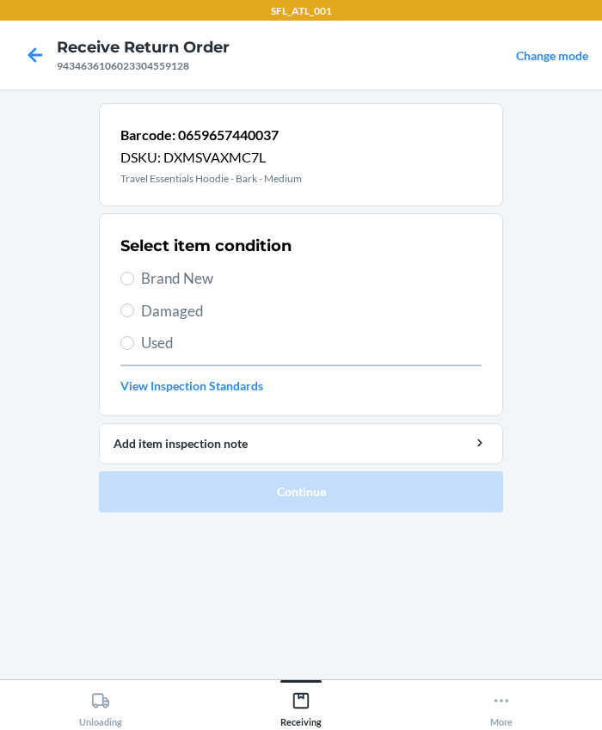
drag, startPoint x: 181, startPoint y: 279, endPoint x: 204, endPoint y: 316, distance: 43.9
click at [181, 277] on span "Brand New" at bounding box center [311, 278] width 340 height 22
click at [134, 277] on input "Brand New" at bounding box center [127, 279] width 14 height 14
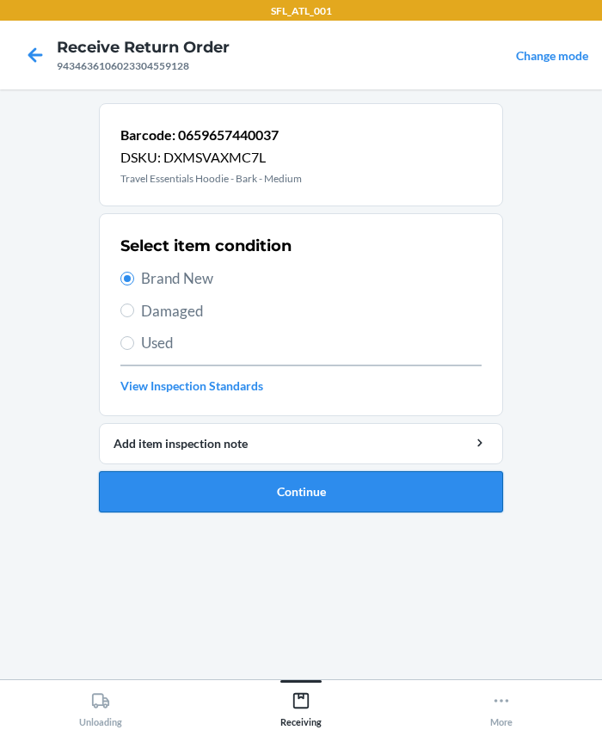
click at [293, 499] on button "Continue" at bounding box center [301, 491] width 404 height 41
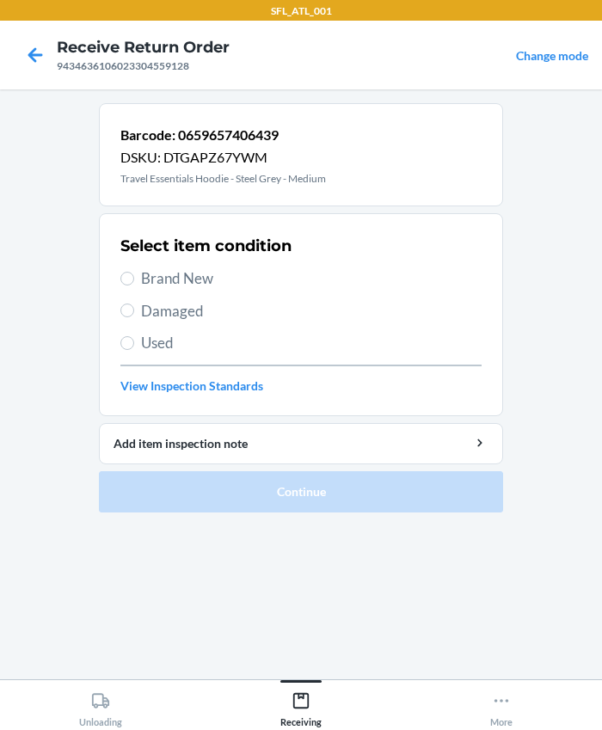
click at [159, 281] on span "Brand New" at bounding box center [311, 278] width 340 height 22
click at [134, 281] on input "Brand New" at bounding box center [127, 279] width 14 height 14
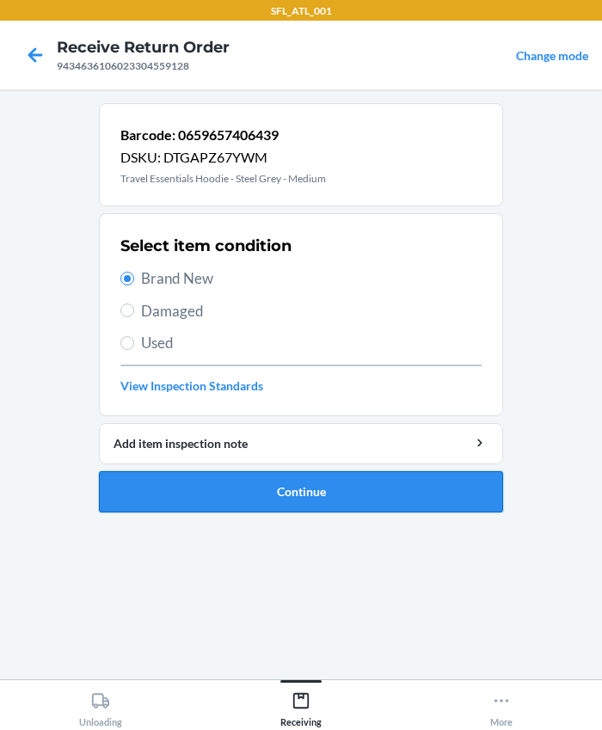
click at [241, 490] on button "Continue" at bounding box center [301, 491] width 404 height 41
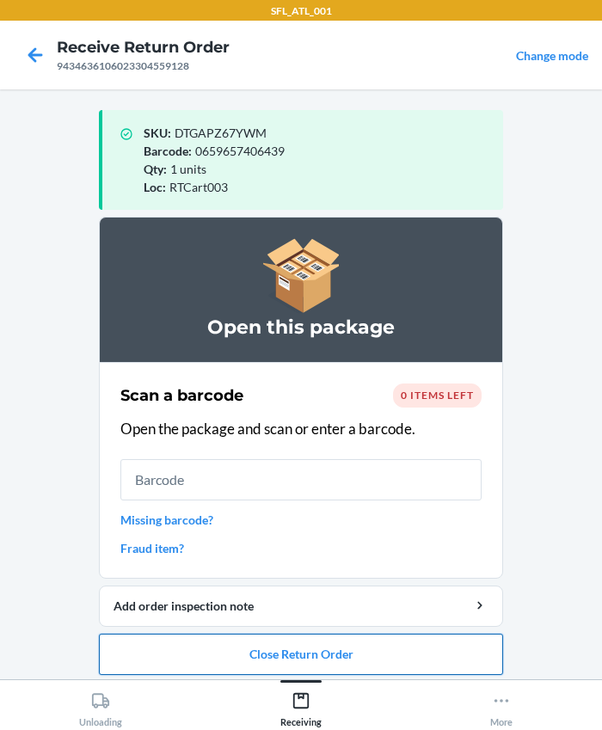
click at [352, 653] on button "Close Return Order" at bounding box center [301, 654] width 404 height 41
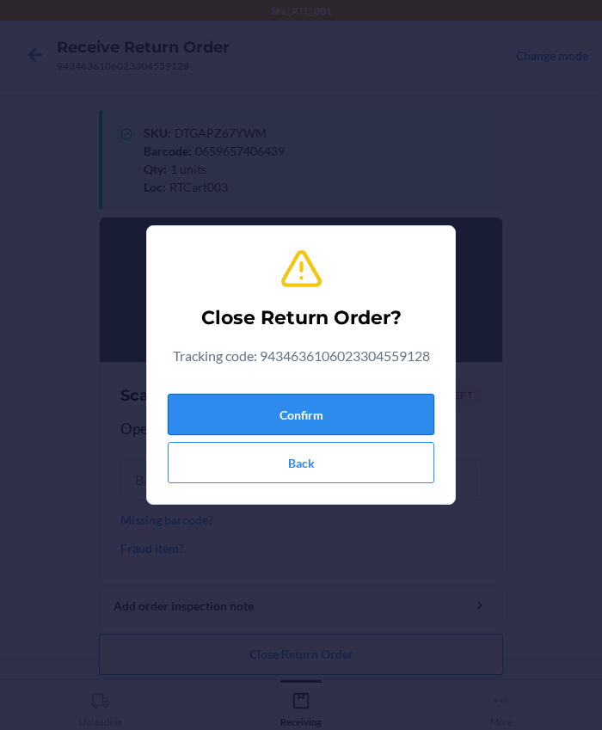
click at [310, 414] on button "Confirm" at bounding box center [301, 414] width 267 height 41
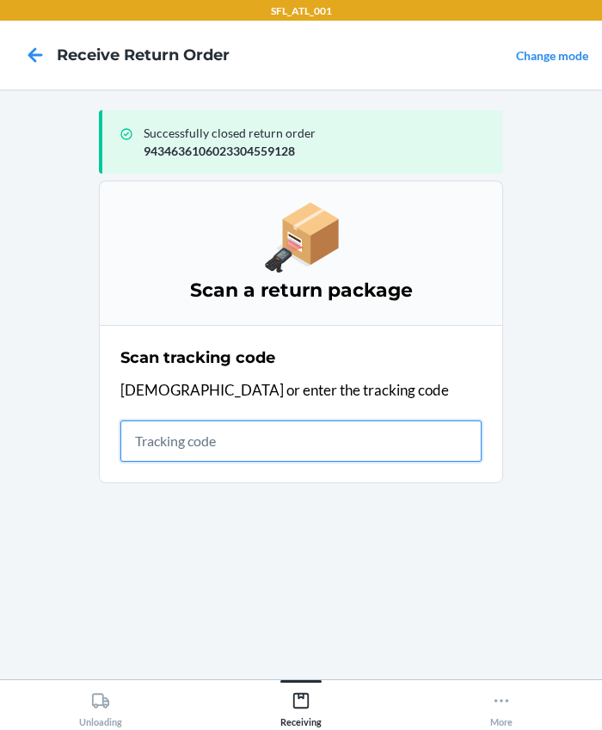
click at [299, 438] on input "text" at bounding box center [300, 440] width 361 height 41
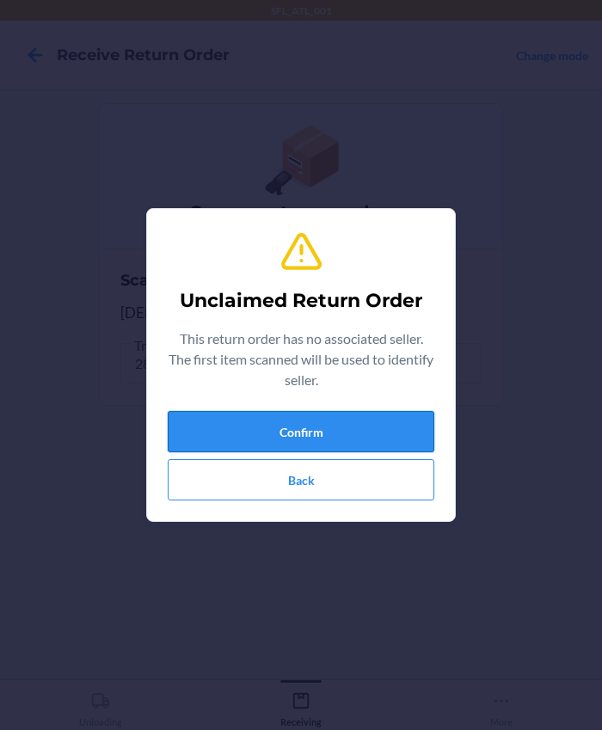
click at [284, 438] on button "Confirm" at bounding box center [301, 431] width 267 height 41
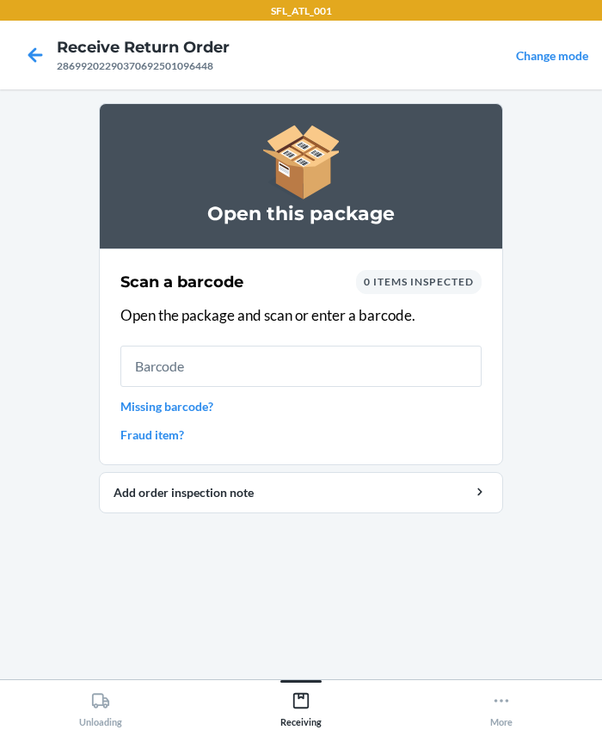
click at [189, 377] on input "text" at bounding box center [300, 366] width 361 height 41
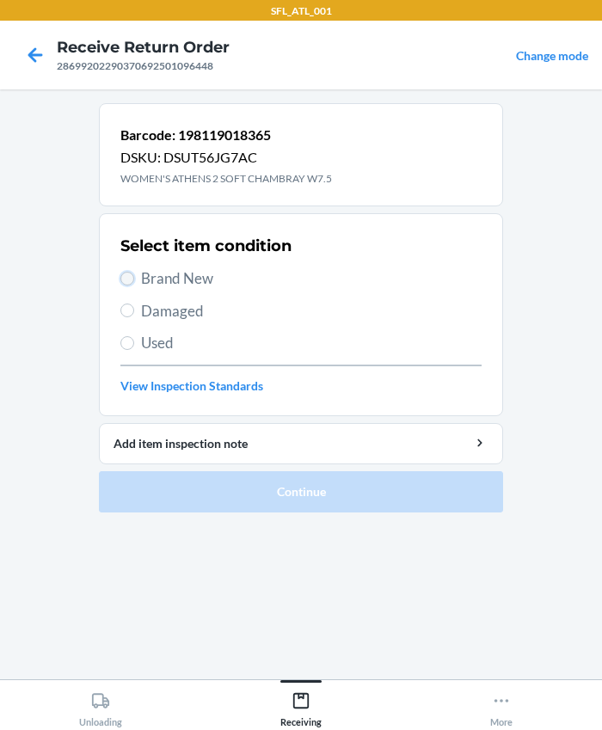
click at [131, 275] on input "Brand New" at bounding box center [127, 279] width 14 height 14
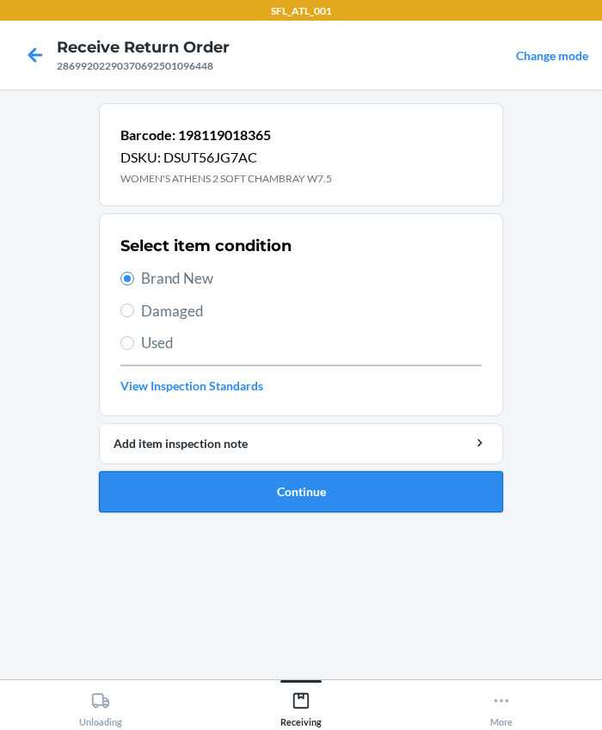
click at [275, 510] on button "Continue" at bounding box center [301, 491] width 404 height 41
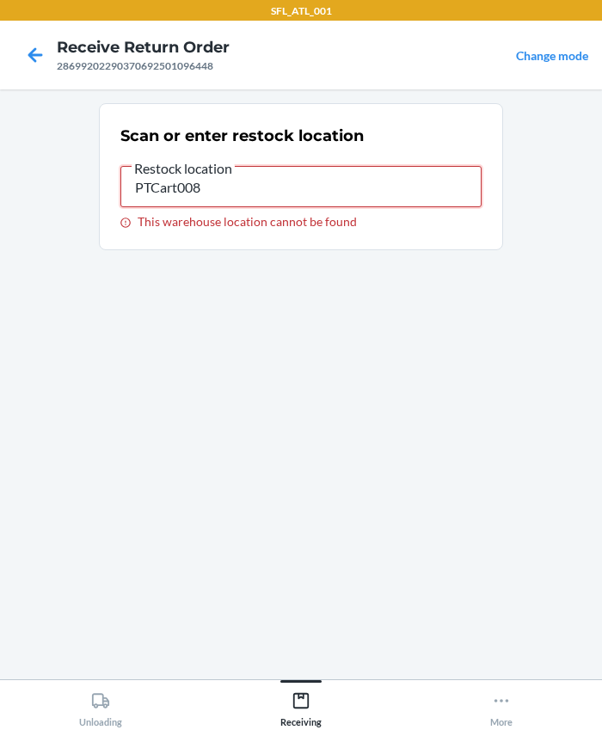
click at [147, 182] on input "PTCart008" at bounding box center [300, 186] width 361 height 41
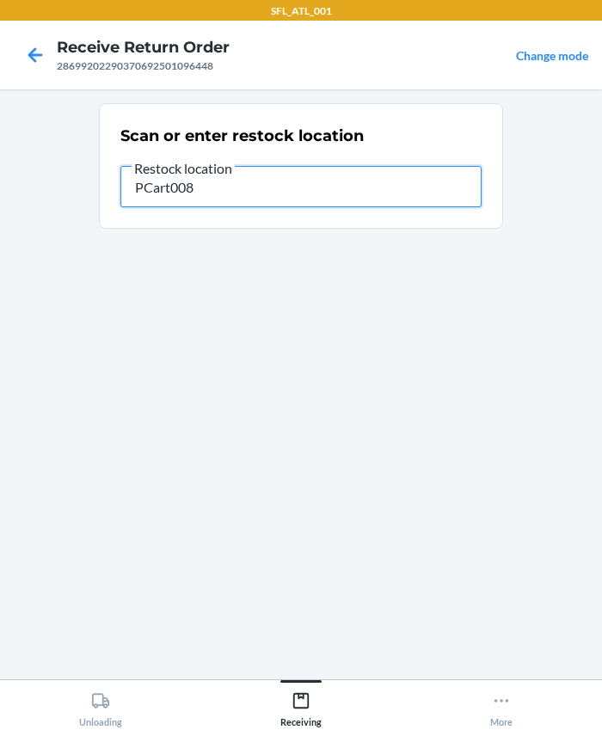
click at [145, 181] on input "PCart008" at bounding box center [300, 186] width 361 height 41
click at [258, 175] on input "RTCart008" at bounding box center [300, 186] width 361 height 41
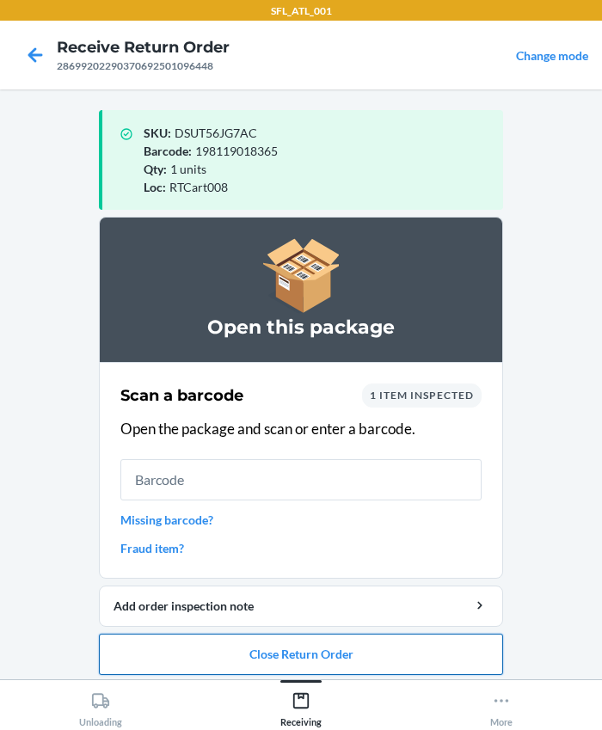
click at [273, 650] on button "Close Return Order" at bounding box center [301, 654] width 404 height 41
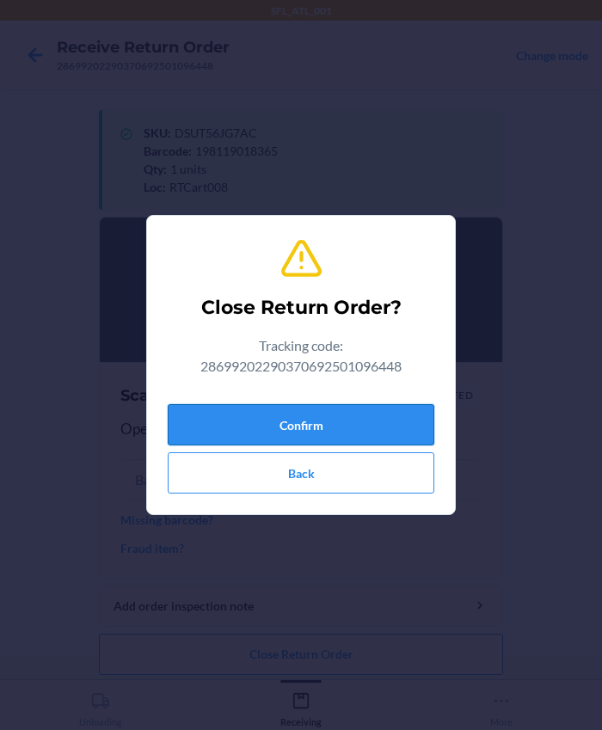
click at [229, 411] on button "Confirm" at bounding box center [301, 424] width 267 height 41
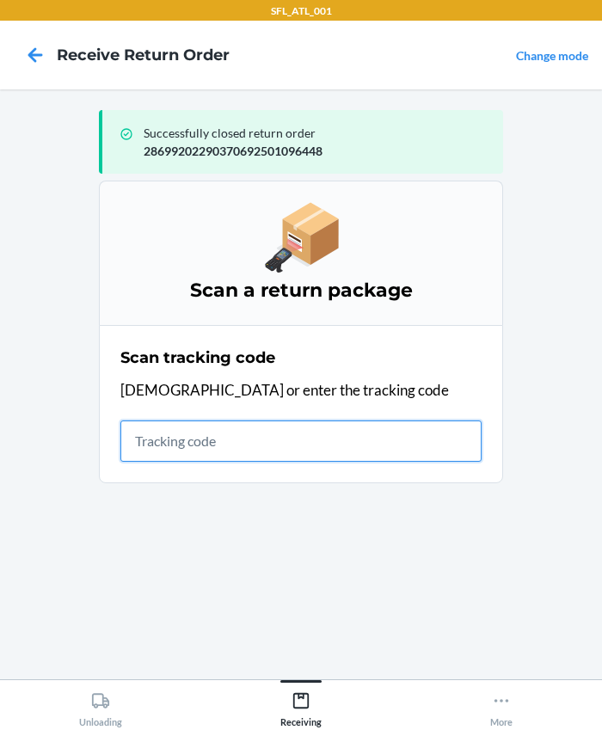
click at [213, 453] on input "text" at bounding box center [300, 440] width 361 height 41
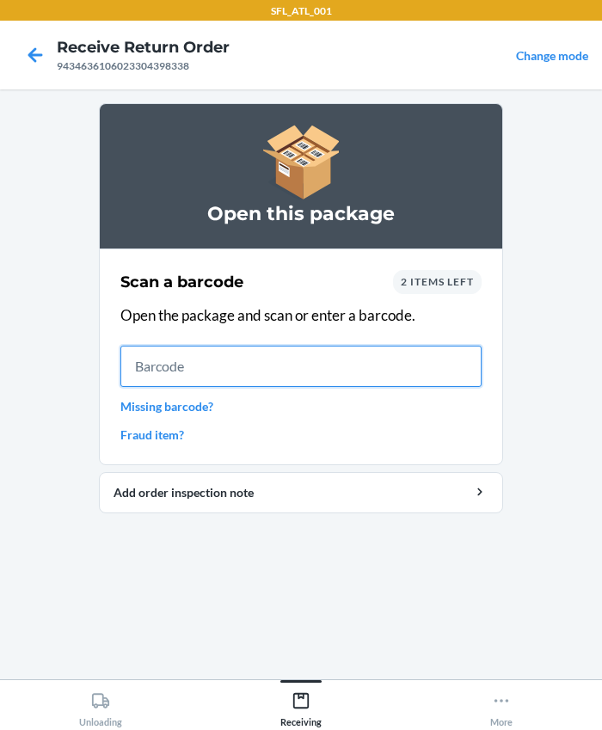
click at [222, 383] on input "text" at bounding box center [300, 366] width 361 height 41
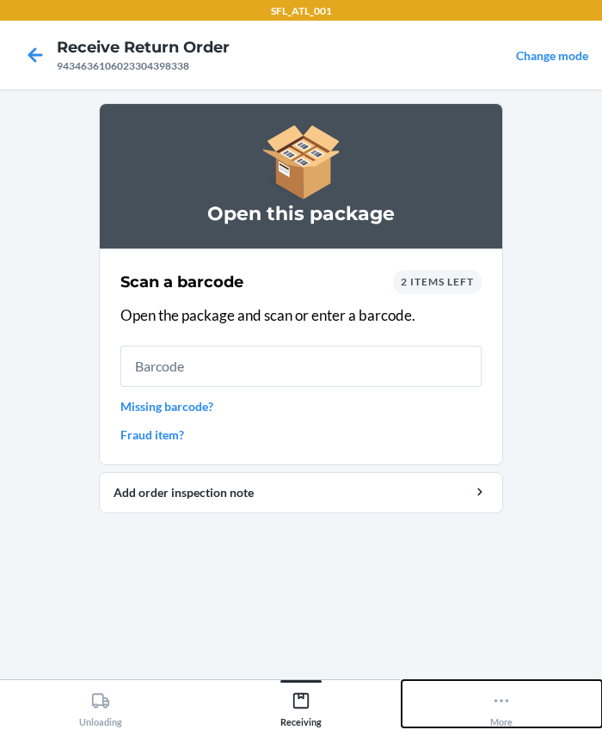
click at [503, 696] on icon at bounding box center [501, 700] width 19 height 19
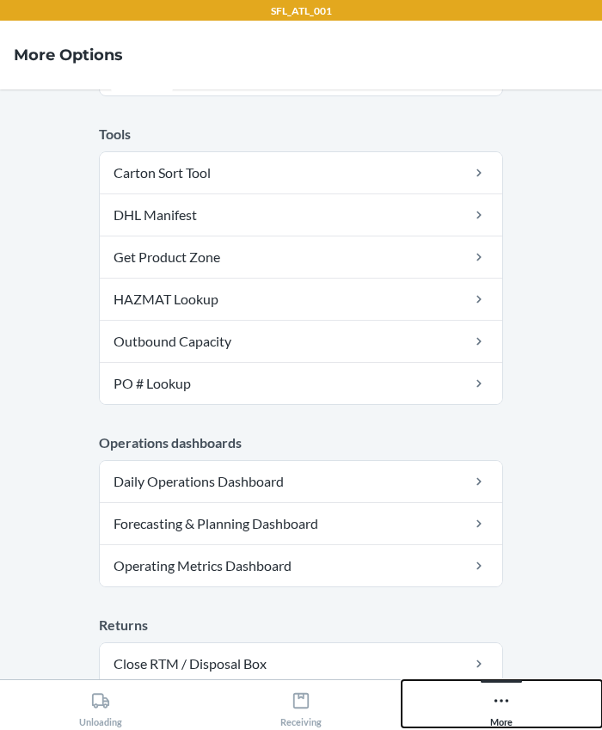
scroll to position [390, 0]
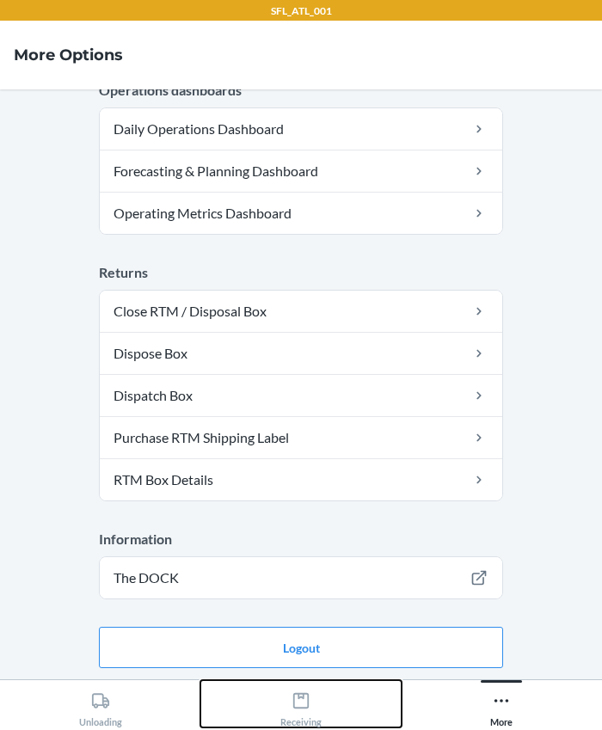
click at [300, 702] on icon at bounding box center [300, 700] width 19 height 19
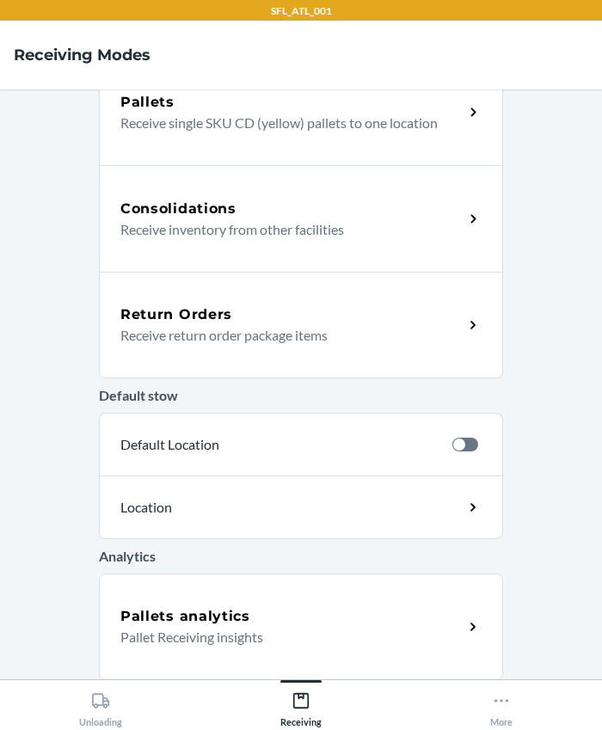
click at [217, 330] on p "Receive return order package items" at bounding box center [284, 335] width 329 height 21
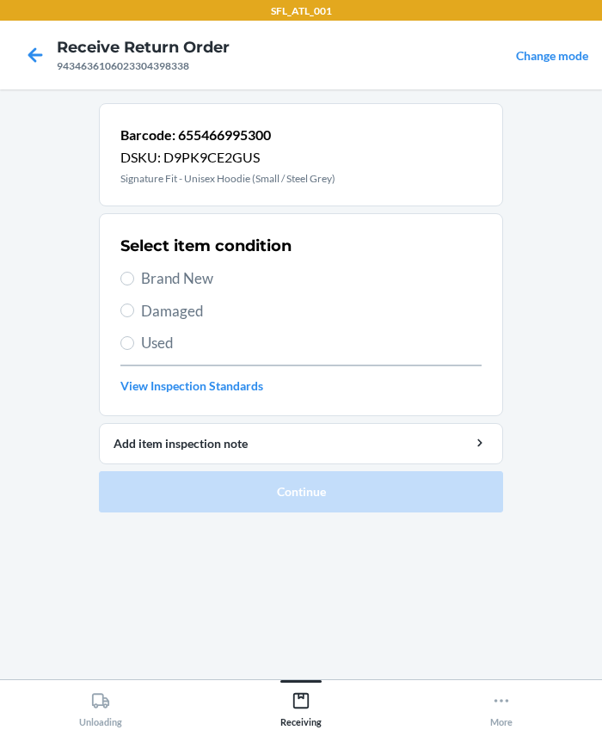
click at [155, 286] on span "Brand New" at bounding box center [311, 278] width 340 height 22
click at [134, 285] on input "Brand New" at bounding box center [127, 279] width 14 height 14
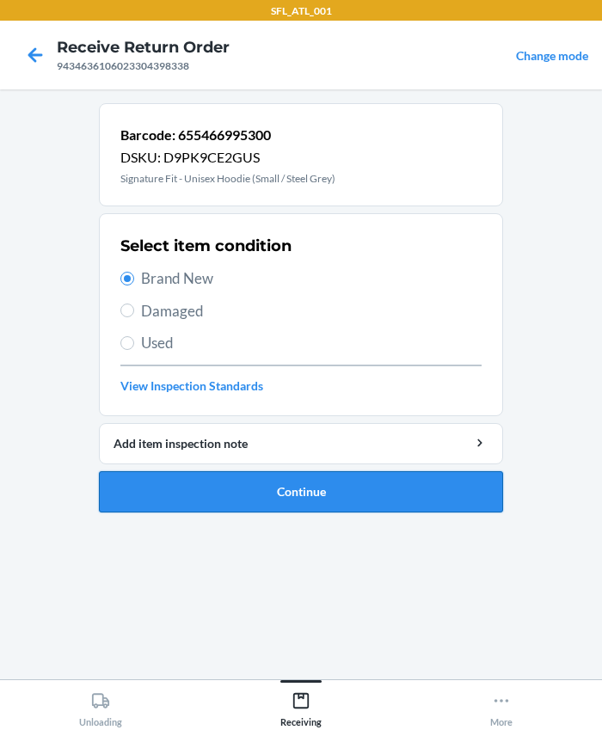
click at [255, 483] on button "Continue" at bounding box center [301, 491] width 404 height 41
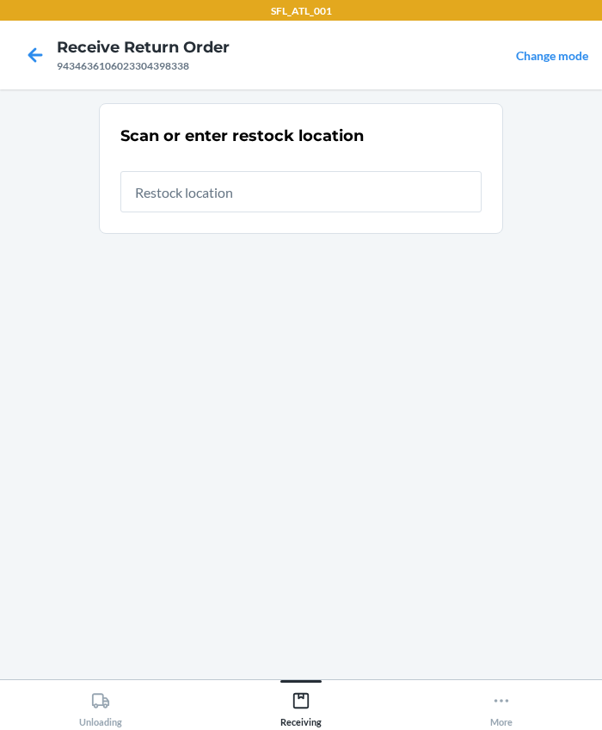
click at [254, 205] on input "text" at bounding box center [300, 191] width 361 height 41
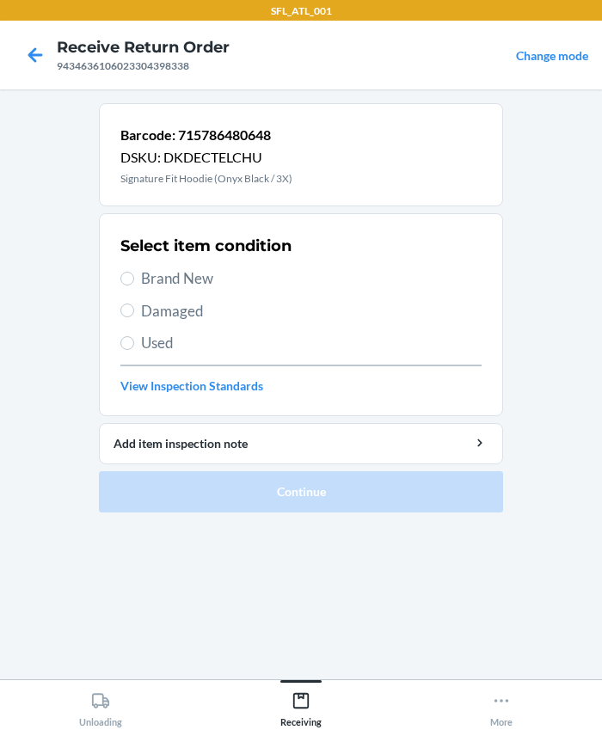
click at [147, 349] on span "Used" at bounding box center [311, 343] width 340 height 22
click at [134, 349] on input "Used" at bounding box center [127, 343] width 14 height 14
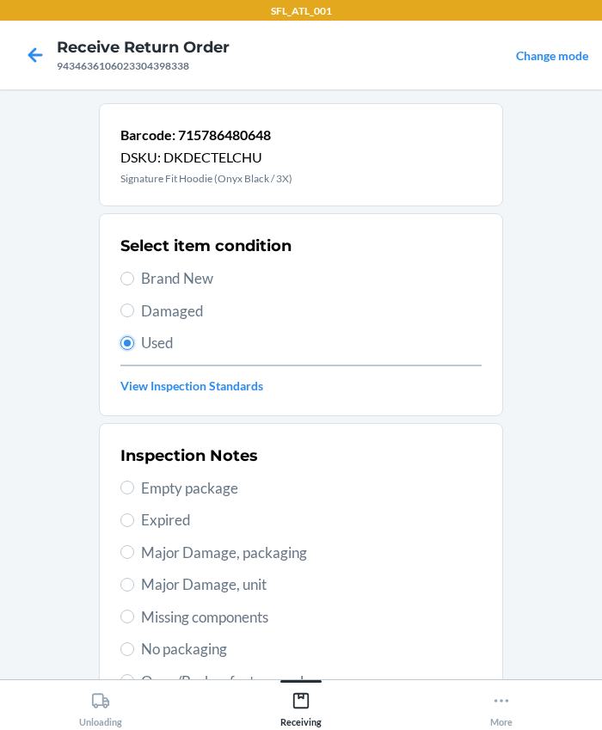
scroll to position [303, 0]
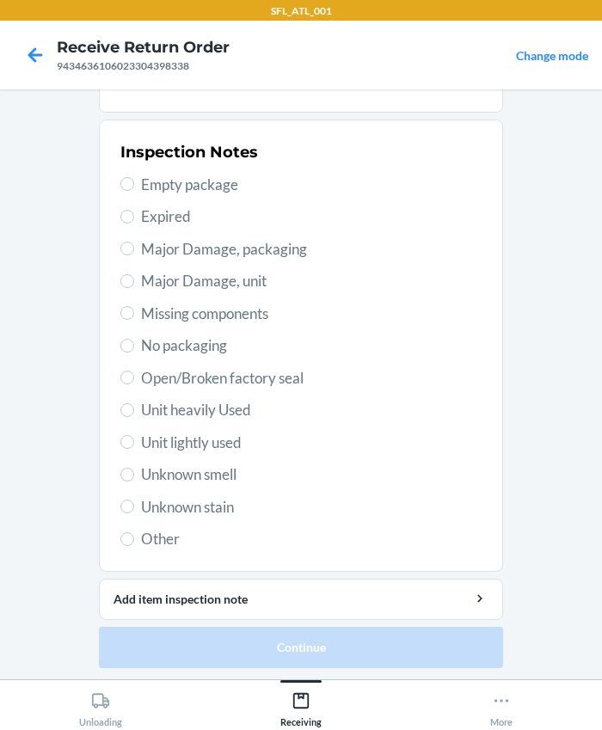
click at [188, 408] on span "Unit heavily Used" at bounding box center [311, 410] width 340 height 22
click at [134, 408] on input "Unit heavily Used" at bounding box center [127, 410] width 14 height 14
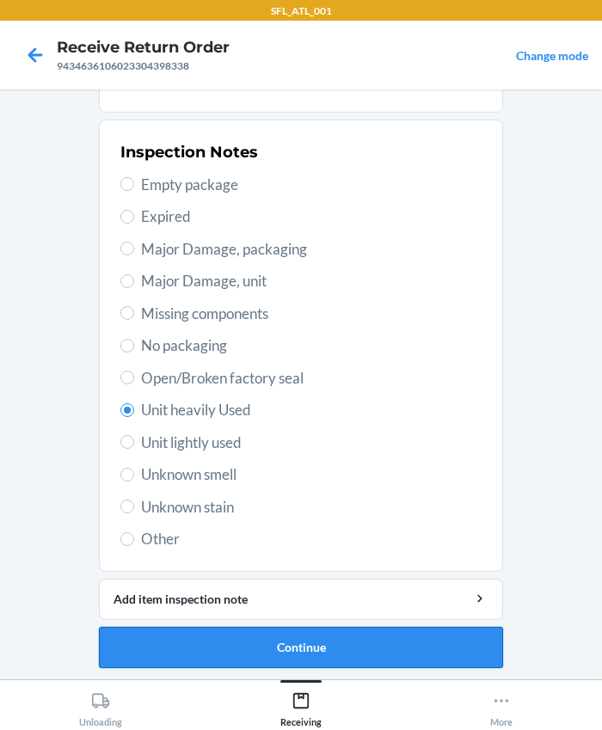
click at [305, 645] on button "Continue" at bounding box center [301, 647] width 404 height 41
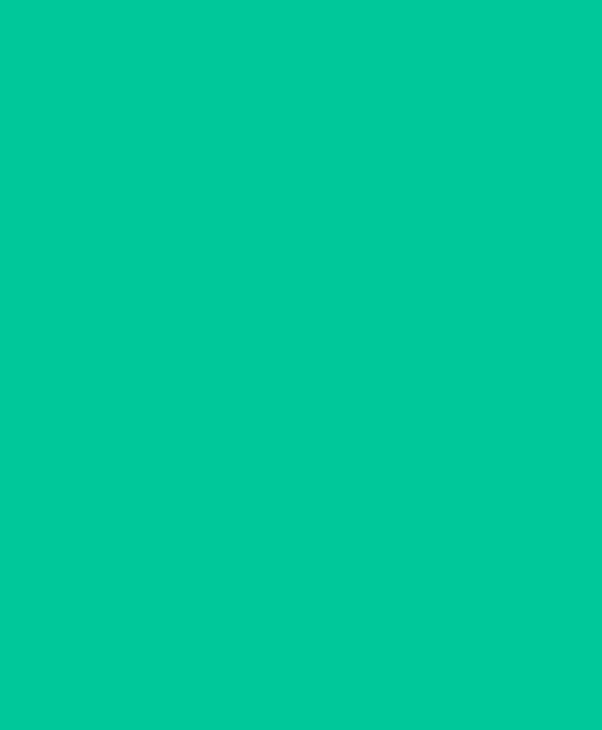
scroll to position [0, 0]
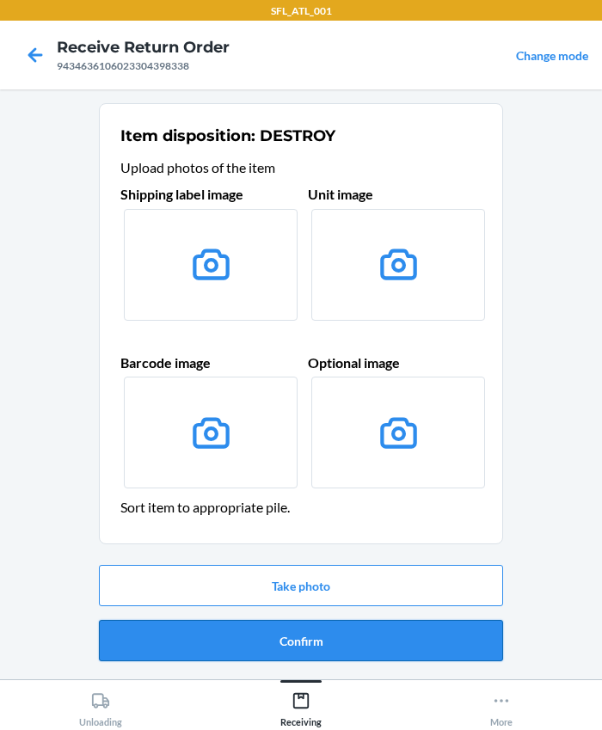
click at [318, 641] on button "Confirm" at bounding box center [301, 640] width 404 height 41
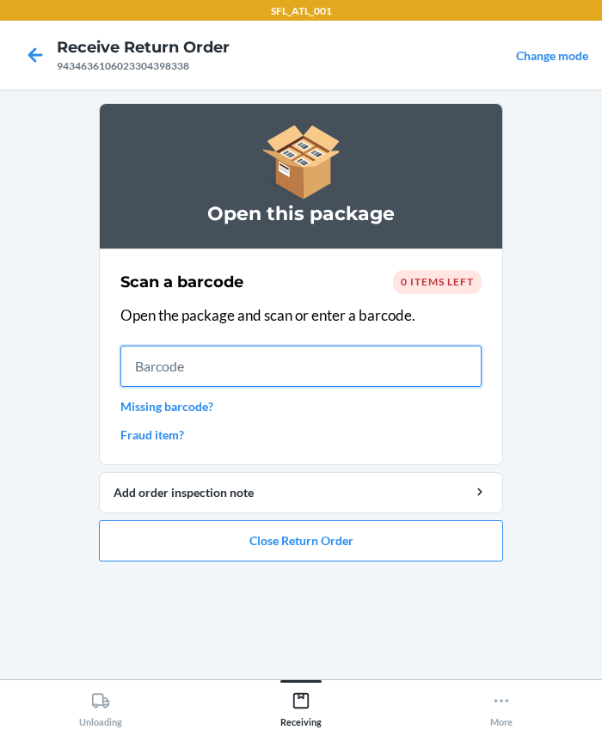
click at [195, 366] on input "text" at bounding box center [300, 366] width 361 height 41
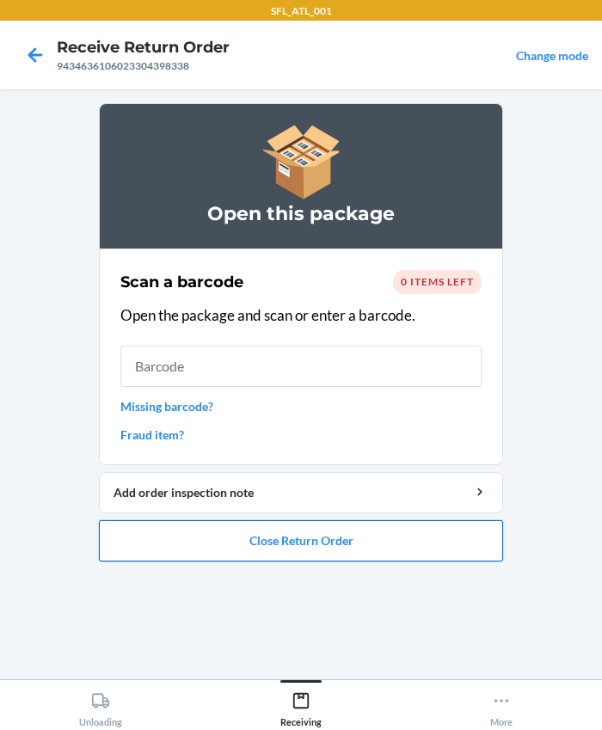
click at [355, 540] on button "Close Return Order" at bounding box center [301, 540] width 404 height 41
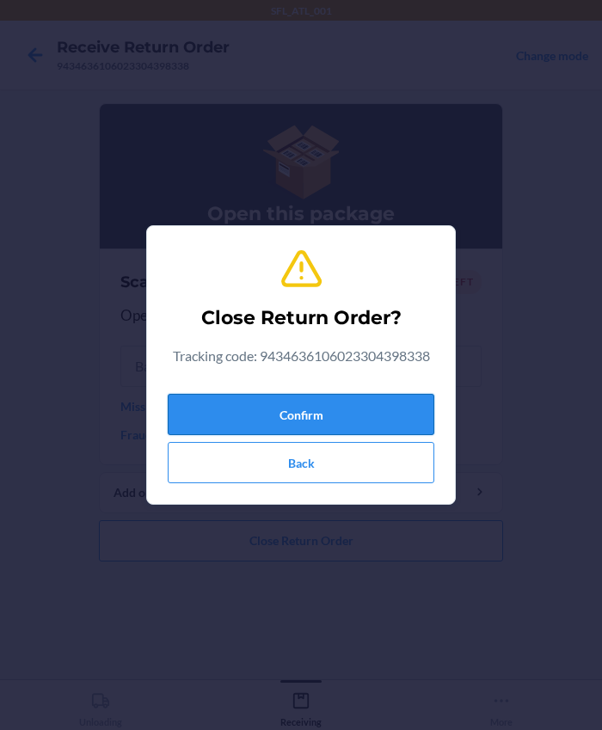
click at [289, 408] on button "Confirm" at bounding box center [301, 414] width 267 height 41
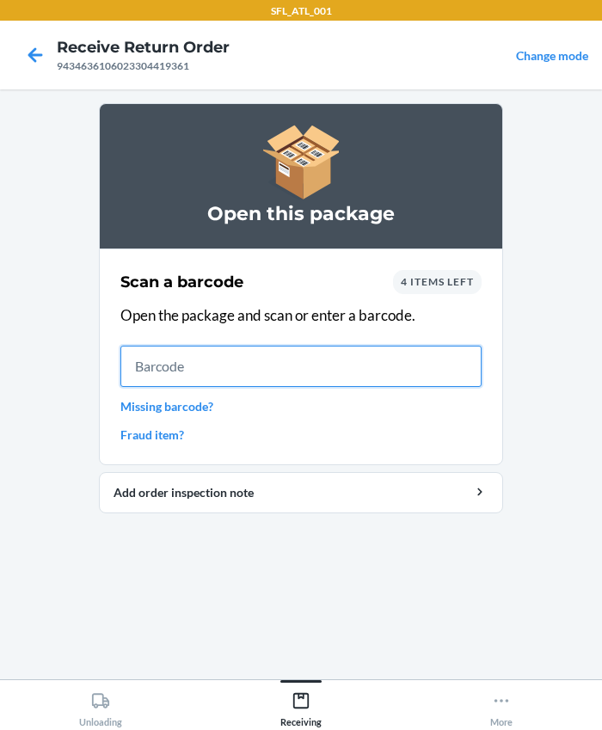
click at [181, 369] on input "text" at bounding box center [300, 366] width 361 height 41
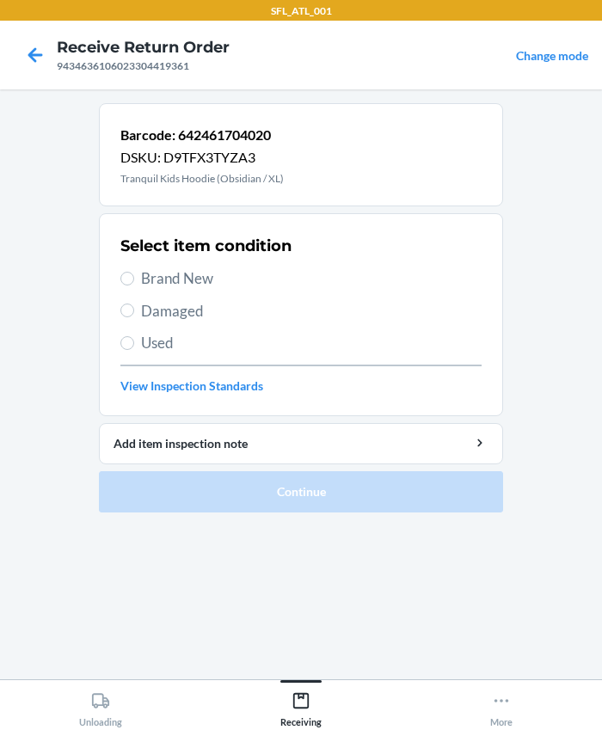
click at [189, 266] on div "Select item condition Brand New Damaged Used View Inspection Standards" at bounding box center [300, 315] width 361 height 170
click at [181, 276] on span "Brand New" at bounding box center [311, 278] width 340 height 22
click at [134, 276] on input "Brand New" at bounding box center [127, 279] width 14 height 14
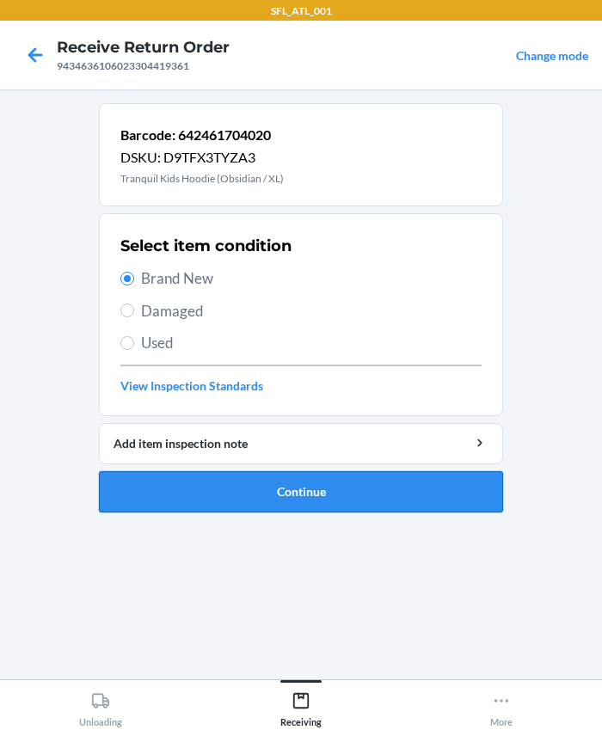
click at [239, 481] on button "Continue" at bounding box center [301, 491] width 404 height 41
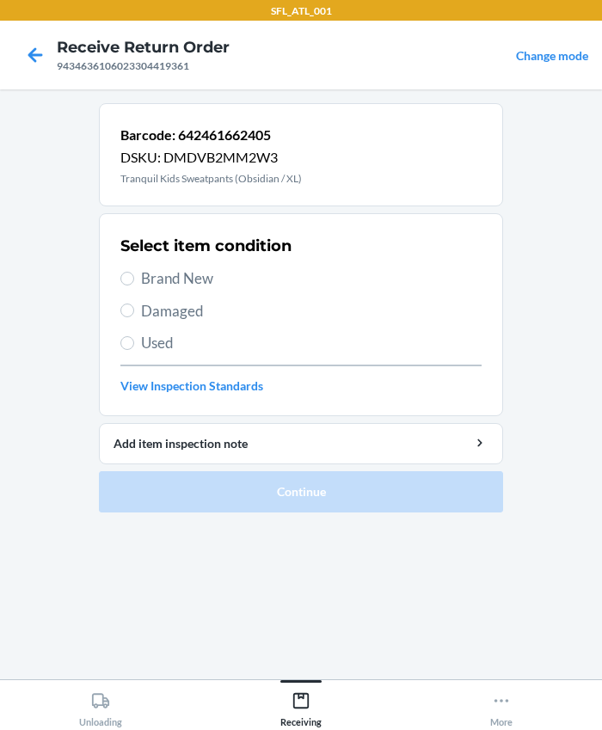
click at [218, 284] on span "Brand New" at bounding box center [311, 278] width 340 height 22
click at [134, 284] on input "Brand New" at bounding box center [127, 279] width 14 height 14
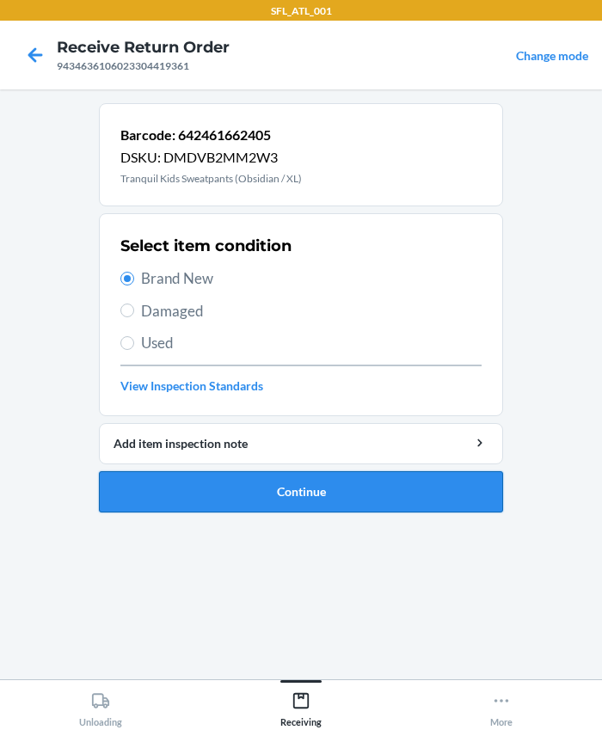
click at [203, 489] on button "Continue" at bounding box center [301, 491] width 404 height 41
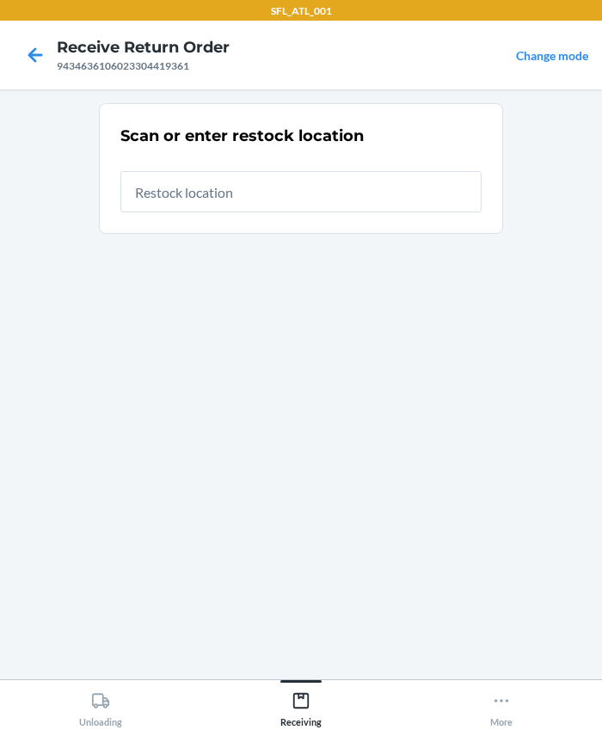
click at [212, 188] on input "text" at bounding box center [300, 191] width 361 height 41
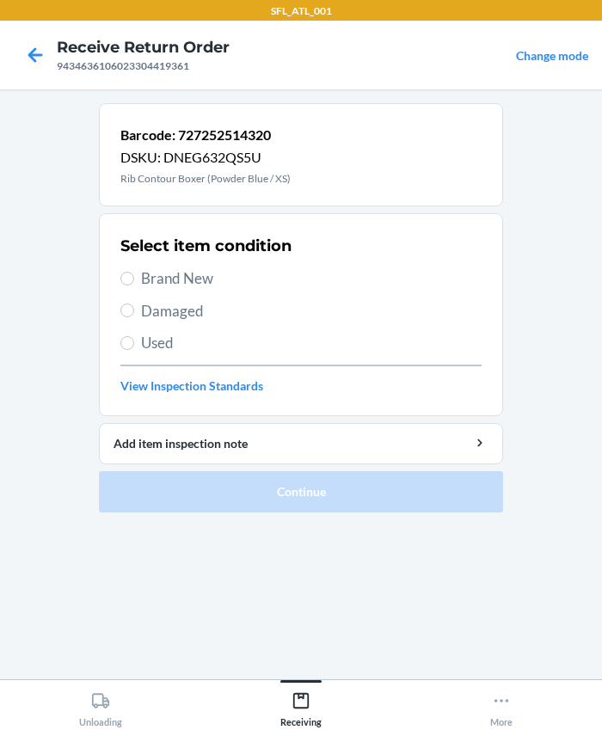
click at [262, 186] on p "Rib Contour Boxer (Powder Blue / XS)" at bounding box center [205, 178] width 170 height 15
click at [171, 291] on div "Select item condition Brand New Damaged Used View Inspection Standards" at bounding box center [300, 315] width 361 height 170
click at [167, 281] on span "Brand New" at bounding box center [311, 278] width 340 height 22
click at [134, 281] on input "Brand New" at bounding box center [127, 279] width 14 height 14
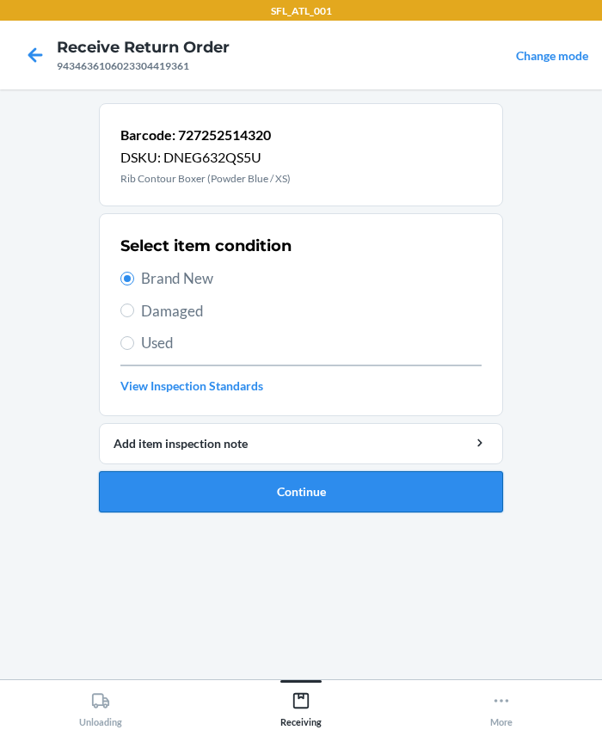
click at [261, 504] on button "Continue" at bounding box center [301, 491] width 404 height 41
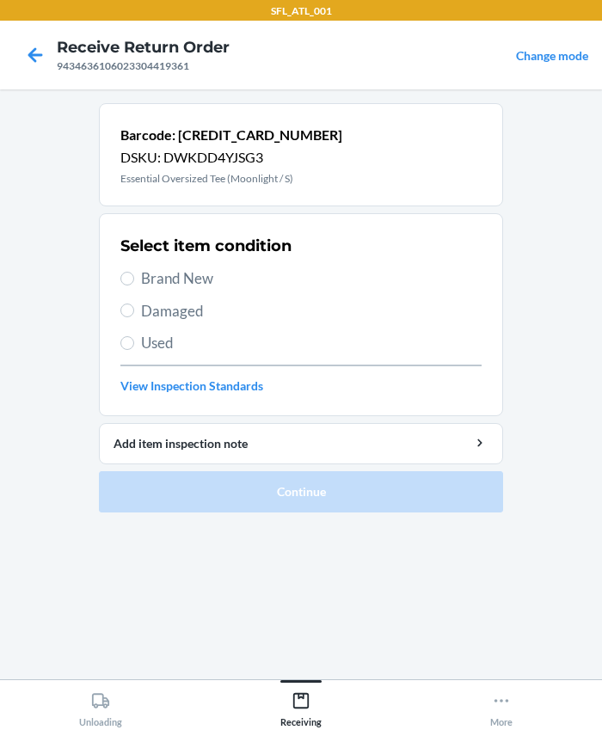
click at [169, 283] on span "Brand New" at bounding box center [311, 278] width 340 height 22
click at [134, 283] on input "Brand New" at bounding box center [127, 279] width 14 height 14
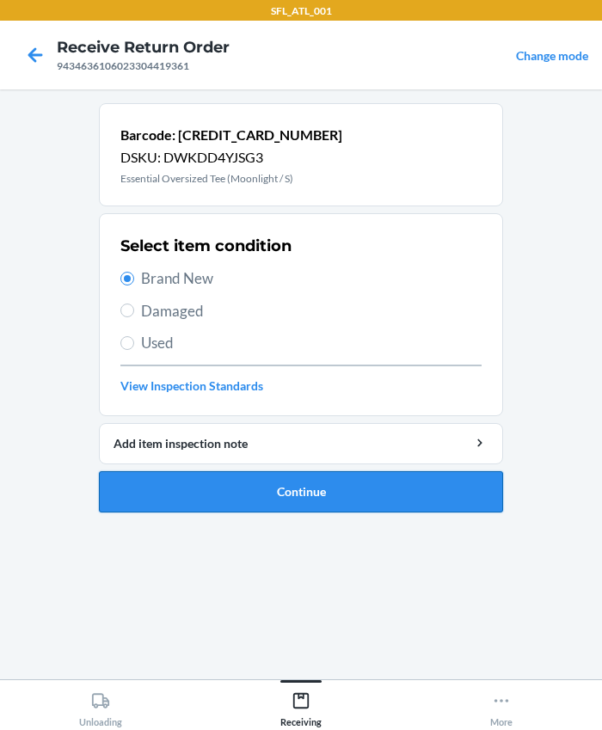
click at [261, 488] on button "Continue" at bounding box center [301, 491] width 404 height 41
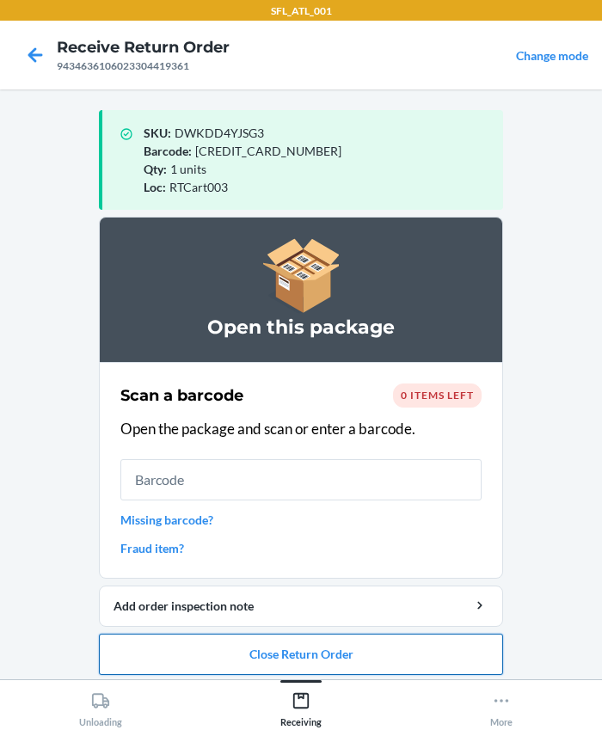
click at [329, 654] on button "Close Return Order" at bounding box center [301, 654] width 404 height 41
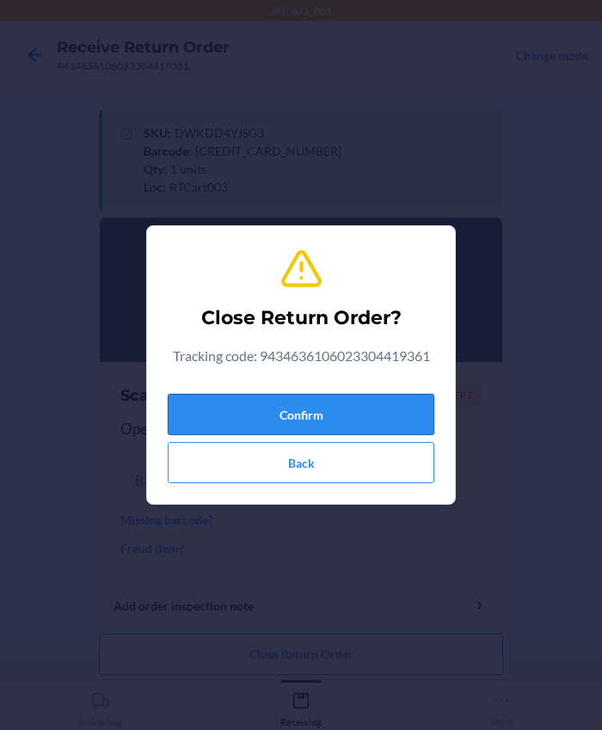
click at [297, 411] on button "Confirm" at bounding box center [301, 414] width 267 height 41
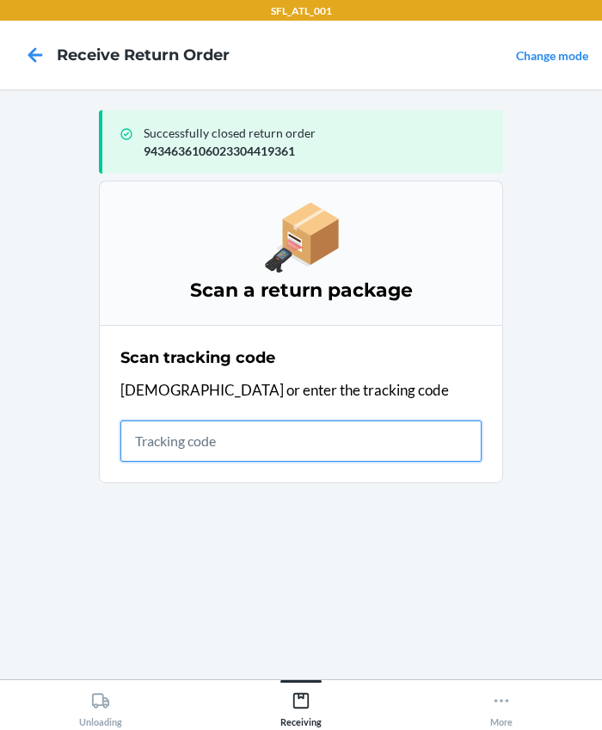
click at [289, 460] on input "text" at bounding box center [300, 440] width 361 height 41
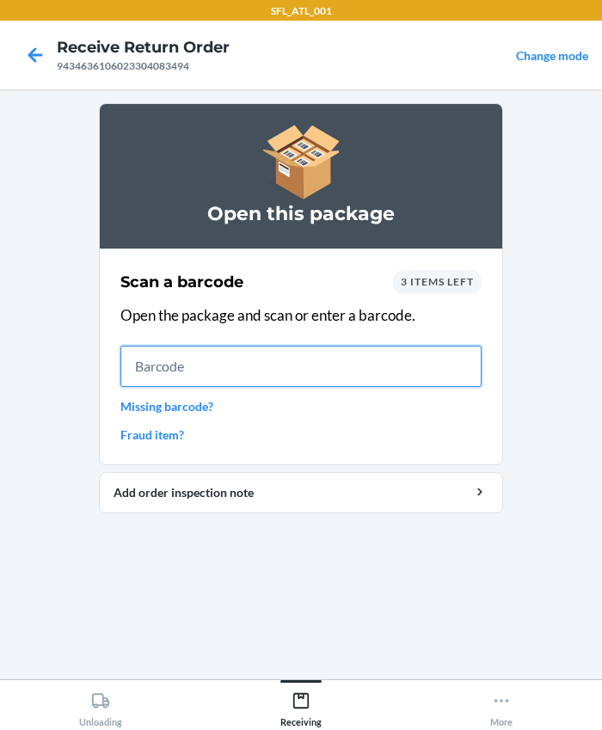
click at [285, 368] on input "text" at bounding box center [300, 366] width 361 height 41
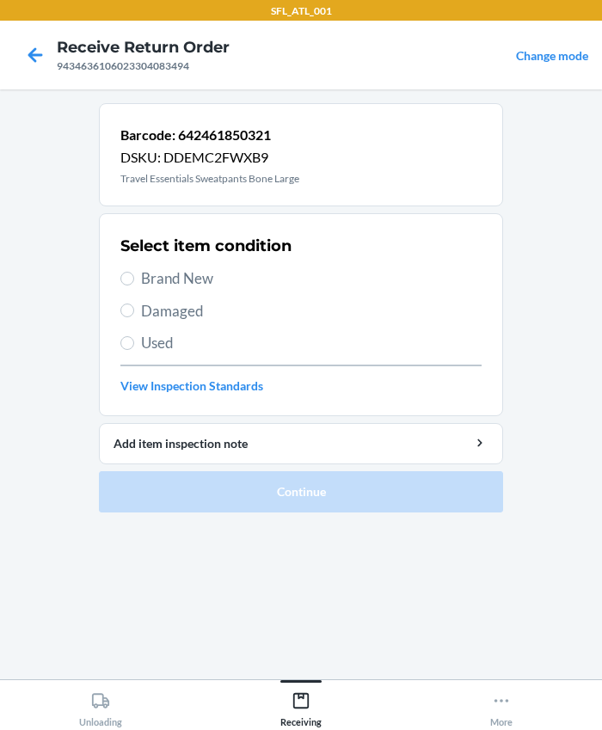
click at [185, 272] on span "Brand New" at bounding box center [311, 278] width 340 height 22
click at [134, 272] on input "Brand New" at bounding box center [127, 279] width 14 height 14
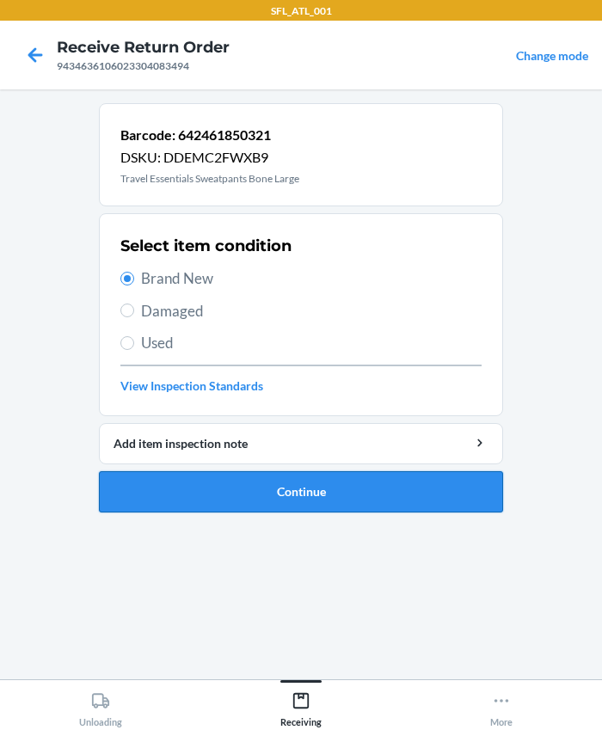
click at [291, 501] on button "Continue" at bounding box center [301, 491] width 404 height 41
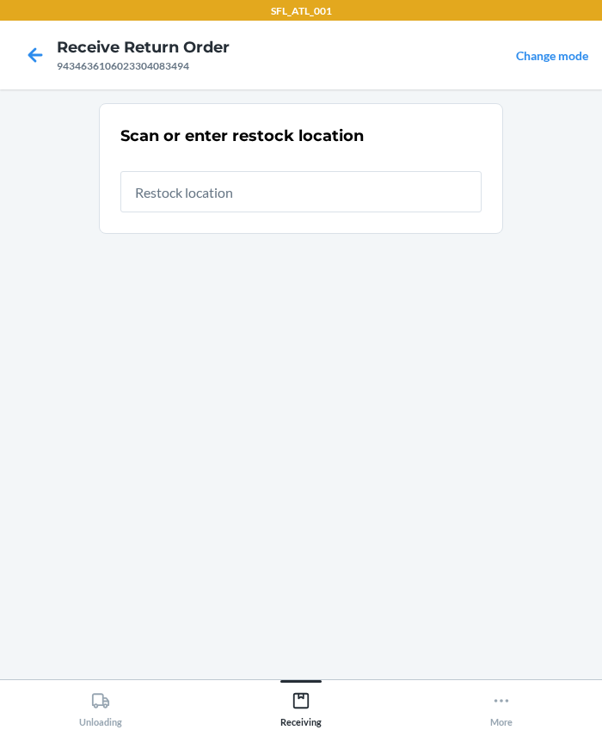
click at [248, 198] on input "text" at bounding box center [300, 191] width 361 height 41
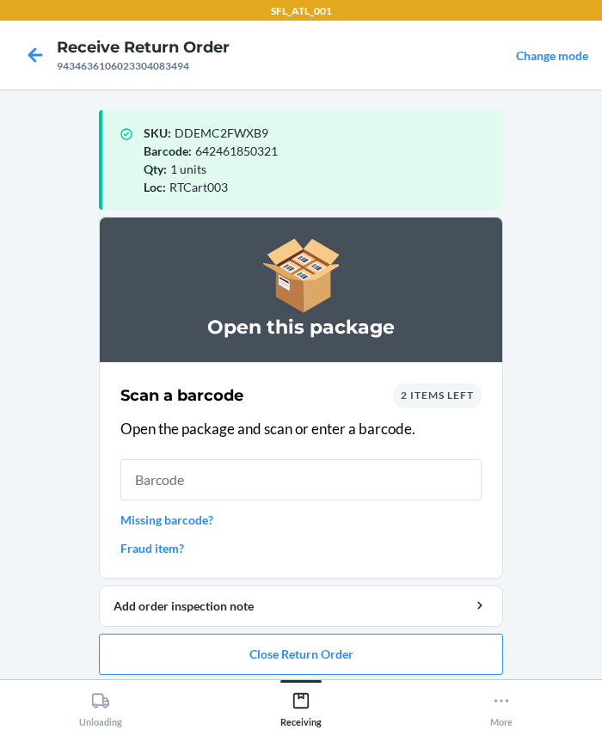
click at [258, 235] on div "Open this package" at bounding box center [301, 289] width 404 height 145
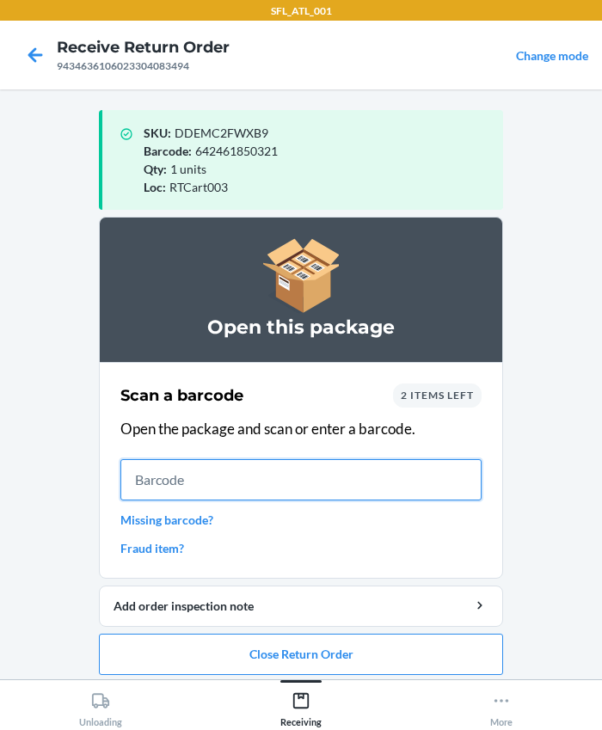
click at [175, 487] on input "text" at bounding box center [300, 479] width 361 height 41
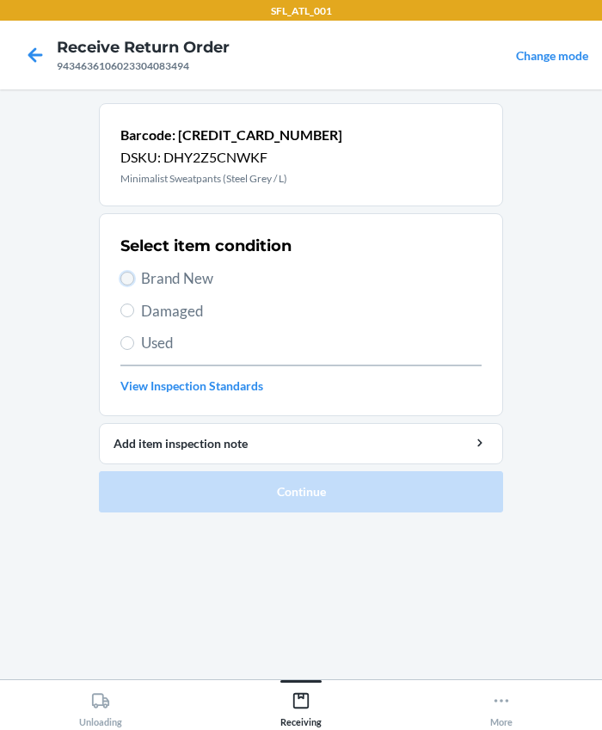
click at [126, 281] on input "Brand New" at bounding box center [127, 279] width 14 height 14
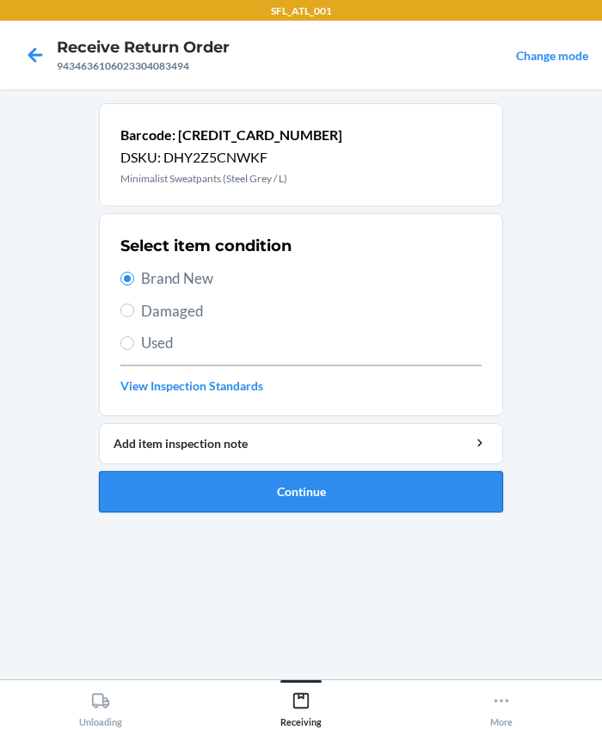
click at [267, 494] on button "Continue" at bounding box center [301, 491] width 404 height 41
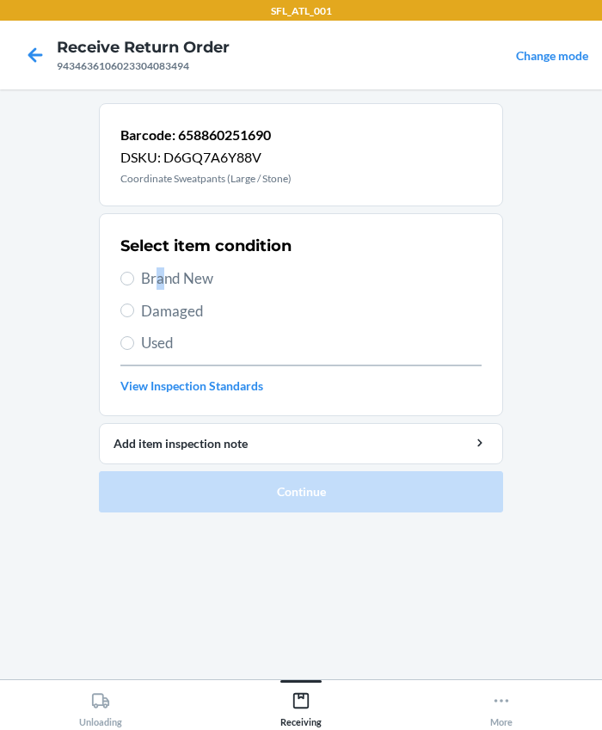
click at [159, 280] on span "Brand New" at bounding box center [311, 278] width 340 height 22
click at [136, 282] on label "Brand New" at bounding box center [300, 278] width 361 height 22
click at [134, 282] on input "Brand New" at bounding box center [127, 279] width 14 height 14
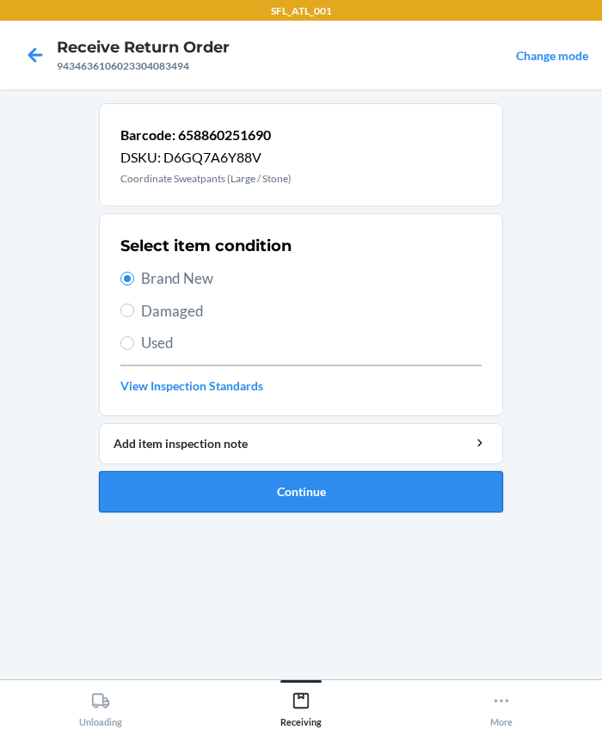
click at [258, 488] on button "Continue" at bounding box center [301, 491] width 404 height 41
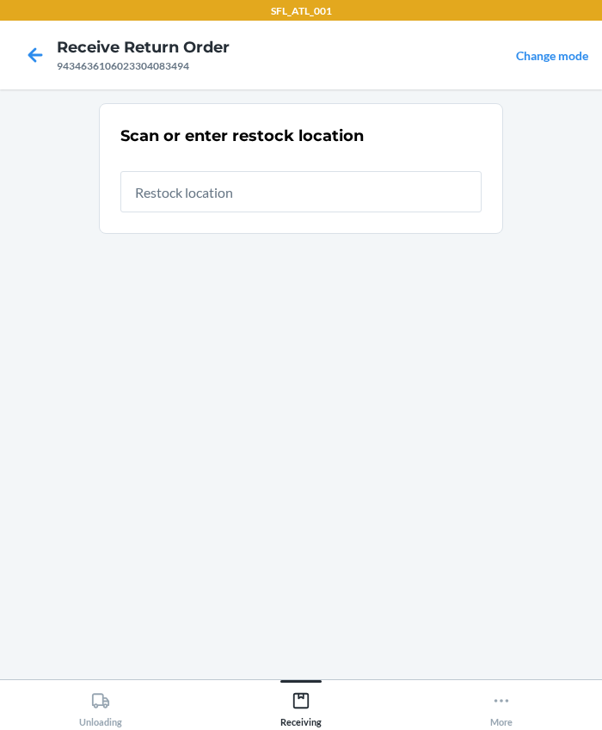
click at [218, 191] on input "text" at bounding box center [300, 191] width 361 height 41
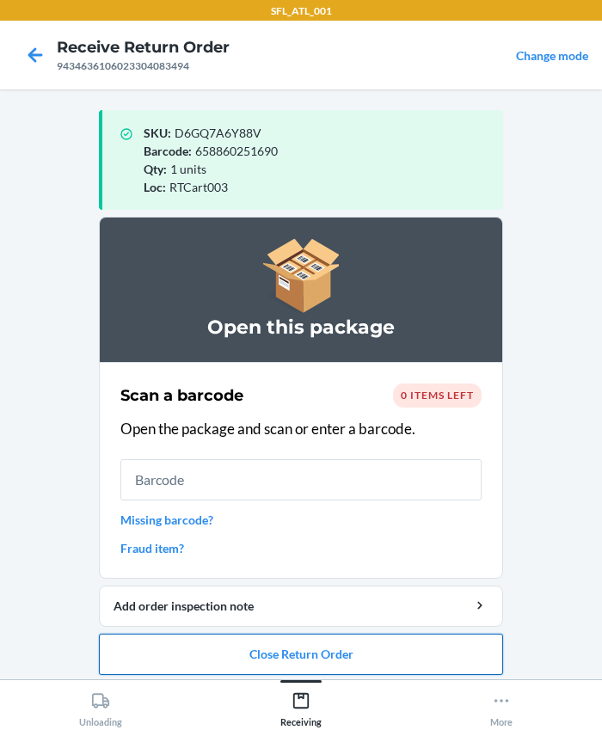
click at [307, 638] on button "Close Return Order" at bounding box center [301, 654] width 404 height 41
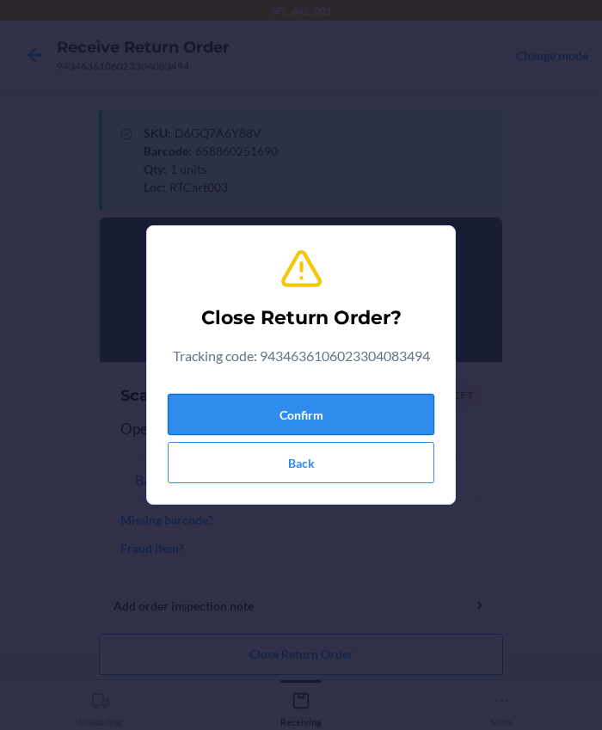
click at [259, 402] on button "Confirm" at bounding box center [301, 414] width 267 height 41
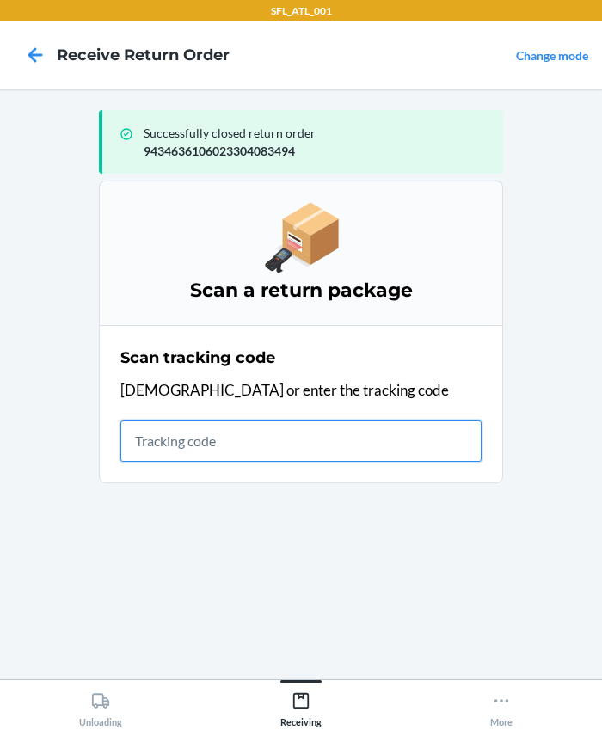
click at [164, 448] on input "text" at bounding box center [300, 440] width 361 height 41
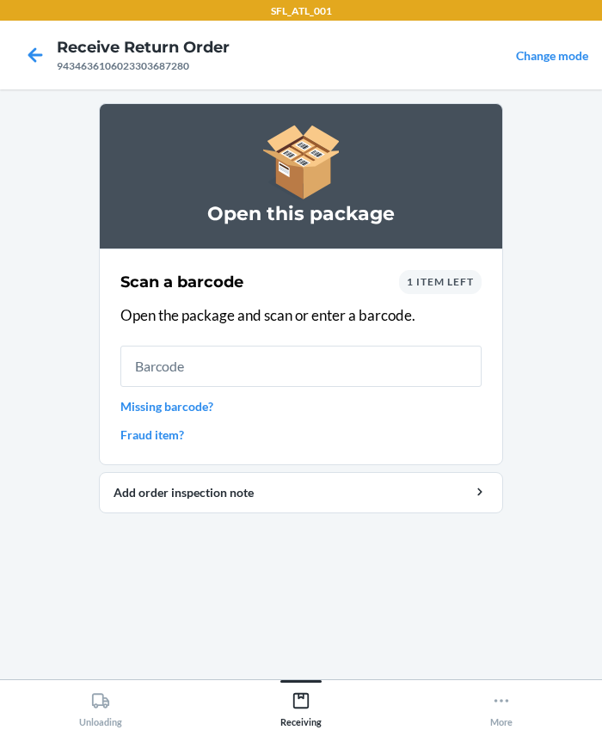
click at [176, 388] on div "Scan a barcode 1 item left Open the package and scan or enter a barcode. Missin…" at bounding box center [300, 357] width 361 height 184
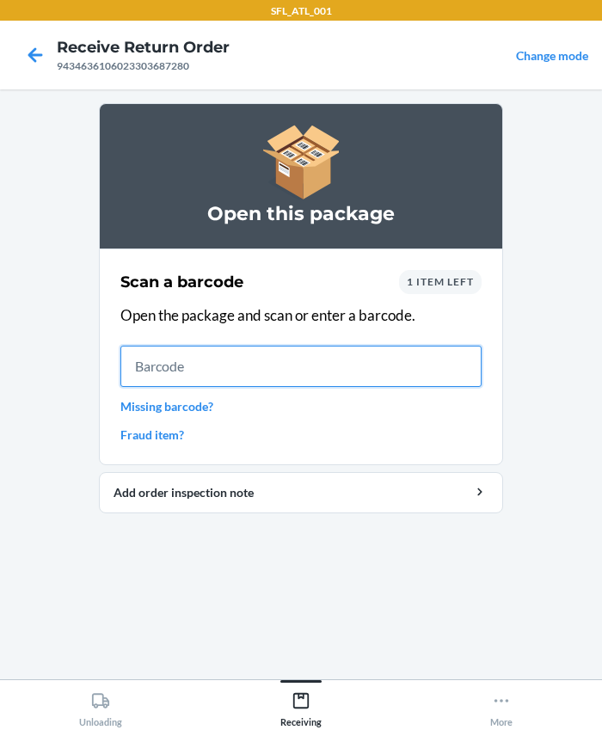
click at [179, 380] on input "text" at bounding box center [300, 366] width 361 height 41
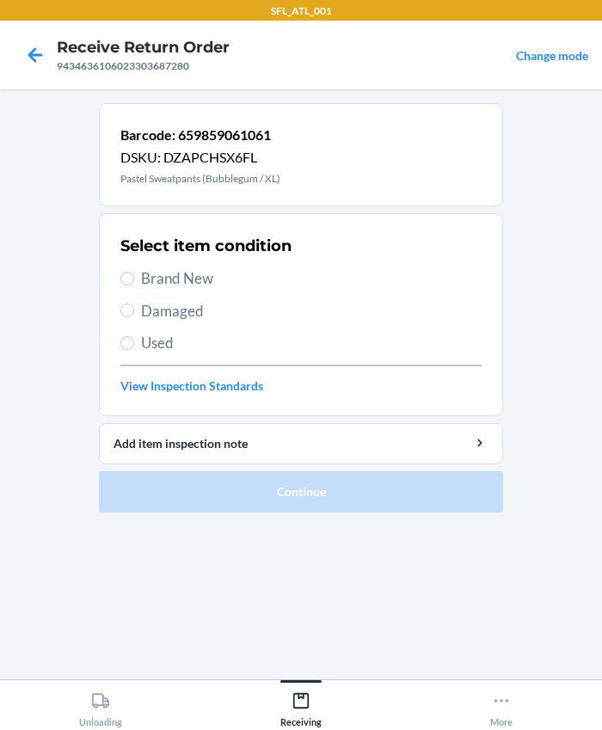
click at [142, 279] on span "Brand New" at bounding box center [311, 278] width 340 height 22
click at [134, 279] on input "Brand New" at bounding box center [127, 279] width 14 height 14
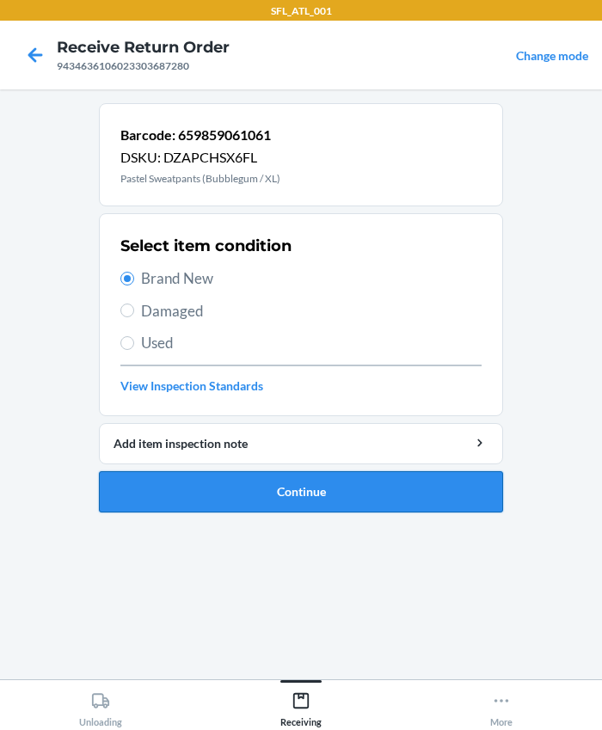
click at [273, 495] on button "Continue" at bounding box center [301, 491] width 404 height 41
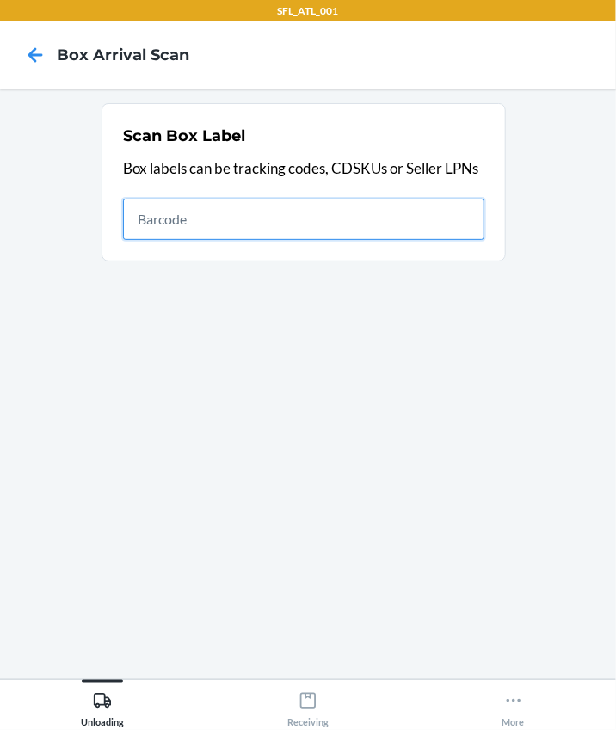
click at [214, 205] on input "text" at bounding box center [303, 219] width 361 height 41
type input "420302599434636106023305711303"
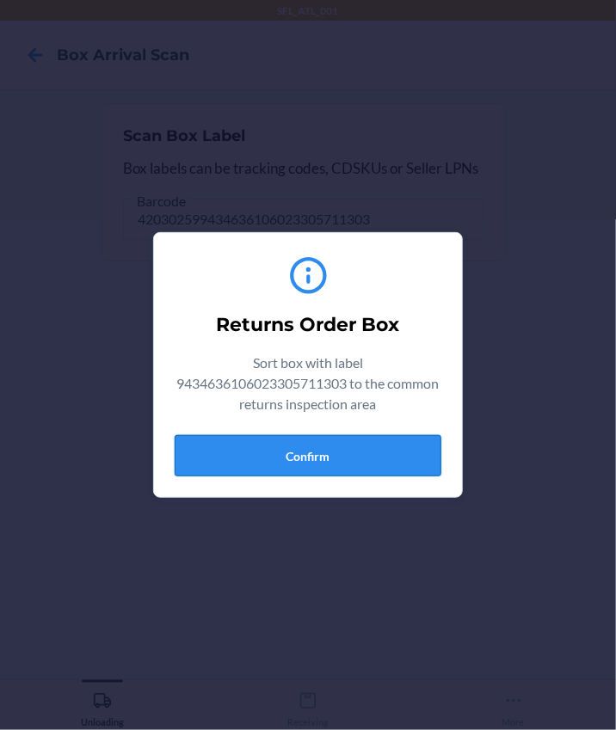
click at [335, 458] on button "Confirm" at bounding box center [308, 455] width 267 height 41
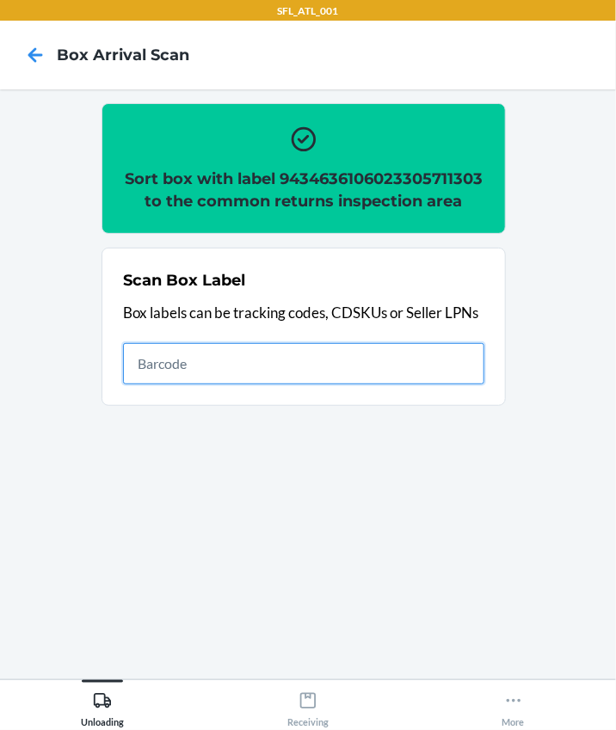
click at [146, 361] on input "text" at bounding box center [303, 363] width 361 height 41
type input "420302599434636106023304876270"
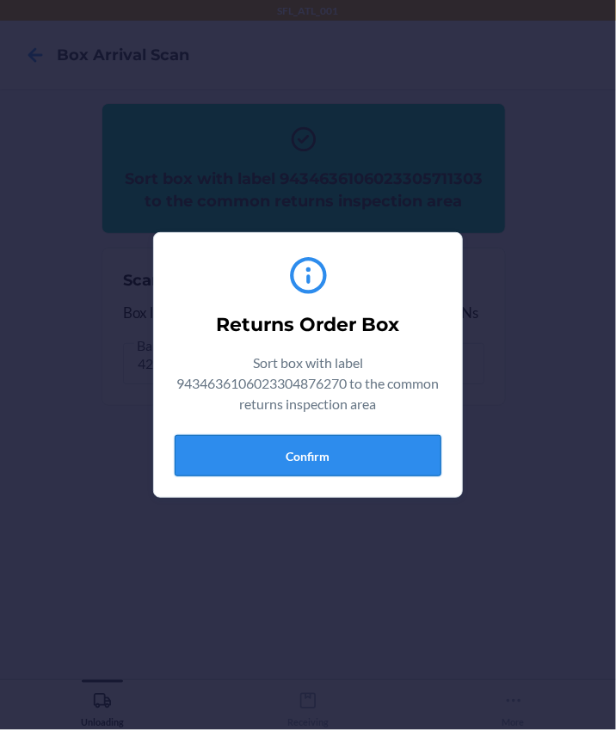
click at [383, 458] on button "Confirm" at bounding box center [308, 455] width 267 height 41
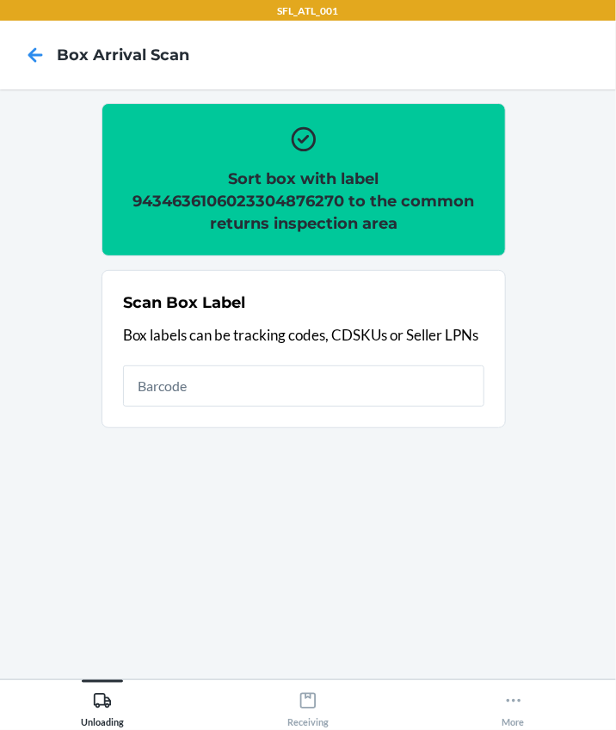
click at [273, 195] on h2 "Sort box with label 9434636106023304876270 to the common returns inspection area" at bounding box center [303, 201] width 361 height 67
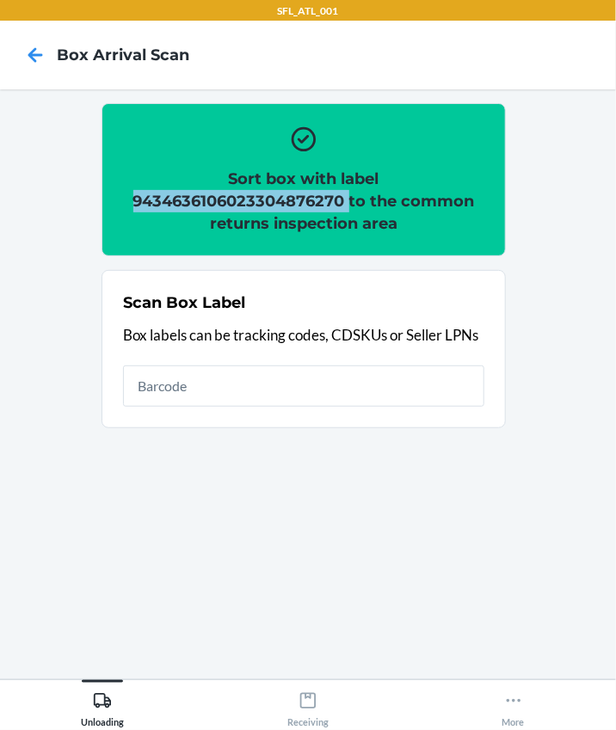
click at [273, 195] on h2 "Sort box with label 9434636106023304876270 to the common returns inspection area" at bounding box center [303, 201] width 361 height 67
copy h2 "9434636106023304876270"
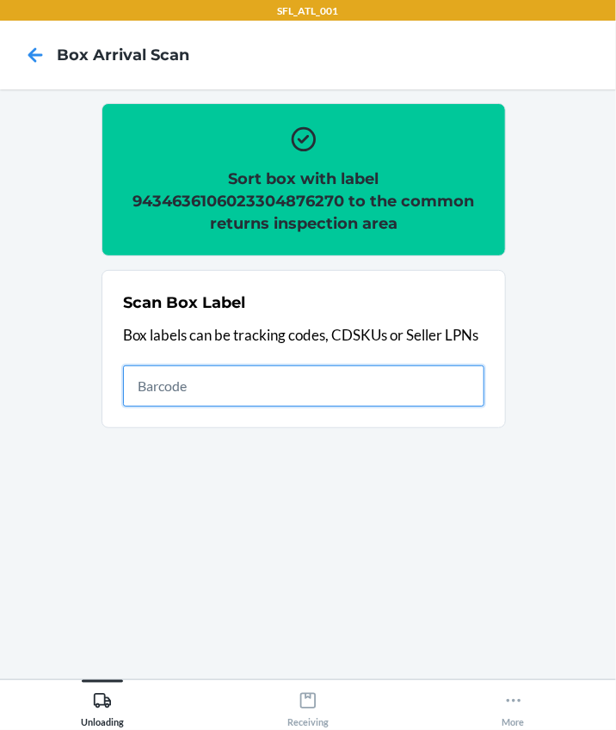
click at [195, 393] on input "text" at bounding box center [303, 385] width 361 height 41
click at [201, 402] on input "text" at bounding box center [303, 385] width 361 height 41
type input "420302599434636106023303710377"
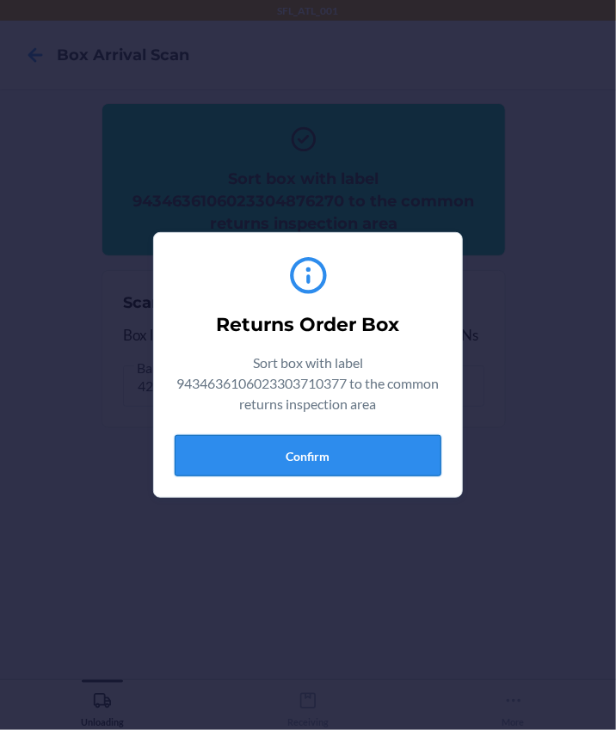
click at [297, 473] on button "Confirm" at bounding box center [308, 455] width 267 height 41
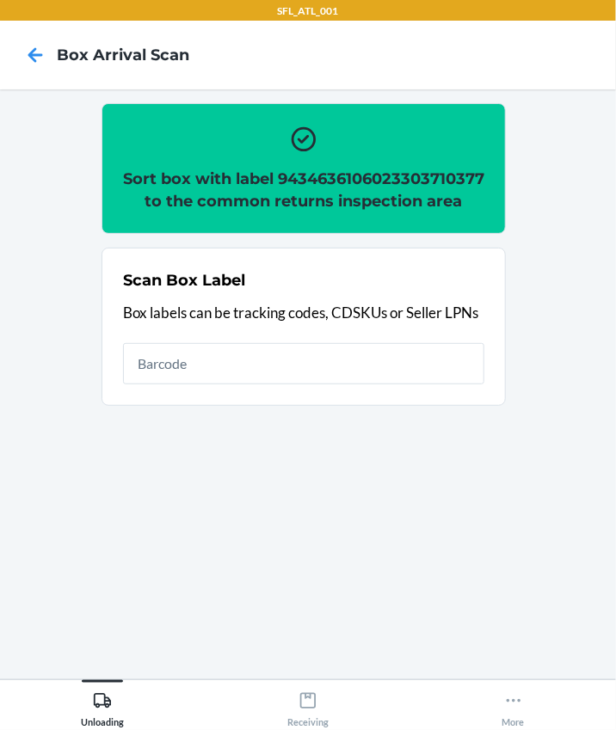
click at [221, 201] on h2 "Sort box with label 9434636106023303710377 to the common returns inspection area" at bounding box center [303, 190] width 361 height 45
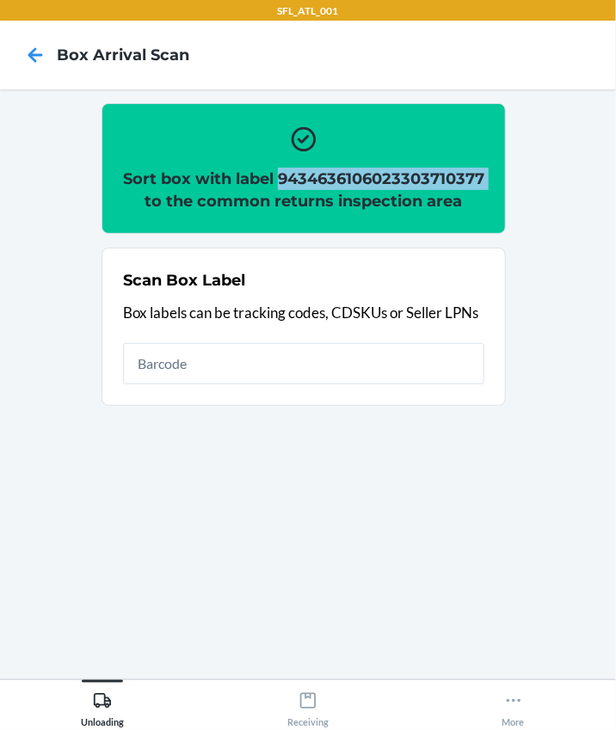
click at [221, 200] on h2 "Sort box with label 9434636106023303710377 to the common returns inspection area" at bounding box center [303, 190] width 361 height 45
copy h2 "9434636106023303710377"
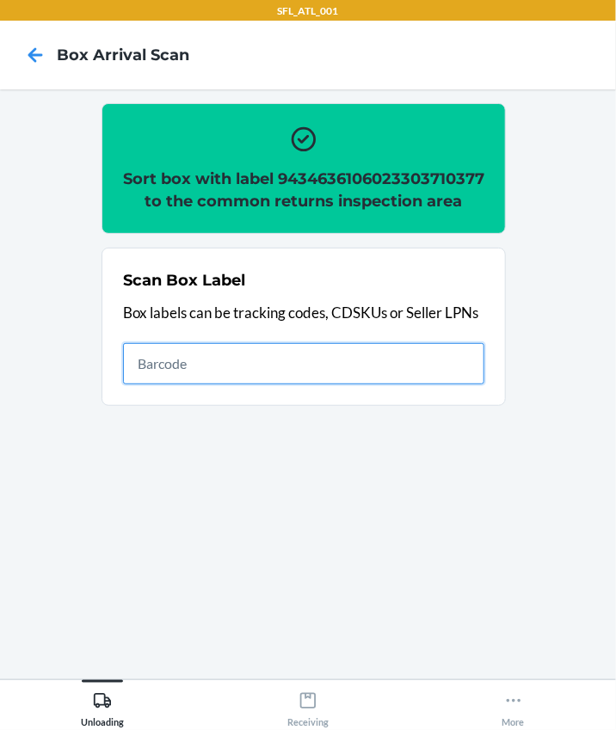
click at [224, 384] on input "text" at bounding box center [303, 363] width 361 height 41
type input "420302599434636106023304970466"
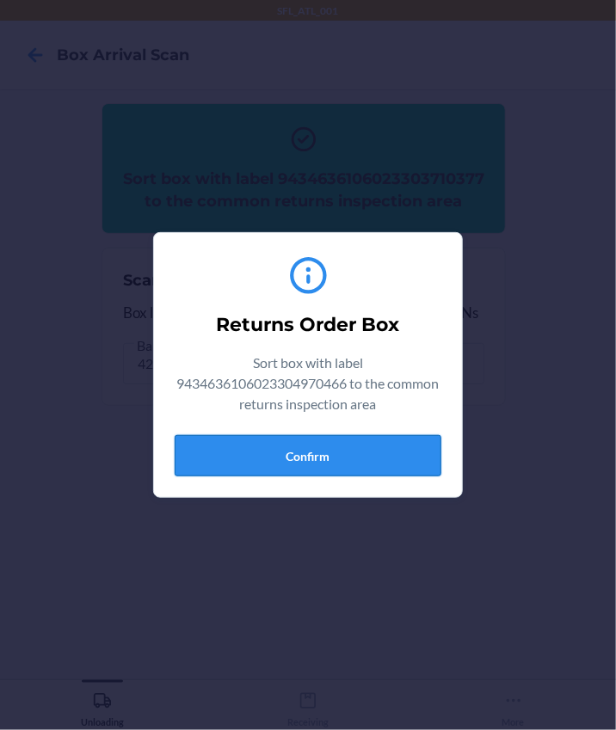
click at [314, 470] on button "Confirm" at bounding box center [308, 455] width 267 height 41
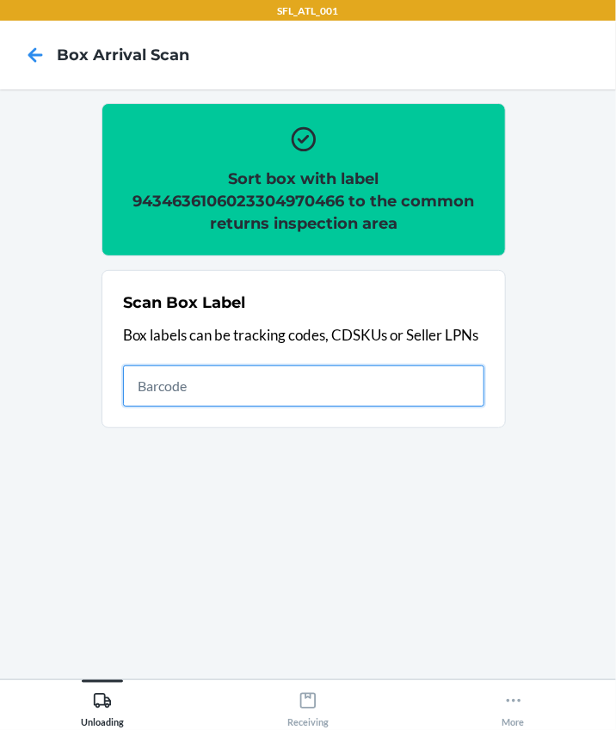
click at [139, 377] on input "text" at bounding box center [303, 385] width 361 height 41
type input "420302599434636106023304912282\"
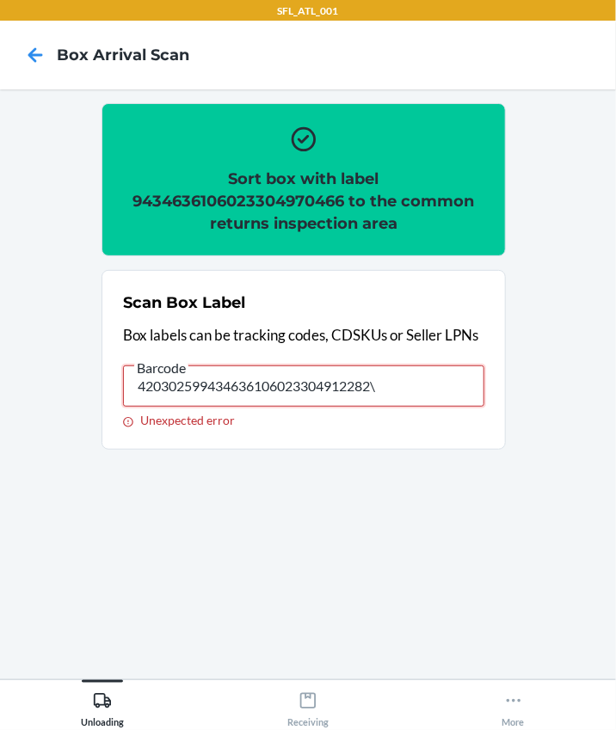
click at [430, 384] on input "420302599434636106023304912282\" at bounding box center [303, 385] width 361 height 41
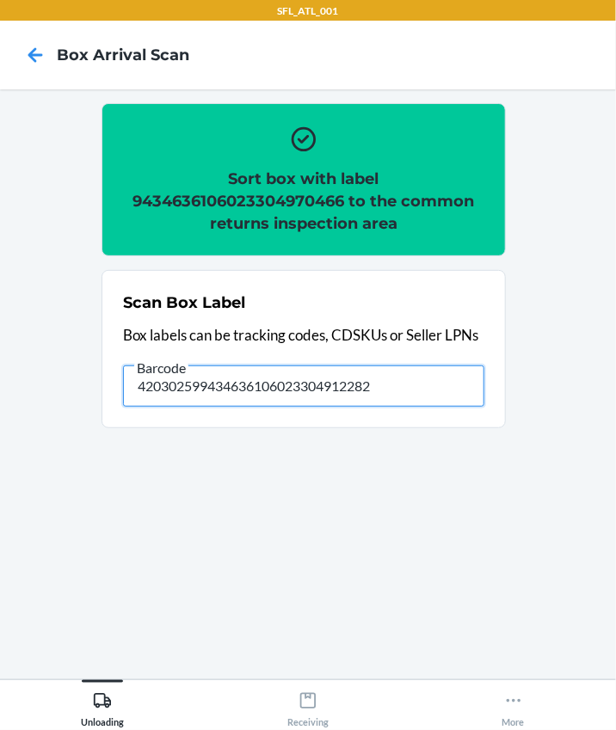
type input "420302599434636106023304912282"
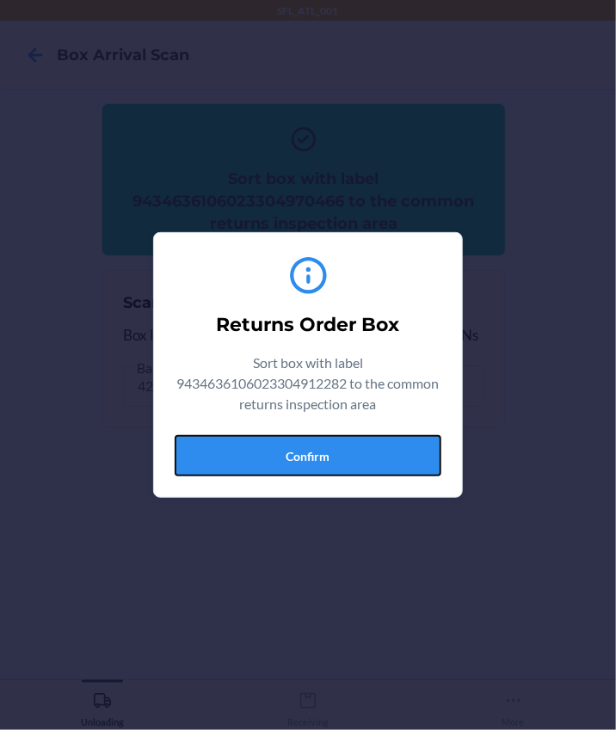
click at [330, 467] on button "Confirm" at bounding box center [308, 455] width 267 height 41
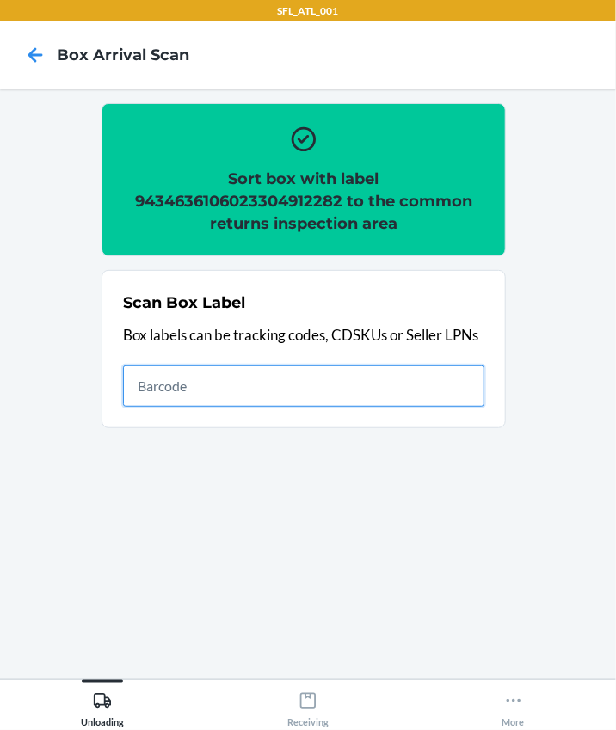
click at [340, 367] on input "text" at bounding box center [303, 385] width 361 height 41
type input "420302599434636106023304240606"
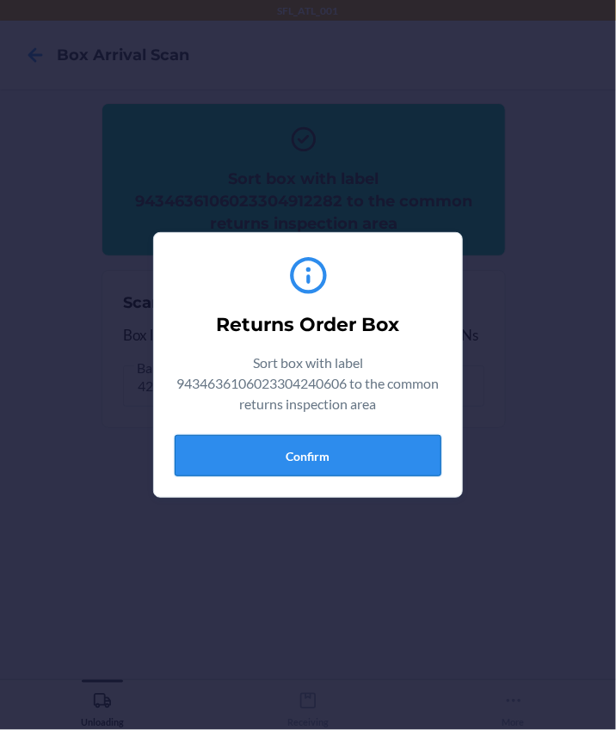
click at [327, 442] on button "Confirm" at bounding box center [308, 455] width 267 height 41
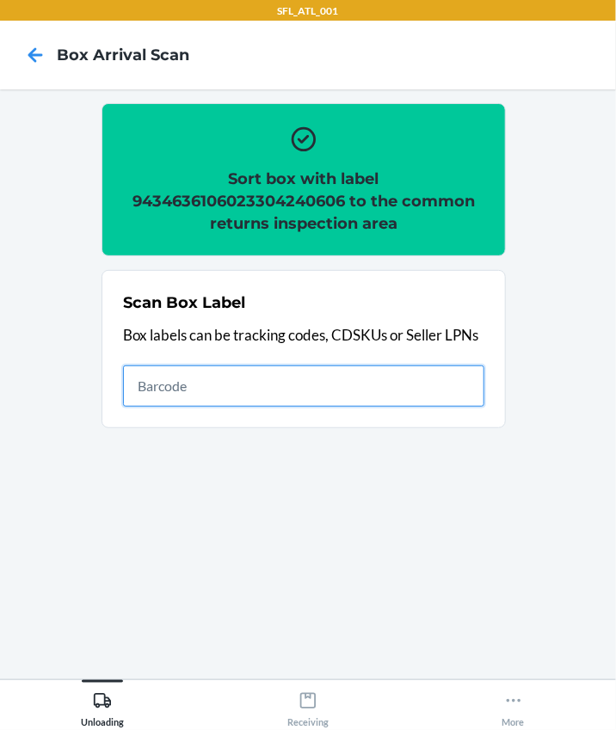
click at [197, 382] on input "text" at bounding box center [303, 385] width 361 height 41
type input "420302599434636106023304883230"
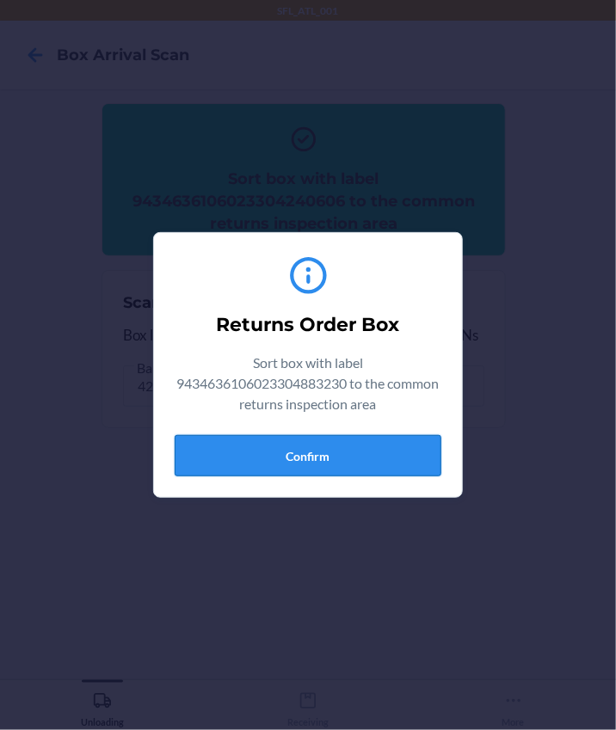
click at [362, 457] on button "Confirm" at bounding box center [308, 455] width 267 height 41
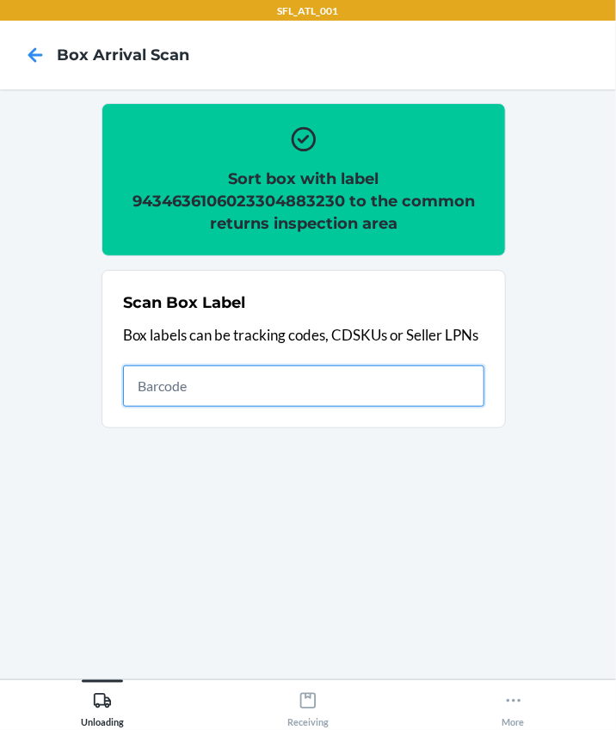
click at [215, 389] on input "text" at bounding box center [303, 385] width 361 height 41
type input "420302599434636106023304466556"
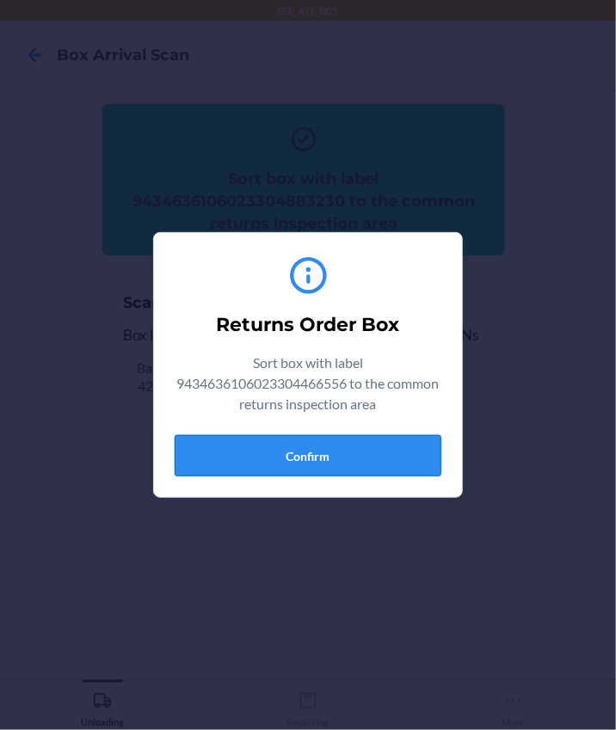
click at [401, 442] on button "Confirm" at bounding box center [308, 455] width 267 height 41
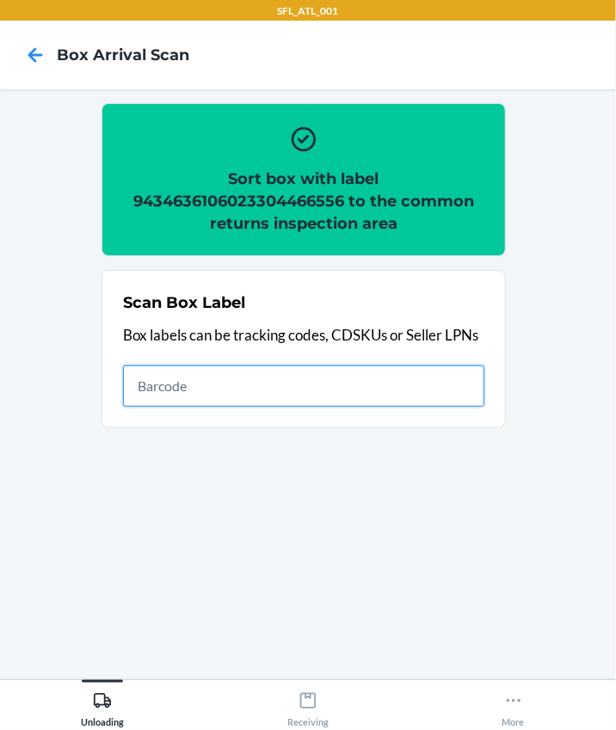
click at [167, 399] on input "text" at bounding box center [303, 385] width 361 height 41
type input "420302599434636106023302407551"
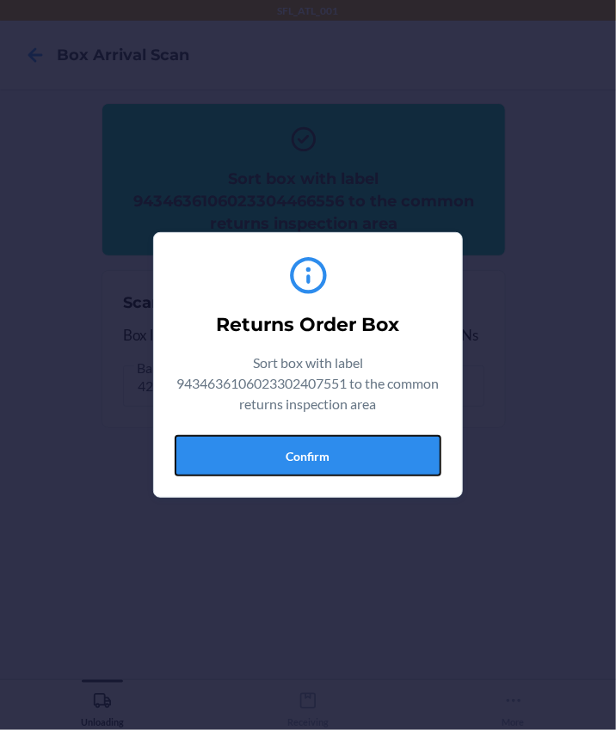
drag, startPoint x: 353, startPoint y: 460, endPoint x: 467, endPoint y: 440, distance: 116.0
click at [353, 460] on button "Confirm" at bounding box center [308, 455] width 267 height 41
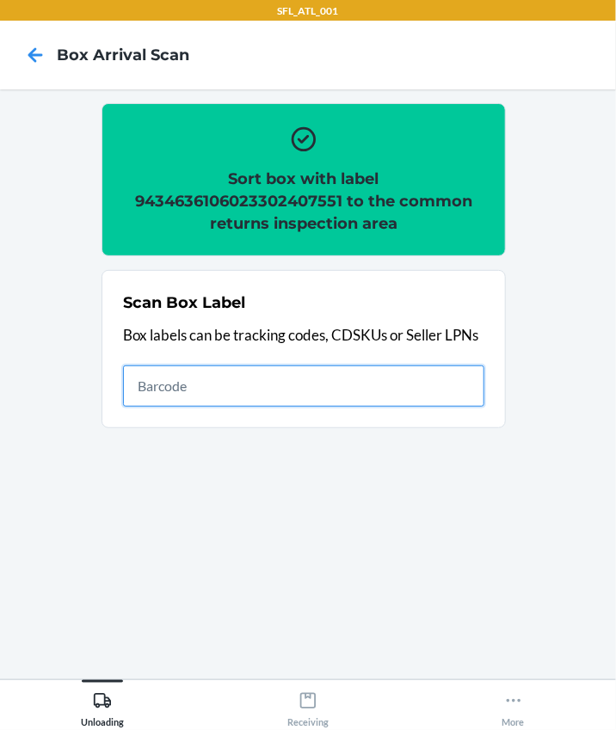
click at [133, 389] on input "text" at bounding box center [303, 385] width 361 height 41
type input "420302599434636106023304715586"
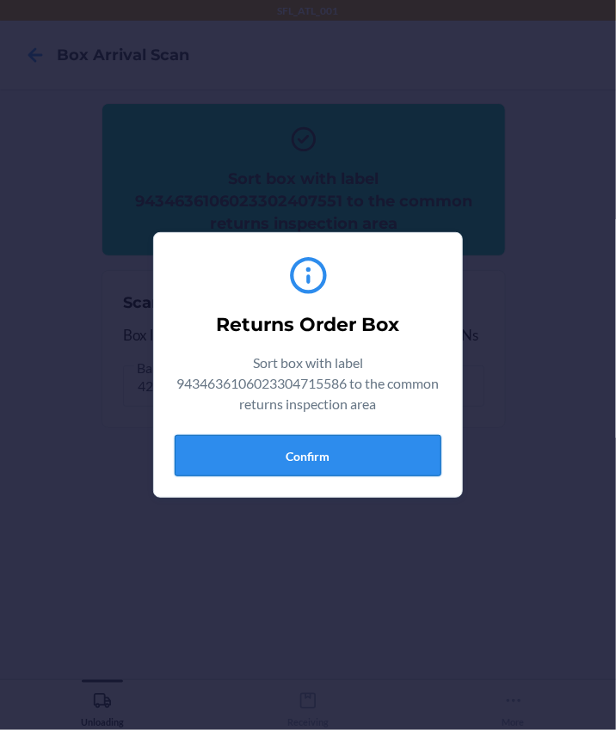
click at [382, 457] on button "Confirm" at bounding box center [308, 455] width 267 height 41
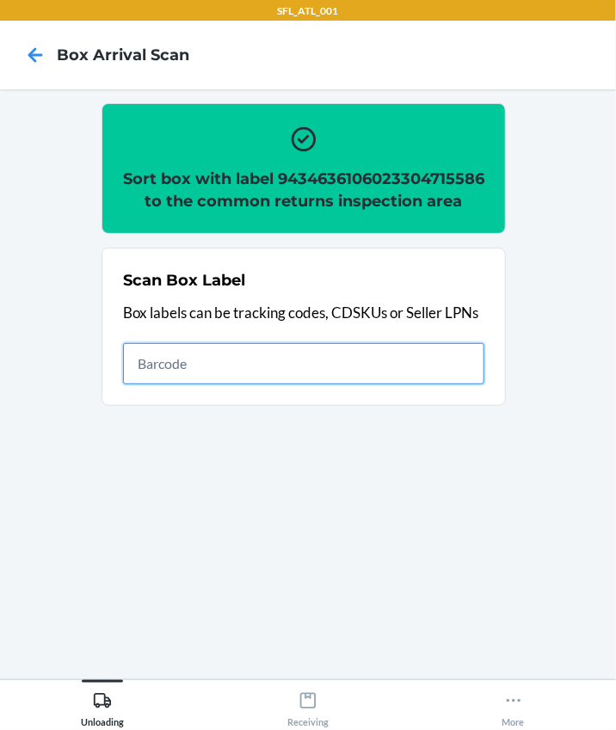
click at [216, 384] on input "text" at bounding box center [303, 363] width 361 height 41
type input "420302599434636106023303930867"
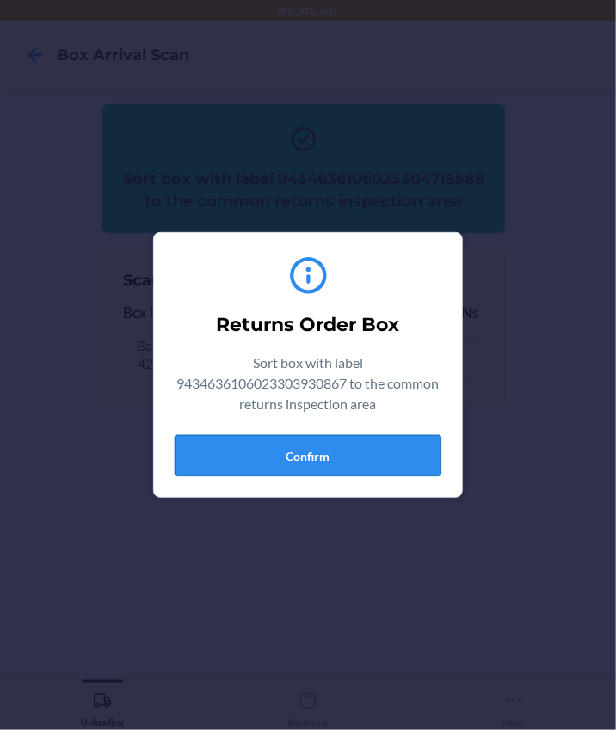
click at [304, 462] on button "Confirm" at bounding box center [308, 455] width 267 height 41
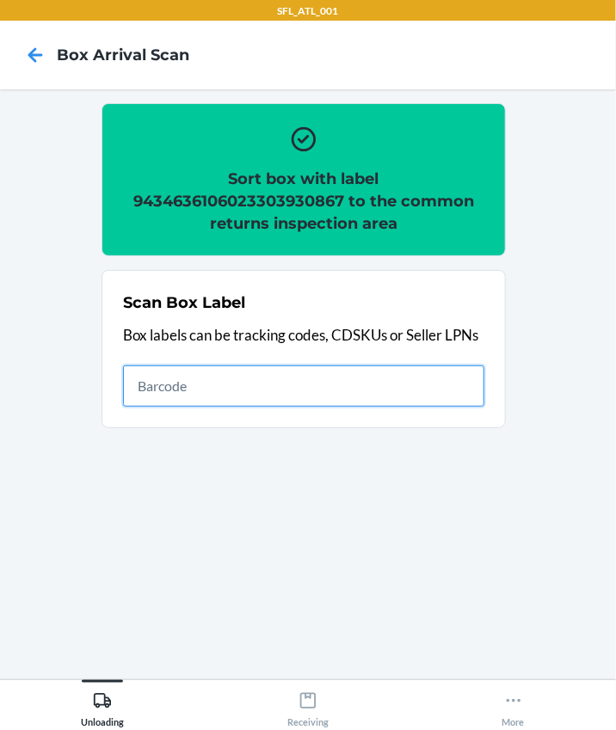
click at [216, 389] on input "text" at bounding box center [303, 385] width 361 height 41
type input "420302599434636106023304705372"
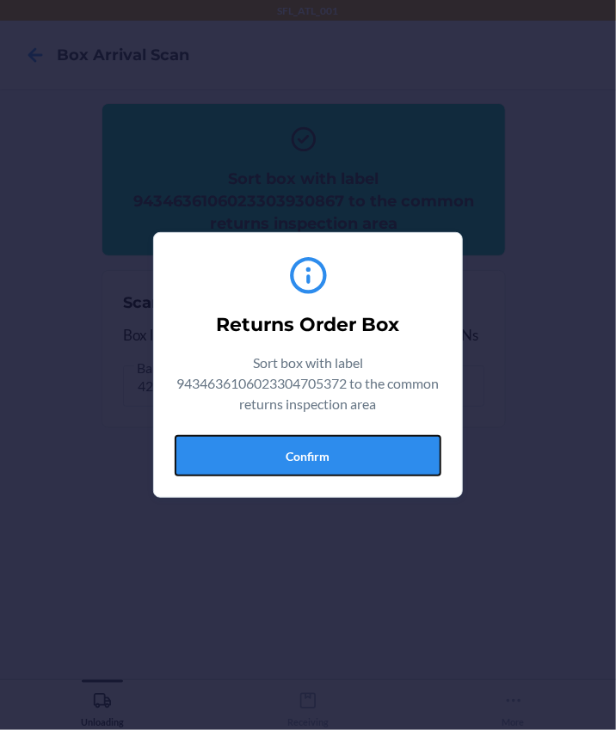
drag, startPoint x: 341, startPoint y: 445, endPoint x: 596, endPoint y: 448, distance: 254.5
click at [341, 445] on button "Confirm" at bounding box center [308, 455] width 267 height 41
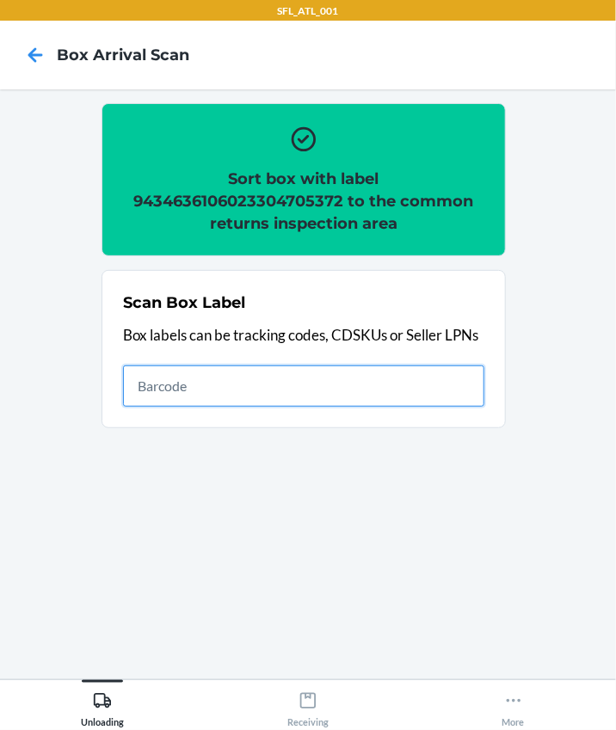
click at [188, 382] on input "text" at bounding box center [303, 385] width 361 height 41
type input "420302599434636106023304292117"
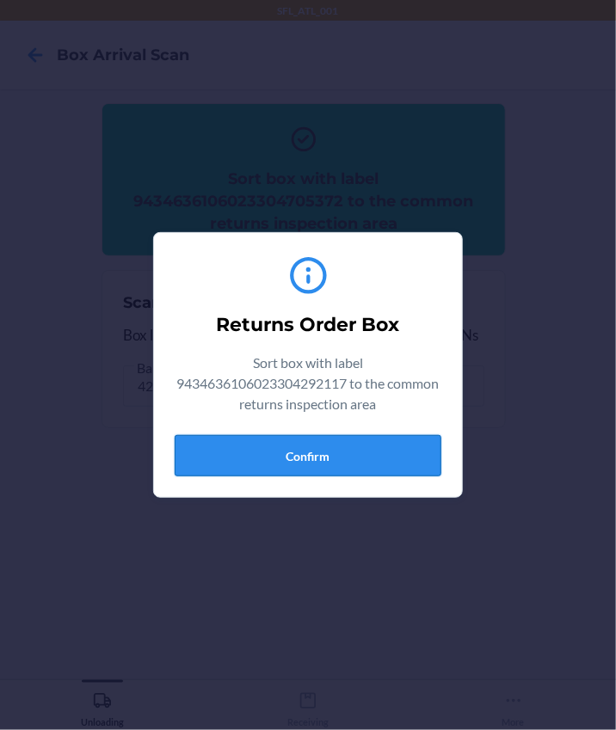
click at [261, 445] on button "Confirm" at bounding box center [308, 455] width 267 height 41
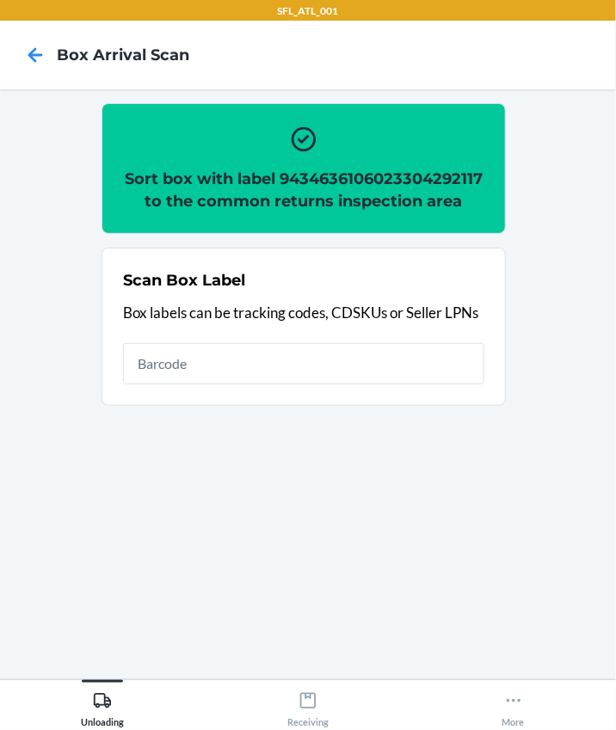
click at [410, 169] on h2 "Sort box with label 9434636106023304292117 to the common returns inspection area" at bounding box center [303, 190] width 361 height 45
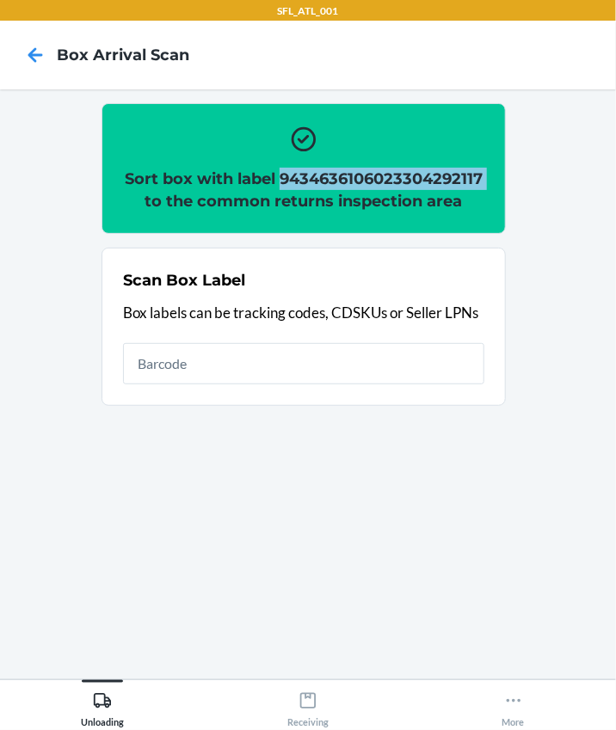
click at [410, 169] on h2 "Sort box with label 9434636106023304292117 to the common returns inspection area" at bounding box center [303, 190] width 361 height 45
copy h2 "9434636106023304292117"
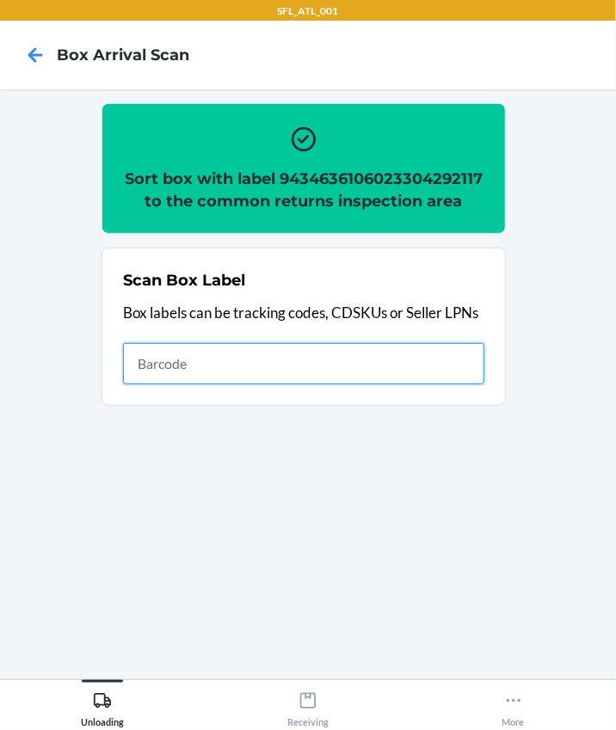
click at [206, 374] on input "text" at bounding box center [303, 363] width 361 height 41
type input "420302599434636106023304569899"
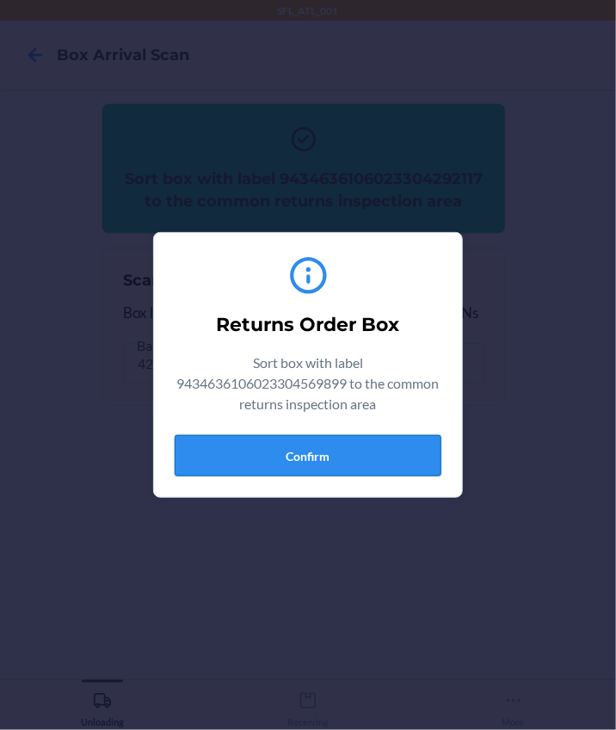
click at [315, 441] on button "Confirm" at bounding box center [308, 455] width 267 height 41
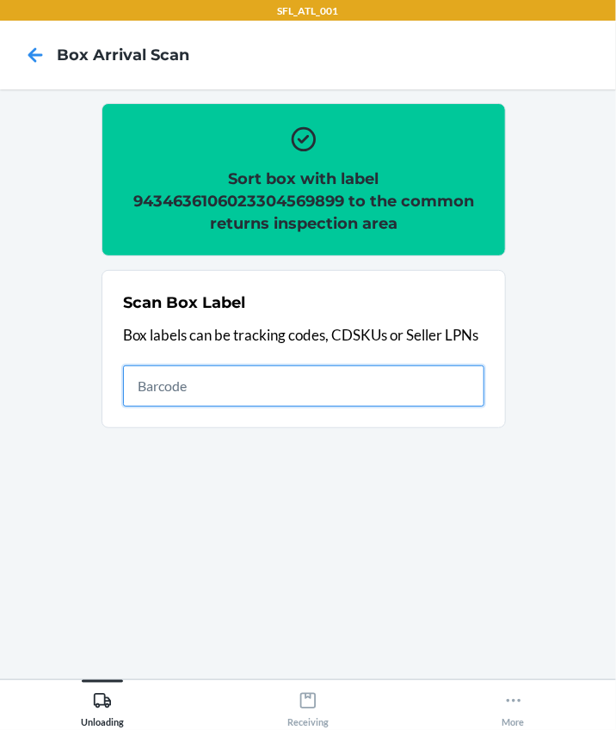
click at [211, 378] on input "text" at bounding box center [303, 385] width 361 height 41
type input "420302599434636106023302793746"
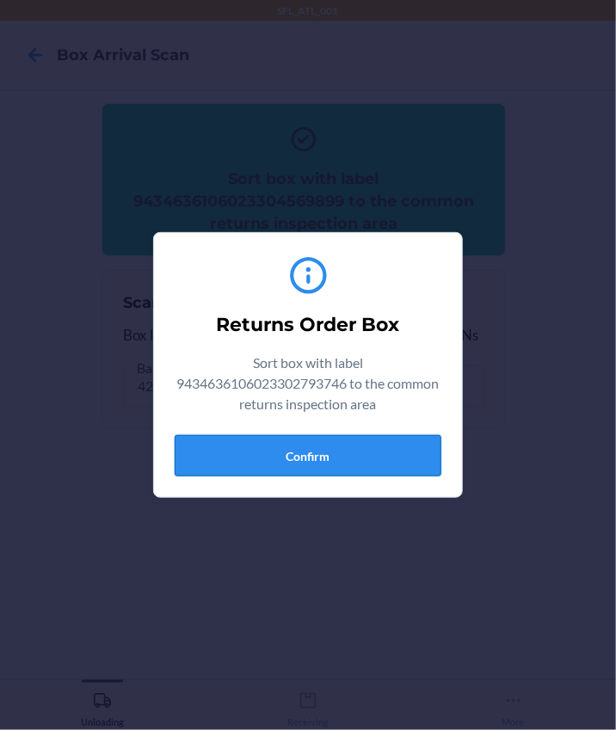
click at [310, 464] on button "Confirm" at bounding box center [308, 455] width 267 height 41
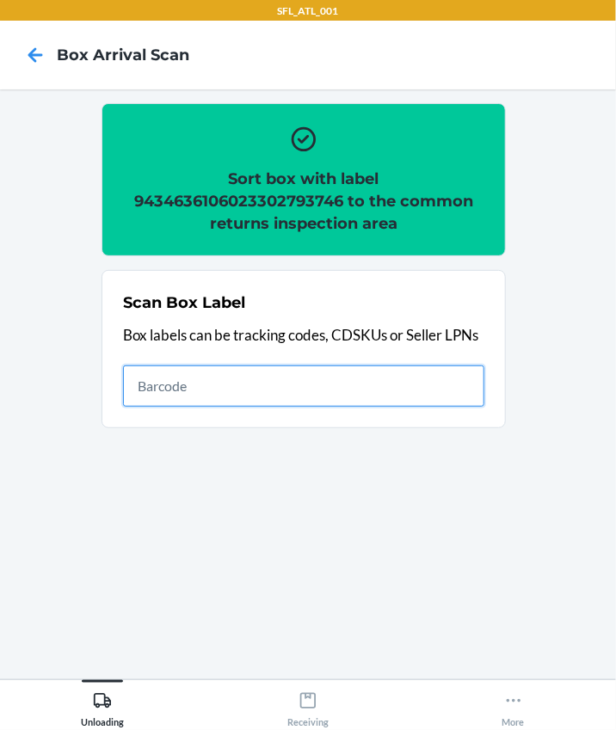
drag, startPoint x: 347, startPoint y: 383, endPoint x: 421, endPoint y: 340, distance: 85.5
click at [346, 384] on input "text" at bounding box center [303, 385] width 361 height 41
type input "420302599434636106023304615299"
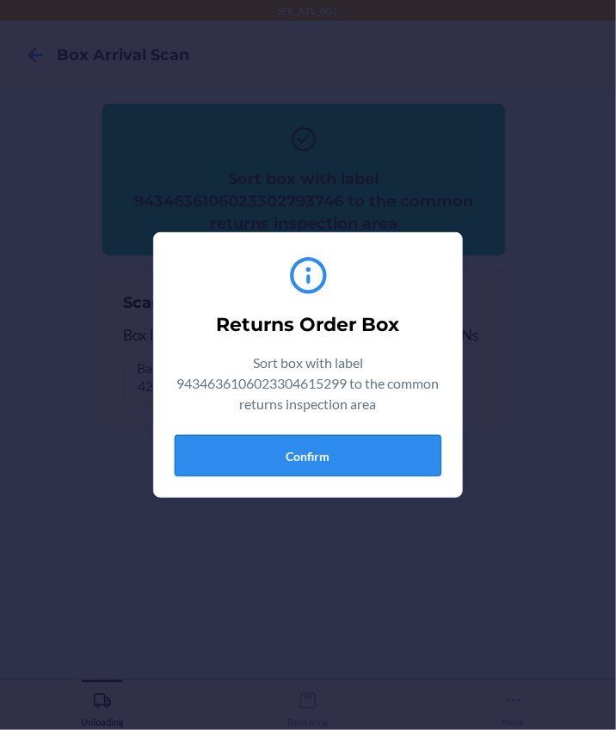
click at [316, 442] on button "Confirm" at bounding box center [308, 455] width 267 height 41
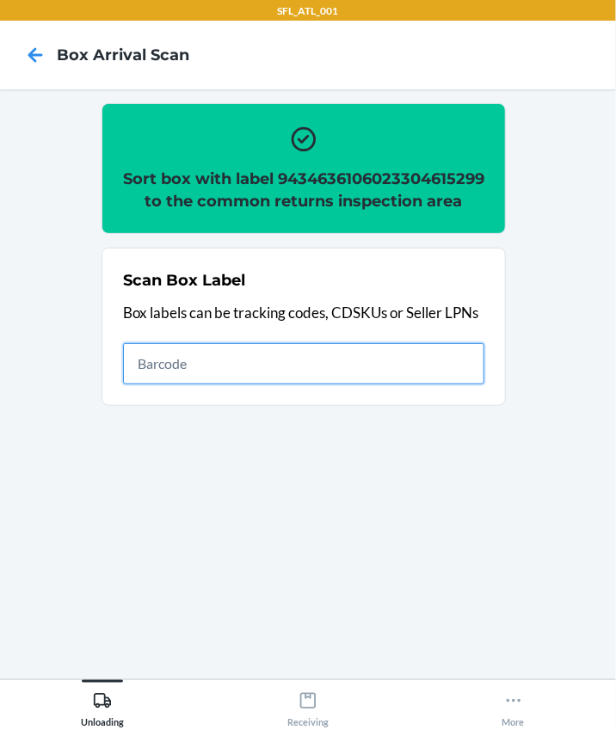
click at [261, 384] on input "text" at bounding box center [303, 363] width 361 height 41
type input "RB00000197P"
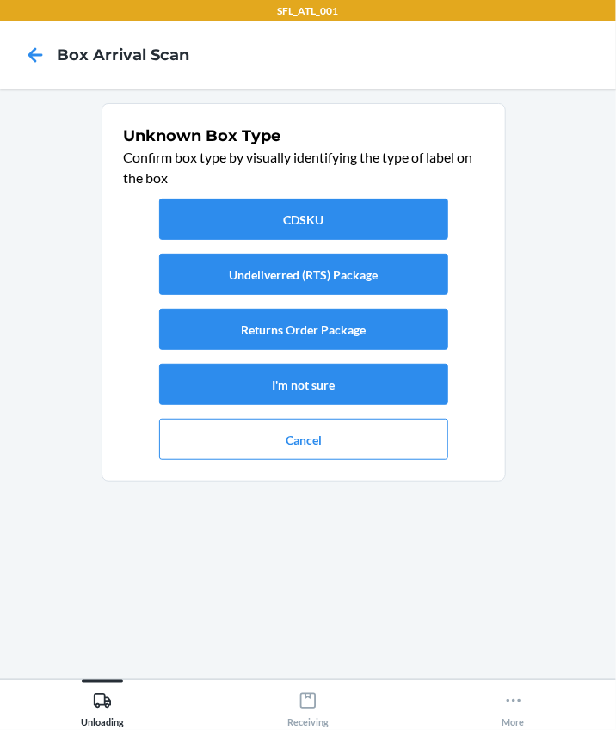
click at [288, 414] on div "CDSKU Undeliverred (RTS) Package Returns Order Package I'm not sure Cancel" at bounding box center [303, 329] width 361 height 275
click at [281, 450] on button "Cancel" at bounding box center [303, 439] width 289 height 41
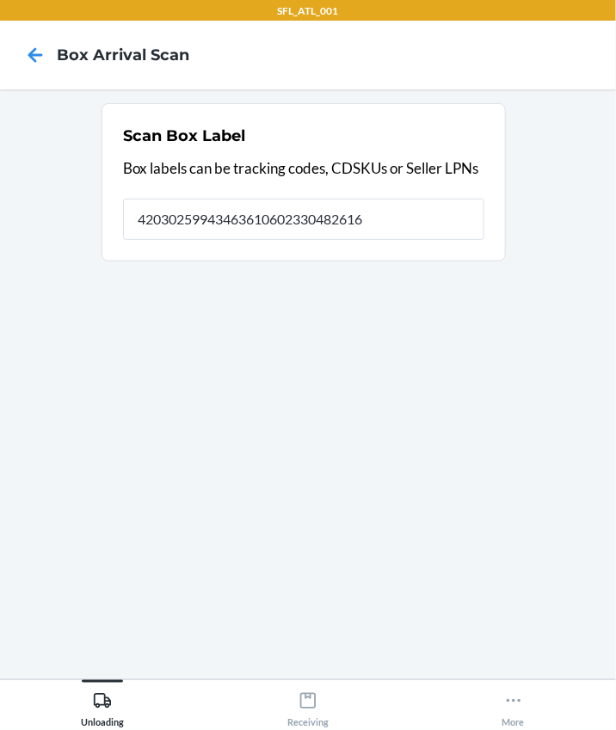
type input "420302599434636106023304826169"
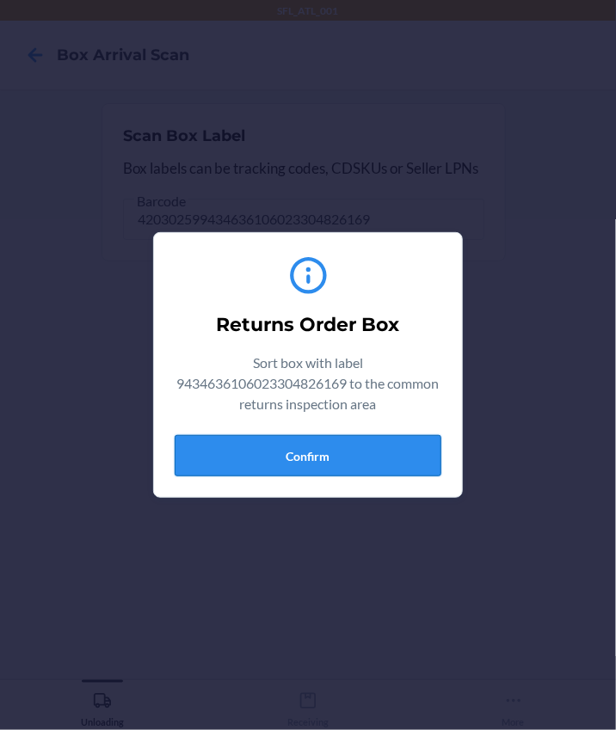
drag, startPoint x: 412, startPoint y: 477, endPoint x: 422, endPoint y: 475, distance: 10.6
click at [412, 477] on div "Returns Order Box Sort box with label 9434636106023304826169 to the common retu…" at bounding box center [308, 365] width 267 height 236
click at [446, 445] on section "Returns Order Box Sort box with label 9434636106023304826169 to the common retu…" at bounding box center [308, 365] width 310 height 266
click at [428, 455] on button "Confirm" at bounding box center [308, 455] width 267 height 41
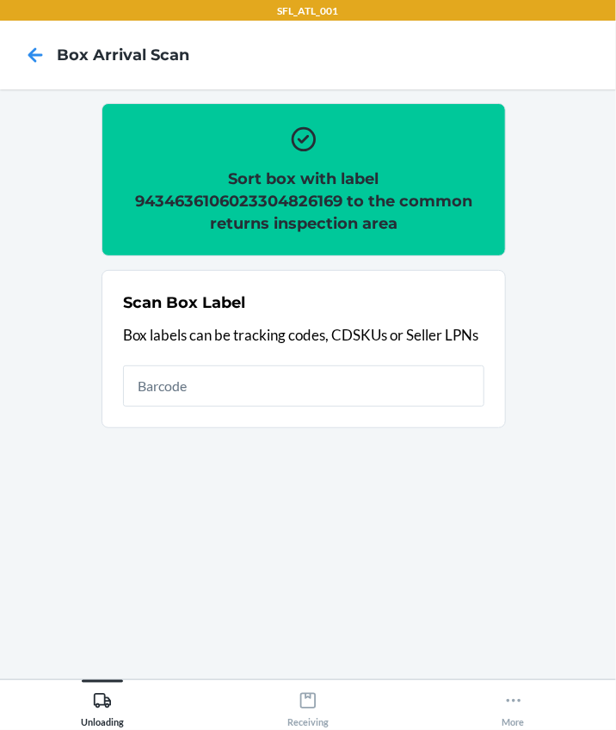
click at [219, 197] on h2 "Sort box with label 9434636106023304826169 to the common returns inspection area" at bounding box center [303, 201] width 361 height 67
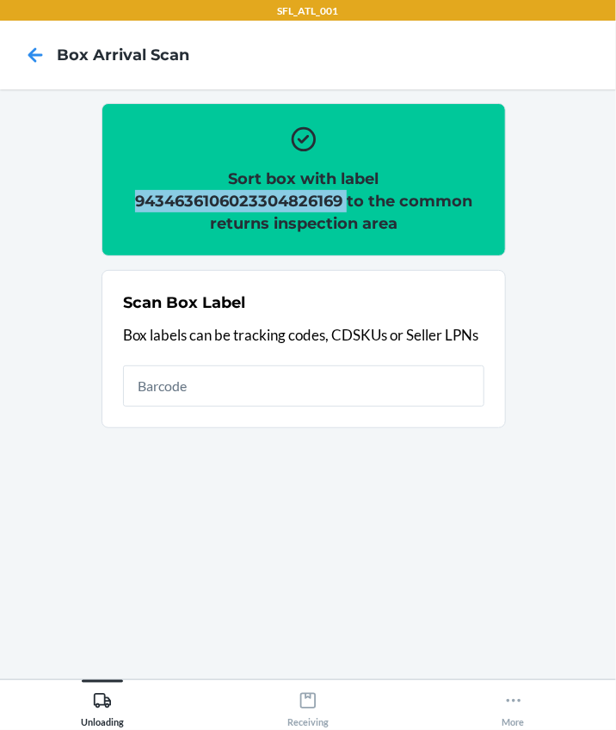
click at [218, 198] on h2 "Sort box with label 9434636106023304826169 to the common returns inspection area" at bounding box center [303, 201] width 361 height 67
copy h2 "9434636106023304826169"
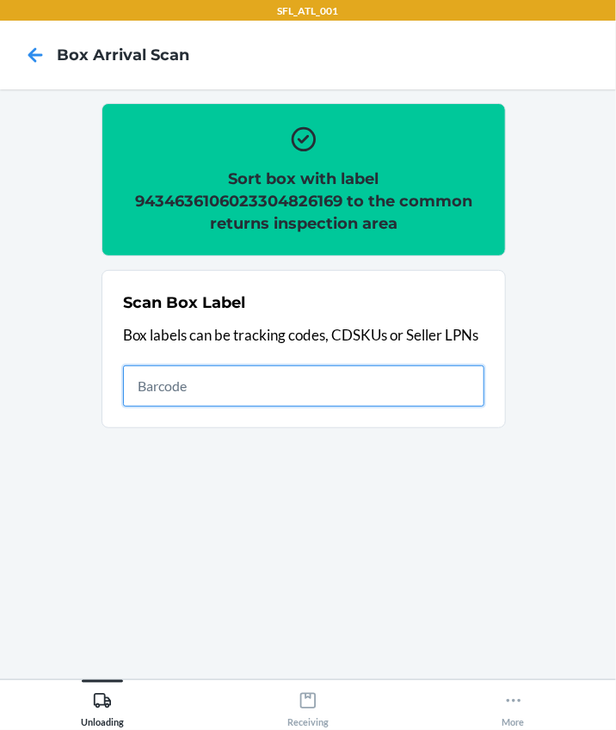
click at [311, 376] on input "text" at bounding box center [303, 385] width 361 height 41
type input "420302599434636106023304150561"
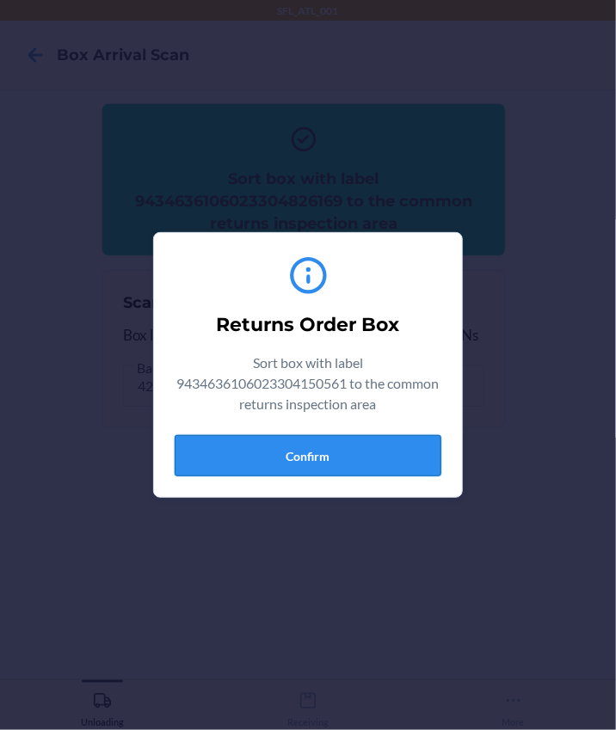
click at [310, 463] on button "Confirm" at bounding box center [308, 455] width 267 height 41
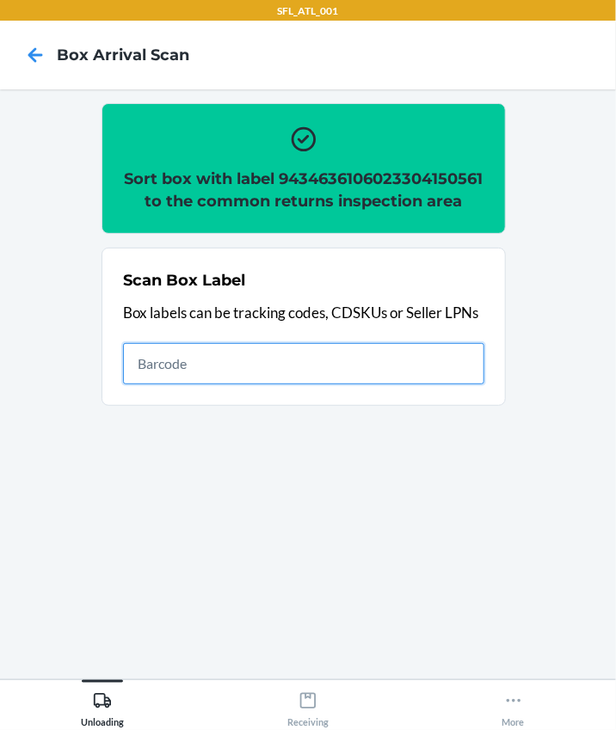
click at [286, 384] on input "text" at bounding box center [303, 363] width 361 height 41
type input "420302599434636106023304752024"
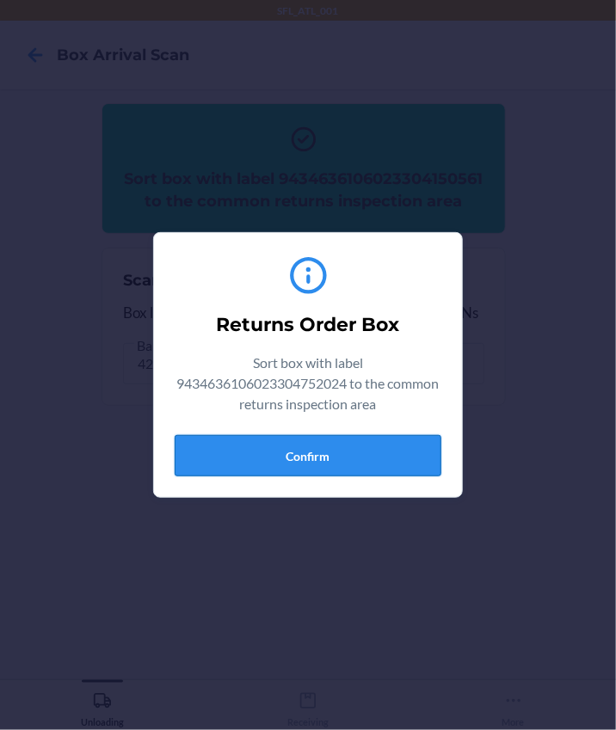
click at [348, 458] on button "Confirm" at bounding box center [308, 455] width 267 height 41
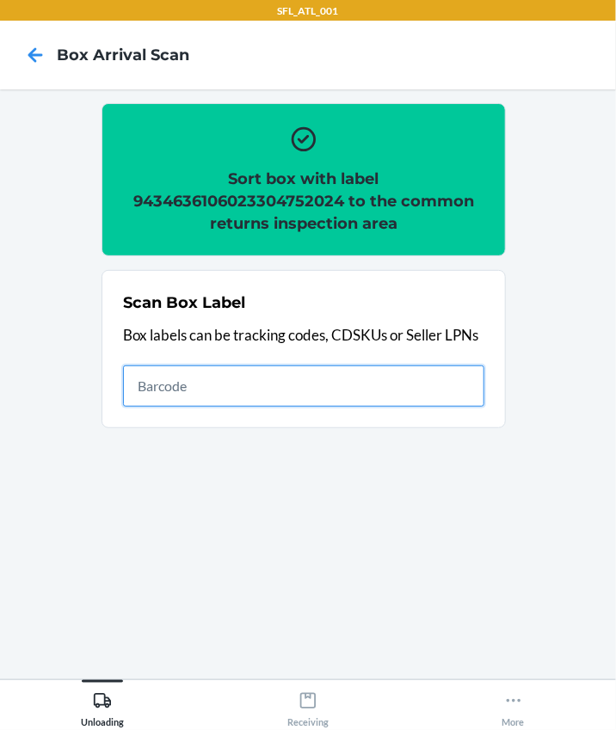
click at [203, 375] on input "text" at bounding box center [303, 385] width 361 height 41
type input "420302599434636106023304323576"
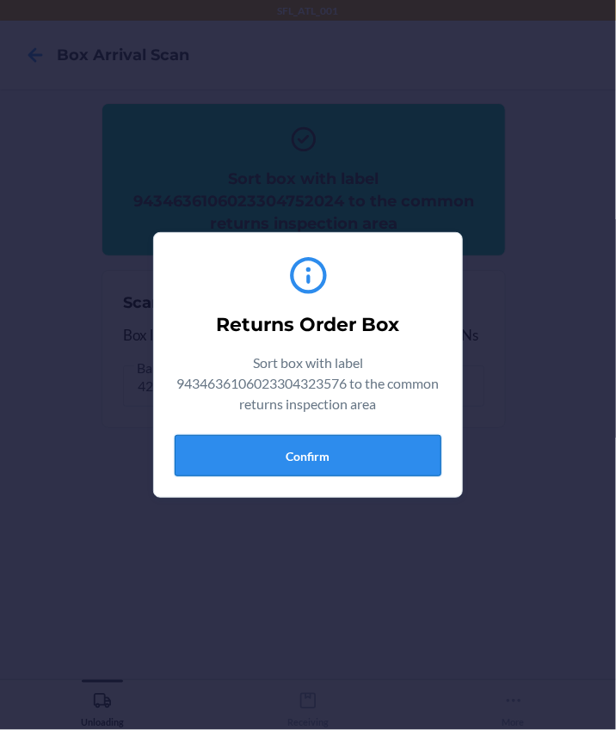
click at [360, 451] on button "Confirm" at bounding box center [308, 455] width 267 height 41
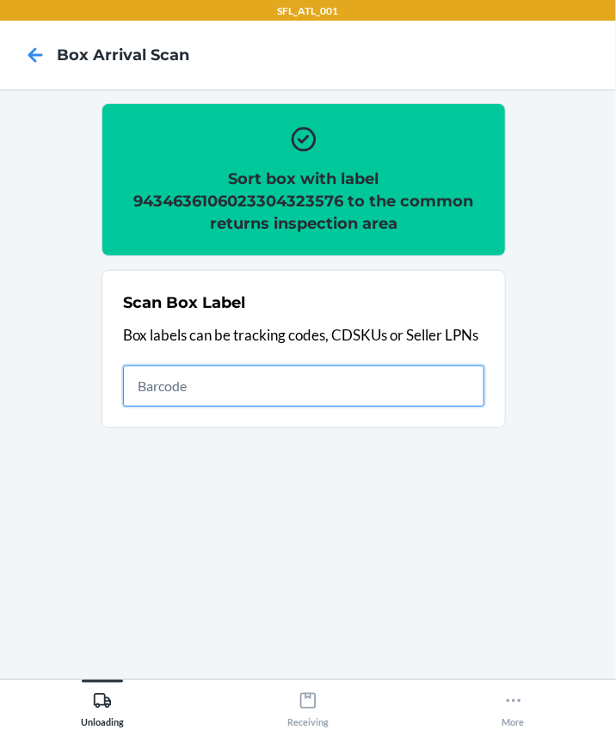
click at [216, 369] on input "text" at bounding box center [303, 385] width 361 height 41
type input "420302599434636106023304758392"
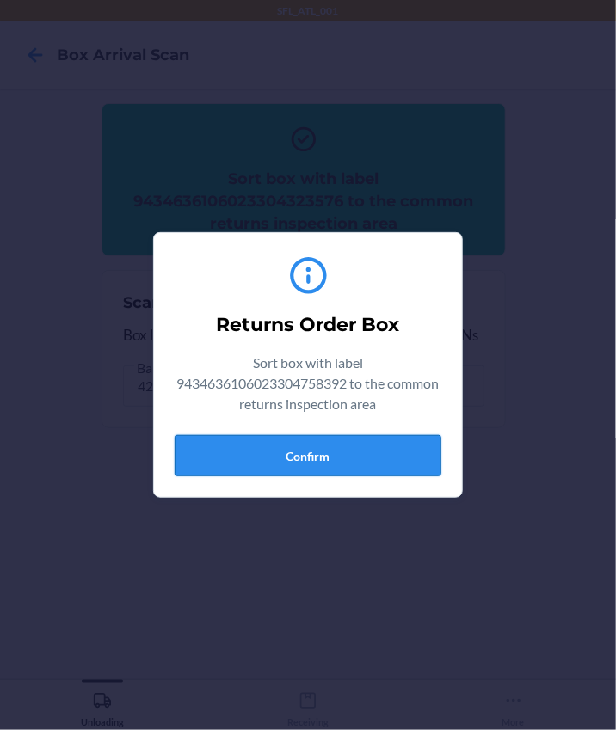
click at [368, 443] on button "Confirm" at bounding box center [308, 455] width 267 height 41
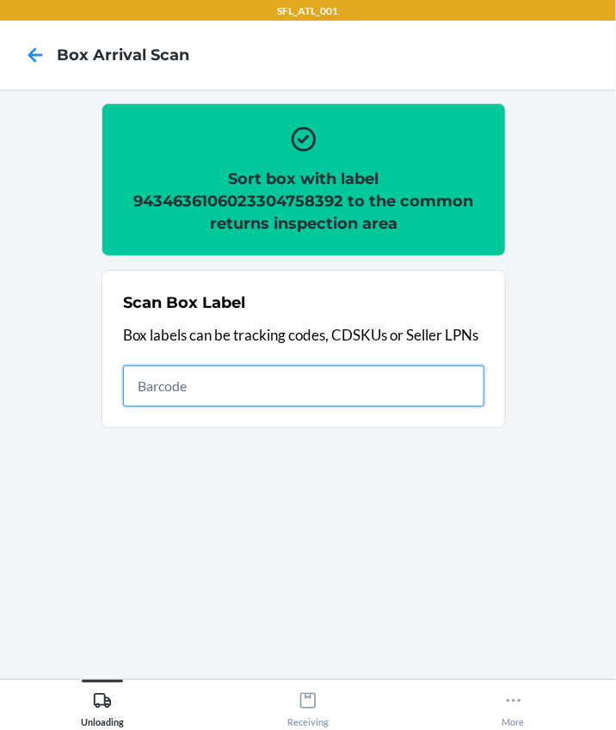
click at [193, 404] on input "text" at bounding box center [303, 385] width 361 height 41
type input "420302599434636106023304706591"
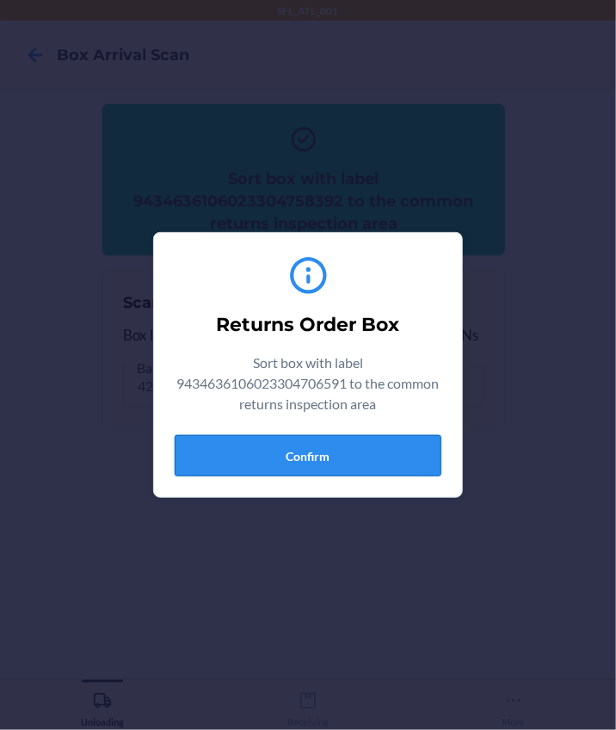
click at [267, 469] on button "Confirm" at bounding box center [308, 455] width 267 height 41
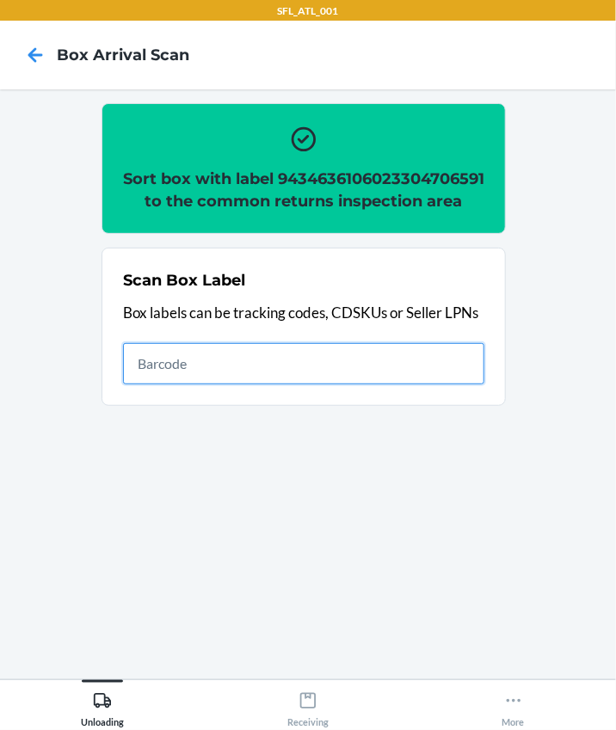
click at [292, 384] on input "text" at bounding box center [303, 363] width 361 height 41
type input "420302599434636106023304695888"
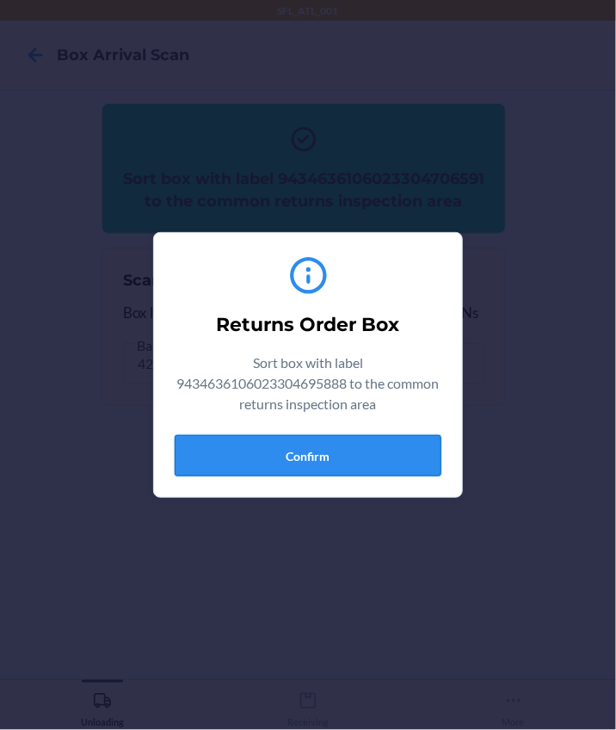
click at [371, 458] on button "Confirm" at bounding box center [308, 455] width 267 height 41
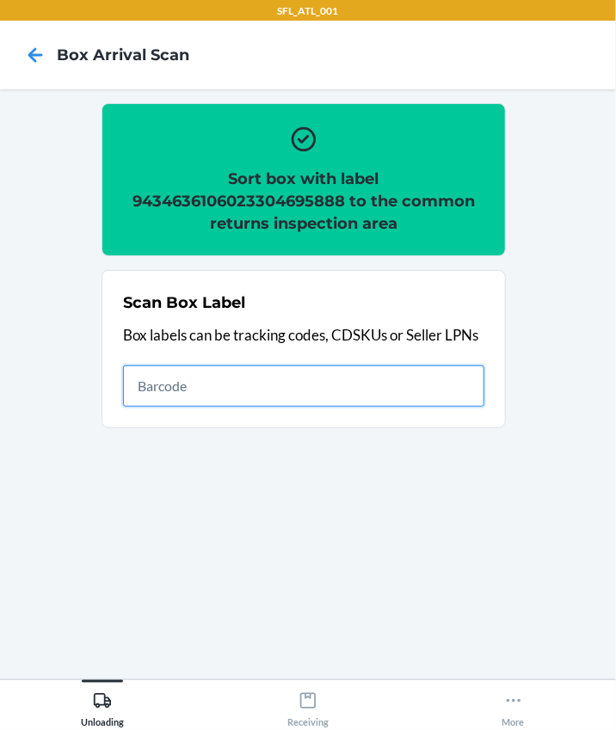
click at [212, 395] on input "text" at bounding box center [303, 385] width 361 height 41
type input "420302599434636106023304828538"
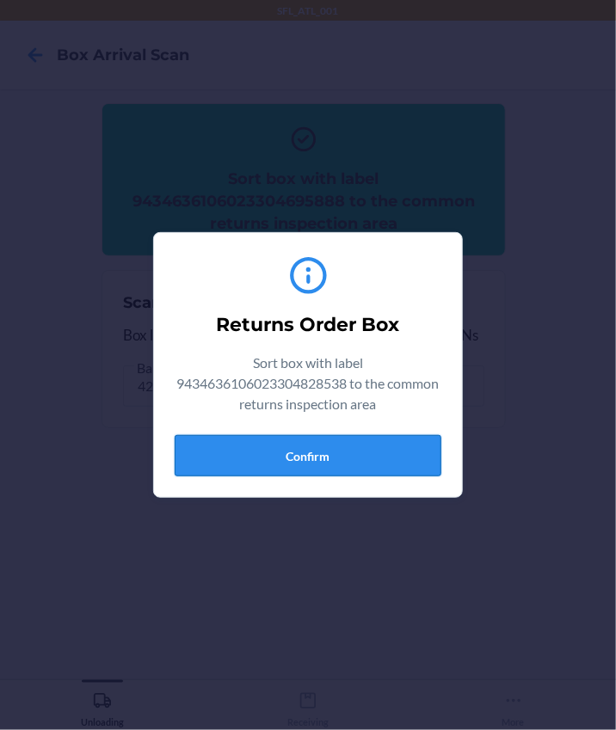
click at [316, 435] on button "Confirm" at bounding box center [308, 455] width 267 height 41
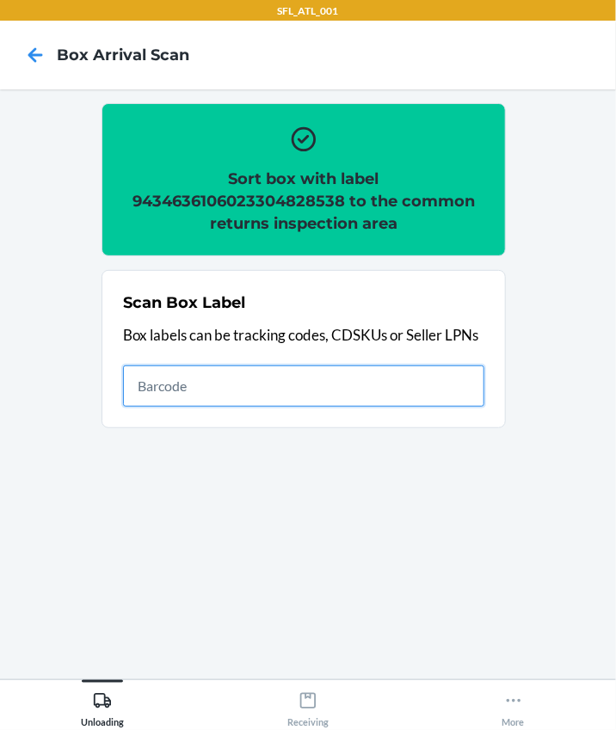
click at [313, 378] on input "text" at bounding box center [303, 385] width 361 height 41
type input "420302599434636106023304871107"
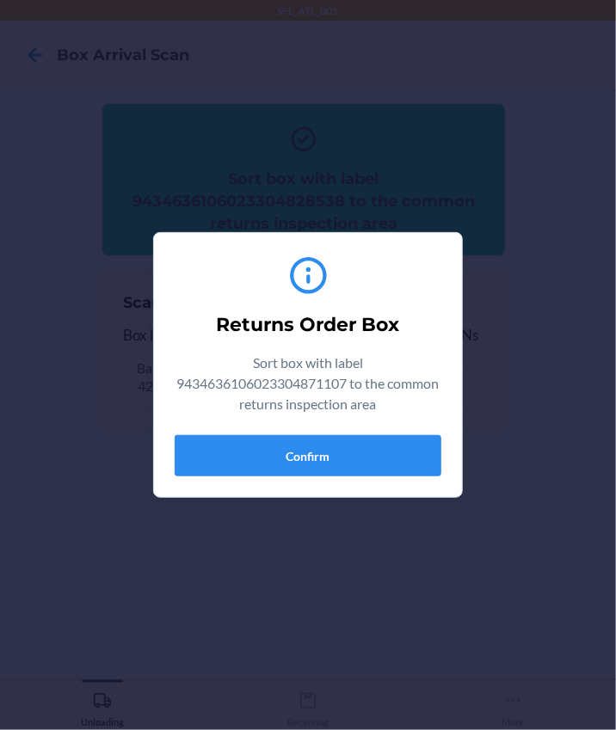
click at [302, 432] on div "Returns Order Box Sort box with label 9434636106023304871107 to the common retu…" at bounding box center [308, 365] width 267 height 236
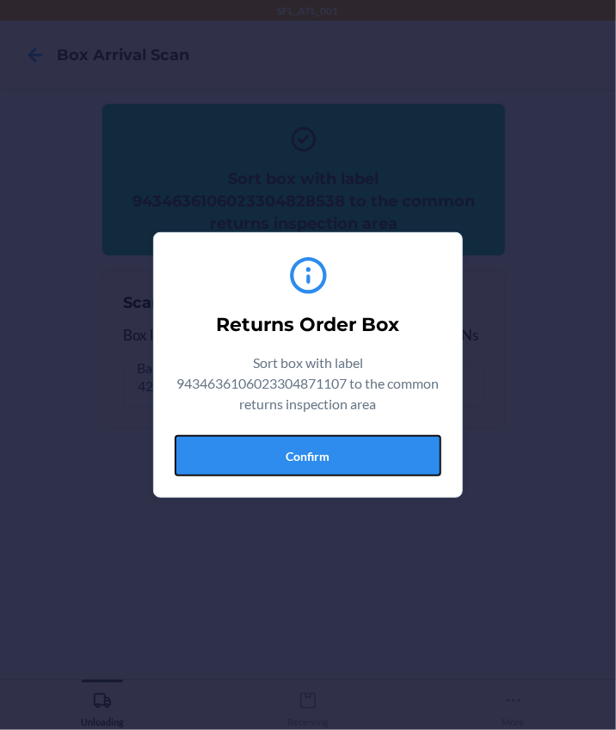
click at [303, 449] on button "Confirm" at bounding box center [308, 455] width 267 height 41
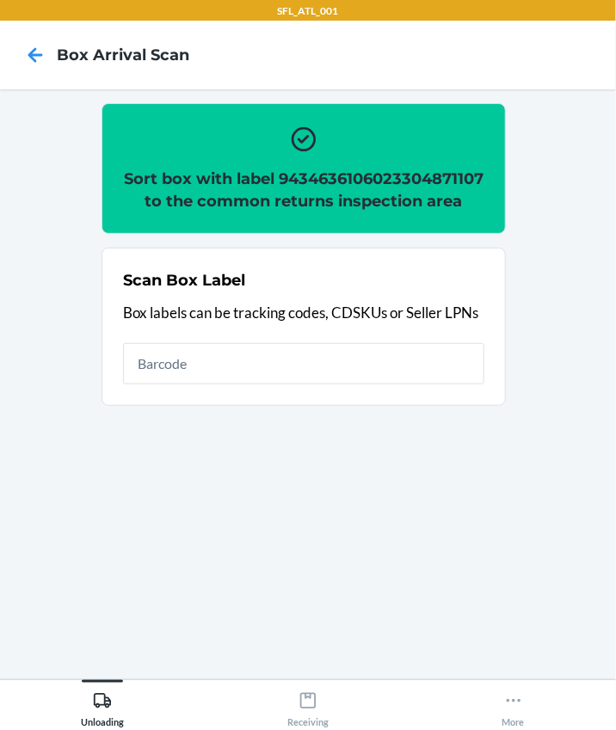
click at [228, 406] on section "Scan Box Label Box labels can be tracking codes, CDSKUs or Seller LPNs" at bounding box center [303, 327] width 404 height 158
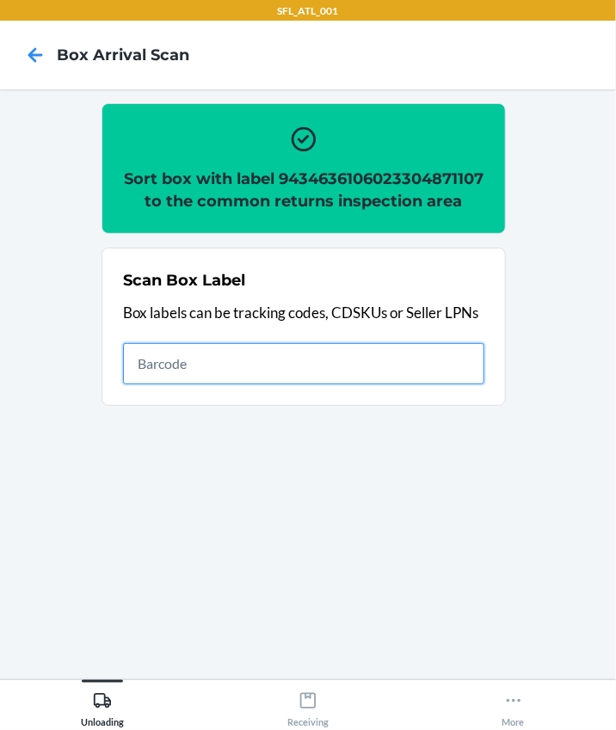
click at [228, 384] on input "text" at bounding box center [303, 363] width 361 height 41
type input "420302599434636106023303854897"
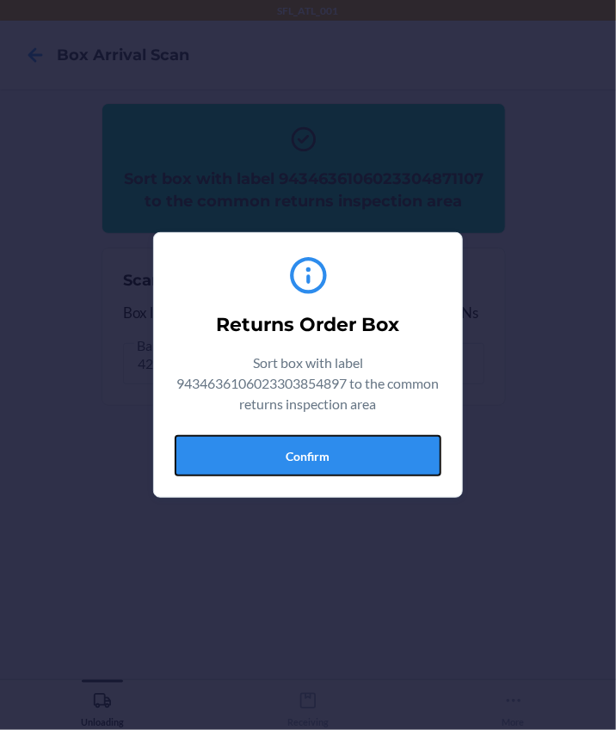
drag, startPoint x: 357, startPoint y: 455, endPoint x: 569, endPoint y: 445, distance: 212.6
click at [357, 455] on button "Confirm" at bounding box center [308, 455] width 267 height 41
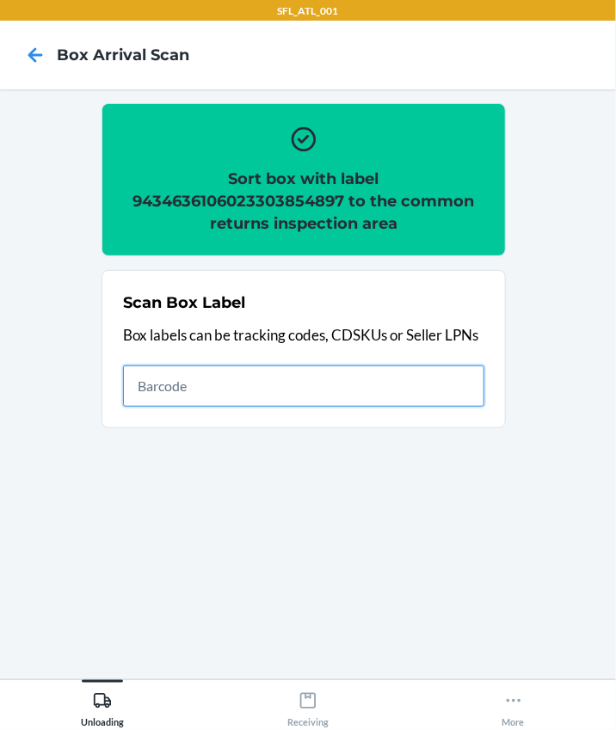
click at [176, 378] on input "text" at bounding box center [303, 385] width 361 height 41
type input "420302599434636106023304740595"
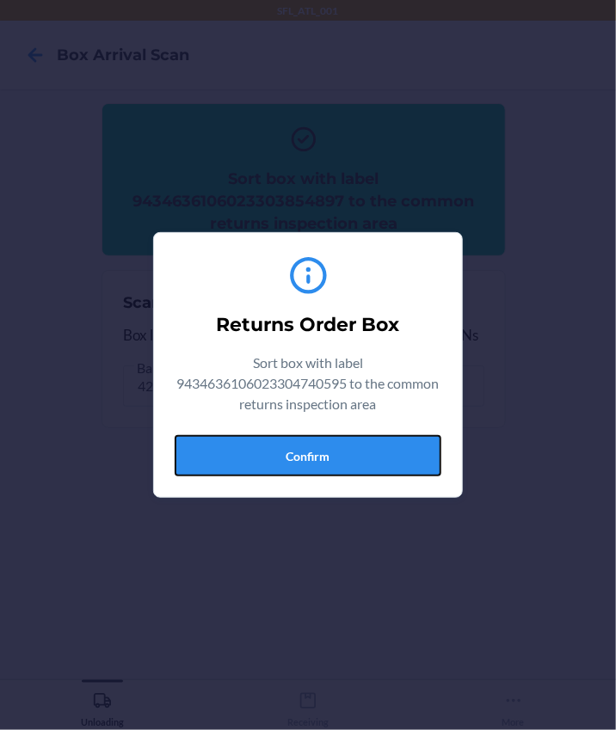
drag, startPoint x: 317, startPoint y: 456, endPoint x: 423, endPoint y: 445, distance: 106.3
click at [317, 456] on button "Confirm" at bounding box center [308, 455] width 267 height 41
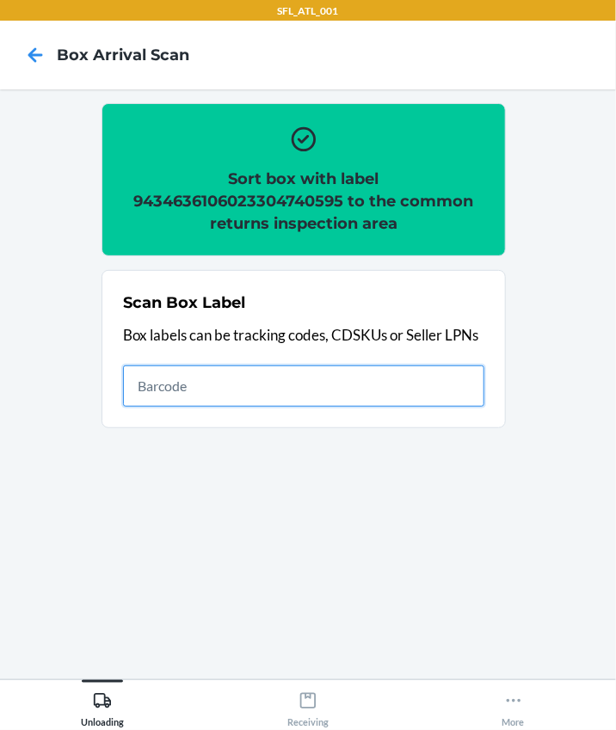
drag, startPoint x: 251, startPoint y: 379, endPoint x: 383, endPoint y: 322, distance: 144.1
click at [251, 379] on input "text" at bounding box center [303, 385] width 361 height 41
type input "420302599434636106023304081377]"
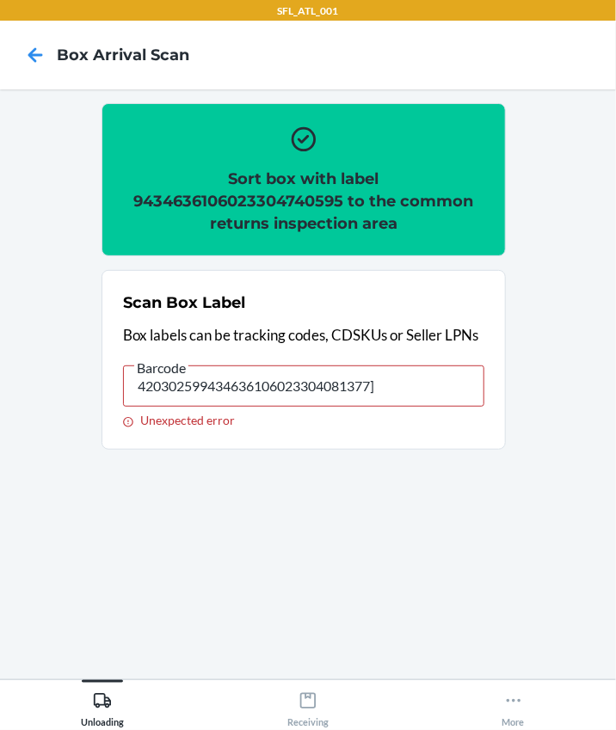
click at [408, 382] on input "420302599434636106023304081377]" at bounding box center [303, 385] width 361 height 41
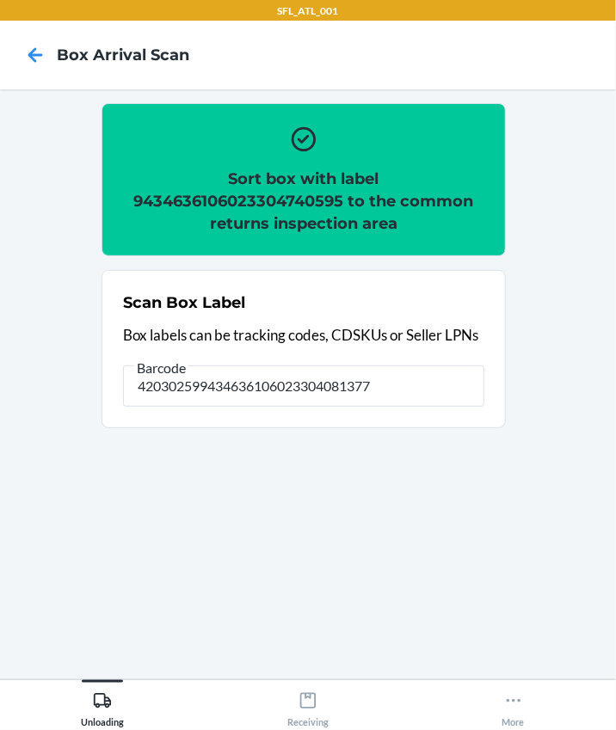
type input "420302599434636106023304081377"
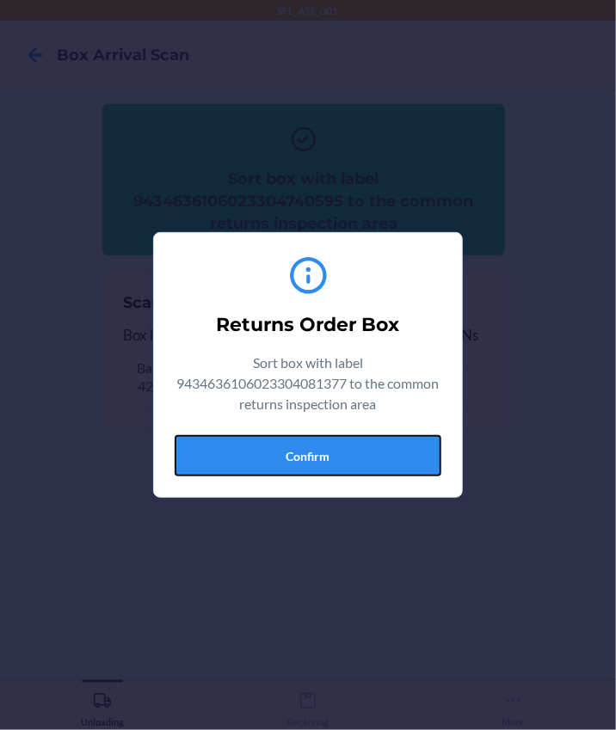
drag, startPoint x: 362, startPoint y: 453, endPoint x: 596, endPoint y: 453, distance: 233.9
click at [366, 453] on button "Confirm" at bounding box center [308, 455] width 267 height 41
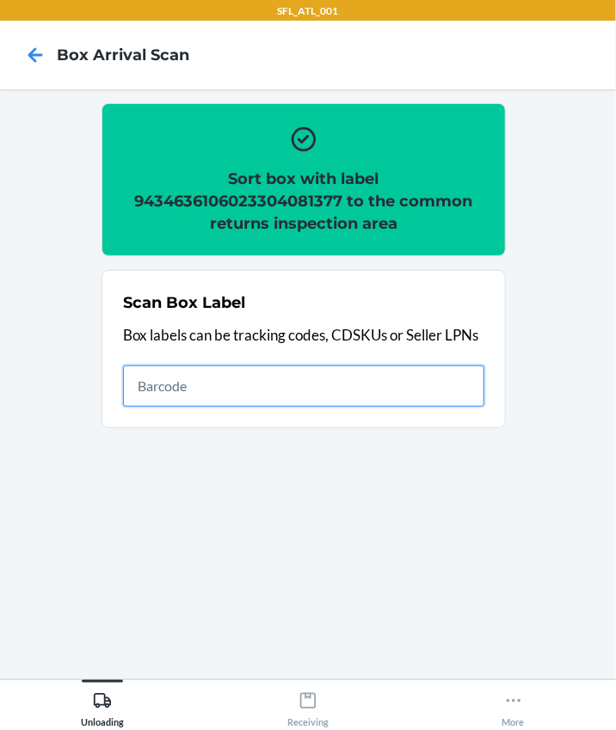
click at [175, 370] on input "text" at bounding box center [303, 385] width 361 height 41
type input "420302599434636106023303960574"
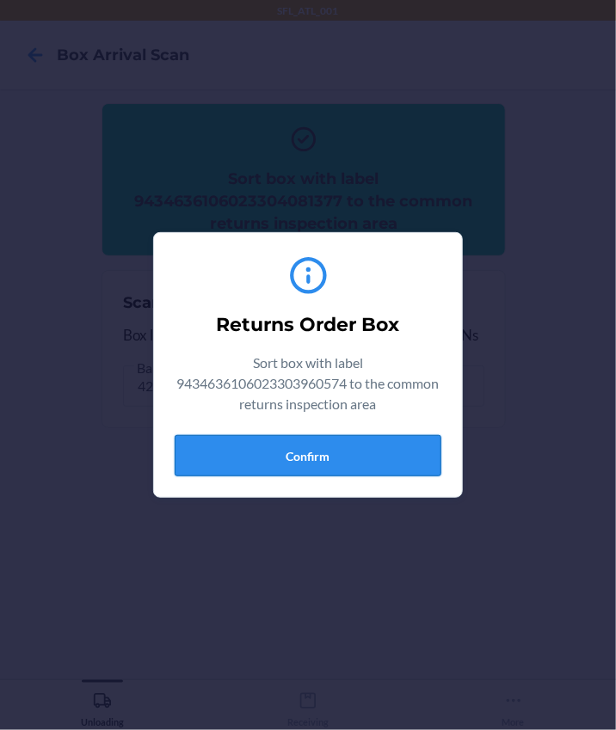
click at [325, 448] on button "Confirm" at bounding box center [308, 455] width 267 height 41
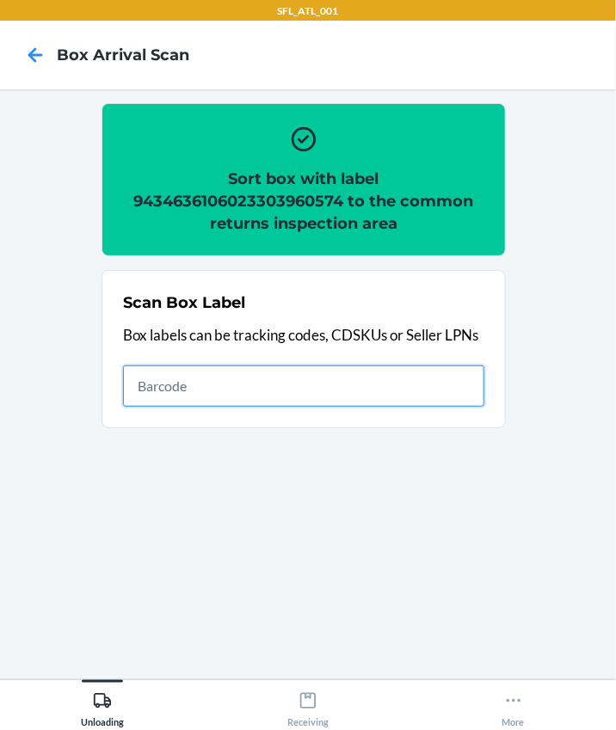
click at [181, 395] on input "text" at bounding box center [303, 385] width 361 height 41
type input "420302599434636106023304783387"
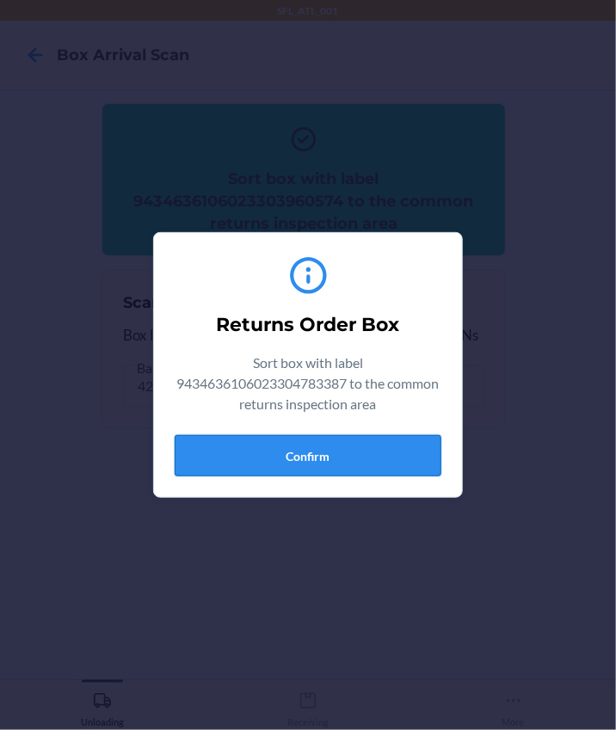
click at [316, 447] on button "Confirm" at bounding box center [308, 455] width 267 height 41
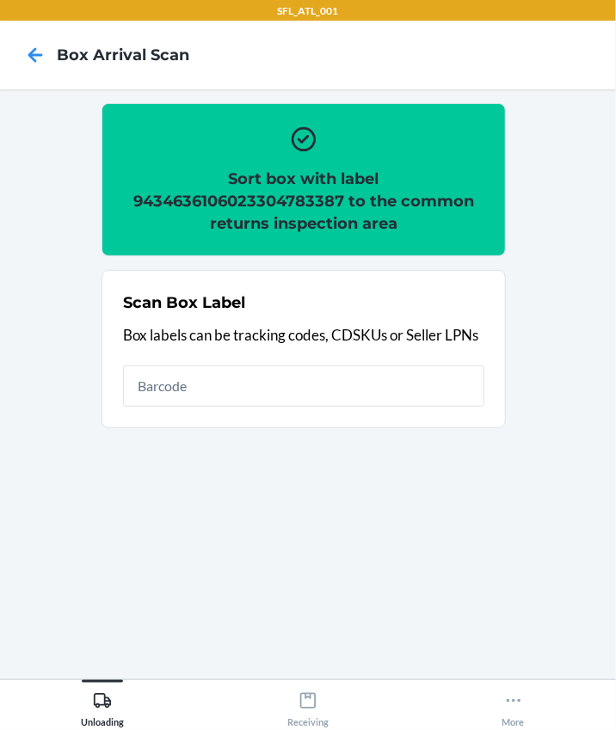
click at [309, 362] on div "Scan Box Label Box labels can be tracking codes, CDSKUs or Seller LPNs" at bounding box center [303, 349] width 361 height 126
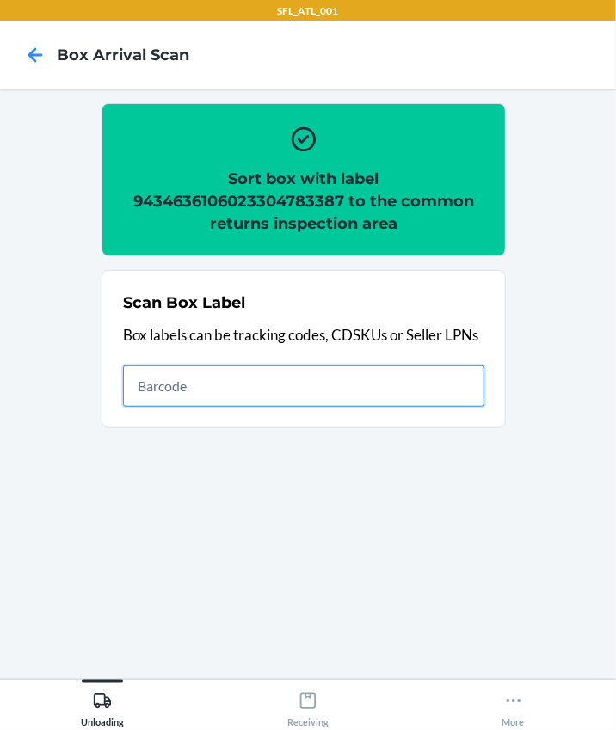
click at [310, 372] on input "text" at bounding box center [303, 385] width 361 height 41
type input "420302599434636106023304730350"
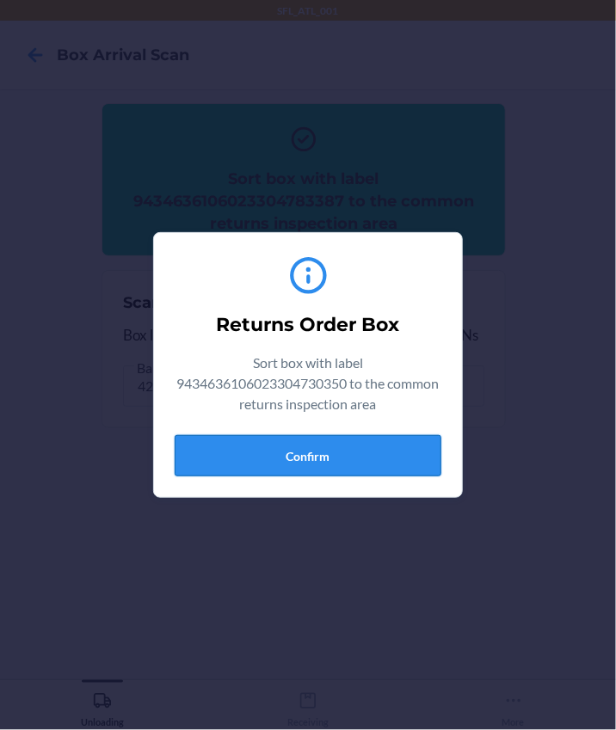
click at [395, 461] on button "Confirm" at bounding box center [308, 455] width 267 height 41
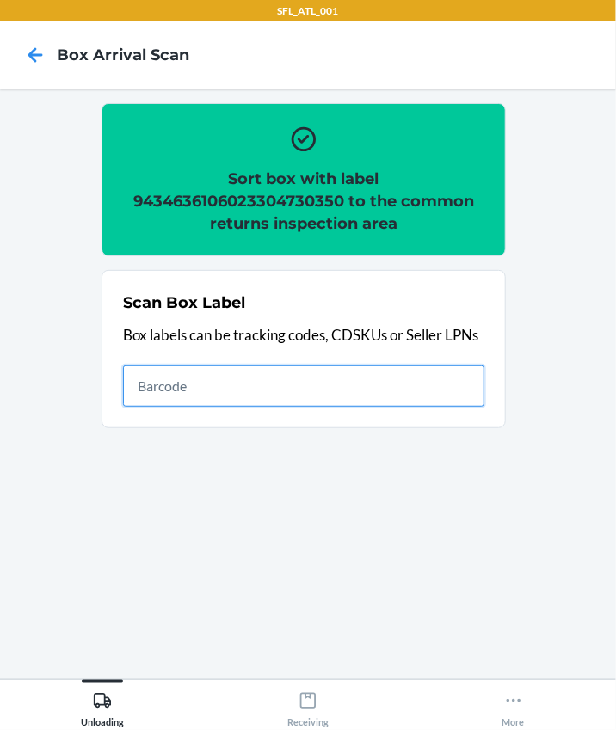
click at [320, 395] on input "text" at bounding box center [303, 385] width 361 height 41
type input "420302599434636106023304882783"
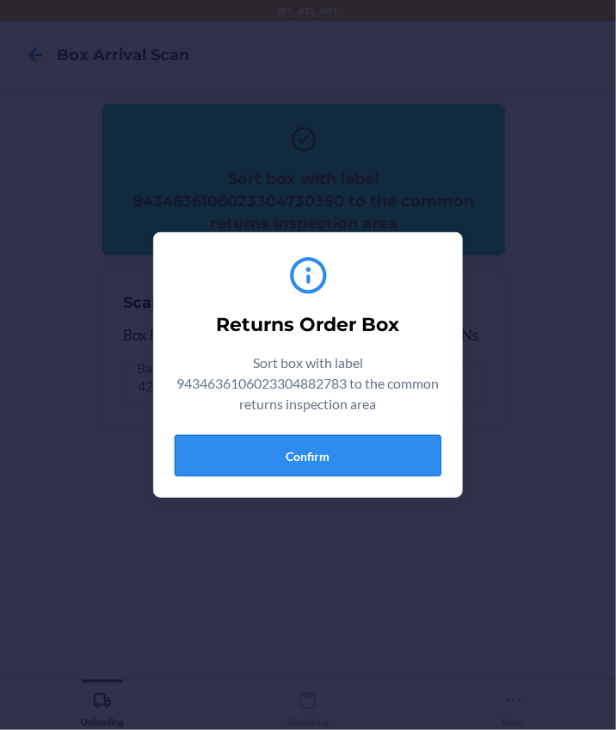
click at [291, 457] on button "Confirm" at bounding box center [308, 455] width 267 height 41
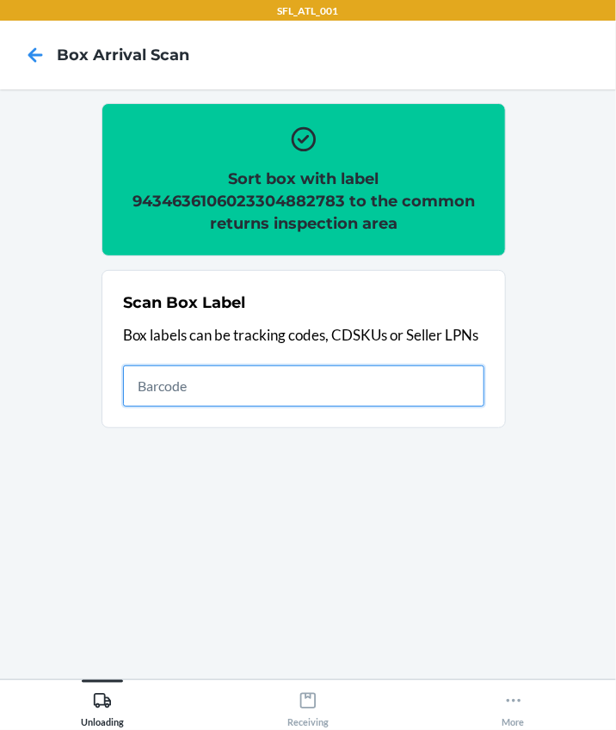
click at [199, 402] on input "text" at bounding box center [303, 385] width 361 height 41
type input "420302599434636106023304983770"
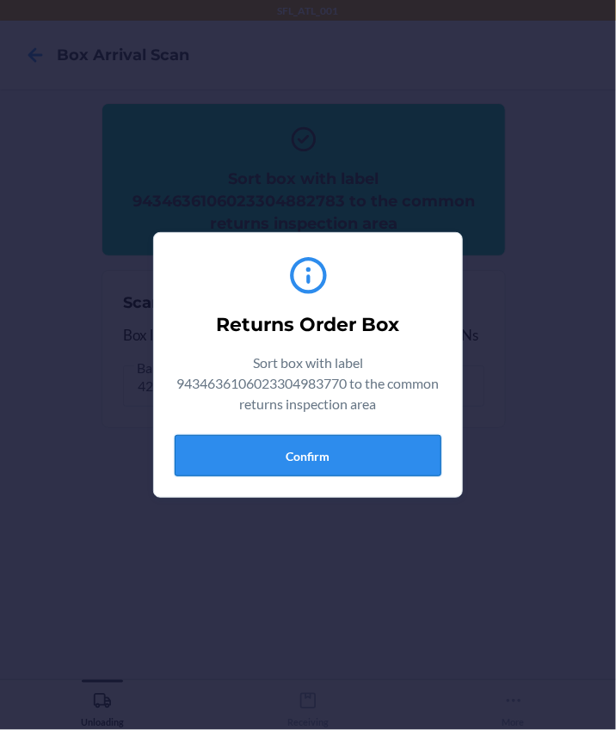
click at [306, 468] on button "Confirm" at bounding box center [308, 455] width 267 height 41
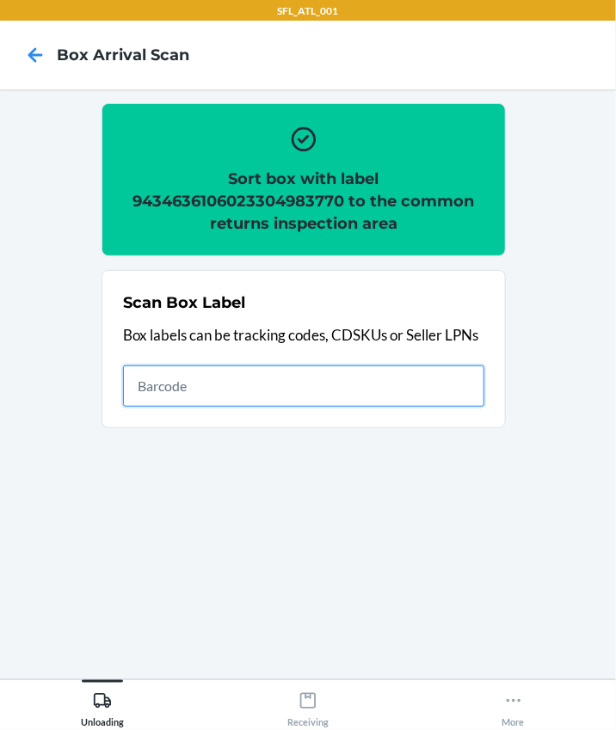
click at [212, 384] on input "text" at bounding box center [303, 385] width 361 height 41
type input "420302599434636106023304636133"
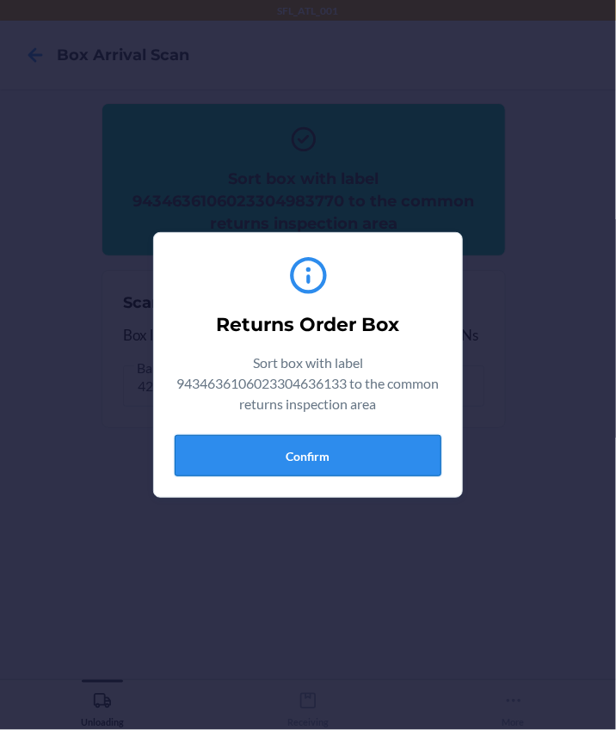
click at [386, 458] on button "Confirm" at bounding box center [308, 455] width 267 height 41
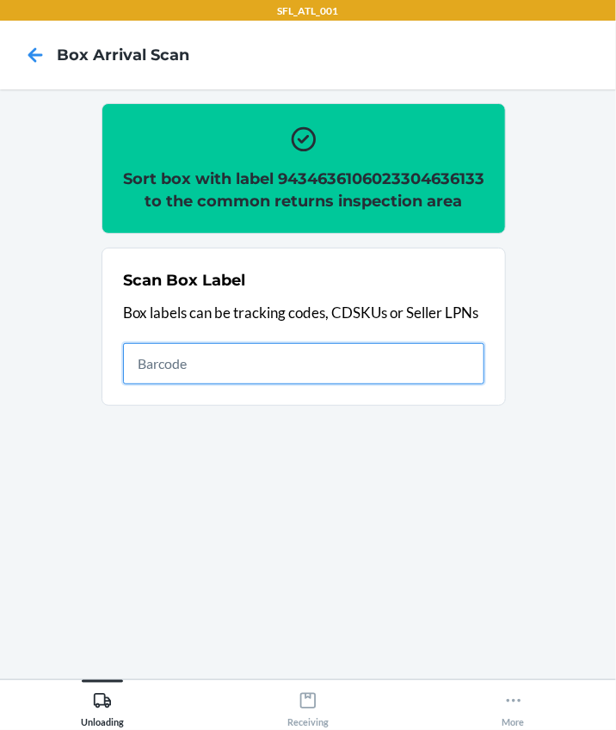
click at [228, 384] on input "text" at bounding box center [303, 363] width 361 height 41
type input "420302599434636106023304389367"
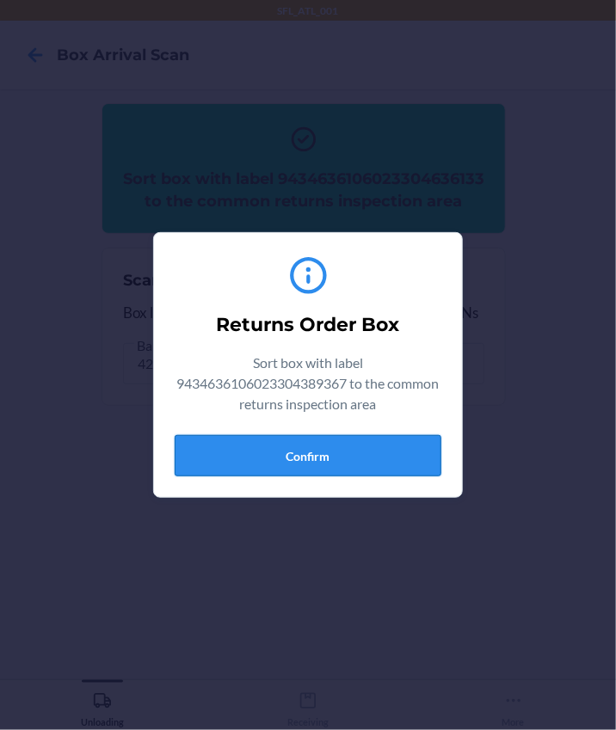
click at [371, 468] on button "Confirm" at bounding box center [308, 455] width 267 height 41
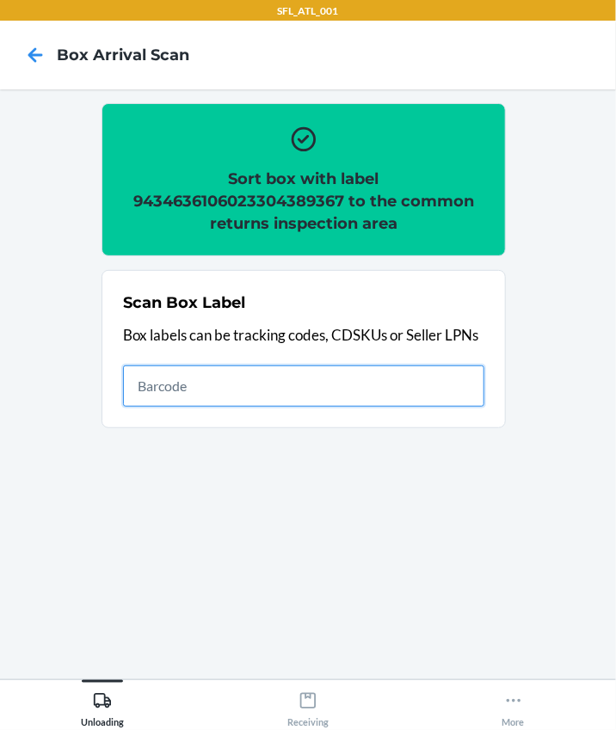
click at [195, 400] on input "text" at bounding box center [303, 385] width 361 height 41
type input "420302599434636106023304755865"
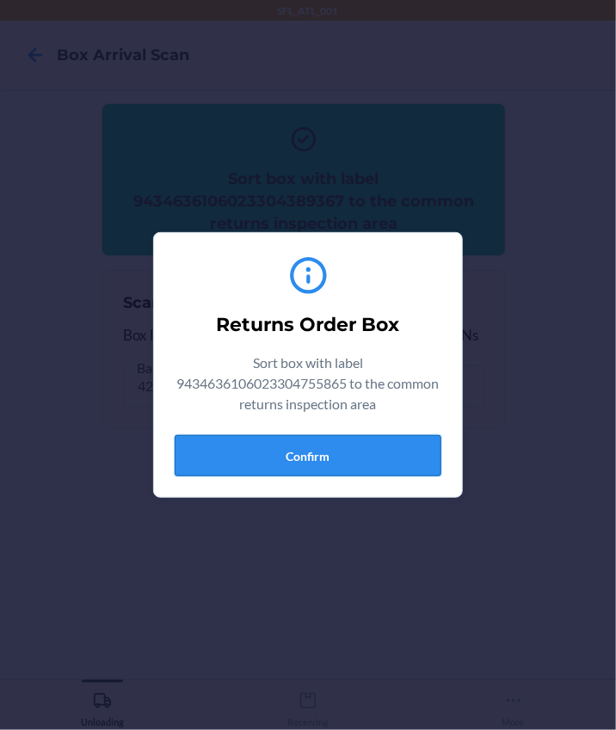
click at [320, 442] on button "Confirm" at bounding box center [308, 455] width 267 height 41
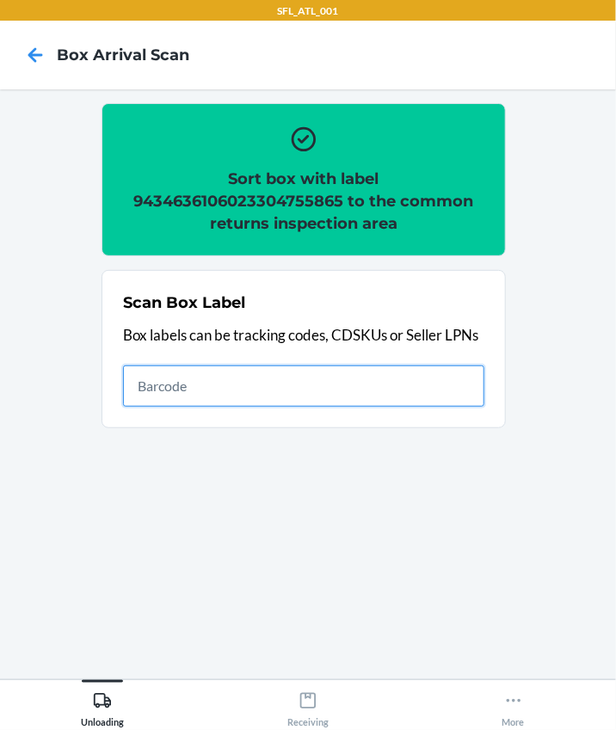
click at [235, 377] on input "text" at bounding box center [303, 385] width 361 height 41
type input "642461009750"
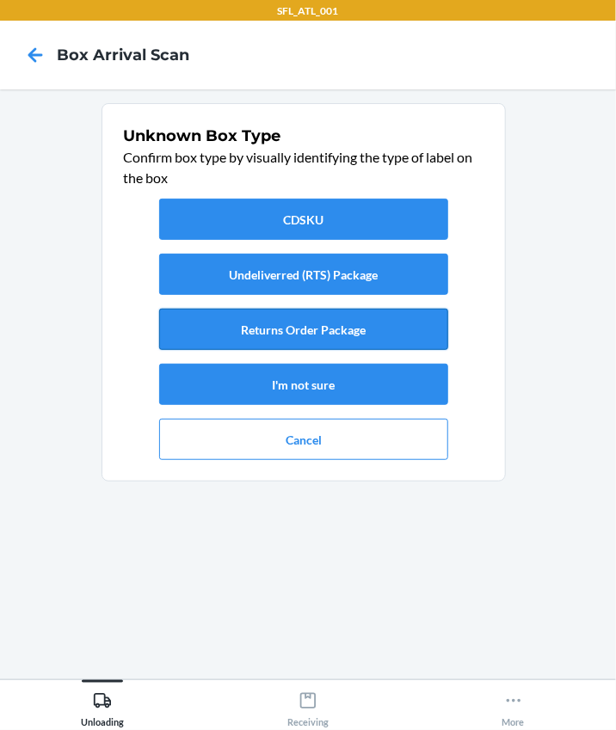
click at [311, 332] on button "Returns Order Package" at bounding box center [303, 329] width 289 height 41
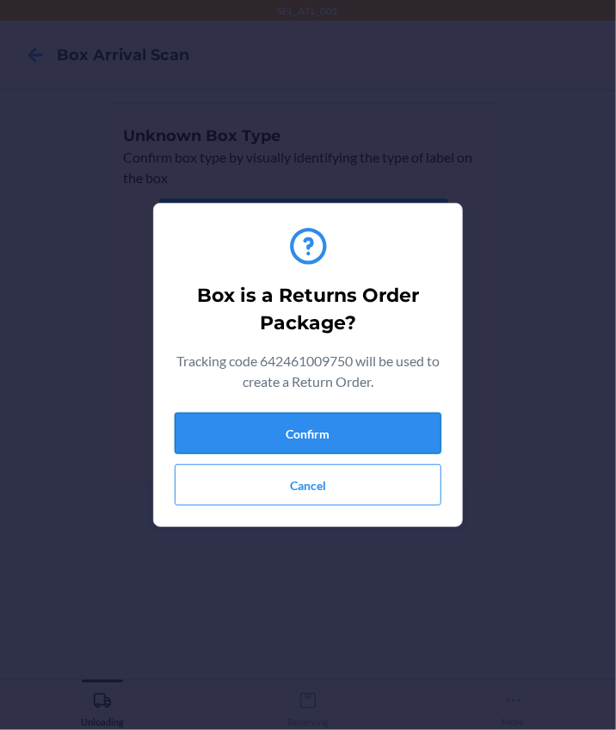
click at [349, 431] on button "Confirm" at bounding box center [308, 433] width 267 height 41
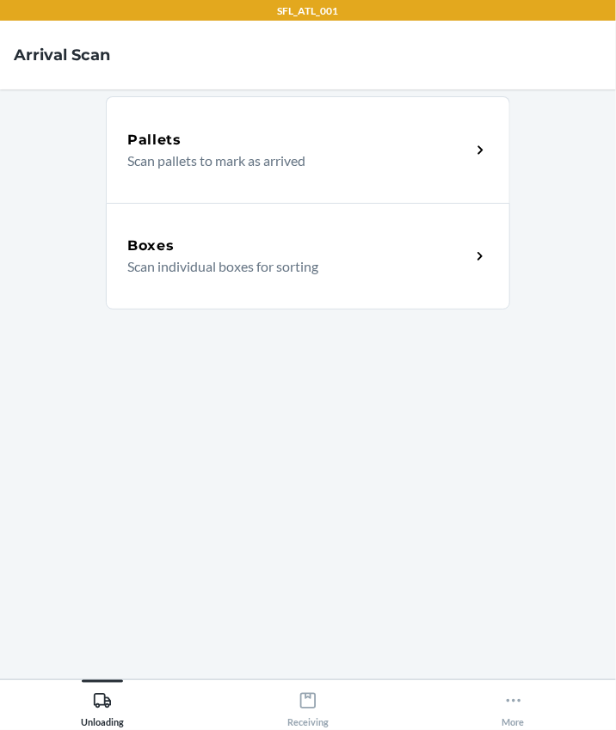
click at [227, 247] on div "Boxes" at bounding box center [298, 246] width 343 height 21
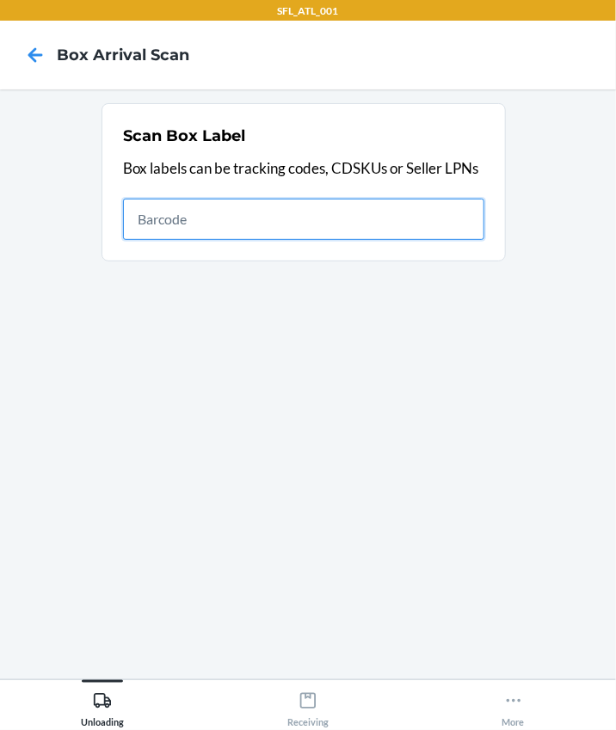
click at [293, 228] on input "text" at bounding box center [303, 219] width 361 height 41
type input "420302599434636106023304389367"
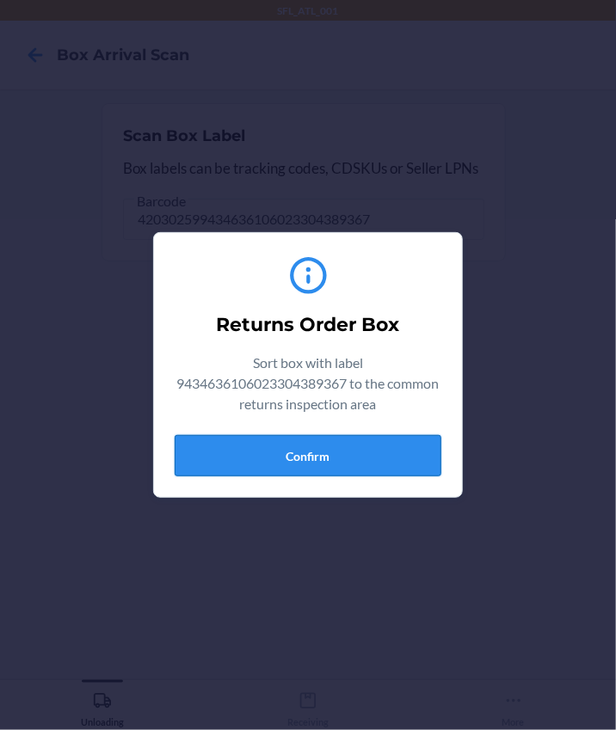
click at [373, 463] on button "Confirm" at bounding box center [308, 455] width 267 height 41
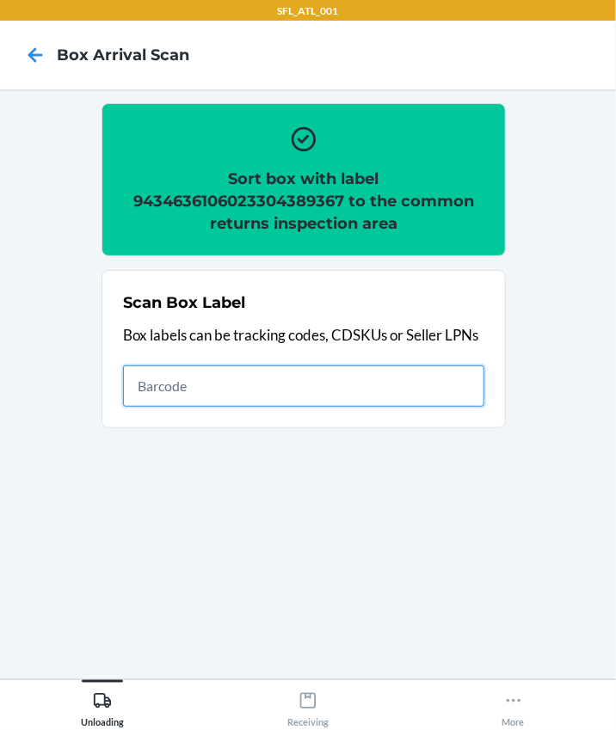
click at [236, 396] on input "text" at bounding box center [303, 385] width 361 height 41
type input "420302599434636106023304880789"
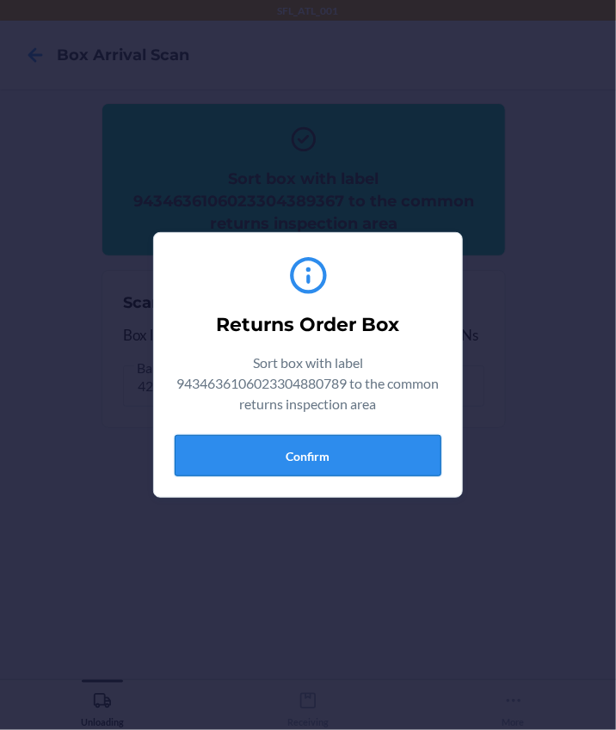
click at [353, 440] on button "Confirm" at bounding box center [308, 455] width 267 height 41
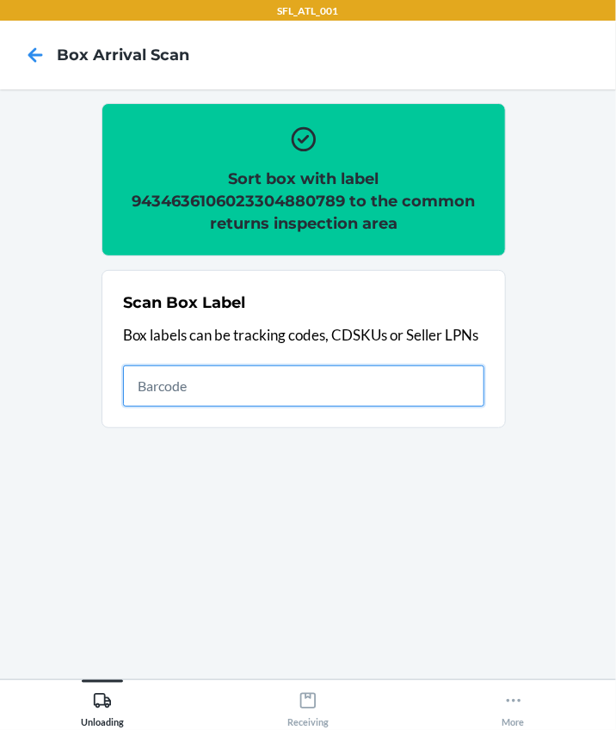
click at [172, 373] on input "text" at bounding box center [303, 385] width 361 height 41
click at [312, 389] on input "text" at bounding box center [303, 385] width 361 height 41
type input "420302599434636106023304767462"
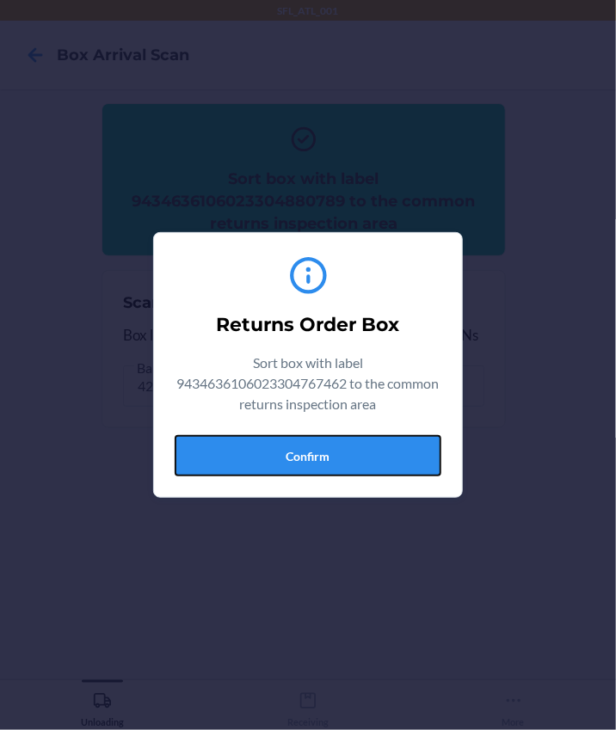
drag, startPoint x: 327, startPoint y: 453, endPoint x: 395, endPoint y: 451, distance: 68.8
click at [327, 453] on button "Confirm" at bounding box center [308, 455] width 267 height 41
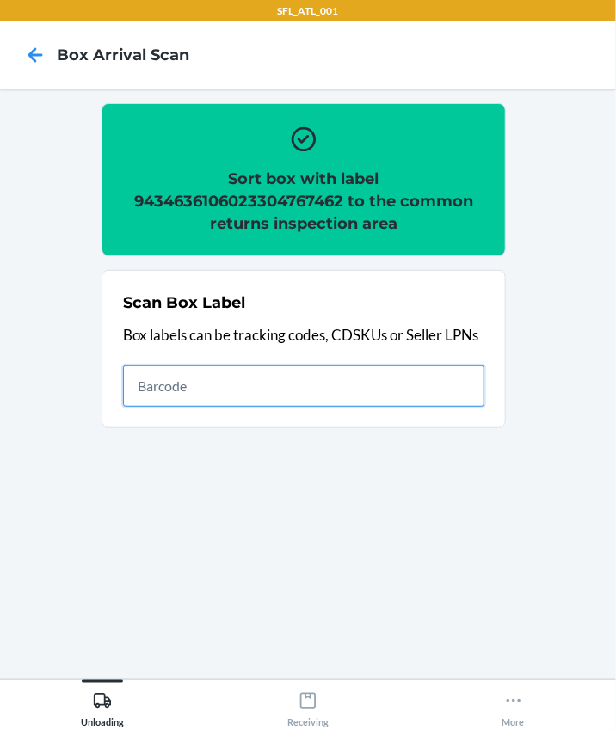
click at [266, 401] on input "text" at bounding box center [303, 385] width 361 height 41
type input "420302599434636106023304530714"
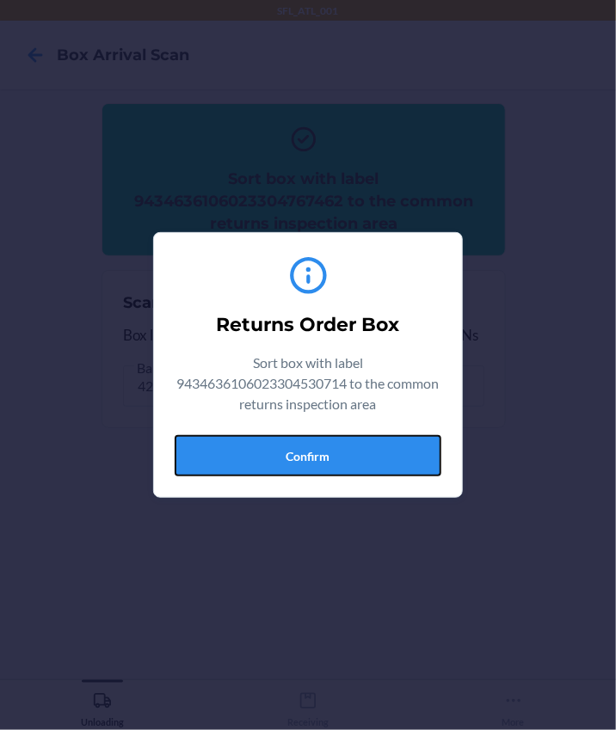
drag, startPoint x: 339, startPoint y: 459, endPoint x: 567, endPoint y: 433, distance: 230.1
click at [339, 452] on button "Confirm" at bounding box center [308, 455] width 267 height 41
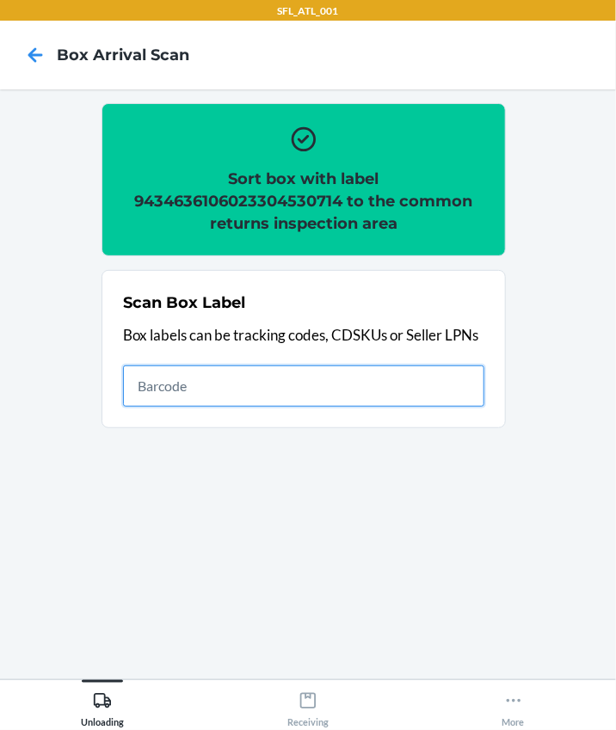
click at [306, 373] on input "text" at bounding box center [303, 385] width 361 height 41
type input "420302599434636106023304835215"
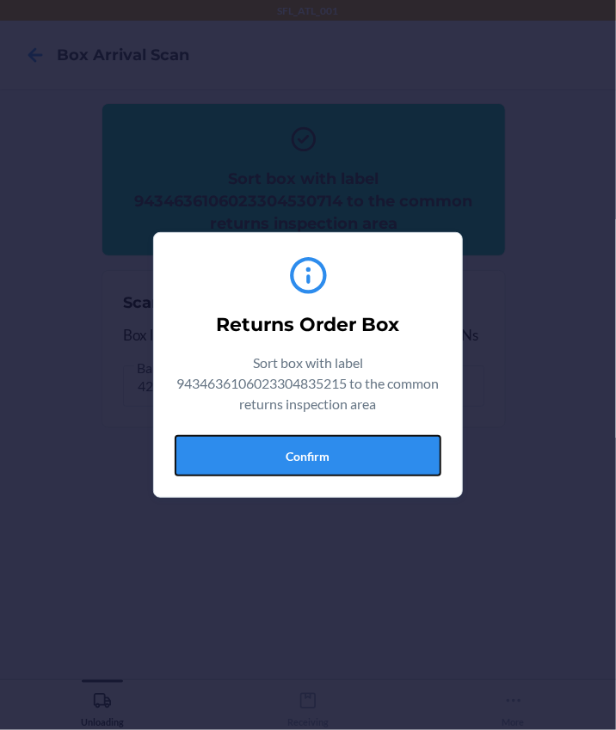
drag, startPoint x: 260, startPoint y: 454, endPoint x: 286, endPoint y: 450, distance: 27.0
click at [261, 454] on button "Confirm" at bounding box center [308, 455] width 267 height 41
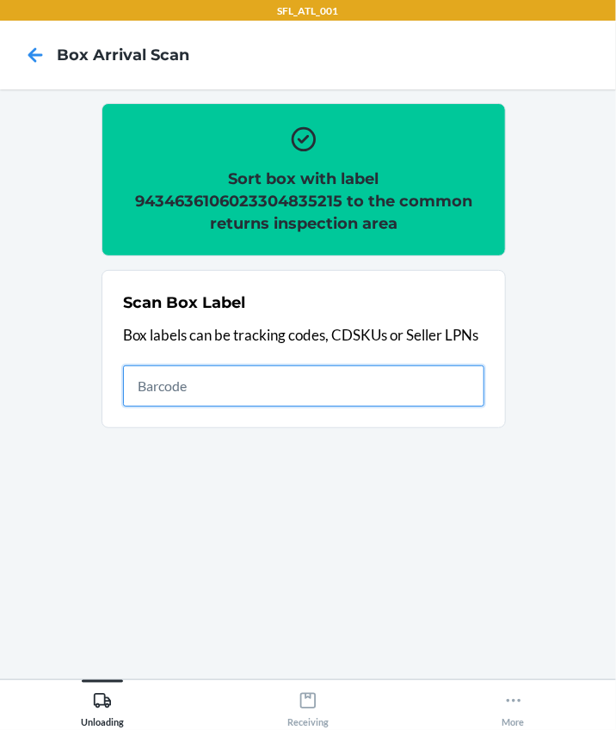
click at [236, 392] on input "text" at bounding box center [303, 385] width 361 height 41
type input "420302599434636106023304813770"
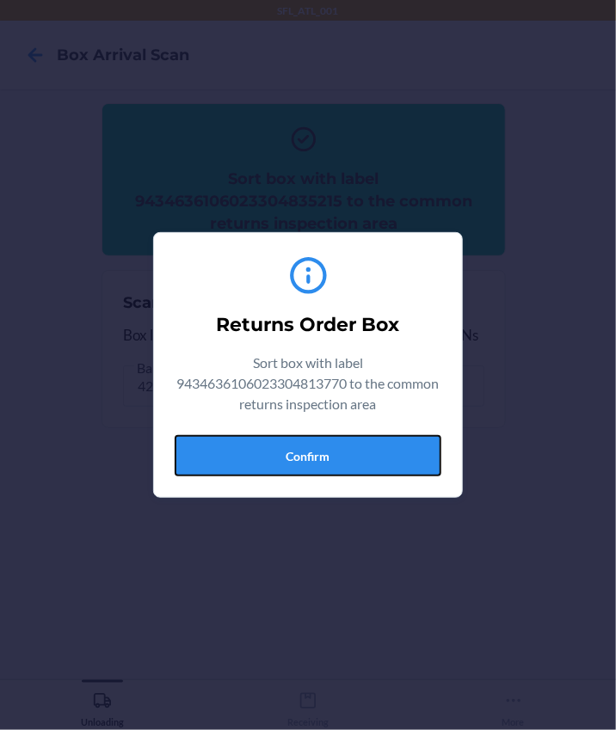
drag, startPoint x: 361, startPoint y: 457, endPoint x: 573, endPoint y: 460, distance: 212.4
click at [377, 457] on button "Confirm" at bounding box center [308, 455] width 267 height 41
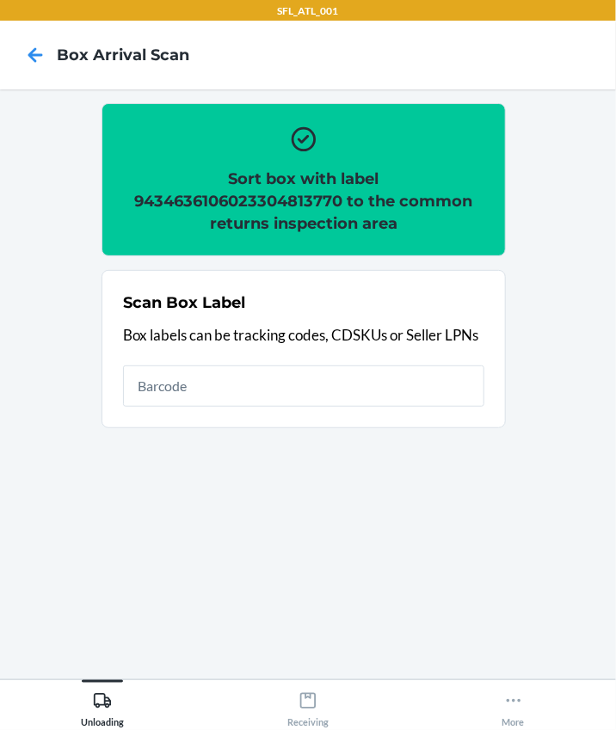
click at [186, 196] on h2 "Sort box with label 9434636106023304813770 to the common returns inspection area" at bounding box center [303, 201] width 361 height 67
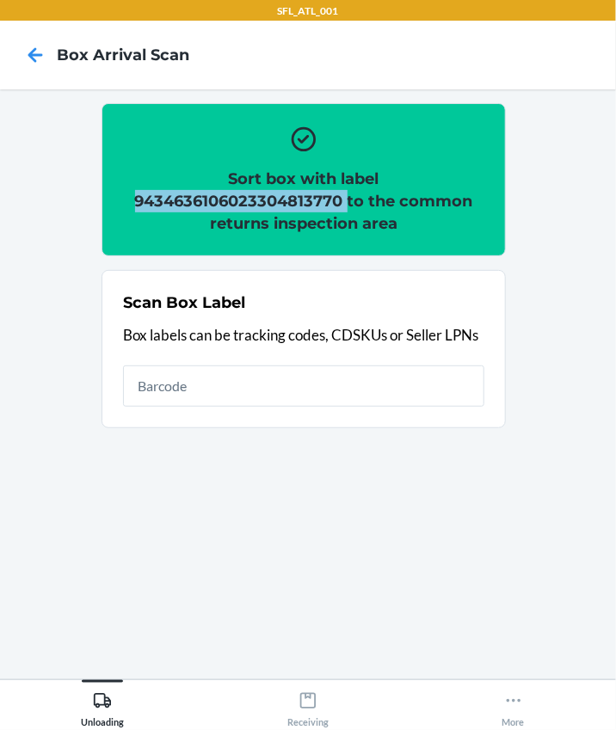
click at [186, 196] on h2 "Sort box with label 9434636106023304813770 to the common returns inspection area" at bounding box center [303, 201] width 361 height 67
copy h2 "9434636106023304813770"
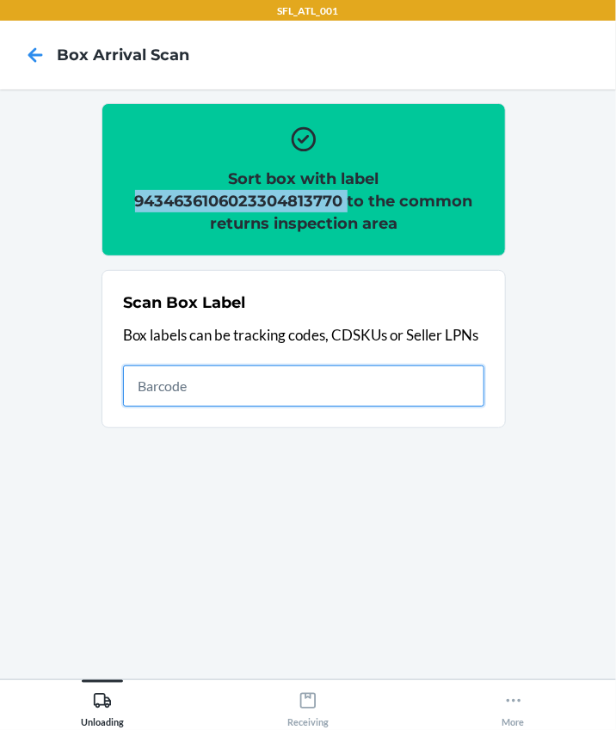
click at [361, 391] on input "text" at bounding box center [303, 385] width 361 height 41
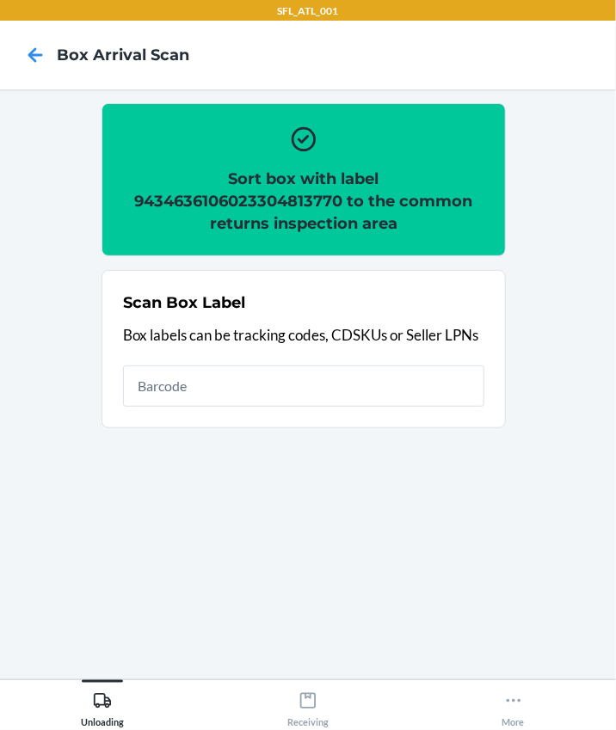
click at [400, 362] on div "Scan Box Label Box labels can be tracking codes, CDSKUs or Seller LPNs" at bounding box center [303, 349] width 361 height 126
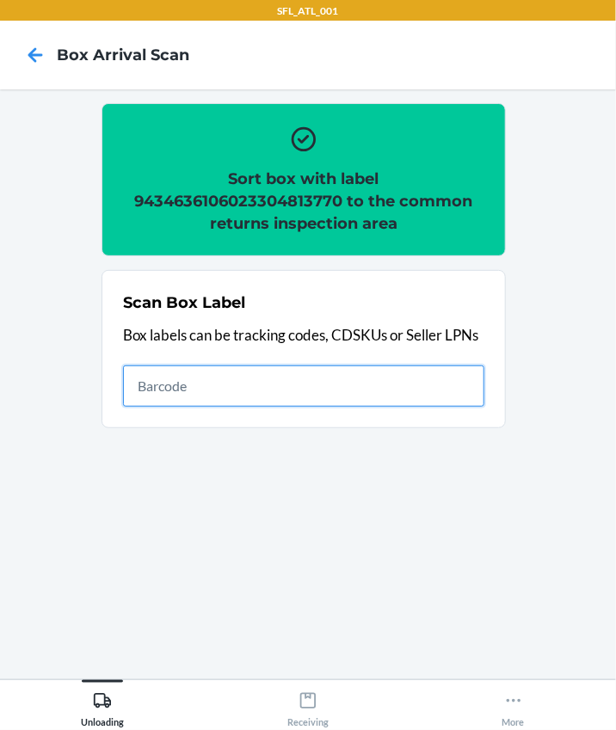
click at [197, 393] on input "text" at bounding box center [303, 385] width 361 height 41
type input "420302599434636106023304307422"
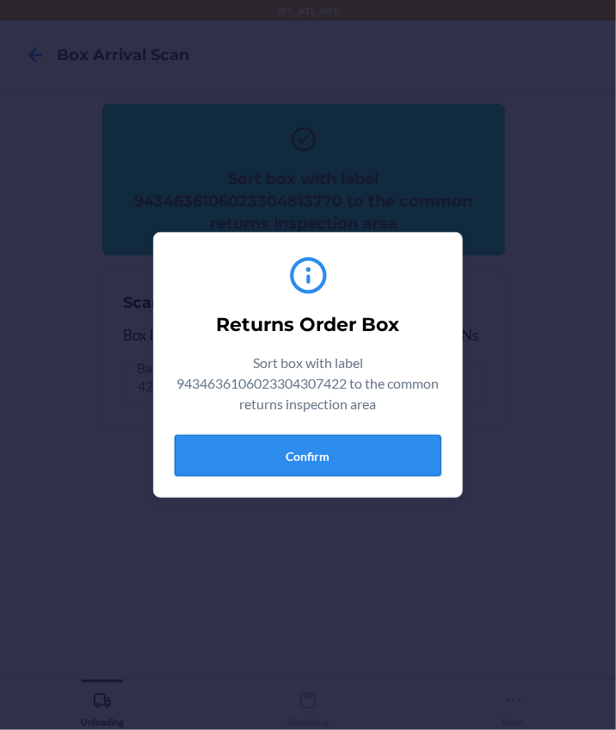
click at [423, 463] on button "Confirm" at bounding box center [308, 455] width 267 height 41
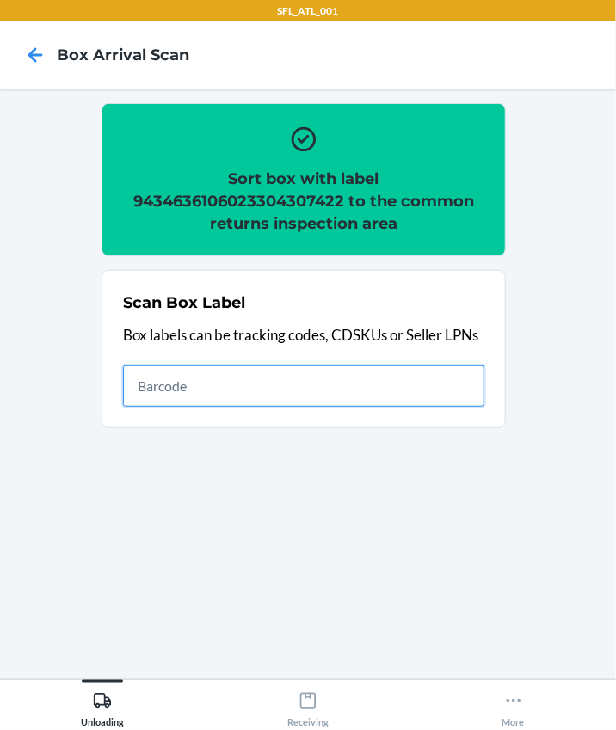
click at [175, 377] on input "text" at bounding box center [303, 385] width 361 height 41
type input "420302599434636106023304559128"
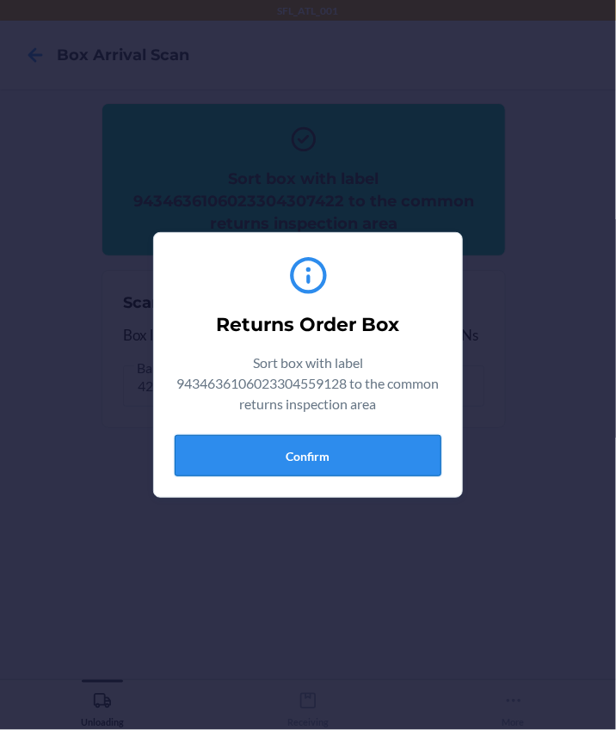
click at [317, 454] on button "Confirm" at bounding box center [308, 455] width 267 height 41
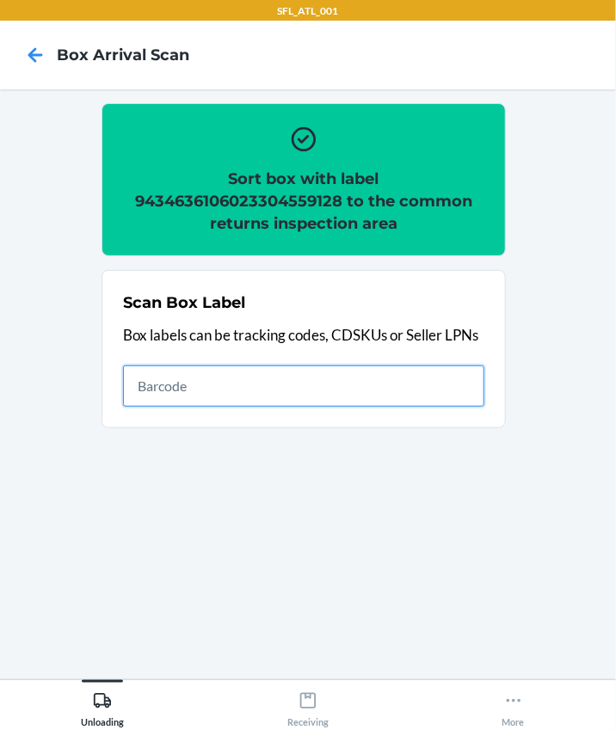
click at [144, 393] on input "text" at bounding box center [303, 385] width 361 height 41
type input "4203025928699202290370692501096448'"
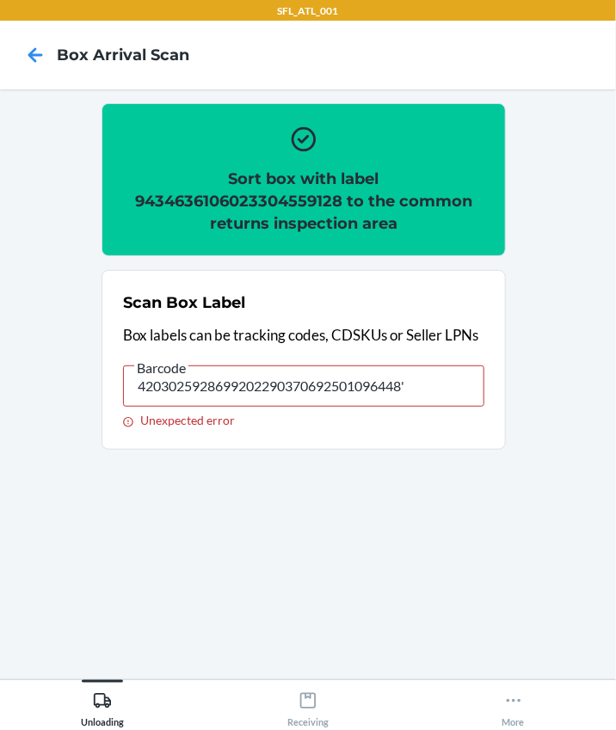
click at [439, 377] on input "4203025928699202290370692501096448'" at bounding box center [303, 385] width 361 height 41
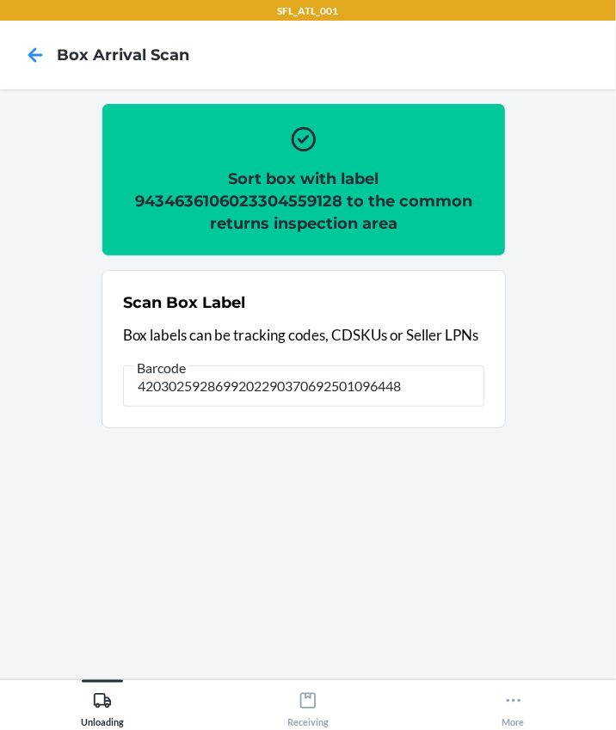
type input "4203025928699202290370692501096448"
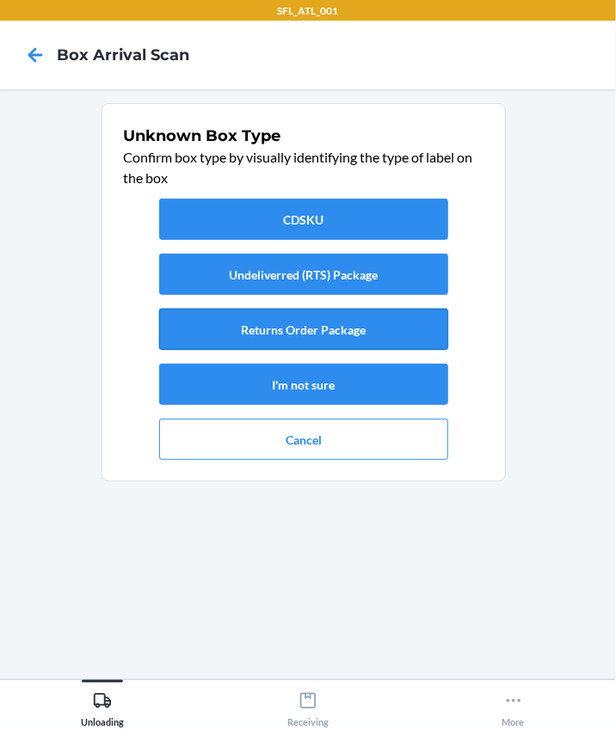
click at [323, 322] on button "Returns Order Package" at bounding box center [303, 329] width 289 height 41
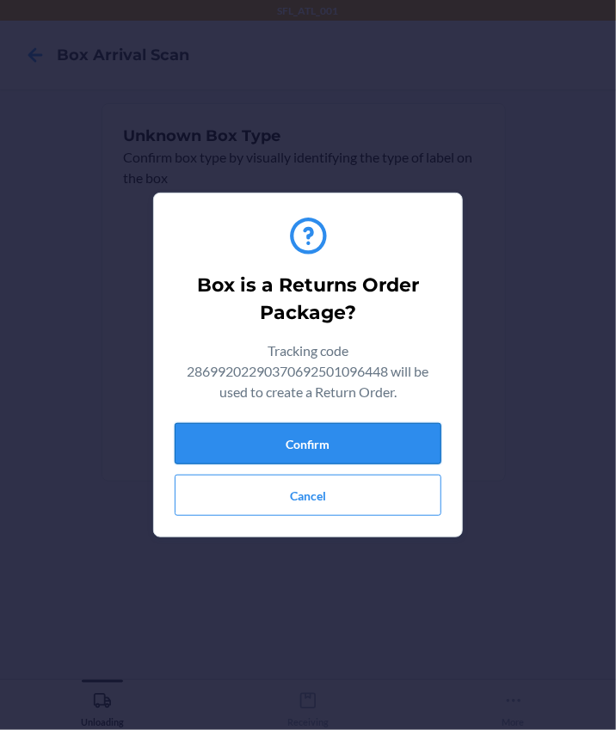
click at [333, 438] on button "Confirm" at bounding box center [308, 443] width 267 height 41
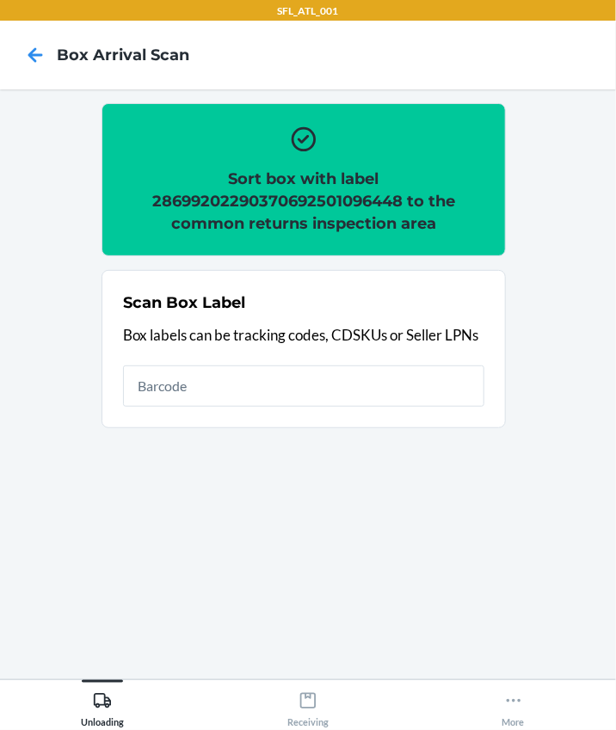
click at [181, 406] on div "Scan Box Label Box labels can be tracking codes, CDSKUs or Seller LPNs" at bounding box center [303, 349] width 361 height 126
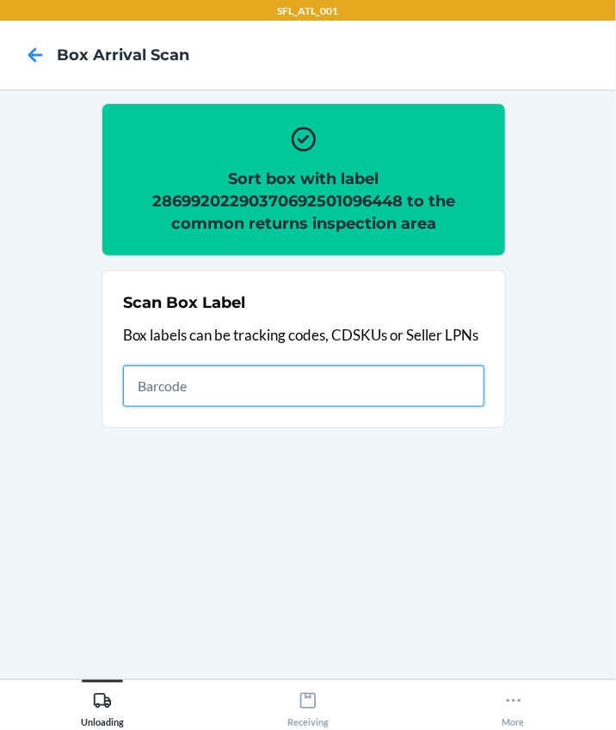
click at [187, 396] on input "text" at bounding box center [303, 385] width 361 height 41
type input "420302599434636106023304398338"
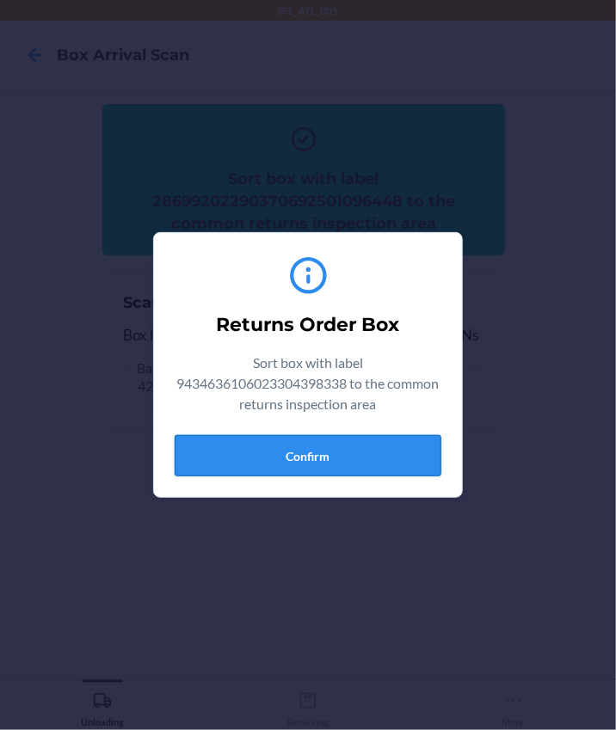
click at [339, 442] on button "Confirm" at bounding box center [308, 455] width 267 height 41
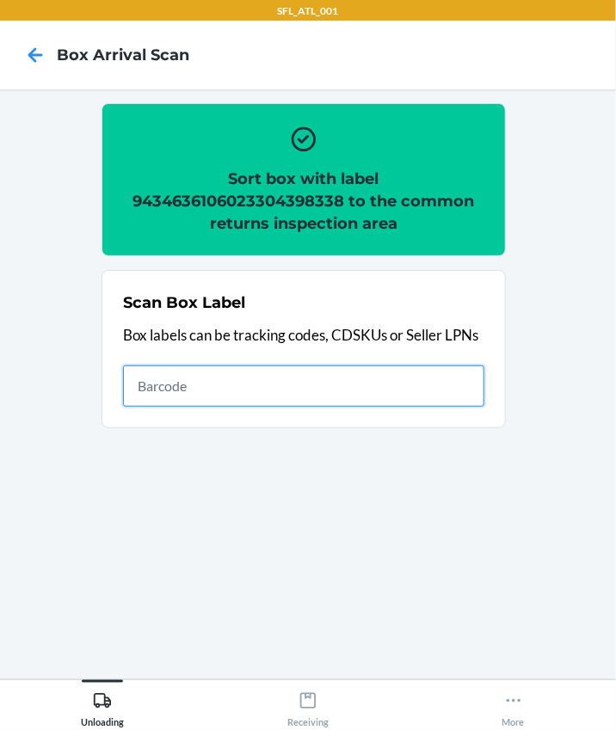
click at [179, 399] on input "text" at bounding box center [303, 385] width 361 height 41
type input "420302599434636106023304419361"
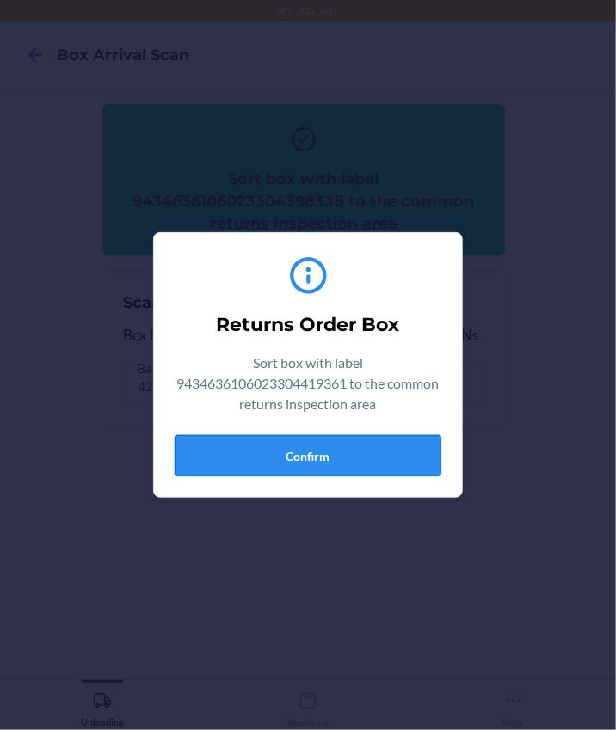
click at [340, 451] on button "Confirm" at bounding box center [308, 455] width 267 height 41
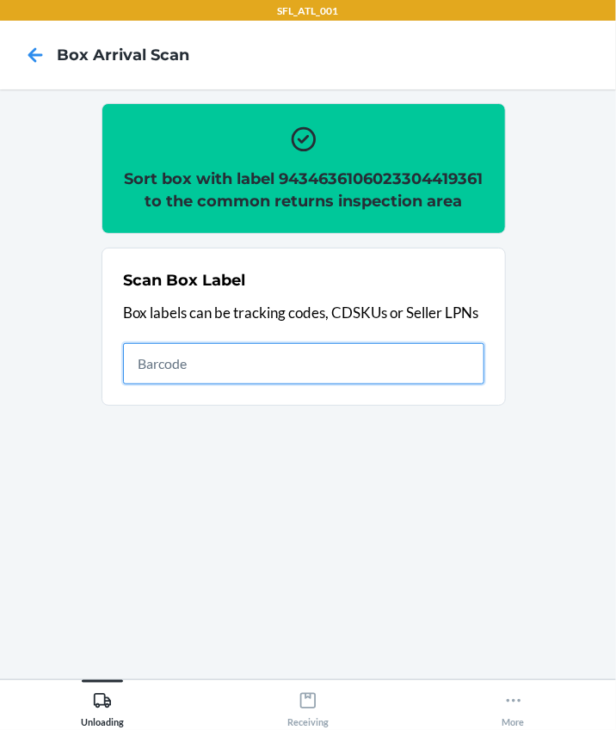
click at [162, 372] on input "text" at bounding box center [303, 363] width 361 height 41
type input "420302599434636106023304083494"
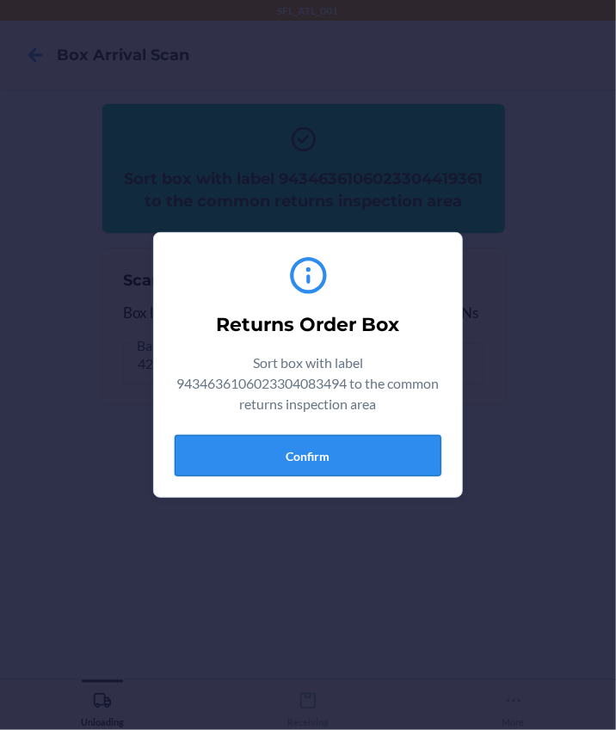
click at [361, 447] on button "Confirm" at bounding box center [308, 455] width 267 height 41
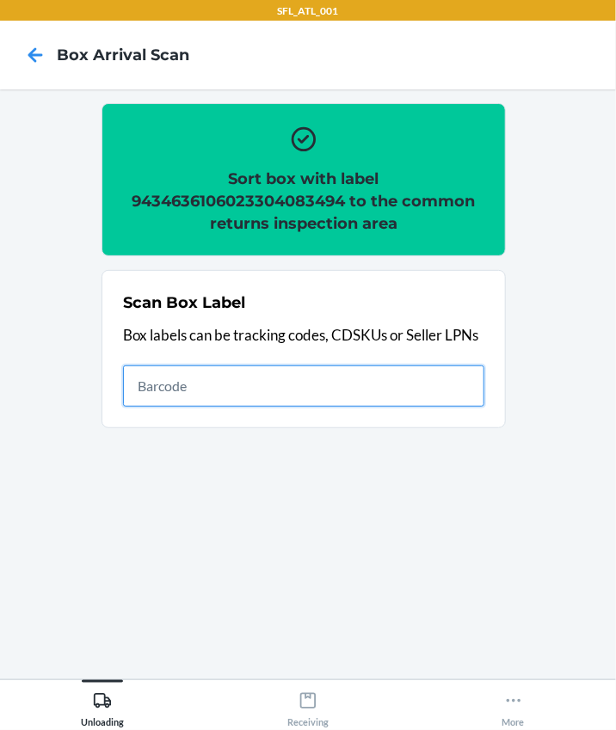
click at [254, 377] on input "text" at bounding box center [303, 385] width 361 height 41
type input "420302599434636106023303687280"
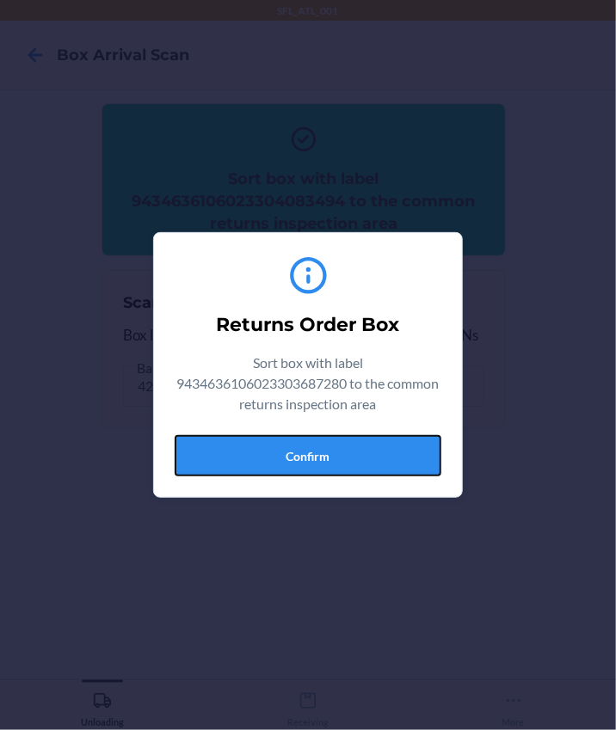
drag, startPoint x: 297, startPoint y: 445, endPoint x: 333, endPoint y: 436, distance: 37.3
click at [297, 445] on button "Confirm" at bounding box center [308, 455] width 267 height 41
